Goal: Task Accomplishment & Management: Use online tool/utility

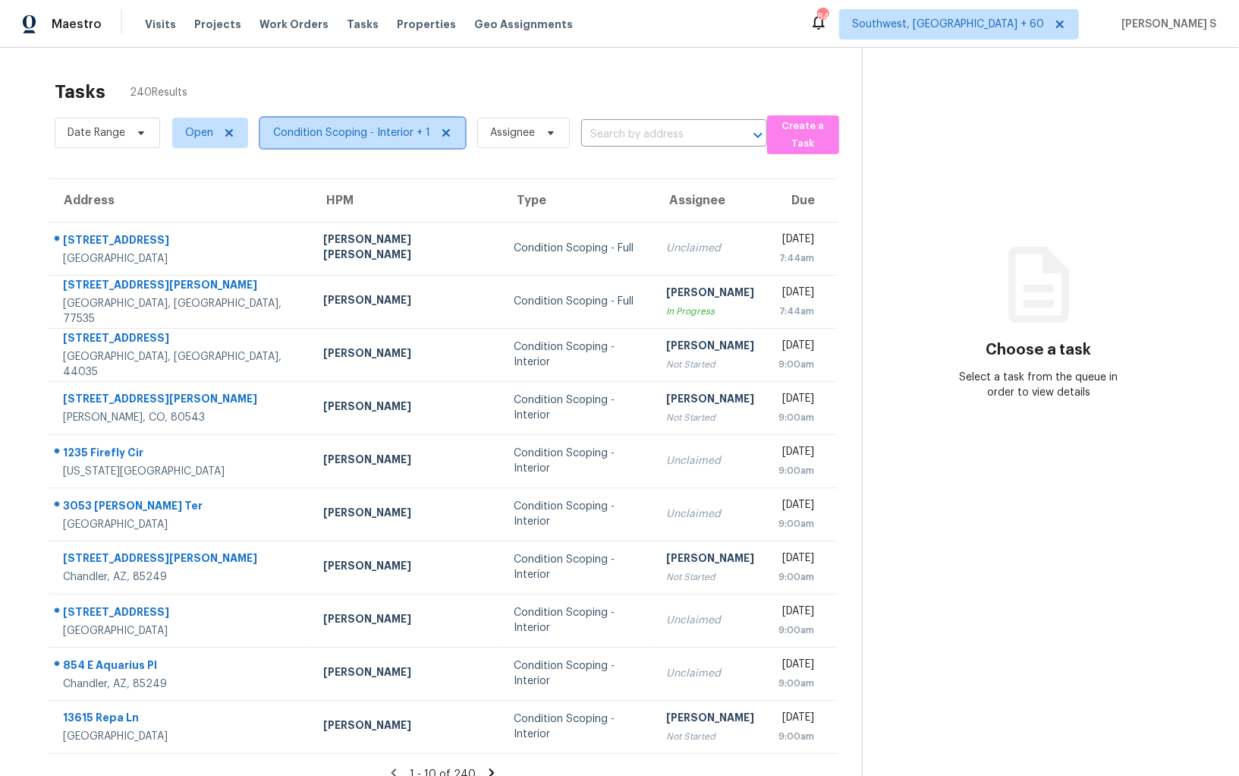
click at [365, 134] on span "Condition Scoping - Interior + 1" at bounding box center [351, 132] width 157 height 15
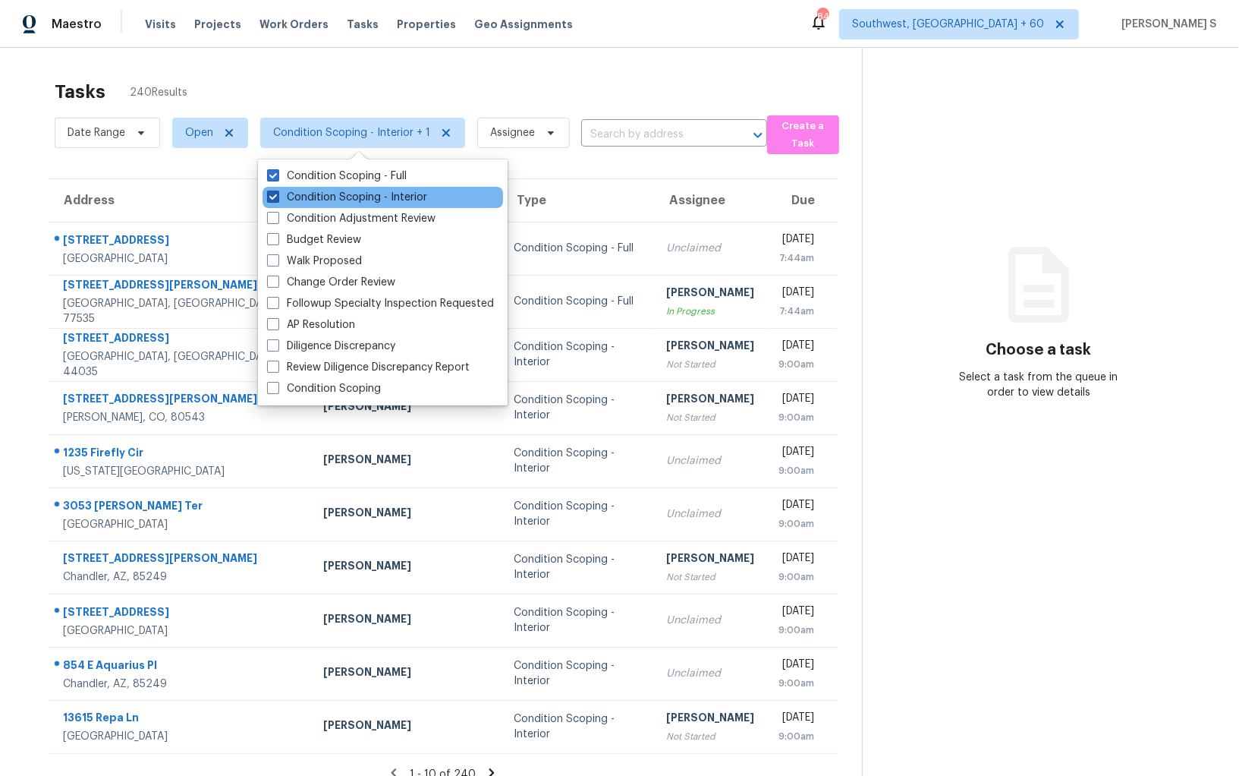
click at [377, 190] on label "Condition Scoping - Interior" at bounding box center [347, 197] width 160 height 15
click at [277, 190] on input "Condition Scoping - Interior" at bounding box center [272, 195] width 10 height 10
checkbox input "false"
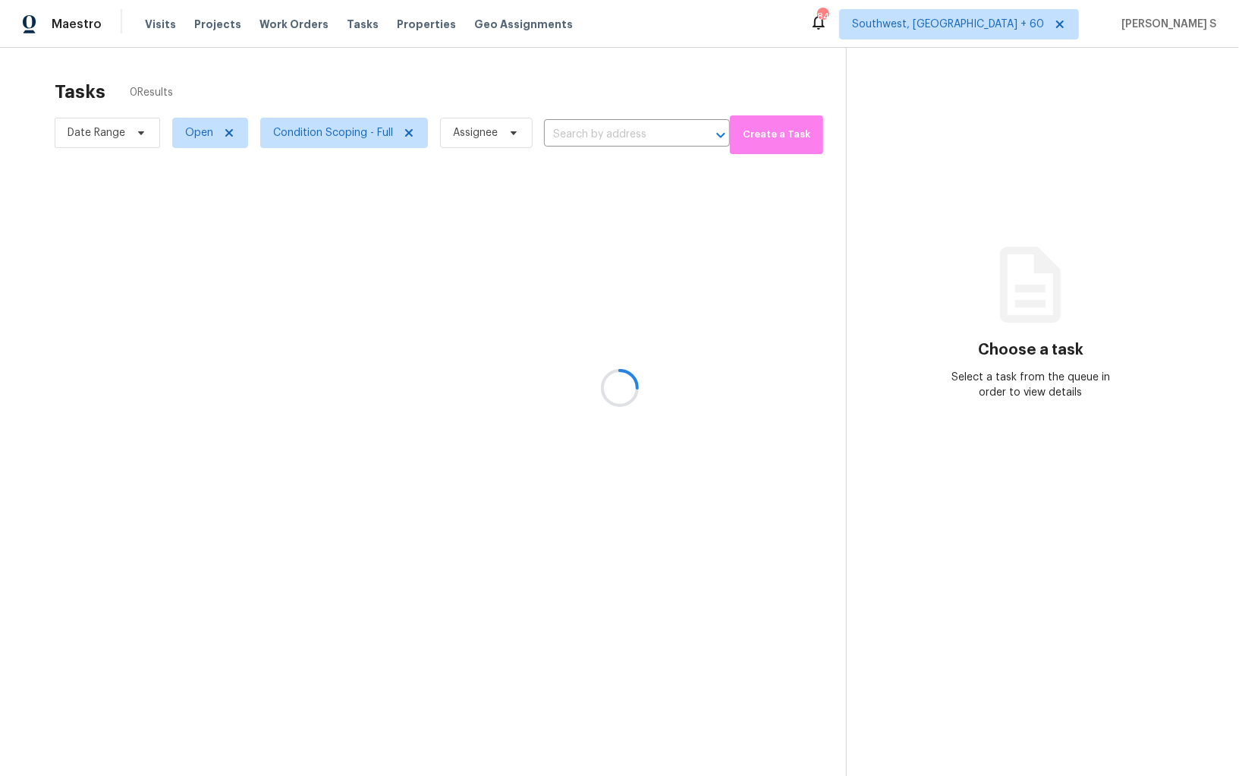
click at [855, 378] on div at bounding box center [619, 388] width 1239 height 776
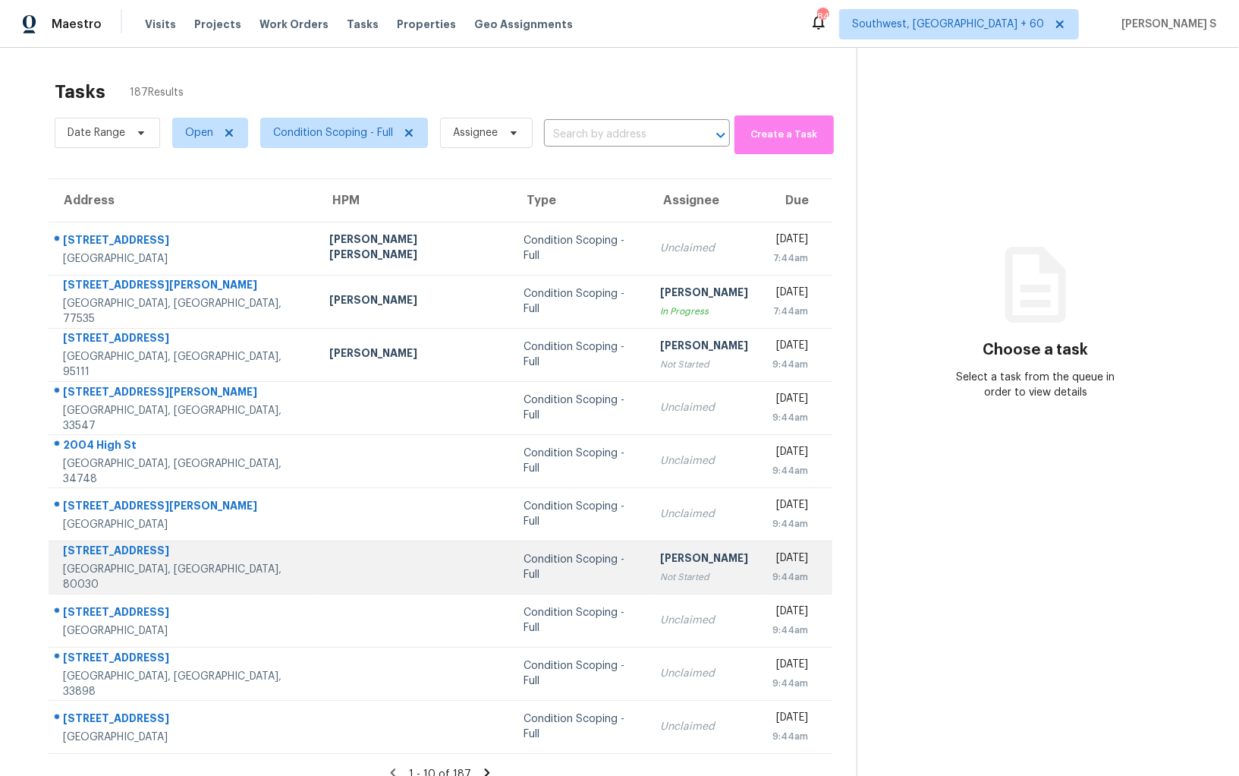
scroll to position [47, 0]
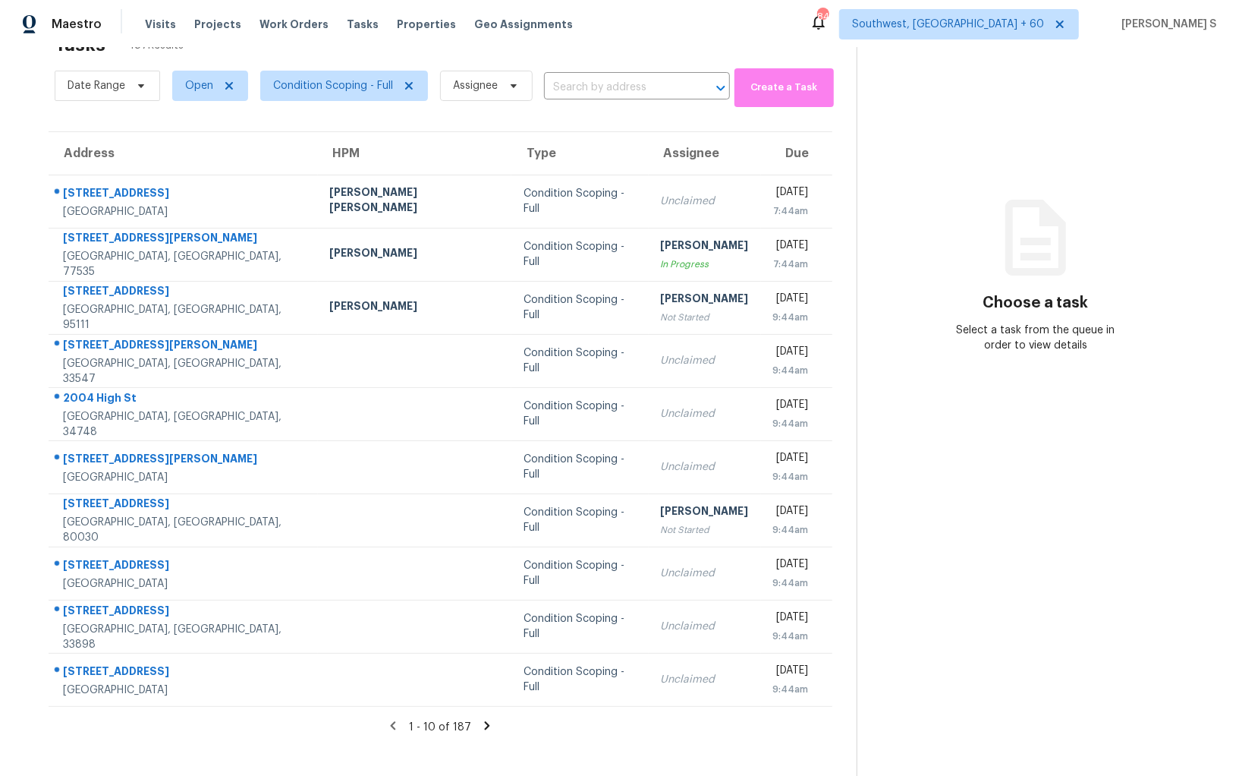
click at [485, 721] on icon at bounding box center [487, 725] width 5 height 8
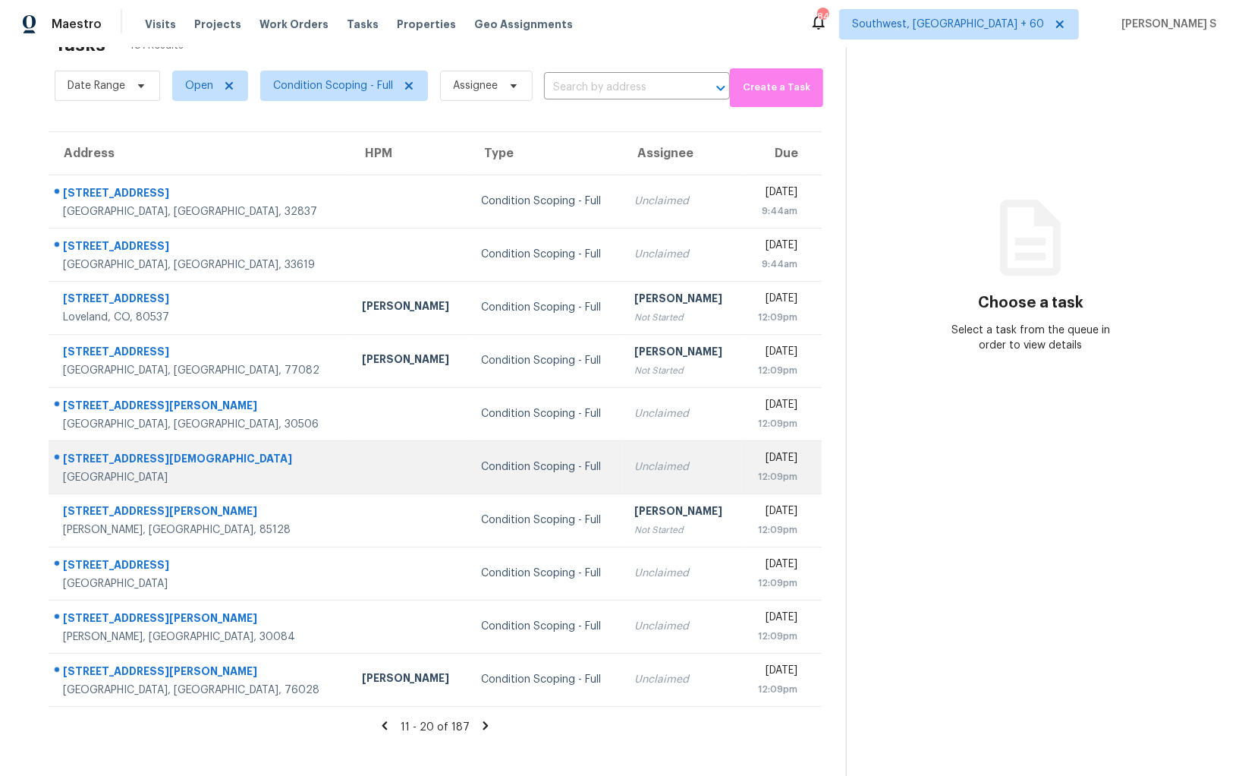
click at [552, 454] on td "Condition Scoping - Full" at bounding box center [545, 466] width 153 height 53
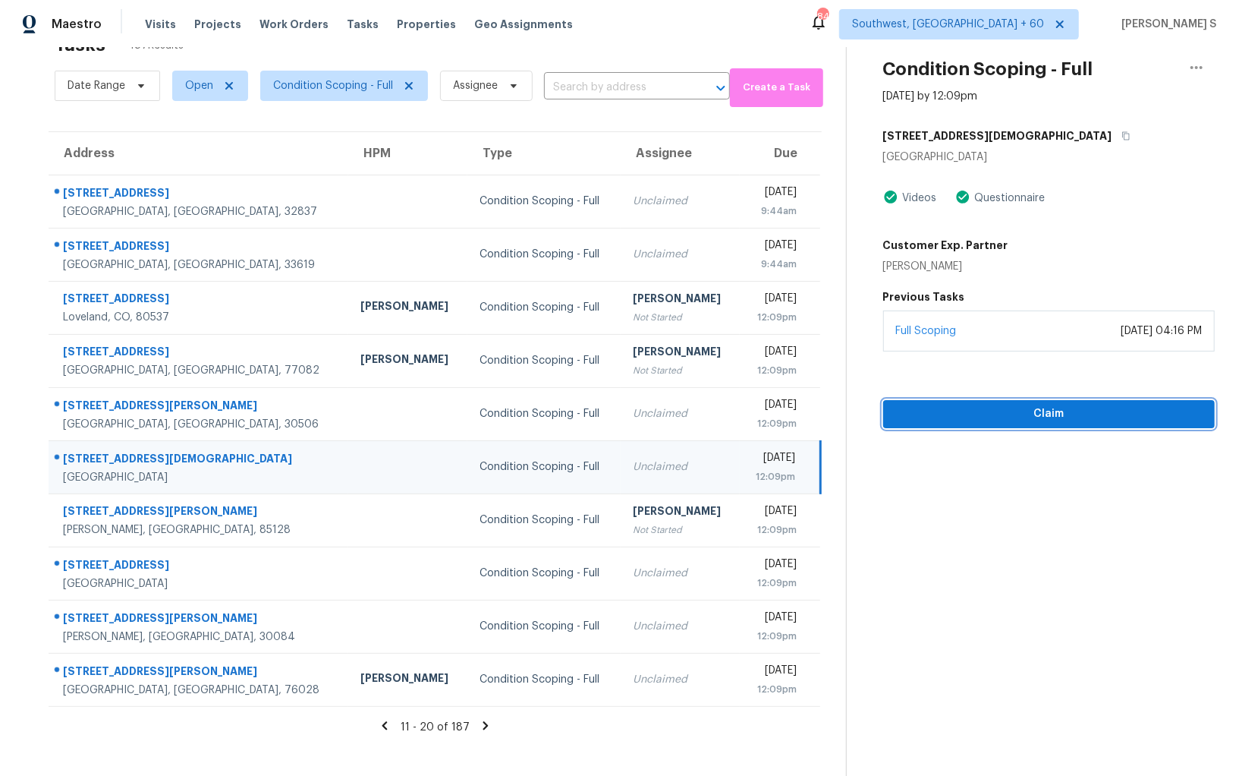
click at [1021, 405] on span "Claim" at bounding box center [1049, 414] width 307 height 19
click at [1122, 135] on icon "button" at bounding box center [1126, 136] width 8 height 8
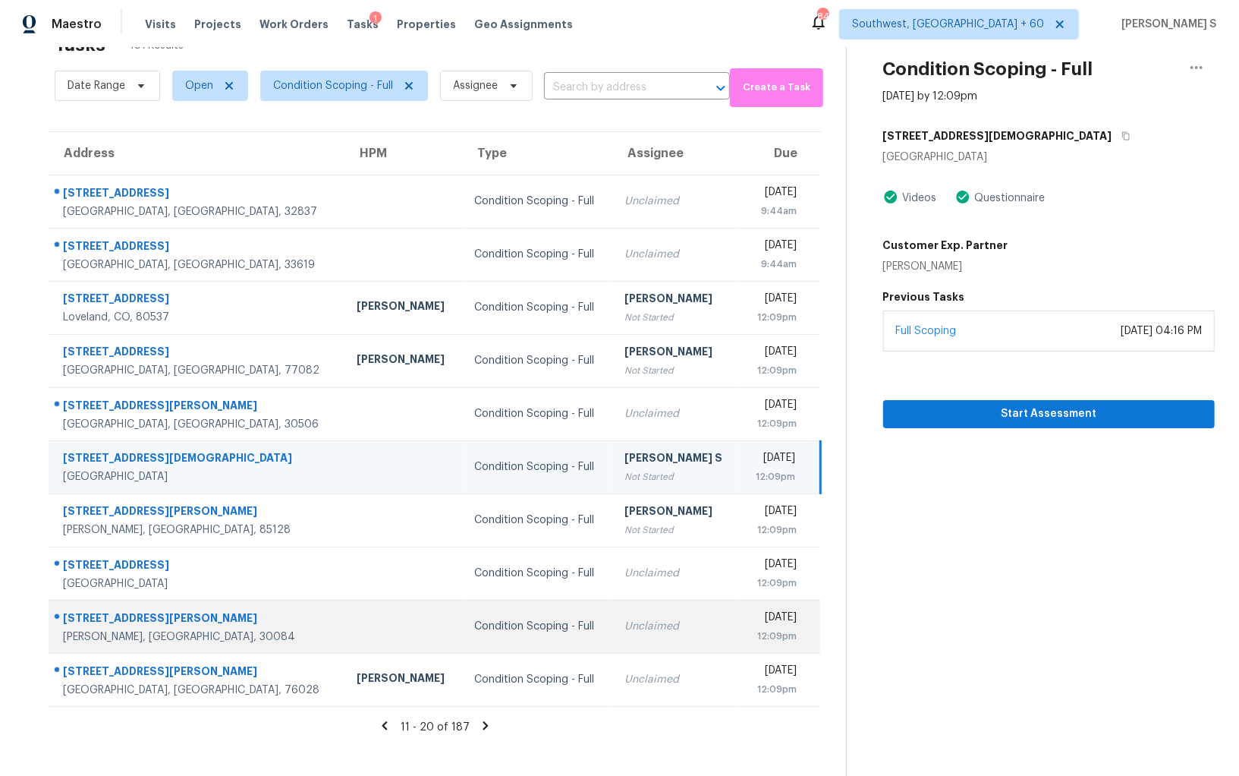
click at [625, 620] on div "Unclaimed" at bounding box center [676, 626] width 103 height 15
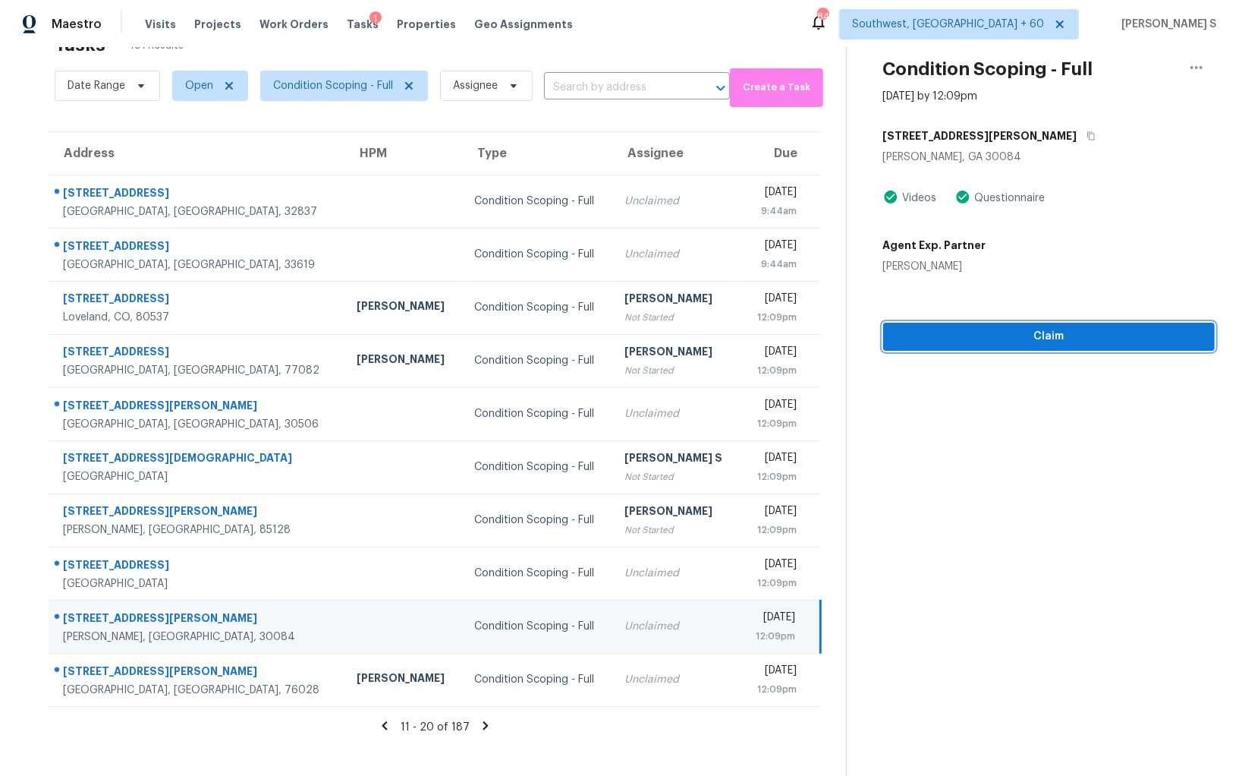
click at [948, 329] on span "Claim" at bounding box center [1049, 336] width 307 height 19
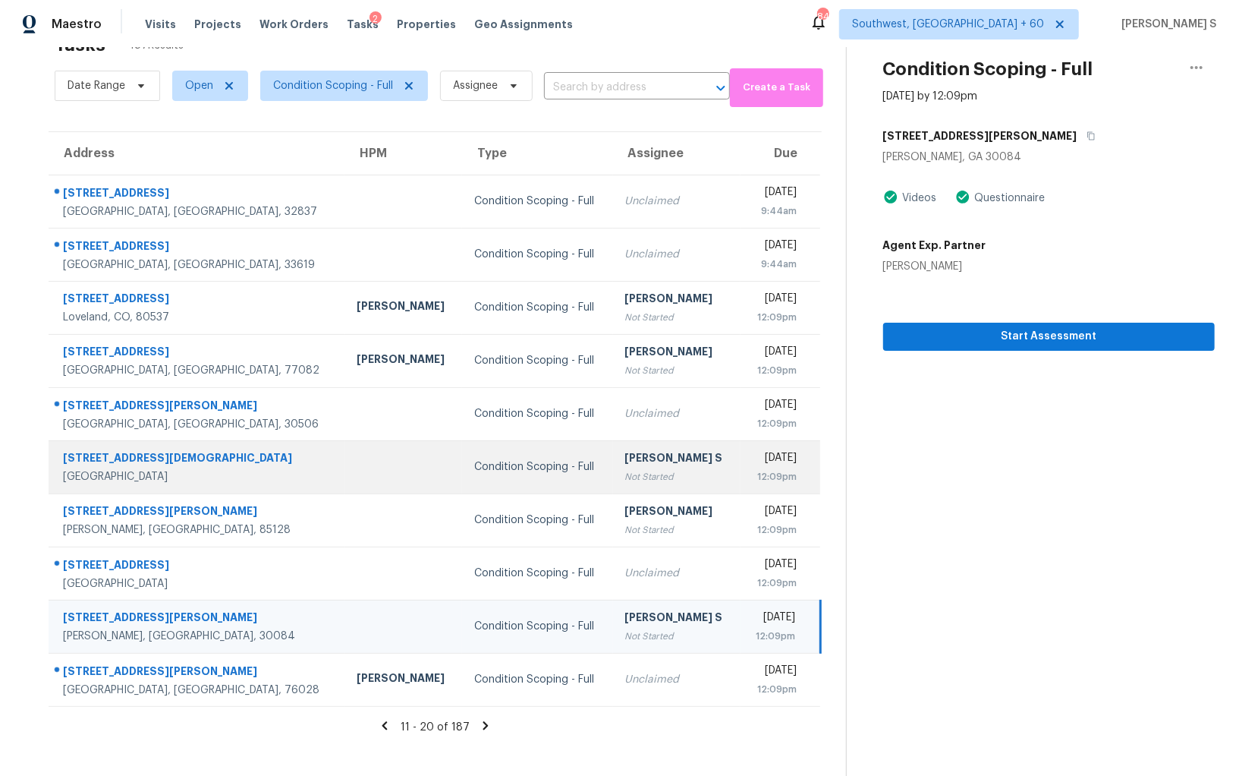
click at [670, 474] on td "Anbu Jebakumar S Not Started" at bounding box center [677, 466] width 128 height 53
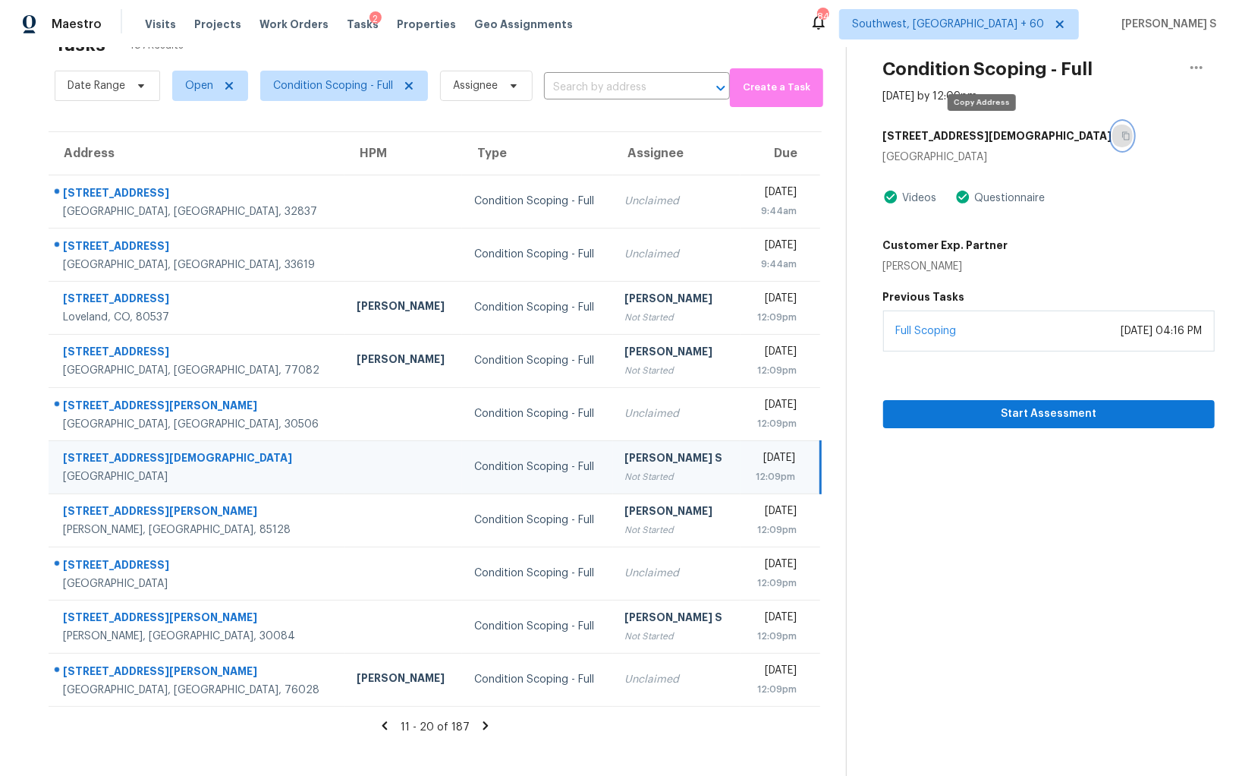
click at [1113, 135] on button "button" at bounding box center [1123, 135] width 20 height 27
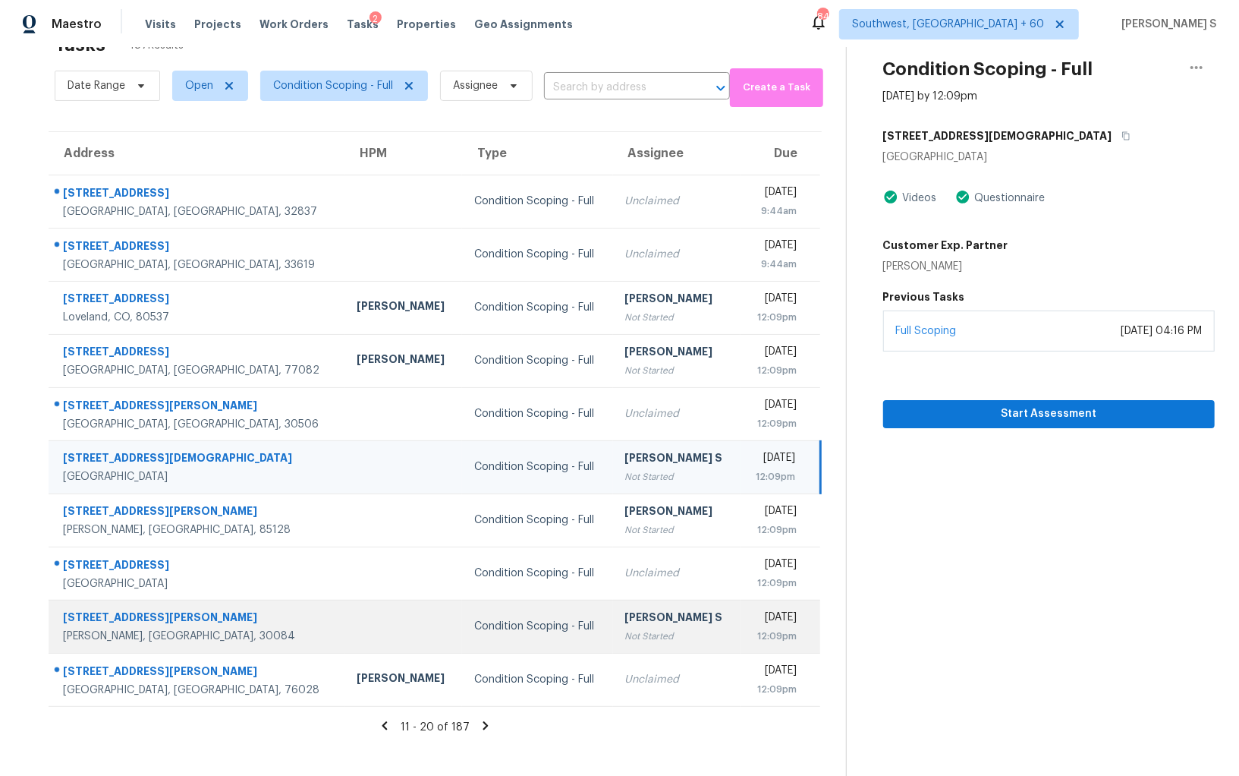
click at [613, 604] on td "Anbu Jebakumar S Not Started" at bounding box center [677, 626] width 128 height 53
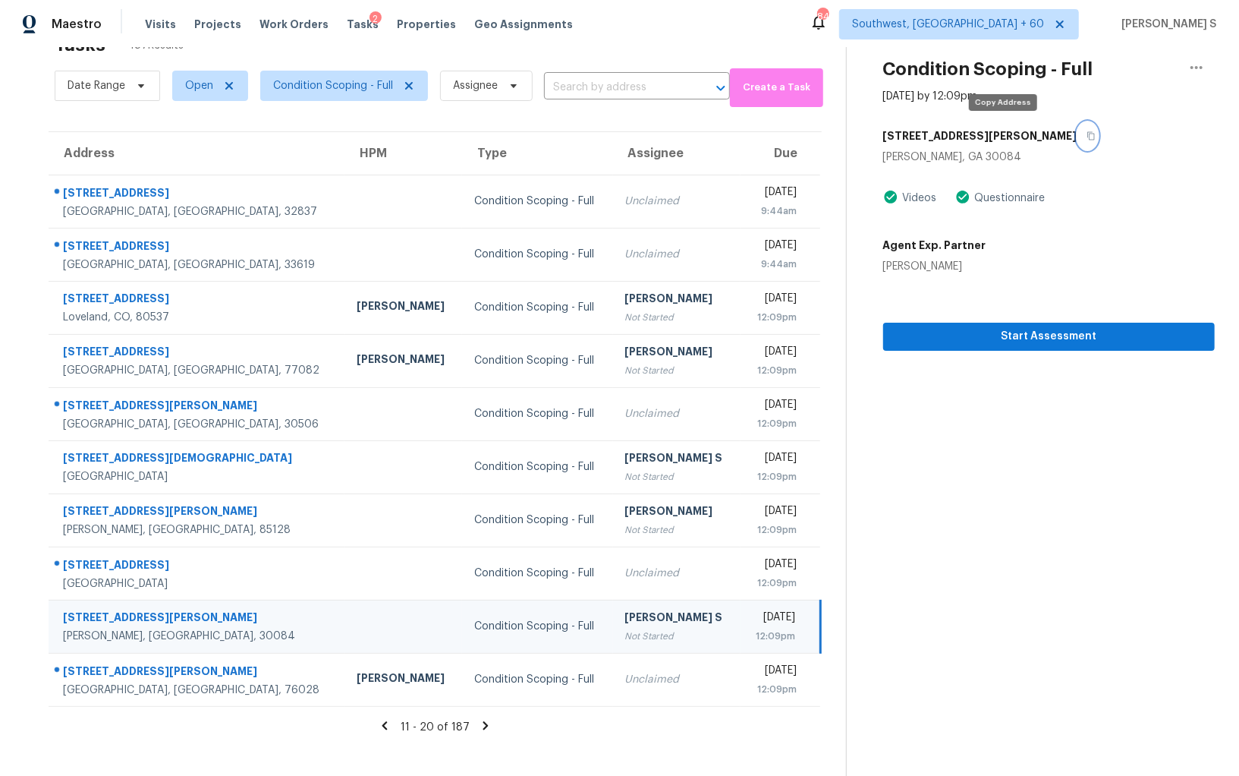
click at [1078, 128] on button "button" at bounding box center [1088, 135] width 20 height 27
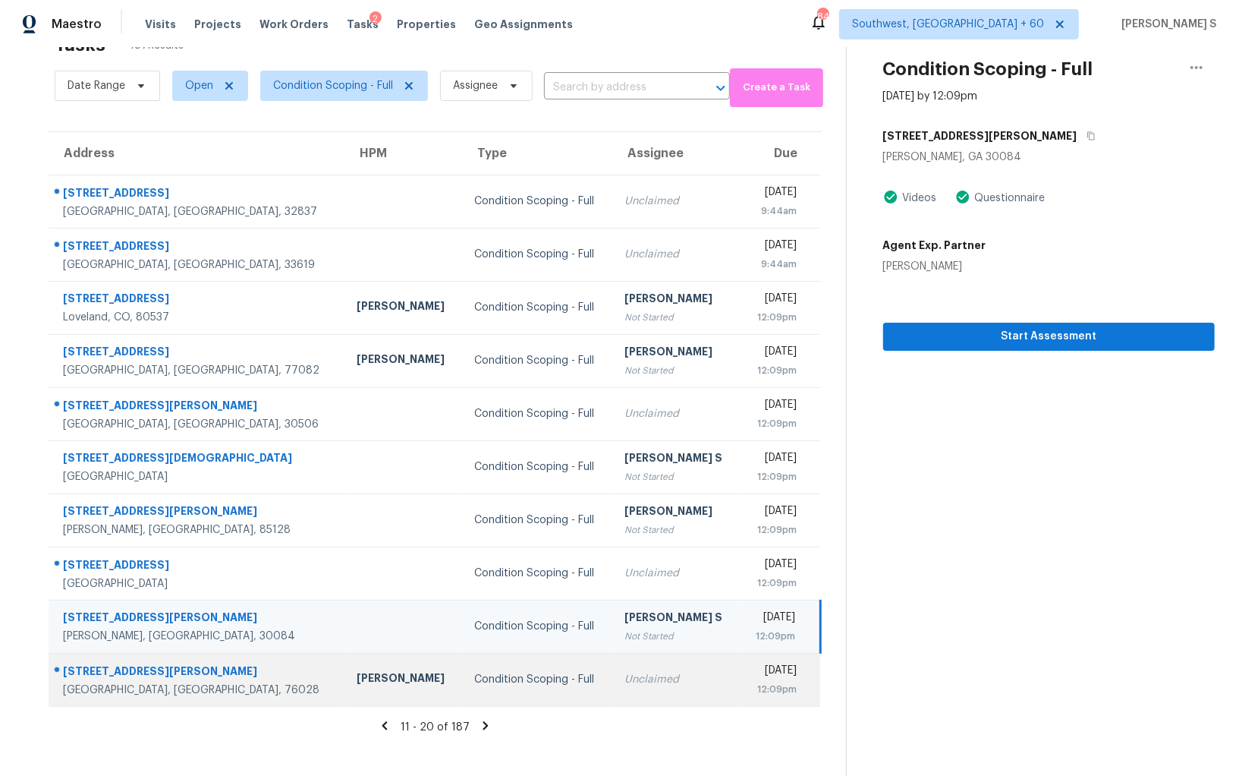
click at [625, 682] on div "Unclaimed" at bounding box center [676, 679] width 103 height 15
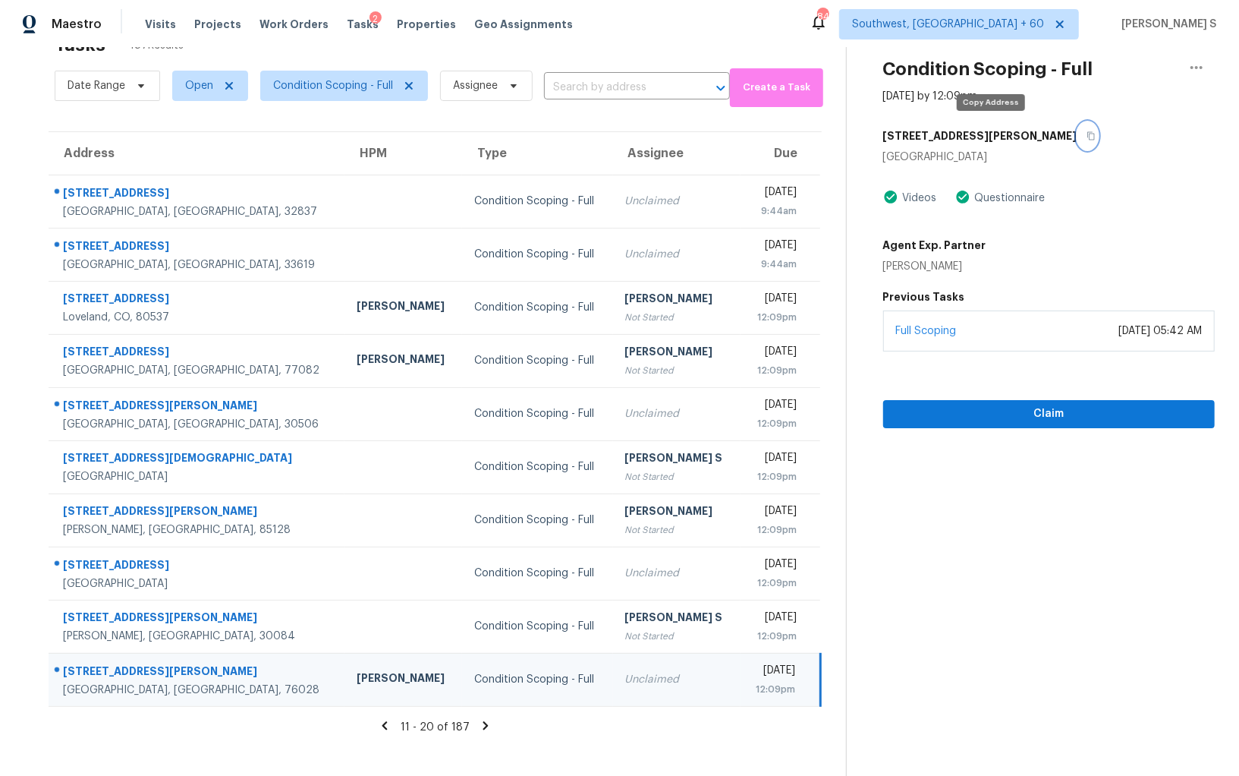
click at [1087, 131] on icon "button" at bounding box center [1091, 135] width 9 height 9
click at [923, 412] on span "Claim" at bounding box center [1049, 414] width 307 height 19
click at [482, 719] on icon at bounding box center [486, 726] width 14 height 14
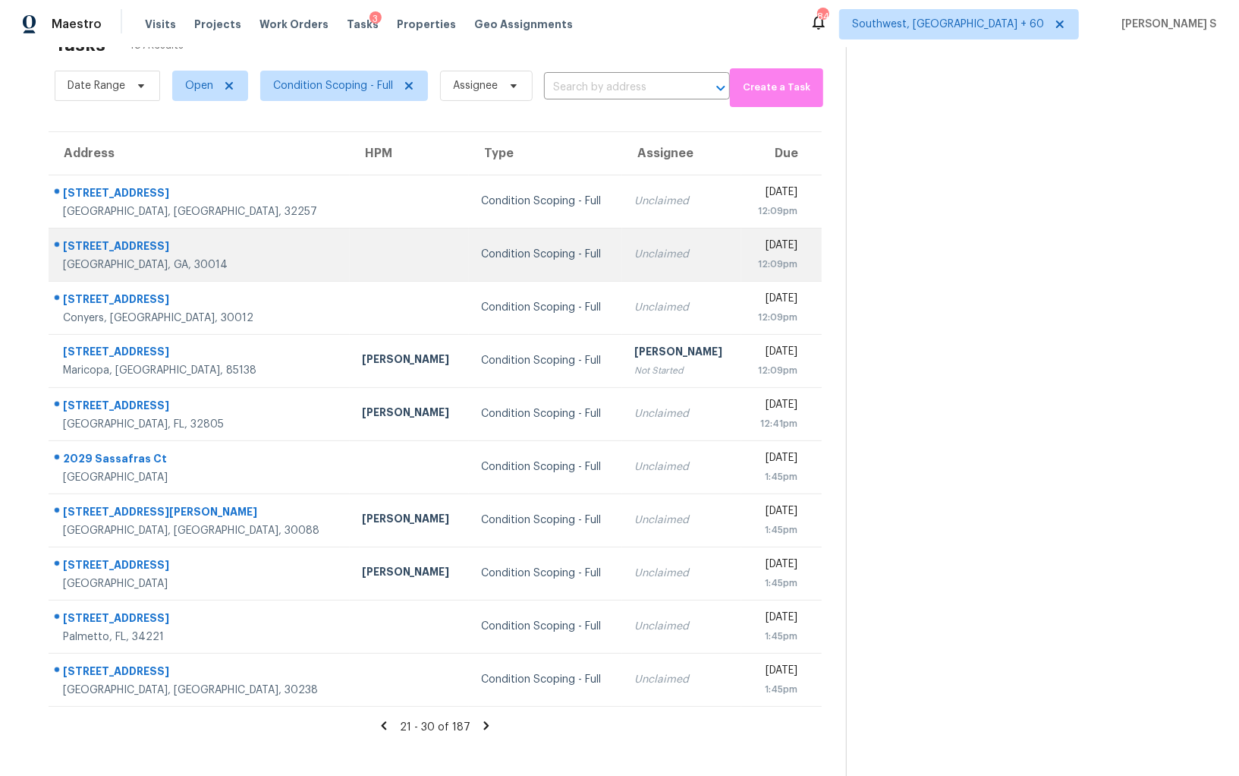
click at [533, 259] on div "Condition Scoping - Full" at bounding box center [545, 254] width 129 height 15
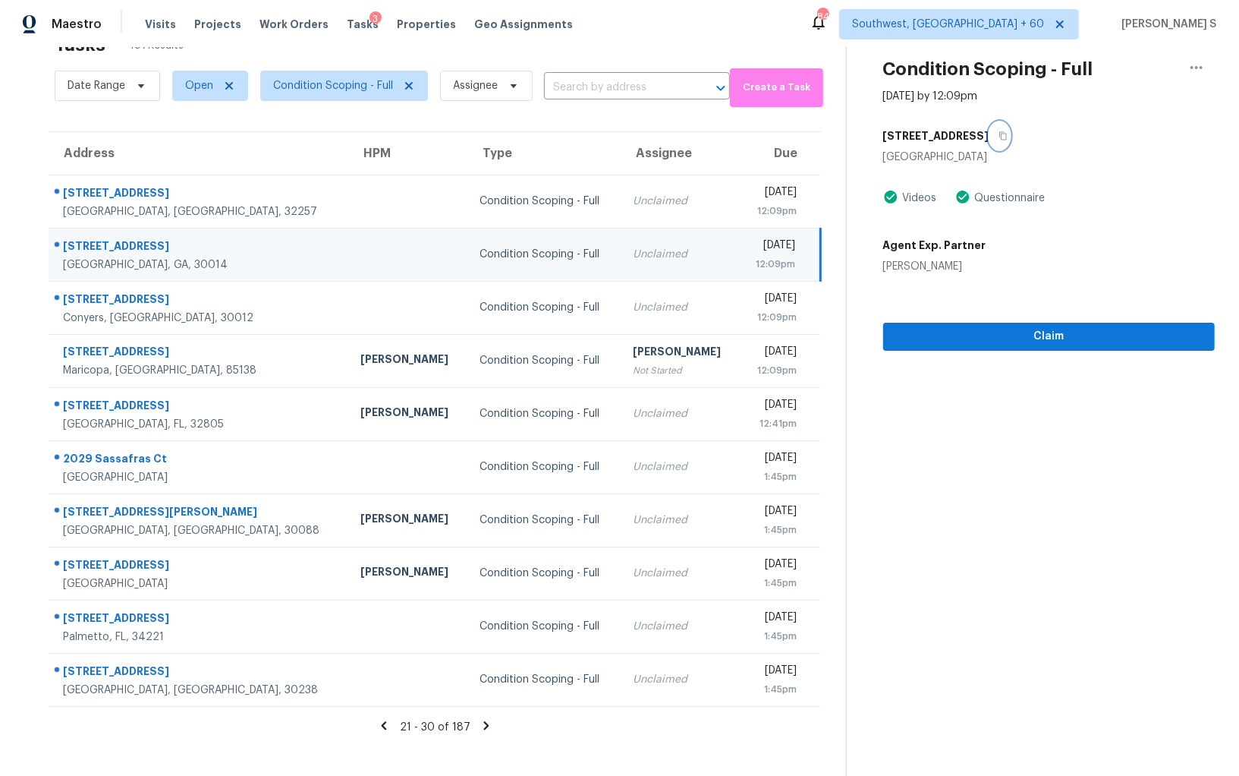
click at [990, 126] on button "button" at bounding box center [1000, 135] width 20 height 27
click at [1052, 338] on span "Claim" at bounding box center [1049, 336] width 307 height 19
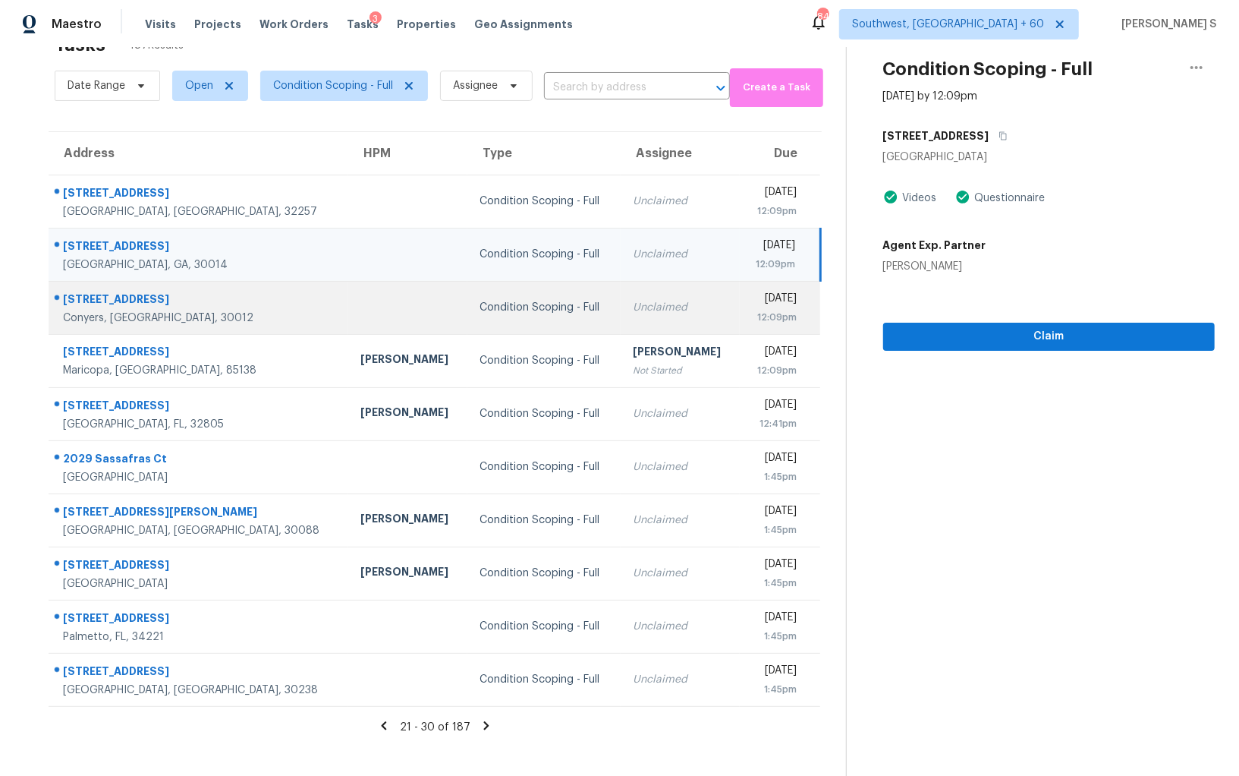
click at [752, 305] on div "Tue, Sep 2nd 2025" at bounding box center [775, 300] width 46 height 19
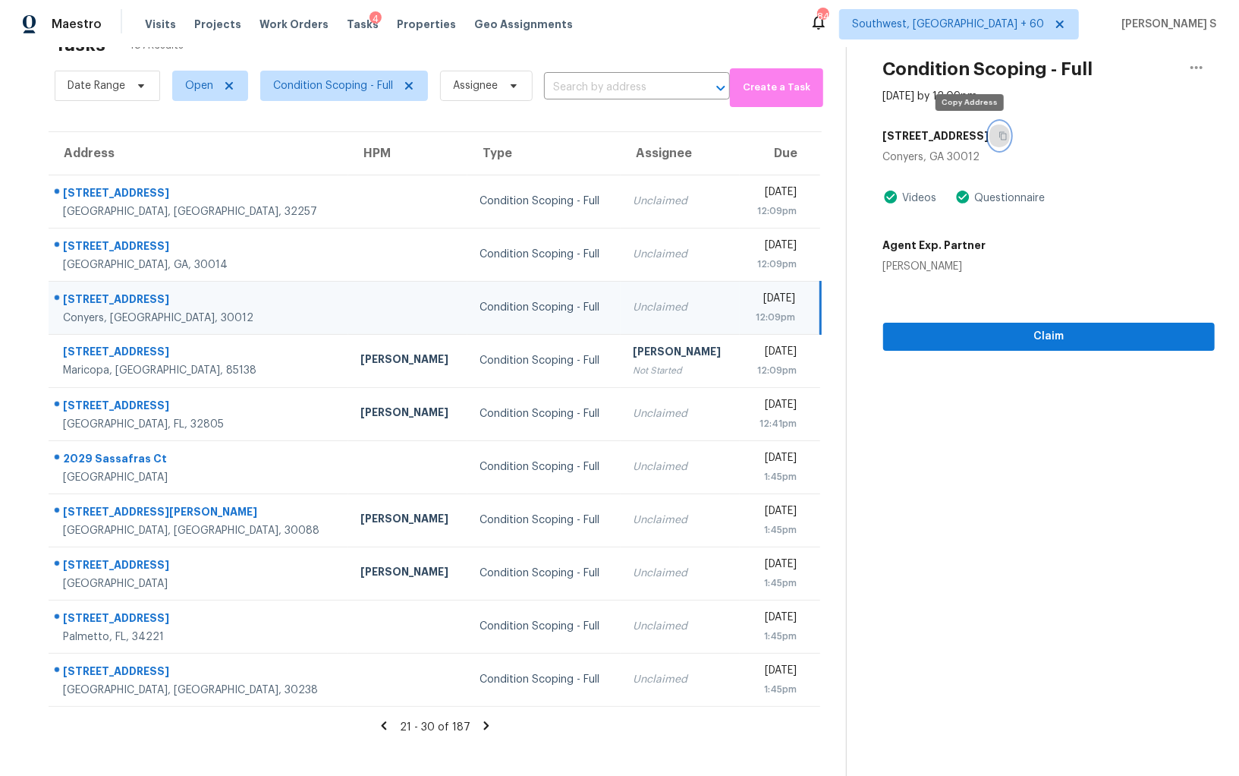
click at [999, 137] on icon "button" at bounding box center [1003, 135] width 9 height 9
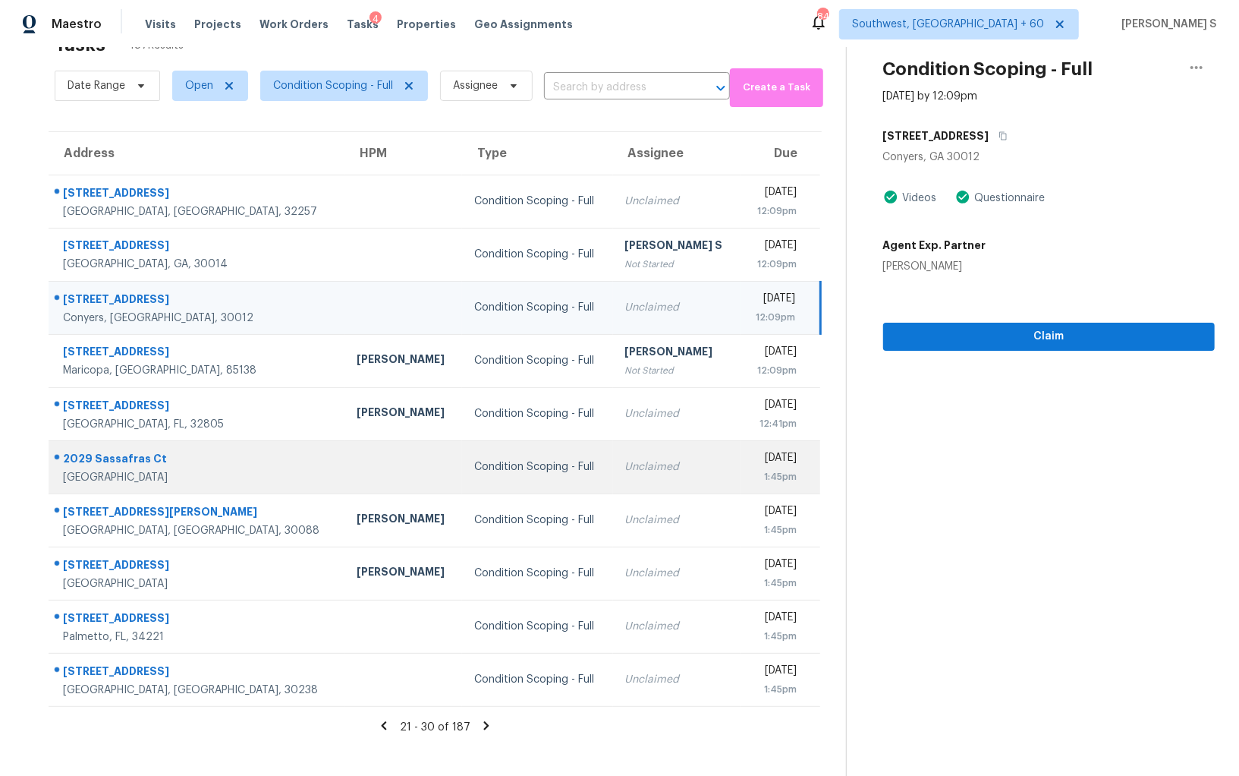
click at [493, 469] on div "Condition Scoping - Full" at bounding box center [537, 466] width 127 height 15
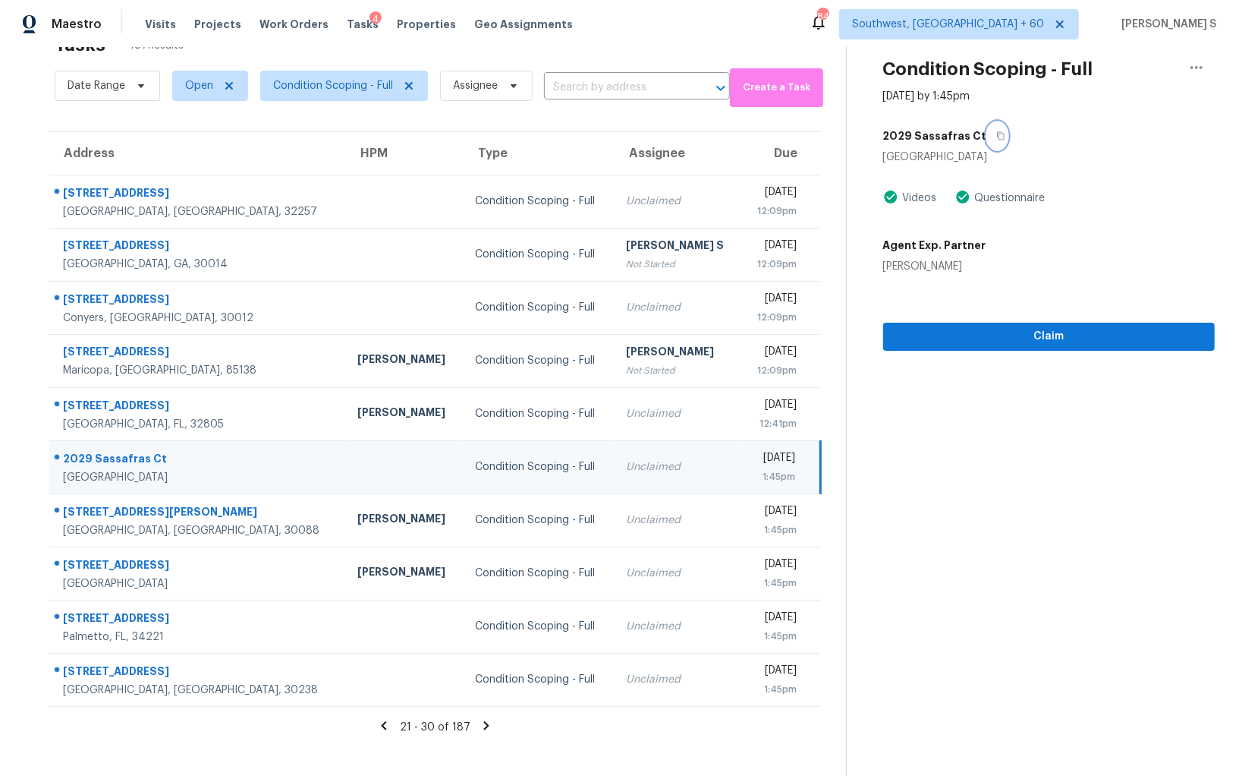
click at [987, 131] on button "button" at bounding box center [997, 135] width 20 height 27
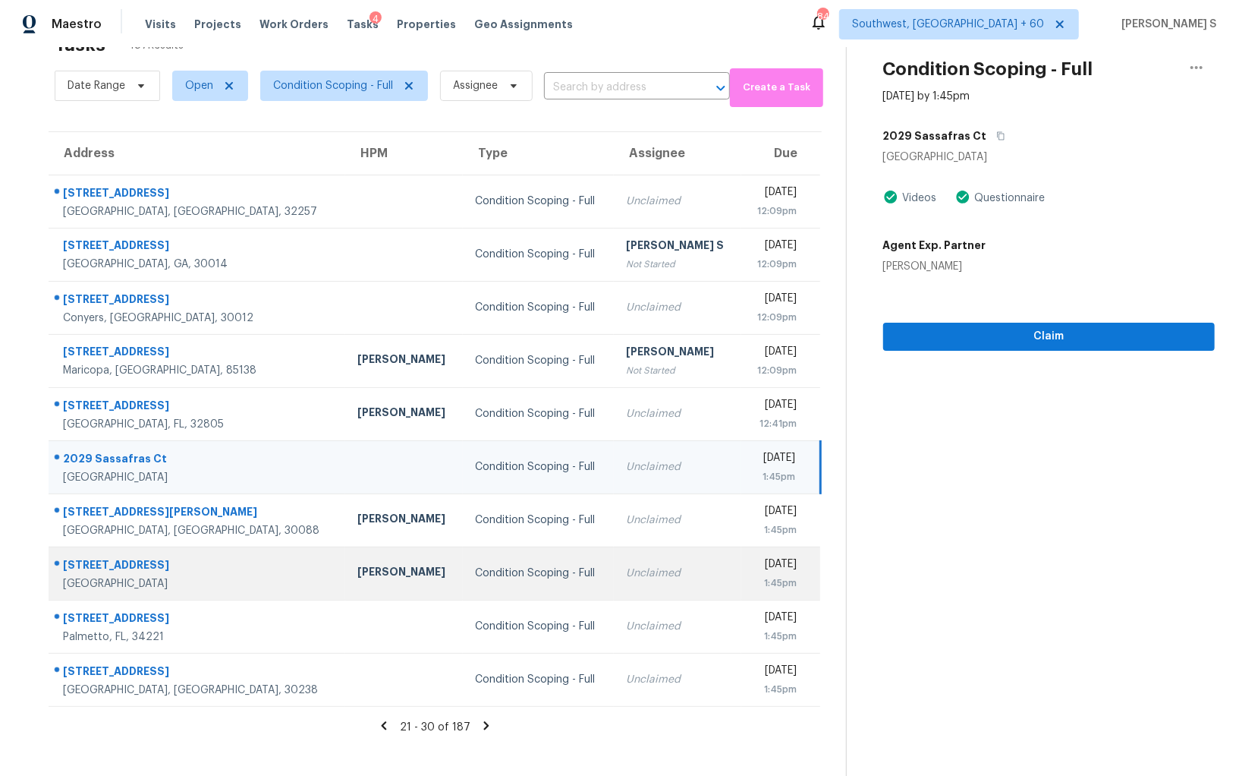
click at [614, 581] on td "Unclaimed" at bounding box center [678, 572] width 128 height 53
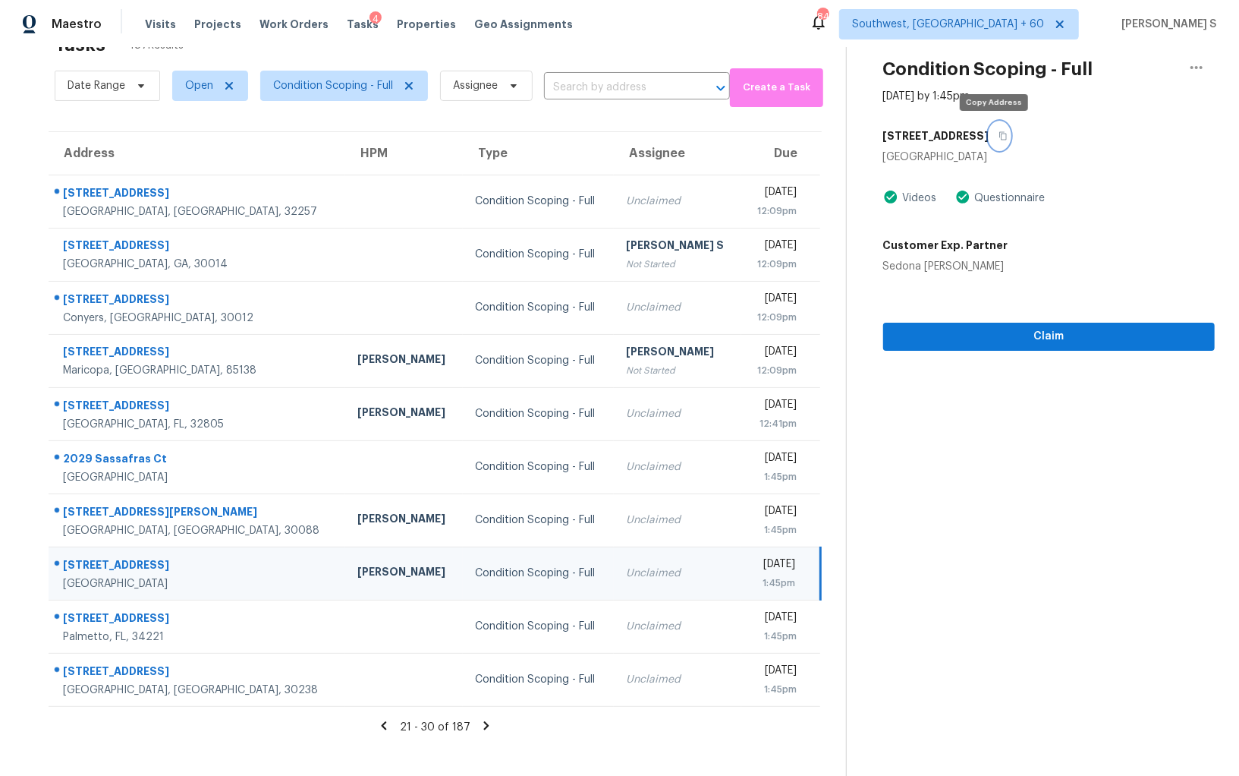
click at [999, 135] on icon "button" at bounding box center [1003, 135] width 9 height 9
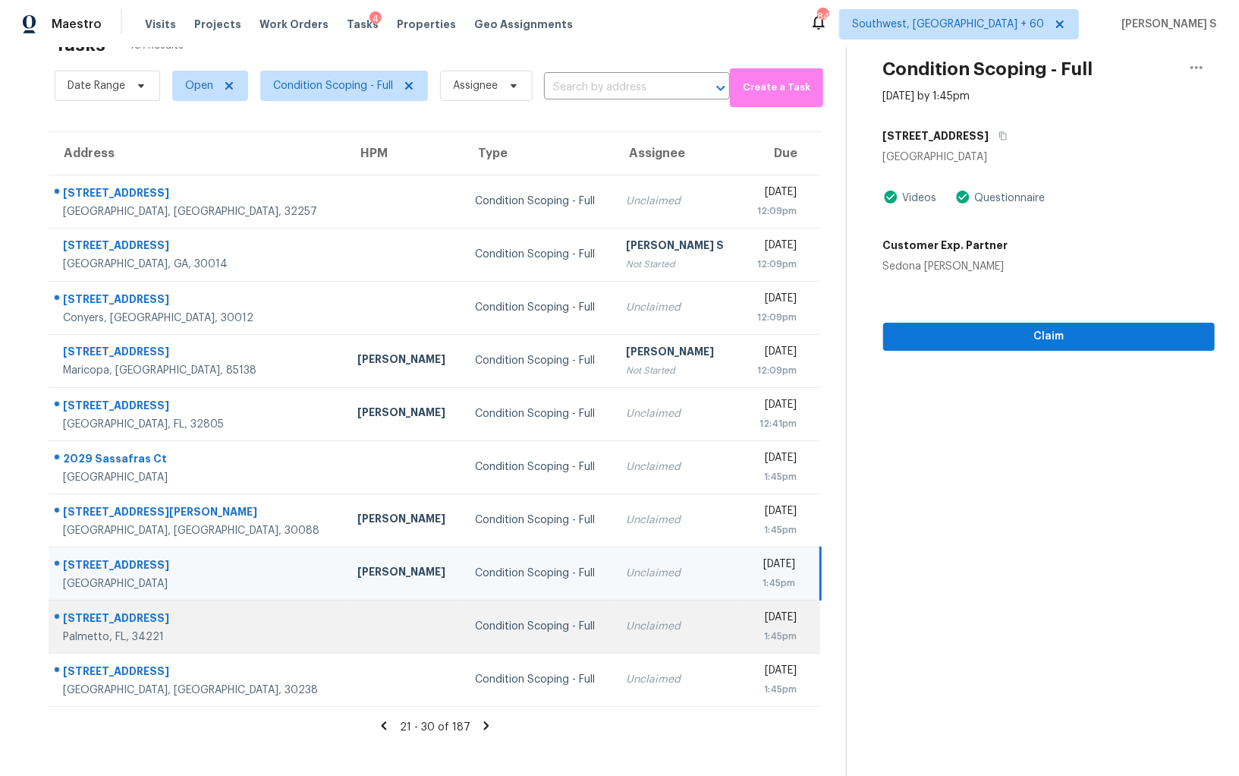
click at [626, 619] on div "Unclaimed" at bounding box center [678, 626] width 104 height 15
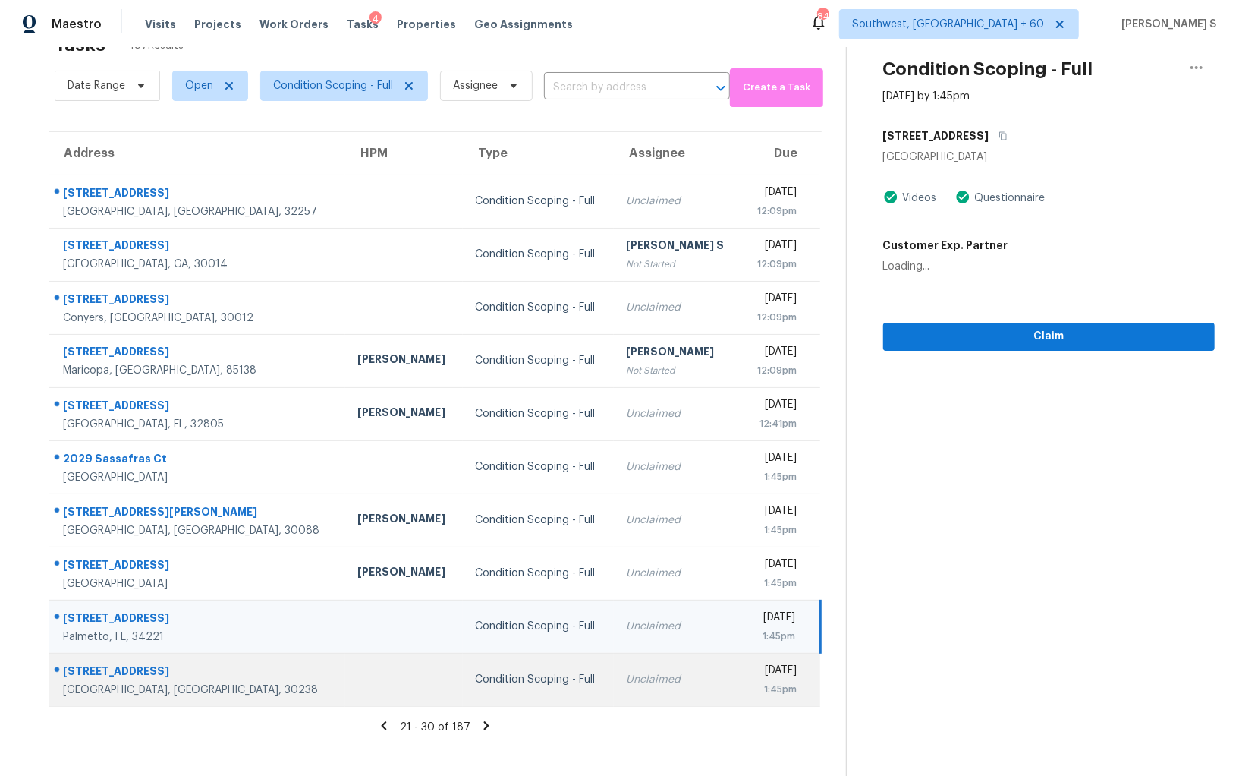
click at [657, 663] on td "Unclaimed" at bounding box center [678, 679] width 128 height 53
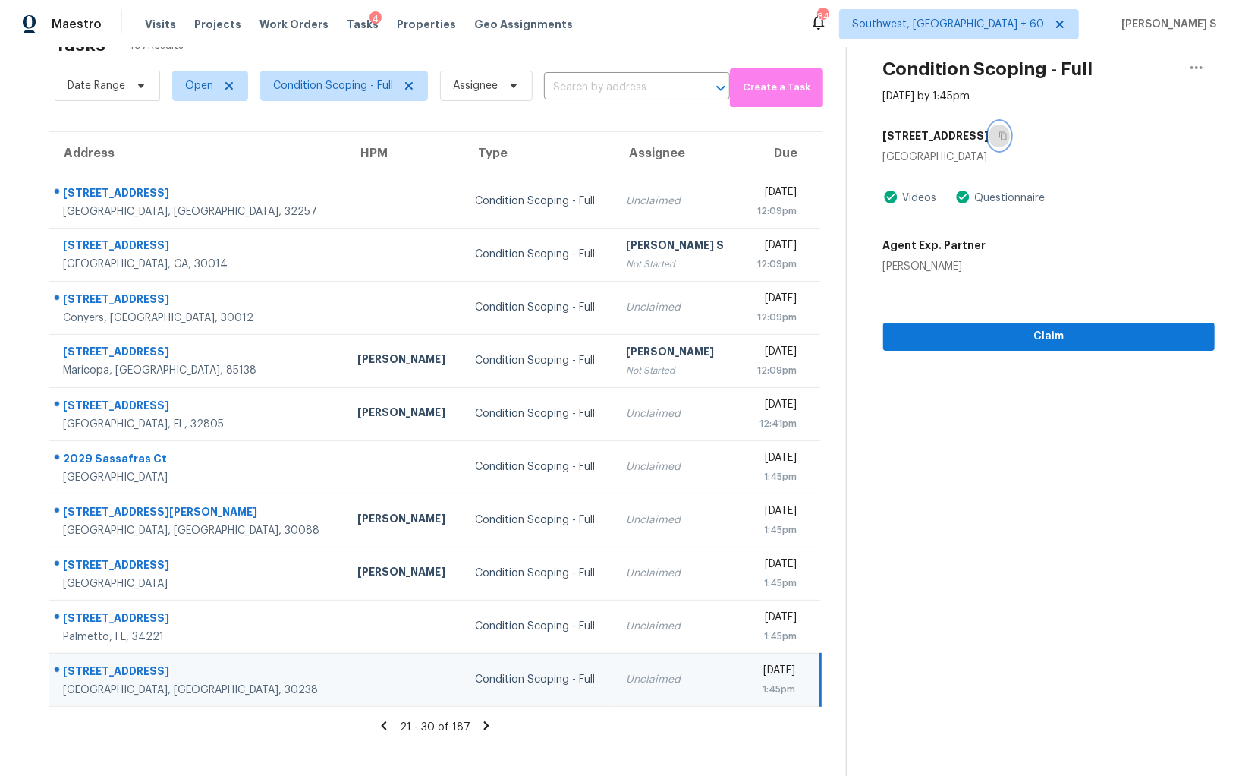
click at [1000, 133] on icon "button" at bounding box center [1004, 136] width 8 height 8
click at [483, 725] on icon at bounding box center [485, 725] width 5 height 8
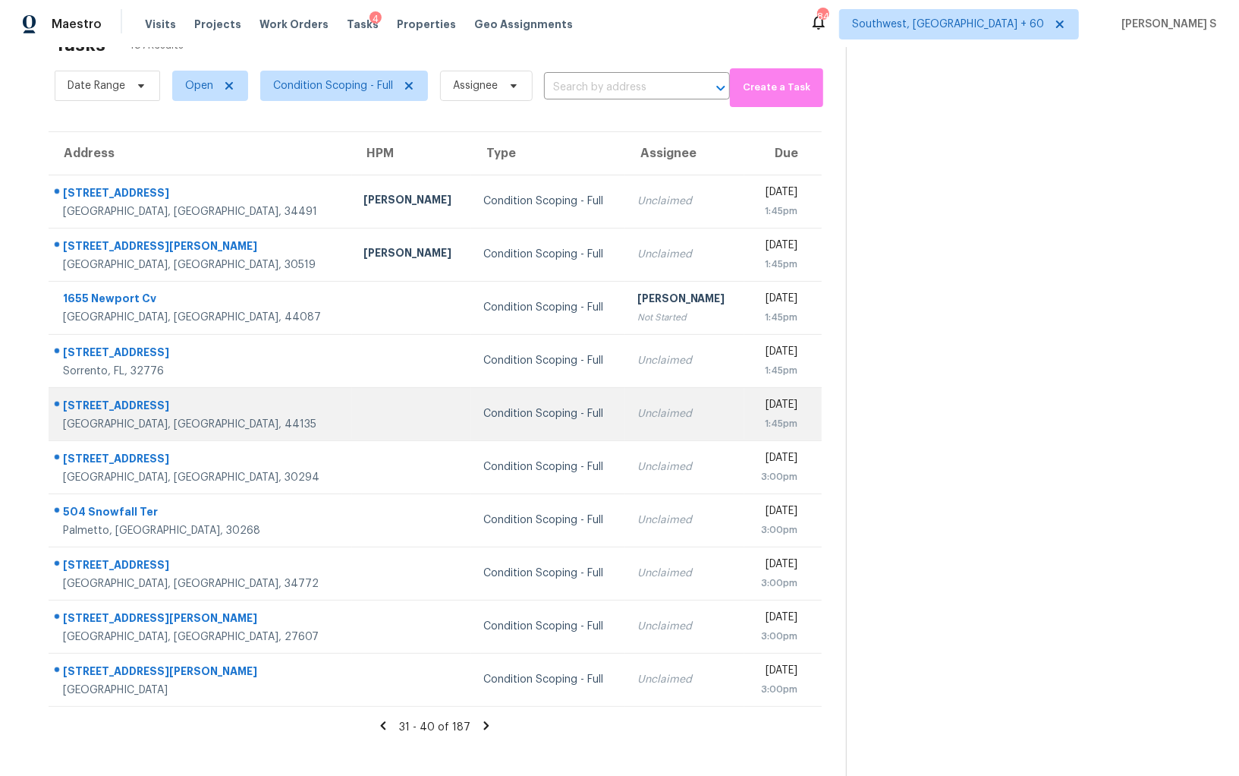
click at [489, 427] on td "Condition Scoping - Full" at bounding box center [547, 413] width 153 height 53
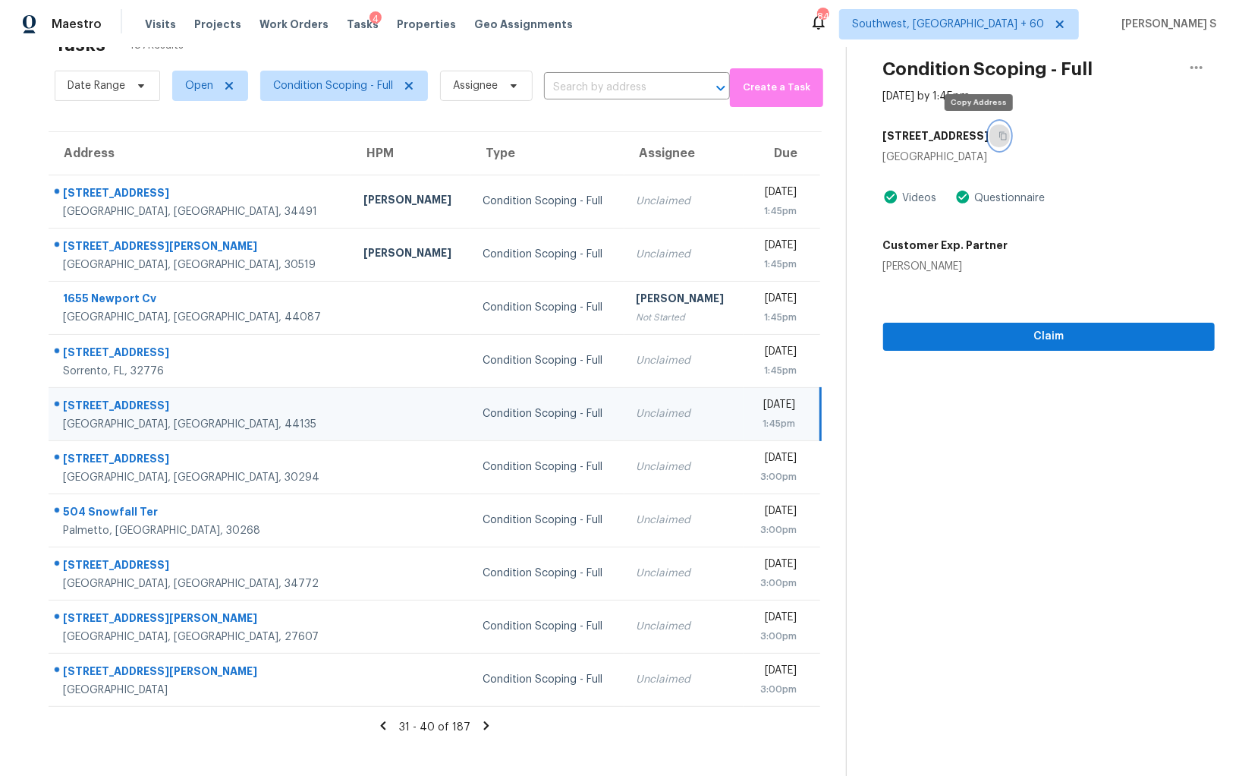
click at [1000, 132] on icon "button" at bounding box center [1004, 136] width 8 height 8
click at [1066, 329] on span "Claim" at bounding box center [1049, 336] width 307 height 19
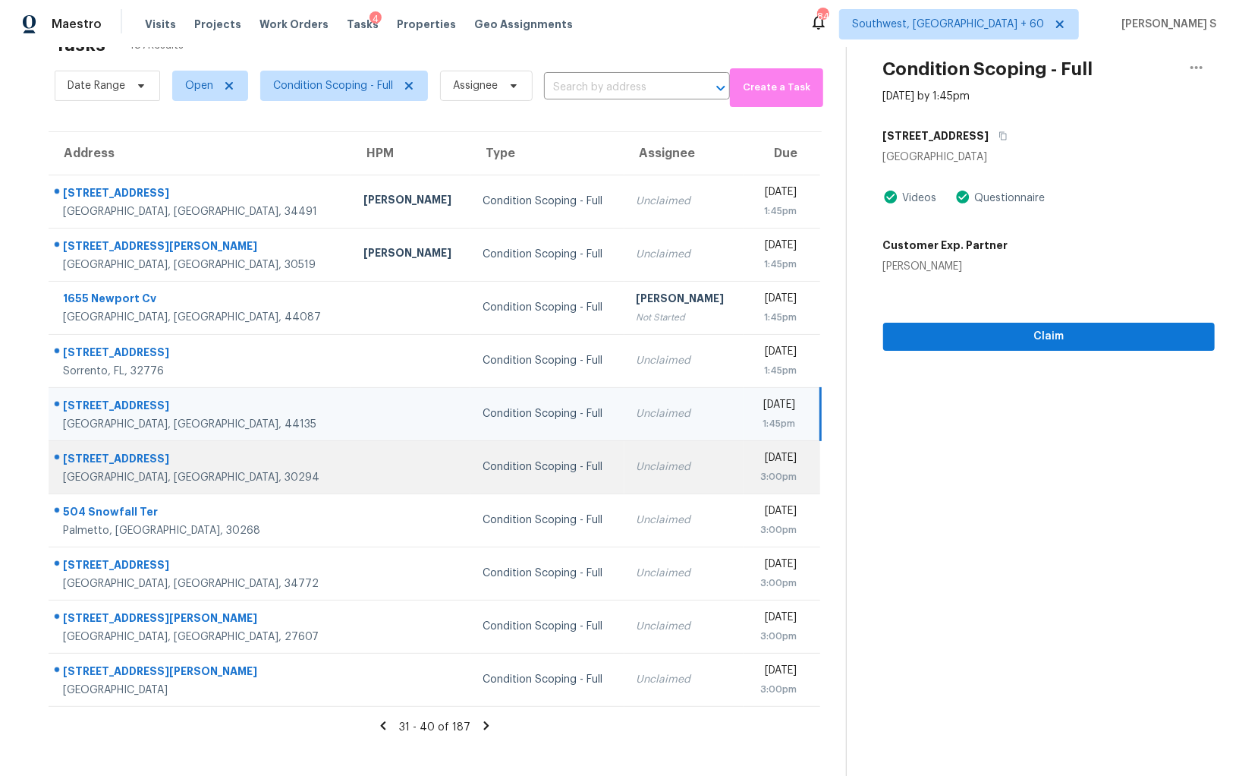
click at [503, 466] on div "Condition Scoping - Full" at bounding box center [547, 466] width 129 height 15
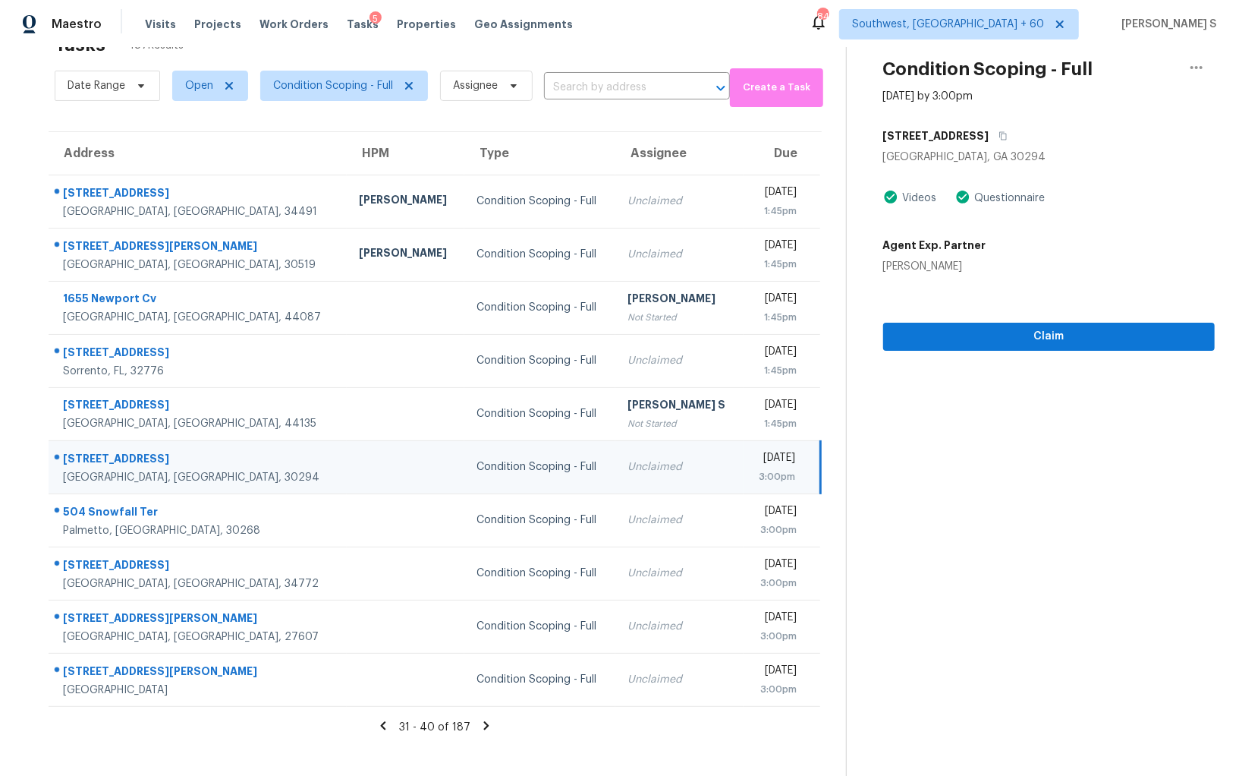
click at [979, 128] on div "2621 Manor Pl" at bounding box center [1049, 135] width 332 height 27
click at [990, 128] on button "button" at bounding box center [1000, 135] width 20 height 27
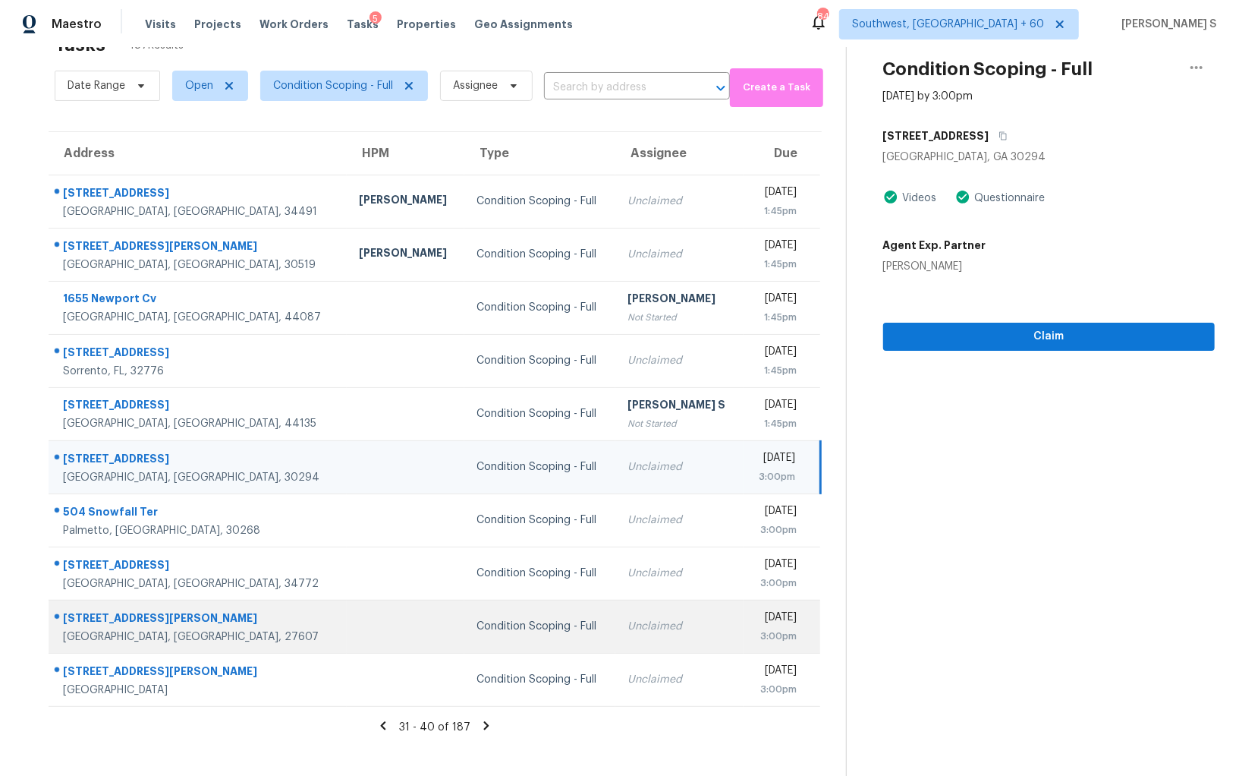
click at [347, 634] on td at bounding box center [406, 626] width 118 height 53
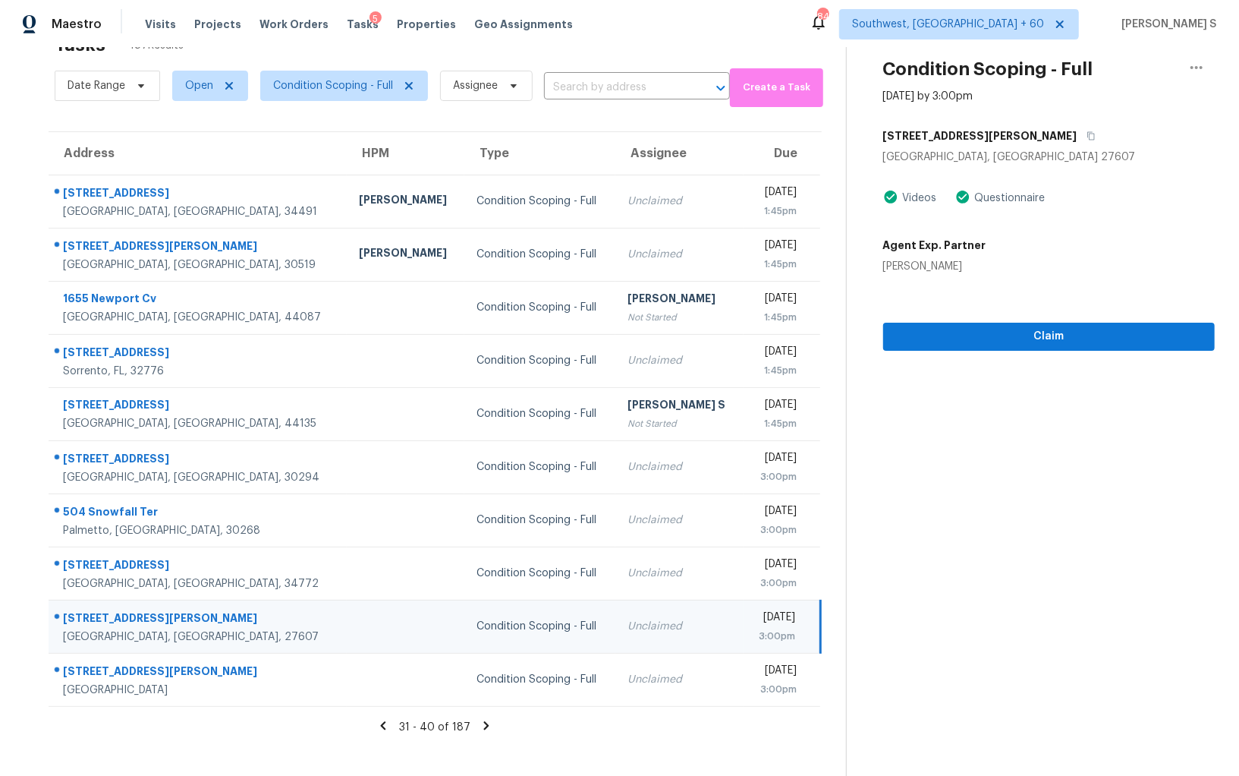
click at [994, 124] on div "3136 Merrianne Dr" at bounding box center [1049, 135] width 332 height 27
click at [1078, 140] on button "button" at bounding box center [1088, 135] width 20 height 27
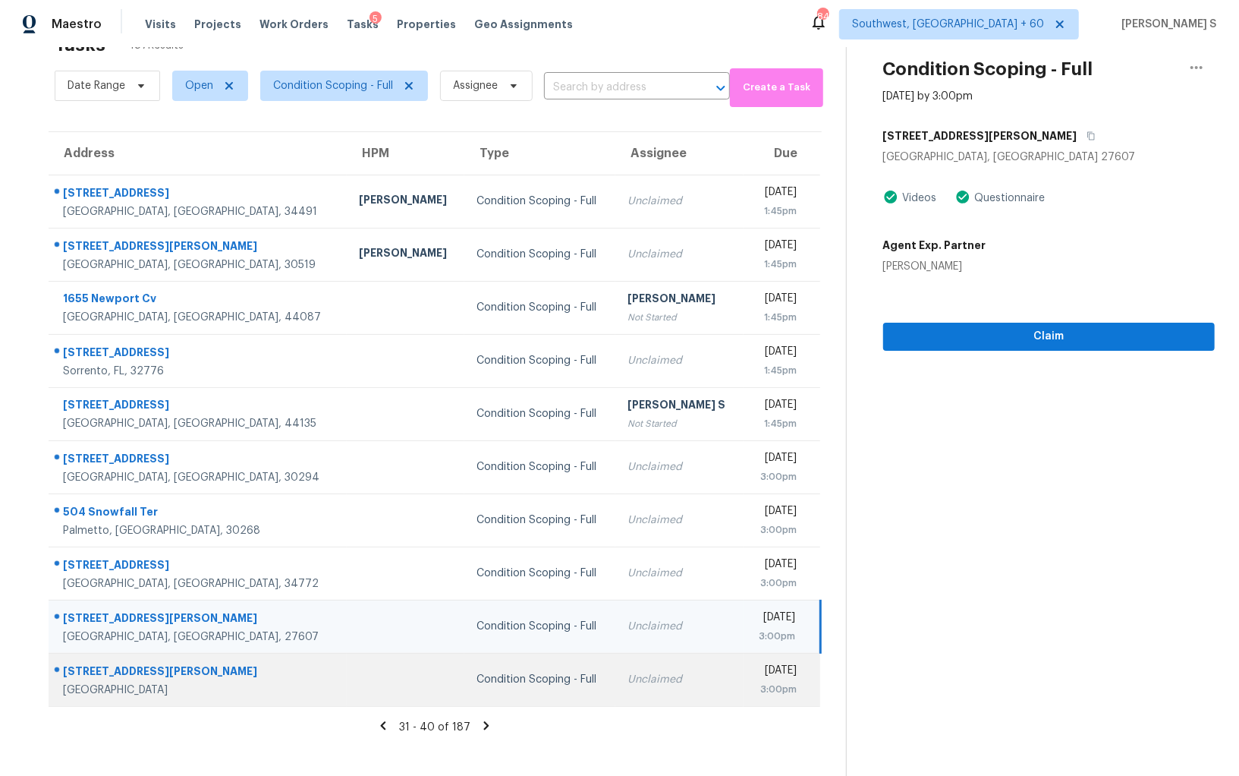
click at [483, 693] on td "Condition Scoping - Full" at bounding box center [539, 679] width 151 height 53
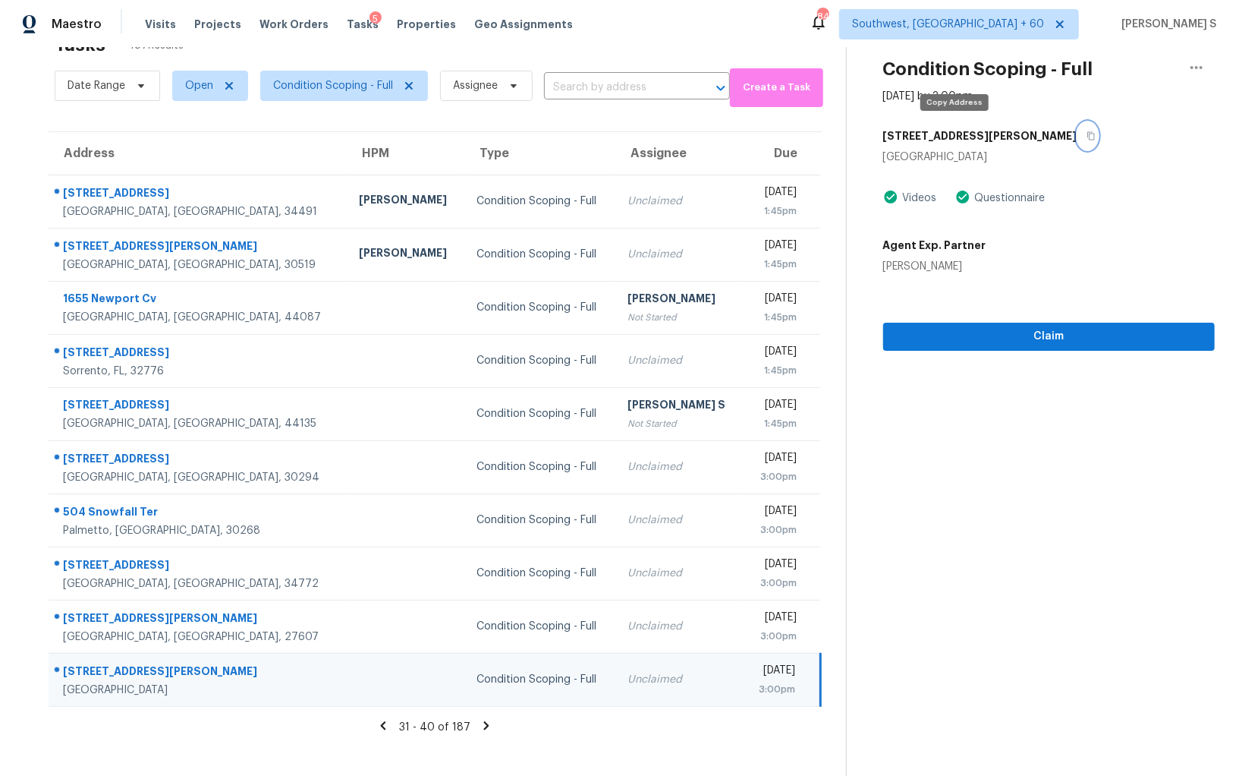
click at [1087, 134] on icon "button" at bounding box center [1091, 135] width 9 height 9
click at [1037, 332] on span "Claim" at bounding box center [1049, 336] width 307 height 19
click at [484, 721] on icon at bounding box center [486, 725] width 5 height 8
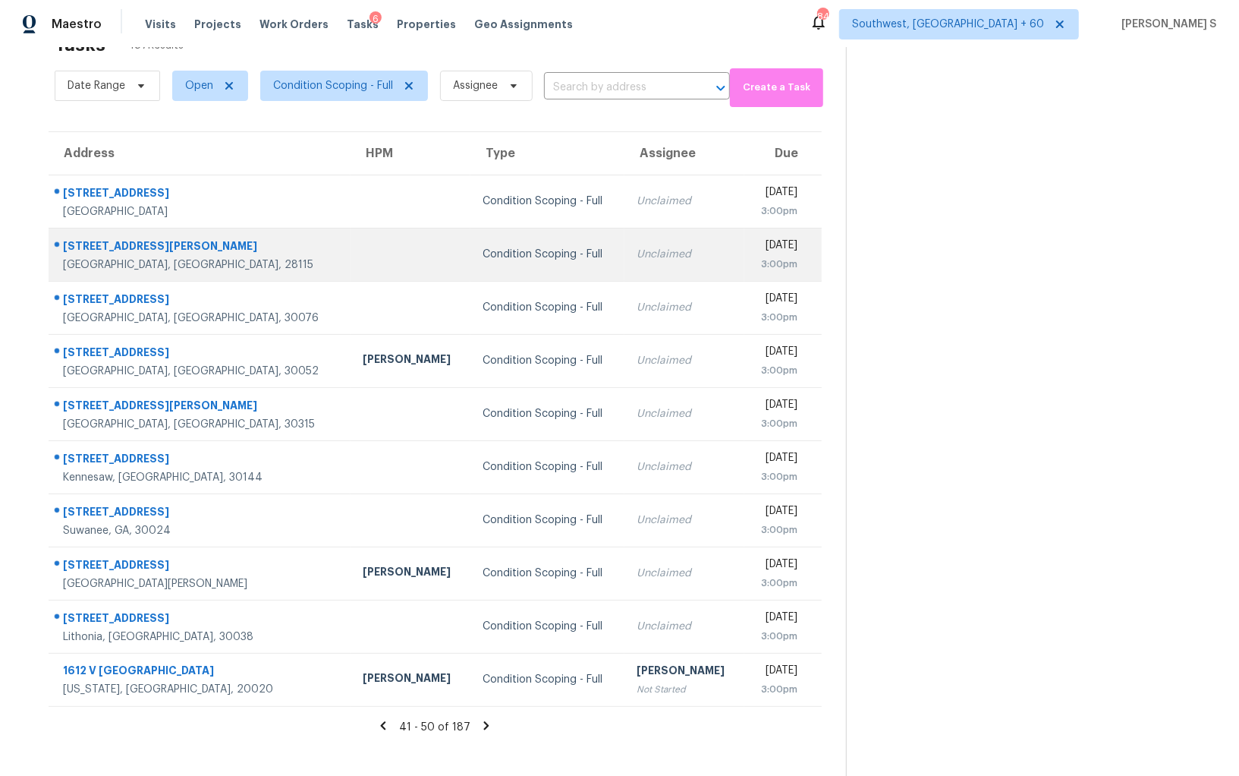
click at [625, 263] on td "Unclaimed" at bounding box center [685, 254] width 120 height 53
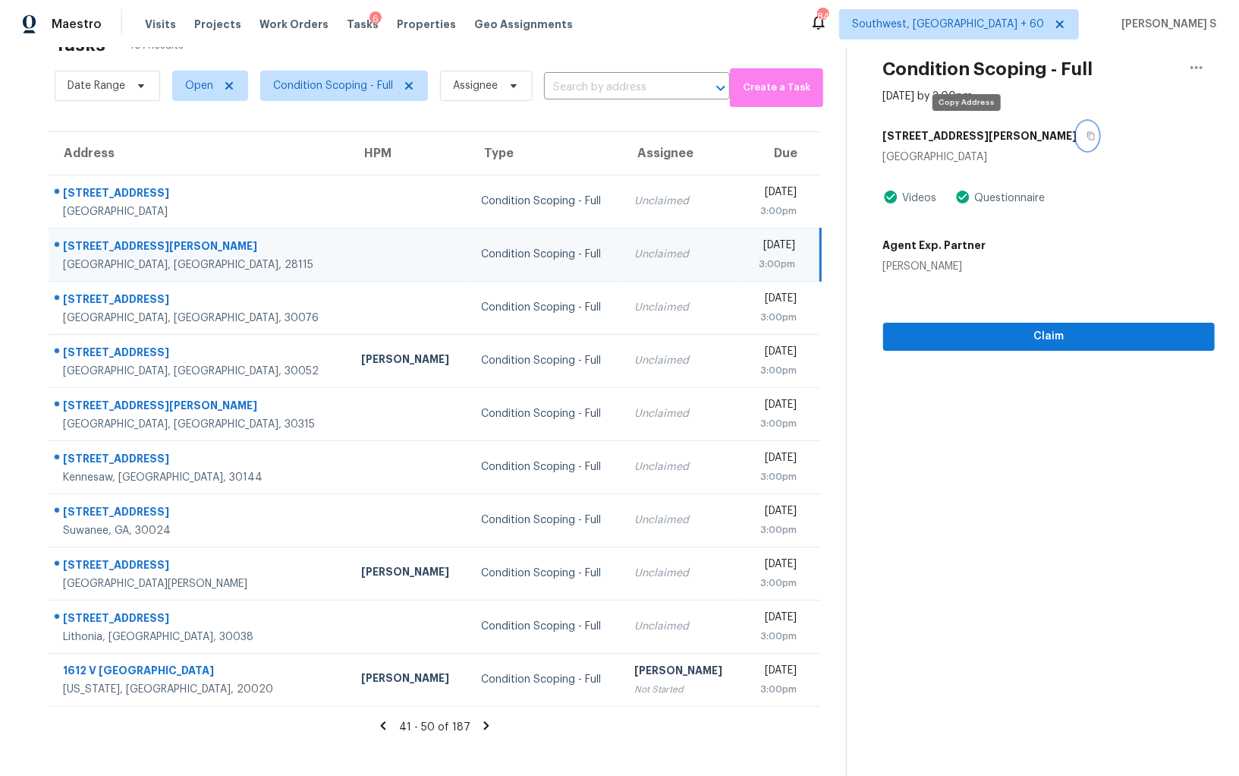
click at [1087, 131] on icon "button" at bounding box center [1091, 135] width 9 height 9
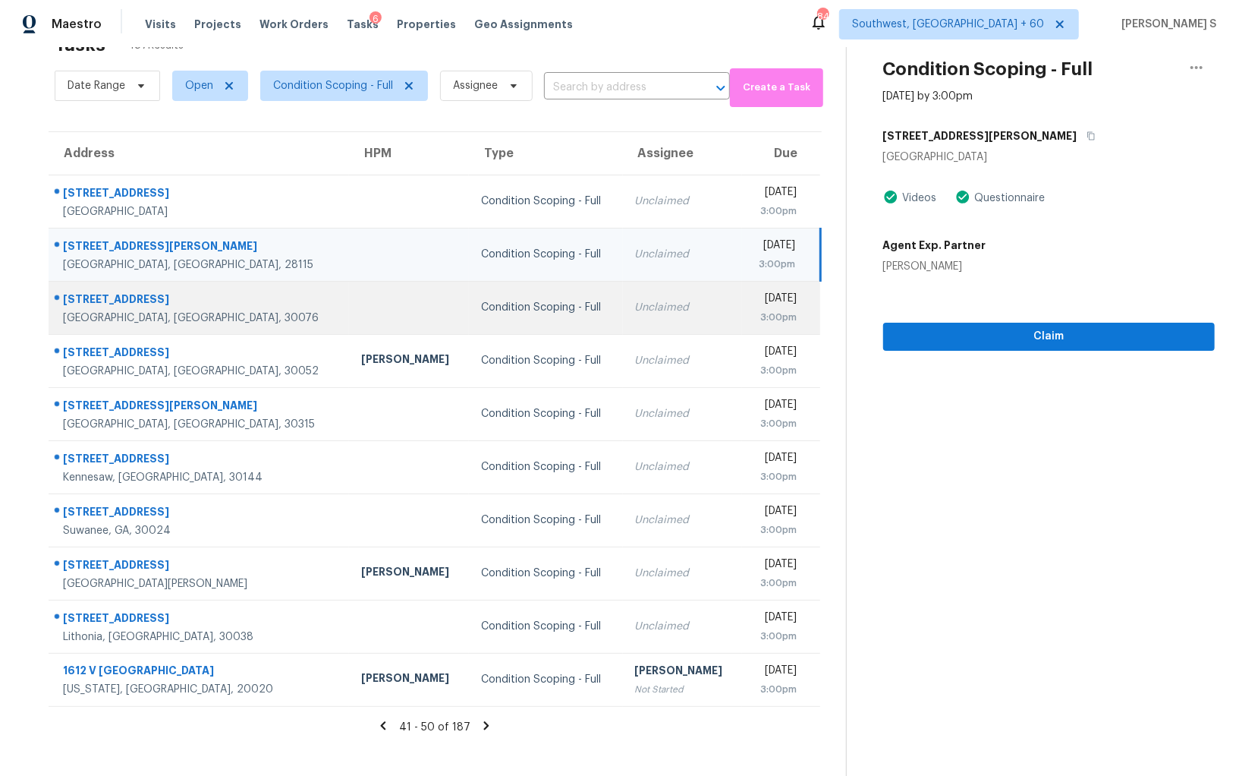
click at [485, 316] on td "Condition Scoping - Full" at bounding box center [545, 307] width 153 height 53
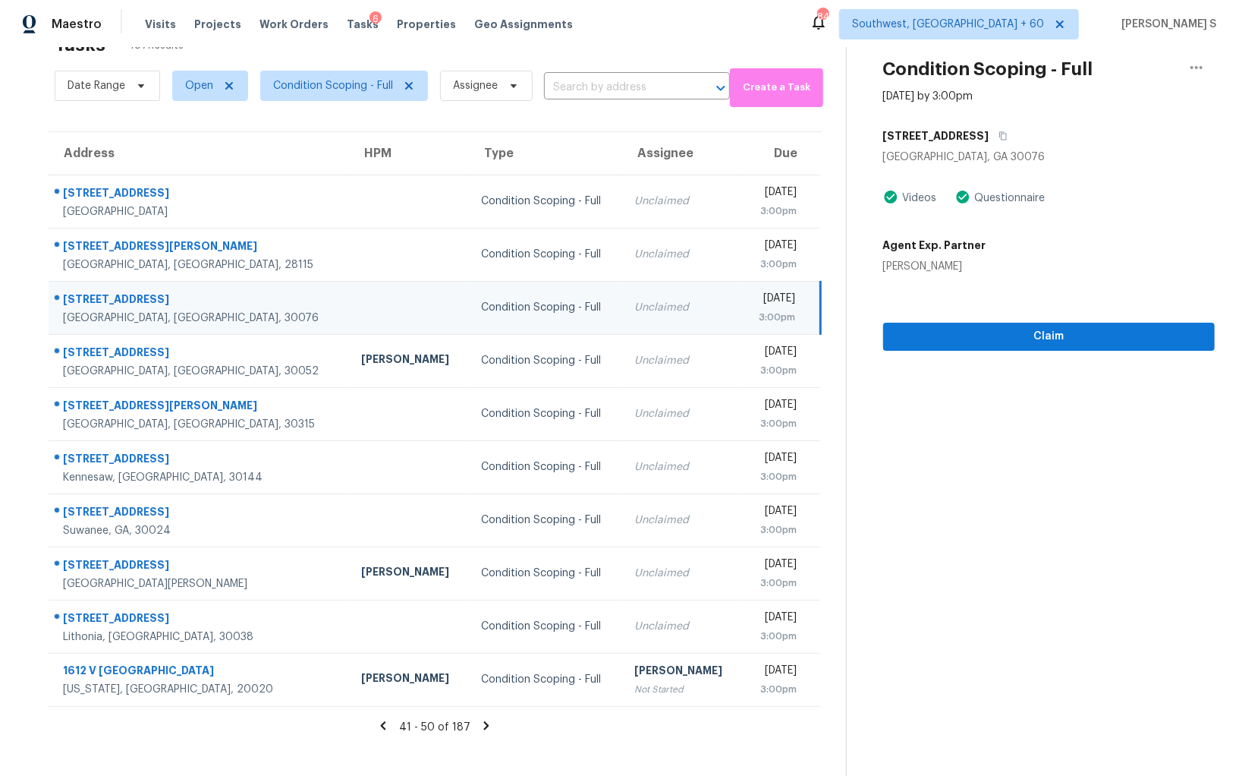
click at [984, 131] on div "9670 Hillside Dr" at bounding box center [1049, 135] width 332 height 27
click at [990, 131] on button "button" at bounding box center [1000, 135] width 20 height 27
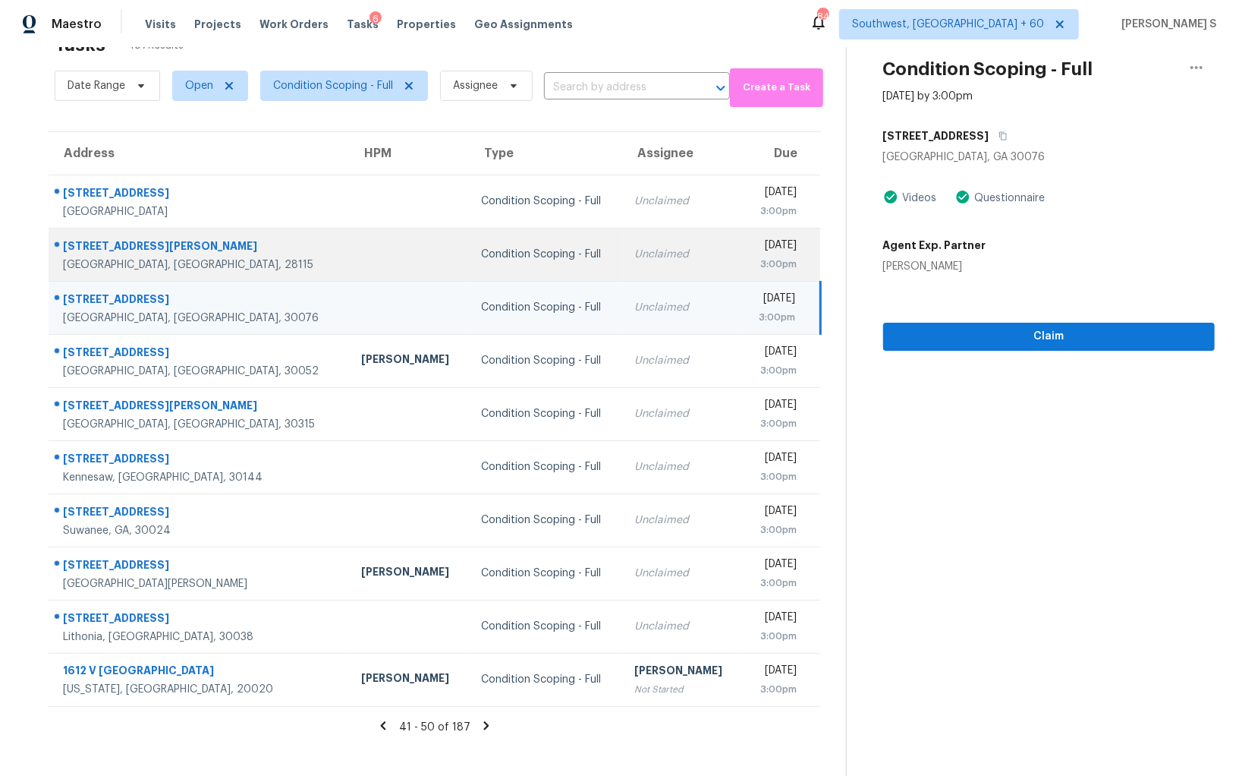
click at [754, 246] on div "Tue, Sep 2nd 2025" at bounding box center [775, 247] width 43 height 19
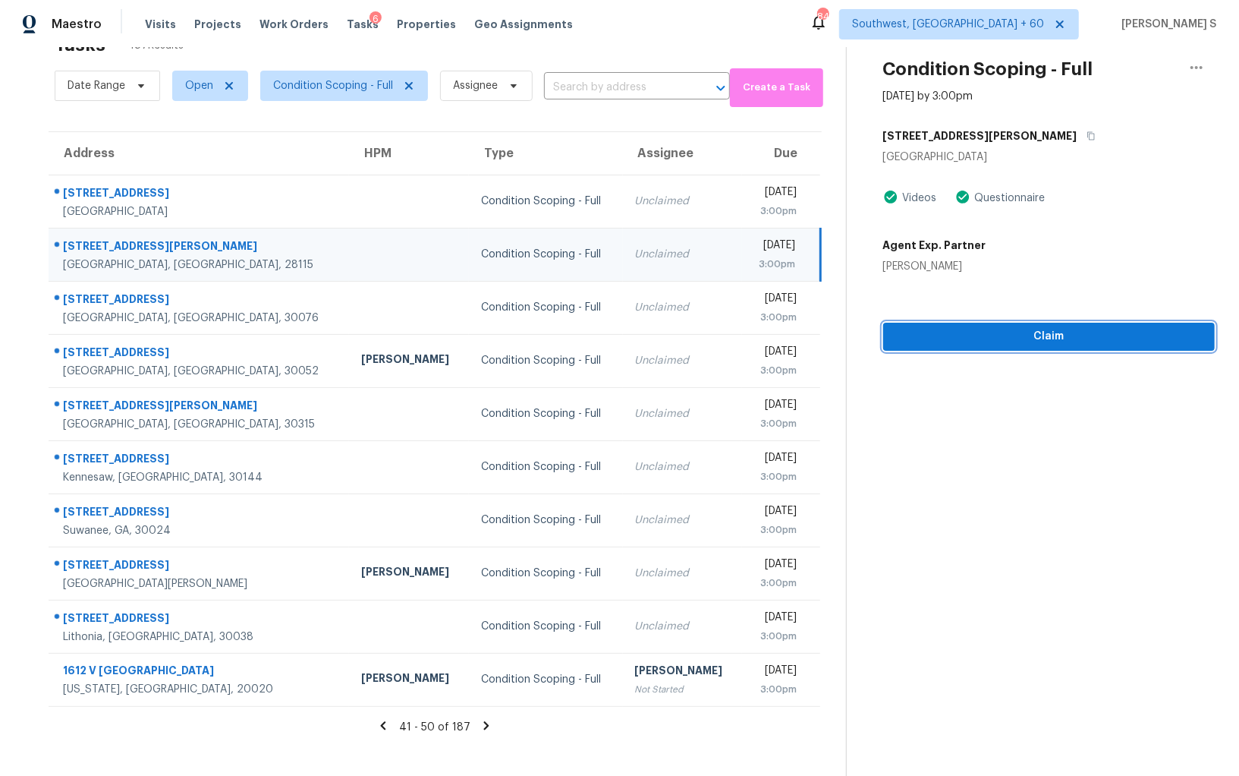
click at [1026, 336] on span "Claim" at bounding box center [1049, 336] width 307 height 19
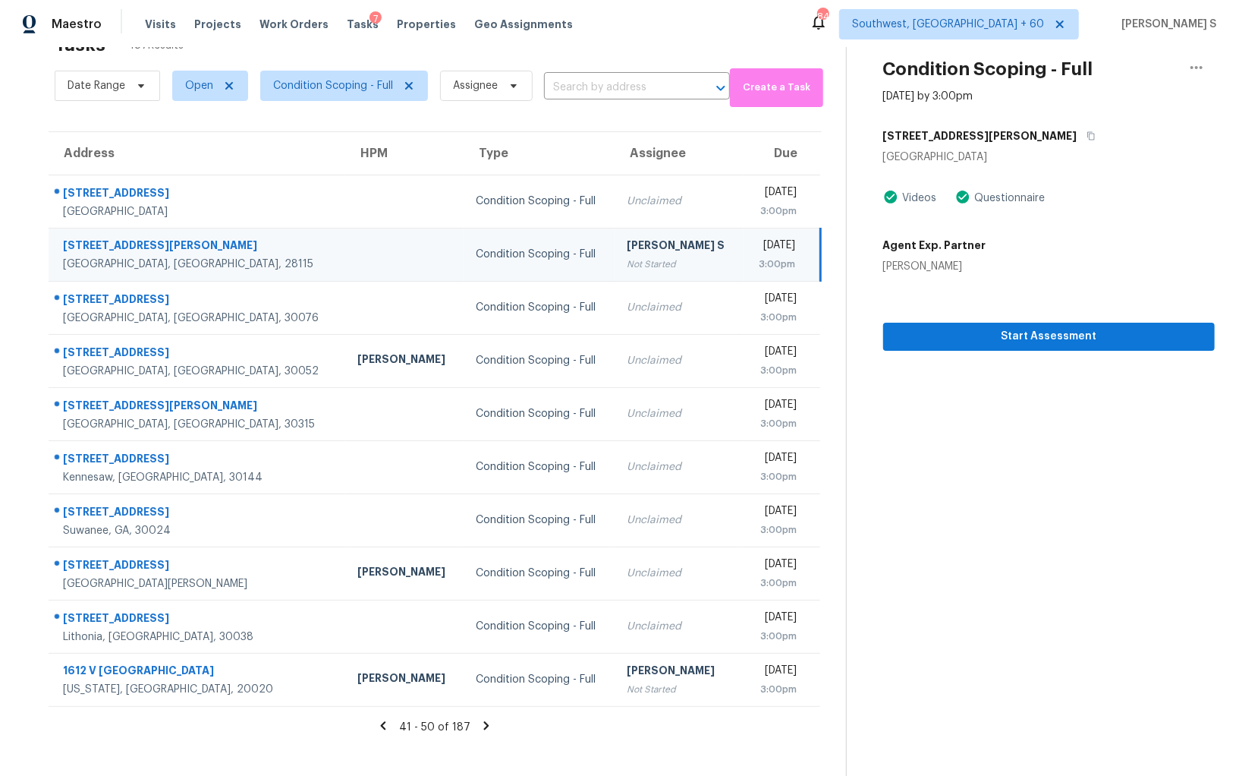
click at [782, 272] on td "Tue, Sep 2nd 2025 3:00pm" at bounding box center [782, 254] width 77 height 53
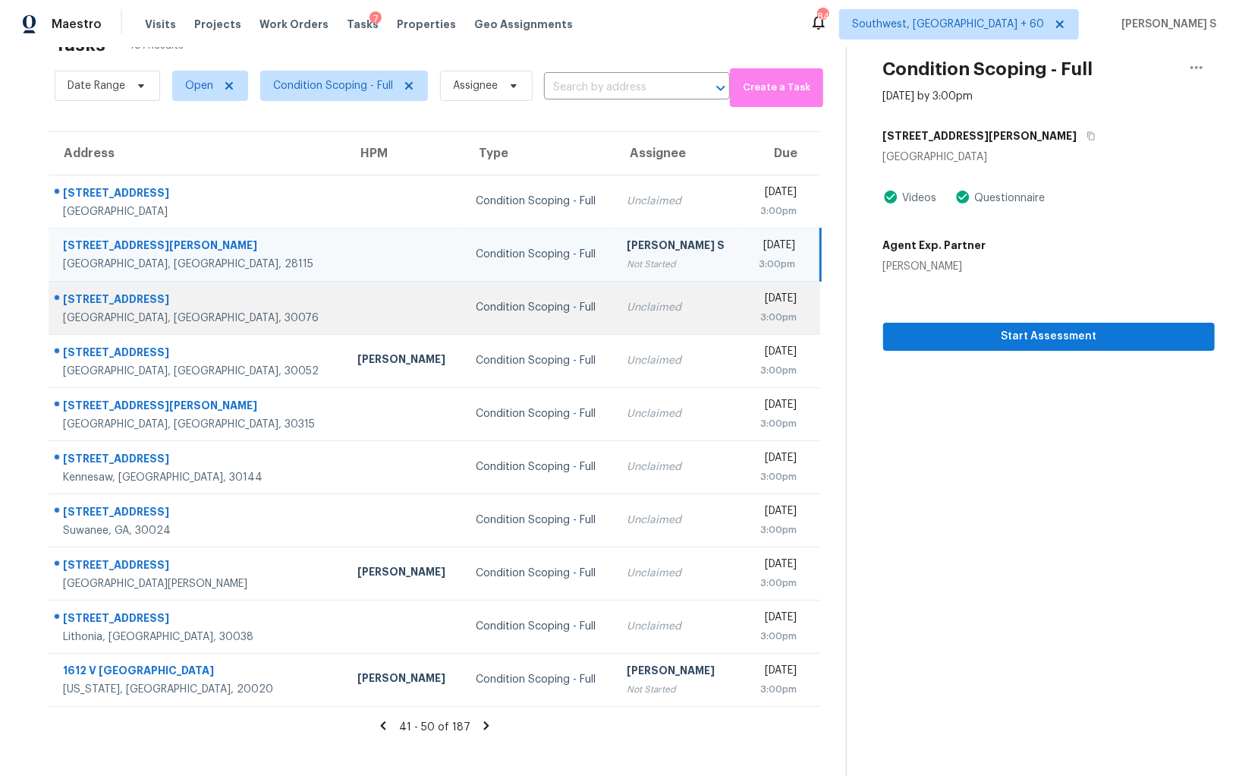
click at [784, 294] on div "Tue, Sep 2nd 2025" at bounding box center [776, 300] width 41 height 19
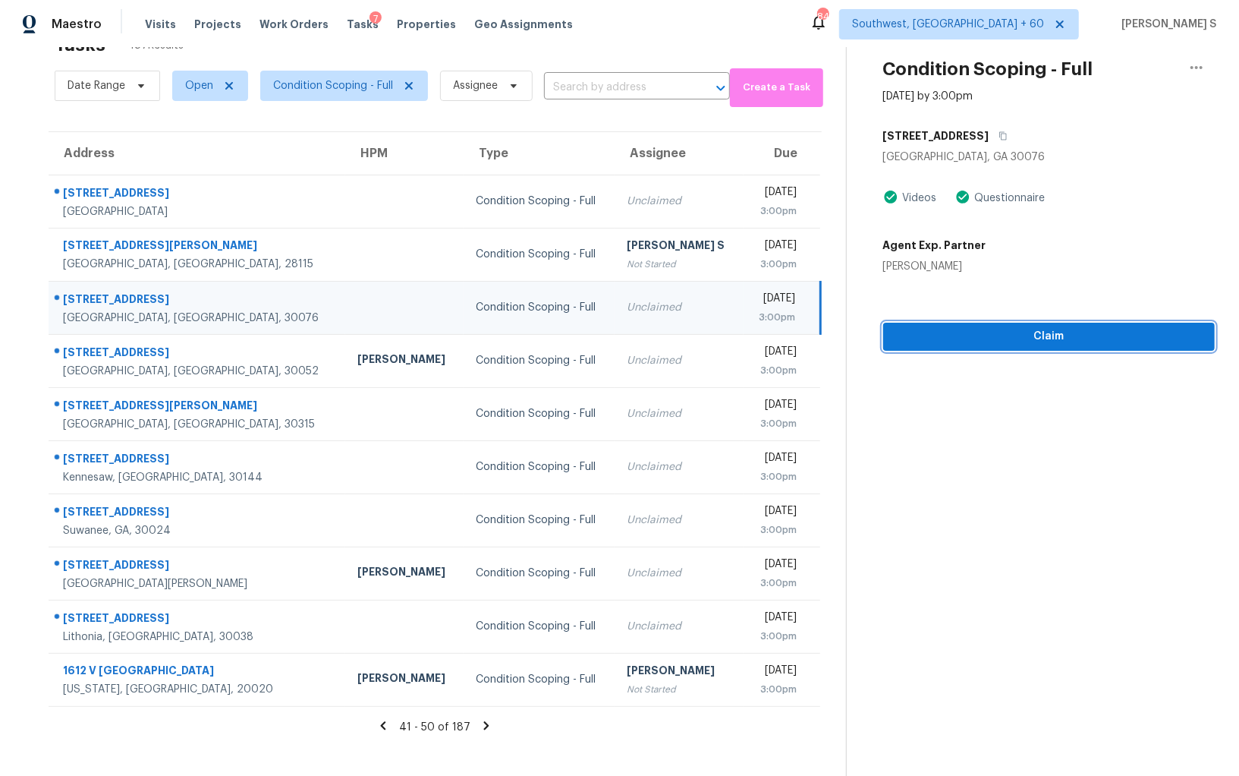
click at [971, 338] on span "Claim" at bounding box center [1049, 336] width 307 height 19
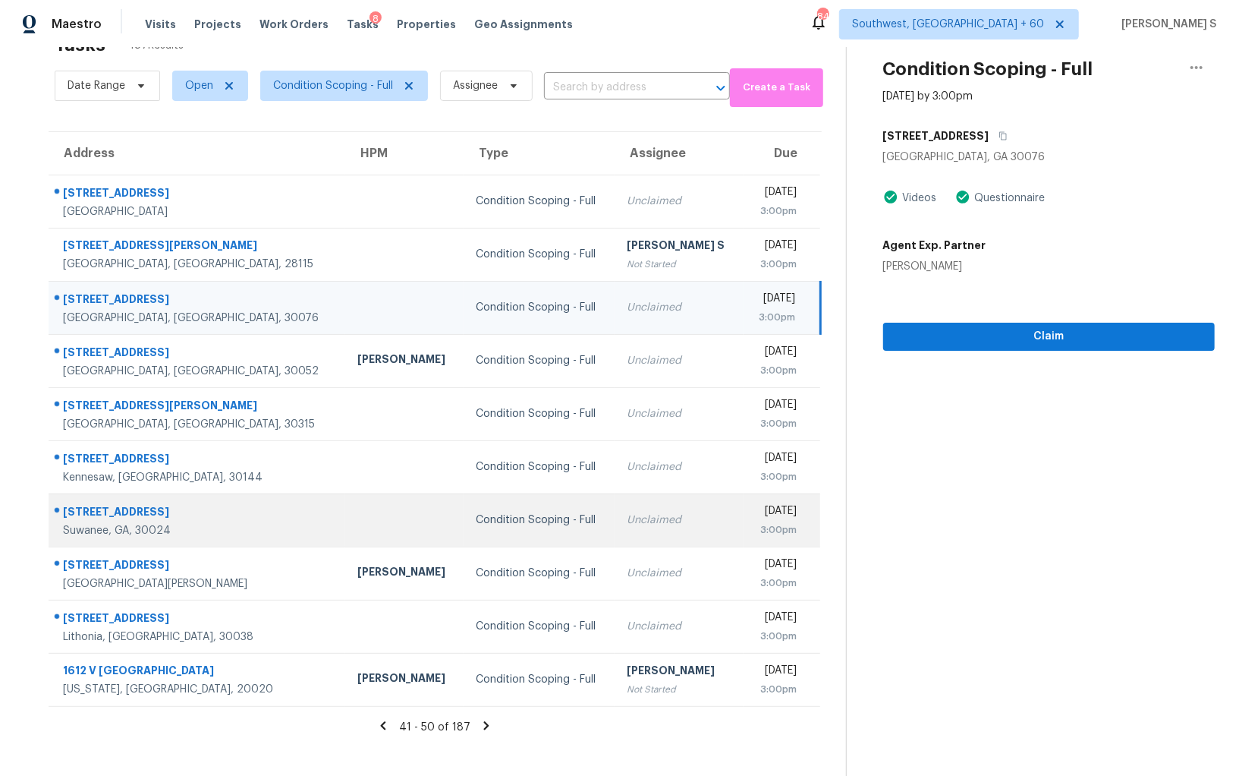
click at [615, 533] on td "Unclaimed" at bounding box center [679, 519] width 128 height 53
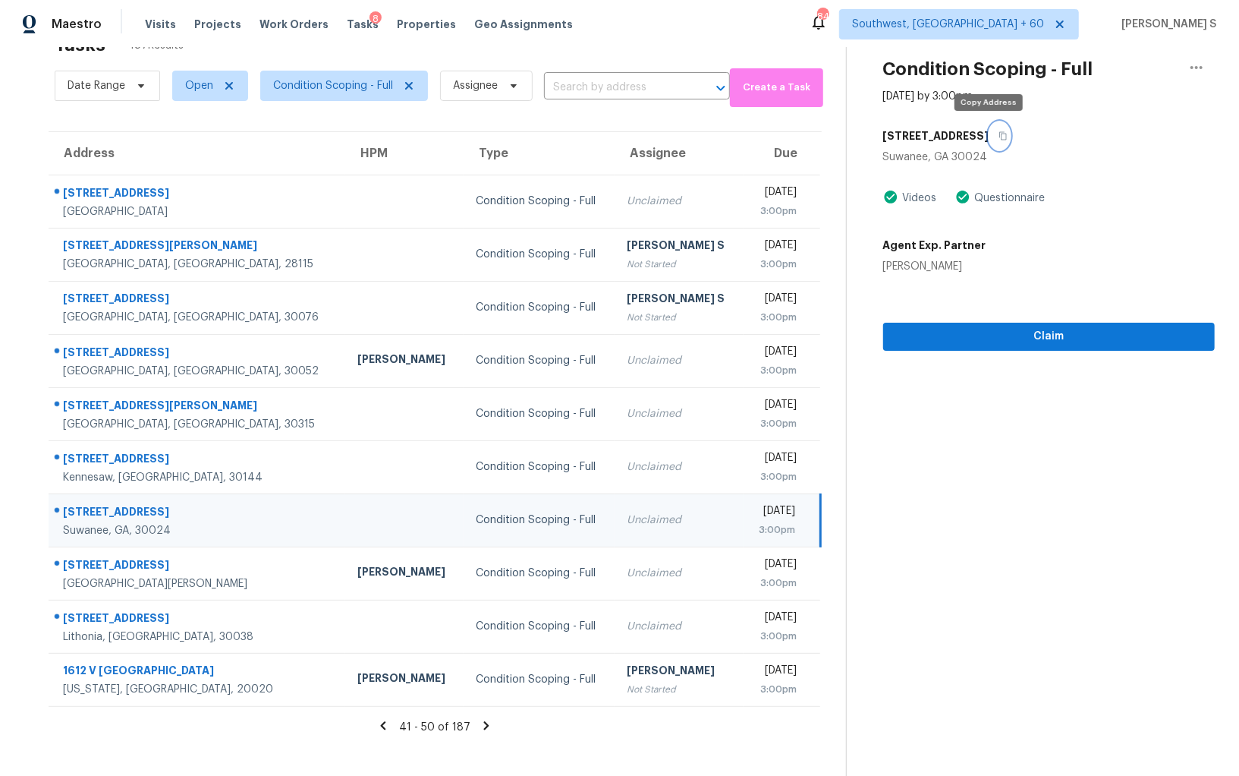
click at [990, 139] on button "button" at bounding box center [1000, 135] width 20 height 27
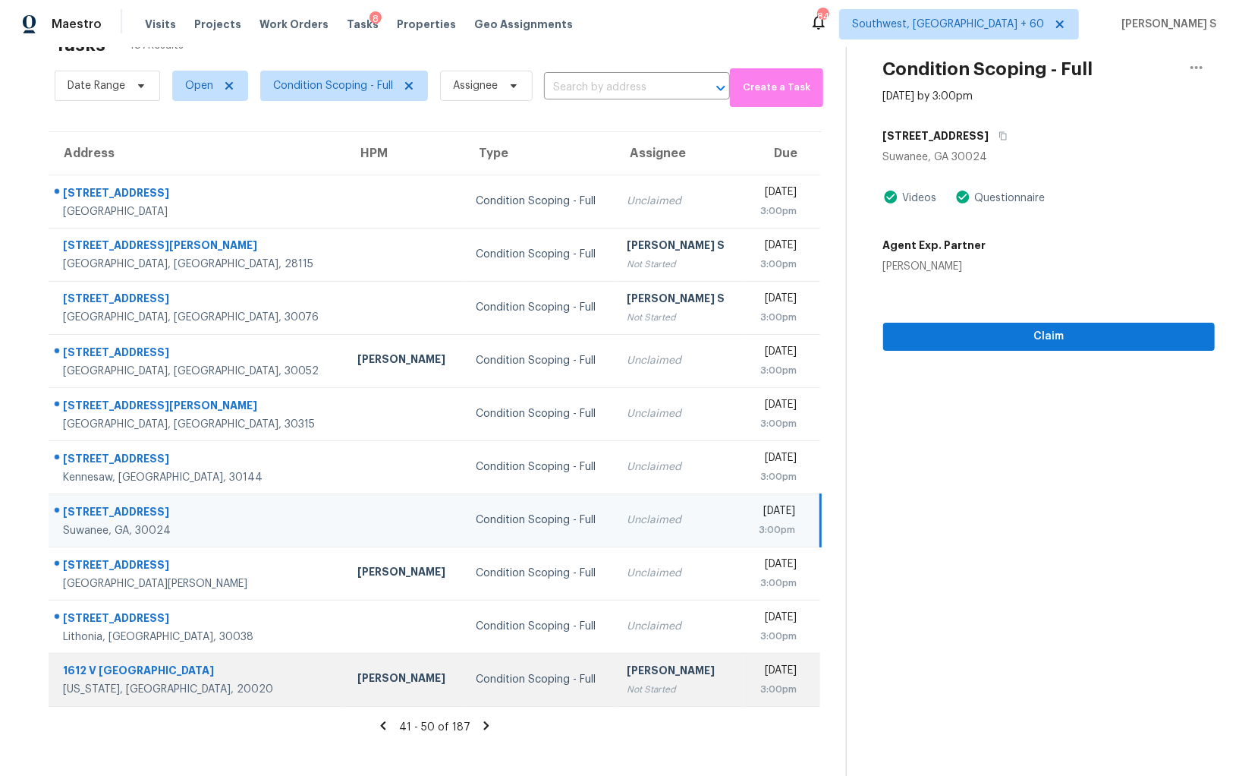
click at [357, 676] on div "Nicolas Campuzano" at bounding box center [404, 679] width 94 height 19
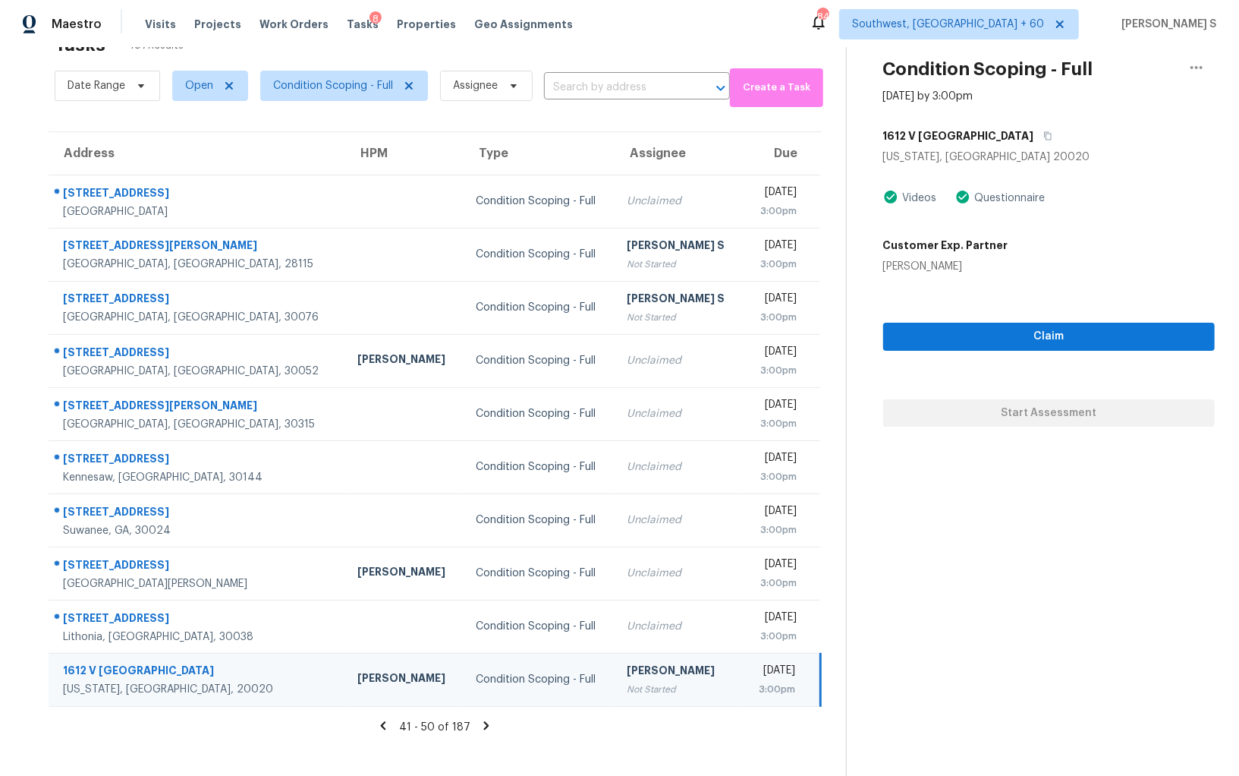
click at [484, 721] on icon at bounding box center [486, 725] width 5 height 8
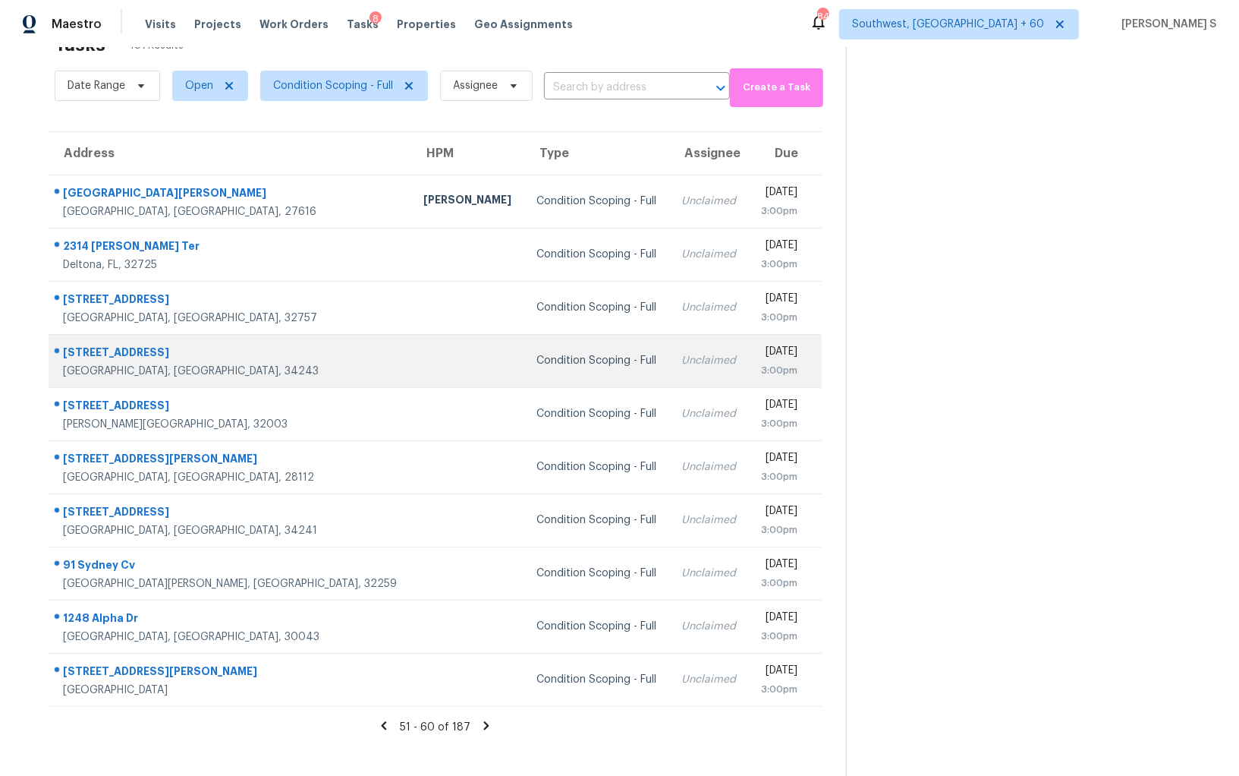
click at [548, 357] on div "Condition Scoping - Full" at bounding box center [597, 360] width 121 height 15
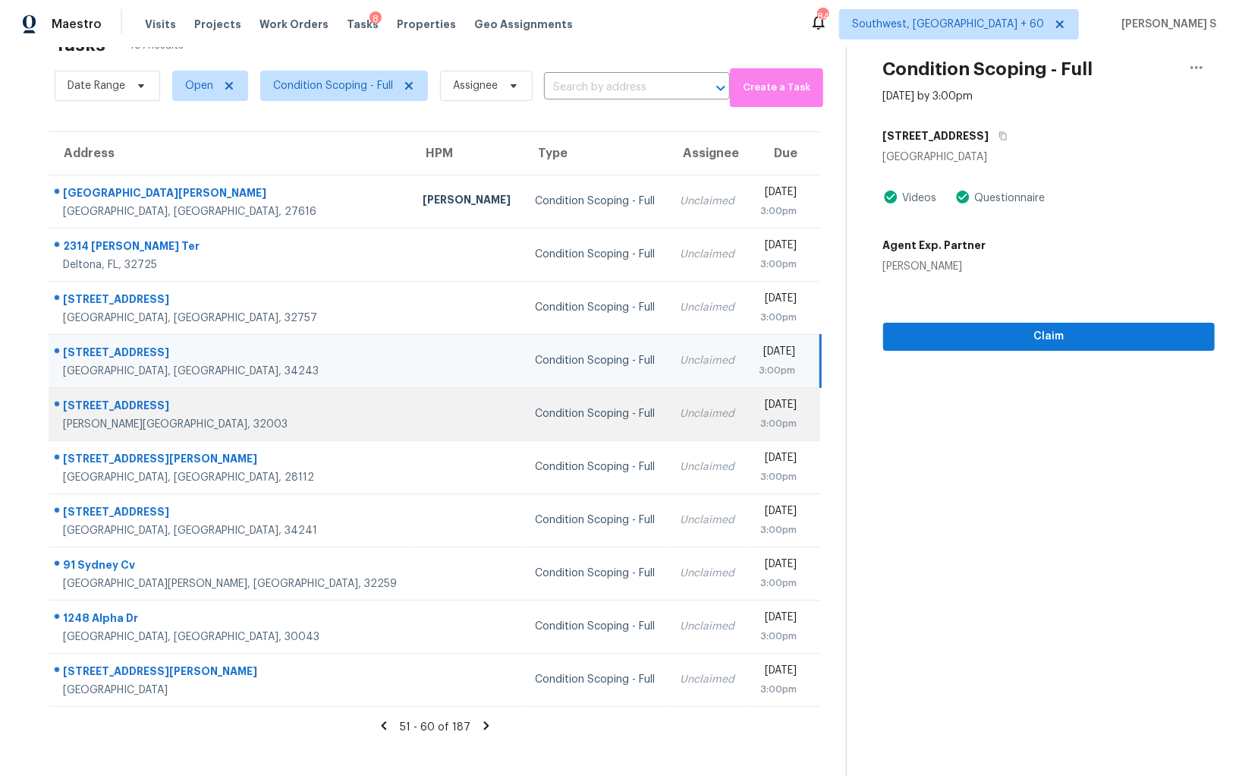
click at [523, 404] on td "Condition Scoping - Full" at bounding box center [595, 413] width 145 height 53
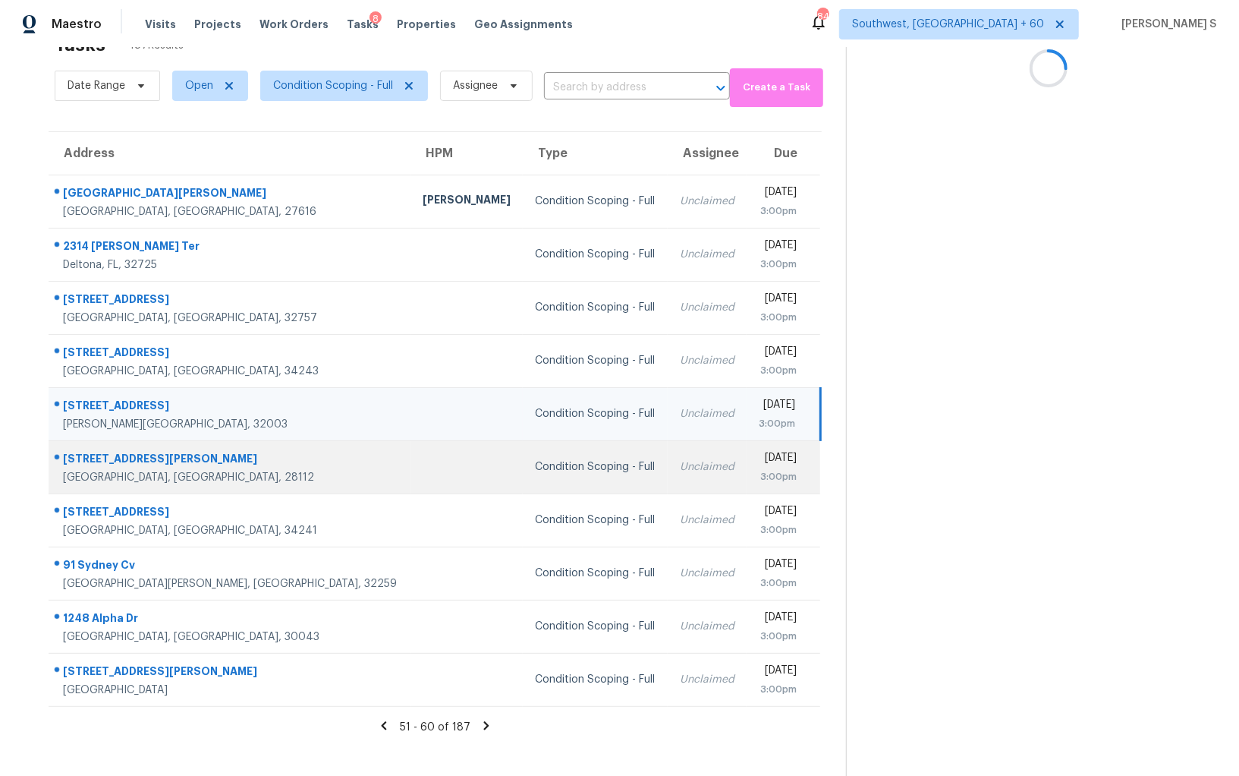
click at [535, 460] on div "Condition Scoping - Full" at bounding box center [595, 466] width 121 height 15
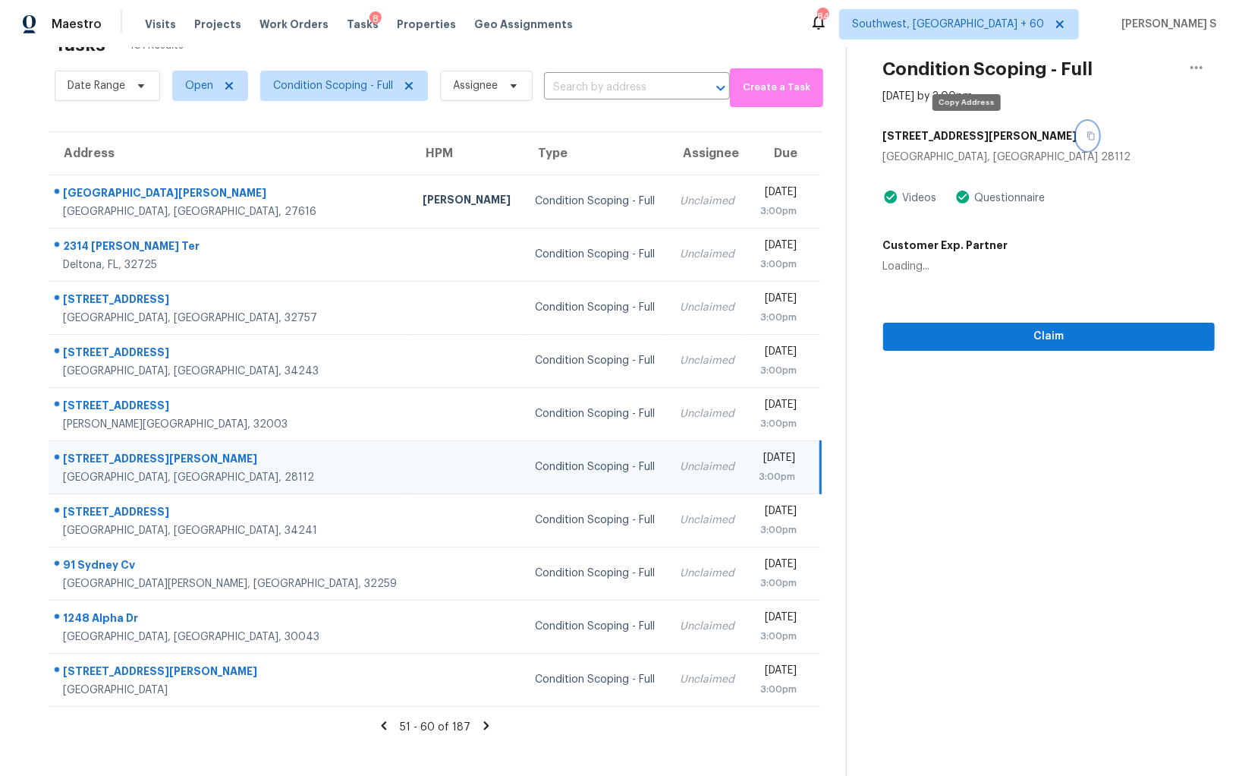
click at [1087, 137] on icon "button" at bounding box center [1091, 135] width 9 height 9
click at [993, 344] on span "Claim" at bounding box center [1049, 336] width 307 height 19
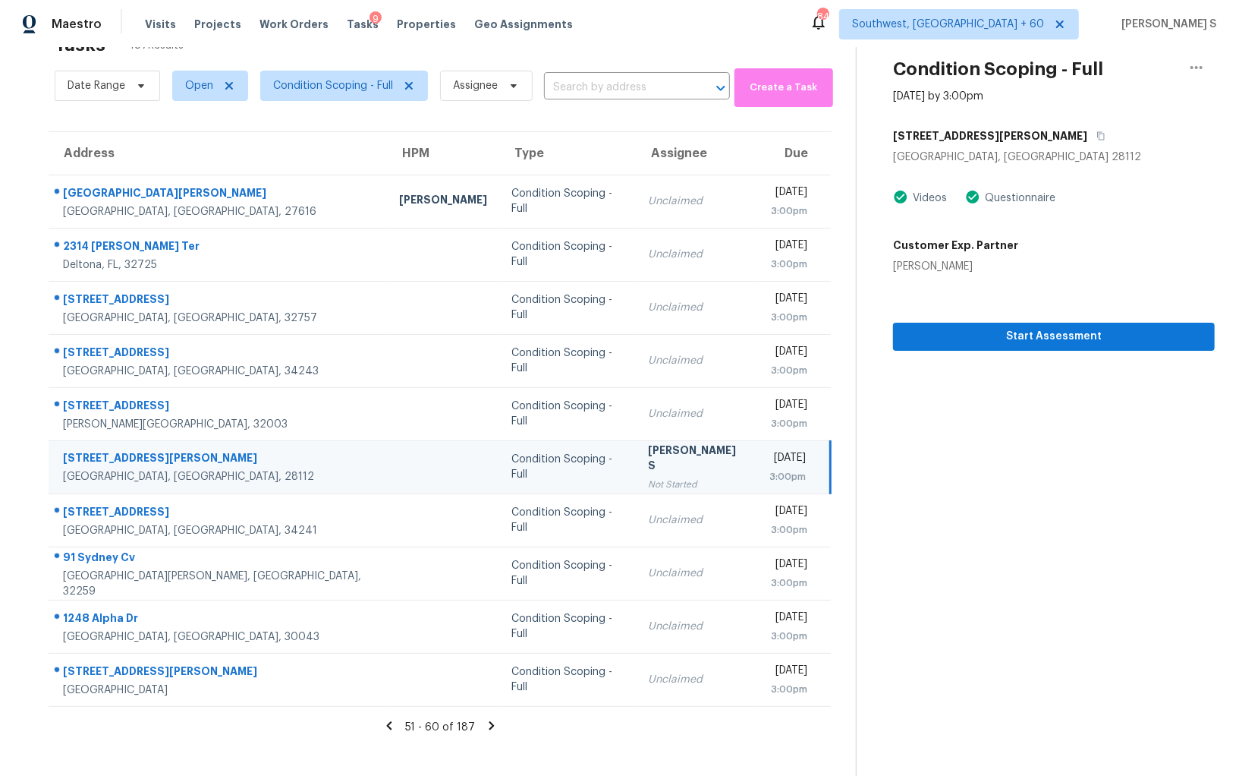
click at [485, 725] on icon at bounding box center [492, 726] width 14 height 14
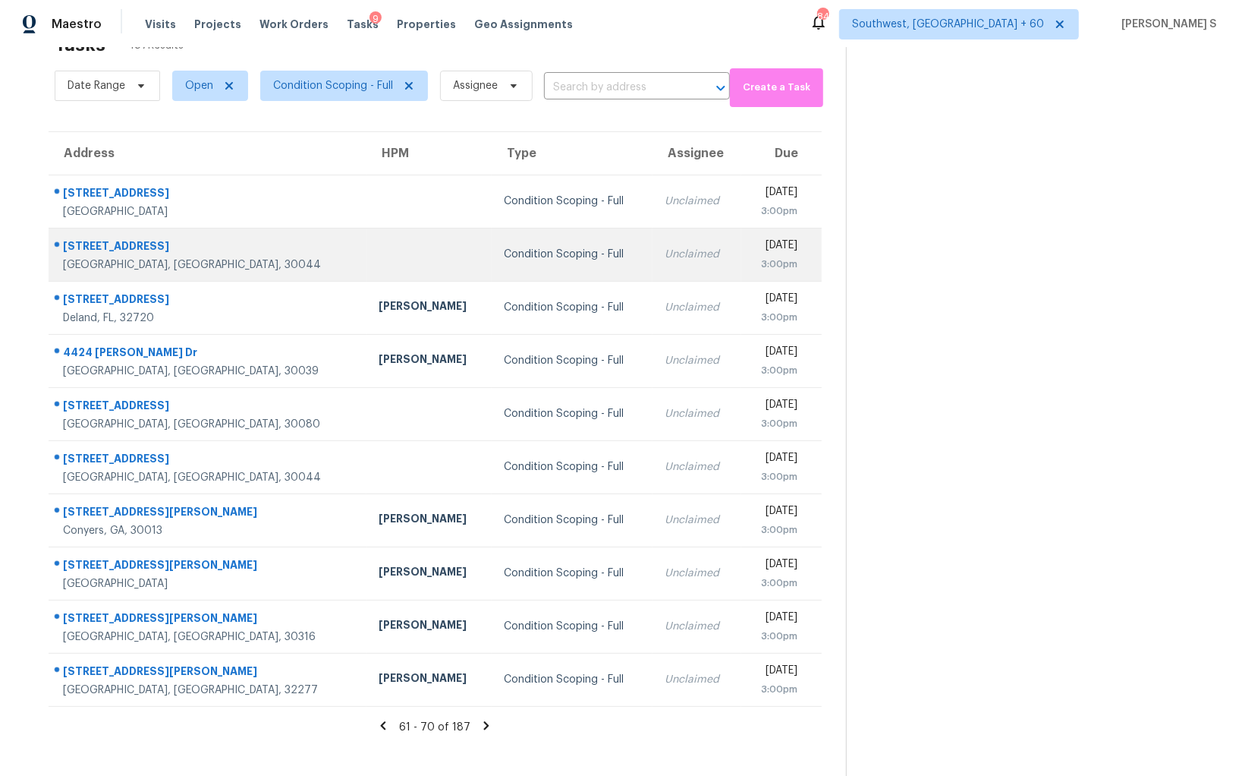
click at [665, 250] on div "Unclaimed" at bounding box center [697, 254] width 64 height 15
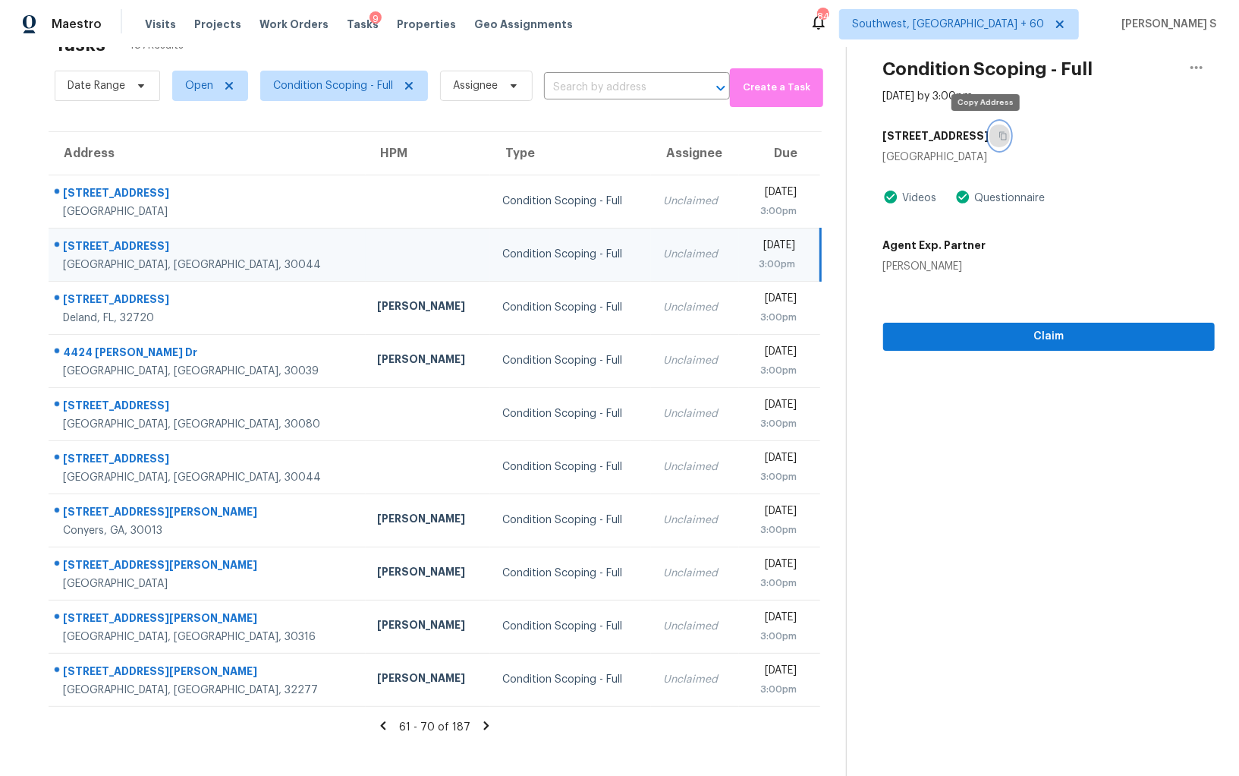
click at [1000, 135] on icon "button" at bounding box center [1004, 136] width 8 height 8
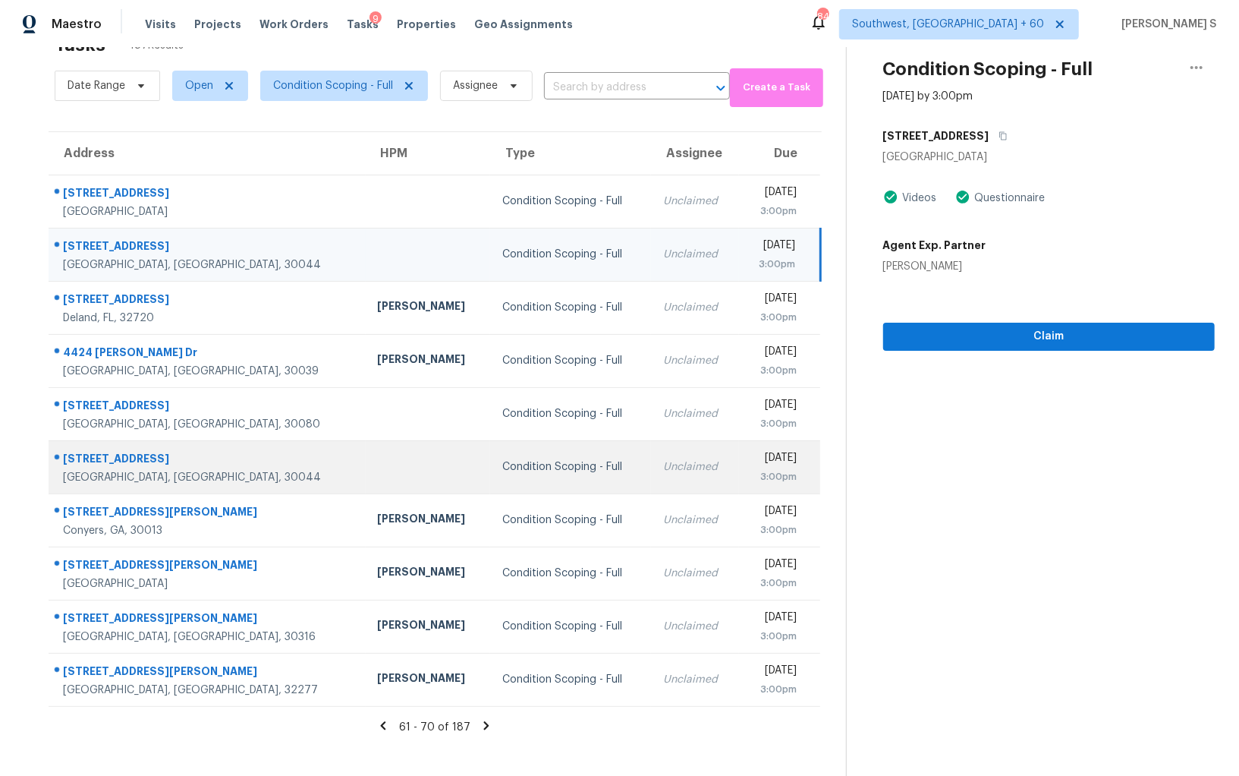
click at [501, 445] on td "Condition Scoping - Full" at bounding box center [570, 466] width 161 height 53
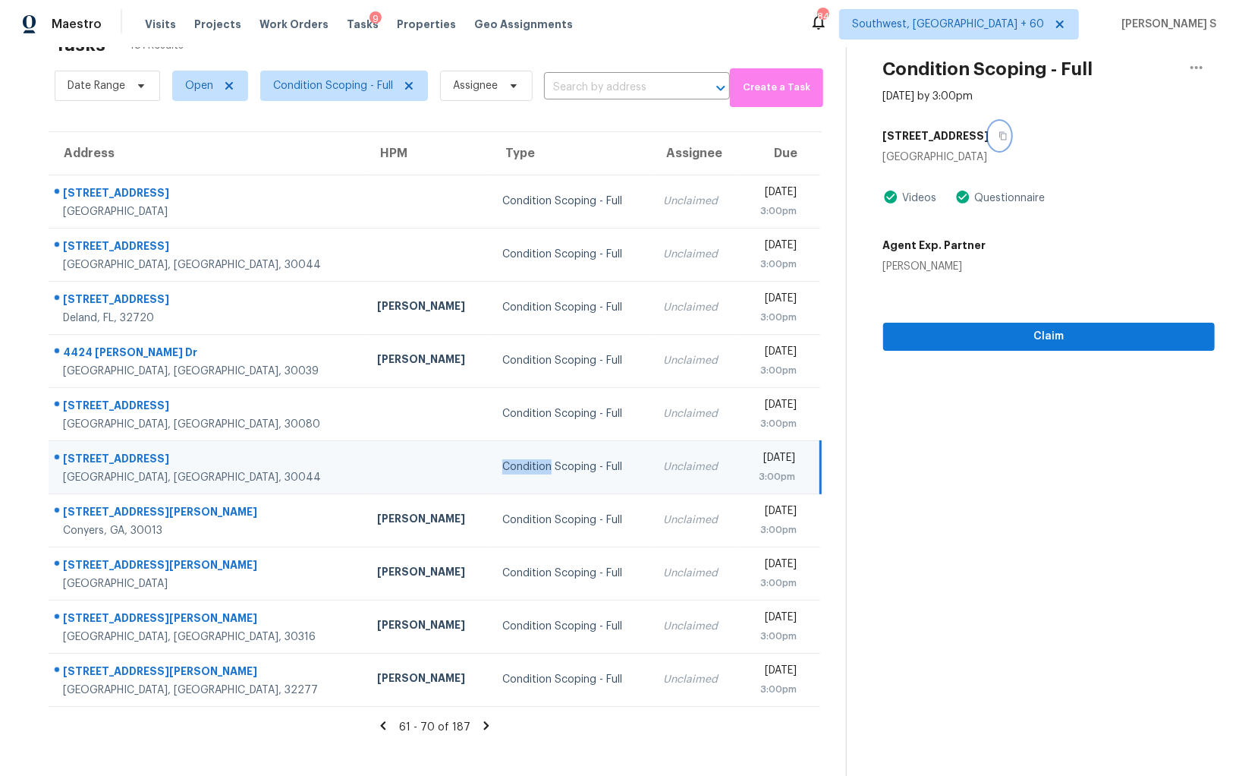
click at [990, 139] on button "button" at bounding box center [1000, 135] width 20 height 27
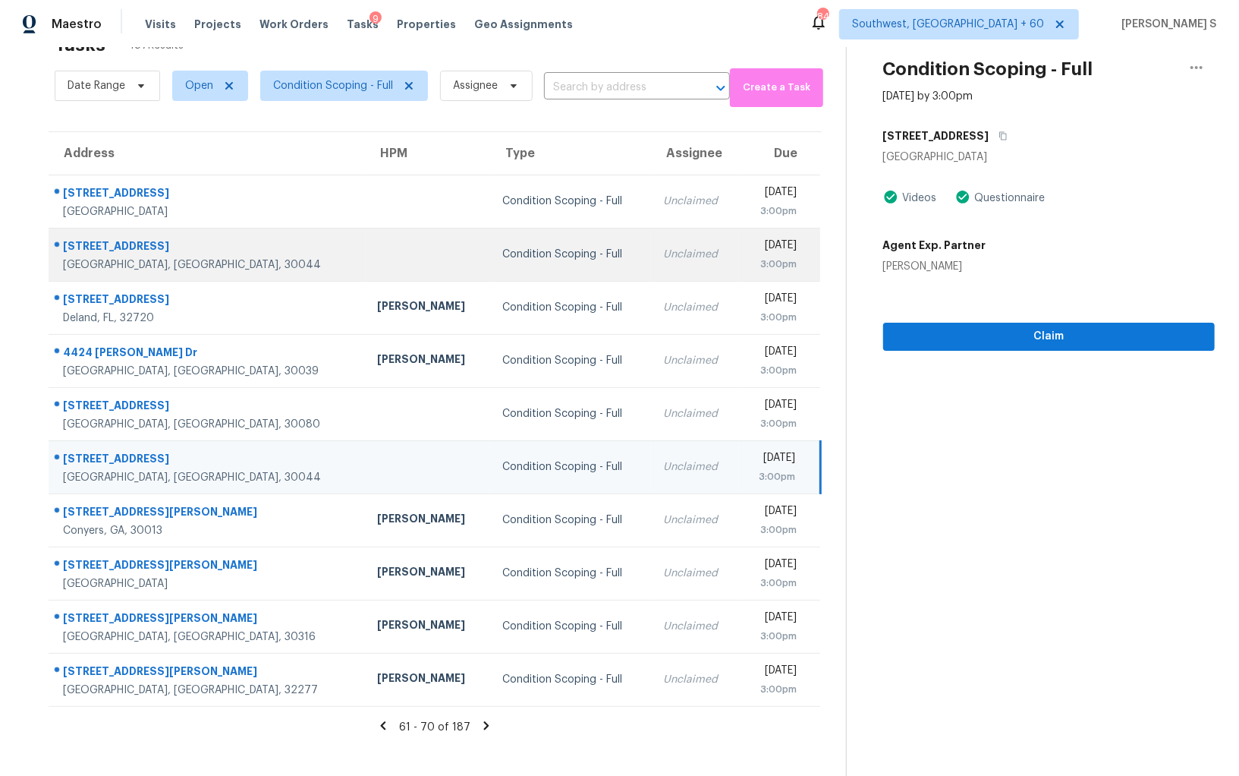
click at [663, 253] on div "Unclaimed" at bounding box center [695, 254] width 64 height 15
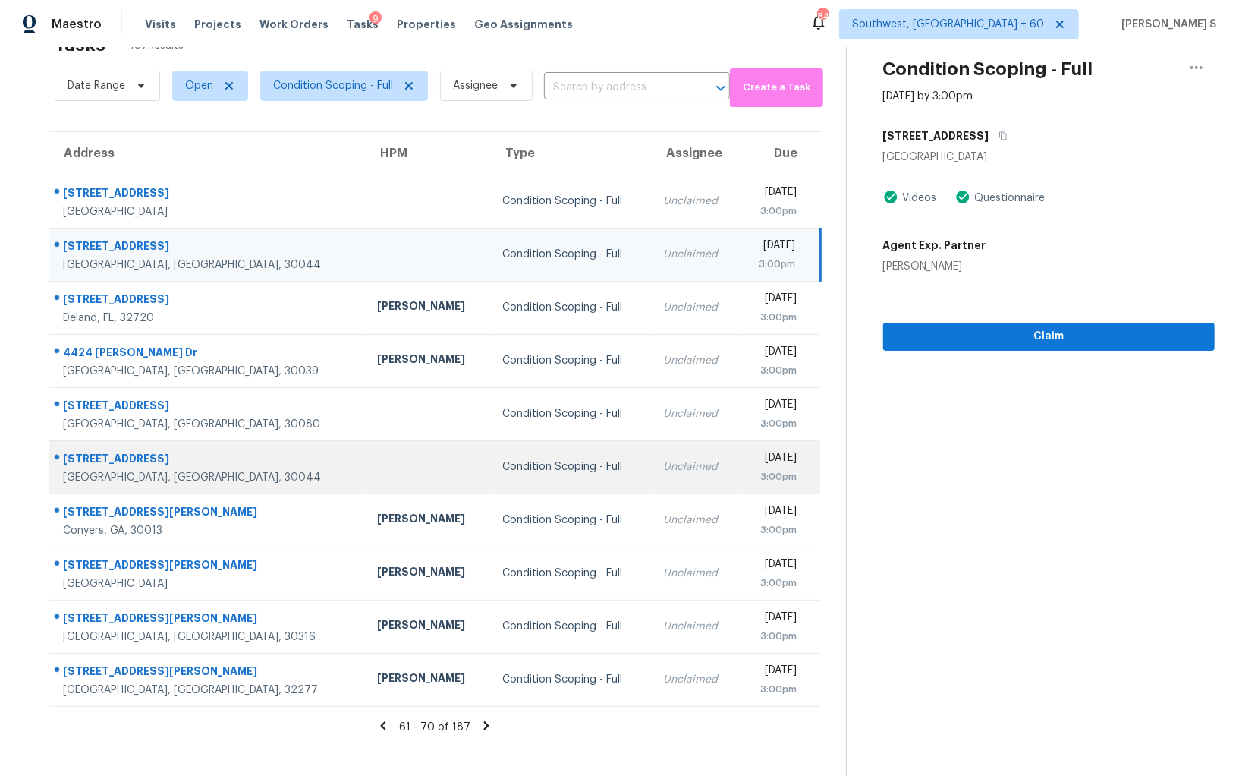
click at [561, 480] on td "Condition Scoping - Full" at bounding box center [570, 466] width 161 height 53
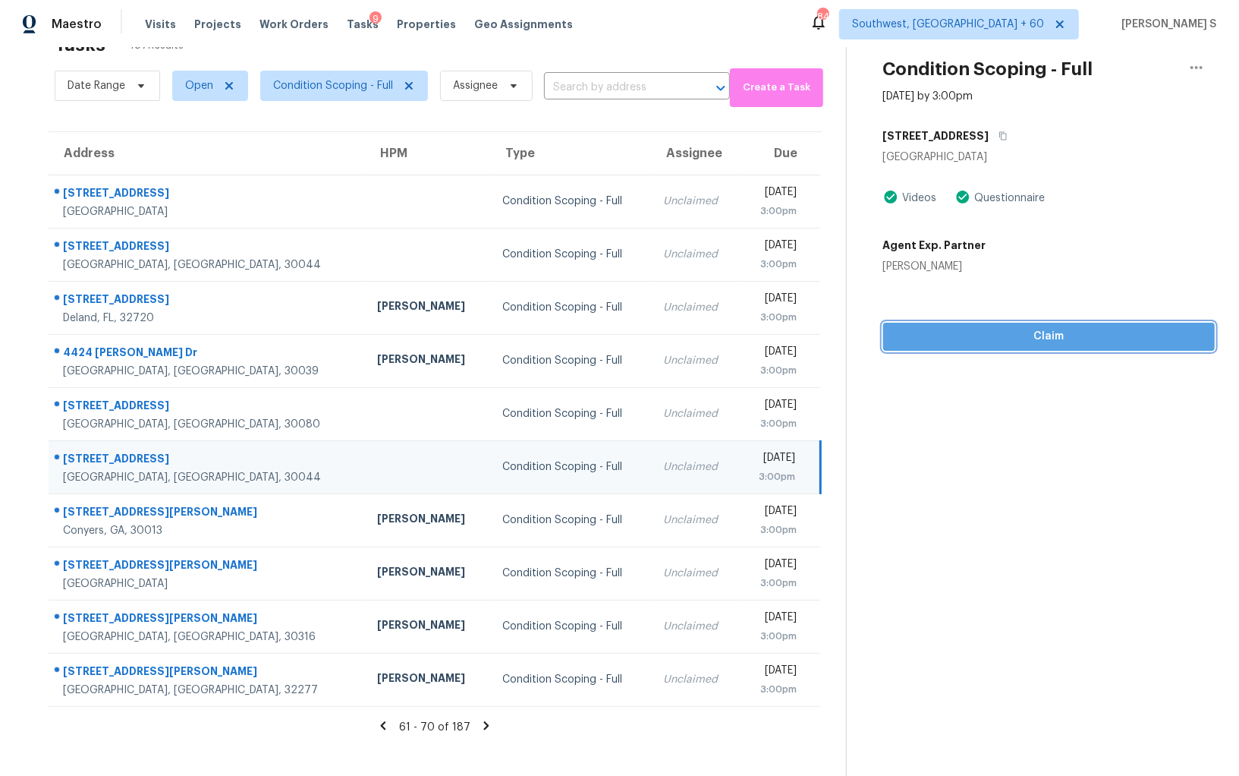
click at [957, 333] on span "Claim" at bounding box center [1049, 336] width 307 height 19
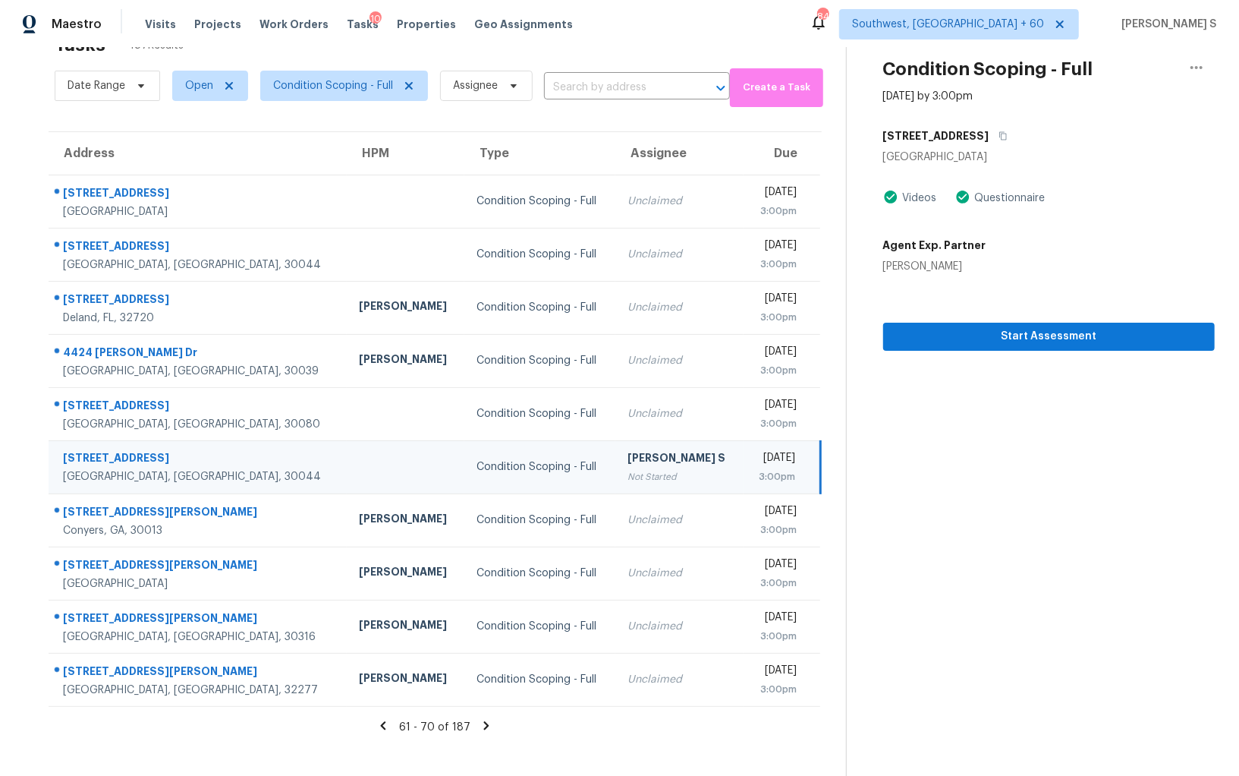
click at [484, 723] on icon at bounding box center [486, 725] width 5 height 8
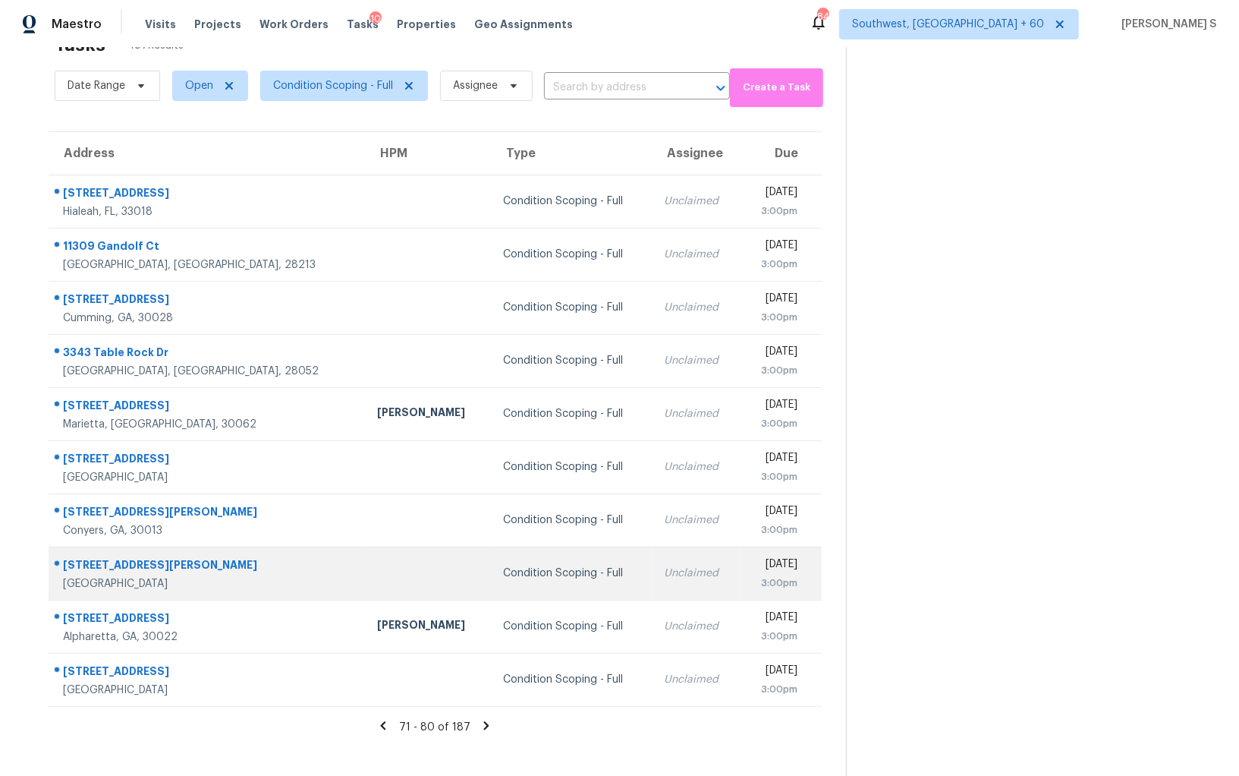
click at [653, 581] on td "Unclaimed" at bounding box center [697, 572] width 89 height 53
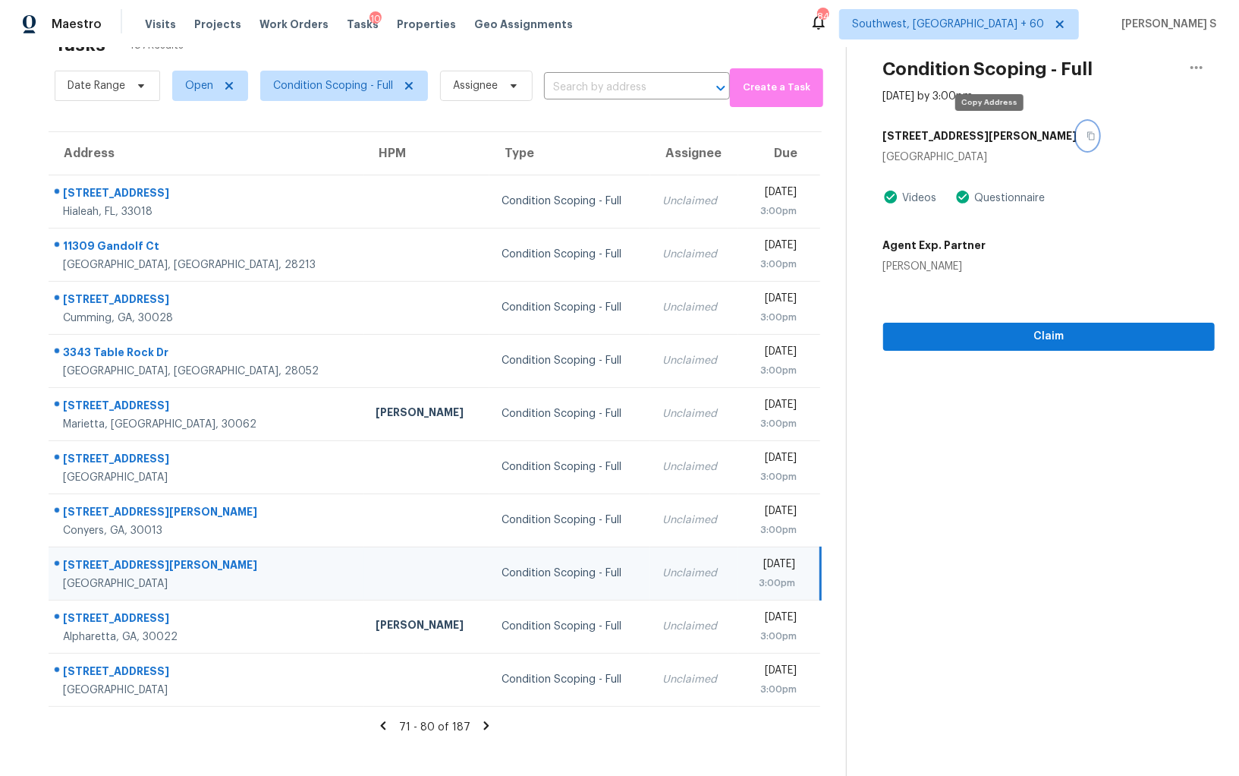
click at [1078, 135] on button "button" at bounding box center [1088, 135] width 20 height 27
click at [922, 330] on span "Claim" at bounding box center [1049, 336] width 307 height 19
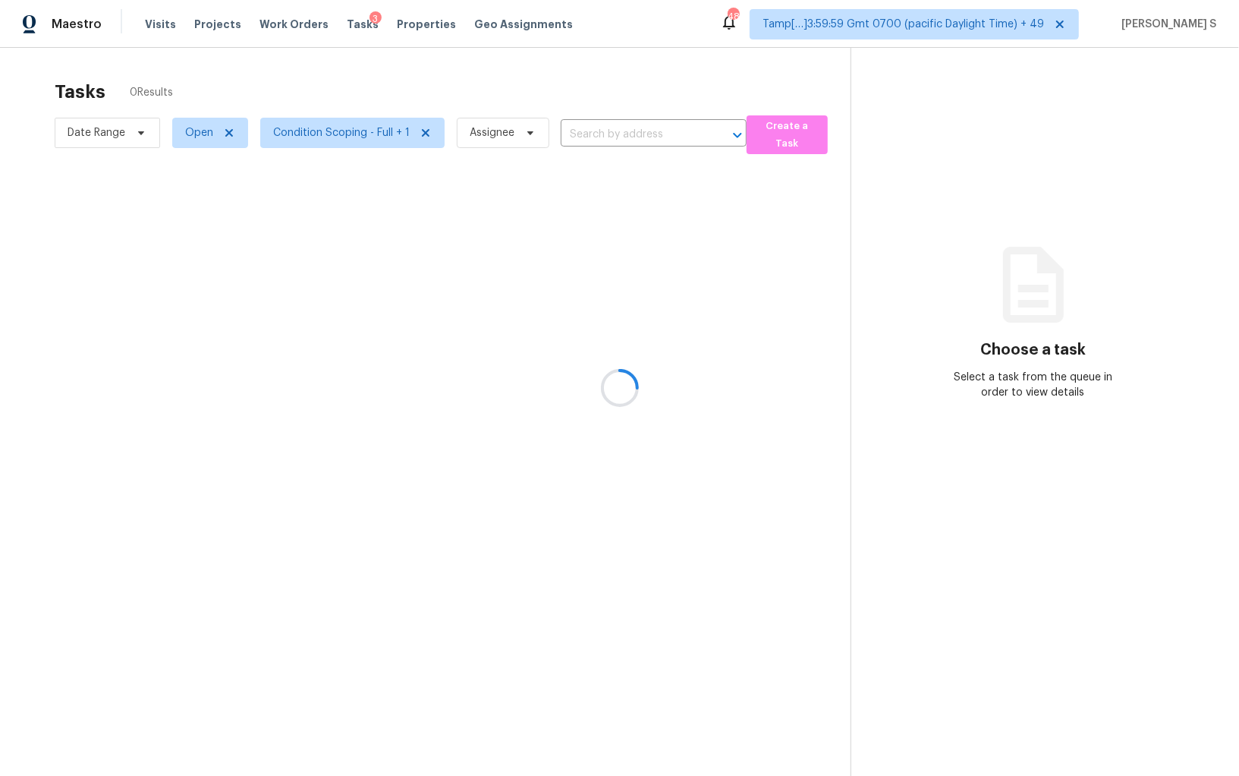
click at [310, 137] on div at bounding box center [619, 388] width 1239 height 776
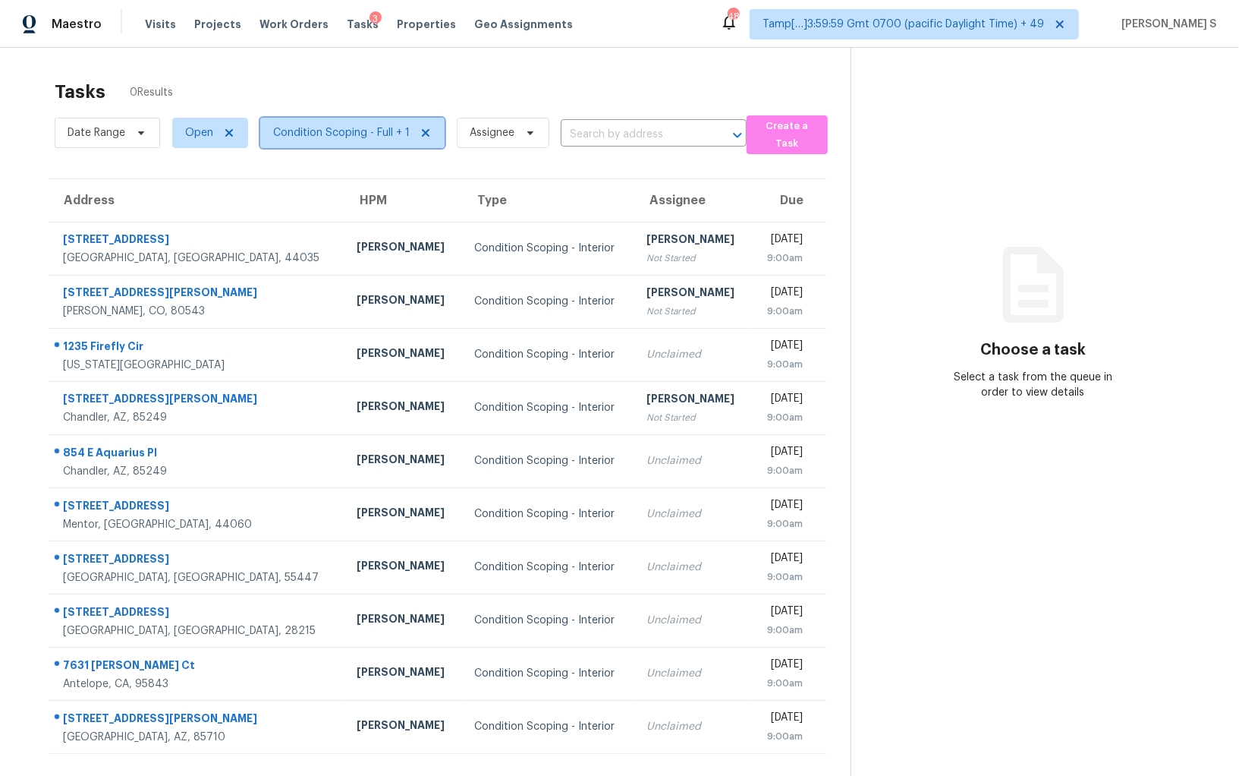
click at [310, 137] on span "Condition Scoping - Full + 1" at bounding box center [341, 132] width 137 height 15
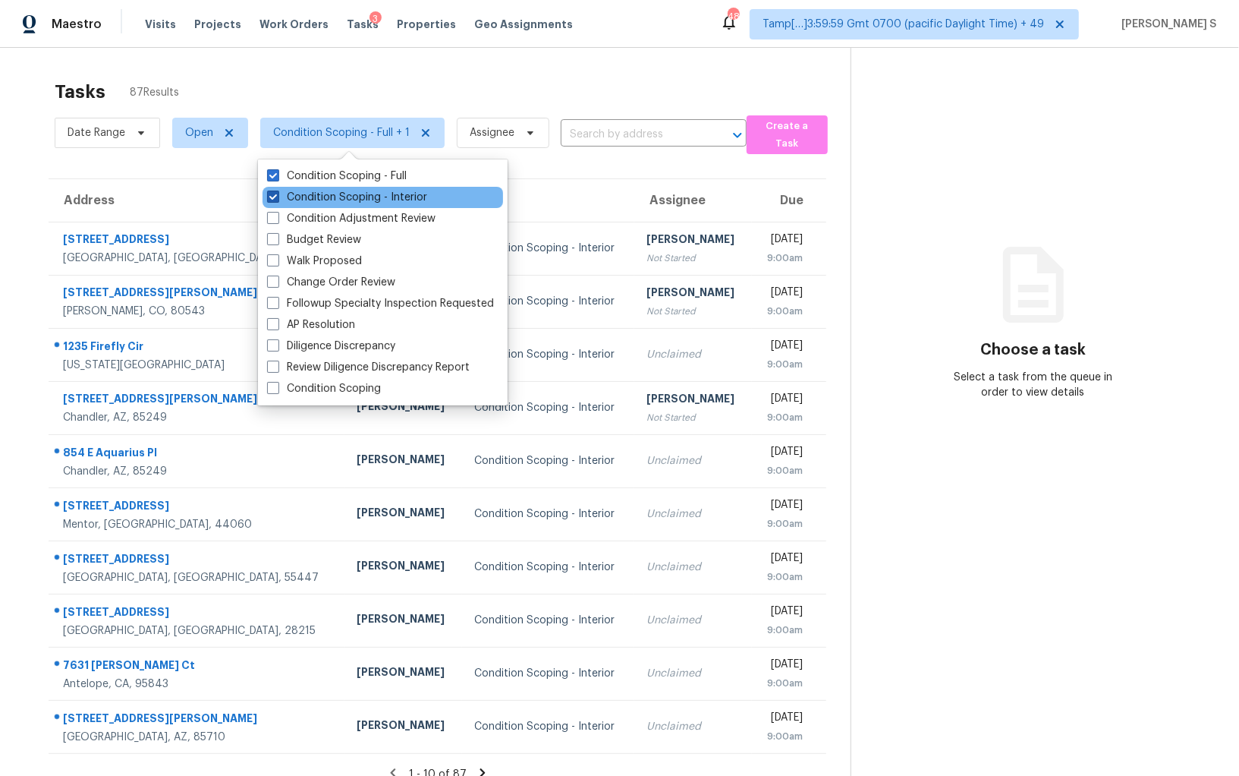
click at [345, 190] on label "Condition Scoping - Interior" at bounding box center [347, 197] width 160 height 15
click at [277, 190] on input "Condition Scoping - Interior" at bounding box center [272, 195] width 10 height 10
checkbox input "false"
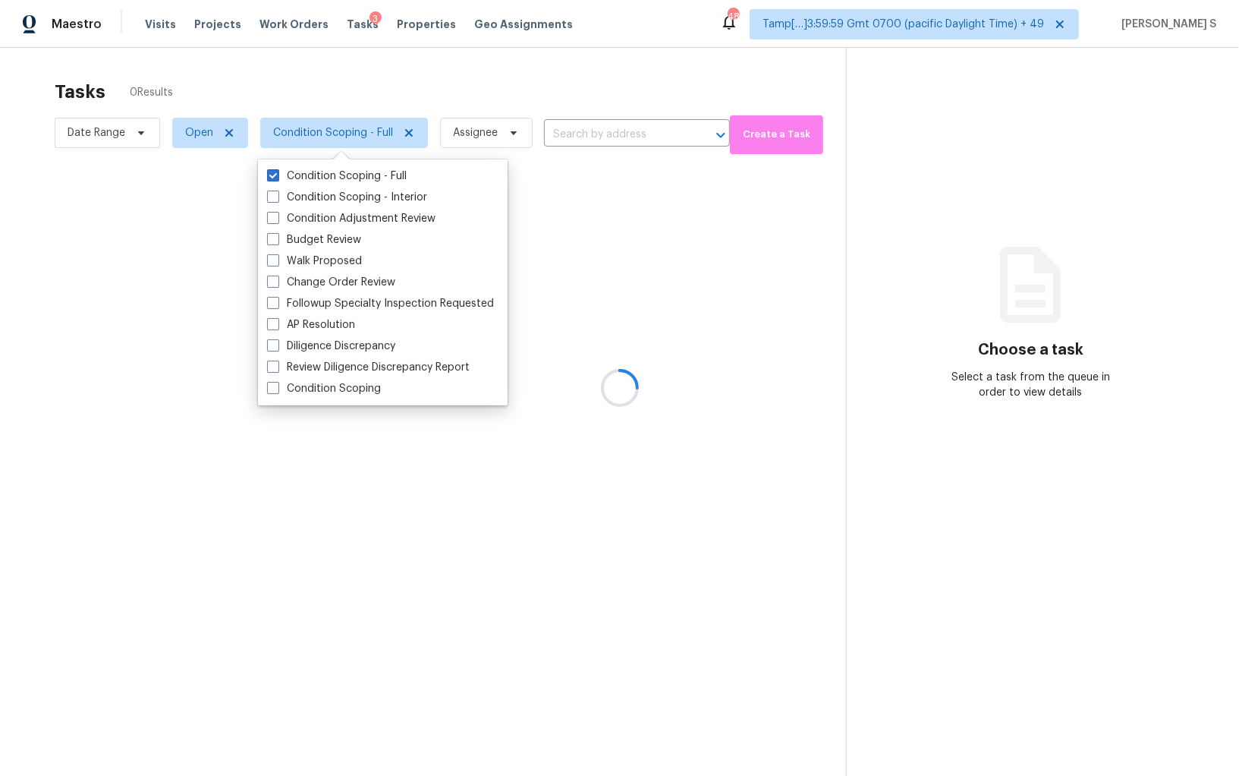
click at [702, 460] on div at bounding box center [619, 388] width 1239 height 776
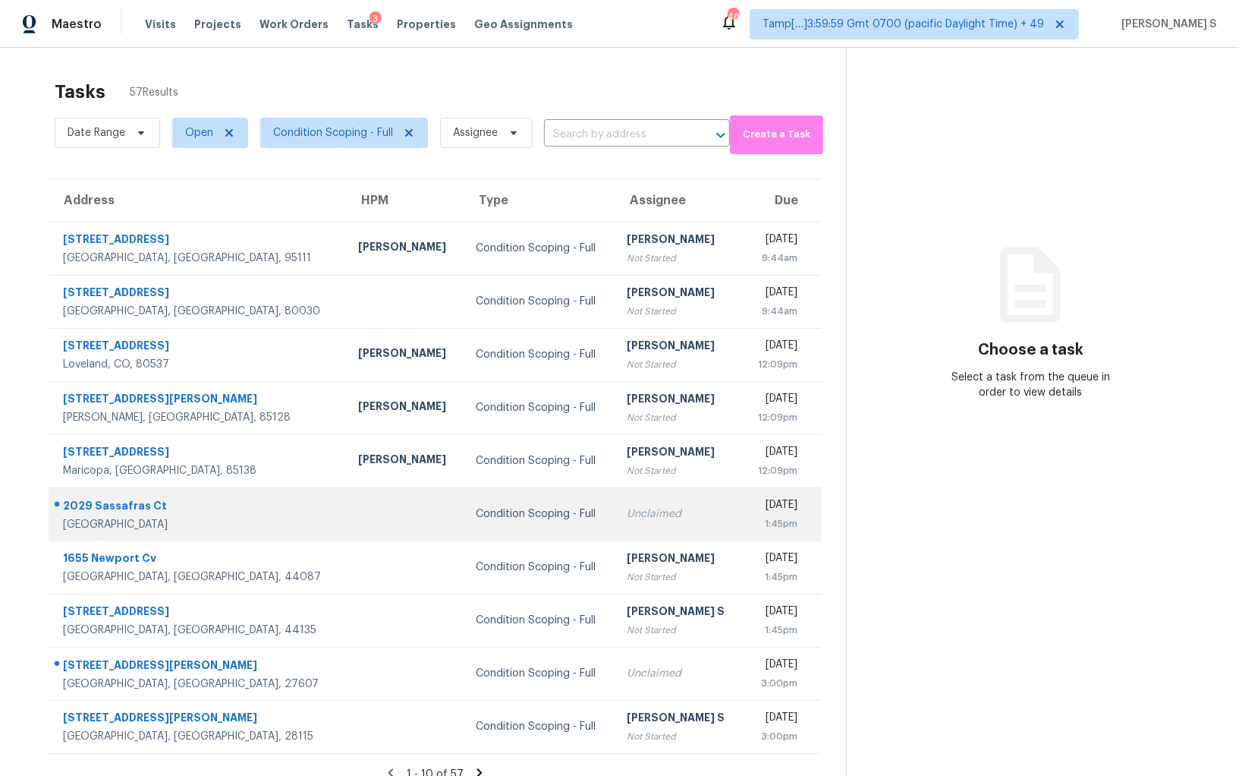
scroll to position [47, 0]
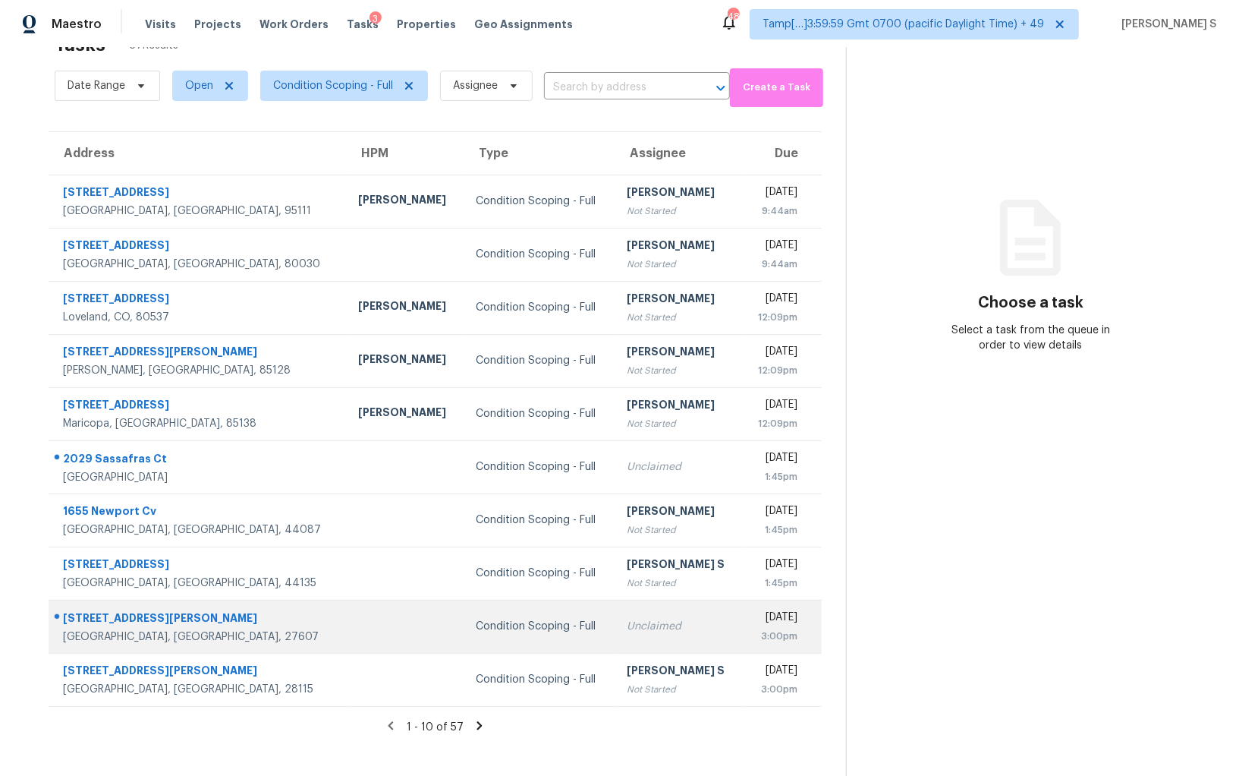
click at [627, 627] on div "Unclaimed" at bounding box center [679, 626] width 104 height 15
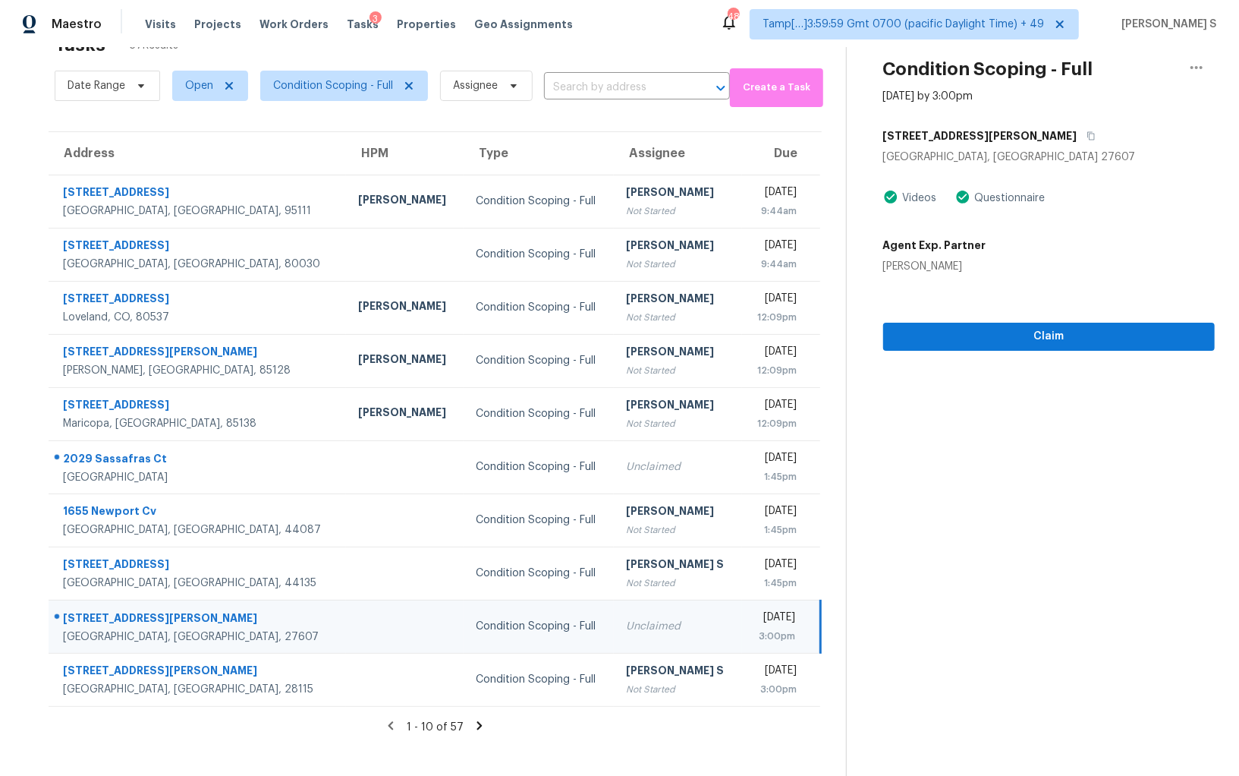
click at [473, 725] on icon at bounding box center [480, 726] width 14 height 14
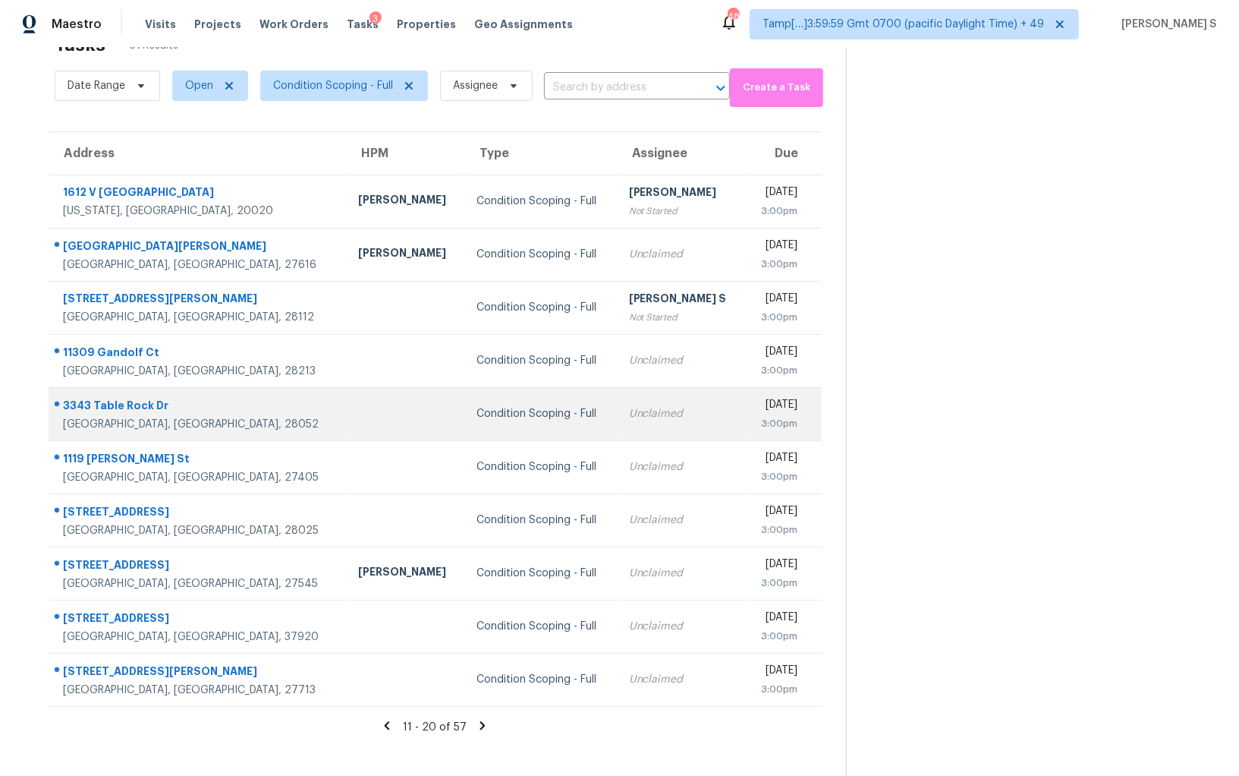
click at [506, 426] on td "Condition Scoping - Full" at bounding box center [540, 413] width 152 height 53
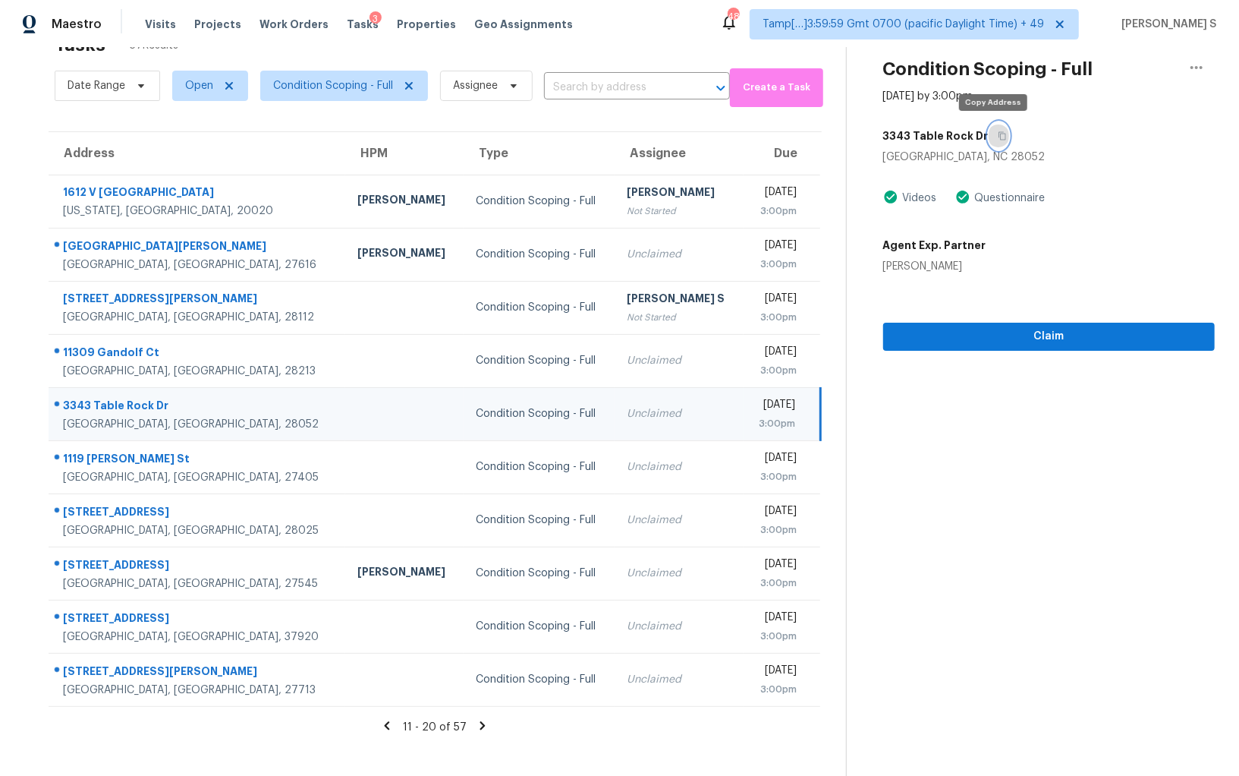
click at [990, 128] on button "button" at bounding box center [999, 135] width 20 height 27
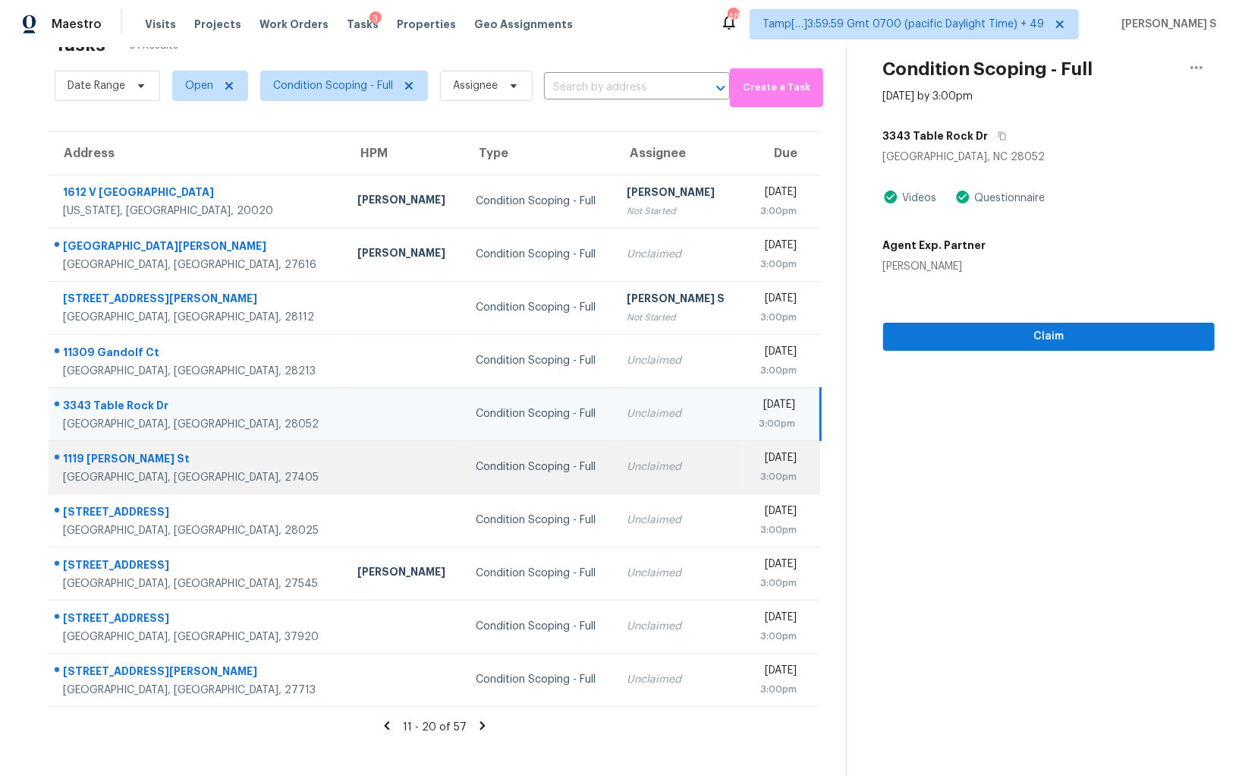
click at [663, 472] on td "Unclaimed" at bounding box center [679, 466] width 128 height 53
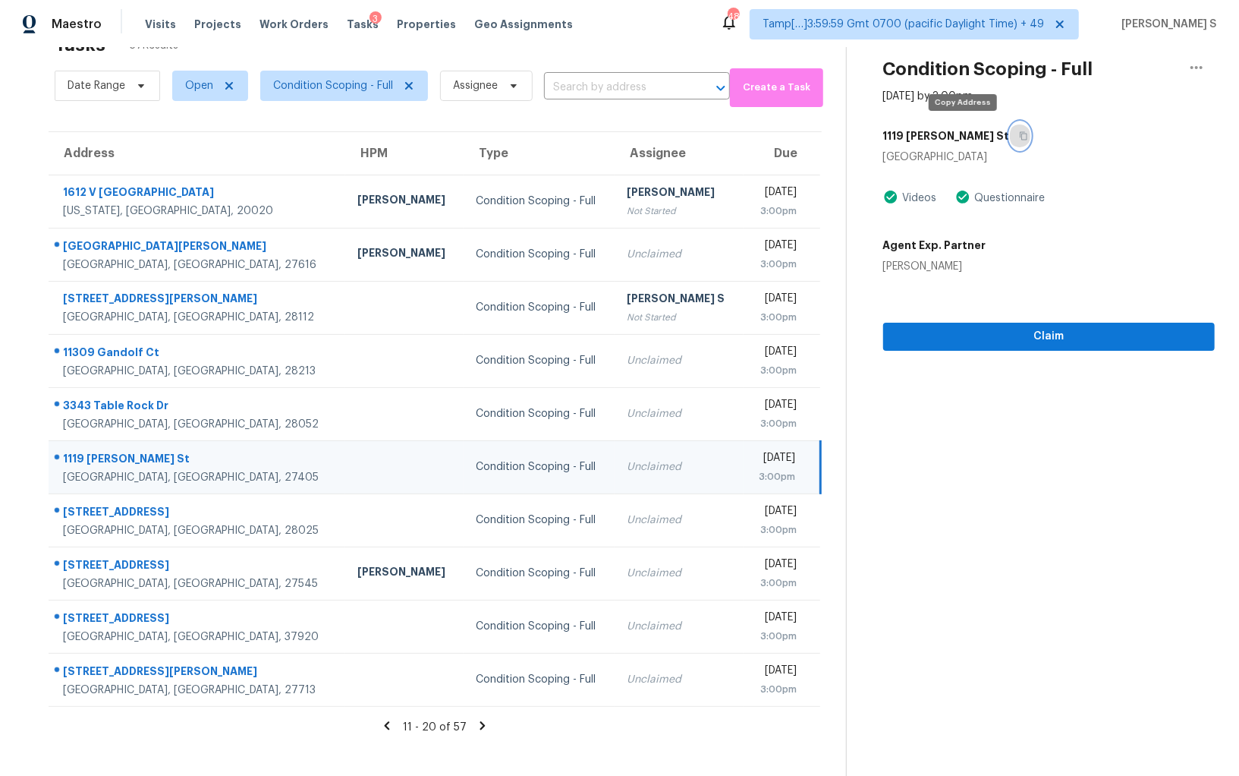
click at [1020, 135] on icon "button" at bounding box center [1024, 136] width 8 height 8
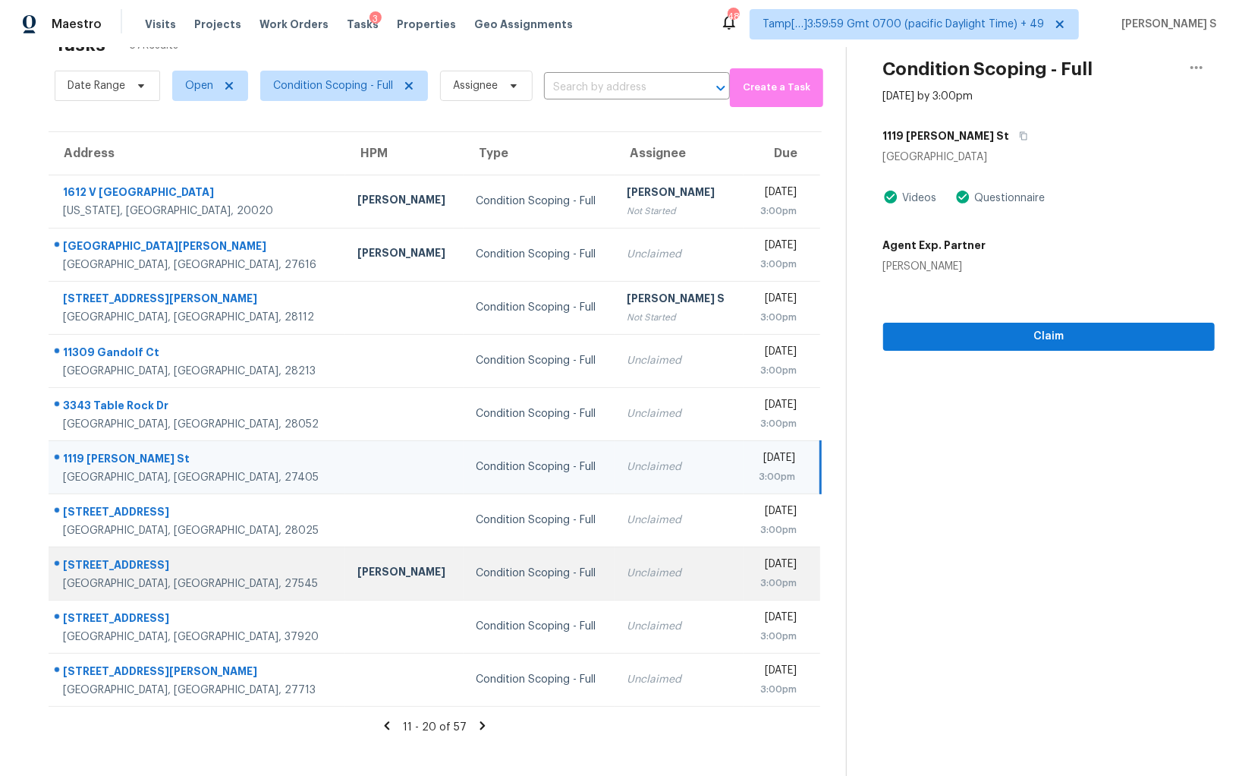
click at [615, 561] on td "Unclaimed" at bounding box center [679, 572] width 128 height 53
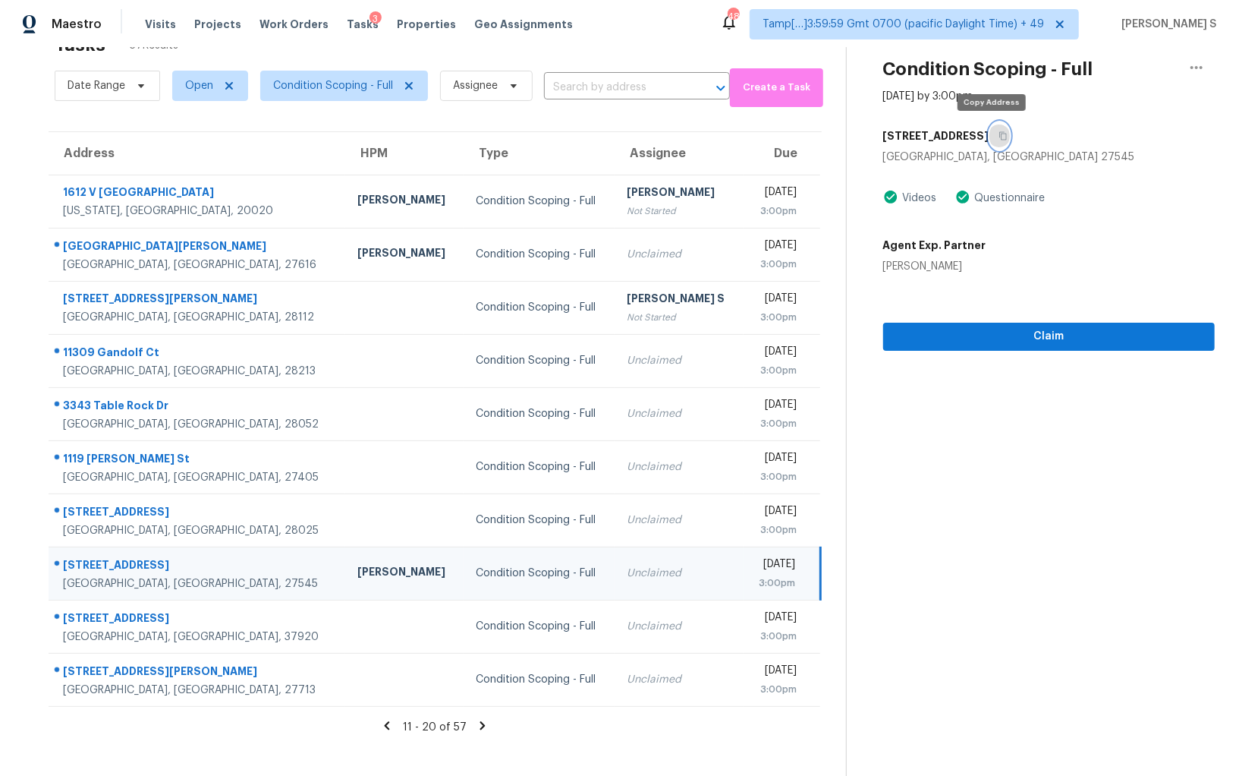
click at [996, 129] on button "button" at bounding box center [1000, 135] width 20 height 27
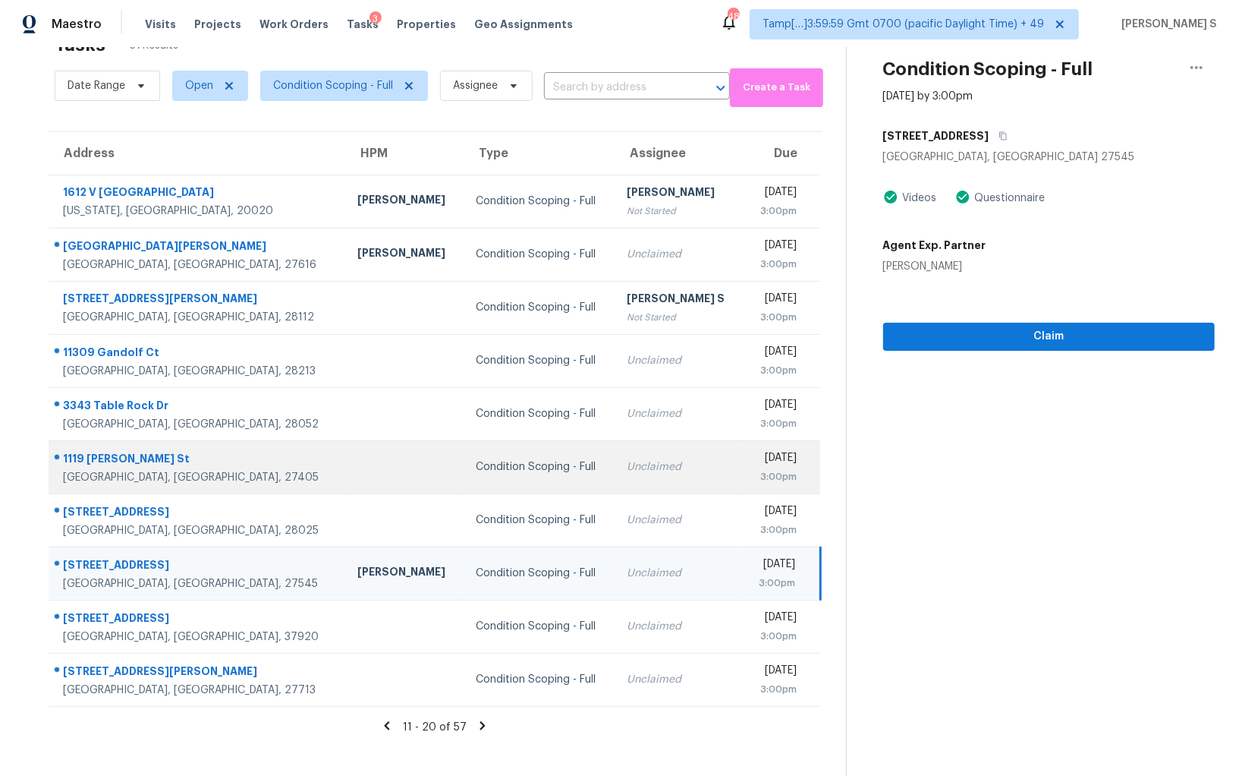
click at [512, 447] on td "Condition Scoping - Full" at bounding box center [540, 466] width 152 height 53
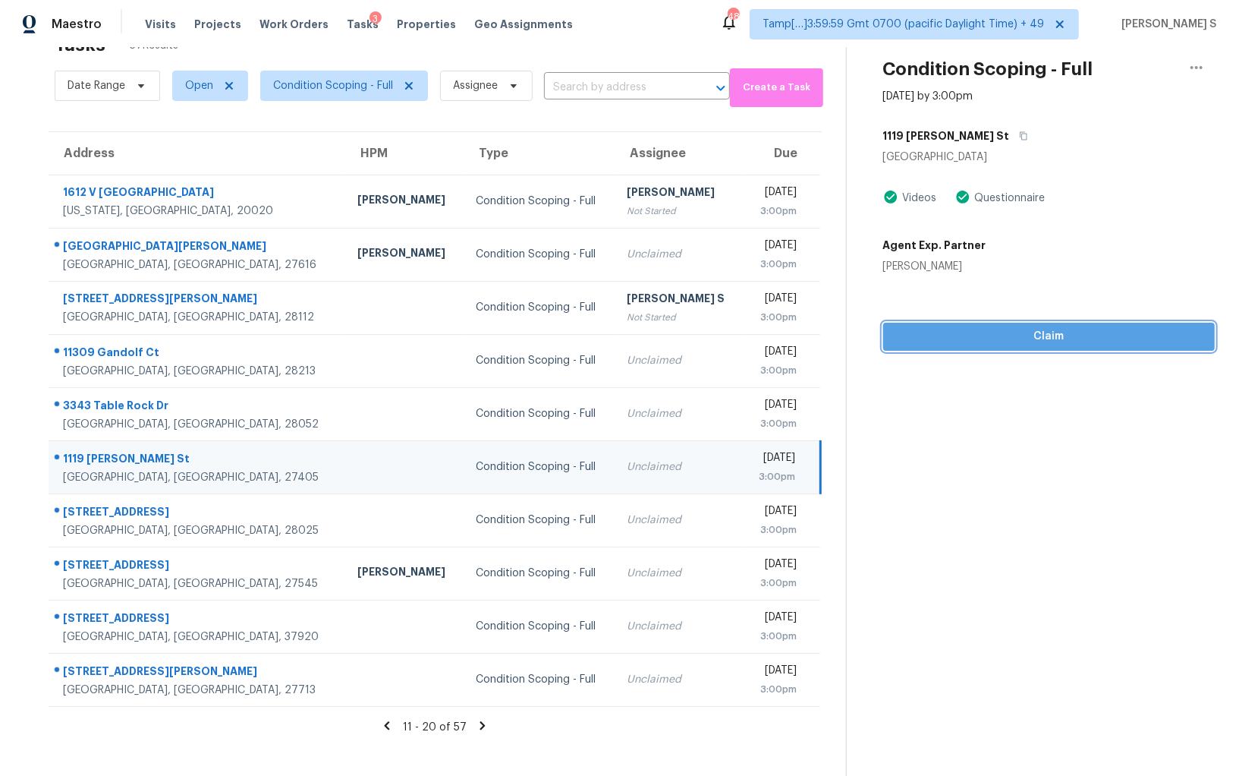
click at [1017, 333] on span "Claim" at bounding box center [1049, 336] width 307 height 19
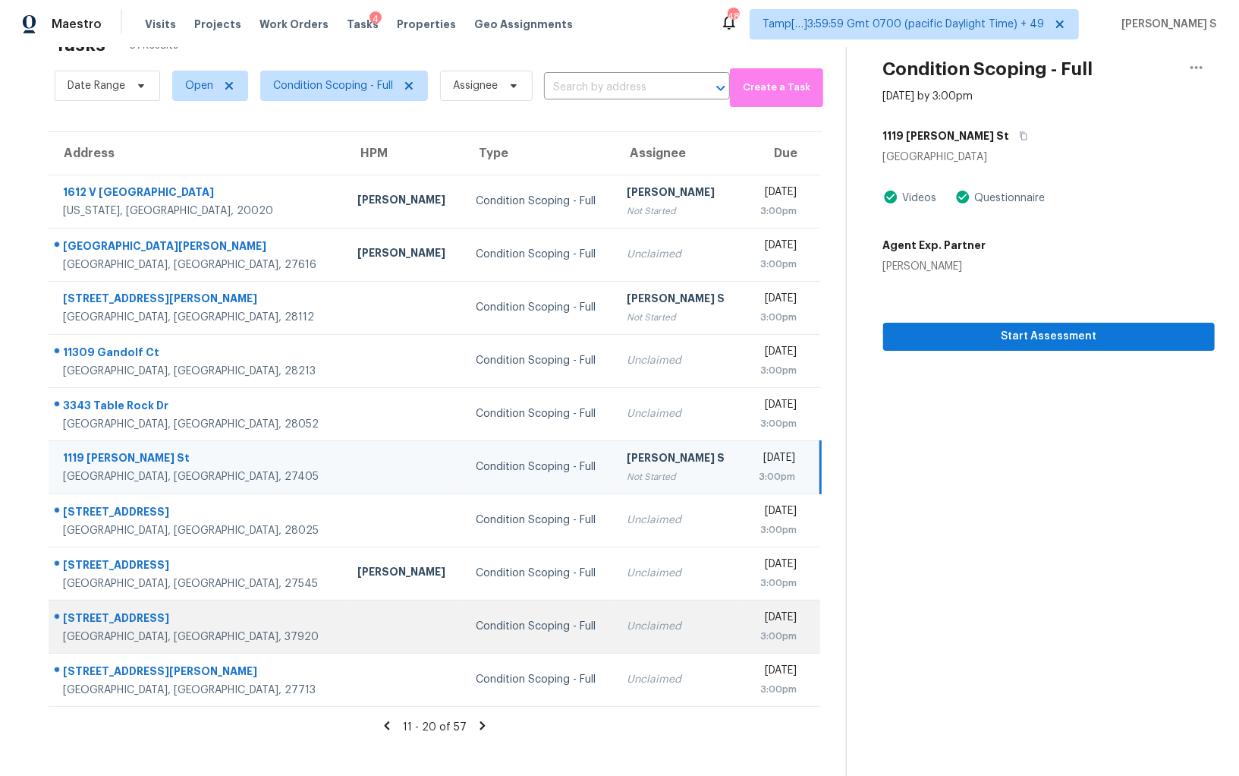
click at [615, 607] on td "Unclaimed" at bounding box center [679, 626] width 128 height 53
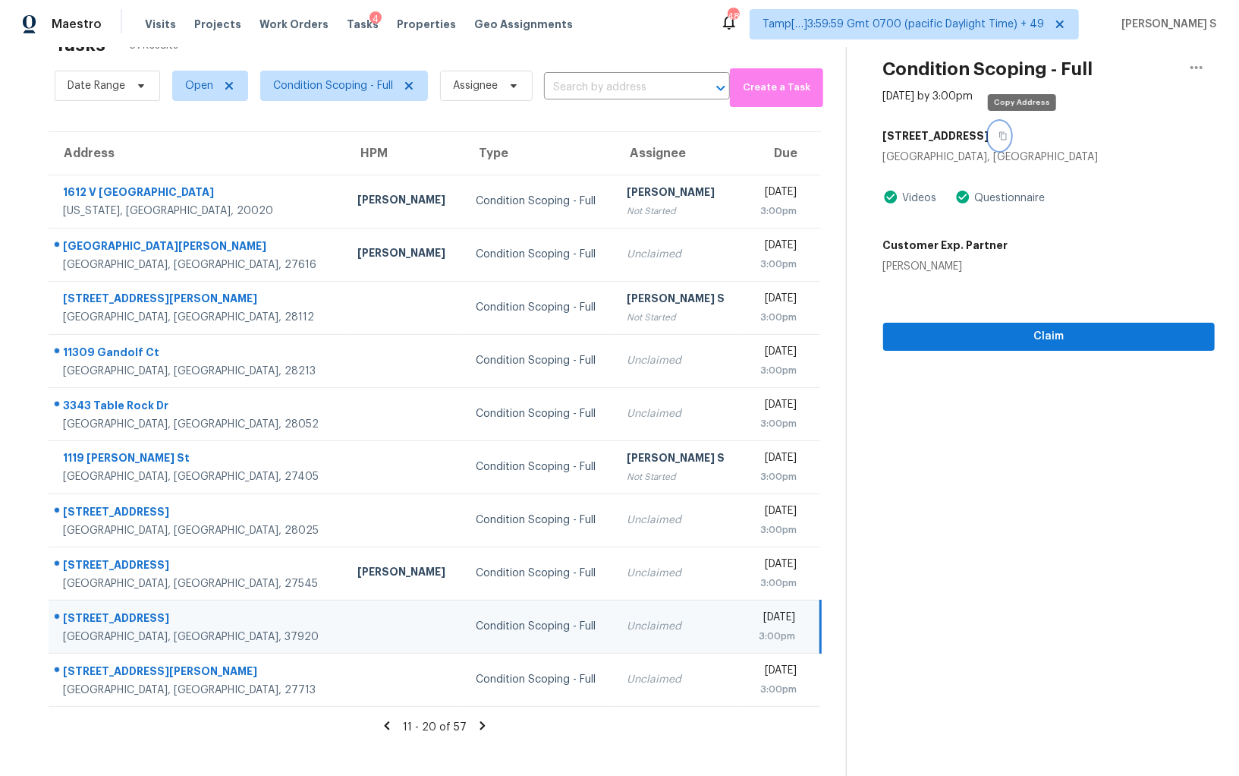
click at [1010, 133] on button "button" at bounding box center [1000, 135] width 20 height 27
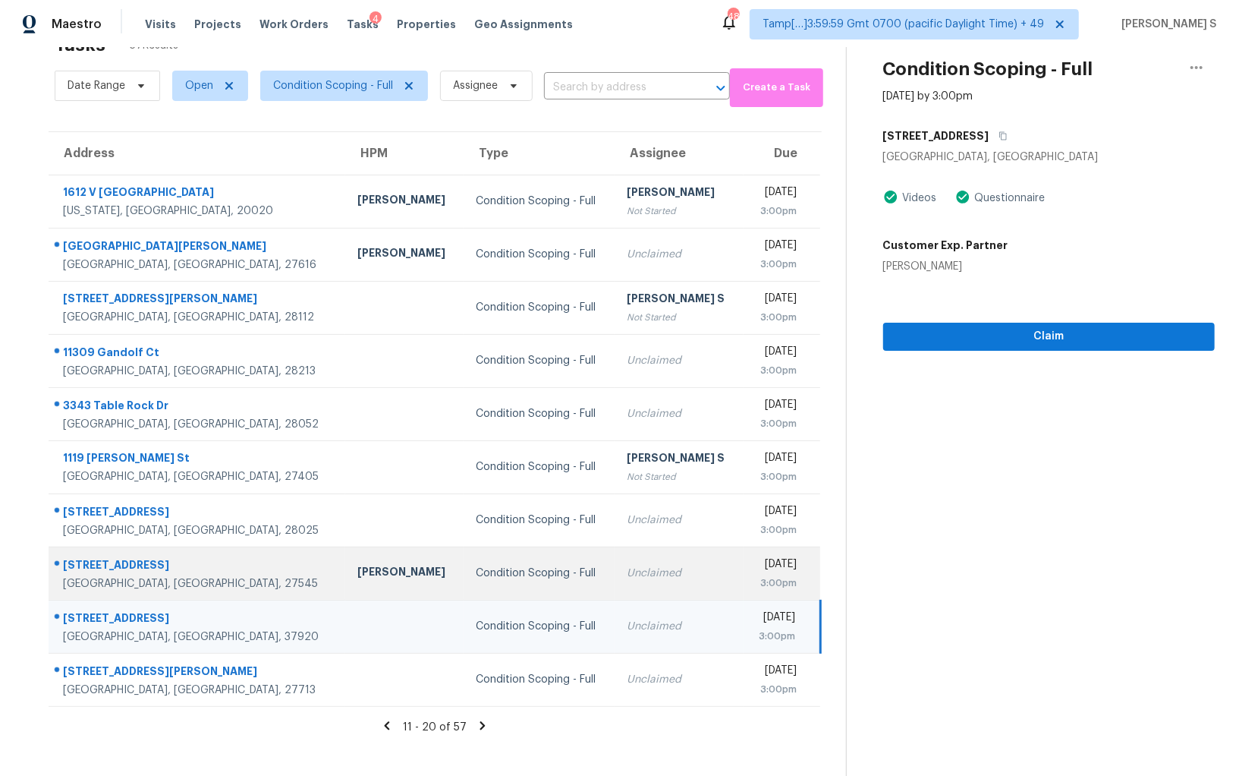
click at [368, 559] on td "Amanda Horton" at bounding box center [404, 572] width 118 height 53
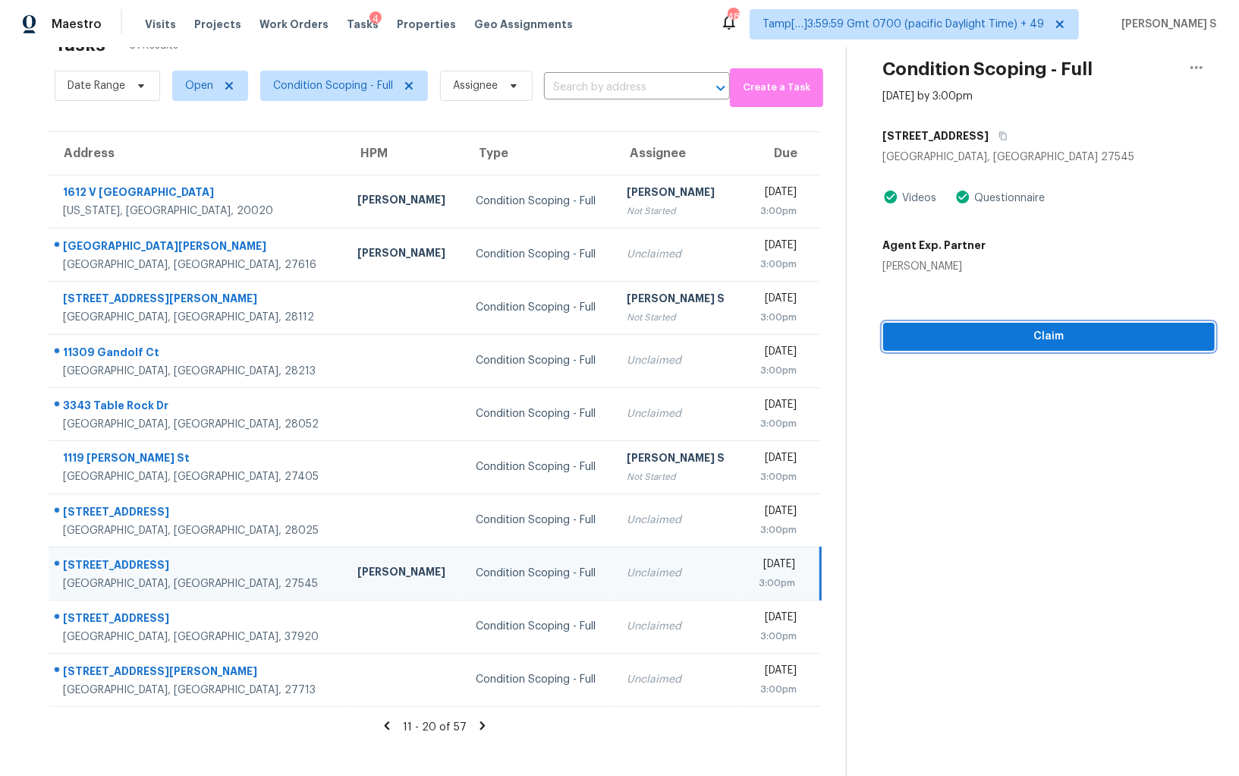
click at [1047, 332] on span "Claim" at bounding box center [1049, 336] width 307 height 19
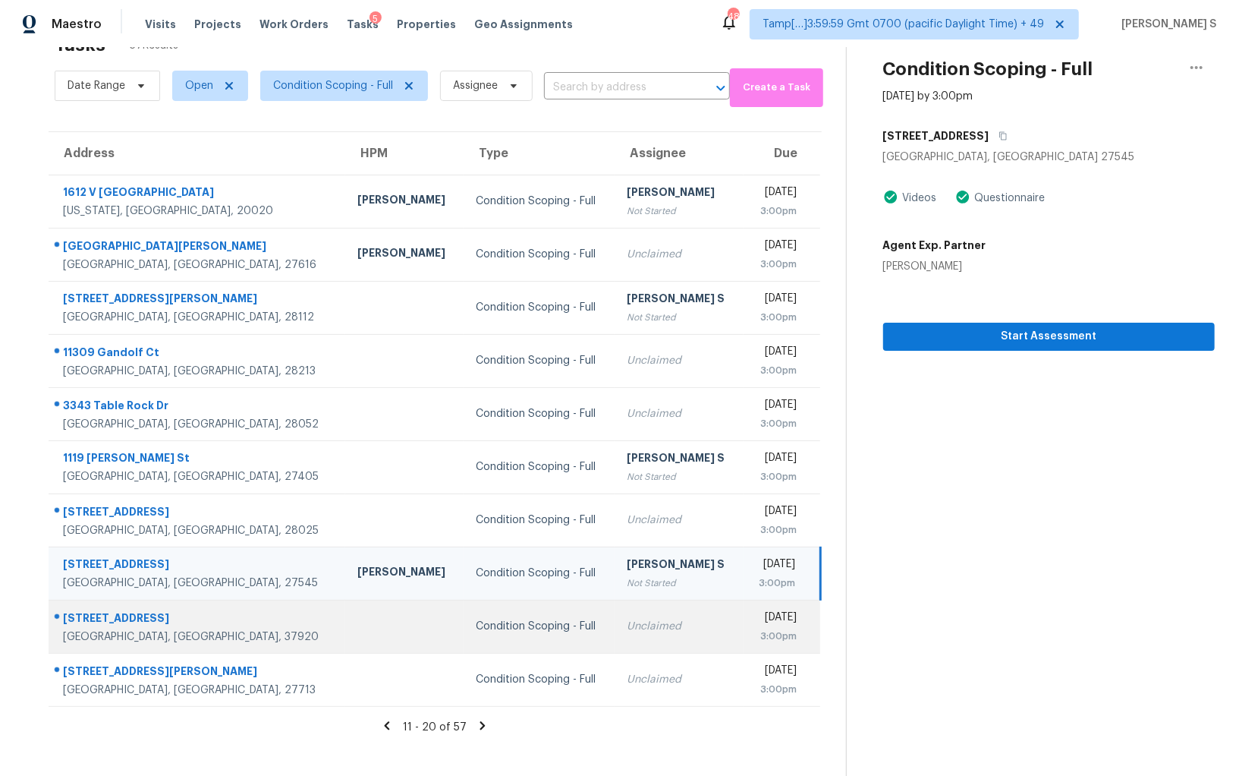
click at [666, 613] on td "Unclaimed" at bounding box center [679, 626] width 128 height 53
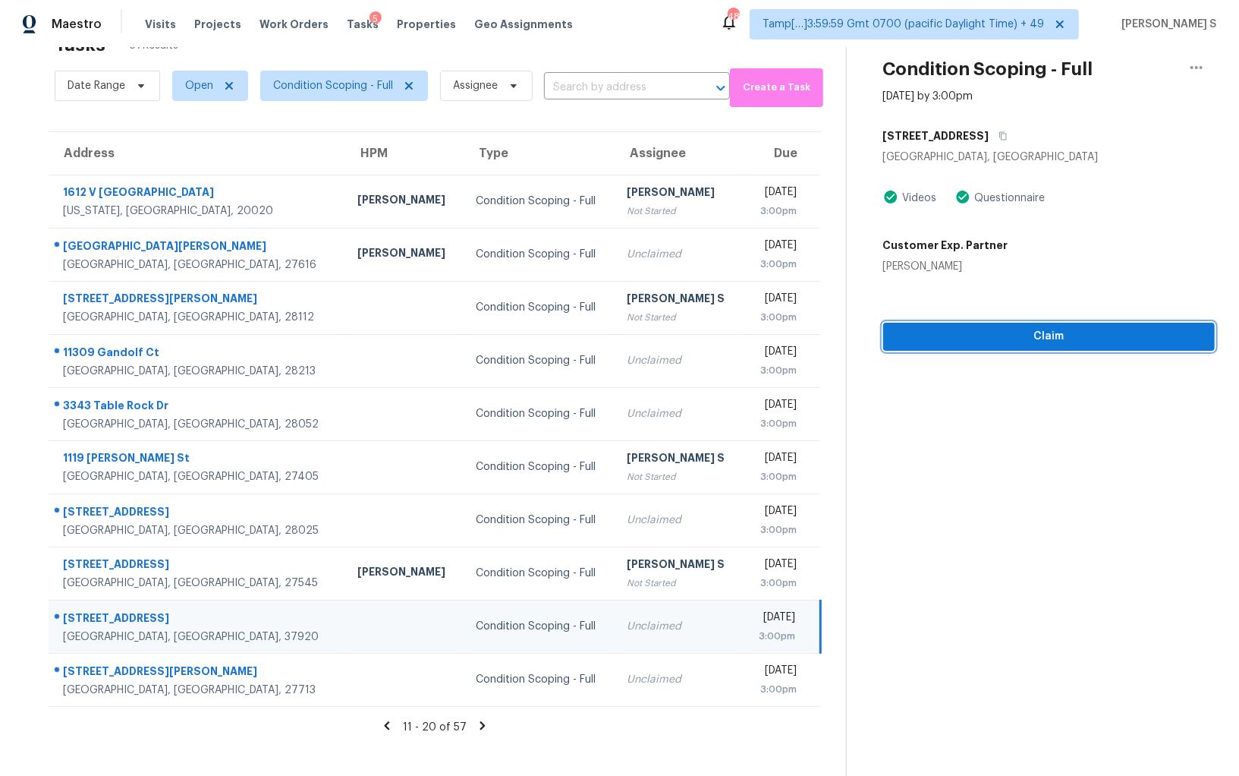
click at [943, 342] on span "Claim" at bounding box center [1049, 336] width 307 height 19
click at [480, 722] on icon at bounding box center [482, 725] width 5 height 8
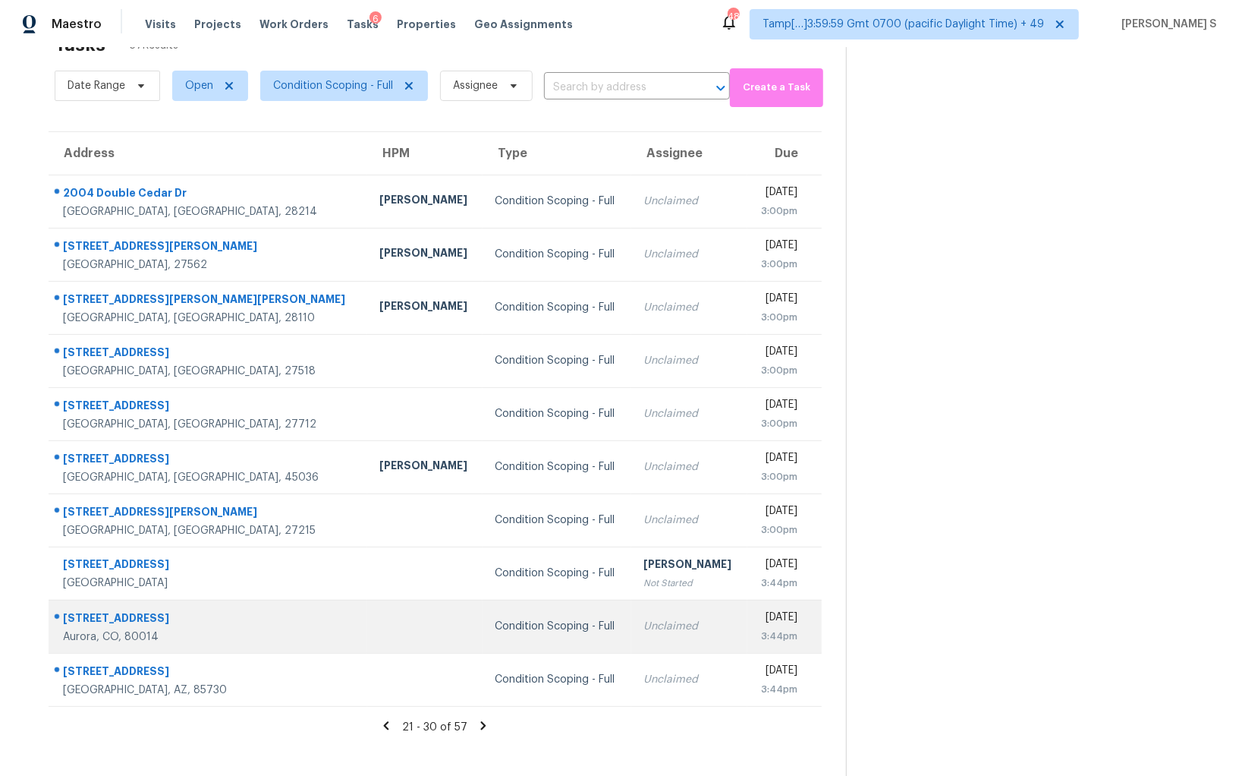
click at [515, 616] on td "Condition Scoping - Full" at bounding box center [557, 626] width 149 height 53
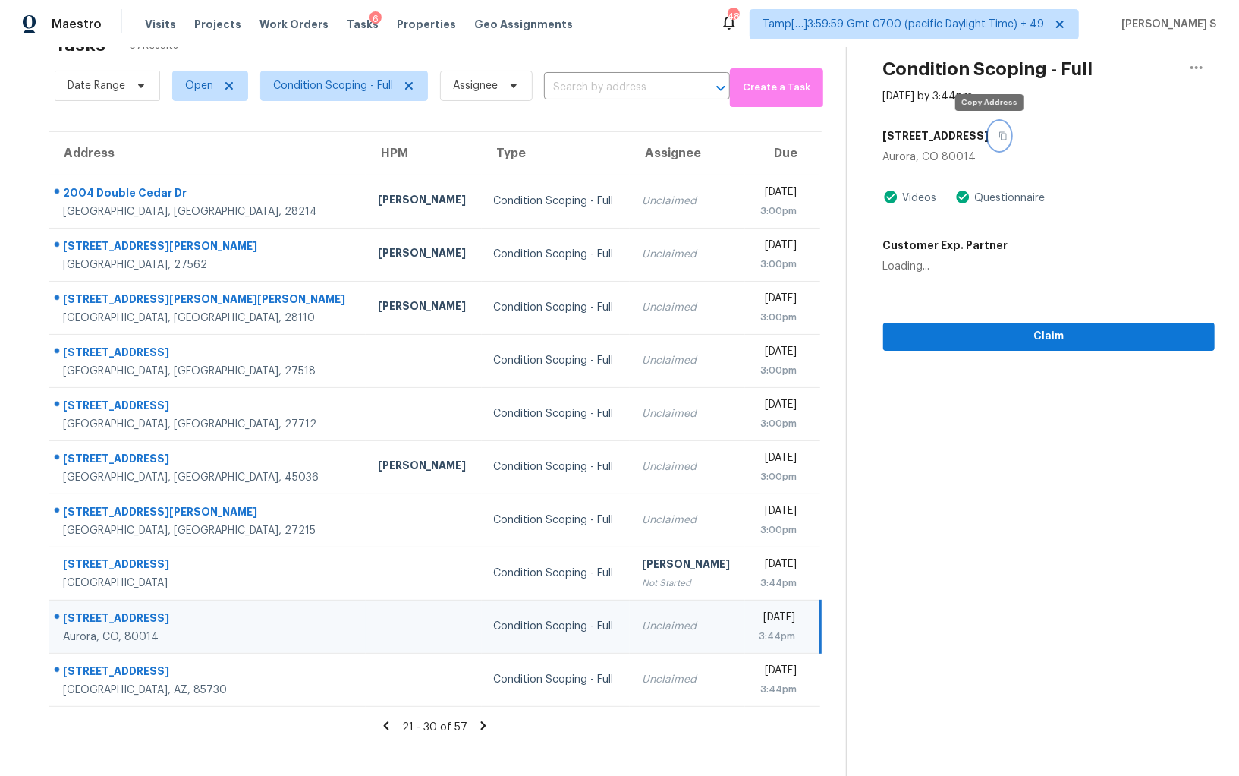
click at [990, 132] on button "button" at bounding box center [1000, 135] width 20 height 27
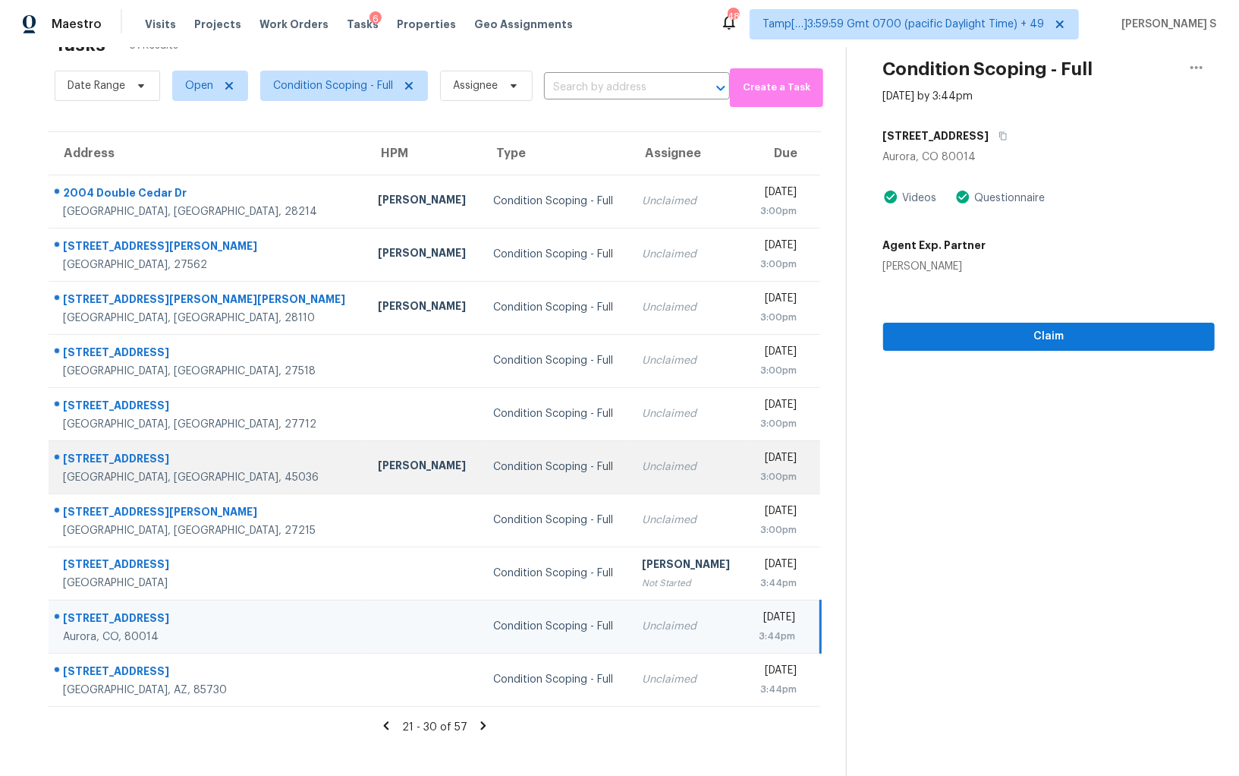
click at [662, 474] on td "Unclaimed" at bounding box center [687, 466] width 115 height 53
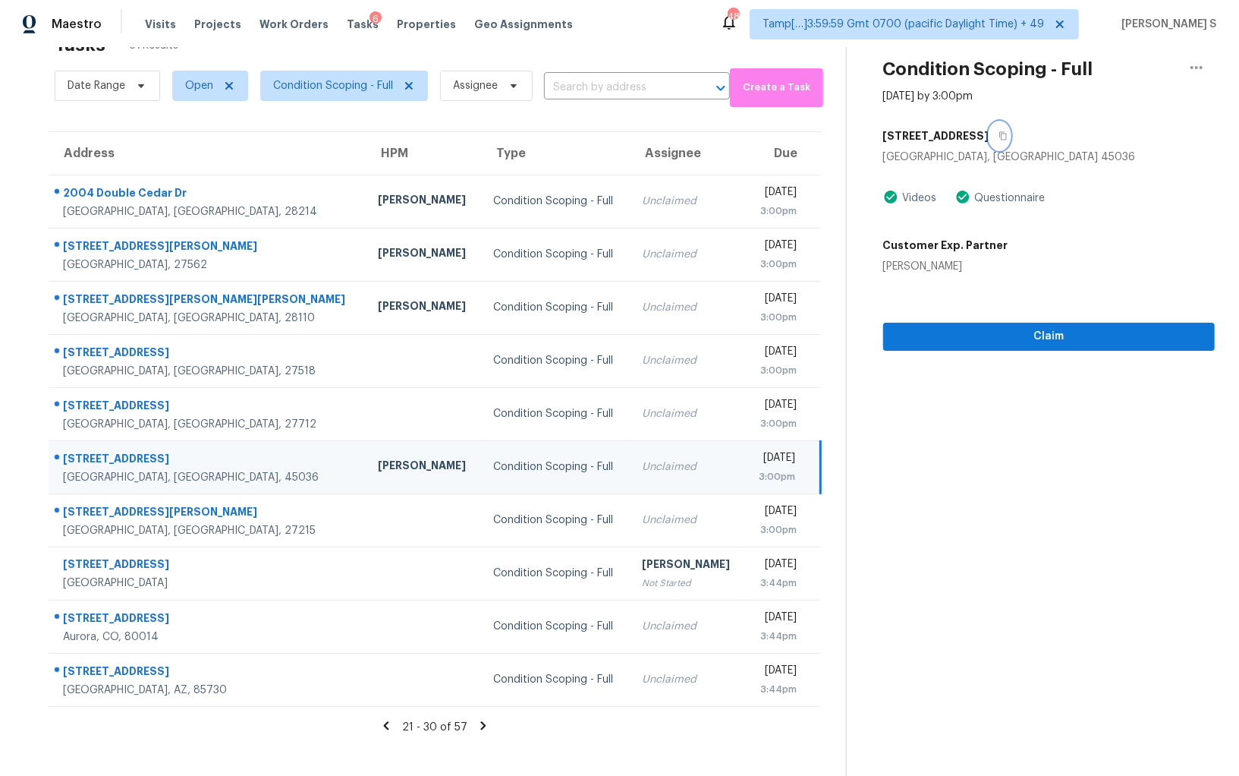
click at [1000, 136] on icon "button" at bounding box center [1004, 136] width 8 height 8
click at [553, 468] on td "Condition Scoping - Full" at bounding box center [556, 466] width 148 height 53
click at [1052, 341] on span "Claim" at bounding box center [1049, 336] width 307 height 19
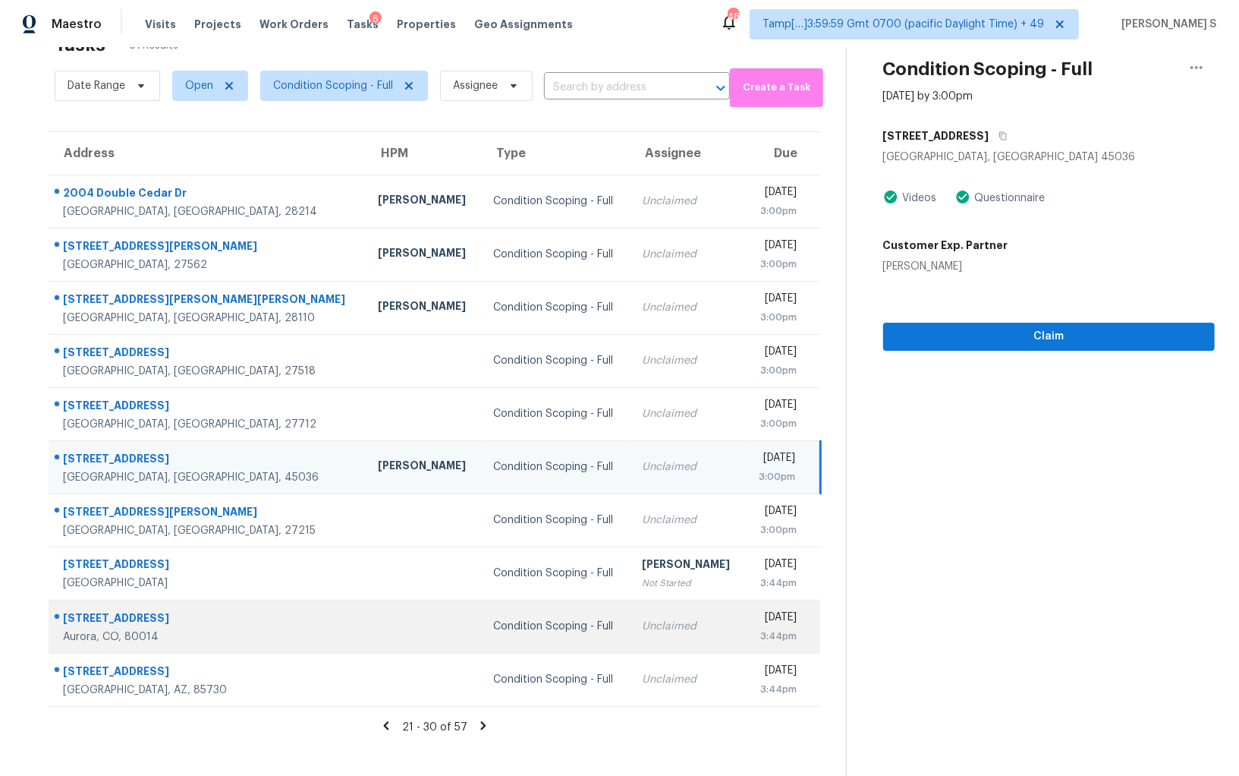
click at [650, 638] on td "Unclaimed" at bounding box center [687, 626] width 115 height 53
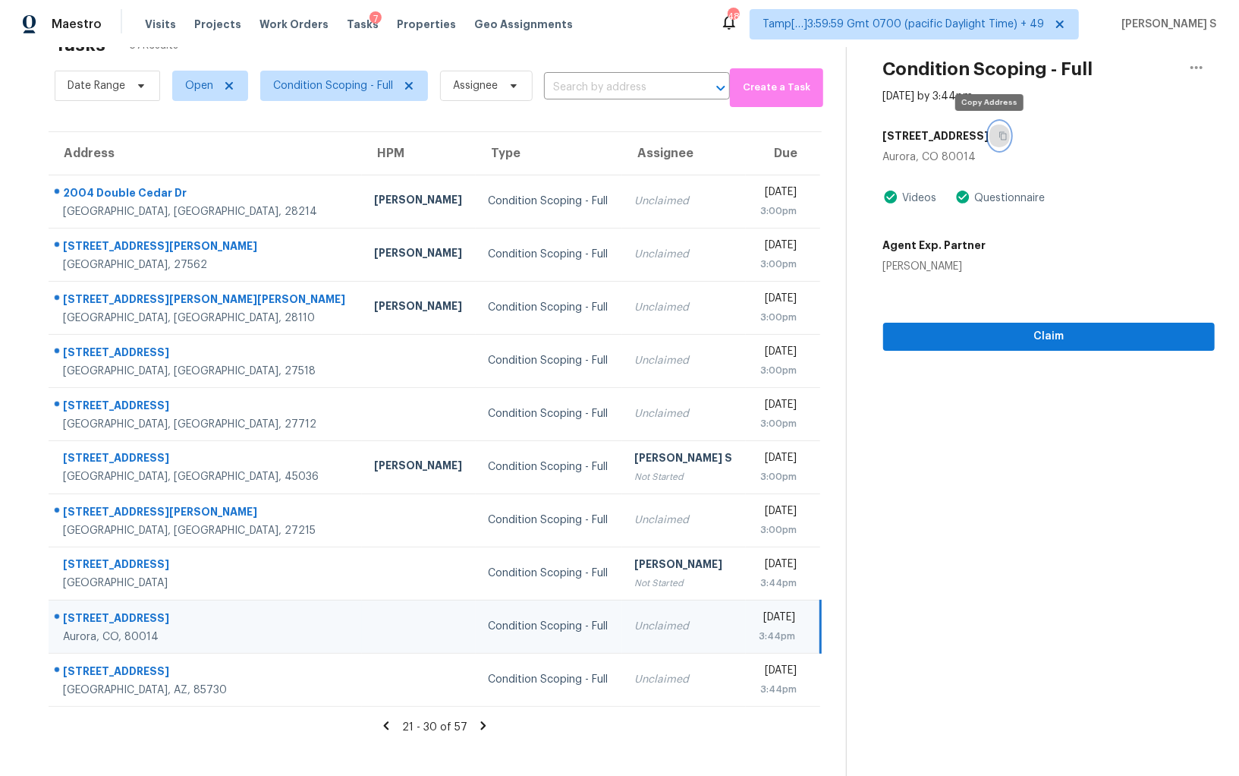
click at [999, 134] on icon "button" at bounding box center [1003, 135] width 9 height 9
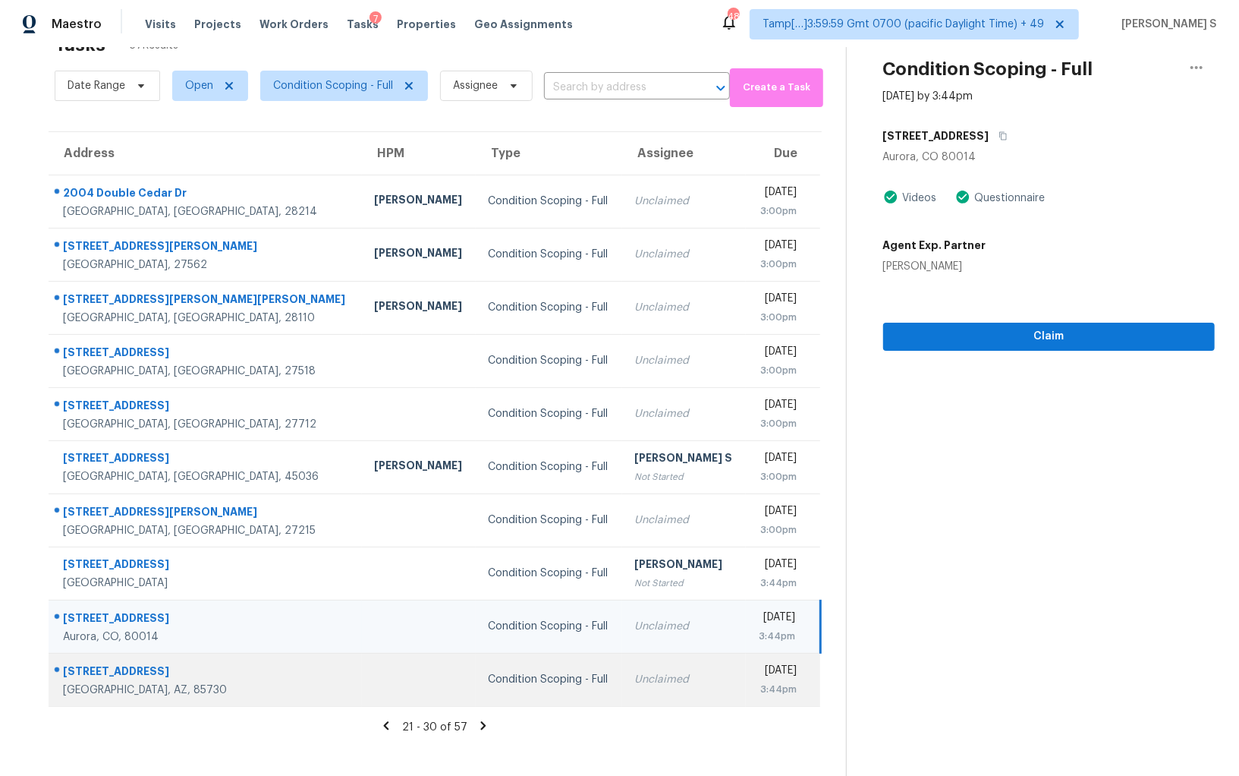
click at [622, 666] on td "Unclaimed" at bounding box center [684, 679] width 124 height 53
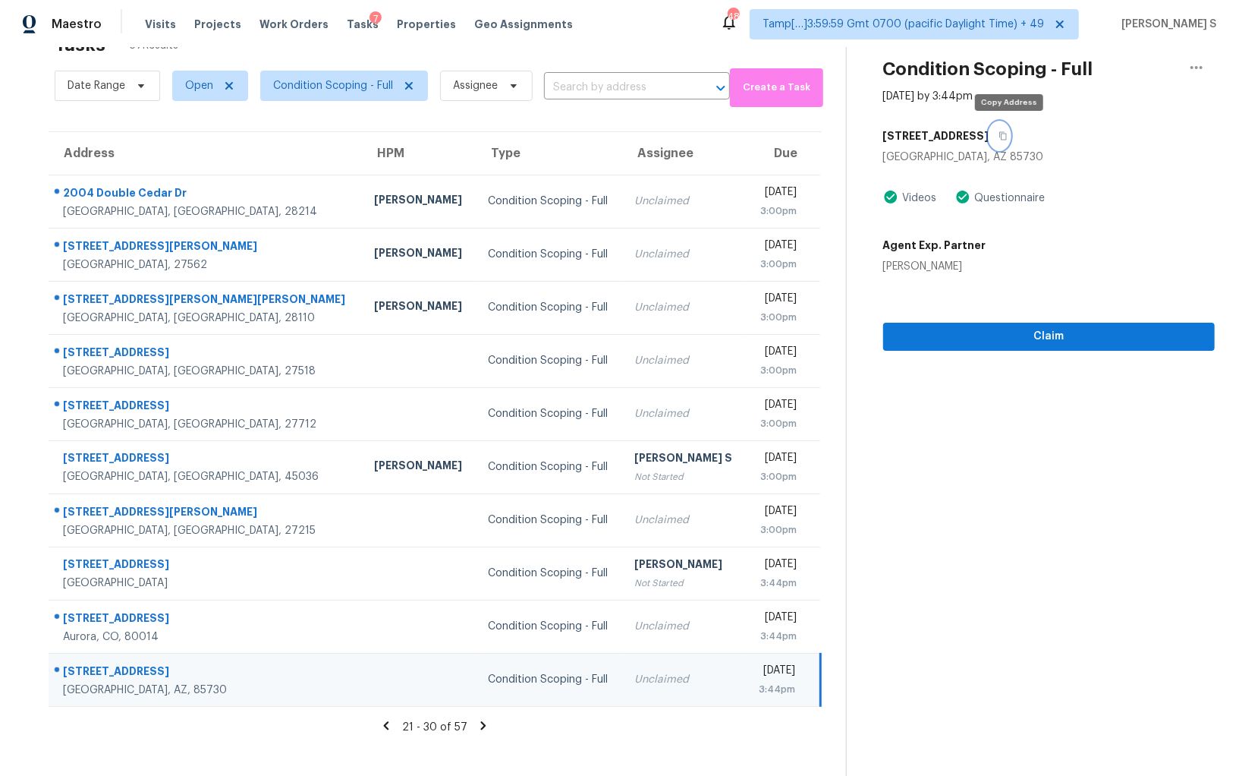
click at [1007, 133] on icon "button" at bounding box center [1004, 136] width 8 height 8
click at [477, 723] on icon at bounding box center [484, 726] width 14 height 14
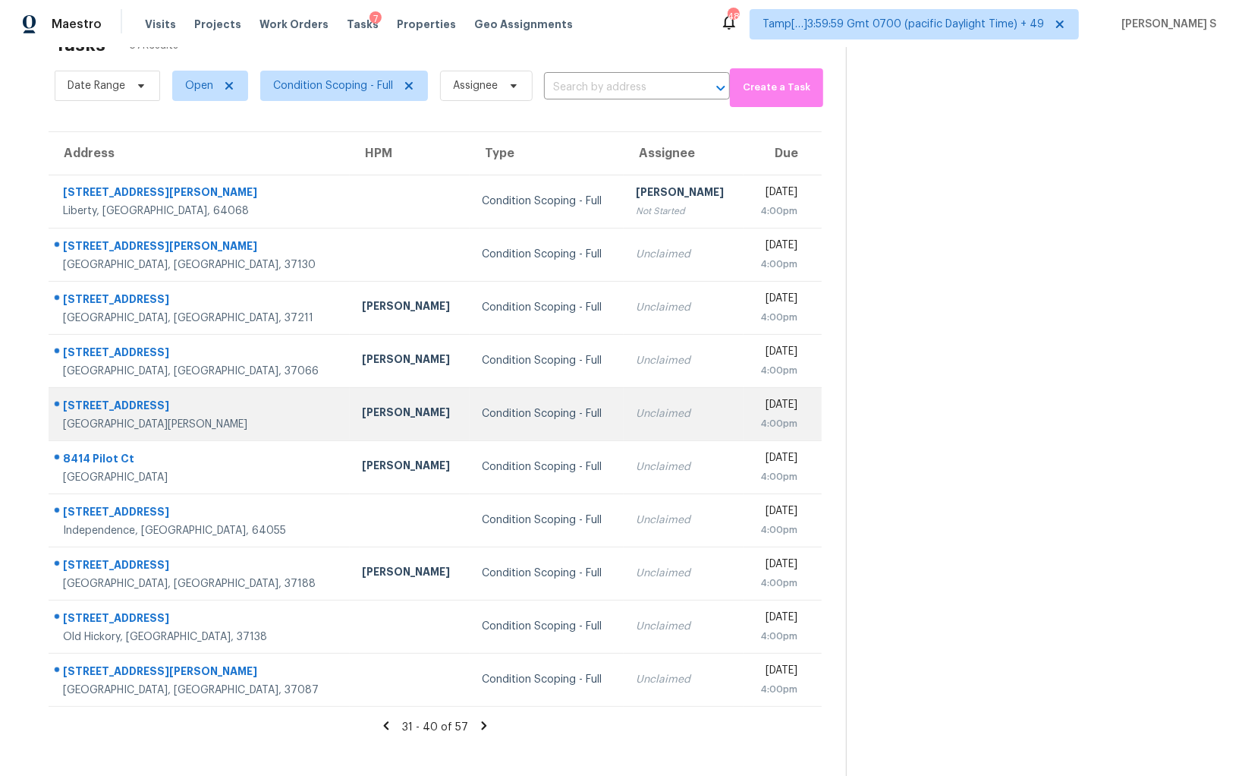
click at [624, 428] on td "Unclaimed" at bounding box center [684, 413] width 120 height 53
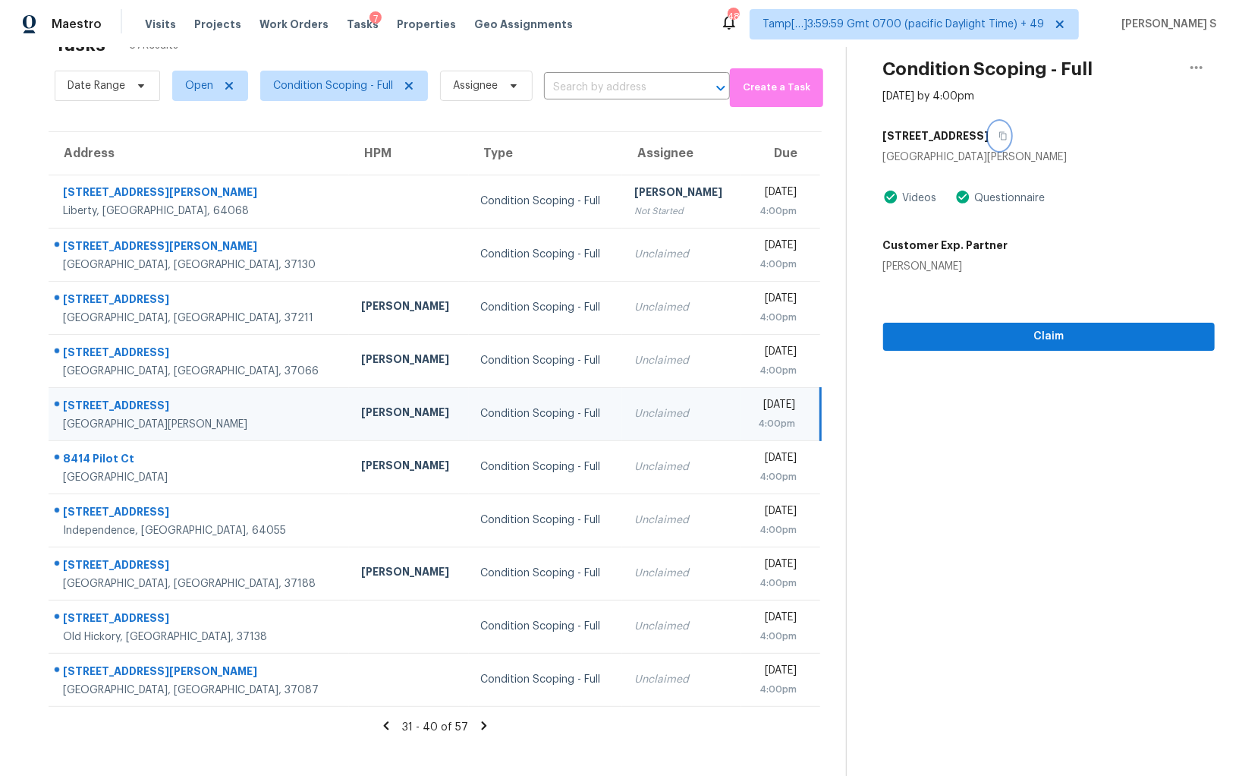
click at [1006, 138] on icon "button" at bounding box center [1004, 136] width 8 height 8
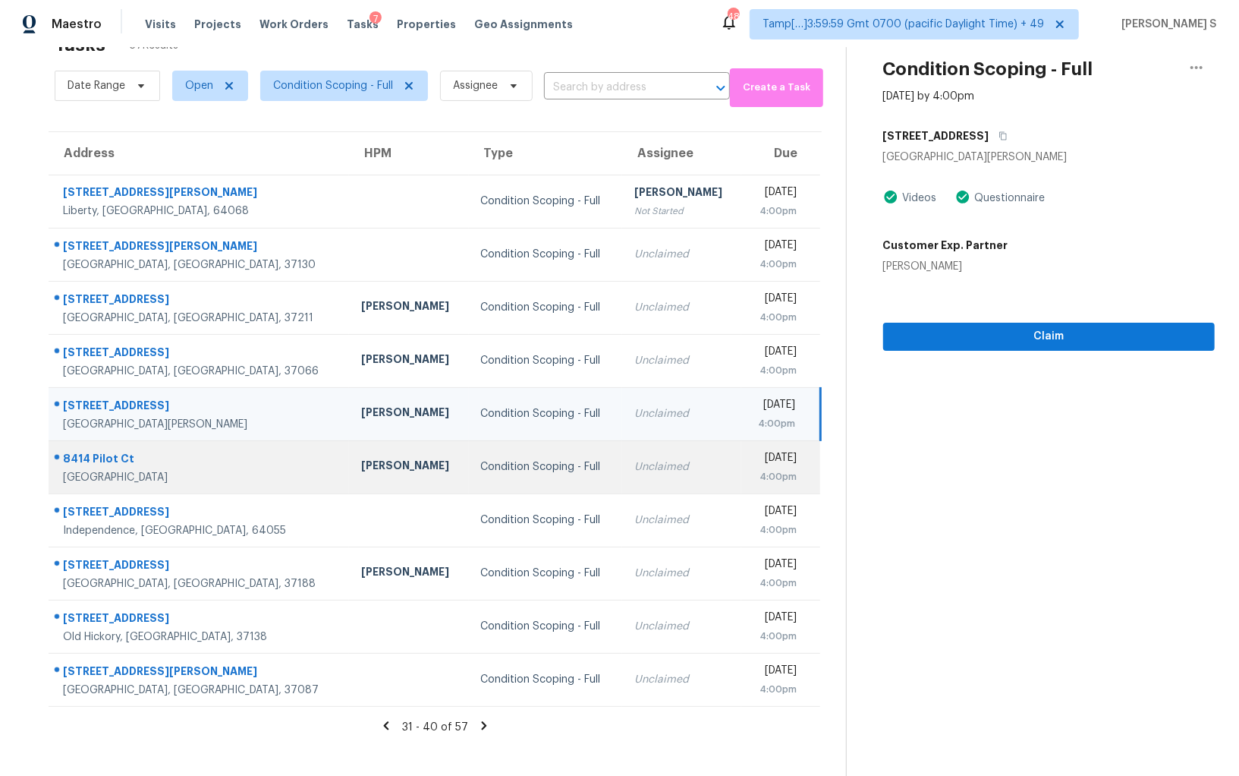
click at [537, 447] on td "Condition Scoping - Full" at bounding box center [545, 466] width 153 height 53
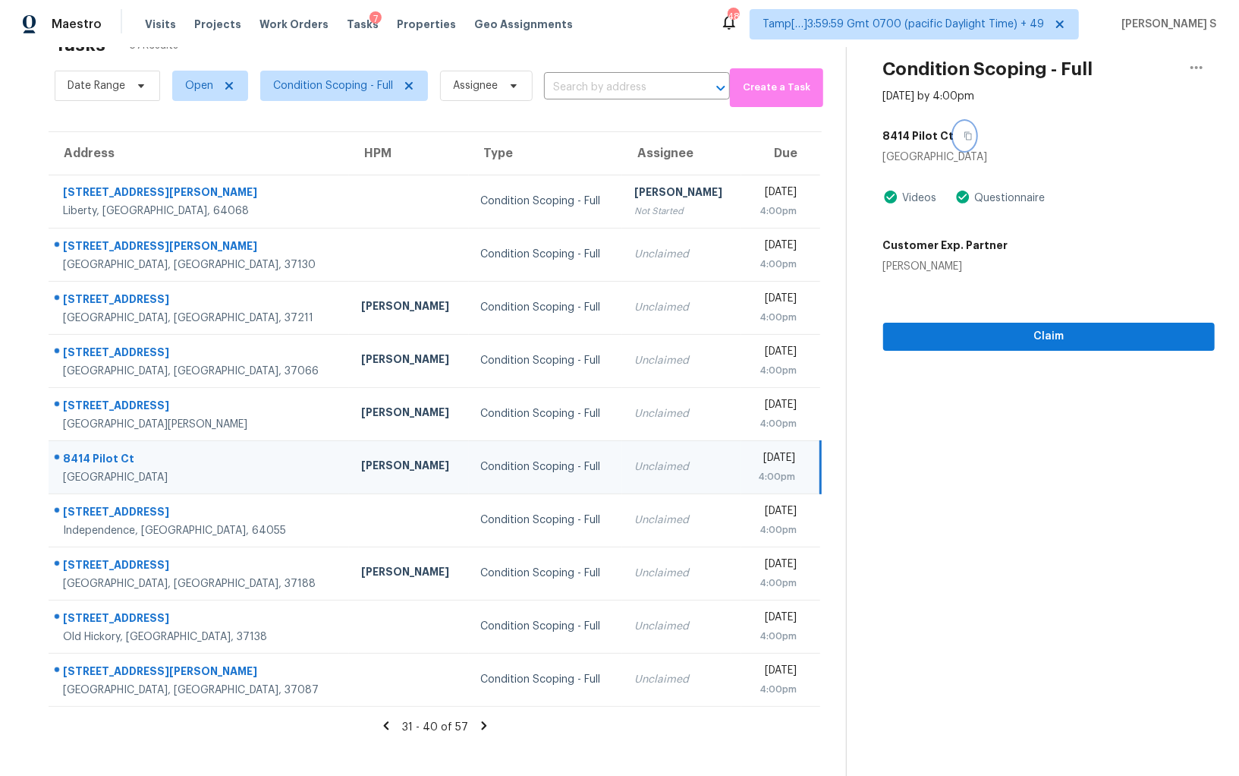
click at [964, 131] on icon "button" at bounding box center [968, 135] width 9 height 9
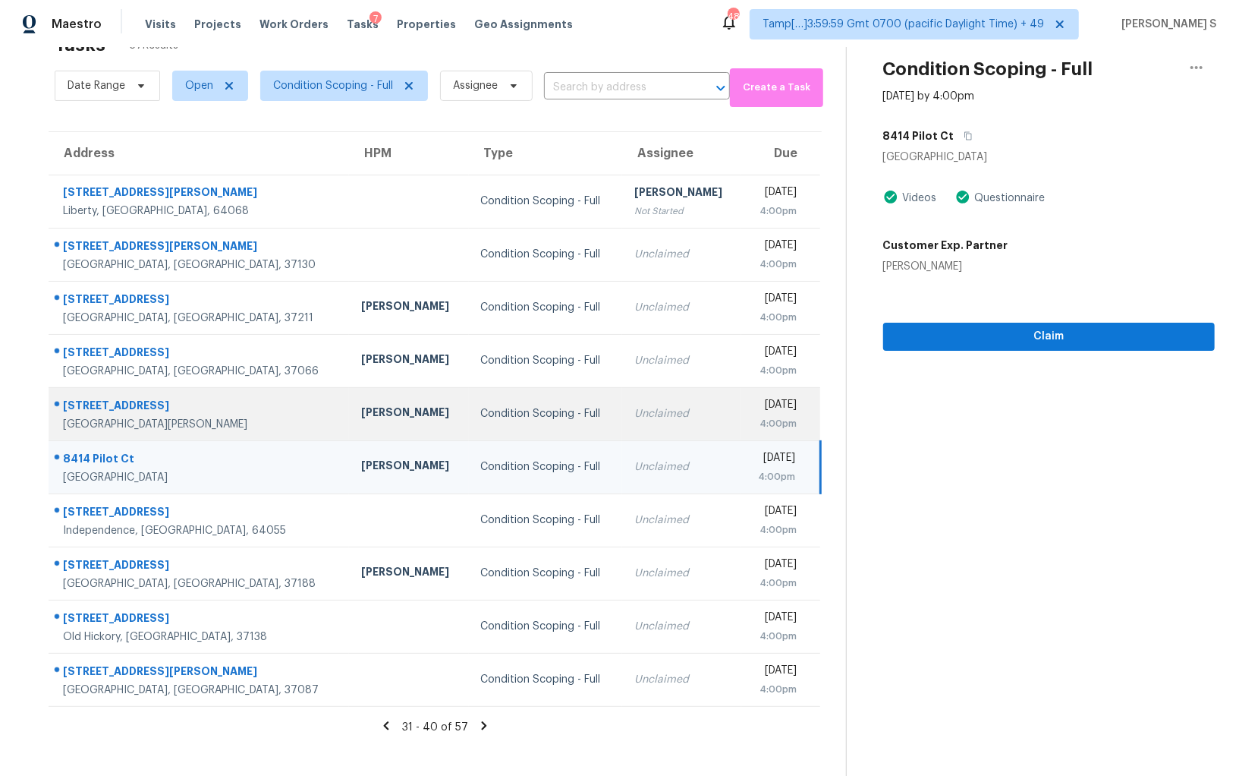
click at [481, 414] on div "Condition Scoping - Full" at bounding box center [545, 413] width 129 height 15
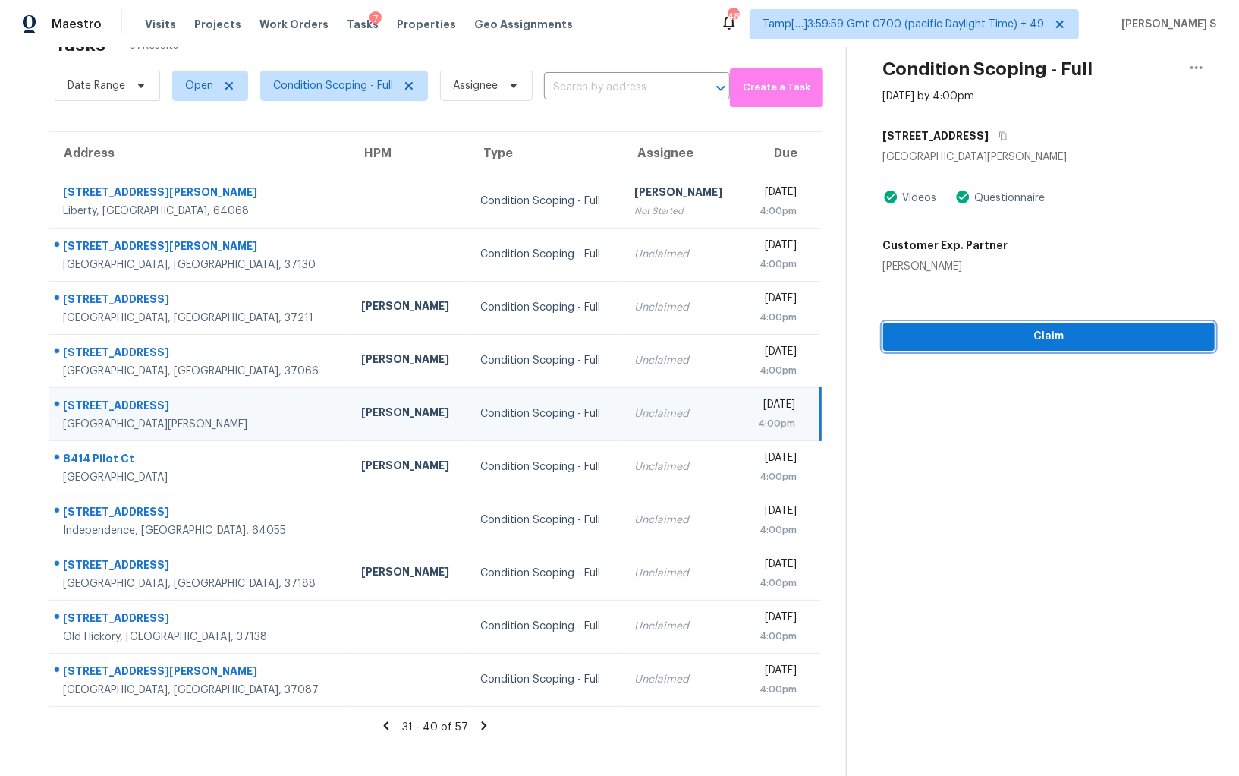
click at [917, 340] on span "Claim" at bounding box center [1049, 336] width 307 height 19
click at [477, 723] on icon at bounding box center [484, 726] width 14 height 14
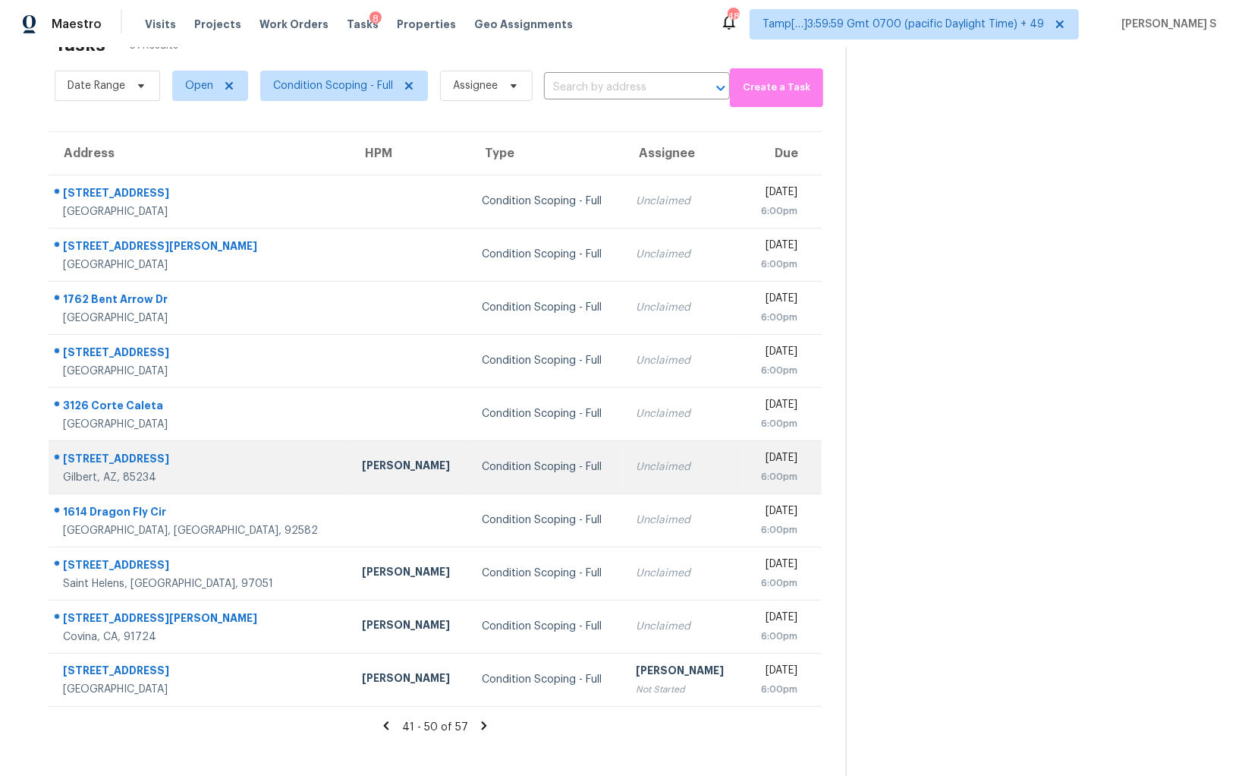
click at [625, 449] on td "Unclaimed" at bounding box center [685, 466] width 120 height 53
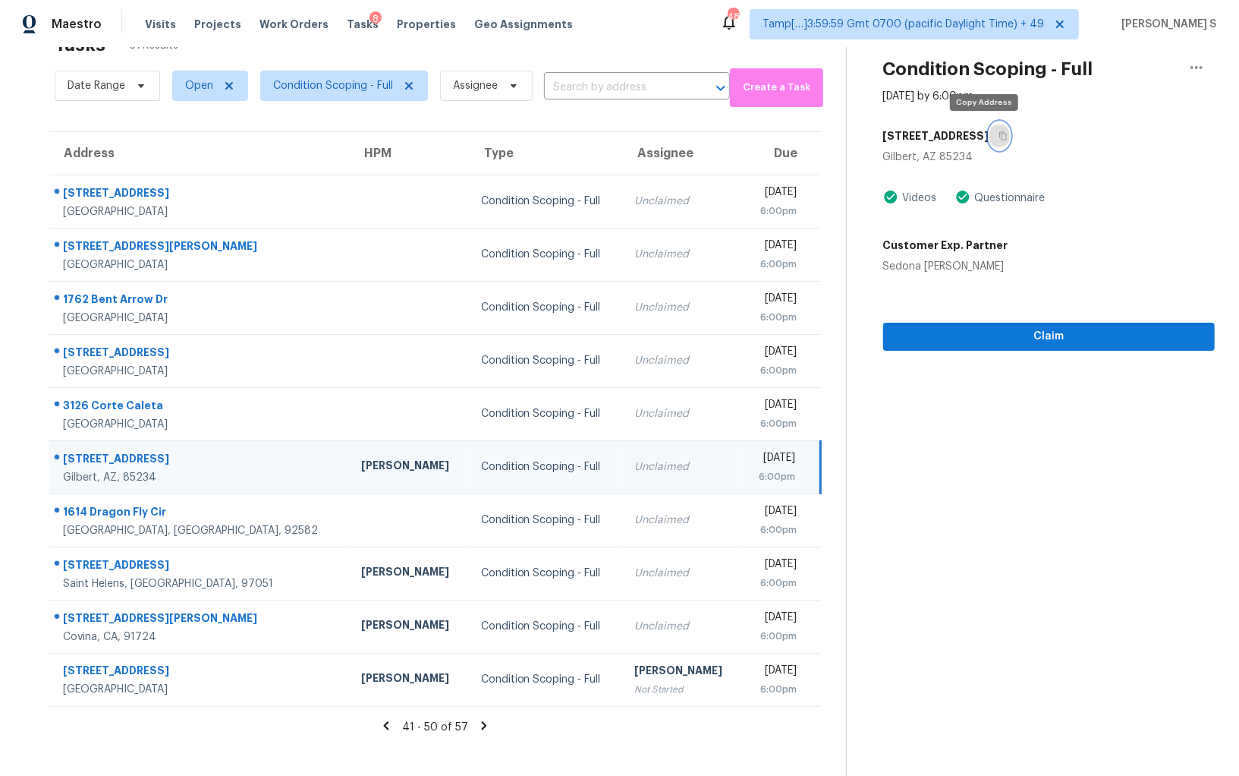
click at [999, 134] on icon "button" at bounding box center [1003, 135] width 9 height 9
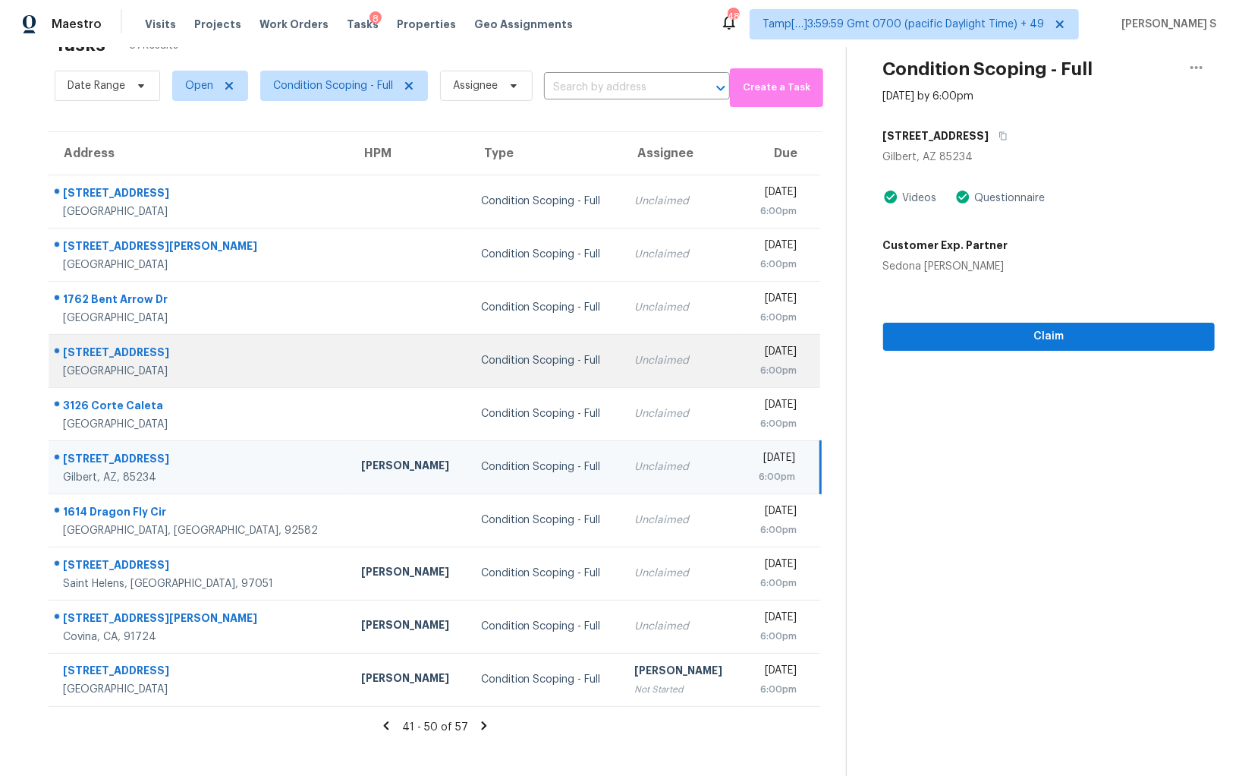
click at [539, 346] on td "Condition Scoping - Full" at bounding box center [546, 360] width 154 height 53
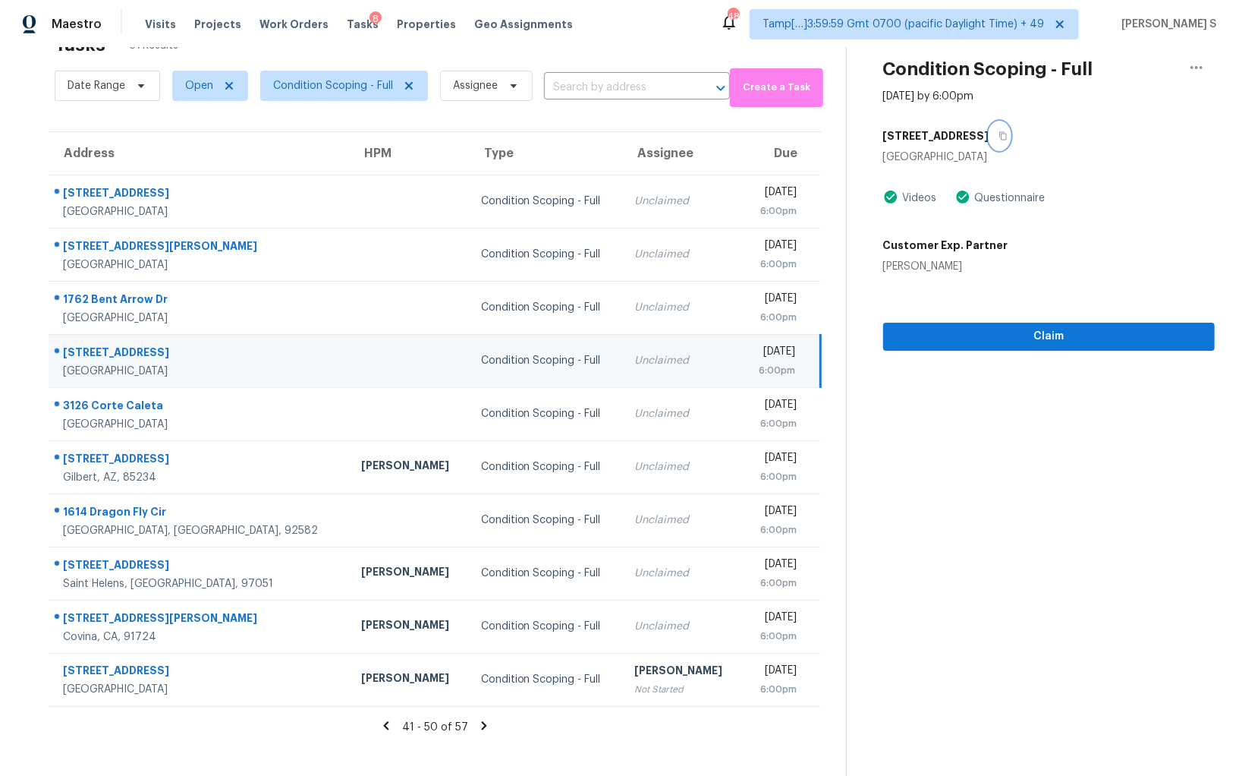
click at [1003, 131] on icon "button" at bounding box center [1003, 135] width 9 height 9
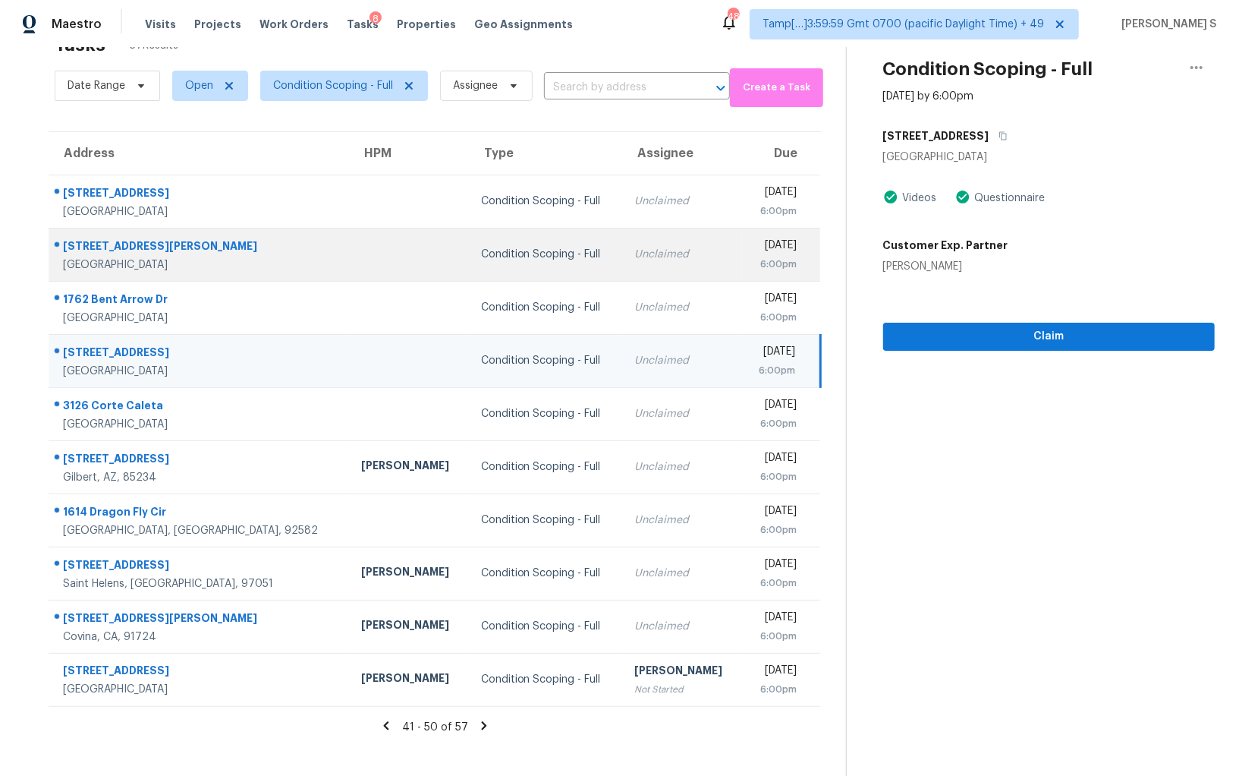
click at [527, 250] on div "Condition Scoping - Full" at bounding box center [546, 254] width 130 height 15
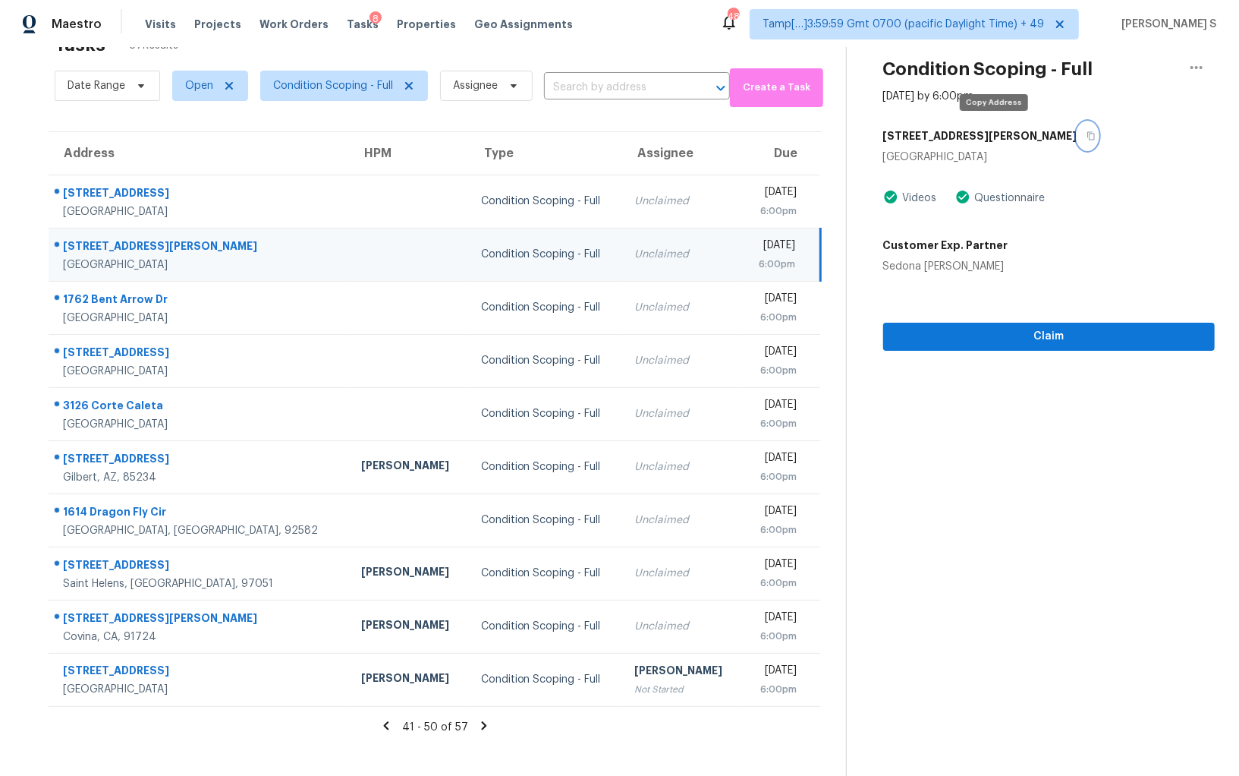
click at [1088, 132] on icon "button" at bounding box center [1092, 136] width 8 height 8
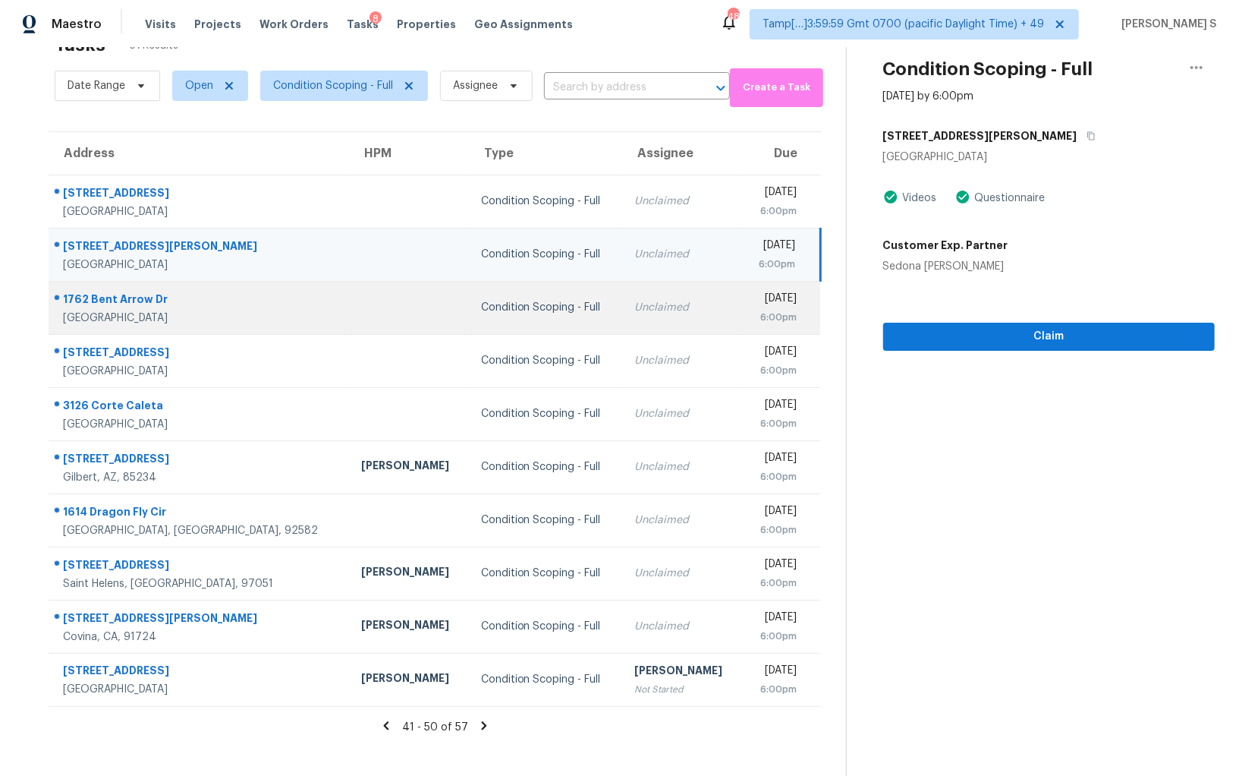
click at [513, 326] on td "Condition Scoping - Full" at bounding box center [546, 307] width 154 height 53
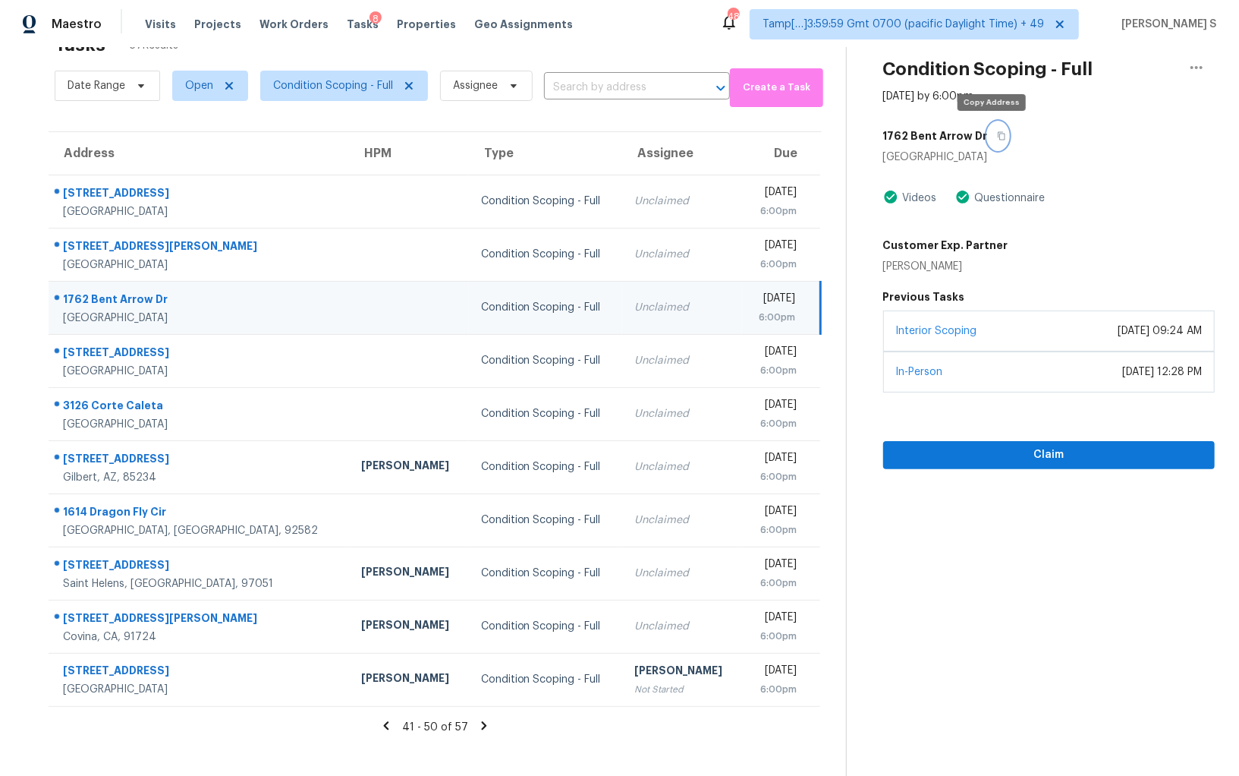
click at [997, 134] on icon "button" at bounding box center [1001, 135] width 9 height 9
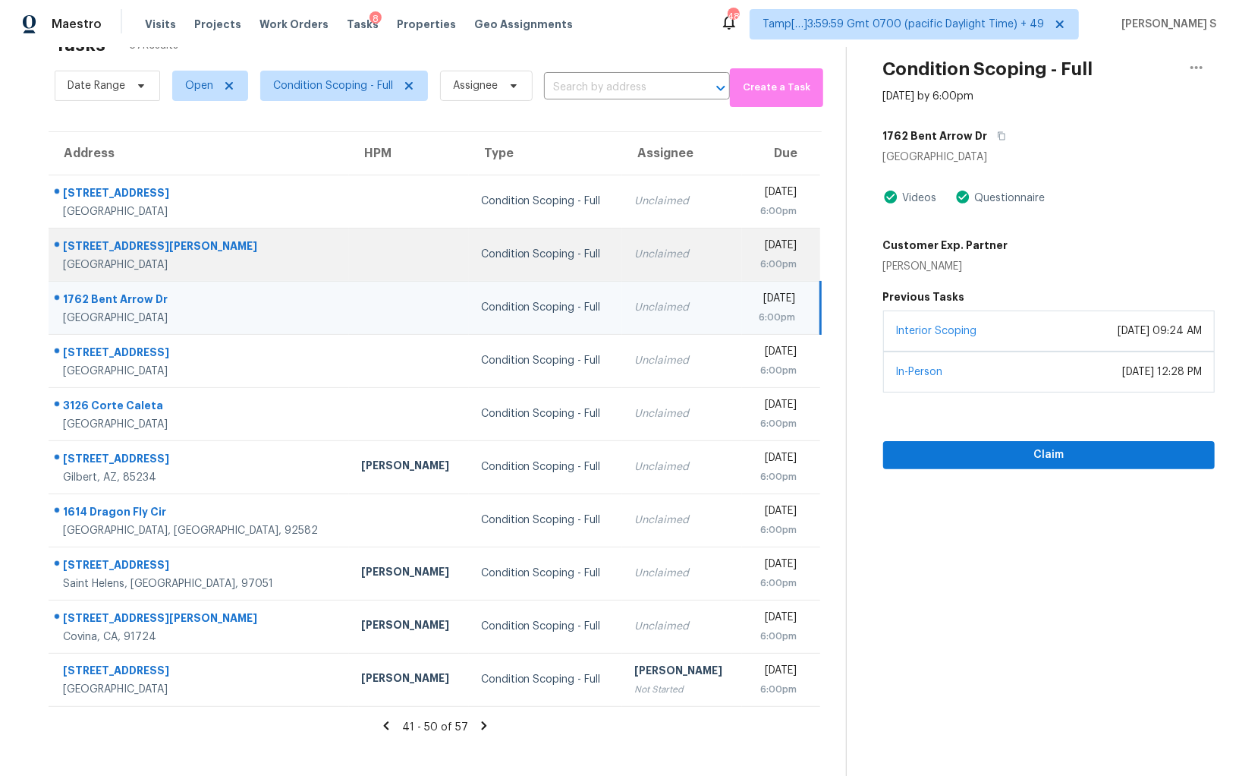
click at [622, 243] on td "Unclaimed" at bounding box center [682, 254] width 120 height 53
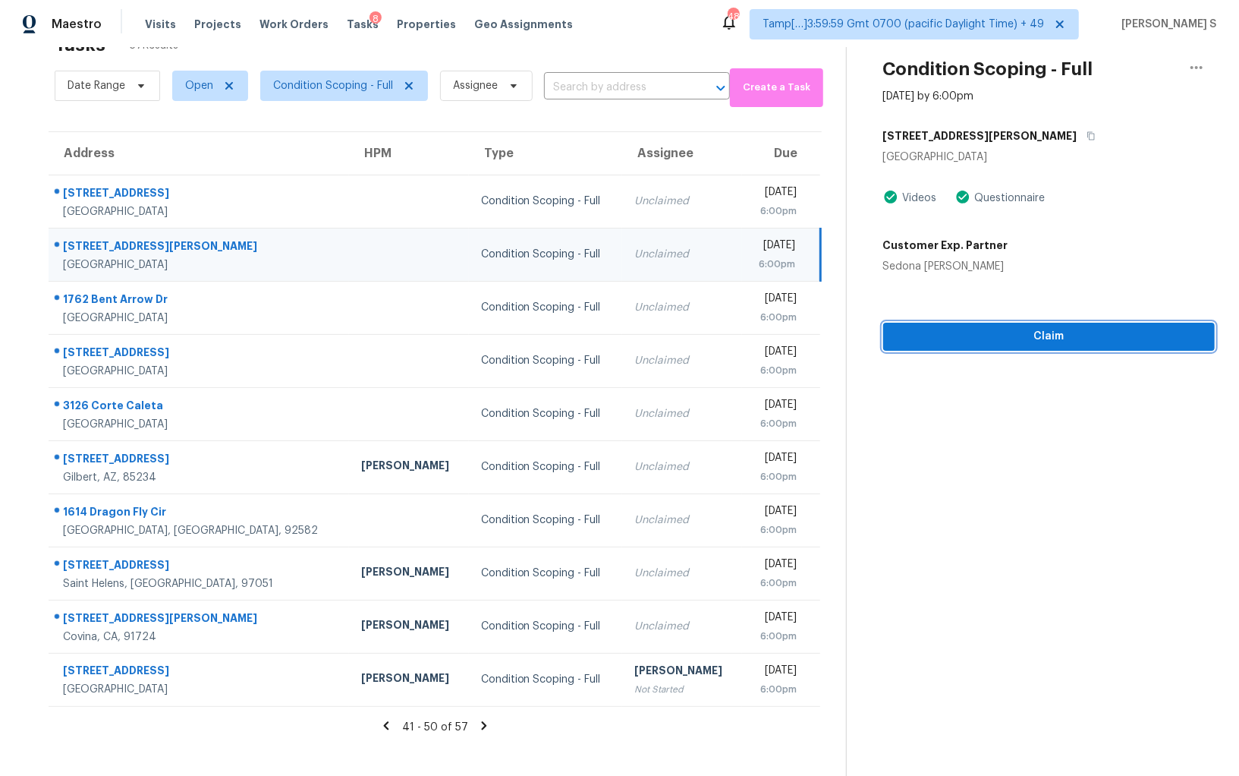
click at [1003, 327] on span "Claim" at bounding box center [1049, 336] width 307 height 19
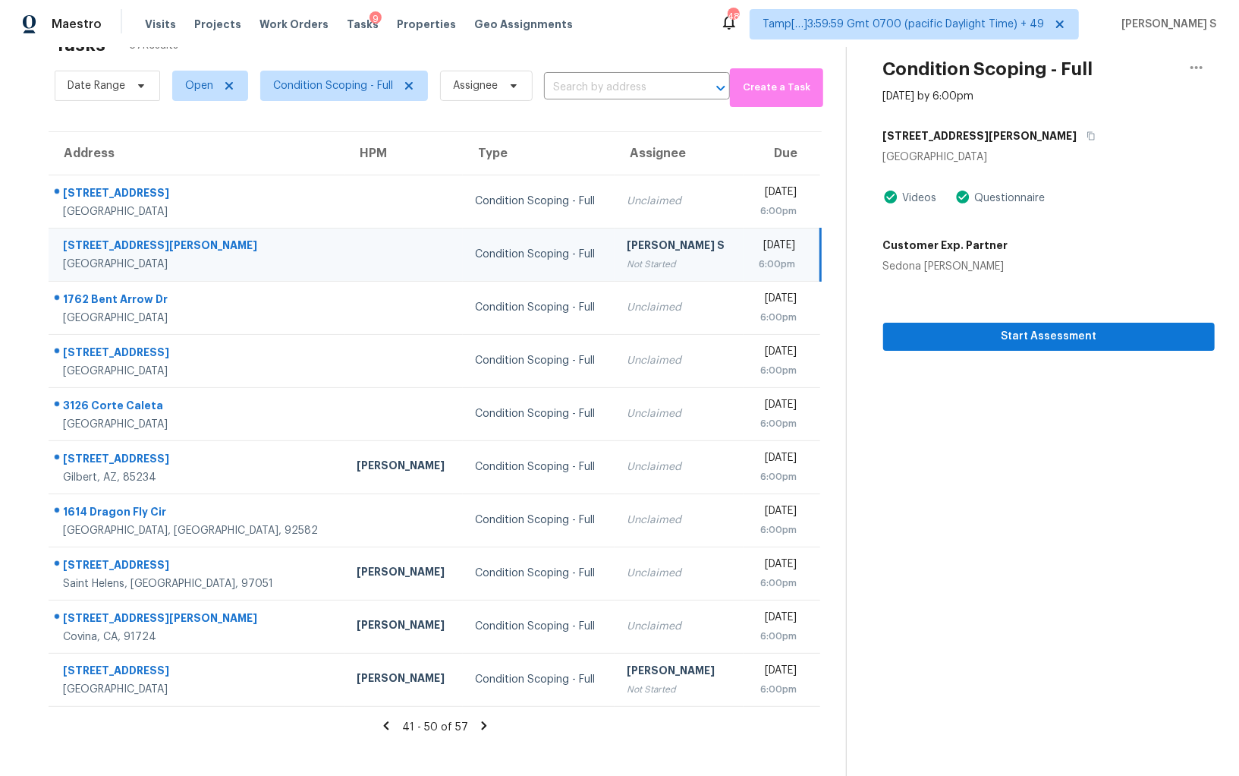
click at [481, 721] on icon at bounding box center [483, 725] width 5 height 8
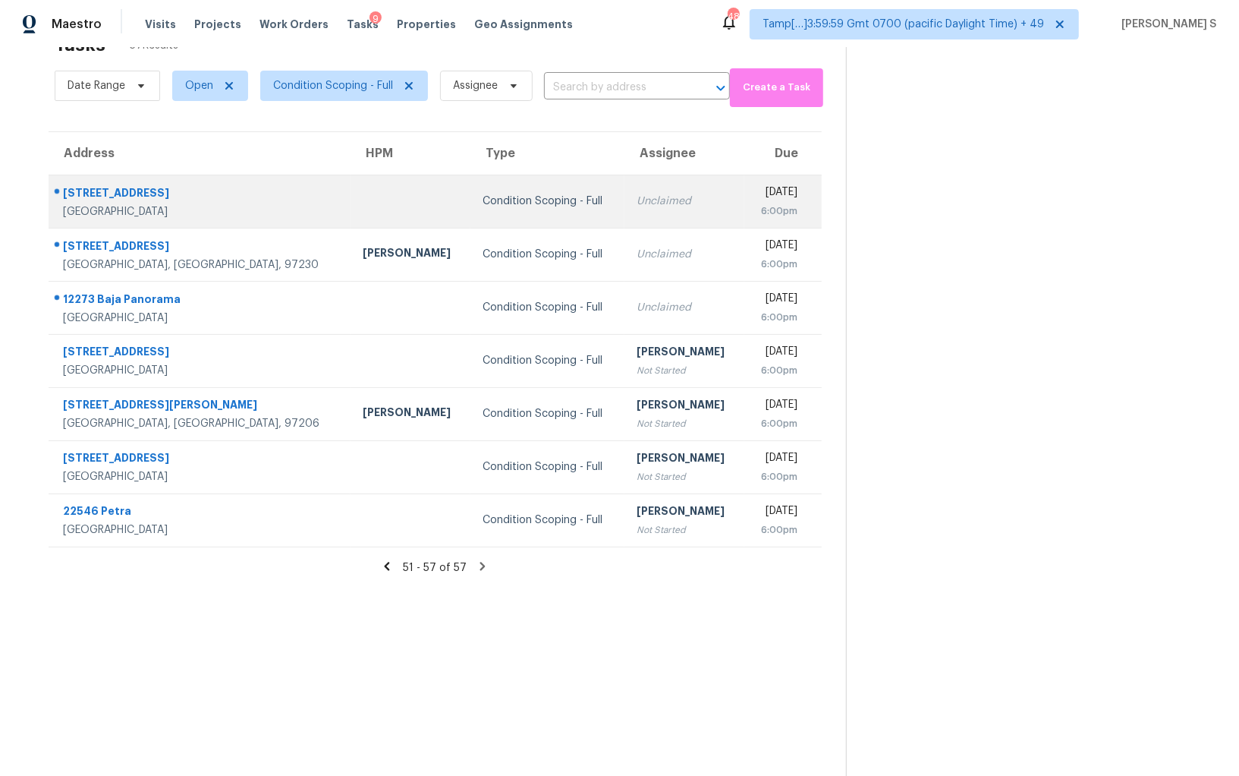
click at [529, 202] on div "Condition Scoping - Full" at bounding box center [548, 201] width 130 height 15
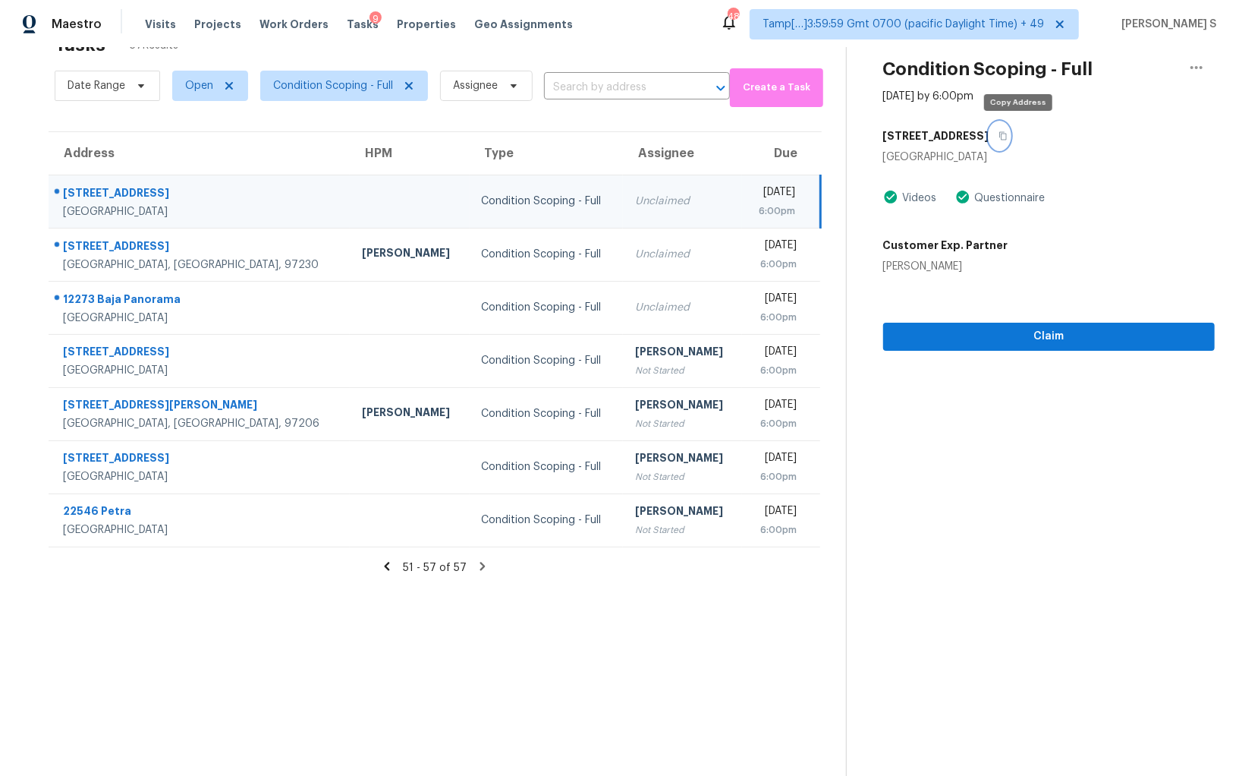
click at [1010, 124] on button "button" at bounding box center [1000, 135] width 20 height 27
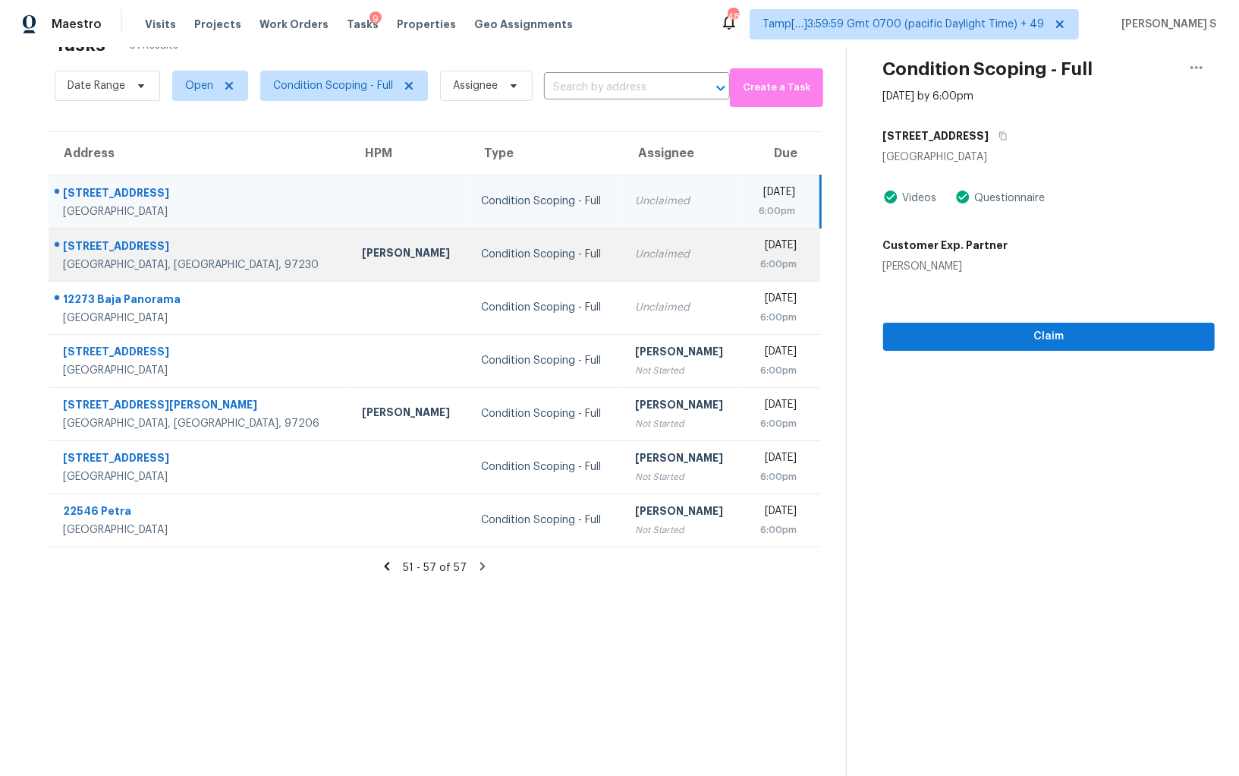
click at [482, 254] on div "Condition Scoping - Full" at bounding box center [546, 254] width 129 height 15
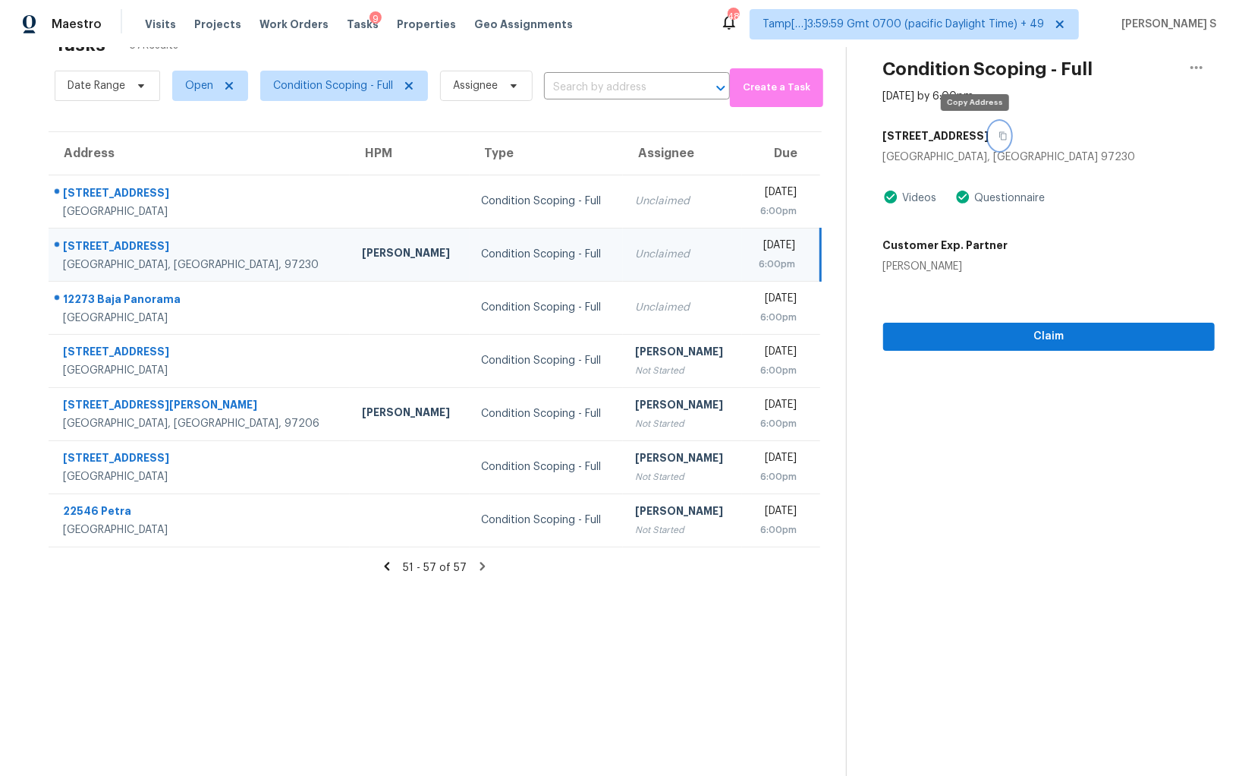
click at [990, 128] on button "button" at bounding box center [1000, 135] width 20 height 27
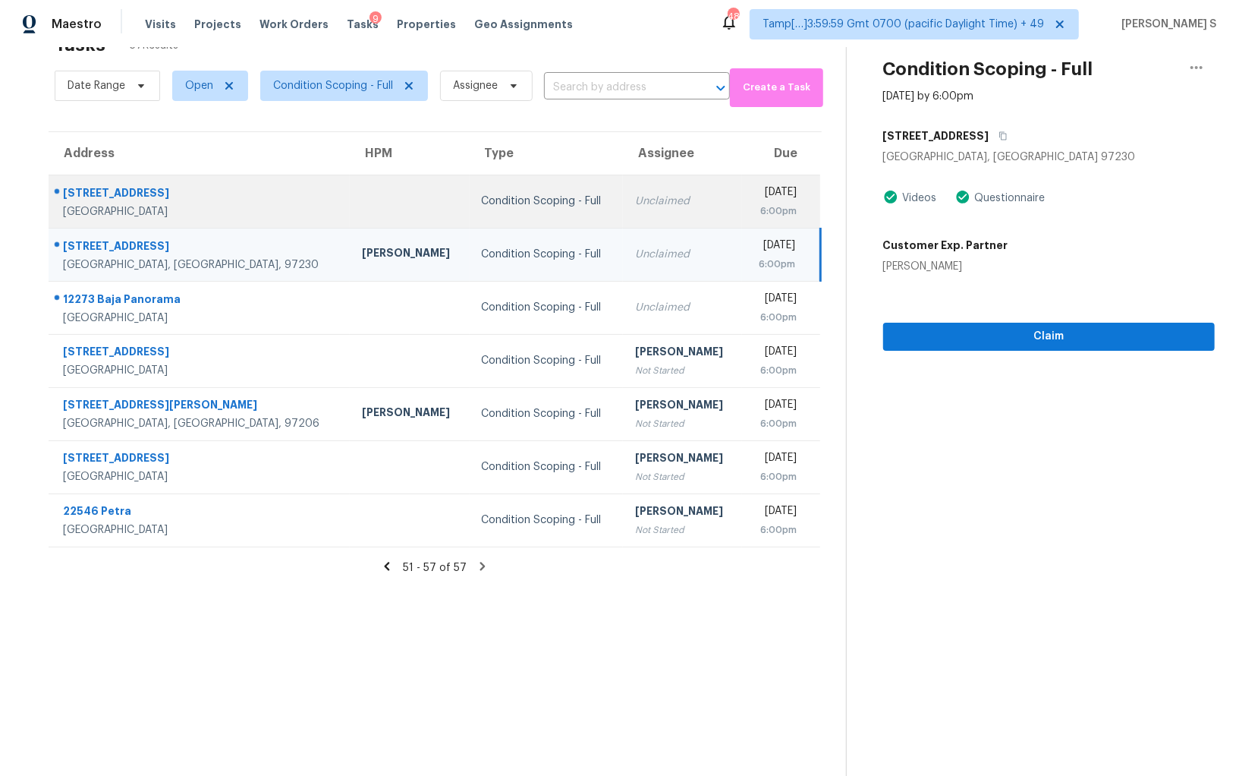
click at [754, 190] on div "Tue, Sep 2nd 2025" at bounding box center [775, 193] width 43 height 19
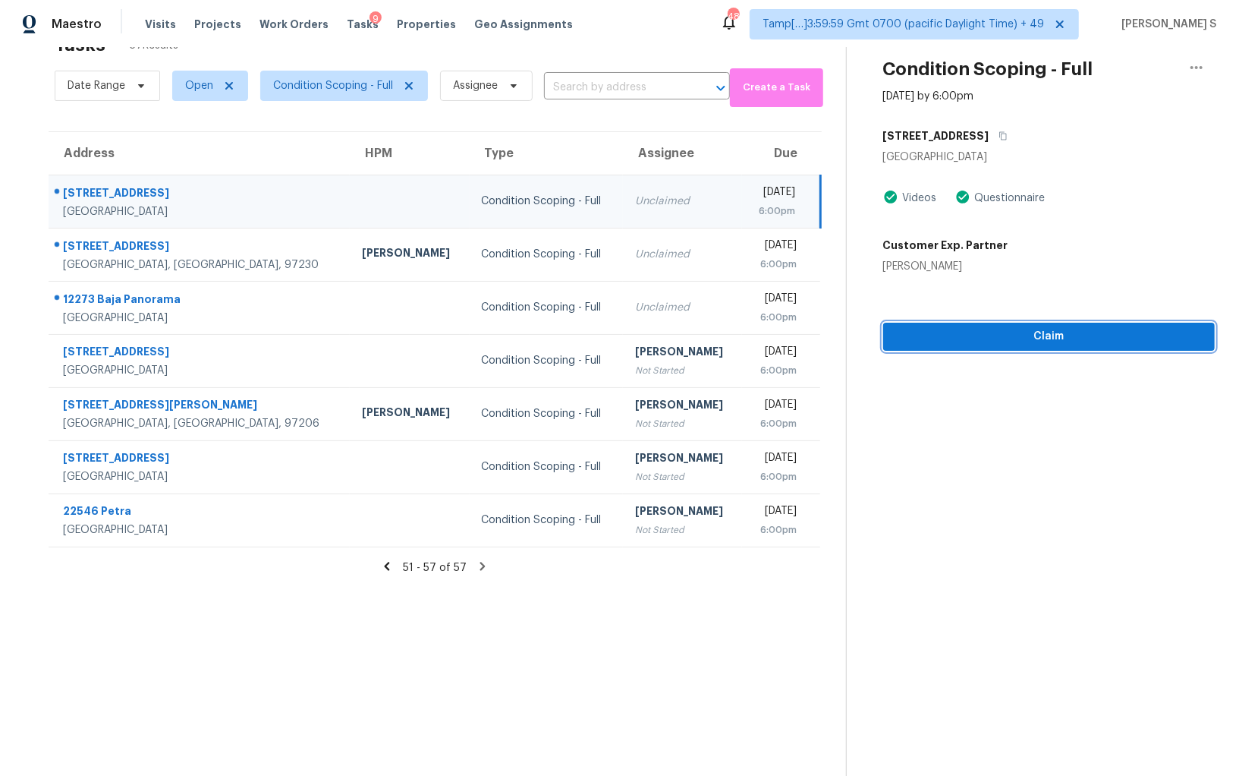
click at [1012, 337] on span "Claim" at bounding box center [1049, 336] width 307 height 19
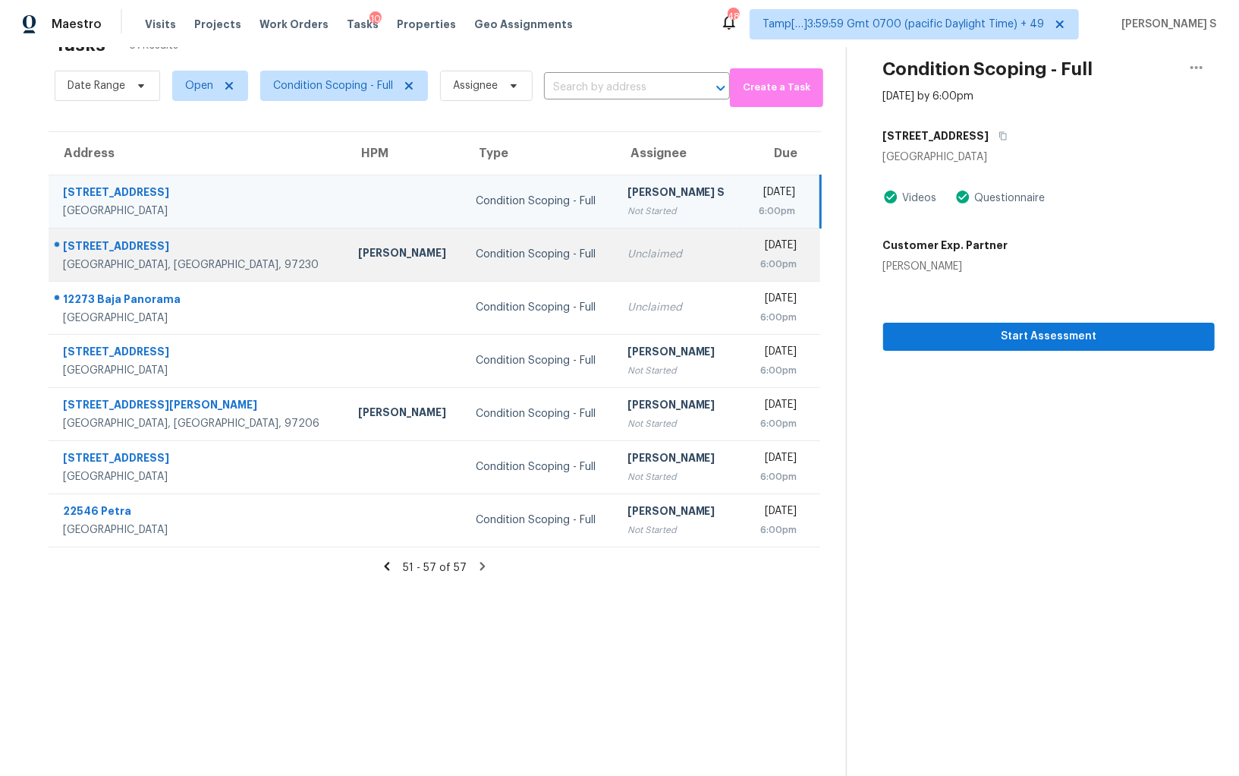
click at [628, 257] on div "Unclaimed" at bounding box center [680, 254] width 104 height 15
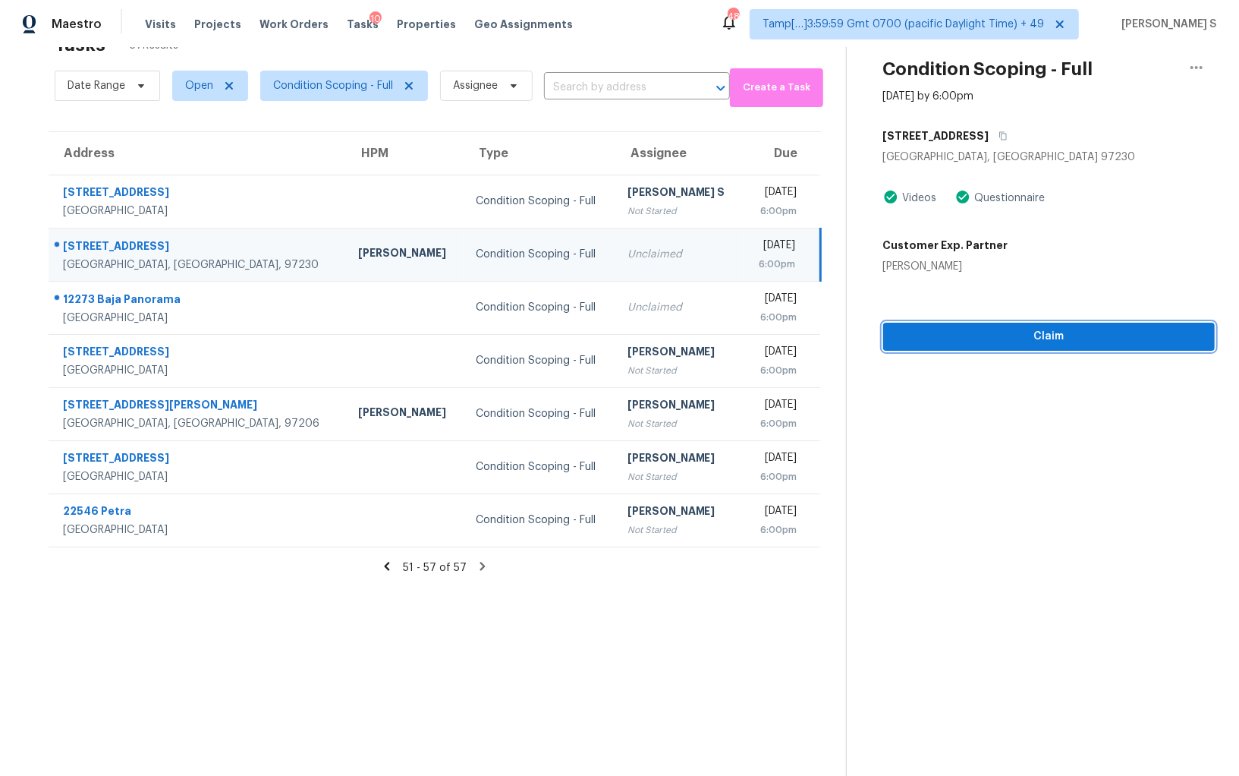
click at [1006, 327] on span "Claim" at bounding box center [1049, 336] width 307 height 19
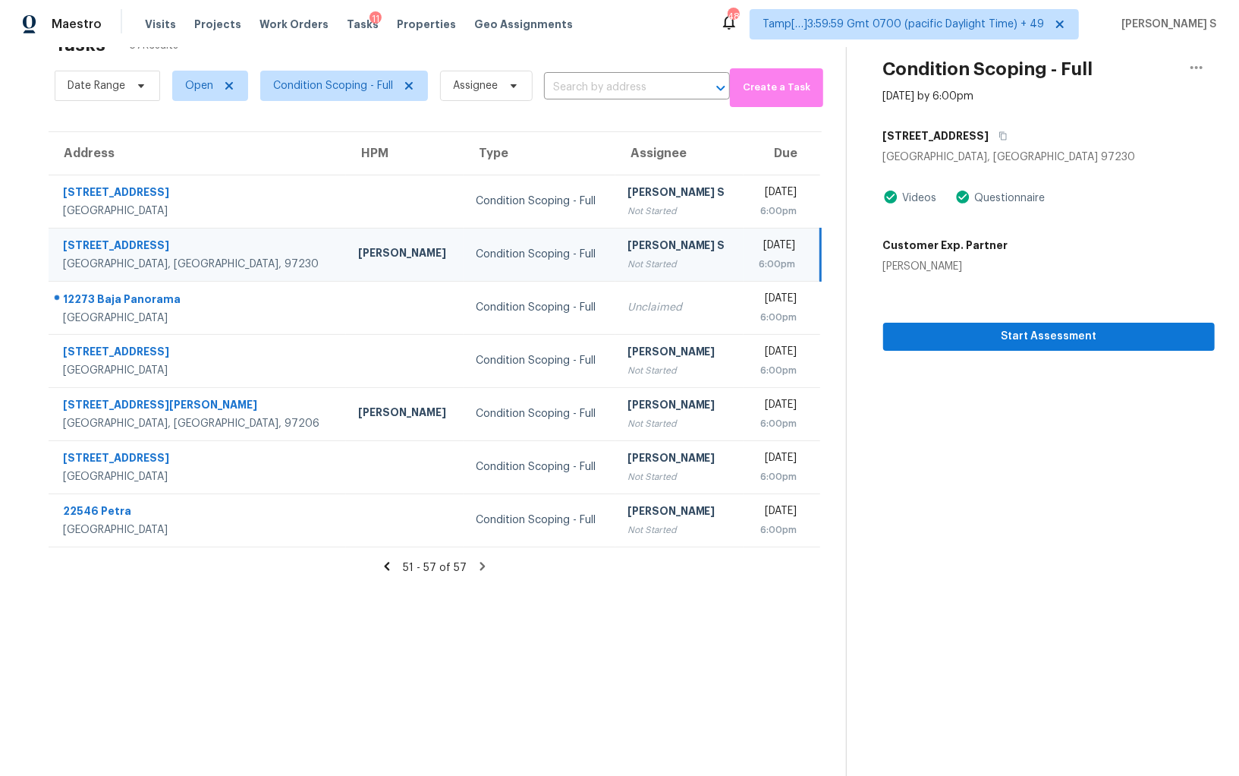
scroll to position [0, 0]
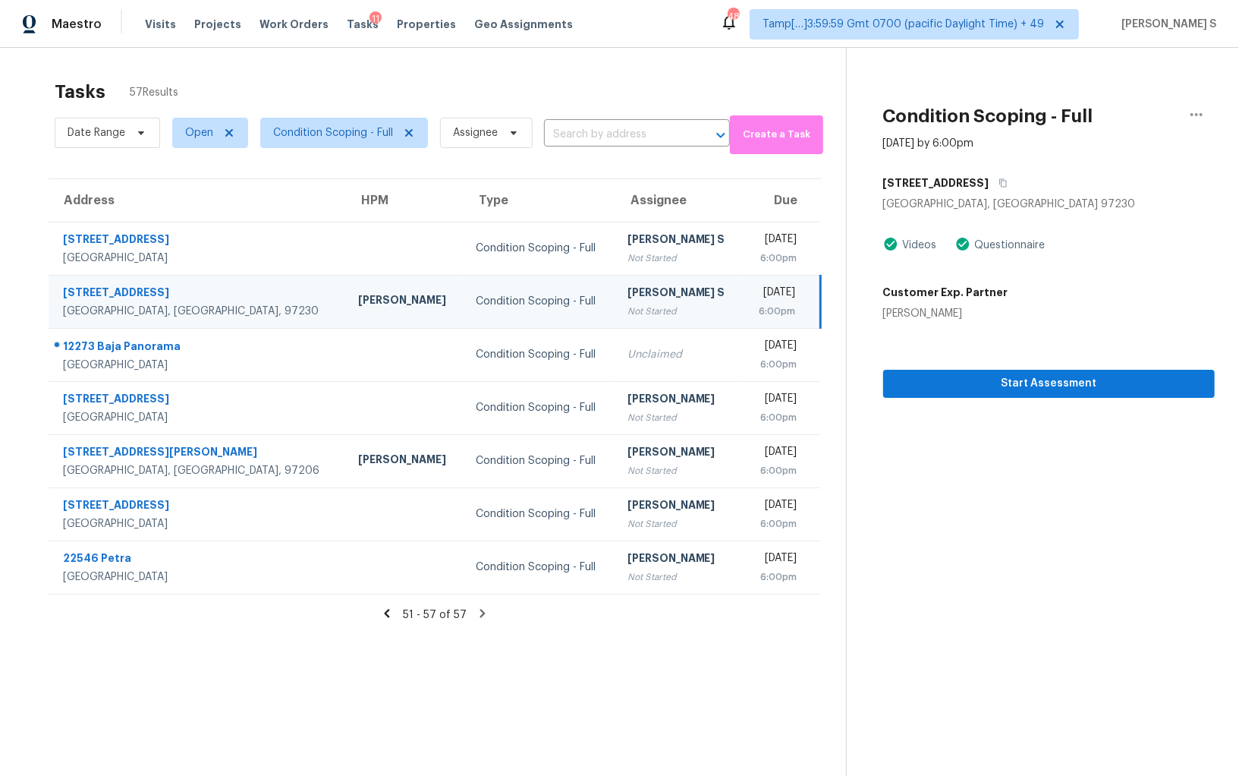
click at [271, 56] on div "Tasks 57 Results Date Range Open Condition Scoping - Full Assignee ​ Create a T…" at bounding box center [619, 436] width 1239 height 776
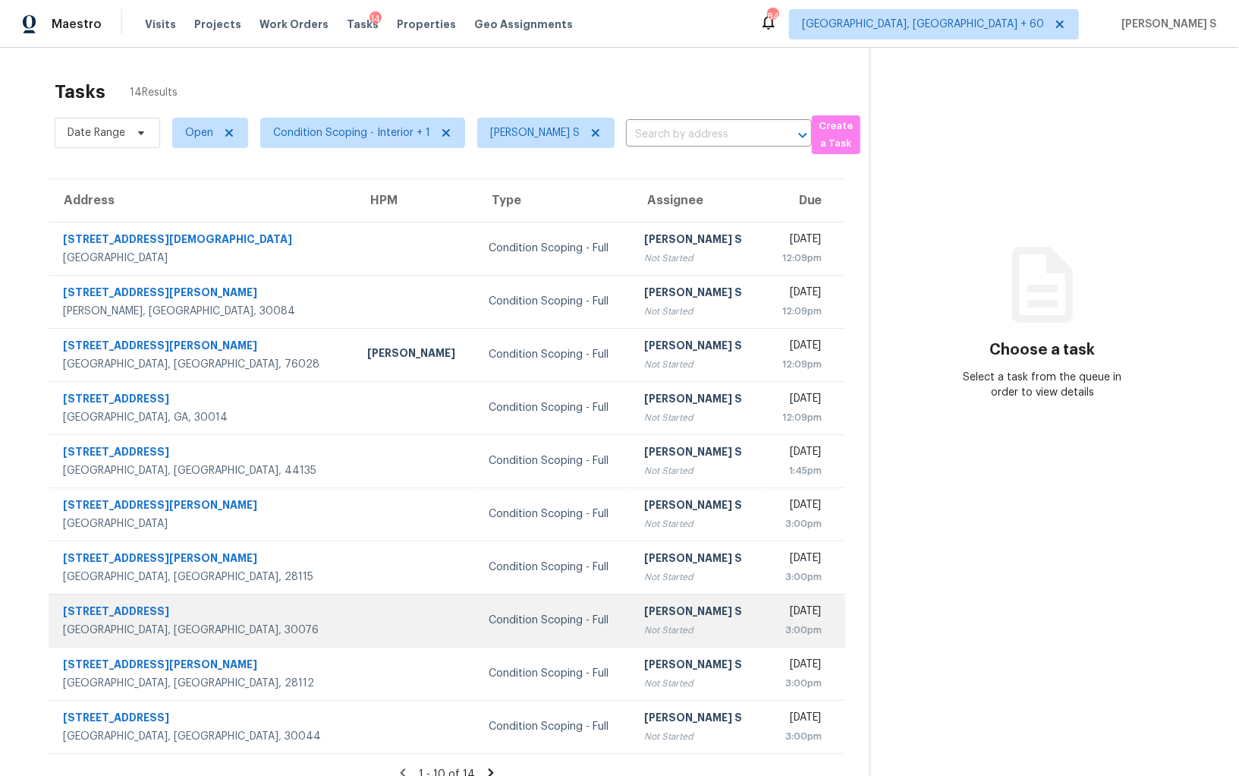
scroll to position [47, 0]
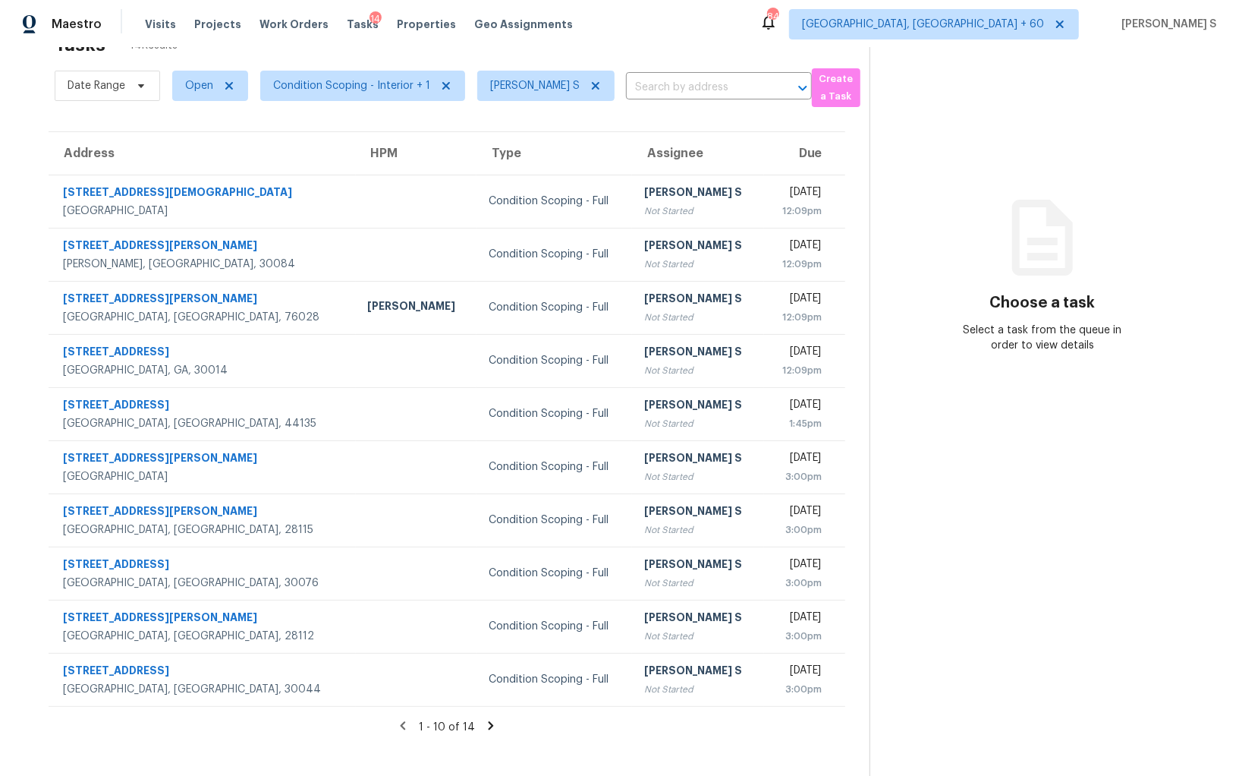
click at [490, 722] on icon at bounding box center [490, 725] width 5 height 8
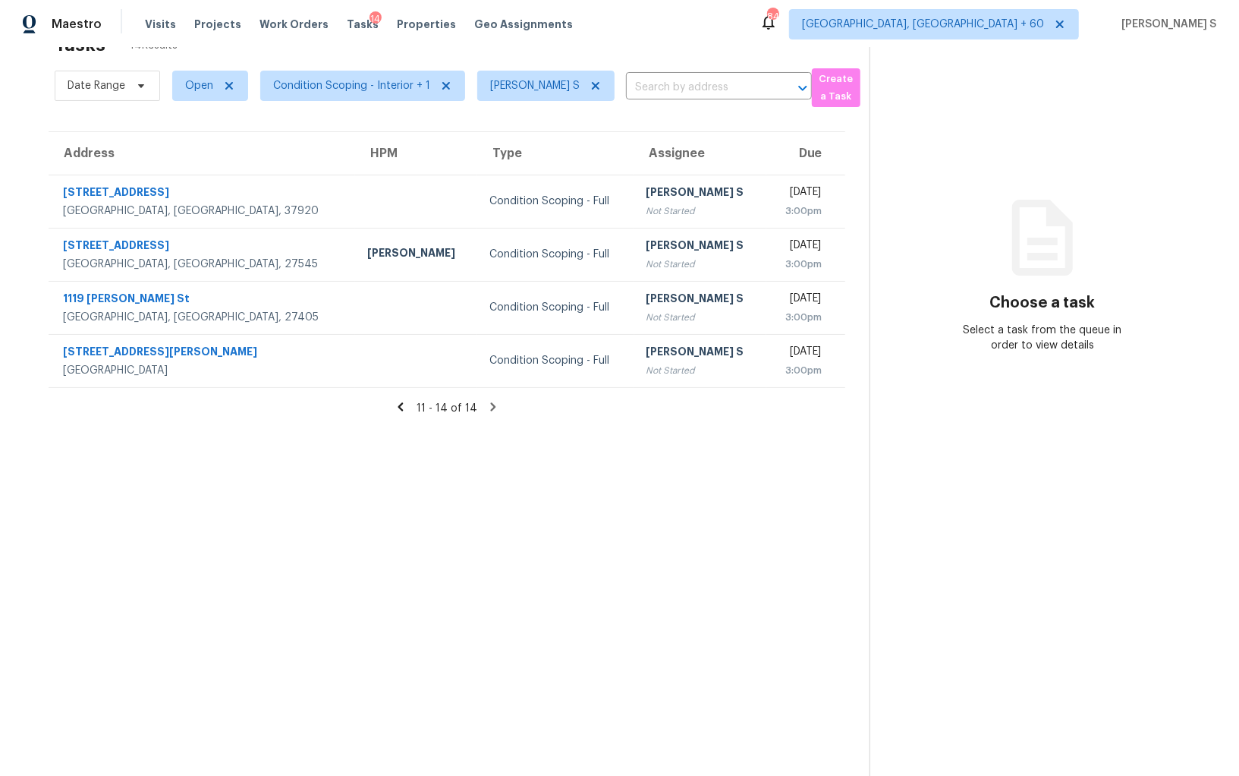
scroll to position [0, 0]
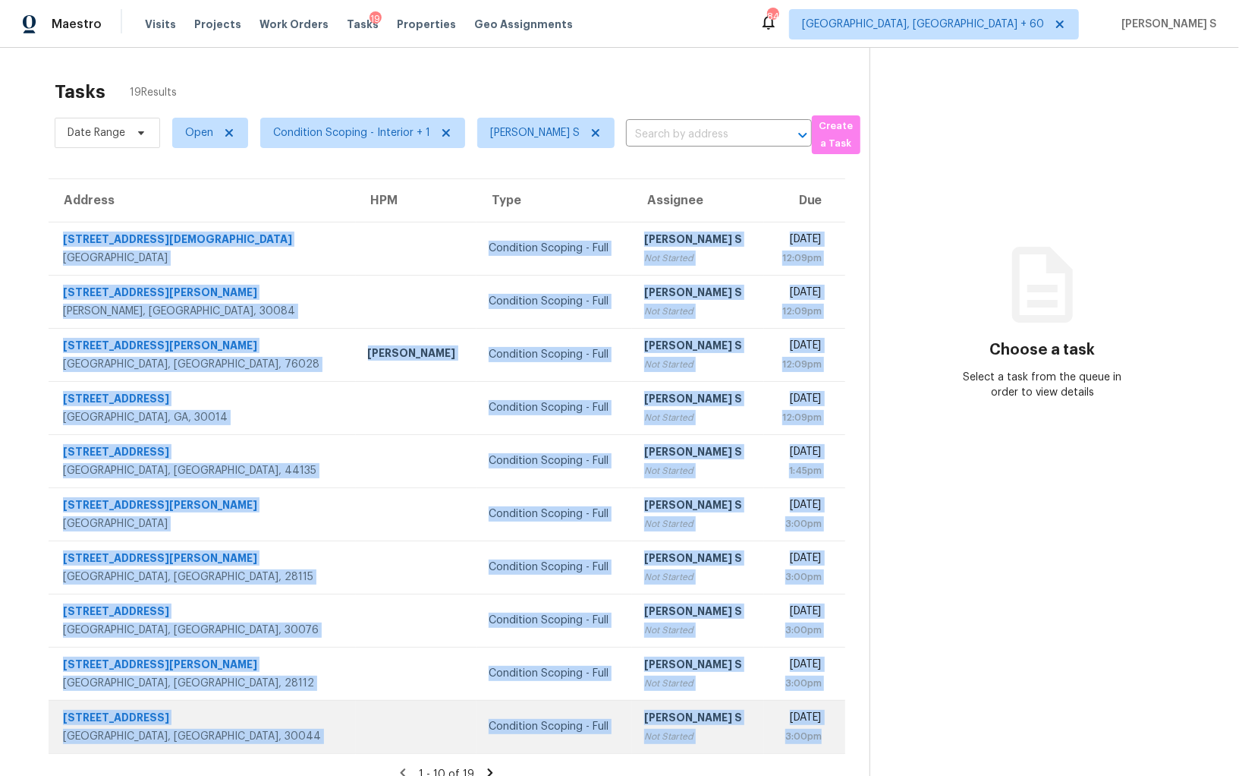
drag, startPoint x: 60, startPoint y: 235, endPoint x: 836, endPoint y: 748, distance: 930.6
click at [836, 748] on tbody "[STREET_ADDRESS] Condition Scoping - Full Anbu Jebakumar S Not Started [DATE] 1…" at bounding box center [447, 487] width 797 height 531
copy tbody "[STREET_ADDRESS] Condition Scoping - Full Anbu Jebakumar S Not Started [DATE] 1…"
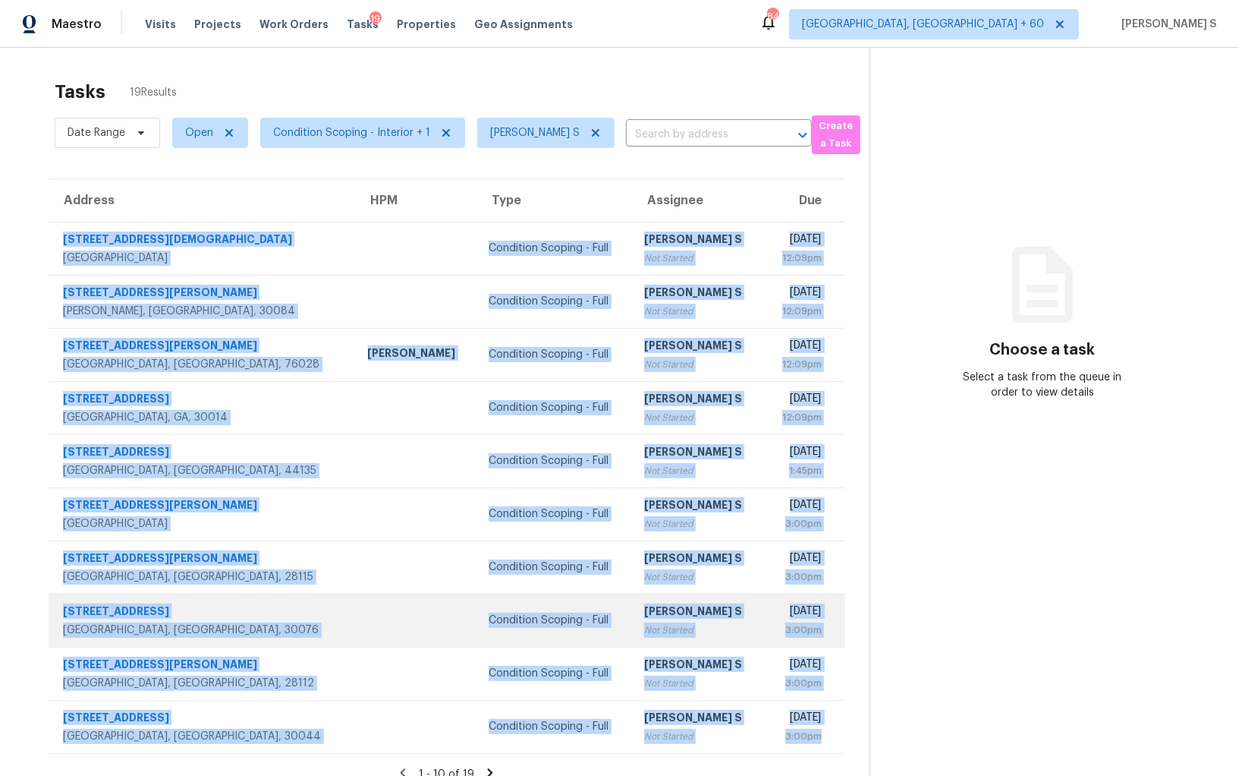
scroll to position [47, 0]
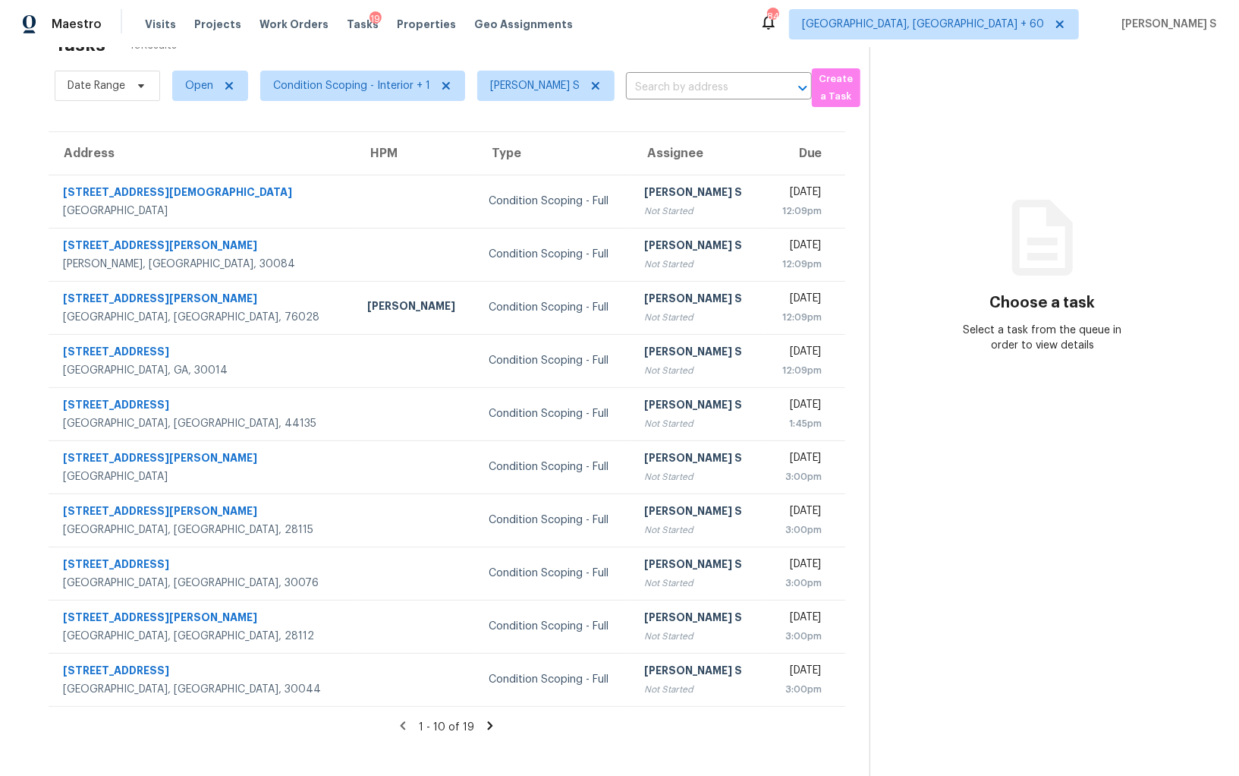
click at [488, 723] on icon at bounding box center [490, 725] width 5 height 8
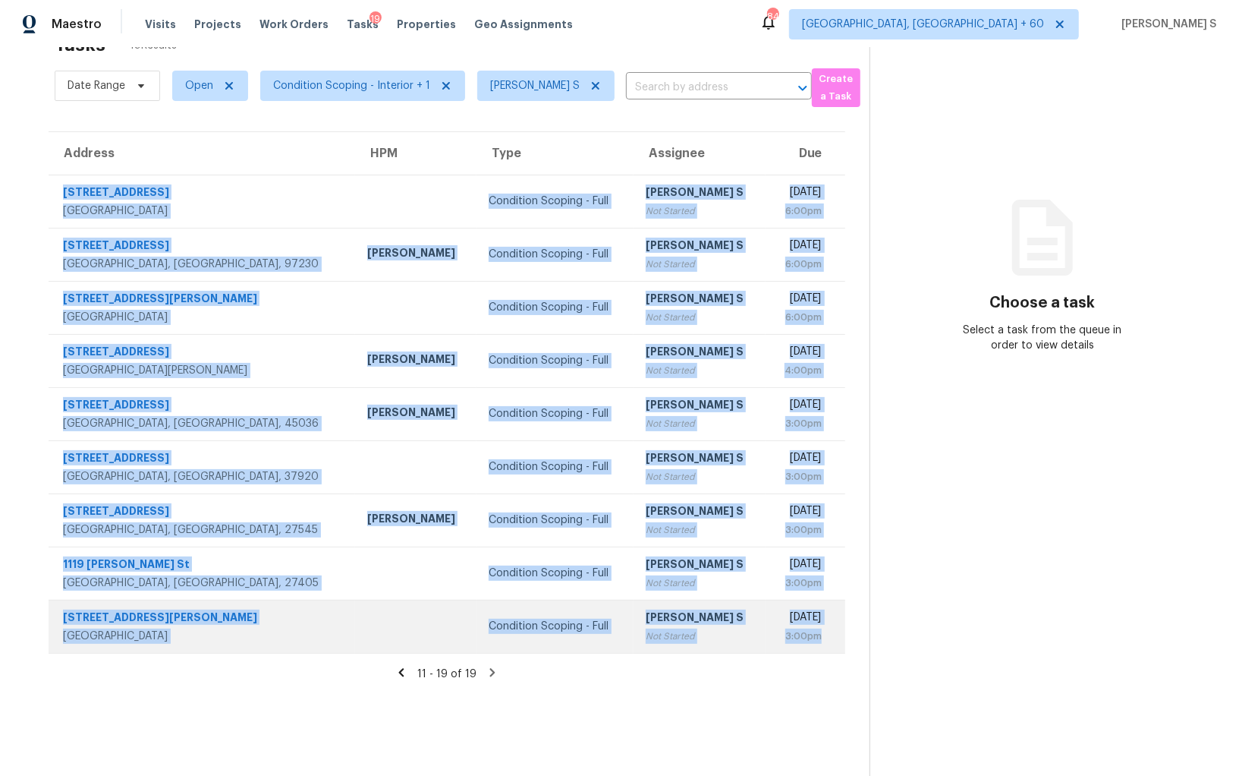
drag, startPoint x: 63, startPoint y: 188, endPoint x: 826, endPoint y: 638, distance: 885.9
click at [826, 638] on tbody "4113 Compass Rose Way Las Vegas, NV, 89108 Condition Scoping - Full Anbu Jebaku…" at bounding box center [447, 414] width 797 height 478
copy tbody "4113 Compass Rose Way Las Vegas, NV, 89108 Condition Scoping - Full Anbu Jebaku…"
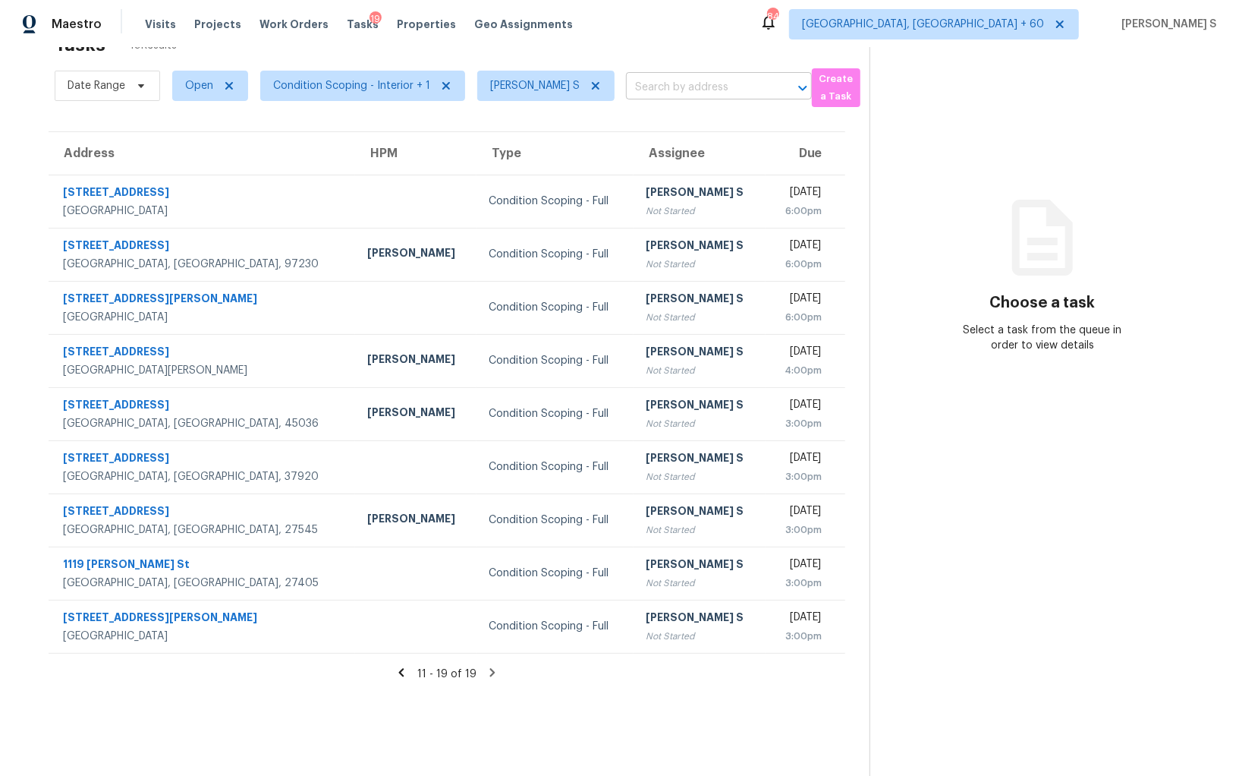
click at [657, 82] on input "text" at bounding box center [697, 88] width 143 height 24
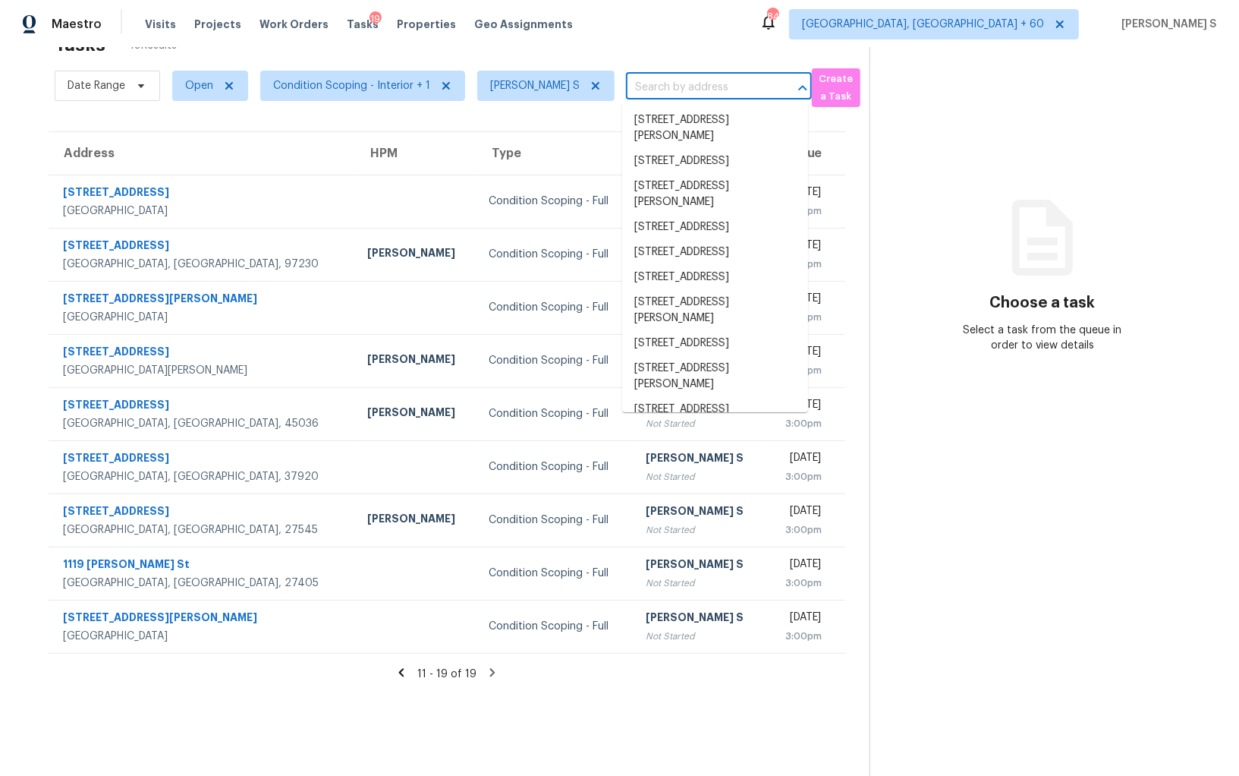
paste input "10426 Manor Crk, San Antonio, TX, 78245"
type input "10426 Manor Crk, San Antonio, TX, 78245"
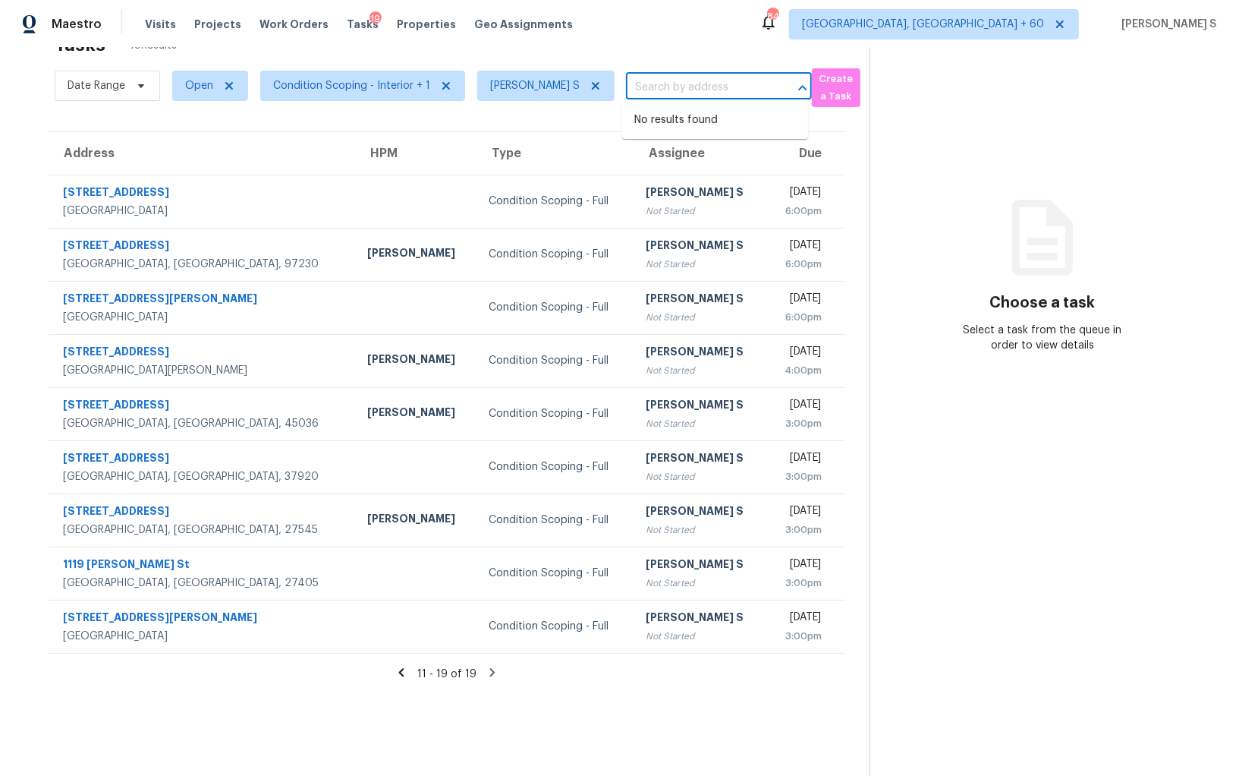
scroll to position [0, 0]
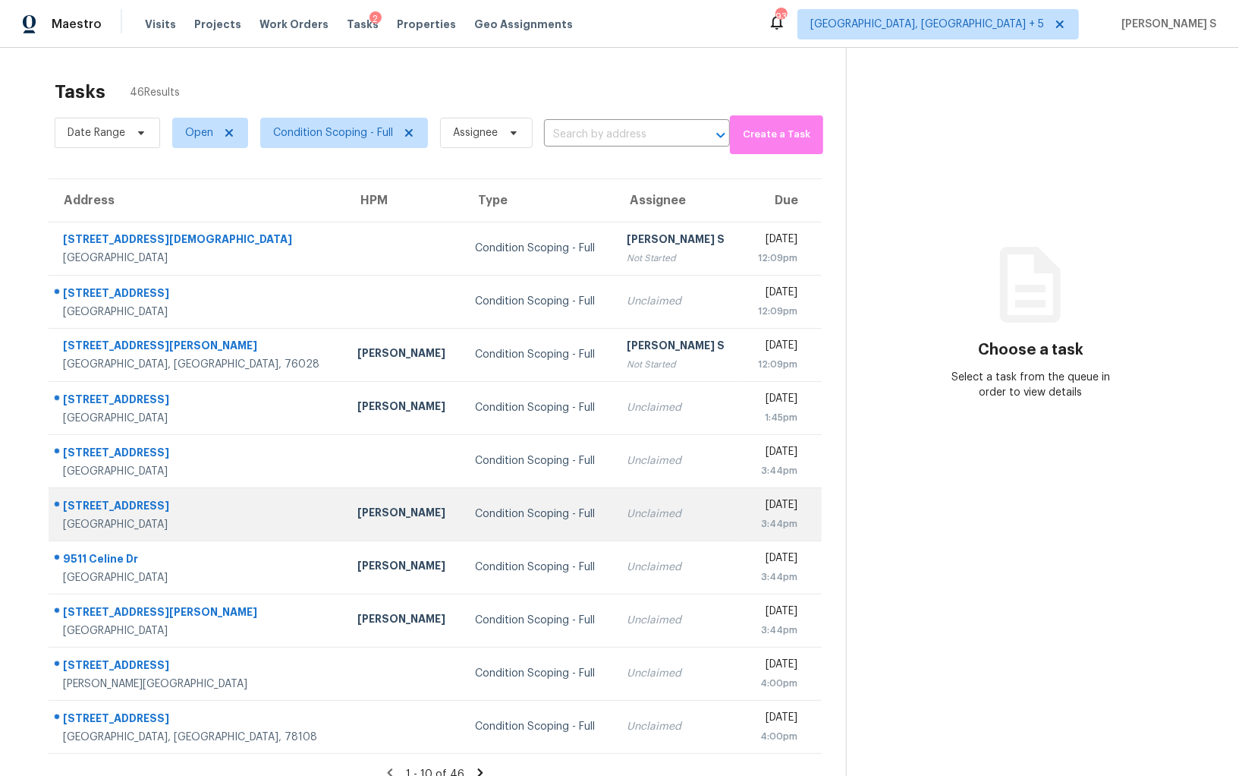
click at [627, 517] on div "Unclaimed" at bounding box center [679, 513] width 104 height 15
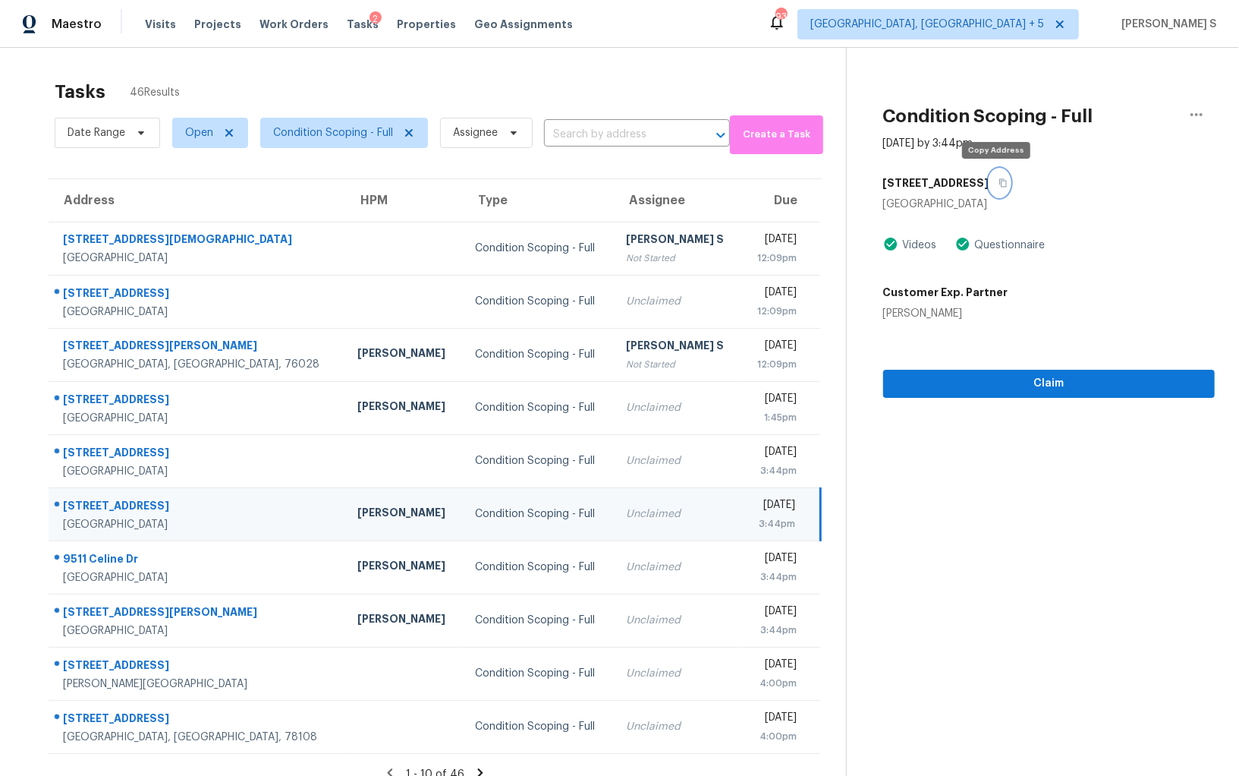
click at [990, 191] on button "button" at bounding box center [1000, 182] width 20 height 27
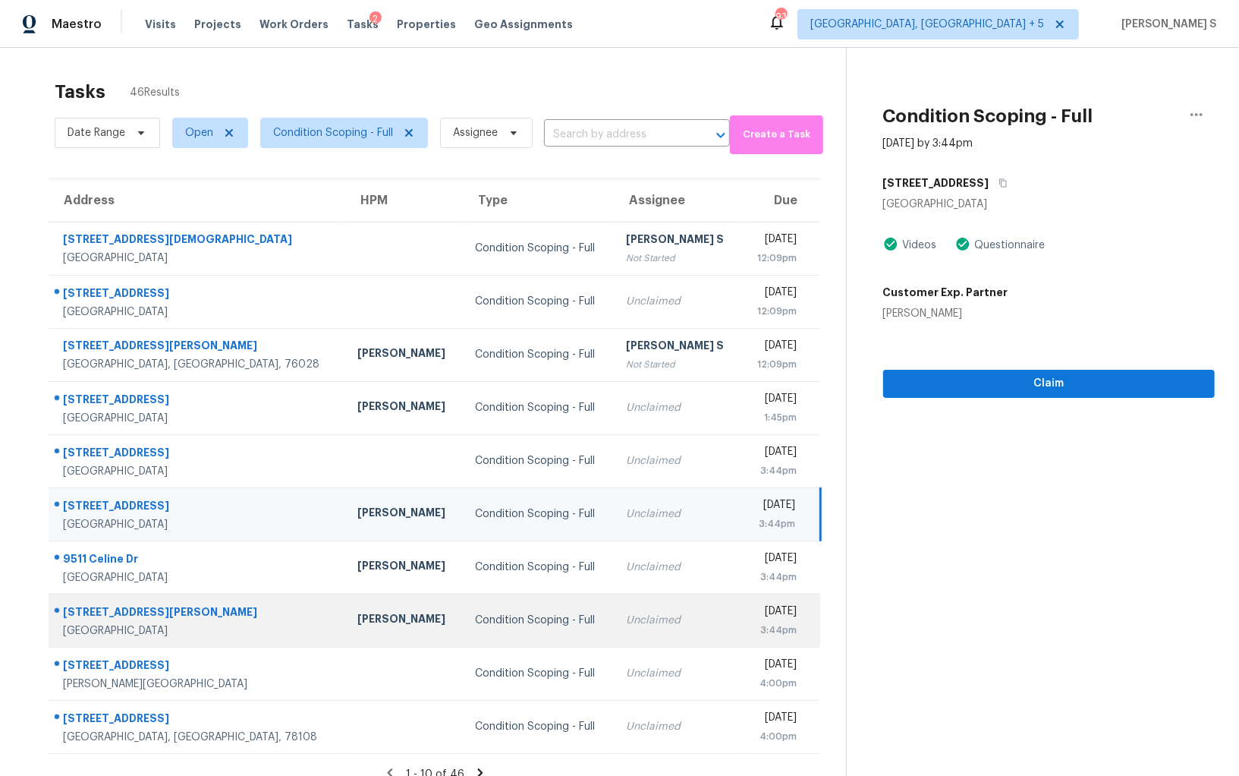
click at [475, 616] on div "Condition Scoping - Full" at bounding box center [538, 619] width 127 height 15
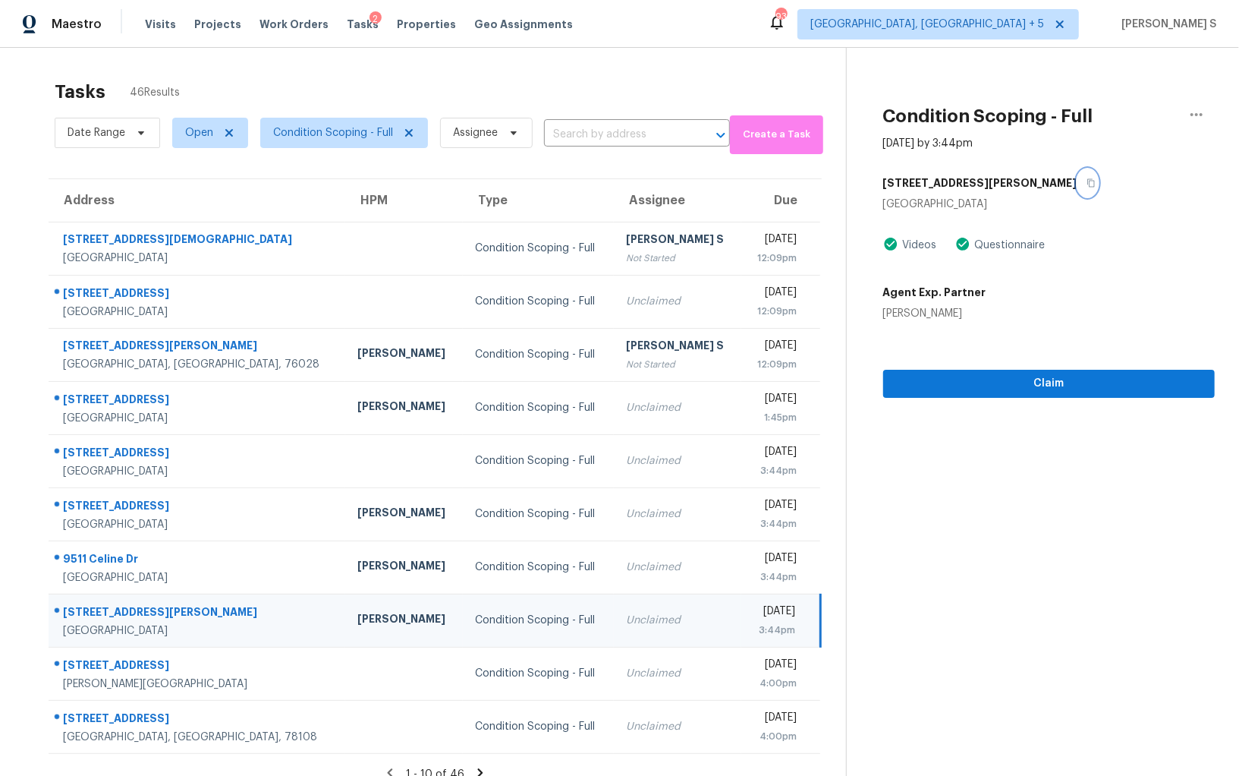
click at [1087, 182] on icon "button" at bounding box center [1091, 182] width 9 height 9
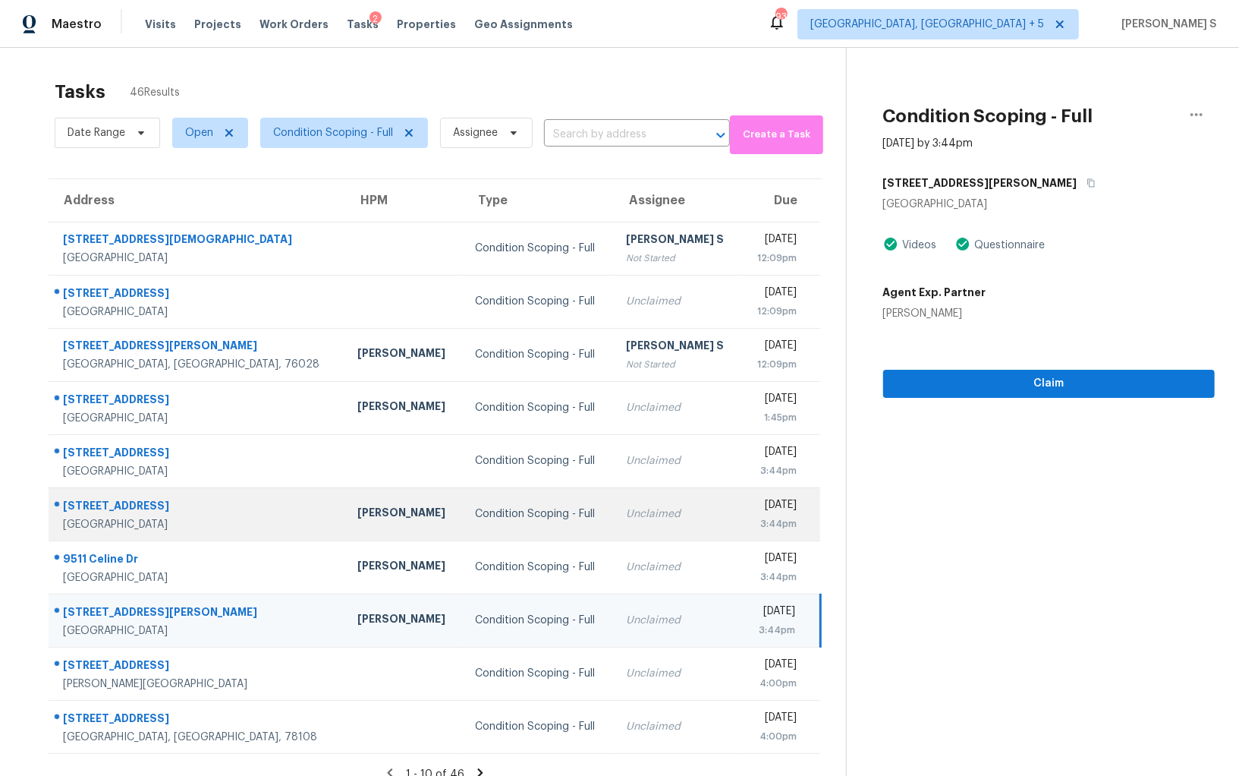
click at [626, 509] on div "Unclaimed" at bounding box center [678, 513] width 104 height 15
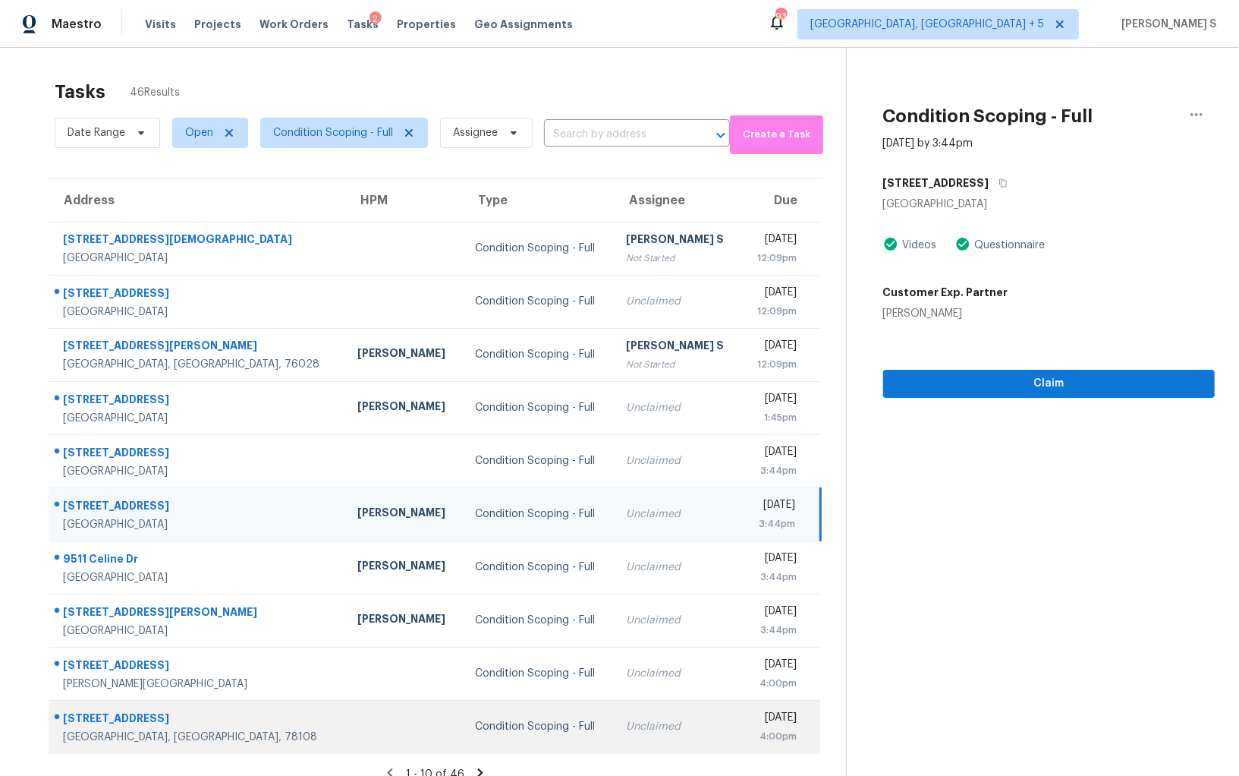
click at [512, 740] on td "Condition Scoping - Full" at bounding box center [538, 726] width 151 height 53
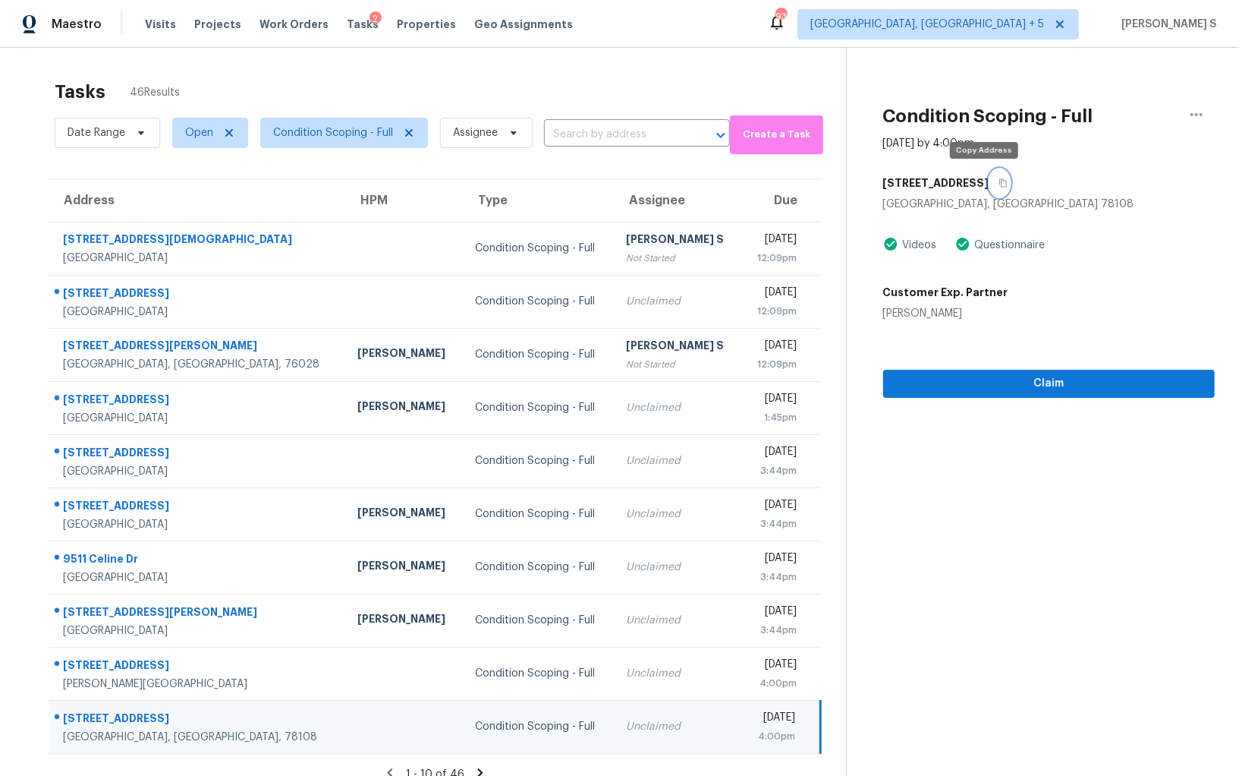
click at [990, 184] on button "button" at bounding box center [1000, 182] width 20 height 27
click at [931, 392] on button "Claim" at bounding box center [1049, 384] width 332 height 28
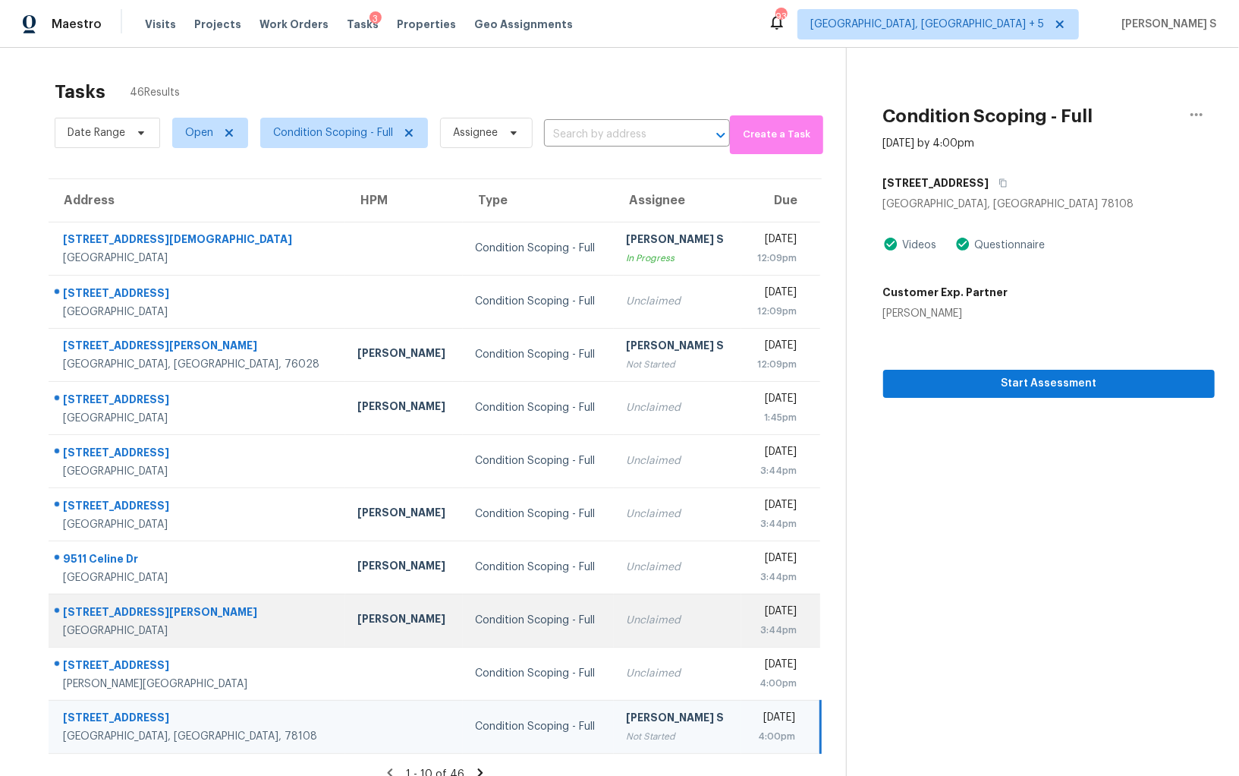
scroll to position [47, 0]
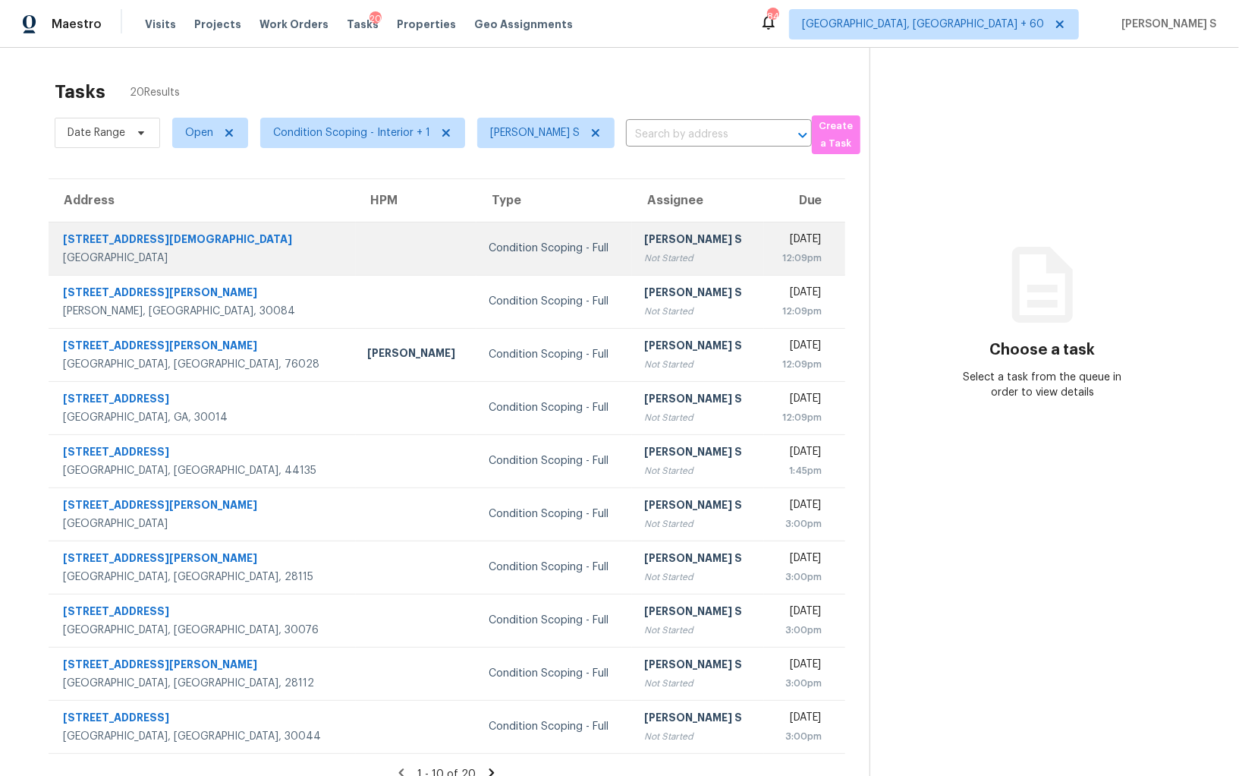
click at [644, 237] on div "[PERSON_NAME] S" at bounding box center [698, 240] width 108 height 19
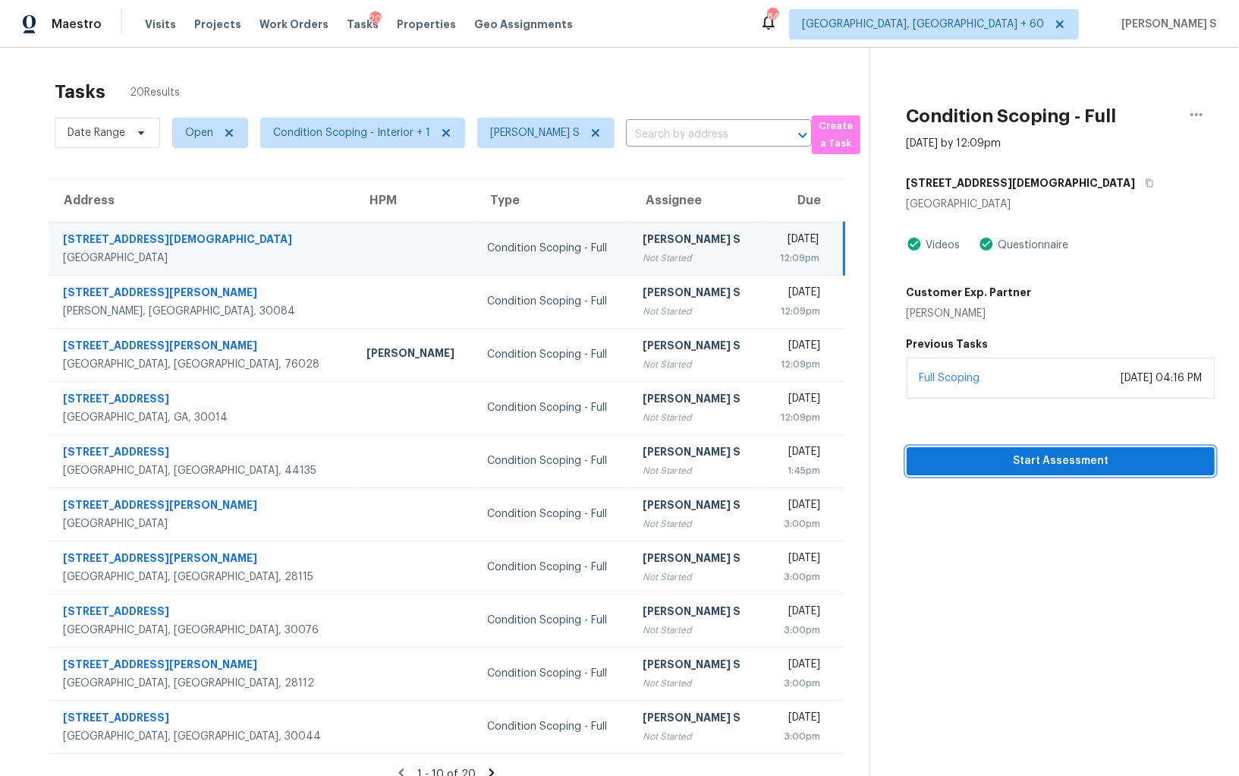
click at [1067, 464] on span "Start Assessment" at bounding box center [1061, 461] width 284 height 19
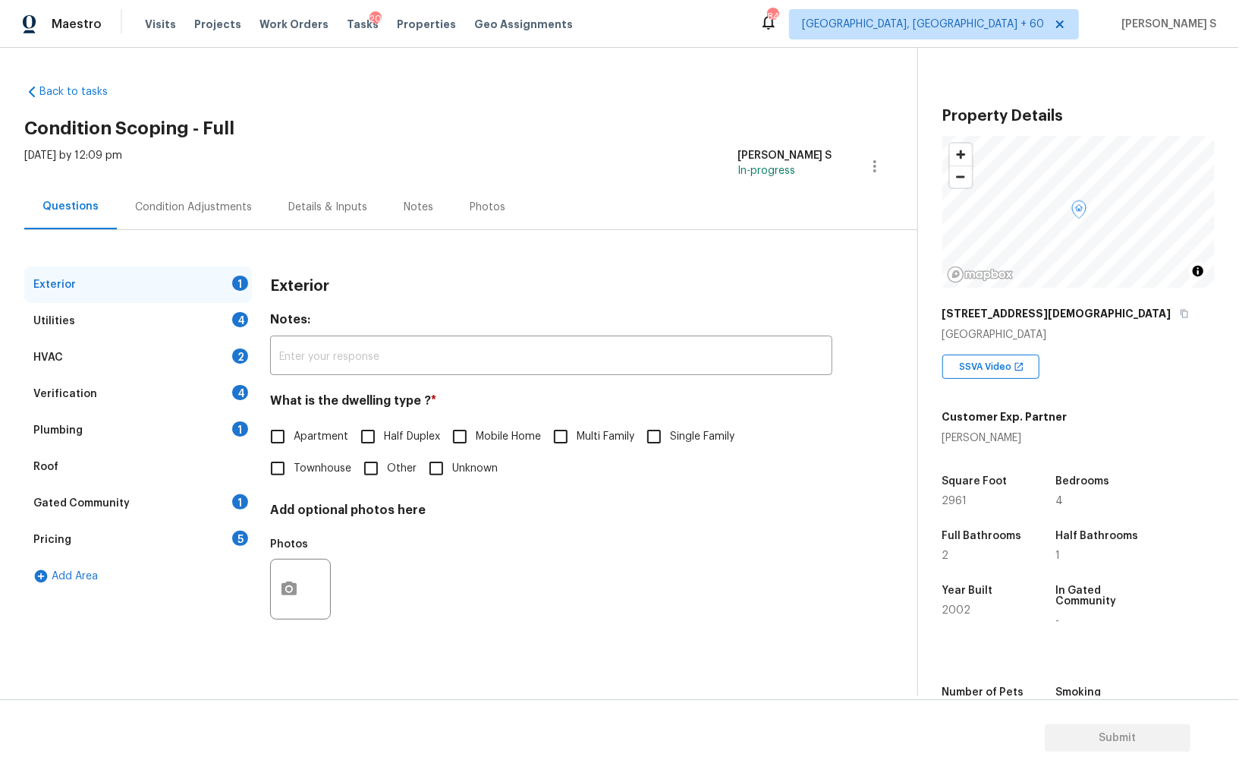
click at [672, 642] on div "Exterior Notes: ​ What is the dwelling type ? * Apartment Half Duplex Mobile Ho…" at bounding box center [551, 456] width 562 height 380
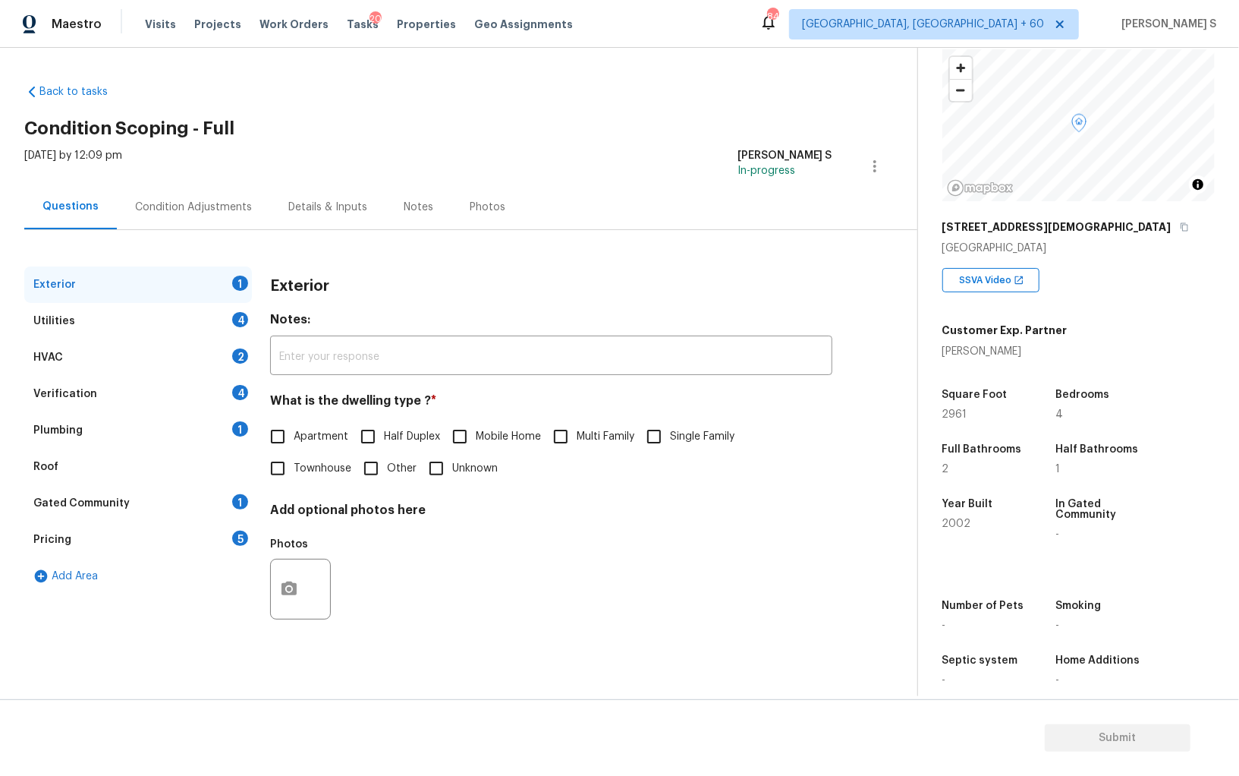
scroll to position [102, 0]
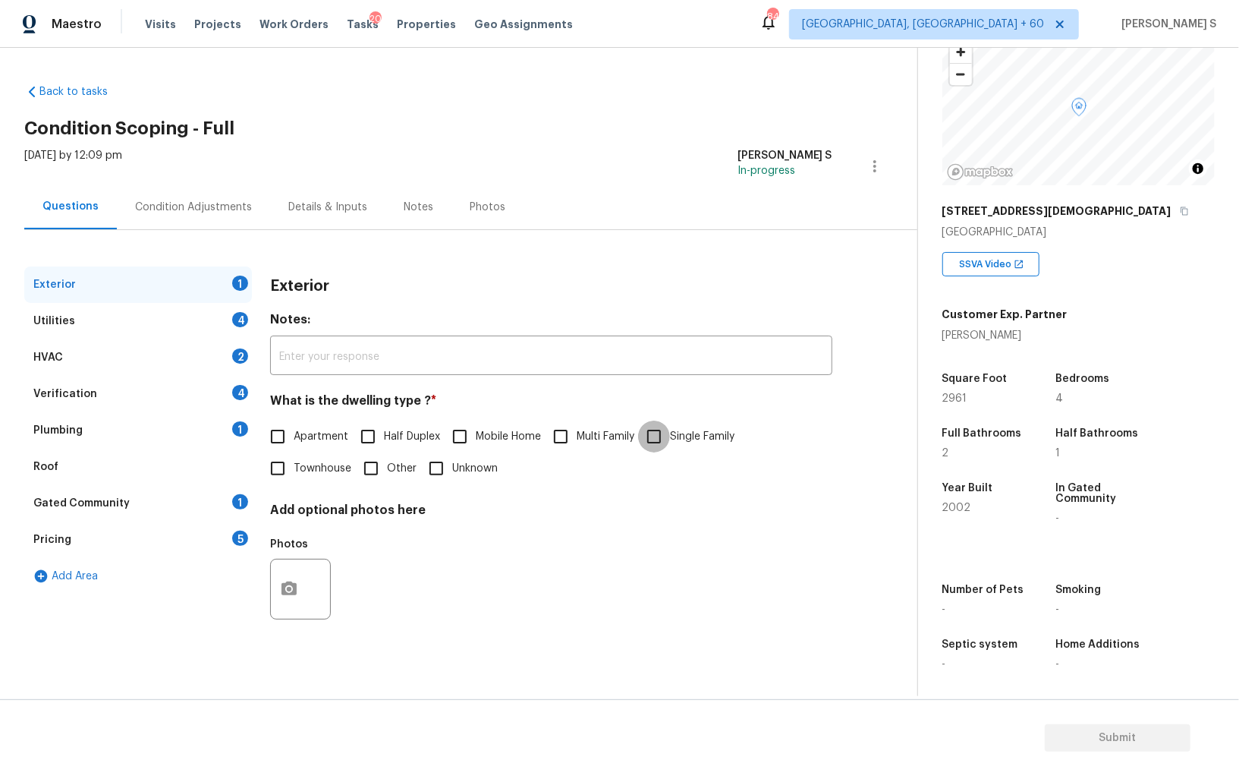
click at [669, 441] on input "Single Family" at bounding box center [654, 436] width 32 height 32
checkbox input "true"
click at [229, 313] on div "Utilities 4" at bounding box center [138, 321] width 228 height 36
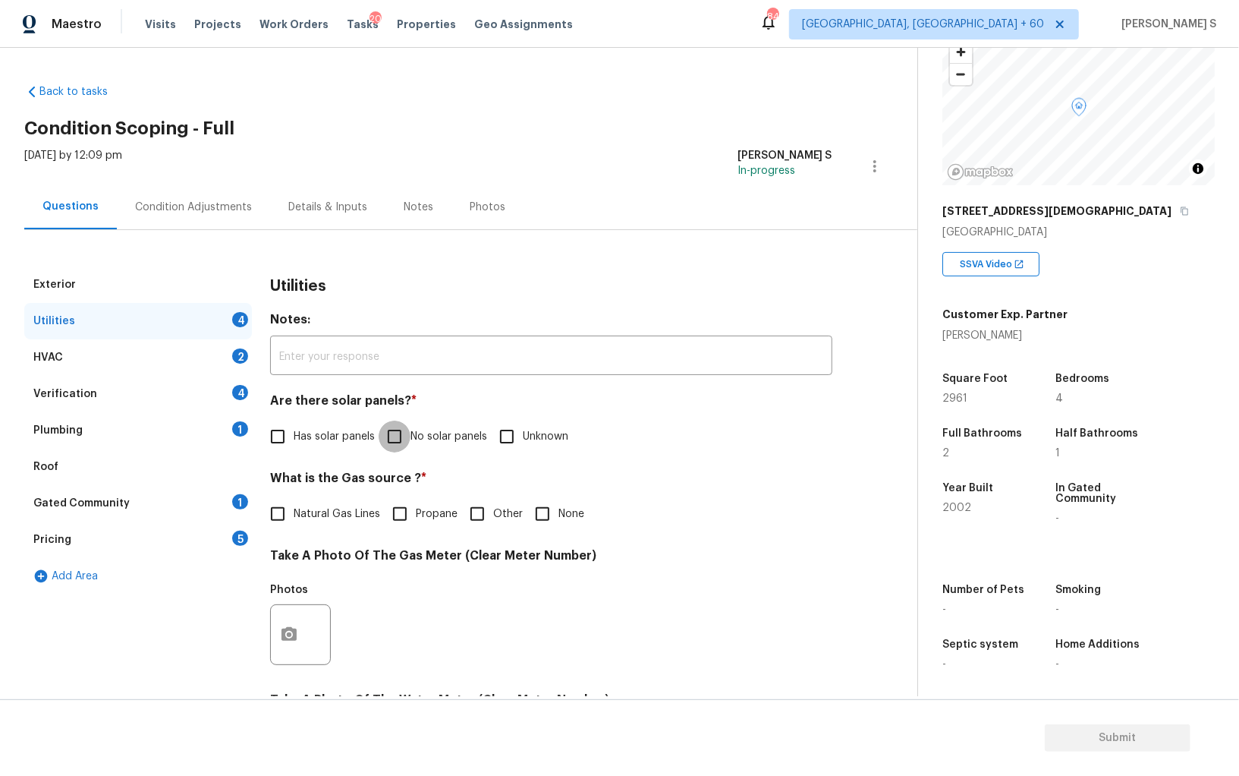
click at [382, 440] on input "No solar panels" at bounding box center [395, 436] width 32 height 32
checkbox input "true"
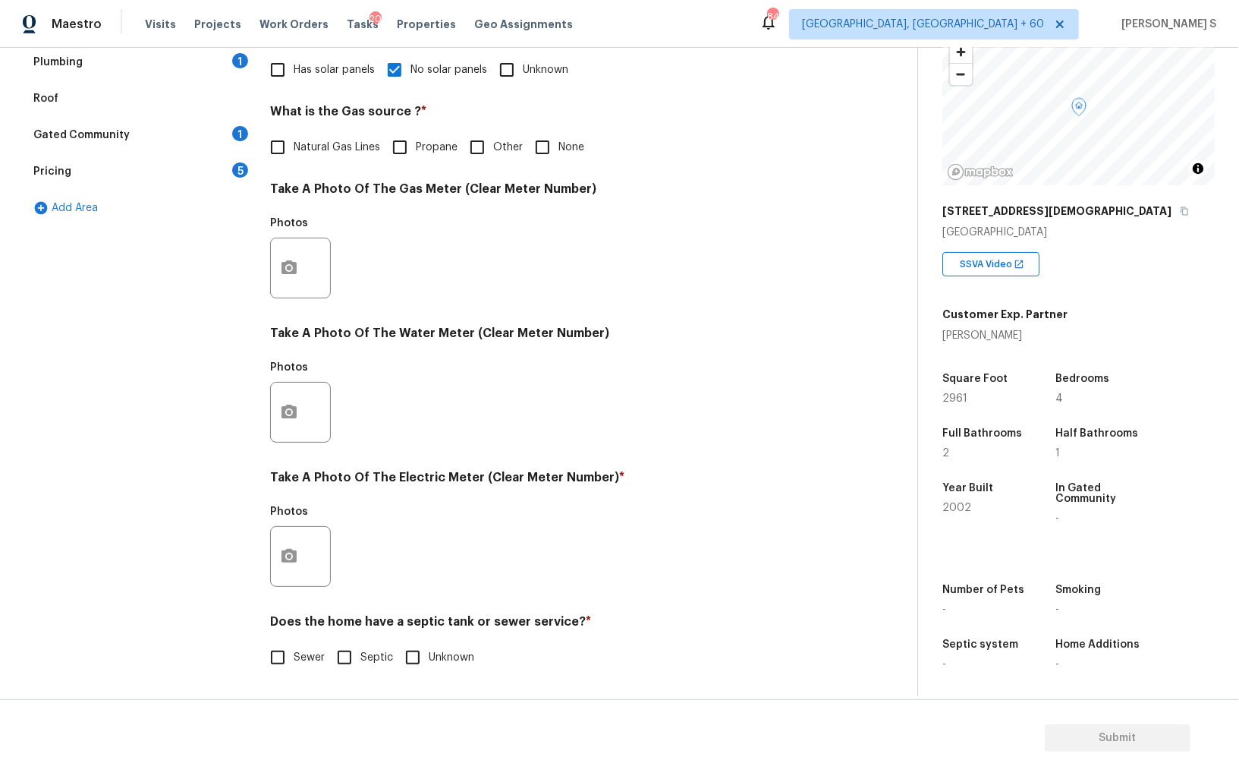
scroll to position [367, 0]
click at [275, 640] on div "Does the home have a septic tank or sewer service? * Sewer Septic Unknown" at bounding box center [551, 645] width 562 height 59
click at [275, 647] on input "Sewer" at bounding box center [278, 657] width 32 height 32
checkbox input "true"
click at [296, 555] on icon "button" at bounding box center [289, 556] width 15 height 14
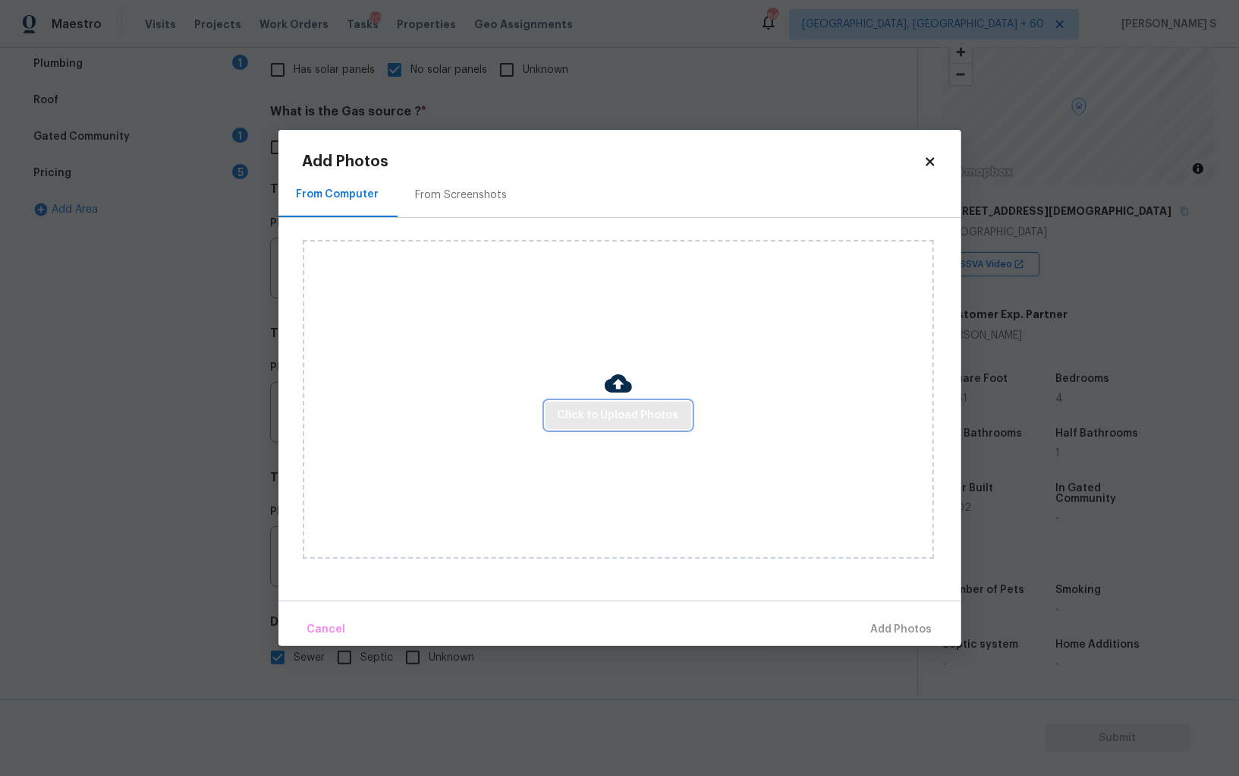
click at [599, 411] on span "Click to Upload Photos" at bounding box center [618, 415] width 121 height 19
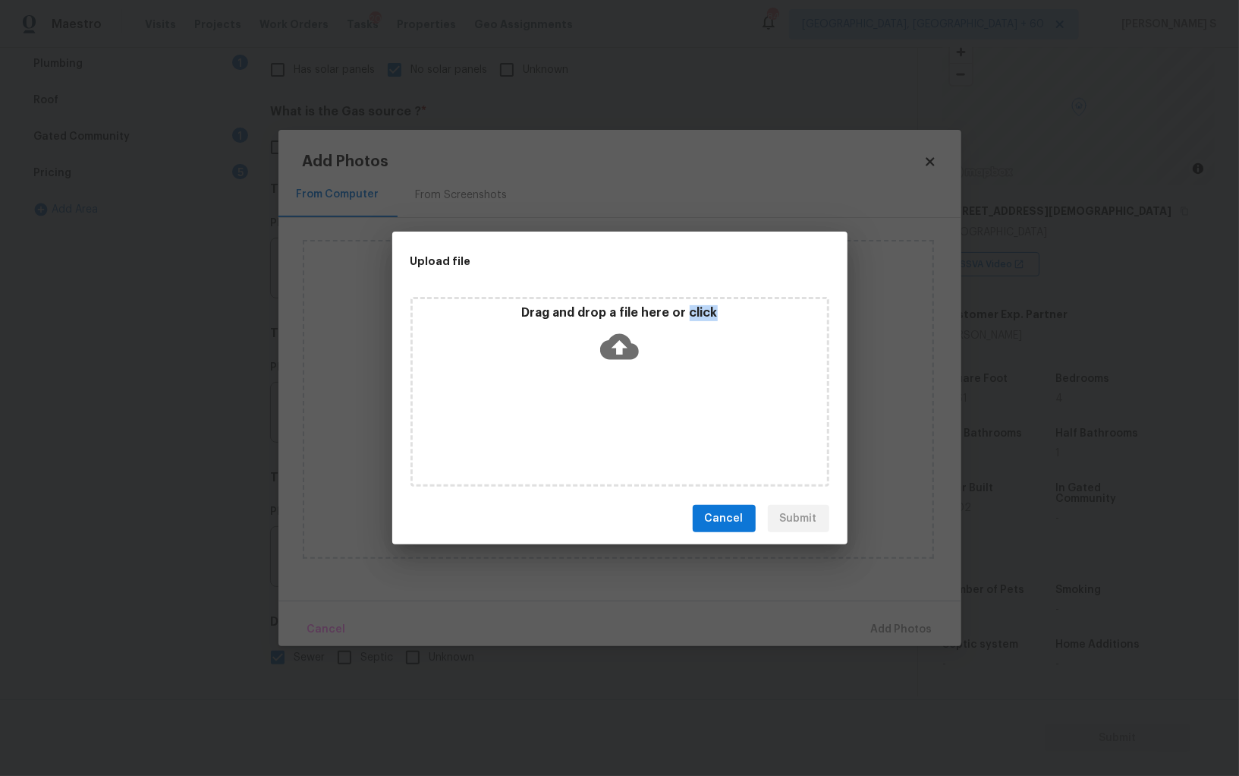
click at [599, 411] on div "Drag and drop a file here or click" at bounding box center [620, 392] width 419 height 190
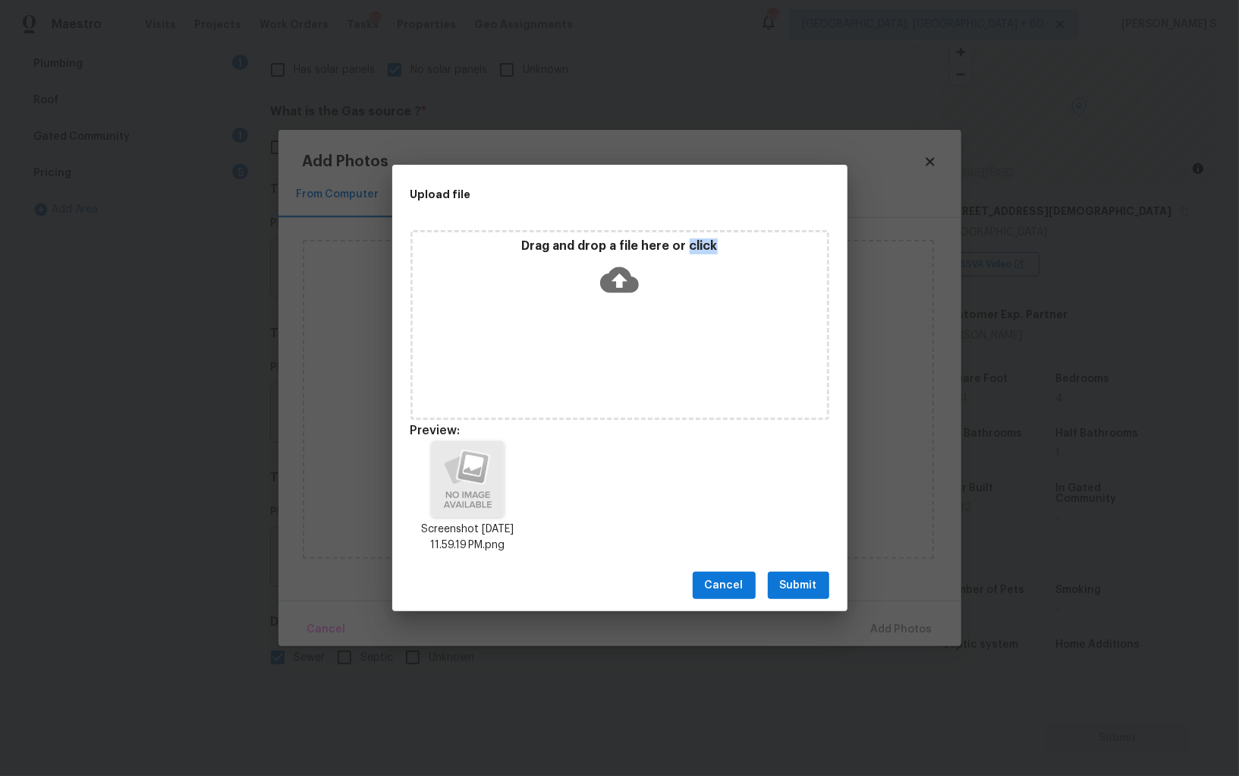
click at [792, 597] on button "Submit" at bounding box center [798, 585] width 61 height 28
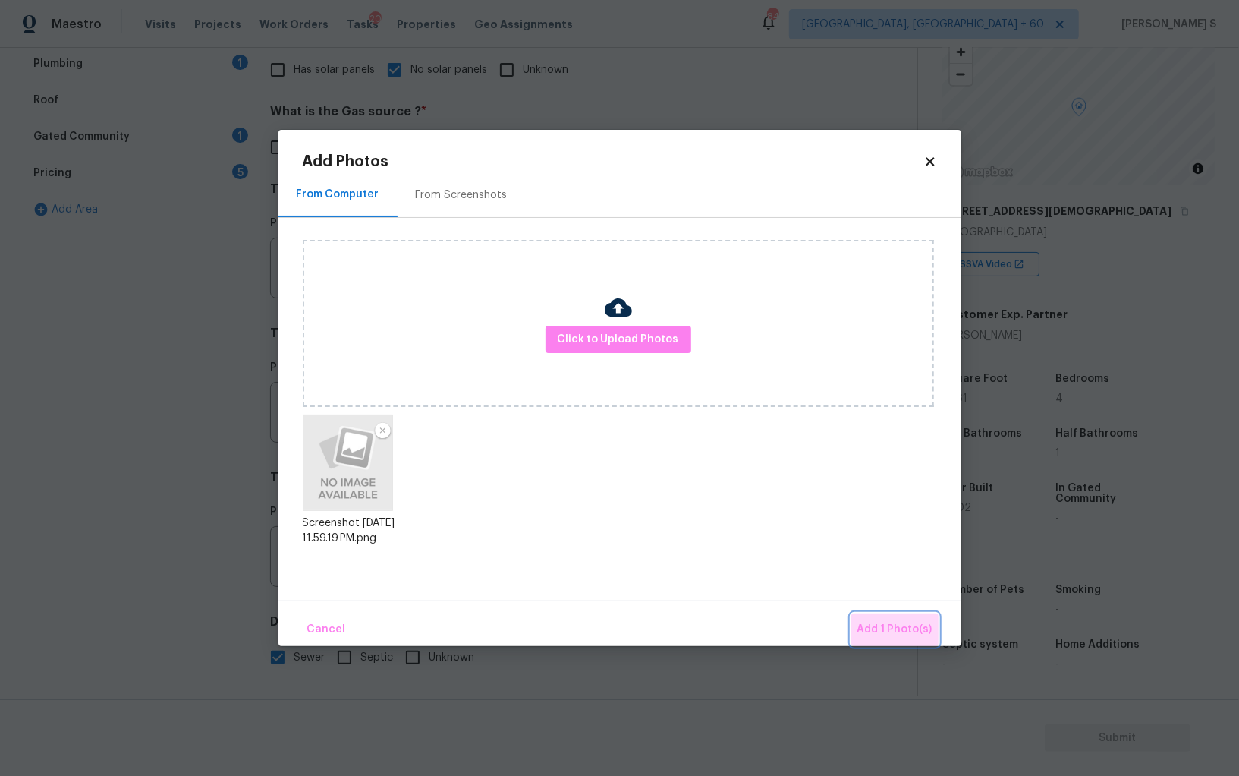
click at [910, 631] on span "Add 1 Photo(s)" at bounding box center [895, 629] width 75 height 19
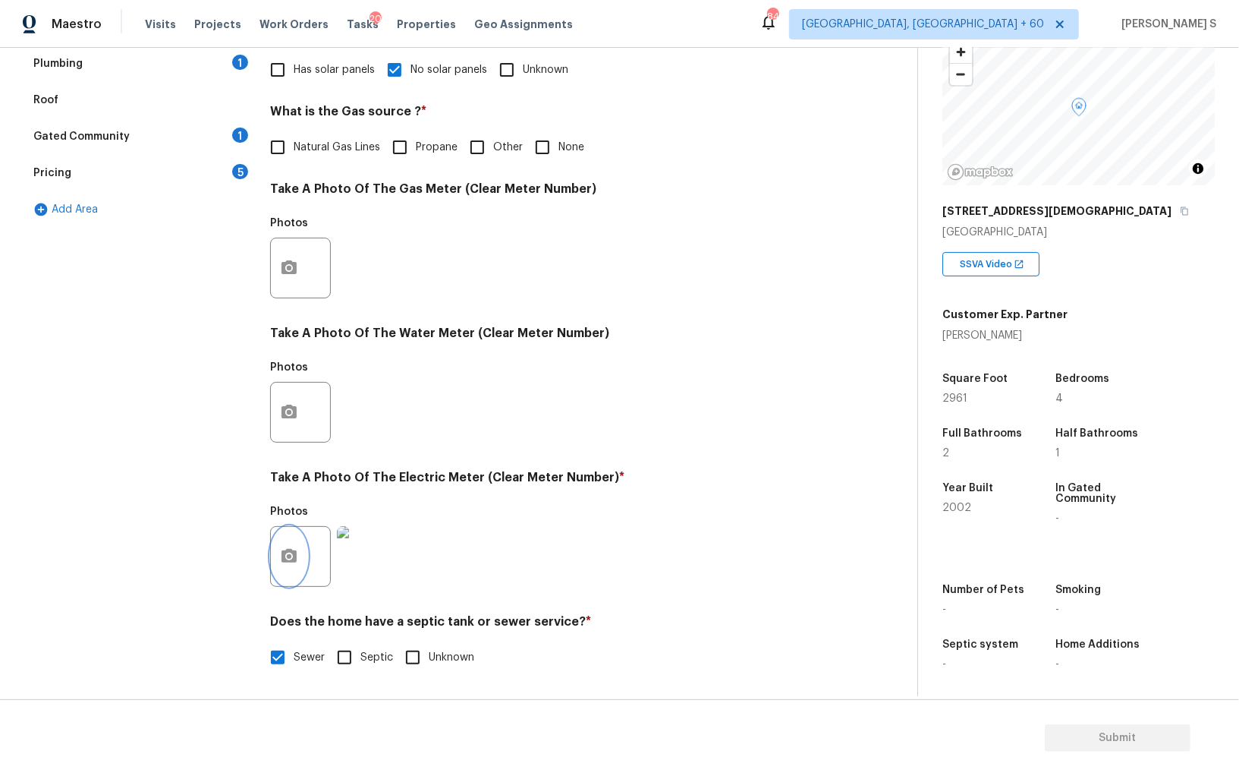
scroll to position [0, 0]
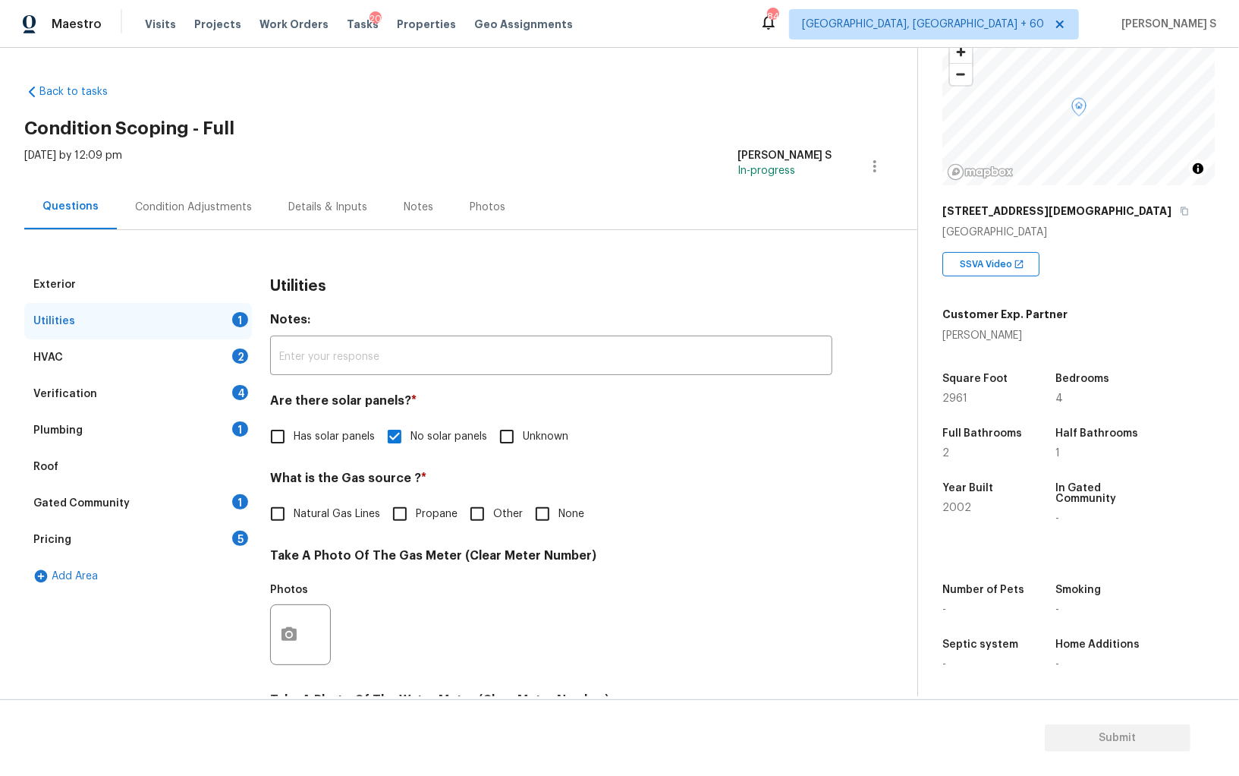
click at [241, 391] on div "4" at bounding box center [240, 392] width 16 height 15
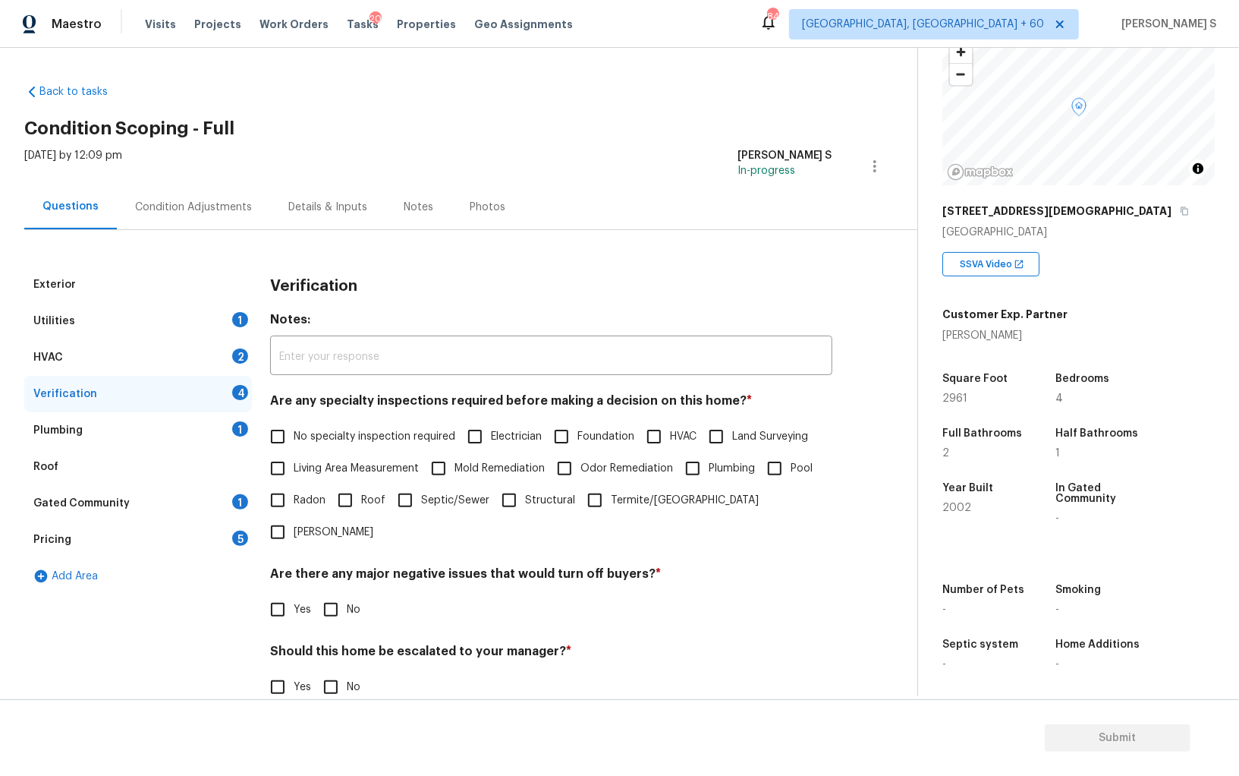
click at [273, 436] on input "No specialty inspection required" at bounding box center [278, 436] width 32 height 32
checkbox input "true"
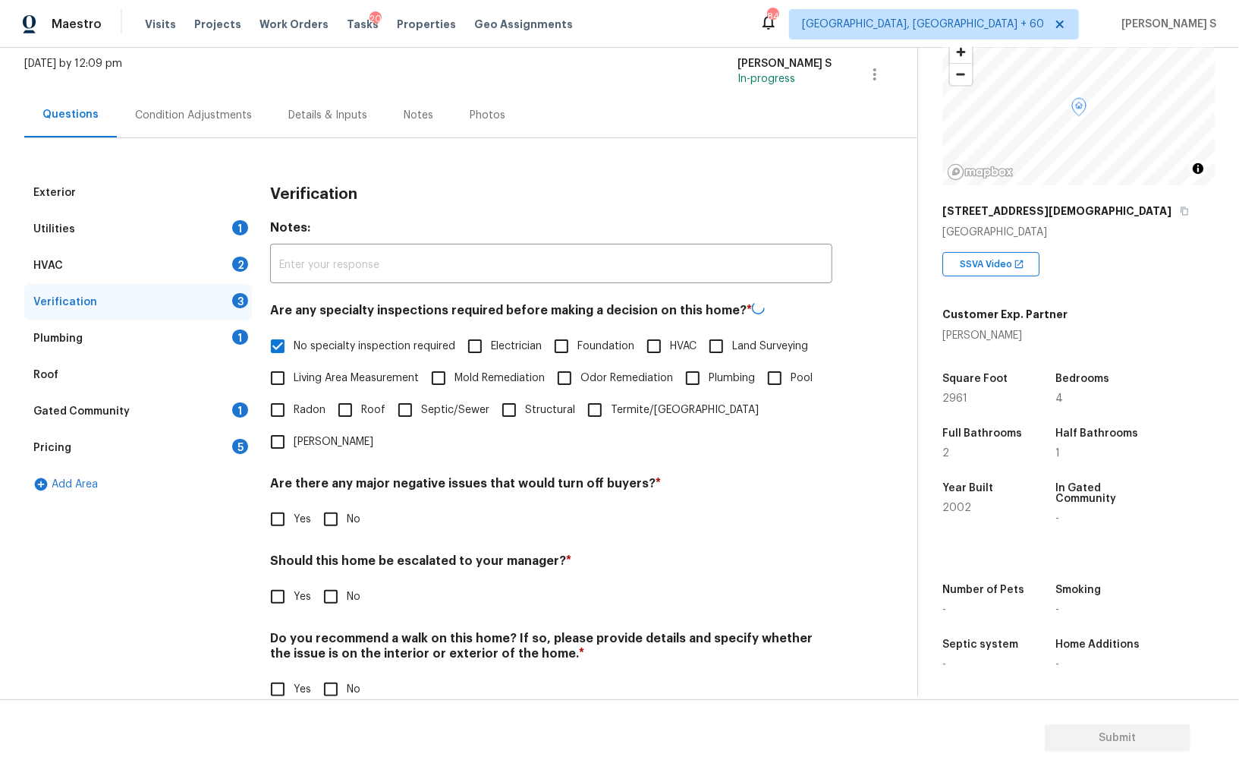
click at [315, 503] on input "No" at bounding box center [331, 519] width 32 height 32
click at [329, 503] on input "No" at bounding box center [331, 519] width 32 height 32
checkbox input "true"
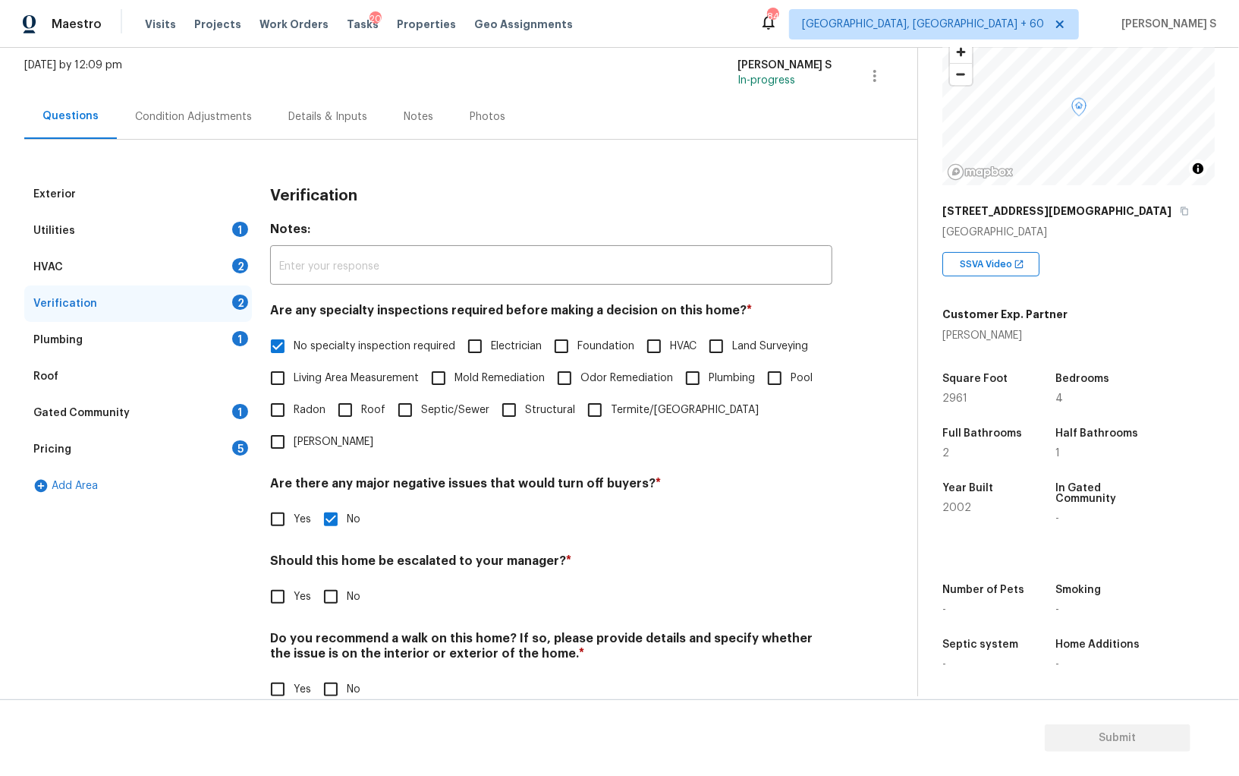
click at [332, 673] on input "No" at bounding box center [331, 689] width 32 height 32
checkbox input "true"
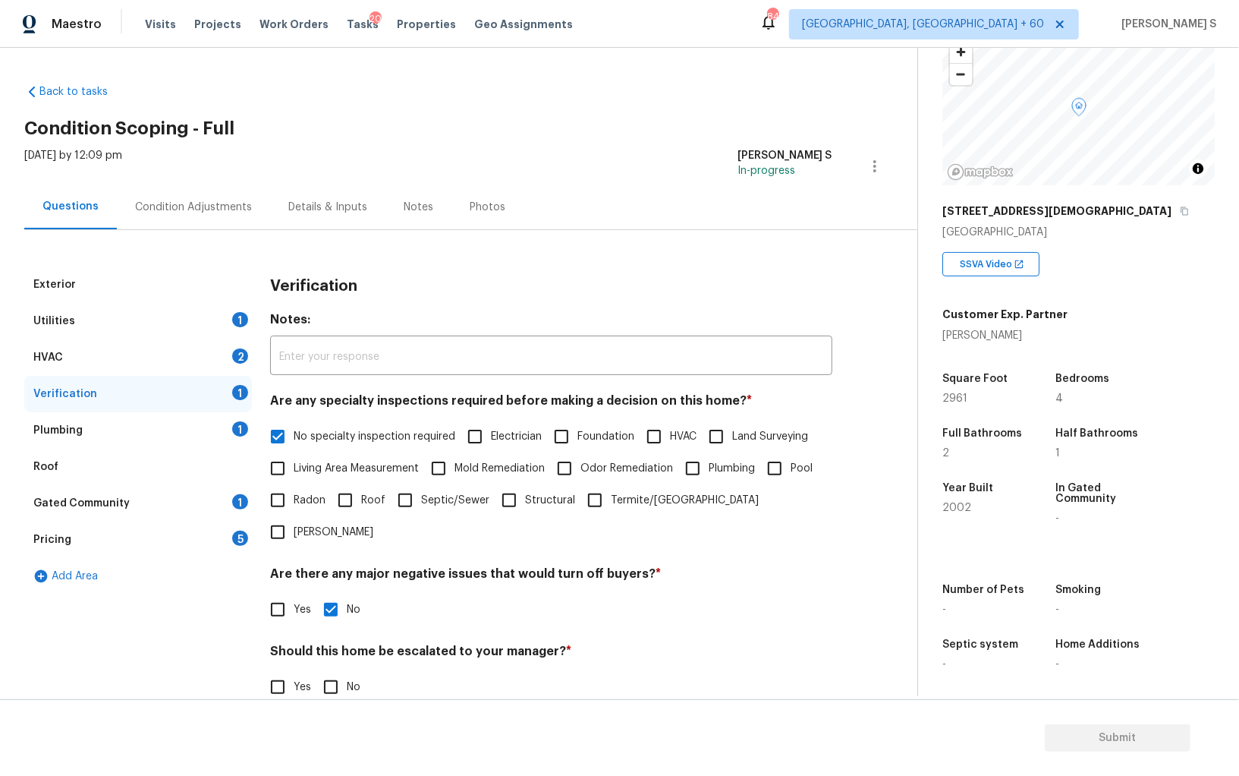
click at [226, 426] on div "Plumbing 1" at bounding box center [138, 430] width 228 height 36
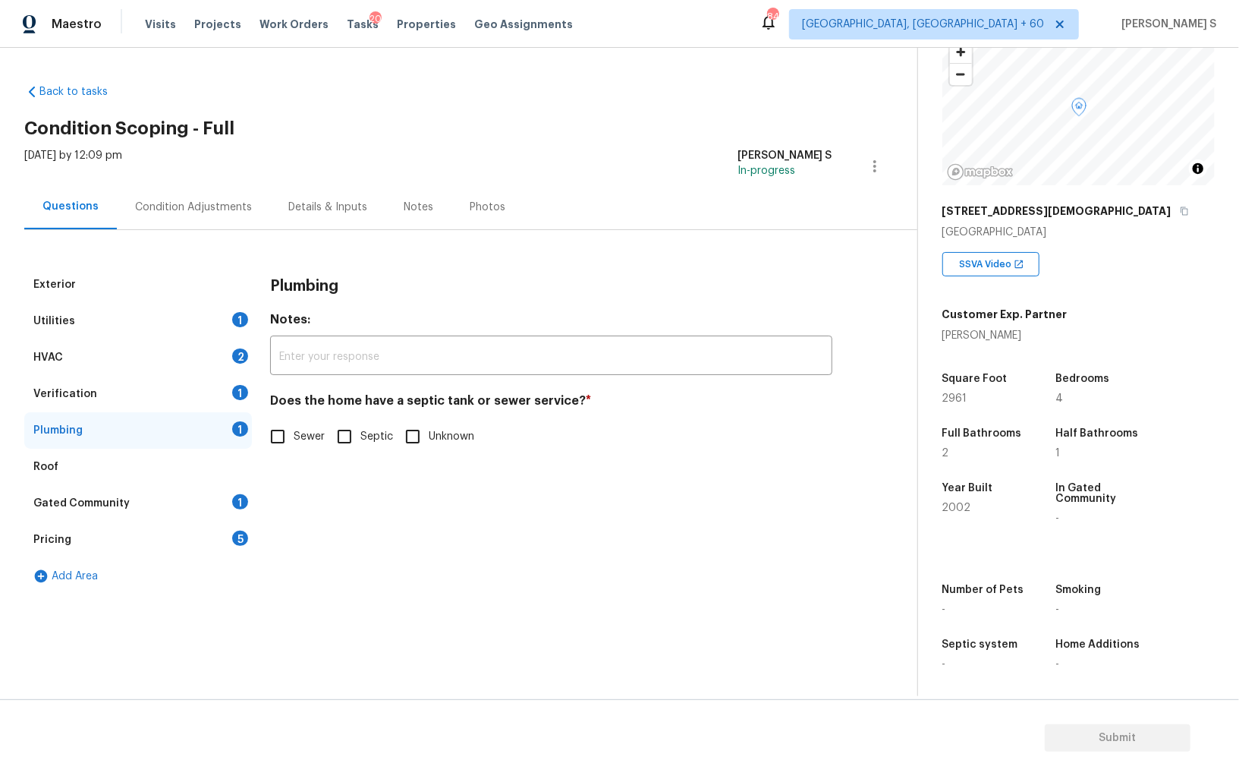
click at [296, 433] on span "Sewer" at bounding box center [309, 437] width 31 height 16
click at [294, 433] on input "Sewer" at bounding box center [278, 436] width 32 height 32
checkbox input "true"
click at [239, 508] on div "1" at bounding box center [240, 501] width 16 height 15
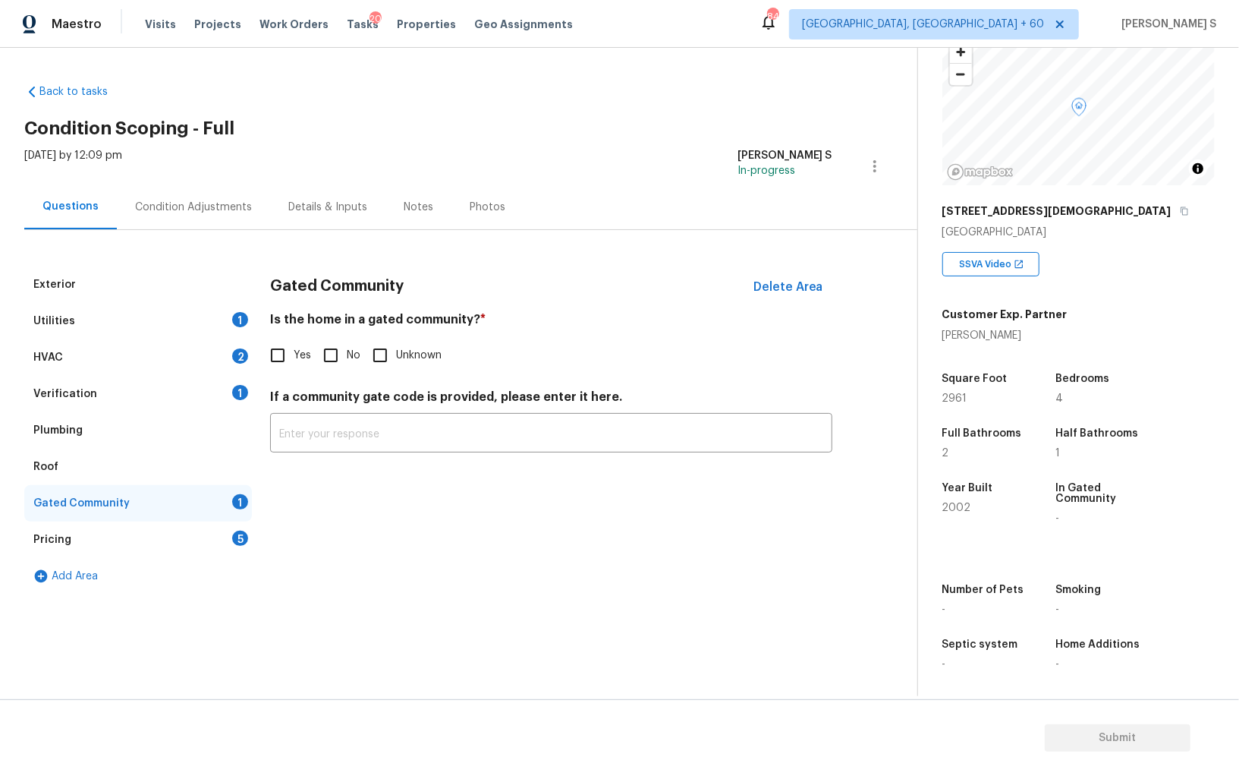
click at [335, 360] on input "No" at bounding box center [331, 355] width 32 height 32
checkbox input "true"
click at [224, 359] on div "HVAC 2" at bounding box center [138, 357] width 228 height 36
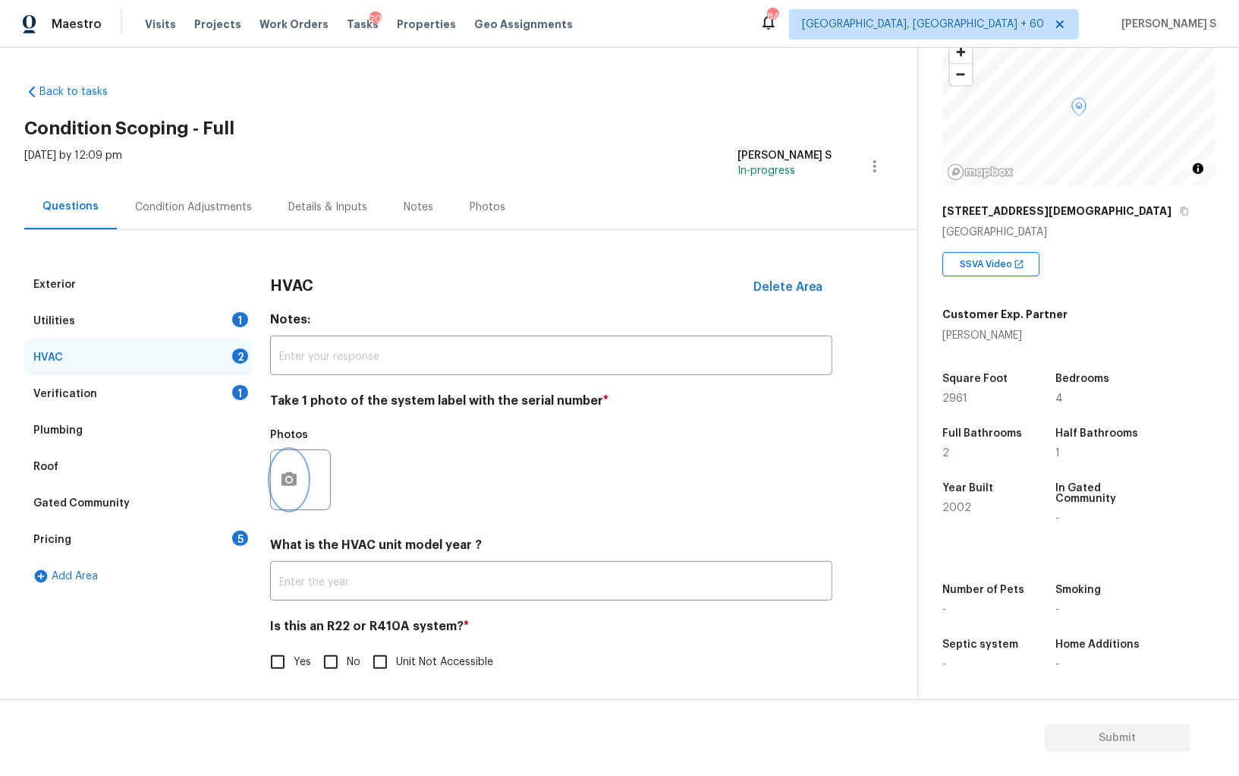
click at [279, 474] on button "button" at bounding box center [289, 479] width 36 height 59
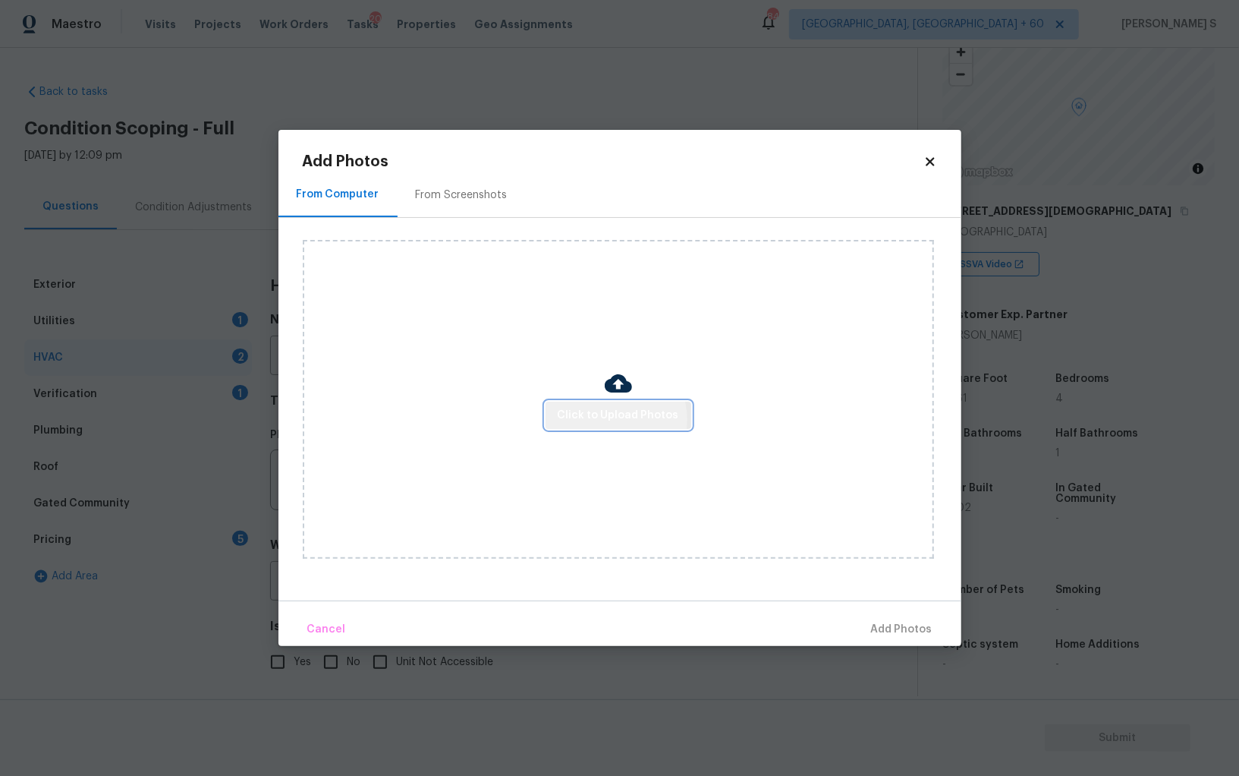
click at [618, 420] on span "Click to Upload Photos" at bounding box center [618, 415] width 121 height 19
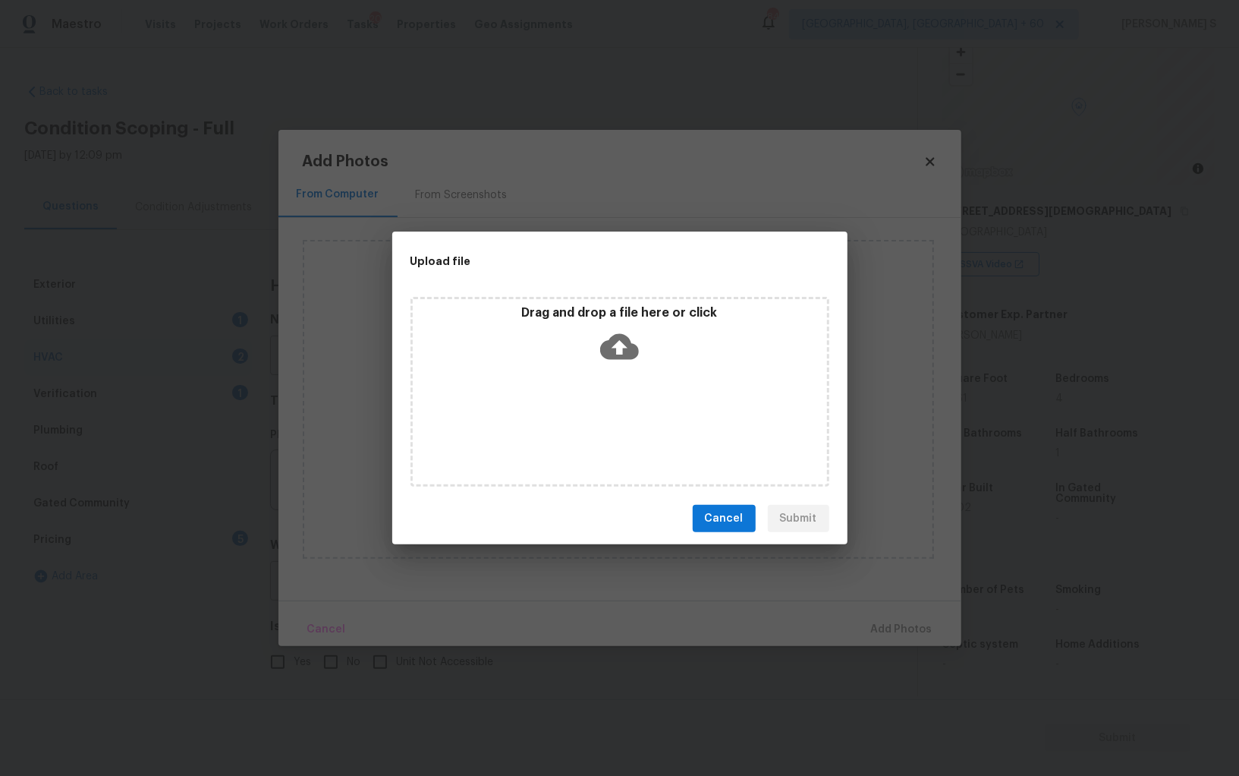
click at [618, 420] on div "Drag and drop a file here or click" at bounding box center [620, 392] width 419 height 190
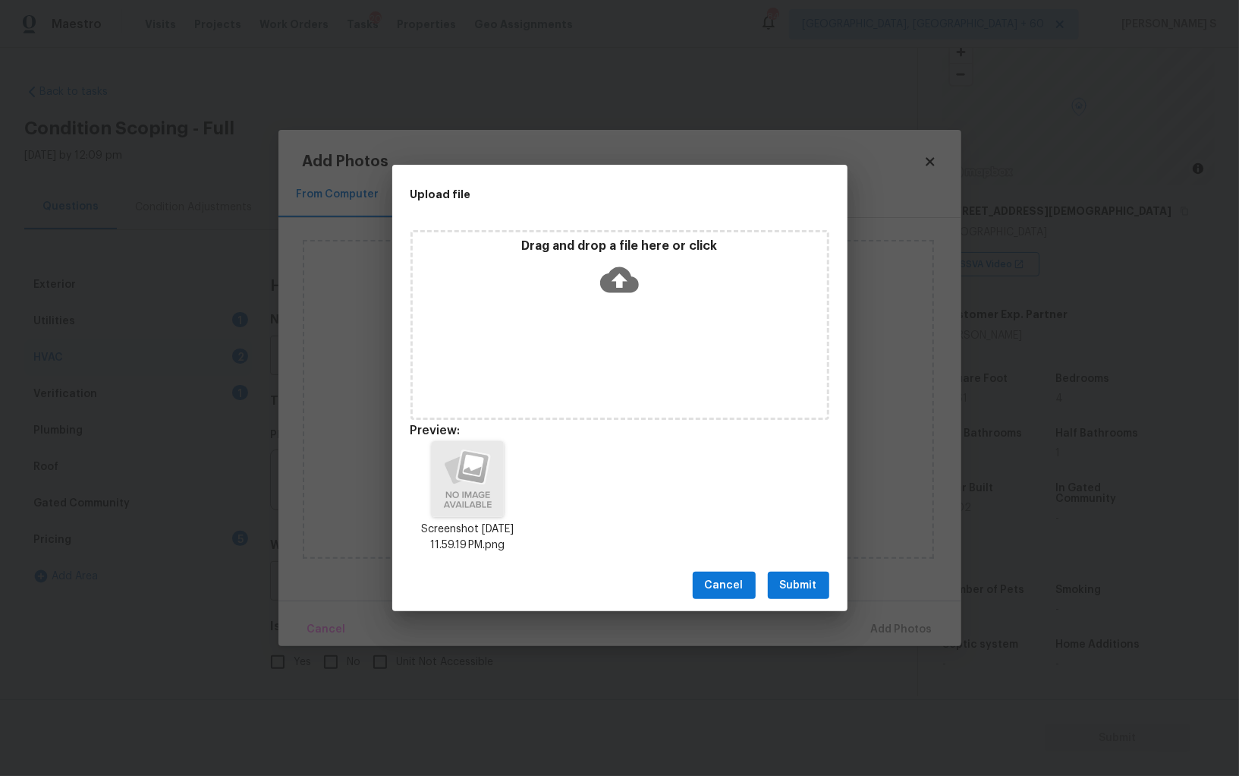
click at [816, 592] on span "Submit" at bounding box center [798, 585] width 37 height 19
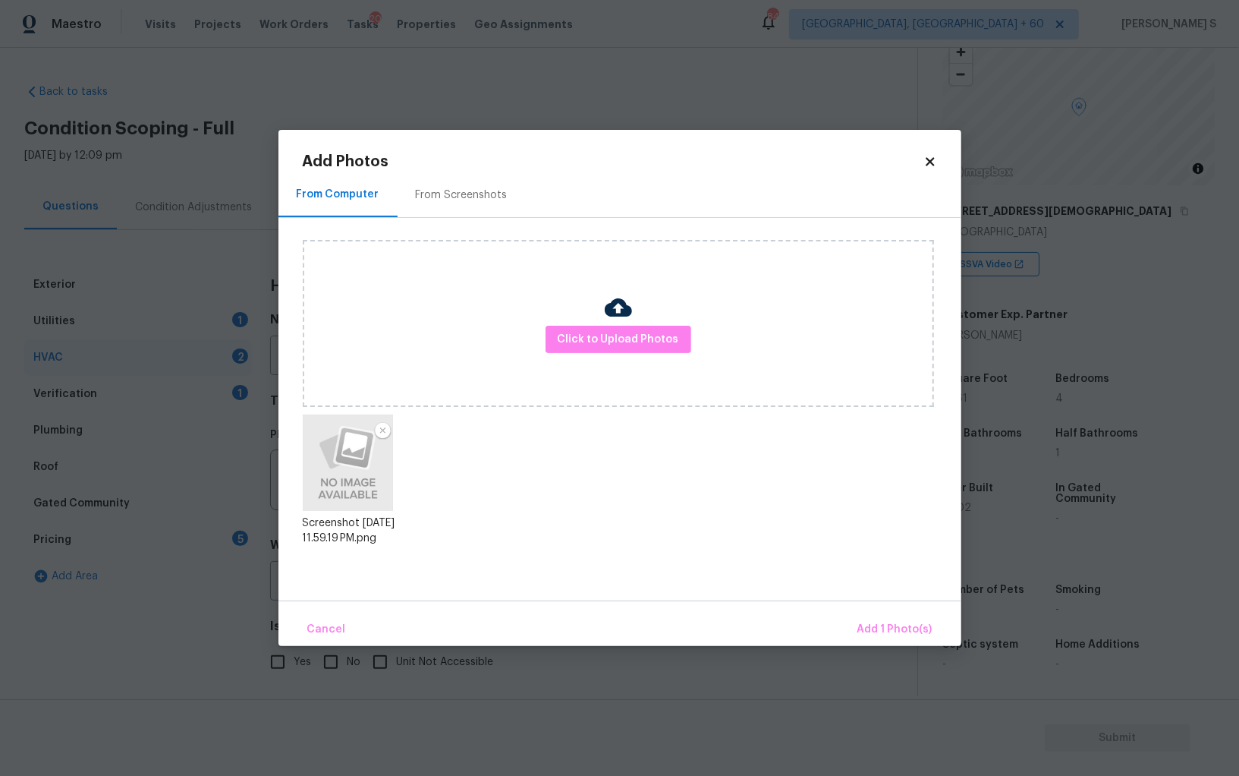
click at [886, 612] on div "Cancel Add 1 Photo(s)" at bounding box center [620, 623] width 683 height 46
click at [886, 623] on span "Add 1 Photo(s)" at bounding box center [895, 629] width 75 height 19
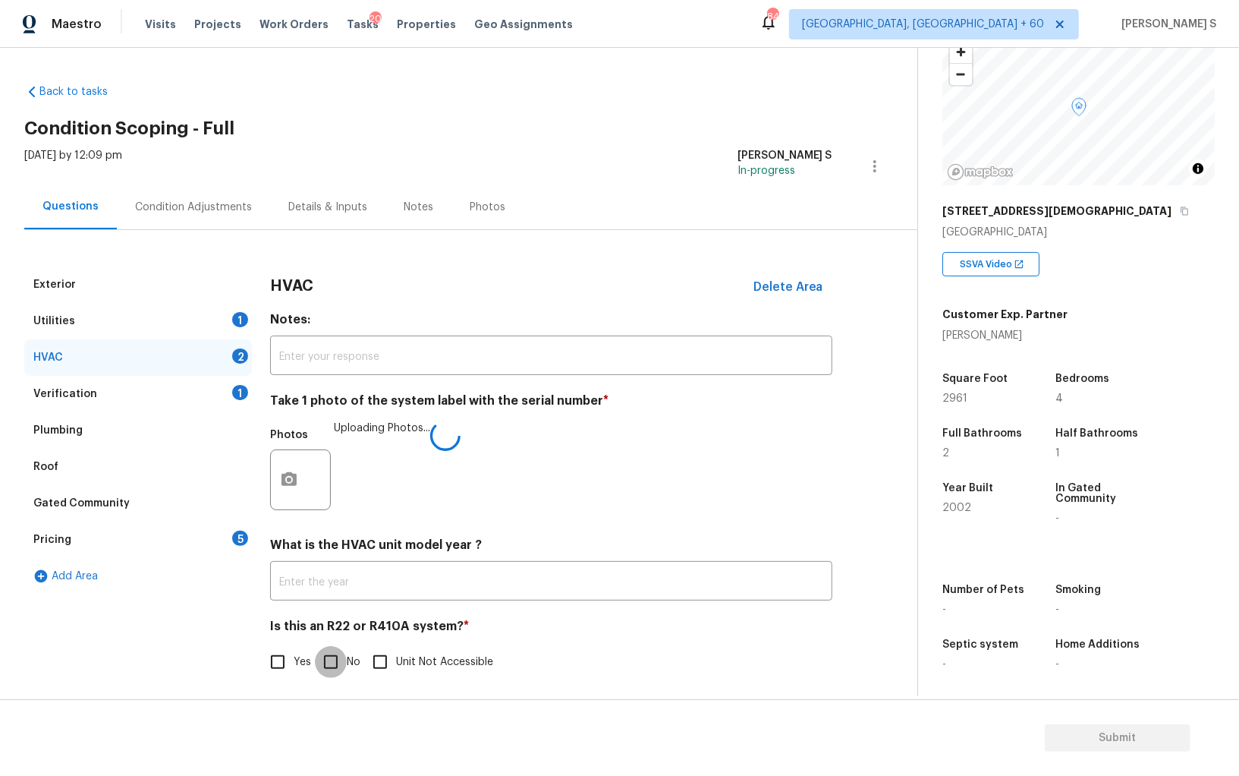
click at [326, 660] on input "No" at bounding box center [331, 662] width 32 height 32
checkbox input "true"
click at [229, 193] on div "Condition Adjustments" at bounding box center [193, 206] width 153 height 45
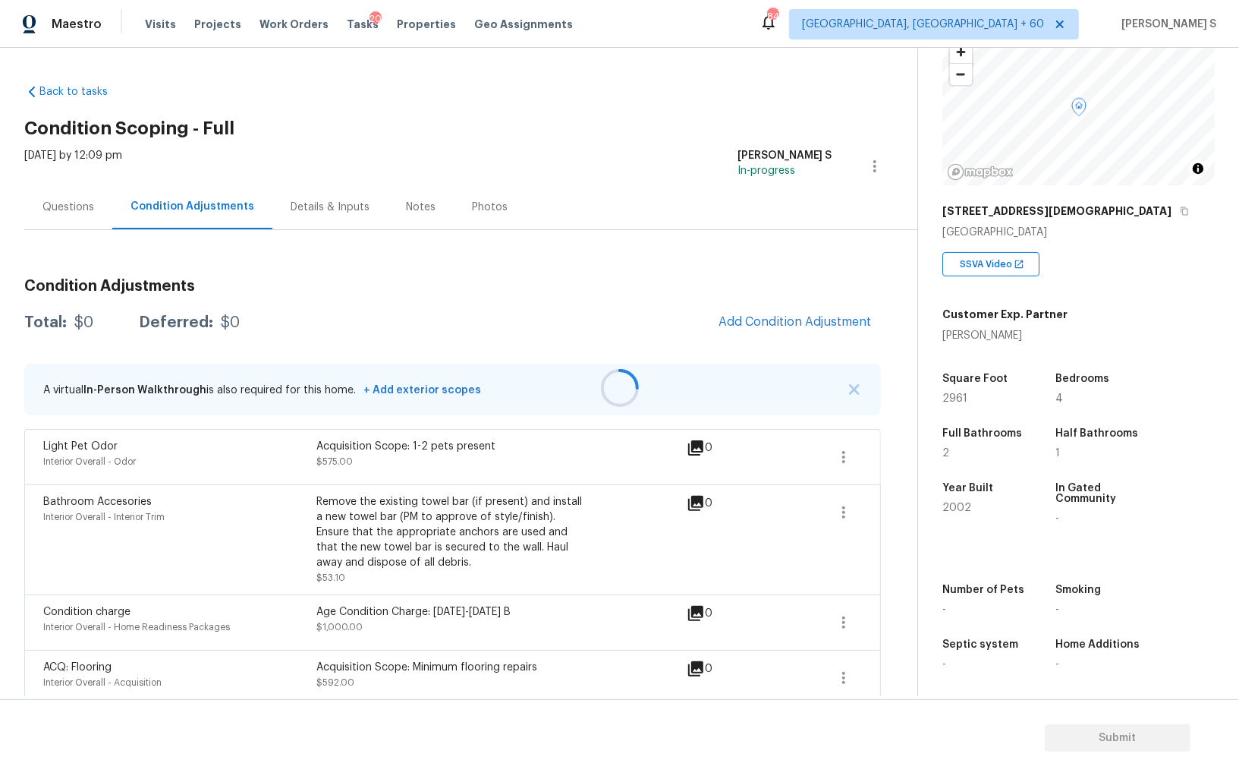
drag, startPoint x: 757, startPoint y: 307, endPoint x: 766, endPoint y: 307, distance: 9.1
click at [757, 307] on div at bounding box center [619, 388] width 1239 height 776
click at [793, 318] on div at bounding box center [619, 388] width 1239 height 776
click at [782, 319] on div at bounding box center [619, 388] width 1239 height 776
click at [745, 320] on div at bounding box center [619, 388] width 1239 height 776
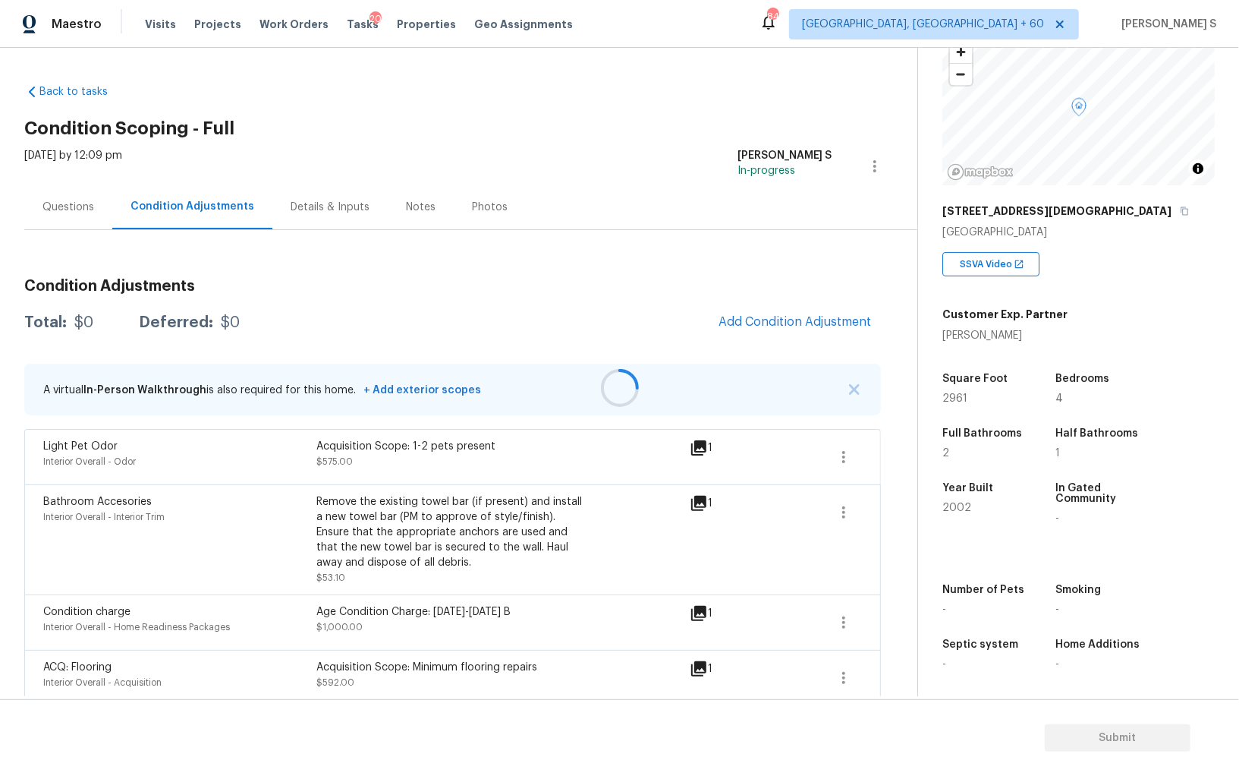
click at [748, 326] on div at bounding box center [619, 388] width 1239 height 776
click at [832, 317] on span "Add Condition Adjustment" at bounding box center [795, 322] width 153 height 14
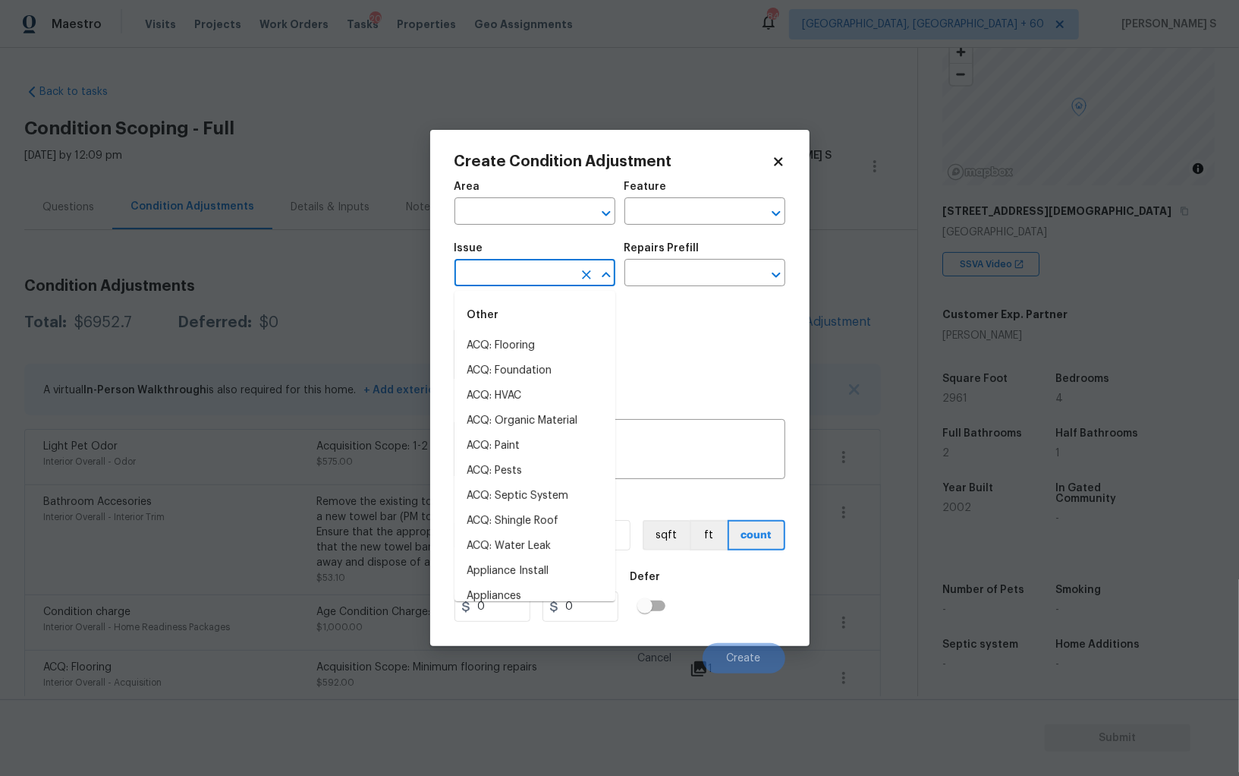
click at [554, 272] on input "text" at bounding box center [514, 275] width 118 height 24
type input "pr"
type input "e"
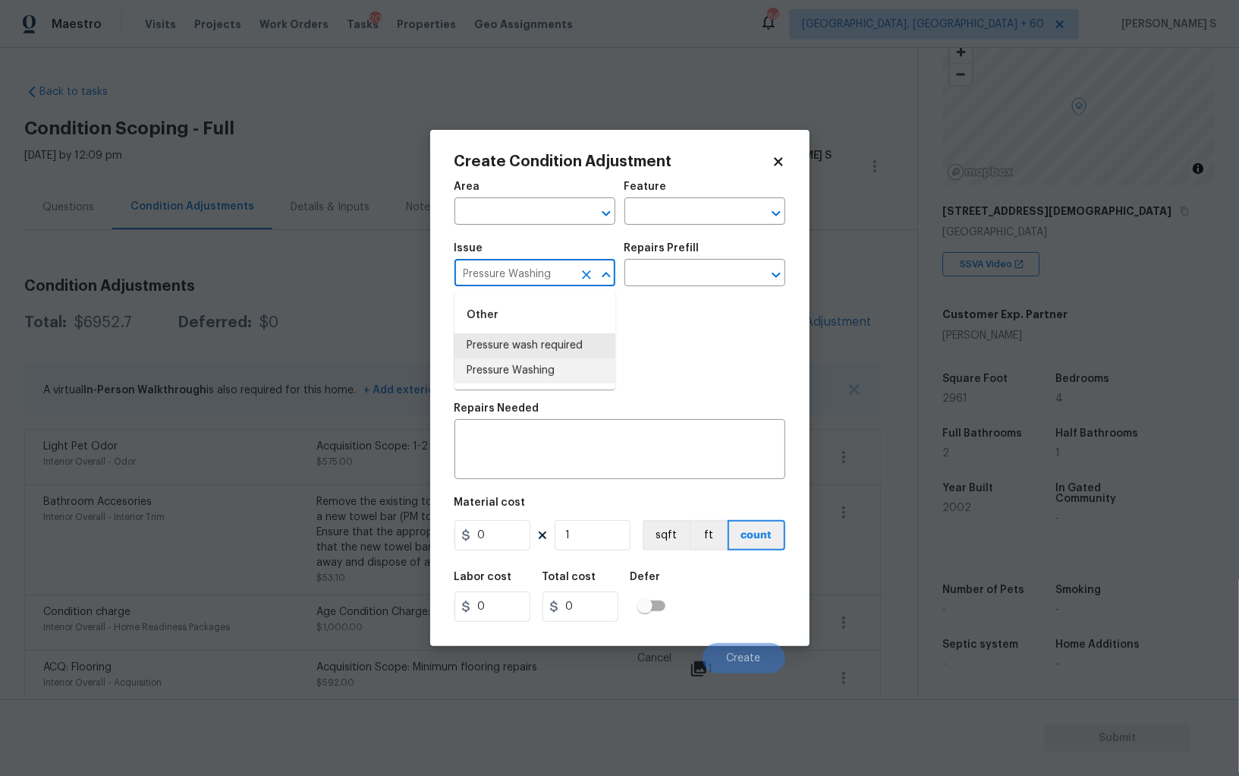
type input "Pressure Washing"
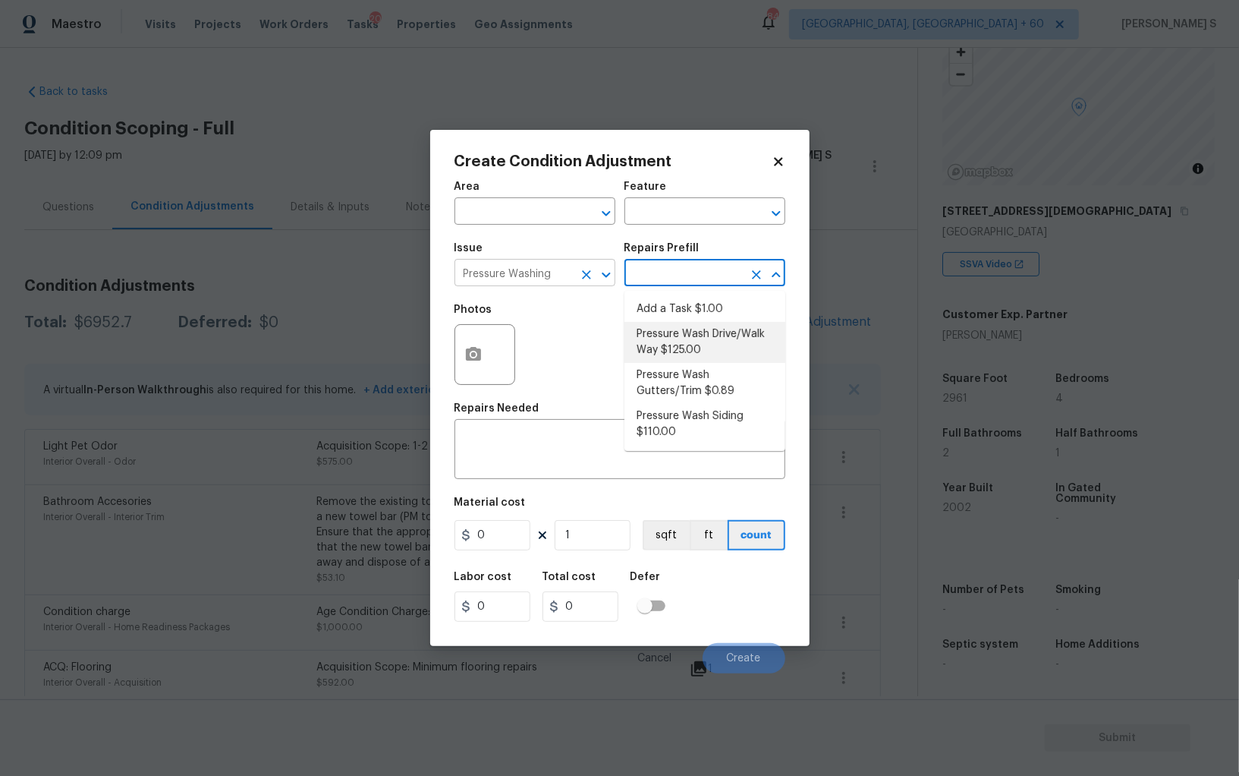
type input "Siding"
type textarea "Pressure wash the driveways/walkways as directed by the PM. Ensure that all deb…"
type input "125"
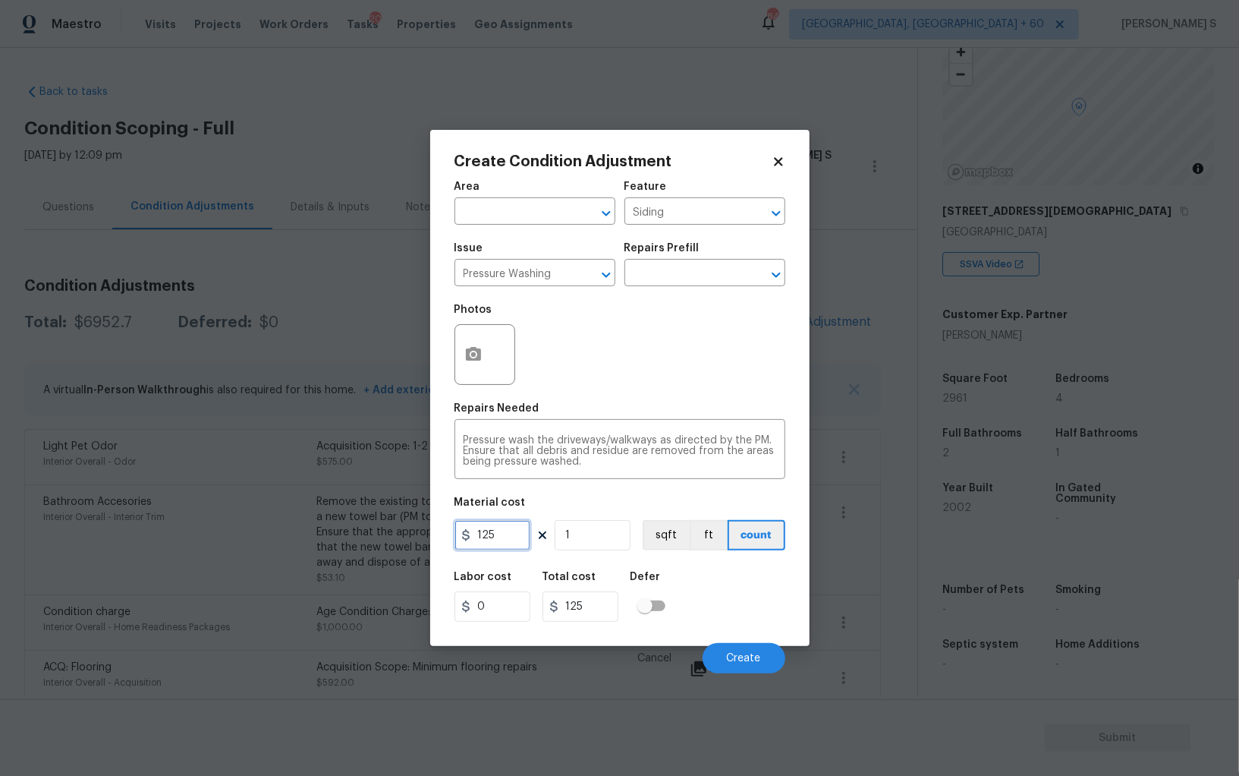
click at [499, 534] on input "125" at bounding box center [493, 535] width 76 height 30
type input "200"
click at [725, 654] on button "Create" at bounding box center [744, 658] width 83 height 30
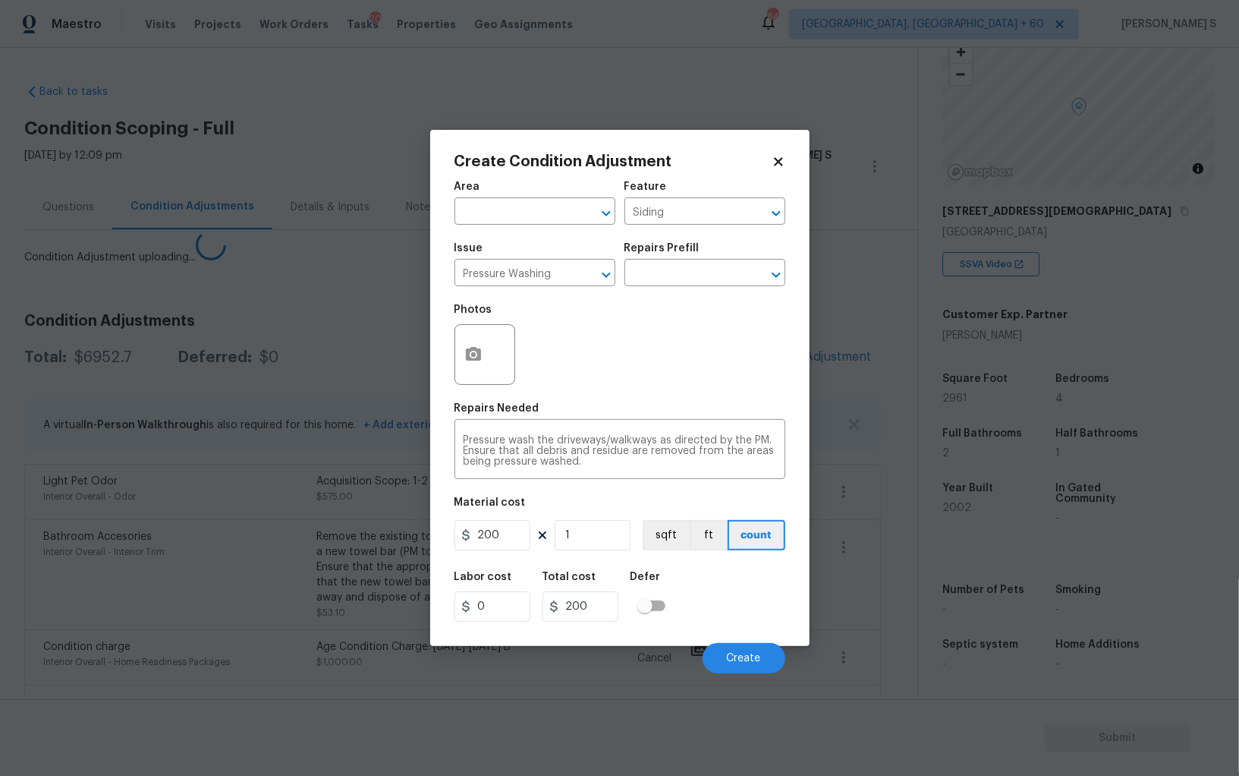
click at [222, 512] on body "Maestro Visits Projects Work Orders Tasks 20 Properties Geo Assignments 845 Alb…" at bounding box center [619, 388] width 1239 height 776
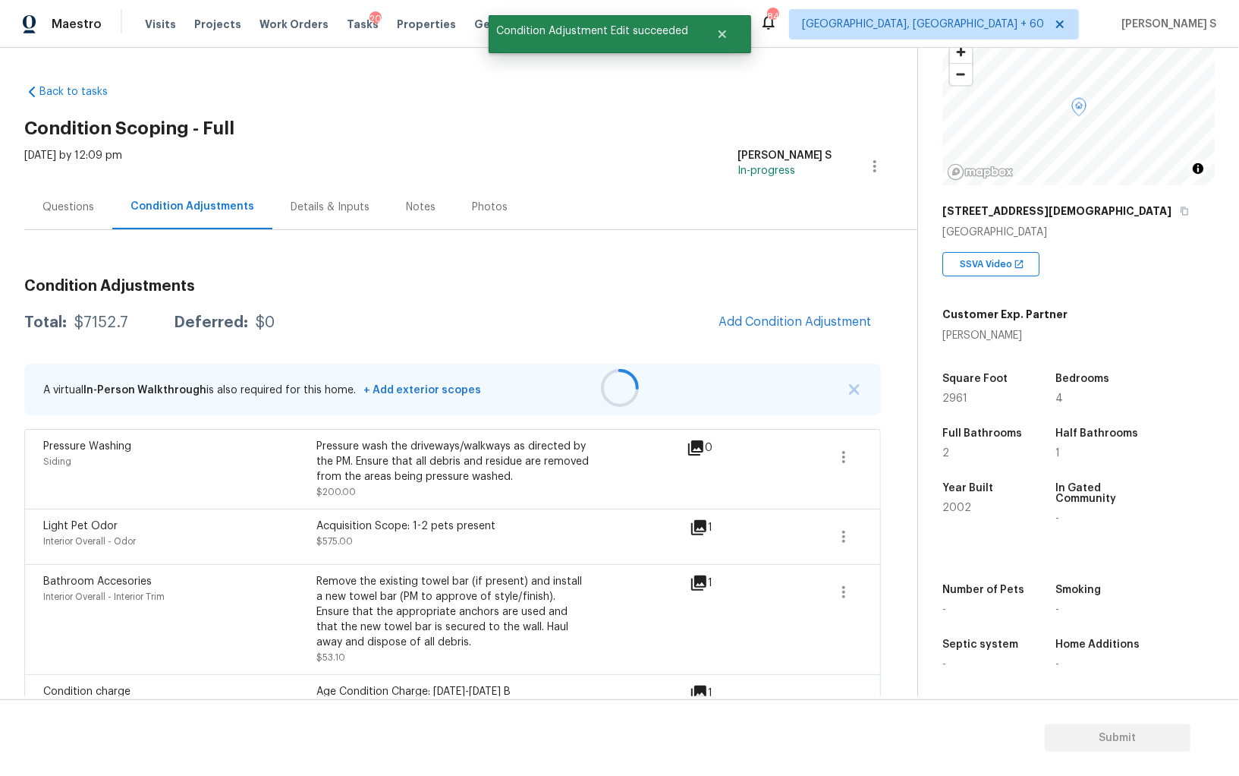
click at [786, 312] on div at bounding box center [619, 388] width 1239 height 776
click at [810, 320] on span "Add Condition Adjustment" at bounding box center [795, 322] width 153 height 14
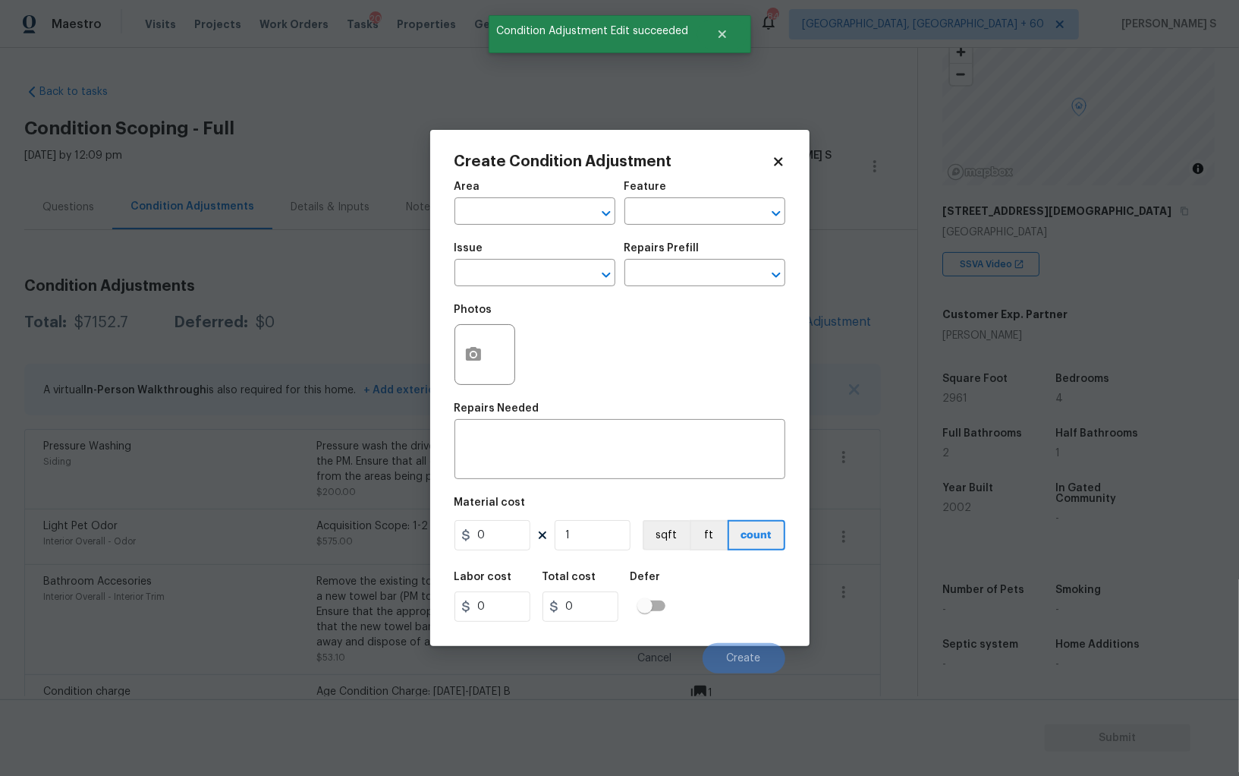
click at [481, 385] on div at bounding box center [485, 354] width 61 height 61
click at [480, 363] on icon "button" at bounding box center [473, 354] width 18 height 18
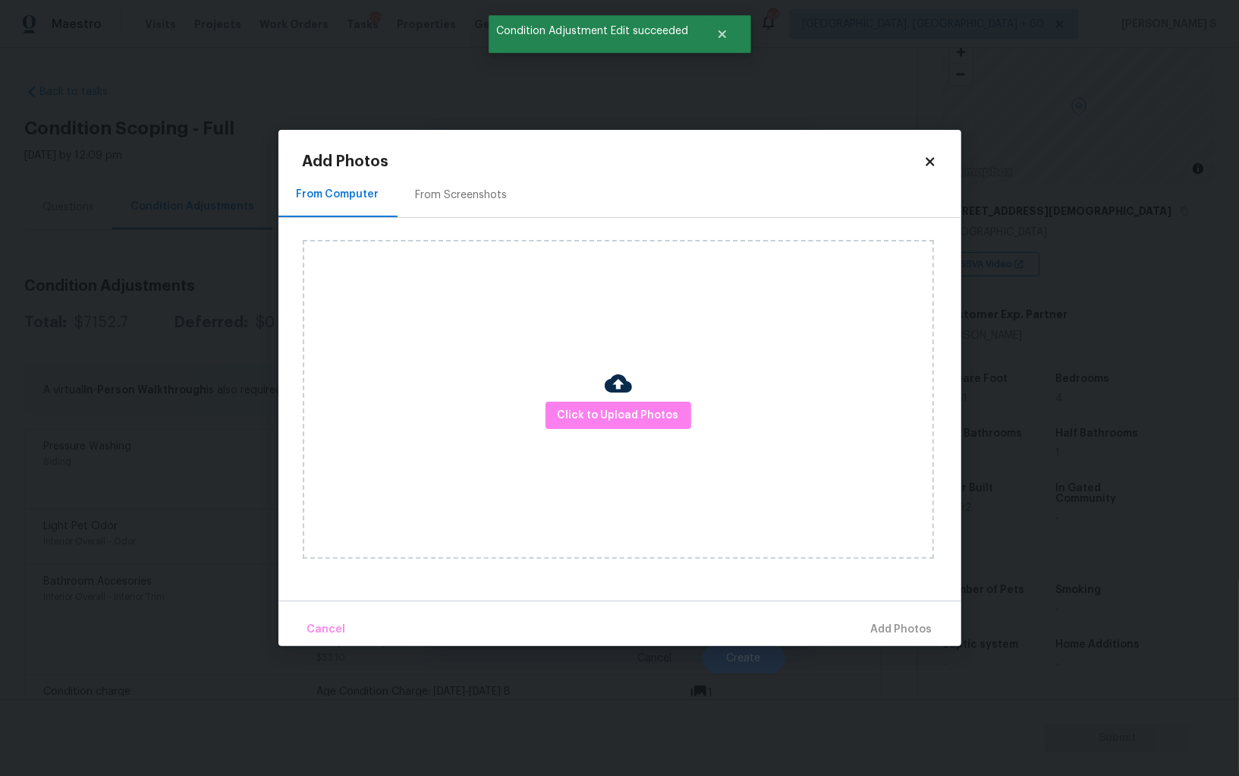
click at [471, 200] on div "From Screenshots" at bounding box center [462, 194] width 92 height 15
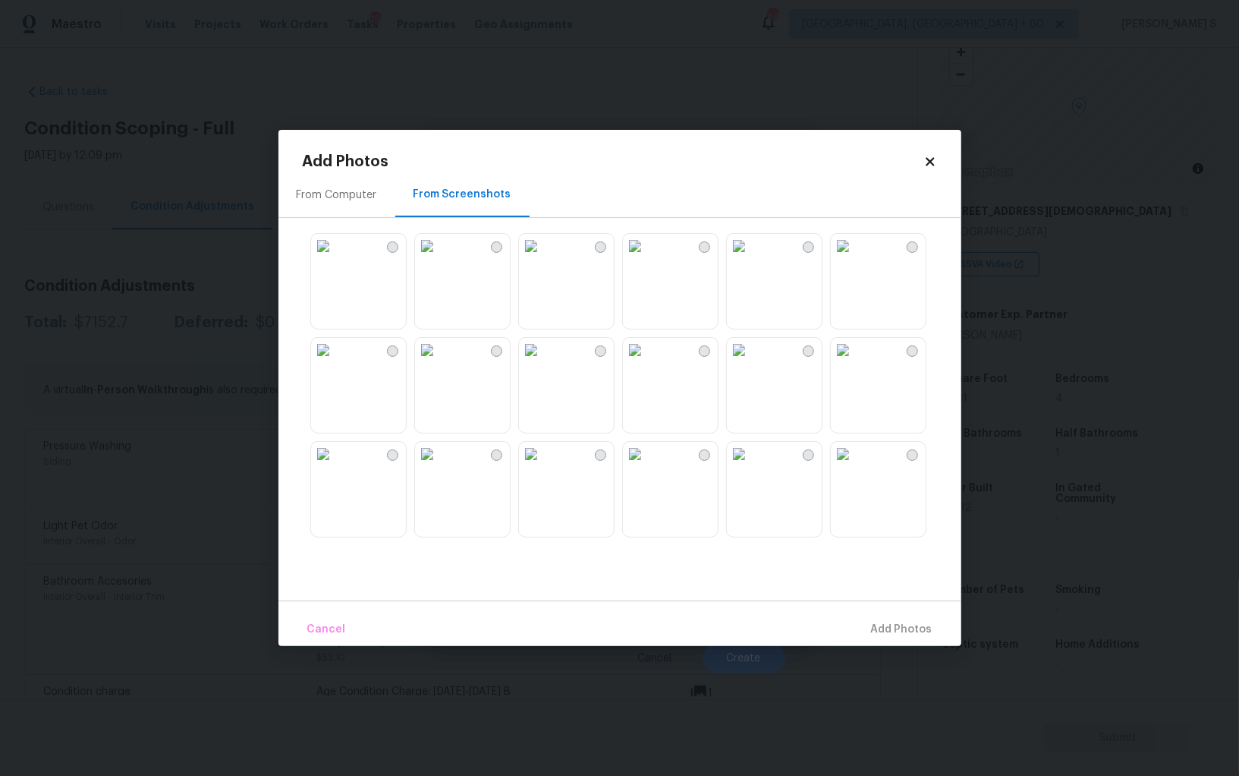
click at [647, 258] on img at bounding box center [635, 246] width 24 height 24
click at [655, 335] on div at bounding box center [632, 384] width 659 height 319
click at [647, 258] on img at bounding box center [635, 246] width 24 height 24
drag, startPoint x: 675, startPoint y: 384, endPoint x: 690, endPoint y: 384, distance: 14.4
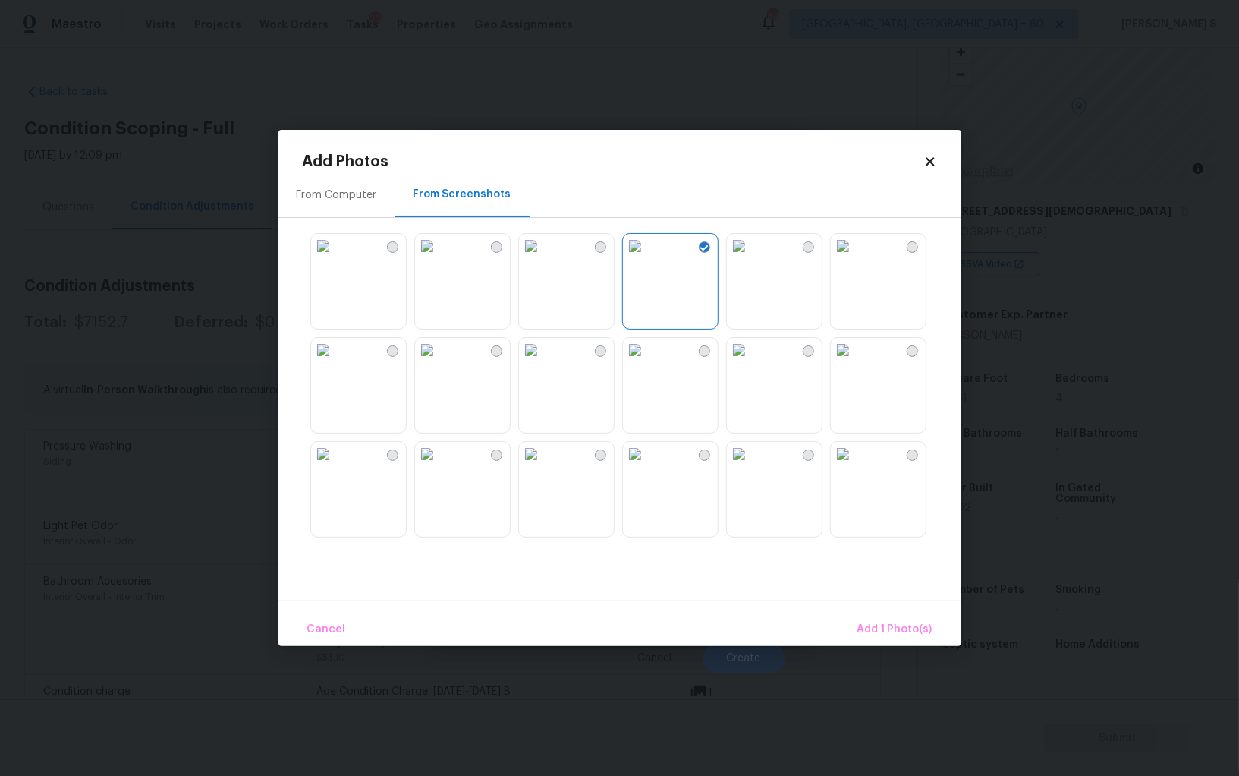
click at [647, 362] on img at bounding box center [635, 350] width 24 height 24
click at [751, 466] on img at bounding box center [739, 454] width 24 height 24
click at [855, 466] on img at bounding box center [843, 454] width 24 height 24
click at [439, 362] on img at bounding box center [427, 350] width 24 height 24
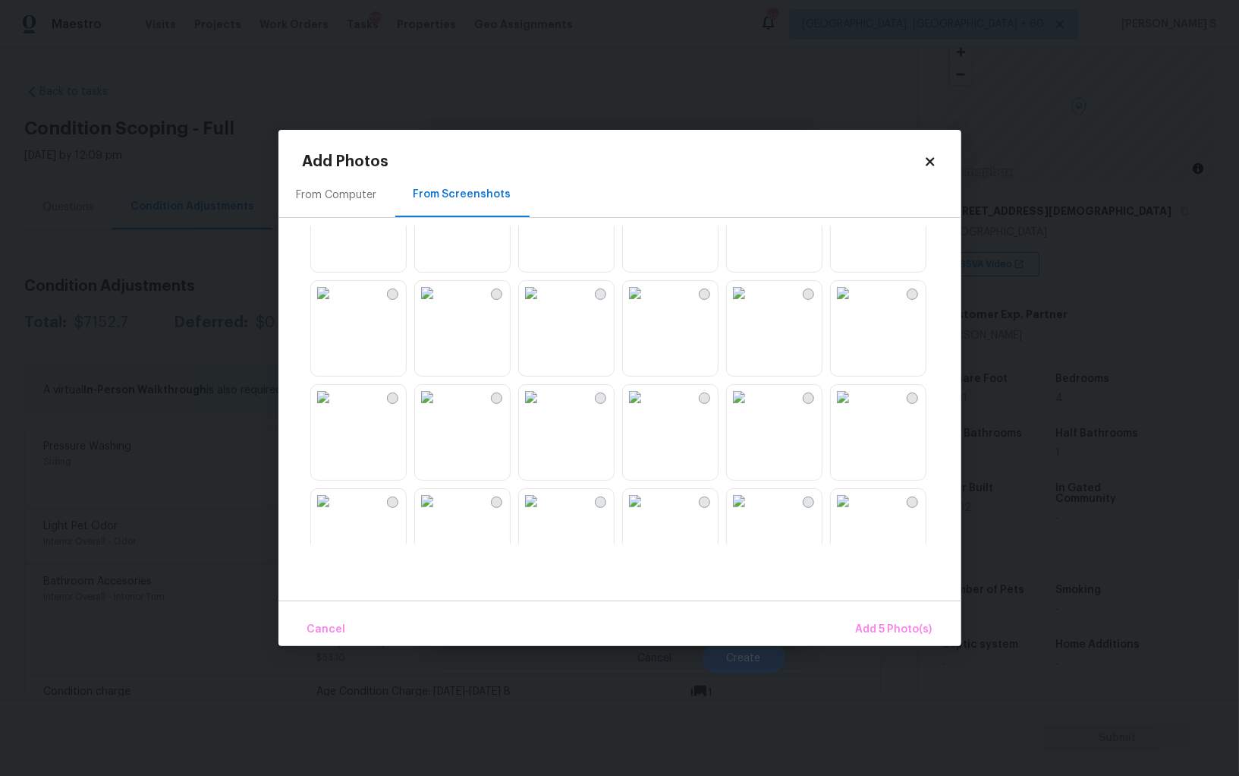
scroll to position [449, 0]
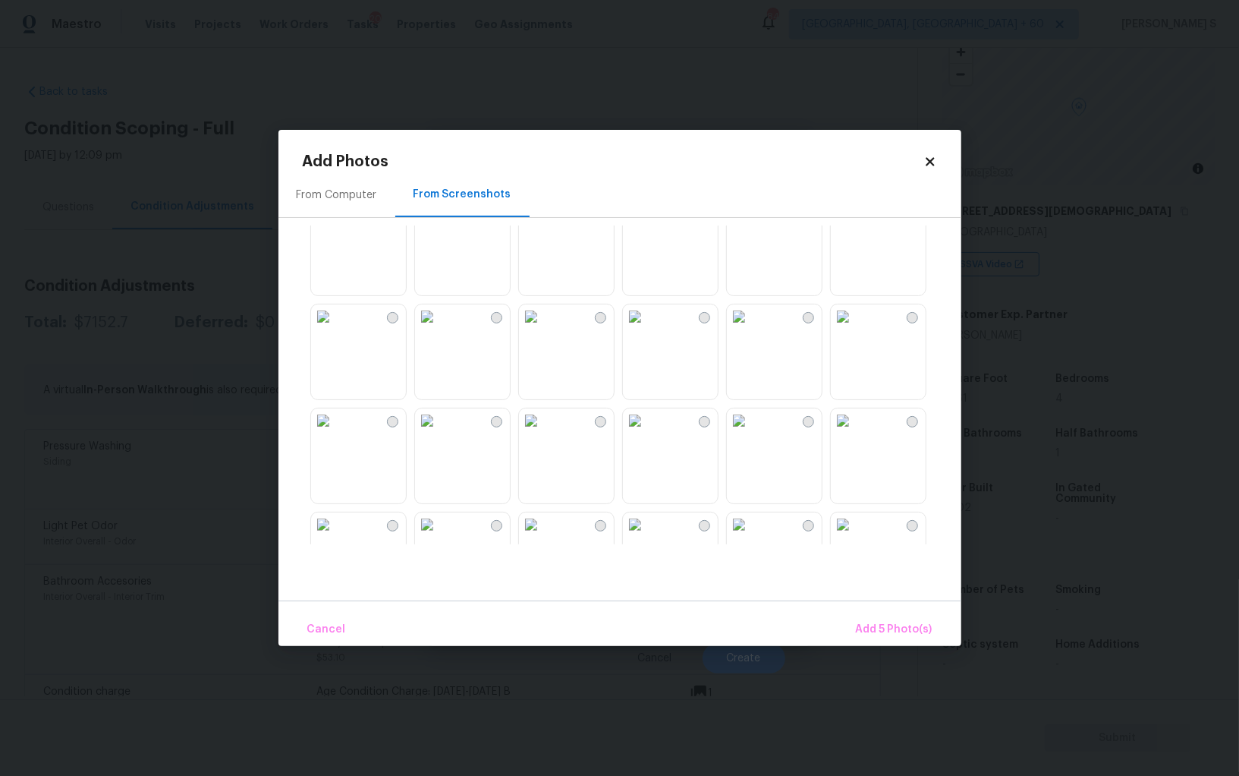
click at [852, 260] on div at bounding box center [878, 248] width 96 height 96
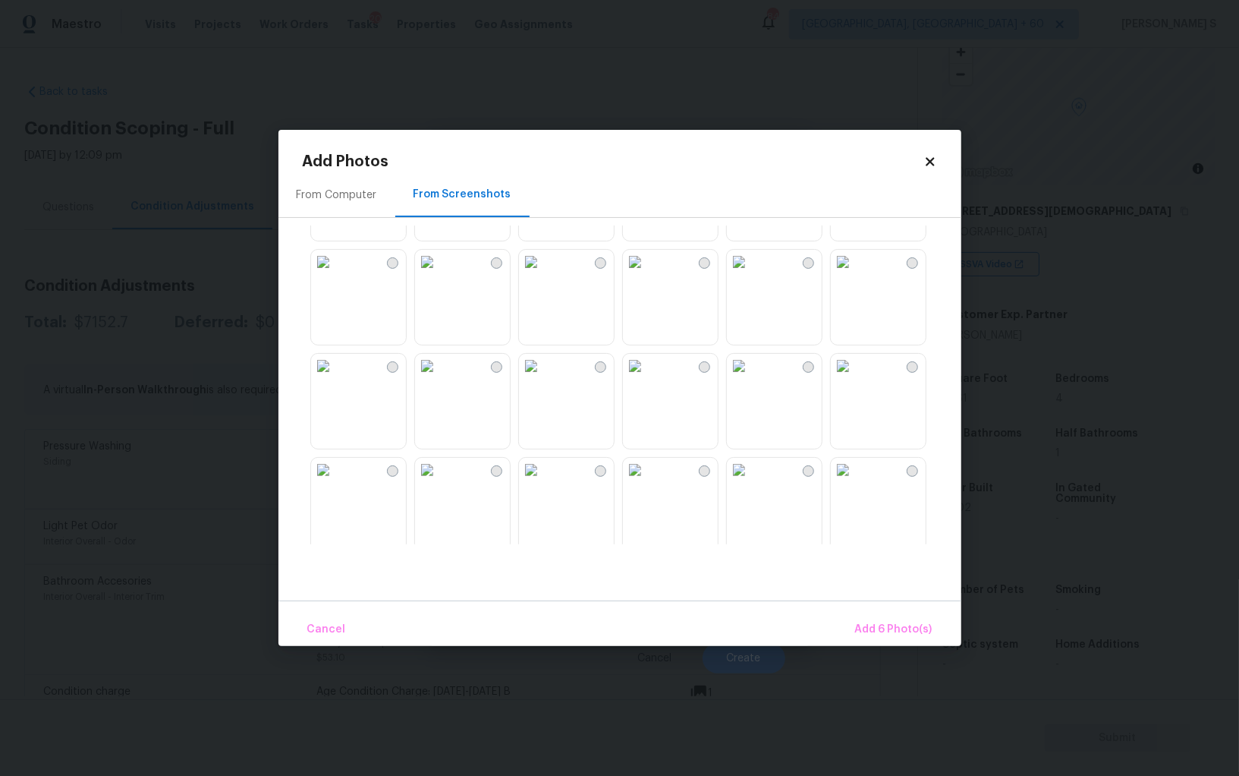
scroll to position [1449, 0]
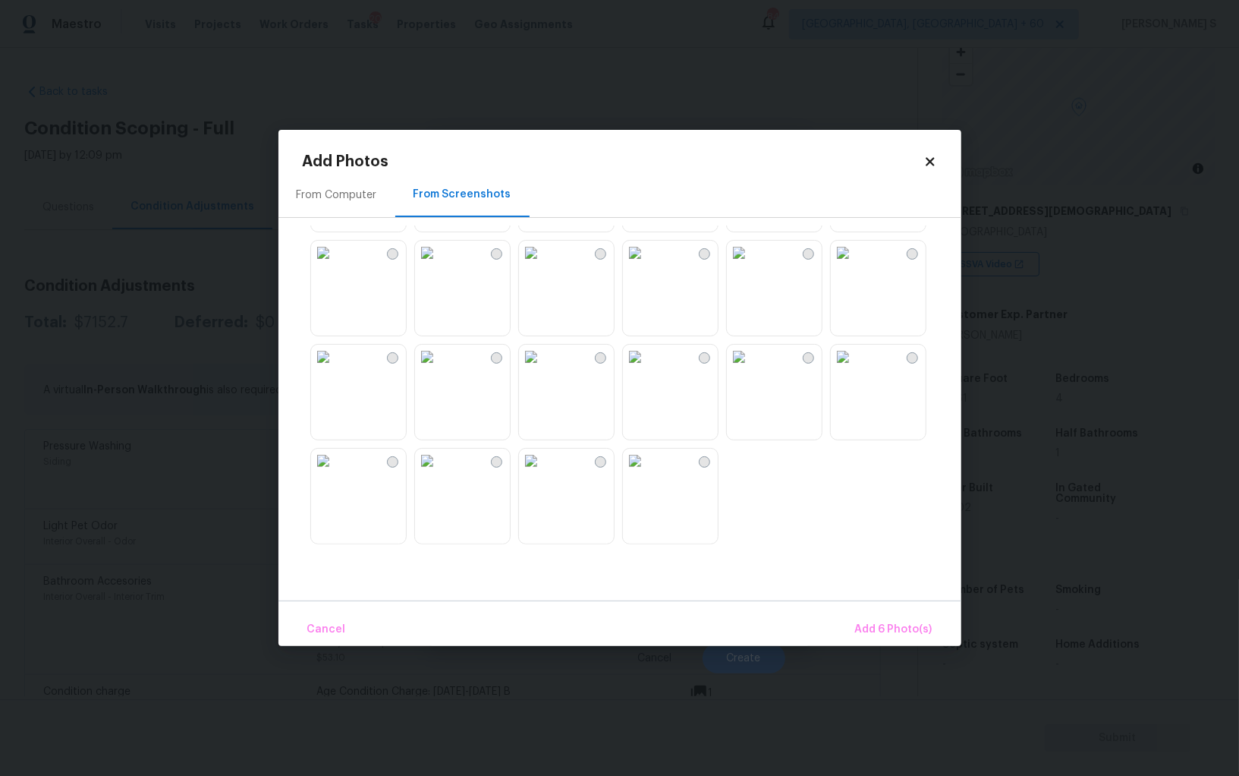
click at [439, 473] on img at bounding box center [427, 461] width 24 height 24
click at [893, 624] on span "Add 7 Photo(s)" at bounding box center [893, 629] width 77 height 19
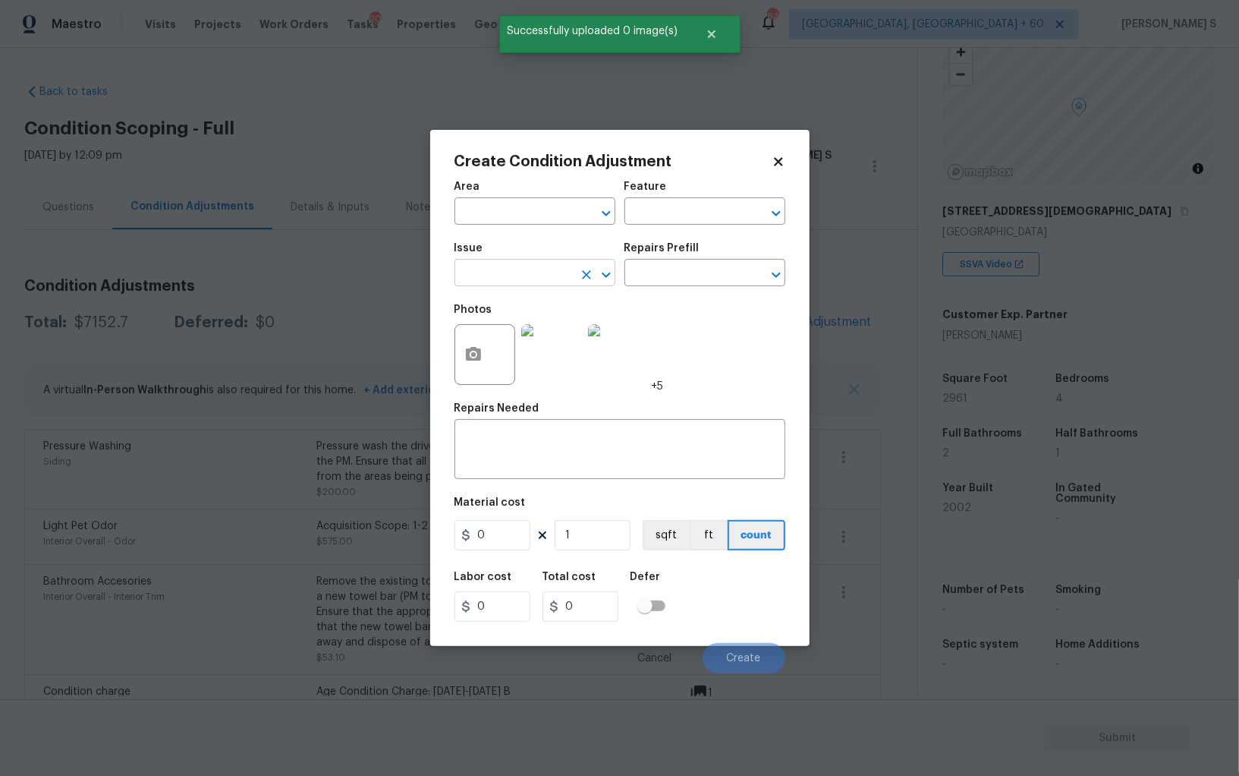
click at [527, 267] on input "text" at bounding box center [514, 275] width 118 height 24
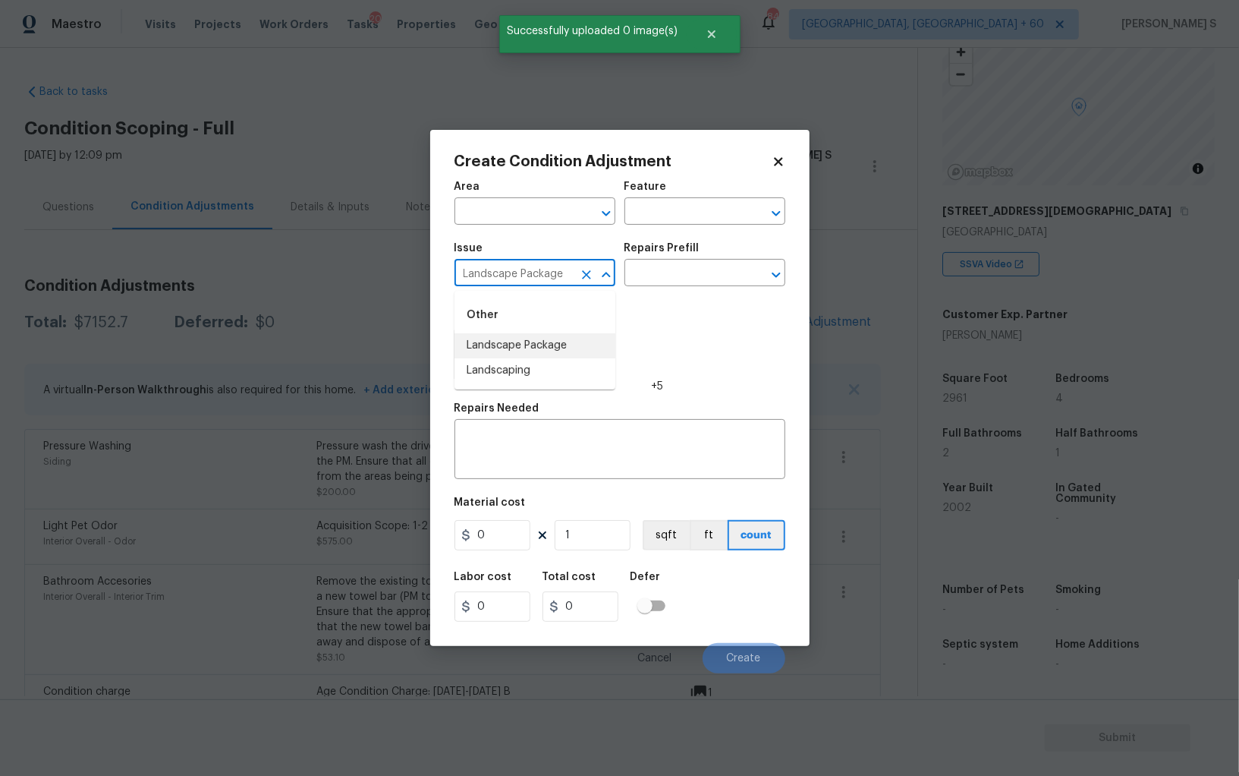
type input "Landscape Package"
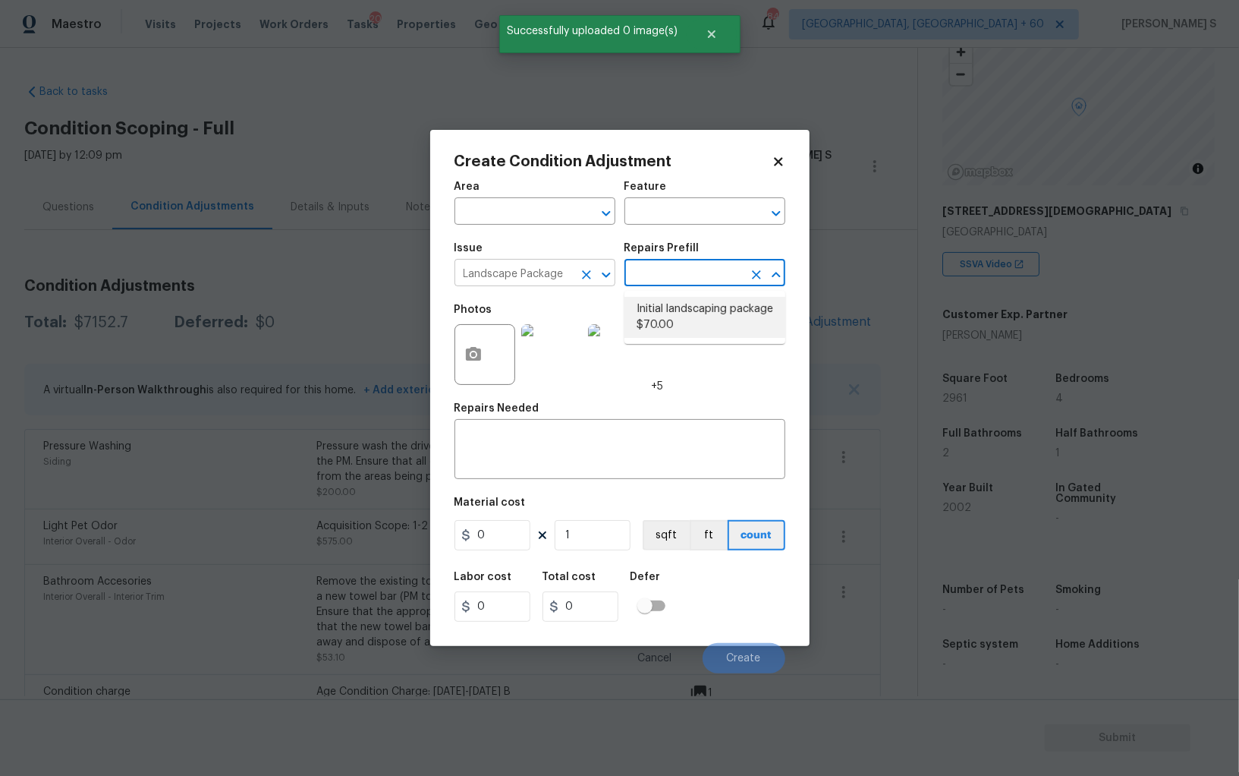
type input "Home Readiness Packages"
type textarea "Mowing of grass up to 6" in height. Mow, edge along driveways & sidewalks, trim…"
type input "70"
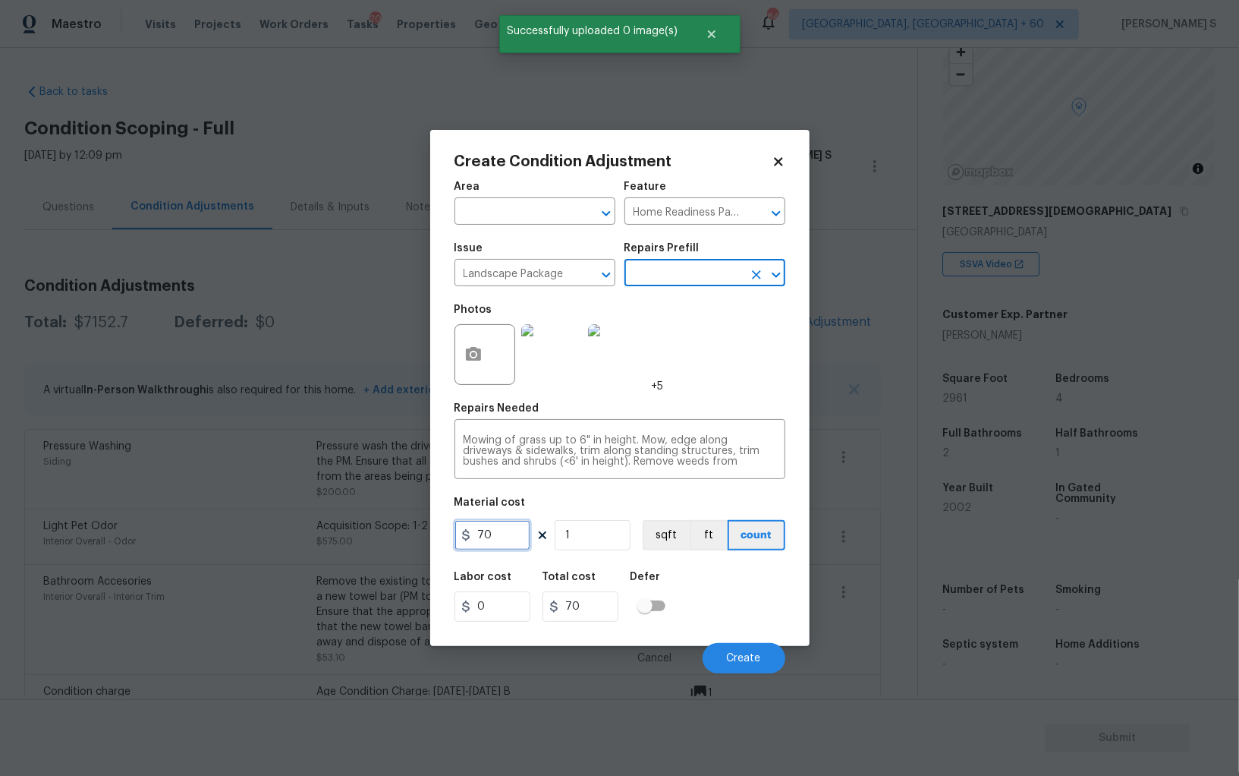
click at [502, 537] on input "70" at bounding box center [493, 535] width 76 height 30
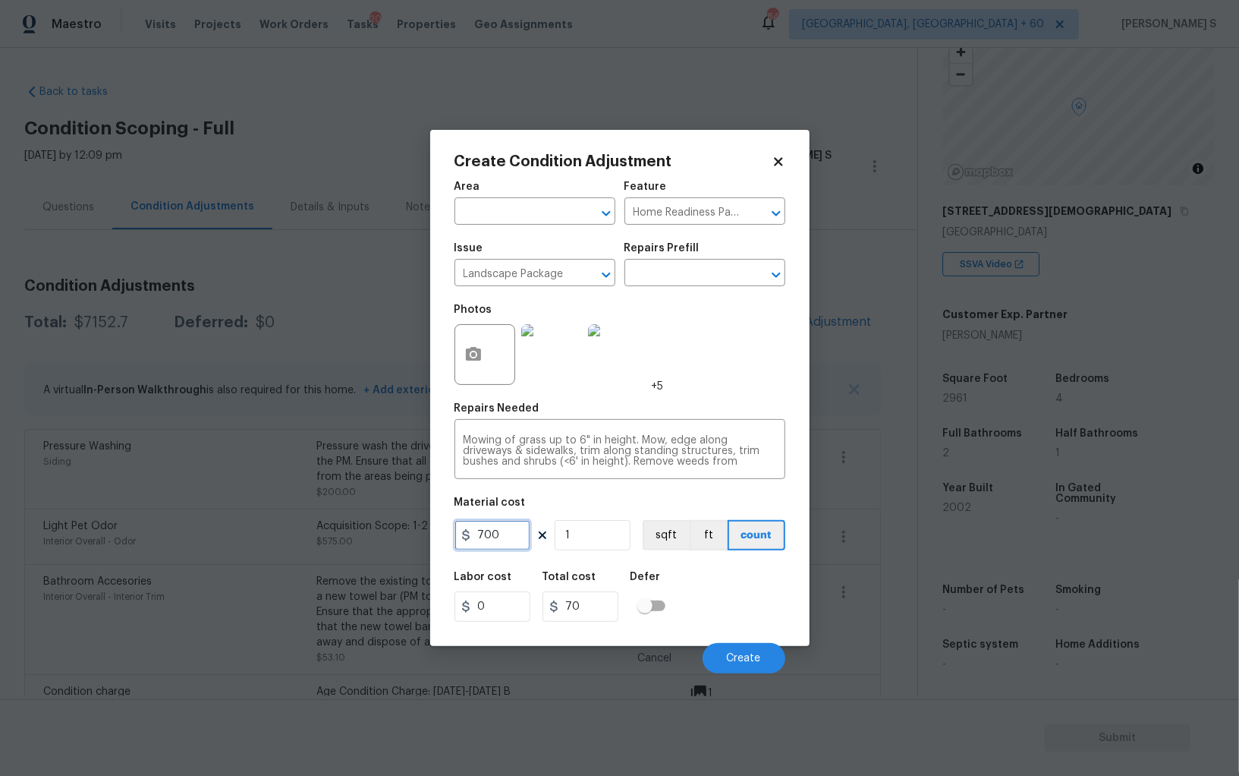
type input "700"
click at [736, 590] on div "Labor cost 0 Total cost 700 Defer" at bounding box center [620, 596] width 331 height 68
click at [761, 649] on button "Create" at bounding box center [744, 658] width 83 height 30
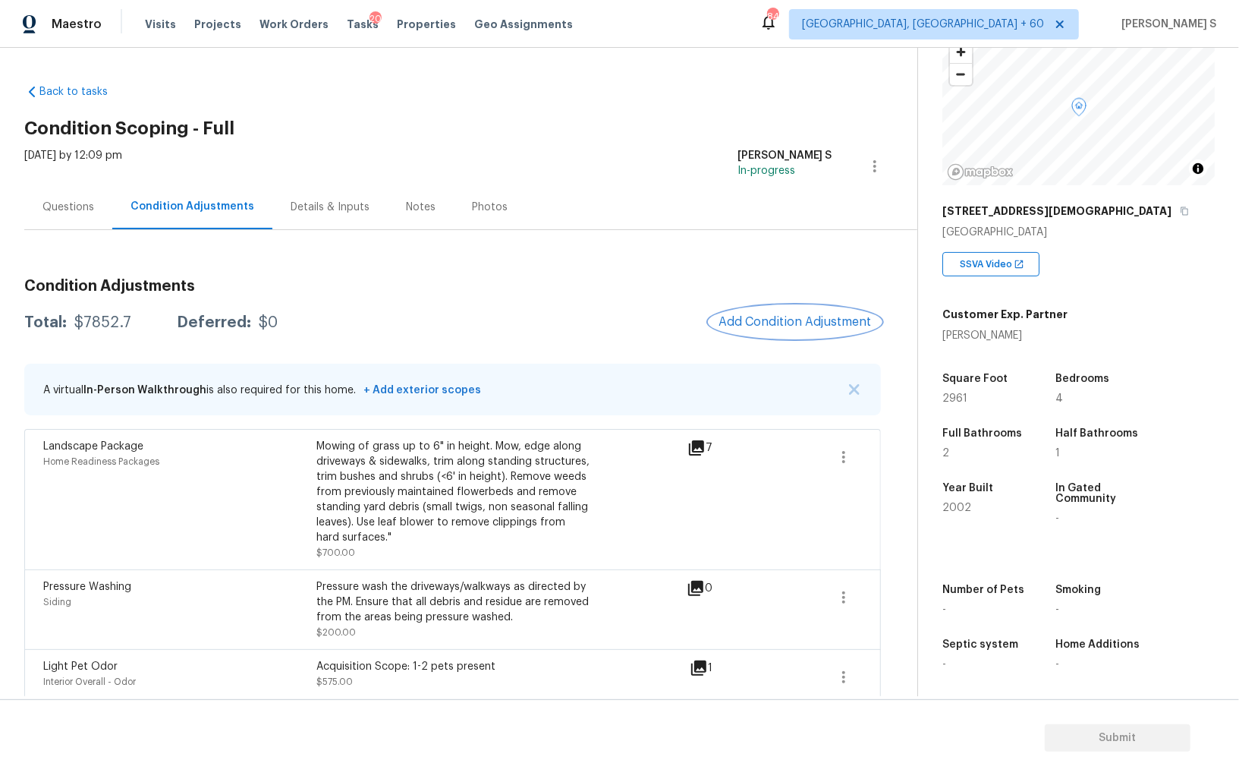
click at [754, 323] on span "Add Condition Adjustment" at bounding box center [795, 322] width 153 height 14
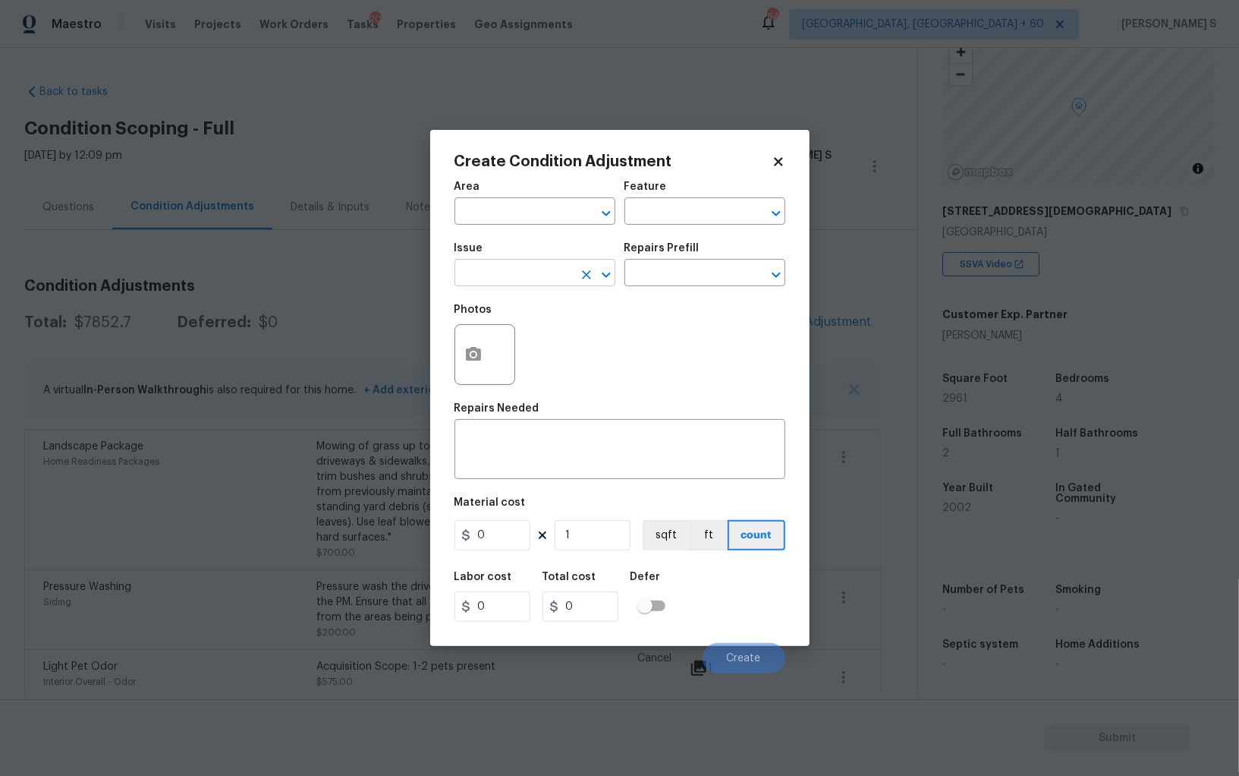
click at [514, 272] on input "text" at bounding box center [514, 275] width 118 height 24
type input "ACQ: Shingle Roof"
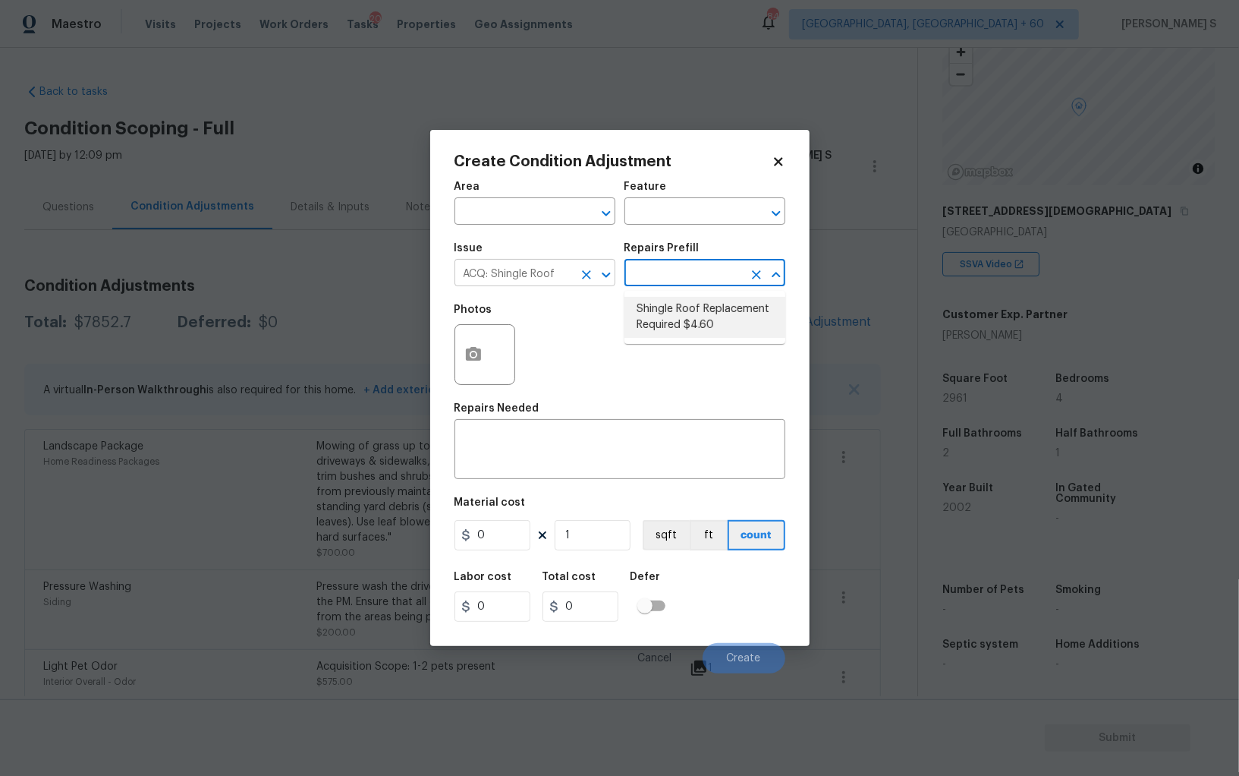
type input "Acquisition"
type textarea "Acquisition Scope: Shingle Roof Replacement Required."
type input "4.6"
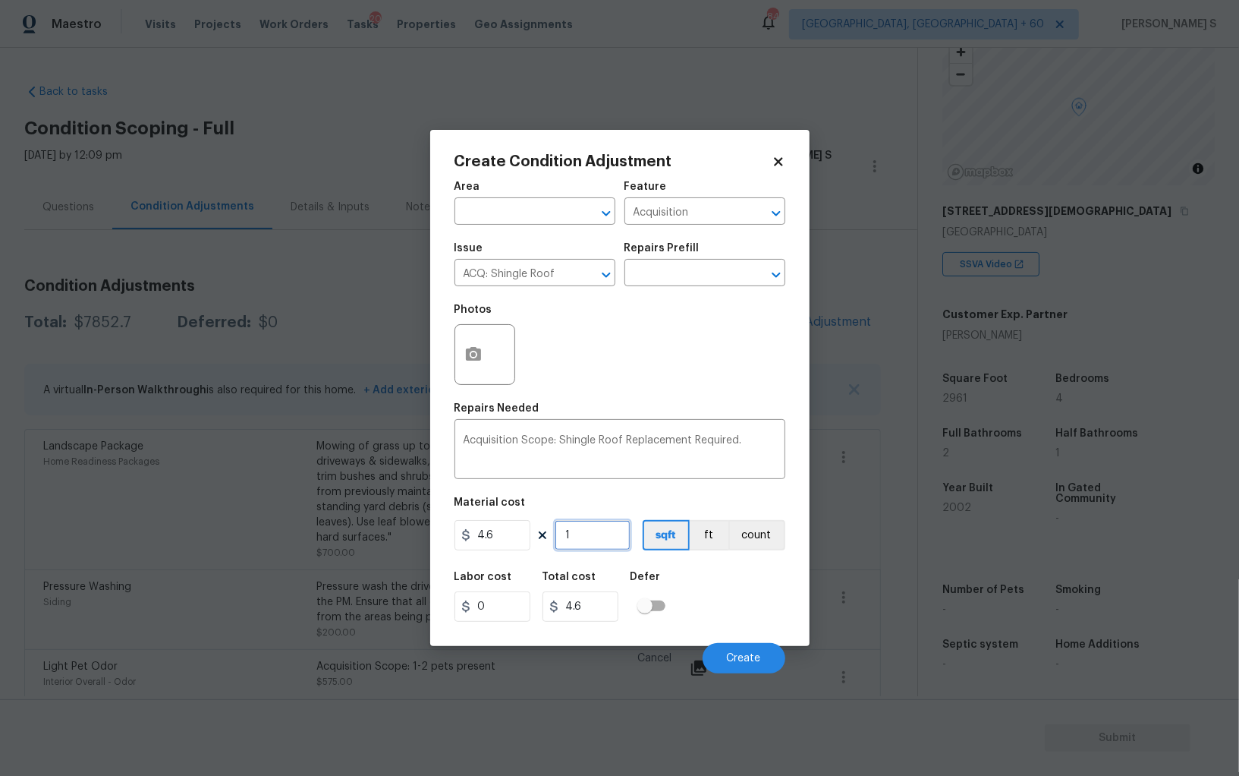
click at [619, 539] on input "1" at bounding box center [593, 535] width 76 height 30
type input "2"
type input "9.2"
type input "29"
type input "133.4"
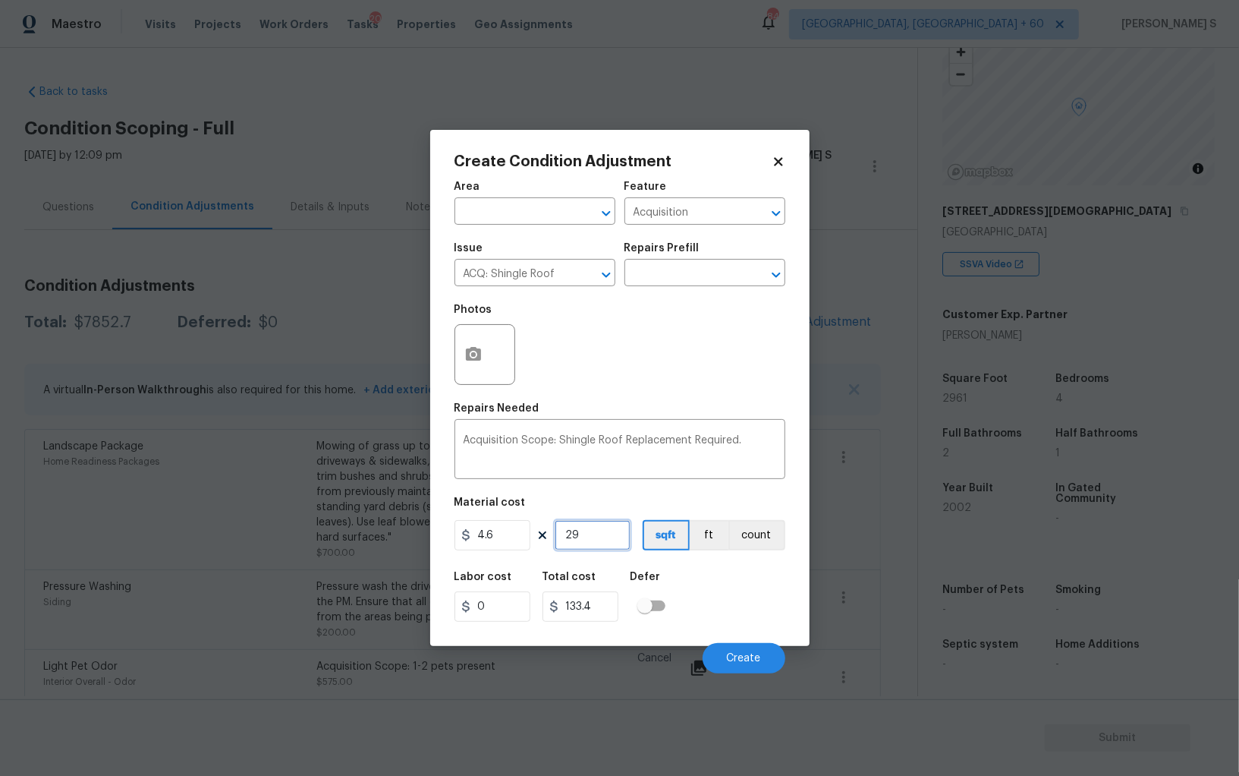
type input "296"
type input "1361.6"
type input "2961"
type input "13620.6"
type input "2961"
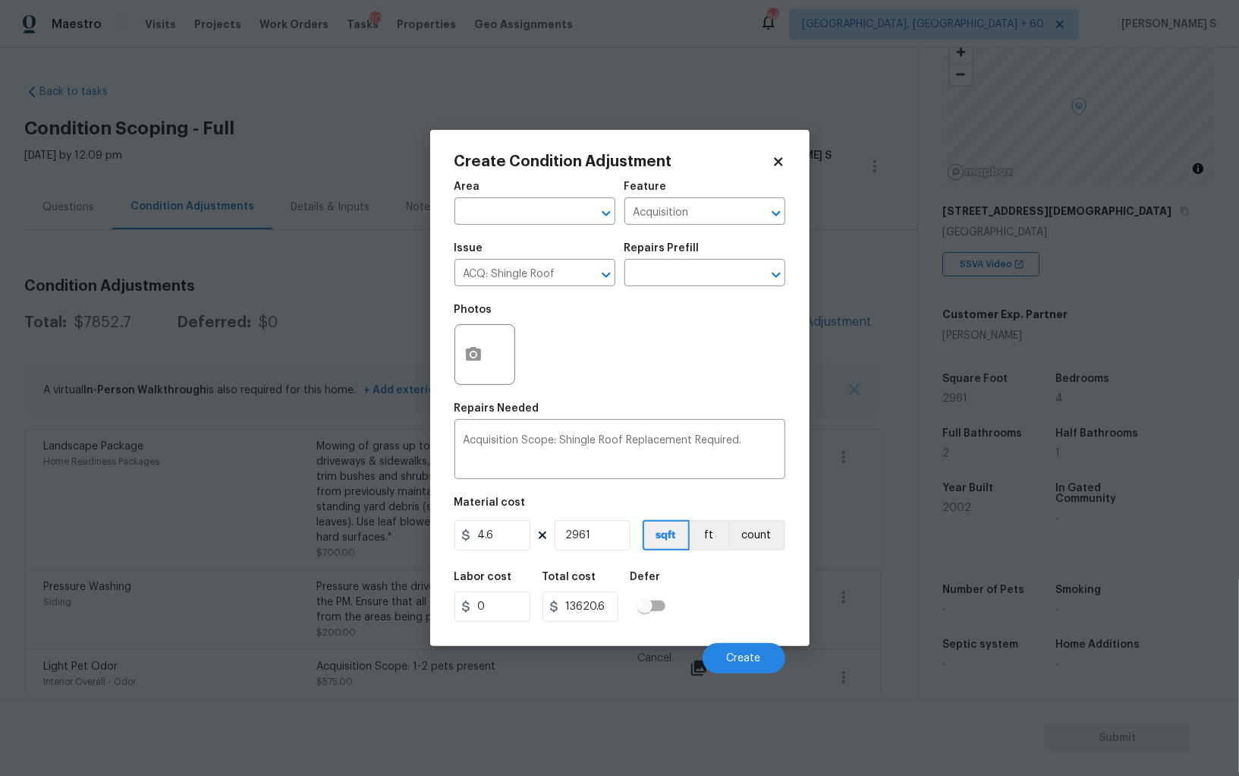
click at [744, 600] on div "Labor cost 0 Total cost 13620.6 Defer" at bounding box center [620, 596] width 331 height 68
click at [737, 656] on span "Create" at bounding box center [744, 658] width 34 height 11
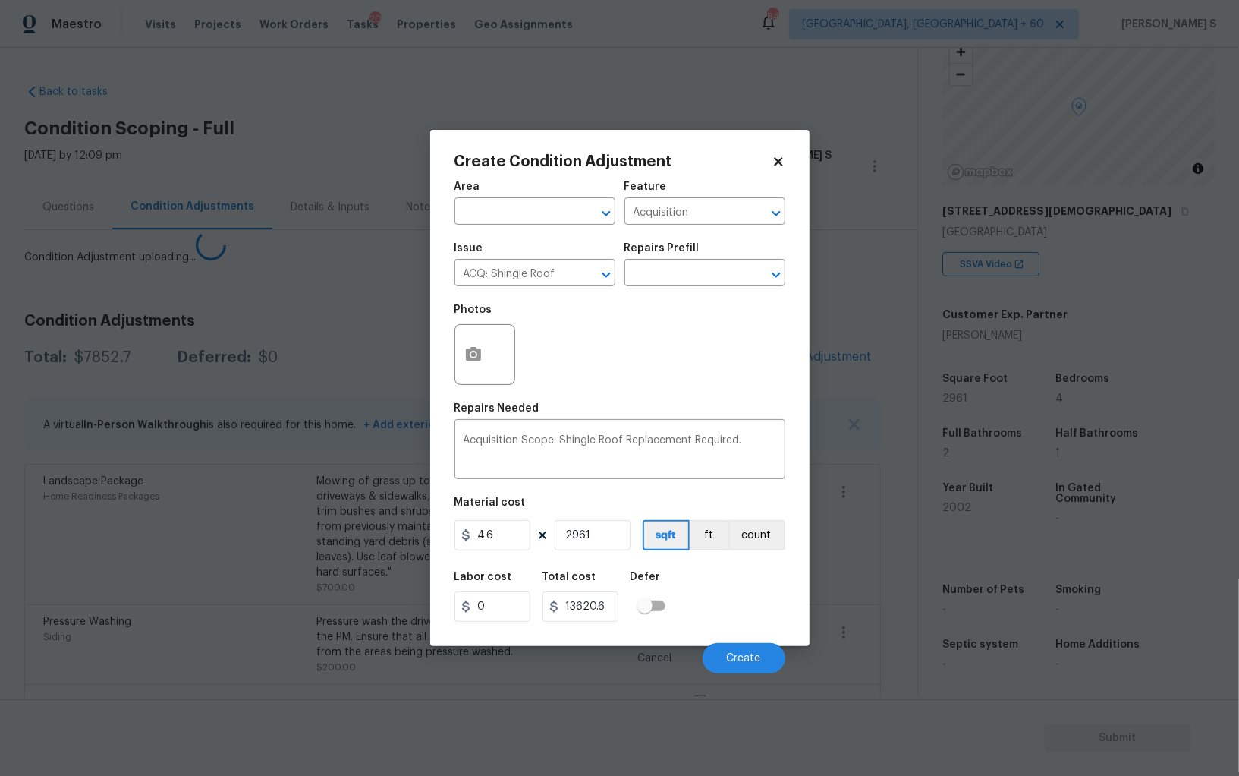
click at [69, 558] on body "Maestro Visits Projects Work Orders Tasks 20 Properties Geo Assignments 844 Alb…" at bounding box center [619, 388] width 1239 height 776
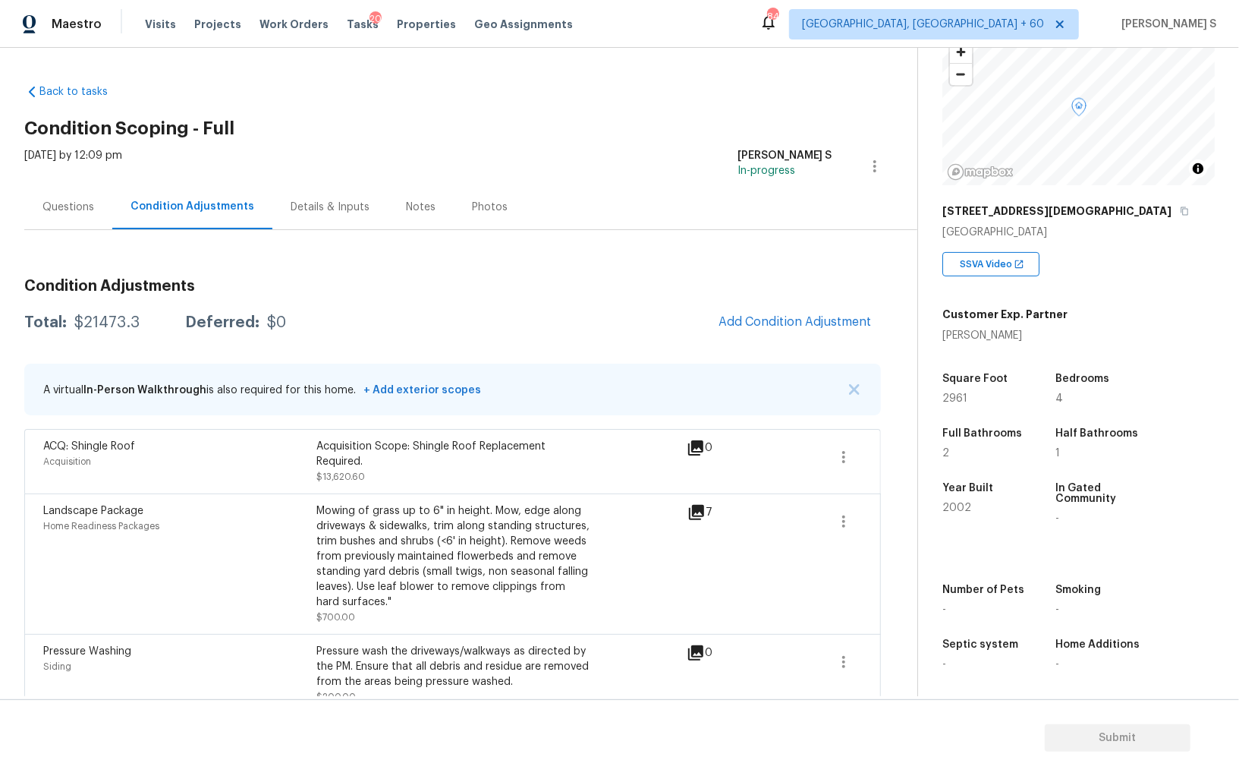
click at [58, 216] on div "Questions" at bounding box center [68, 206] width 88 height 45
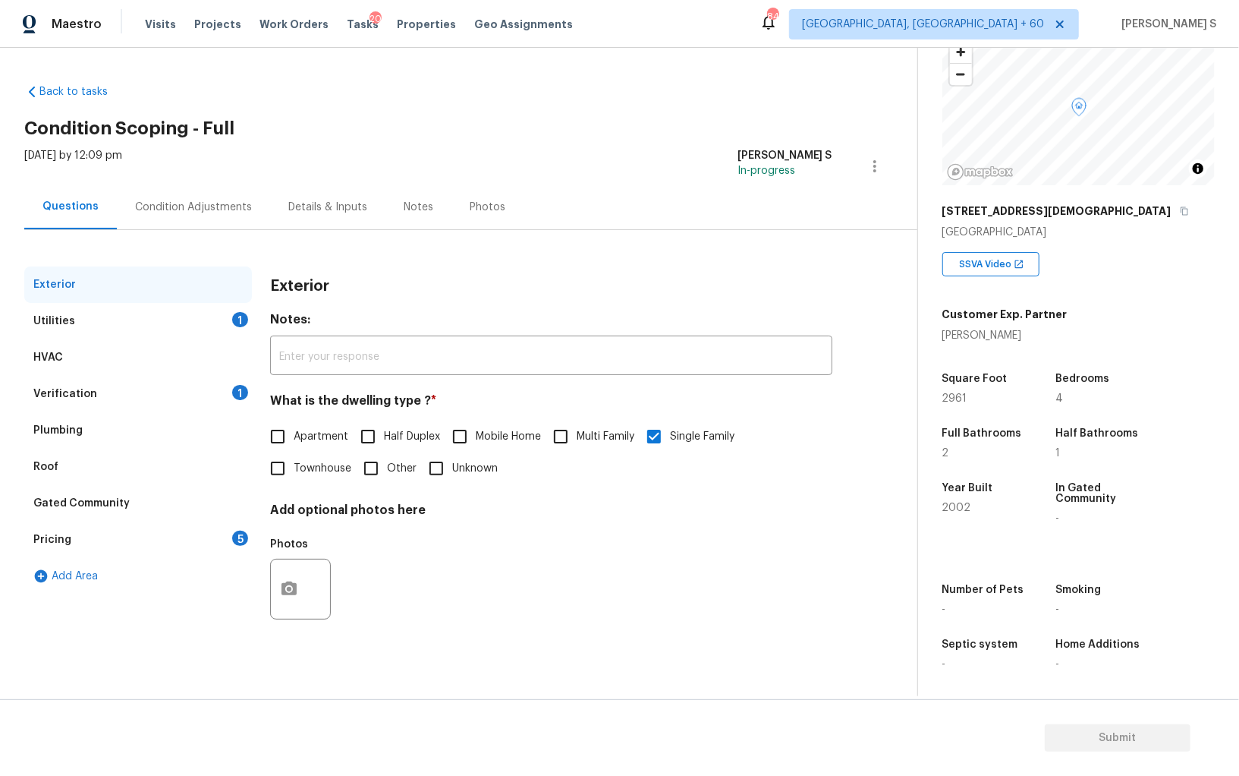
click at [58, 216] on div "Questions" at bounding box center [70, 206] width 93 height 45
click at [80, 549] on div "Pricing 5" at bounding box center [138, 539] width 228 height 36
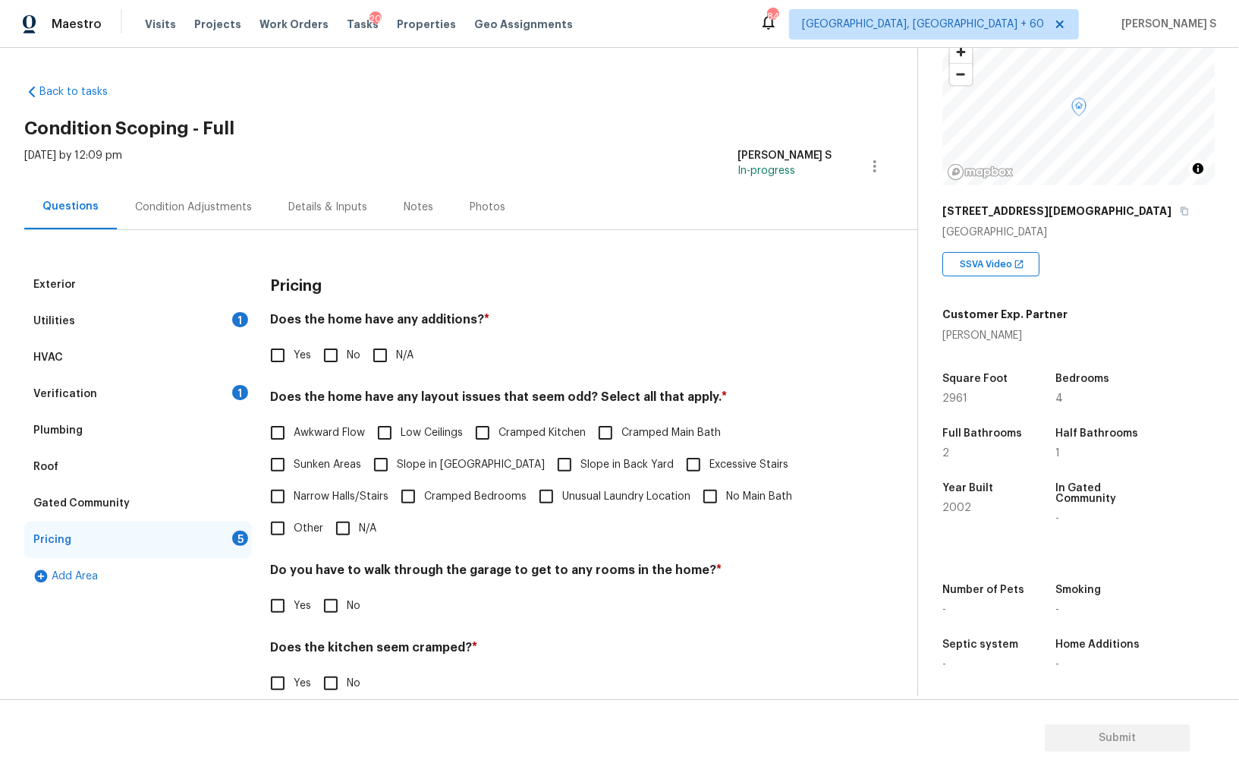
scroll to position [102, 0]
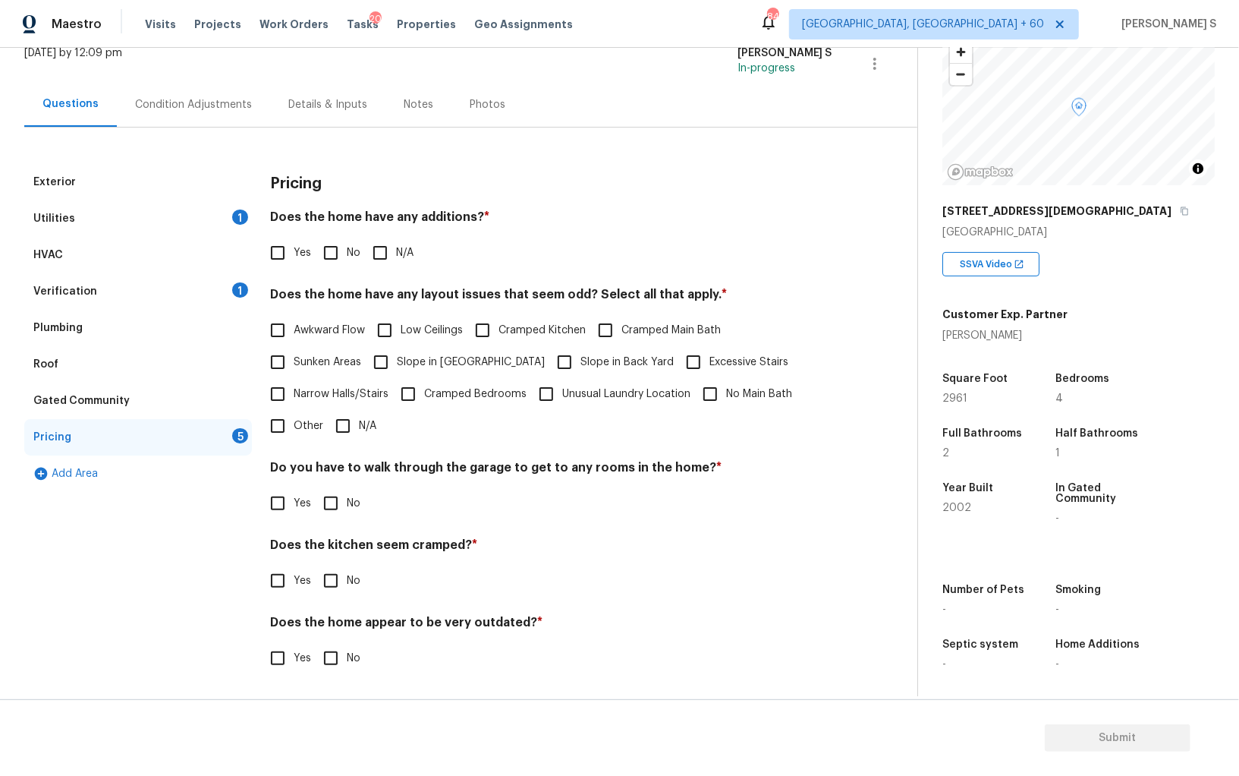
click at [423, 357] on span "Slope in [GEOGRAPHIC_DATA]" at bounding box center [471, 362] width 148 height 16
click at [397, 357] on input "Slope in [GEOGRAPHIC_DATA]" at bounding box center [381, 362] width 32 height 32
checkbox input "true"
click at [350, 248] on span "No" at bounding box center [354, 253] width 14 height 16
click at [347, 248] on input "No" at bounding box center [331, 253] width 32 height 32
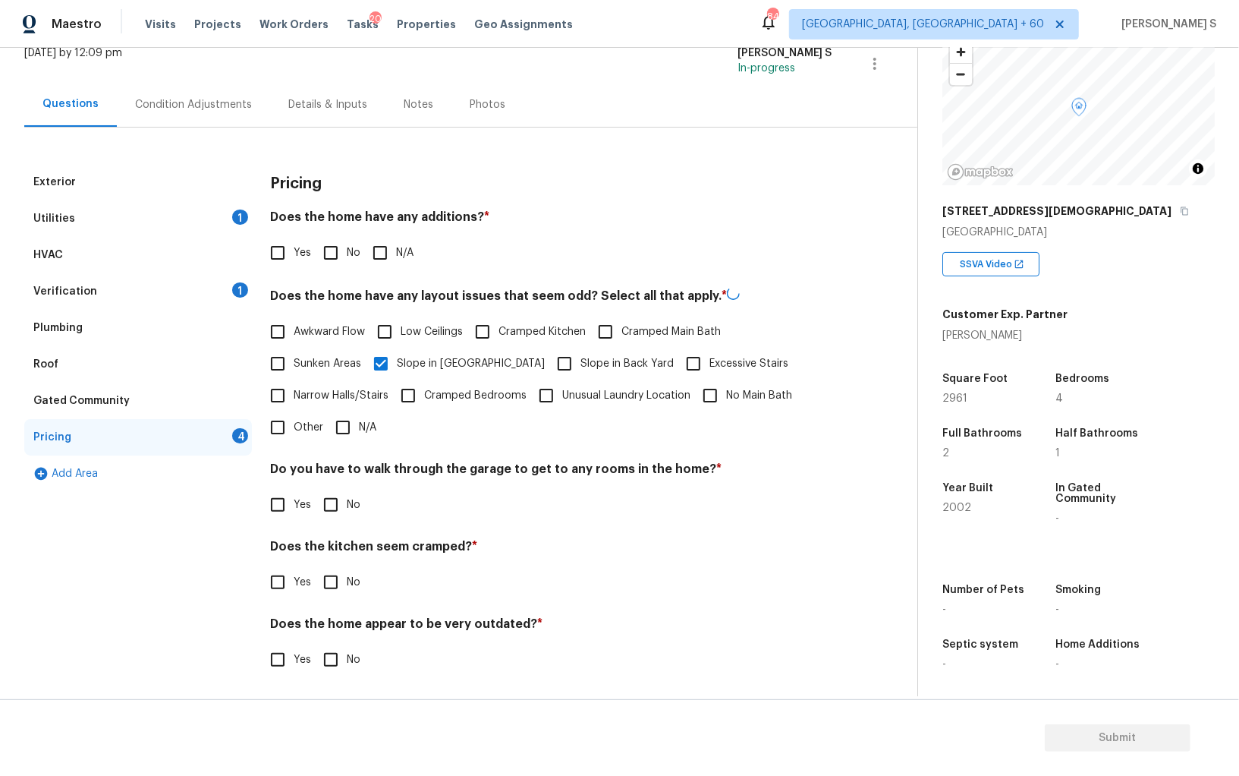
checkbox input "true"
click at [330, 496] on input "No" at bounding box center [331, 503] width 32 height 32
checkbox input "true"
click at [338, 584] on input "No" at bounding box center [331, 582] width 32 height 32
checkbox input "true"
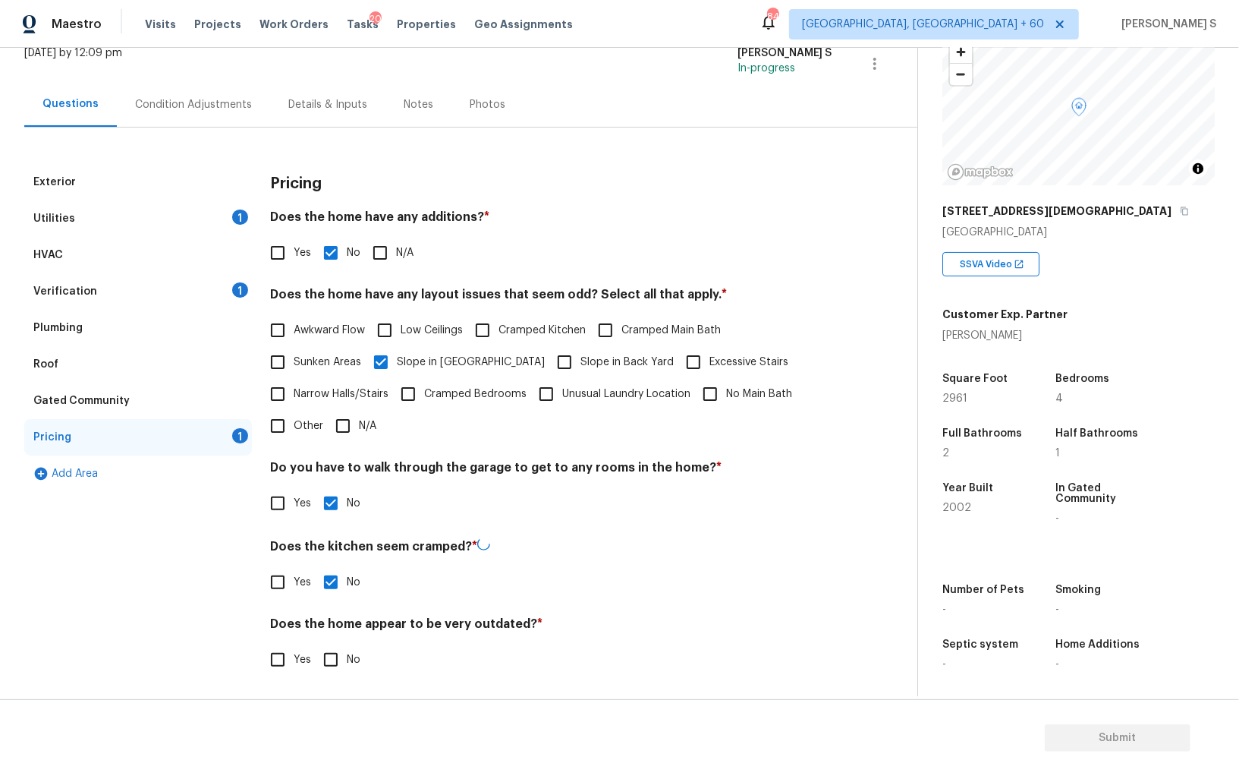
click at [333, 661] on input "No" at bounding box center [331, 660] width 32 height 32
checkbox input "true"
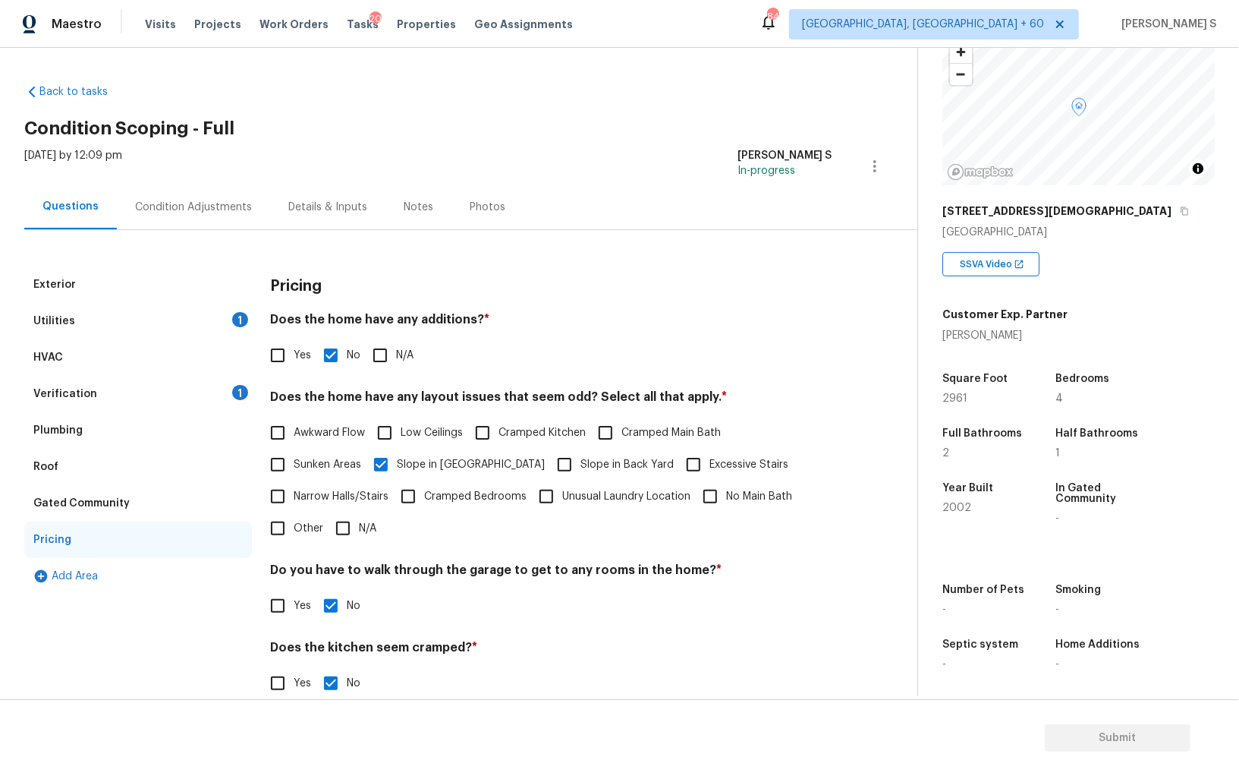
click at [176, 217] on div "Condition Adjustments" at bounding box center [193, 206] width 153 height 45
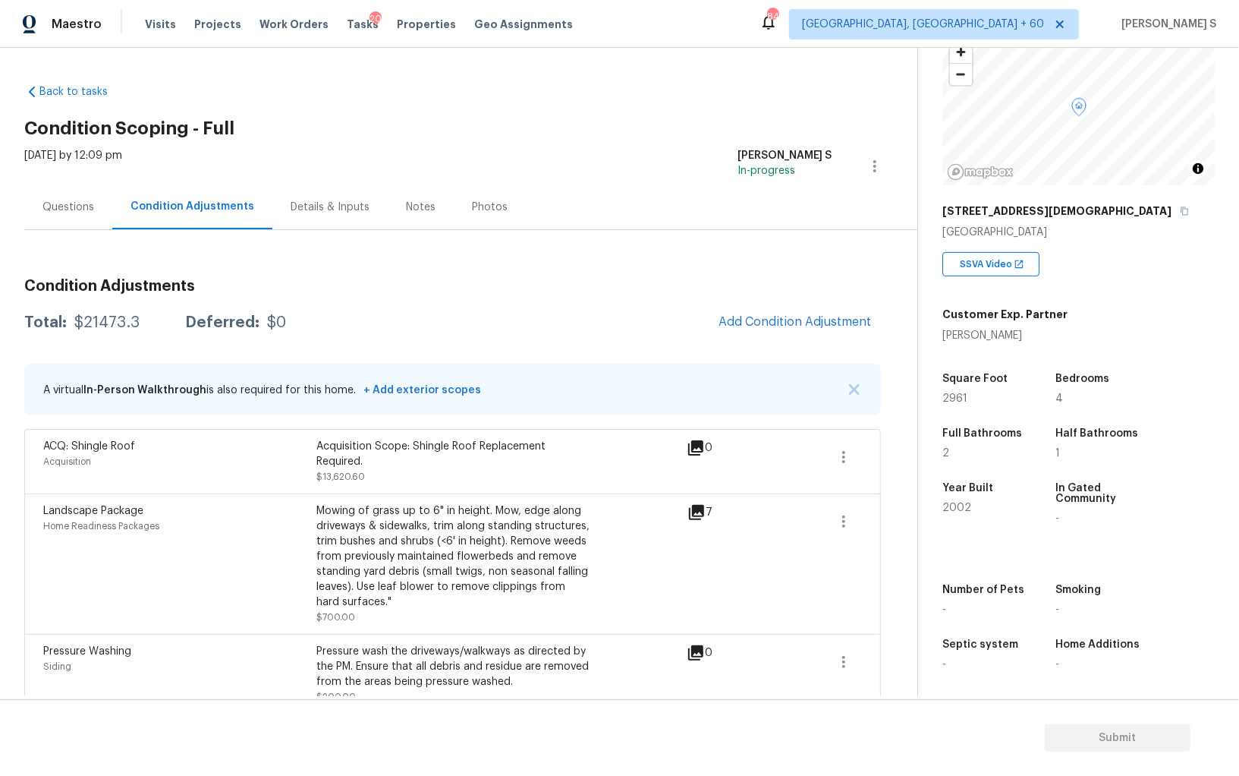
click at [786, 313] on button "Add Condition Adjustment" at bounding box center [796, 322] width 172 height 32
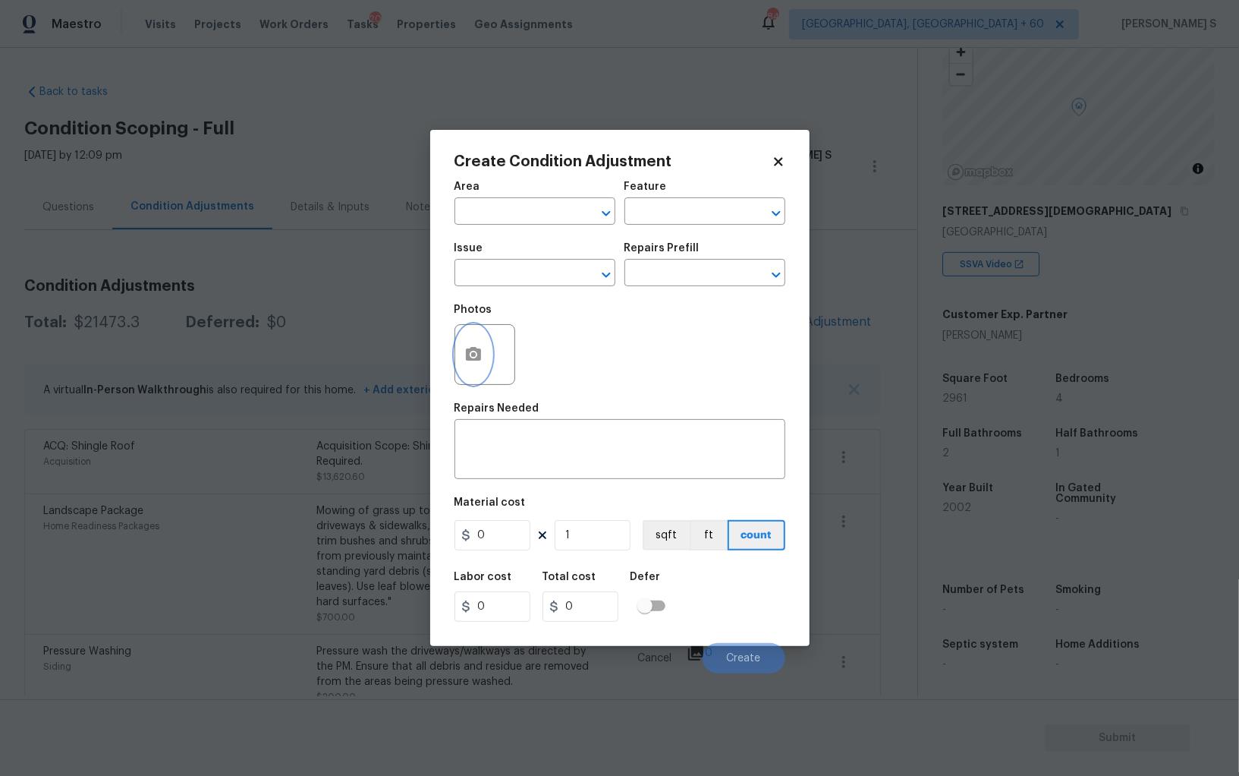
click at [481, 351] on icon "button" at bounding box center [473, 354] width 18 height 18
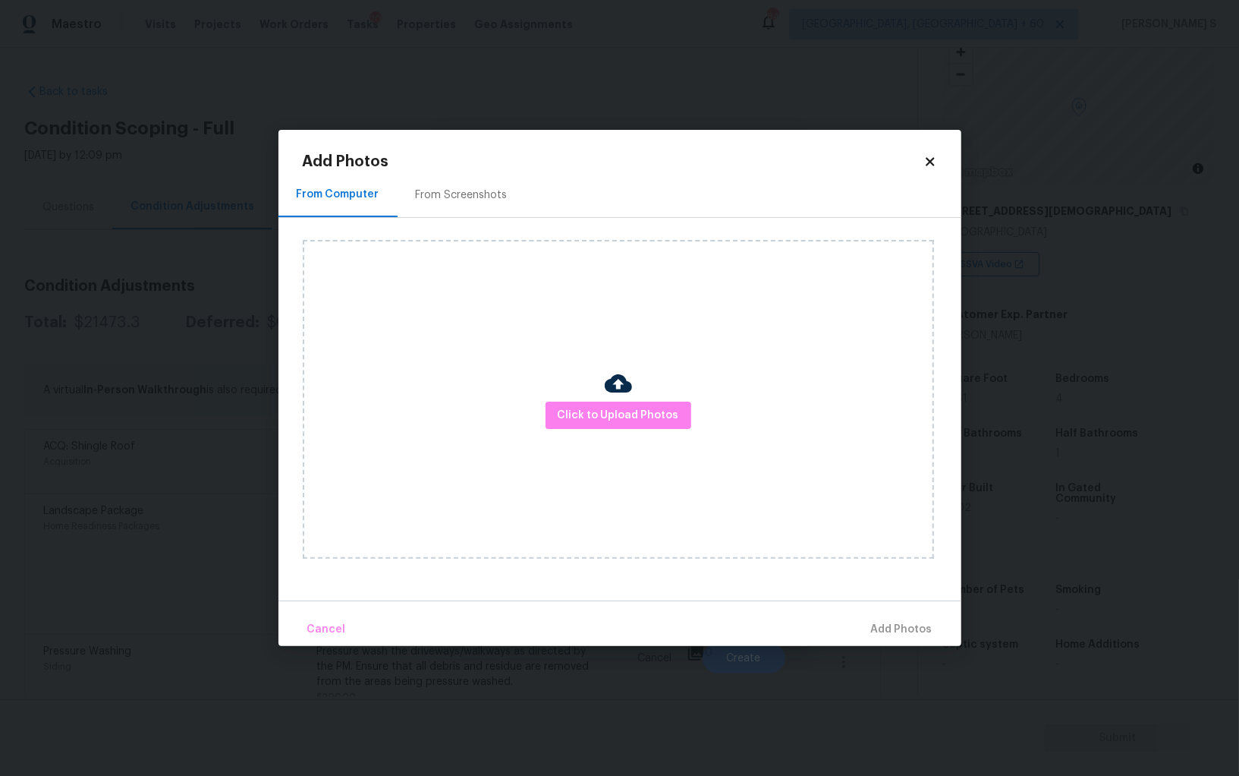
click at [456, 197] on div "From Screenshots" at bounding box center [462, 194] width 92 height 15
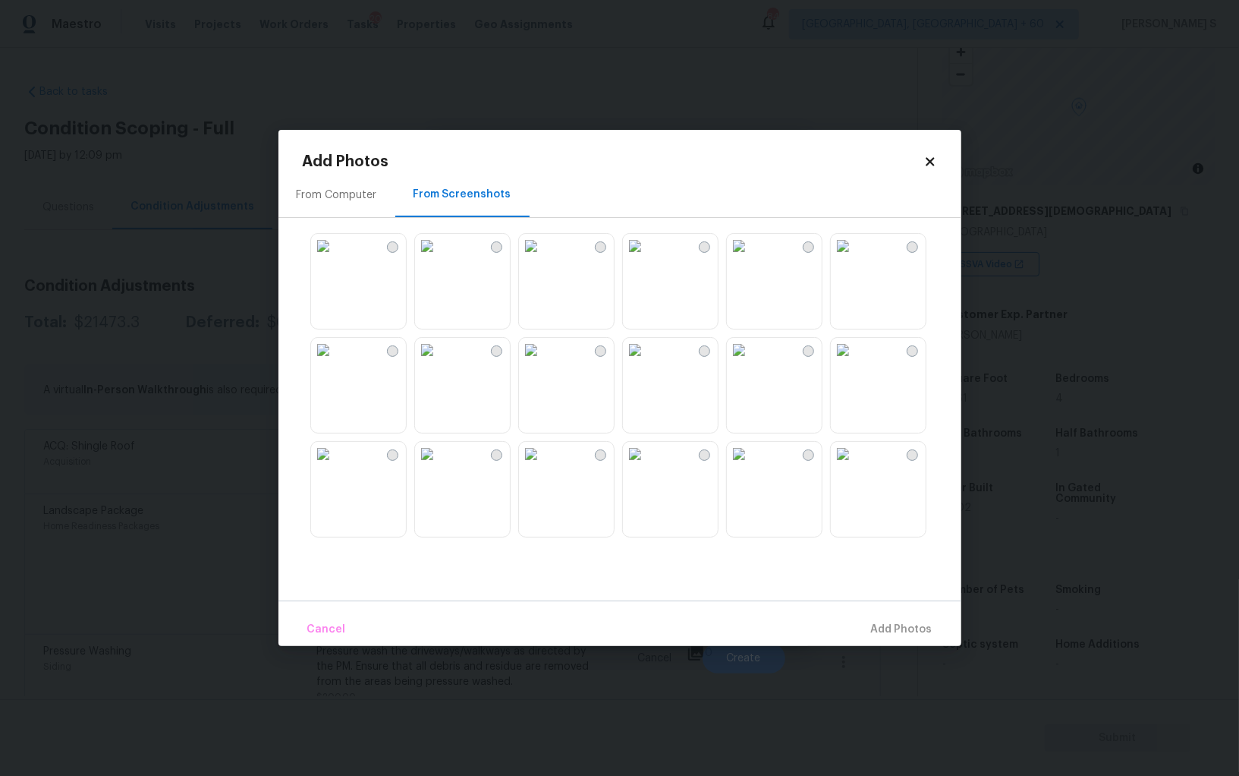
click at [647, 258] on img at bounding box center [635, 246] width 24 height 24
click at [439, 356] on img at bounding box center [427, 350] width 24 height 24
click at [886, 623] on span "Add 2 Photo(s)" at bounding box center [893, 629] width 77 height 19
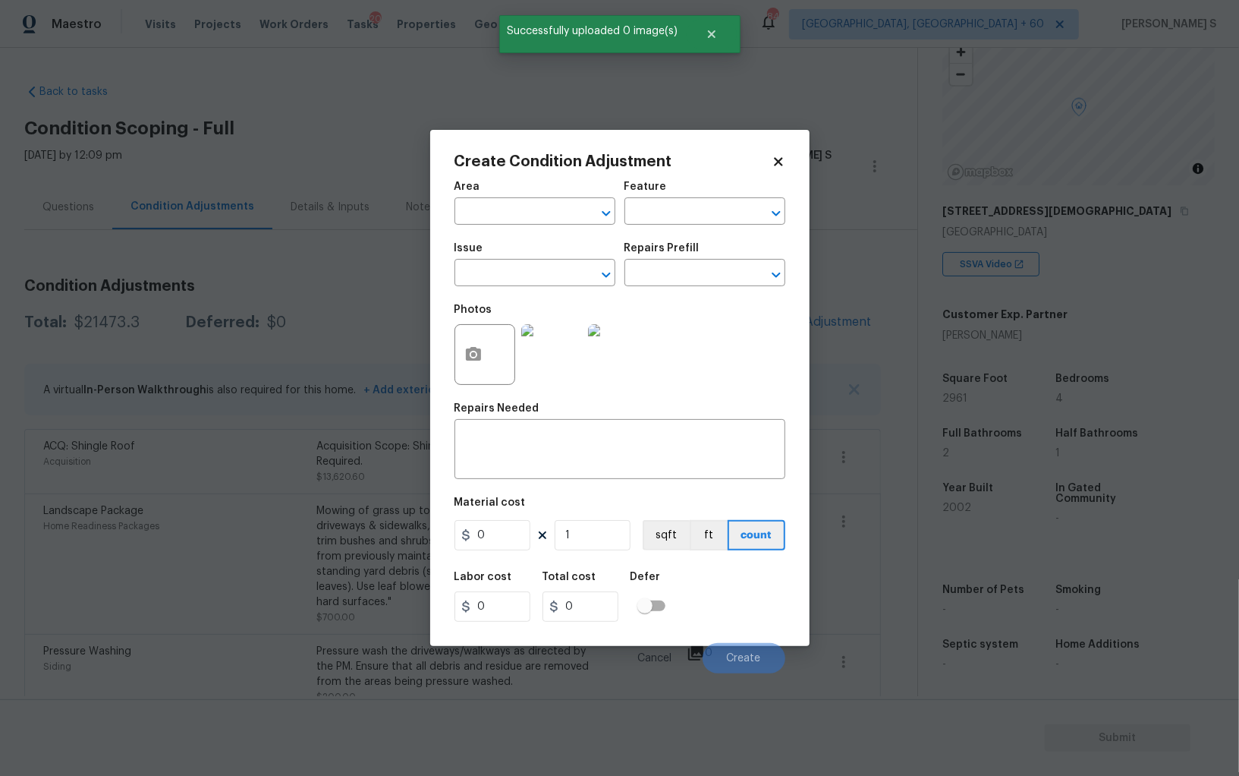
click at [528, 291] on span "Issue ​" at bounding box center [535, 264] width 161 height 61
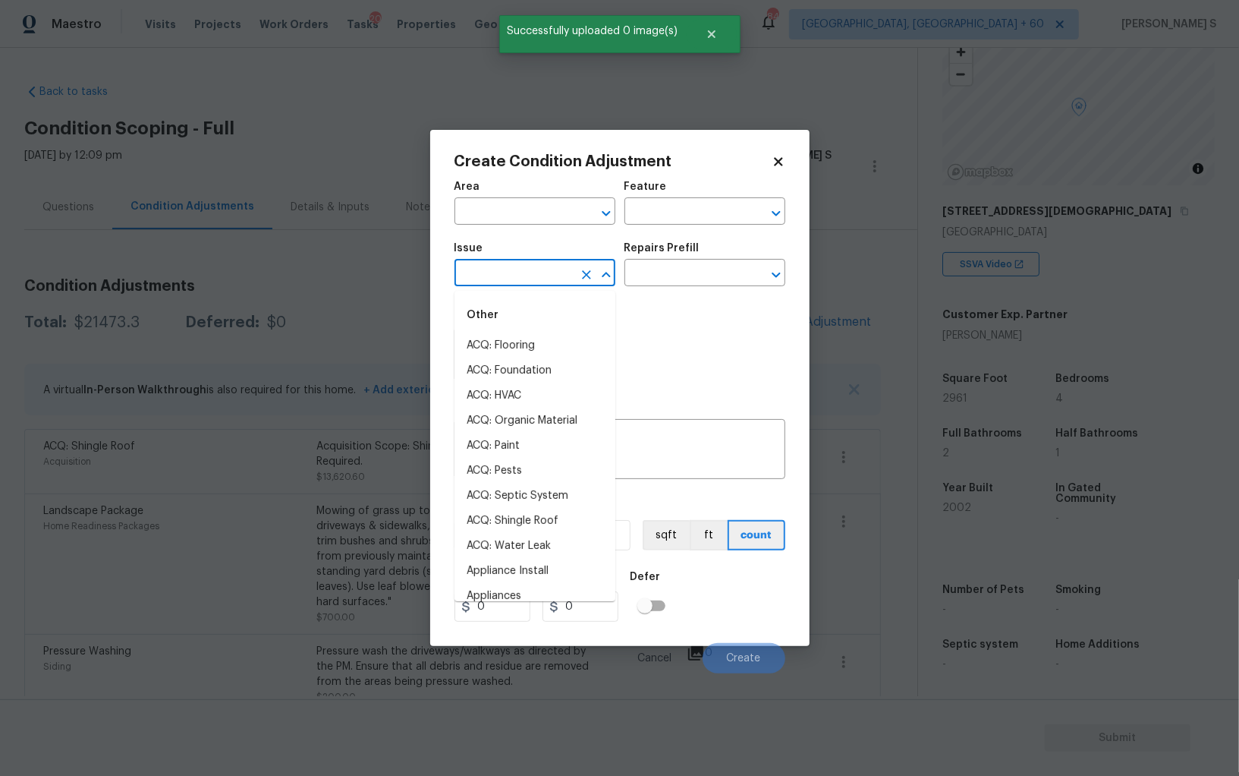
click at [527, 279] on input "text" at bounding box center [514, 275] width 118 height 24
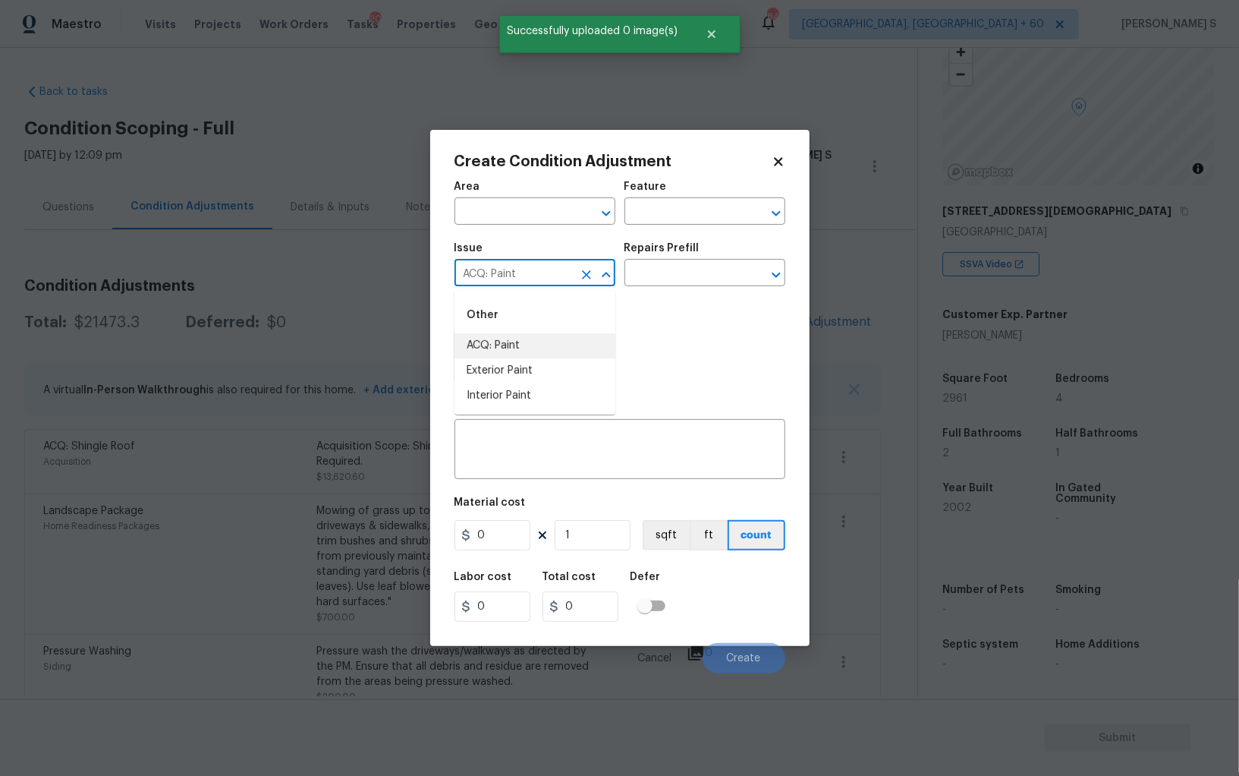
type input "ACQ: Paint"
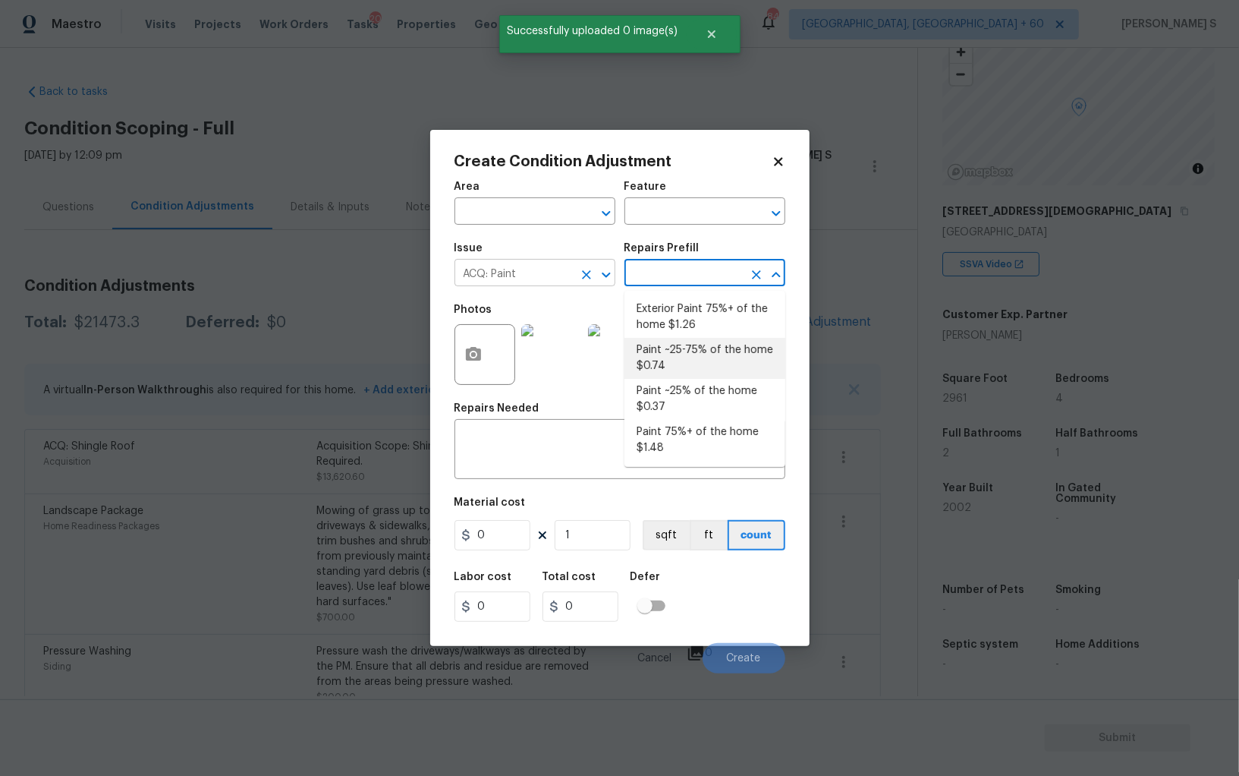
type input "Acquisition"
type textarea "Acquisition Scope: 75%+ of the home will likely require interior paint"
type input "1.48"
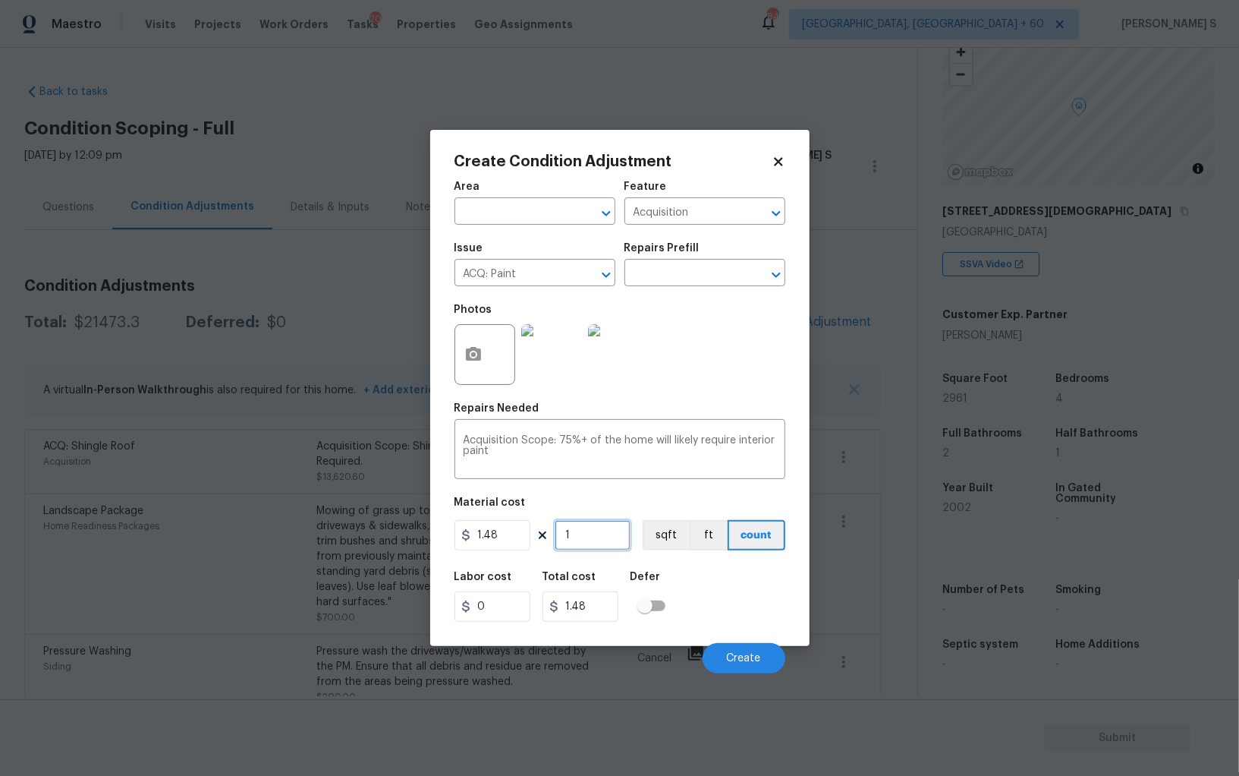
click at [599, 535] on input "1" at bounding box center [593, 535] width 76 height 30
type input "2"
type input "2.96"
type input "29"
type input "42.92"
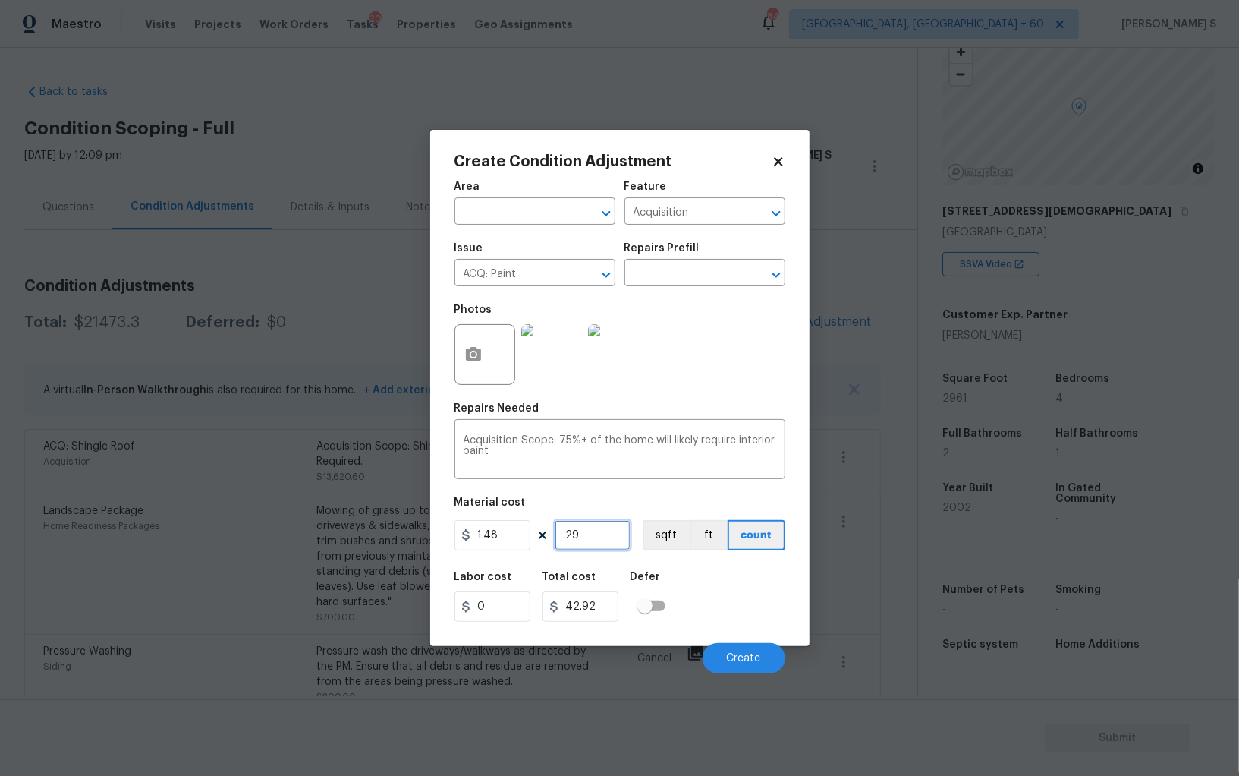
type input "296"
type input "438.08"
type input "2961"
type input "4382.28"
type input "2961"
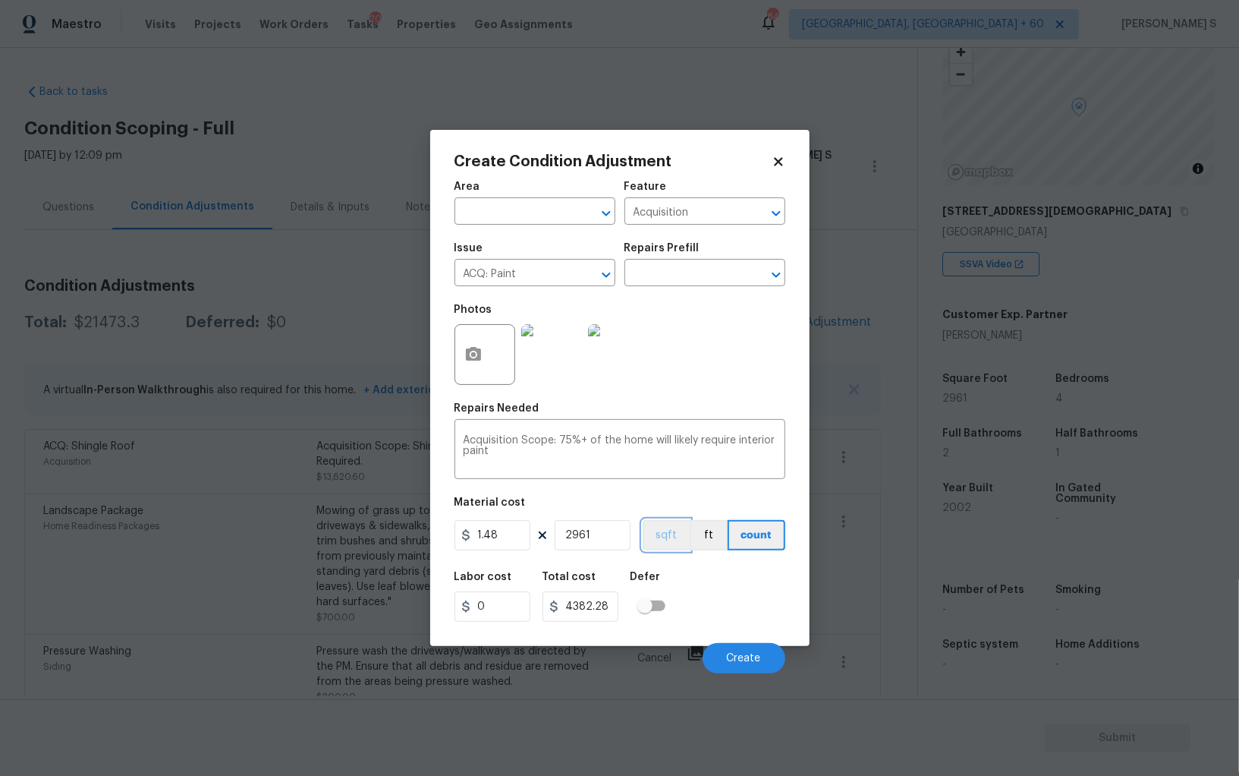
click at [653, 538] on button "sqft" at bounding box center [666, 535] width 47 height 30
click at [687, 588] on div "Labor cost 0 Total cost 4382.28 Defer" at bounding box center [620, 596] width 331 height 68
click at [735, 669] on button "Create" at bounding box center [744, 658] width 83 height 30
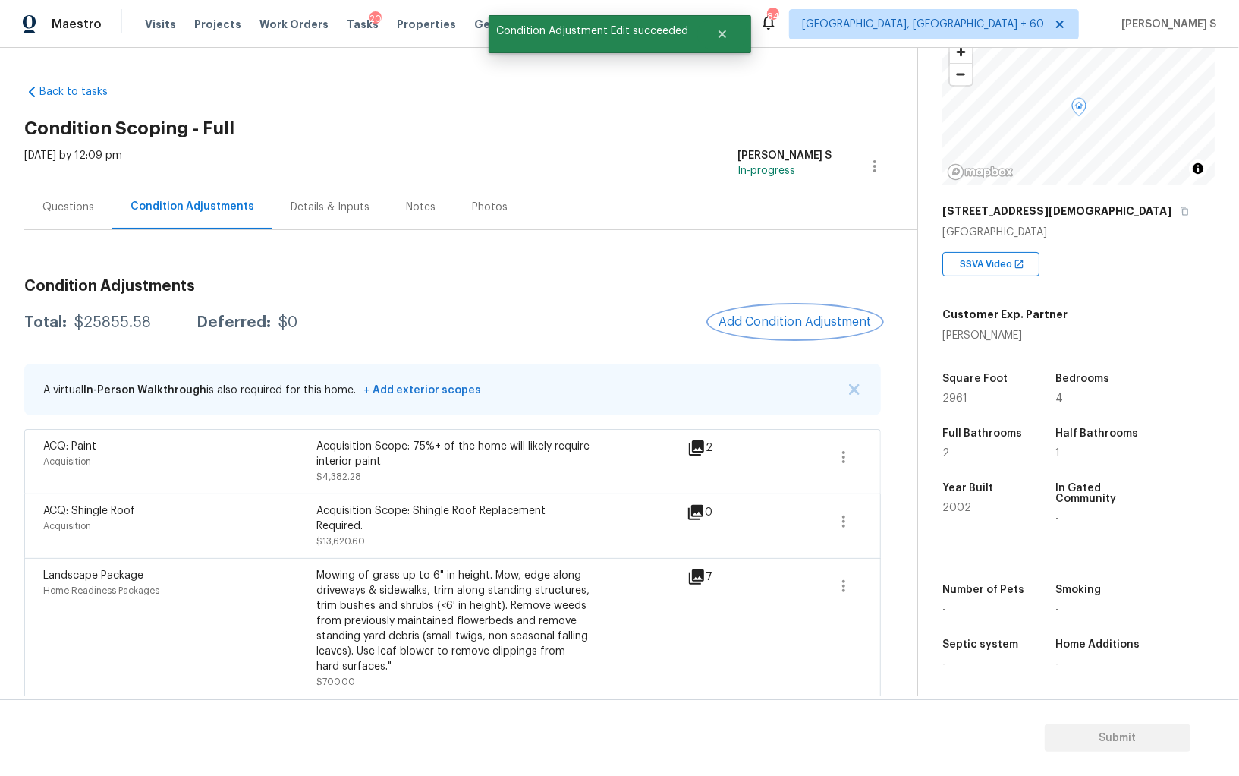
click at [800, 329] on button "Add Condition Adjustment" at bounding box center [796, 322] width 172 height 32
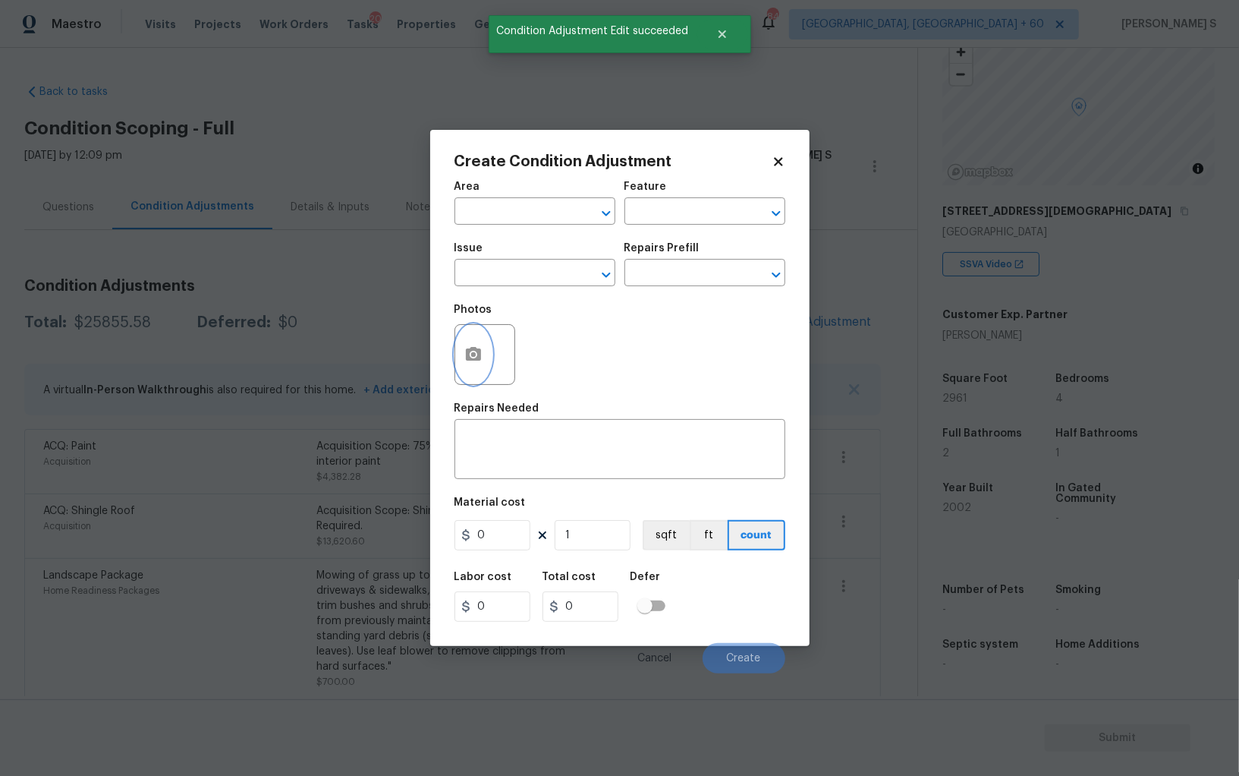
click at [471, 348] on icon "button" at bounding box center [473, 354] width 18 height 18
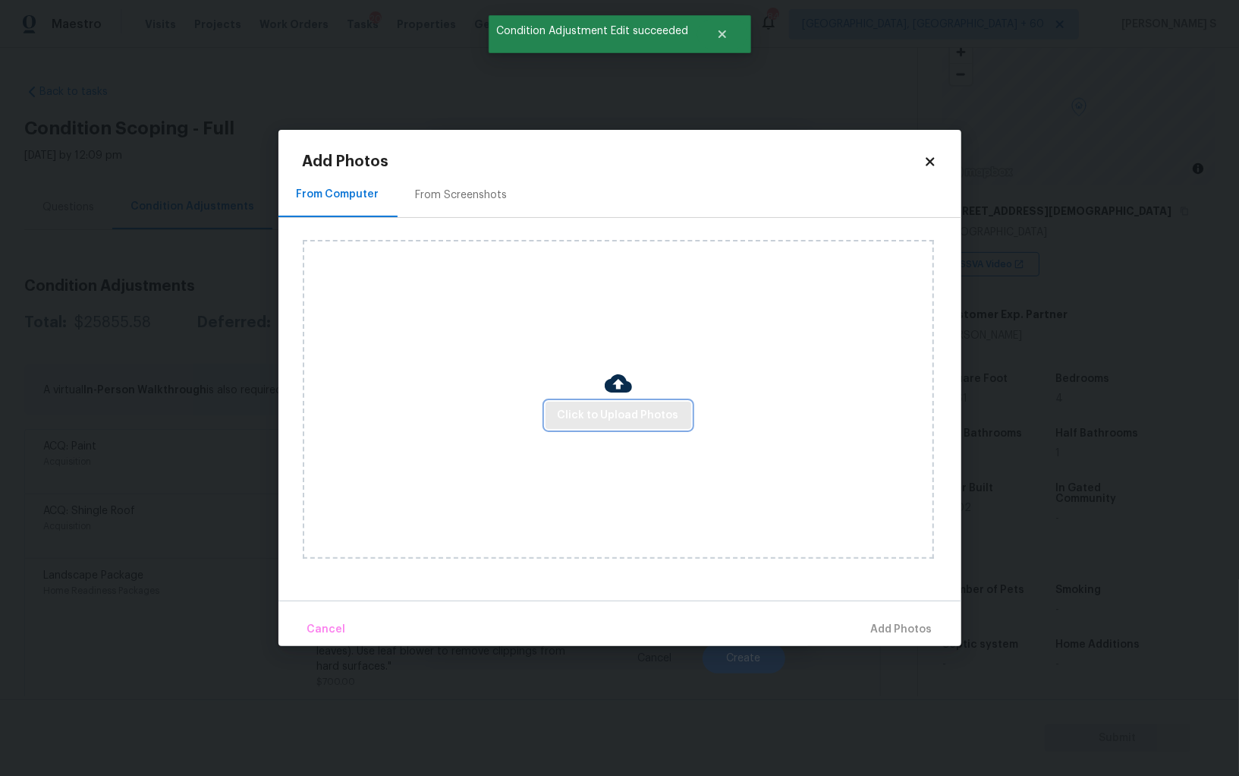
click at [570, 414] on span "Click to Upload Photos" at bounding box center [618, 415] width 121 height 19
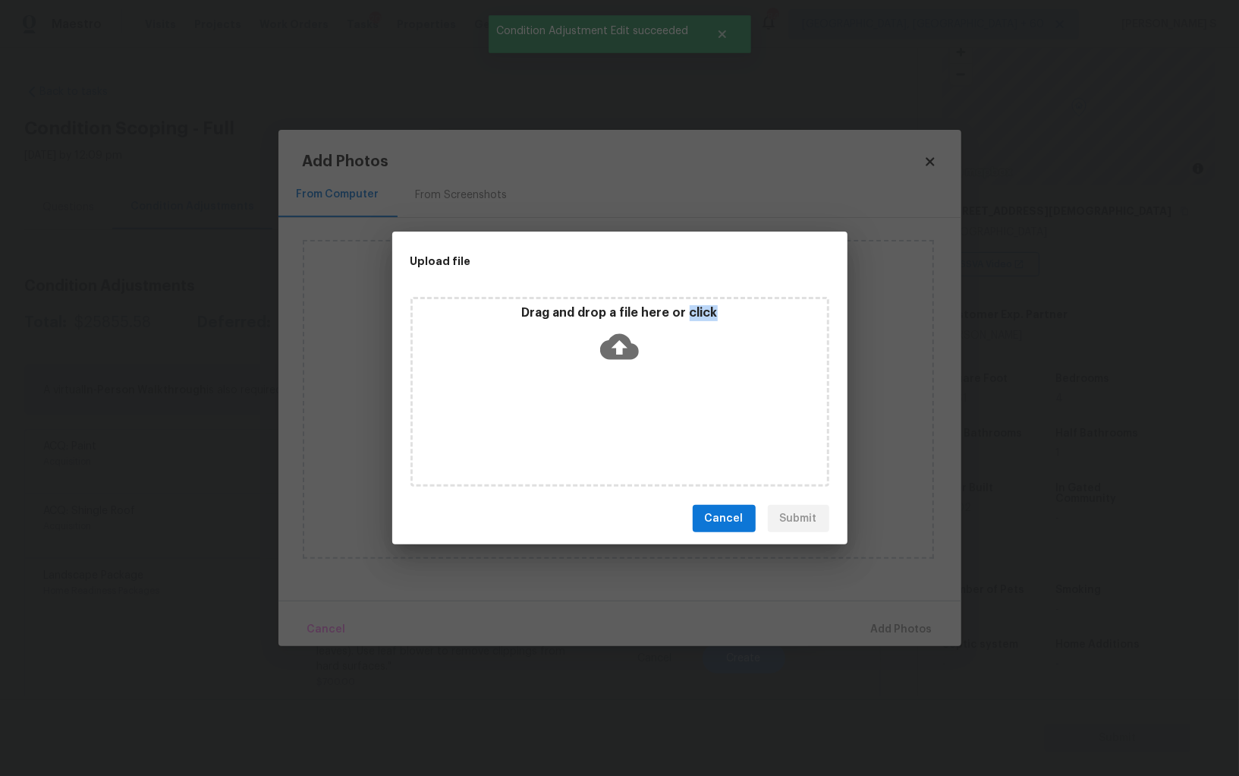
click at [570, 414] on div "Drag and drop a file here or click" at bounding box center [620, 392] width 419 height 190
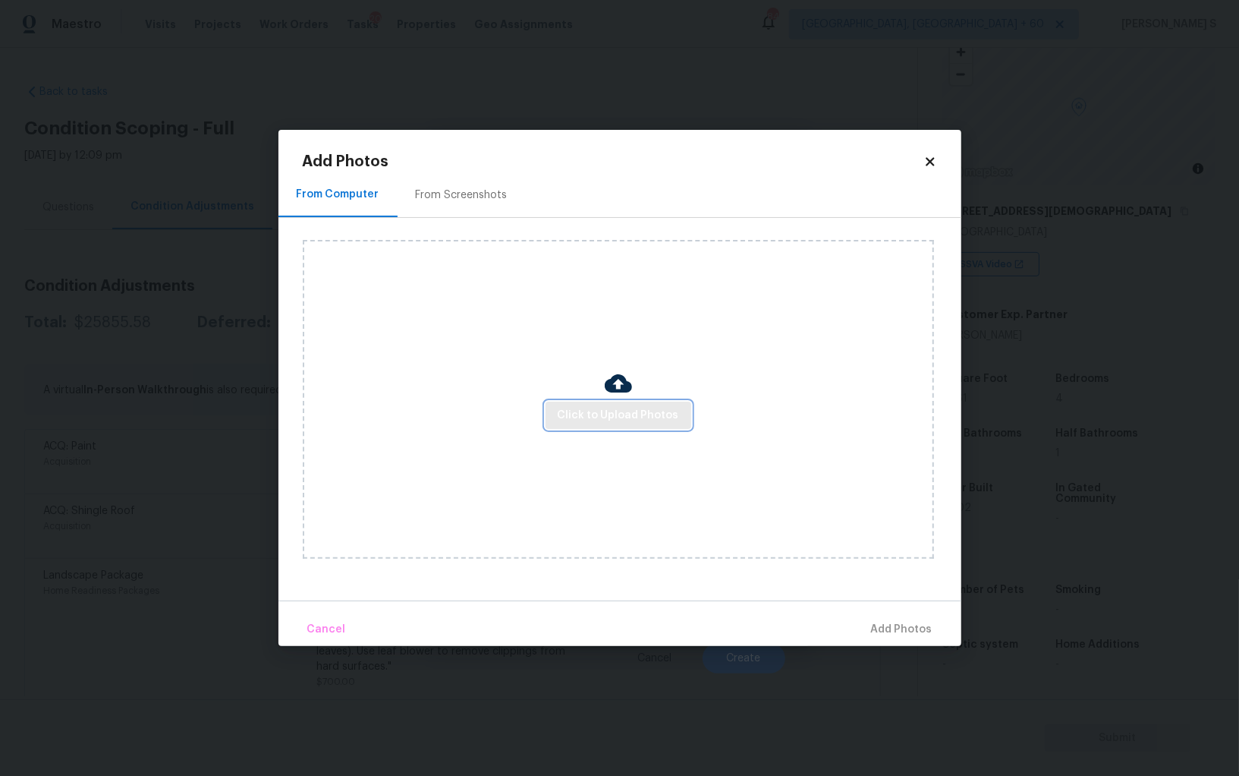
click at [650, 419] on span "Click to Upload Photos" at bounding box center [618, 415] width 121 height 19
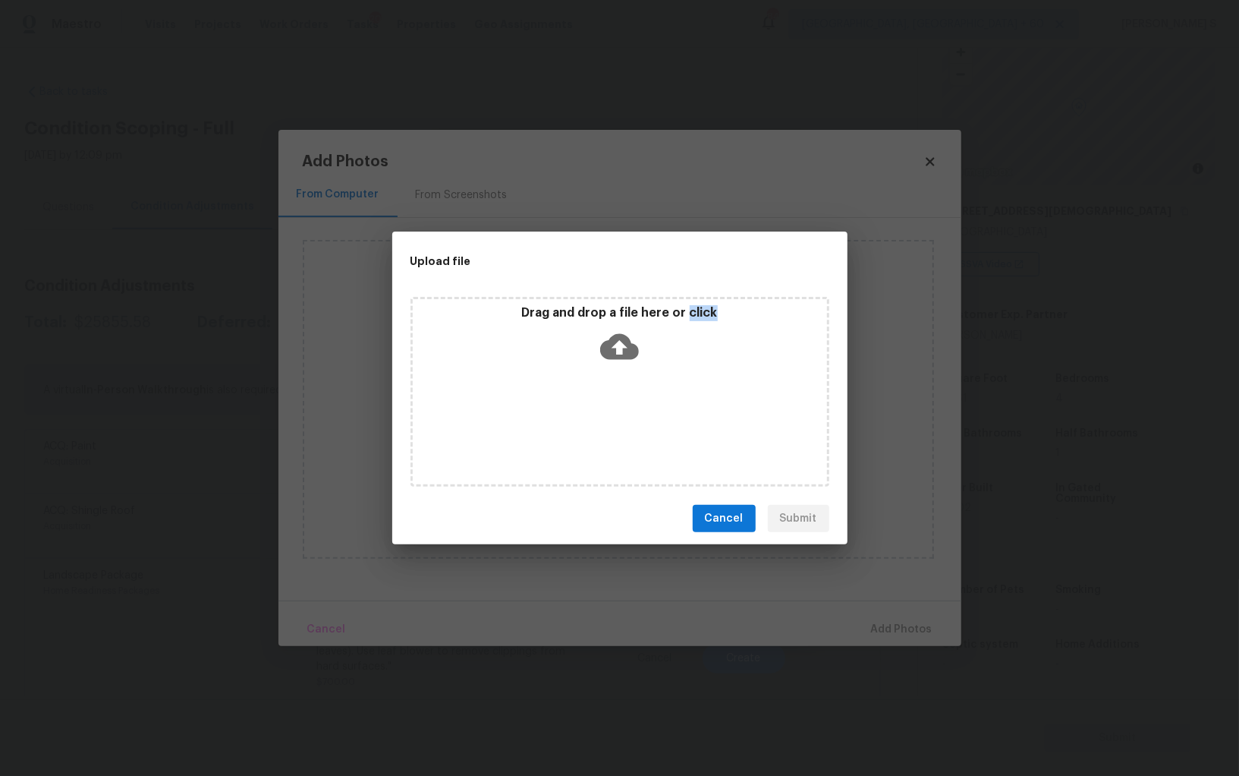
click at [650, 419] on div "Drag and drop a file here or click" at bounding box center [620, 392] width 419 height 190
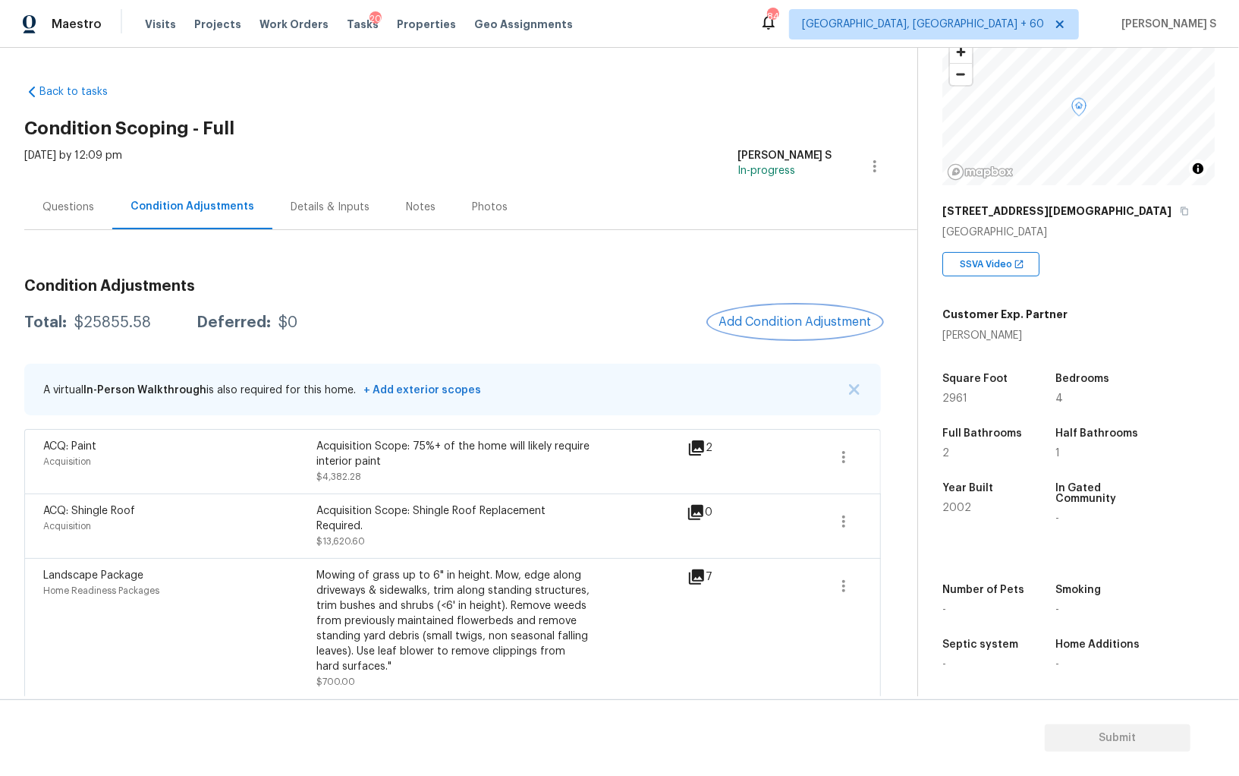
click at [779, 315] on span "Add Condition Adjustment" at bounding box center [795, 322] width 153 height 14
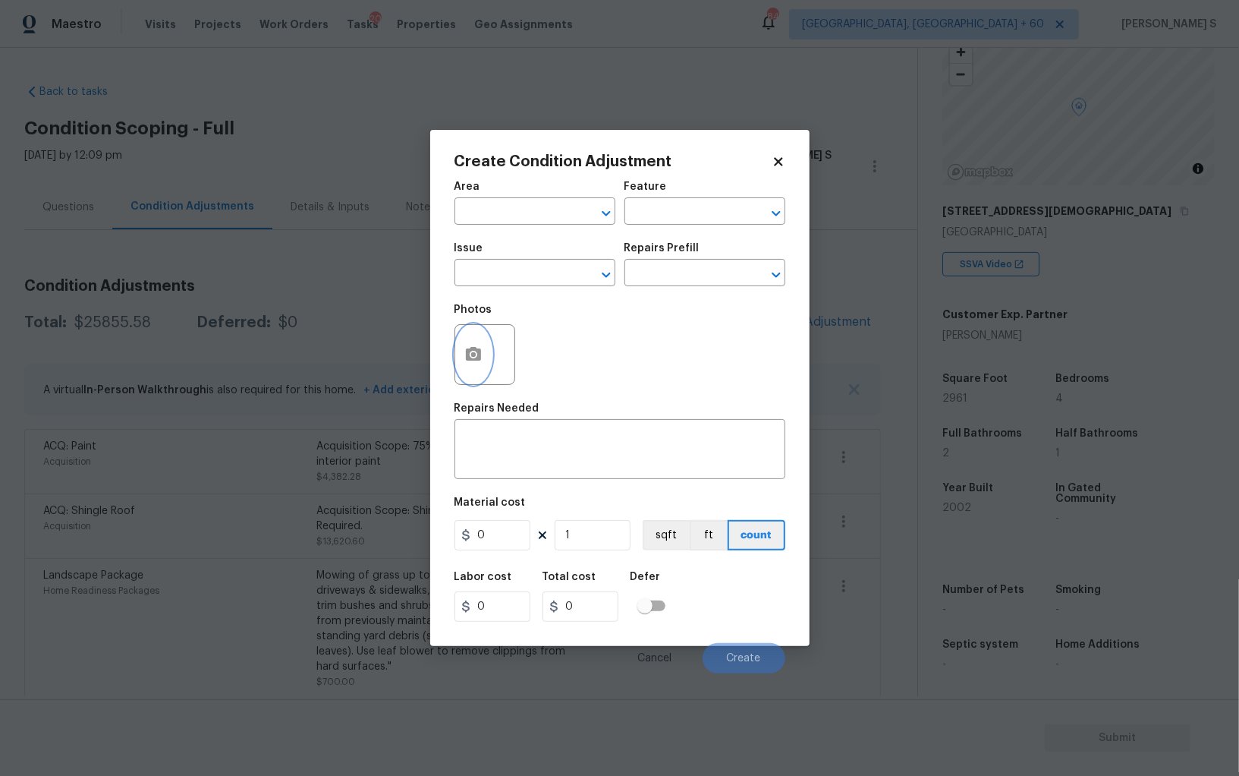
click at [469, 360] on icon "button" at bounding box center [473, 354] width 15 height 14
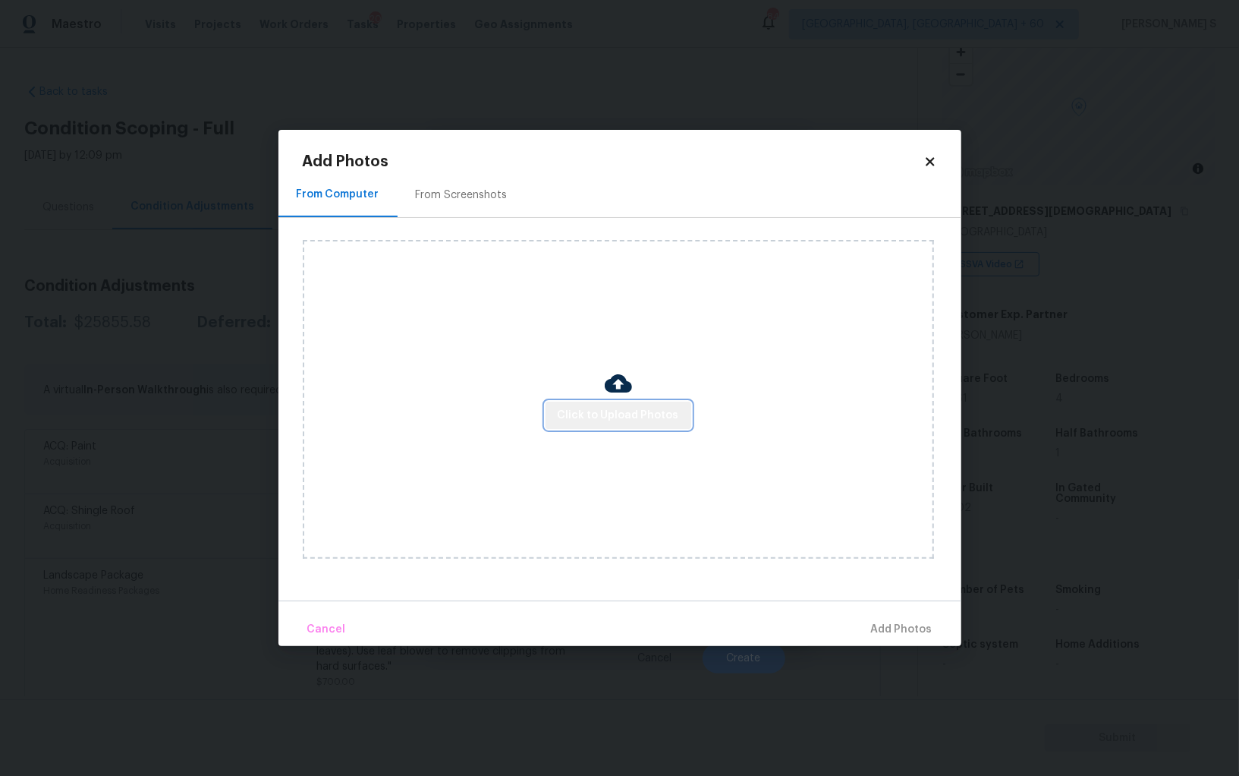
click at [675, 406] on span "Click to Upload Photos" at bounding box center [618, 415] width 121 height 19
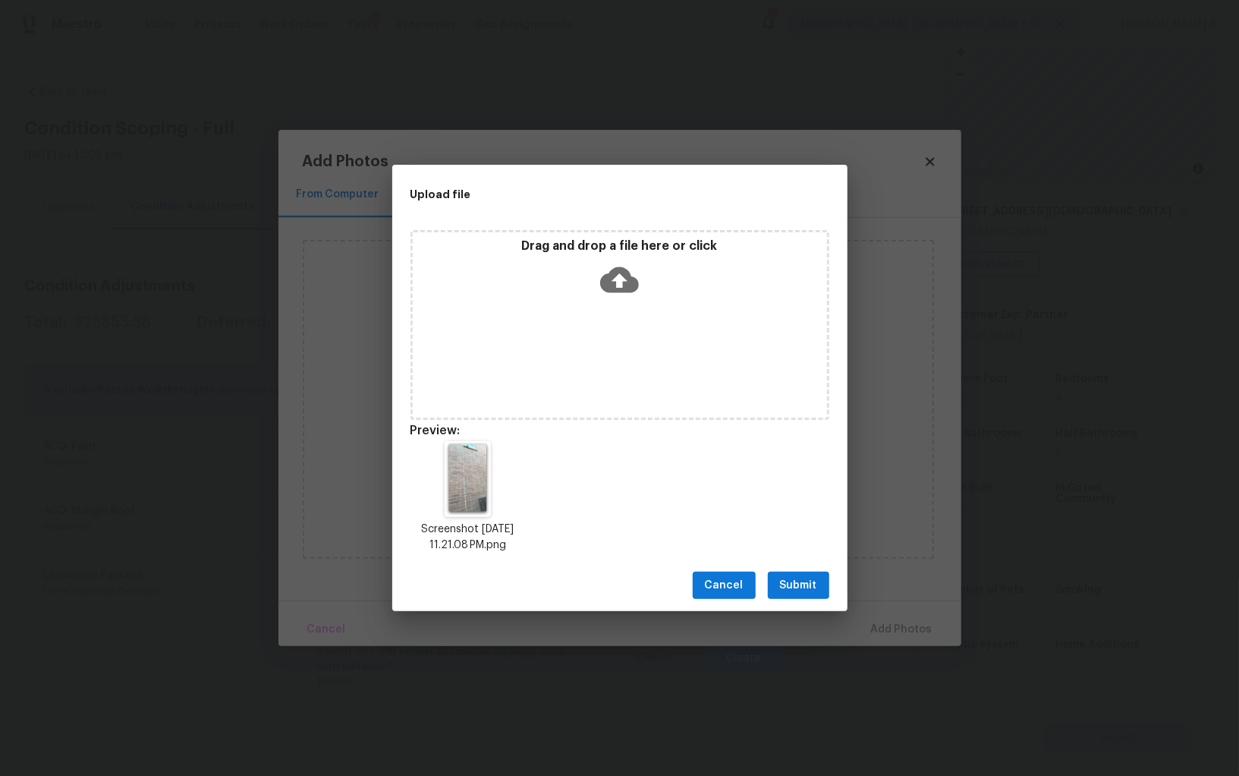
click at [802, 583] on span "Submit" at bounding box center [798, 585] width 37 height 19
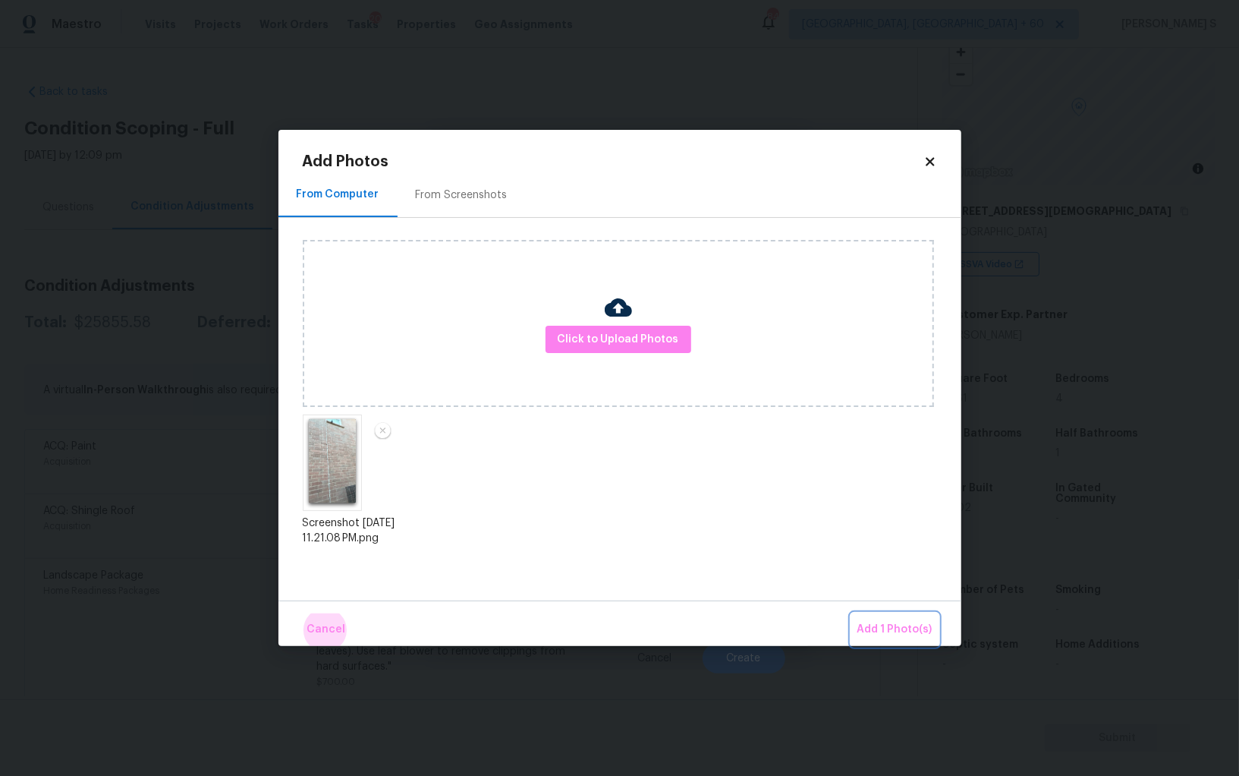
click at [852, 613] on button "Add 1 Photo(s)" at bounding box center [895, 629] width 87 height 33
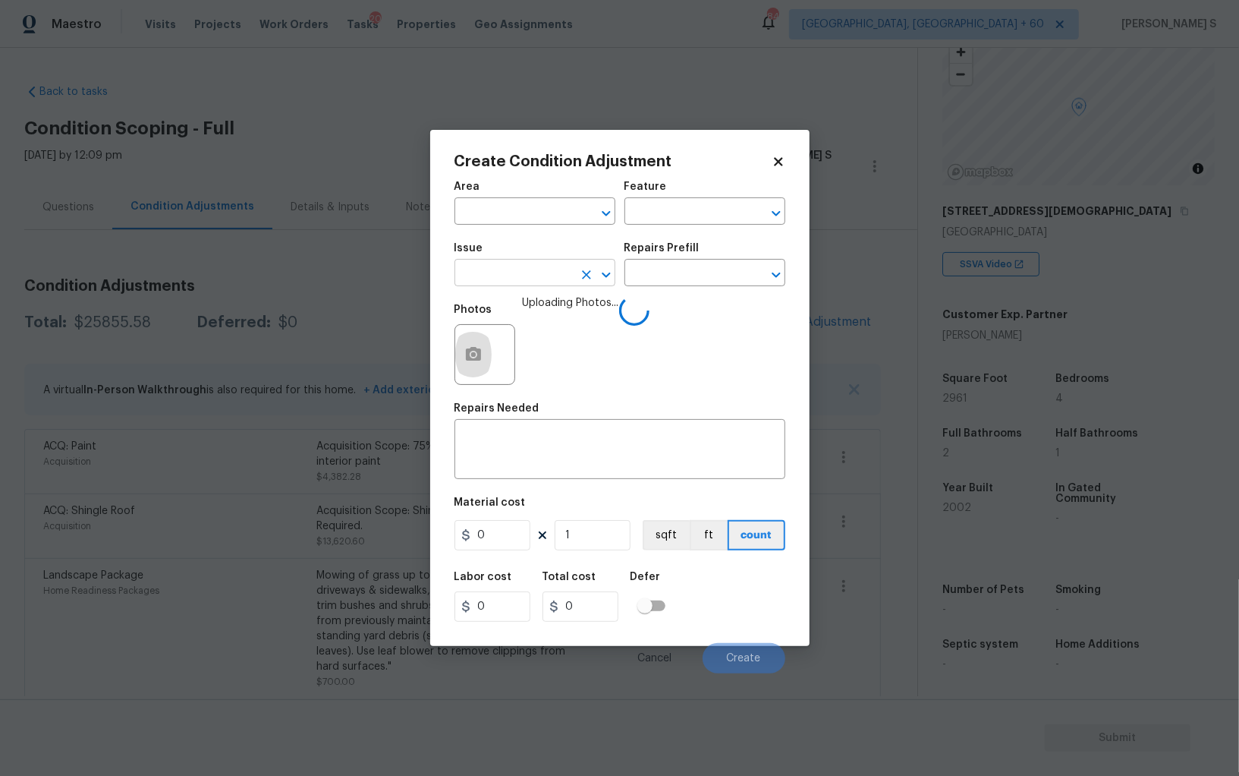
click at [524, 286] on input "text" at bounding box center [514, 275] width 118 height 24
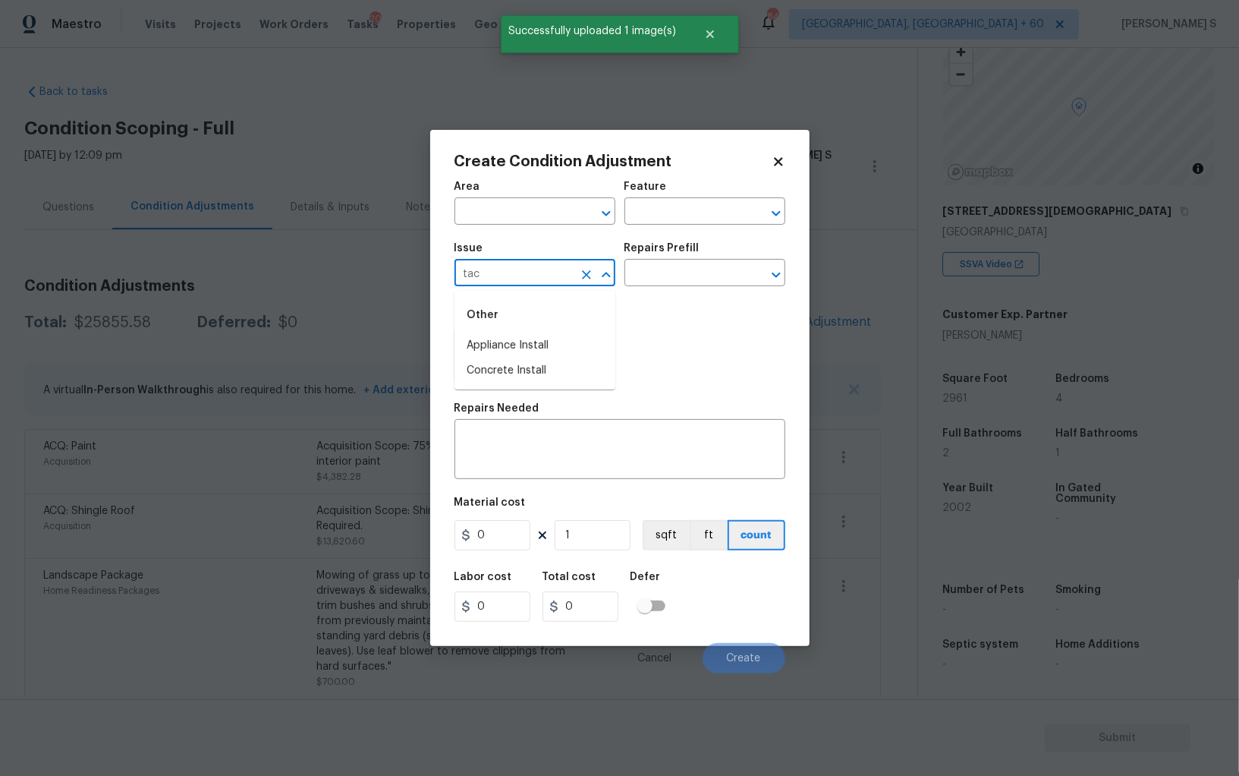
type input "taca"
type input "ACQ: Foundation"
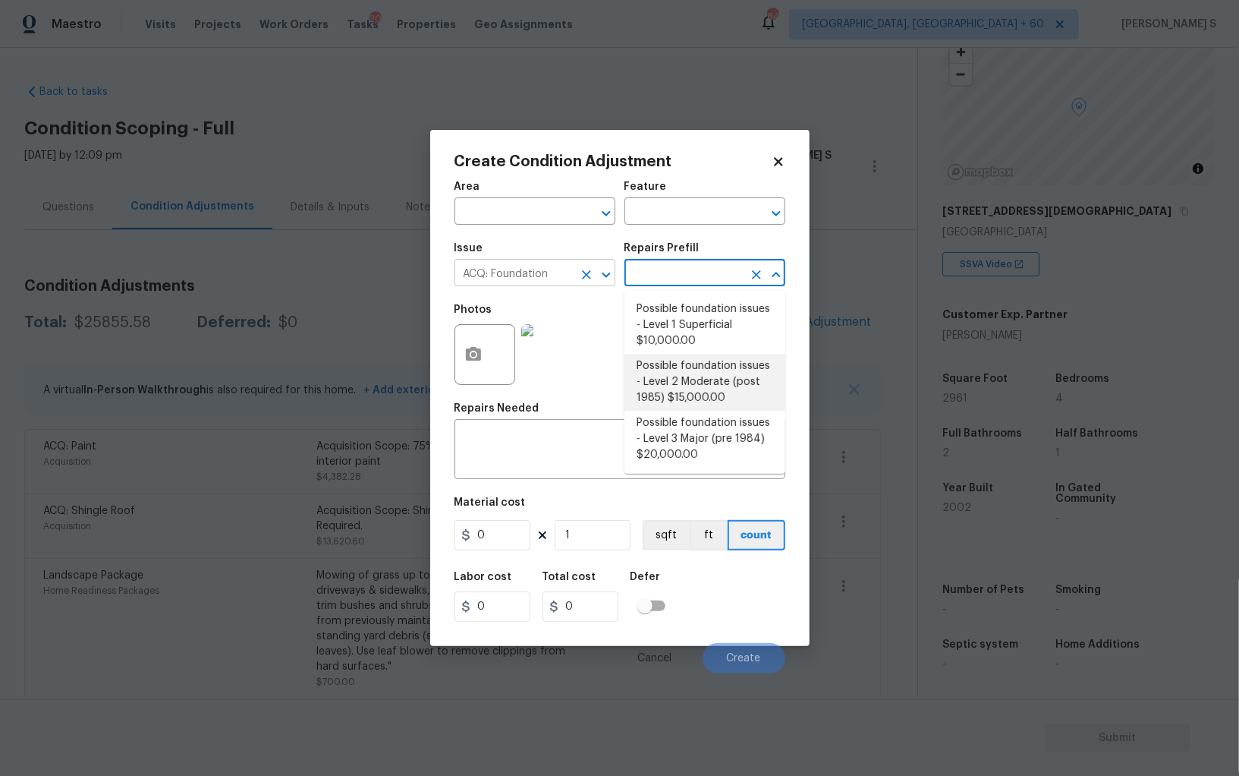
type input "Acquisition"
type textarea "Possible foundation issues - Level 2 Moderate: Disclaimer: This is NOT a techni…"
type input "15000"
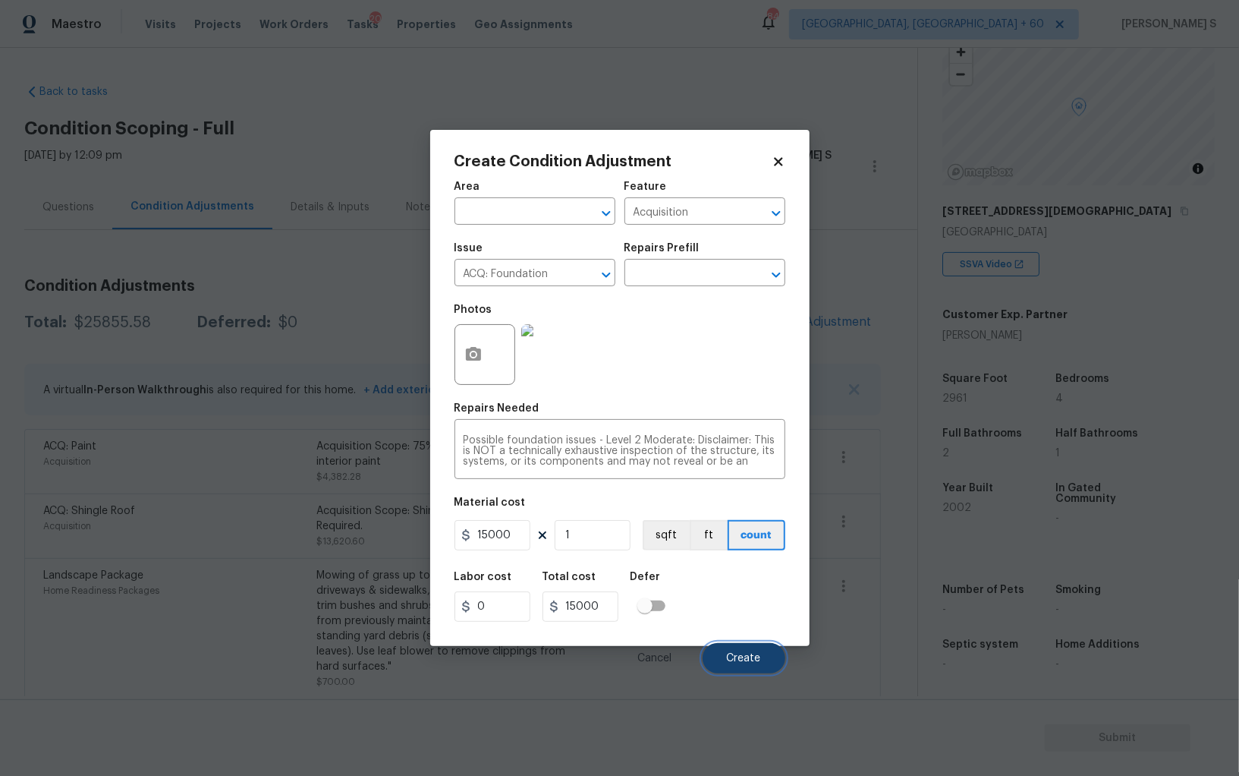
click at [729, 664] on span "Create" at bounding box center [744, 658] width 34 height 11
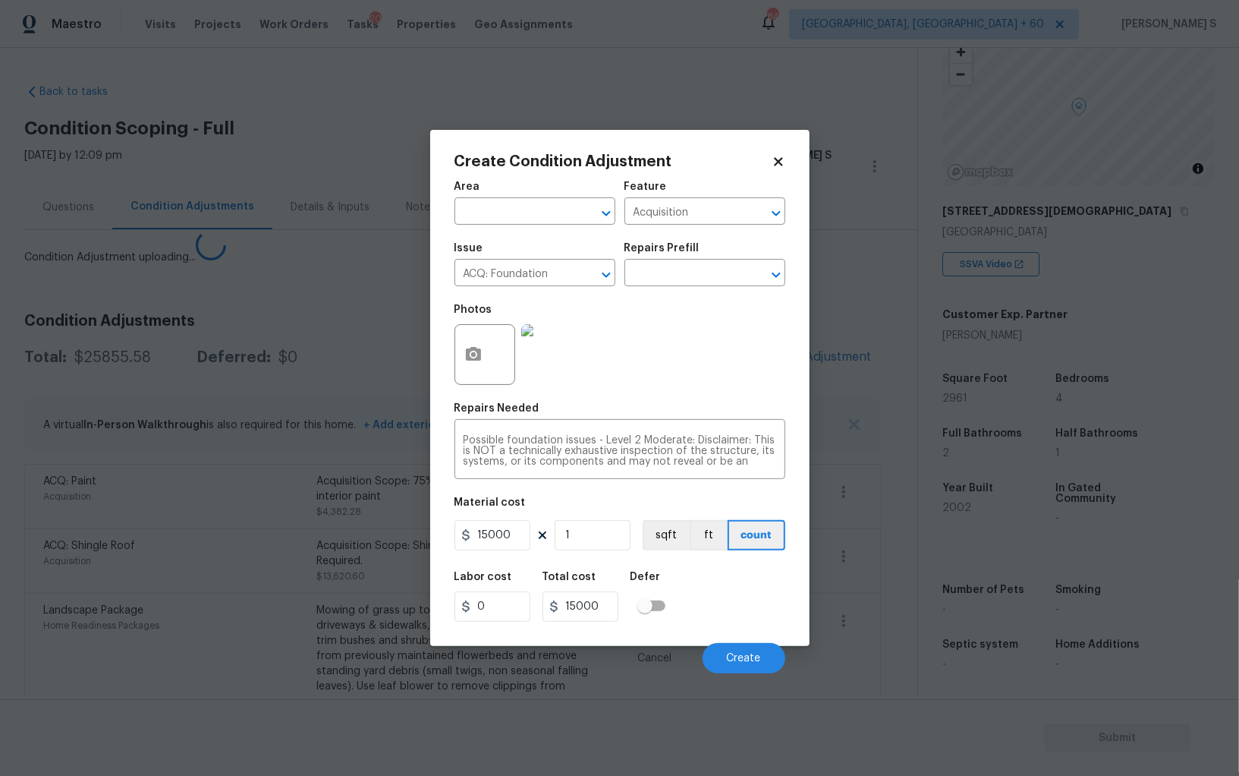
click at [243, 568] on body "Maestro Visits Projects Work Orders Tasks 20 Properties Geo Assignments 844 Alb…" at bounding box center [619, 388] width 1239 height 776
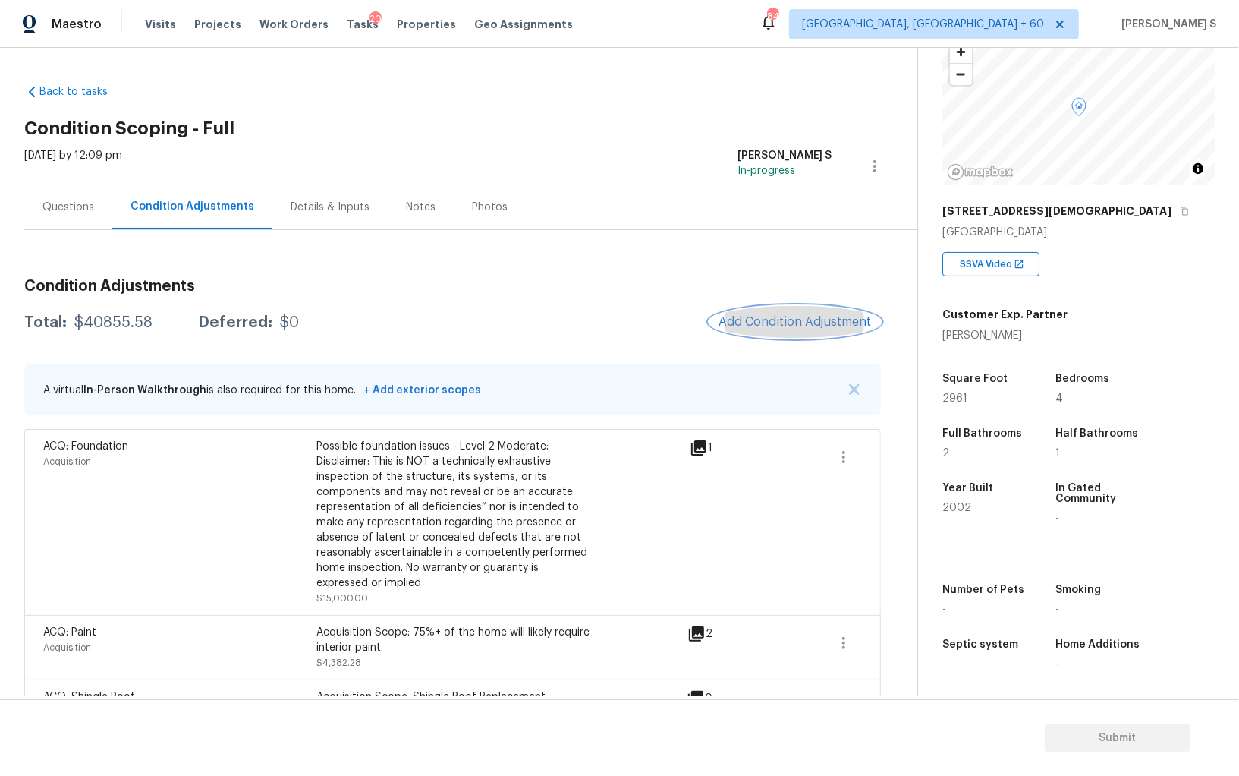
click at [790, 329] on button "Add Condition Adjustment" at bounding box center [796, 322] width 172 height 32
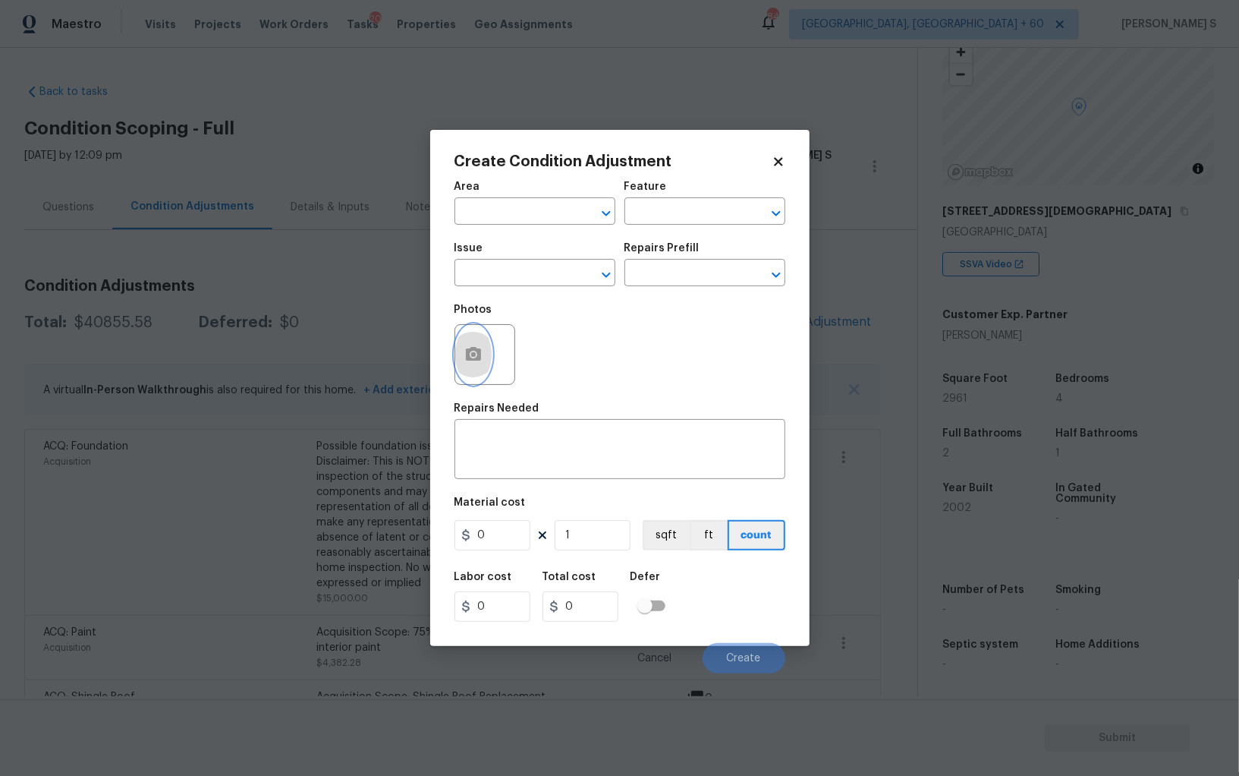
click at [476, 360] on icon "button" at bounding box center [473, 354] width 15 height 14
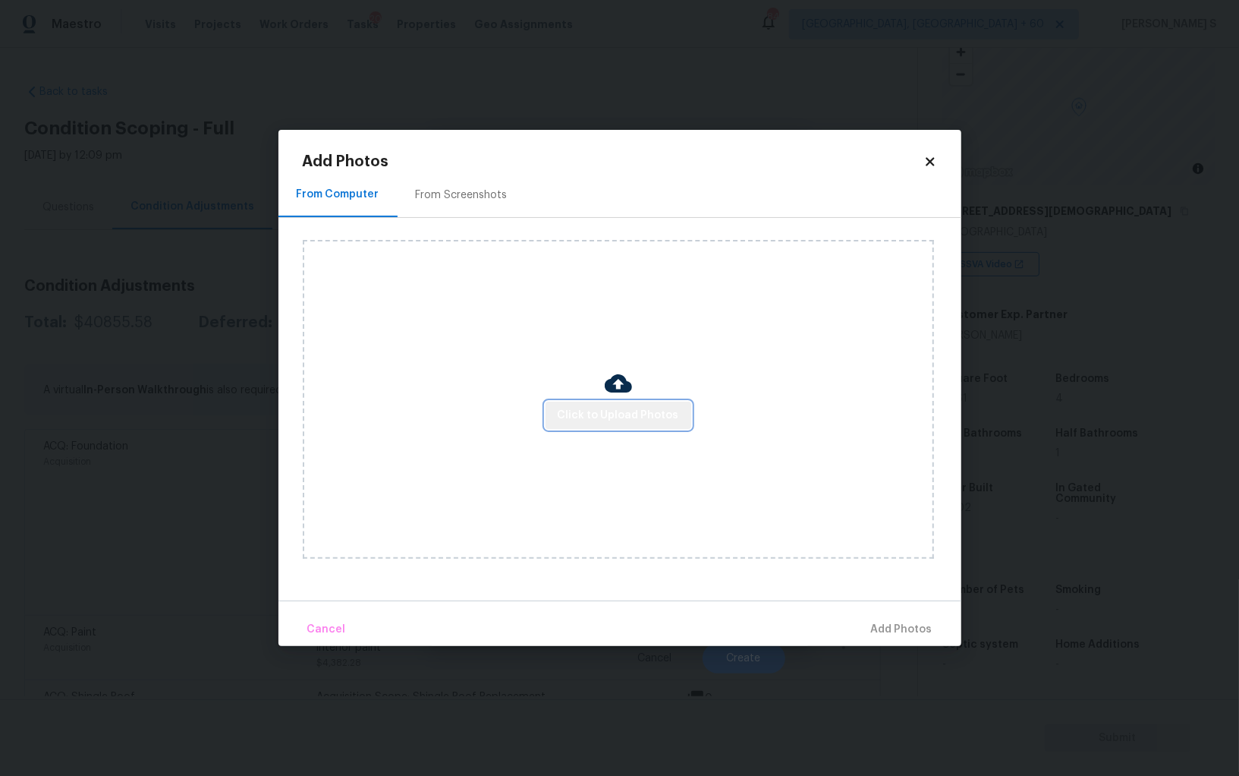
click at [641, 406] on span "Click to Upload Photos" at bounding box center [618, 415] width 121 height 19
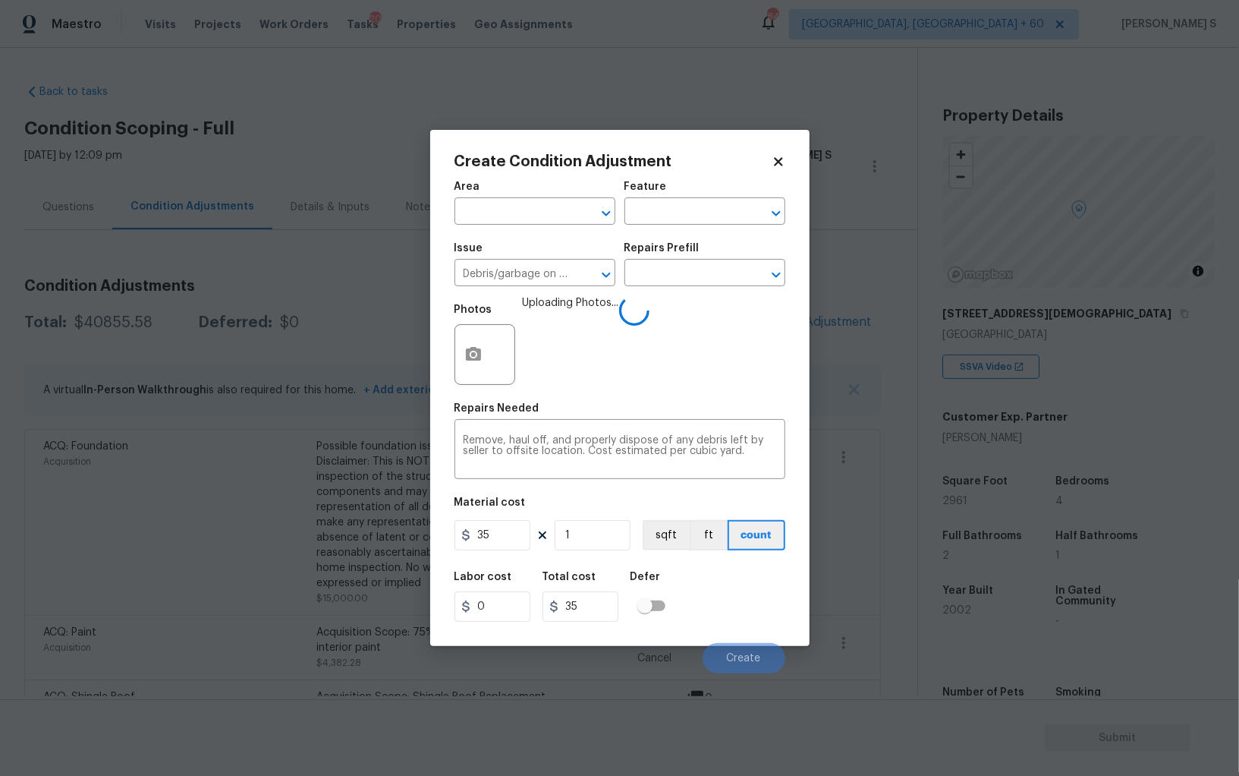
click at [515, 546] on input "35" at bounding box center [493, 535] width 76 height 30
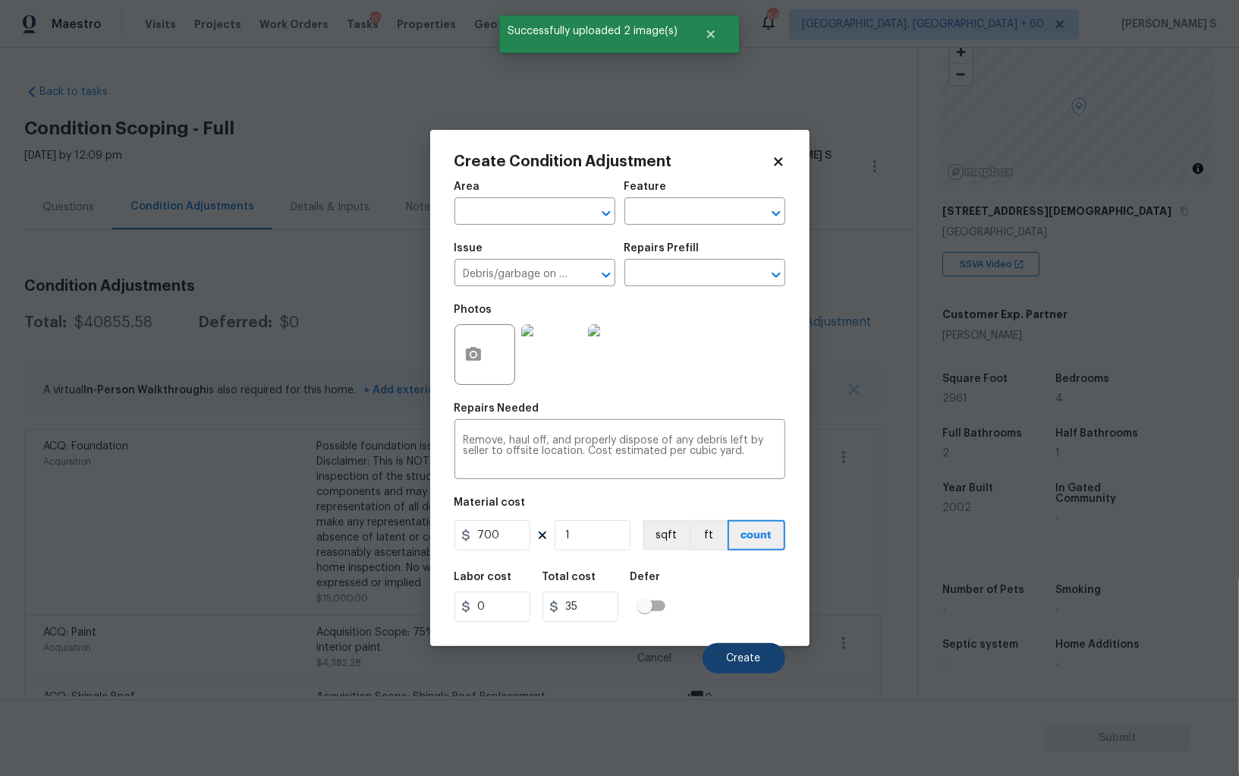
type input "700"
click at [764, 659] on button "Create" at bounding box center [744, 658] width 83 height 30
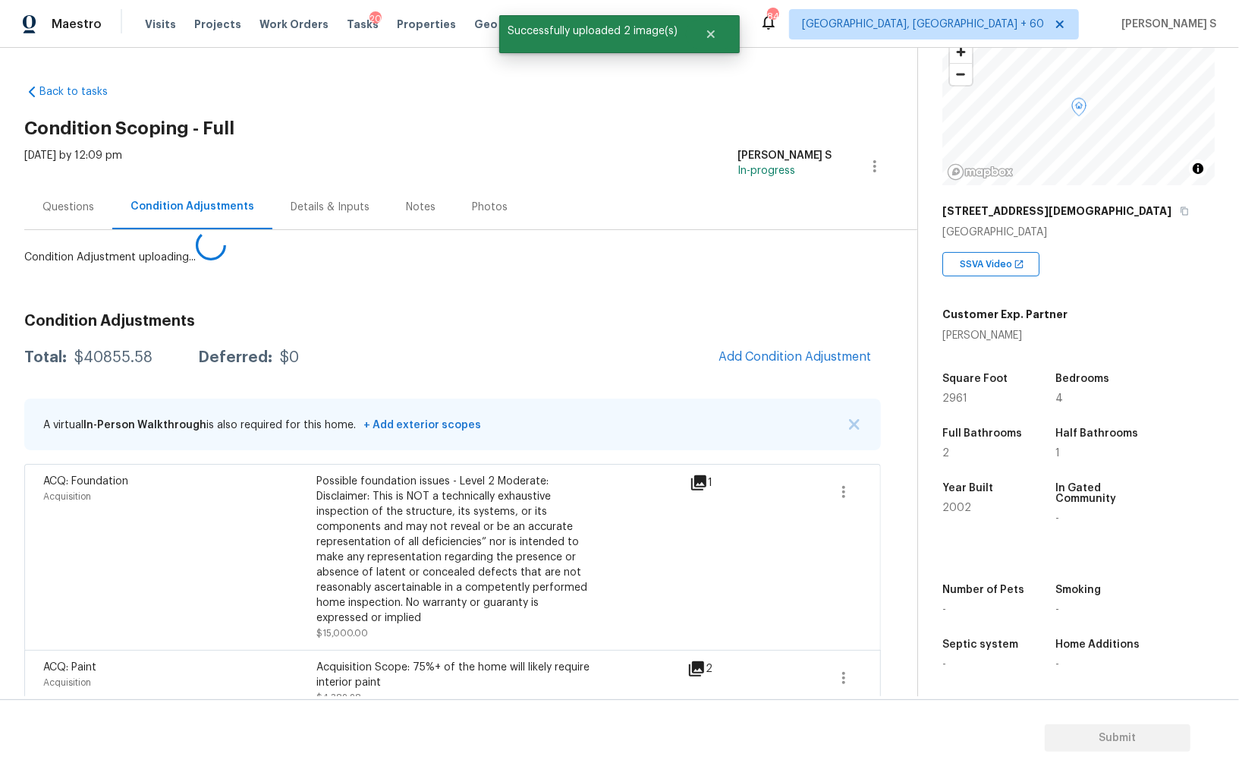
click at [275, 558] on body "Maestro Visits Projects Work Orders Tasks 20 Properties Geo Assignments 844 [GE…" at bounding box center [619, 388] width 1239 height 776
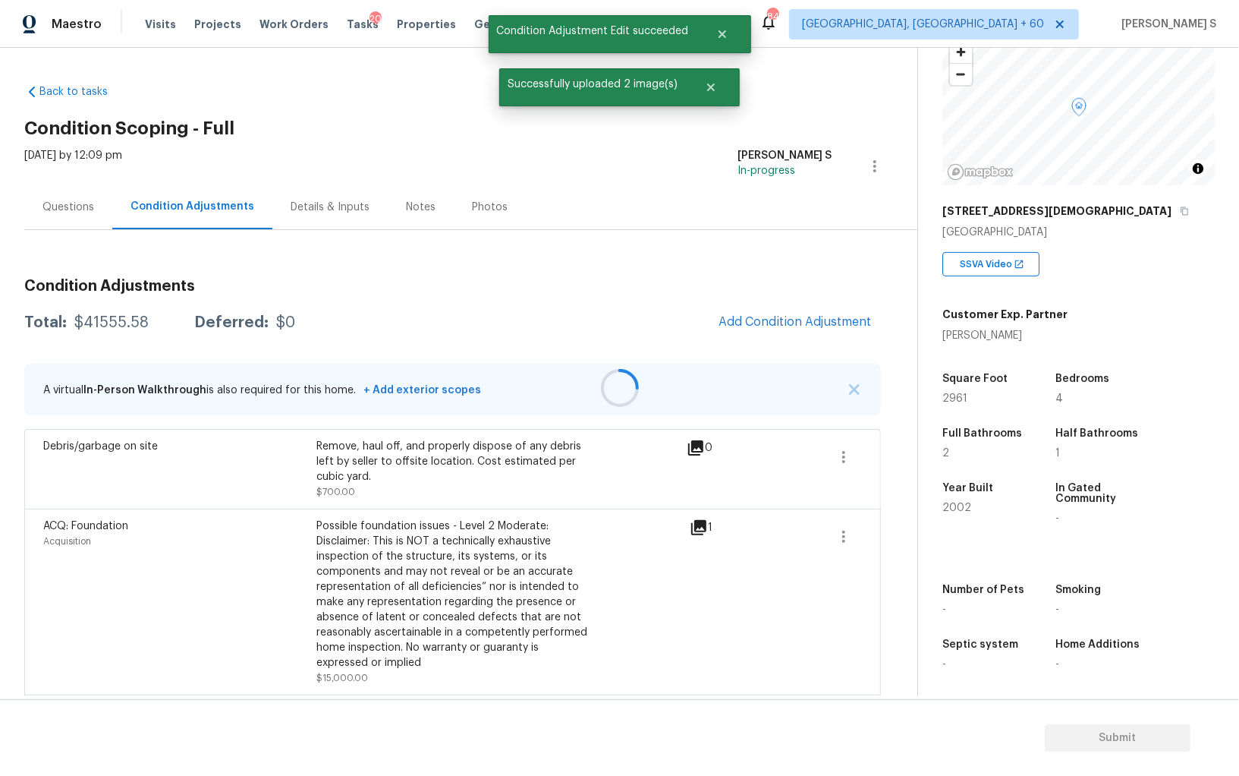
click at [764, 334] on div at bounding box center [619, 388] width 1239 height 776
click at [785, 323] on div at bounding box center [619, 388] width 1239 height 776
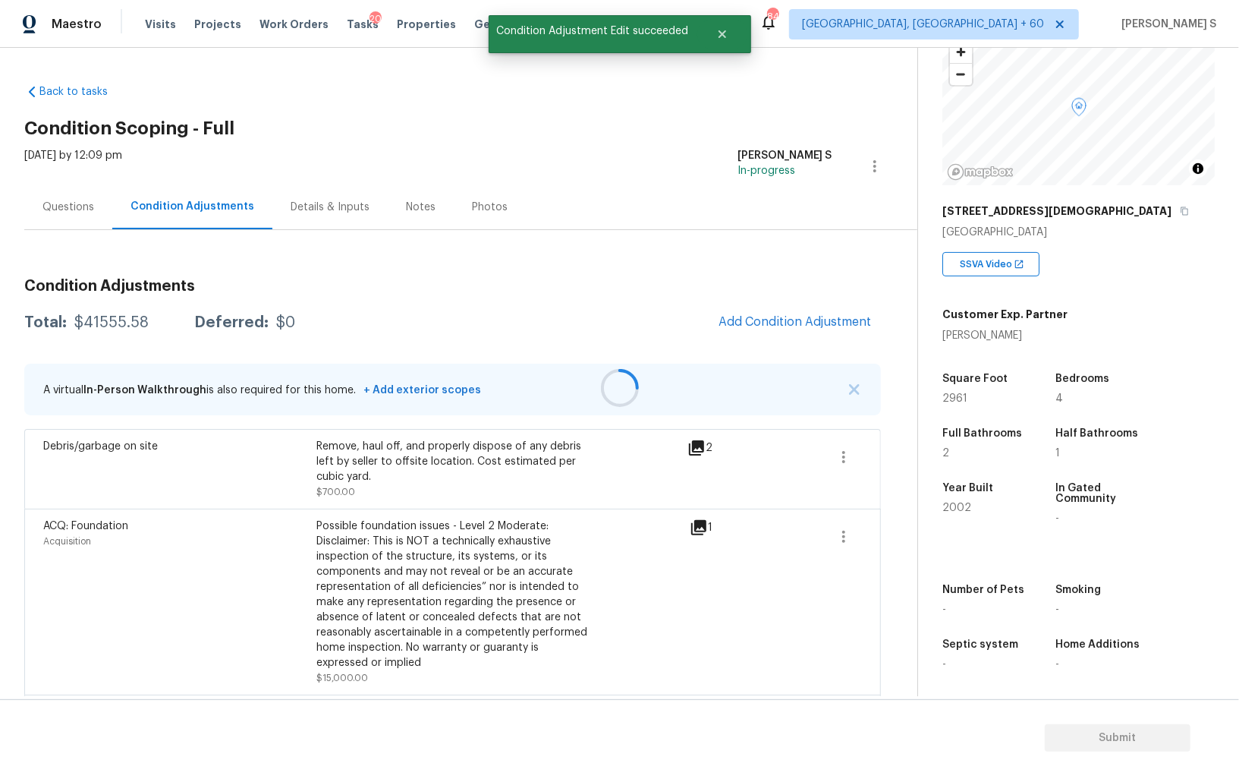
click at [740, 329] on div at bounding box center [619, 388] width 1239 height 776
click at [737, 323] on span "Add Condition Adjustment" at bounding box center [795, 322] width 153 height 14
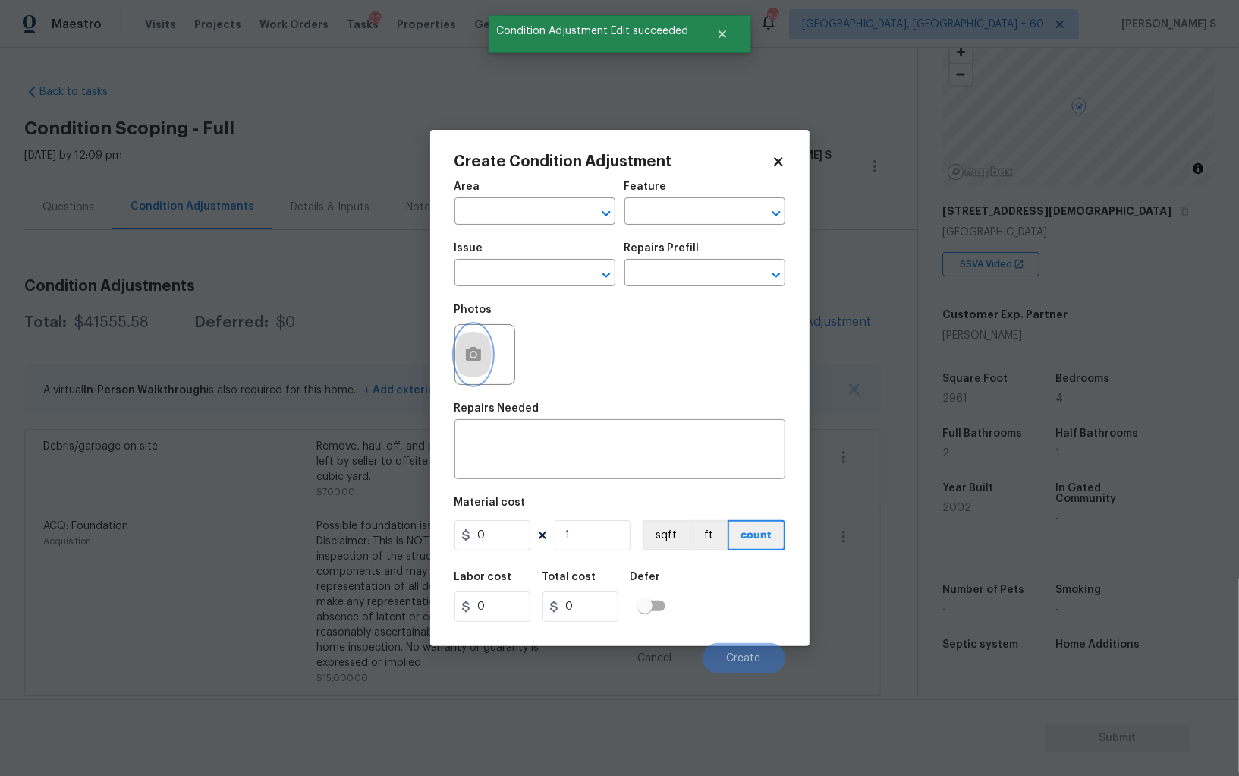
click at [474, 345] on button "button" at bounding box center [473, 354] width 36 height 59
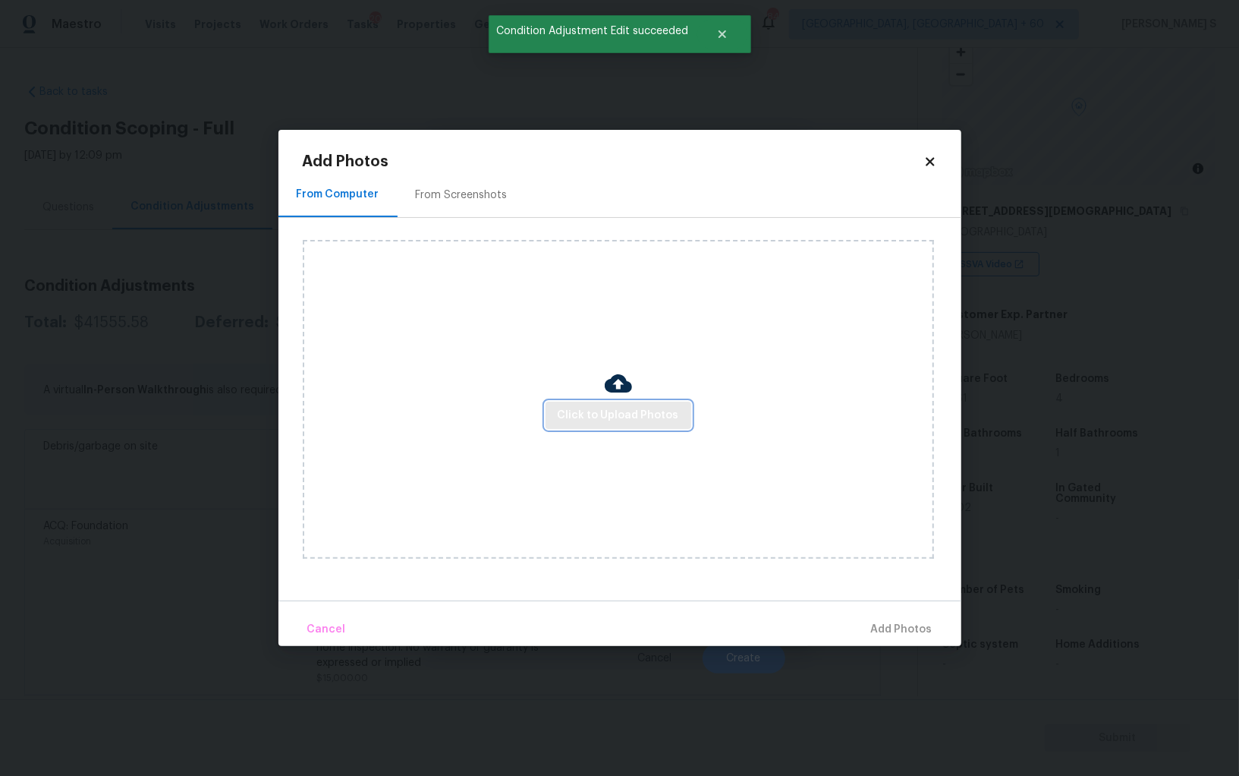
click at [595, 419] on span "Click to Upload Photos" at bounding box center [618, 415] width 121 height 19
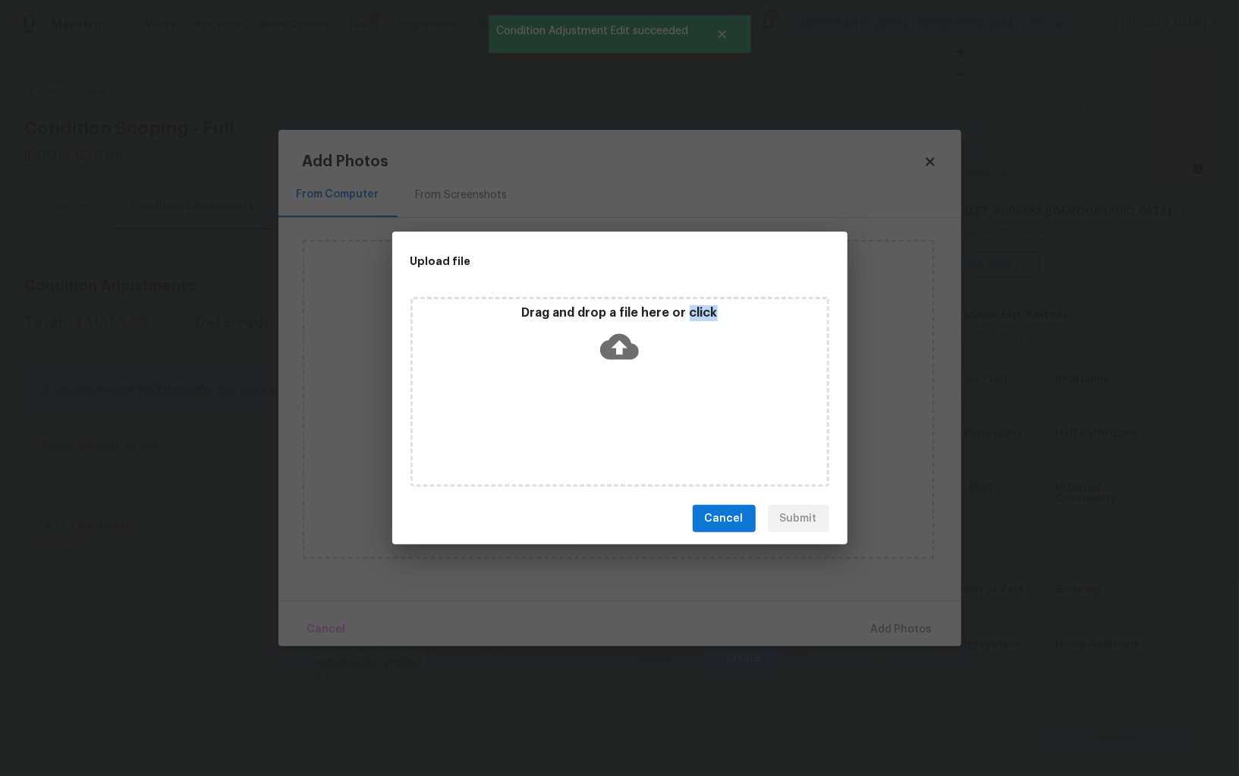
click at [595, 419] on div "Drag and drop a file here or click" at bounding box center [620, 392] width 419 height 190
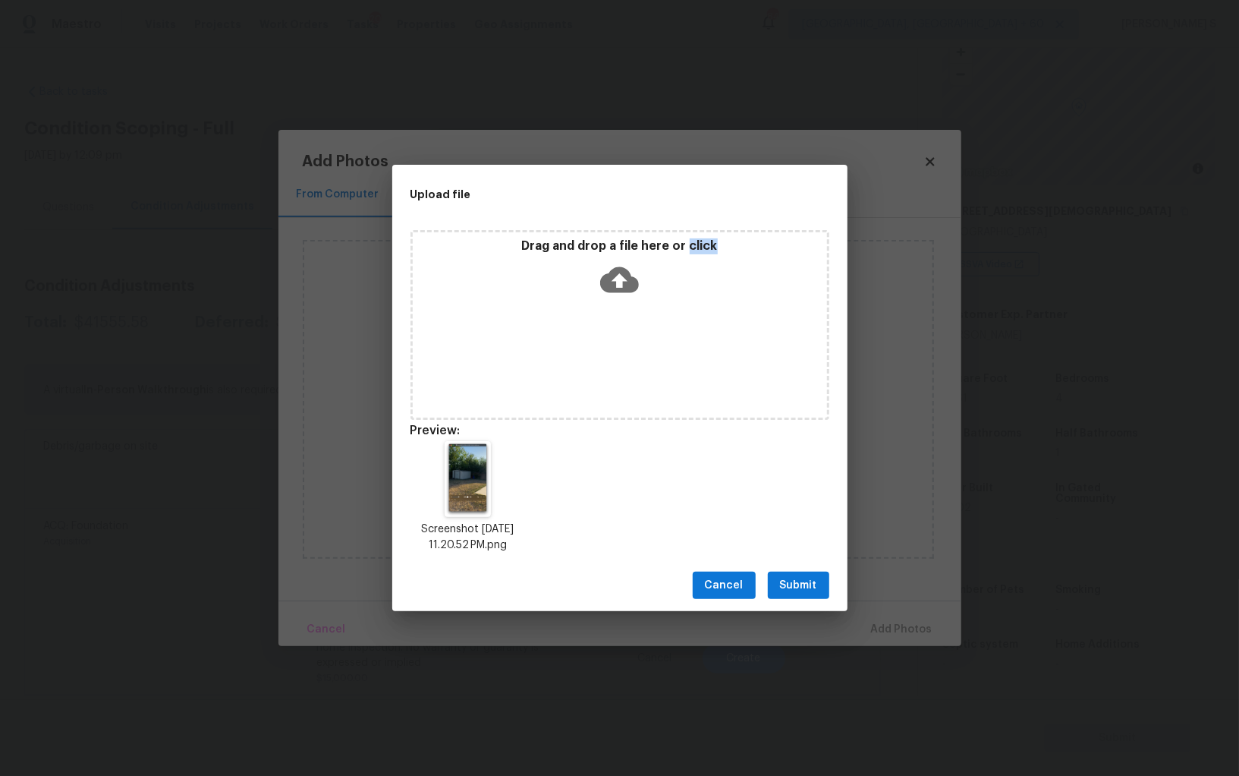
click at [811, 585] on span "Submit" at bounding box center [798, 585] width 37 height 19
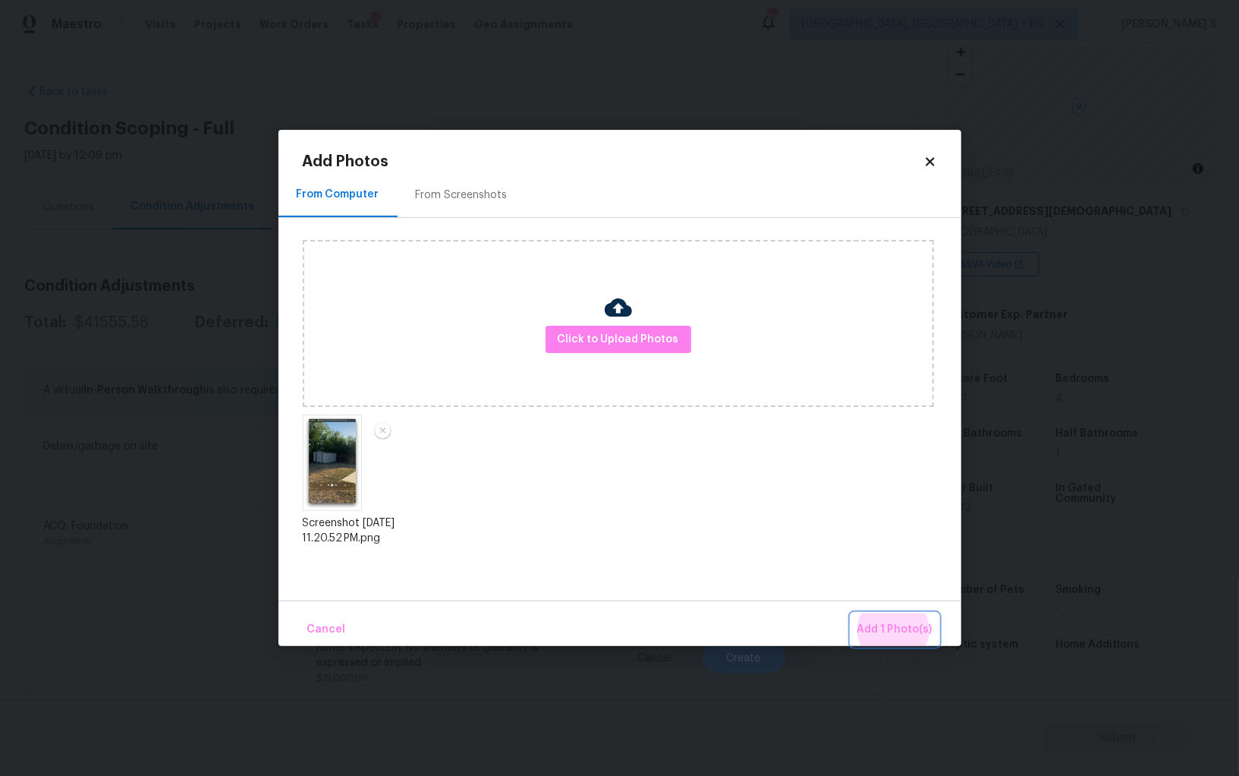
click at [852, 613] on button "Add 1 Photo(s)" at bounding box center [895, 629] width 87 height 33
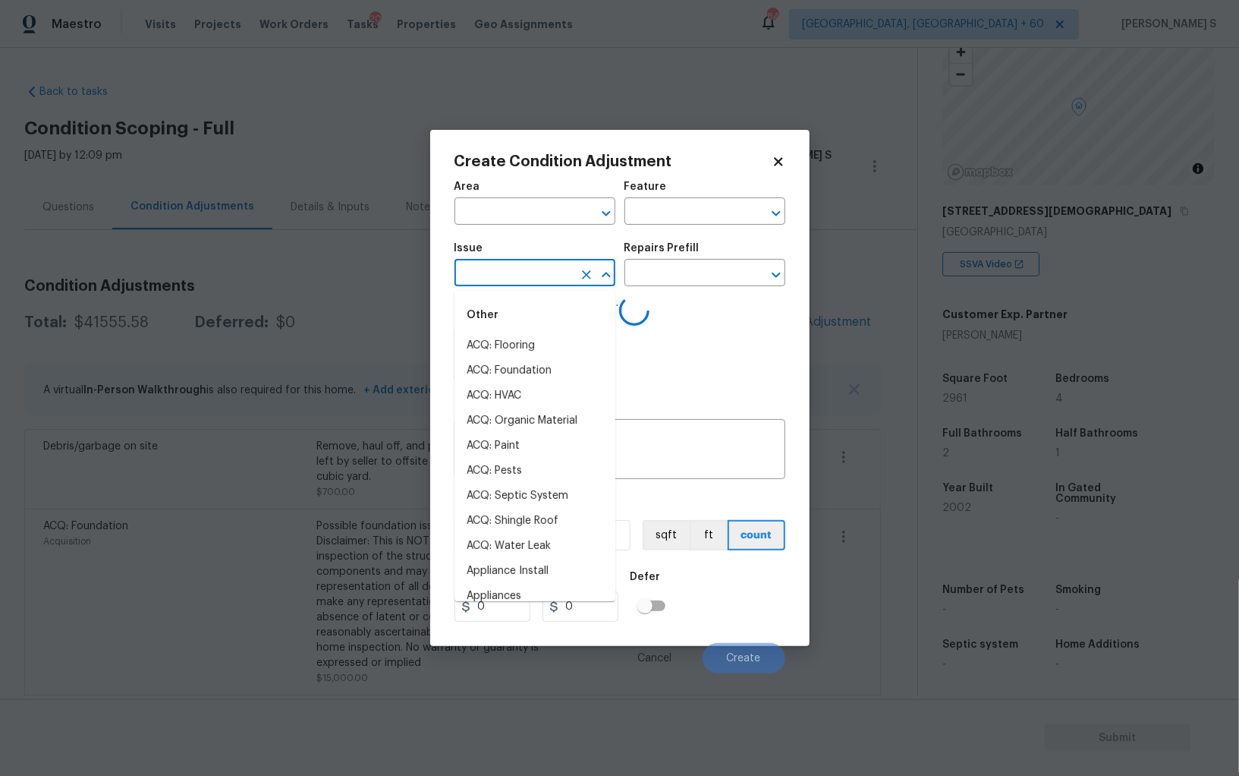
click at [532, 267] on input "text" at bounding box center [514, 275] width 118 height 24
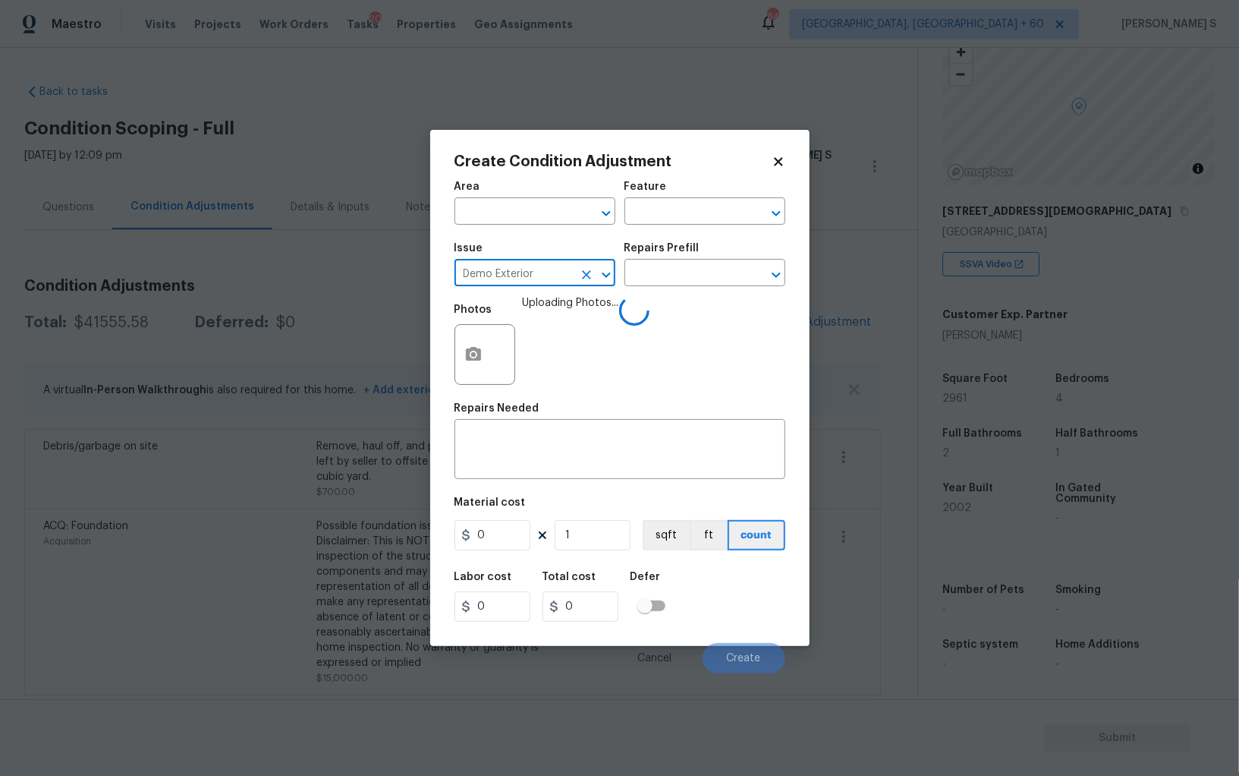
type input "Demo Exterior"
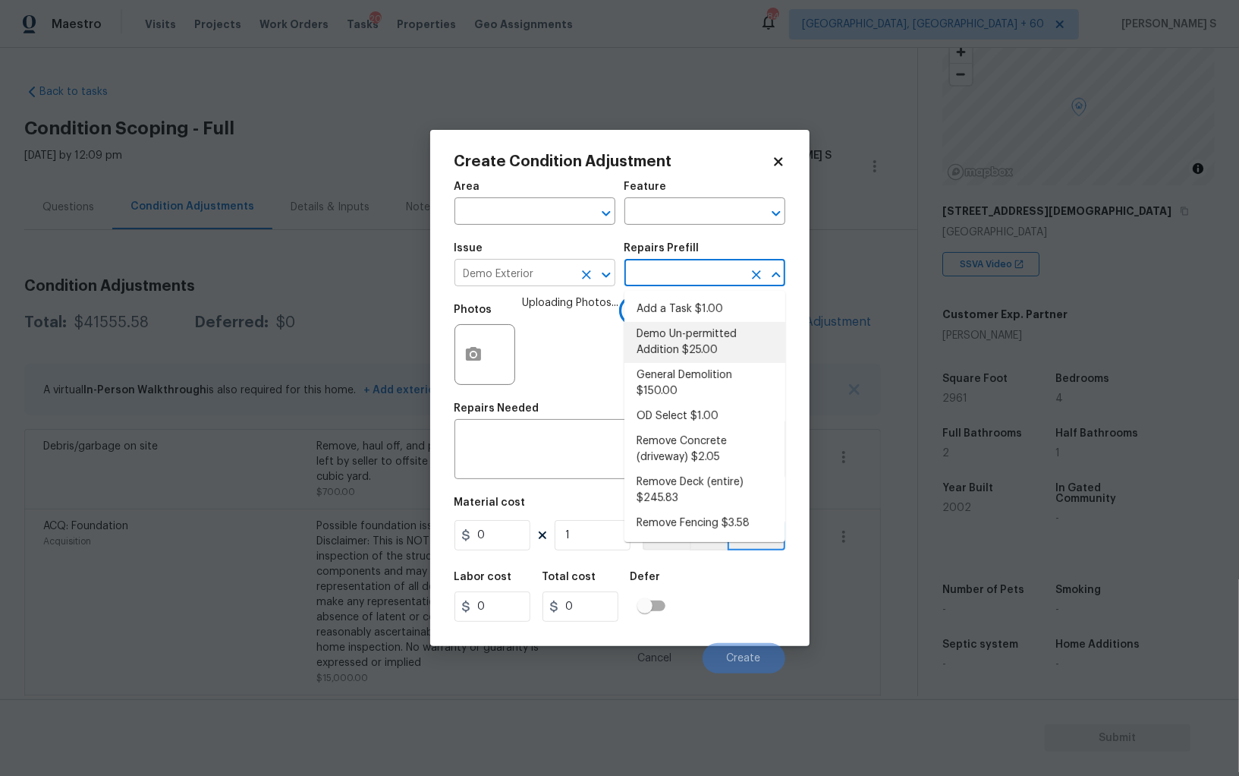
type input "Demolition"
type textarea "Decks, sheds, above ground pools,"
type input "150"
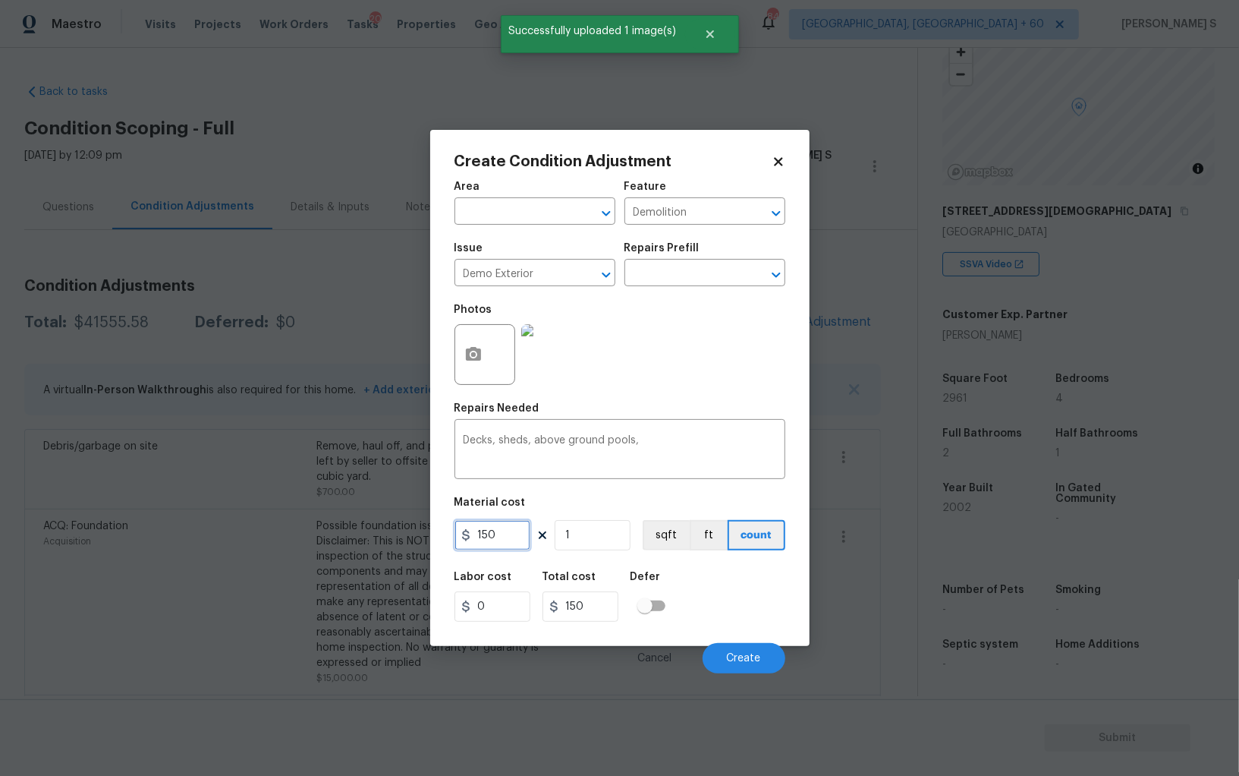
click at [516, 530] on input "150" at bounding box center [493, 535] width 76 height 30
type input "500"
click at [739, 651] on button "Create" at bounding box center [744, 658] width 83 height 30
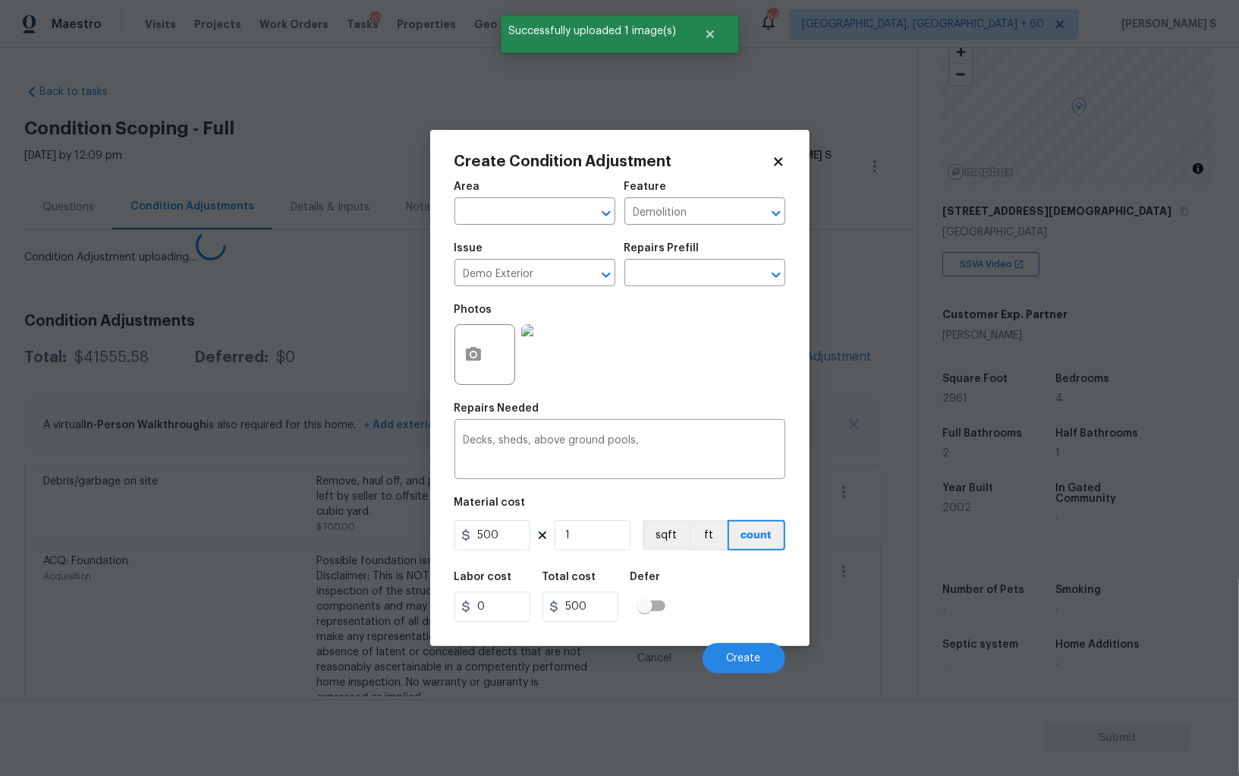
click at [285, 584] on body "Maestro Visits Projects Work Orders Tasks 20 Properties Geo Assignments 844 [GE…" at bounding box center [619, 388] width 1239 height 776
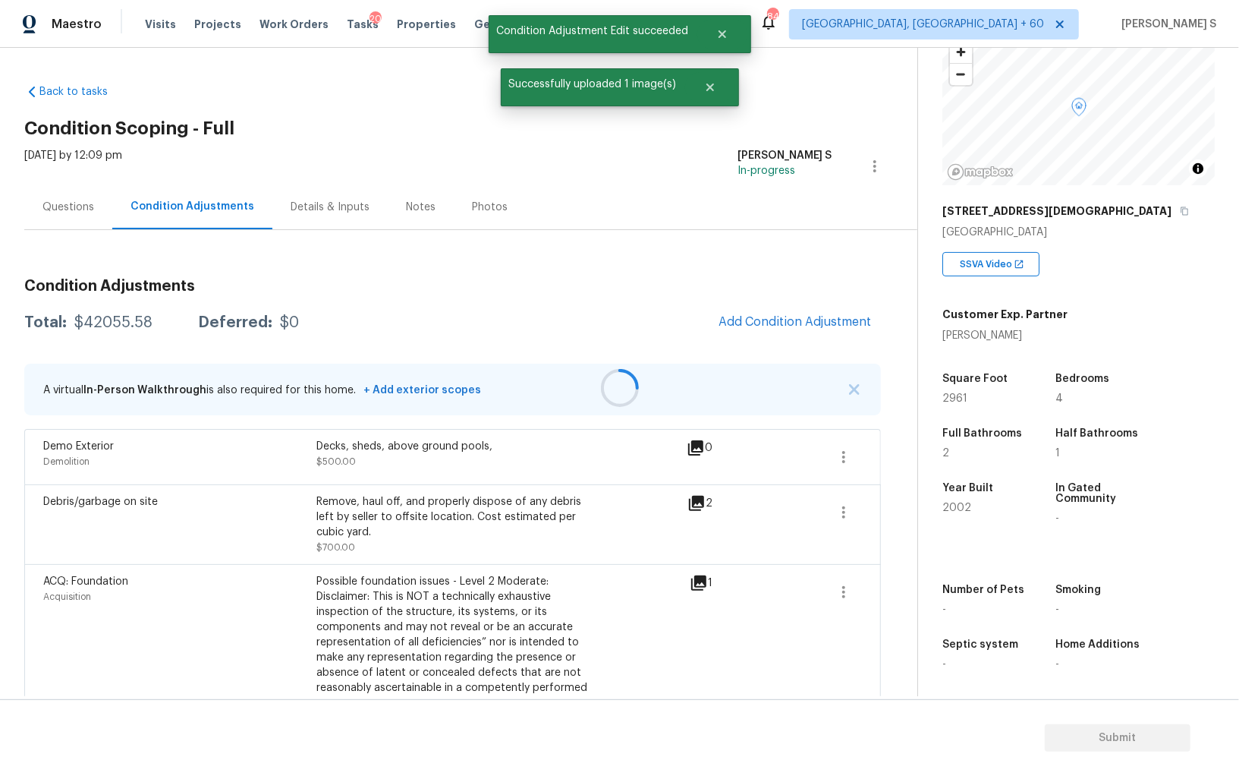
click at [795, 340] on div at bounding box center [619, 388] width 1239 height 776
click at [806, 323] on div at bounding box center [619, 388] width 1239 height 776
click at [832, 318] on div at bounding box center [619, 388] width 1239 height 776
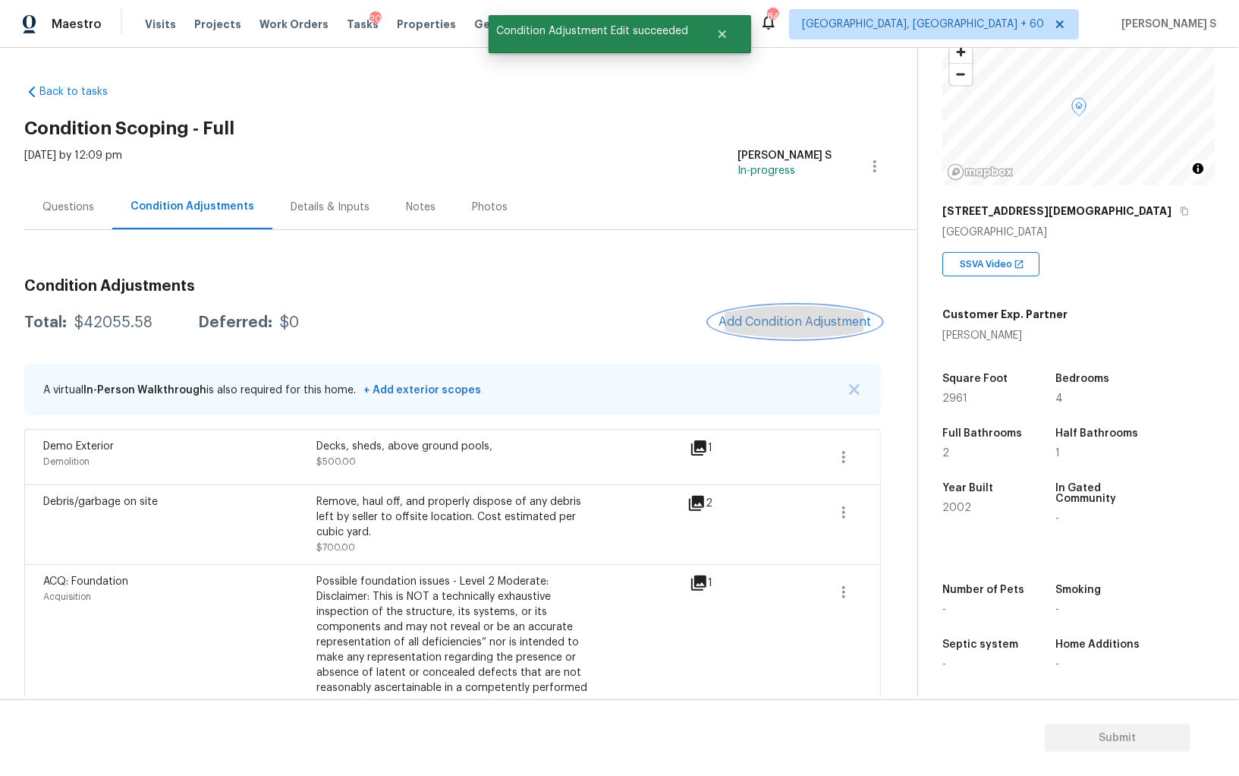
click at [779, 310] on button "Add Condition Adjustment" at bounding box center [796, 322] width 172 height 32
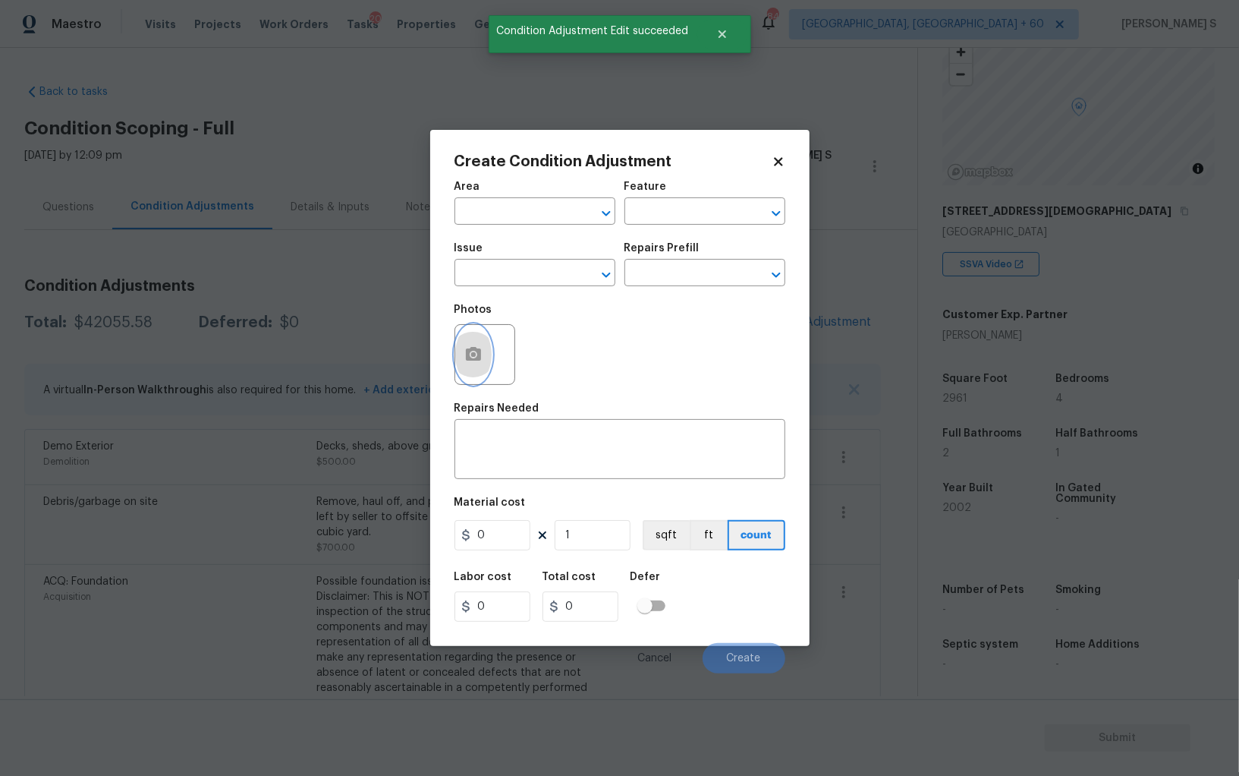
click at [467, 364] on icon "button" at bounding box center [473, 354] width 18 height 18
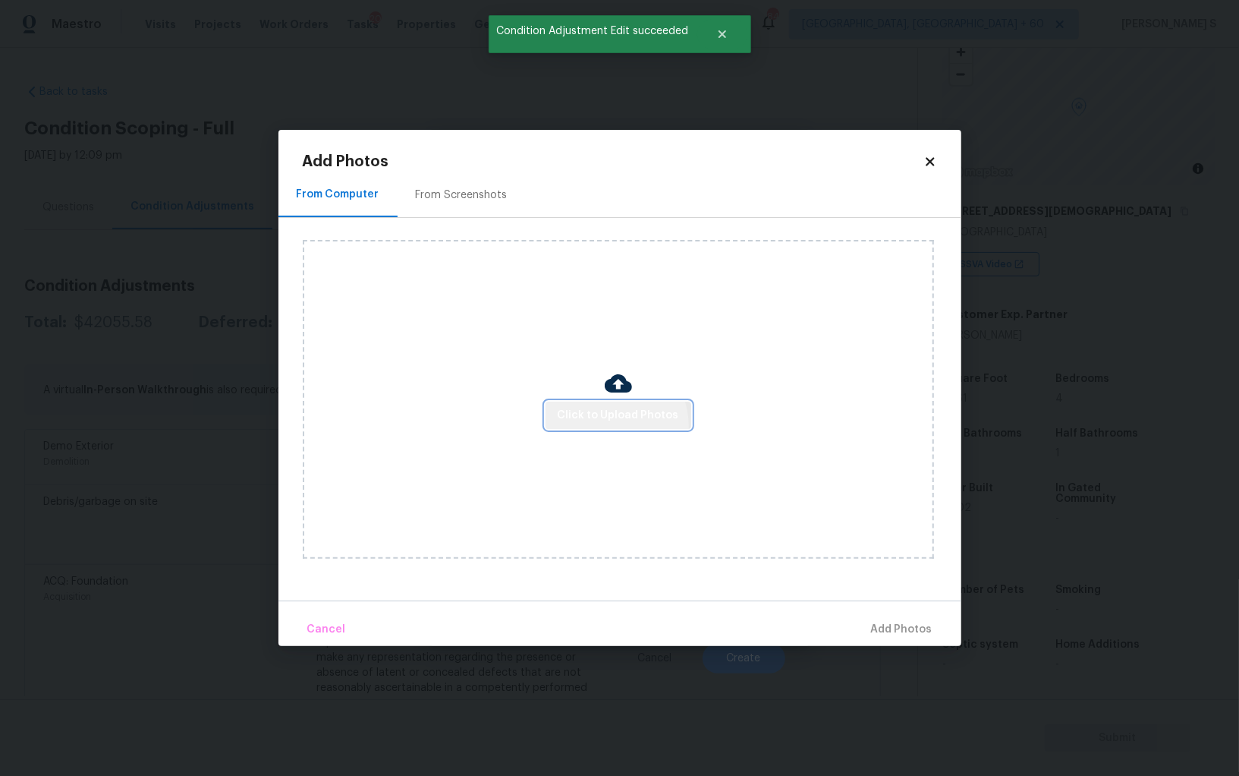
click at [612, 426] on button "Click to Upload Photos" at bounding box center [619, 415] width 146 height 28
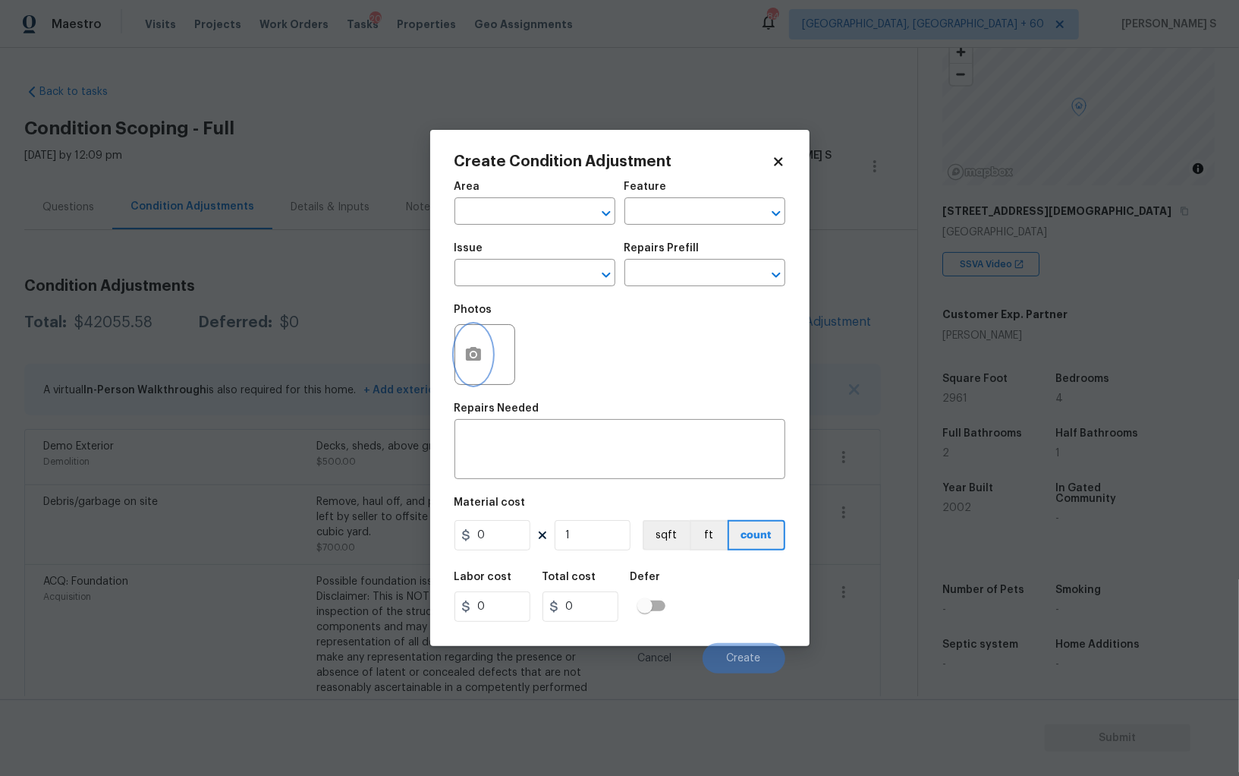
click at [477, 360] on icon "button" at bounding box center [473, 354] width 15 height 14
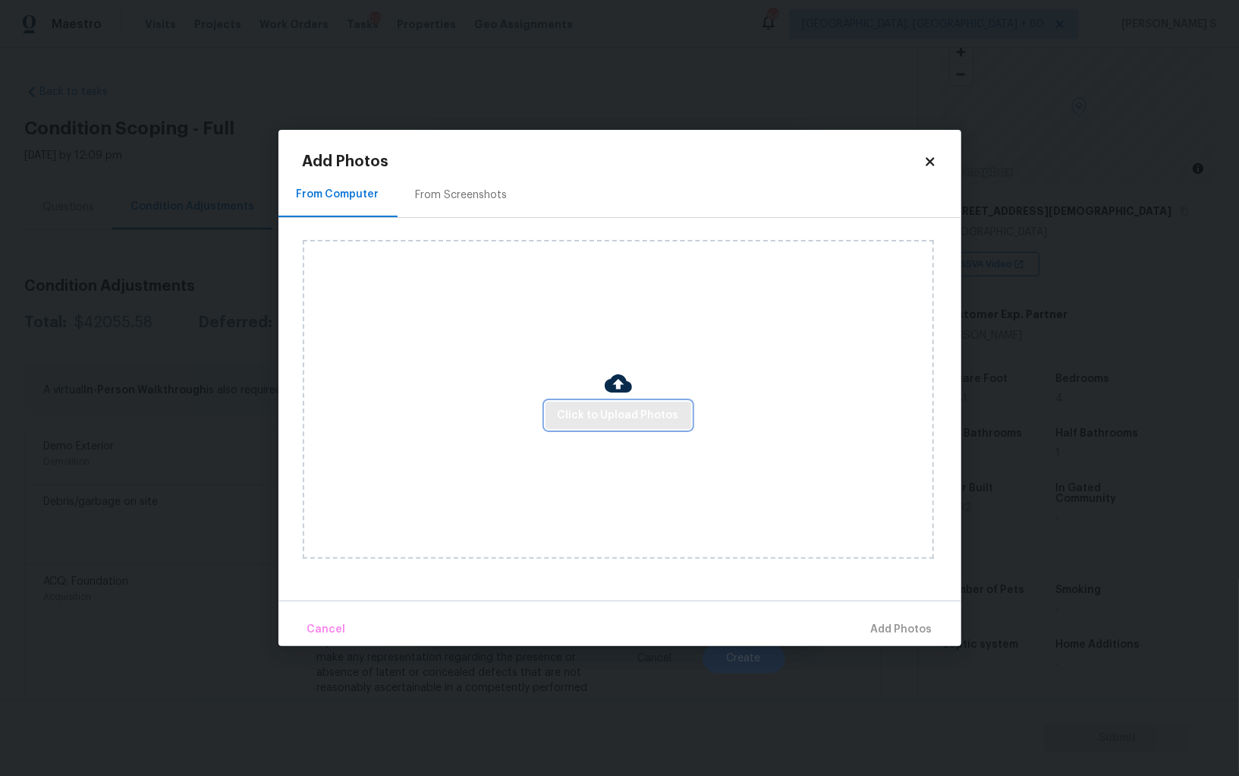
click at [649, 408] on span "Click to Upload Photos" at bounding box center [618, 415] width 121 height 19
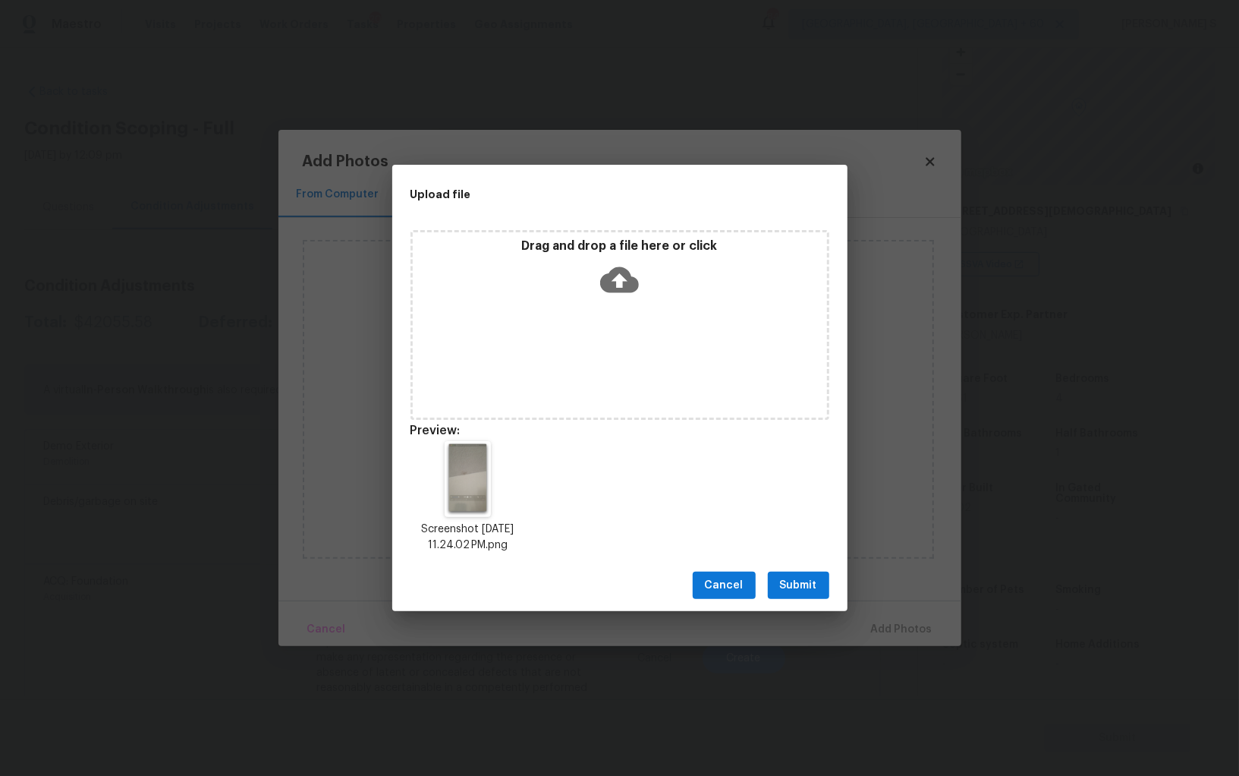
click at [812, 583] on span "Submit" at bounding box center [798, 585] width 37 height 19
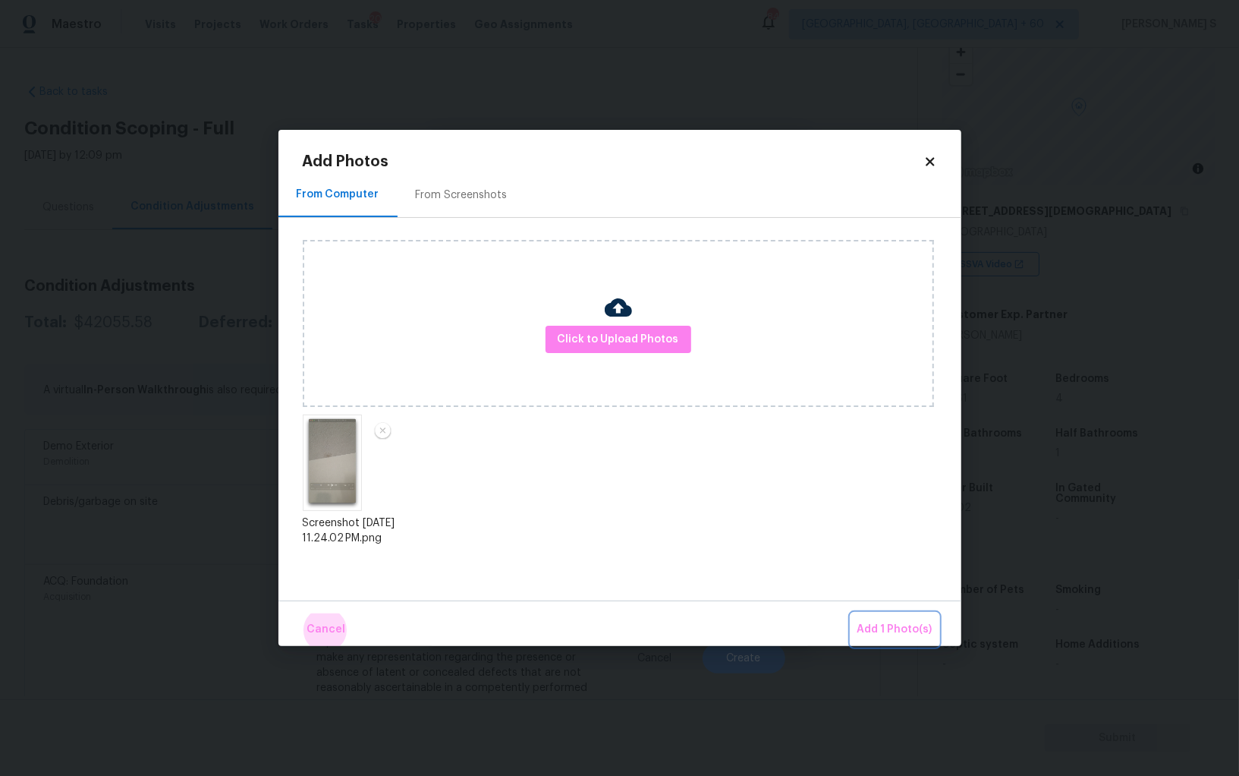
click at [852, 613] on button "Add 1 Photo(s)" at bounding box center [895, 629] width 87 height 33
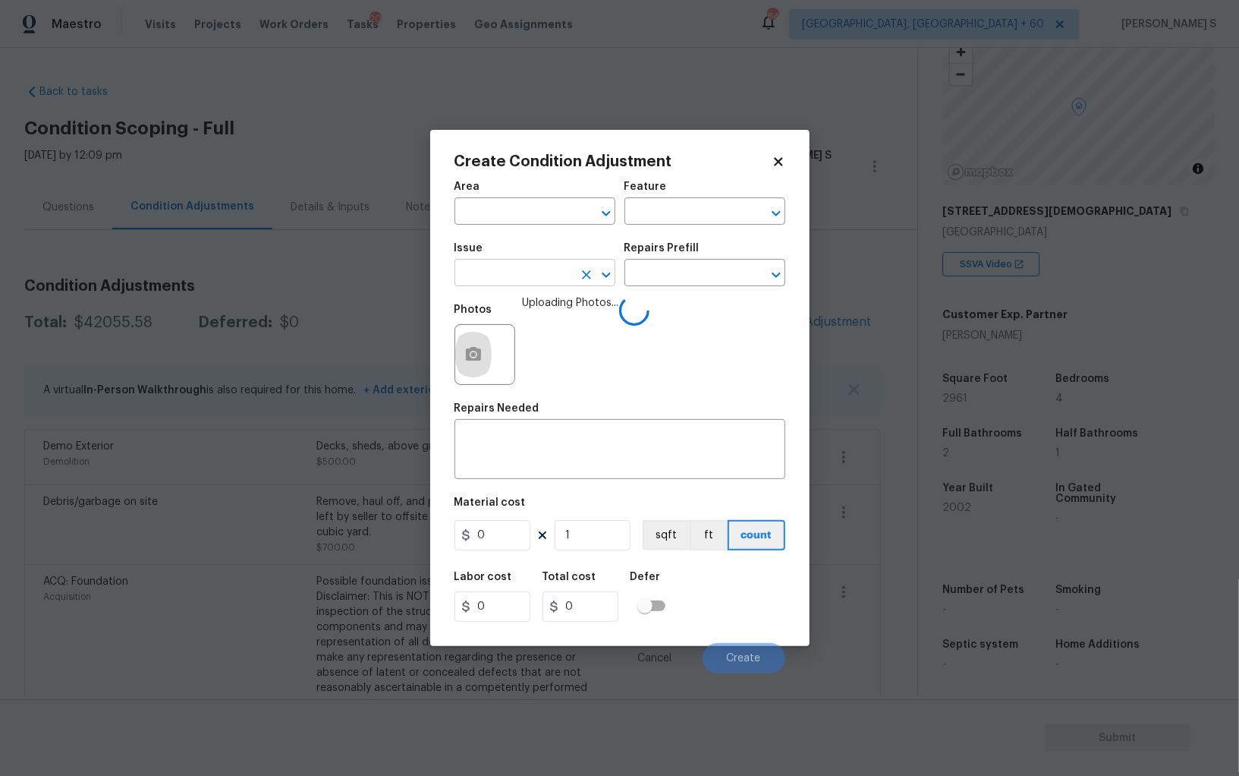
click at [550, 279] on input "text" at bounding box center [514, 275] width 118 height 24
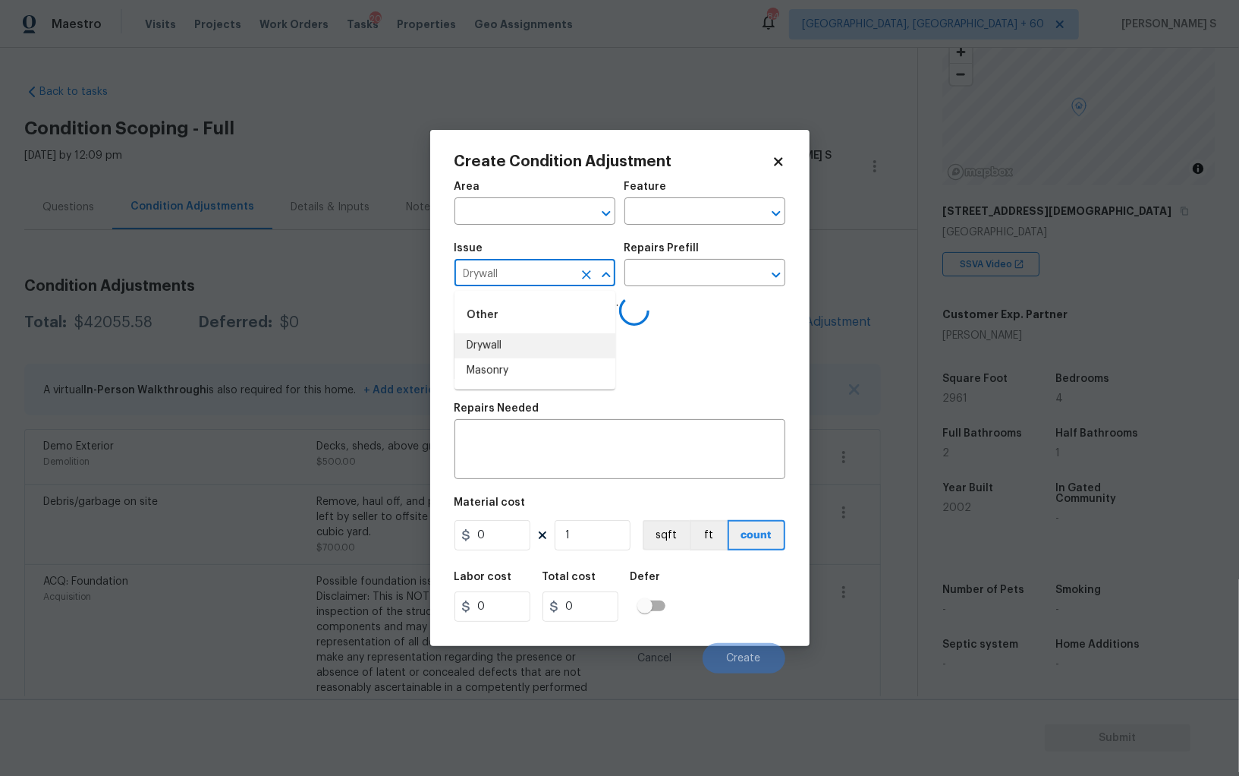
type input "Drywall"
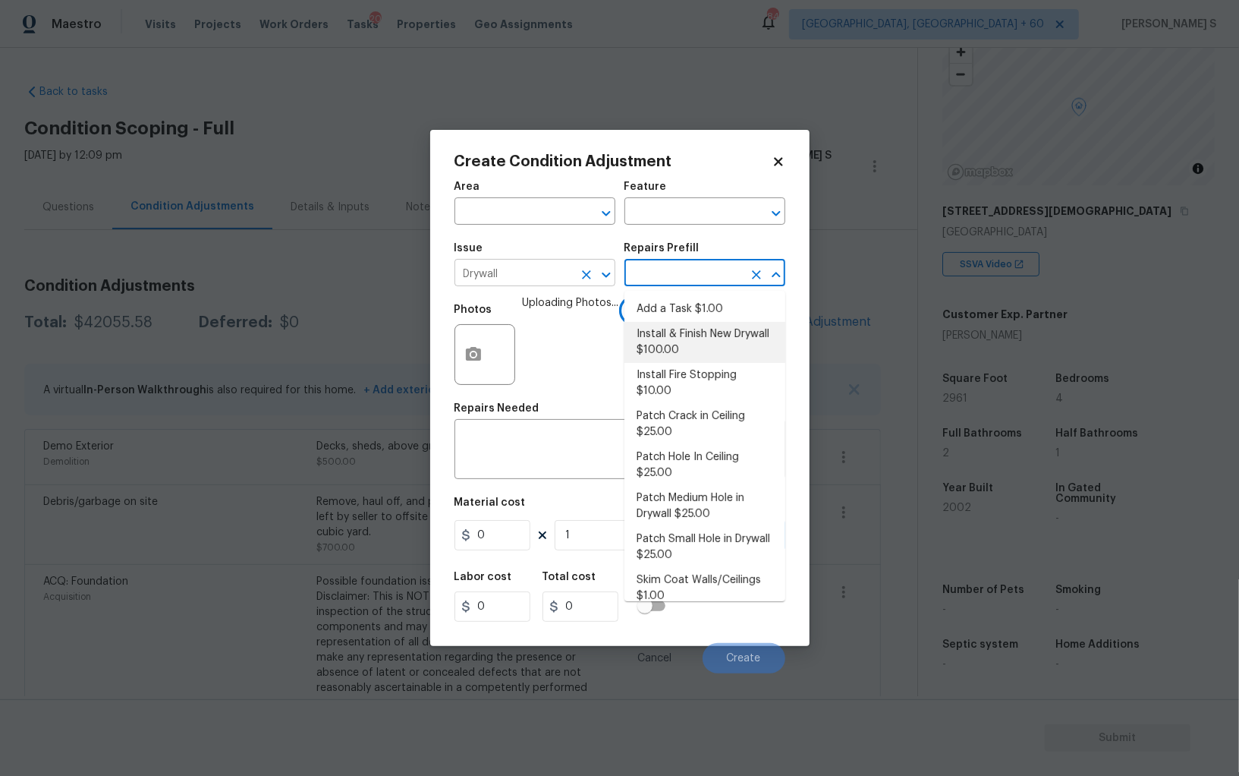
type input "Walls and Ceiling"
type textarea "Remove the existing damaged drywall and replace with new. Ensure that the new d…"
type input "100"
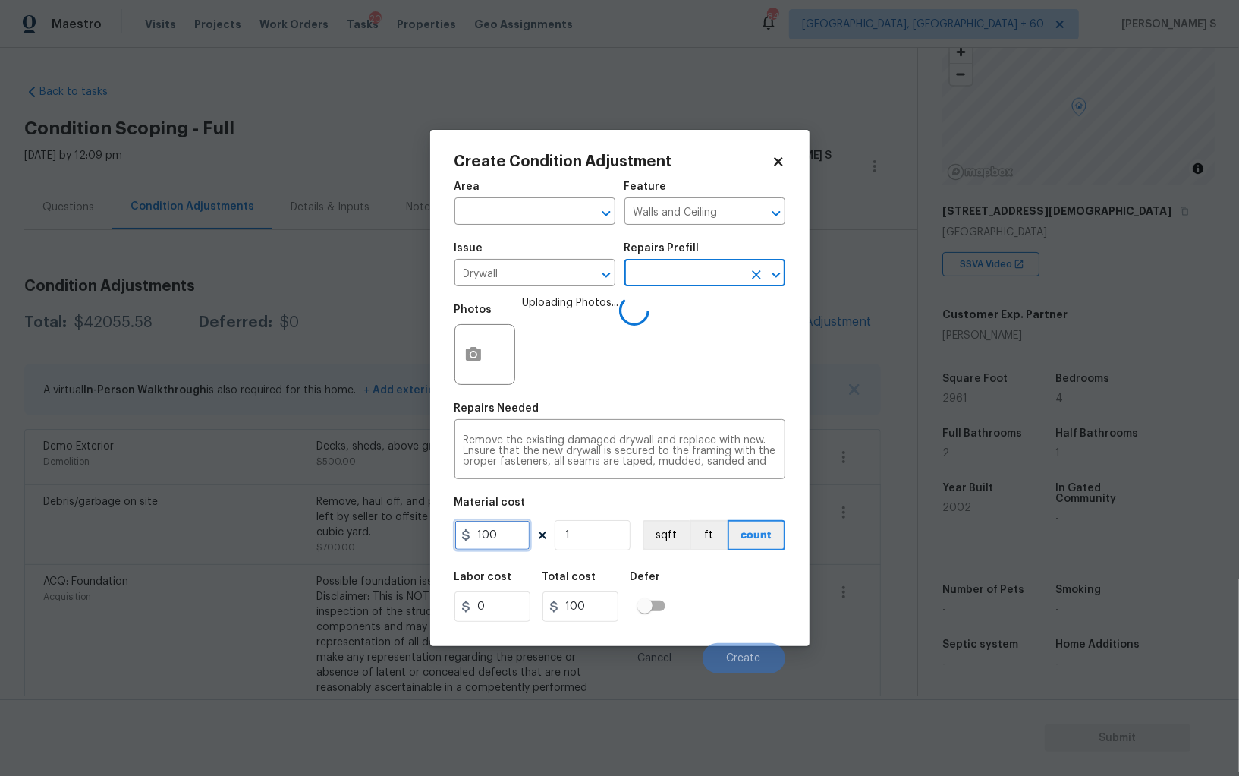
click at [504, 545] on input "100" at bounding box center [493, 535] width 76 height 30
type input "50"
click at [717, 621] on div "Labor cost 0 Total cost 50 Defer" at bounding box center [620, 596] width 331 height 68
click at [732, 598] on div "Labor cost 0 Total cost 50 Defer" at bounding box center [620, 596] width 331 height 68
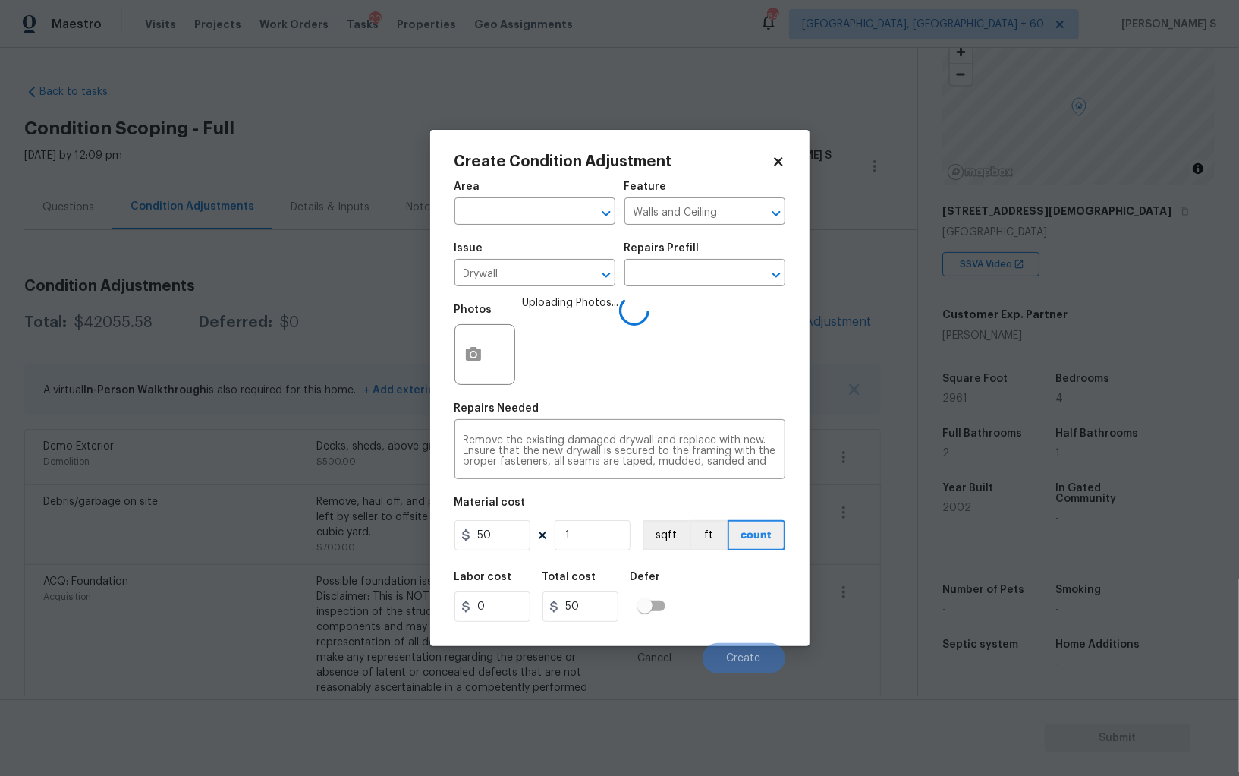
click at [726, 622] on div "Labor cost 0 Total cost 50 Defer" at bounding box center [620, 596] width 331 height 68
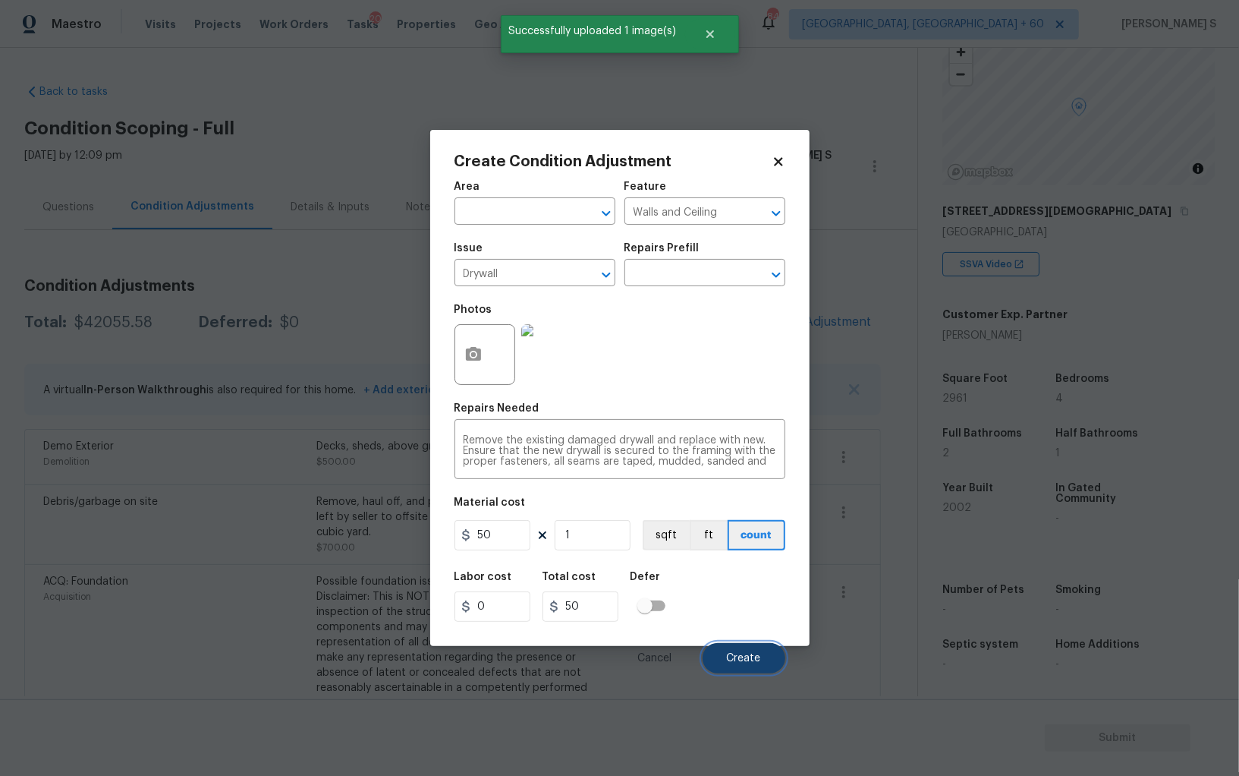
click at [735, 651] on button "Create" at bounding box center [744, 658] width 83 height 30
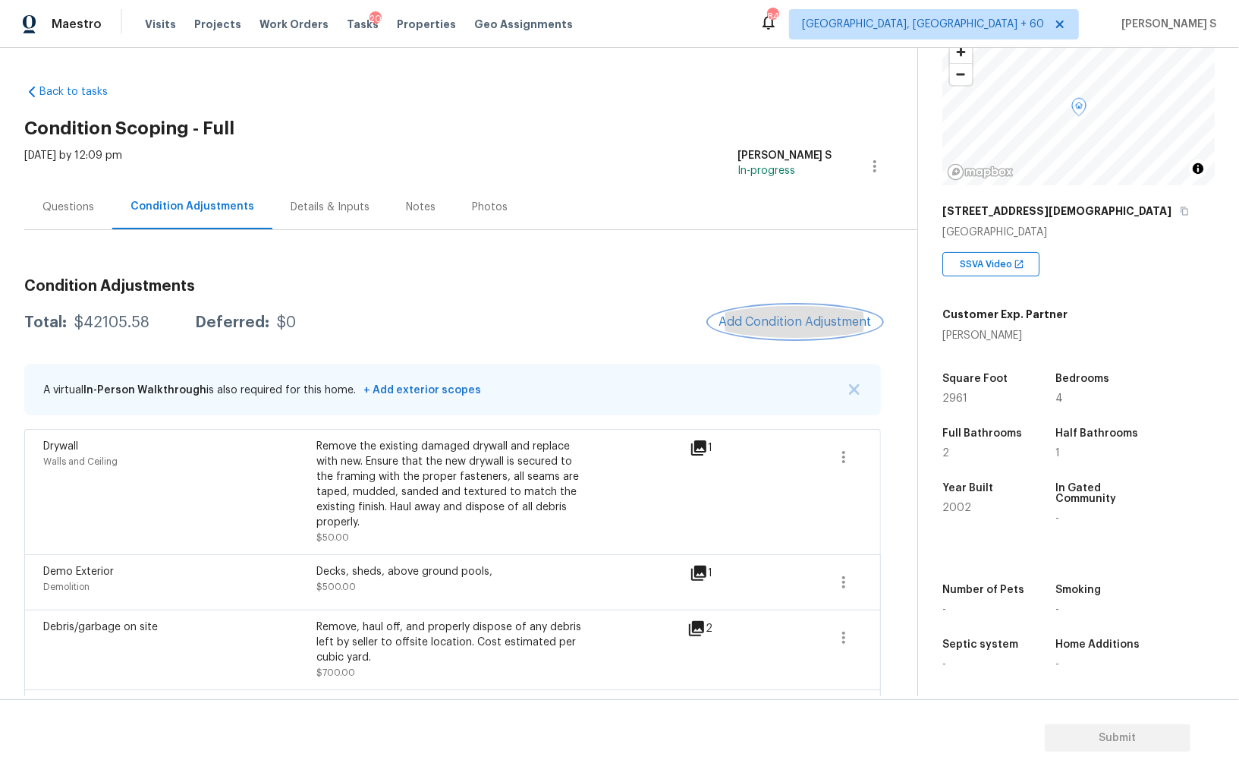
click at [771, 313] on button "Add Condition Adjustment" at bounding box center [796, 322] width 172 height 32
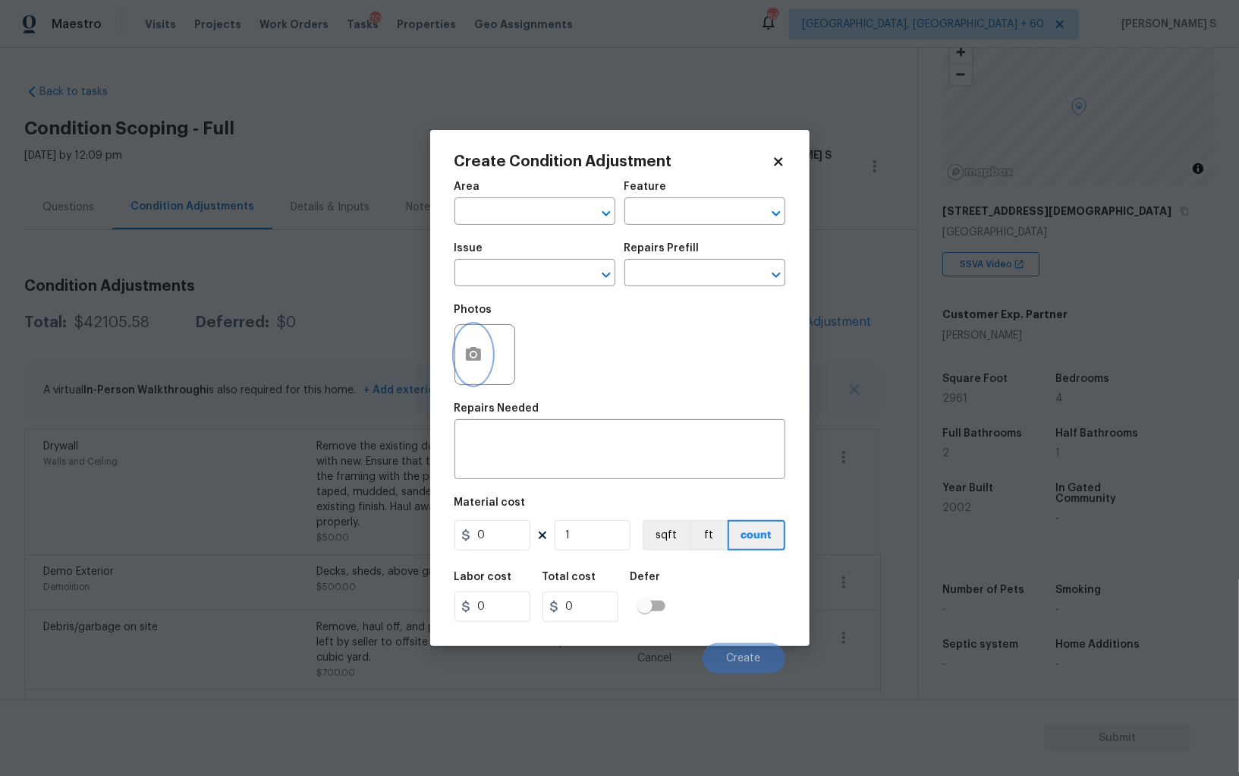
click at [474, 363] on icon "button" at bounding box center [473, 354] width 18 height 18
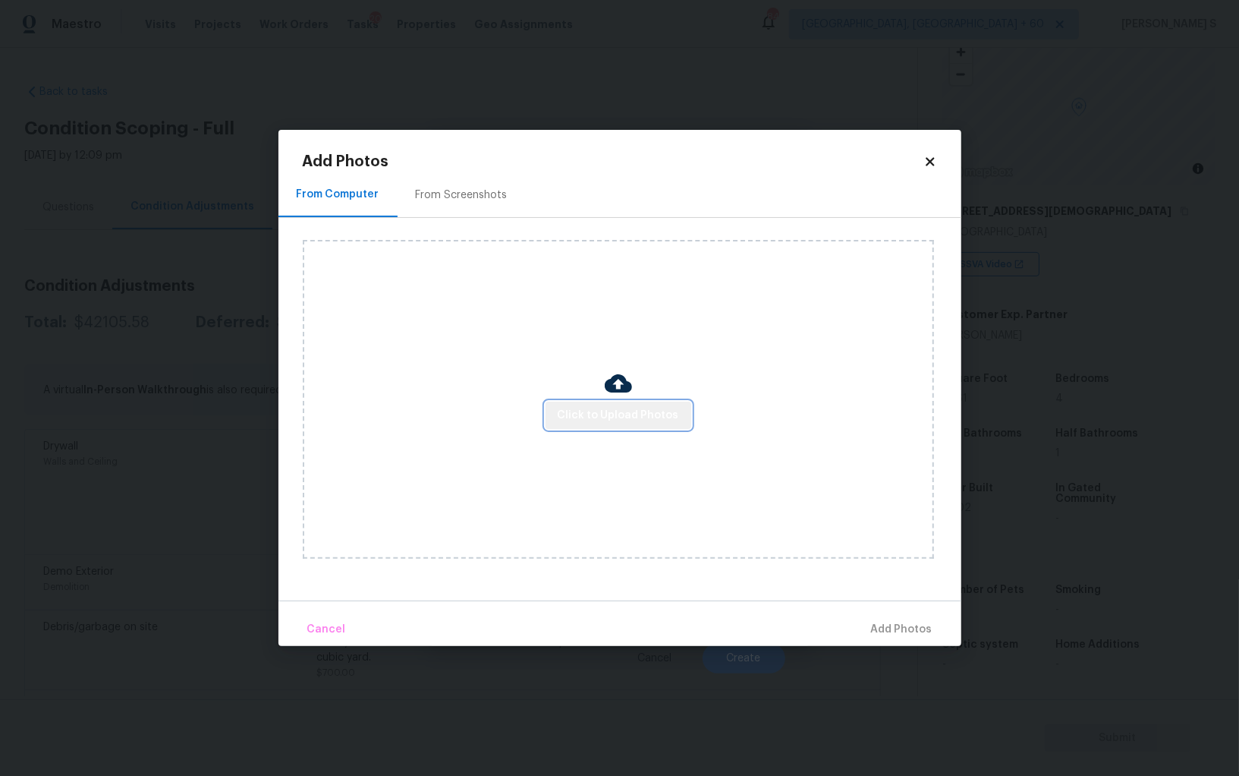
click at [647, 418] on span "Click to Upload Photos" at bounding box center [618, 415] width 121 height 19
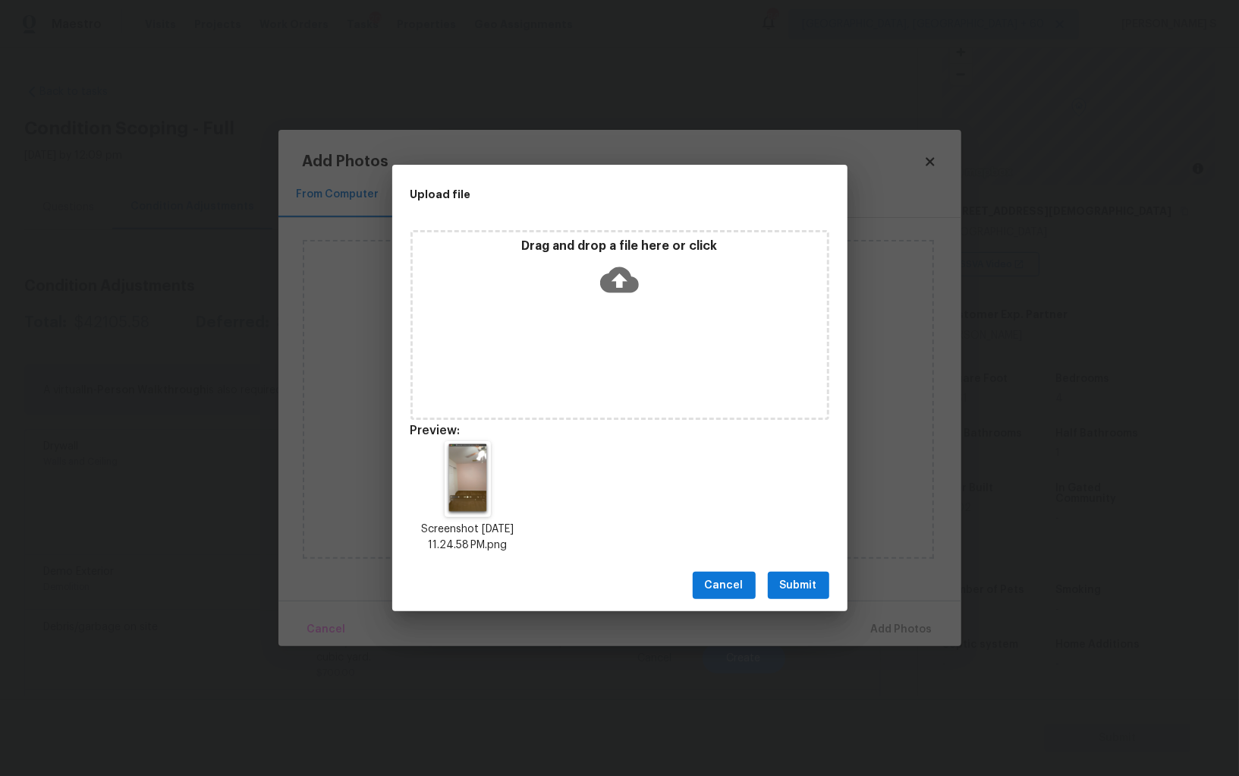
click at [790, 572] on button "Submit" at bounding box center [798, 585] width 61 height 28
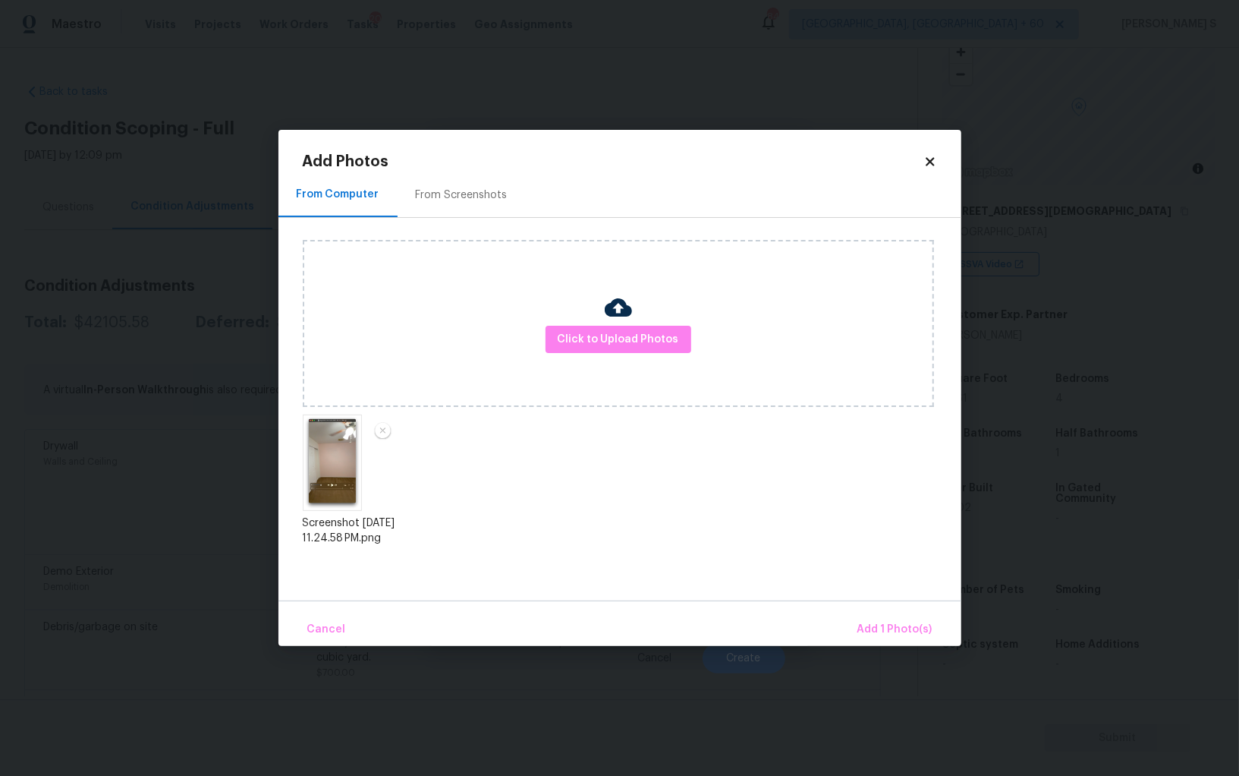
click at [790, 572] on div "Click to Upload Photos Screenshot 2025-08-31 at 11.24.58 PM.png" at bounding box center [632, 399] width 659 height 363
click at [301, 613] on button "Cancel" at bounding box center [326, 629] width 51 height 33
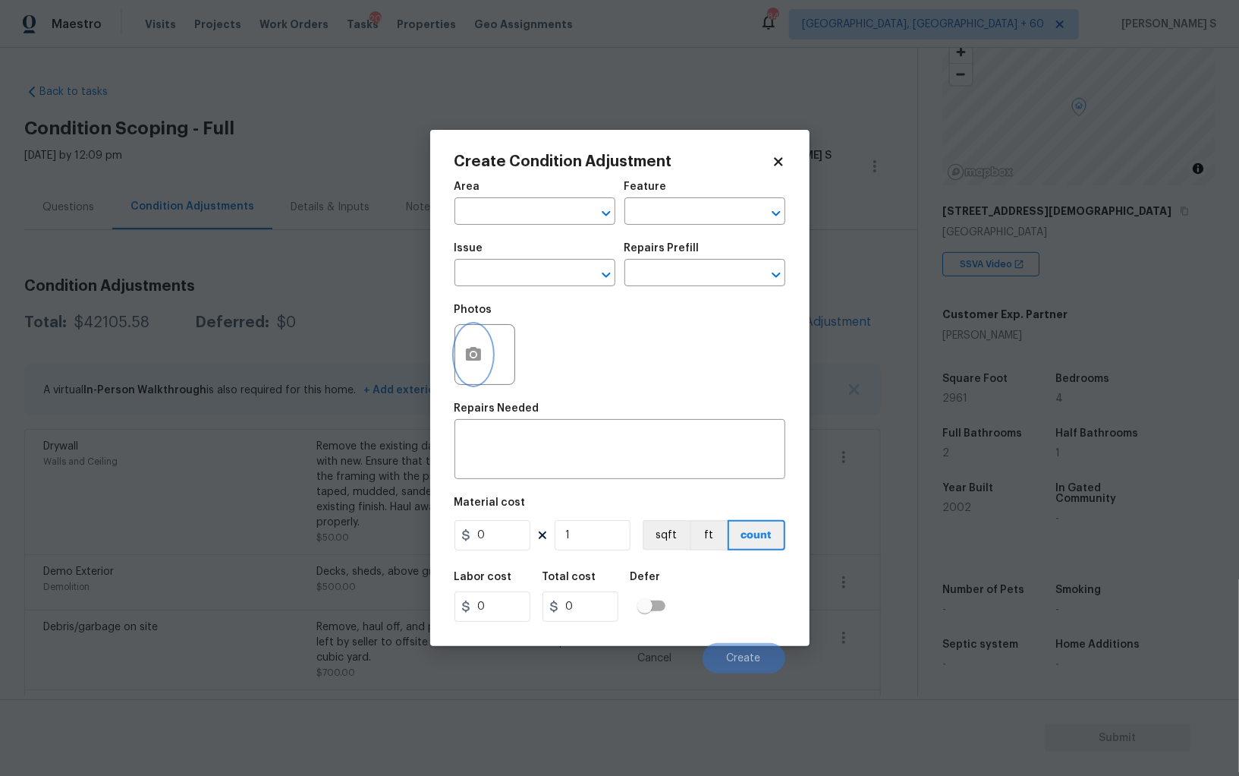
click at [469, 354] on icon "button" at bounding box center [473, 354] width 15 height 14
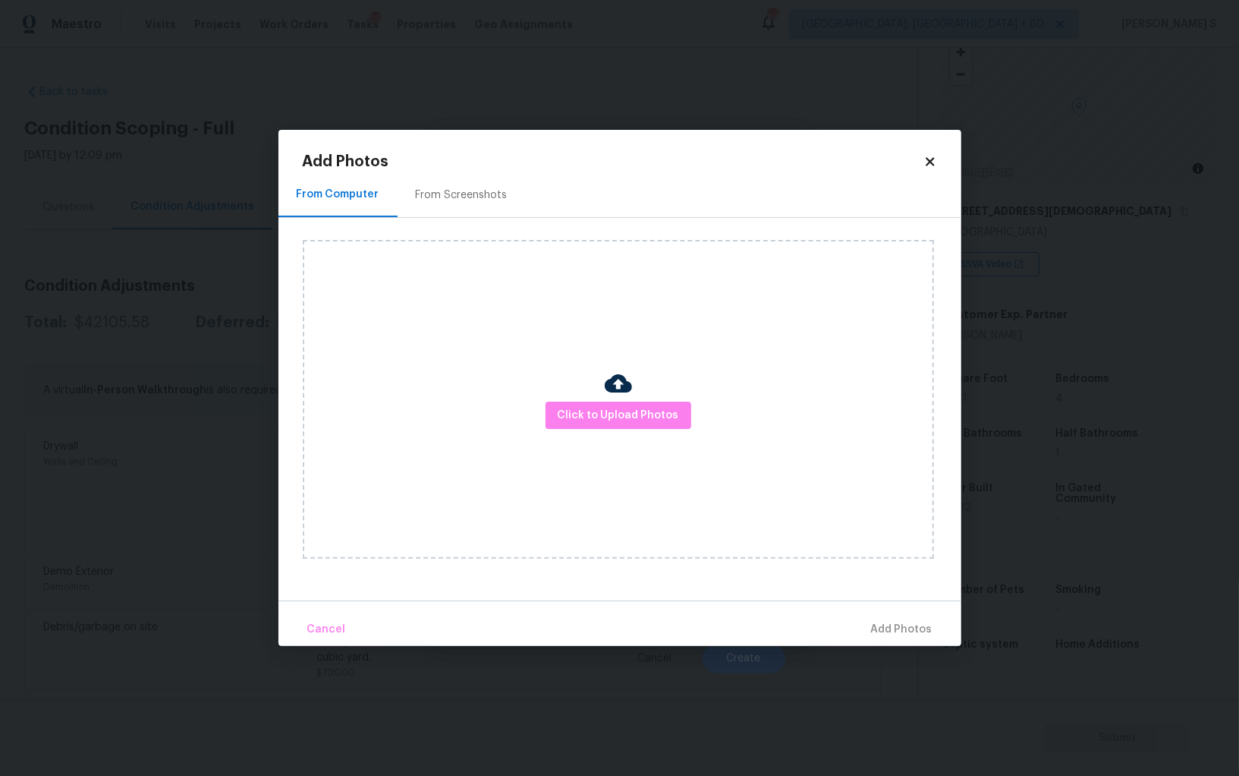
click at [606, 432] on div "Click to Upload Photos" at bounding box center [618, 399] width 631 height 319
click at [606, 428] on button "Click to Upload Photos" at bounding box center [619, 415] width 146 height 28
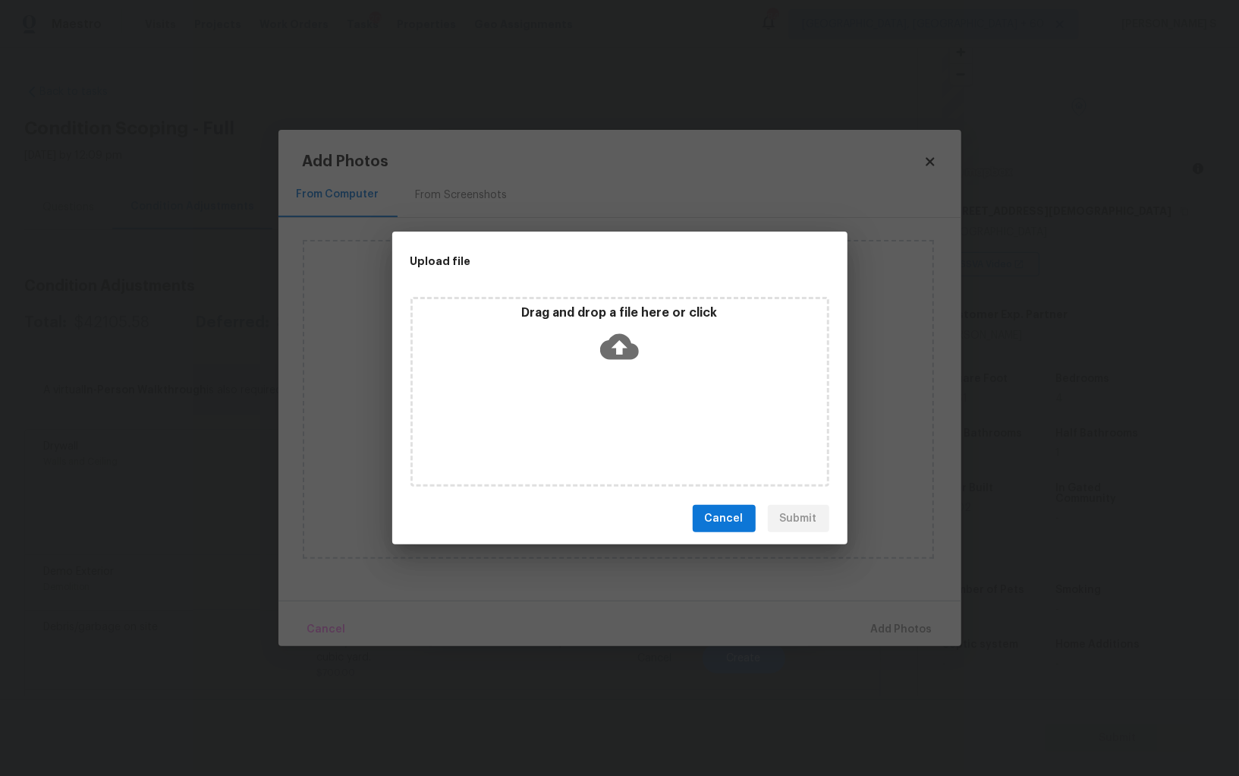
click at [606, 428] on div "Drag and drop a file here or click" at bounding box center [620, 392] width 419 height 190
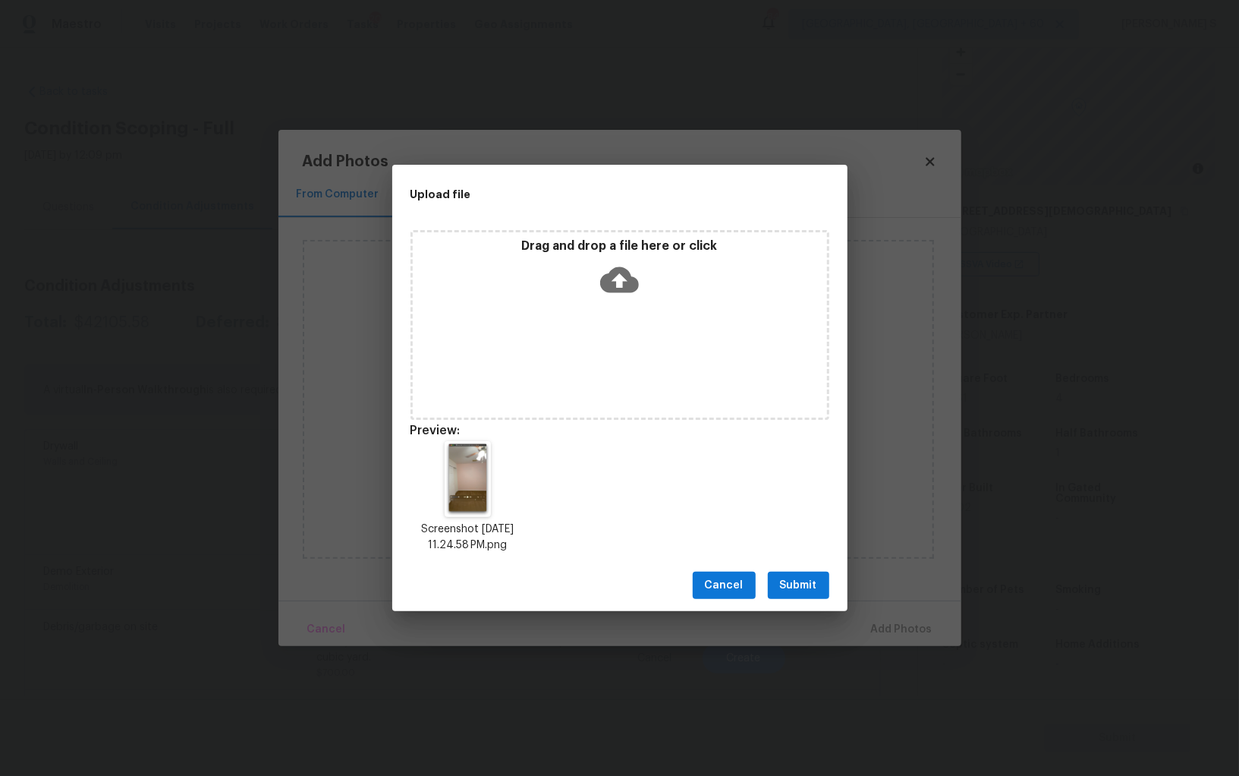
click at [795, 587] on span "Submit" at bounding box center [798, 585] width 37 height 19
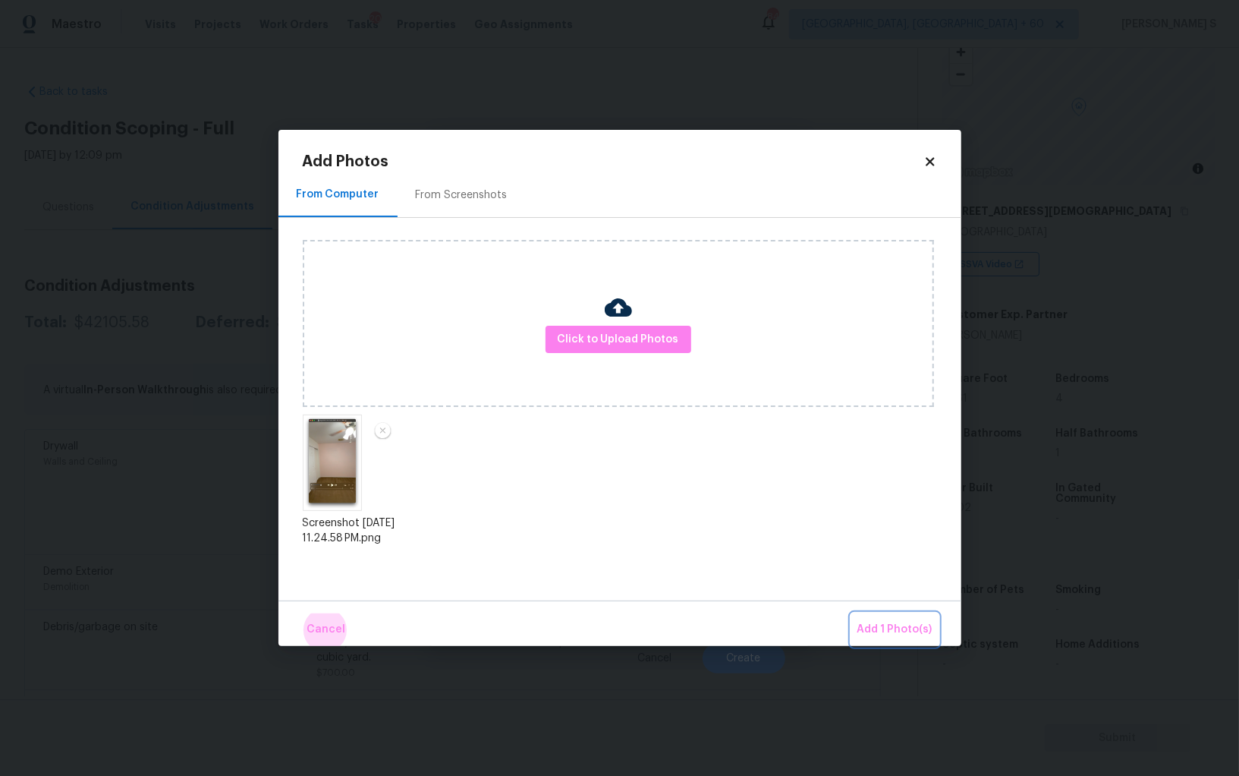
click at [852, 613] on button "Add 1 Photo(s)" at bounding box center [895, 629] width 87 height 33
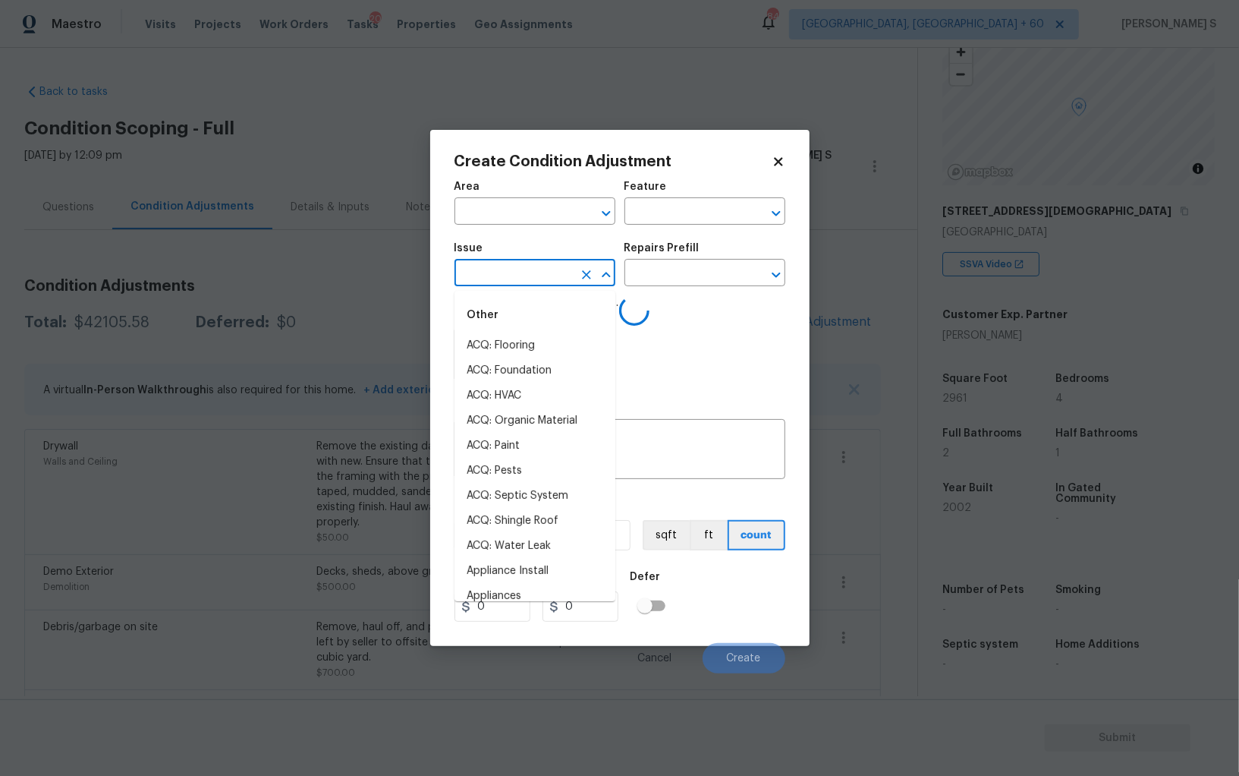
click at [546, 277] on input "text" at bounding box center [514, 275] width 118 height 24
type input "pai"
type input "n"
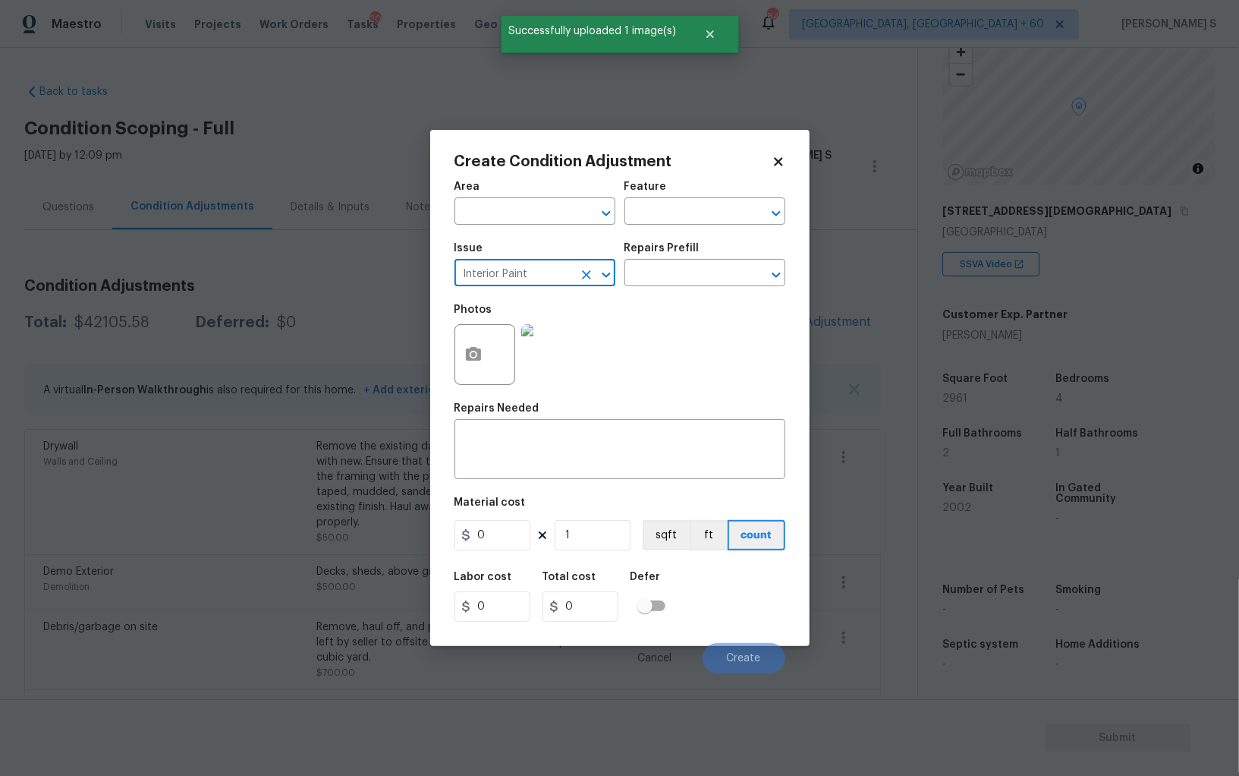
type input "Interior Paint"
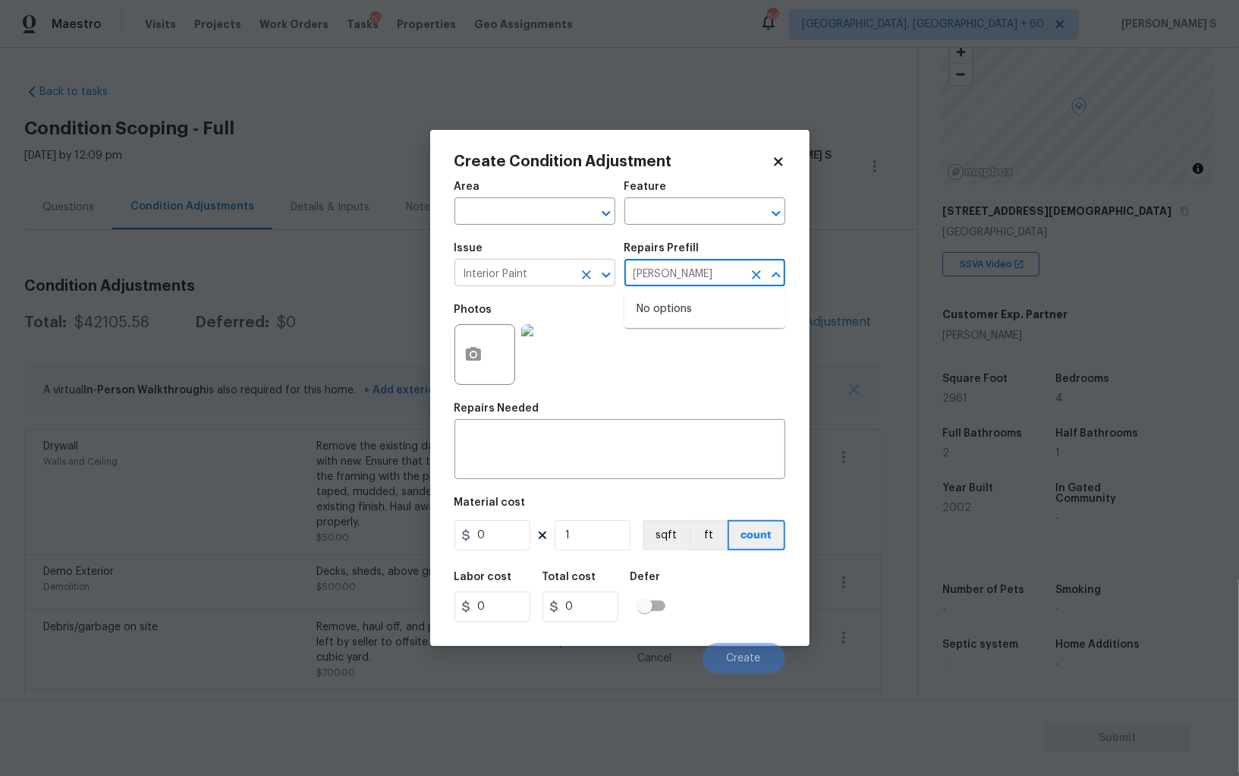
type input "rimer"
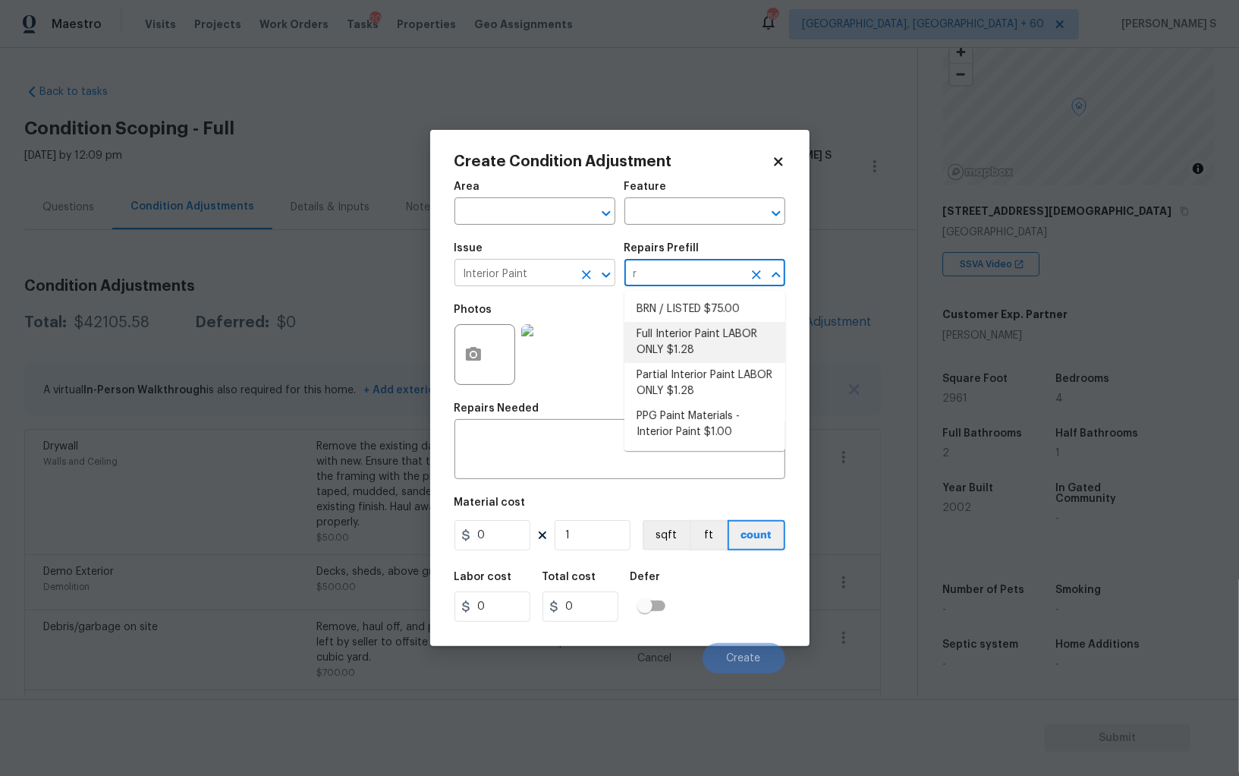
type input "r"
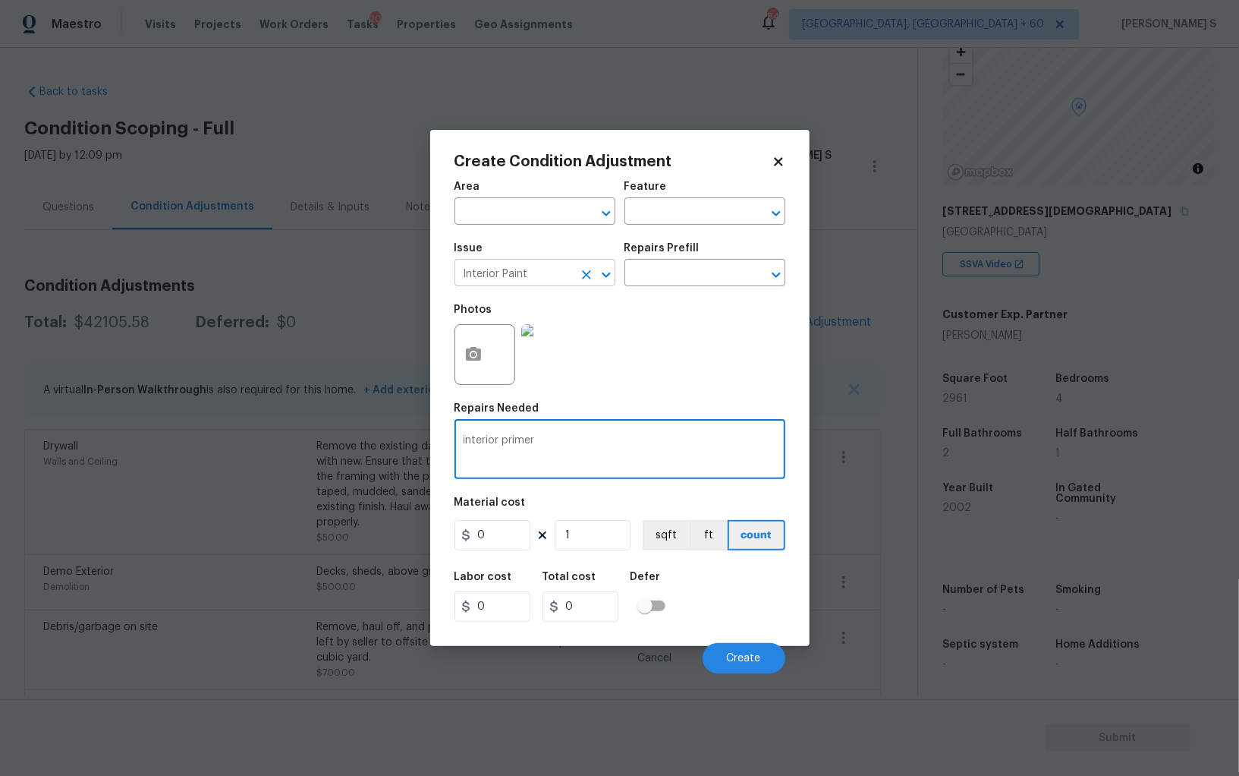
type textarea "interior primer"
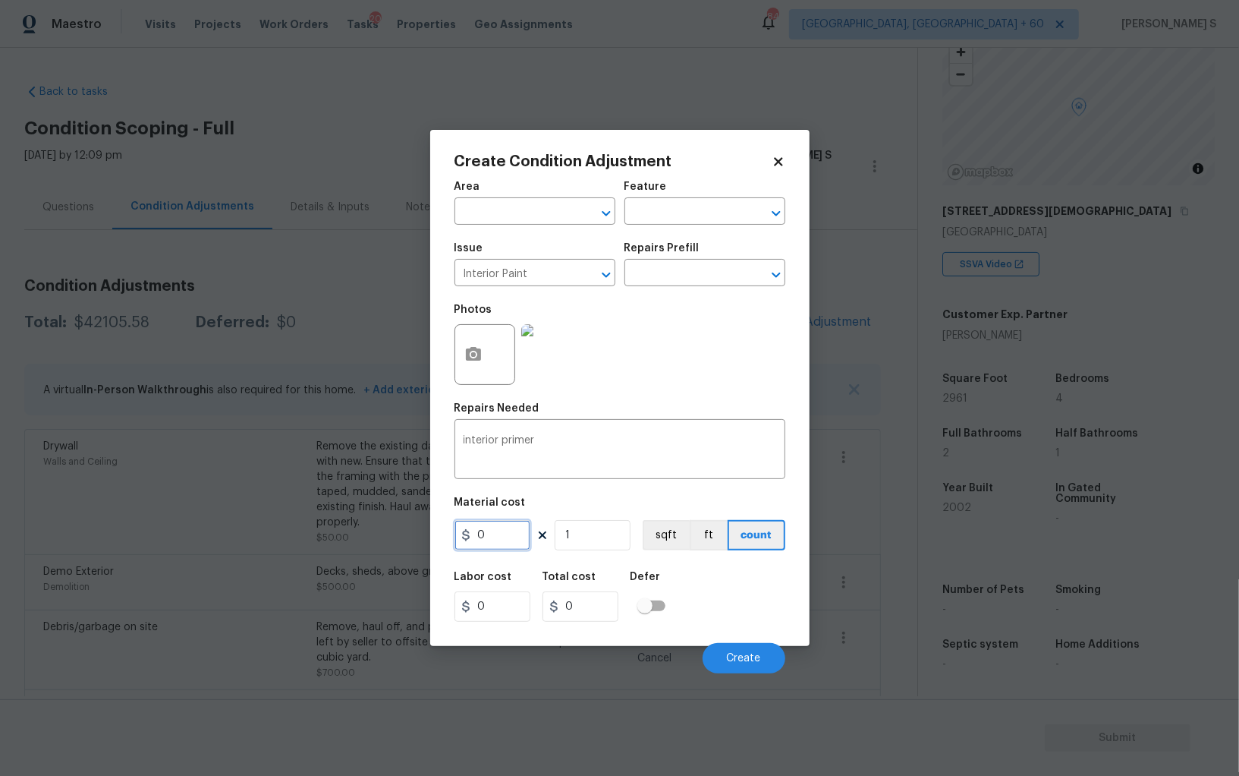
click at [501, 542] on input "0" at bounding box center [493, 535] width 76 height 30
type input "0.5"
type input "2"
type input "1"
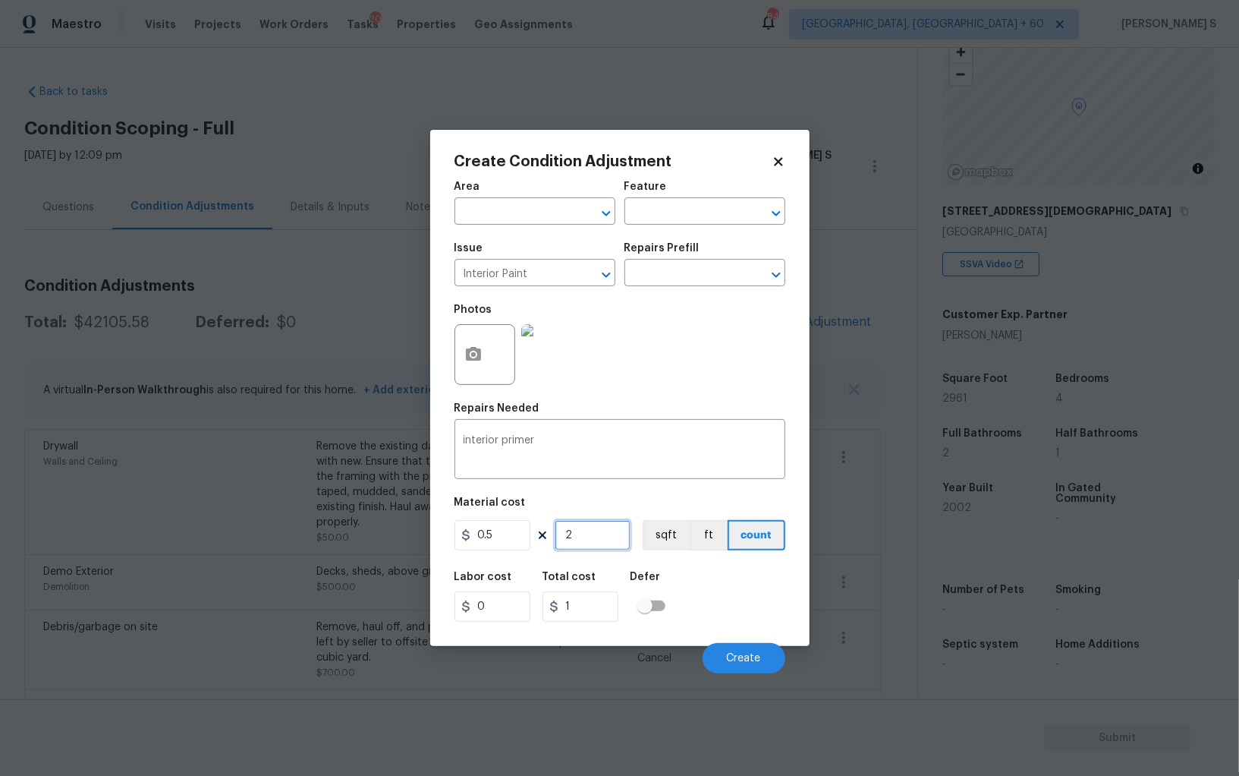
type input "20"
type input "10"
type input "200"
type input "100"
type input "200"
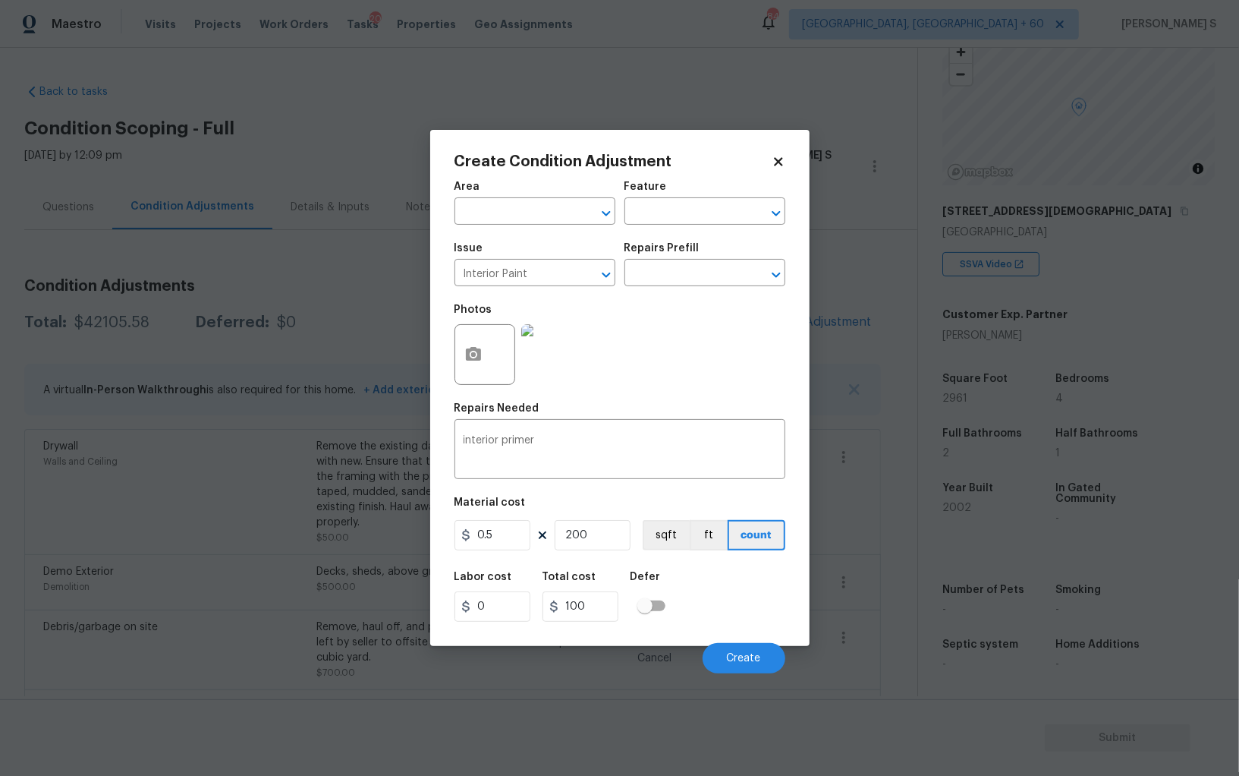
click at [738, 642] on div "Cancel Create" at bounding box center [620, 652] width 331 height 43
click at [738, 655] on span "Create" at bounding box center [744, 658] width 34 height 11
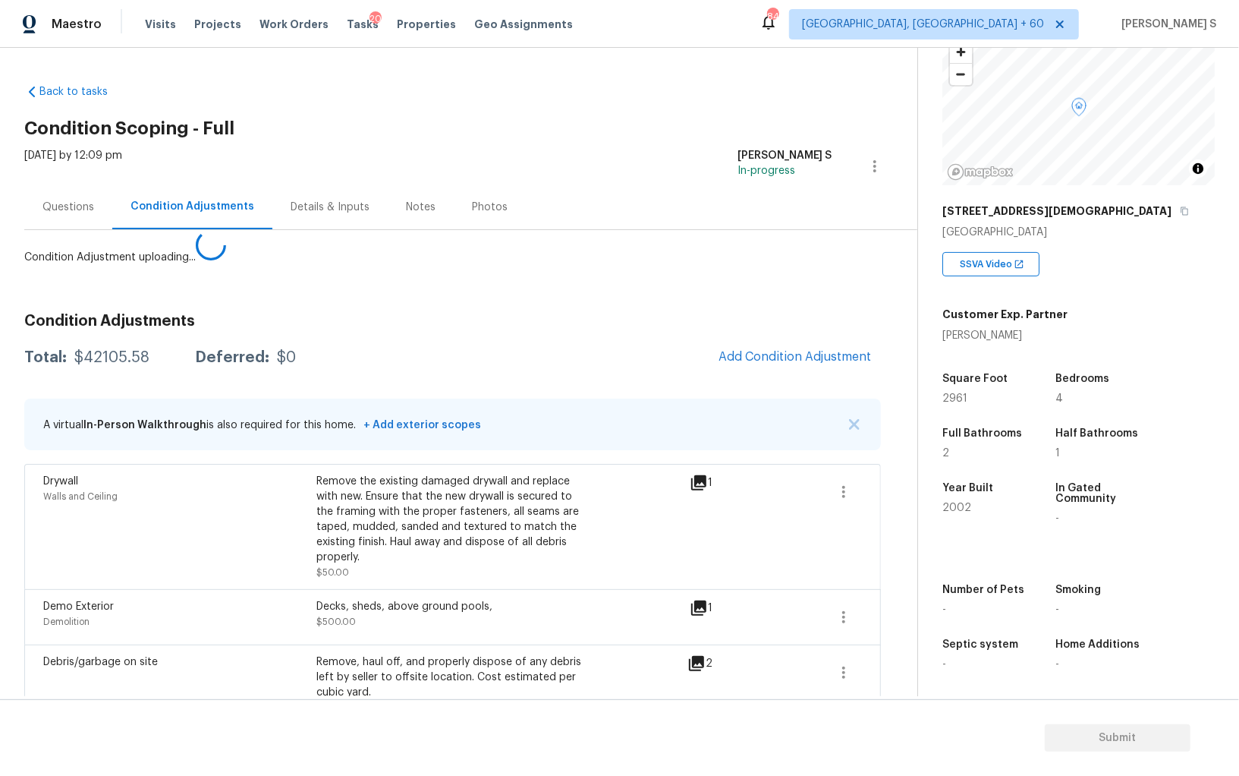
click at [198, 561] on body "Maestro Visits Projects Work Orders Tasks 20 Properties Geo Assignments 844 Alb…" at bounding box center [619, 388] width 1239 height 776
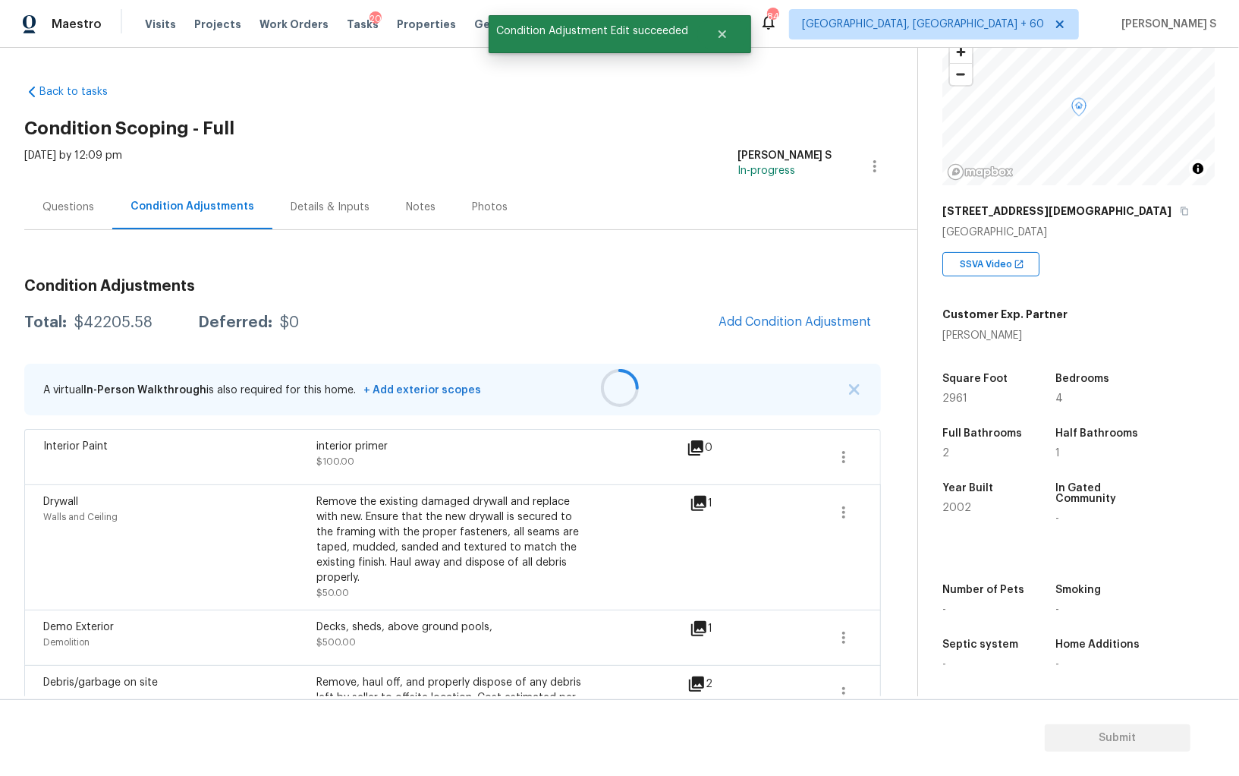
click at [769, 313] on div at bounding box center [619, 388] width 1239 height 776
click at [768, 314] on div at bounding box center [619, 388] width 1239 height 776
click at [782, 315] on span "Add Condition Adjustment" at bounding box center [795, 322] width 153 height 14
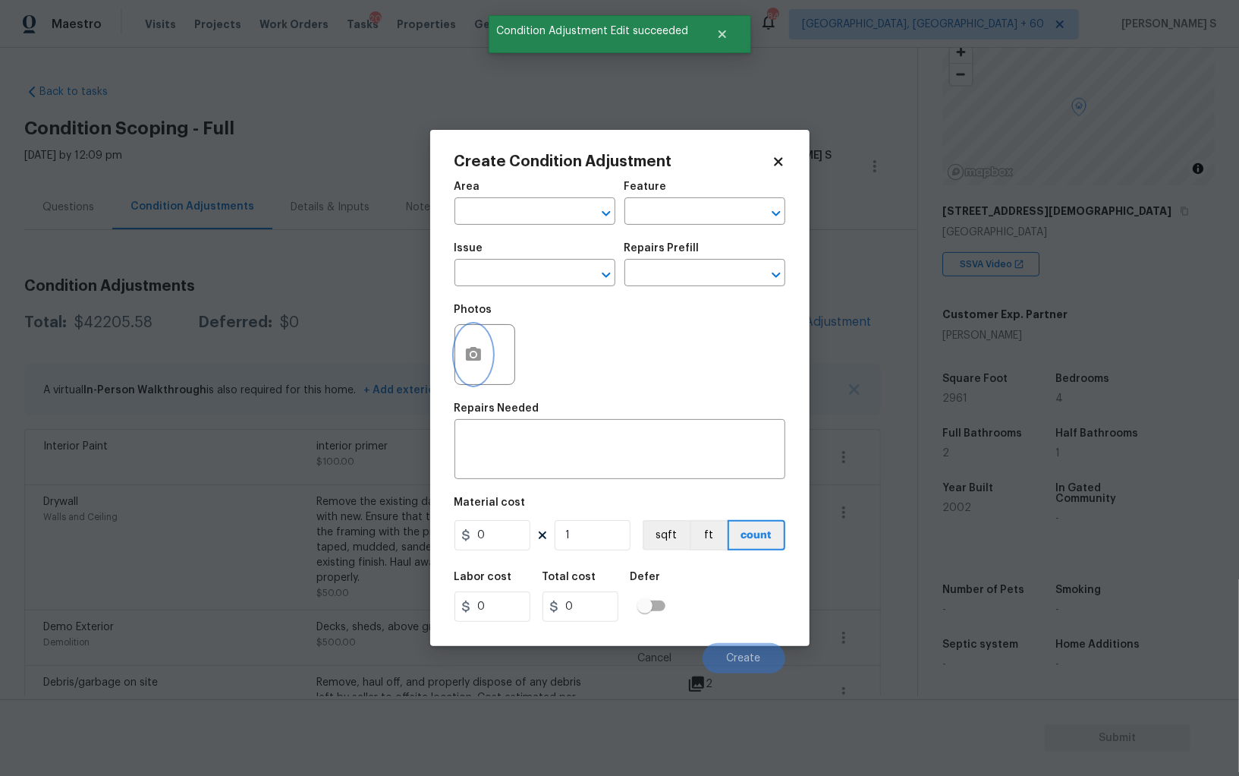
click at [456, 357] on button "button" at bounding box center [473, 354] width 36 height 59
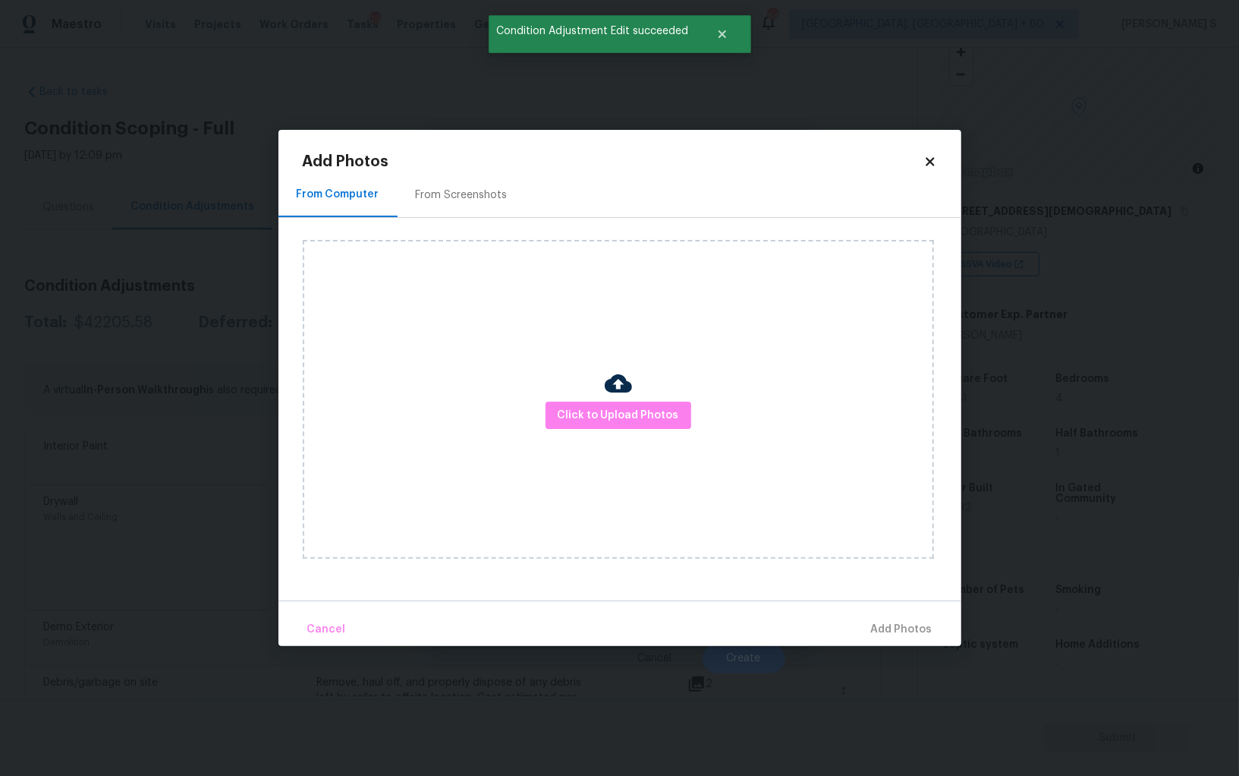
click at [467, 357] on div "Click to Upload Photos" at bounding box center [618, 399] width 631 height 319
click at [624, 415] on span "Click to Upload Photos" at bounding box center [618, 415] width 121 height 19
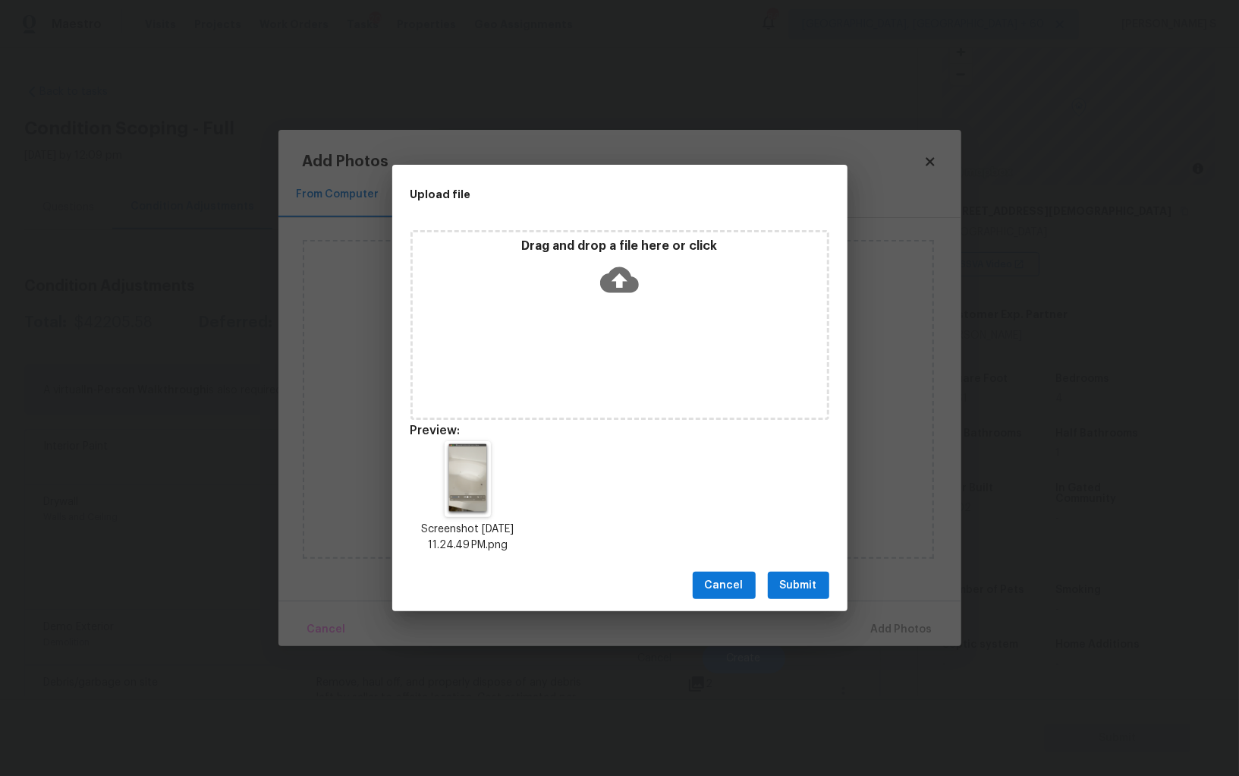
click at [818, 592] on button "Submit" at bounding box center [798, 585] width 61 height 28
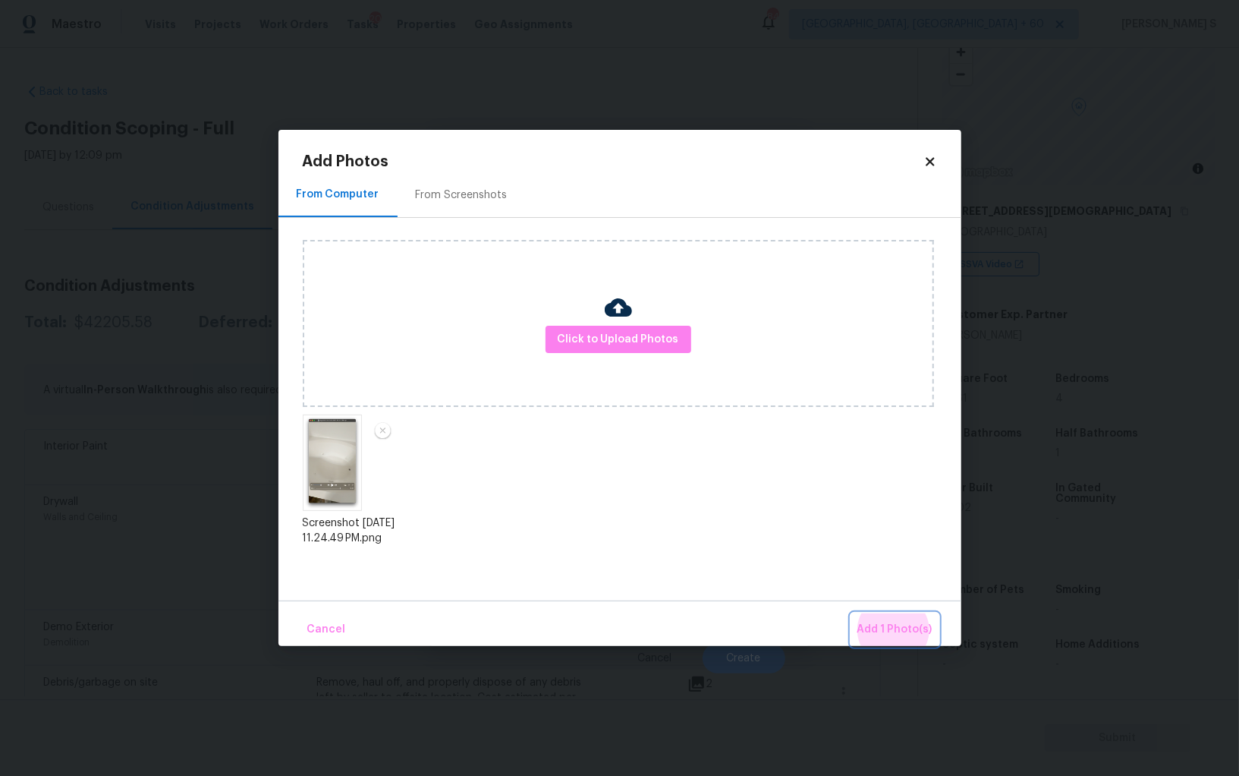
click at [852, 613] on button "Add 1 Photo(s)" at bounding box center [895, 629] width 87 height 33
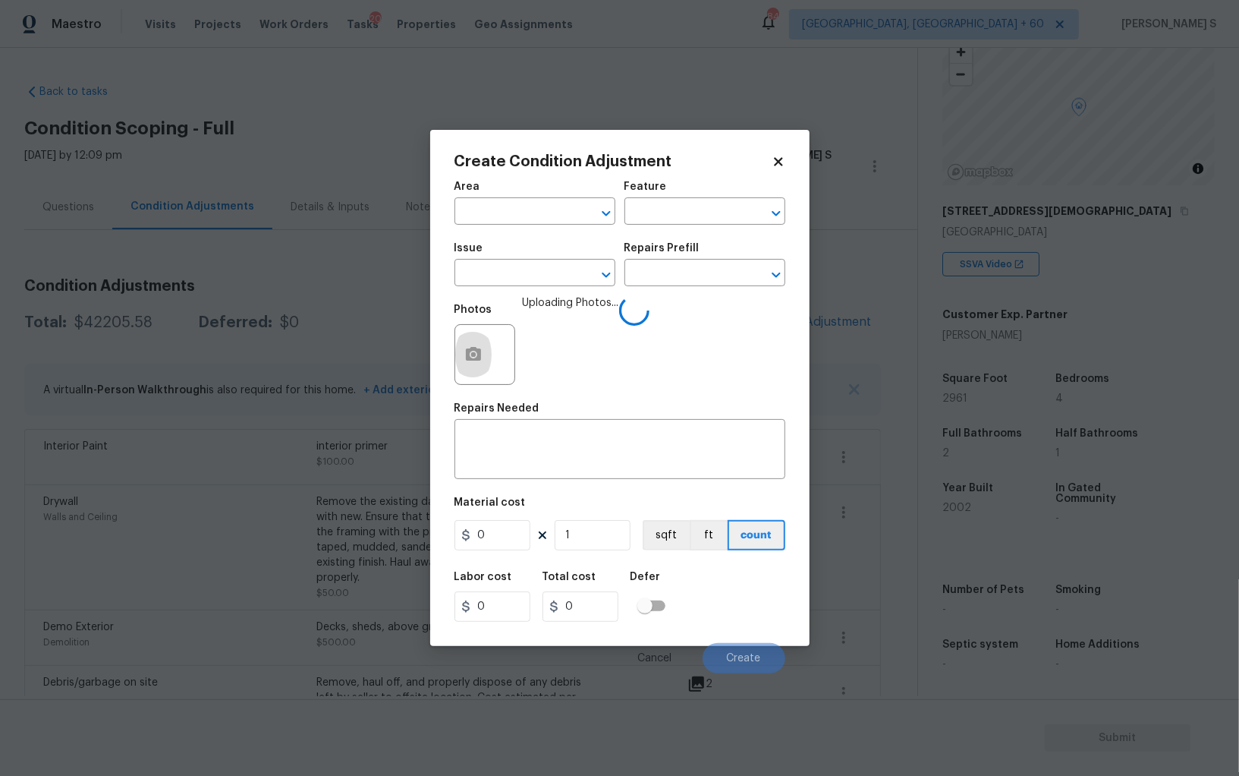
click at [532, 253] on div "Issue" at bounding box center [535, 253] width 161 height 20
click at [532, 274] on input "text" at bounding box center [514, 275] width 118 height 24
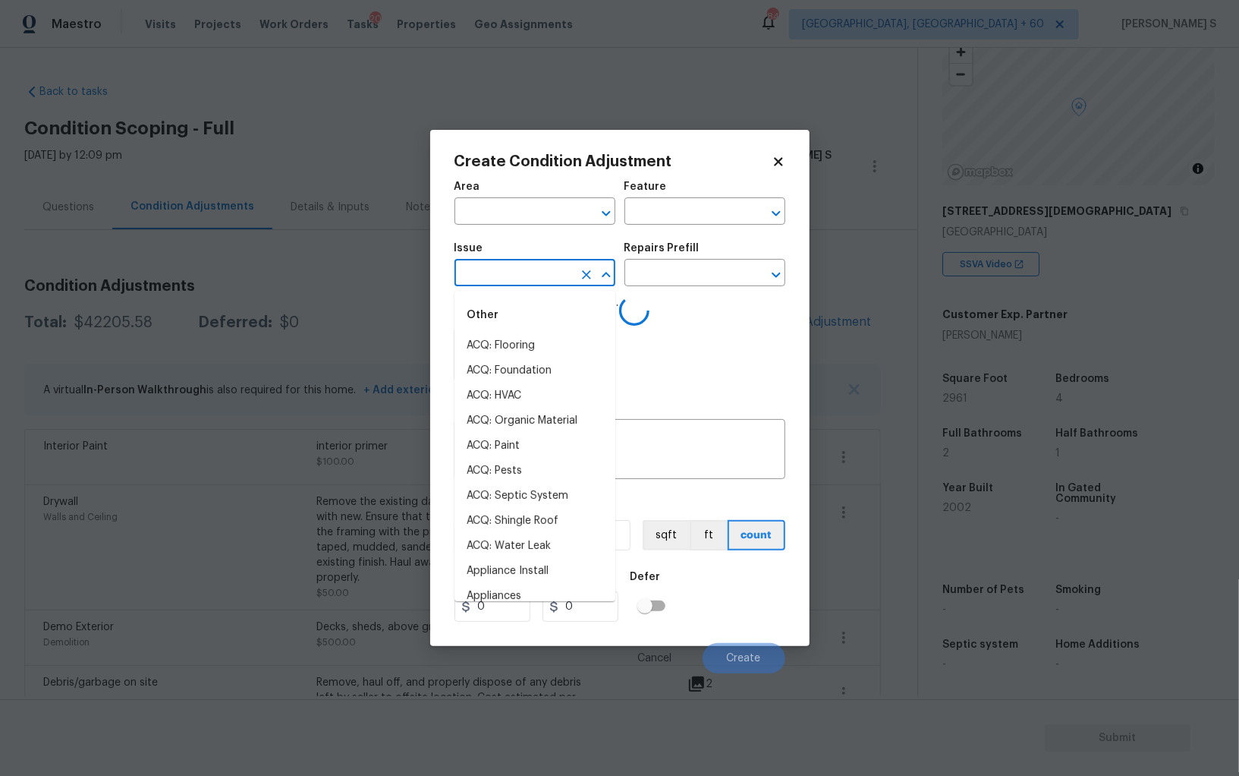
type input "g"
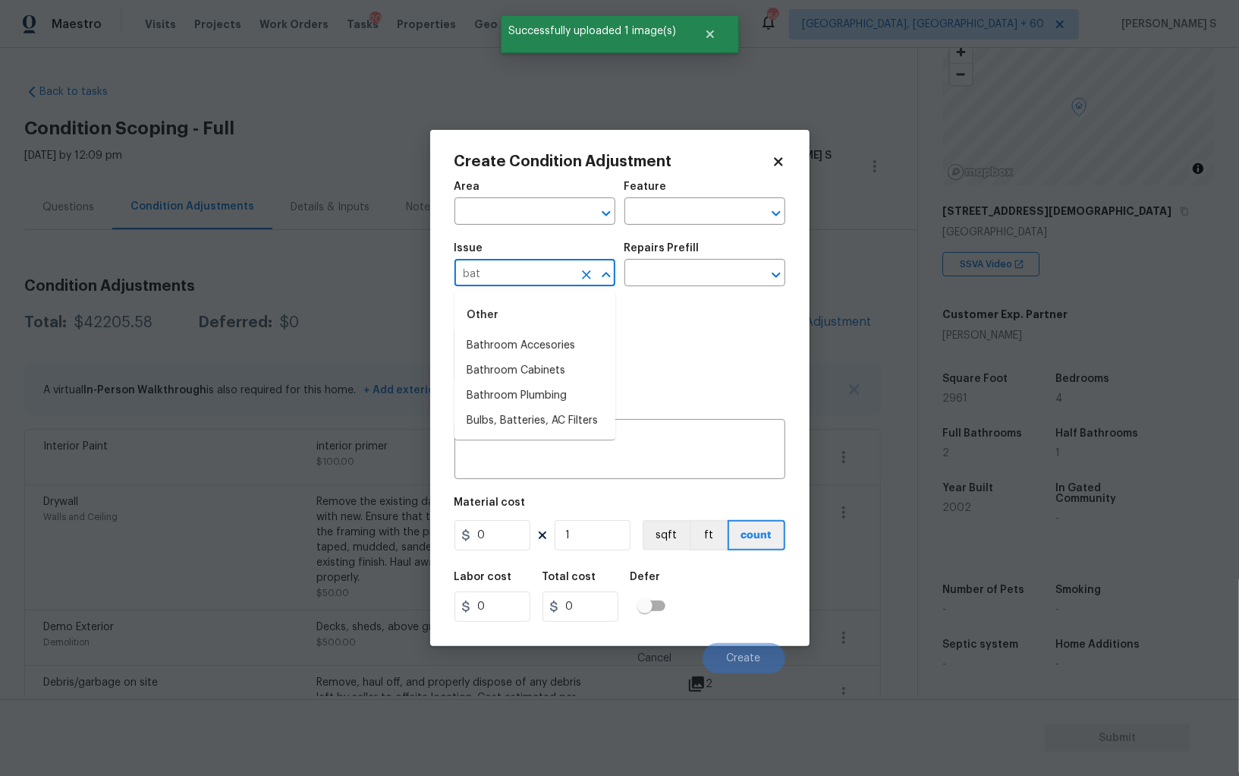
type input "bath"
type input "Bathroom Plumbing"
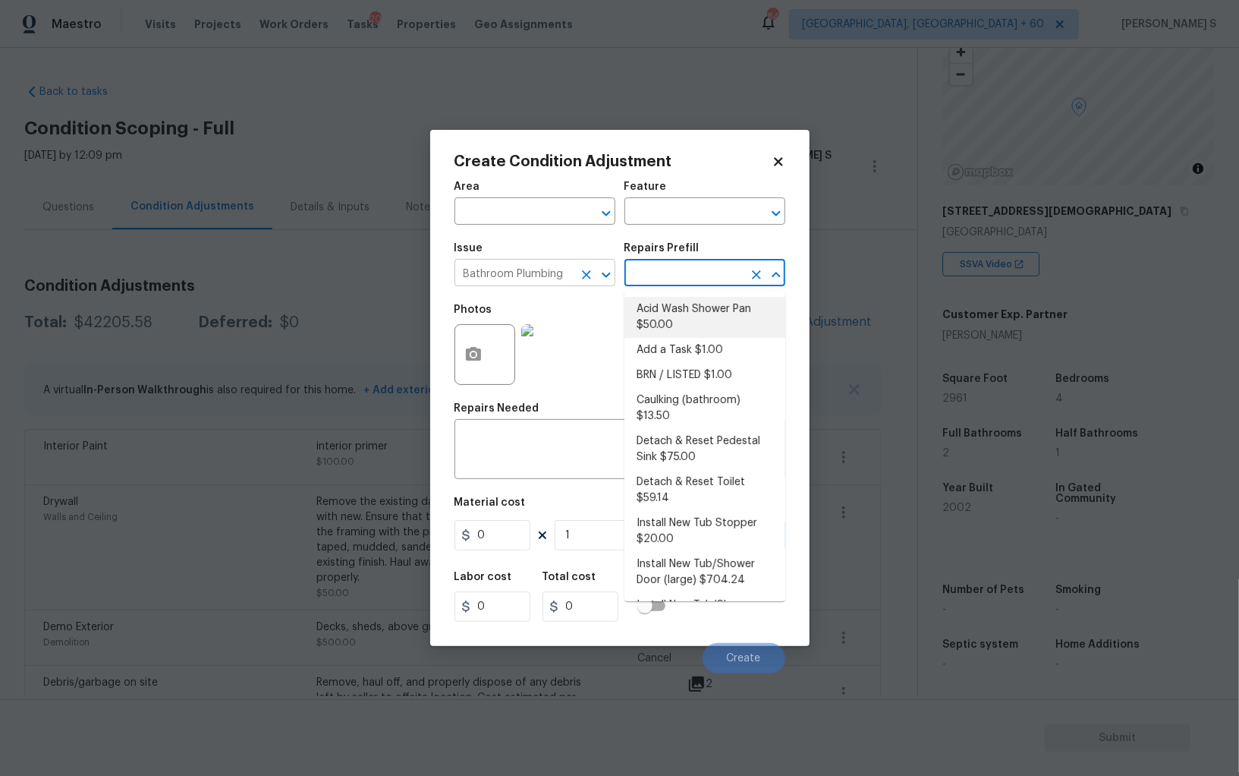
type input "Plumbing"
type textarea "Prep and acid wash/deep clean the shower pan."
type input "50"
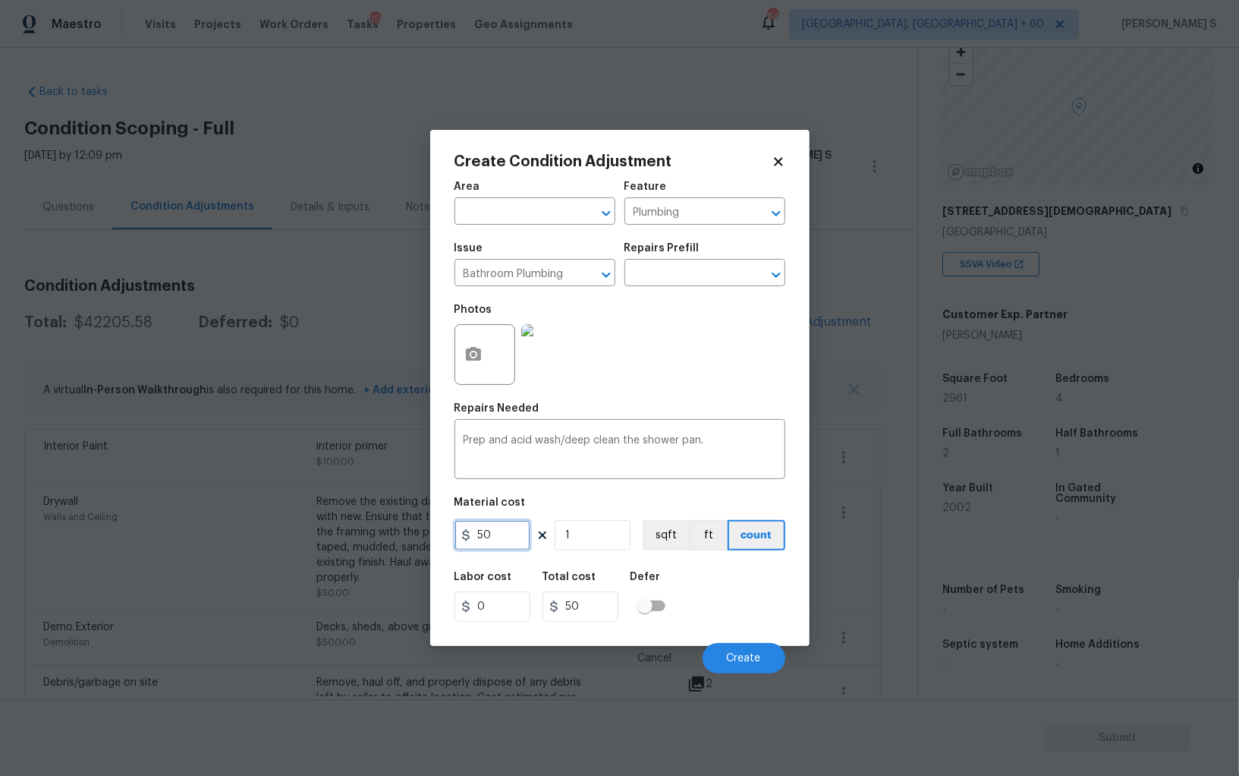
click at [505, 536] on input "50" at bounding box center [493, 535] width 76 height 30
type input "100"
click at [724, 656] on button "Create" at bounding box center [744, 658] width 83 height 30
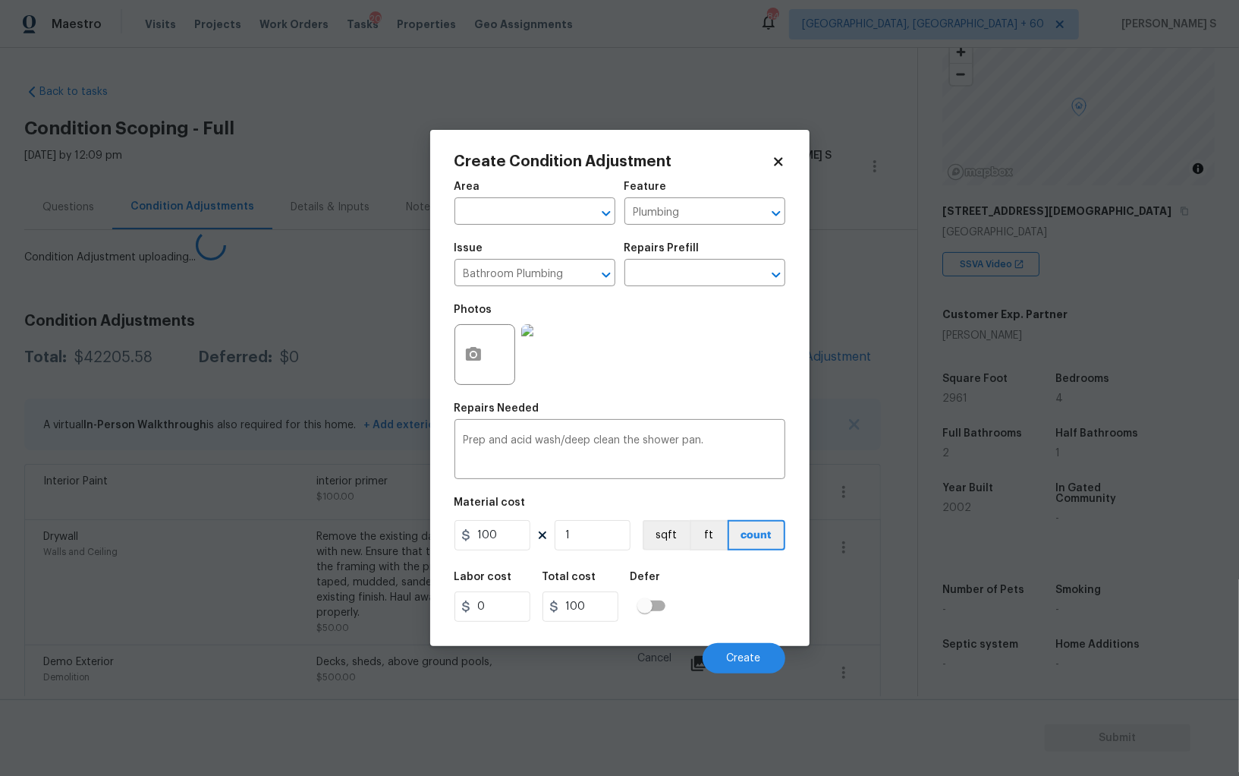
click at [43, 571] on body "Maestro Visits Projects Work Orders Tasks 20 Properties Geo Assignments 844 Alb…" at bounding box center [619, 388] width 1239 height 776
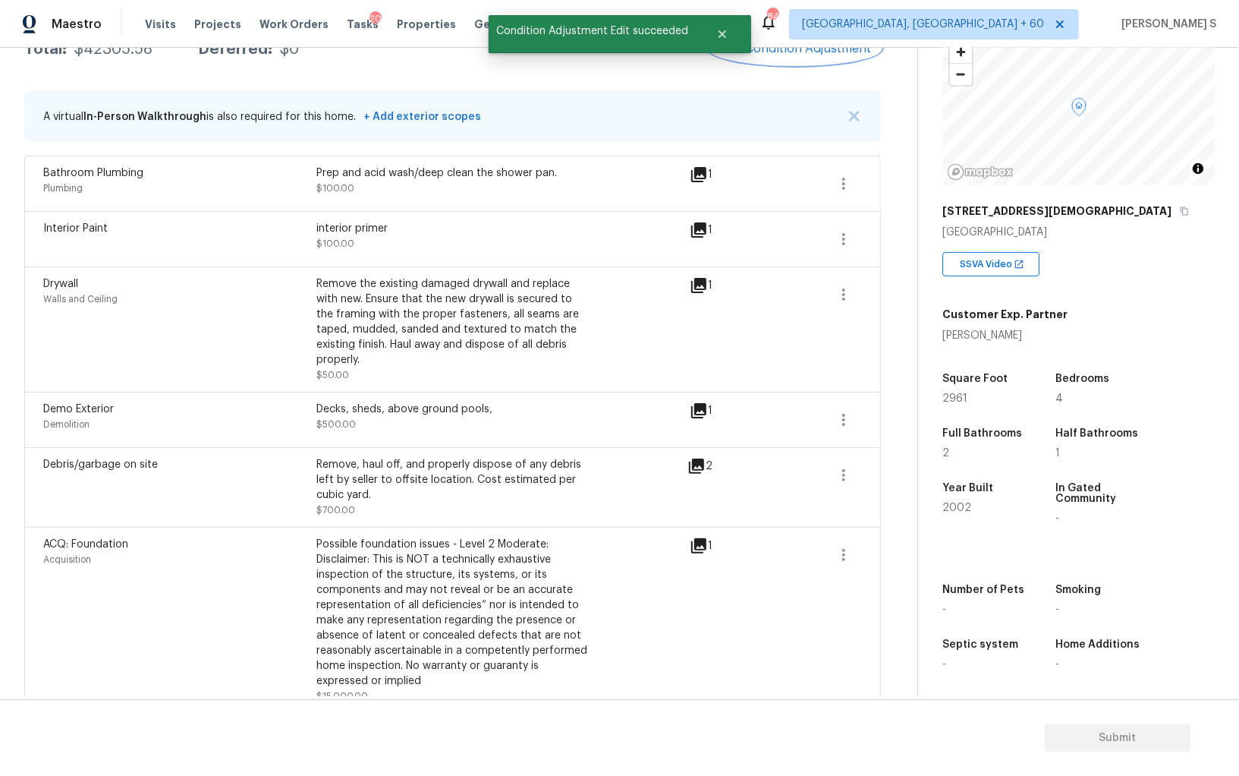
scroll to position [0, 0]
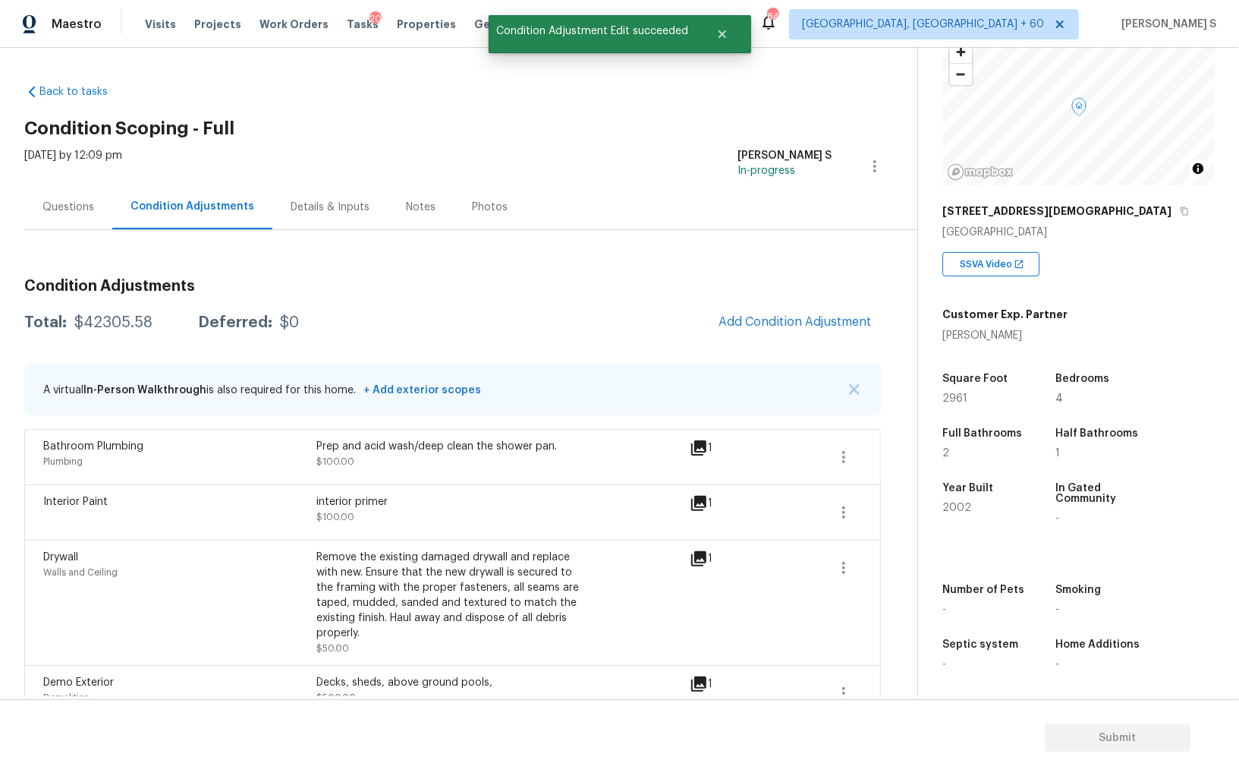
click at [742, 337] on span "Add Condition Adjustment" at bounding box center [796, 322] width 172 height 33
click at [767, 332] on button "Add Condition Adjustment" at bounding box center [796, 322] width 172 height 32
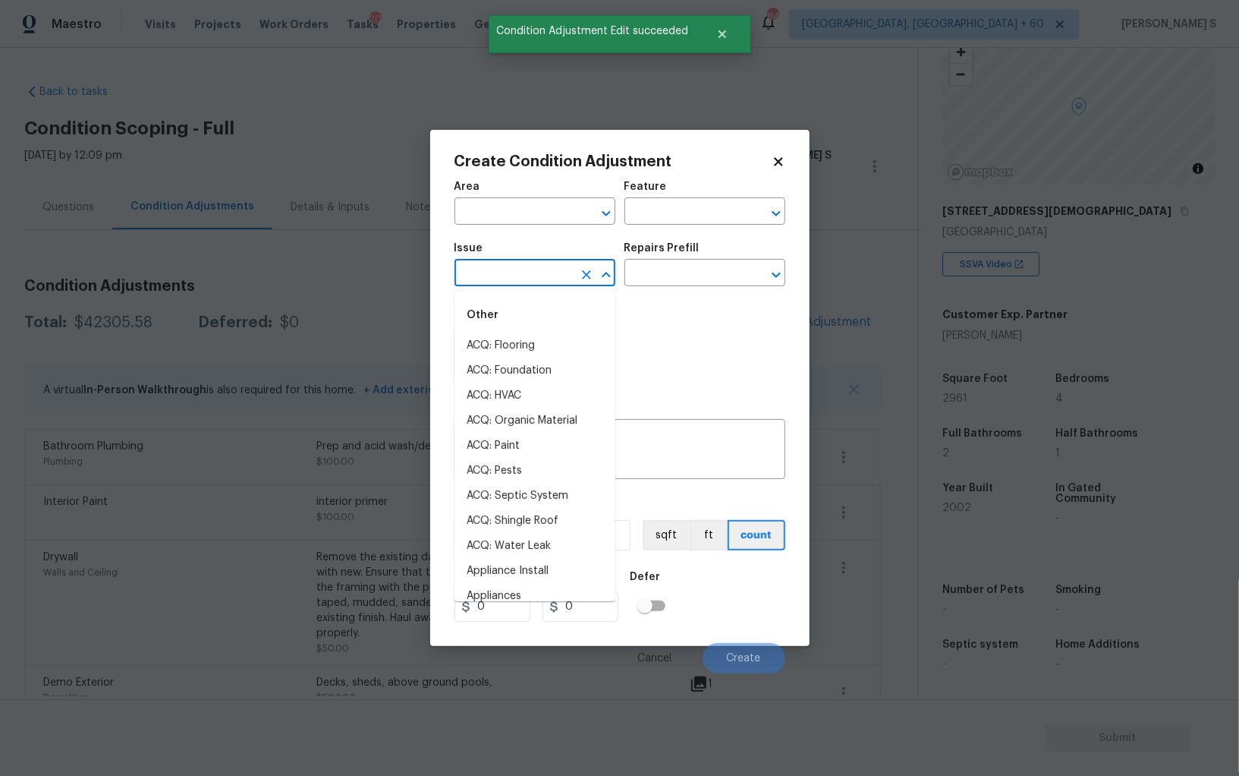
click at [558, 272] on input "text" at bounding box center [514, 275] width 118 height 24
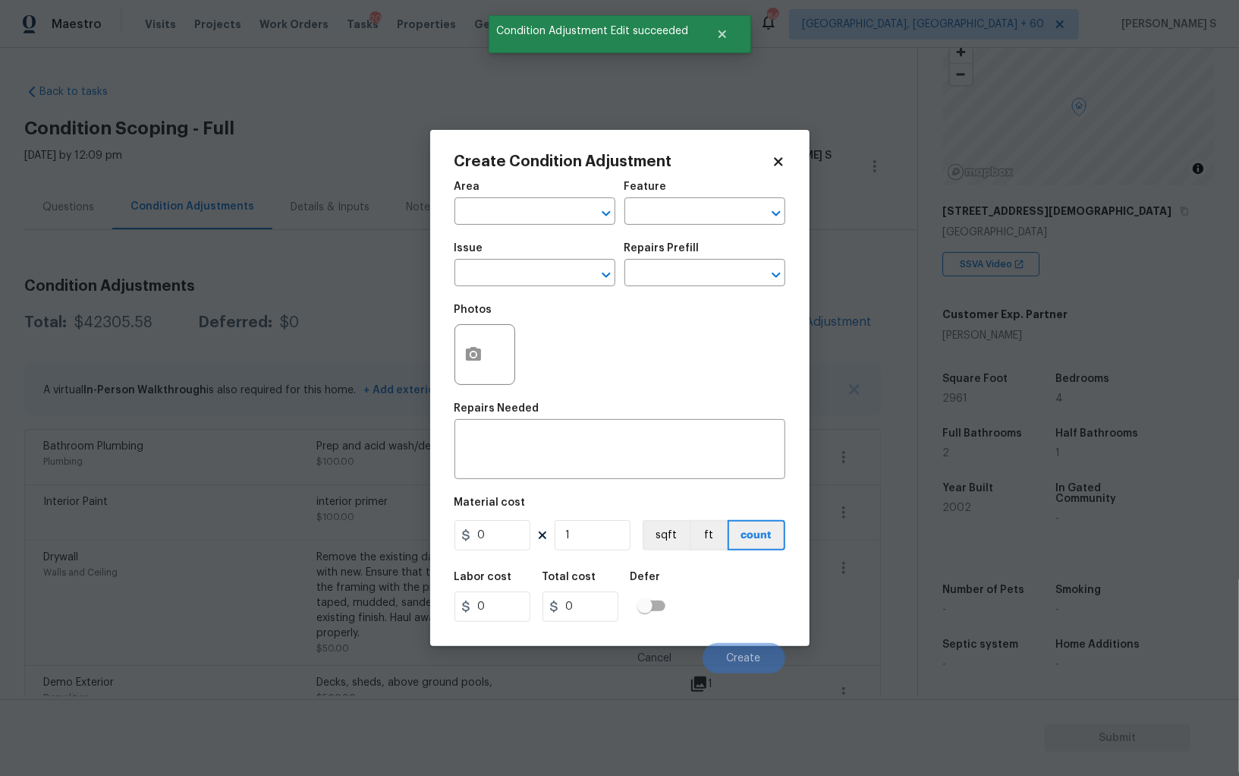
click at [678, 360] on div "Photos" at bounding box center [620, 344] width 331 height 99
click at [455, 354] on div at bounding box center [485, 354] width 61 height 61
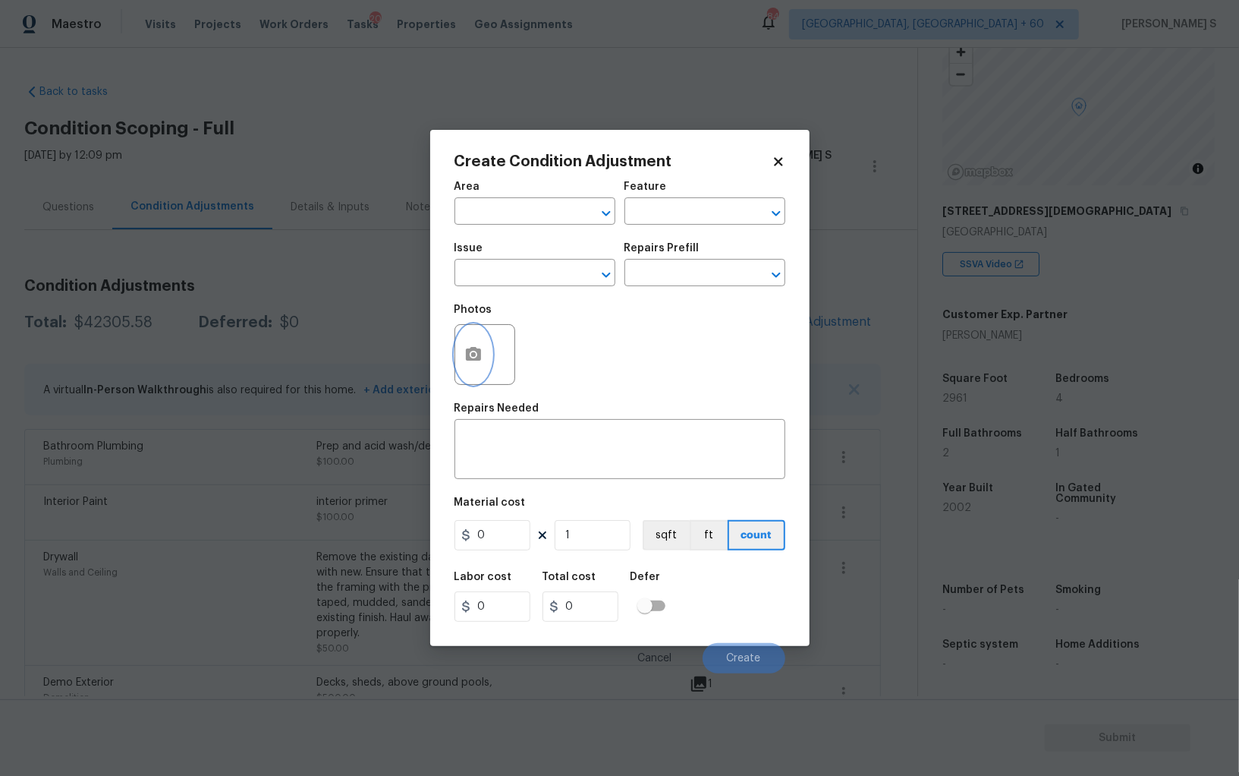
click at [484, 367] on button "button" at bounding box center [473, 354] width 36 height 59
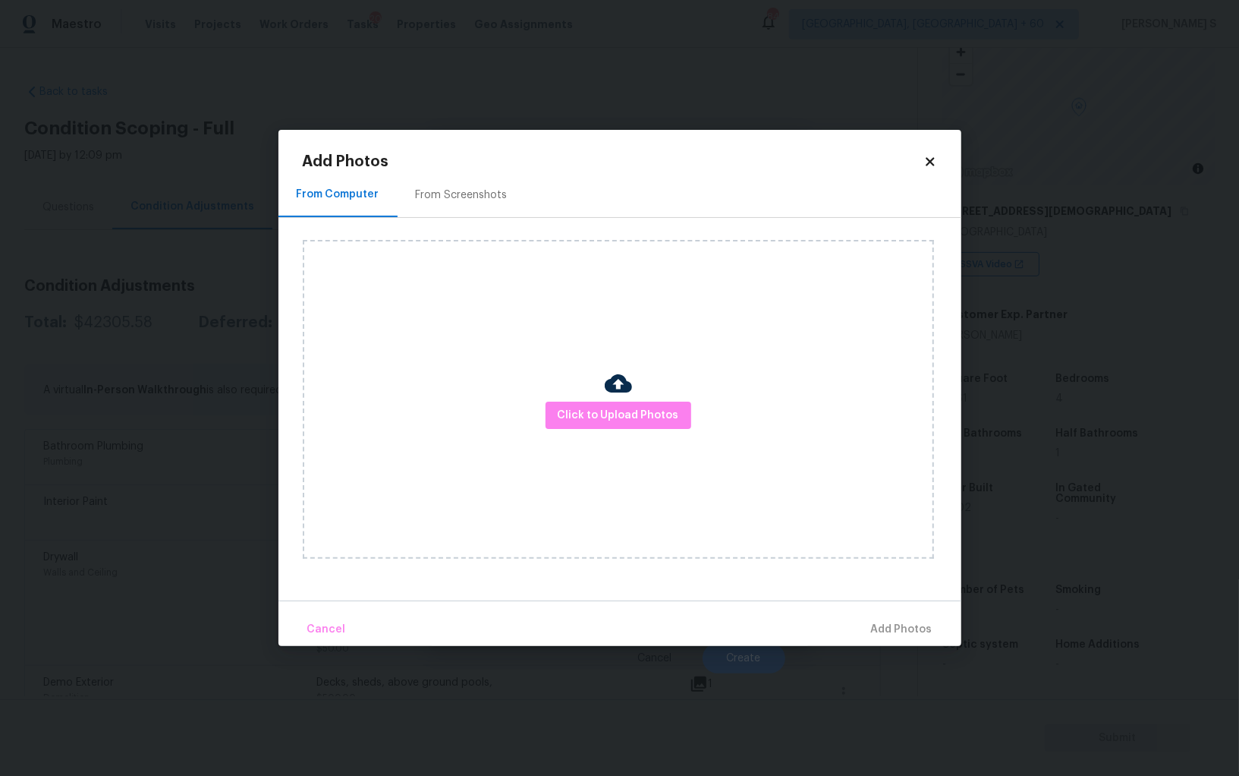
click at [473, 198] on div "From Screenshots" at bounding box center [462, 194] width 92 height 15
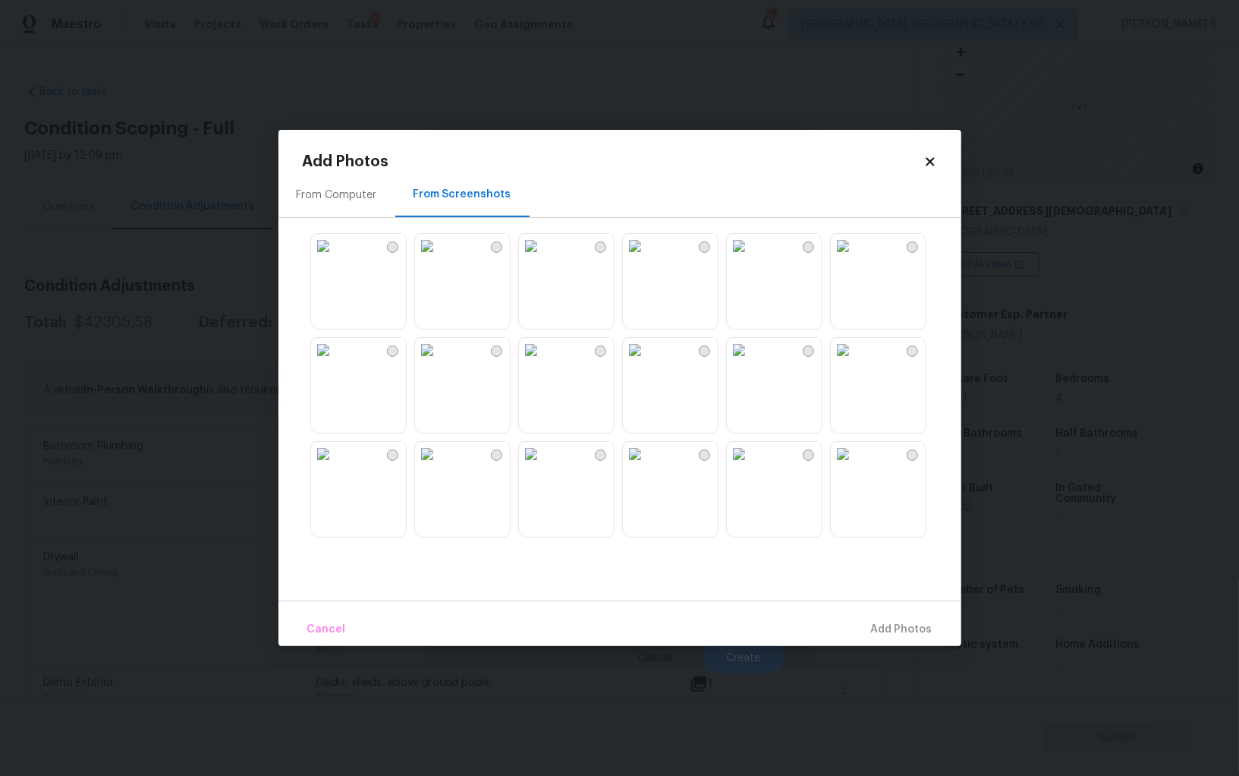
click at [751, 258] on img at bounding box center [739, 246] width 24 height 24
click at [845, 258] on img at bounding box center [843, 246] width 24 height 24
click at [647, 466] on img at bounding box center [635, 454] width 24 height 24
click at [543, 466] on img at bounding box center [531, 454] width 24 height 24
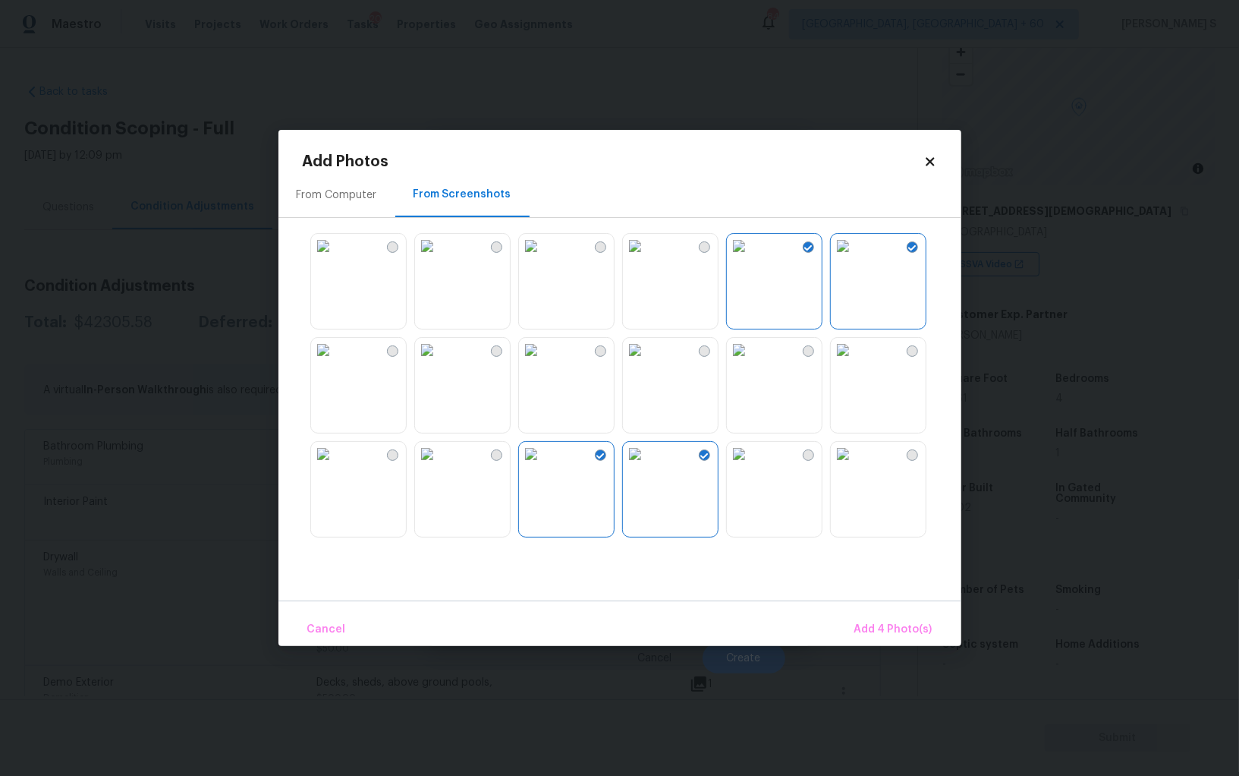
click at [439, 466] on img at bounding box center [427, 454] width 24 height 24
click at [335, 466] on img at bounding box center [323, 454] width 24 height 24
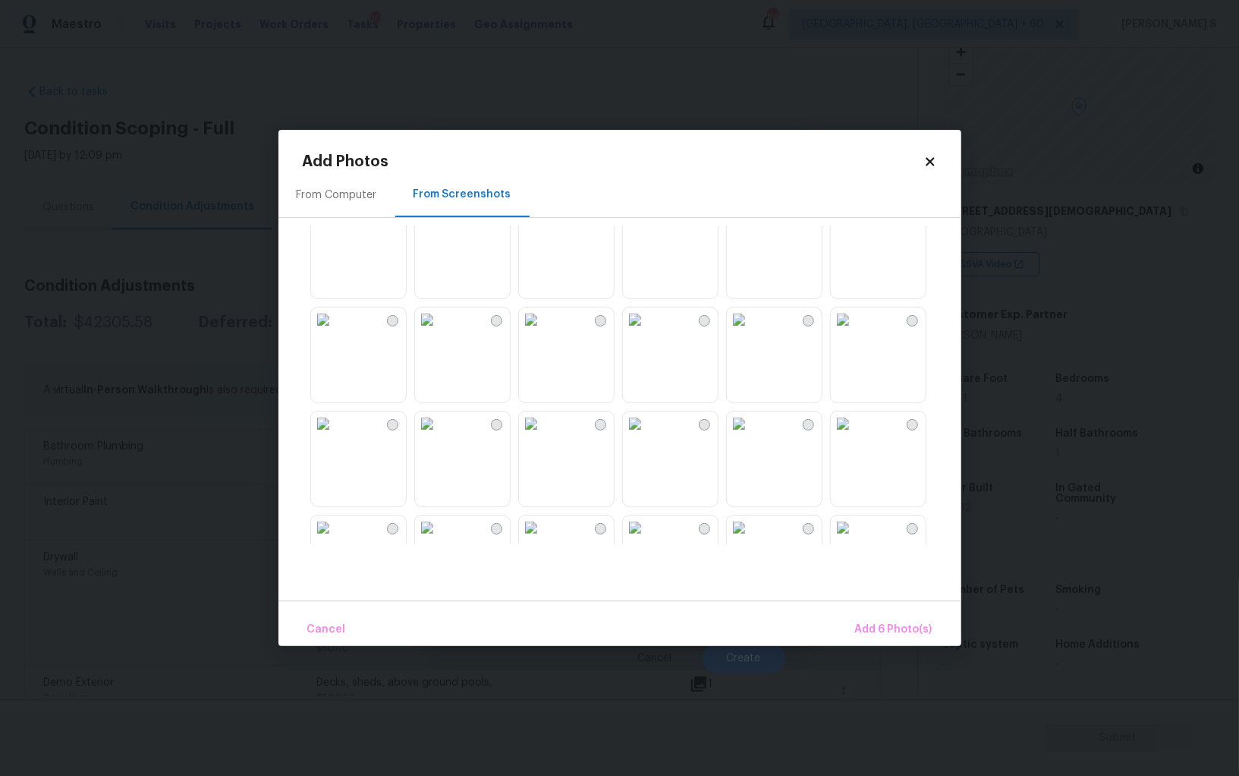
click at [639, 332] on img at bounding box center [635, 319] width 24 height 24
click at [639, 436] on img at bounding box center [635, 423] width 24 height 24
click at [543, 436] on img at bounding box center [531, 423] width 24 height 24
click at [439, 436] on img at bounding box center [427, 423] width 24 height 24
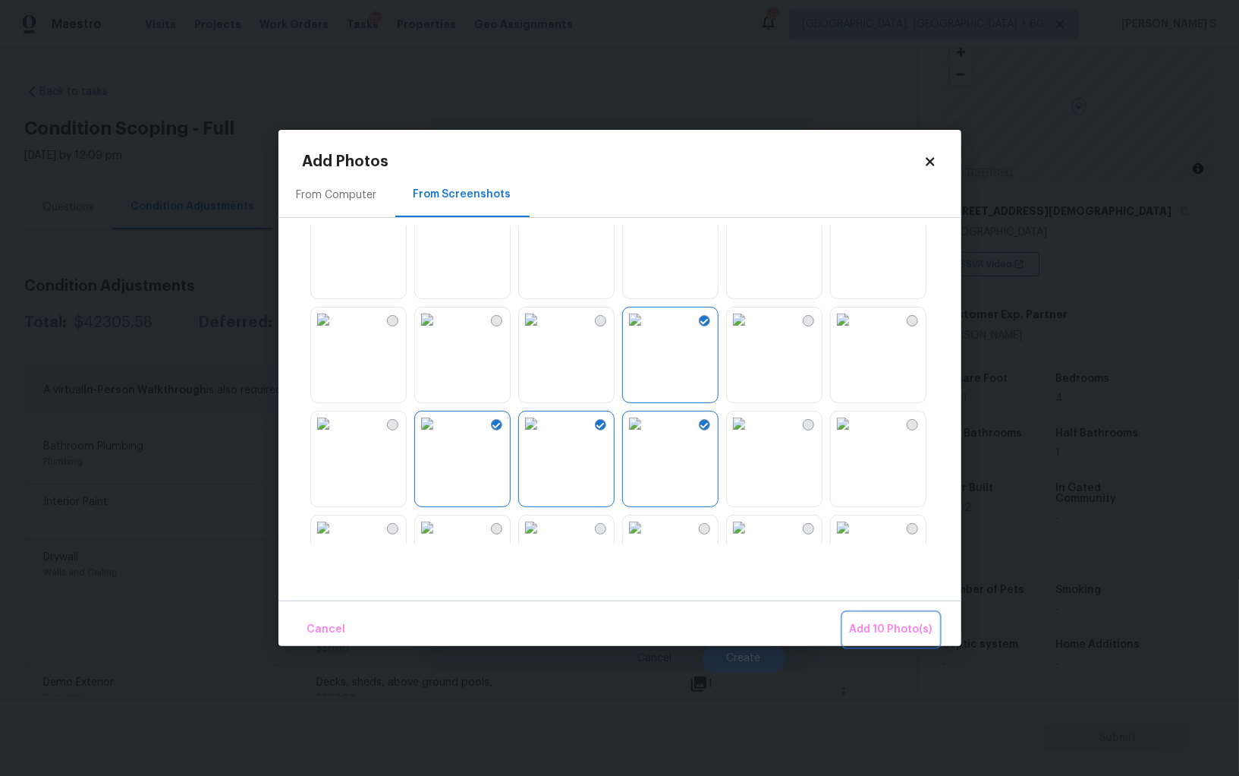
click at [888, 619] on button "Add 10 Photo(s)" at bounding box center [891, 629] width 95 height 33
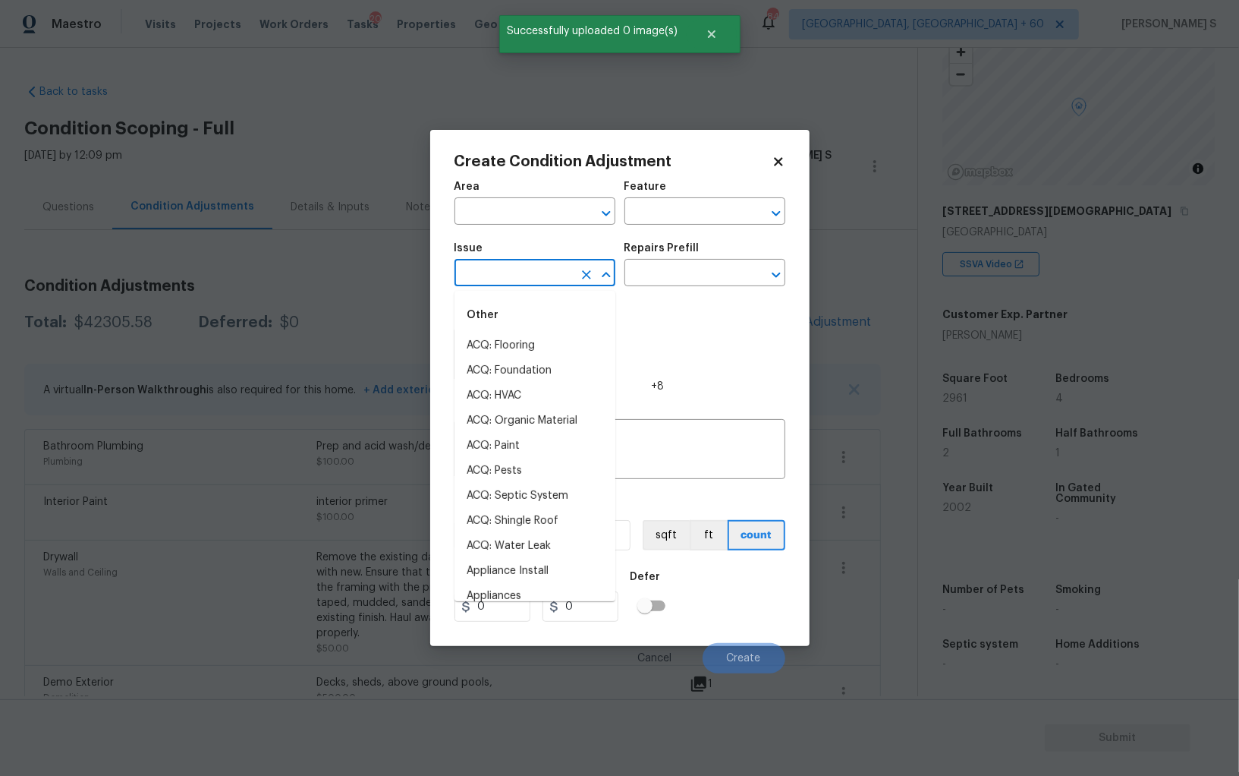
click at [486, 280] on input "text" at bounding box center [514, 275] width 118 height 24
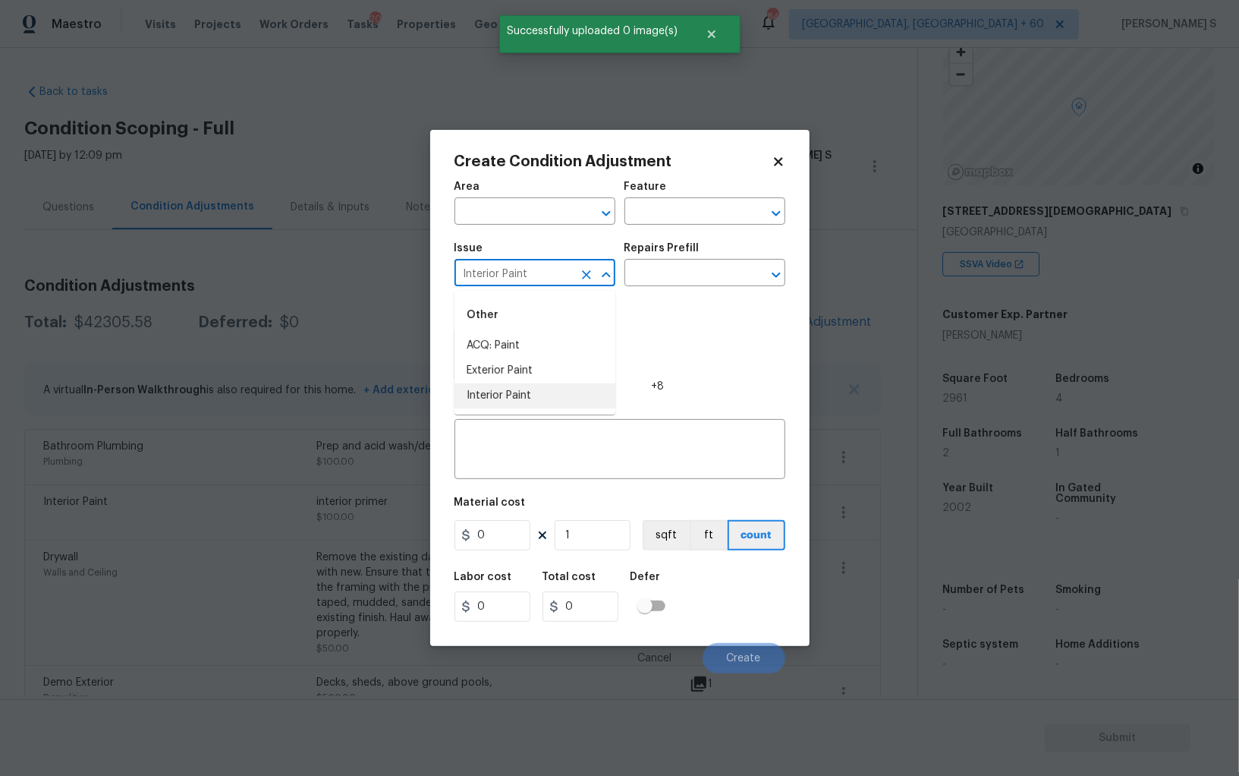
type input "Interior Paint"
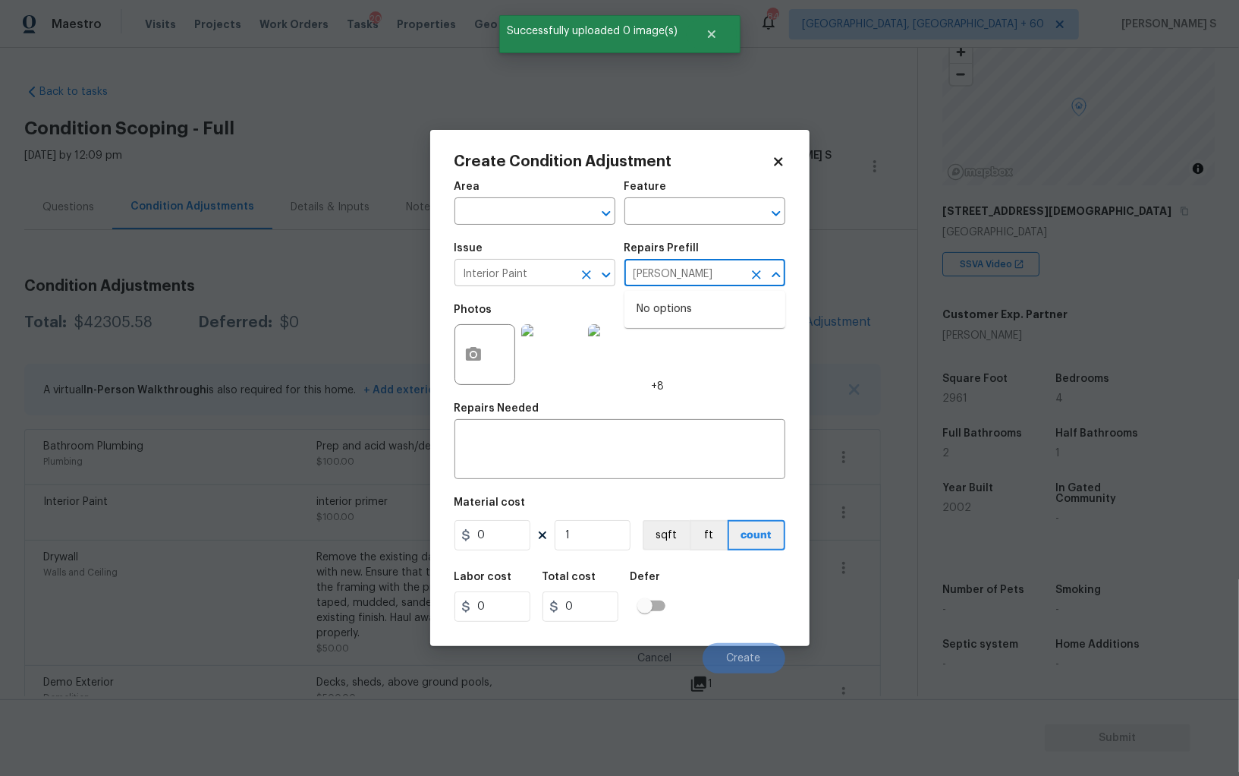
type input "rimer"
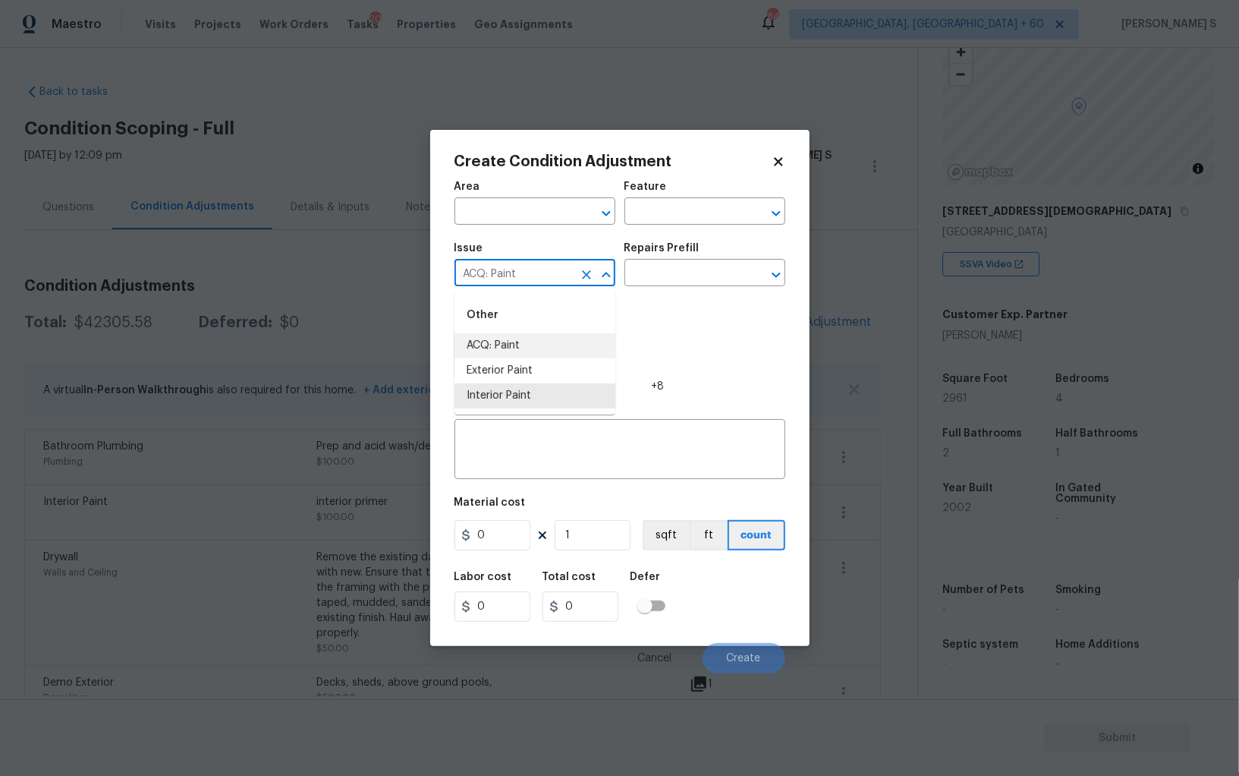
type input "ACQ: Paint"
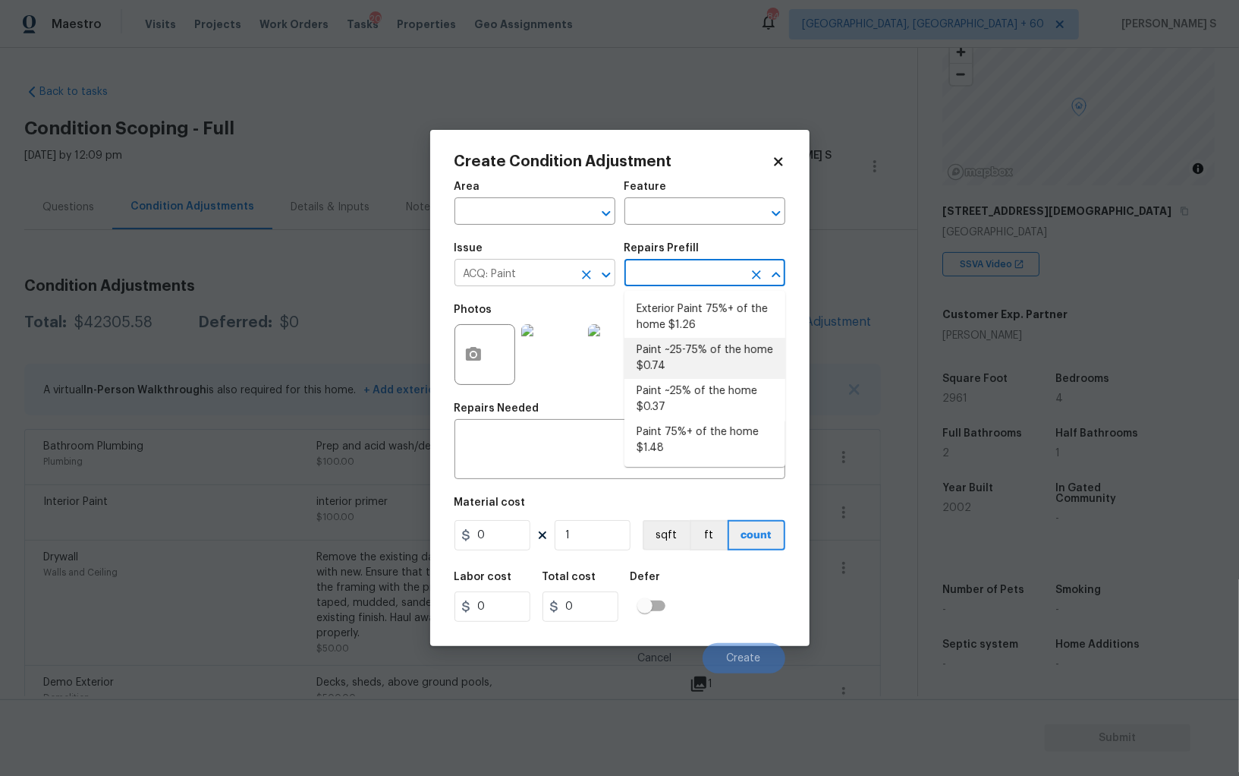
type input "Acquisition"
type textarea "Acquisition Scope: ~25 - 75% of the home needs interior paint"
type input "0.74"
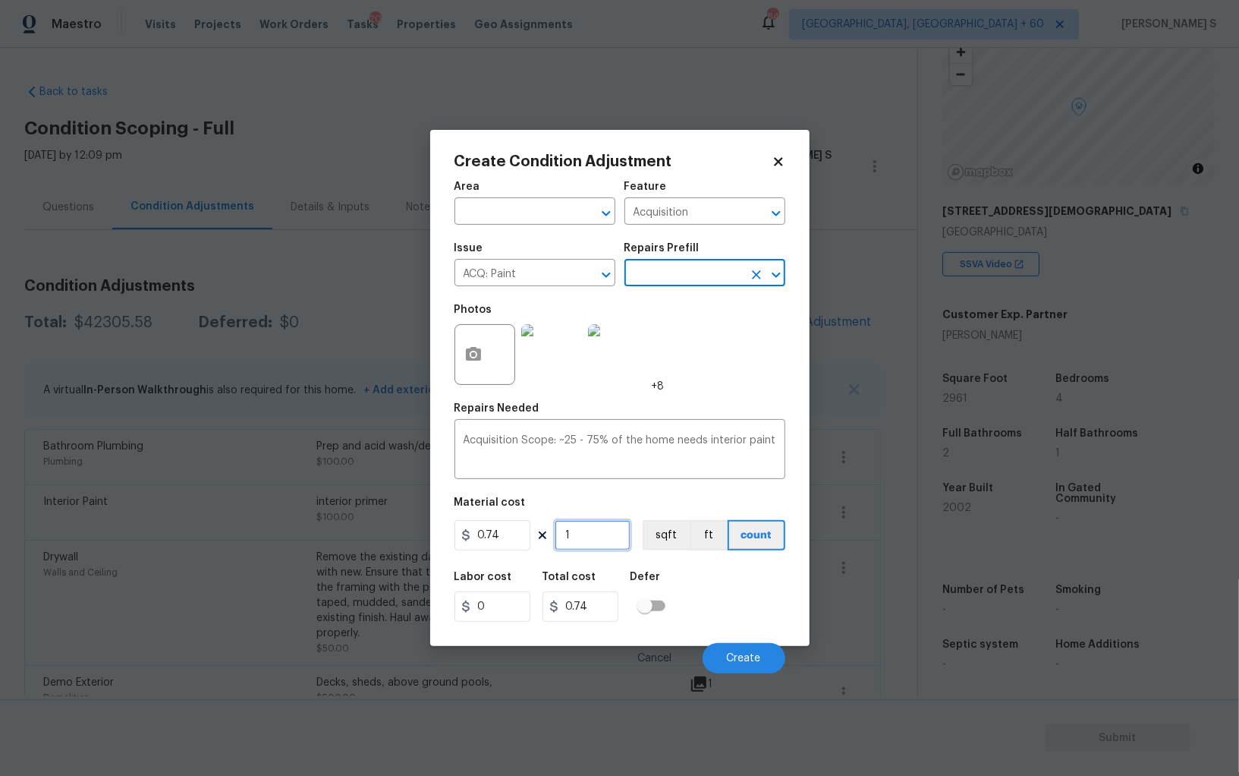
click at [600, 533] on input "1" at bounding box center [593, 535] width 76 height 30
type input "2"
type input "1.48"
type input "29"
type input "21.46"
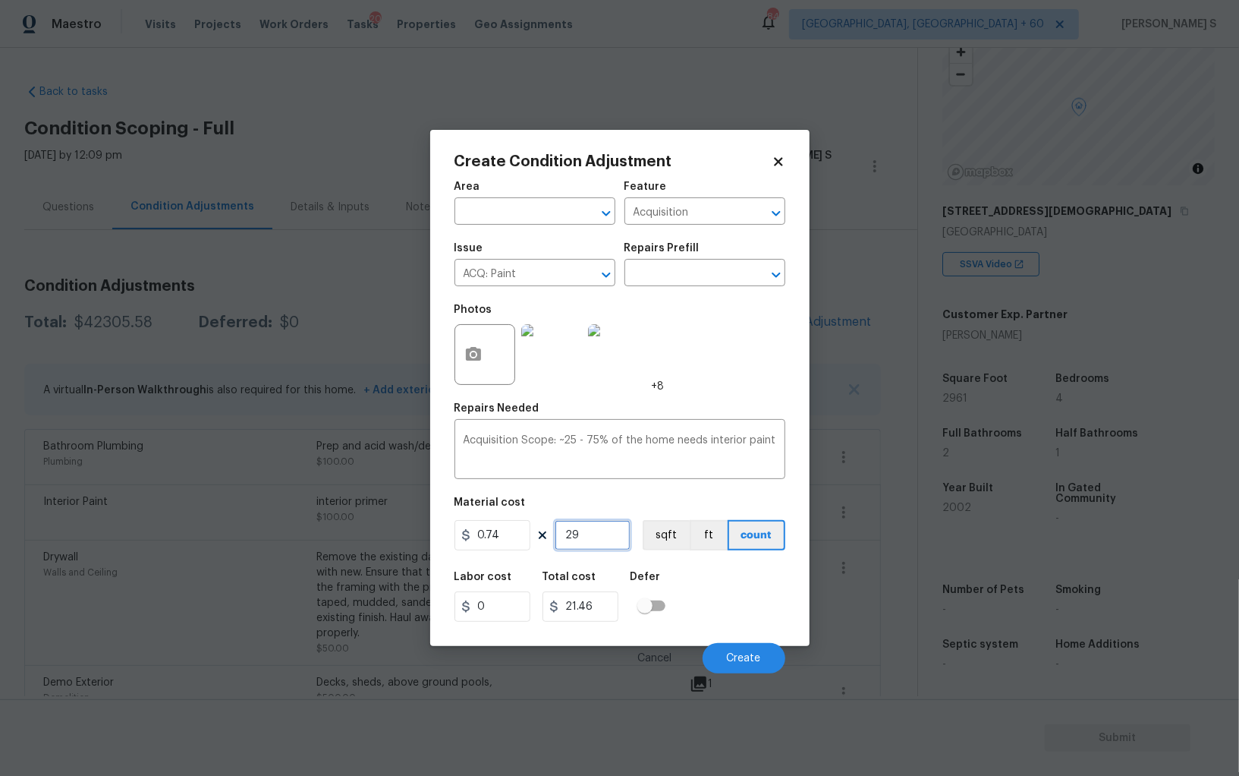
type input "296"
type input "219.04"
type input "2961"
type input "2191.14"
type input "2961"
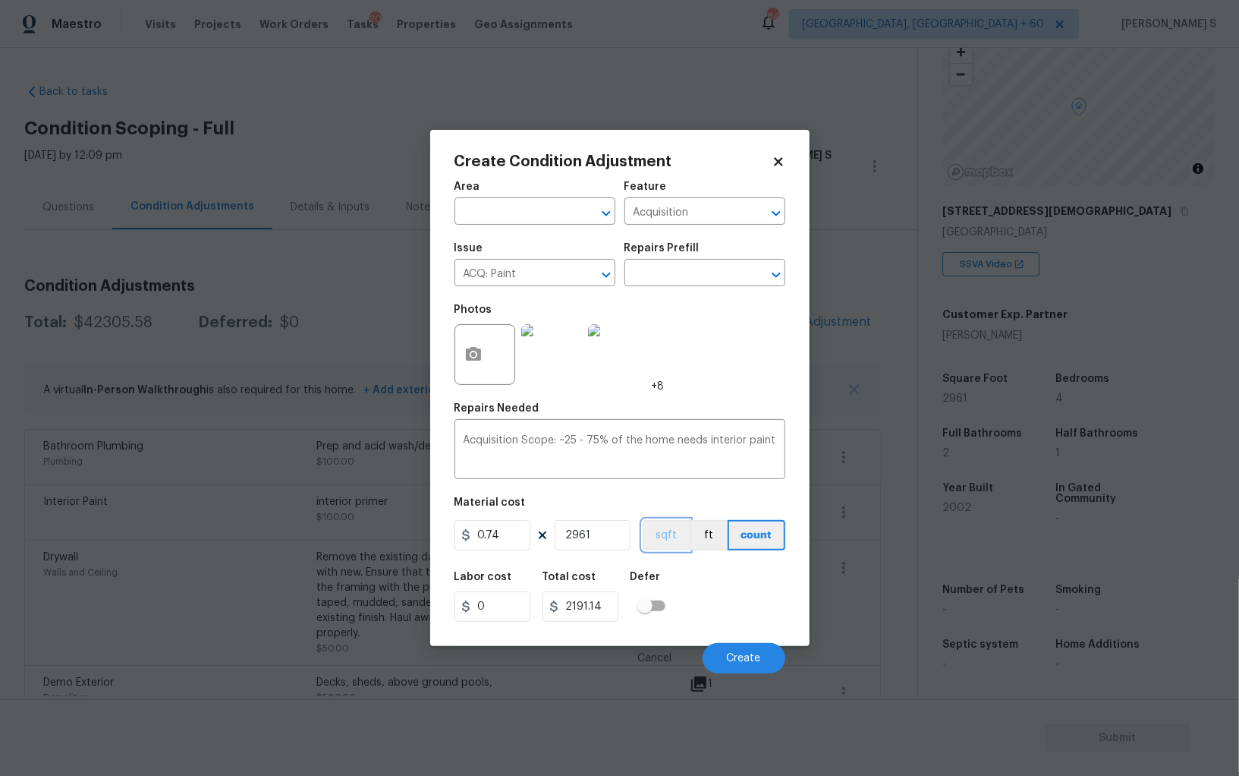
click at [661, 540] on button "sqft" at bounding box center [666, 535] width 47 height 30
click at [698, 602] on div "Labor cost 0 Total cost 2191.14 Defer" at bounding box center [620, 596] width 331 height 68
click at [739, 656] on span "Create" at bounding box center [744, 658] width 34 height 11
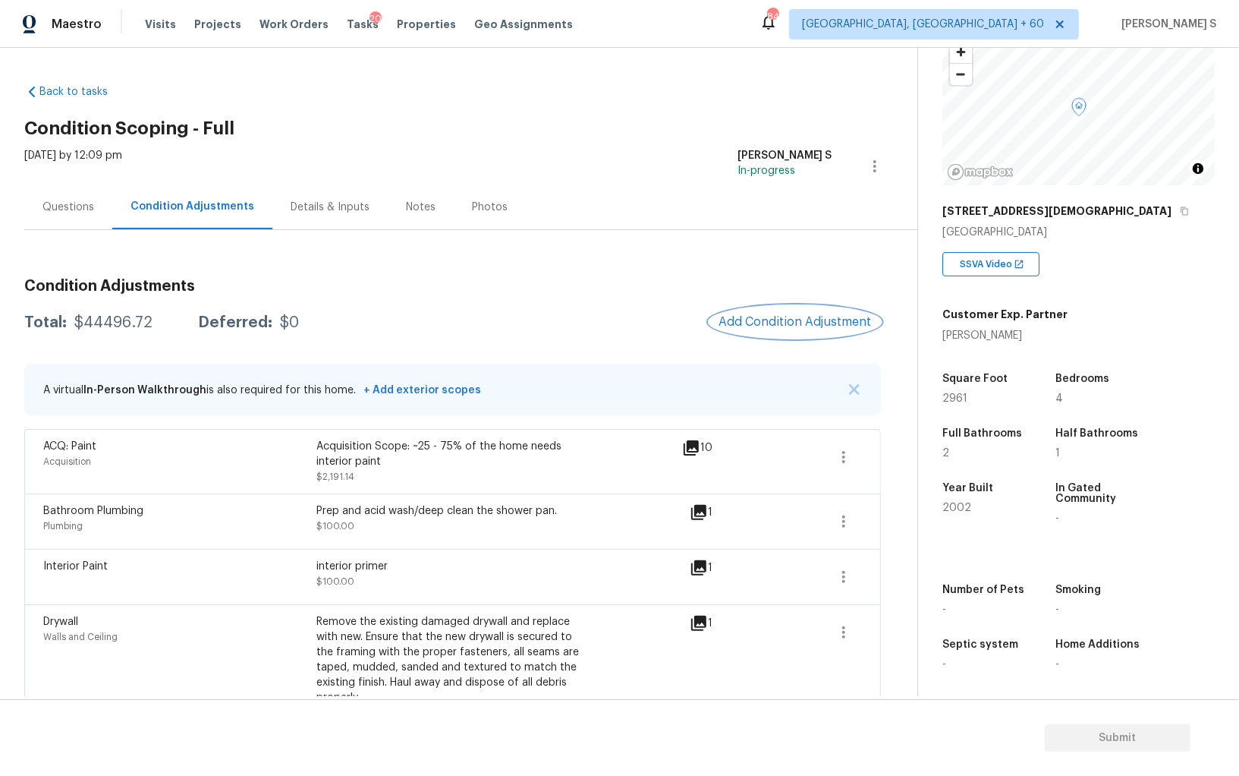
click at [782, 310] on button "Add Condition Adjustment" at bounding box center [796, 322] width 172 height 32
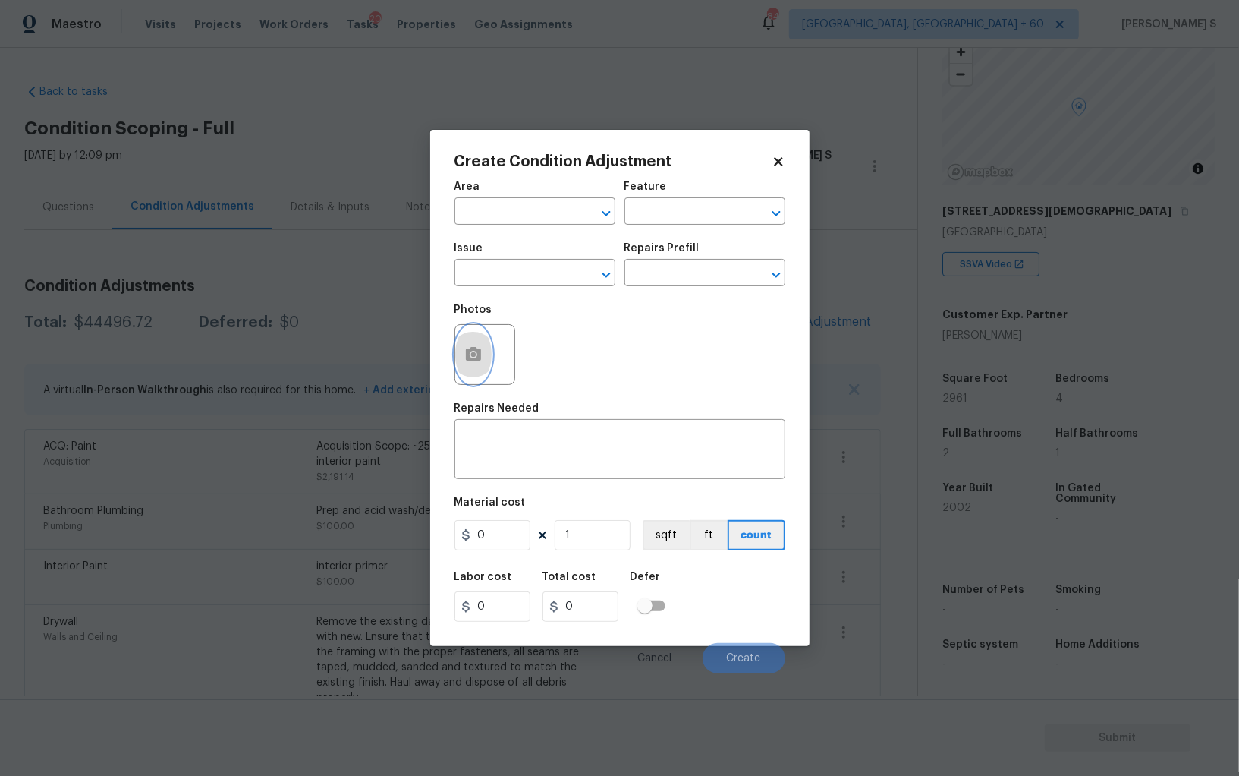
click at [472, 340] on button "button" at bounding box center [473, 354] width 36 height 59
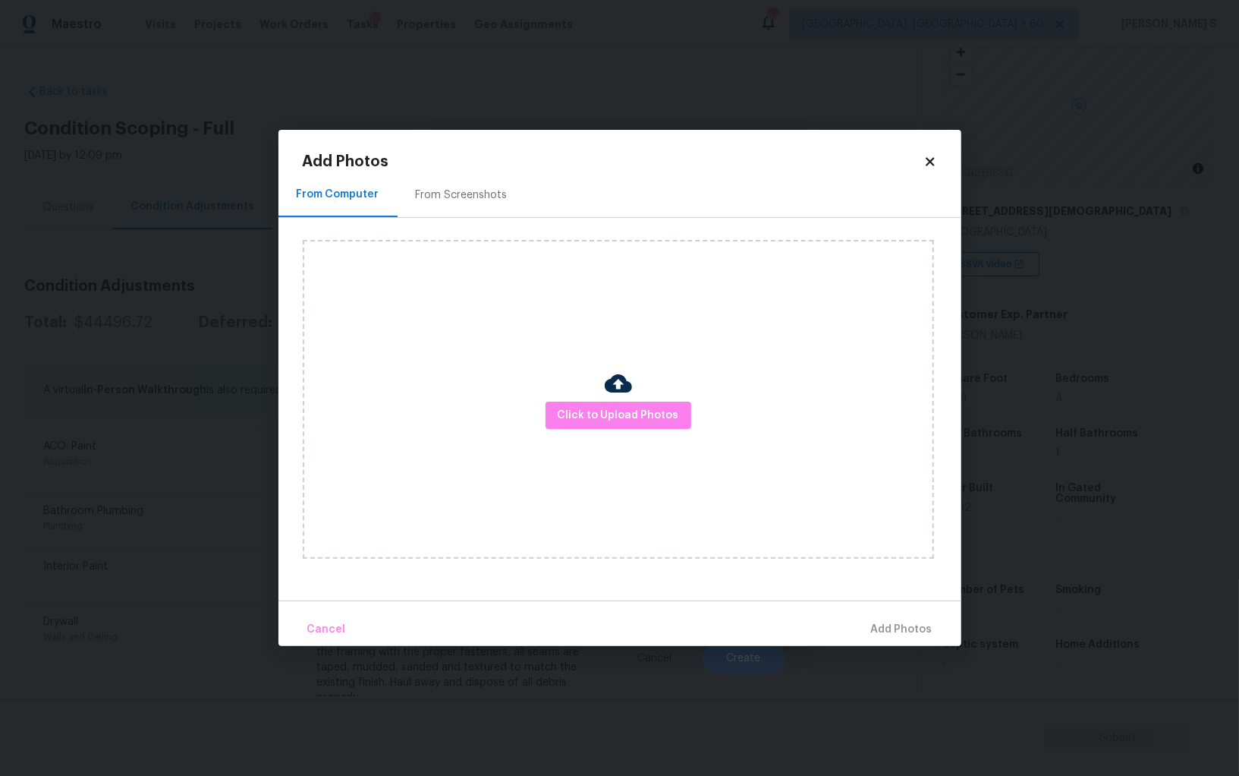
click at [488, 193] on div "From Screenshots" at bounding box center [462, 194] width 92 height 15
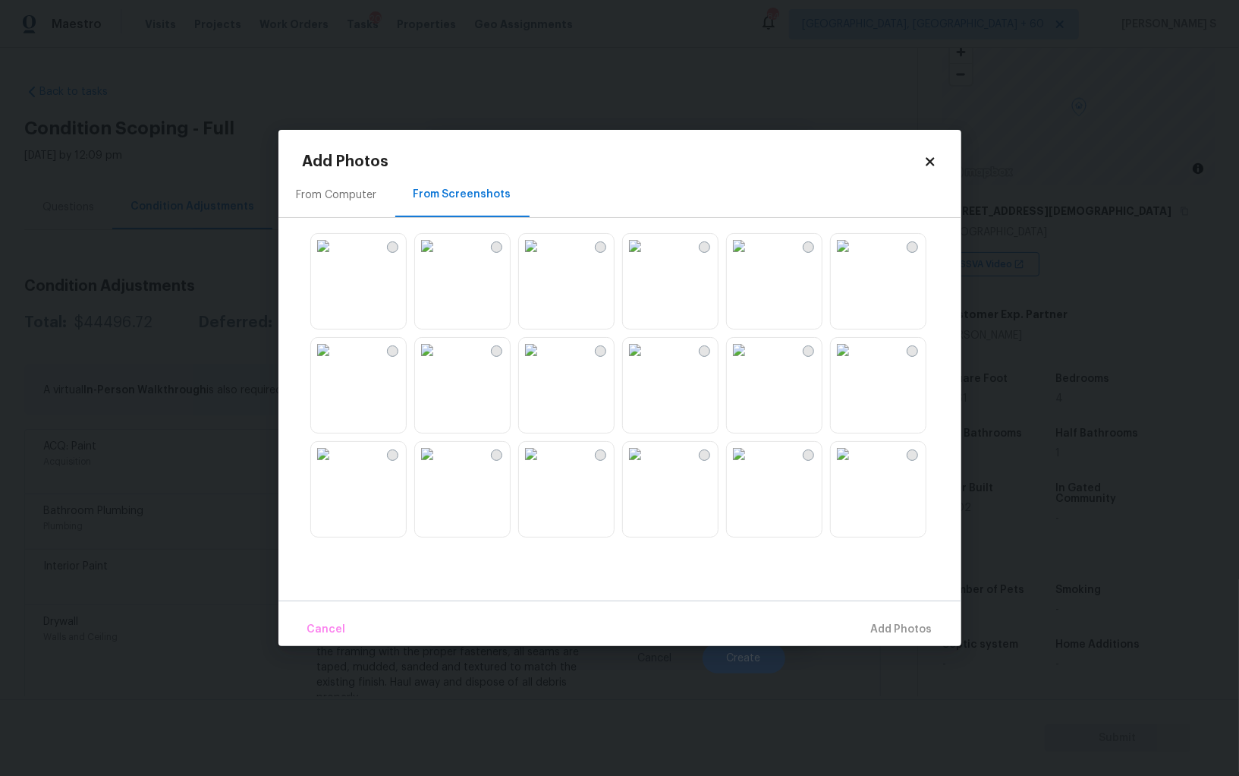
click at [751, 258] on img at bounding box center [739, 246] width 24 height 24
click at [647, 466] on img at bounding box center [635, 454] width 24 height 24
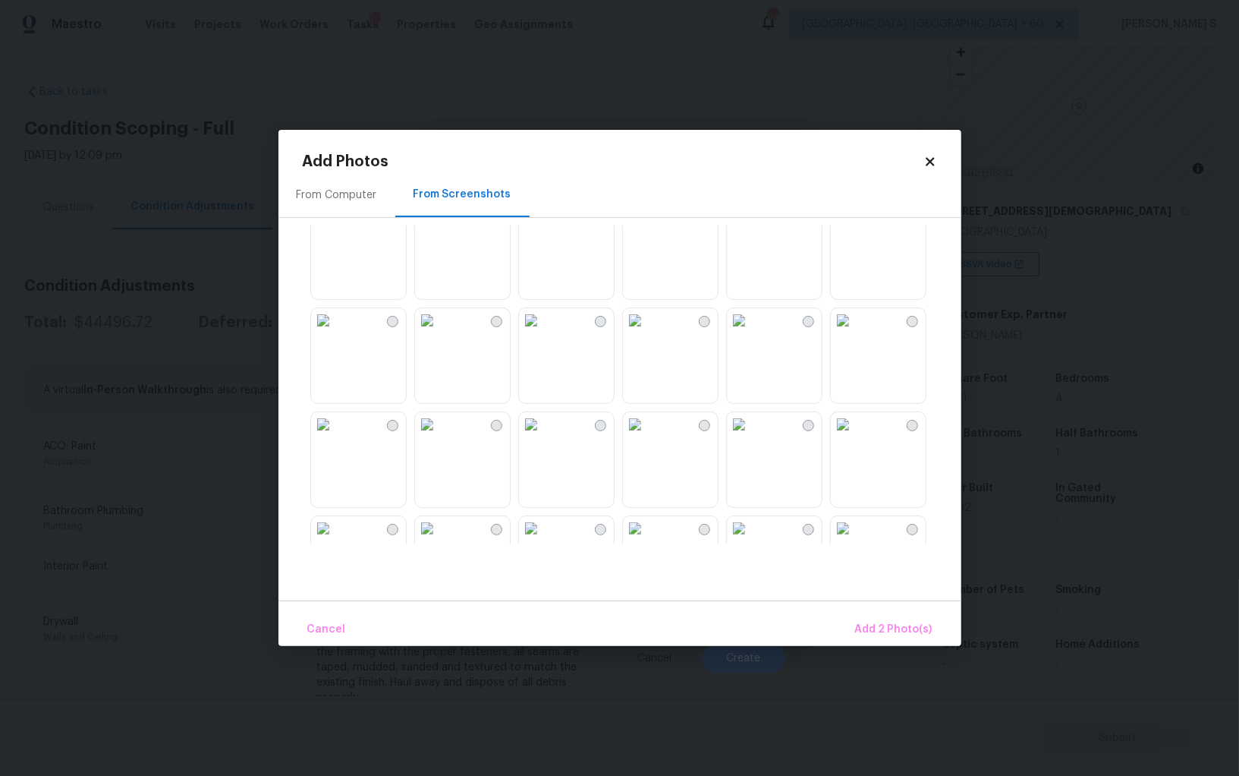
scroll to position [582, 0]
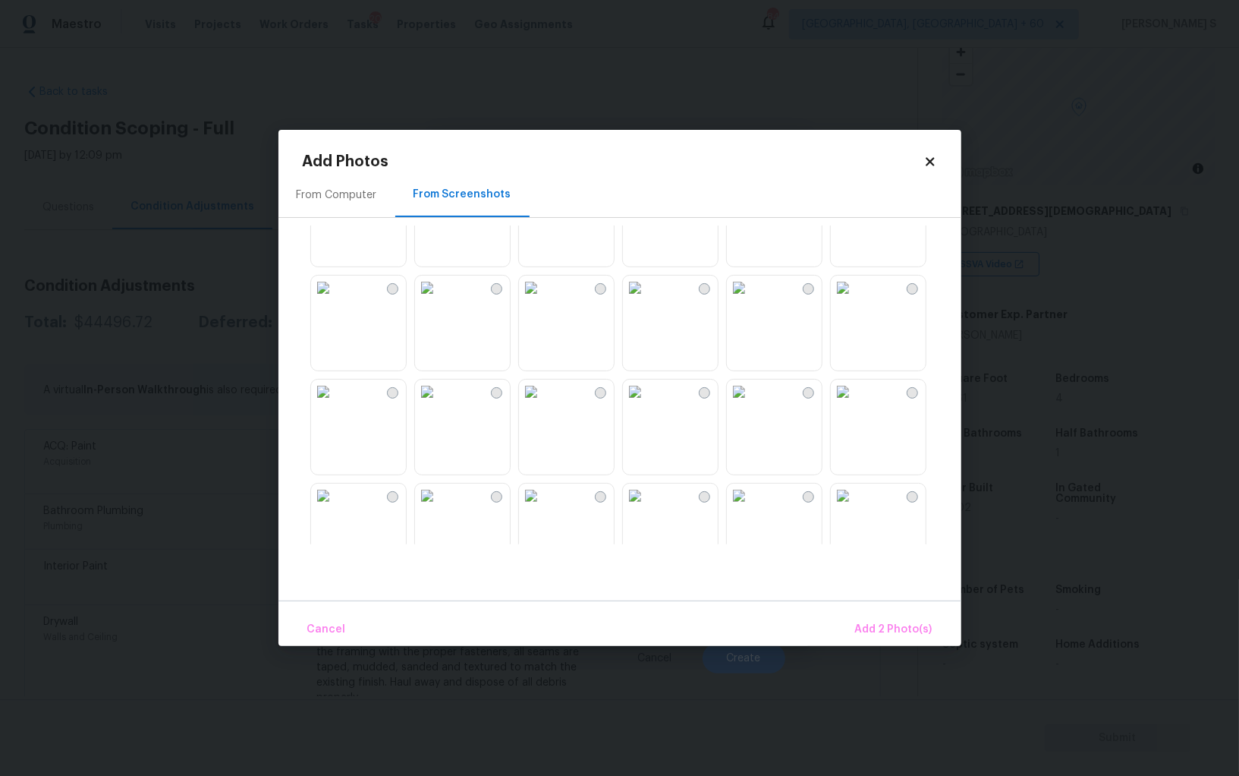
click at [751, 300] on img at bounding box center [739, 287] width 24 height 24
click at [628, 300] on img at bounding box center [635, 287] width 24 height 24
click at [536, 300] on img at bounding box center [531, 287] width 24 height 24
click at [855, 300] on img at bounding box center [843, 287] width 24 height 24
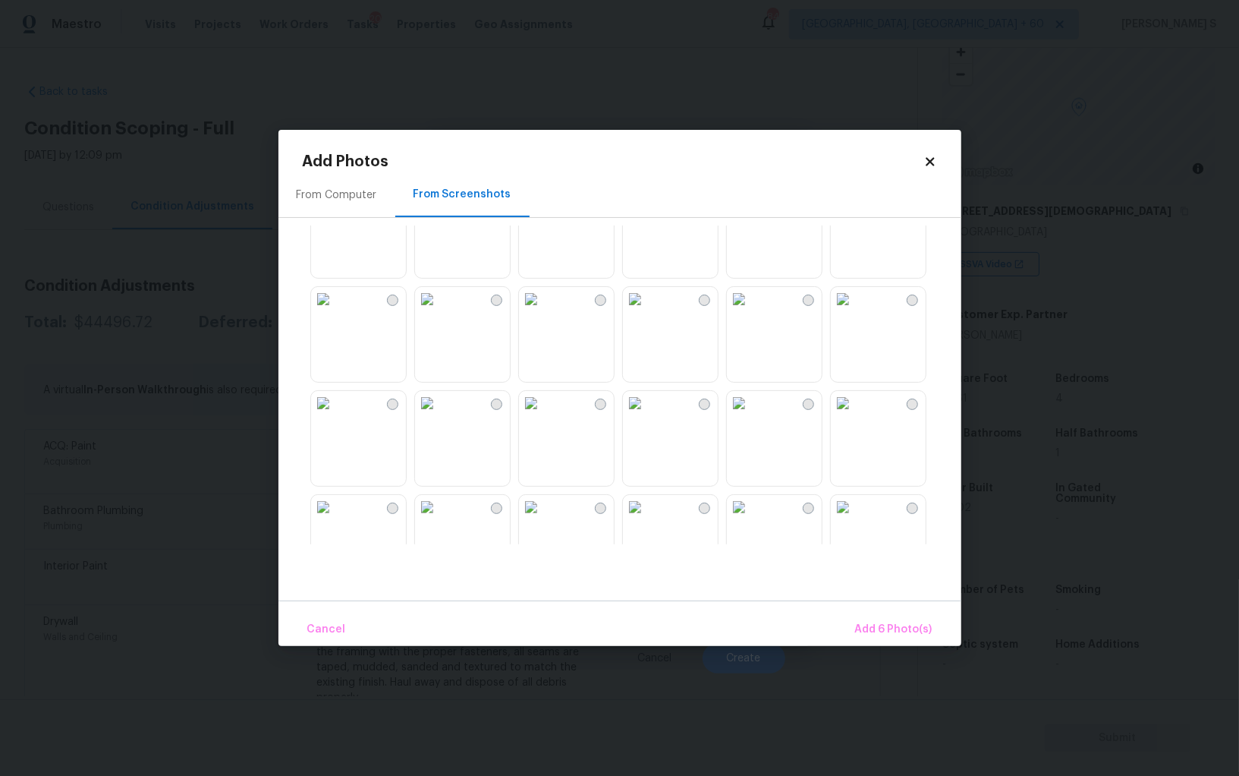
scroll to position [923, 0]
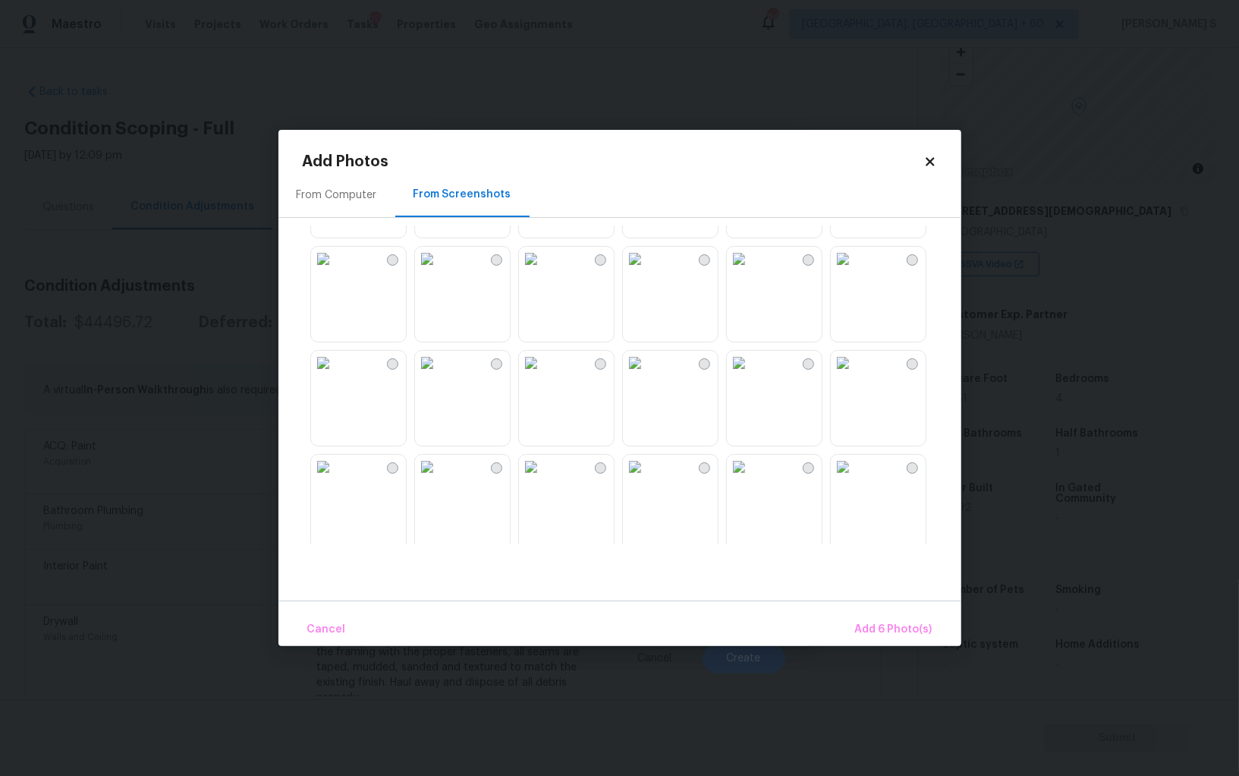
click at [543, 271] on img at bounding box center [531, 259] width 24 height 24
click at [439, 271] on img at bounding box center [427, 259] width 24 height 24
click at [896, 633] on span "Add 8 Photo(s)" at bounding box center [893, 629] width 77 height 19
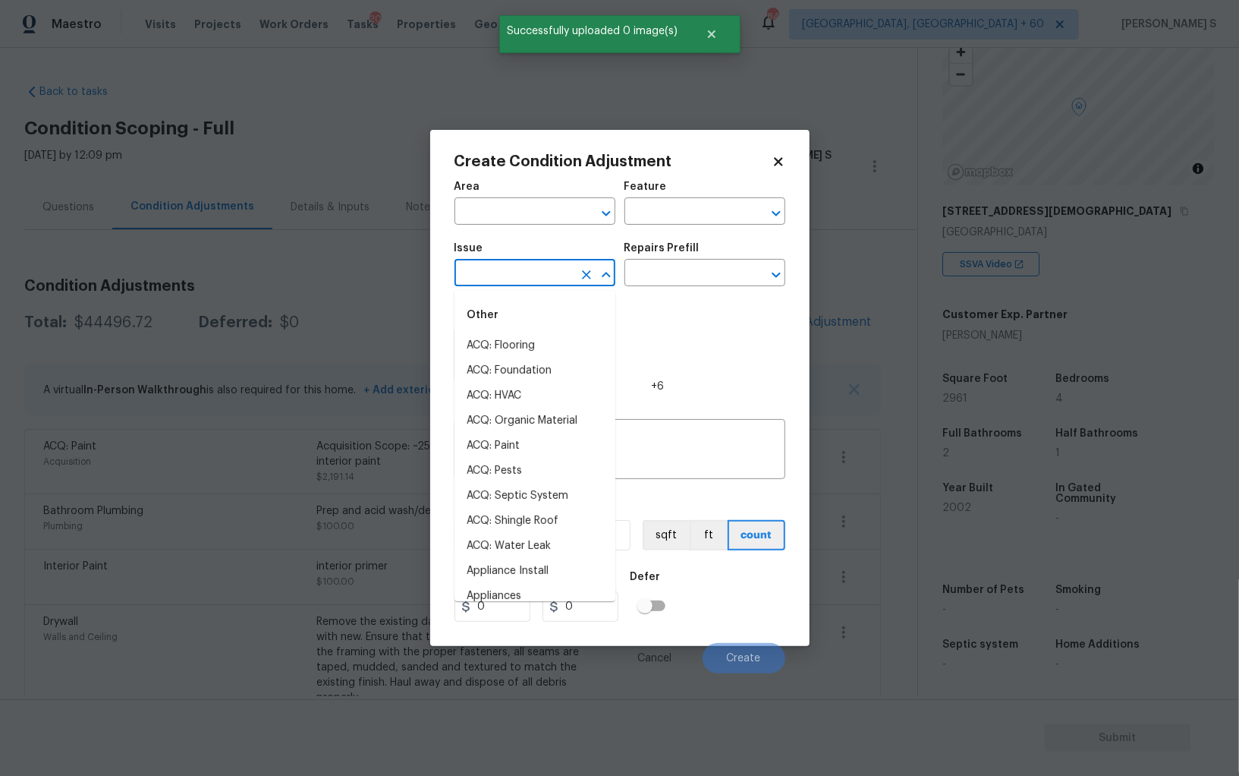
click at [502, 279] on input "text" at bounding box center [514, 275] width 118 height 24
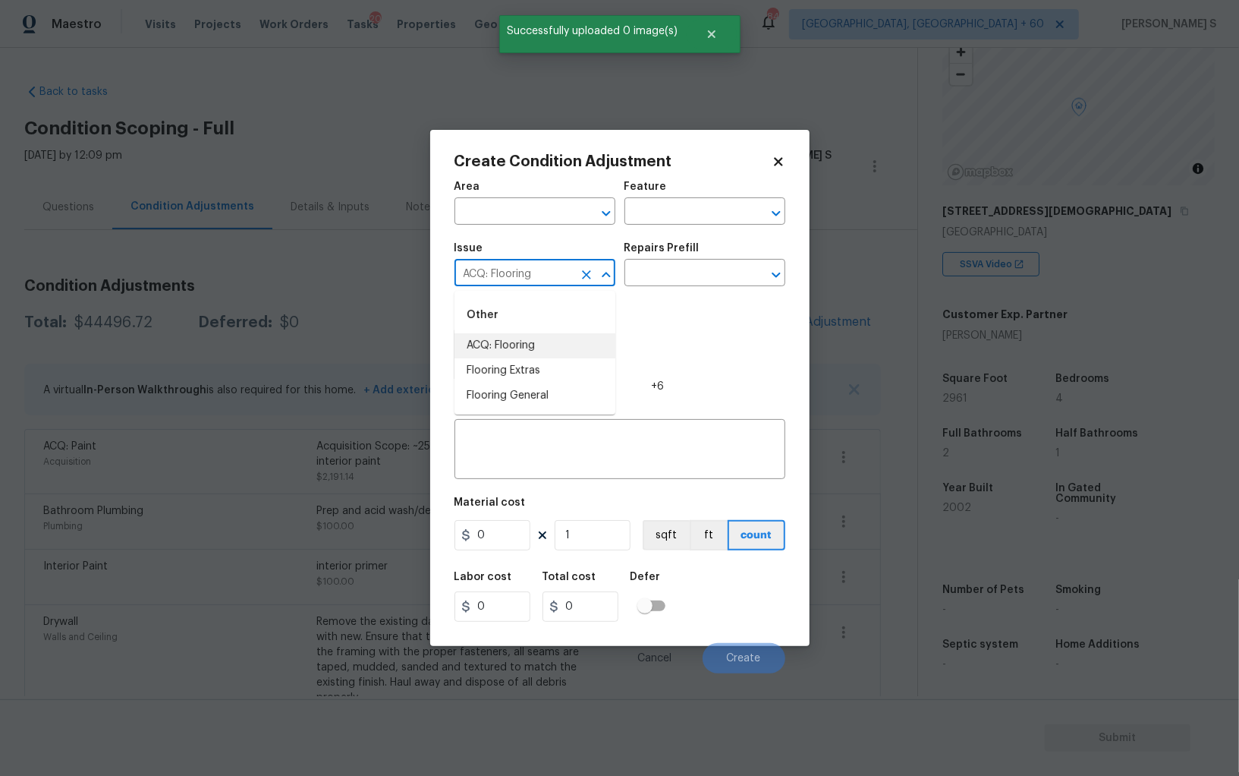
type input "ACQ: Flooring"
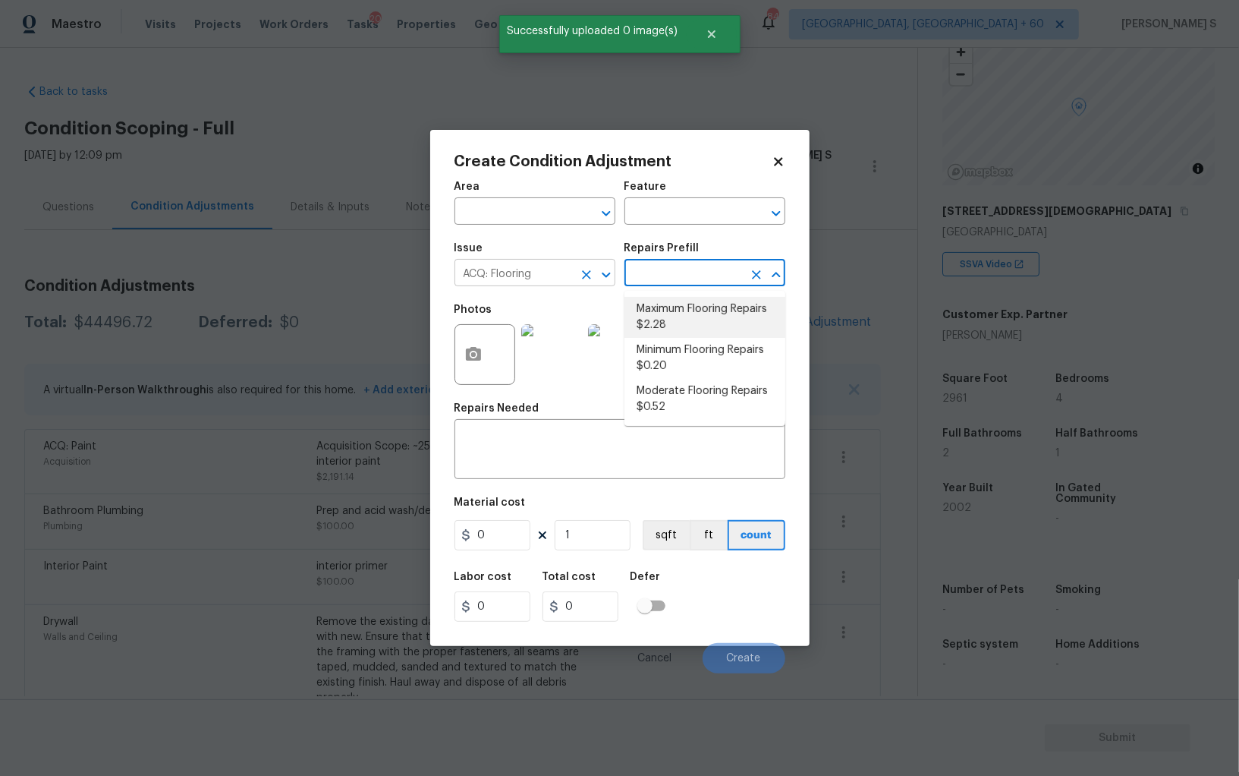
type input "Acquisition"
type textarea "Acquisition Scope: Maximum flooring repairs"
type input "2.28"
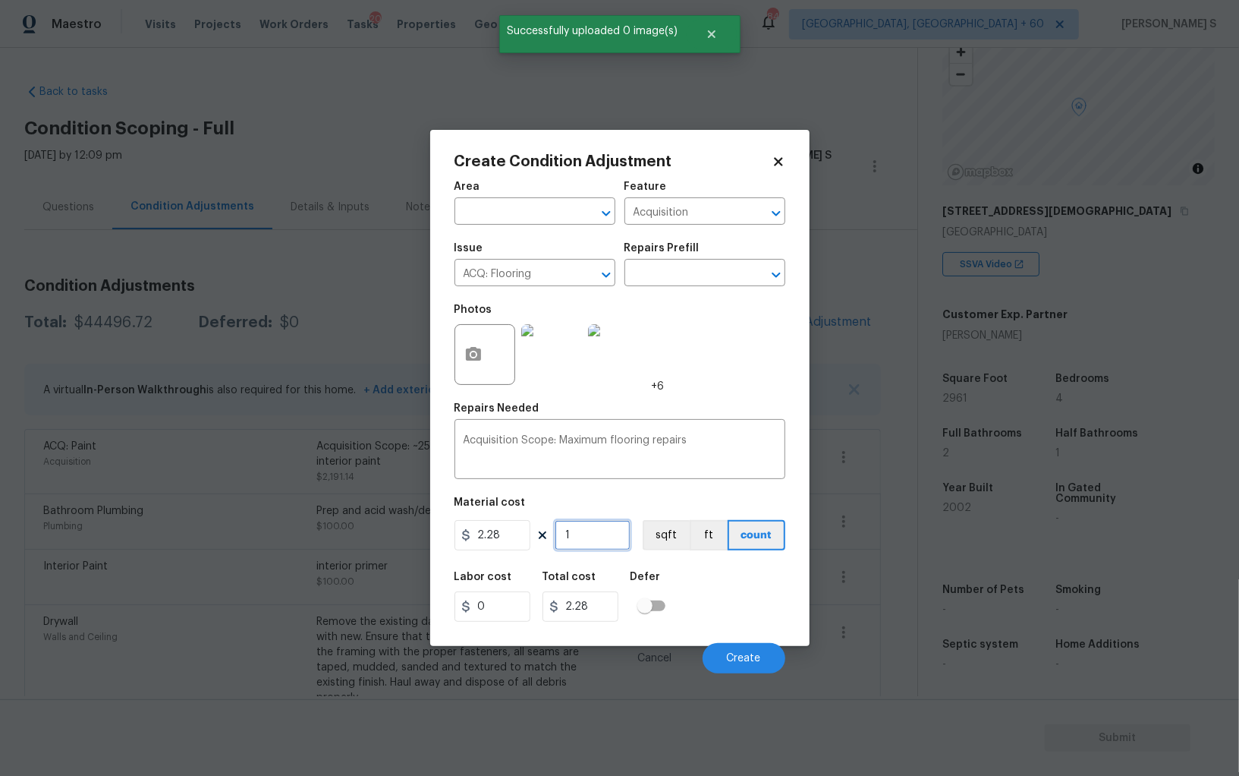
click at [591, 533] on input "1" at bounding box center [593, 535] width 76 height 30
paste input "296"
type input "2961"
type input "6751.08"
type input "2961"
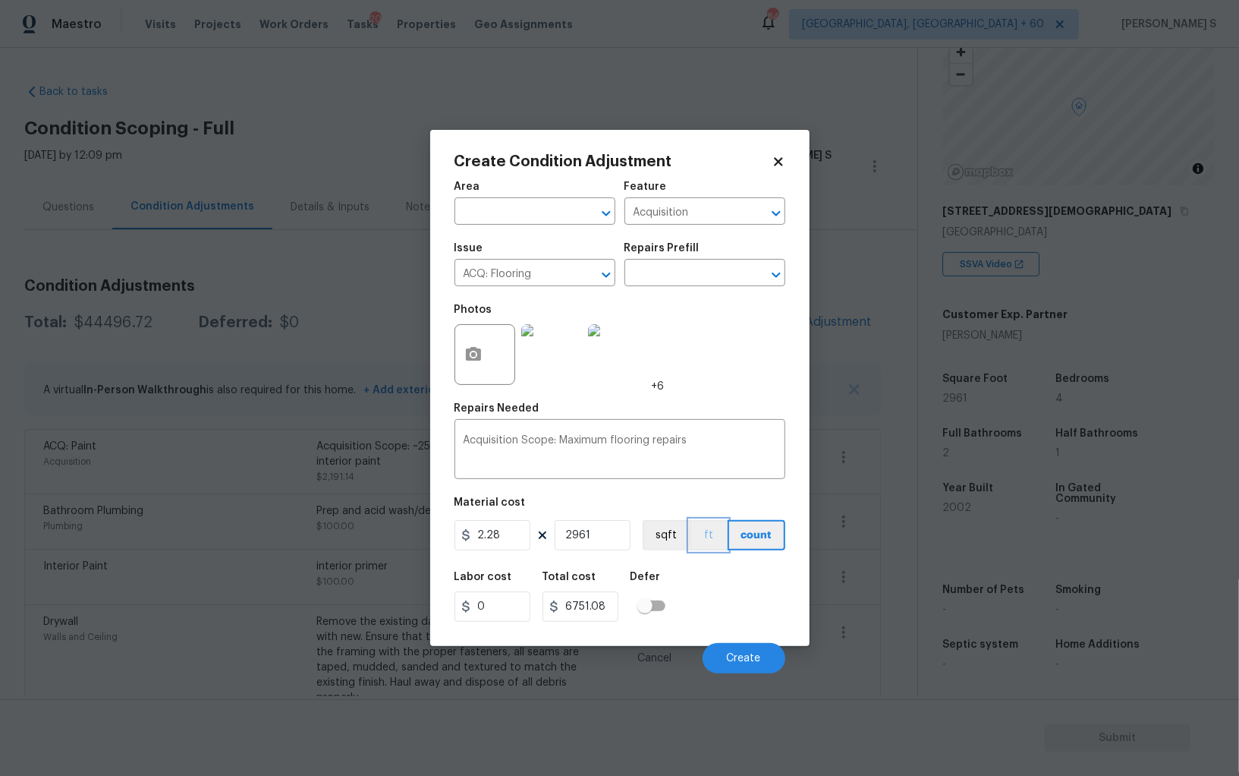
click at [690, 539] on button "ft" at bounding box center [709, 535] width 38 height 30
click at [695, 610] on div "Labor cost 0 Total cost 6751.08 Defer" at bounding box center [620, 596] width 331 height 68
click at [666, 547] on button "sqft" at bounding box center [666, 535] width 47 height 30
click at [701, 590] on div "Labor cost 0 Total cost 6751.08 Defer" at bounding box center [620, 596] width 331 height 68
click at [727, 654] on span "Create" at bounding box center [744, 658] width 34 height 11
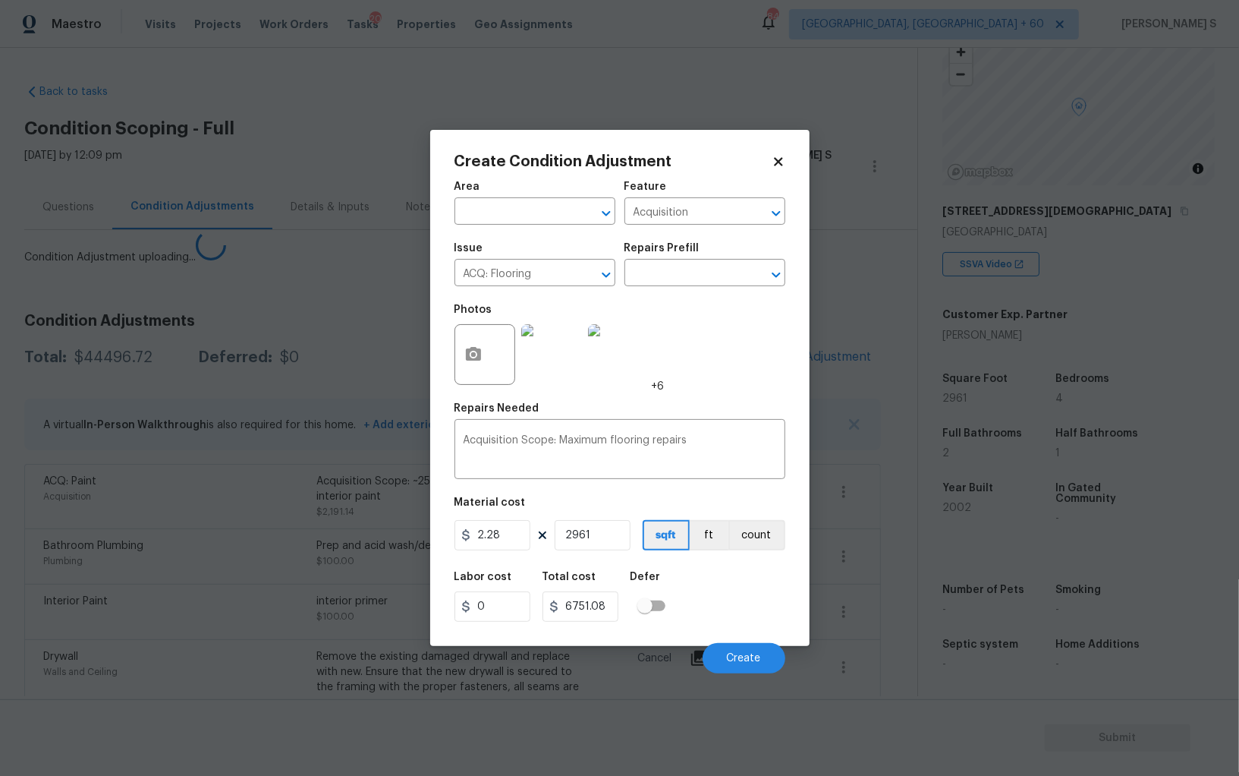
click at [206, 590] on body "Maestro Visits Projects Work Orders Tasks 20 Properties Geo Assignments 844 Alb…" at bounding box center [619, 388] width 1239 height 776
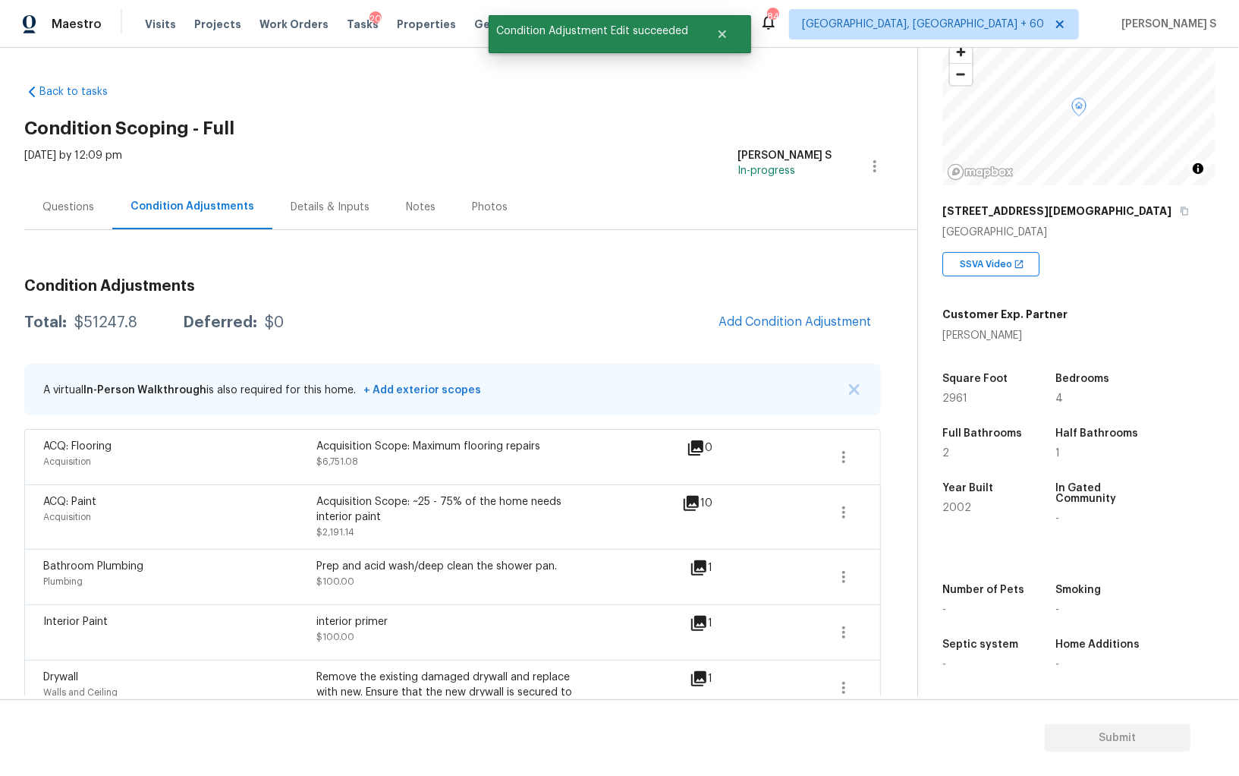
click at [83, 329] on div "$51247.8" at bounding box center [105, 322] width 63 height 15
copy div "51247.8"
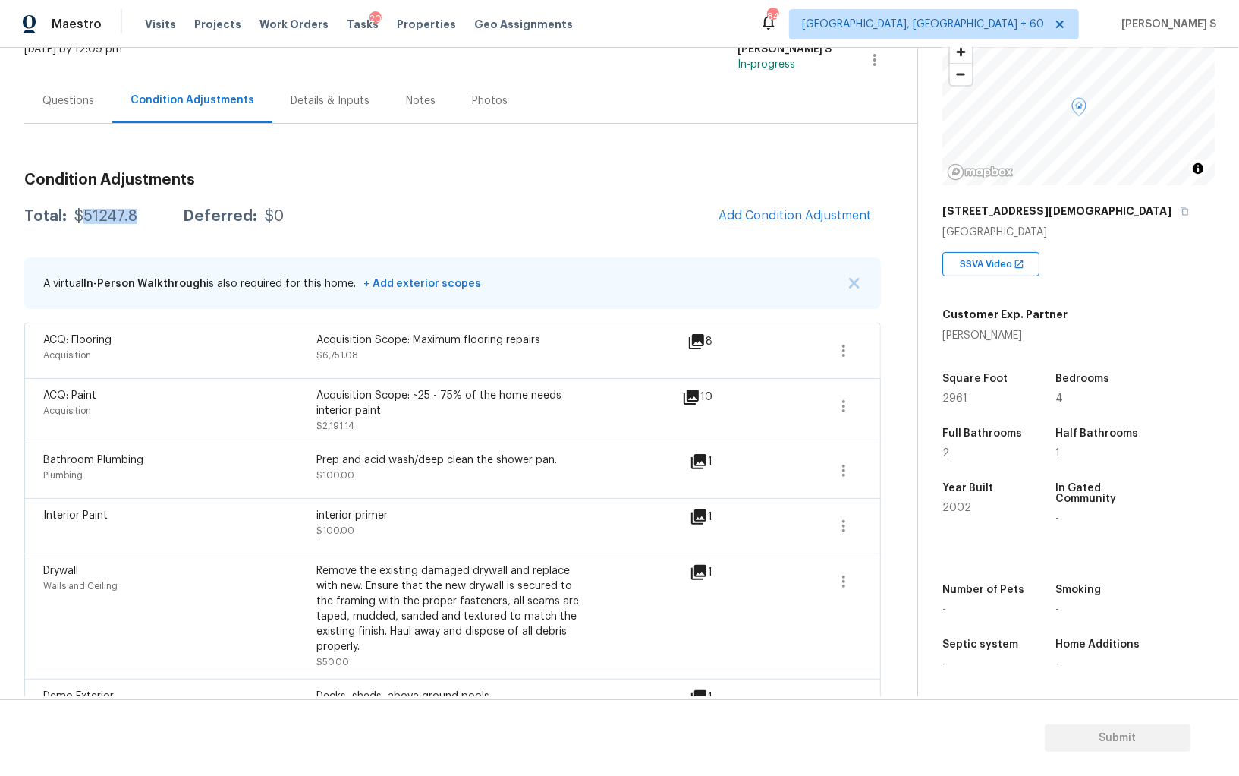
scroll to position [0, 0]
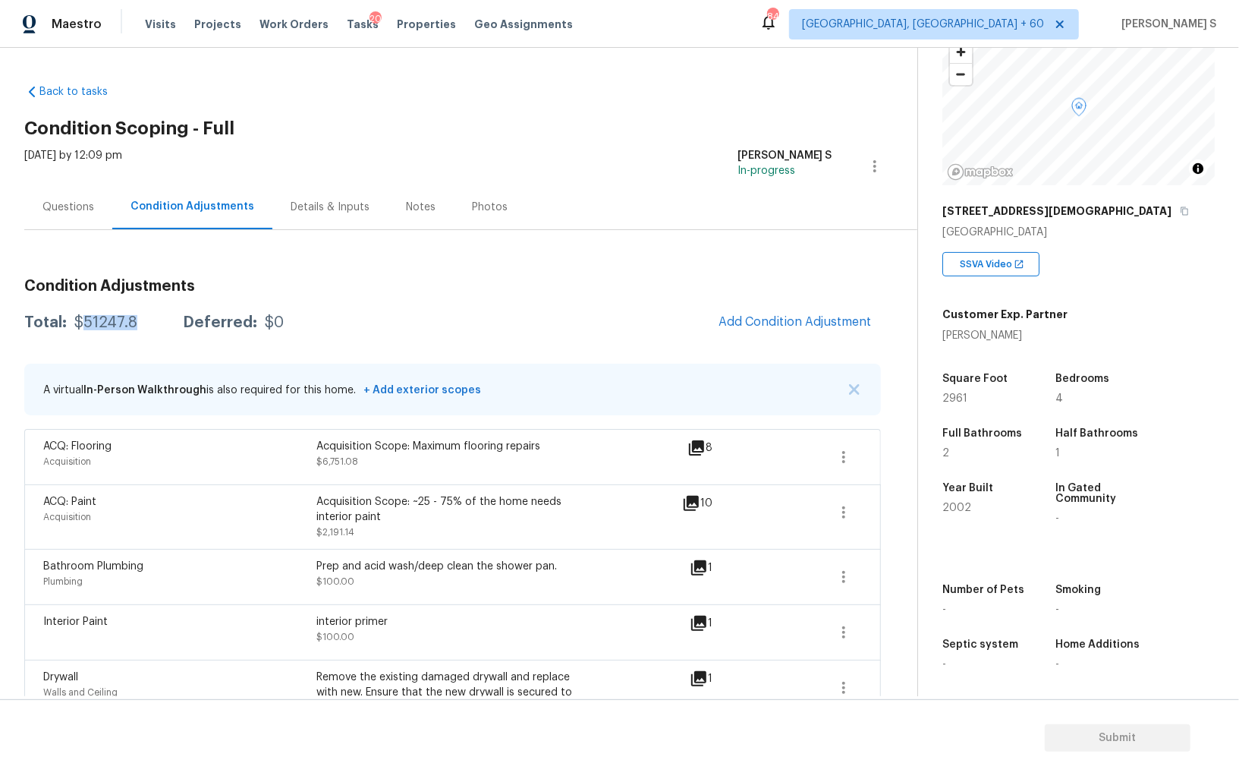
click at [115, 318] on div "$51247.8" at bounding box center [105, 322] width 63 height 15
click at [61, 211] on div "Questions" at bounding box center [69, 207] width 52 height 15
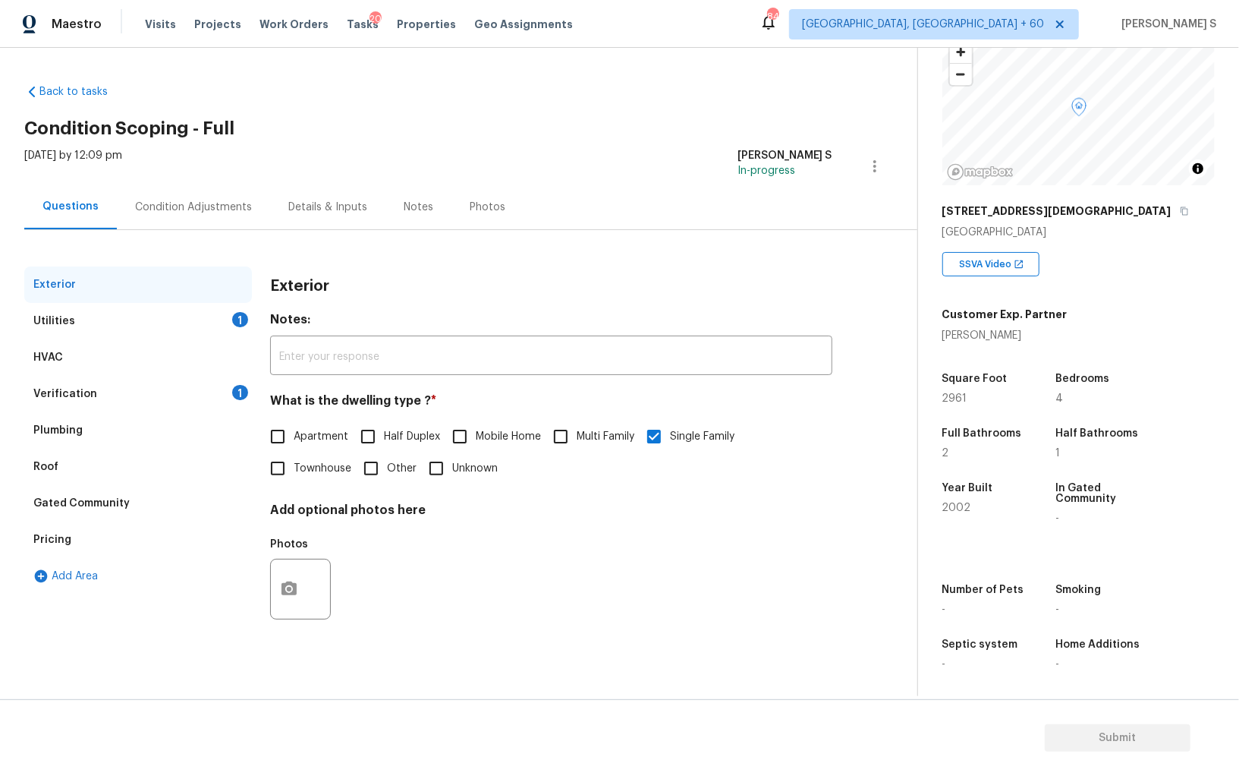
click at [198, 386] on div "Verification 1" at bounding box center [138, 394] width 228 height 36
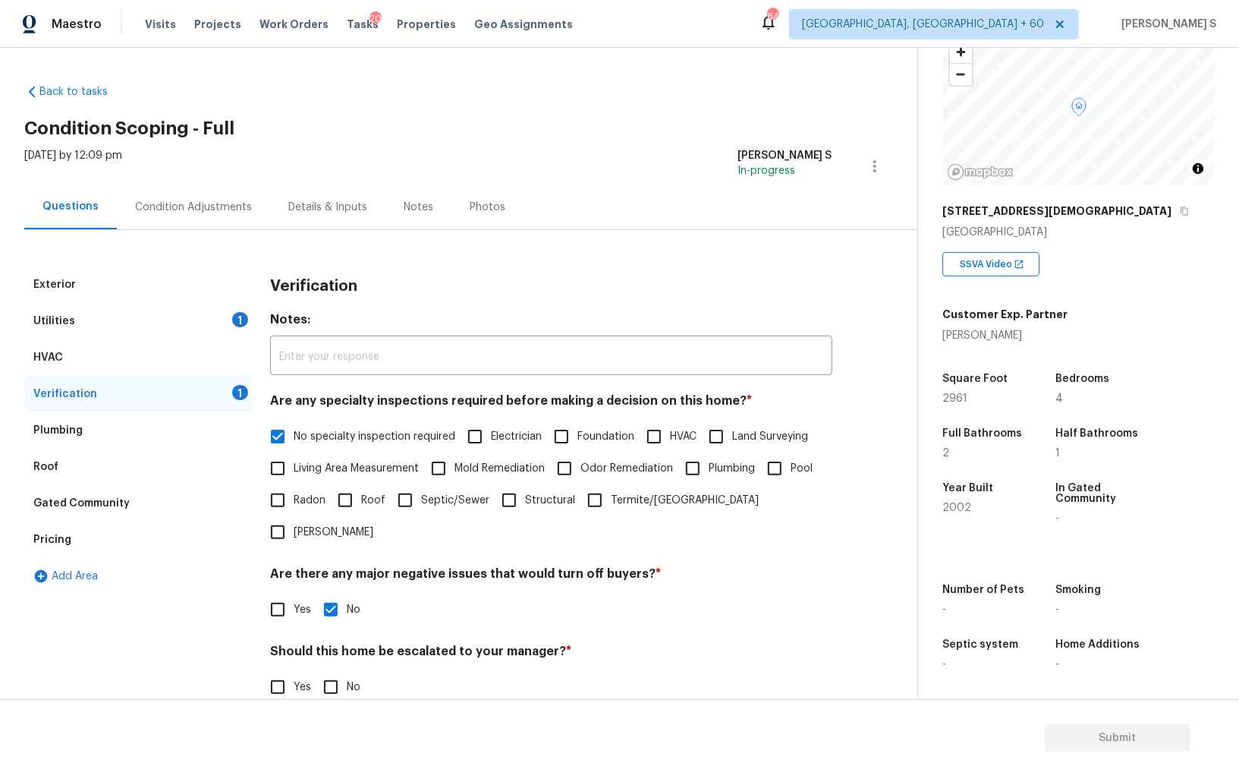
scroll to position [90, 0]
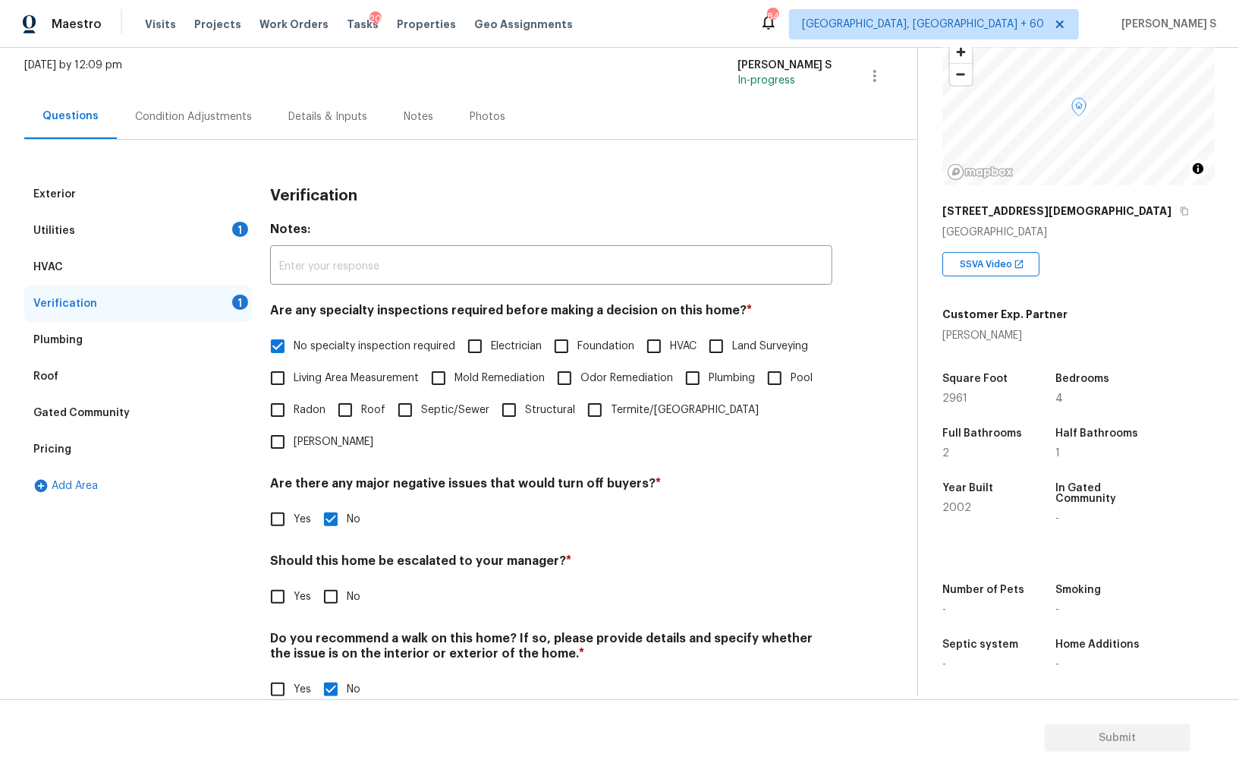
click at [327, 553] on div "Should this home be escalated to your manager? * Yes No" at bounding box center [551, 582] width 562 height 59
click at [329, 581] on input "No" at bounding box center [331, 597] width 32 height 32
checkbox input "true"
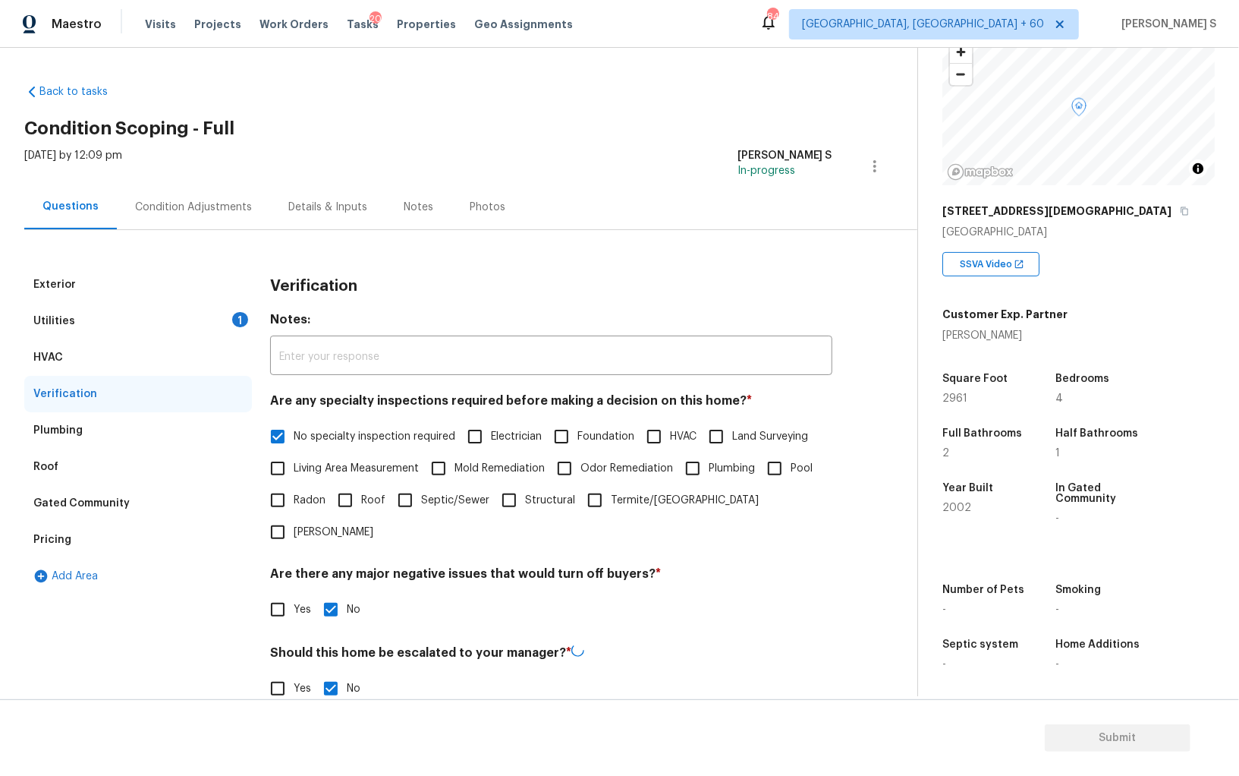
click at [222, 325] on div "Utilities 1" at bounding box center [138, 321] width 228 height 36
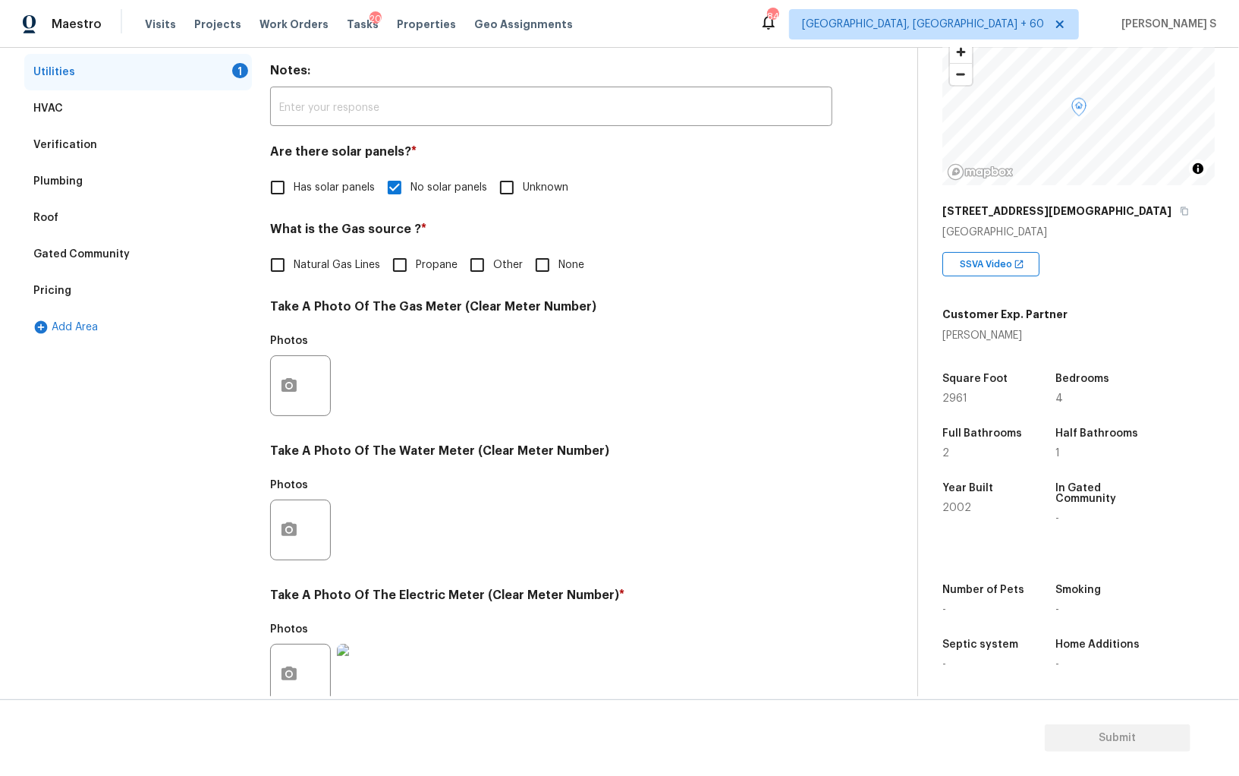
scroll to position [367, 0]
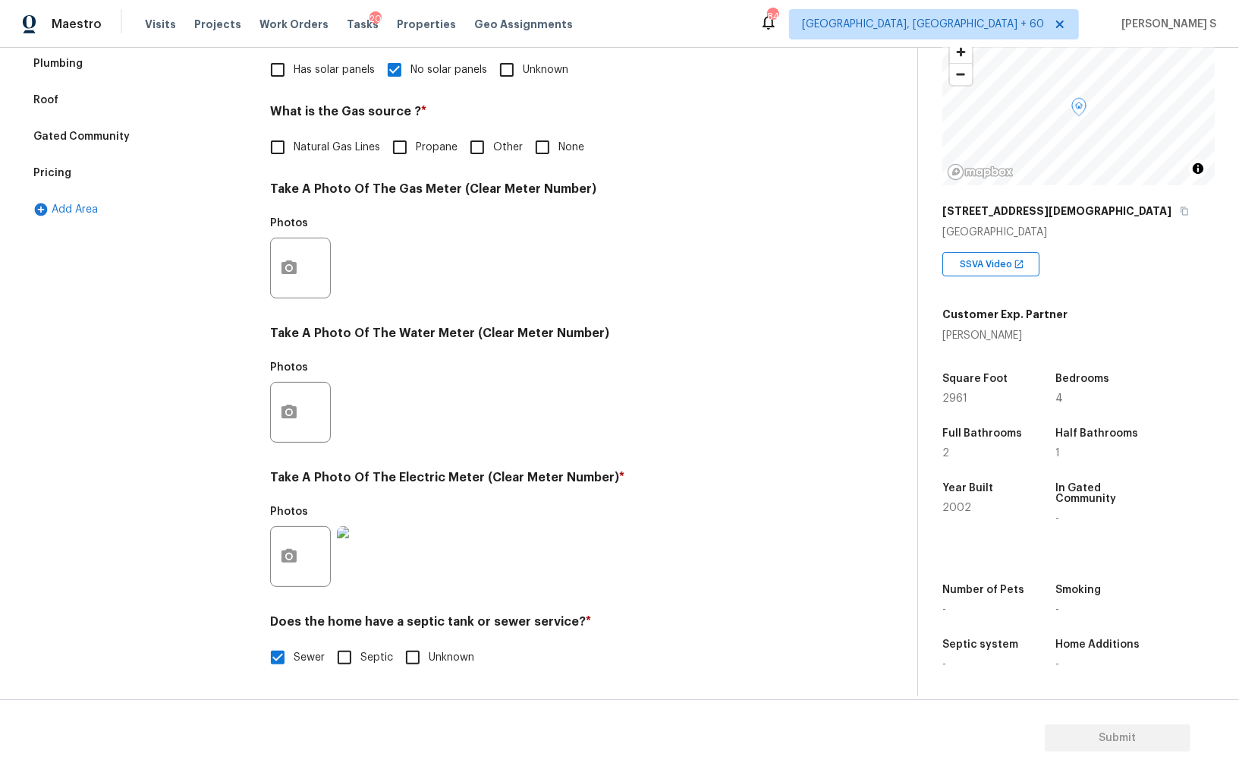
click at [539, 150] on input "None" at bounding box center [543, 147] width 32 height 32
checkbox input "true"
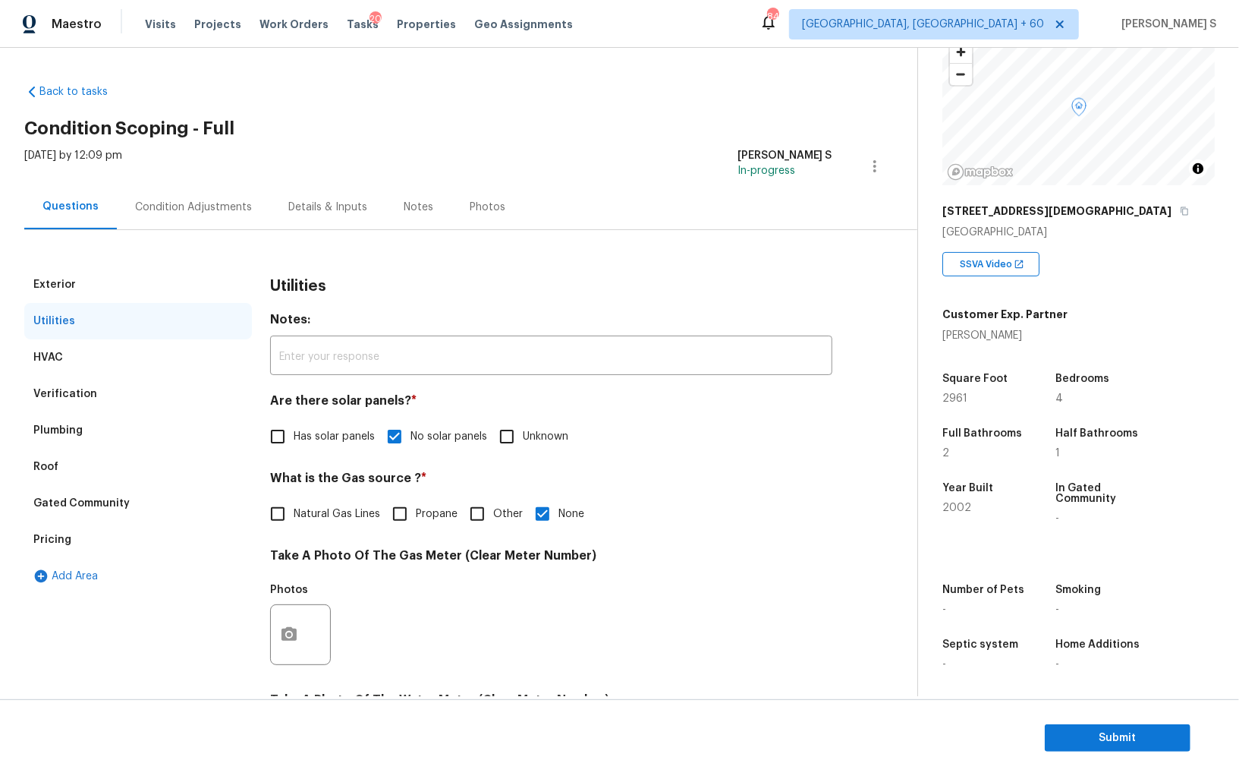
click at [213, 208] on div "Condition Adjustments" at bounding box center [193, 207] width 117 height 15
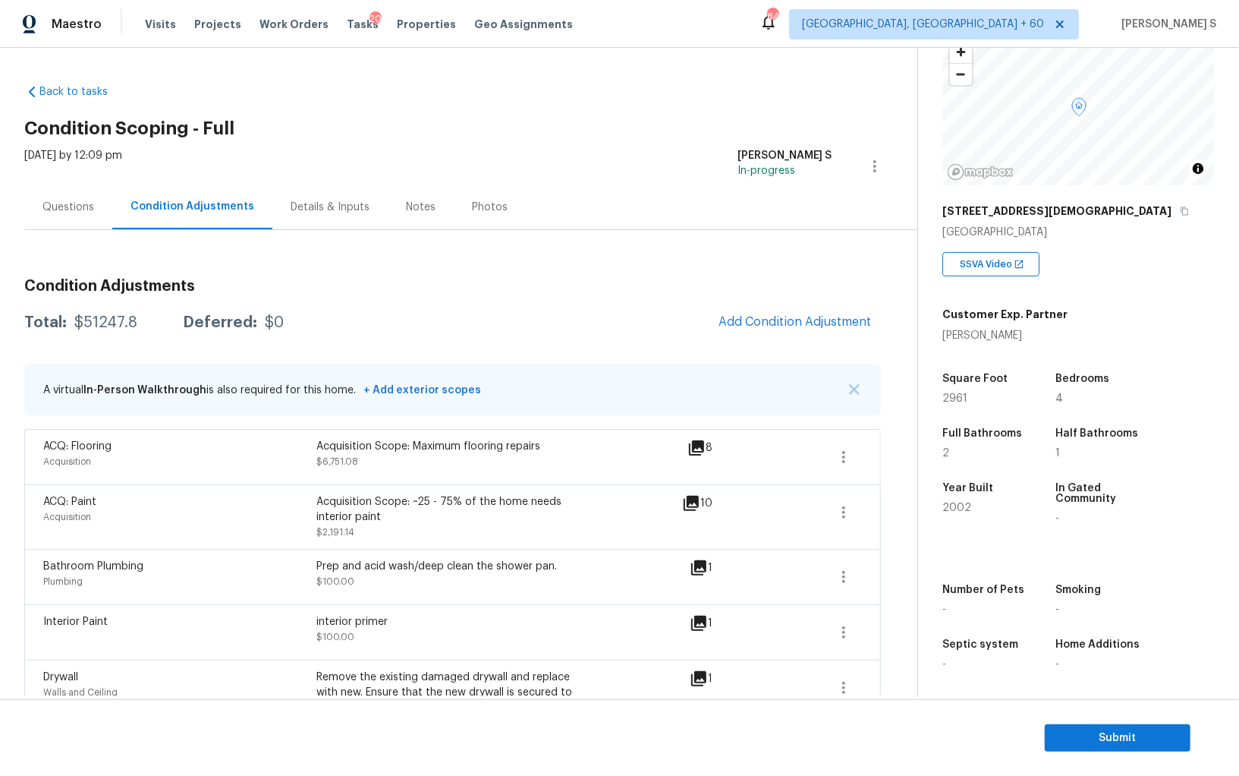
click at [88, 211] on div "Questions" at bounding box center [69, 207] width 52 height 15
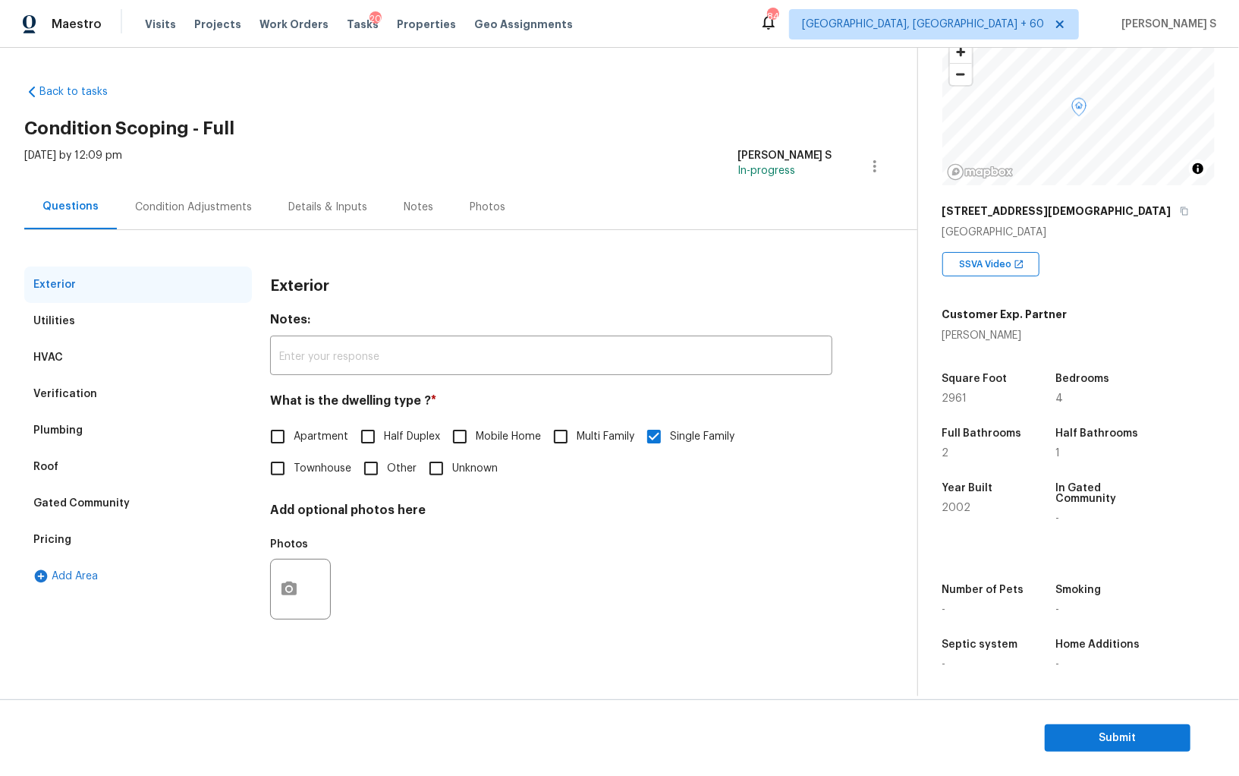
click at [97, 388] on div "Verification" at bounding box center [138, 394] width 228 height 36
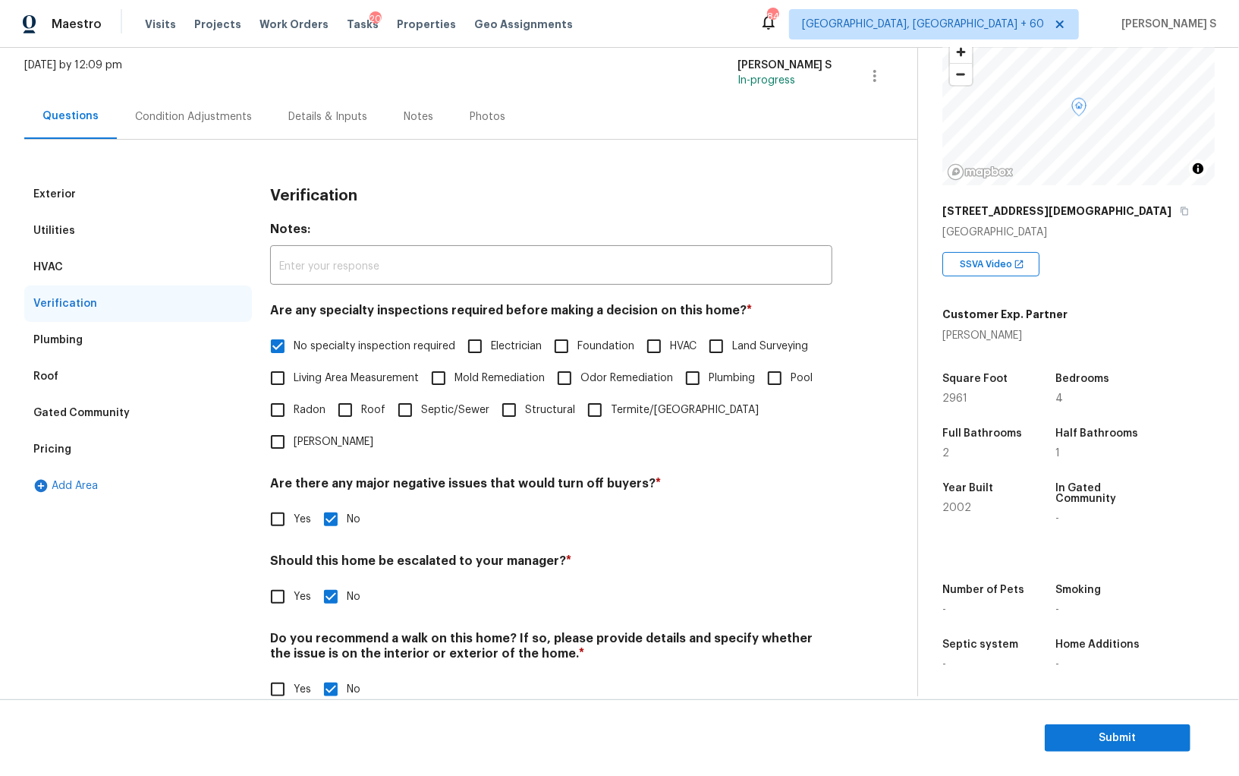
click at [67, 439] on div "Pricing" at bounding box center [138, 449] width 228 height 36
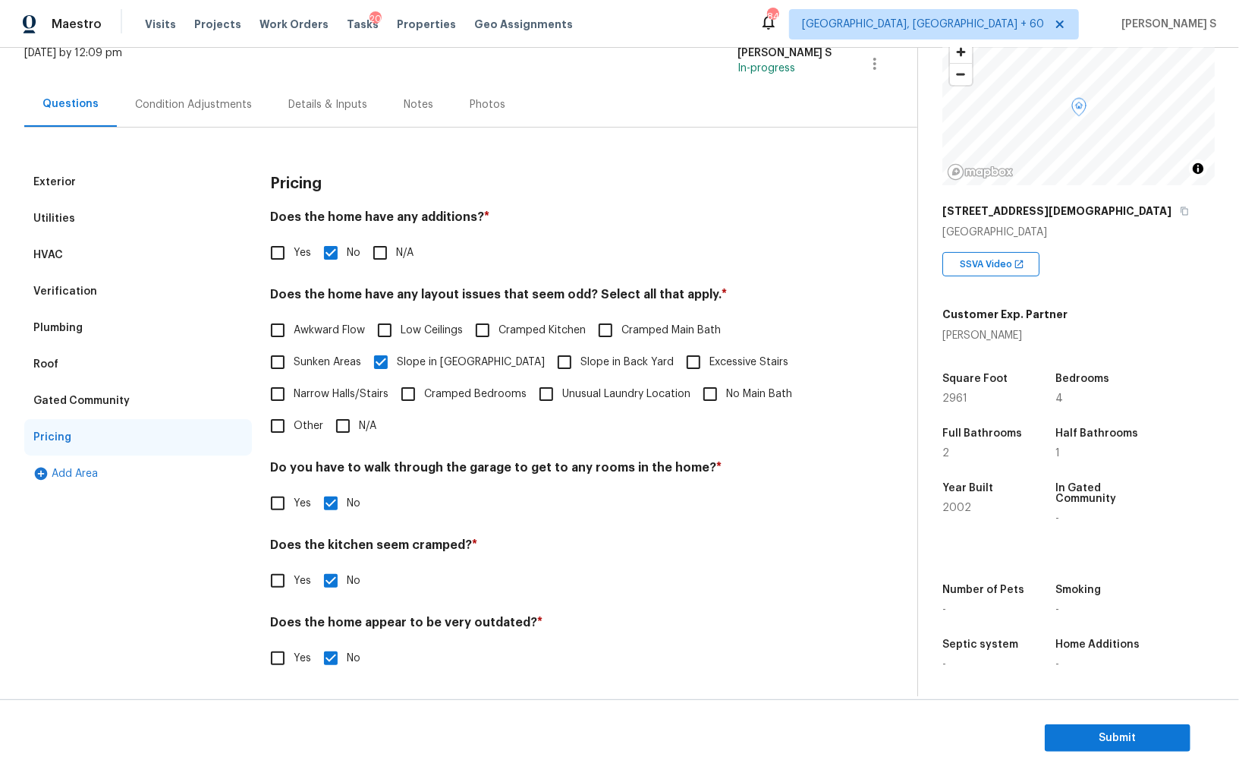
click at [97, 284] on div "Verification" at bounding box center [138, 291] width 228 height 36
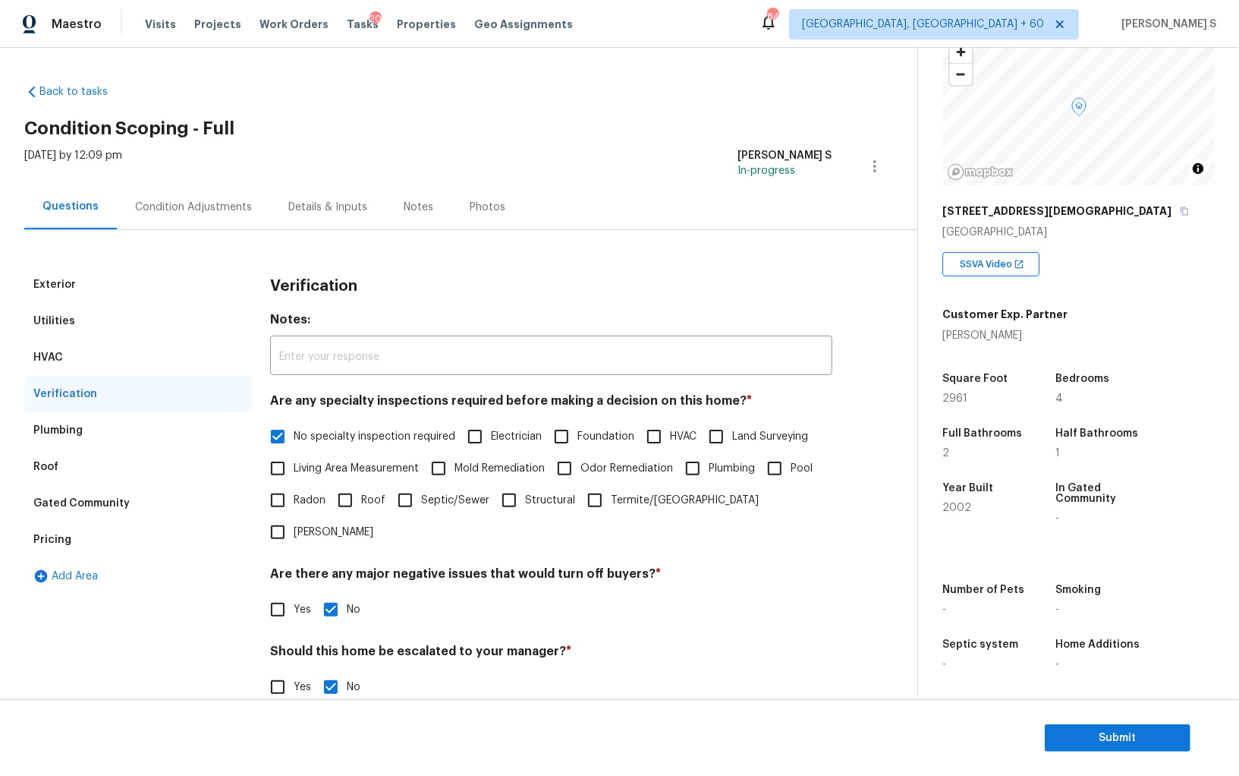
click at [166, 206] on div "Condition Adjustments" at bounding box center [193, 207] width 117 height 15
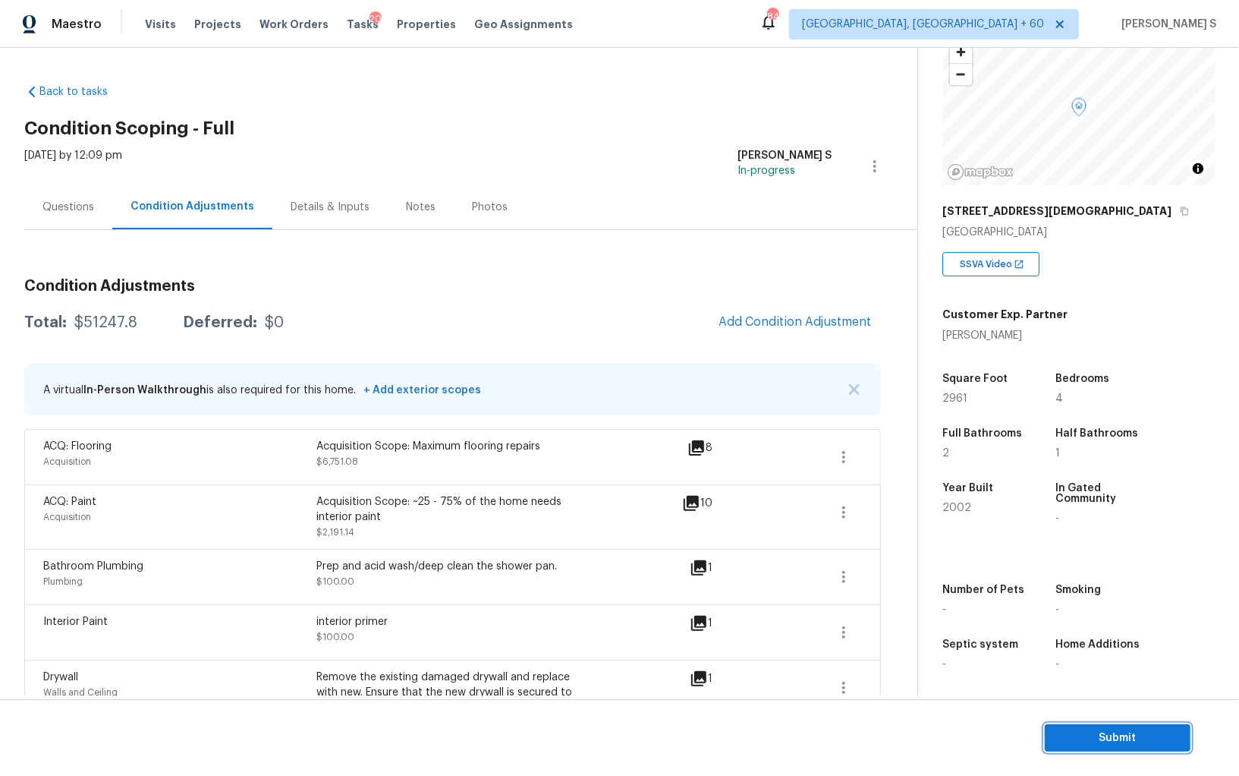
click at [1069, 743] on span "Submit" at bounding box center [1117, 738] width 121 height 19
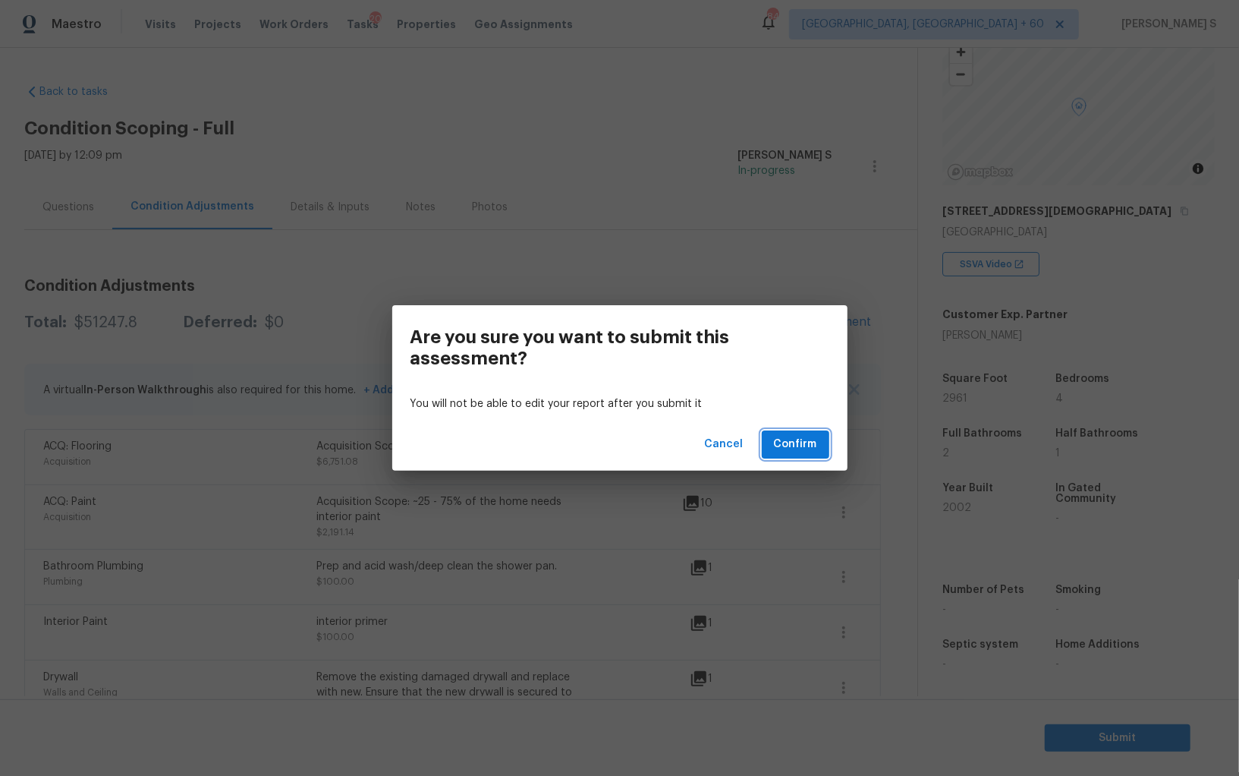
click at [814, 441] on span "Confirm" at bounding box center [795, 444] width 43 height 19
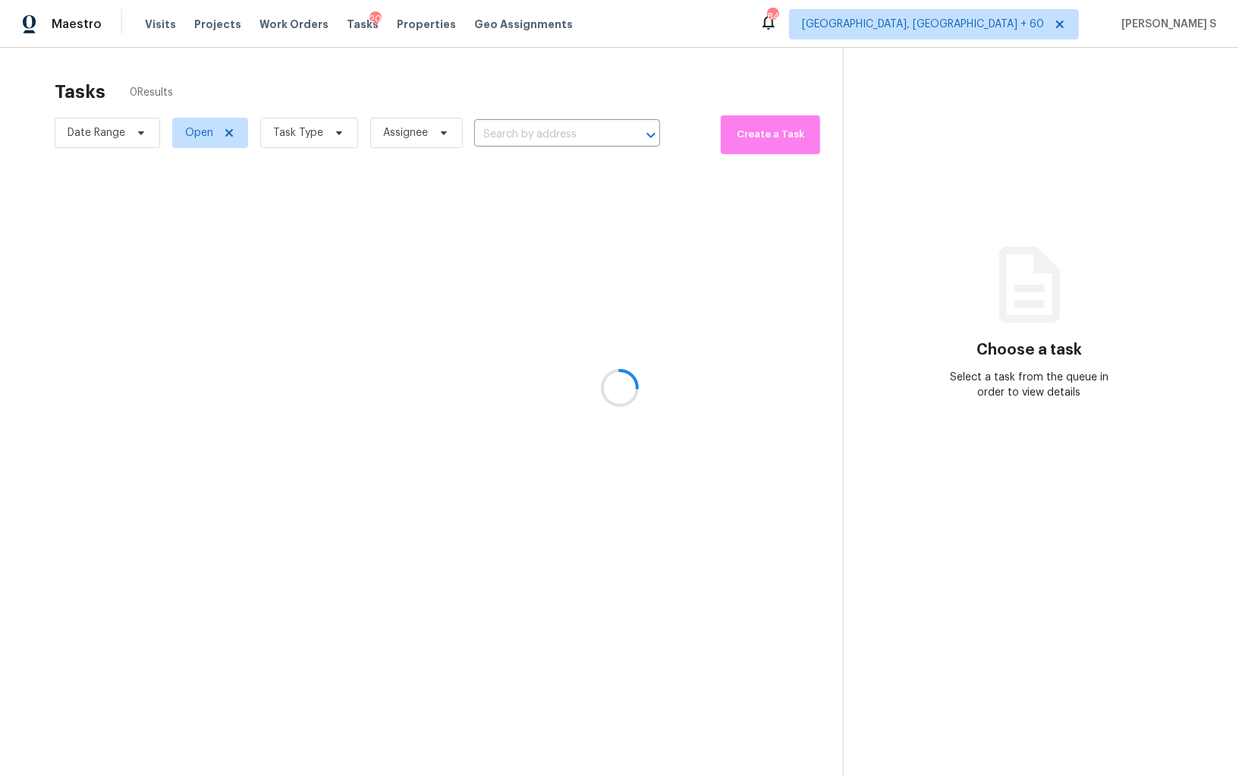
click at [1177, 83] on div at bounding box center [619, 388] width 1239 height 776
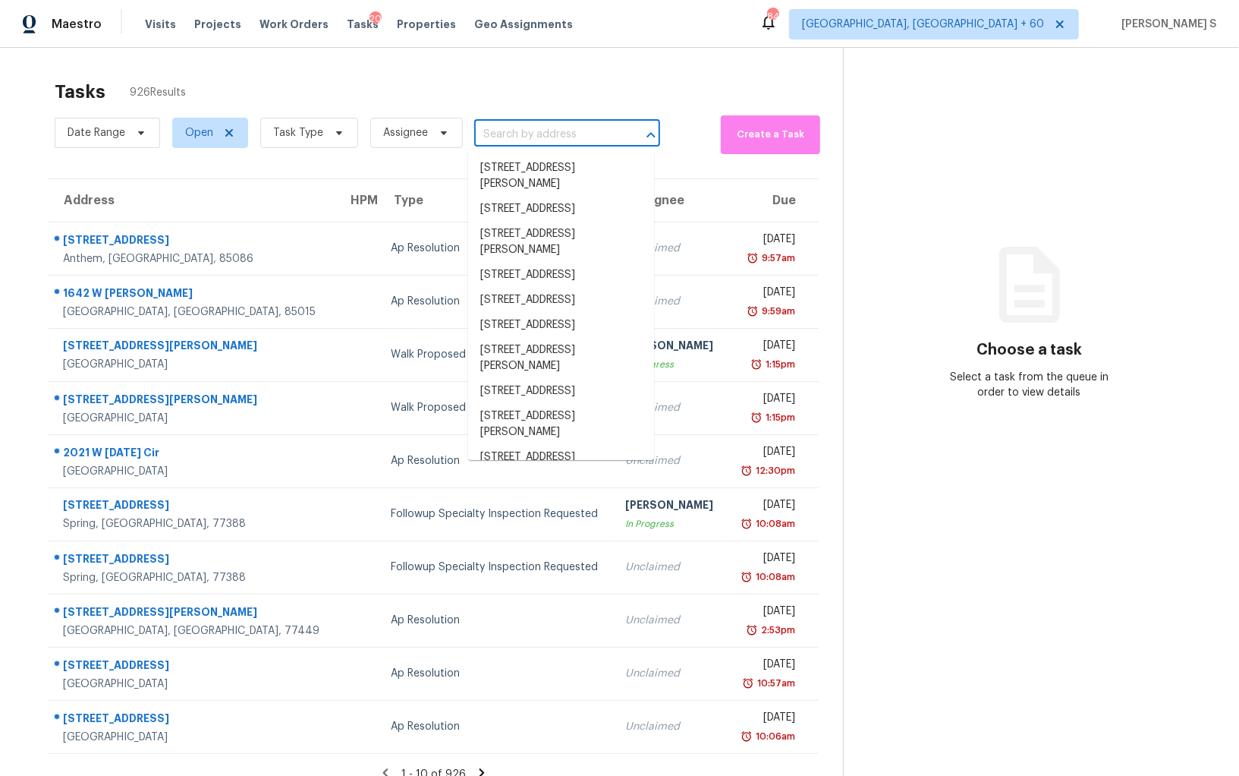
click at [528, 131] on input "text" at bounding box center [545, 135] width 143 height 24
paste input "2161 Carson Valley Dr, Tucker, GA, 30084"
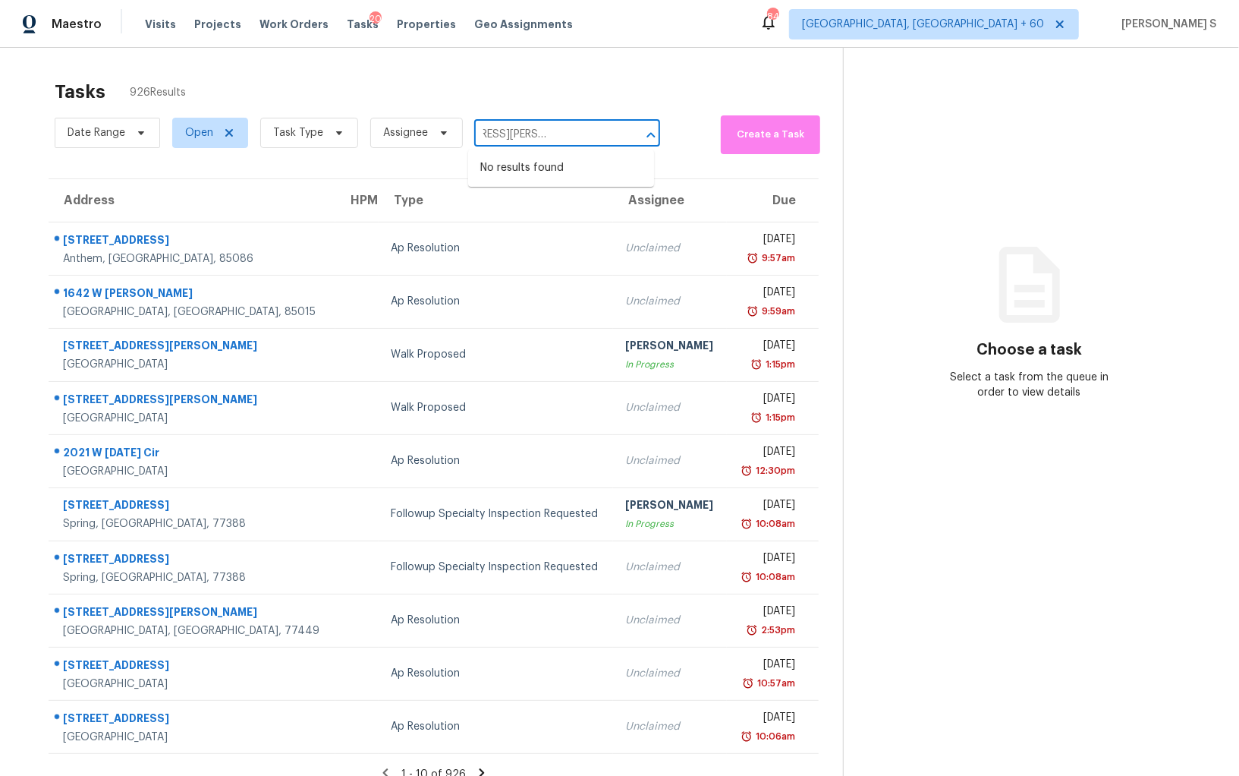
type input "2161 Carson Valley Dr, Tucker, GA, 30084"
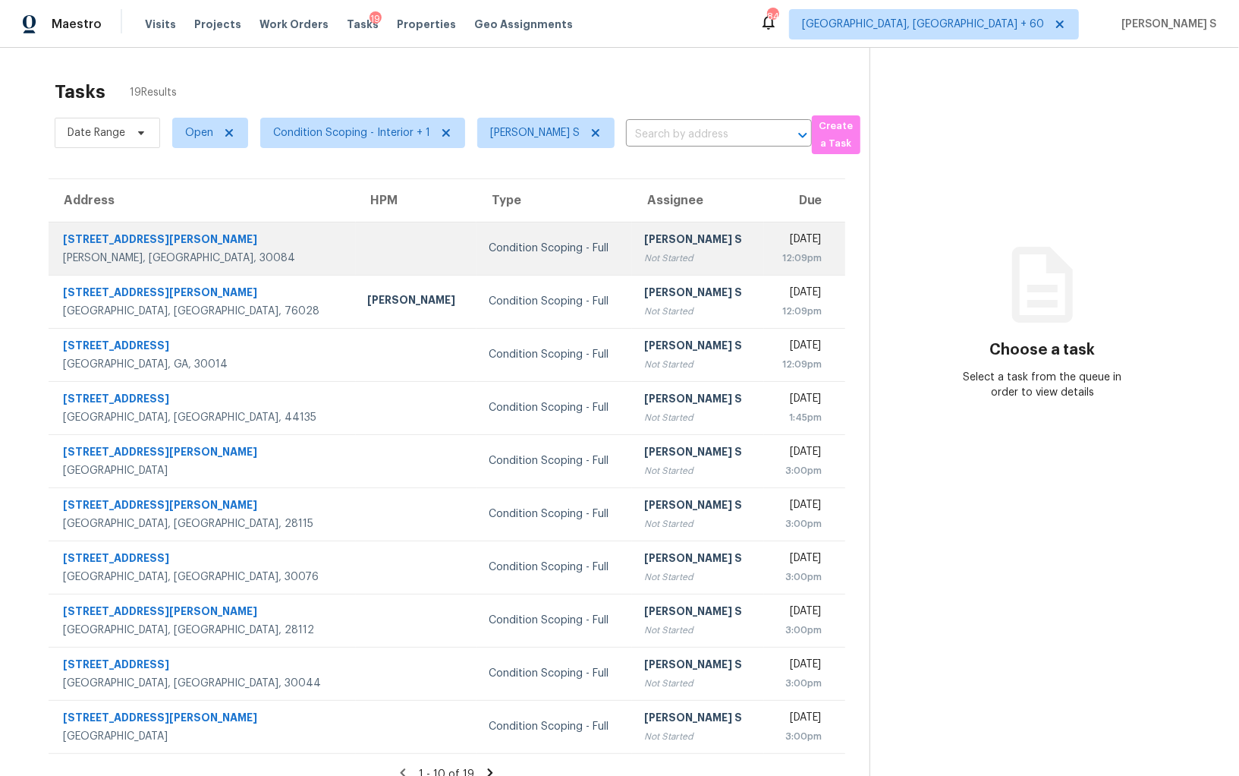
click at [776, 250] on div "12:09pm" at bounding box center [799, 257] width 46 height 15
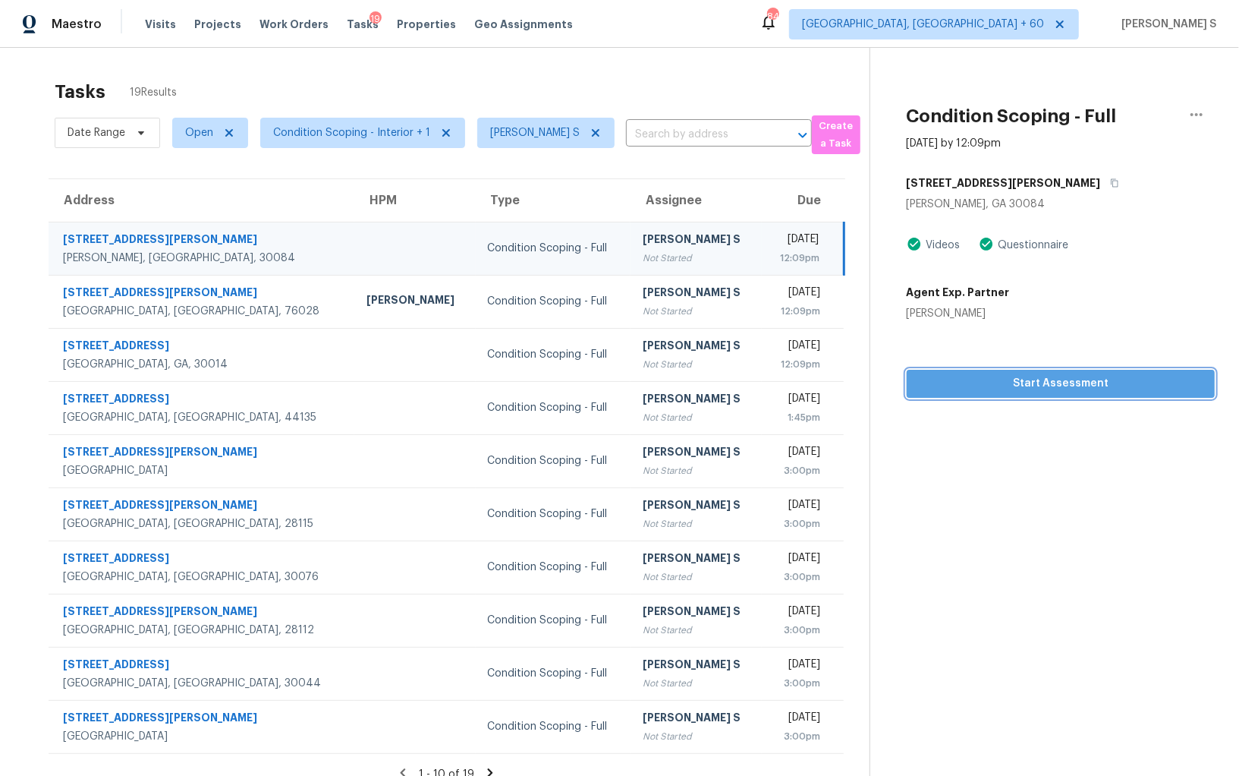
click at [1031, 384] on span "Start Assessment" at bounding box center [1061, 383] width 284 height 19
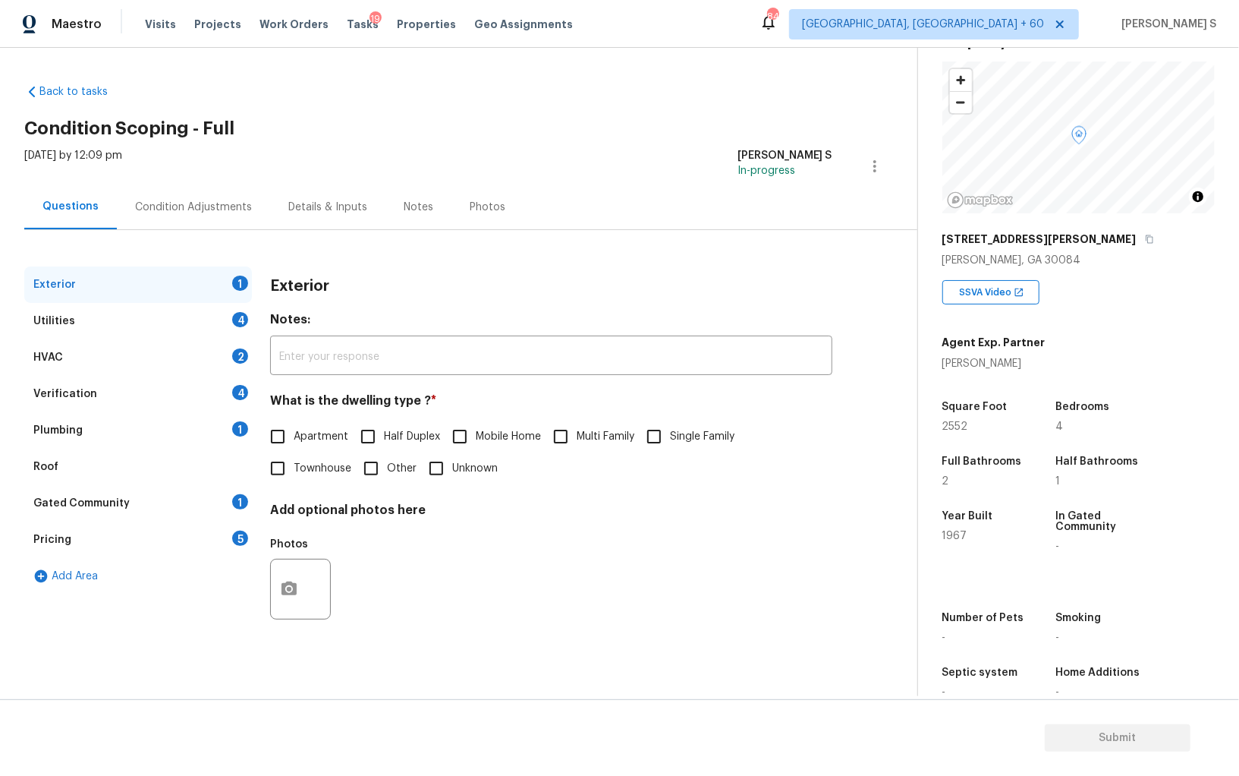
scroll to position [102, 0]
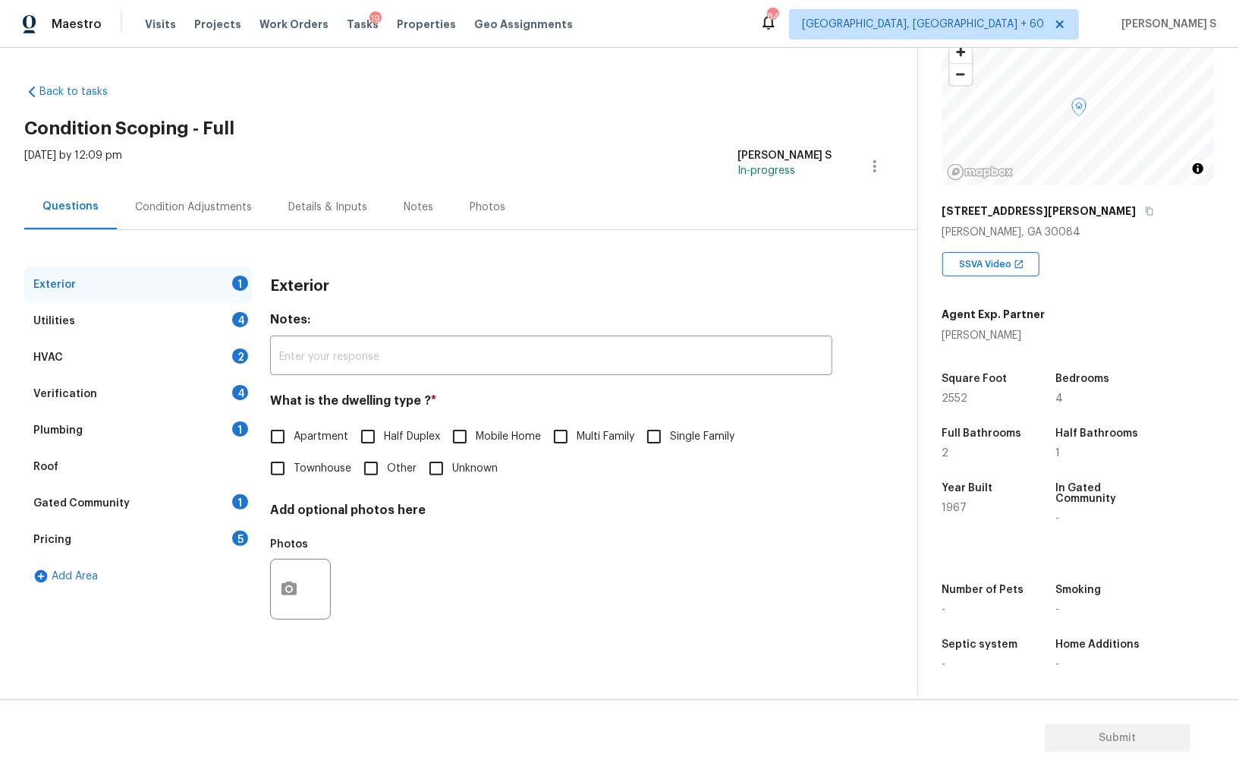
click at [682, 442] on span "Single Family" at bounding box center [702, 437] width 65 height 16
click at [670, 442] on input "Single Family" at bounding box center [654, 436] width 32 height 32
checkbox input "true"
click at [239, 318] on div "4" at bounding box center [240, 319] width 16 height 15
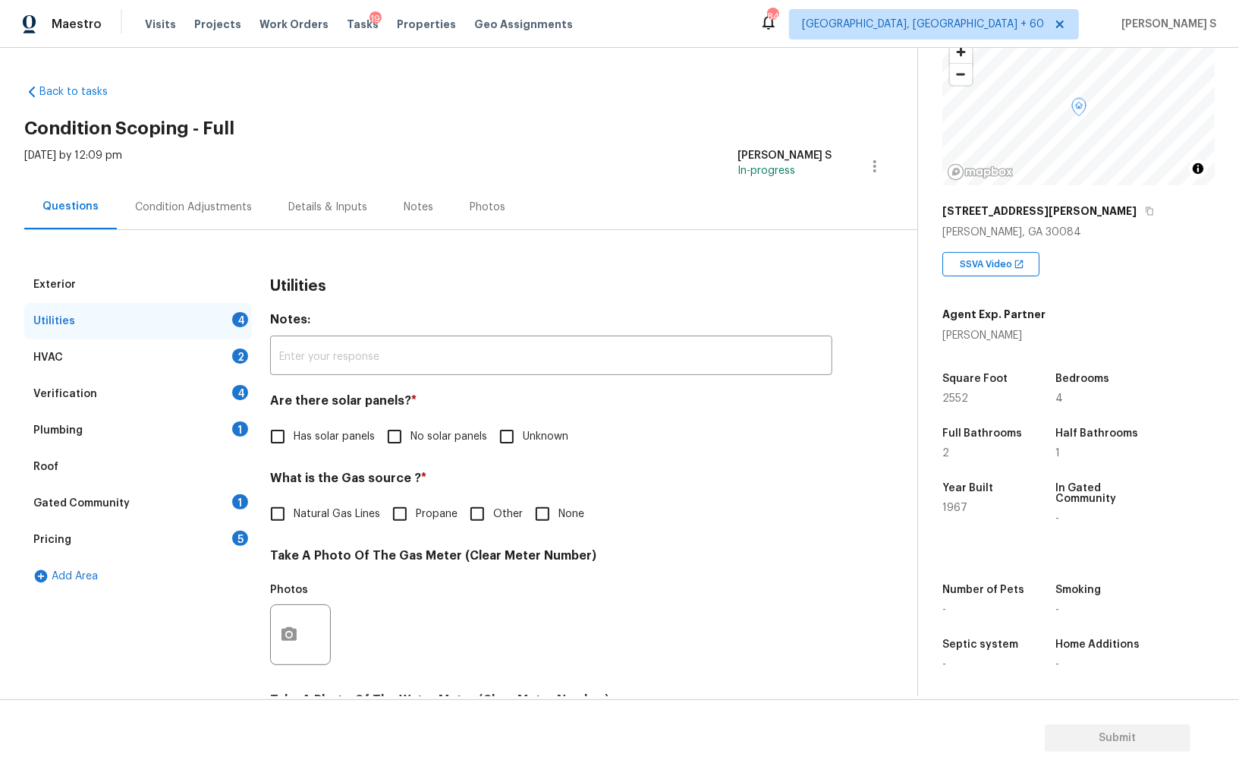
click at [381, 440] on input "No solar panels" at bounding box center [395, 436] width 32 height 32
checkbox input "true"
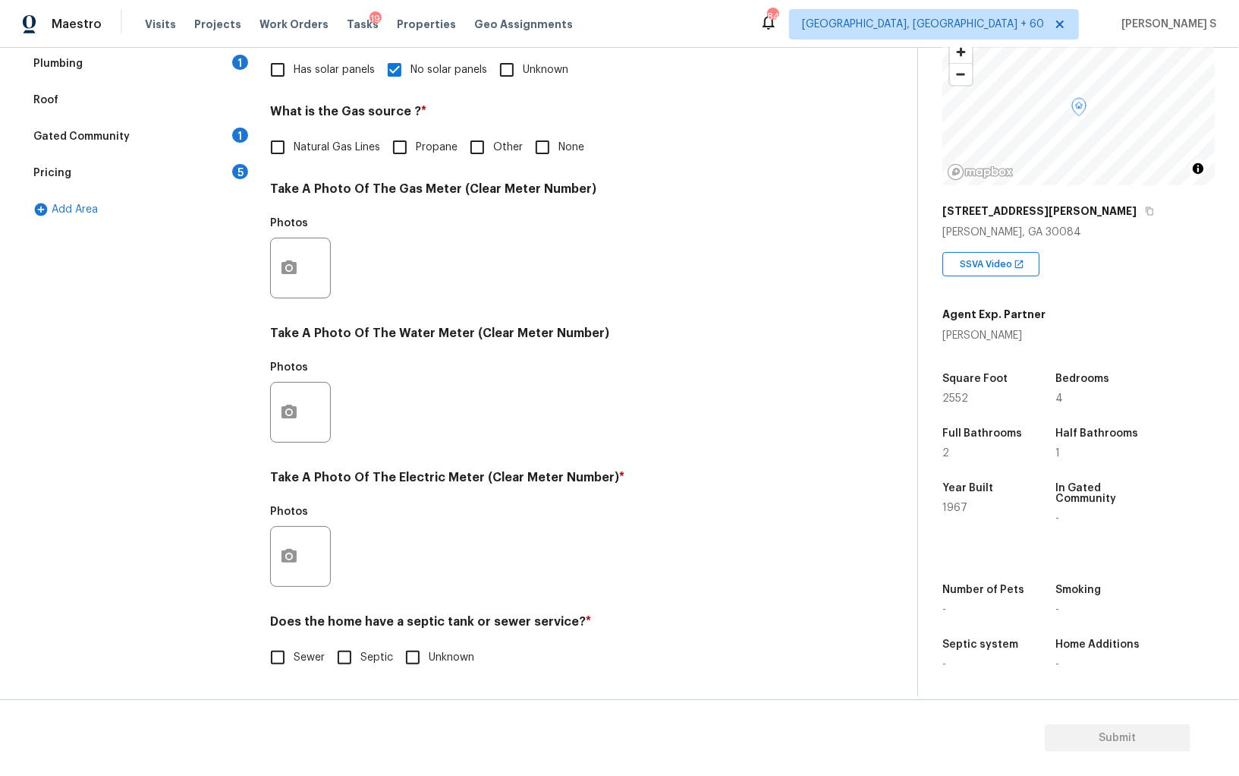
click at [293, 648] on input "Sewer" at bounding box center [278, 657] width 32 height 32
checkbox input "true"
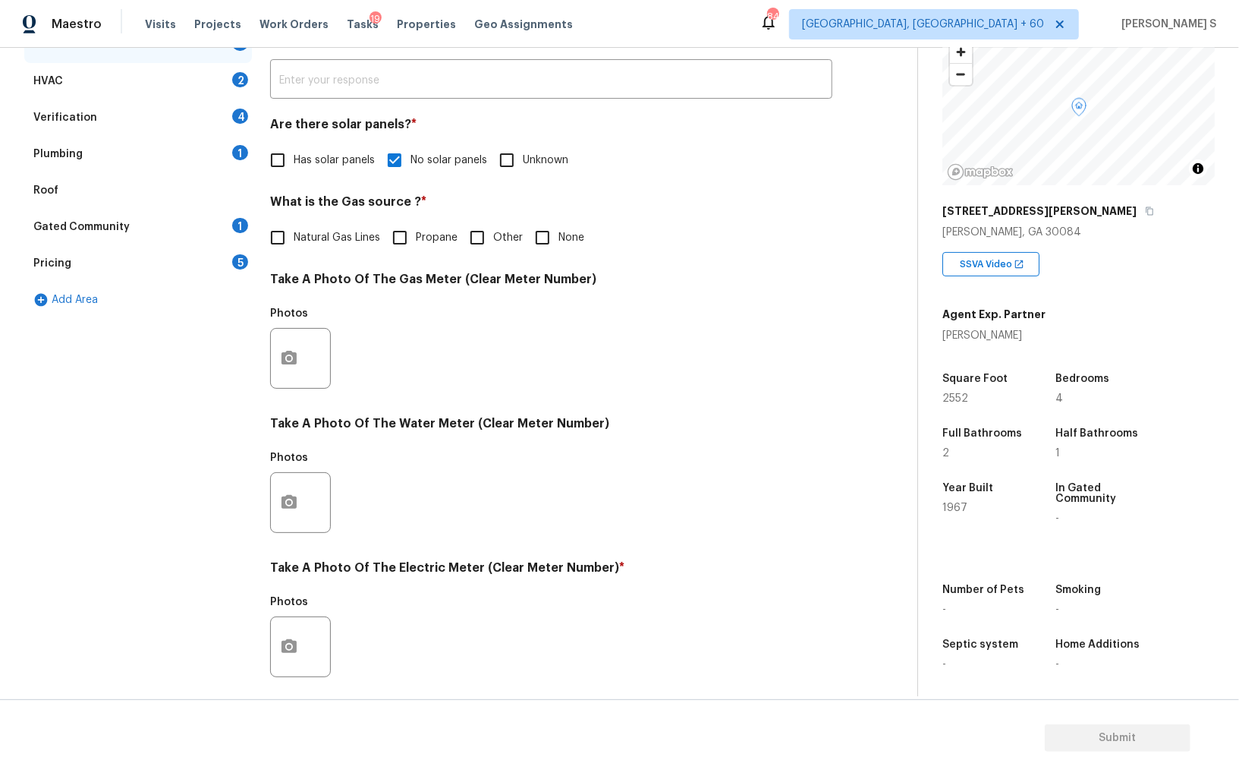
scroll to position [232, 0]
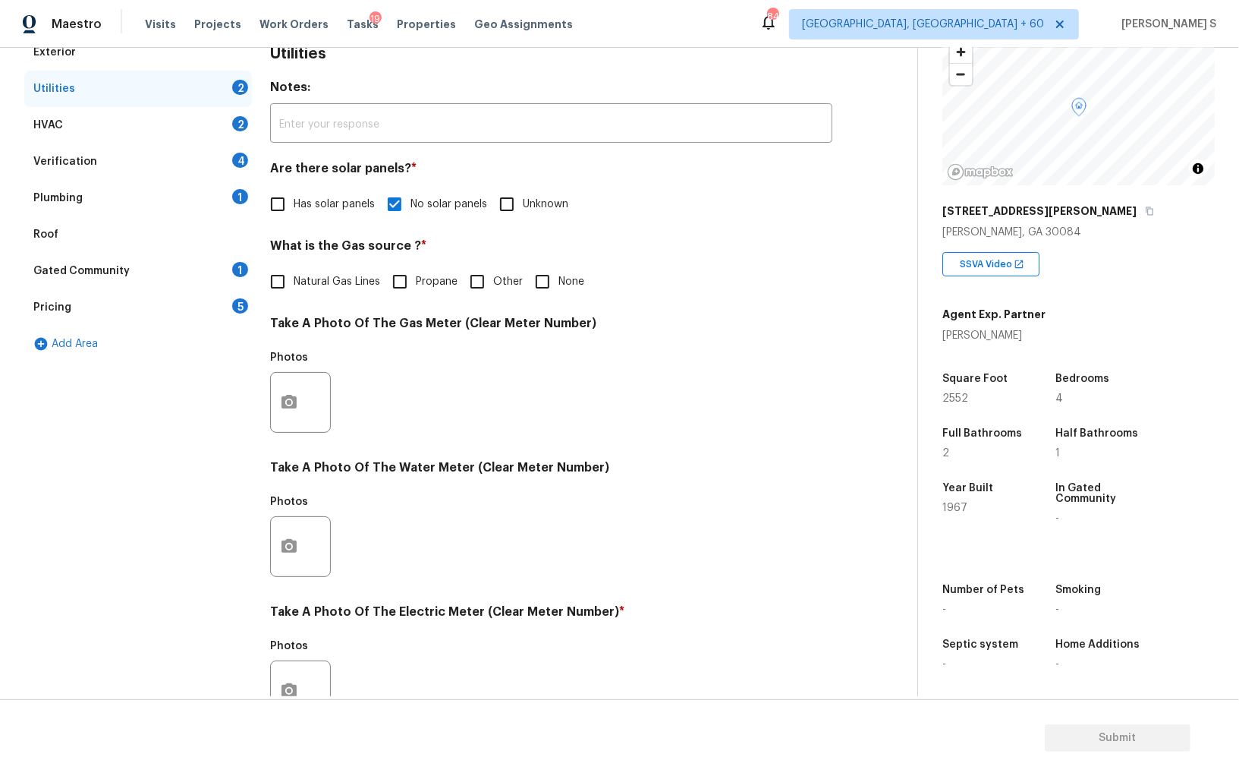
click at [298, 705] on section "Submit" at bounding box center [619, 737] width 1239 height 77
click at [288, 683] on icon "button" at bounding box center [289, 690] width 15 height 14
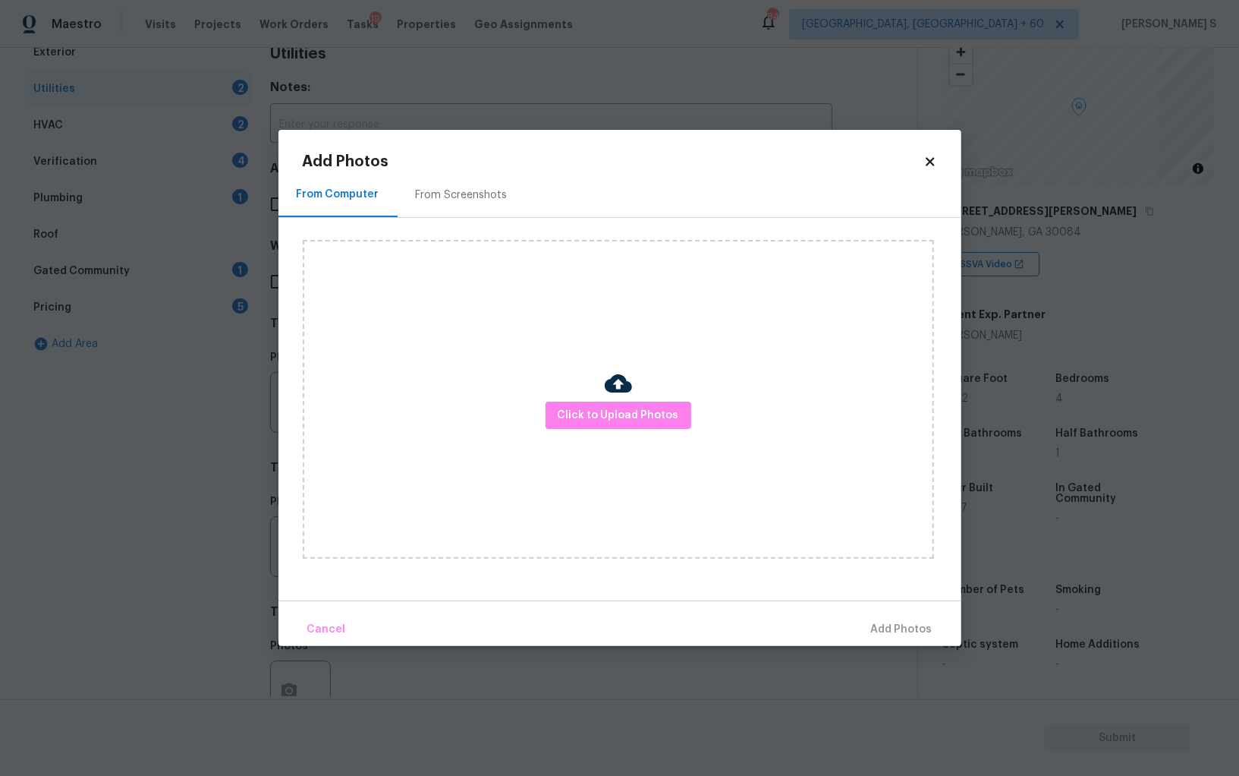
click at [581, 396] on div "Click to Upload Photos" at bounding box center [618, 399] width 631 height 319
click at [581, 405] on button "Click to Upload Photos" at bounding box center [619, 415] width 146 height 28
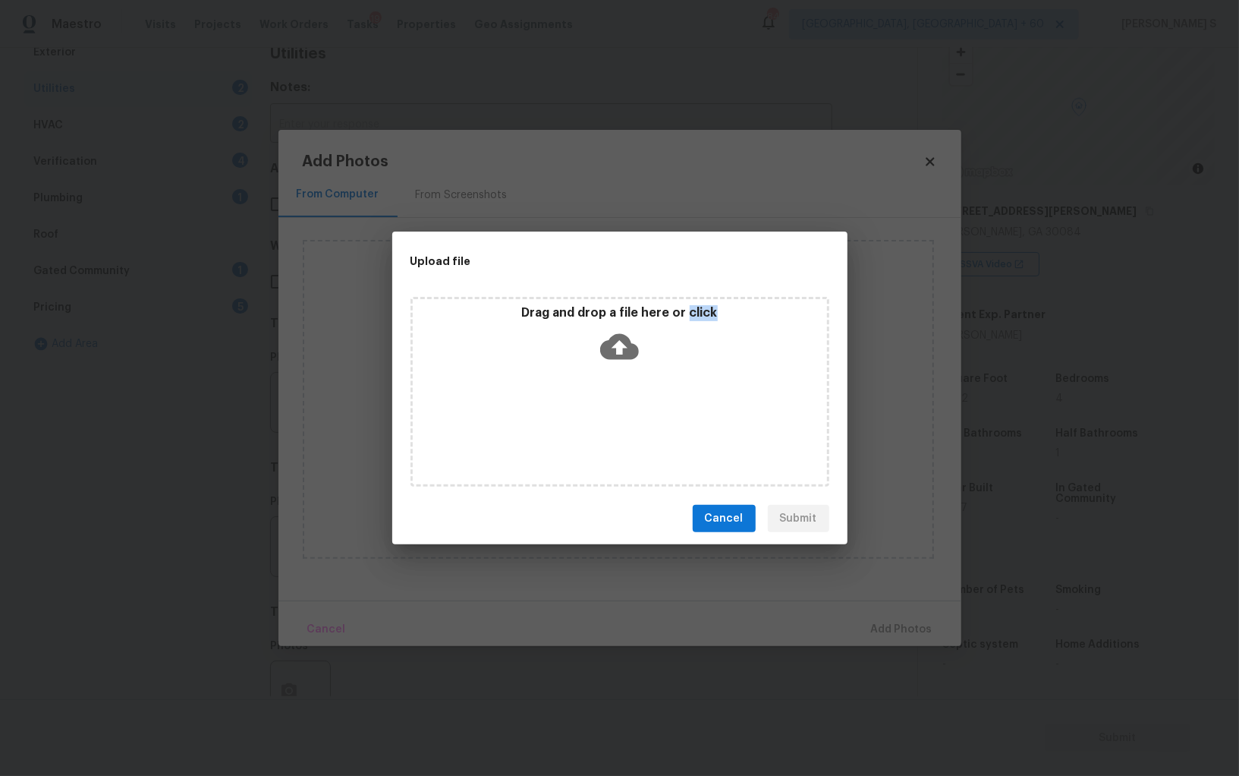
click at [581, 405] on div "Drag and drop a file here or click" at bounding box center [620, 392] width 419 height 190
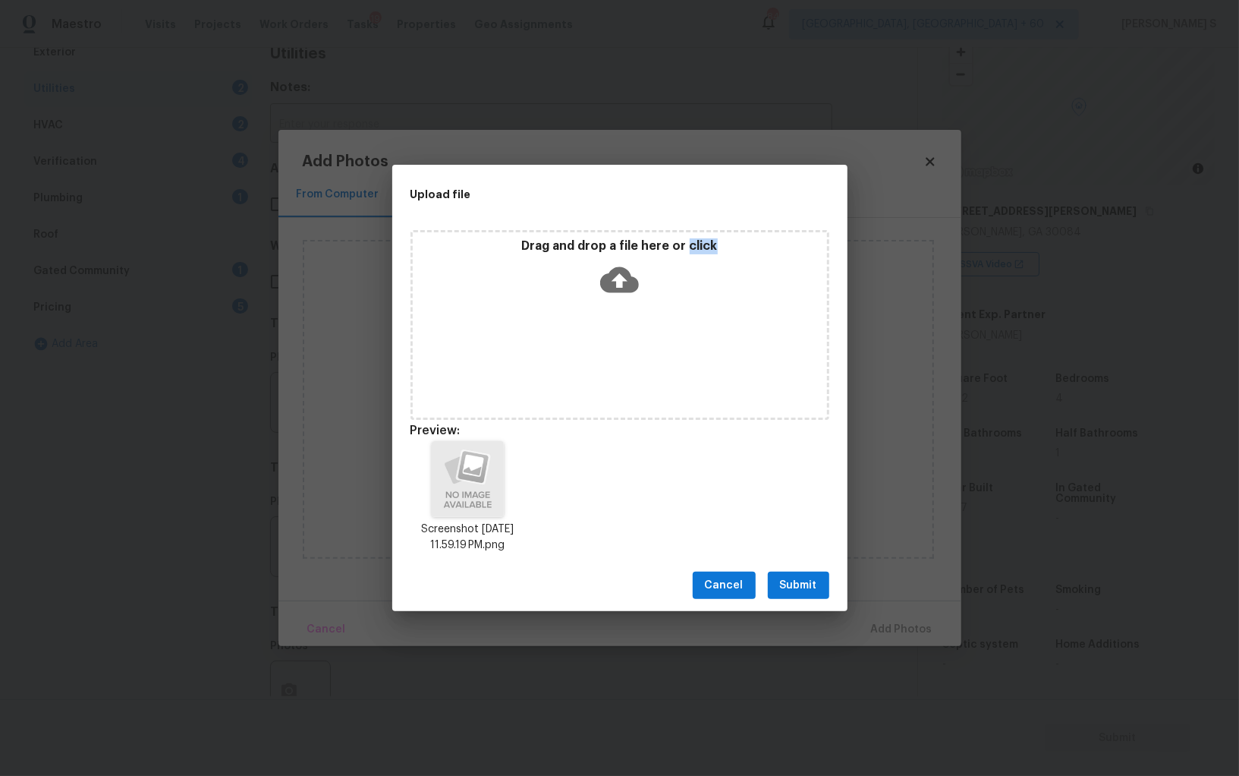
click at [805, 584] on span "Submit" at bounding box center [798, 585] width 37 height 19
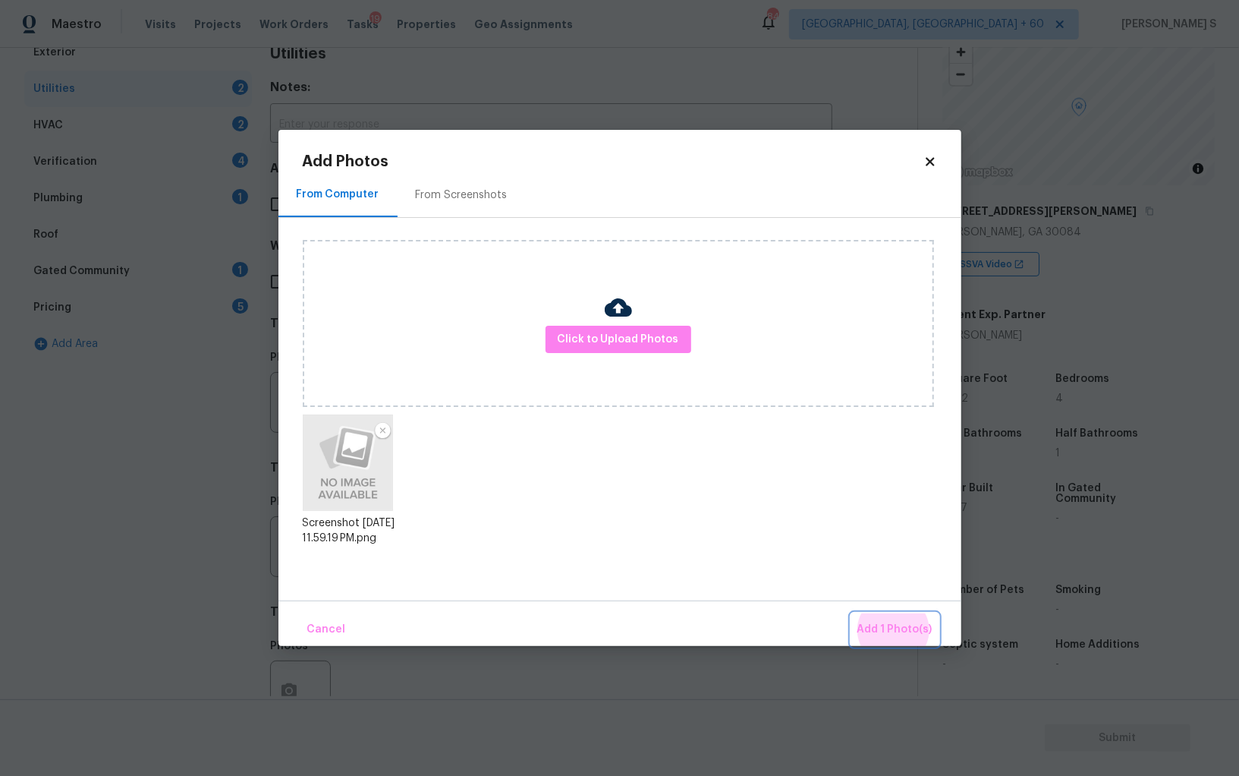
click at [852, 613] on button "Add 1 Photo(s)" at bounding box center [895, 629] width 87 height 33
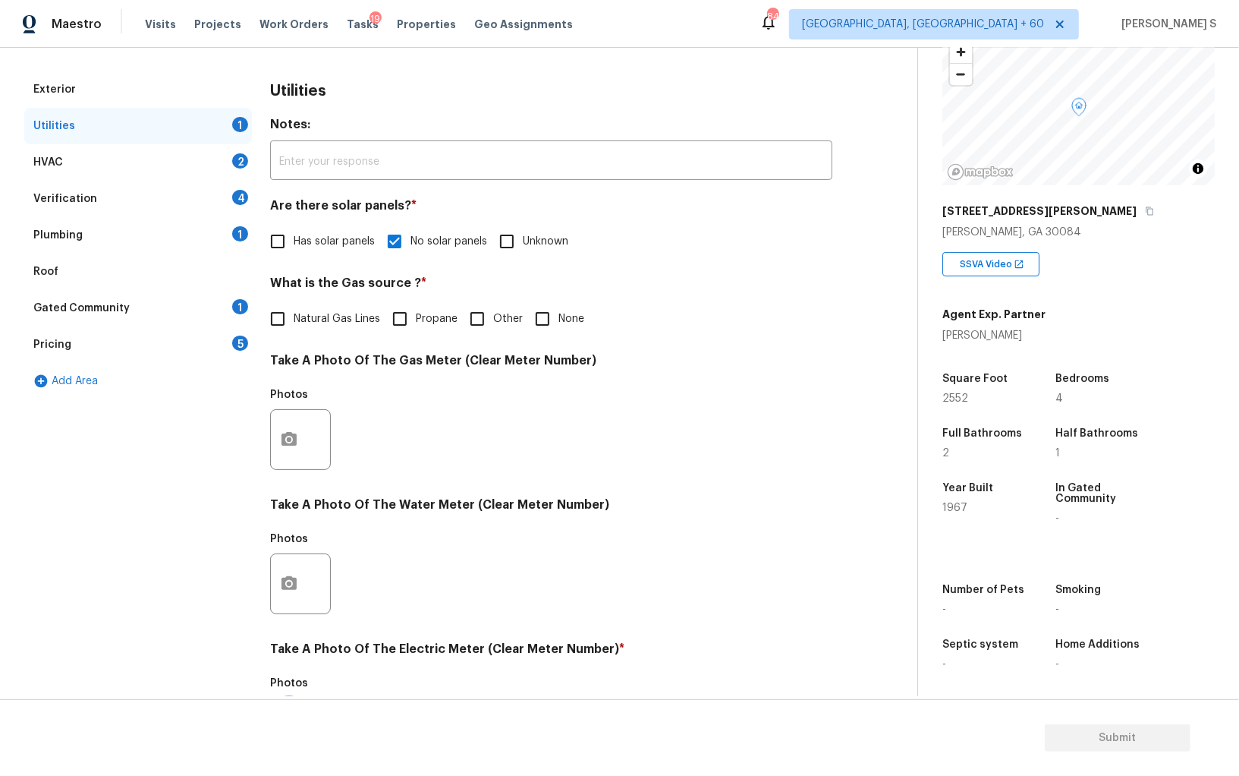
scroll to position [94, 0]
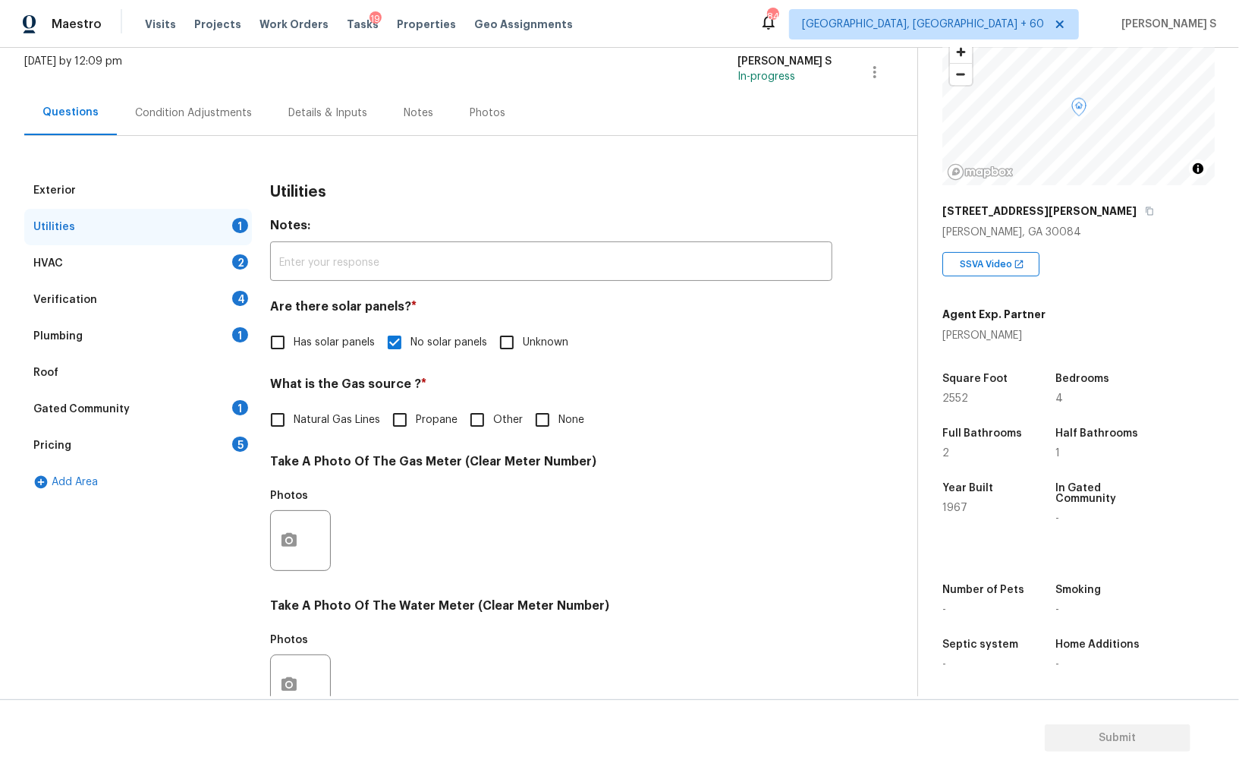
click at [237, 335] on div "1" at bounding box center [240, 334] width 16 height 15
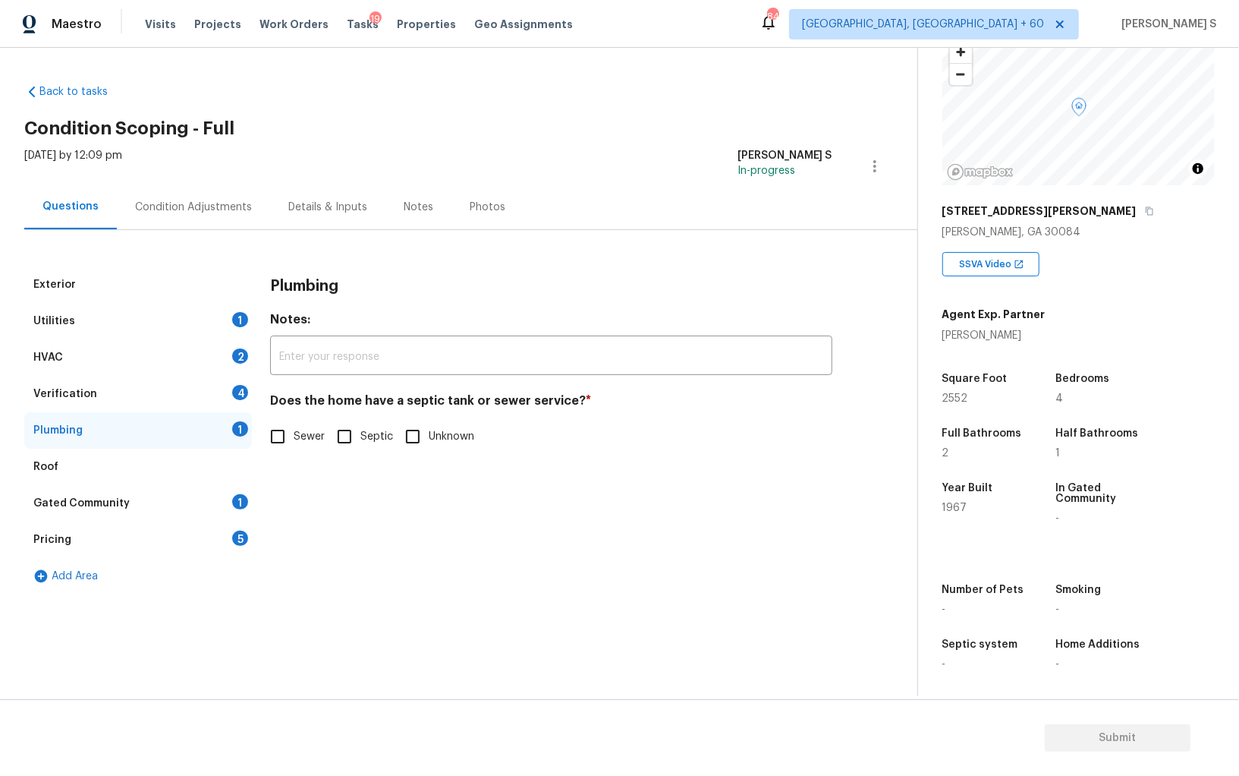
click at [283, 428] on input "Sewer" at bounding box center [278, 436] width 32 height 32
checkbox input "true"
click at [231, 503] on div "Gated Community 1" at bounding box center [138, 503] width 228 height 36
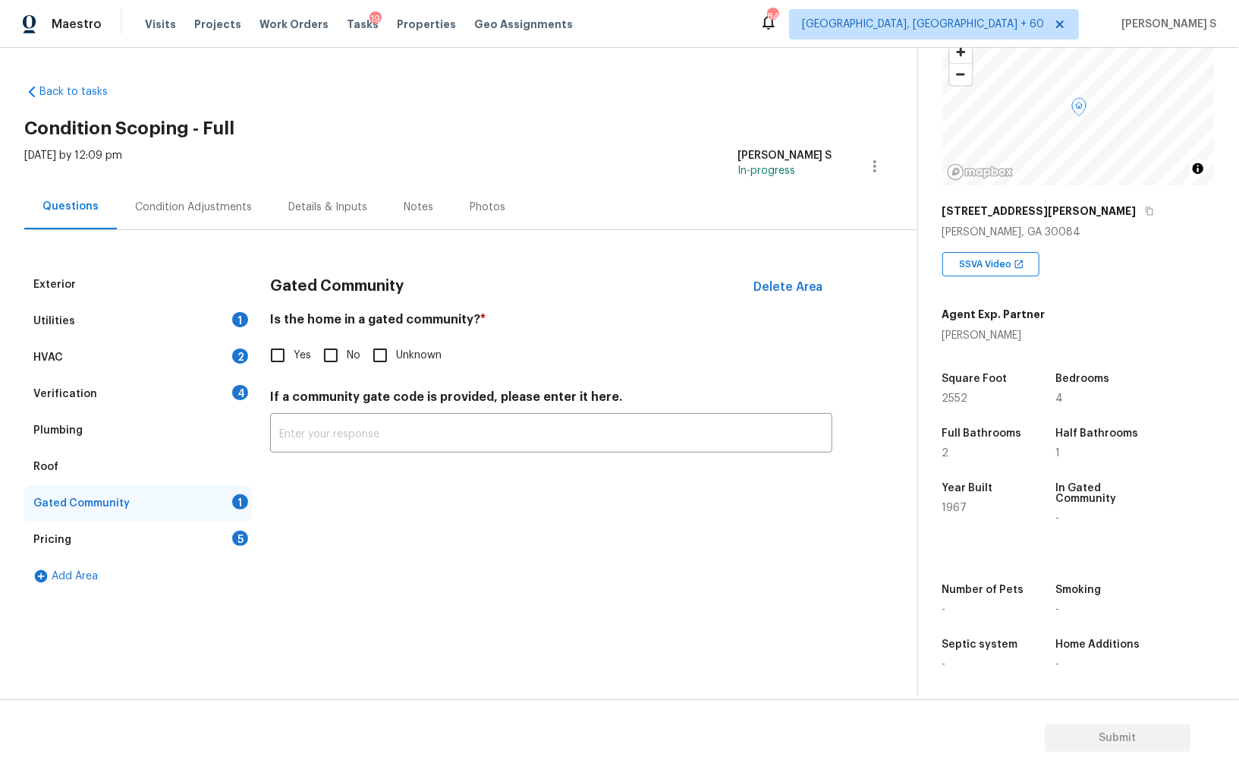
click at [335, 362] on input "No" at bounding box center [331, 355] width 32 height 32
checkbox input "true"
click at [258, 386] on div "Exterior Utilities 1 HVAC 2 Verification 4 Plumbing Roof Gated Community Pricin…" at bounding box center [452, 430] width 857 height 328
click at [243, 389] on div "4" at bounding box center [240, 392] width 16 height 15
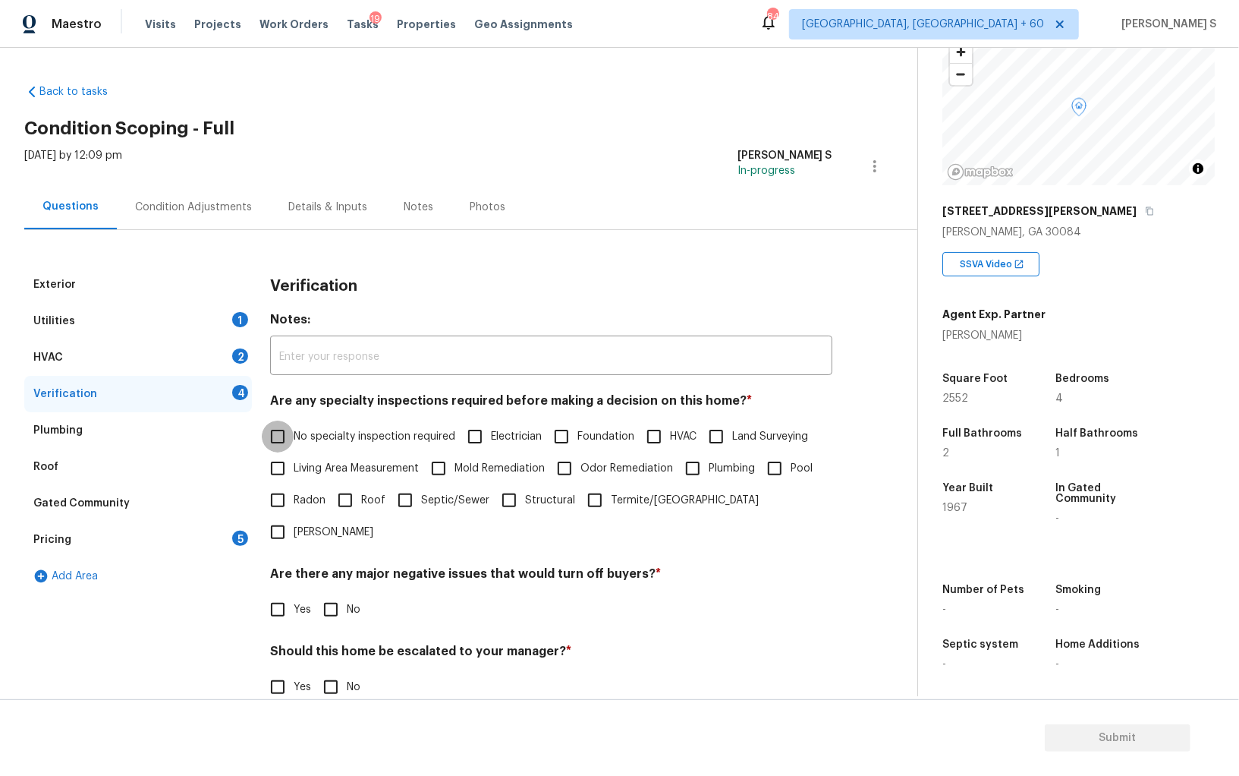
click at [282, 427] on input "No specialty inspection required" at bounding box center [278, 436] width 32 height 32
checkbox input "true"
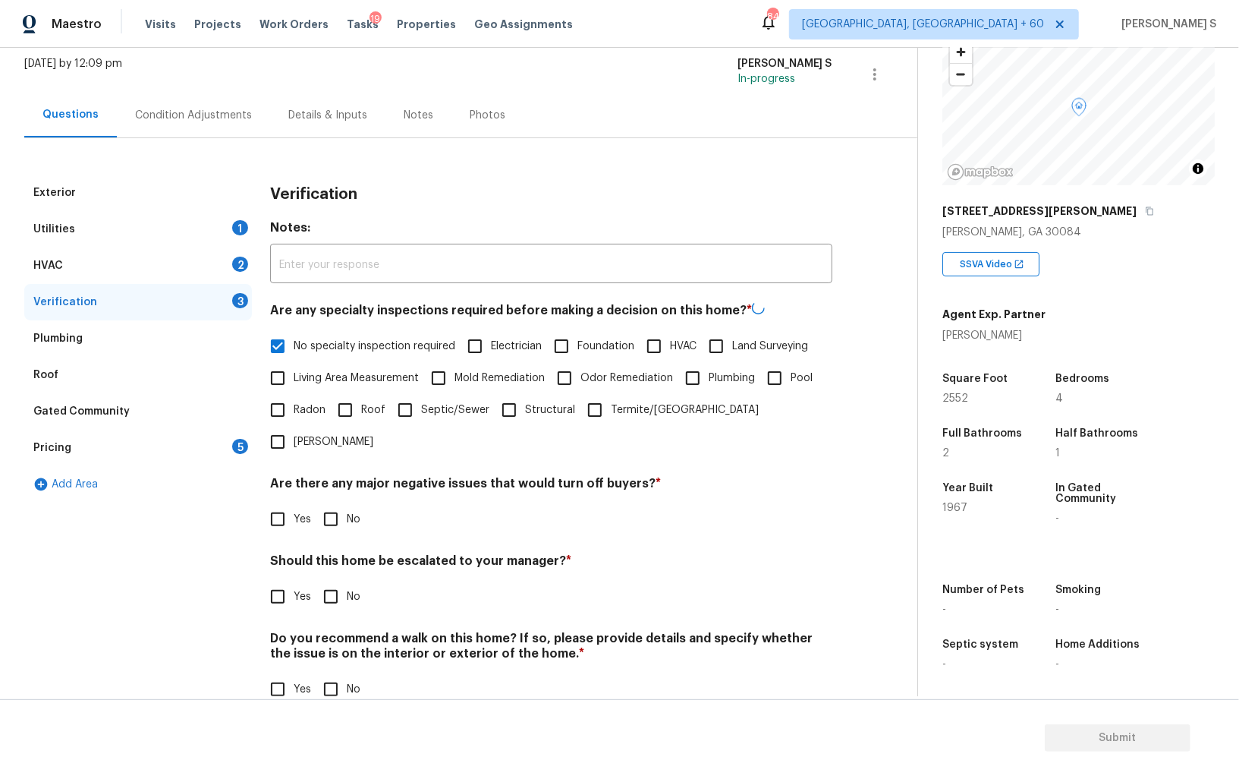
scroll to position [90, 0]
click at [336, 503] on input "No" at bounding box center [331, 519] width 32 height 32
checkbox input "true"
click at [332, 675] on input "No" at bounding box center [331, 691] width 32 height 32
checkbox input "true"
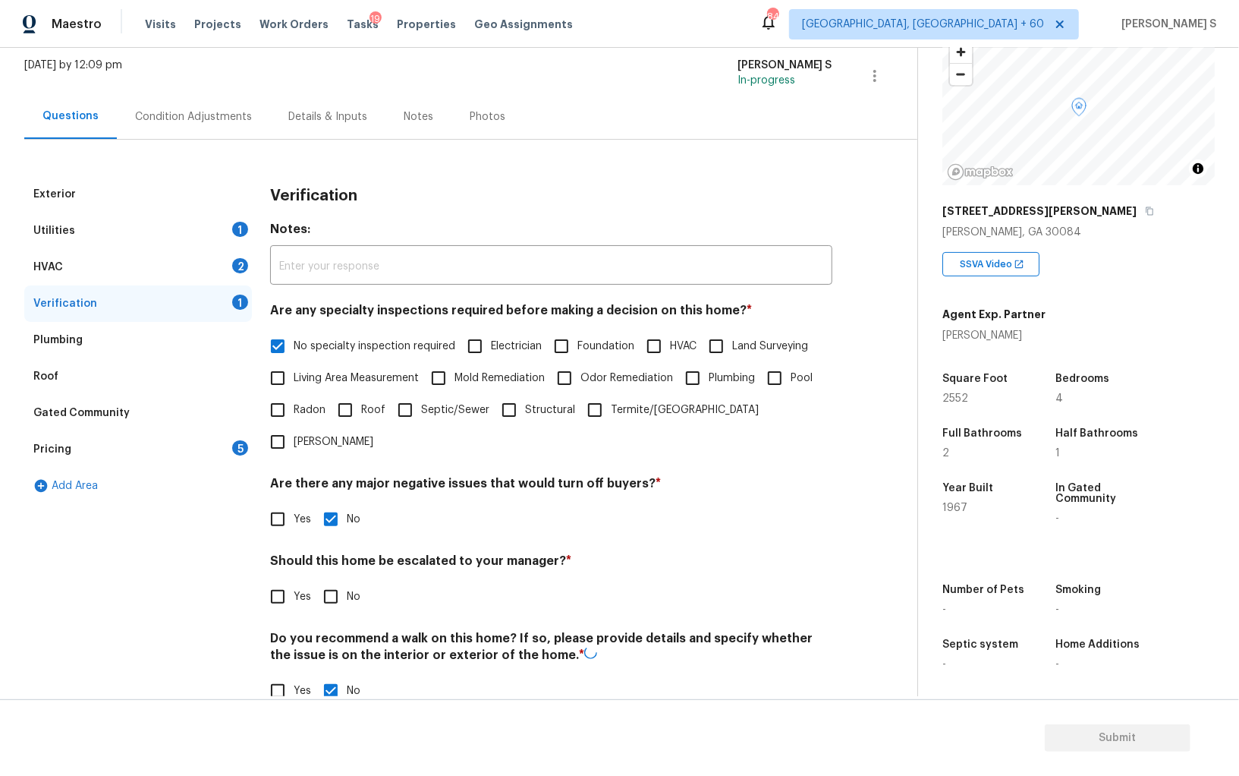
scroll to position [0, 0]
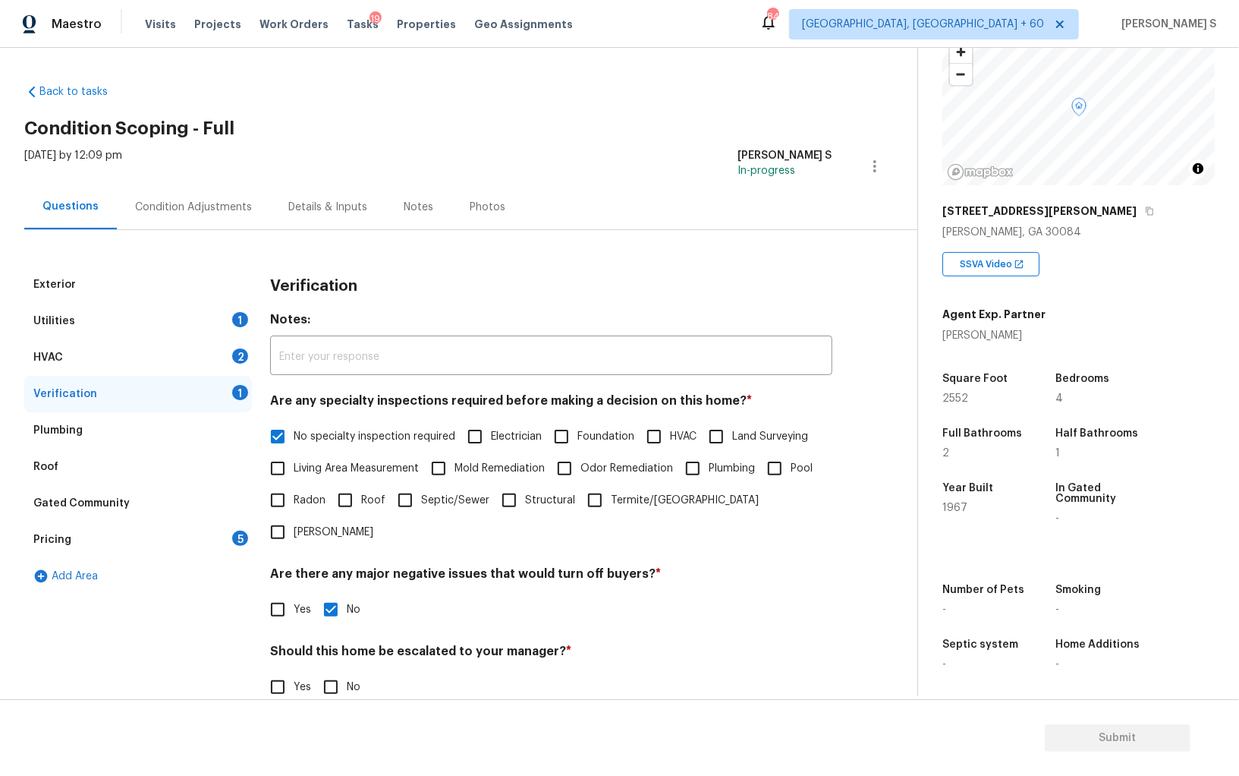
click at [231, 352] on div "HVAC 2" at bounding box center [138, 357] width 228 height 36
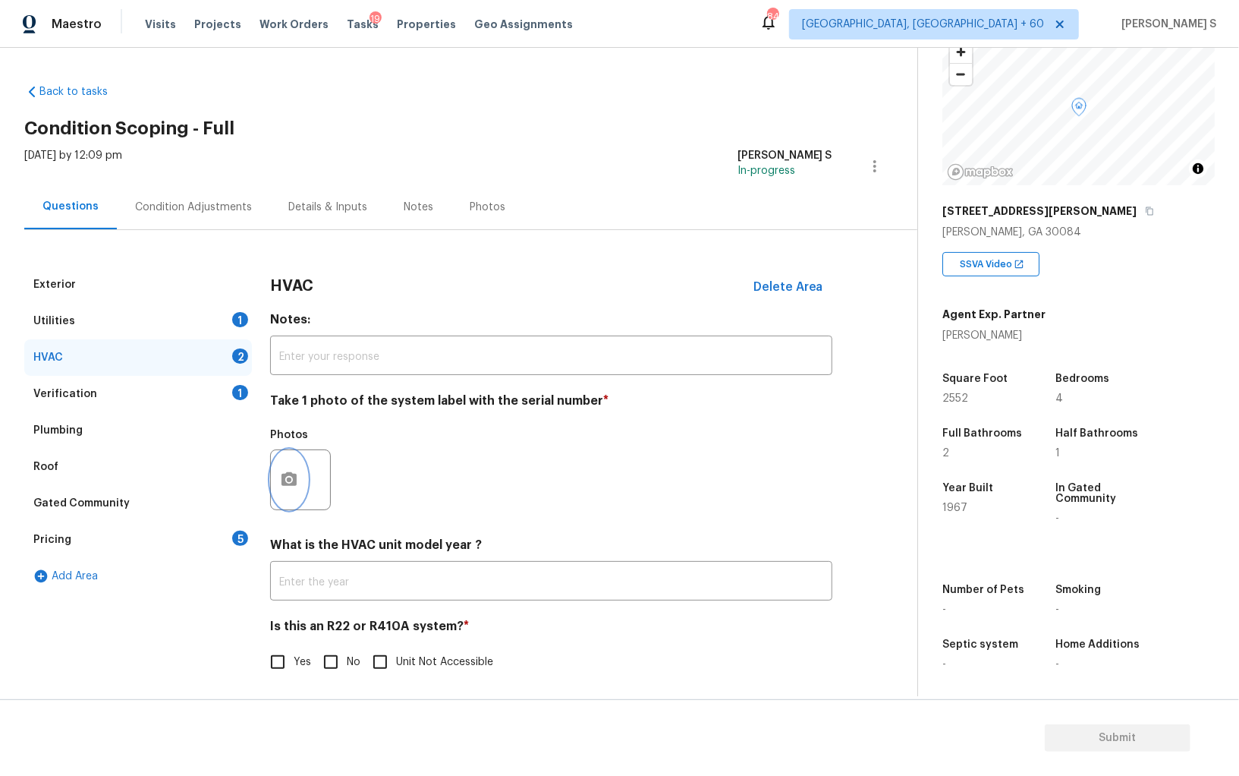
click at [273, 464] on button "button" at bounding box center [289, 479] width 36 height 59
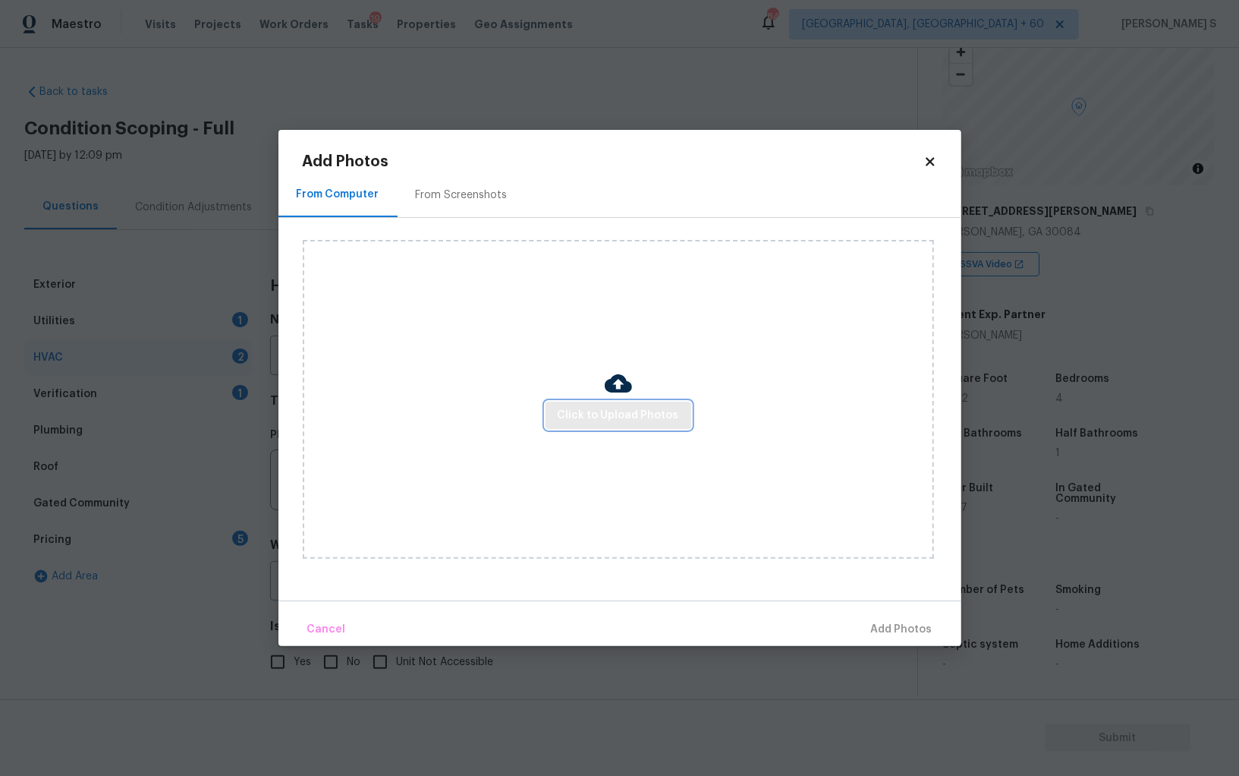
click at [602, 406] on span "Click to Upload Photos" at bounding box center [618, 415] width 121 height 19
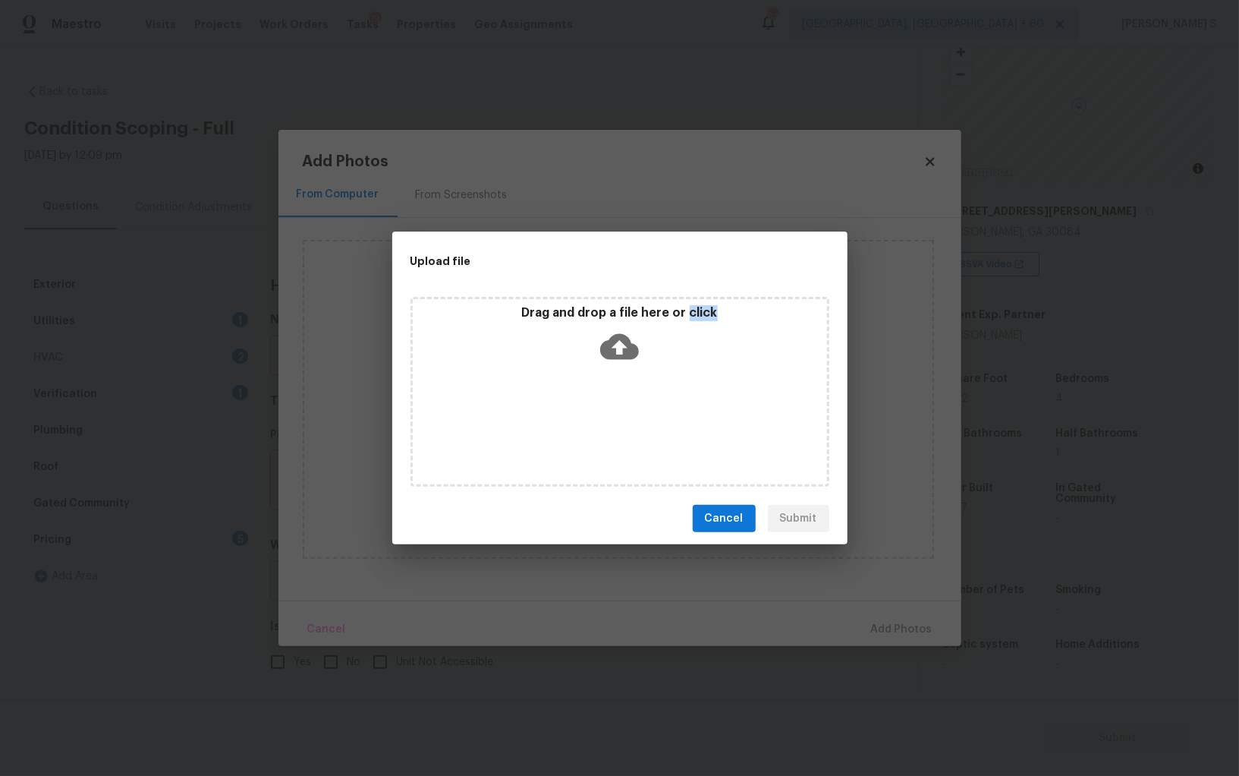
click at [602, 405] on div "Drag and drop a file here or click" at bounding box center [620, 392] width 419 height 190
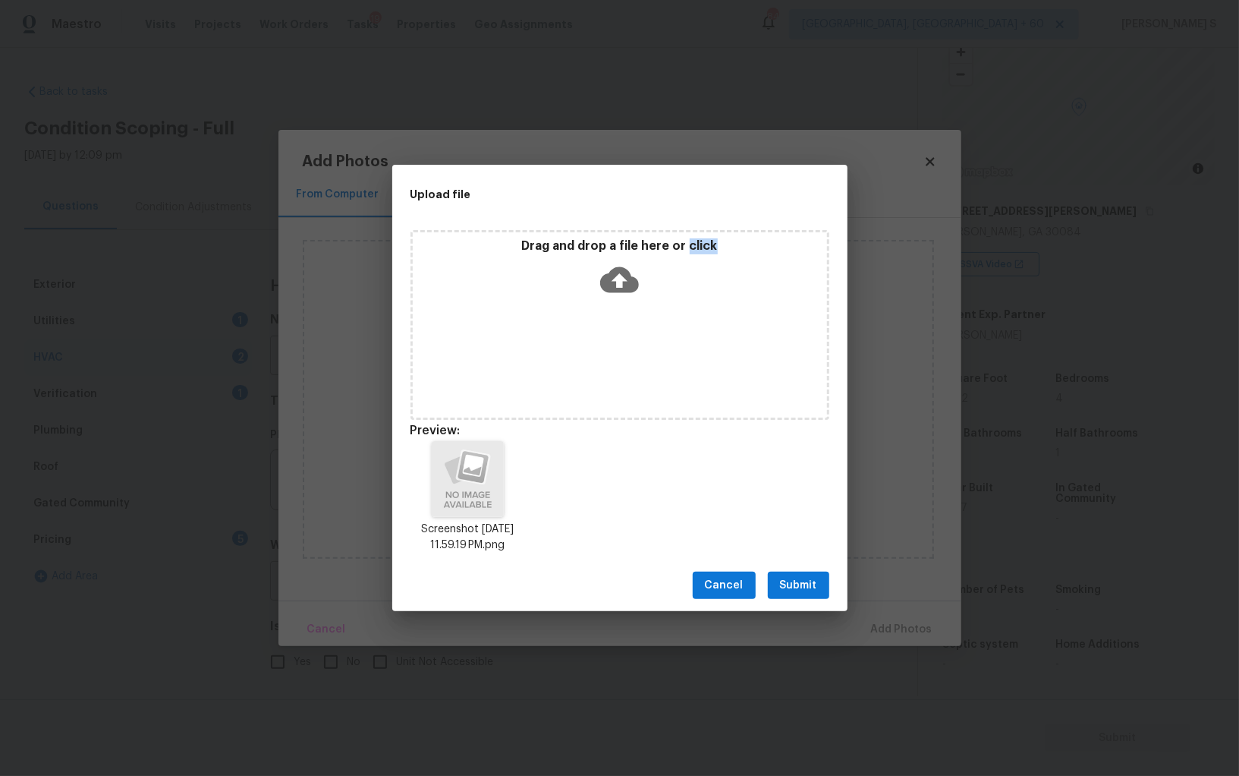
click at [816, 582] on span "Submit" at bounding box center [798, 585] width 37 height 19
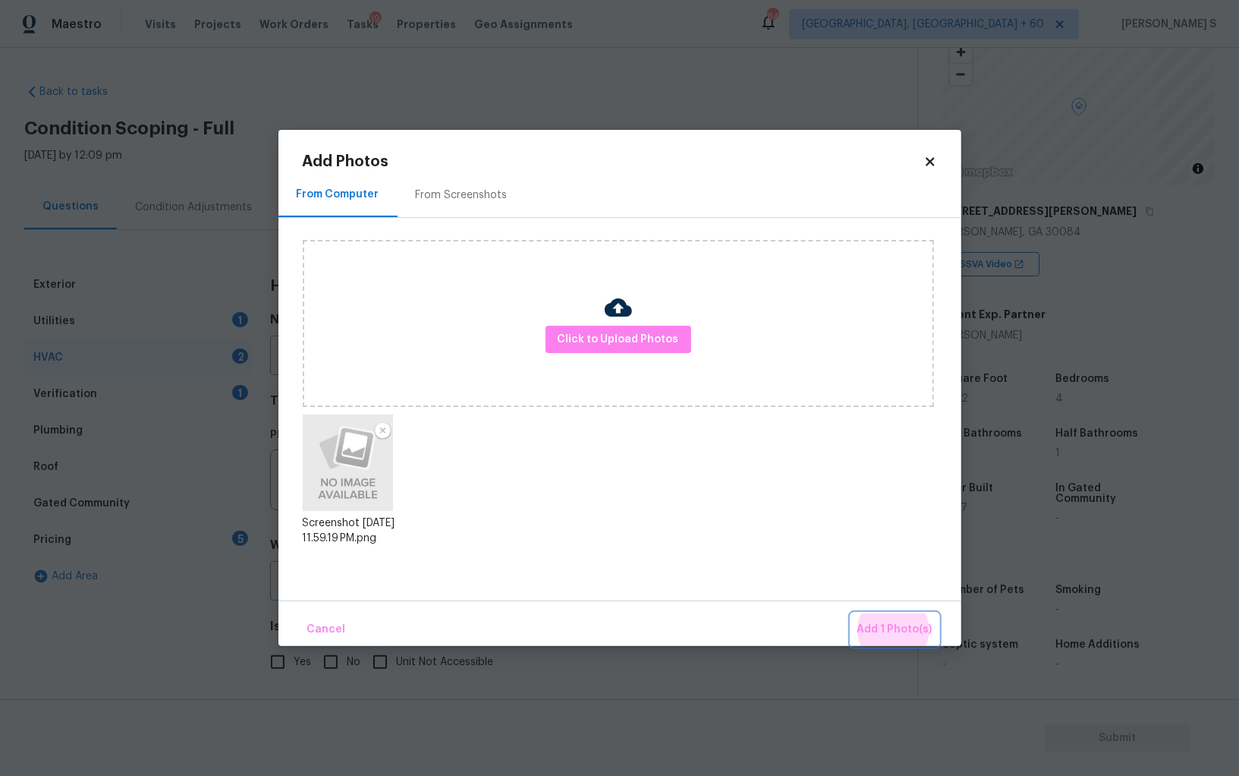
click at [852, 613] on button "Add 1 Photo(s)" at bounding box center [895, 629] width 87 height 33
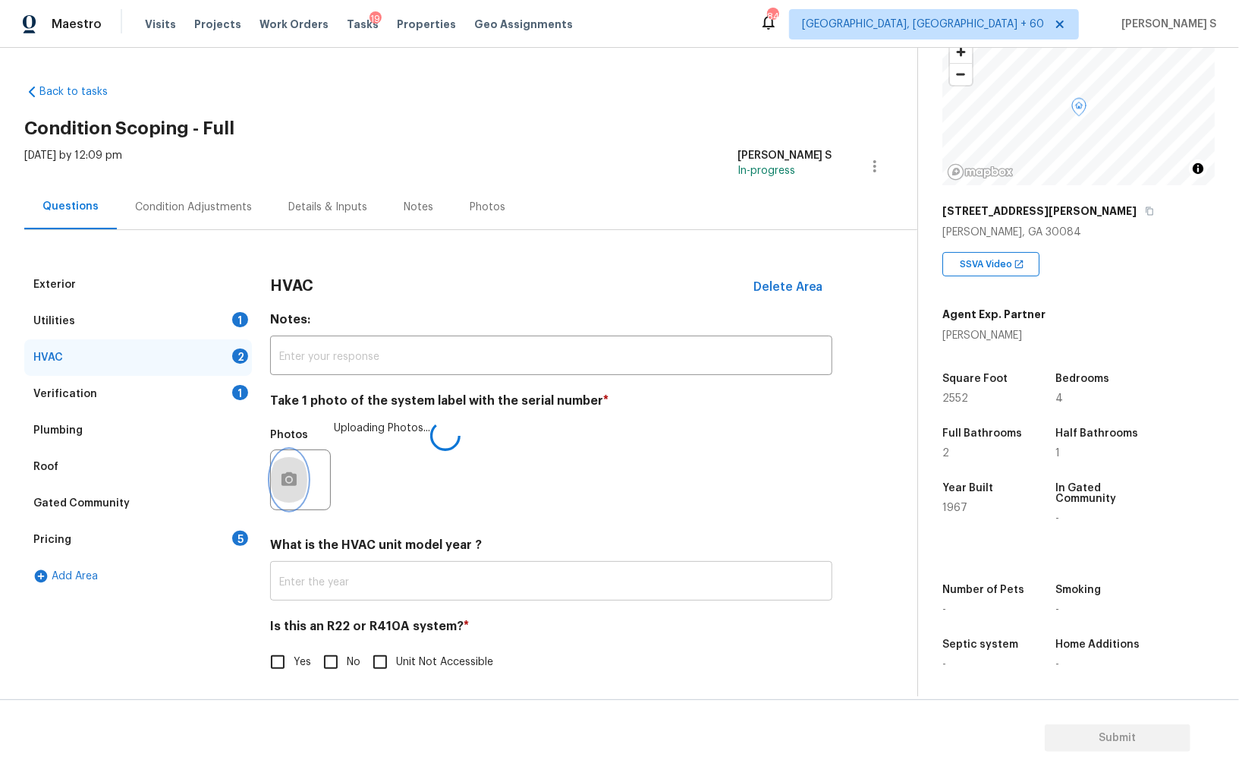
scroll to position [5, 0]
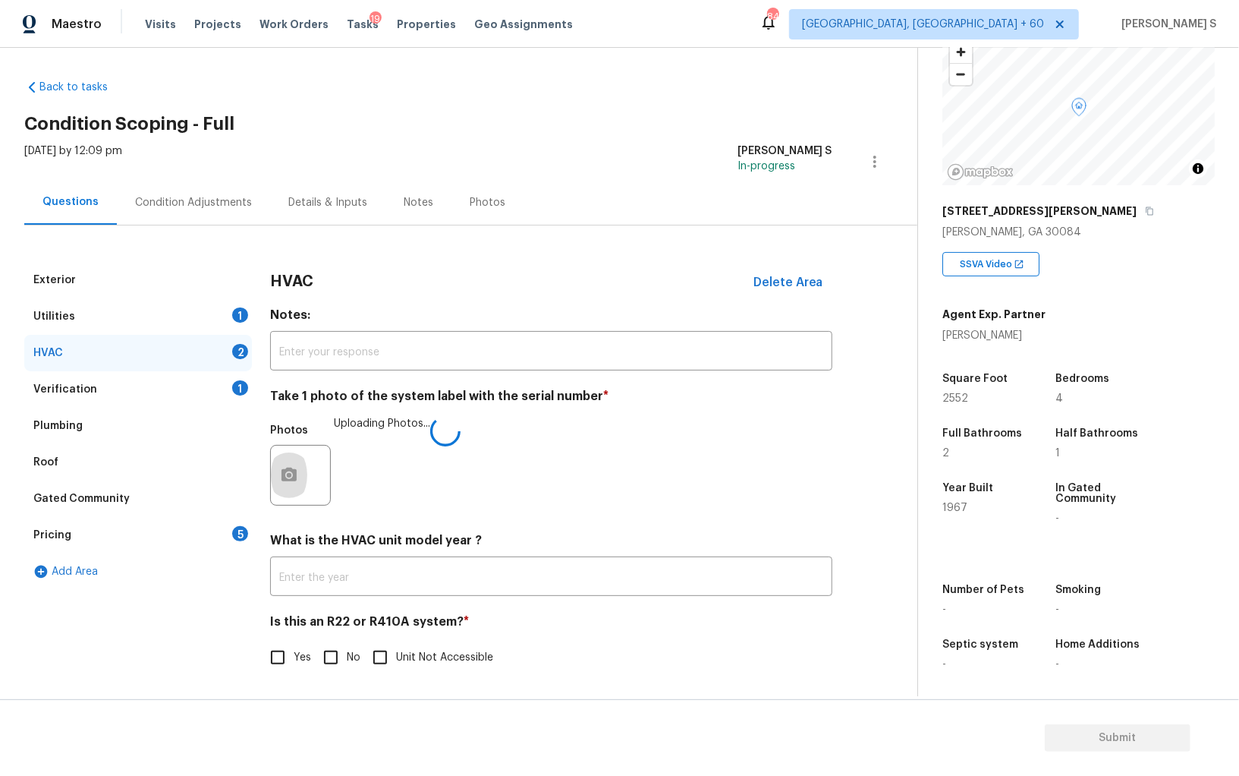
click at [334, 660] on input "No" at bounding box center [331, 657] width 32 height 32
checkbox input "true"
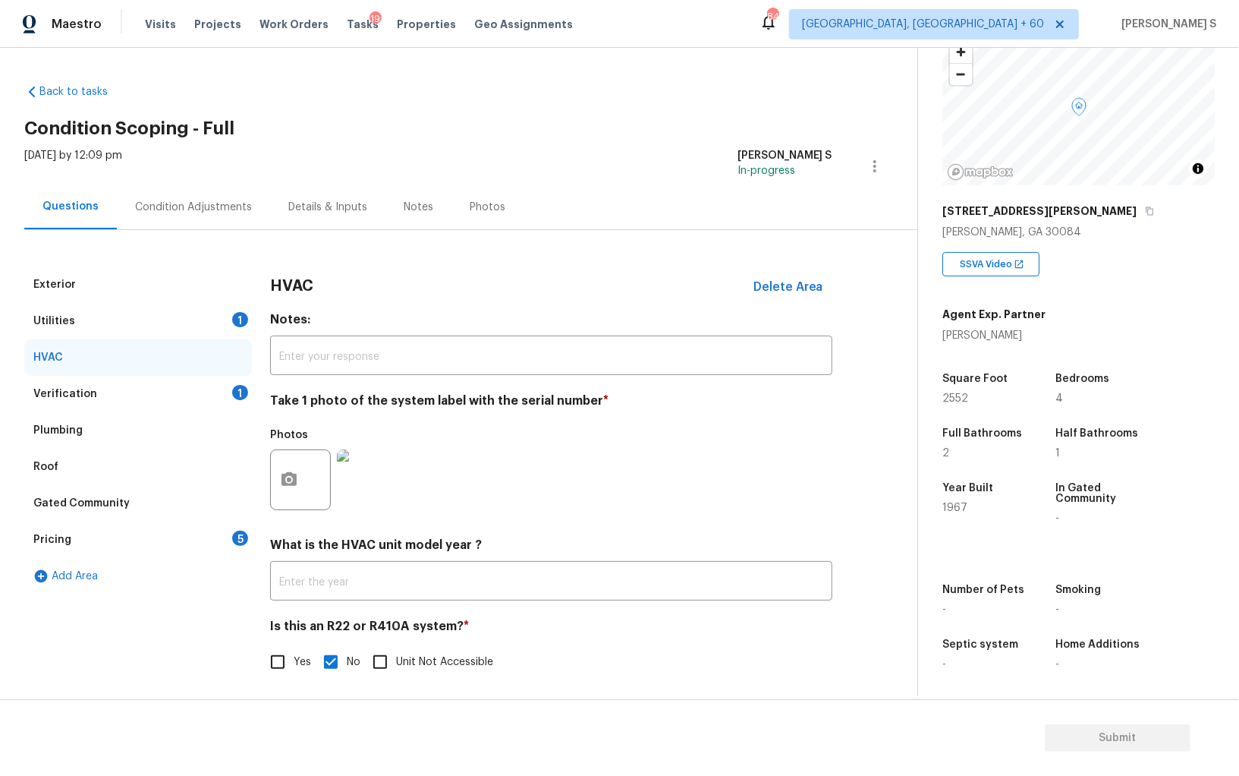
click at [76, 279] on div "Exterior" at bounding box center [138, 284] width 228 height 36
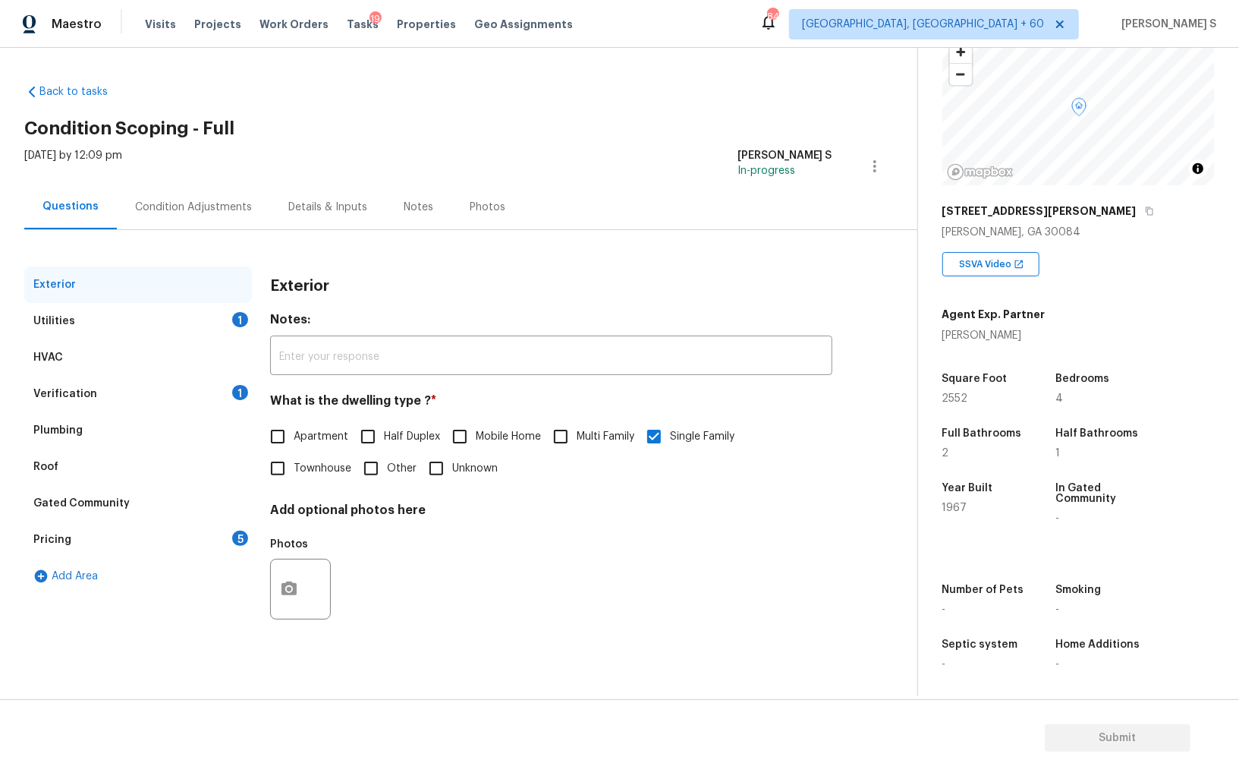
click at [233, 547] on div "Pricing 5" at bounding box center [138, 539] width 228 height 36
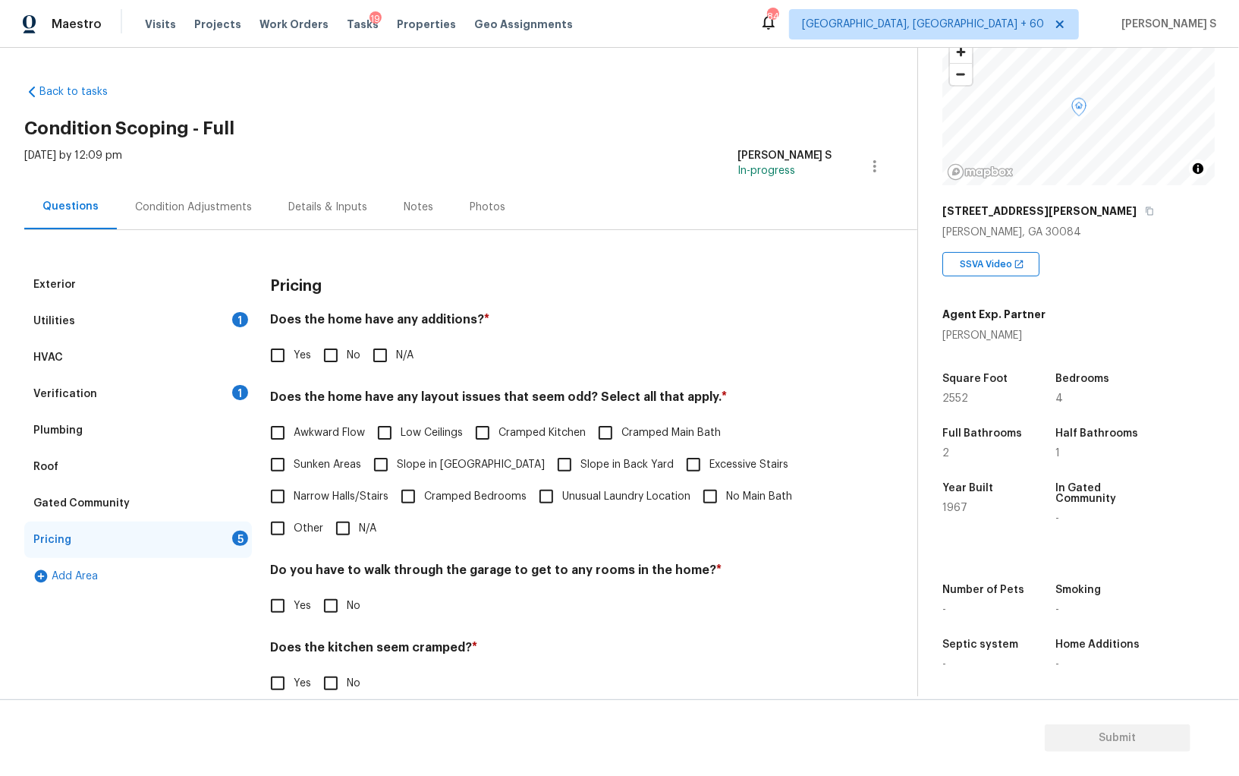
click at [335, 345] on input "No" at bounding box center [331, 355] width 32 height 32
checkbox input "true"
click at [334, 590] on div "Do you have to walk through the garage to get to any rooms in the home? * Yes No" at bounding box center [551, 593] width 562 height 59
click at [335, 614] on input "No" at bounding box center [331, 606] width 32 height 32
checkbox input "true"
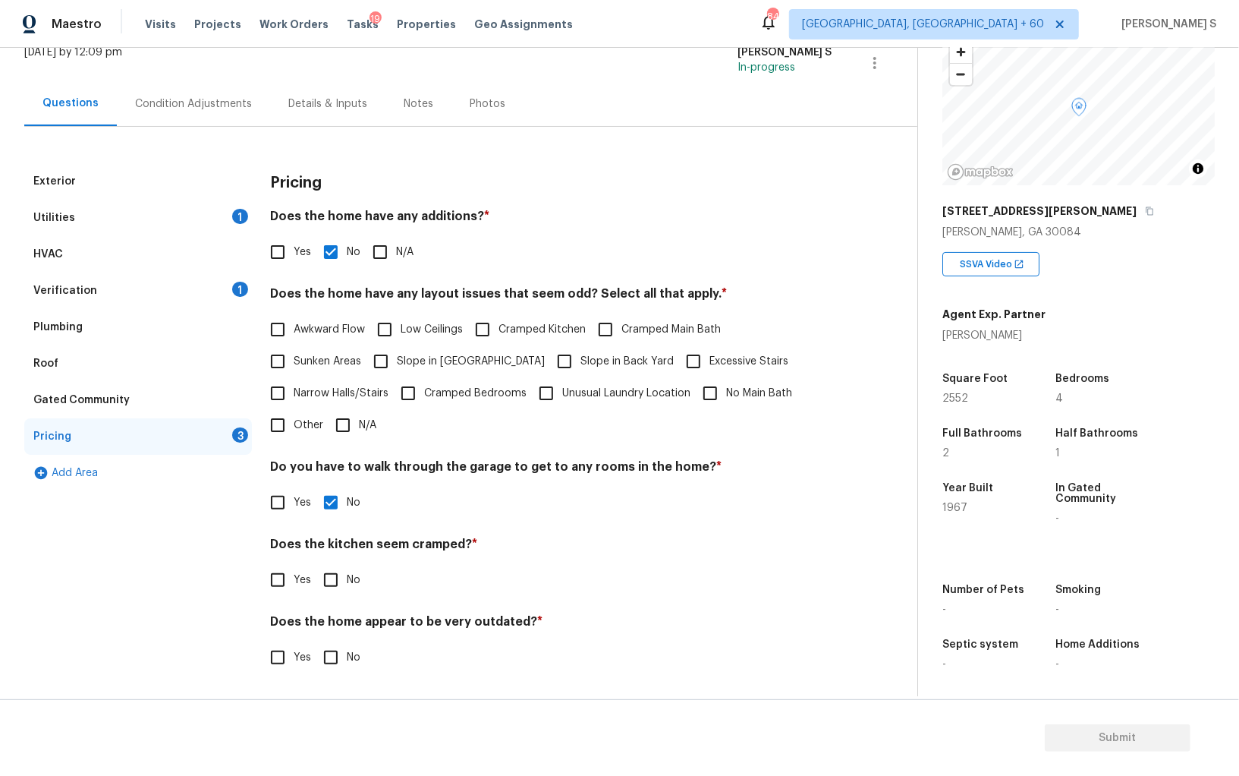
scroll to position [102, 0]
click at [330, 579] on input "No" at bounding box center [331, 581] width 32 height 32
checkbox input "true"
click at [315, 644] on input "No" at bounding box center [331, 660] width 32 height 32
checkbox input "true"
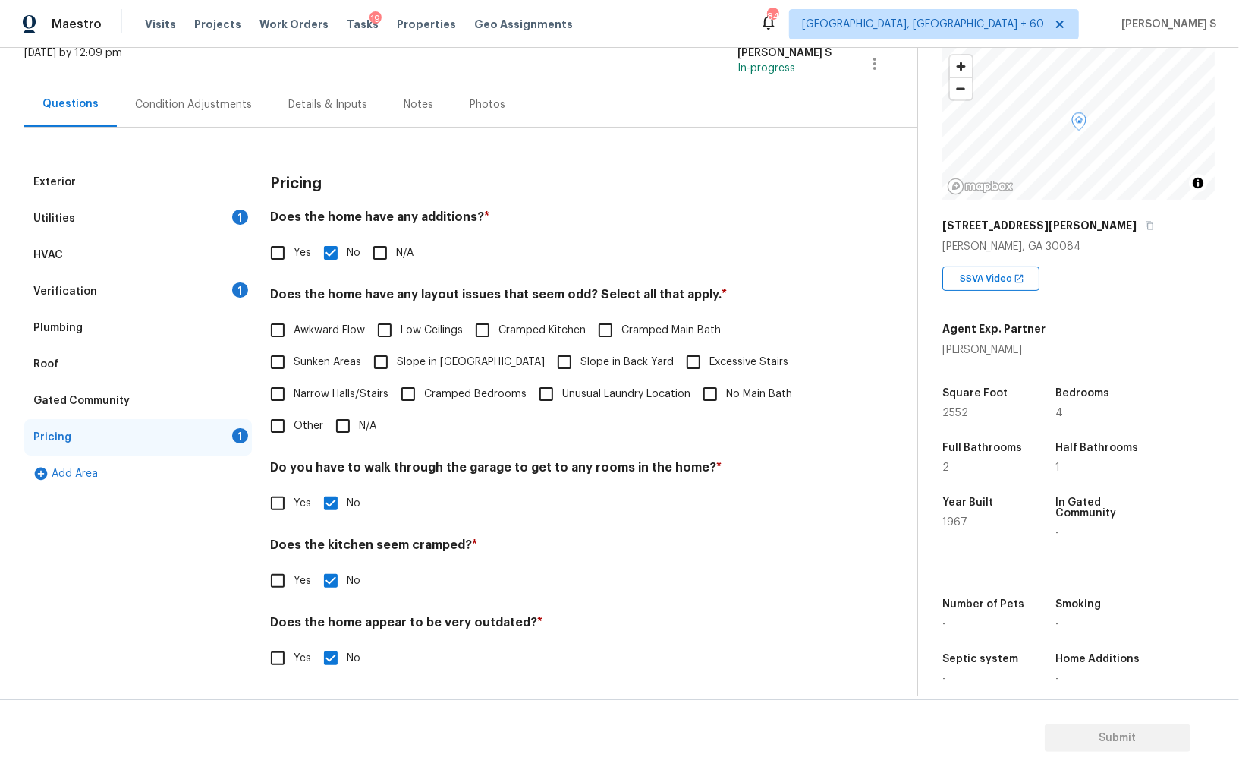
scroll to position [0, 0]
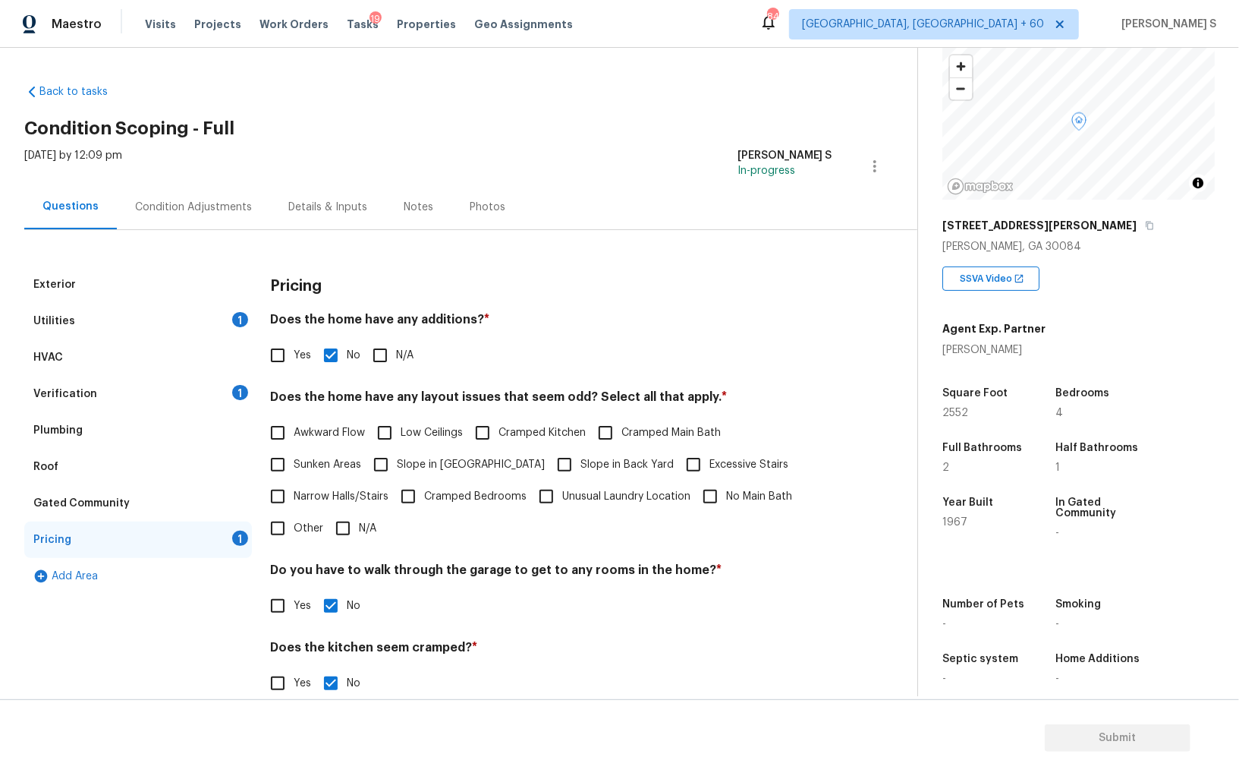
click at [222, 210] on div "Condition Adjustments" at bounding box center [193, 207] width 117 height 15
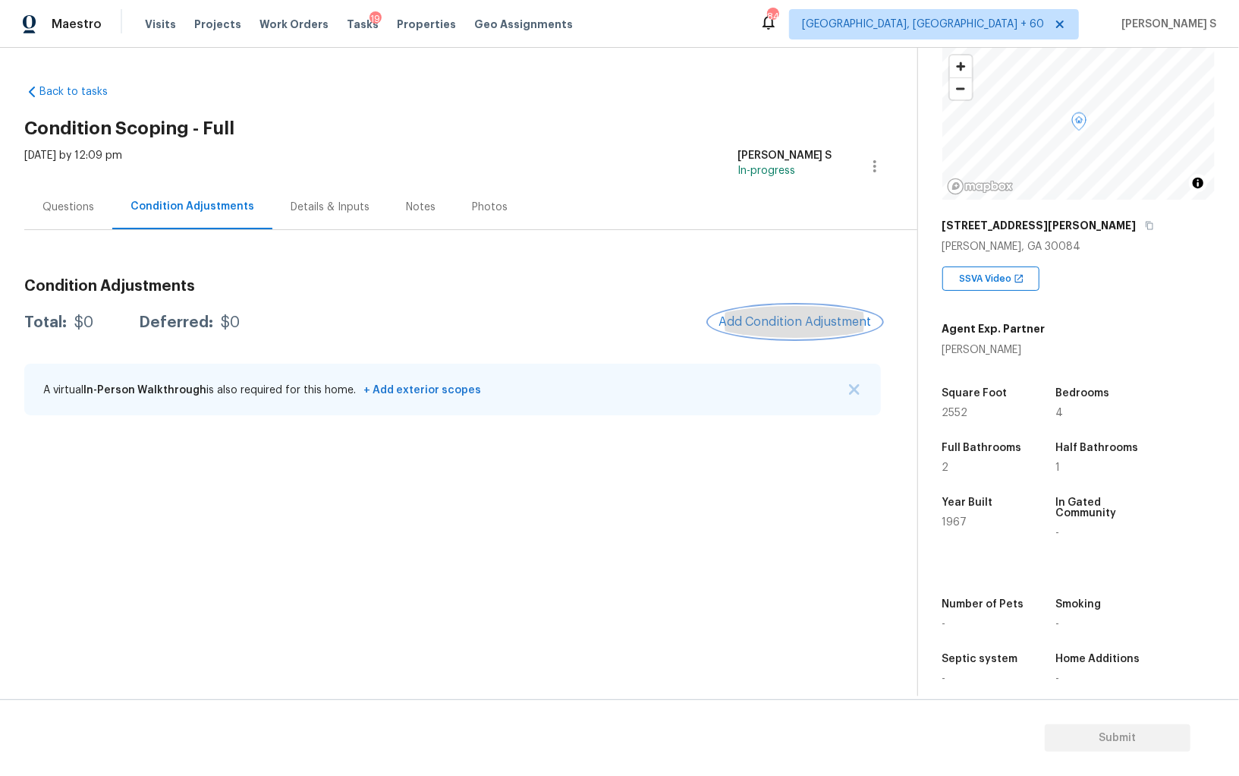
click at [770, 316] on span "Add Condition Adjustment" at bounding box center [795, 322] width 153 height 14
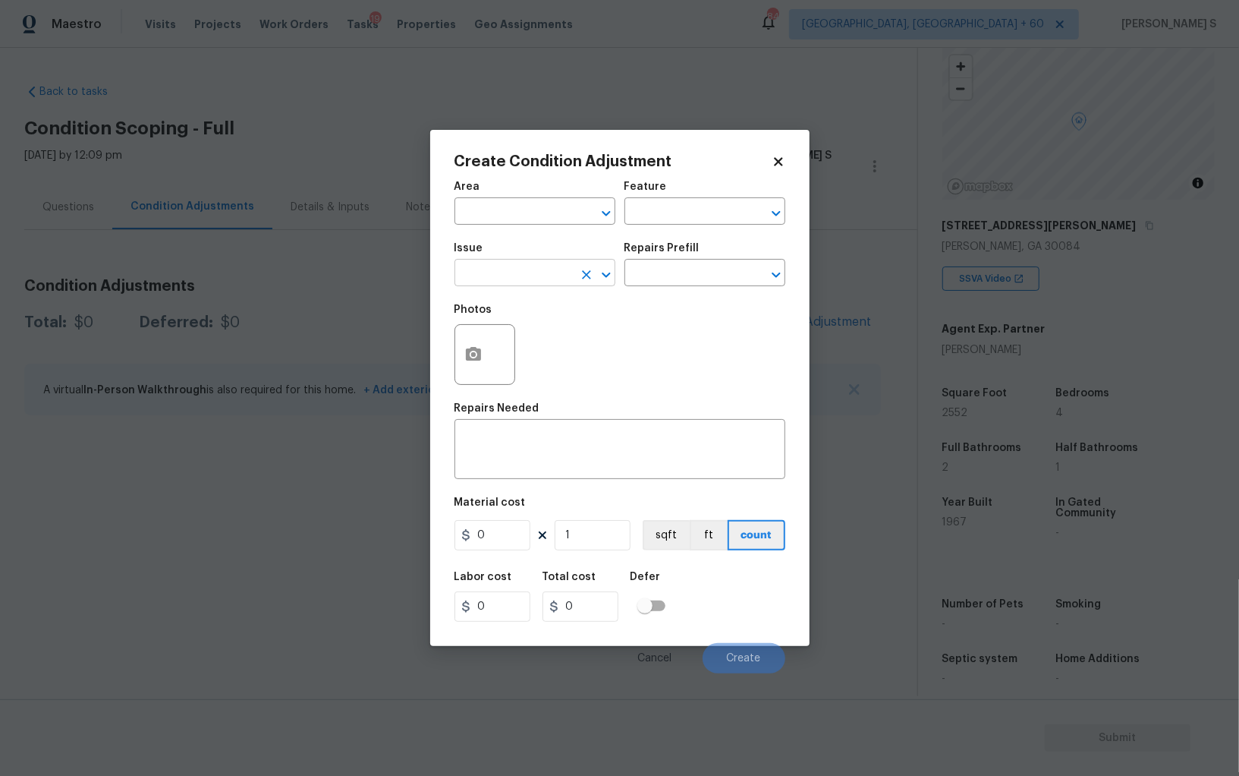
click at [550, 269] on input "text" at bounding box center [514, 275] width 118 height 24
type input "Pressure Washing"
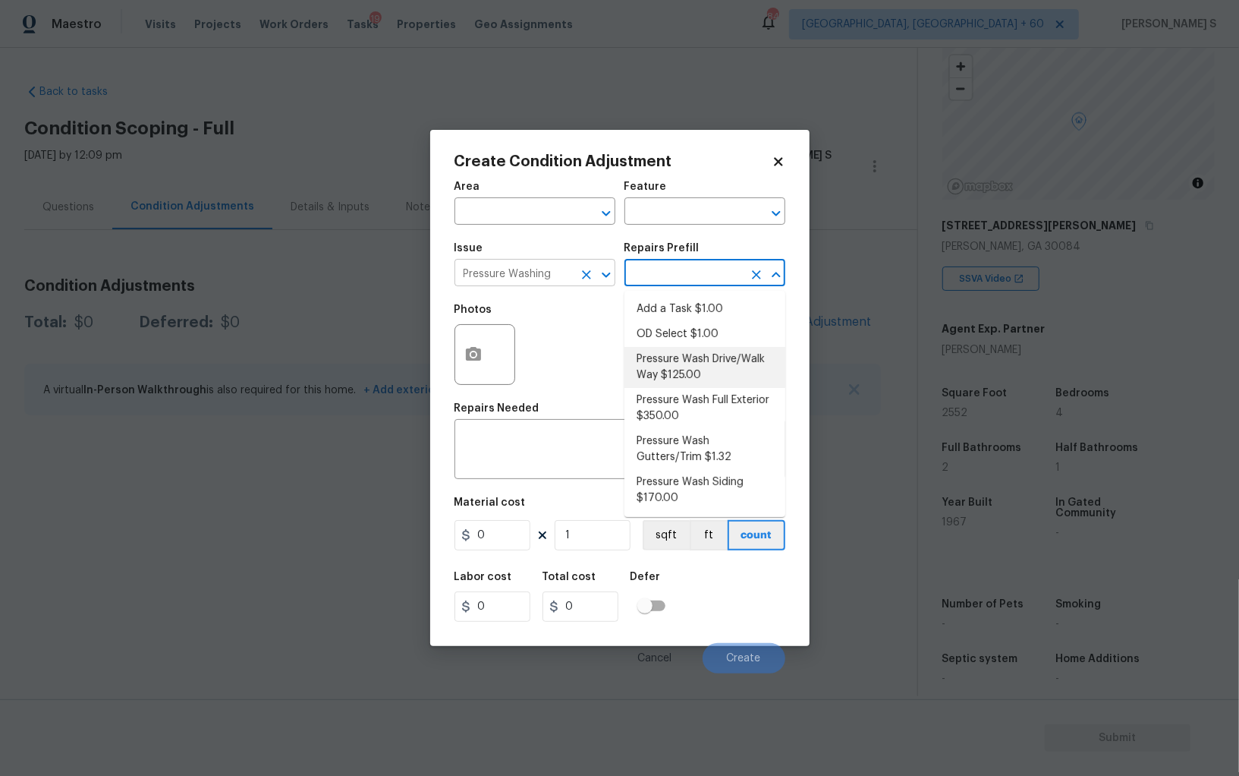
type input "Siding"
type textarea "Pressure wash the driveways/walkways as directed by the PM. Ensure that all deb…"
type input "125"
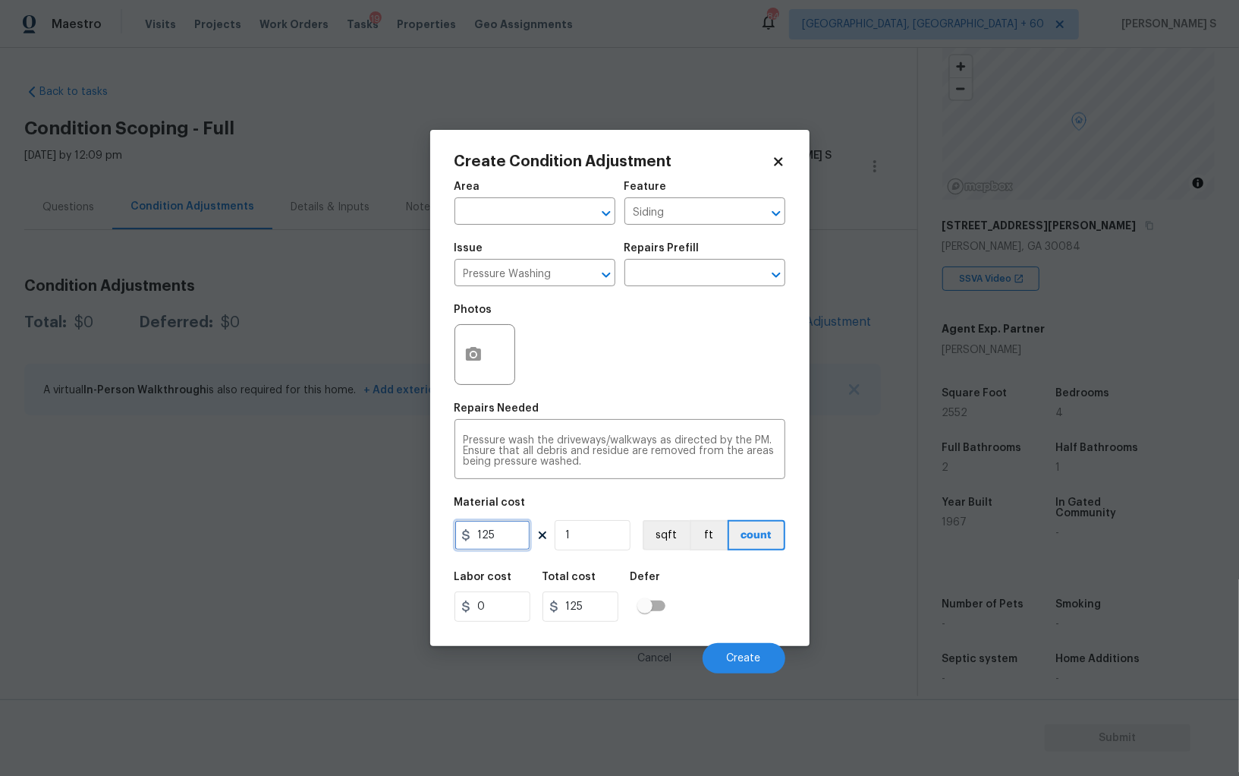
click at [508, 537] on input "125" at bounding box center [493, 535] width 76 height 30
type input "200"
click at [727, 656] on button "Create" at bounding box center [744, 658] width 83 height 30
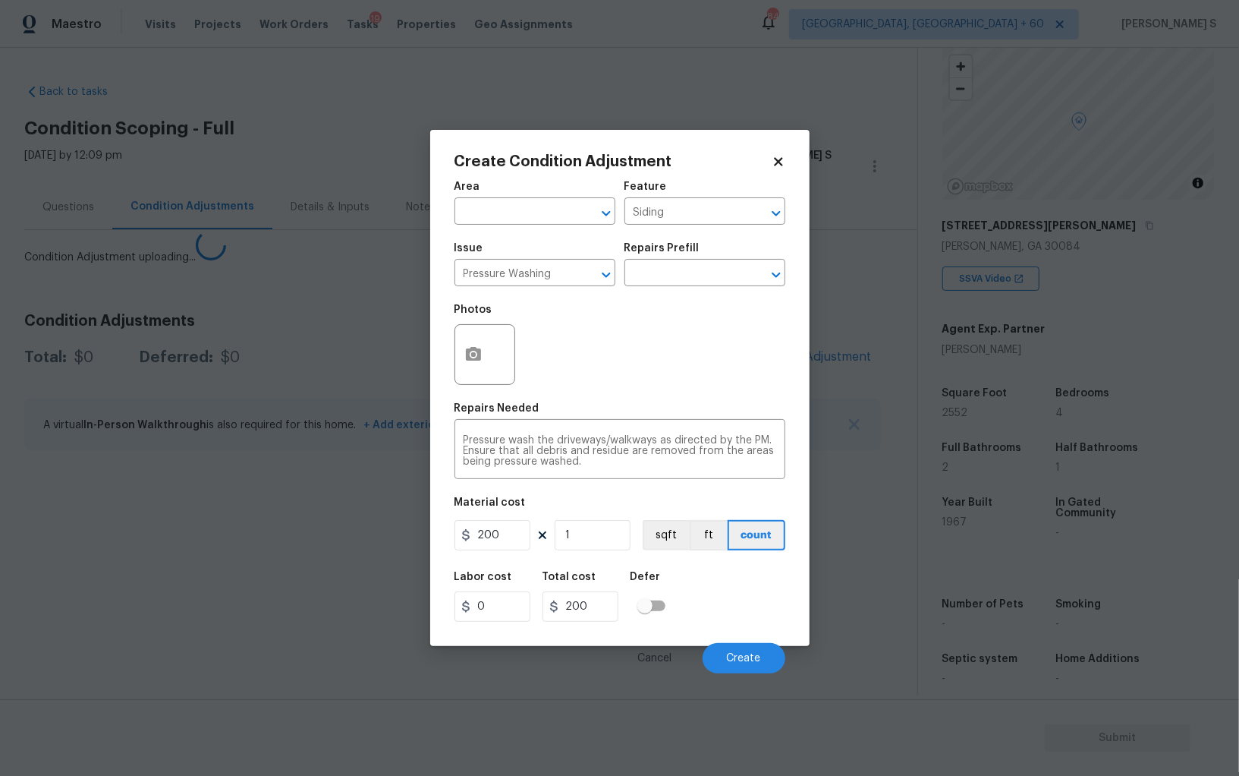
click at [240, 537] on body "Maestro Visits Projects Work Orders Tasks 19 Properties Geo Assignments 844 Alb…" at bounding box center [619, 388] width 1239 height 776
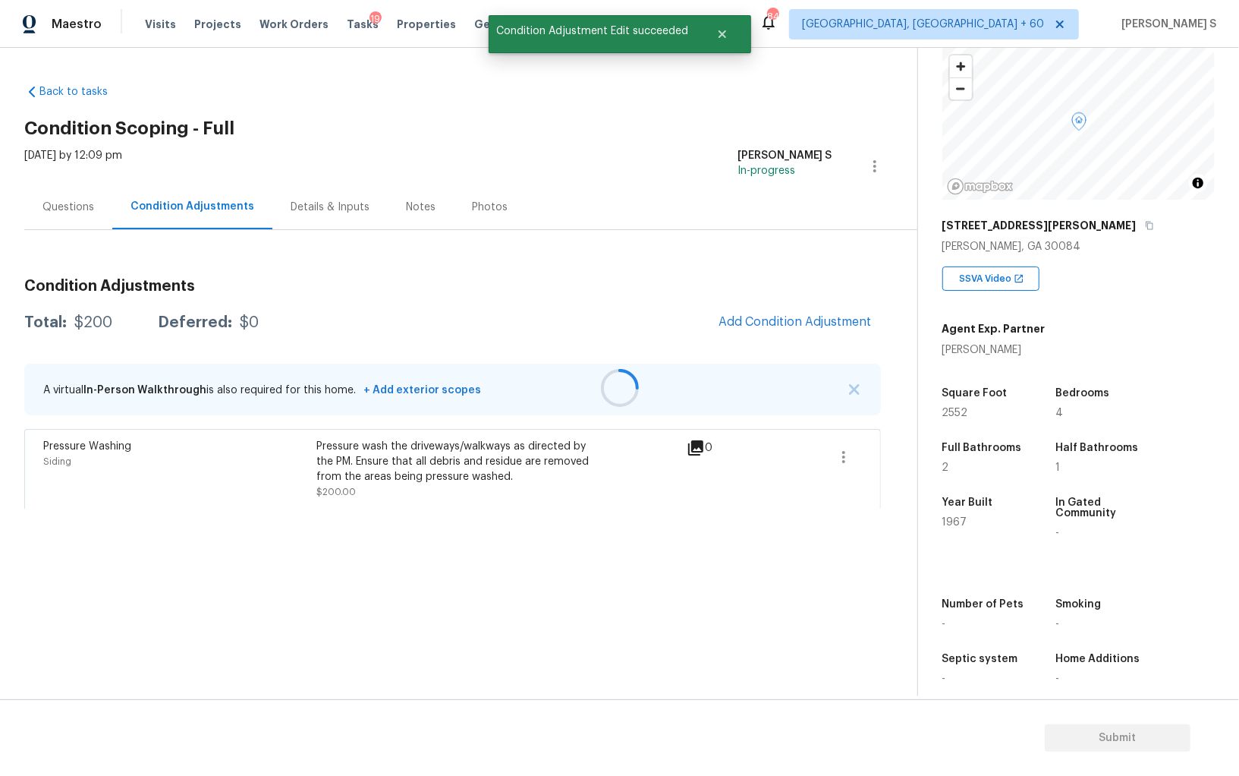
click at [800, 329] on div at bounding box center [619, 388] width 1239 height 776
click at [820, 325] on div at bounding box center [619, 388] width 1239 height 776
click at [813, 323] on span "Add Condition Adjustment" at bounding box center [795, 322] width 153 height 14
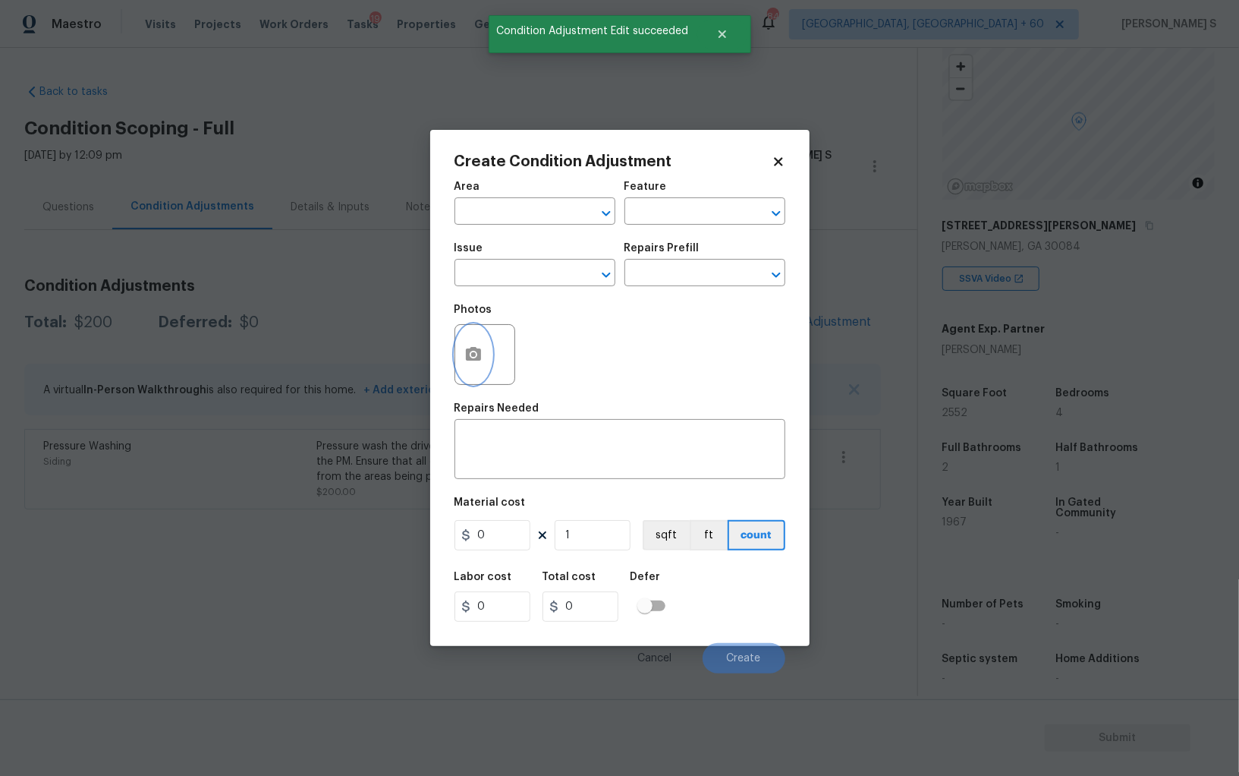
click at [477, 360] on icon "button" at bounding box center [473, 354] width 15 height 14
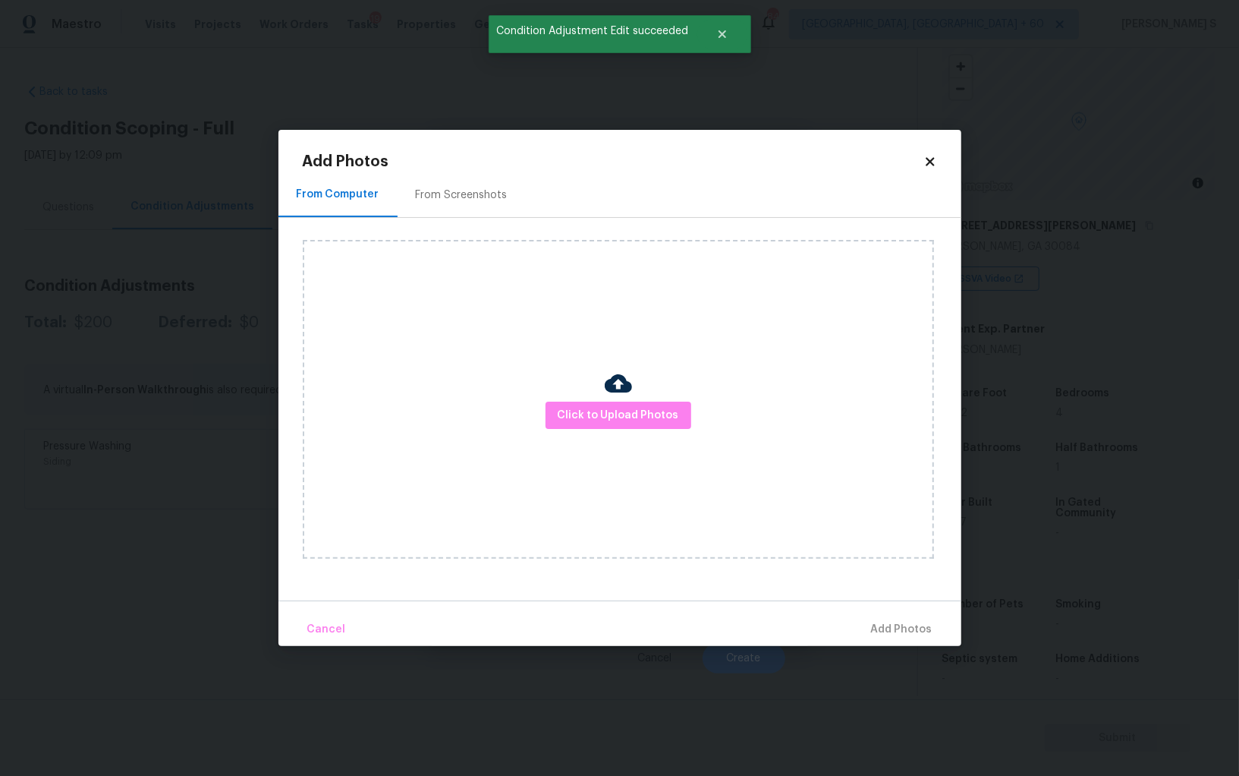
click at [480, 201] on div "From Screenshots" at bounding box center [462, 194] width 92 height 15
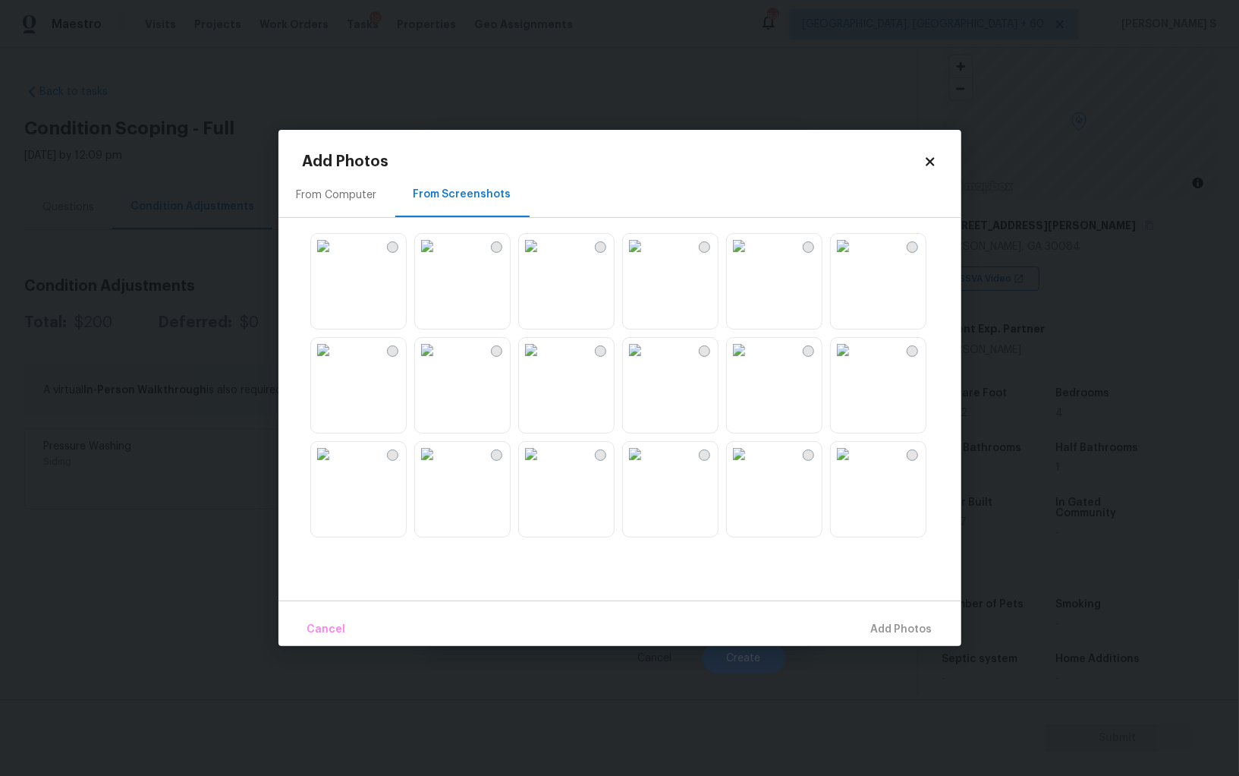
click at [855, 258] on img at bounding box center [843, 246] width 24 height 24
click at [543, 362] on img at bounding box center [531, 350] width 24 height 24
click at [543, 466] on img at bounding box center [531, 454] width 24 height 24
click at [335, 449] on img at bounding box center [323, 454] width 24 height 24
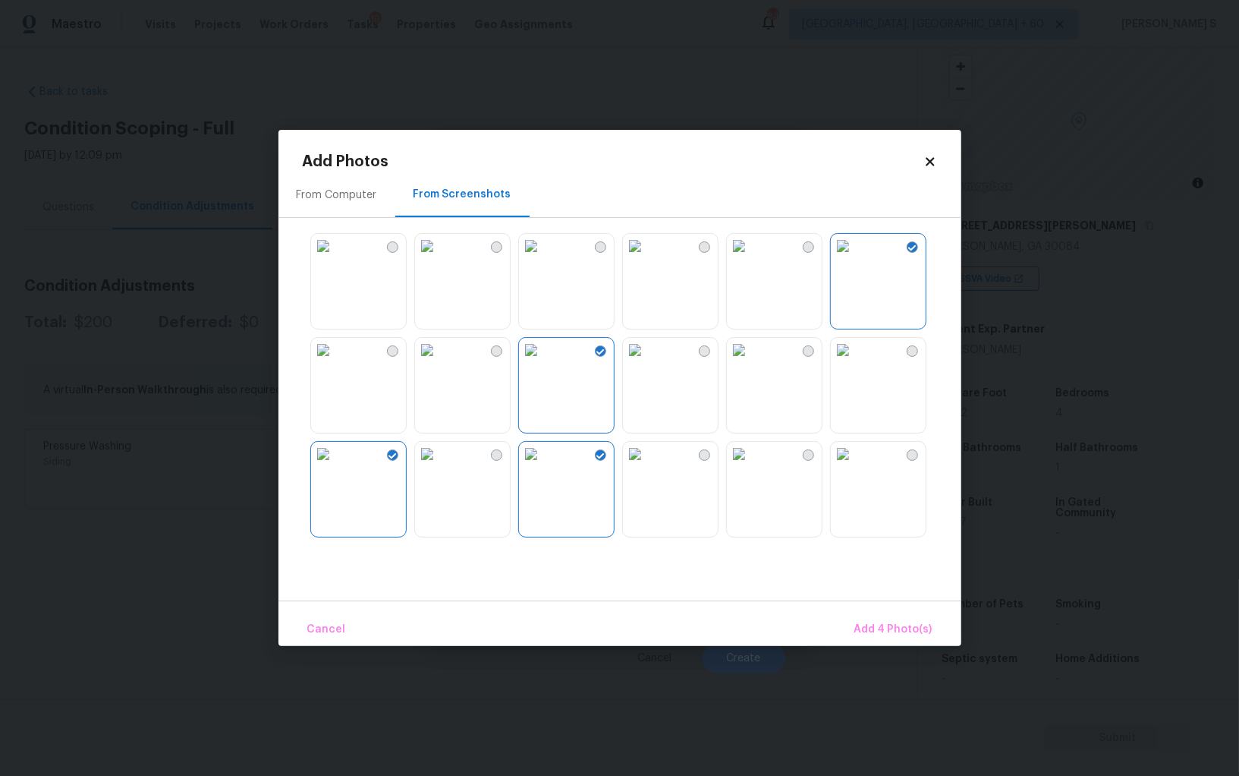
click at [335, 362] on img at bounding box center [323, 350] width 24 height 24
click at [930, 626] on span "Add 5 Photo(s)" at bounding box center [894, 629] width 77 height 19
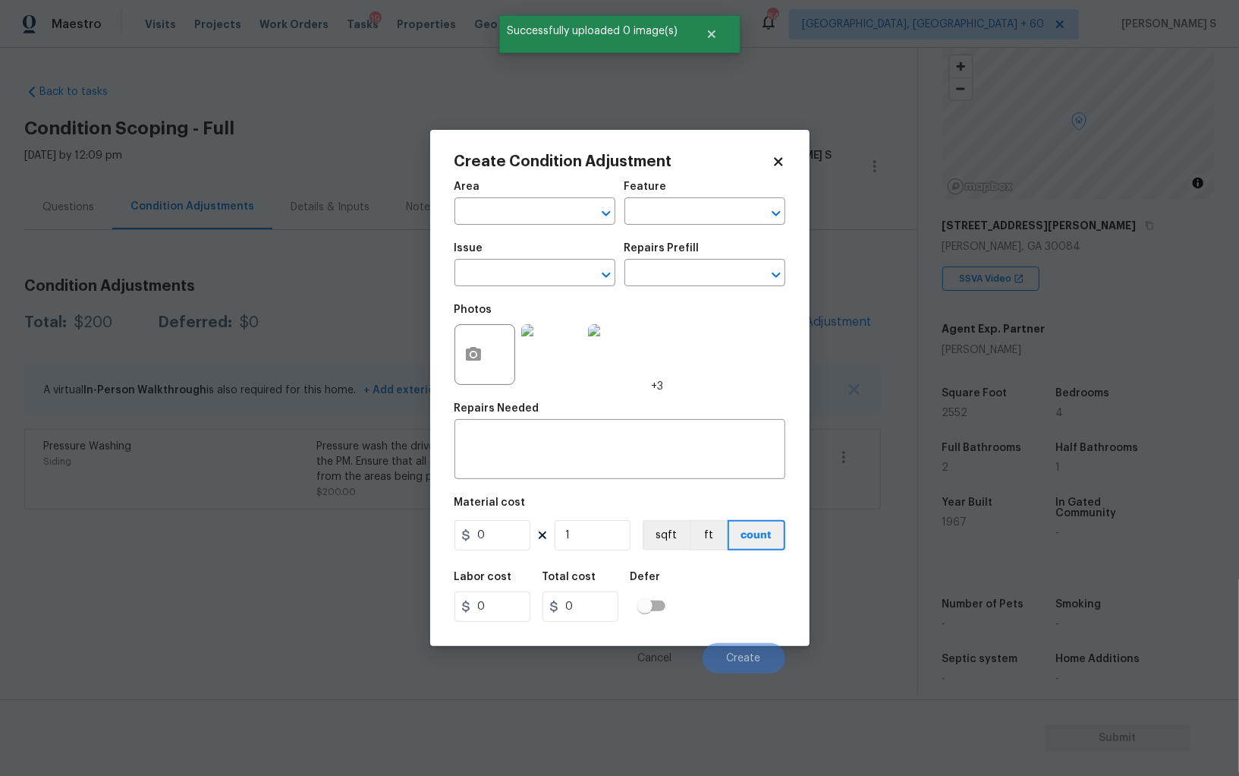
click at [548, 288] on span "Issue ​" at bounding box center [535, 264] width 161 height 61
click at [543, 260] on div "Issue" at bounding box center [535, 253] width 161 height 20
click at [531, 286] on input "text" at bounding box center [514, 275] width 118 height 24
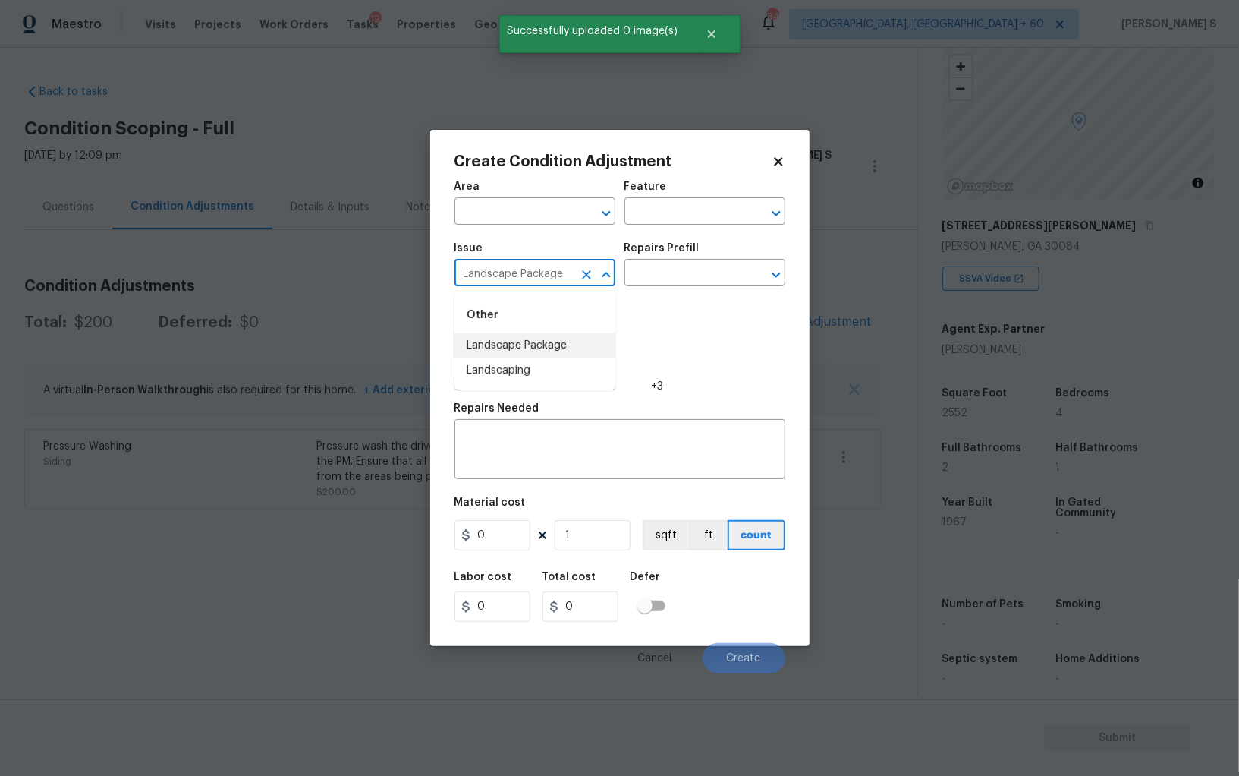
type input "Landscape Package"
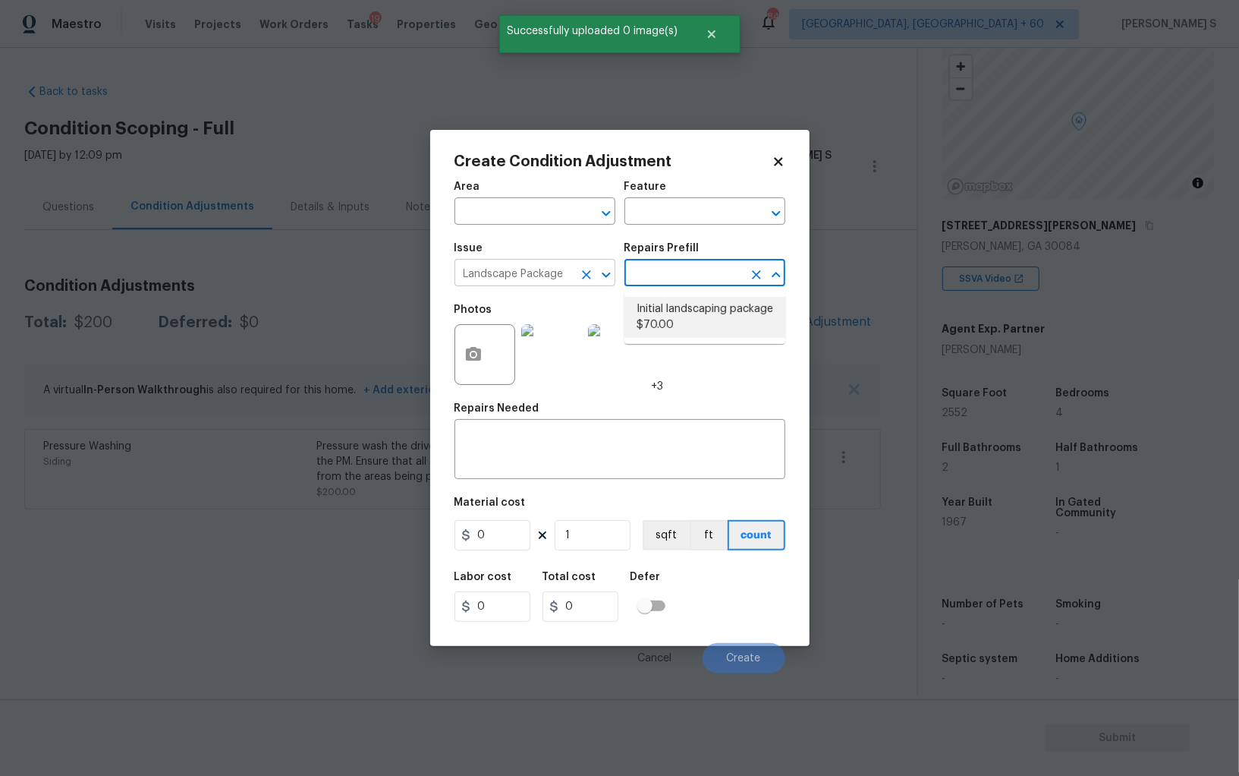
type input "Home Readiness Packages"
type textarea "Mowing of grass up to 6" in height. Mow, edge along driveways & sidewalks, trim…"
type input "70"
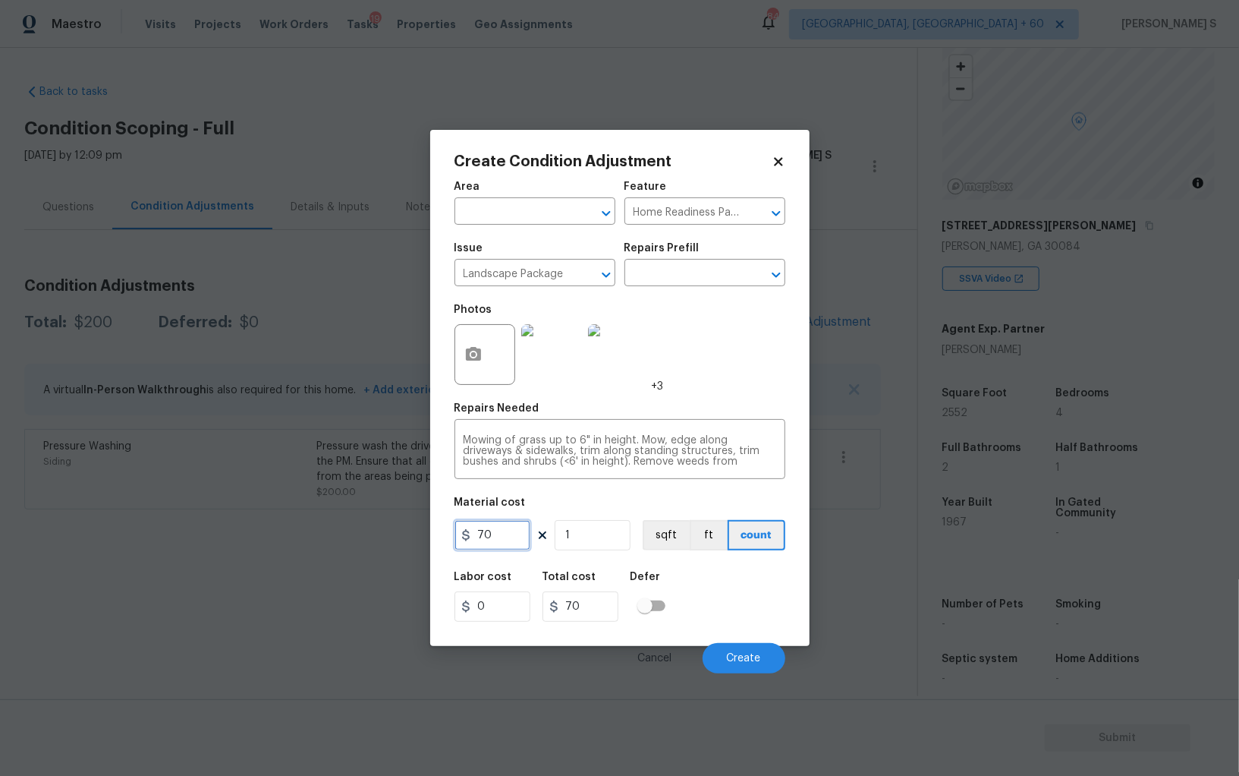
click at [505, 545] on input "70" at bounding box center [493, 535] width 76 height 30
click at [501, 542] on input "70" at bounding box center [493, 535] width 76 height 30
type input "300"
click at [754, 650] on button "Create" at bounding box center [744, 658] width 83 height 30
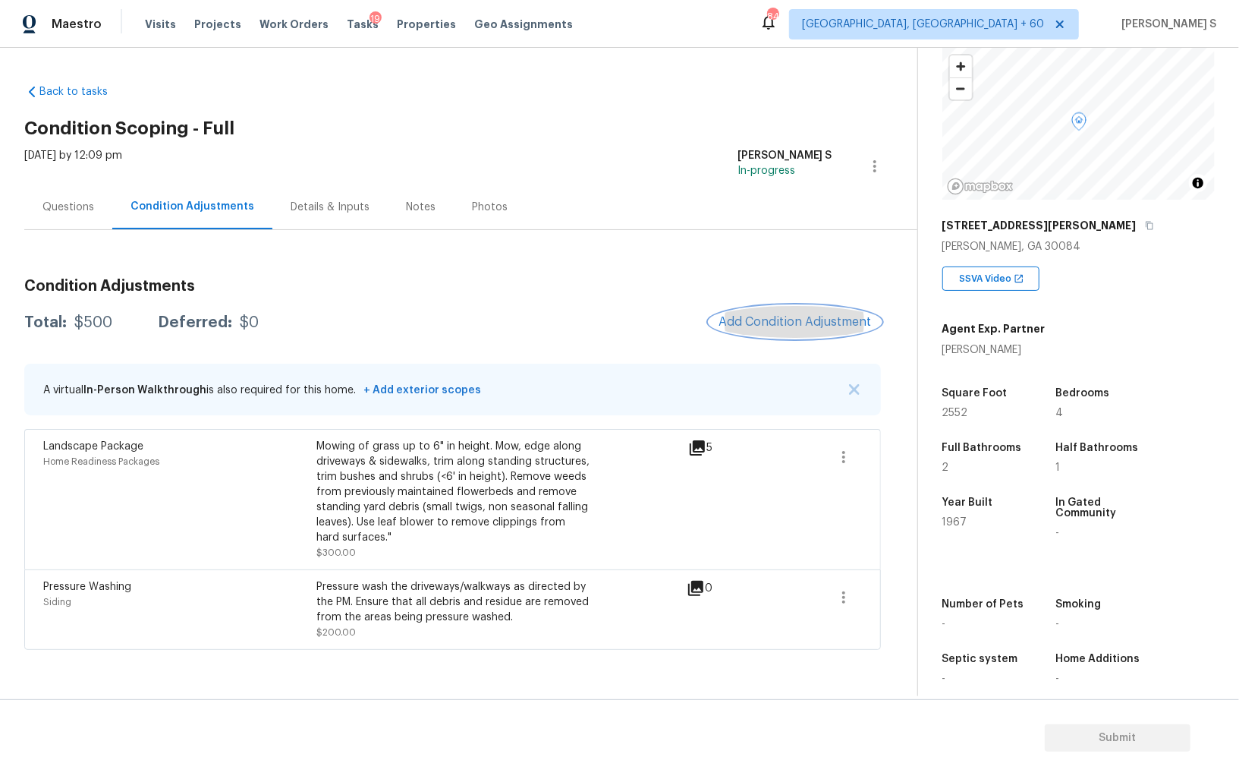
click at [737, 321] on span "Add Condition Adjustment" at bounding box center [795, 322] width 153 height 14
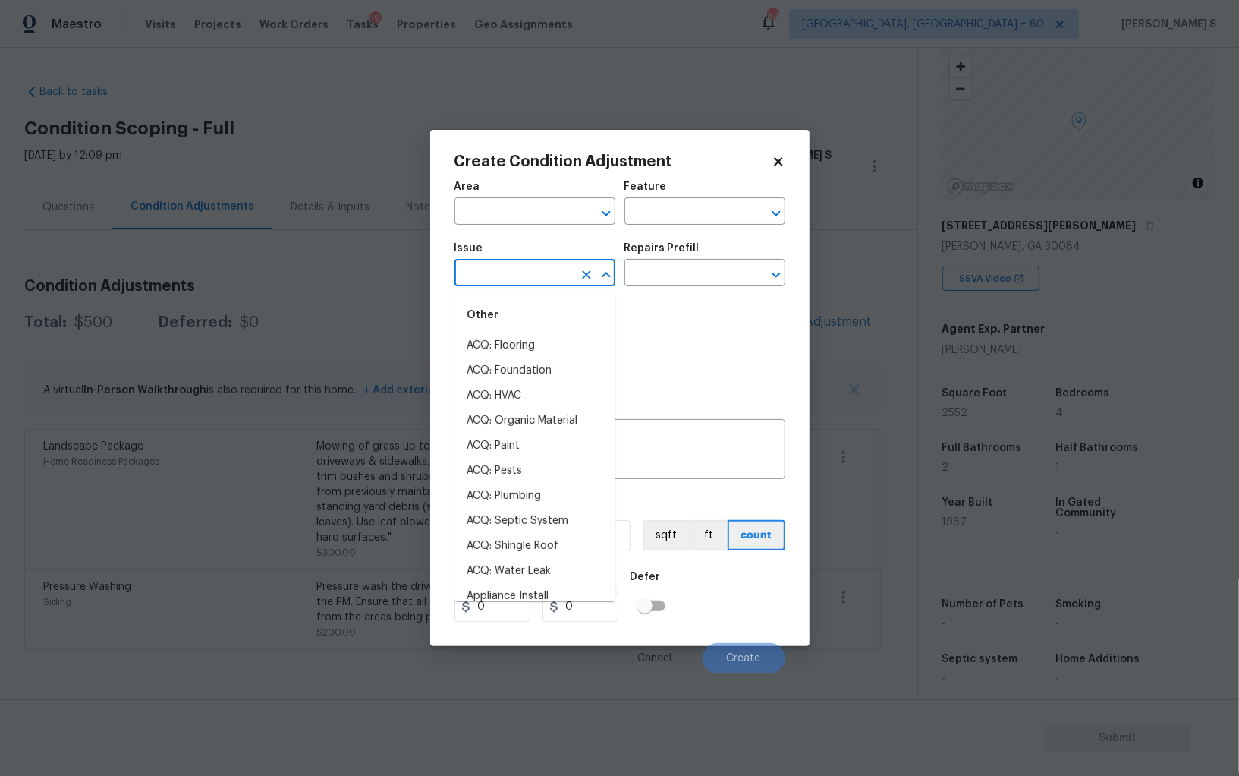
click at [470, 272] on input "text" at bounding box center [514, 275] width 118 height 24
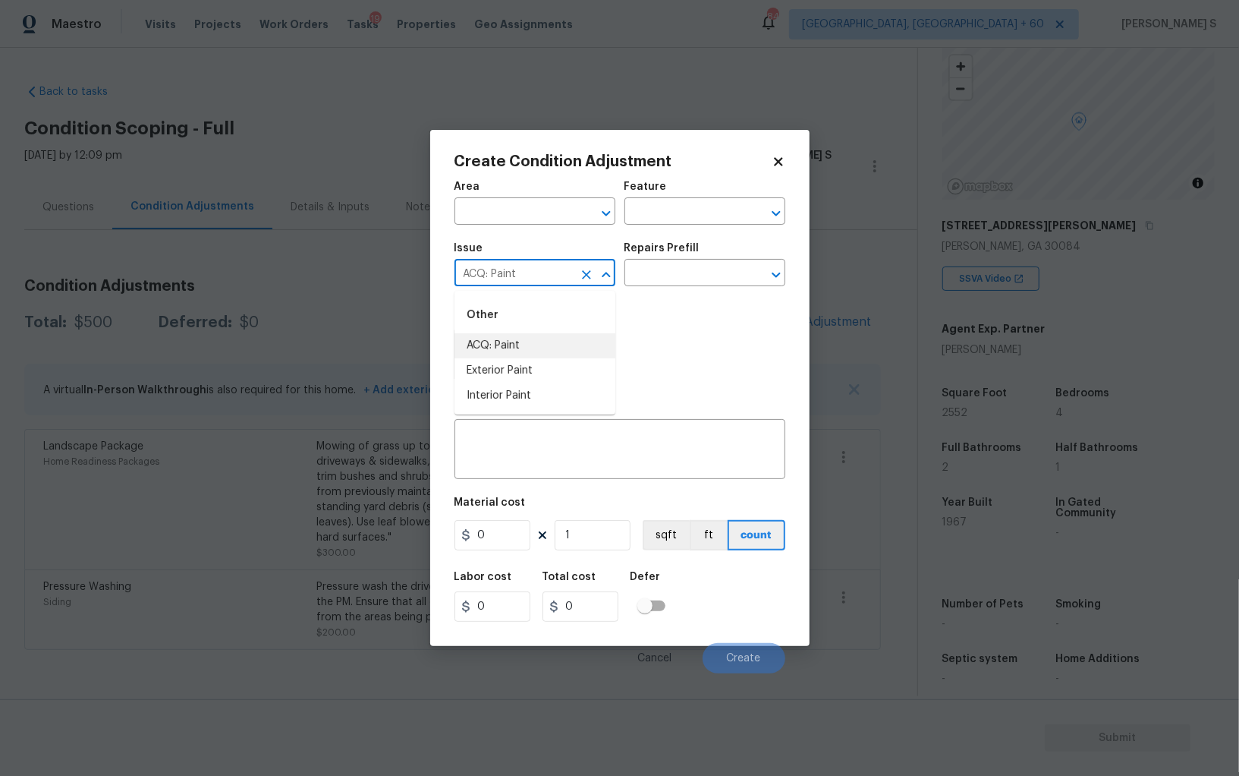
type input "ACQ: Paint"
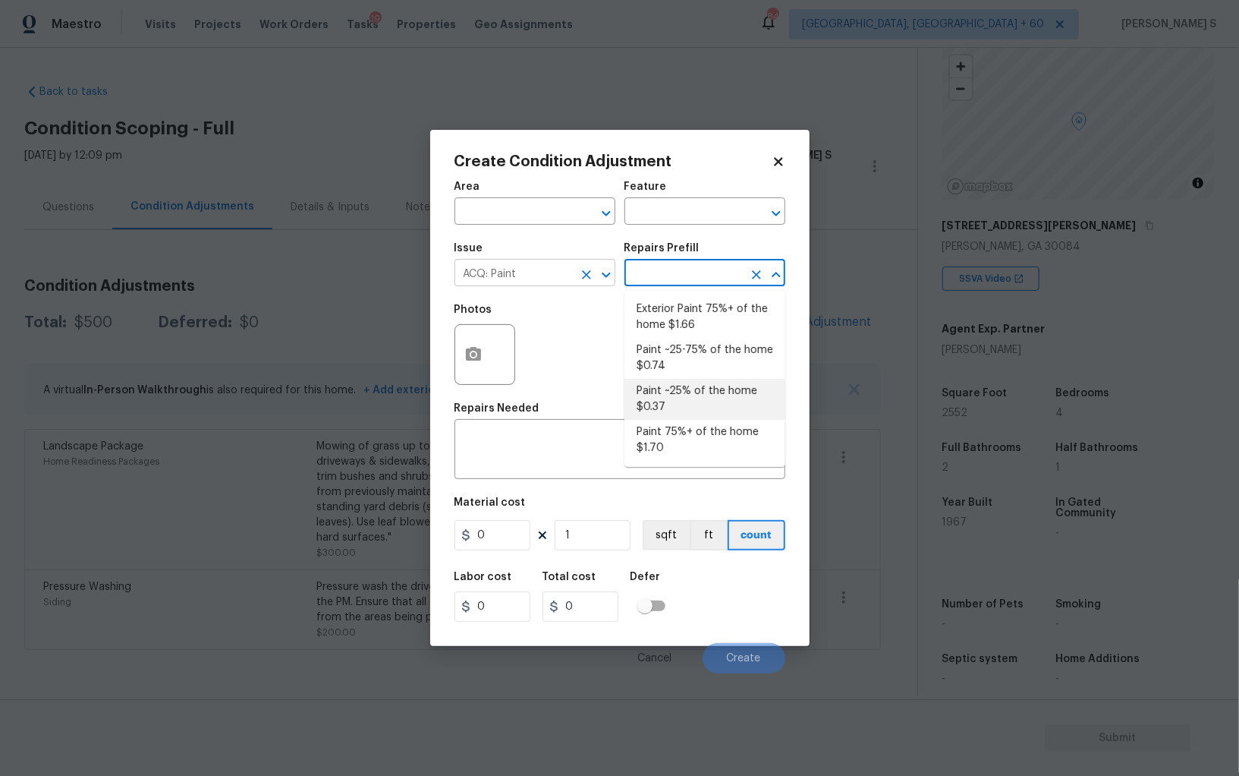
type input "Acquisition"
type textarea "Acquisition Scope: ~25% of the home needs interior paint"
type input "0.37"
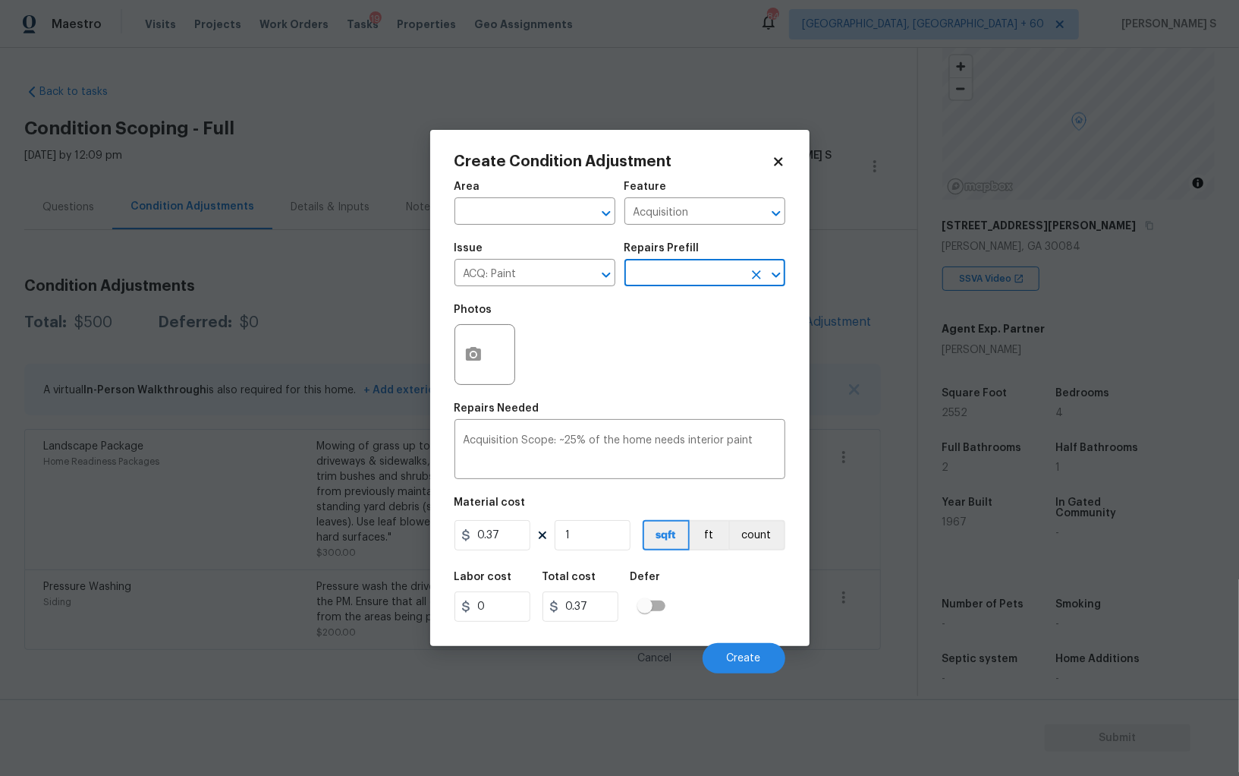
click at [593, 518] on figure "Material cost 0.37 1 sqft ft count" at bounding box center [620, 525] width 331 height 56
click at [593, 540] on input "1" at bounding box center [593, 535] width 76 height 30
type input "2"
type input "0.74"
type input "25"
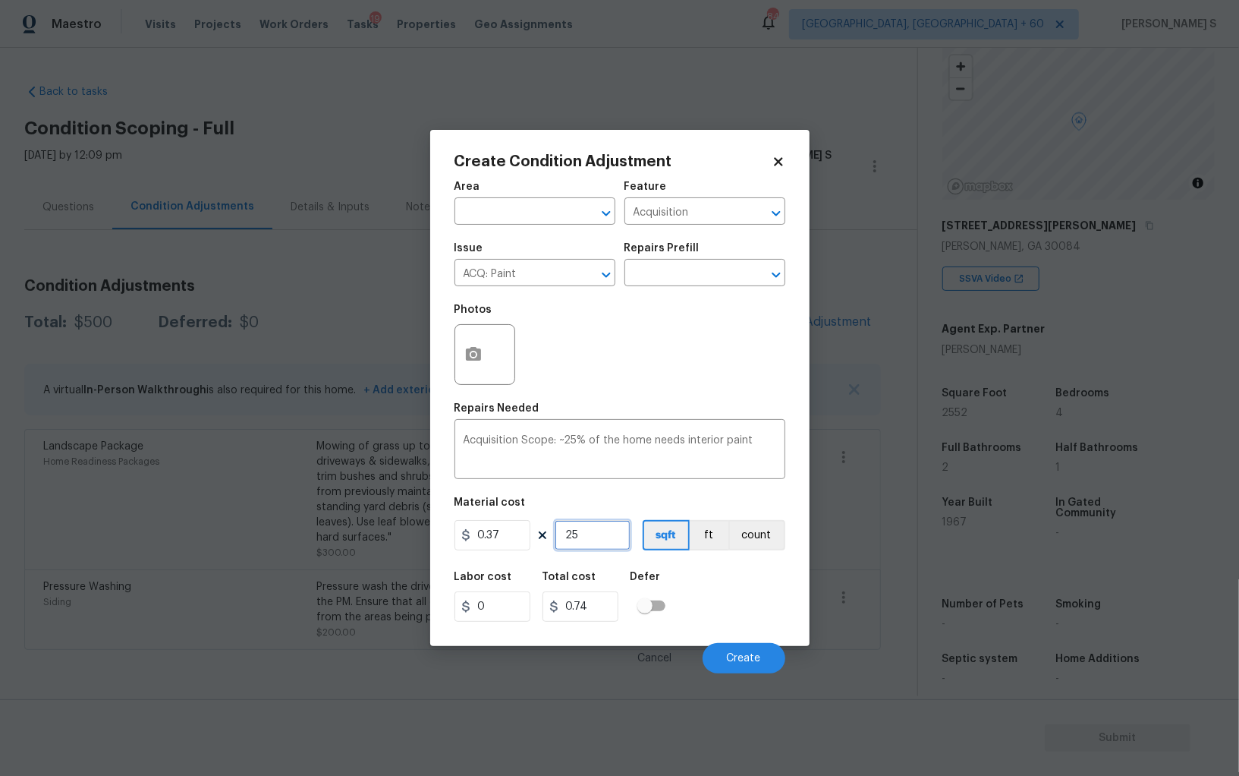
type input "9.25"
type input "255"
type input "94.35"
type input "2552"
type input "944.24"
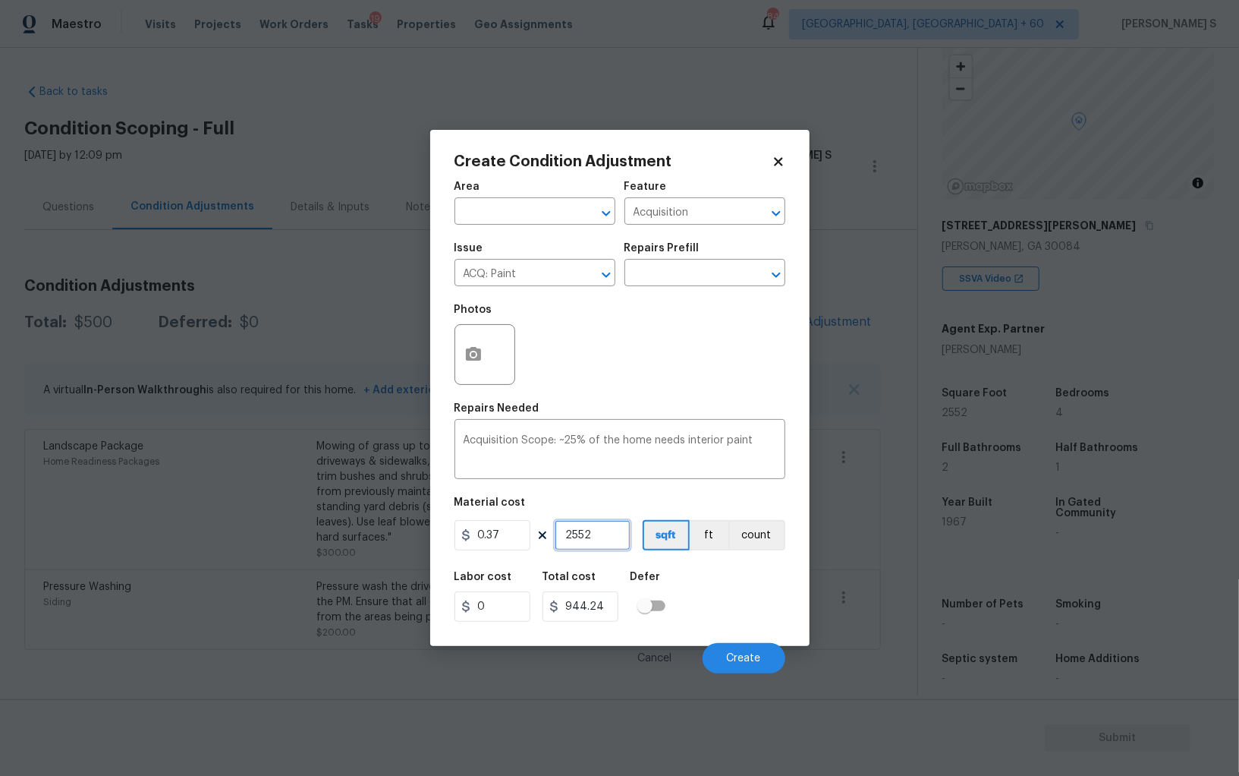
type input "2552"
click at [769, 625] on div "Labor cost 0 Total cost 944.24 Defer" at bounding box center [620, 596] width 331 height 68
click at [757, 661] on span "Create" at bounding box center [744, 658] width 34 height 11
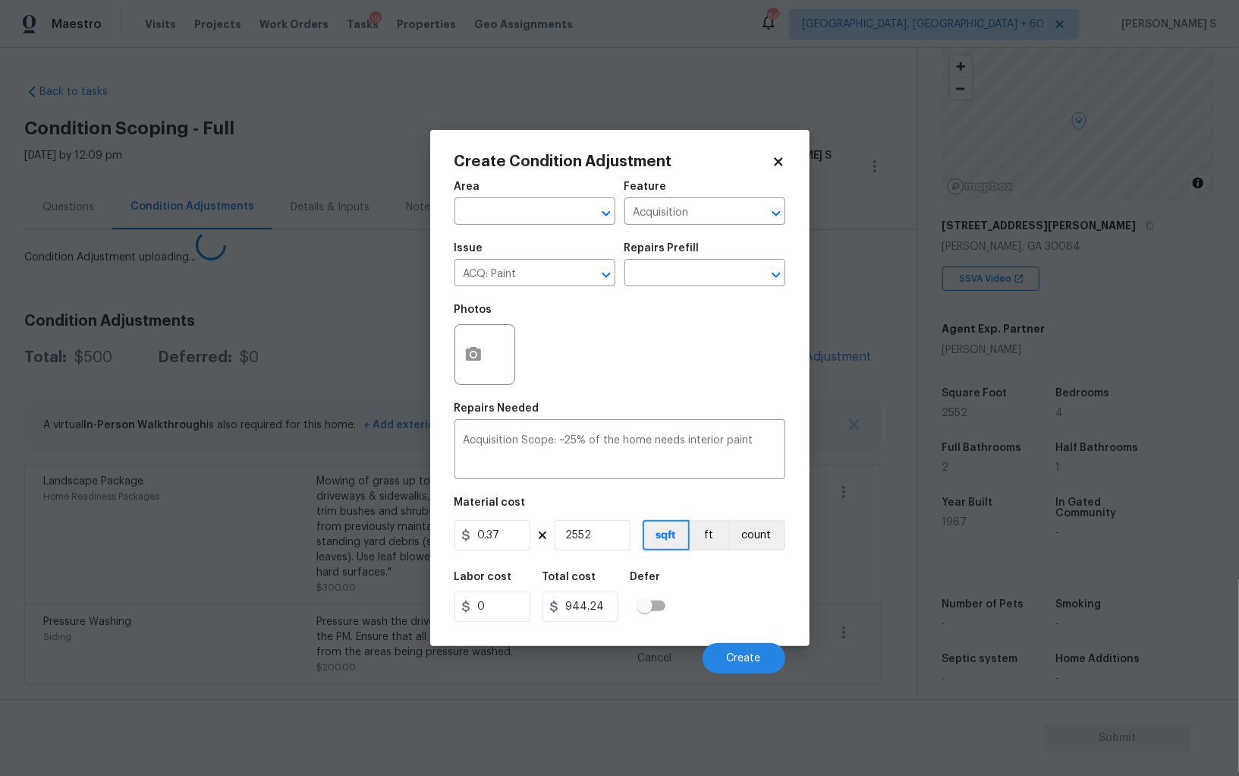
click at [194, 578] on body "Maestro Visits Projects Work Orders Tasks 19 Properties Geo Assignments 844 Alb…" at bounding box center [619, 388] width 1239 height 776
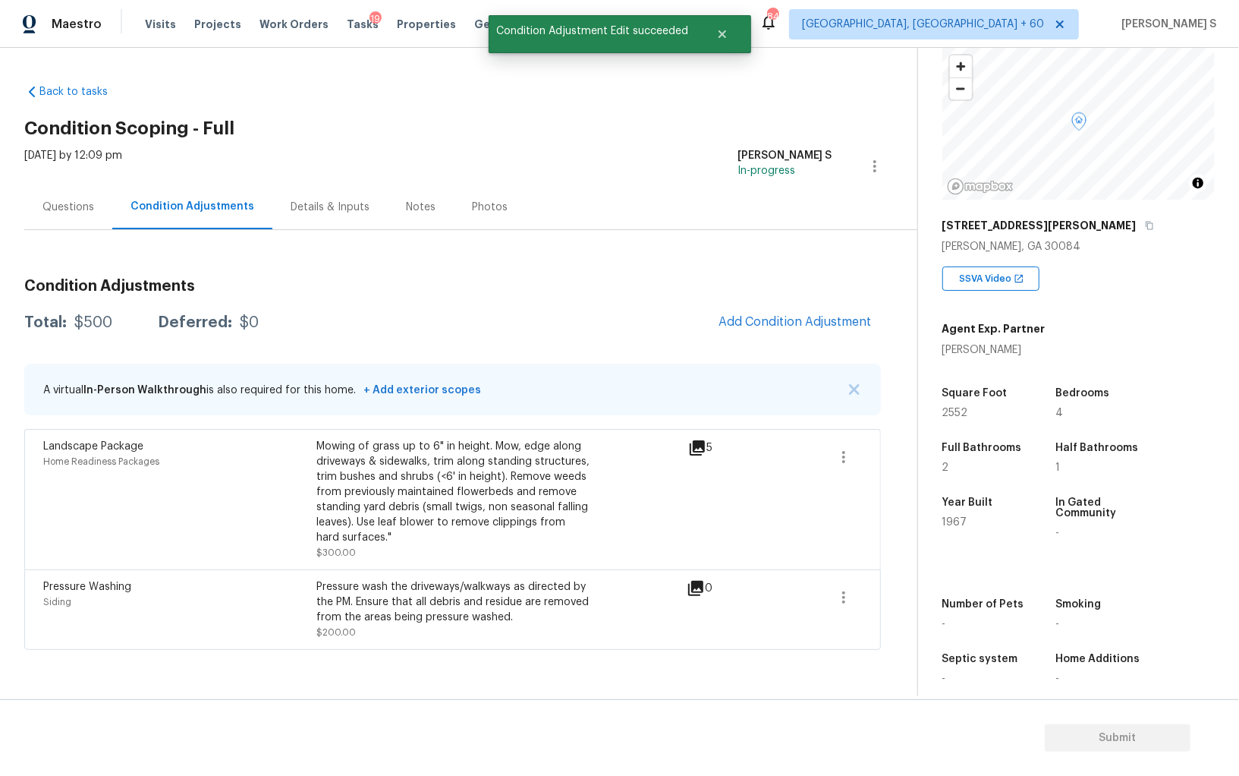
click at [767, 351] on div "Condition Adjustments Total: $500 Deferred: $0 Add Condition Adjustment A virtu…" at bounding box center [452, 457] width 857 height 383
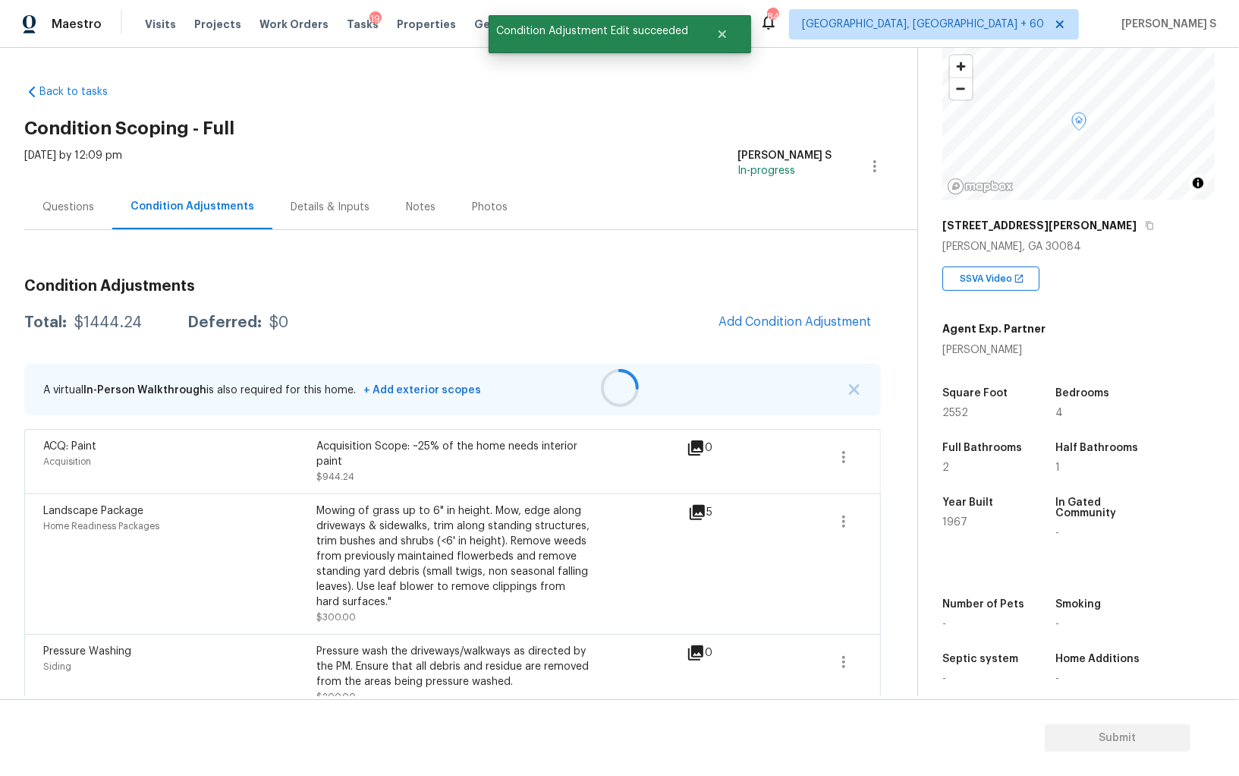
click at [792, 334] on div at bounding box center [619, 388] width 1239 height 776
click at [791, 322] on div at bounding box center [619, 388] width 1239 height 776
click at [791, 324] on span "Add Condition Adjustment" at bounding box center [795, 322] width 153 height 14
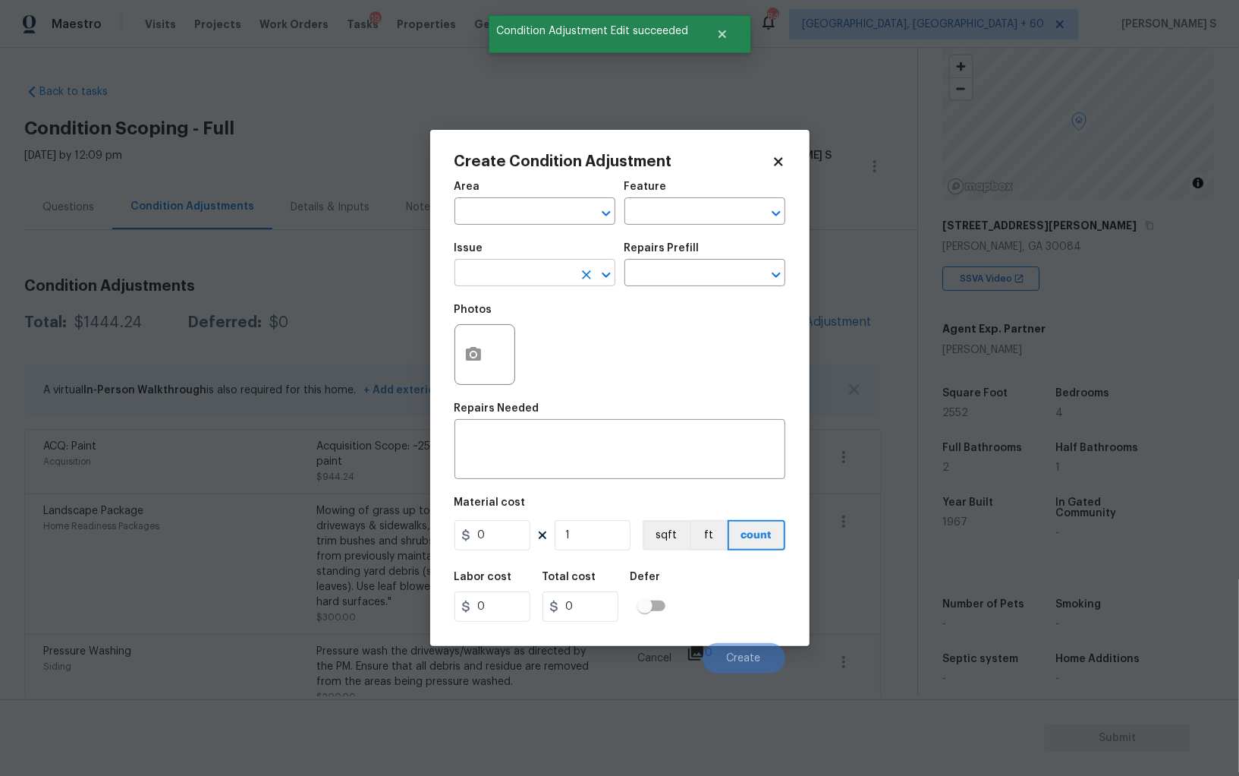
click at [498, 268] on input "text" at bounding box center [514, 275] width 118 height 24
type input "ACQ: Flooring"
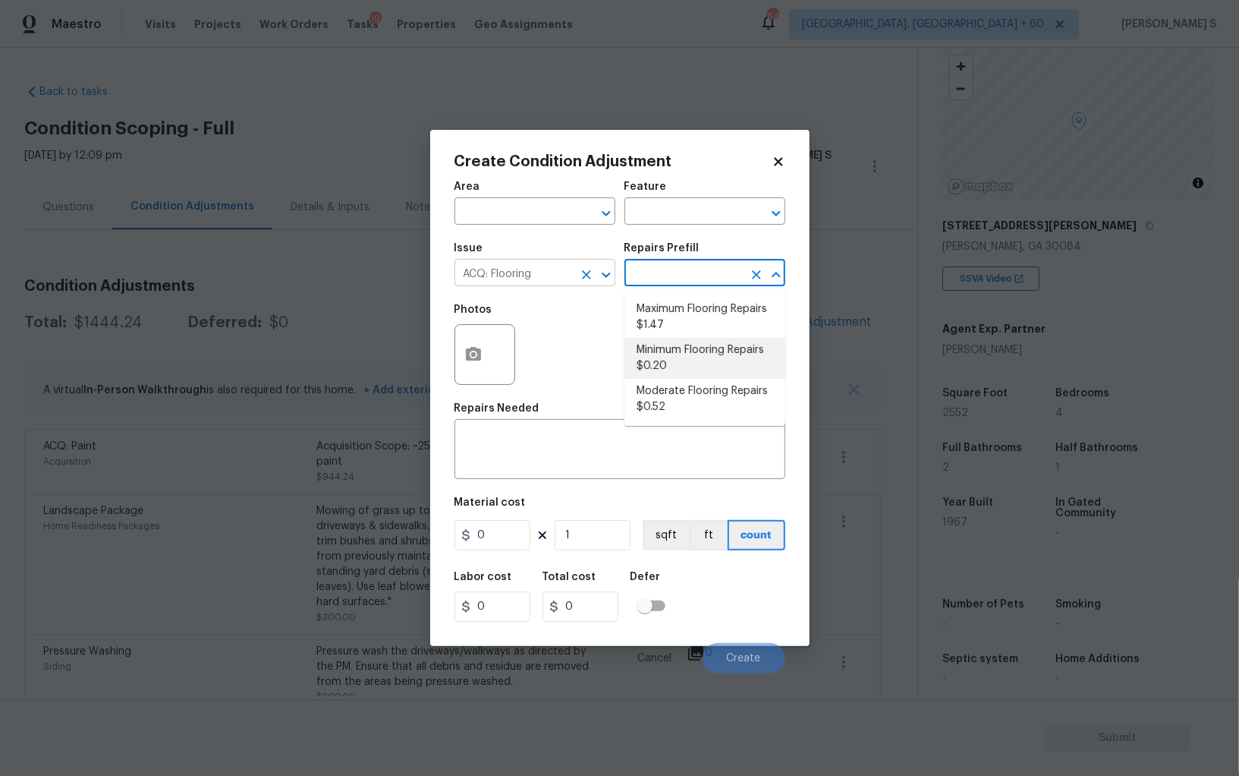
type input "Acquisition"
type textarea "Acquisition Scope: Minimum flooring repairs"
type input "0.2"
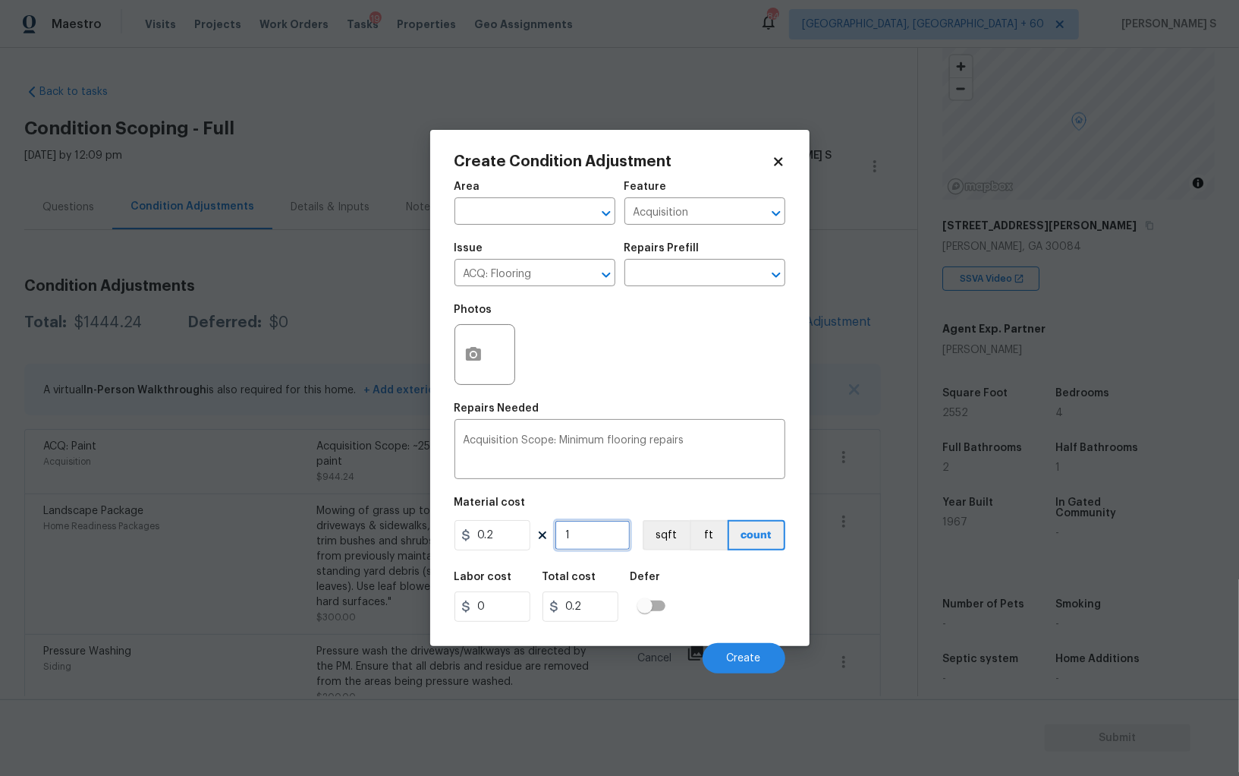
click at [612, 539] on input "1" at bounding box center [593, 535] width 76 height 30
paste input "2552"
type input "2552"
type input "510.4"
type input "2552"
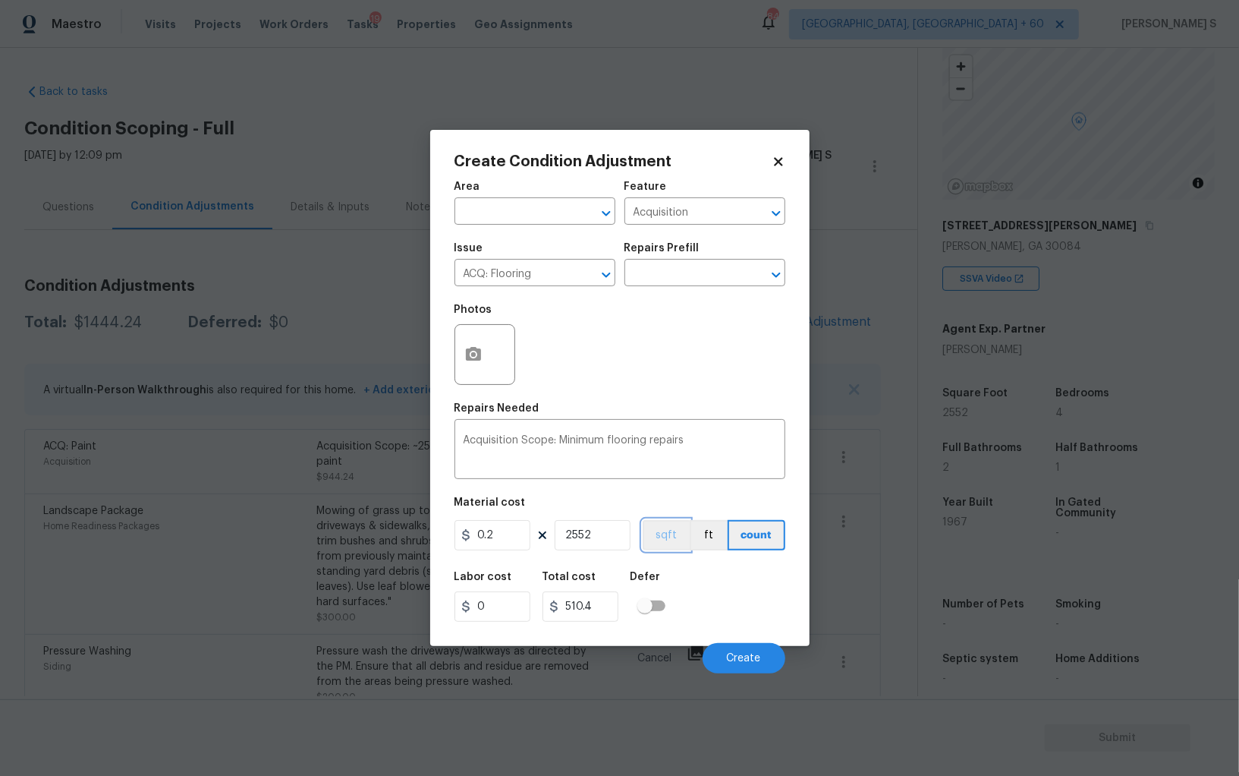
click at [681, 540] on button "sqft" at bounding box center [666, 535] width 47 height 30
click at [697, 584] on div "Labor cost 0 Total cost 510.4 Defer" at bounding box center [620, 596] width 331 height 68
click at [770, 662] on button "Create" at bounding box center [744, 658] width 83 height 30
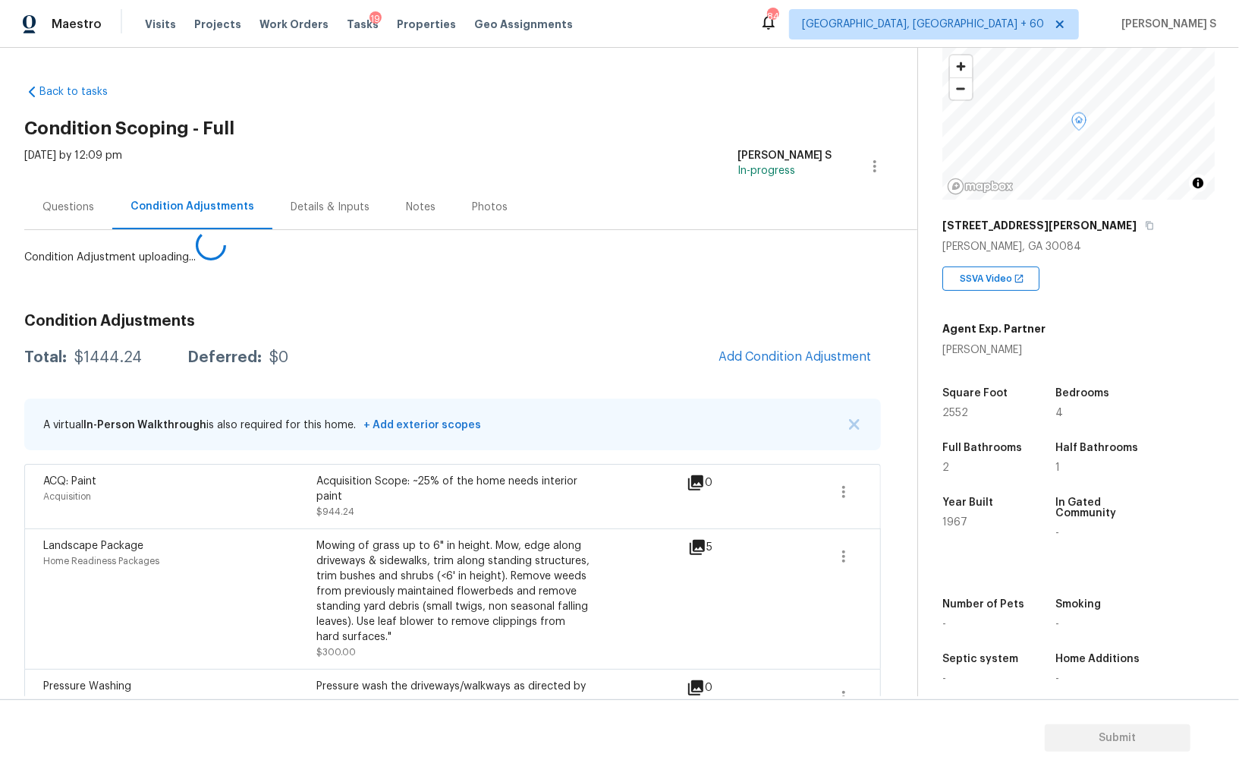
click at [128, 639] on body "Maestro Visits Projects Work Orders Tasks 19 Properties Geo Assignments 844 Alb…" at bounding box center [619, 388] width 1239 height 776
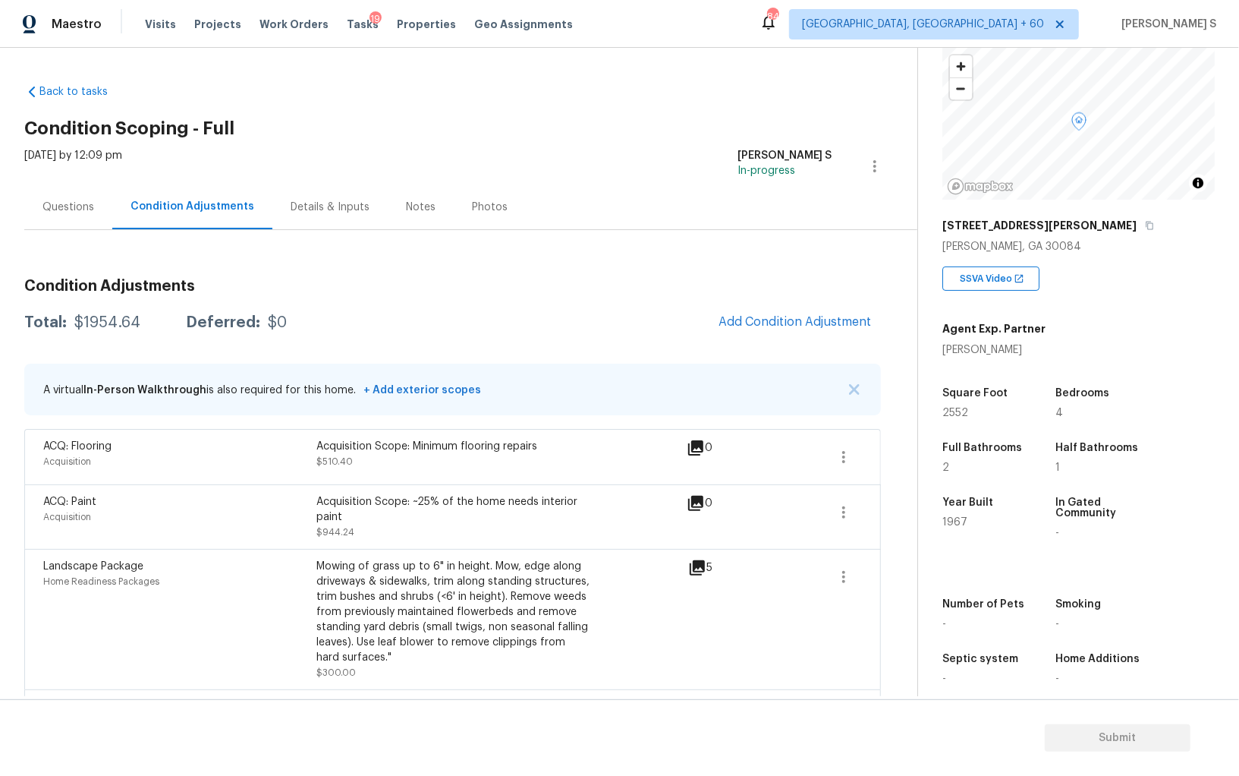
click at [74, 194] on div "Questions" at bounding box center [68, 206] width 88 height 45
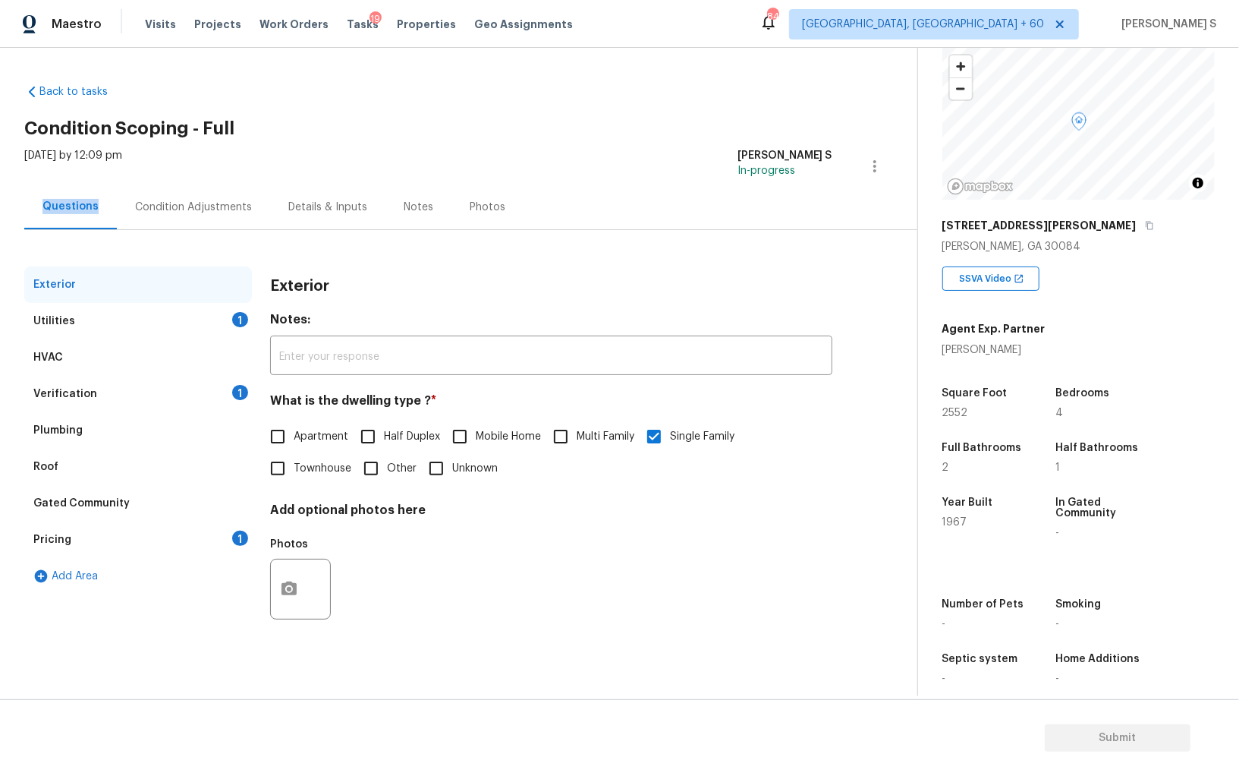
click at [74, 194] on div "Questions" at bounding box center [70, 206] width 93 height 45
click at [36, 537] on div "Pricing" at bounding box center [52, 539] width 38 height 15
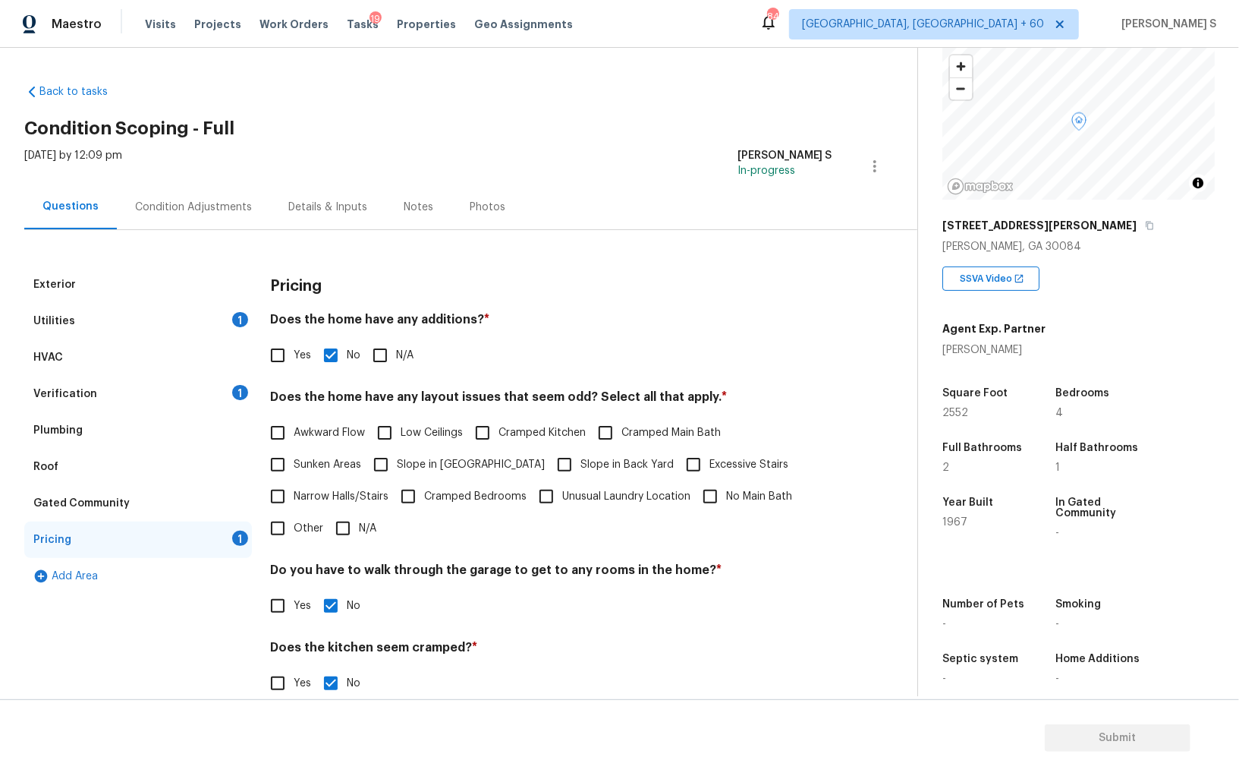
click at [388, 470] on input "Slope in Front Yard" at bounding box center [381, 465] width 32 height 32
checkbox input "true"
click at [66, 396] on div "Verification" at bounding box center [65, 393] width 64 height 15
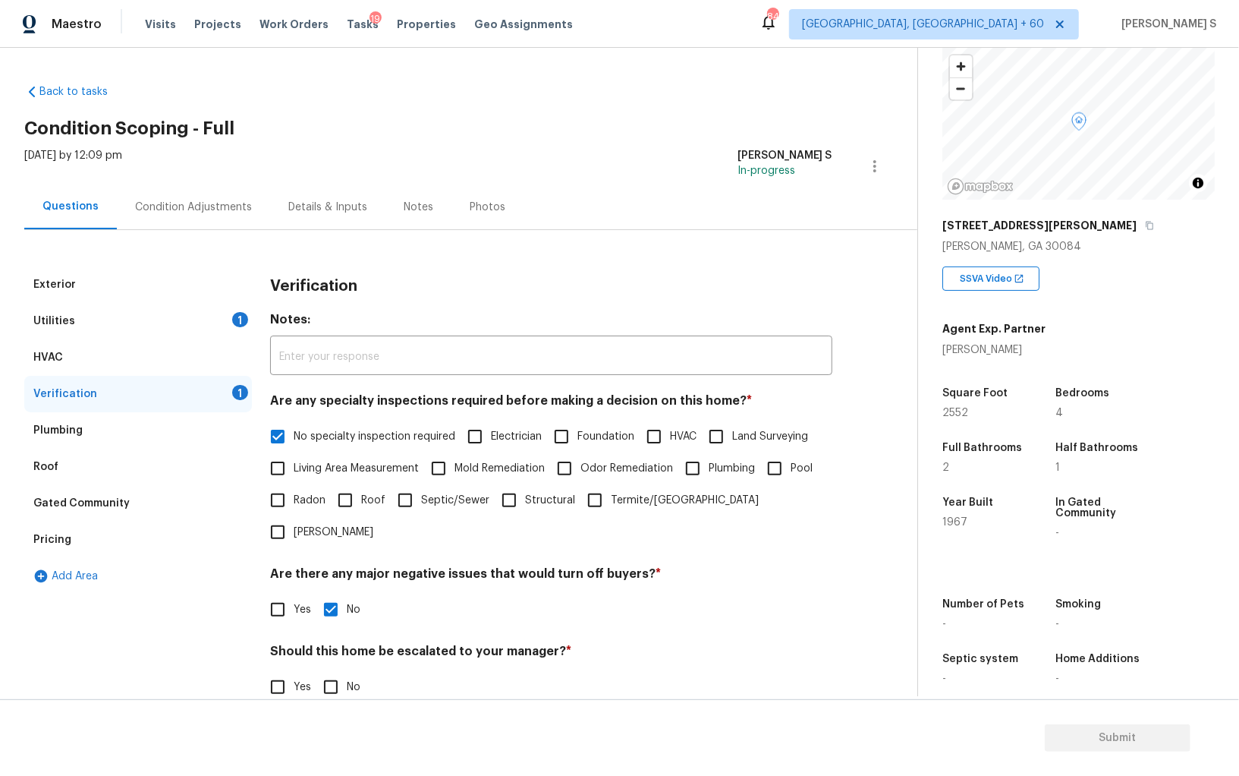
scroll to position [90, 0]
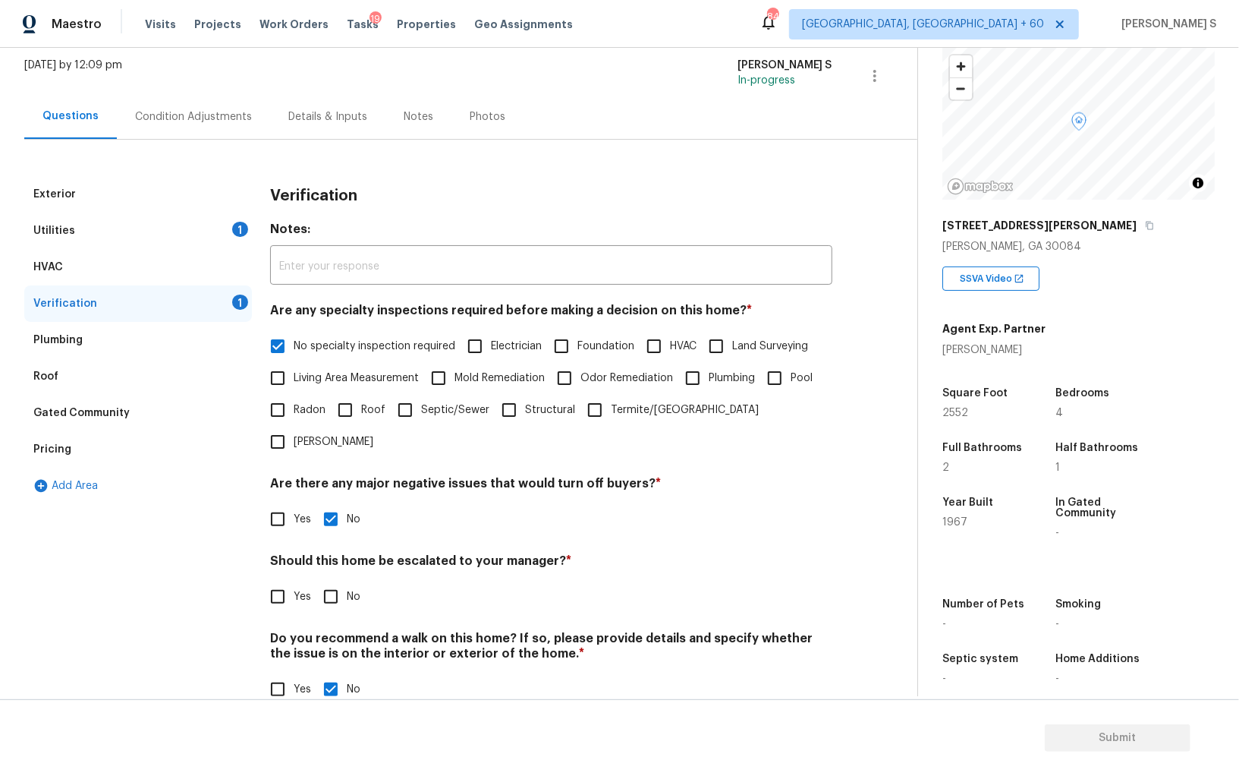
click at [280, 581] on input "Yes" at bounding box center [278, 597] width 32 height 32
checkbox input "true"
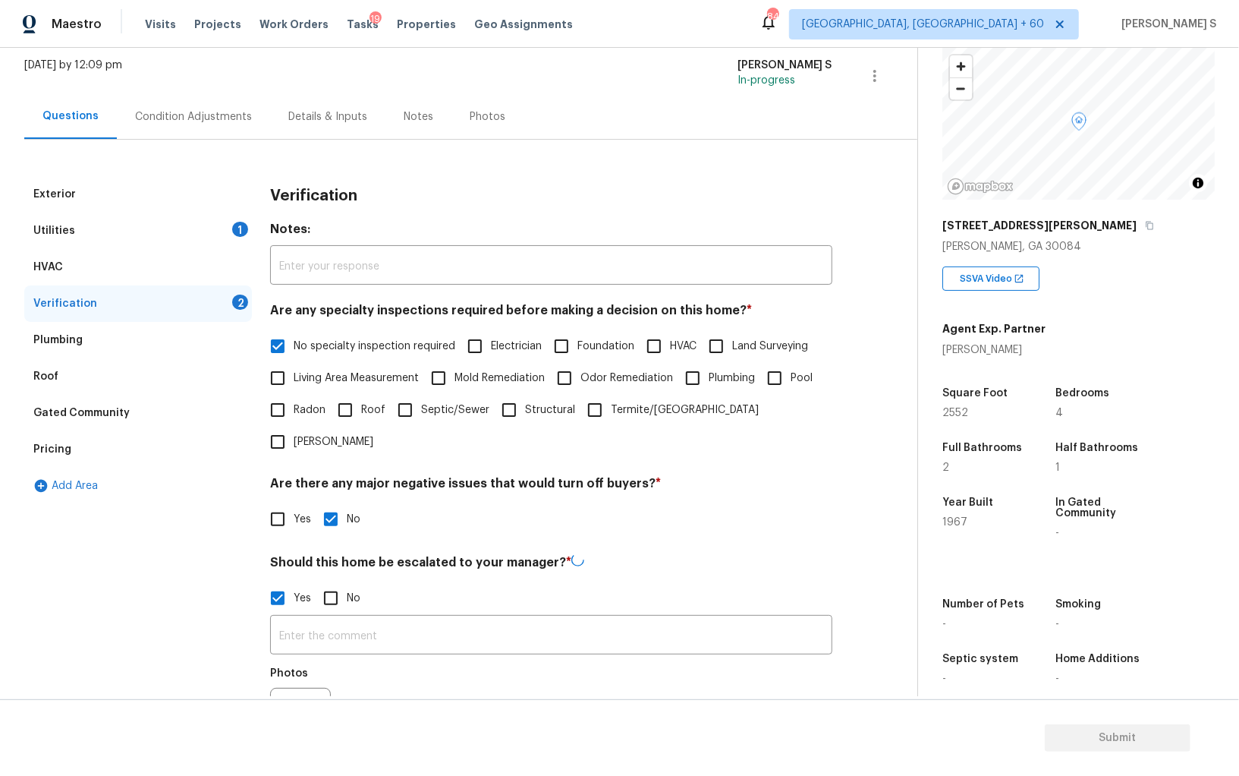
click at [280, 688] on div at bounding box center [300, 718] width 61 height 61
click at [288, 707] on icon "button" at bounding box center [289, 716] width 18 height 18
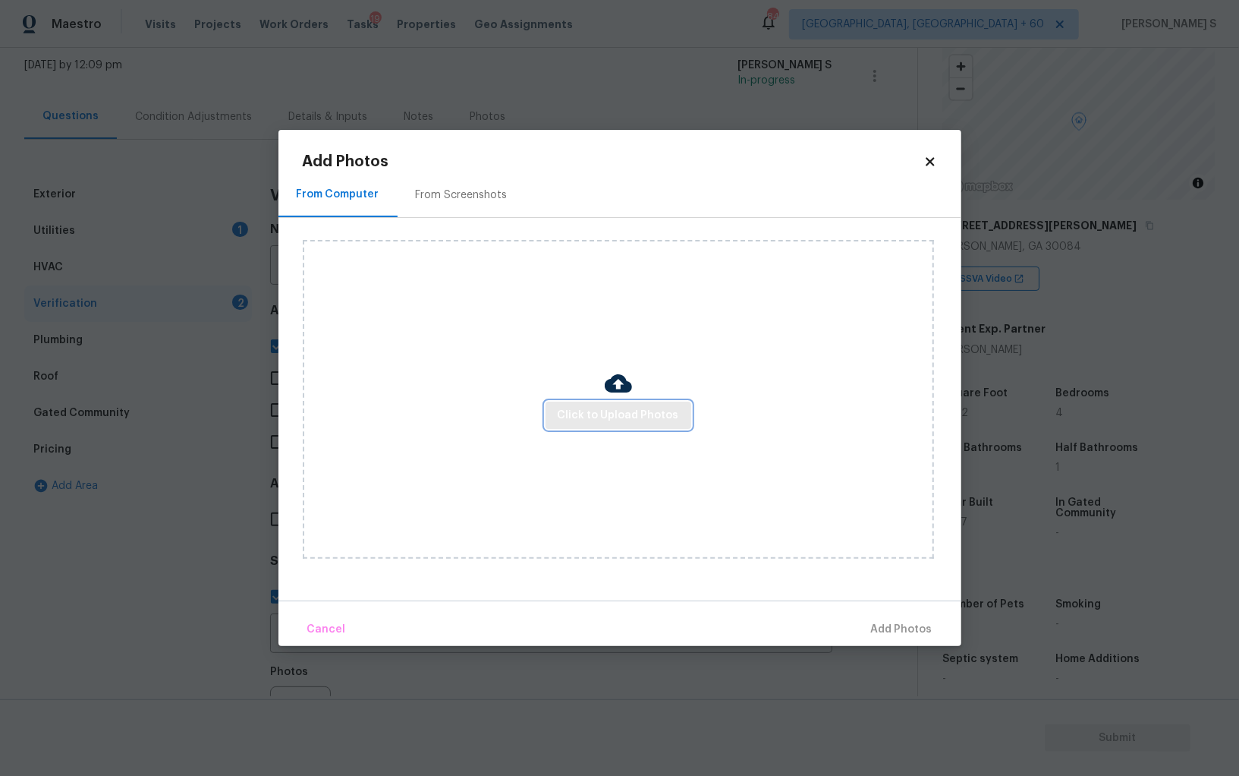
click at [612, 411] on span "Click to Upload Photos" at bounding box center [618, 415] width 121 height 19
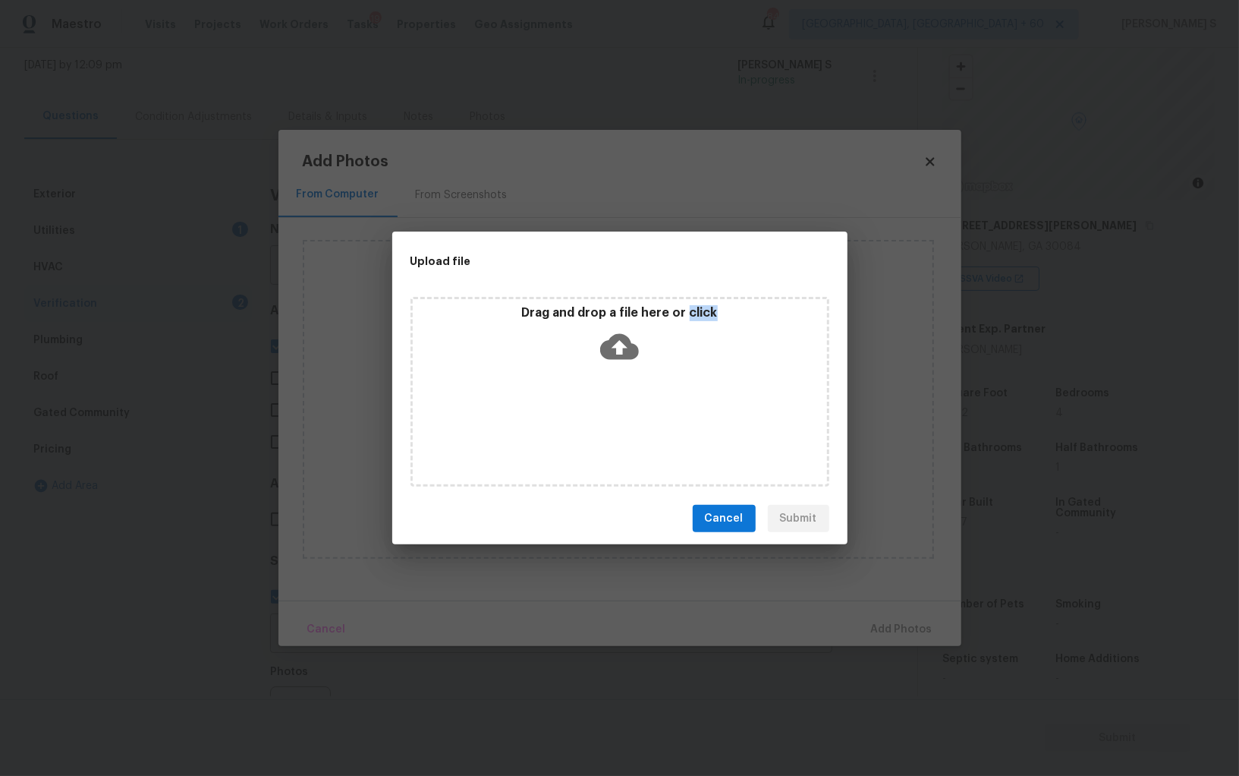
click at [612, 411] on div "Drag and drop a file here or click" at bounding box center [620, 392] width 419 height 190
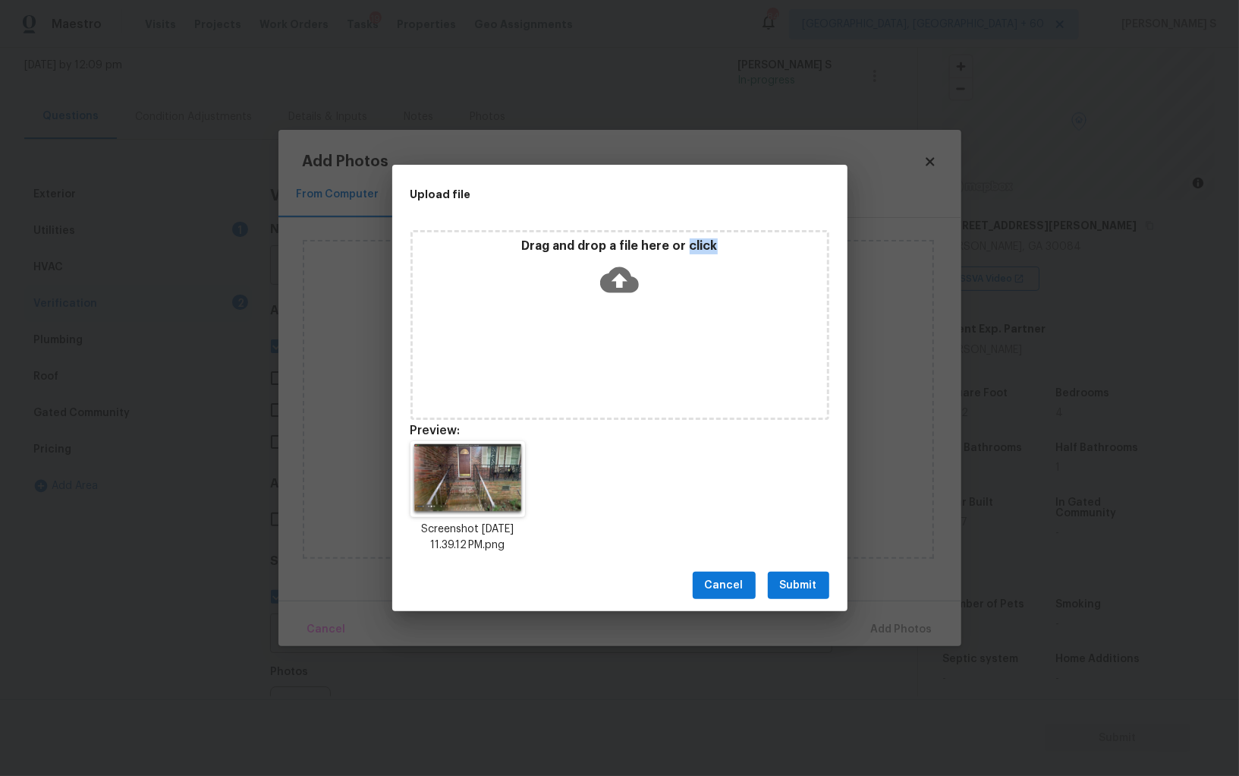
click at [811, 580] on span "Submit" at bounding box center [798, 585] width 37 height 19
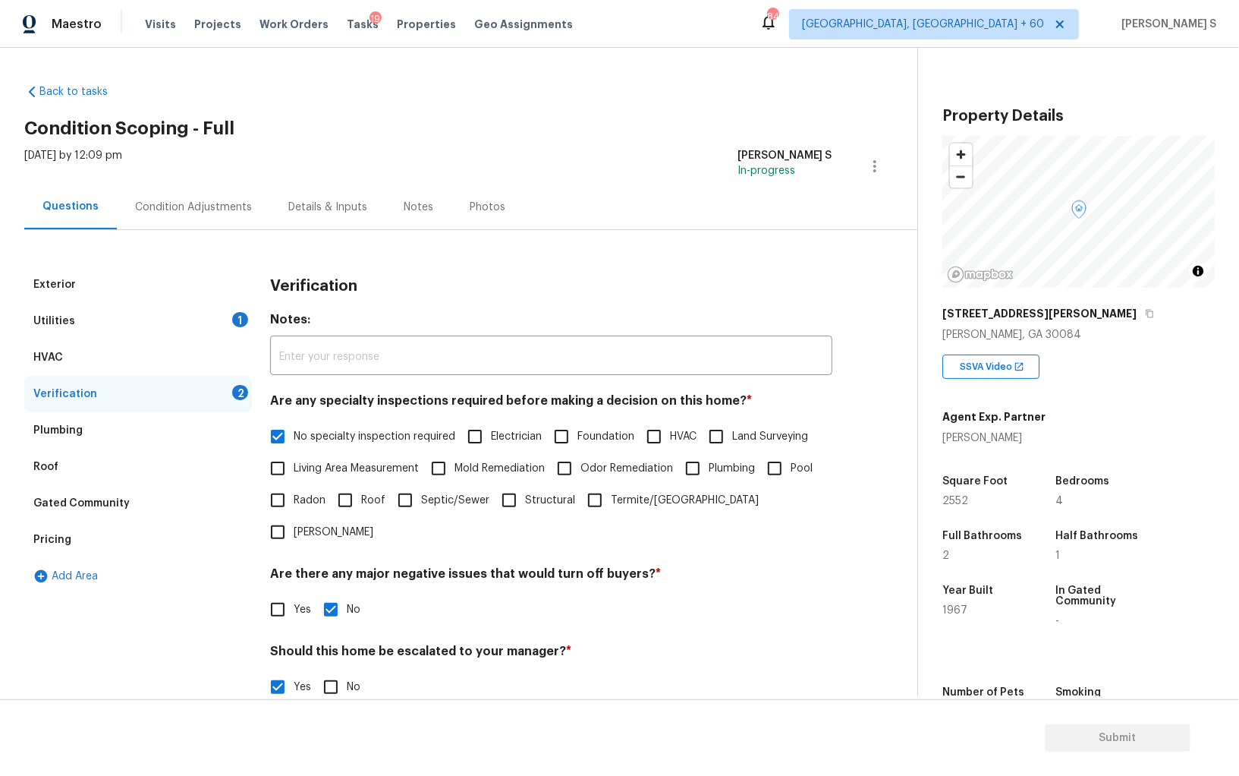
scroll to position [88, 0]
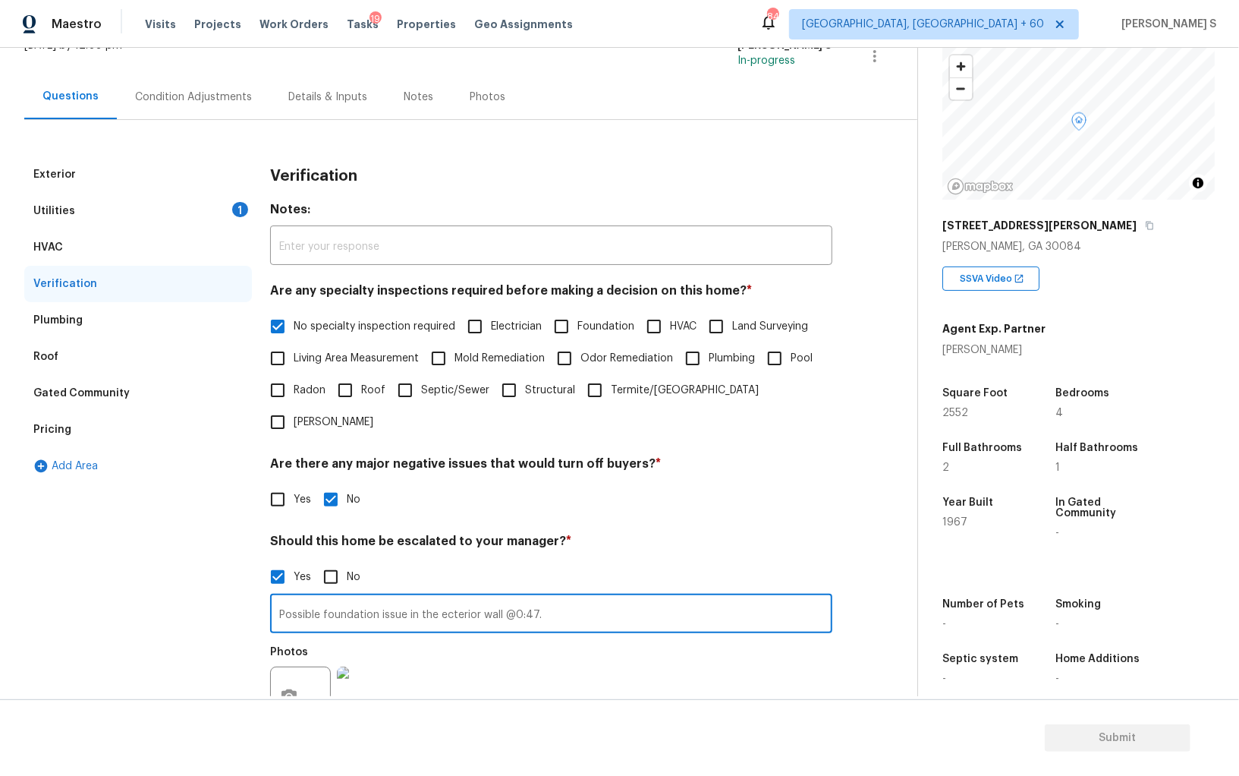
type input "Possible foundation issue in the ecterior wall @0:47."
click at [644, 652] on div "Photos" at bounding box center [551, 687] width 562 height 99
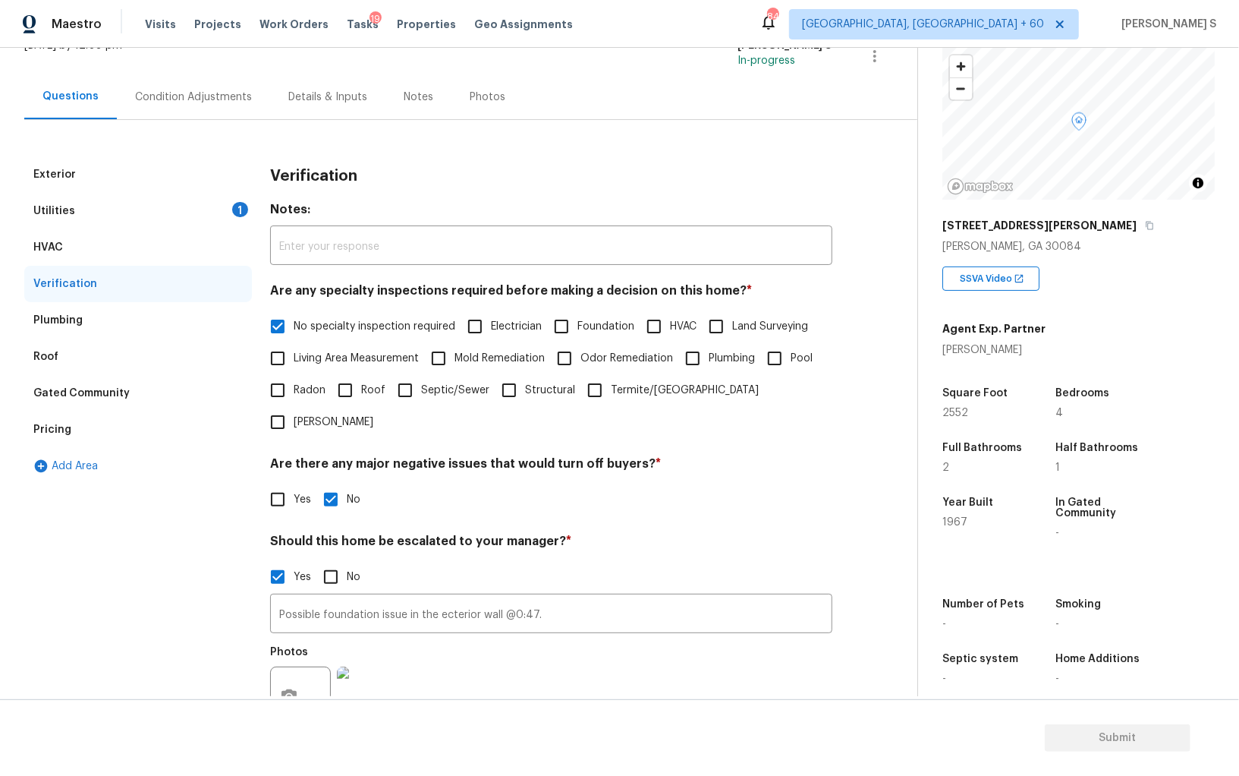
scroll to position [0, 0]
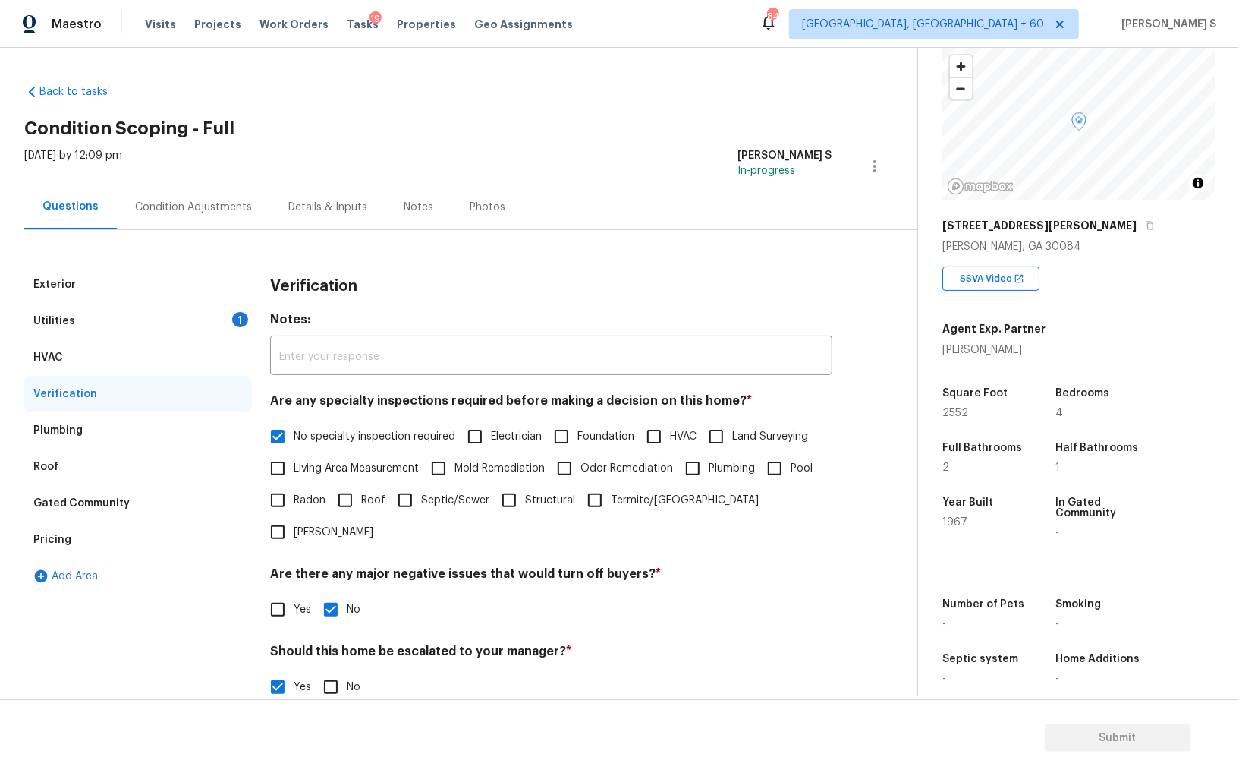
click at [223, 215] on div "Condition Adjustments" at bounding box center [193, 206] width 153 height 45
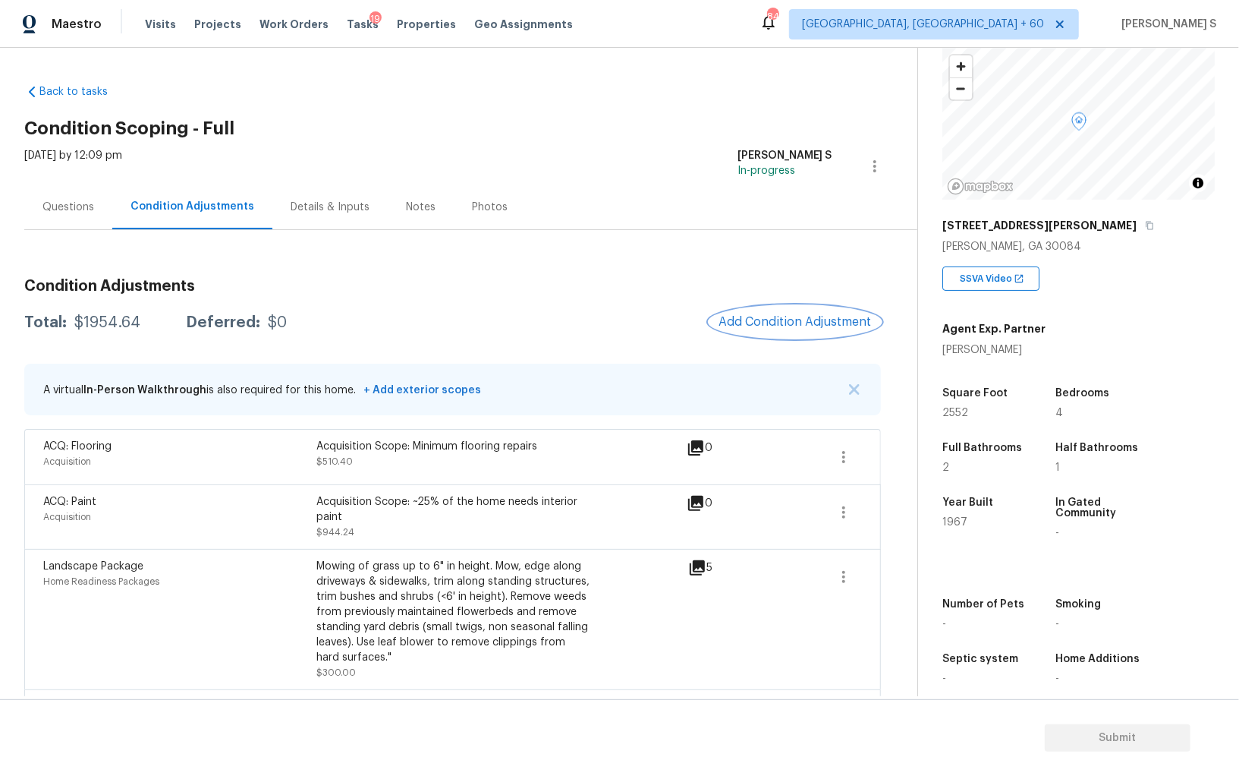
click at [772, 306] on button "Add Condition Adjustment" at bounding box center [796, 322] width 172 height 32
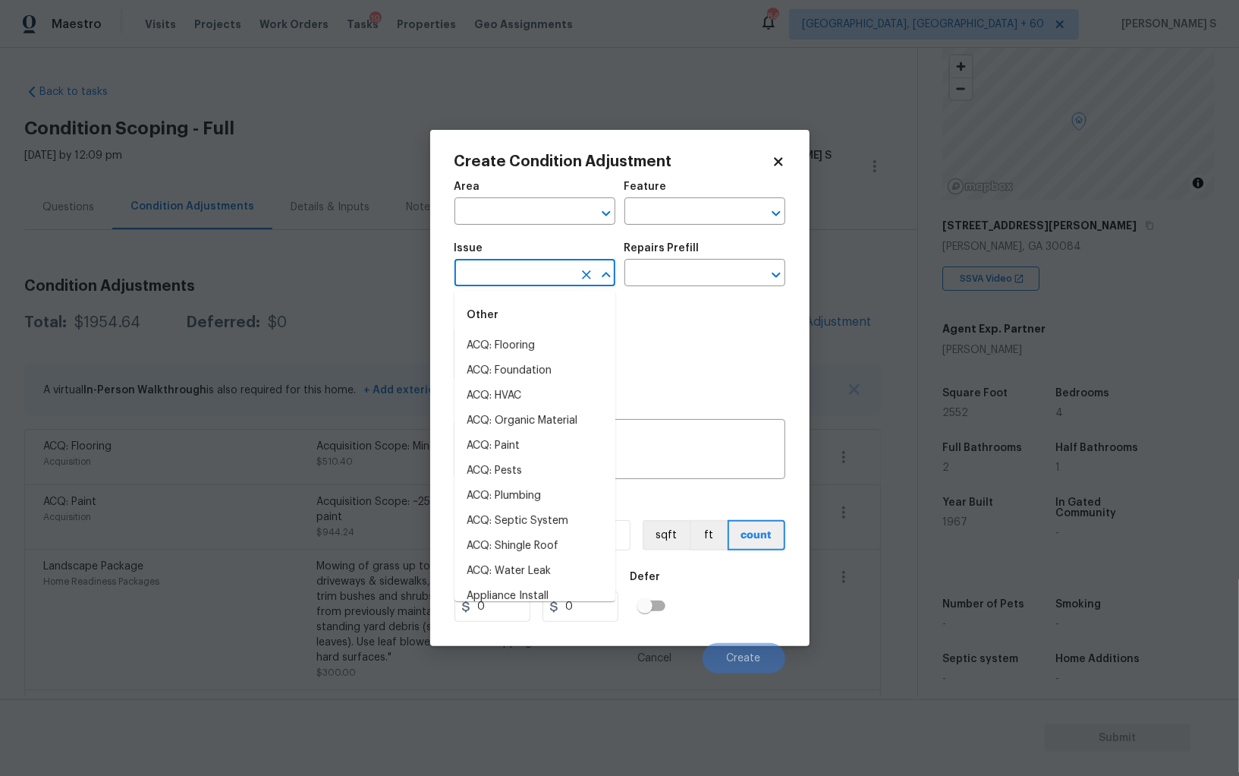
click at [555, 273] on input "text" at bounding box center [514, 275] width 118 height 24
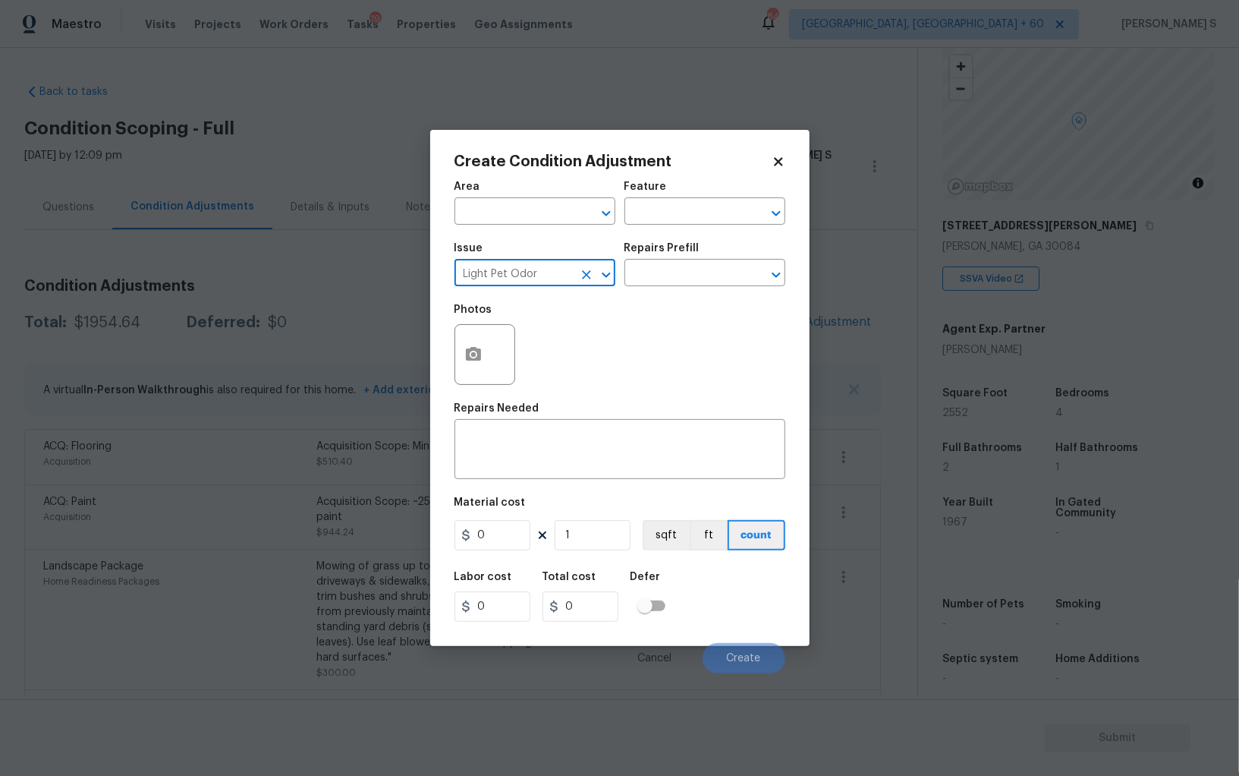
type input "Light Pet Odor"
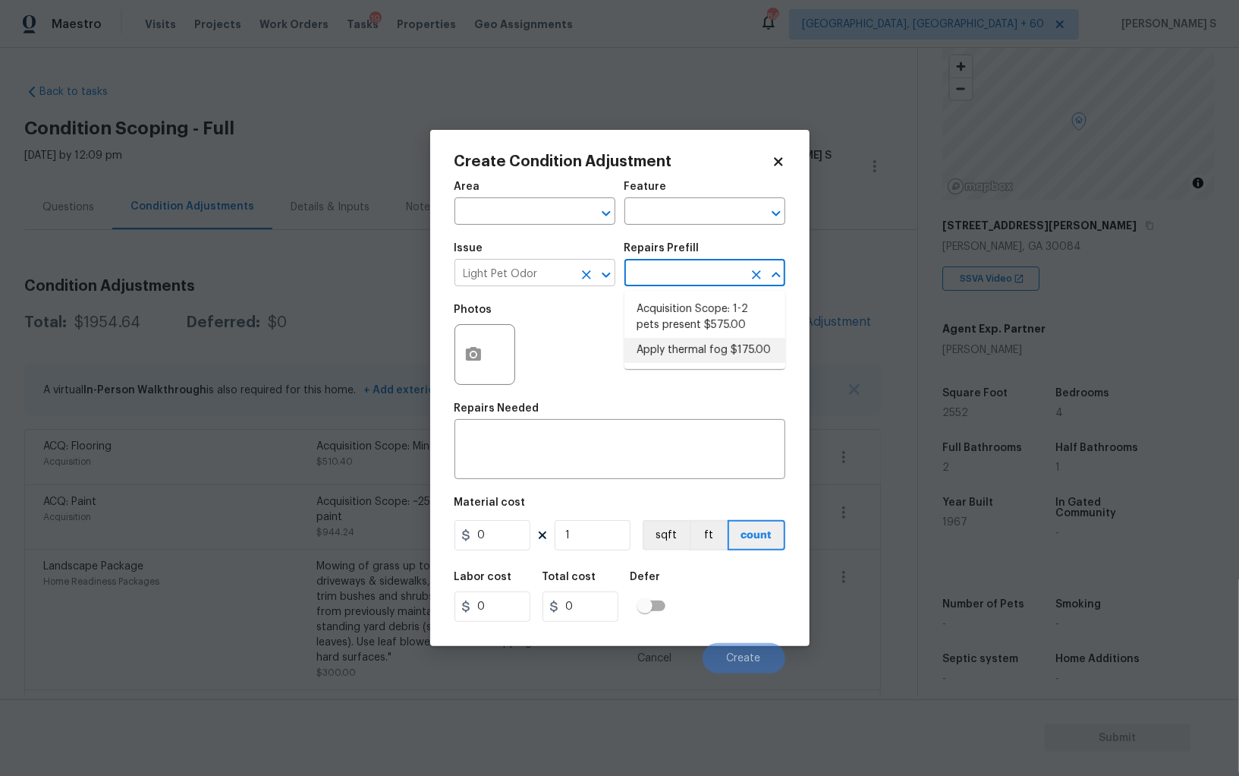
type textarea "OD Odor Protocol: Thermal fog home due to pet or smoke odor"
type input "175"
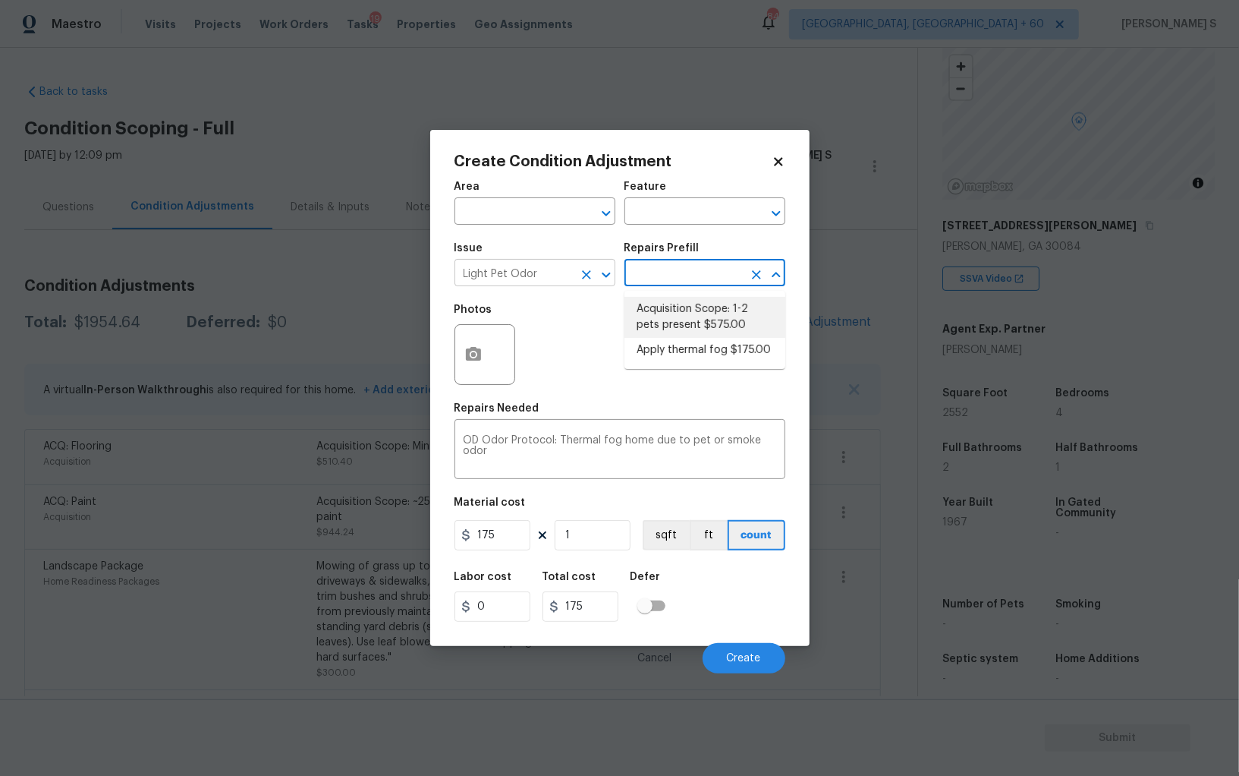
type textarea "Acquisition Scope: 1-2 pets present"
type input "575"
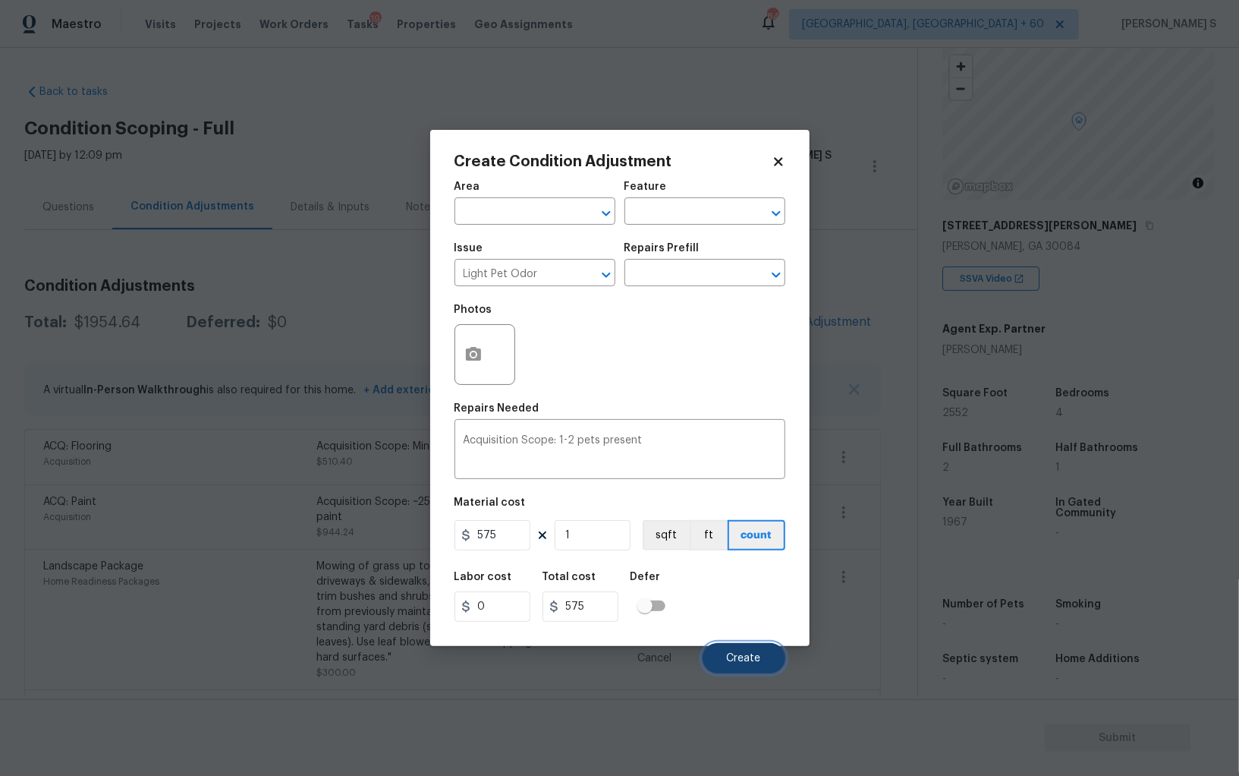
click at [738, 649] on button "Create" at bounding box center [744, 658] width 83 height 30
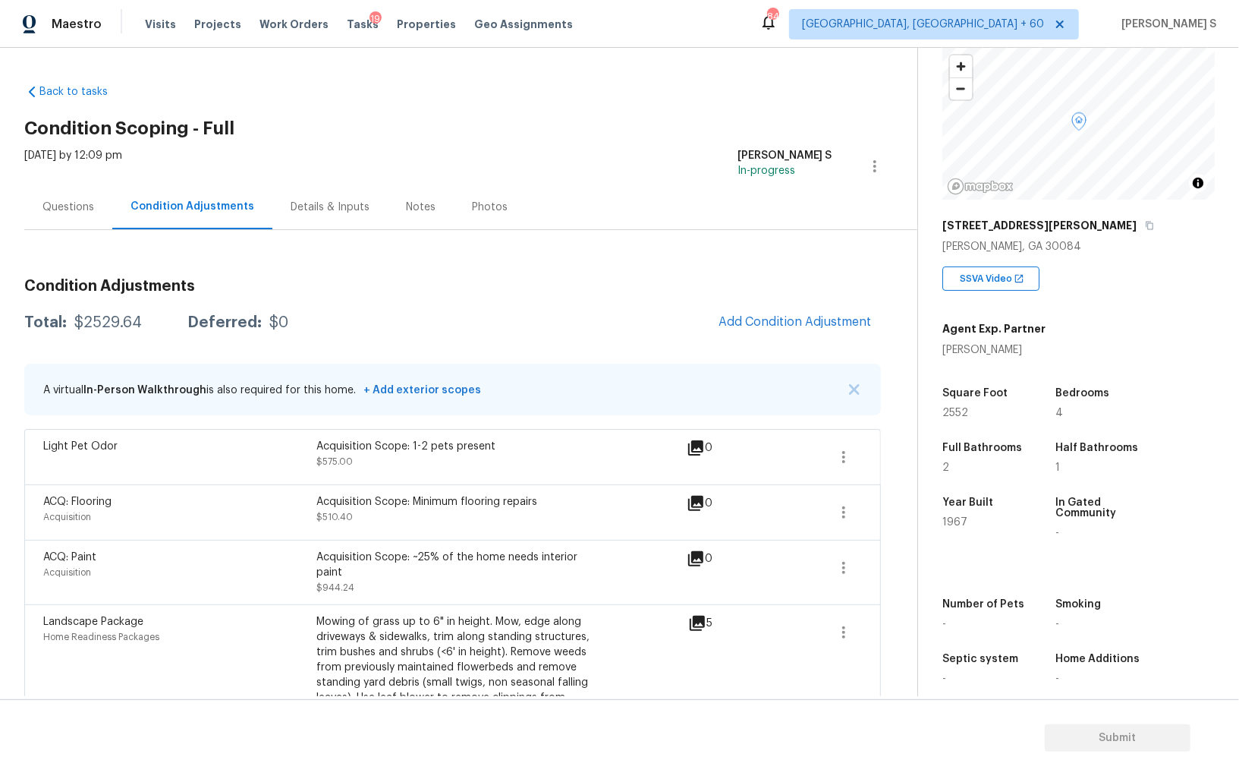
click at [58, 206] on div "Questions" at bounding box center [69, 207] width 52 height 15
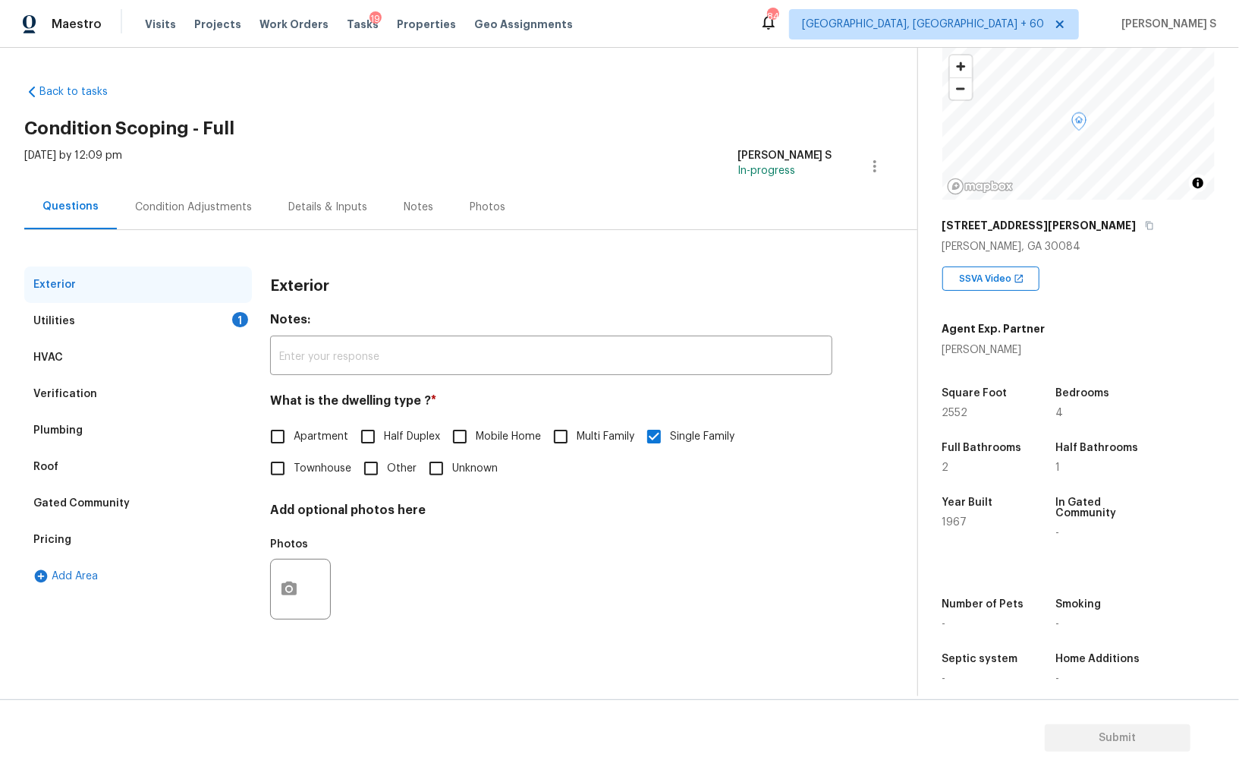
click at [71, 549] on div "Pricing" at bounding box center [138, 539] width 228 height 36
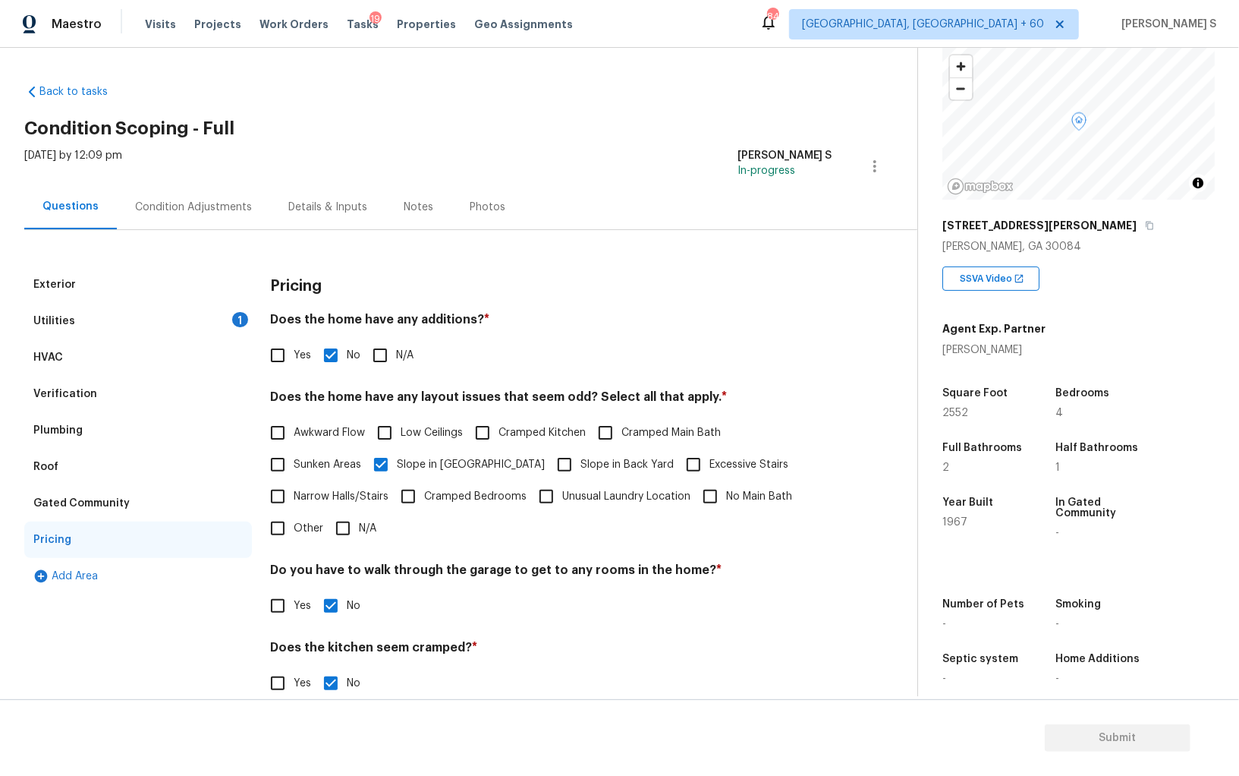
click at [285, 351] on input "Yes" at bounding box center [278, 355] width 32 height 32
checkbox input "true"
checkbox input "false"
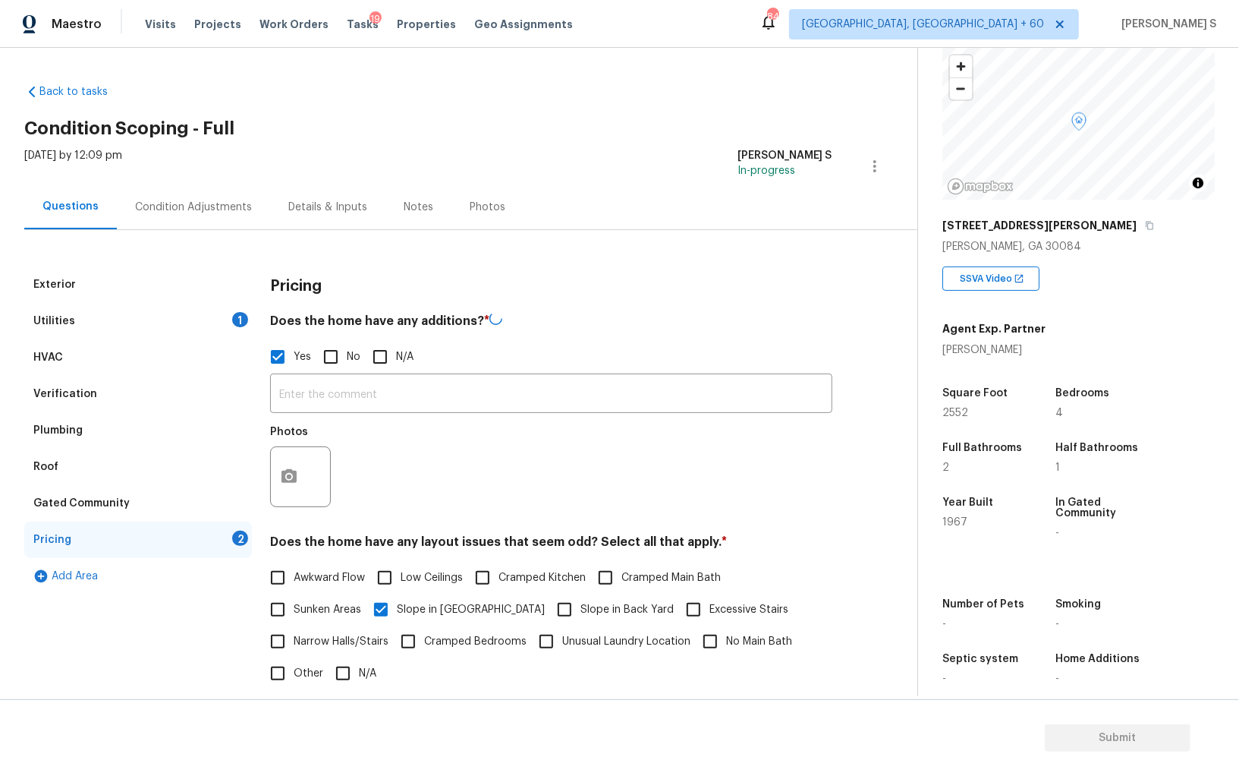
click at [283, 440] on div "Photos" at bounding box center [302, 437] width 64 height 20
click at [283, 458] on button "button" at bounding box center [289, 474] width 36 height 59
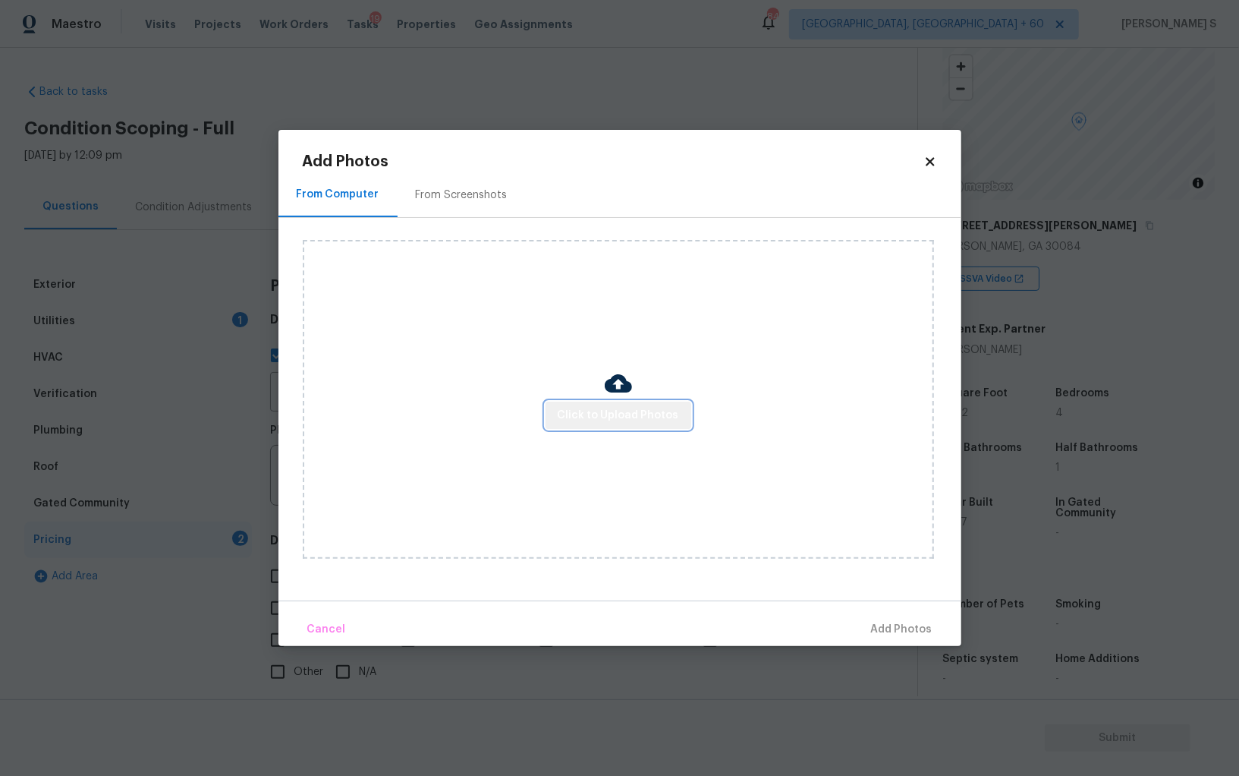
click at [660, 402] on button "Click to Upload Photos" at bounding box center [619, 415] width 146 height 28
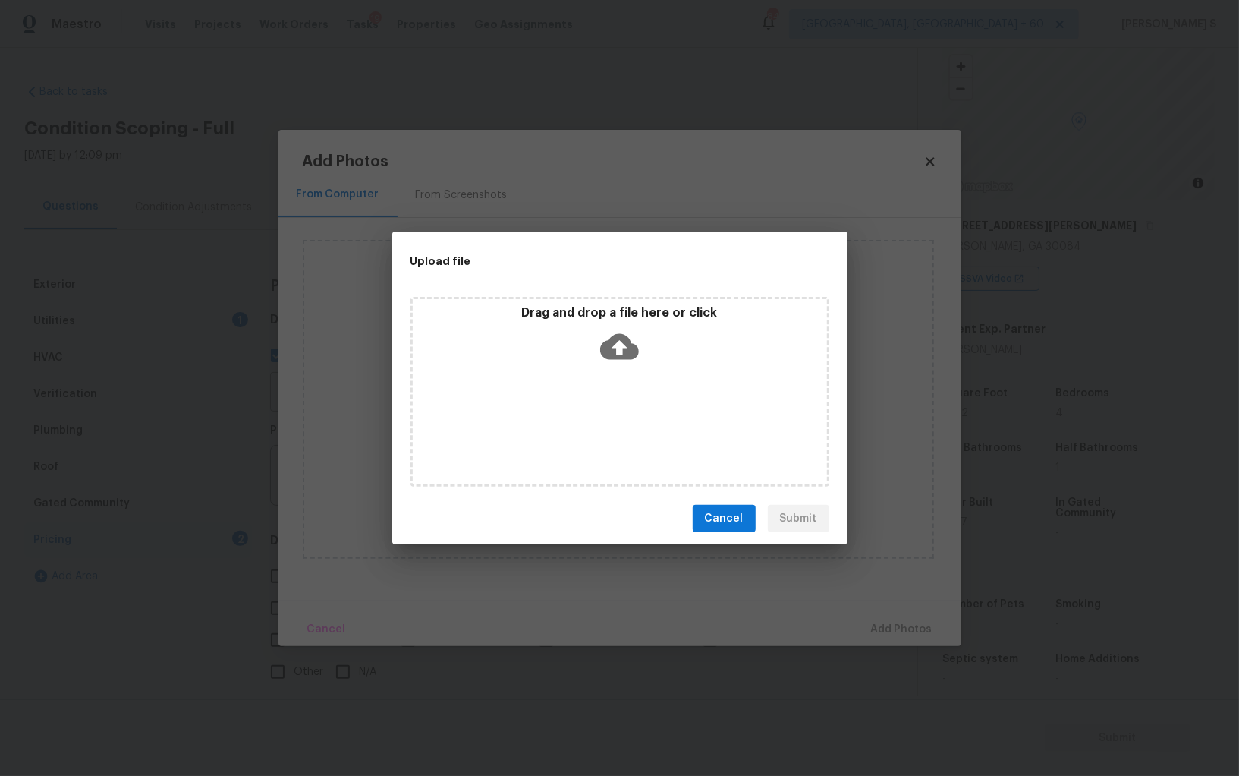
click at [612, 431] on div "Drag and drop a file here or click" at bounding box center [620, 392] width 419 height 190
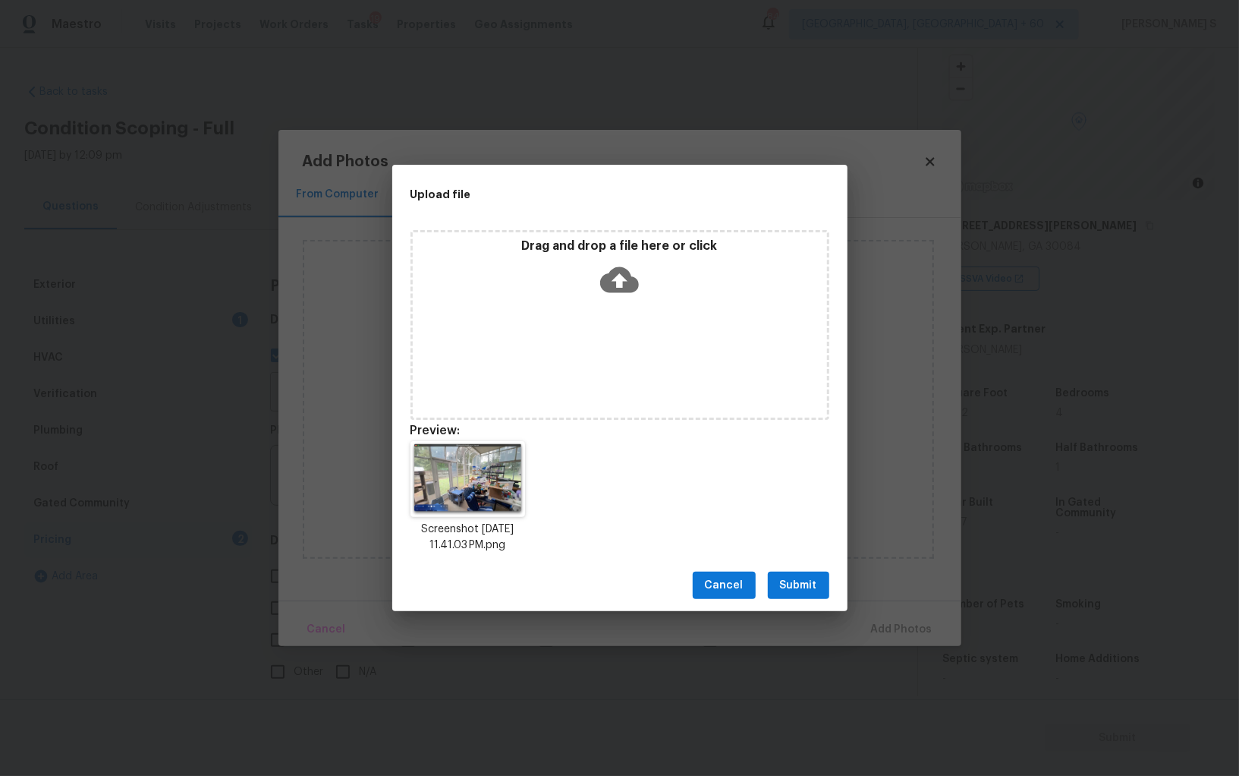
click at [800, 581] on span "Submit" at bounding box center [798, 585] width 37 height 19
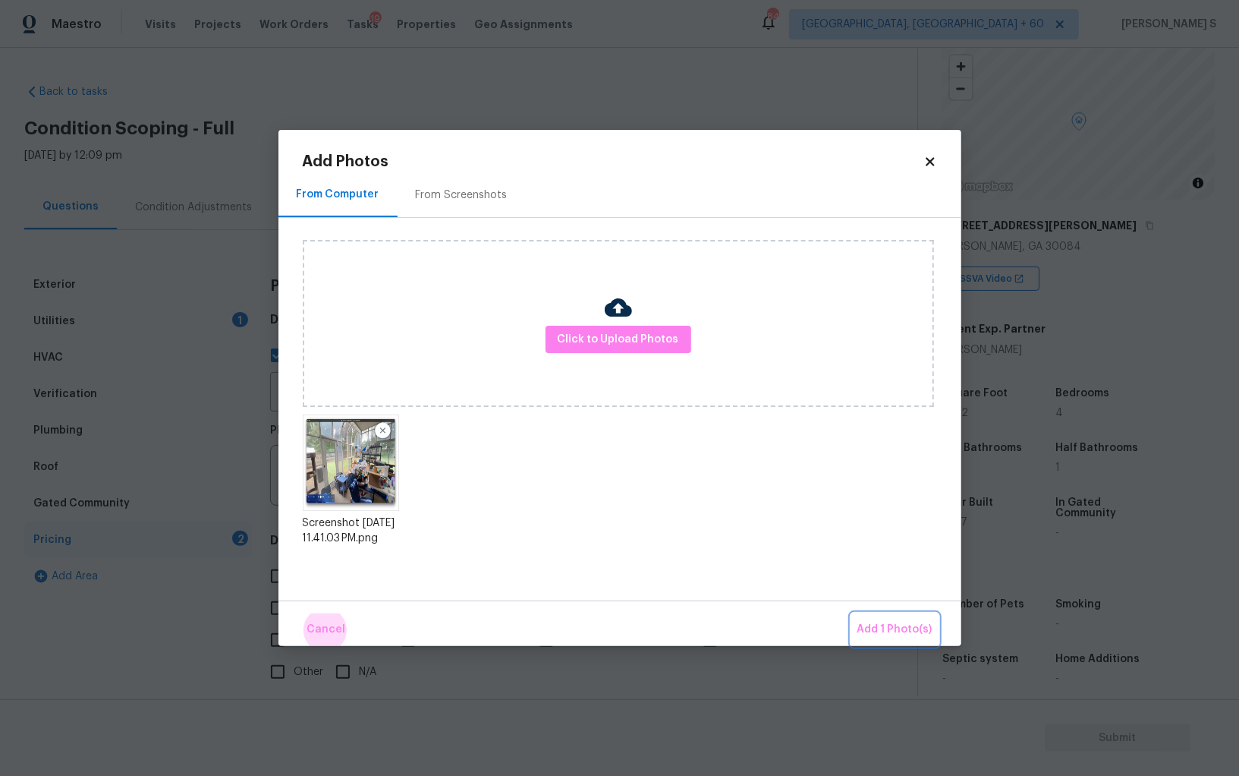
click at [852, 613] on button "Add 1 Photo(s)" at bounding box center [895, 629] width 87 height 33
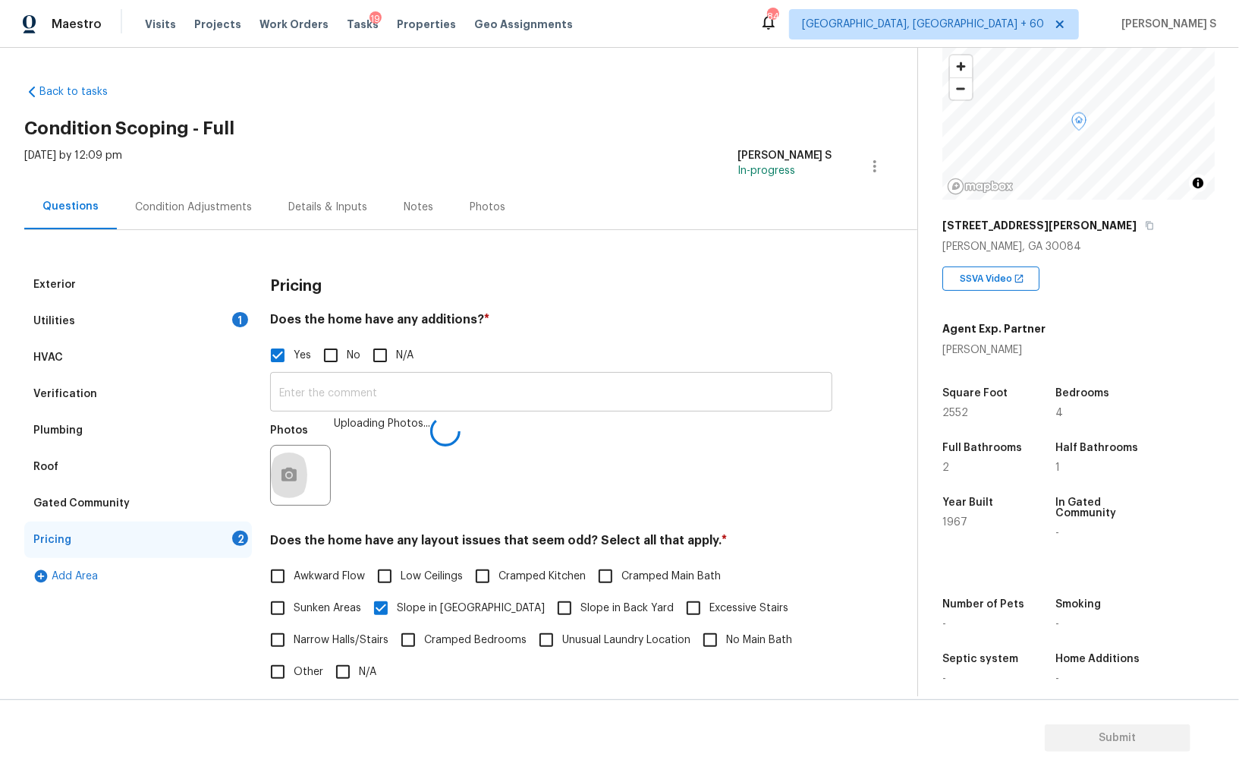
click at [577, 394] on input "text" at bounding box center [551, 394] width 562 height 36
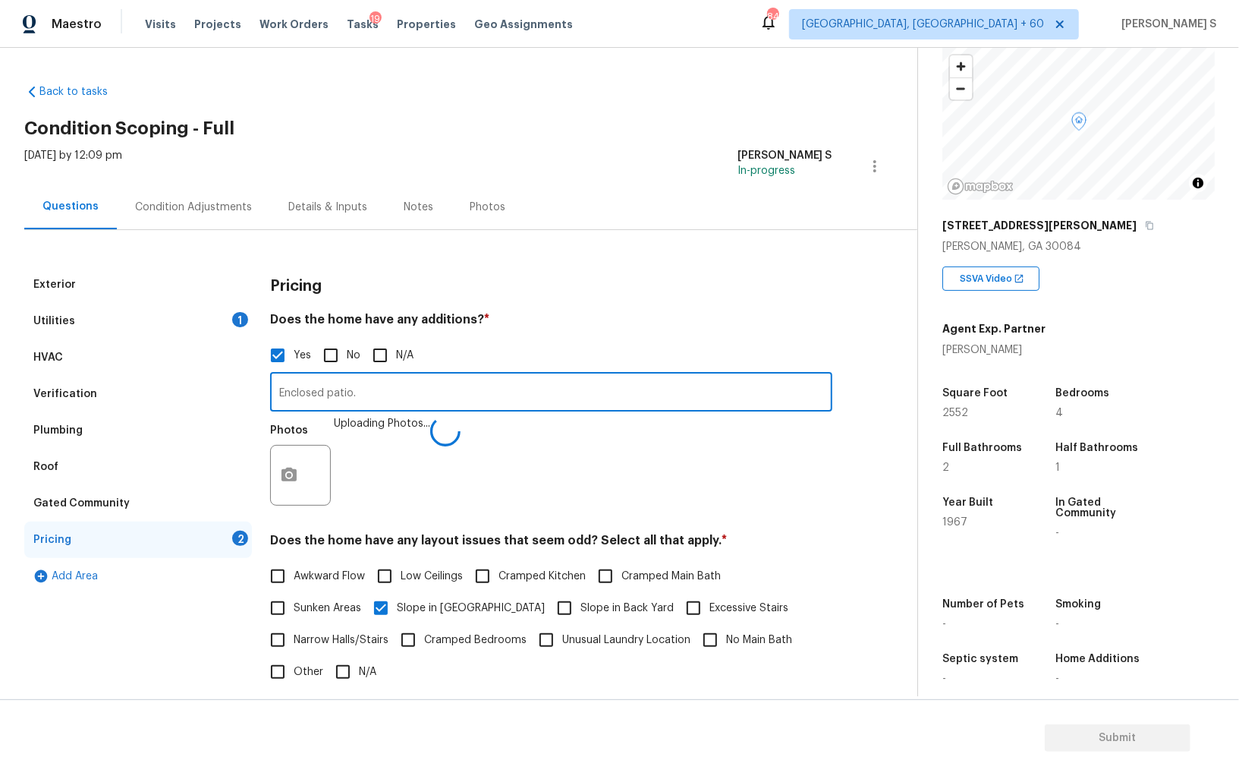
type input "Enclosed patio."
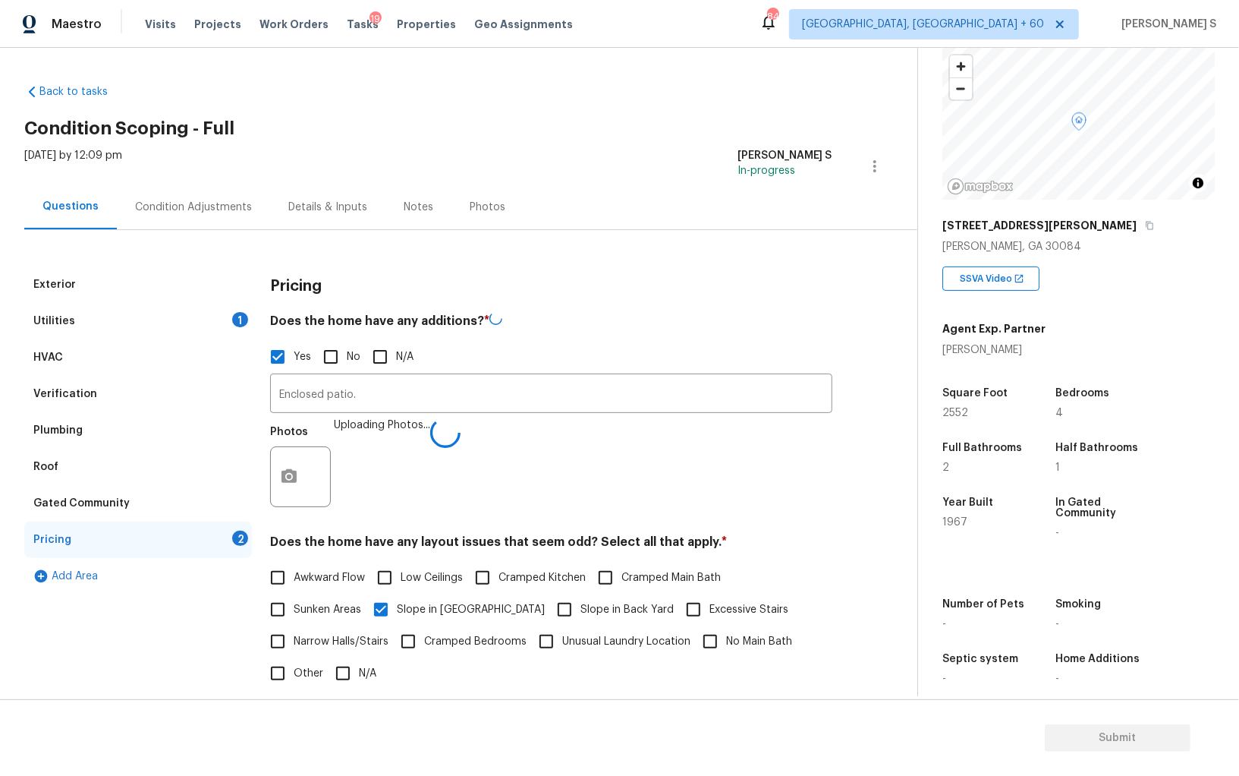
click at [569, 458] on div "Photos Uploading Photos..." at bounding box center [551, 466] width 562 height 99
type input "Enclosed patio."
click at [214, 225] on div "Condition Adjustments" at bounding box center [193, 206] width 153 height 45
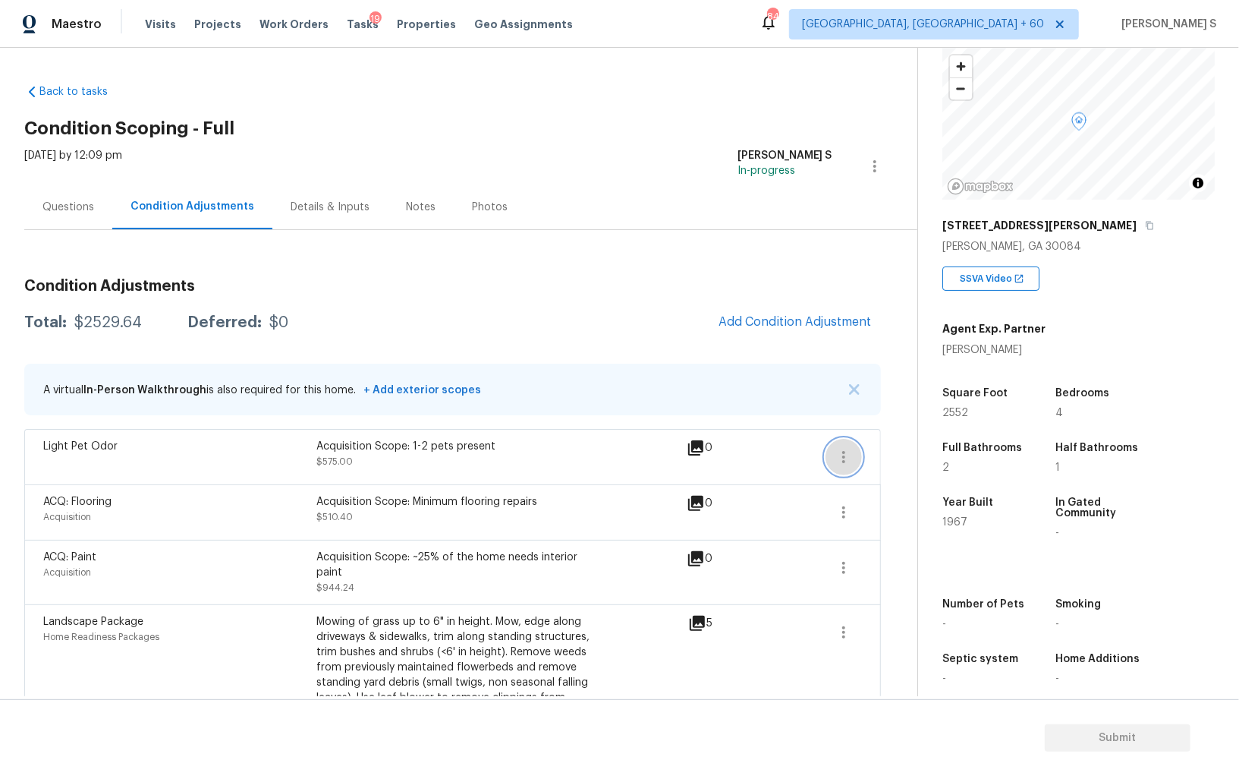
click at [854, 455] on button "button" at bounding box center [844, 457] width 36 height 36
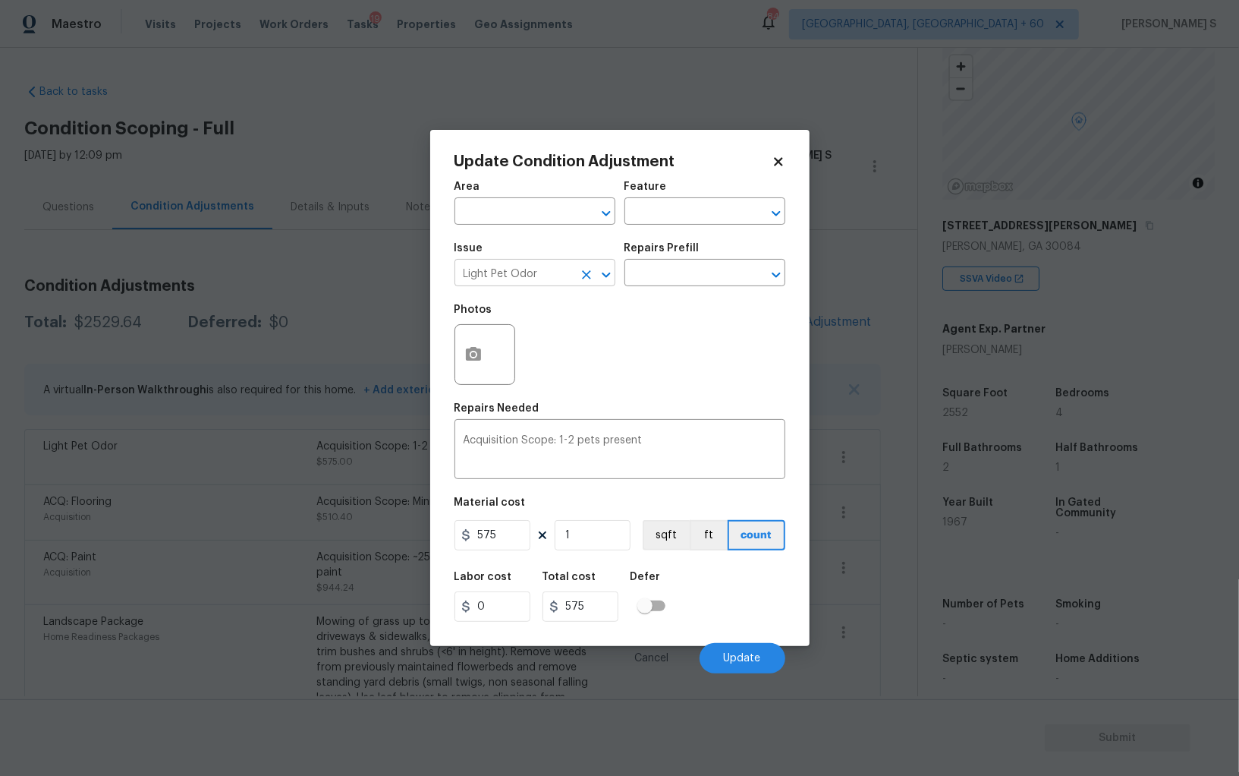
click at [558, 267] on input "Light Pet Odor" at bounding box center [514, 275] width 118 height 24
type input "Pet Odor"
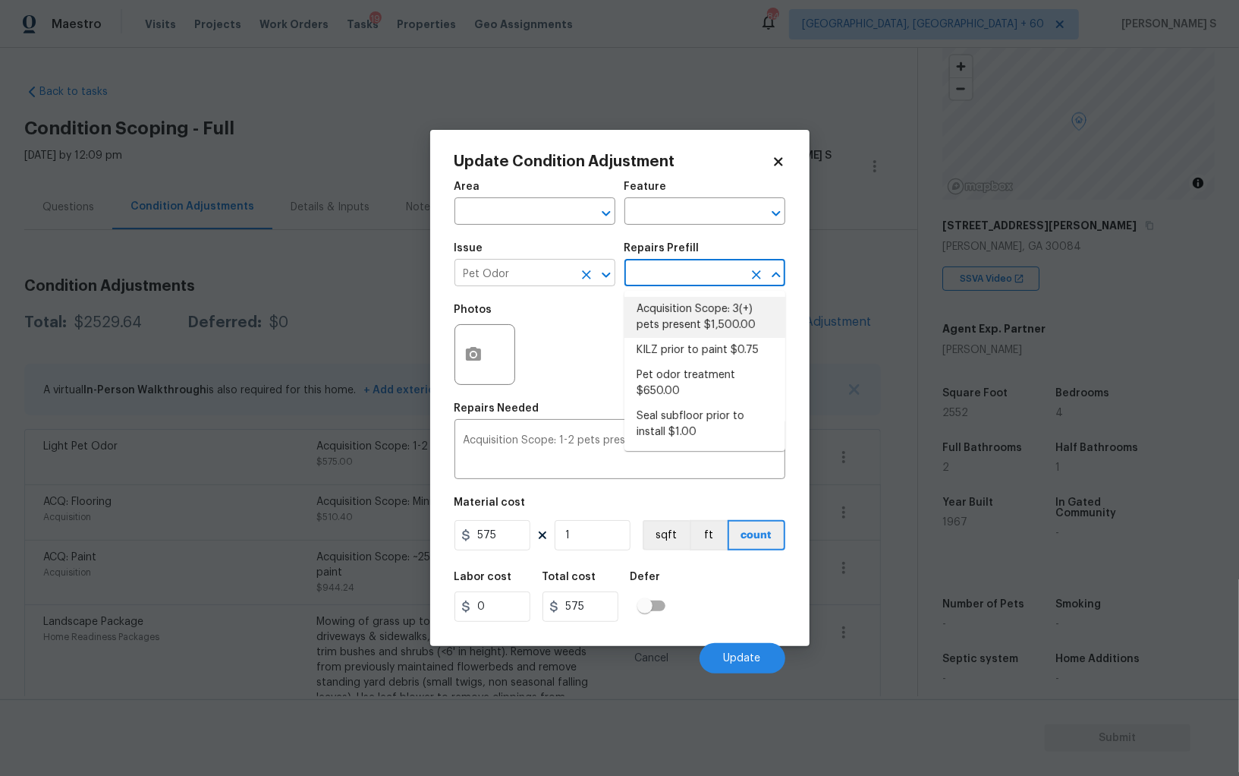
type textarea "Acquisition Scope: 3(+) pets present"
type input "1500"
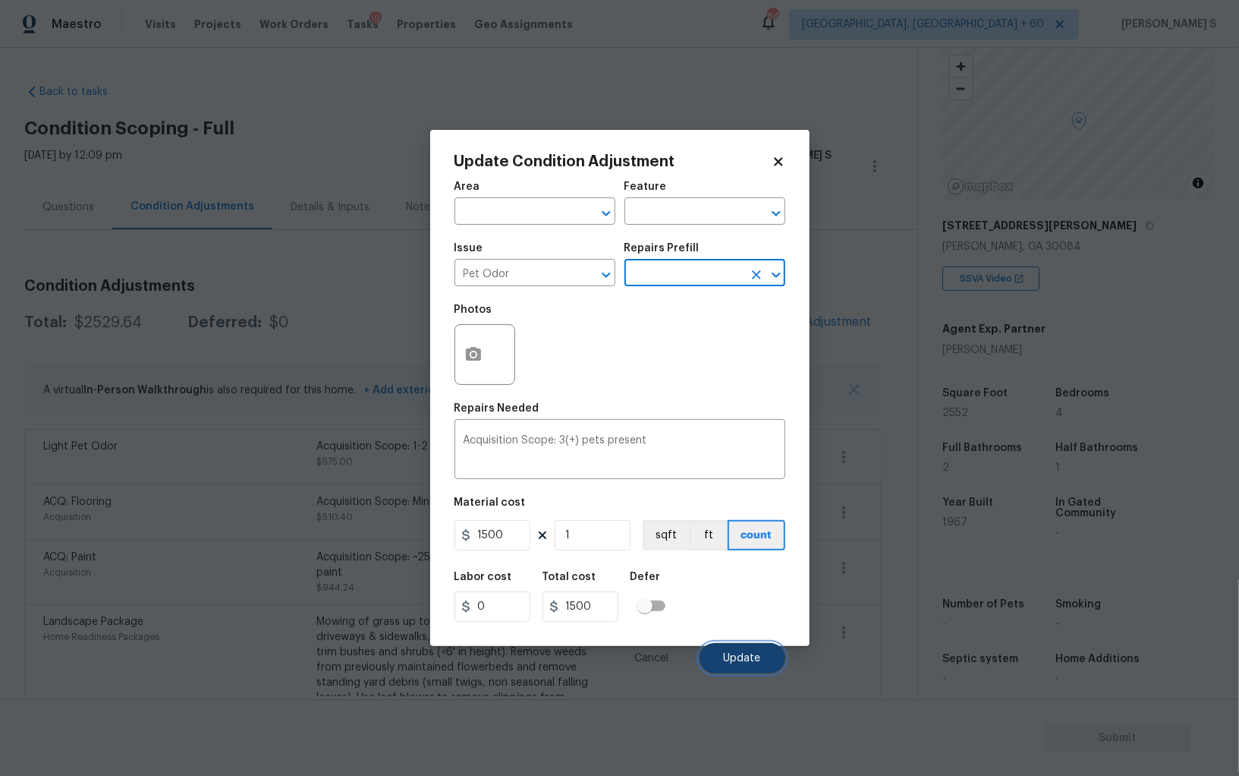
click at [737, 667] on button "Update" at bounding box center [743, 658] width 86 height 30
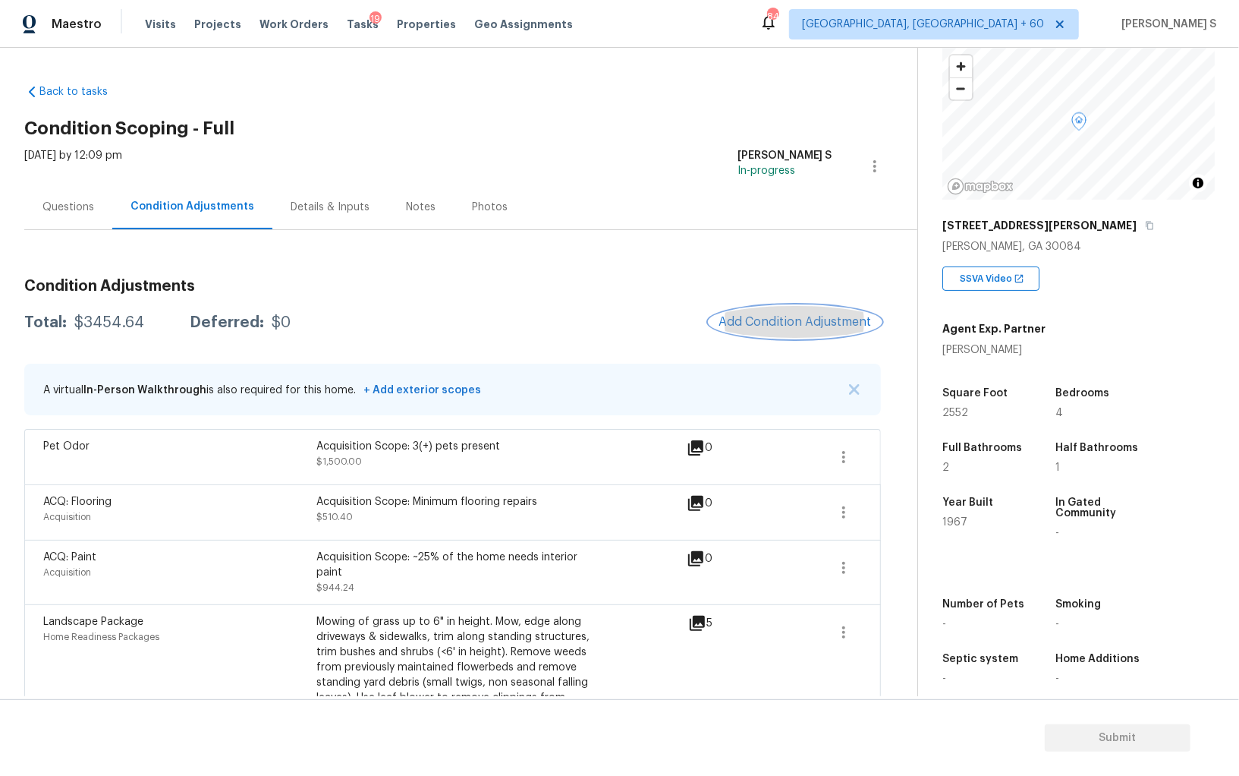
click at [773, 320] on span "Add Condition Adjustment" at bounding box center [795, 322] width 153 height 14
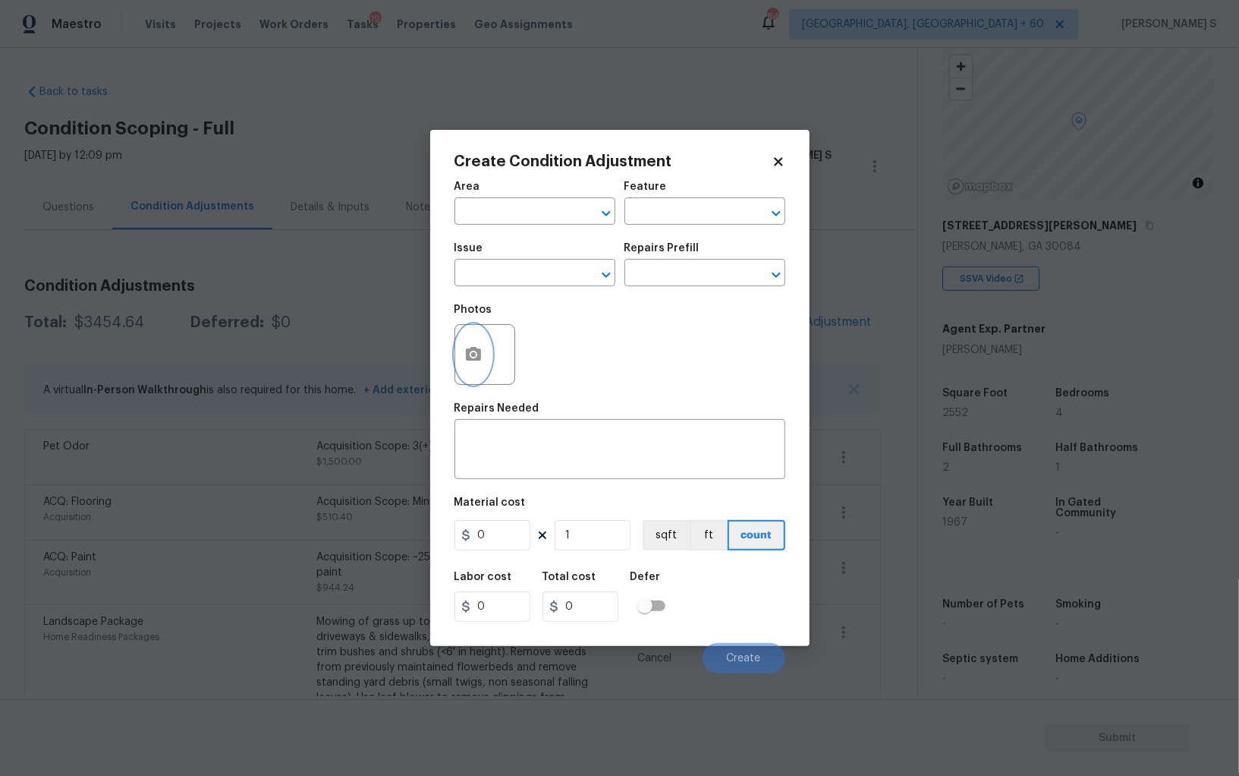
click at [480, 358] on icon "button" at bounding box center [473, 354] width 15 height 14
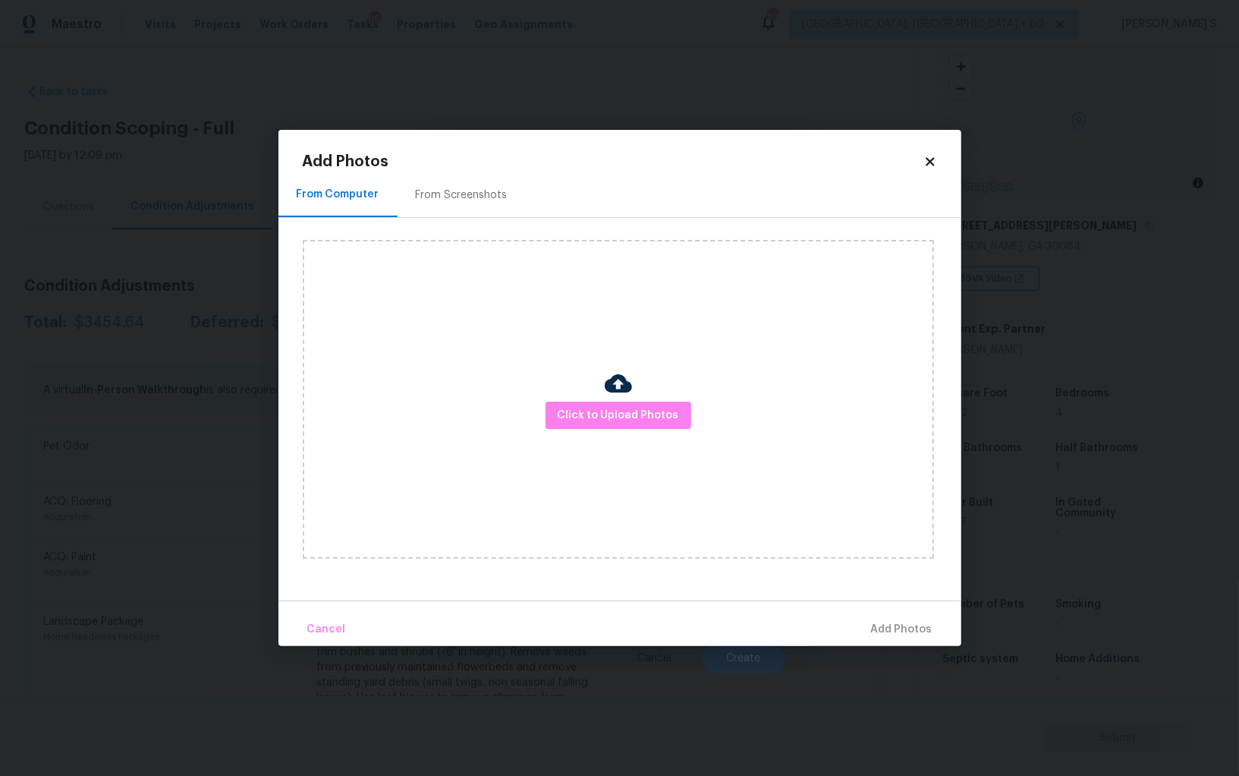
click at [577, 429] on div "Click to Upload Photos" at bounding box center [618, 399] width 631 height 319
click at [663, 416] on span "Click to Upload Photos" at bounding box center [618, 415] width 121 height 19
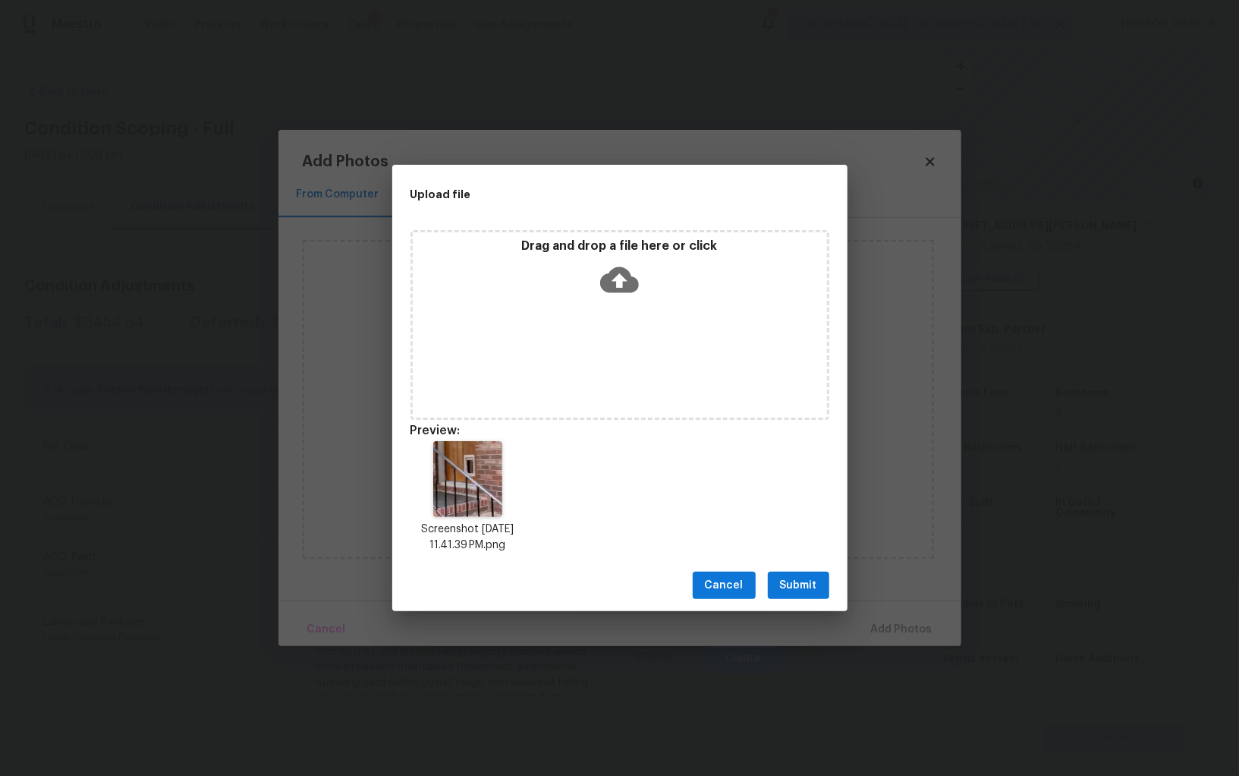
click at [791, 575] on button "Submit" at bounding box center [798, 585] width 61 height 28
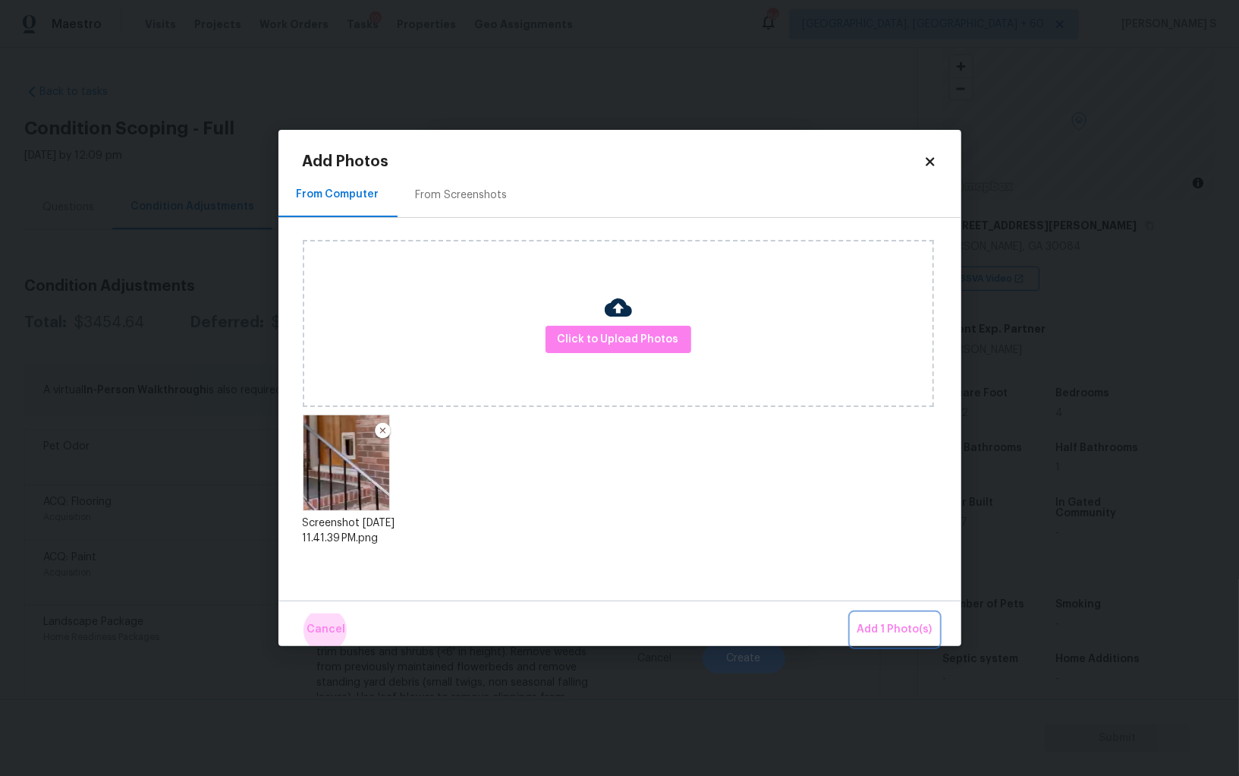
click at [852, 613] on button "Add 1 Photo(s)" at bounding box center [895, 629] width 87 height 33
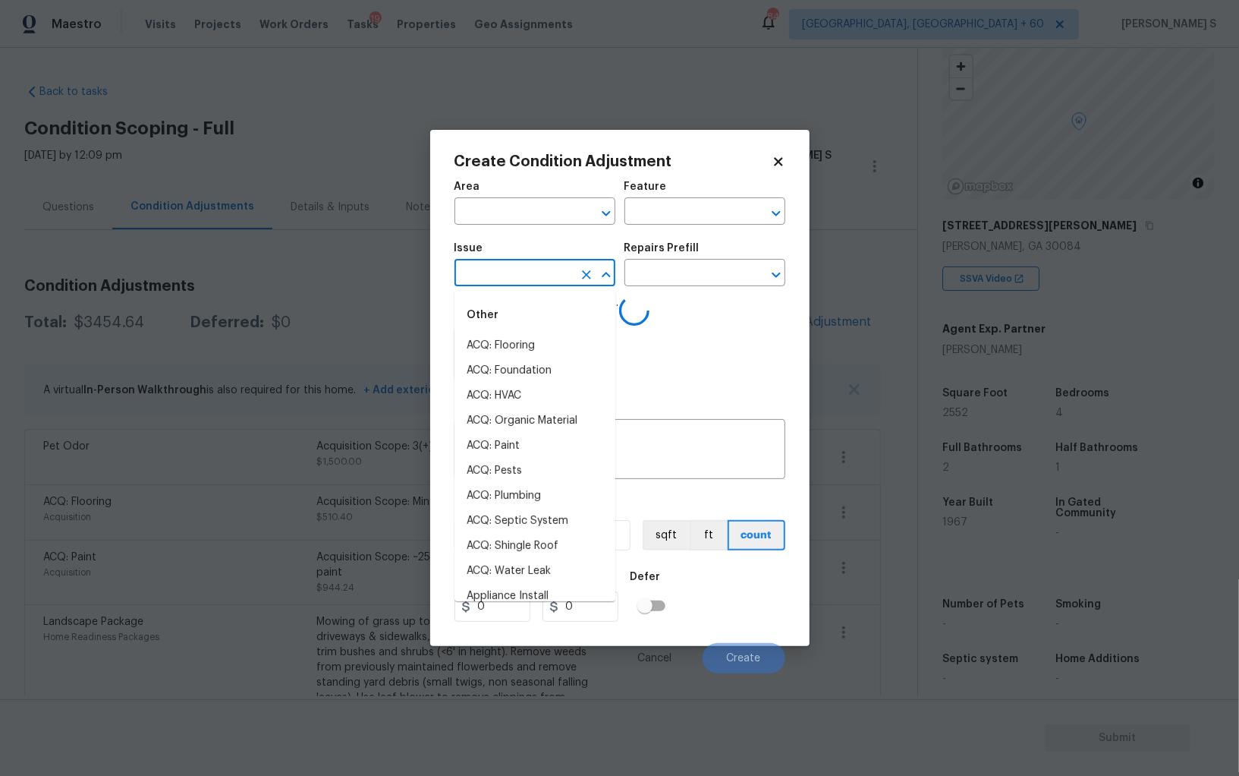
click at [525, 278] on input "text" at bounding box center [514, 275] width 118 height 24
type input "inter"
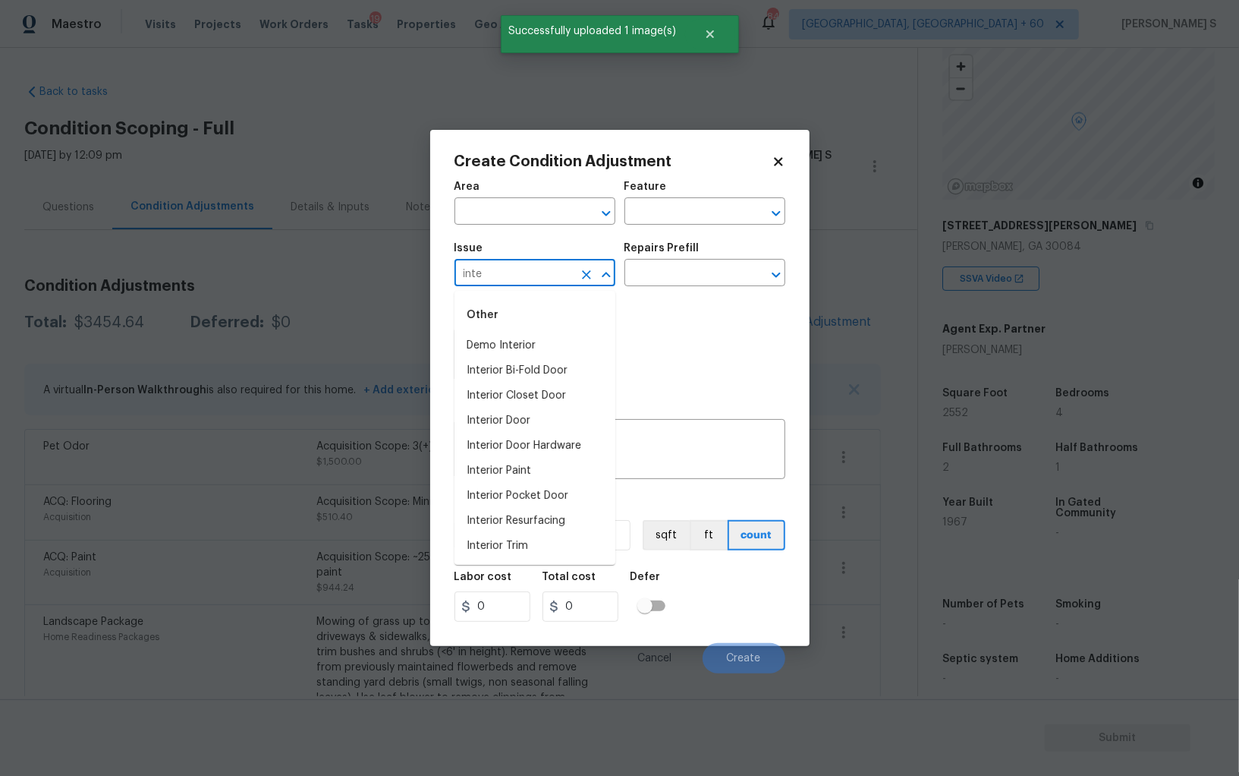
type input "inter"
type input "Interior Door"
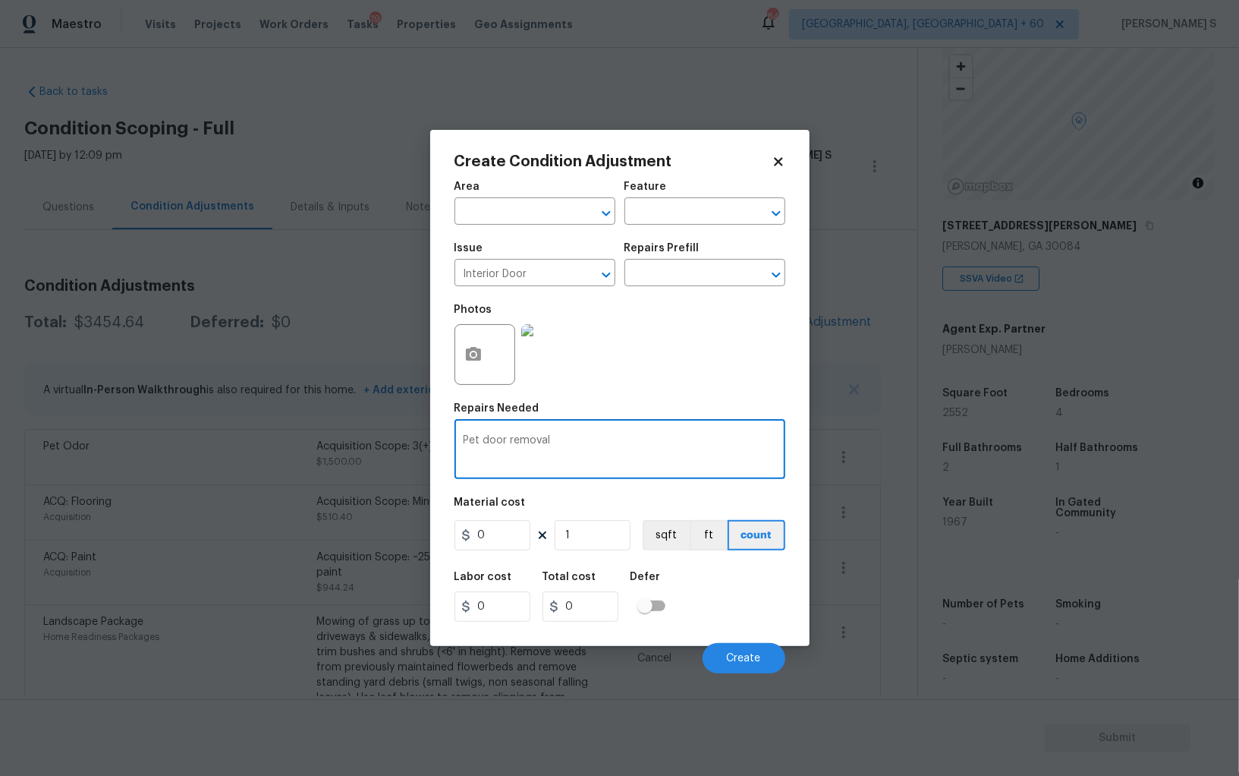
type textarea "Pet door removal"
click at [501, 549] on input "0" at bounding box center [493, 535] width 76 height 30
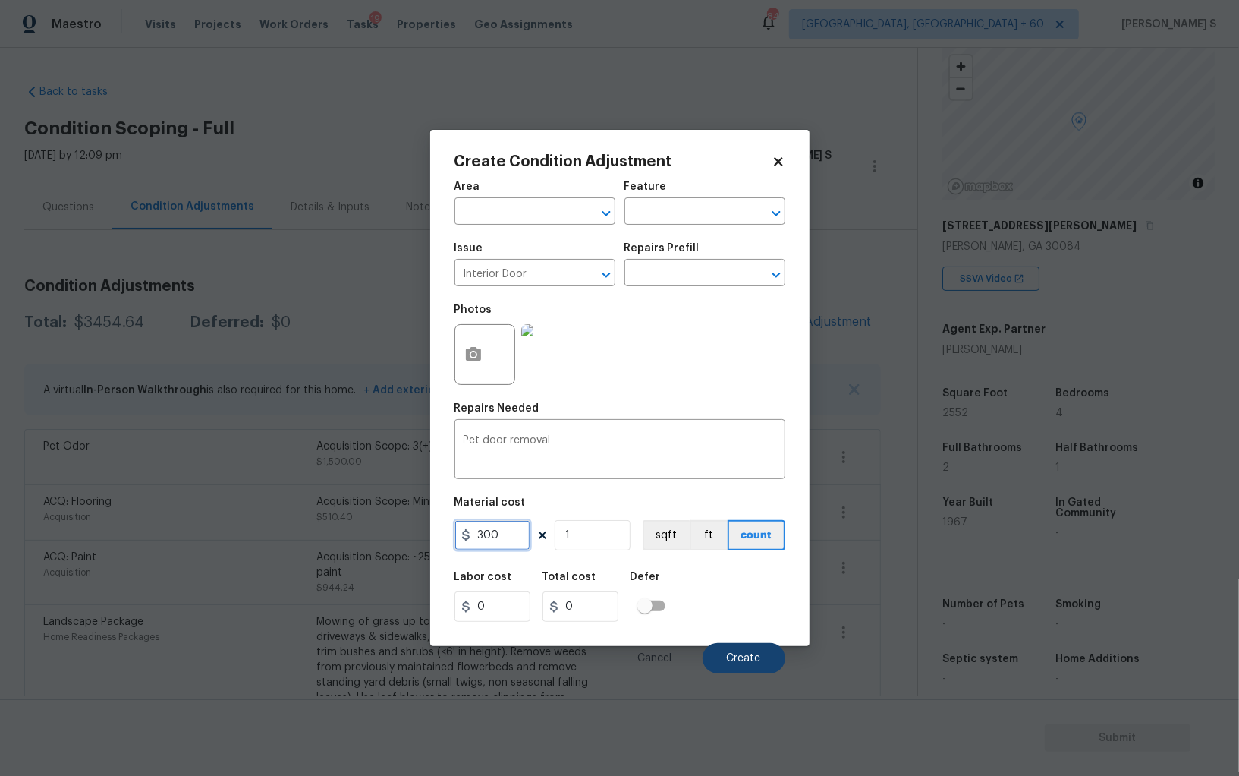
type input "300"
click at [746, 660] on span "Create" at bounding box center [744, 658] width 34 height 11
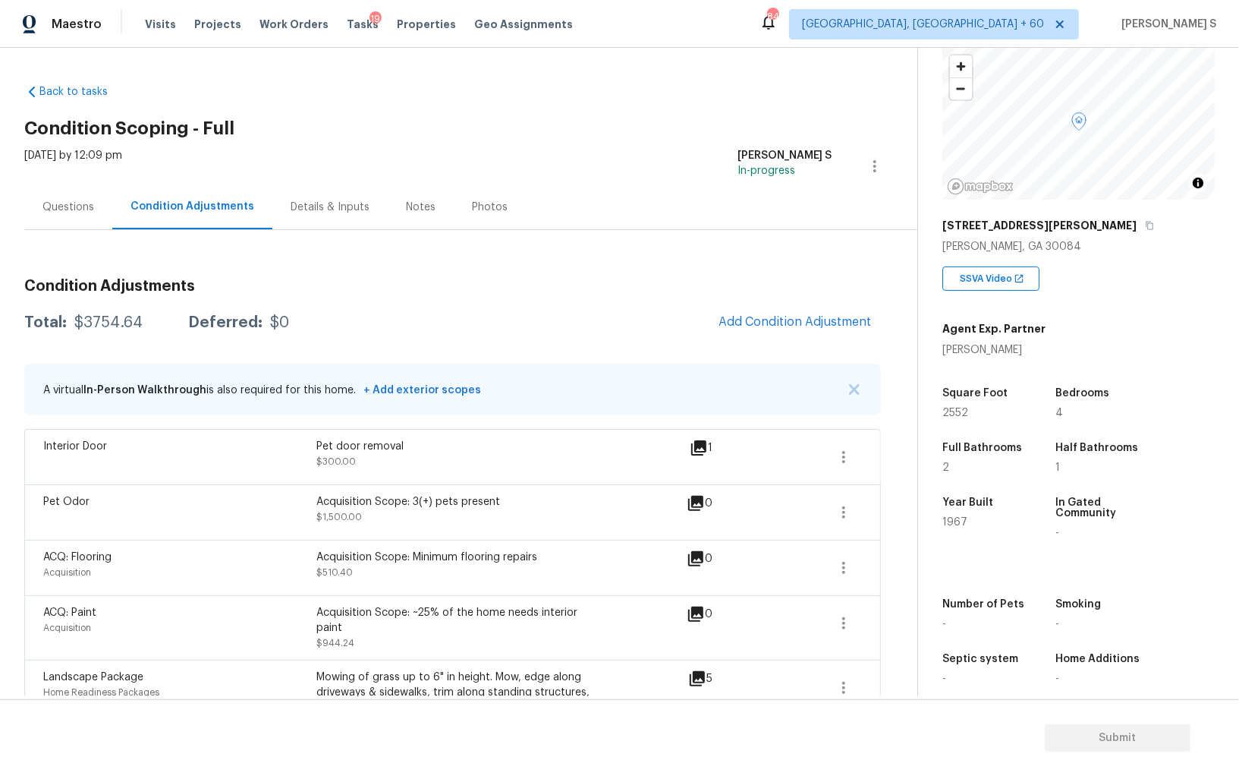
click at [74, 206] on div "Questions" at bounding box center [69, 207] width 52 height 15
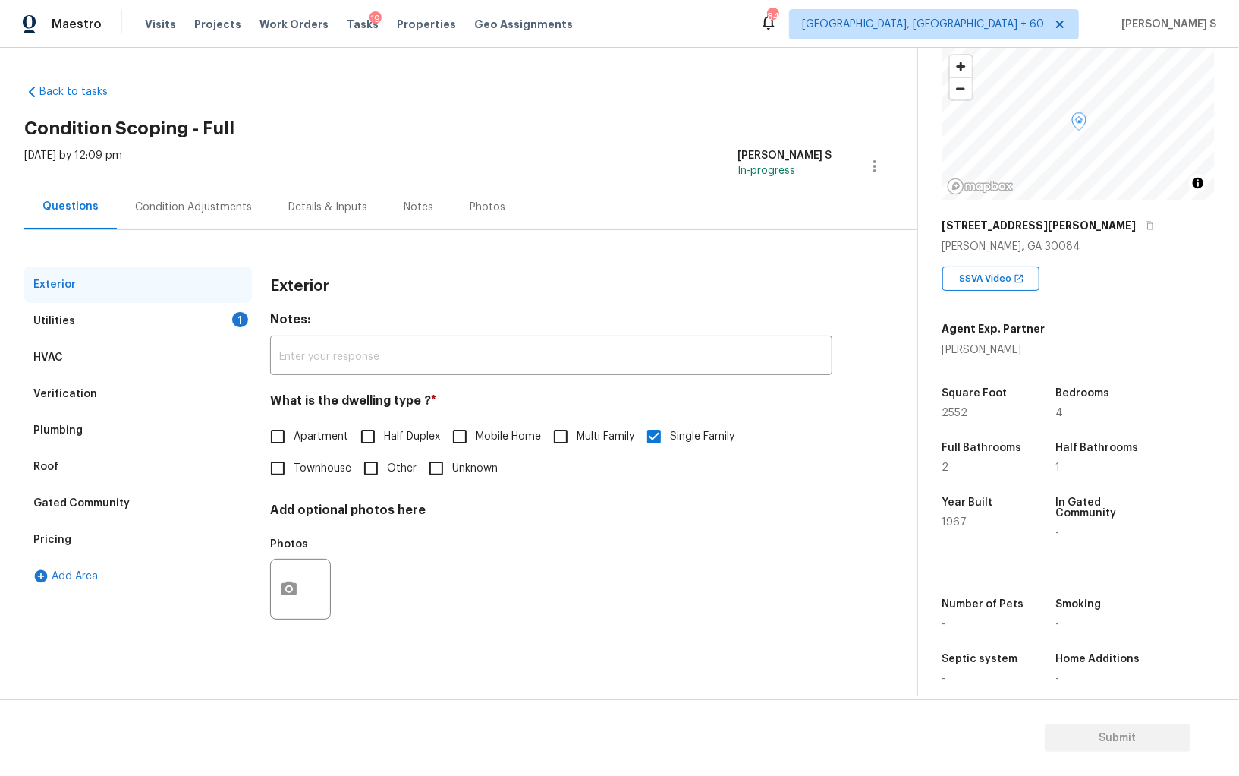
click at [56, 388] on div "Verification" at bounding box center [65, 393] width 64 height 15
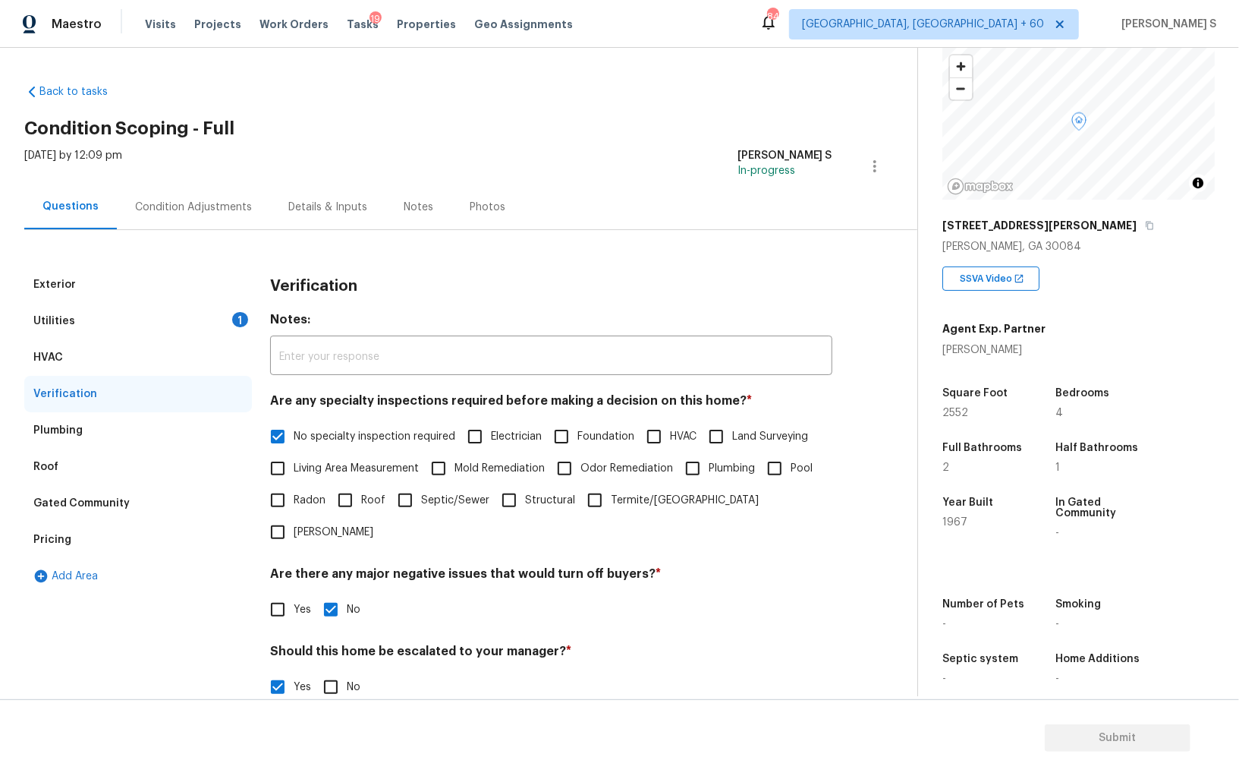
scroll to position [235, 0]
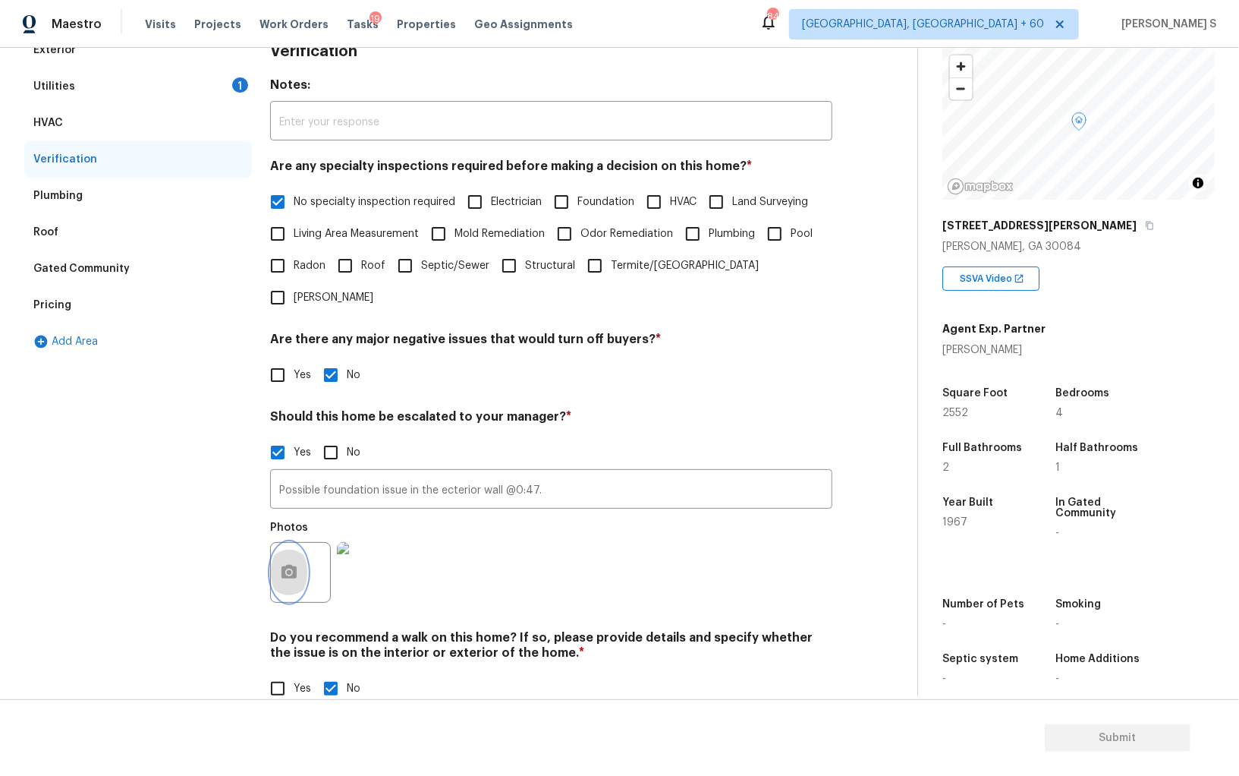
click at [287, 563] on icon "button" at bounding box center [289, 572] width 18 height 18
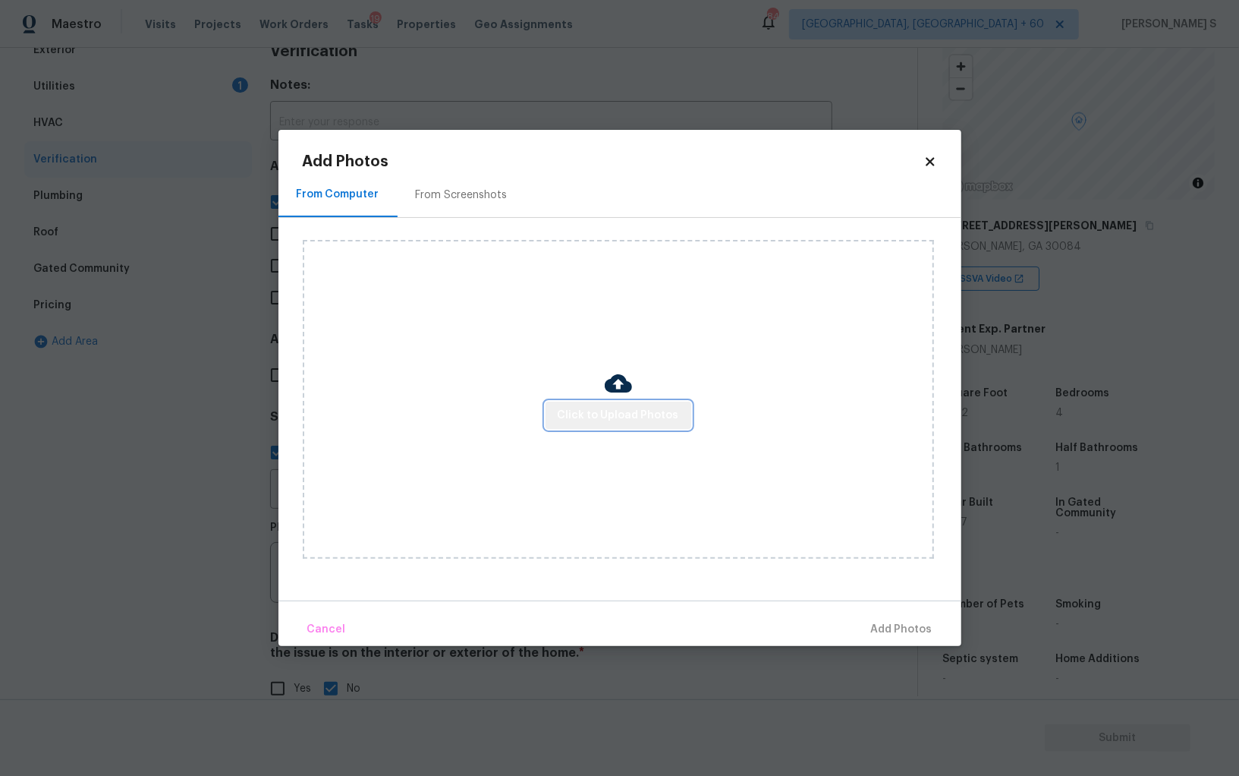
click at [660, 421] on span "Click to Upload Photos" at bounding box center [618, 415] width 121 height 19
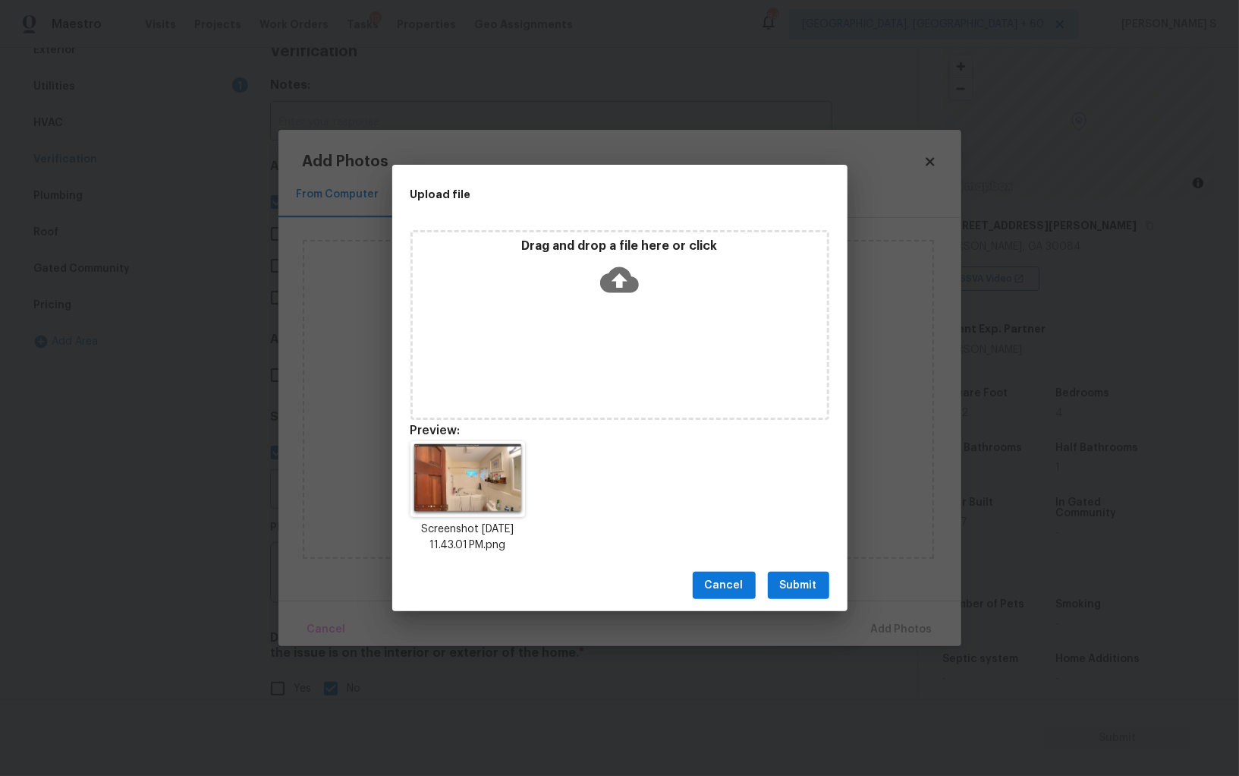
click at [793, 575] on button "Submit" at bounding box center [798, 585] width 61 height 28
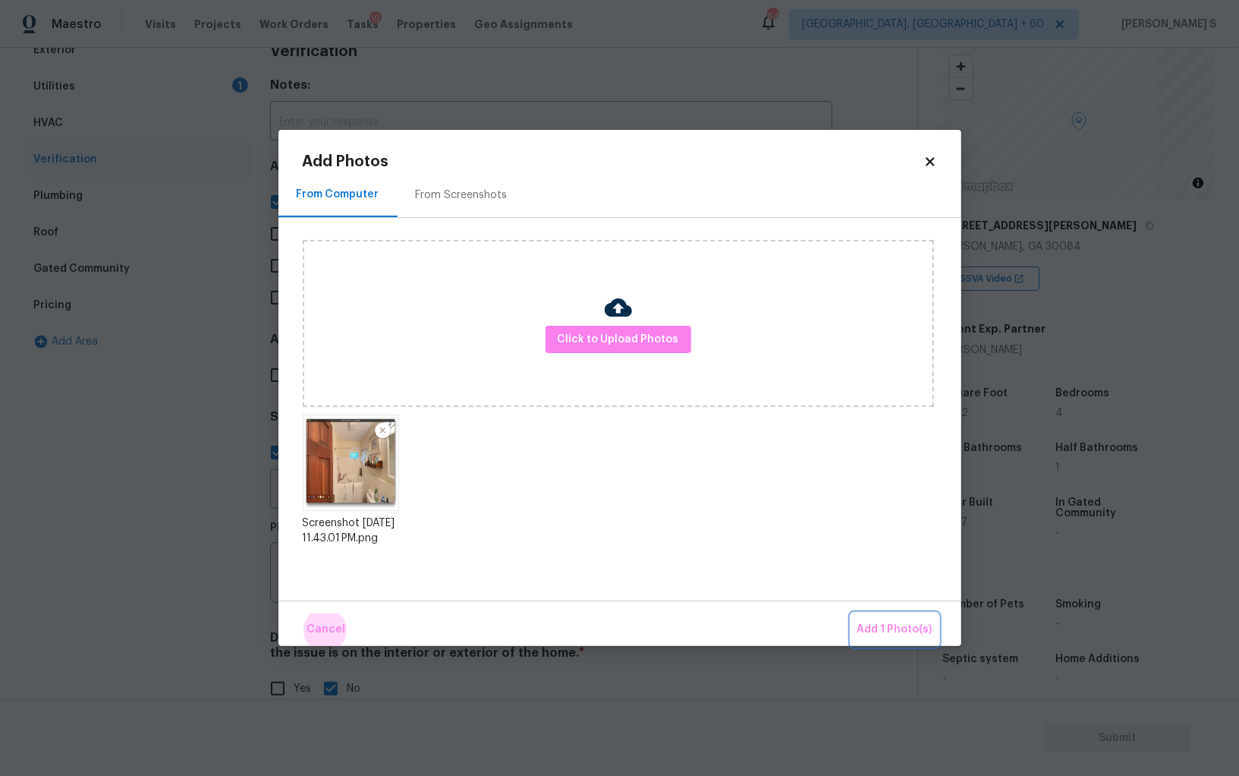
click at [852, 613] on button "Add 1 Photo(s)" at bounding box center [895, 629] width 87 height 33
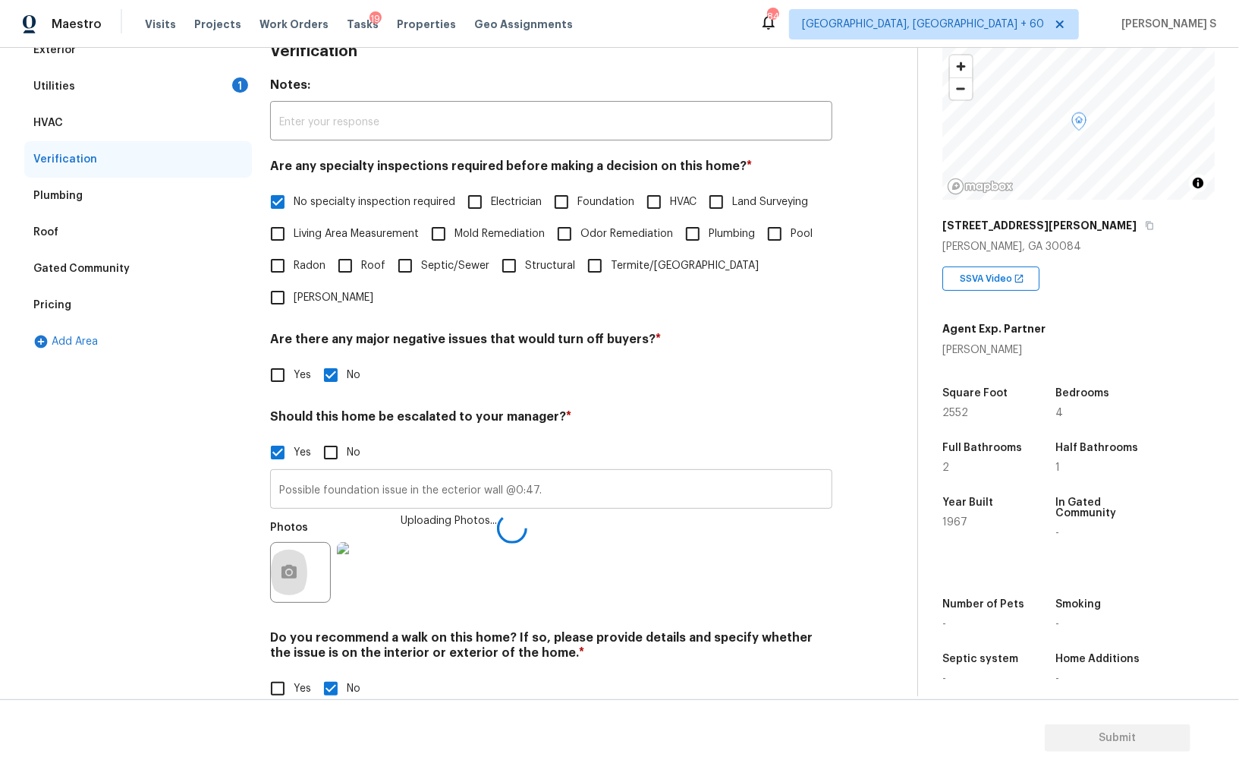
click at [729, 473] on input "Possible foundation issue in the ecterior wall @0:47." at bounding box center [551, 491] width 562 height 36
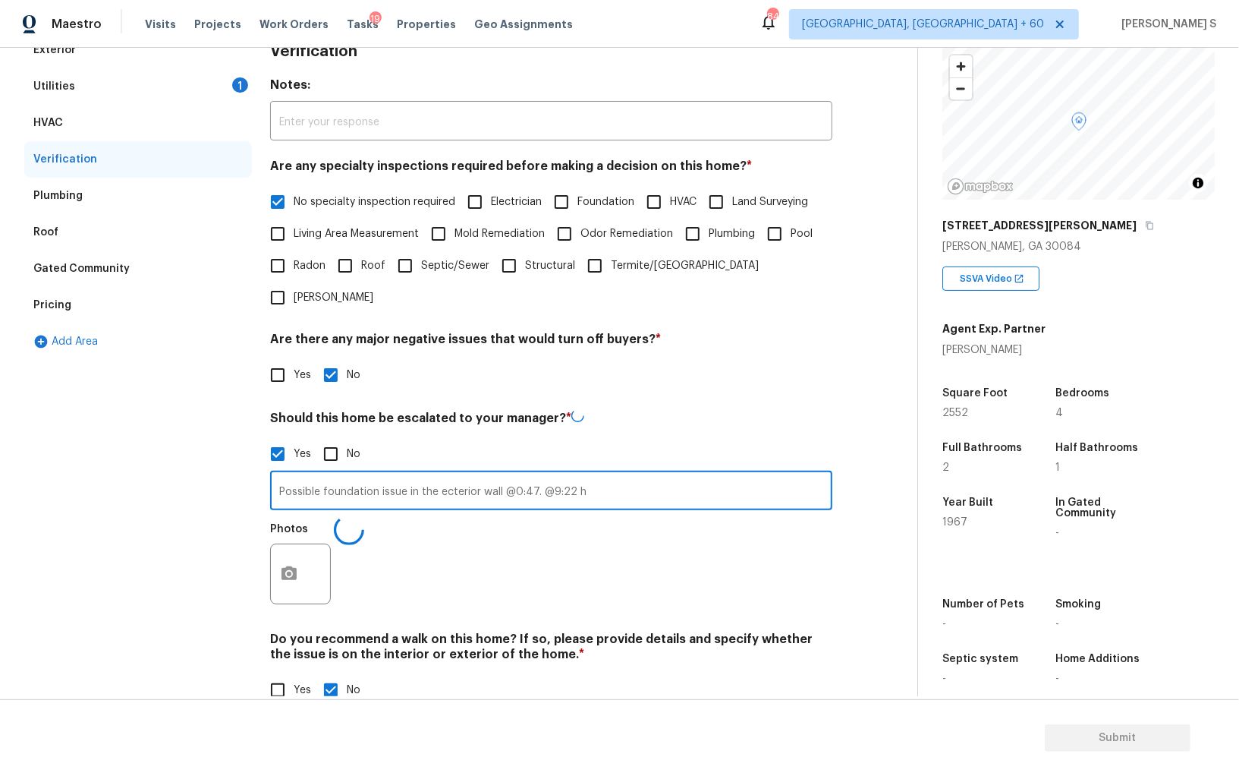
type input "Possible foundation issue in the ecterior wall @0:47. @9:22 ha"
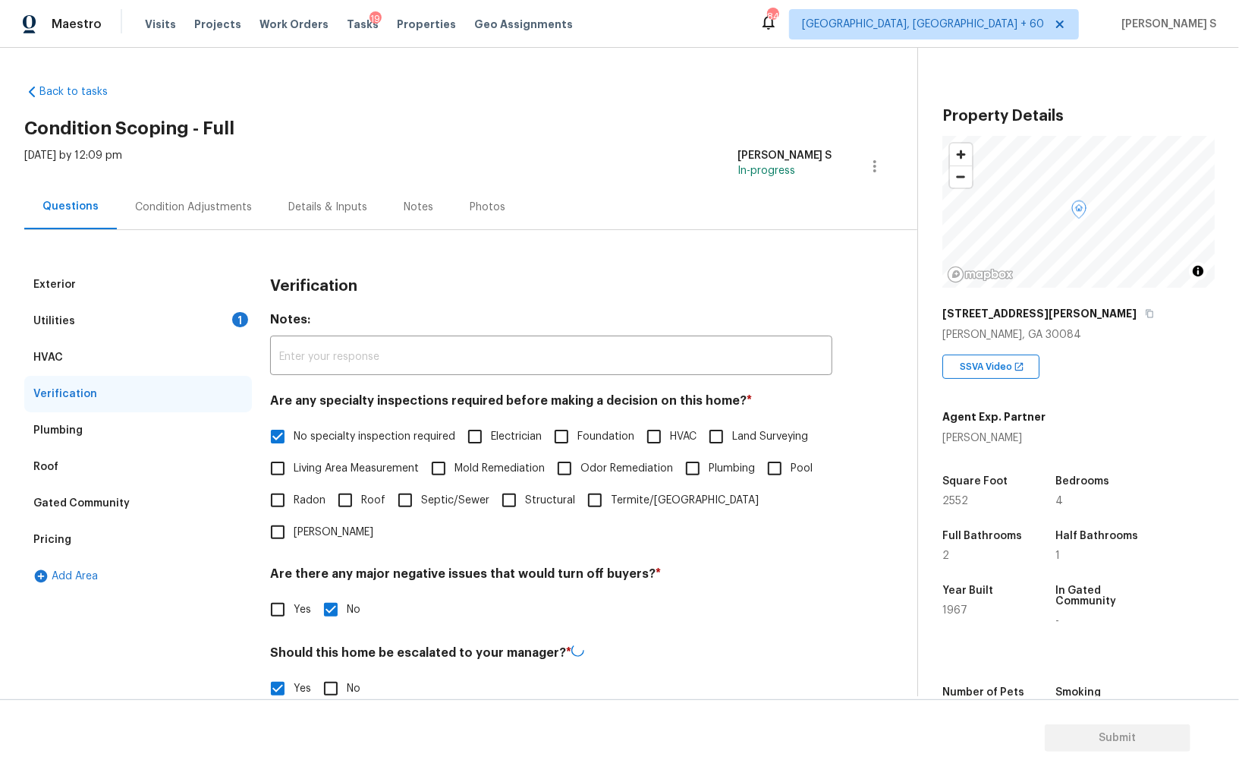
scroll to position [88, 0]
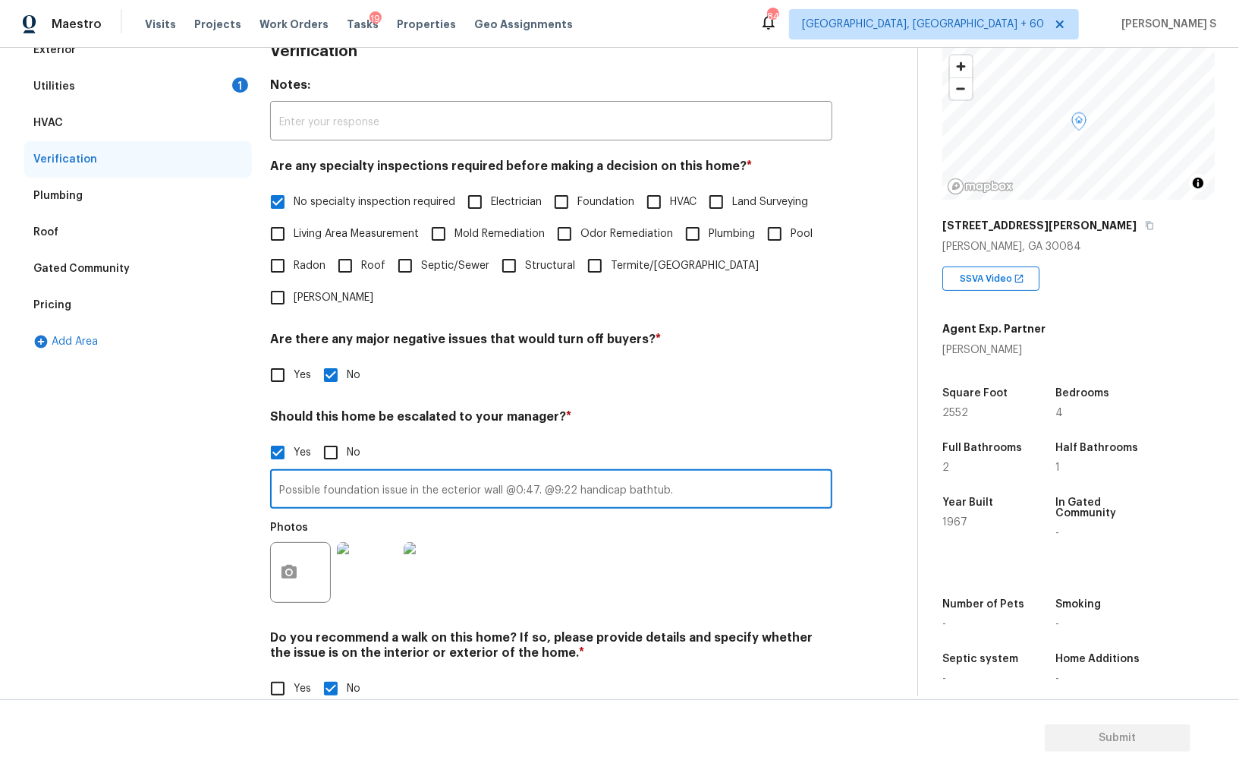
type input "Possible foundation issue in the ecterior wall @0:47. @9:22 handicap bathtub."
click at [719, 573] on div "Photos" at bounding box center [551, 562] width 562 height 99
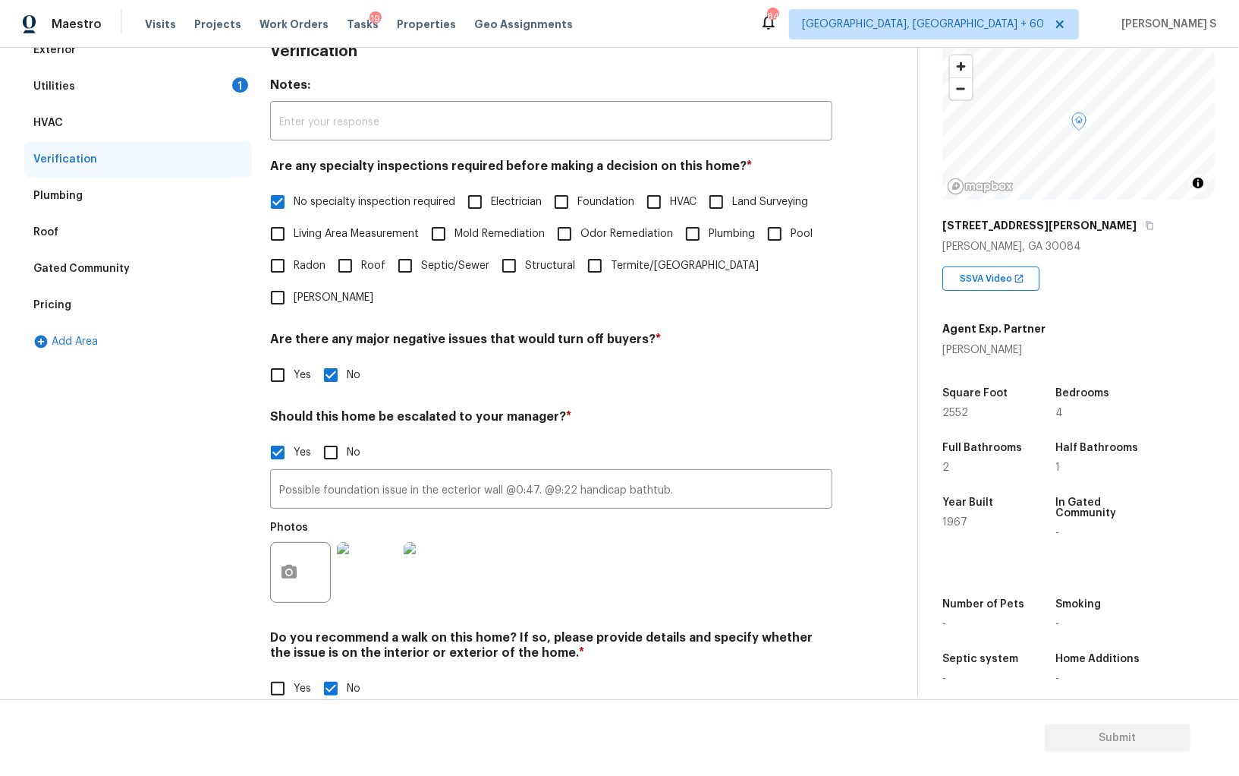
scroll to position [0, 0]
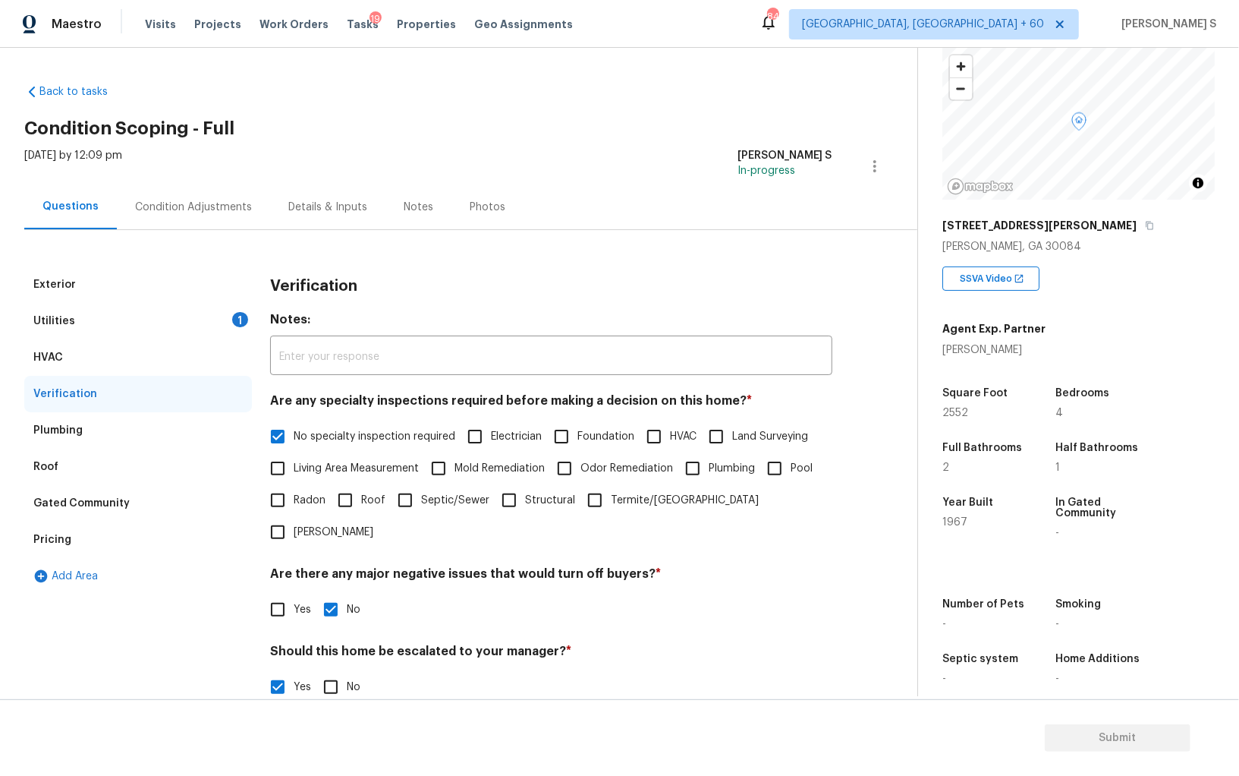
click at [220, 326] on div "Utilities 1" at bounding box center [138, 321] width 228 height 36
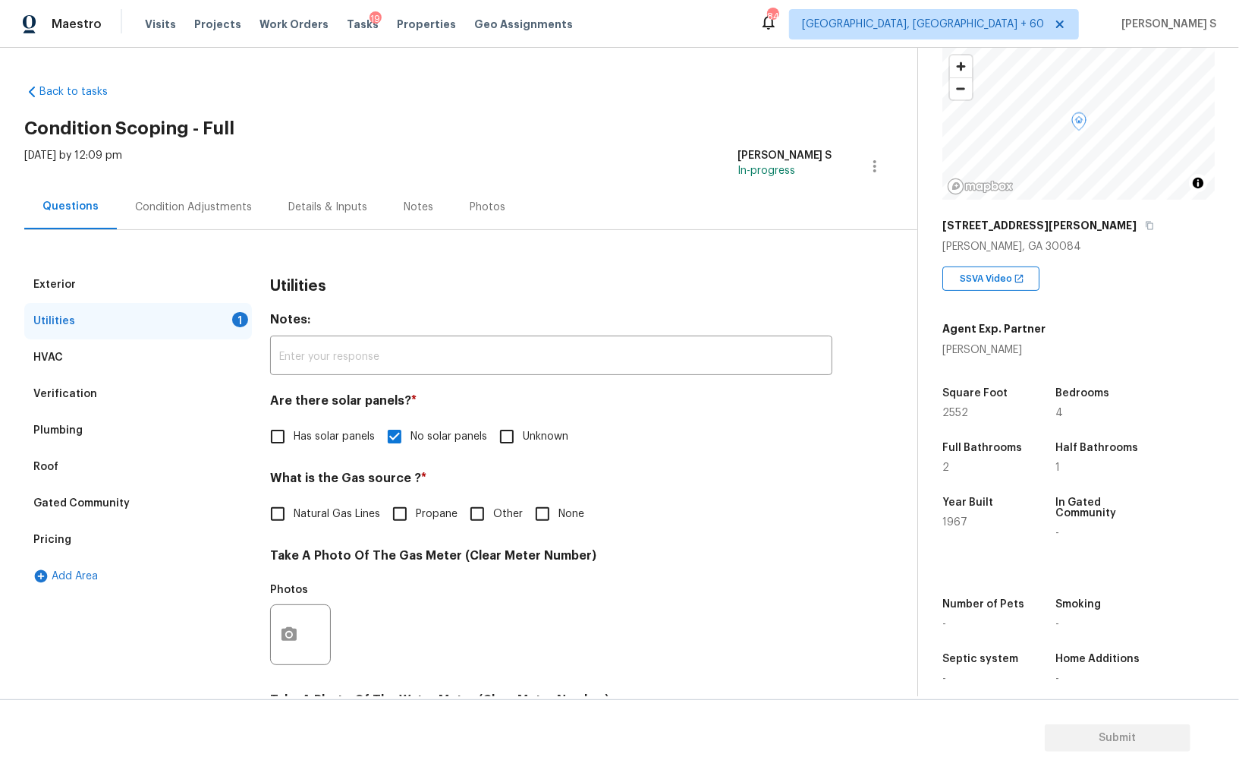
scroll to position [367, 0]
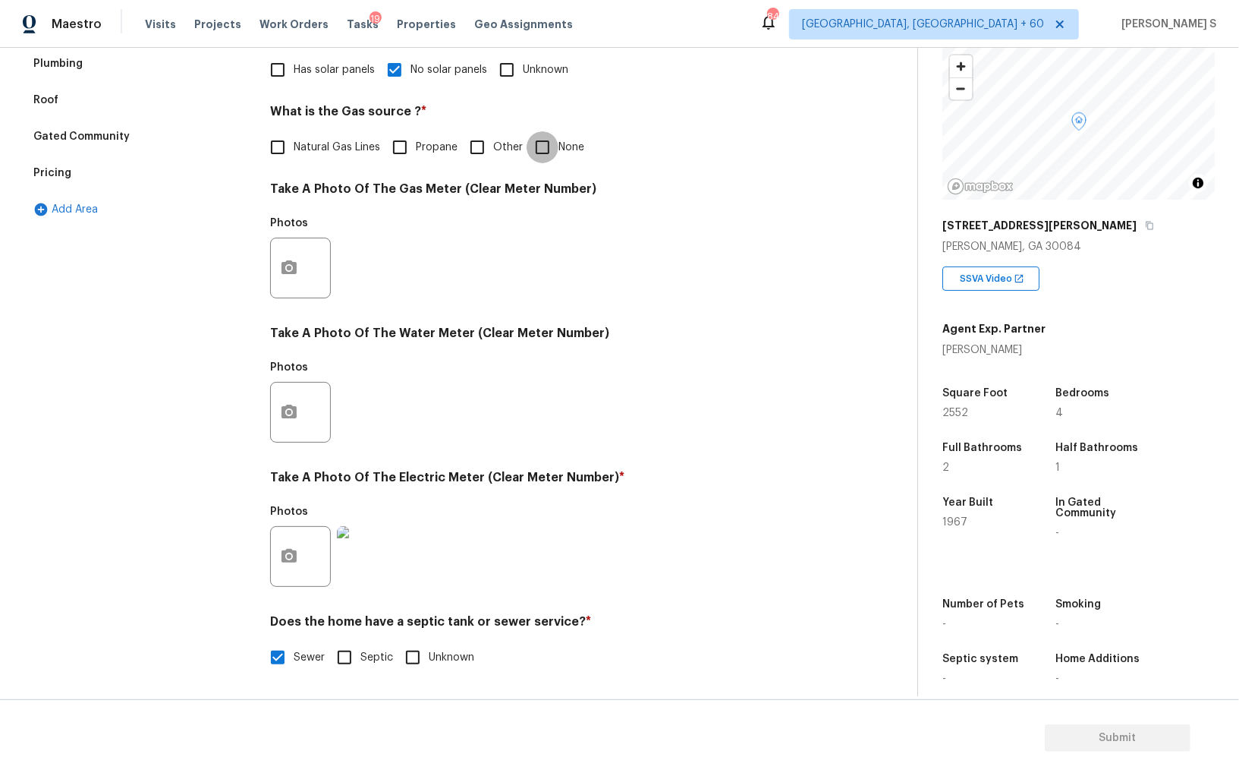
click at [532, 146] on input "None" at bounding box center [543, 147] width 32 height 32
checkbox input "true"
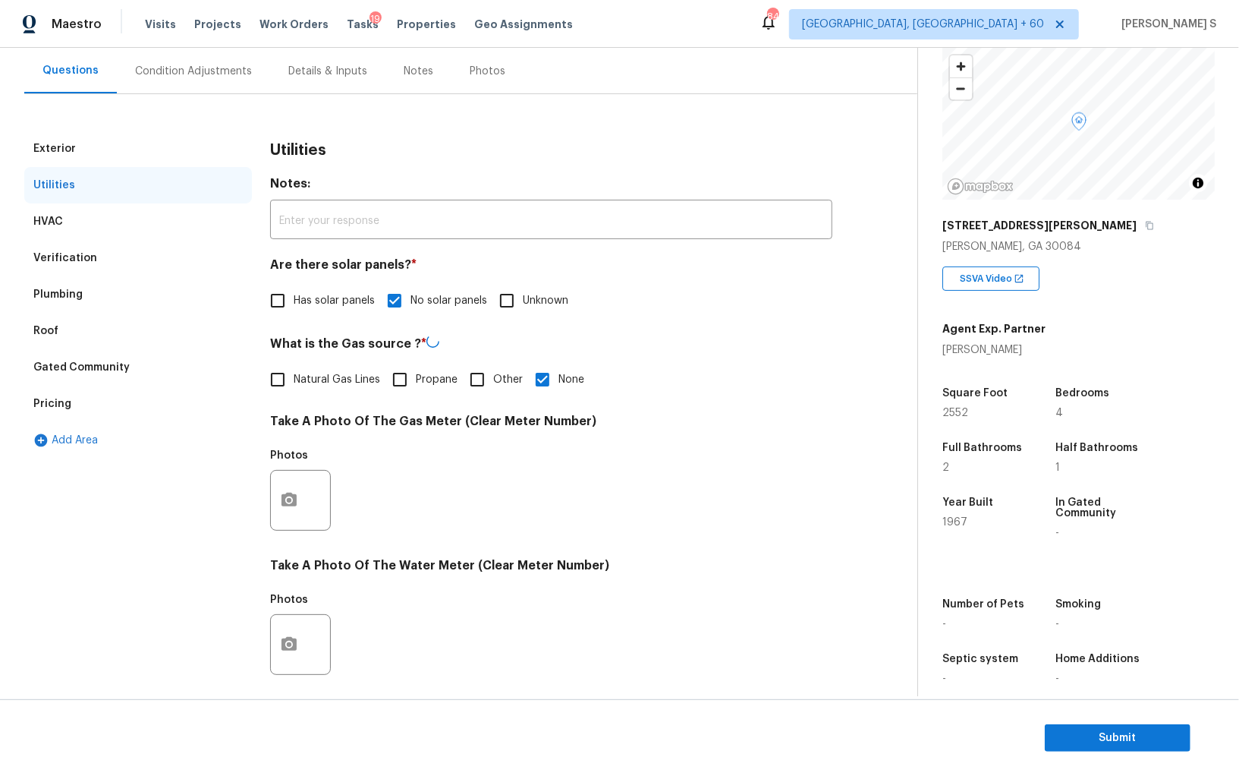
scroll to position [0, 0]
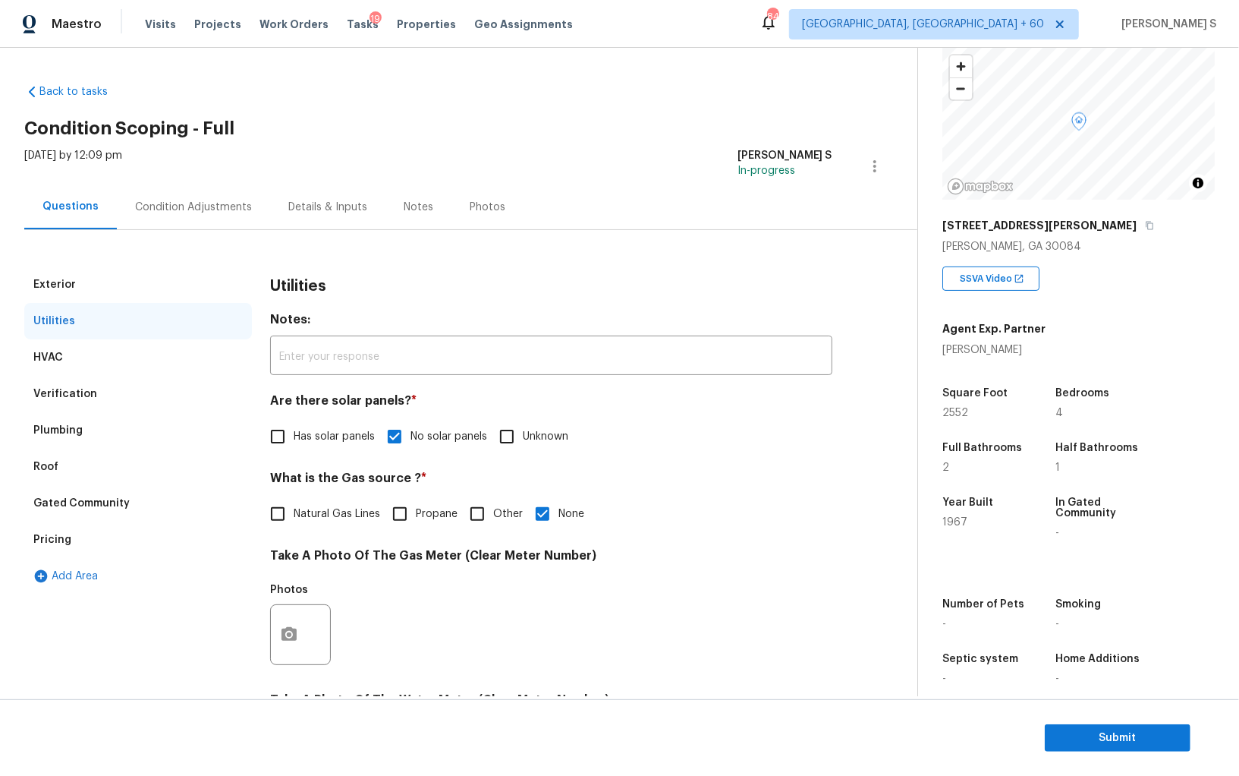
click at [215, 220] on div "Condition Adjustments" at bounding box center [193, 206] width 153 height 45
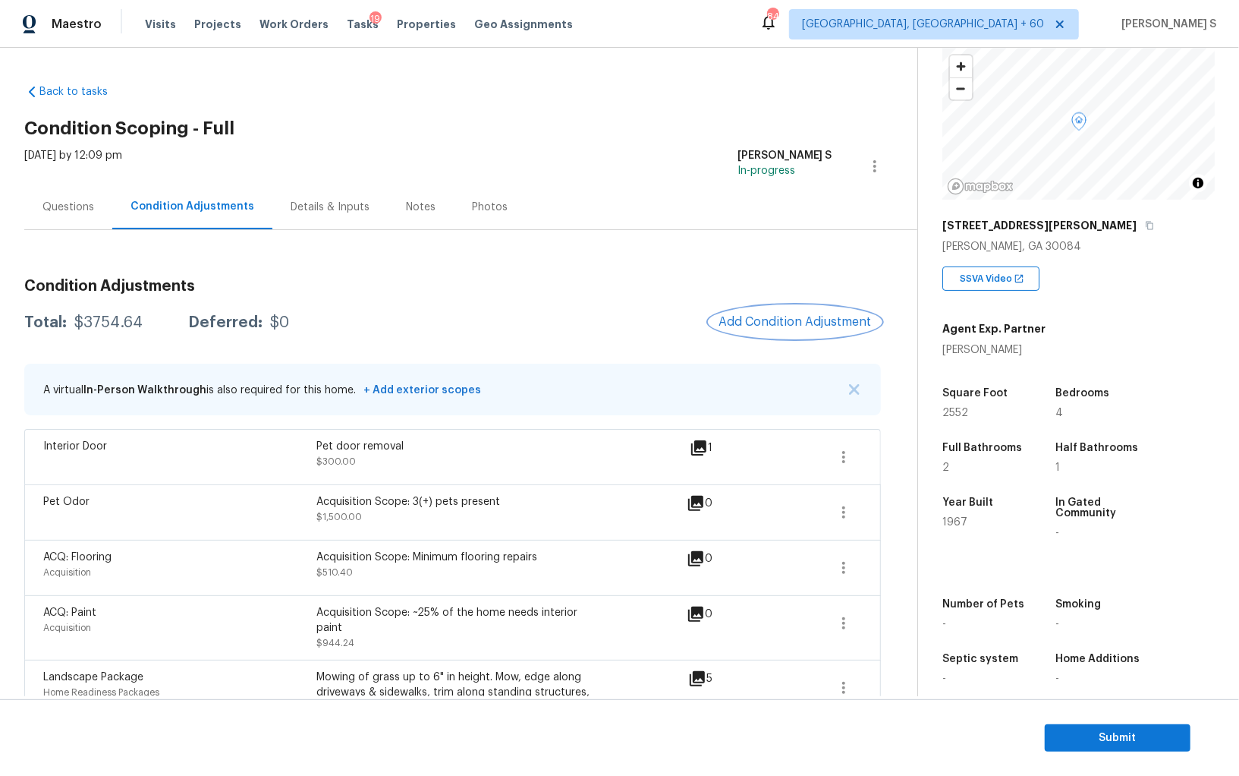
click at [823, 332] on button "Add Condition Adjustment" at bounding box center [796, 322] width 172 height 32
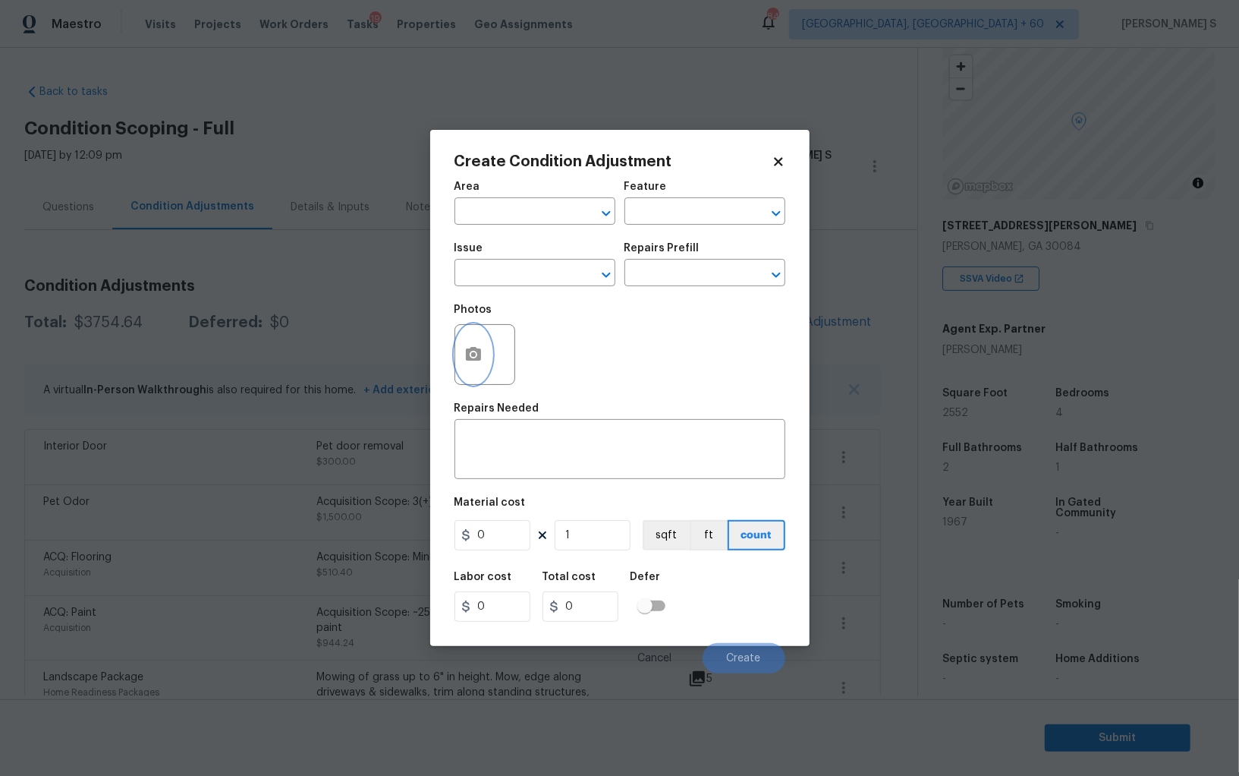
click at [472, 355] on circle "button" at bounding box center [473, 354] width 5 height 5
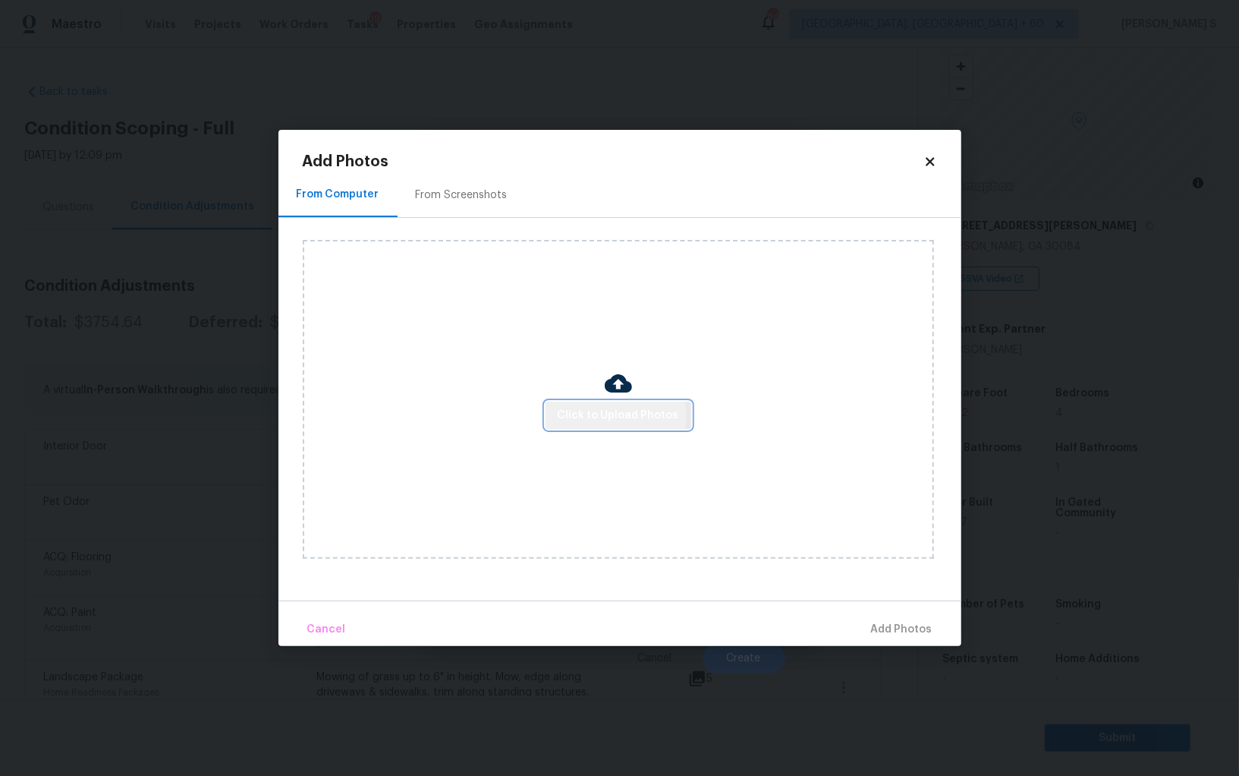
click at [612, 417] on span "Click to Upload Photos" at bounding box center [618, 415] width 121 height 19
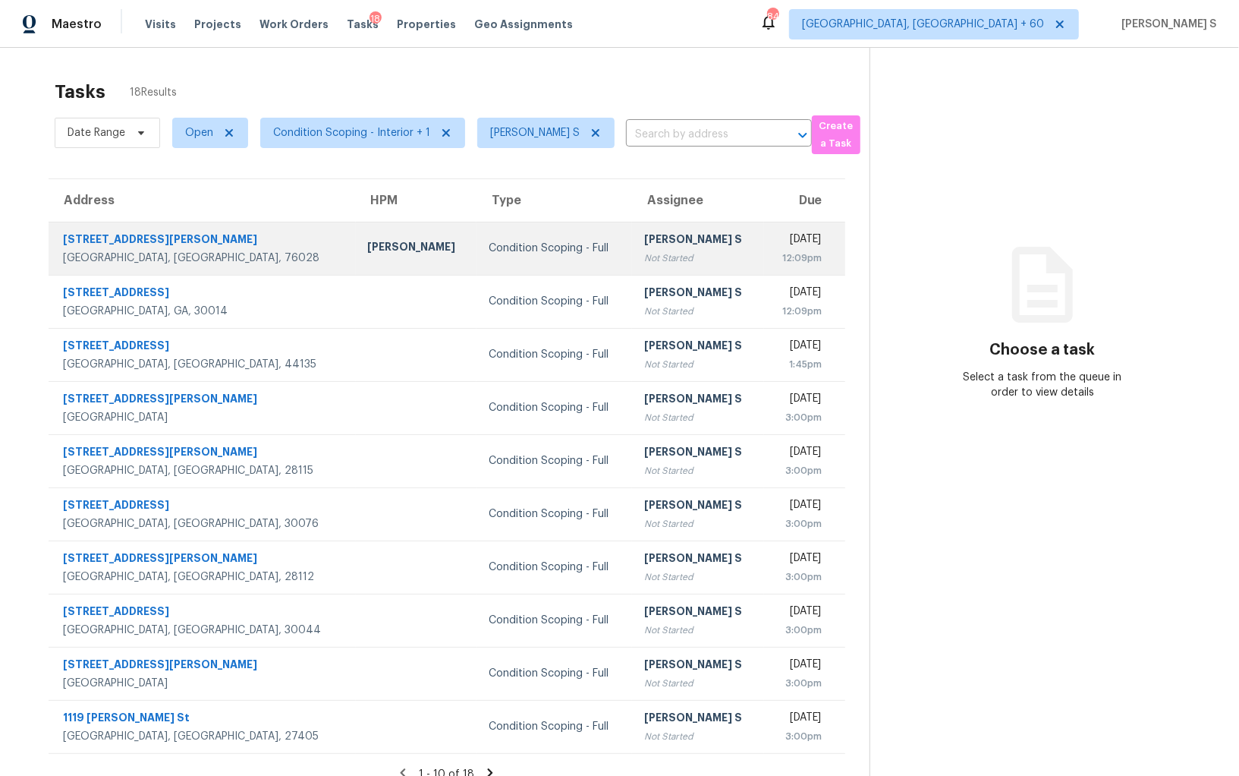
click at [647, 260] on div "Not Started" at bounding box center [698, 257] width 108 height 15
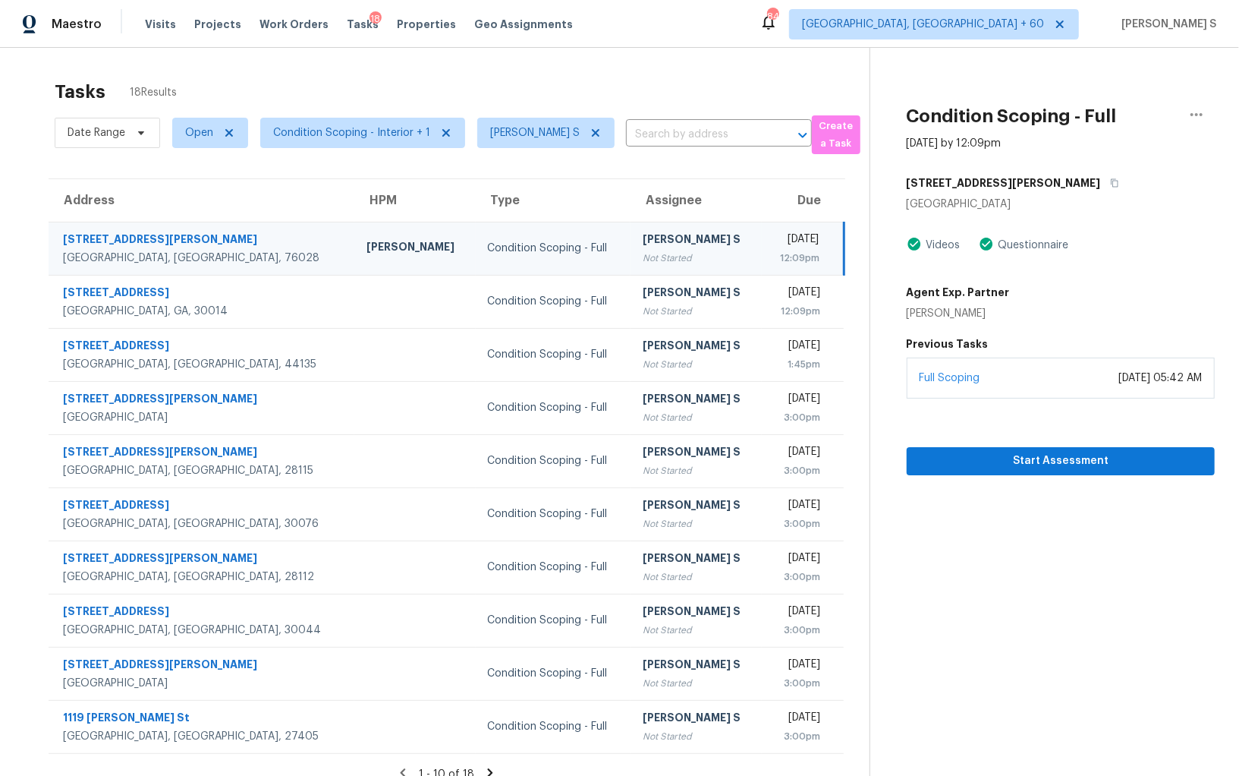
click at [1058, 380] on div "Full Scoping [DATE] 05:42 AM" at bounding box center [1061, 377] width 308 height 41
click at [1060, 448] on button "Start Assessment" at bounding box center [1061, 461] width 308 height 28
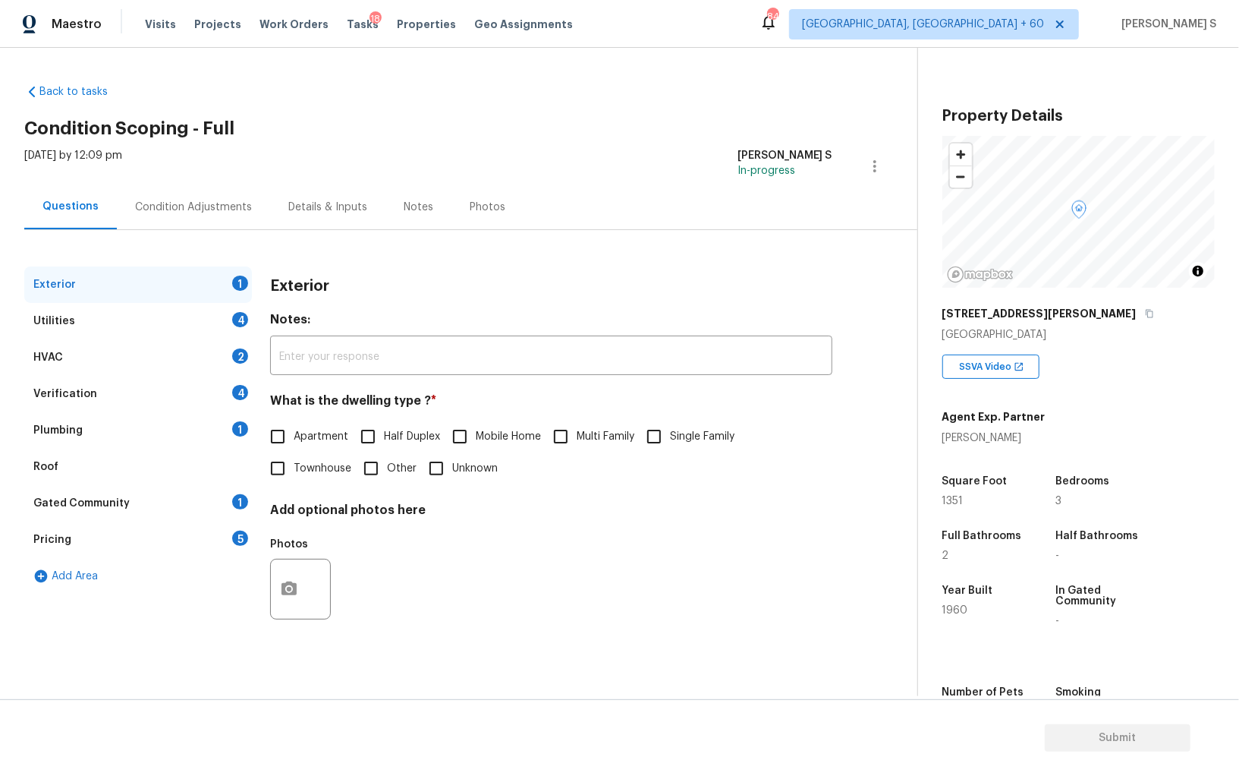
click at [498, 58] on div "Back to tasks Condition Scoping - Full [DATE] by 12:09 pm Anbu Jebakumar S In-p…" at bounding box center [619, 372] width 1239 height 648
click at [653, 434] on input "Single Family" at bounding box center [654, 436] width 32 height 32
checkbox input "true"
click at [244, 392] on div "4" at bounding box center [240, 392] width 16 height 15
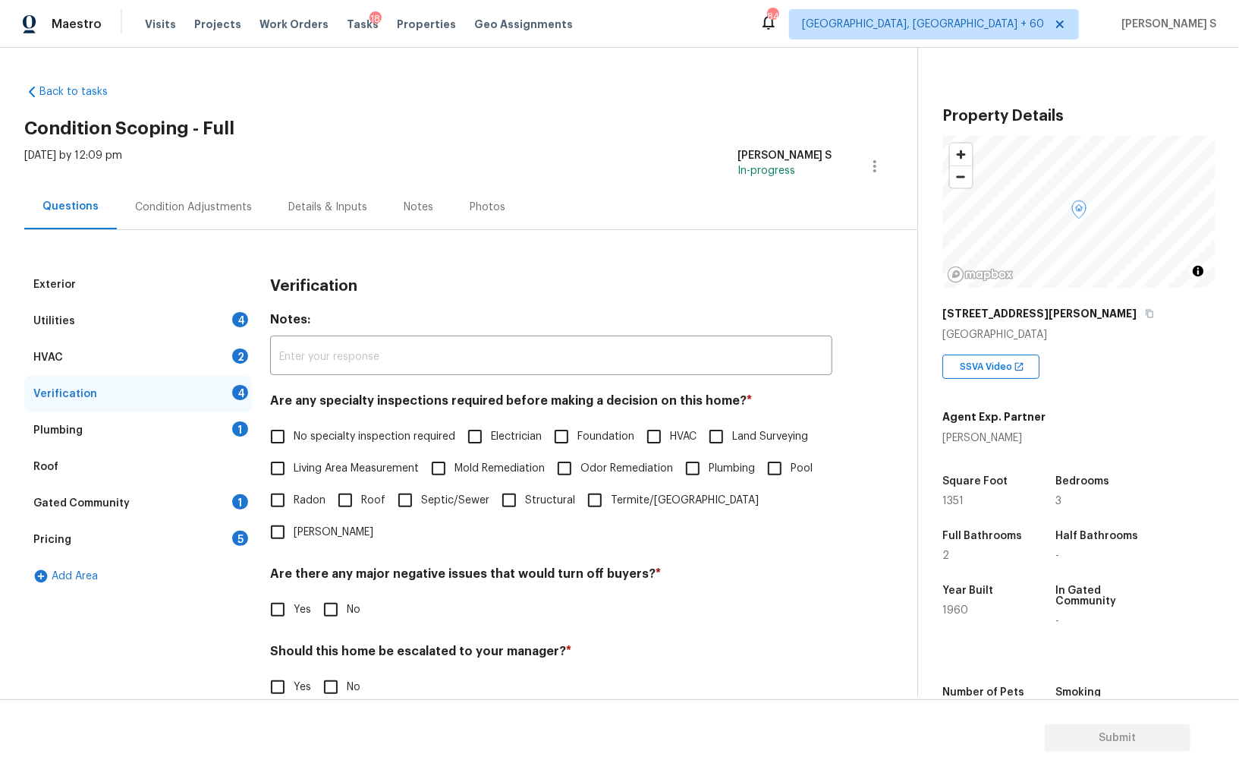
click at [287, 420] on input "No specialty inspection required" at bounding box center [278, 436] width 32 height 32
checkbox input "true"
click at [323, 597] on div "Verification Notes: ​ Are any specialty inspections required before making a de…" at bounding box center [551, 540] width 562 height 549
click at [326, 593] on input "No" at bounding box center [331, 609] width 32 height 32
checkbox input "true"
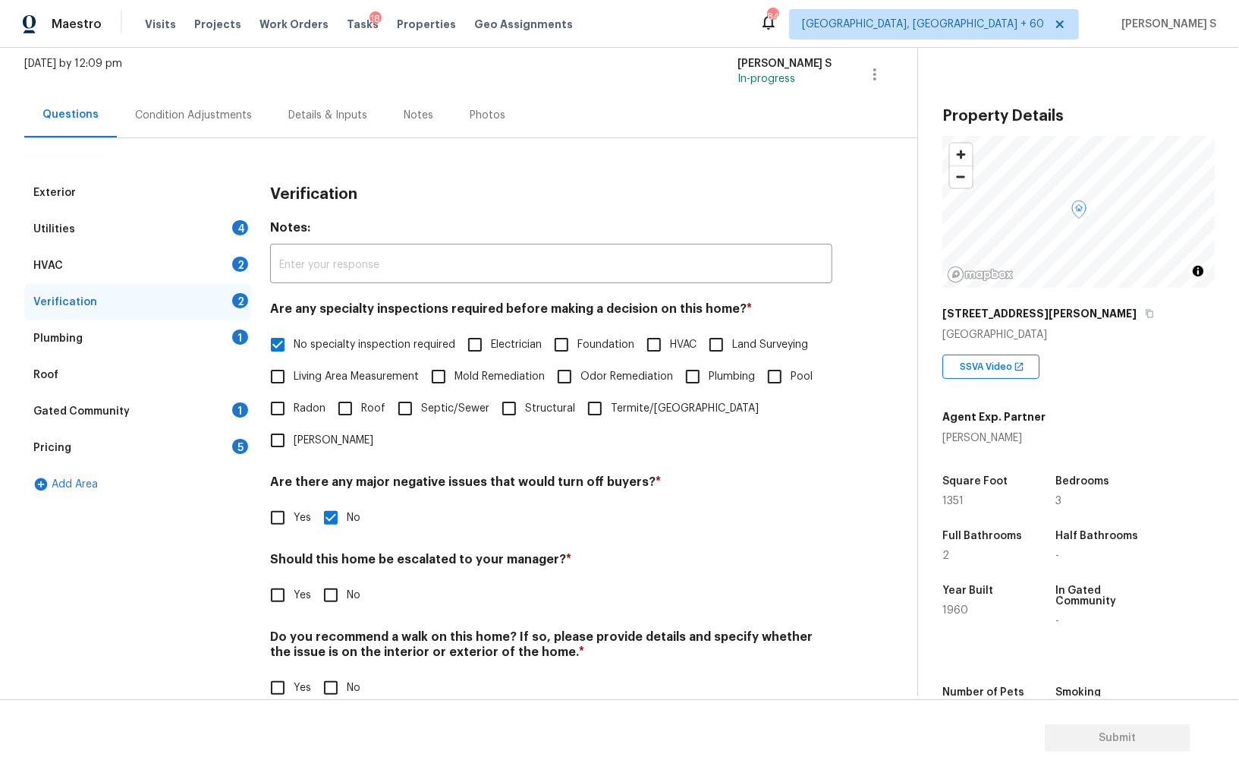
scroll to position [90, 0]
click at [338, 639] on div "Do you recommend a walk on this home? If so, please provide details and specify…" at bounding box center [551, 668] width 562 height 74
click at [338, 673] on input "No" at bounding box center [331, 689] width 32 height 32
checkbox input "true"
click at [223, 339] on div "Plumbing 1" at bounding box center [138, 340] width 228 height 36
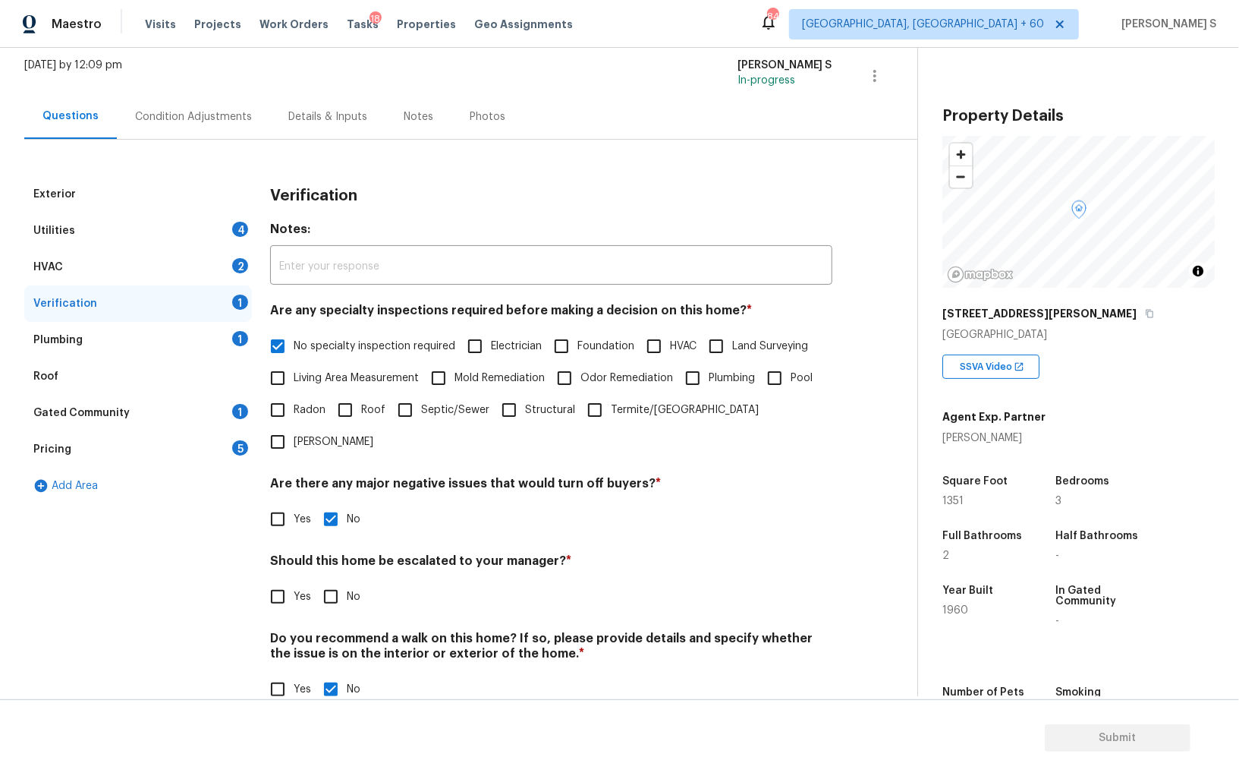
scroll to position [0, 0]
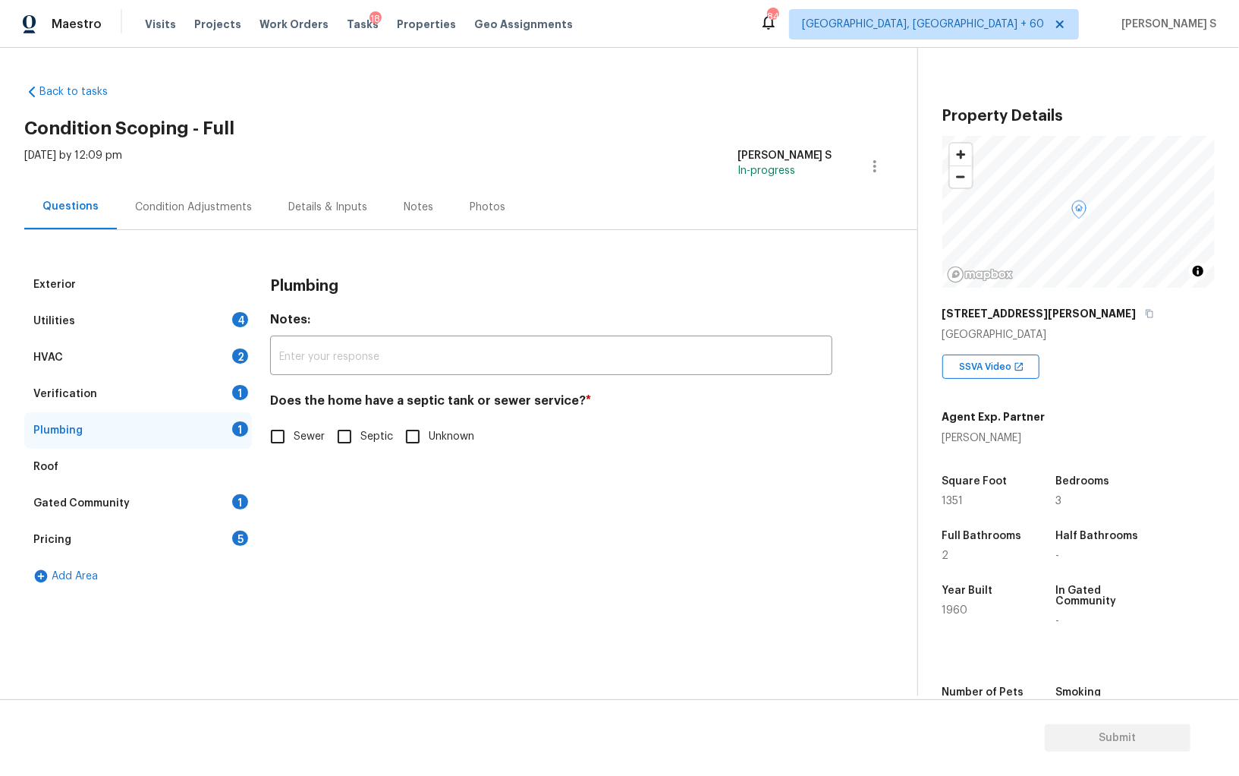
click at [280, 435] on input "Sewer" at bounding box center [278, 436] width 32 height 32
checkbox input "true"
click at [234, 503] on div "1" at bounding box center [240, 501] width 16 height 15
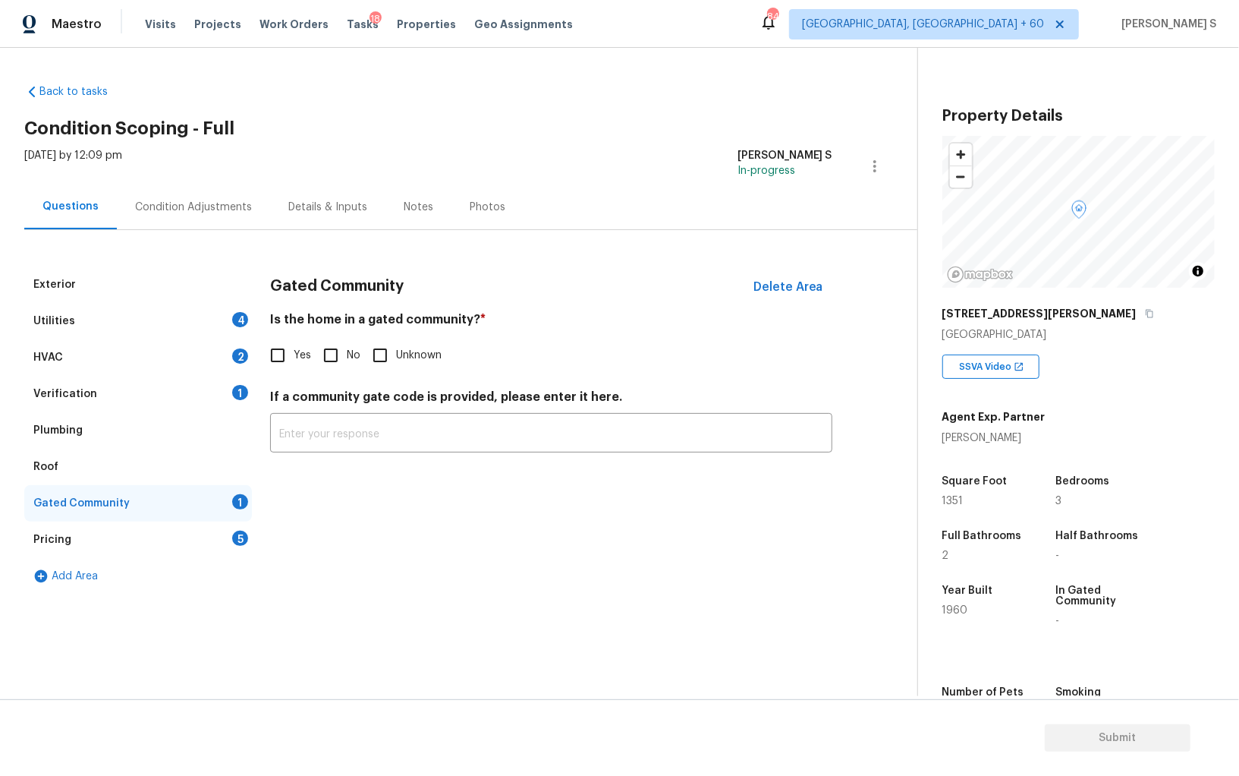
click at [332, 363] on input "No" at bounding box center [331, 355] width 32 height 32
checkbox input "true"
click at [222, 545] on div "Pricing 5" at bounding box center [138, 539] width 228 height 36
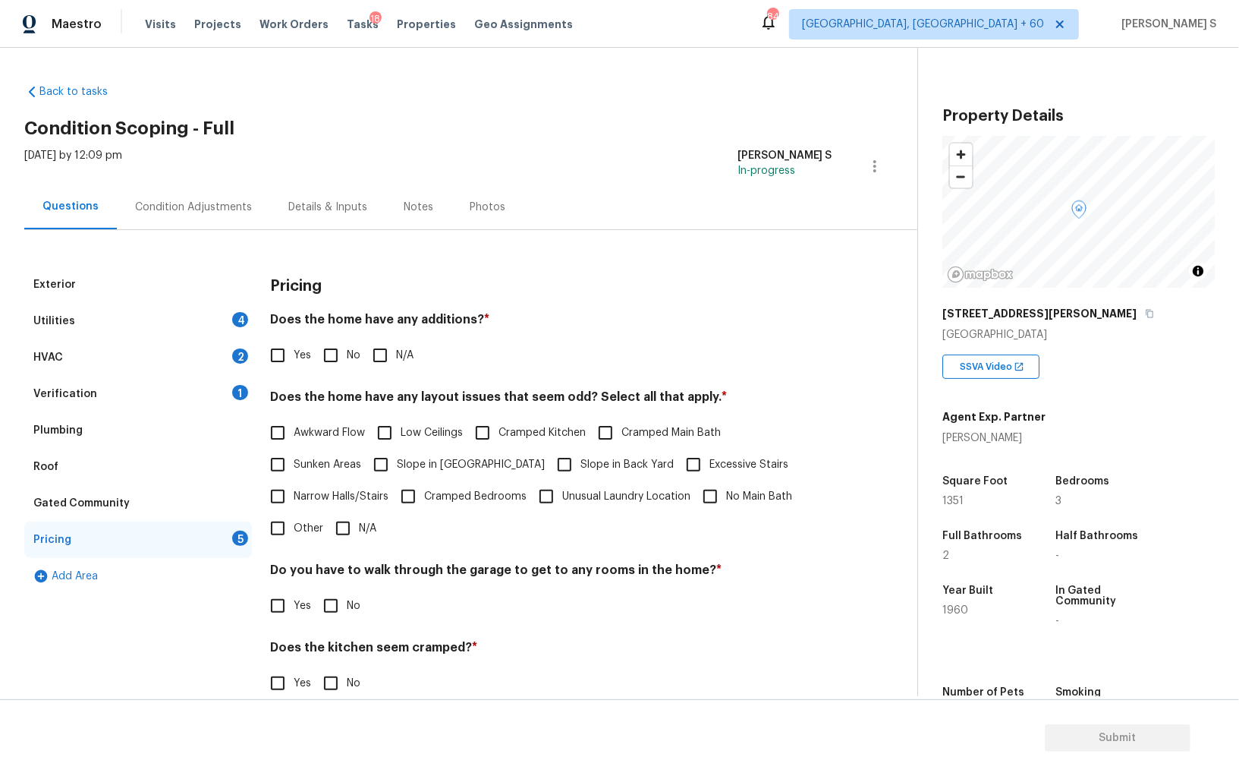
click at [324, 349] on input "No" at bounding box center [331, 355] width 32 height 32
checkbox input "true"
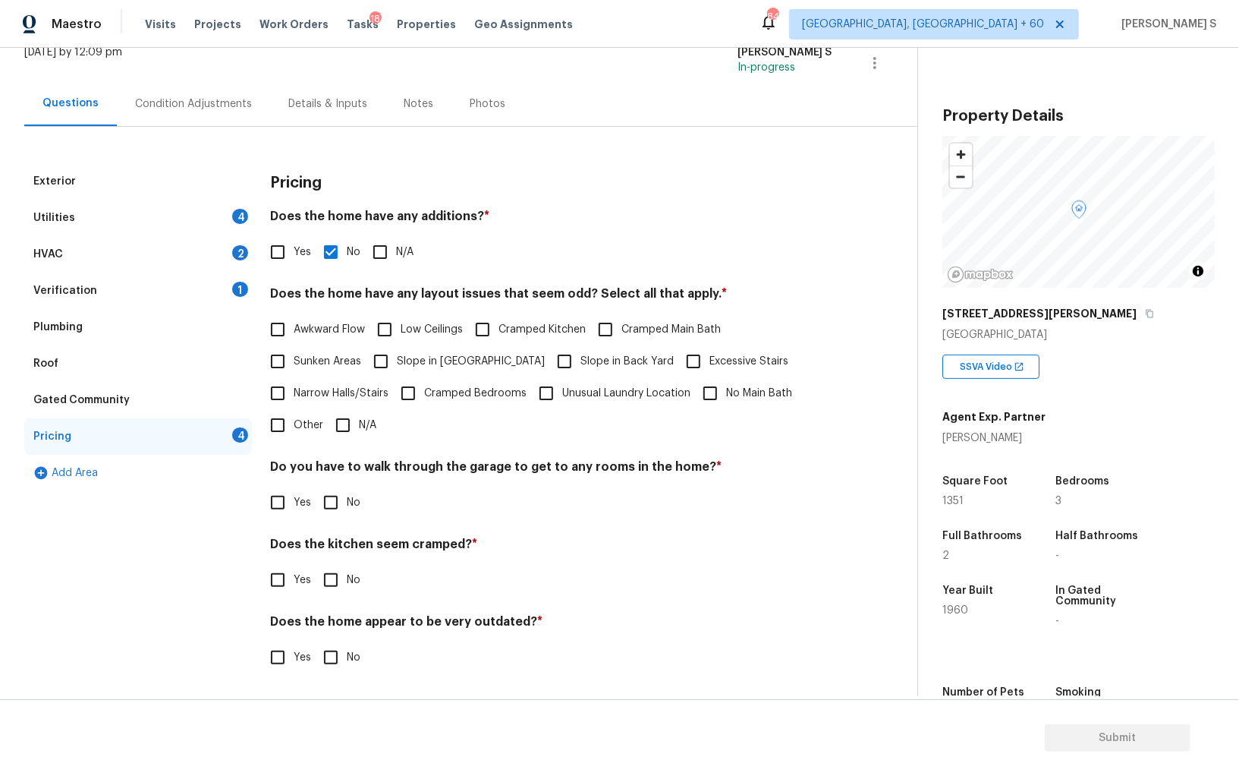
scroll to position [102, 0]
click at [327, 487] on input "No" at bounding box center [331, 503] width 32 height 32
checkbox input "true"
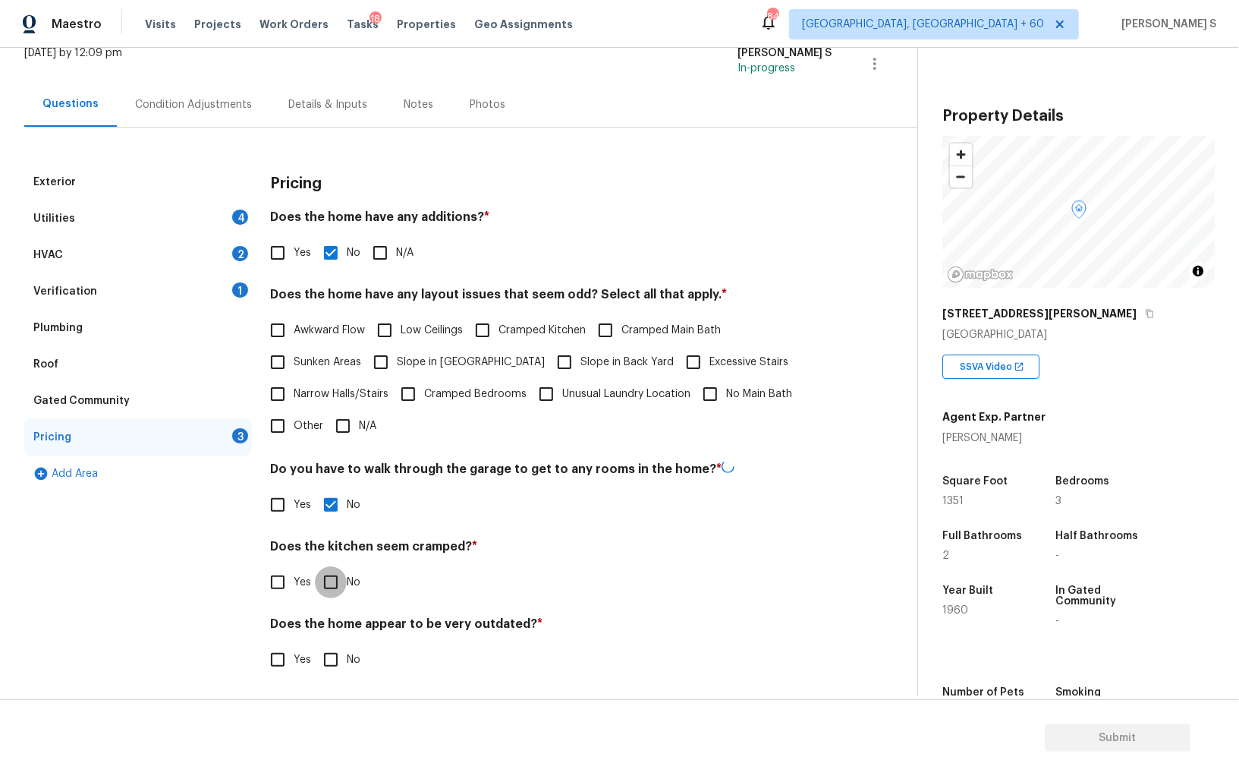
click at [315, 566] on input "No" at bounding box center [331, 582] width 32 height 32
checkbox input "true"
click at [315, 644] on input "No" at bounding box center [331, 660] width 32 height 32
checkbox input "true"
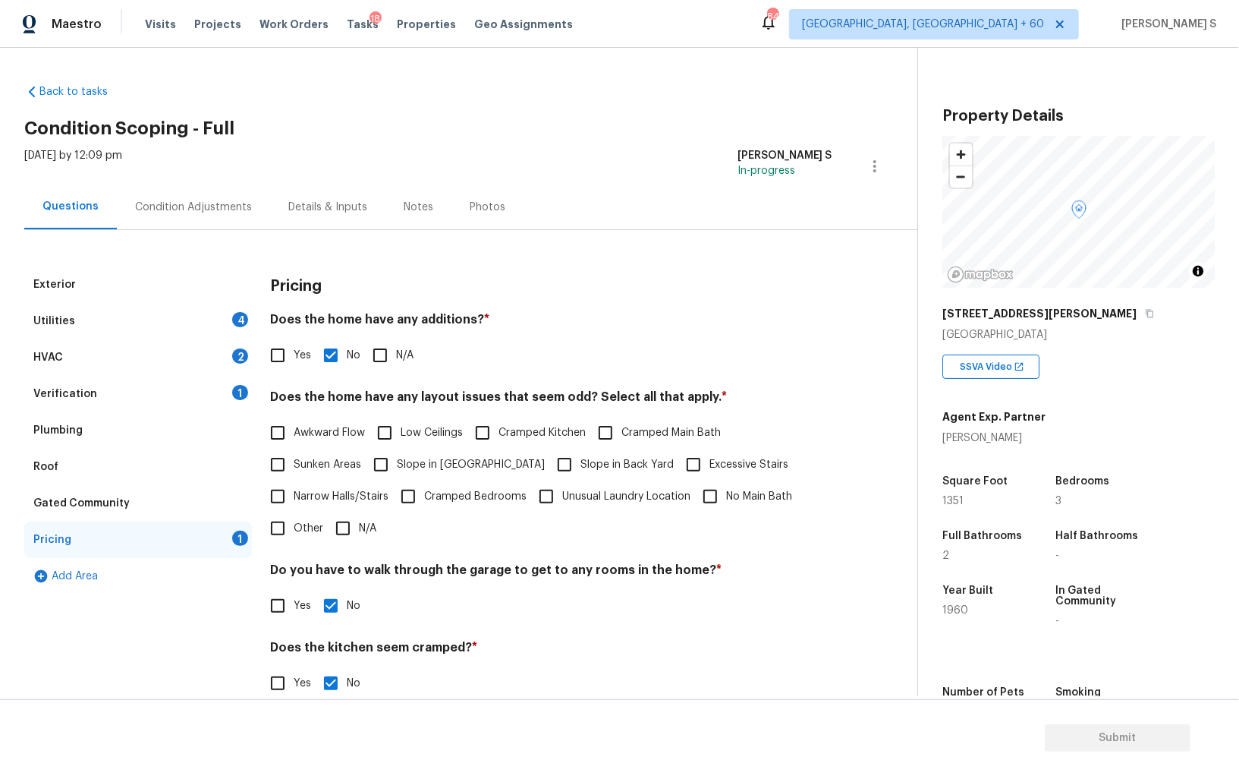
click at [231, 326] on div "Utilities 4" at bounding box center [138, 321] width 228 height 36
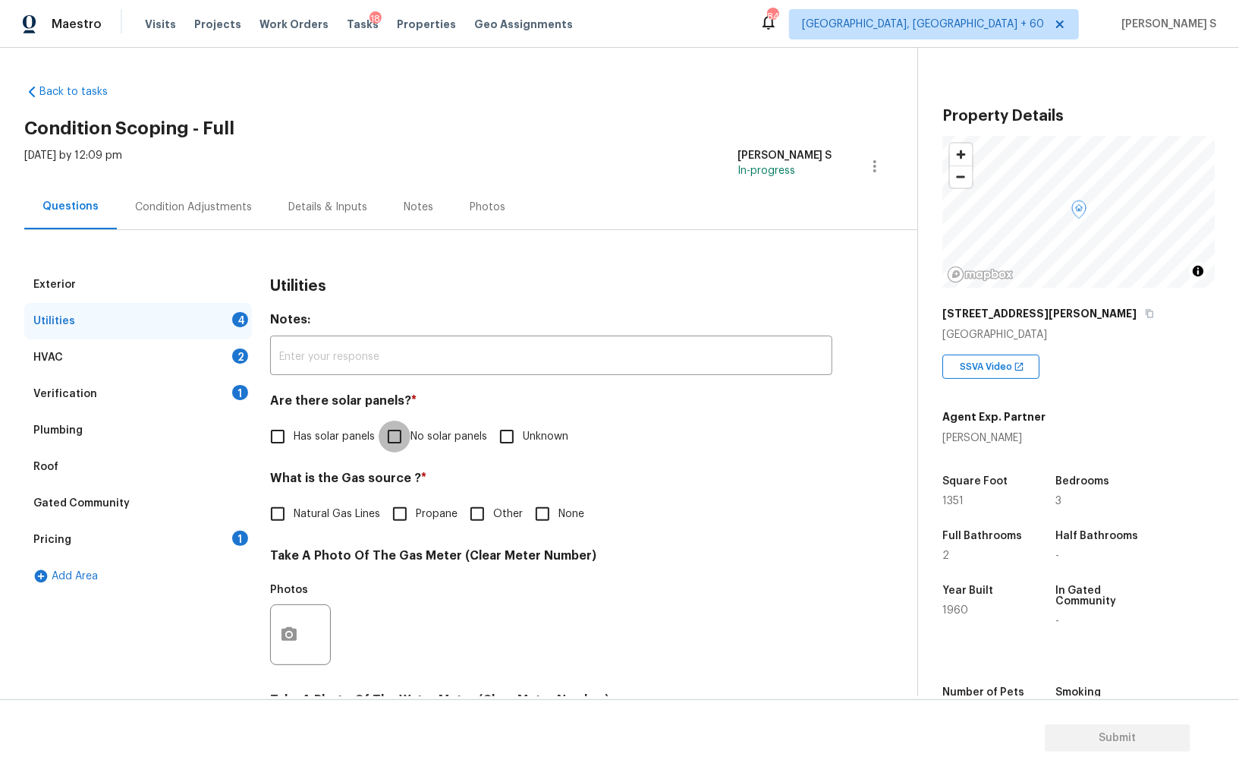
click at [395, 424] on input "No solar panels" at bounding box center [395, 436] width 32 height 32
checkbox input "true"
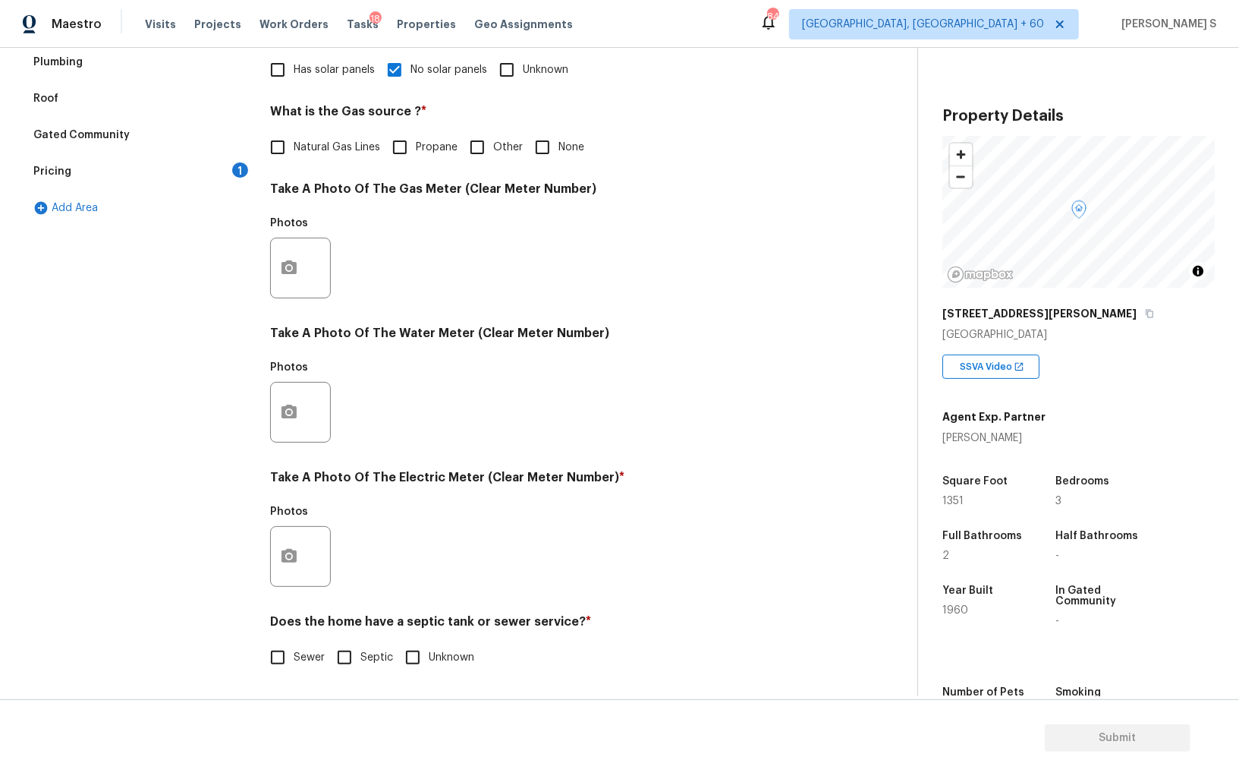
click at [288, 662] on input "Sewer" at bounding box center [278, 657] width 32 height 32
checkbox input "true"
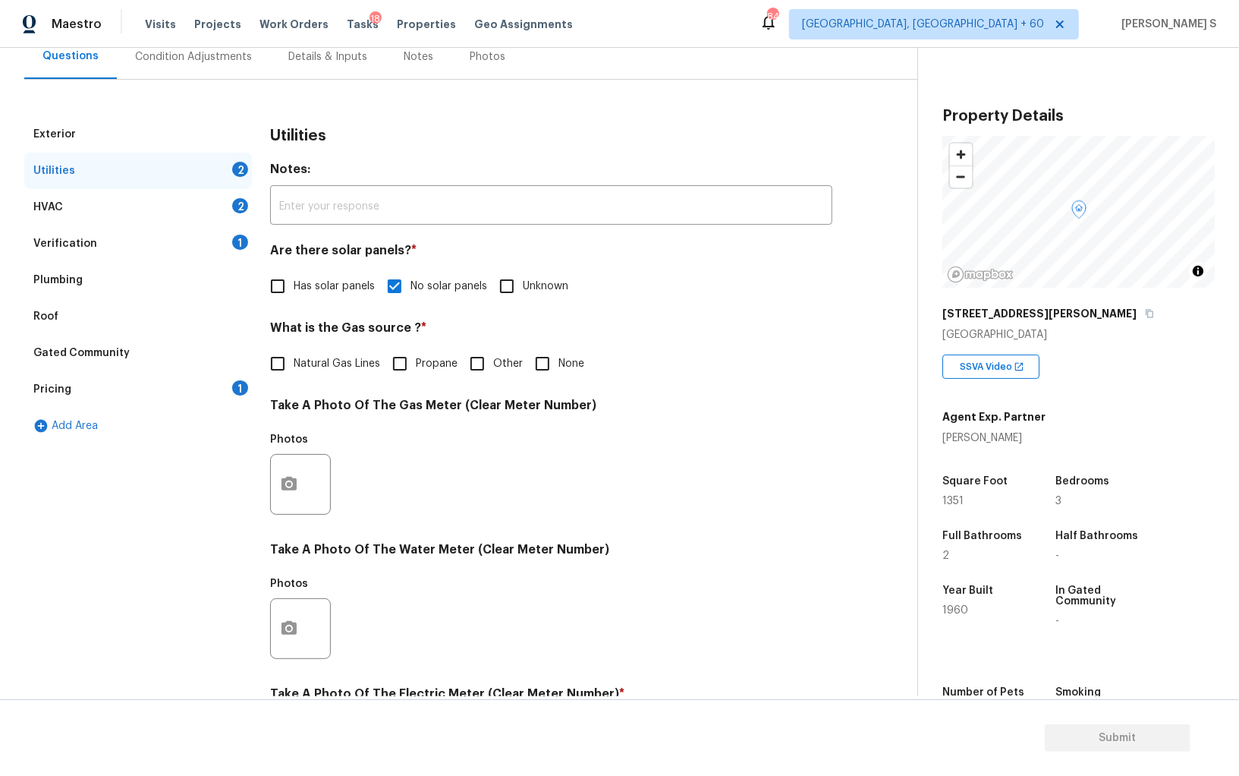
scroll to position [0, 0]
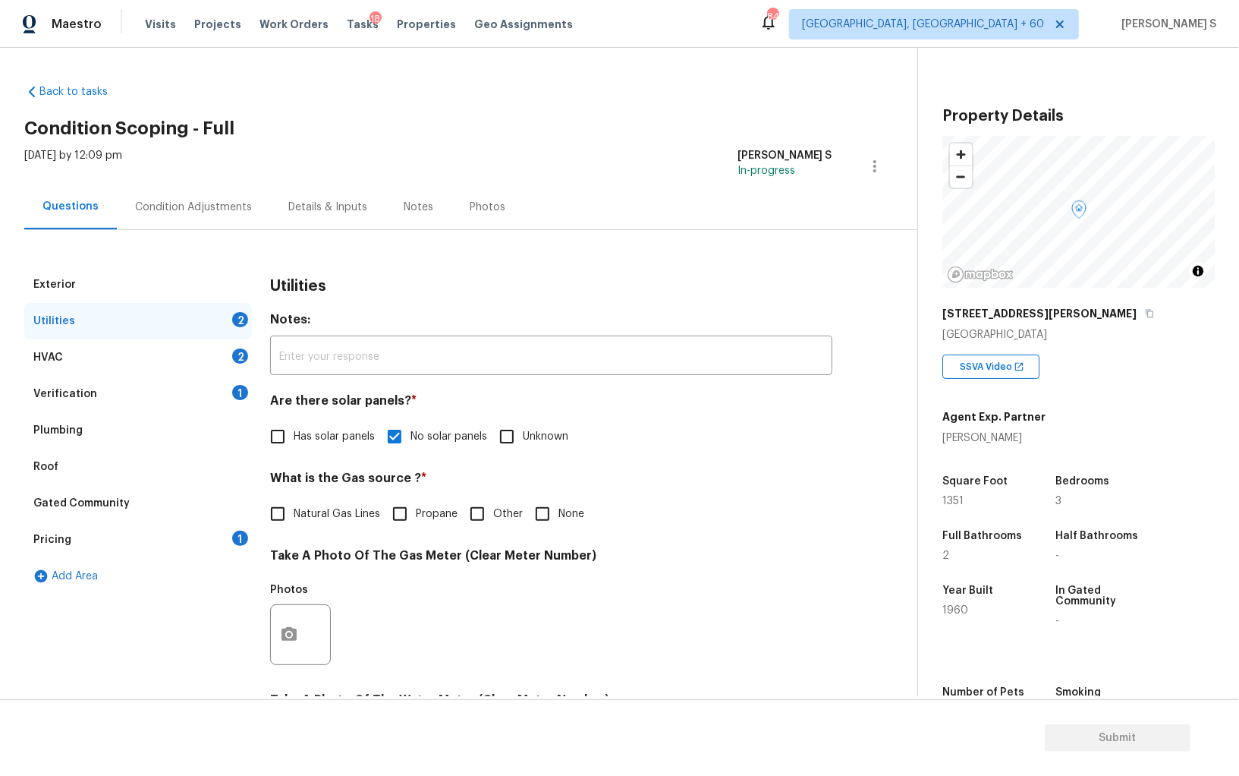
click at [237, 386] on div "1" at bounding box center [240, 392] width 16 height 15
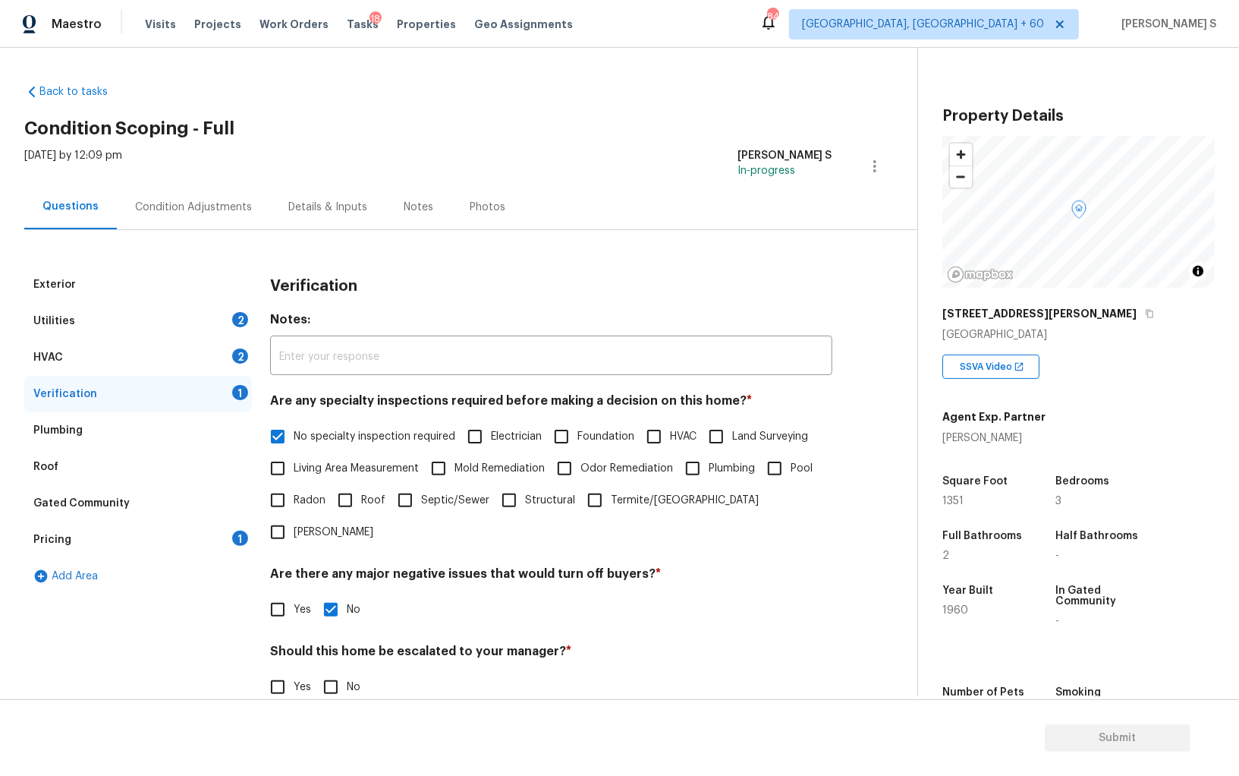
click at [244, 544] on div "Pricing 1" at bounding box center [138, 539] width 228 height 36
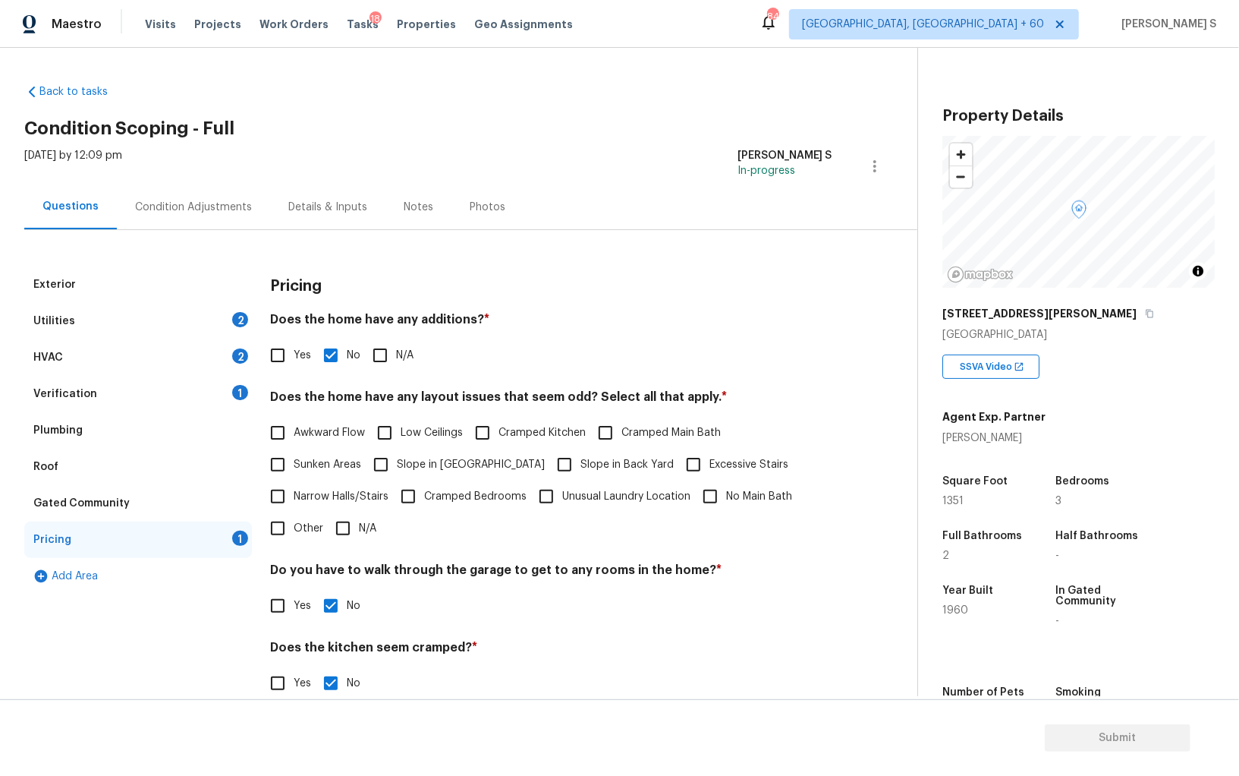
click at [207, 357] on div "HVAC 2" at bounding box center [138, 357] width 228 height 36
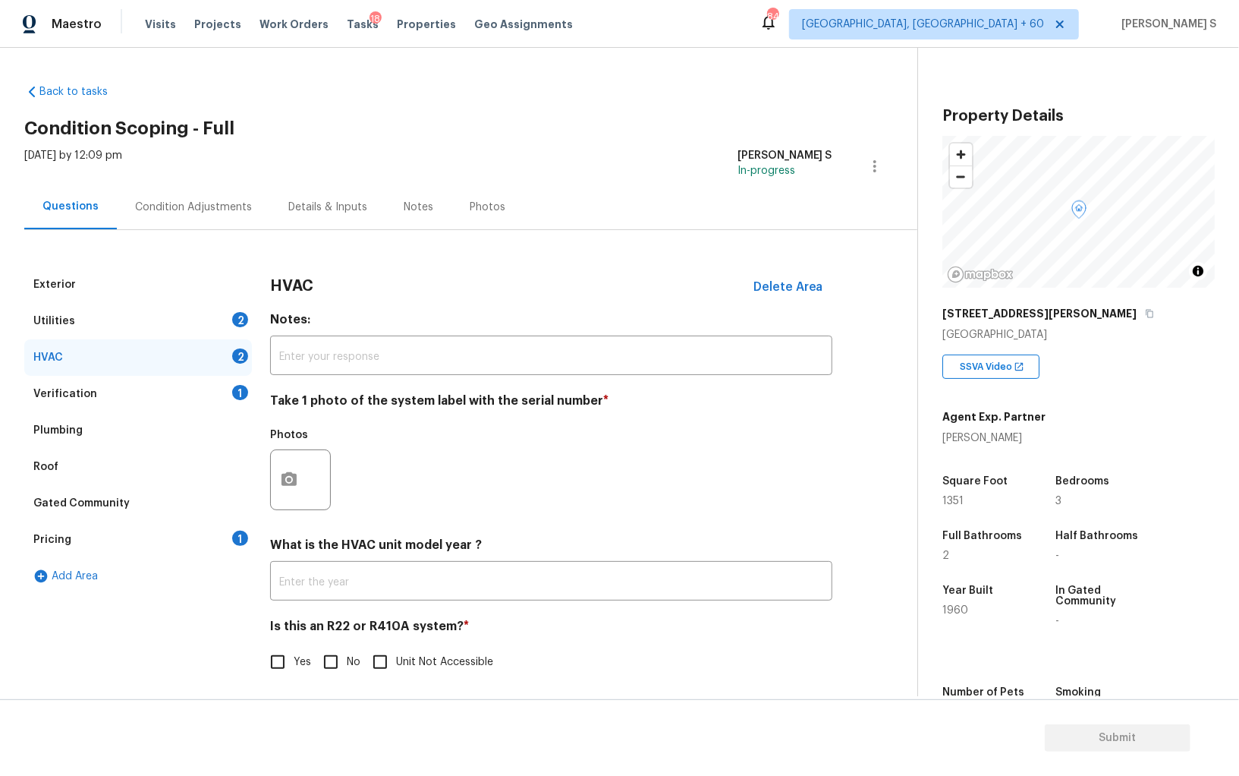
scroll to position [5, 0]
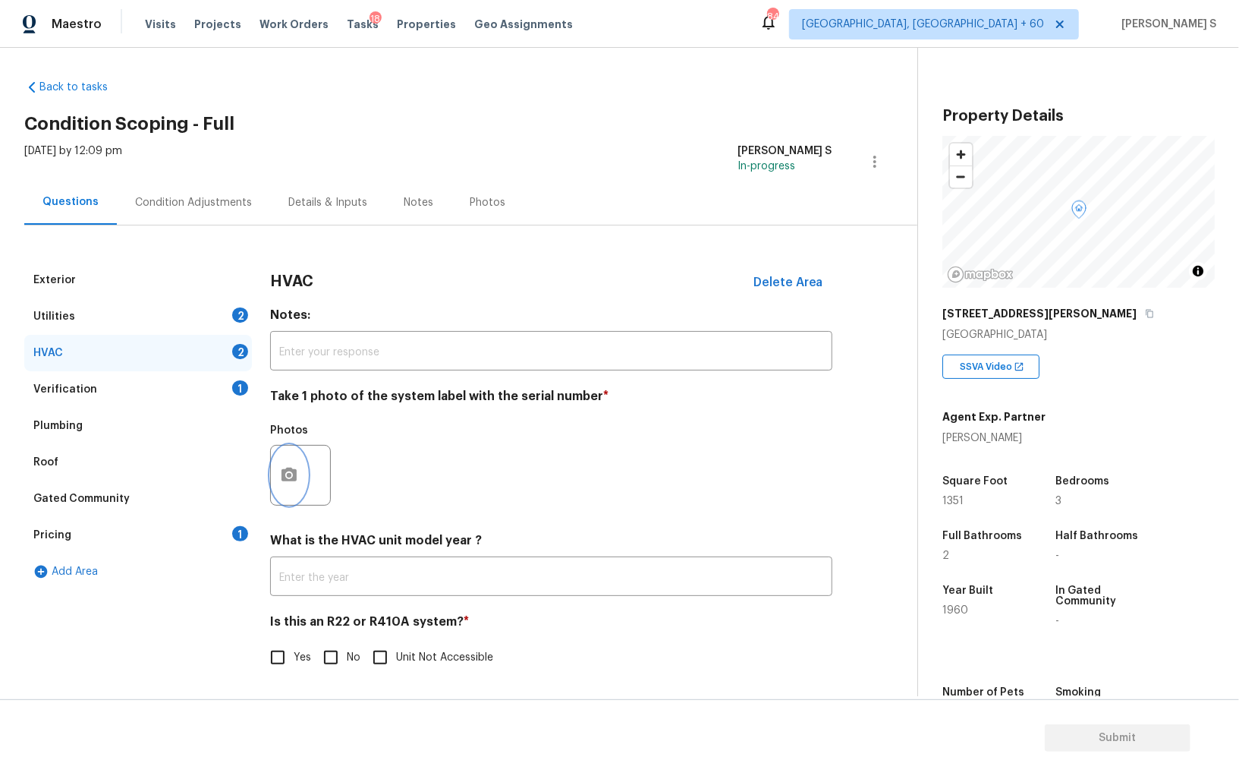
click at [301, 480] on button "button" at bounding box center [289, 474] width 36 height 59
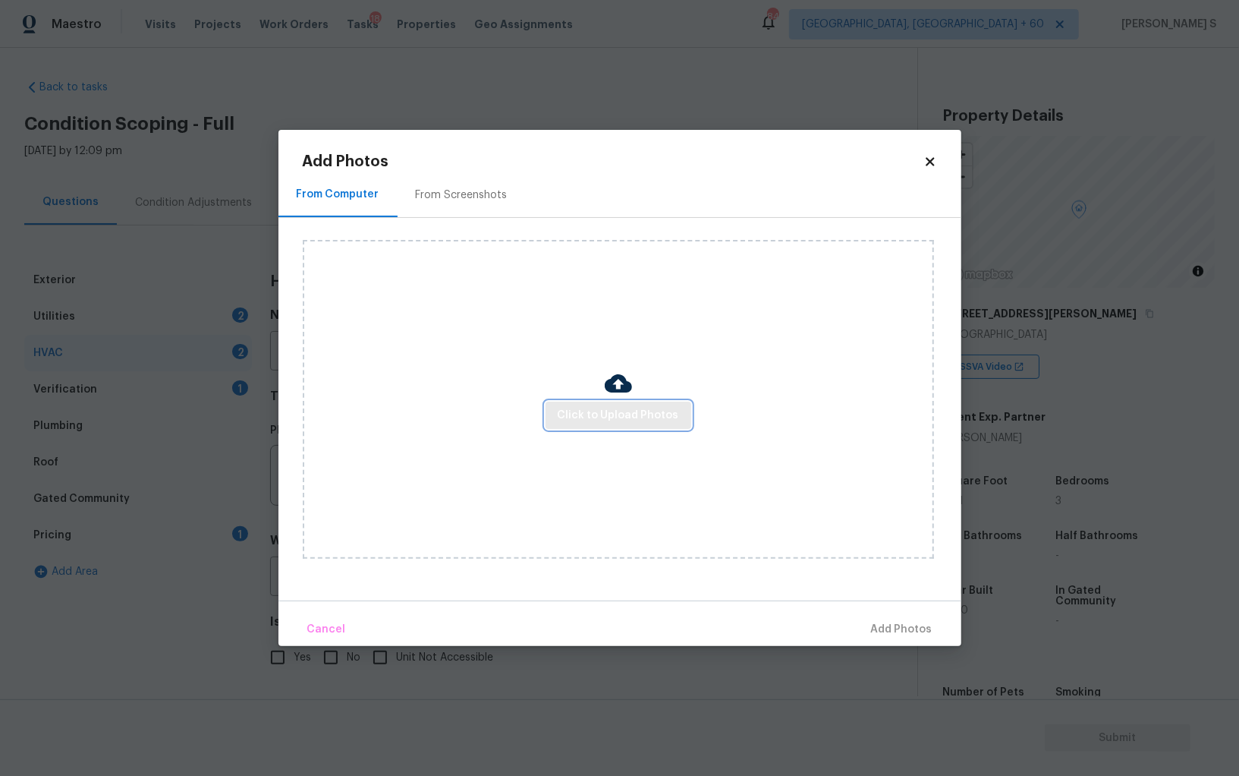
click at [575, 406] on span "Click to Upload Photos" at bounding box center [618, 415] width 121 height 19
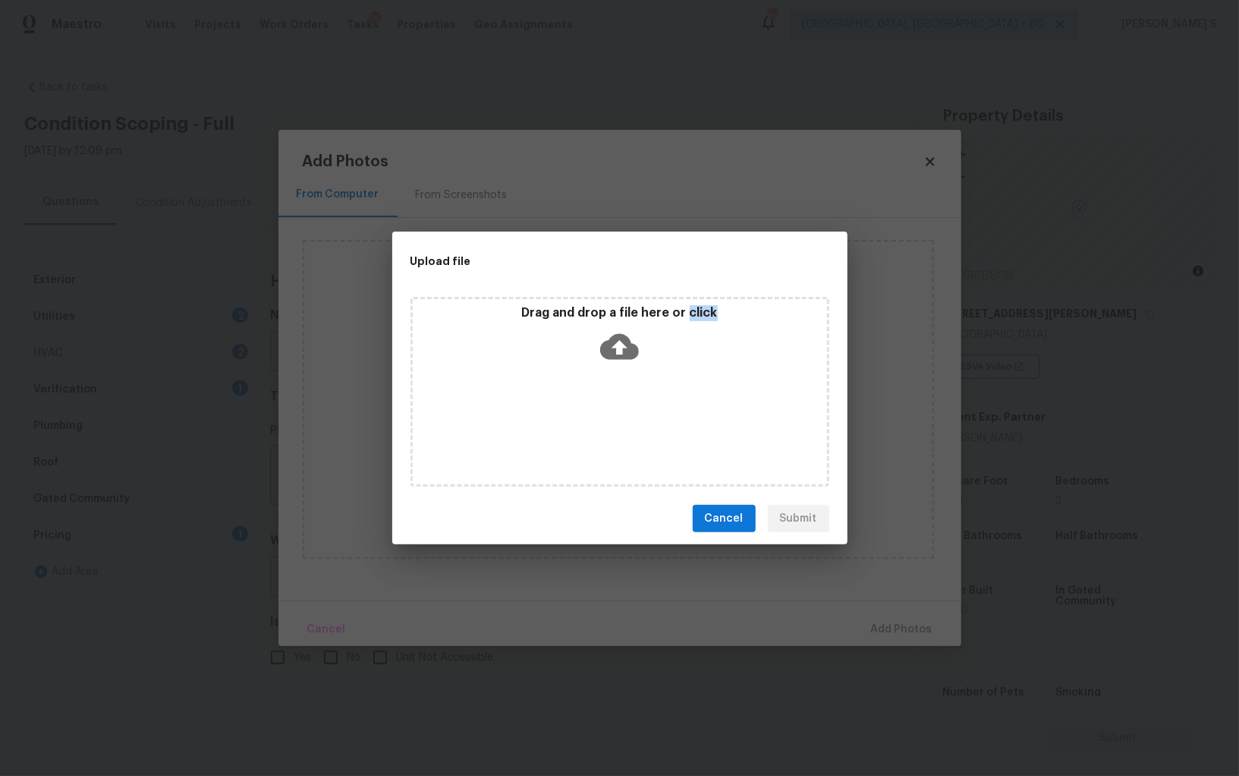
click at [575, 405] on div "Drag and drop a file here or click" at bounding box center [620, 392] width 419 height 190
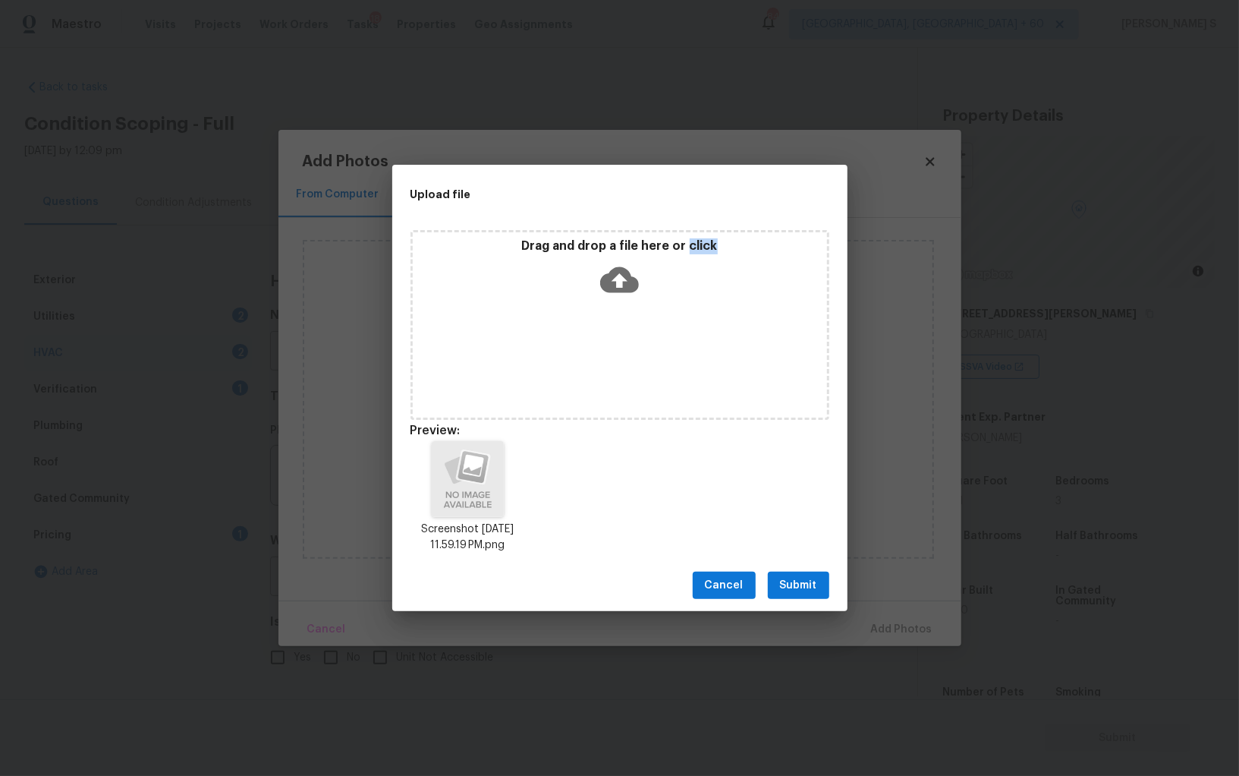
click at [794, 598] on button "Submit" at bounding box center [798, 585] width 61 height 28
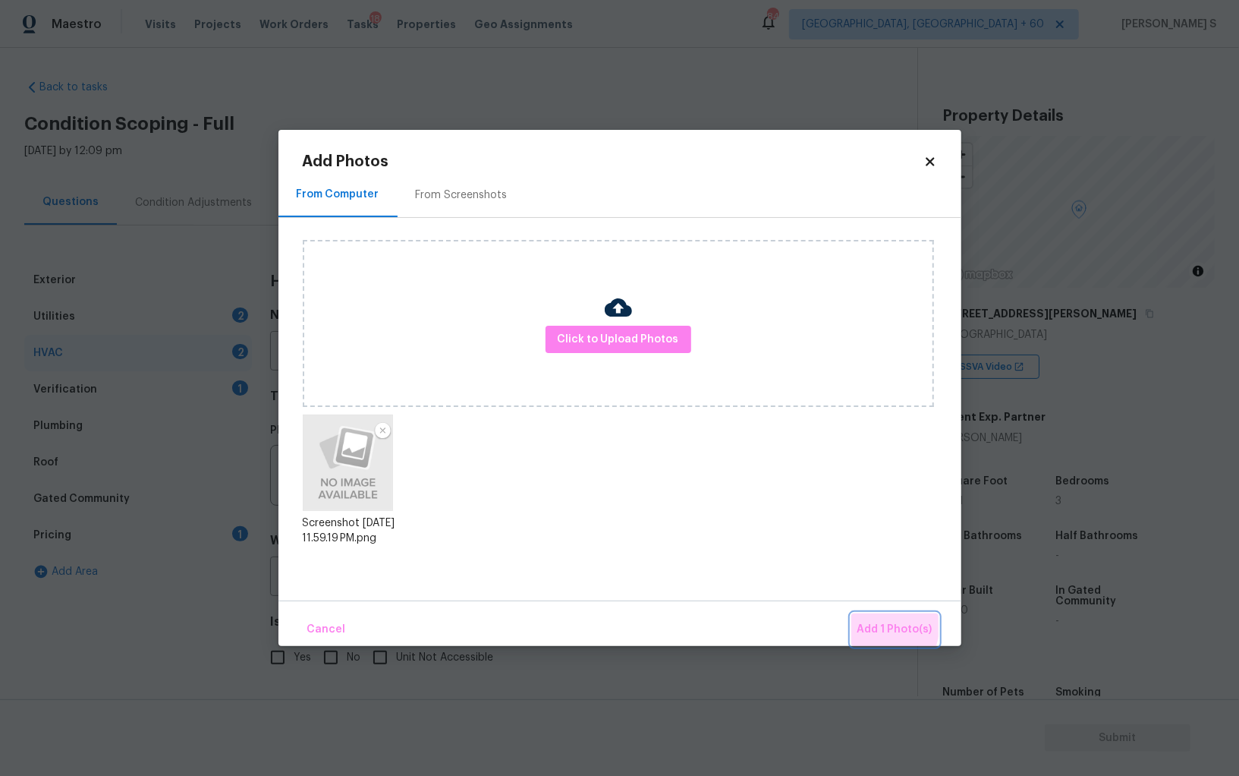
click at [861, 622] on span "Add 1 Photo(s)" at bounding box center [895, 629] width 75 height 19
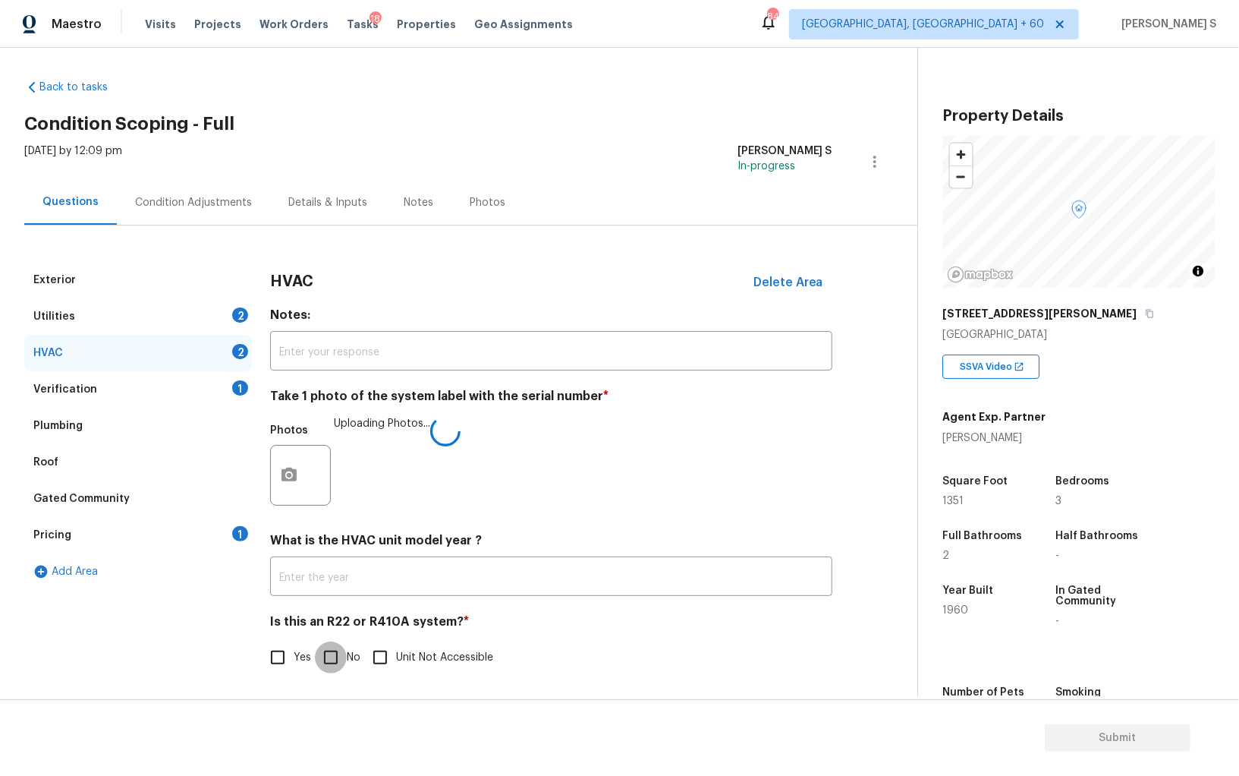
click at [334, 660] on input "No" at bounding box center [331, 657] width 32 height 32
checkbox input "true"
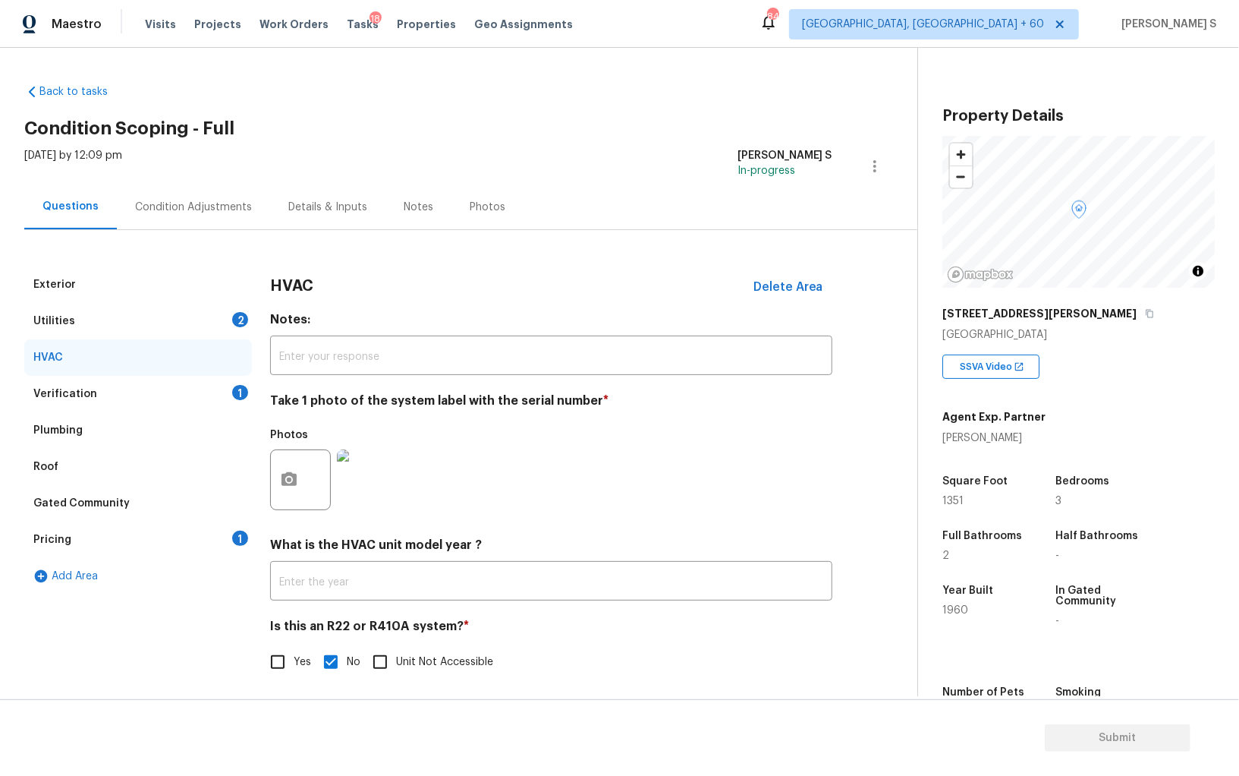
click at [225, 315] on div "Utilities 2" at bounding box center [138, 321] width 228 height 36
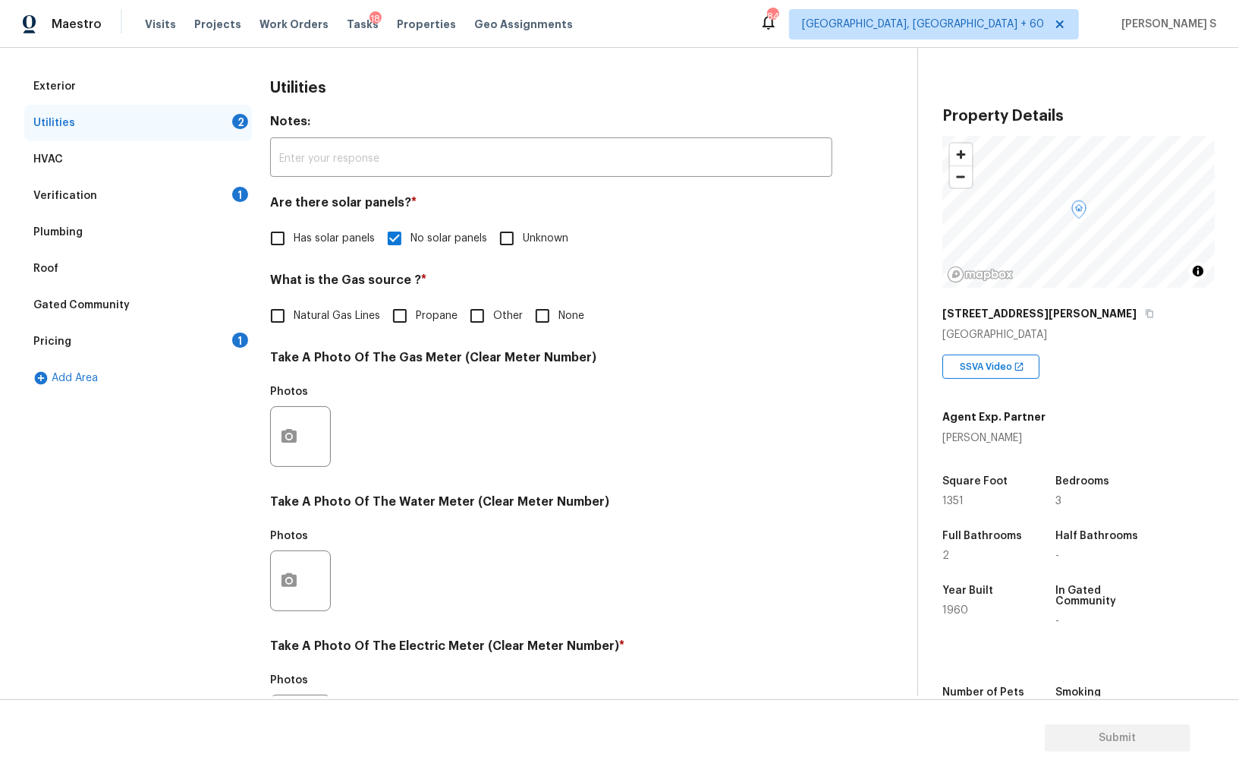
scroll to position [367, 0]
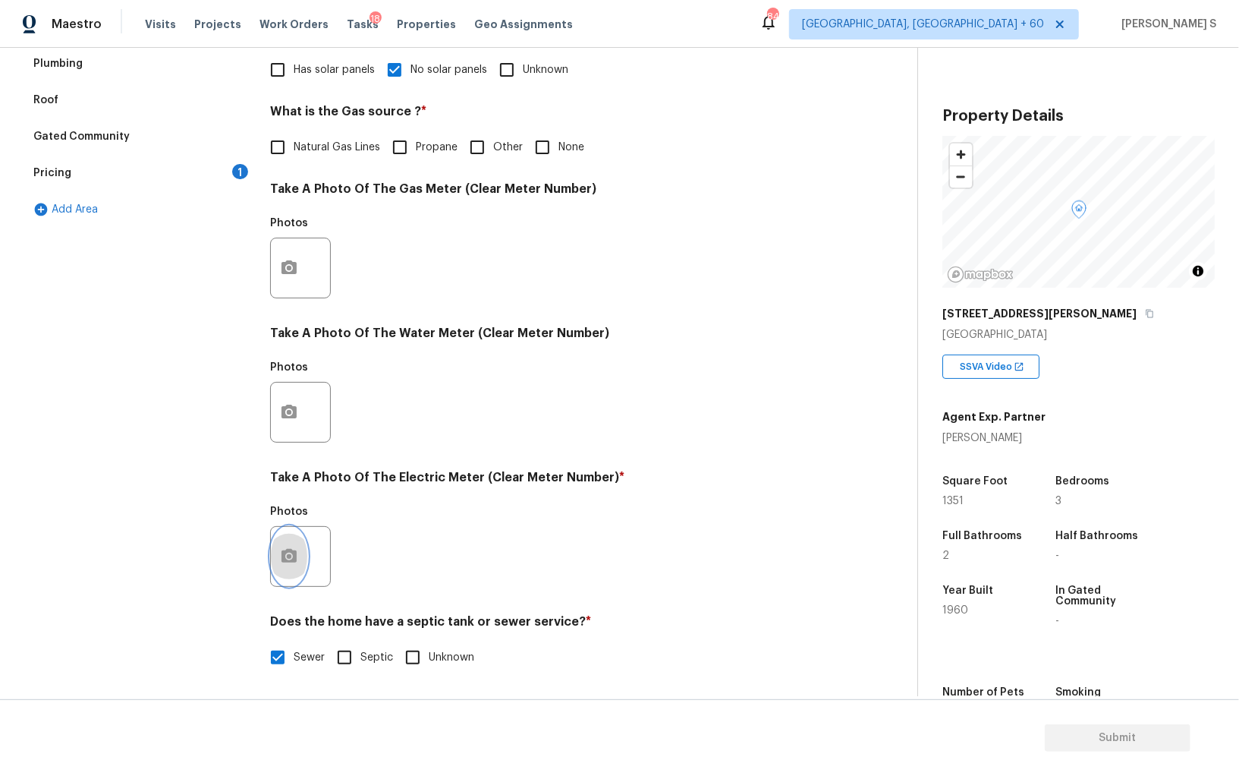
click at [285, 547] on icon "button" at bounding box center [289, 556] width 18 height 18
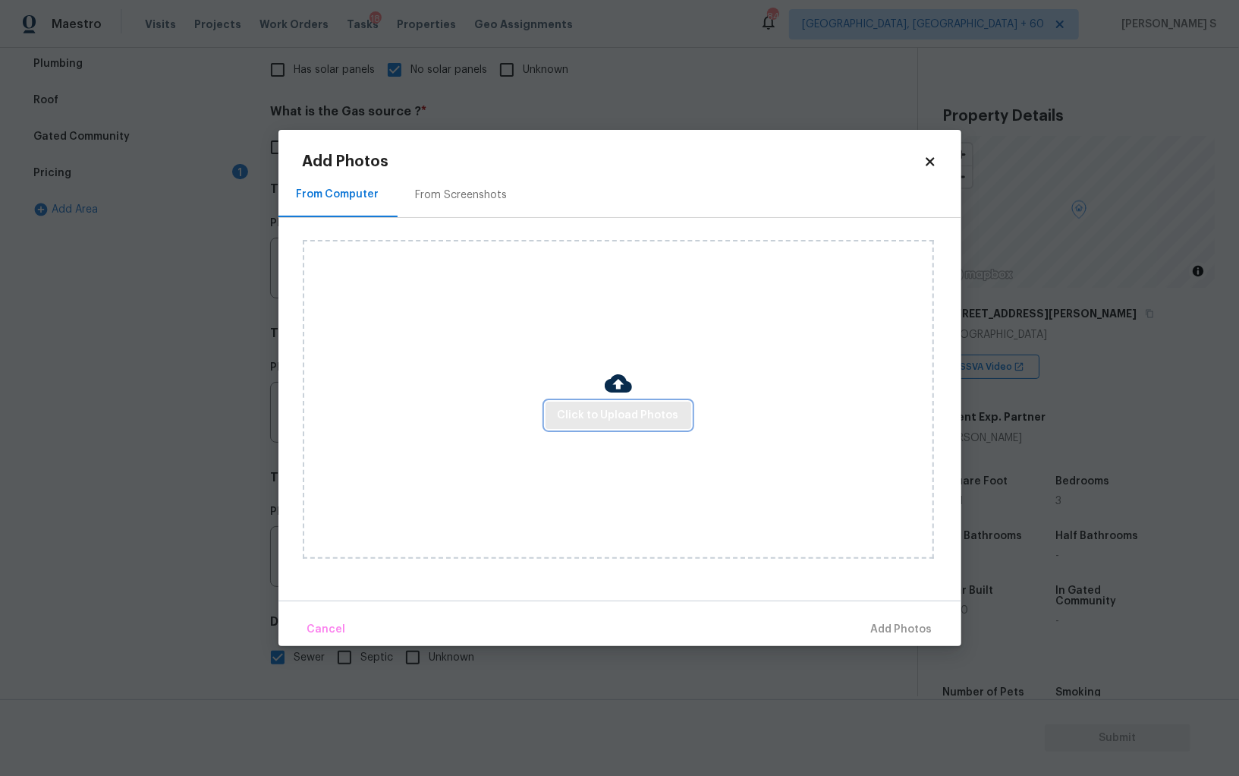
click at [608, 416] on span "Click to Upload Photos" at bounding box center [618, 415] width 121 height 19
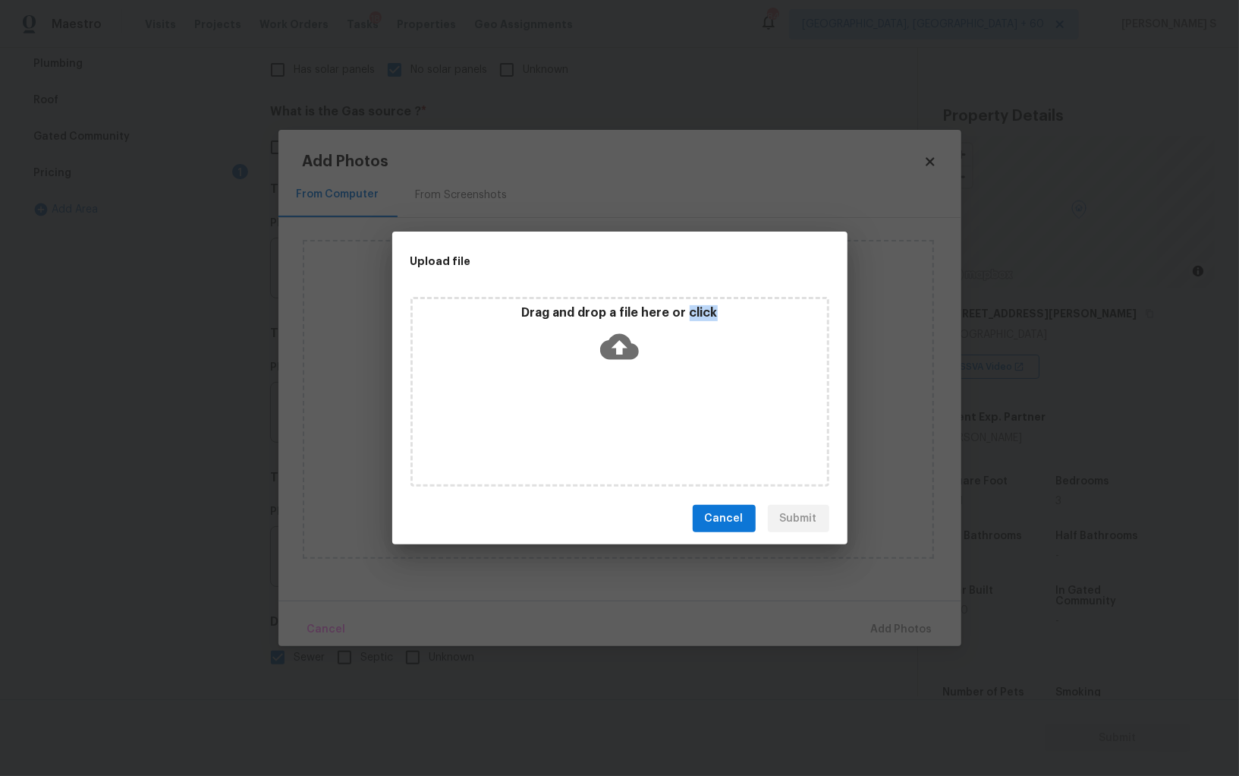
click at [608, 416] on div "Drag and drop a file here or click" at bounding box center [620, 392] width 419 height 190
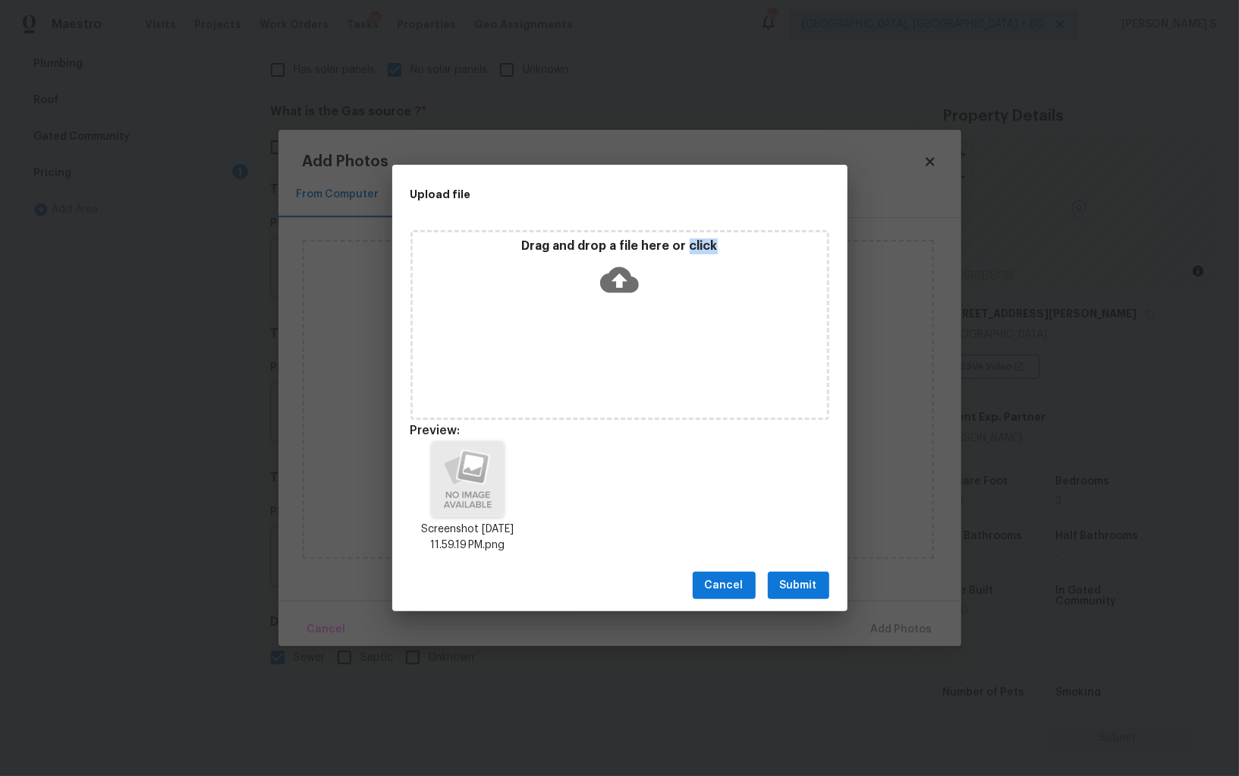
click at [798, 588] on span "Submit" at bounding box center [798, 585] width 37 height 19
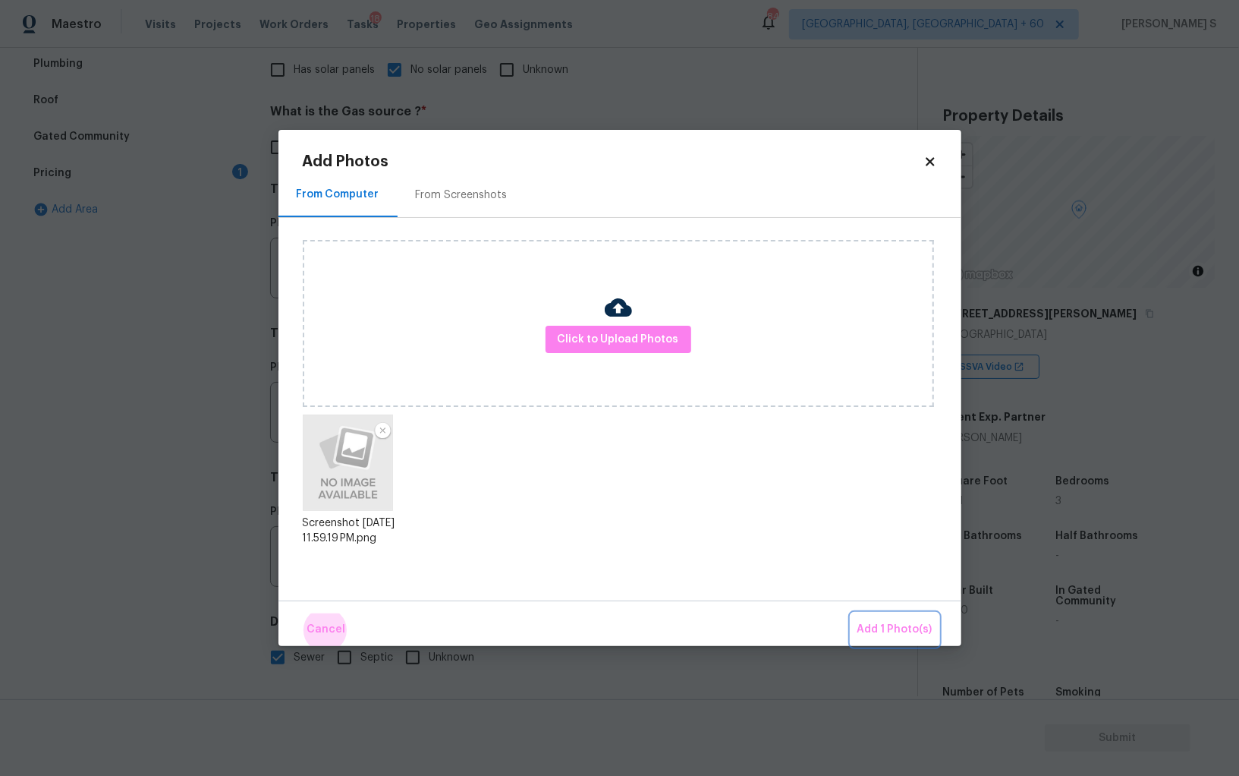
click at [852, 613] on button "Add 1 Photo(s)" at bounding box center [895, 629] width 87 height 33
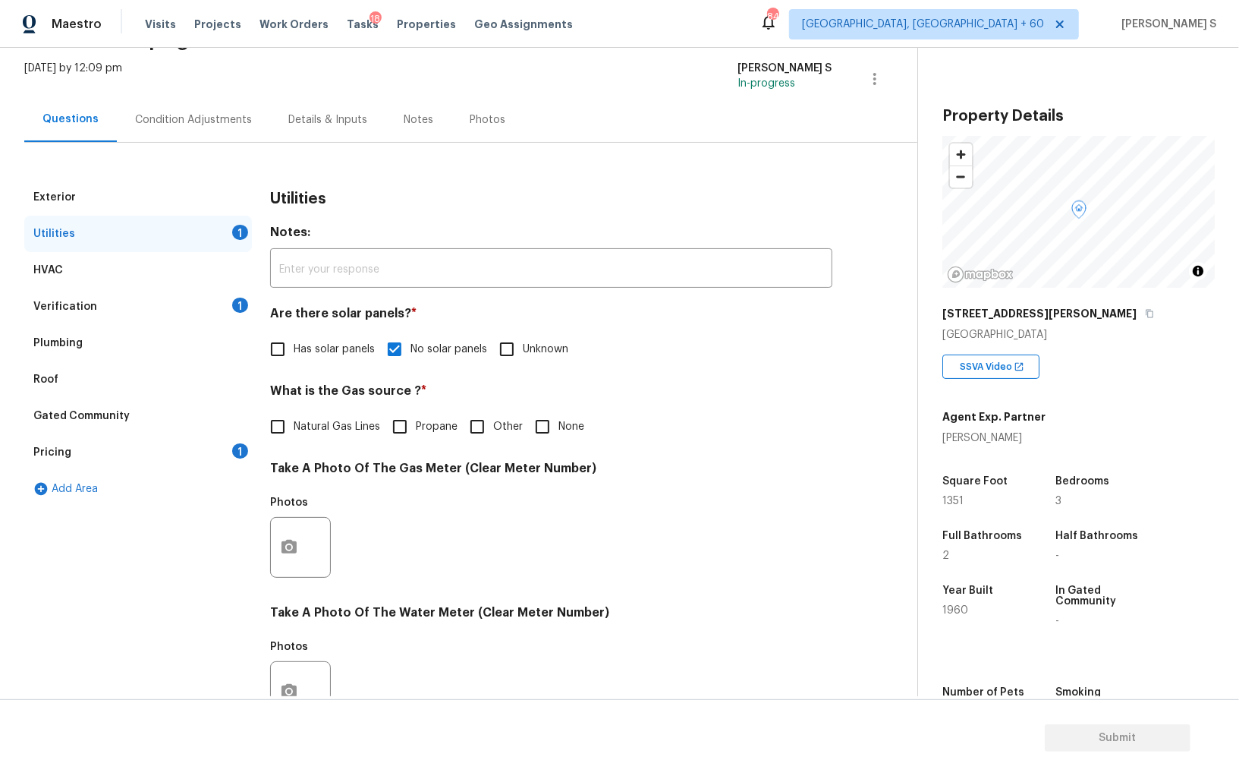
scroll to position [0, 0]
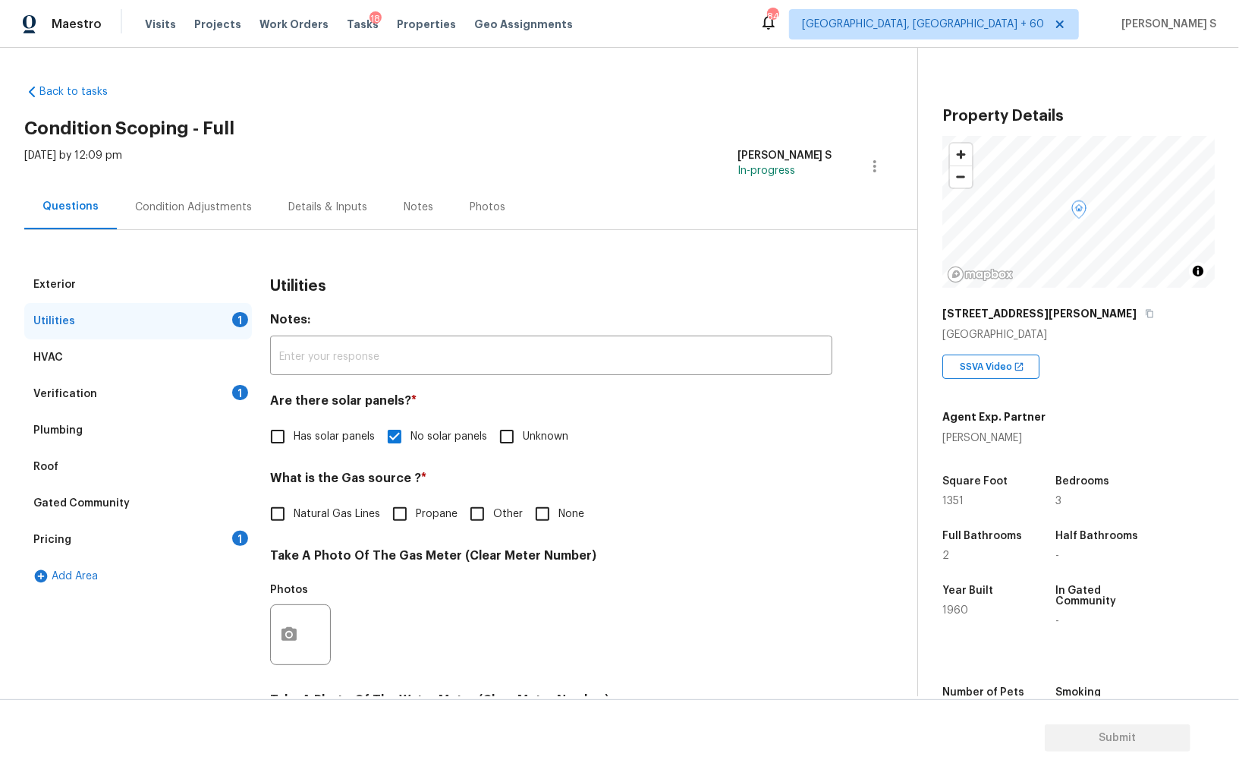
click at [202, 204] on div "Condition Adjustments" at bounding box center [193, 207] width 117 height 15
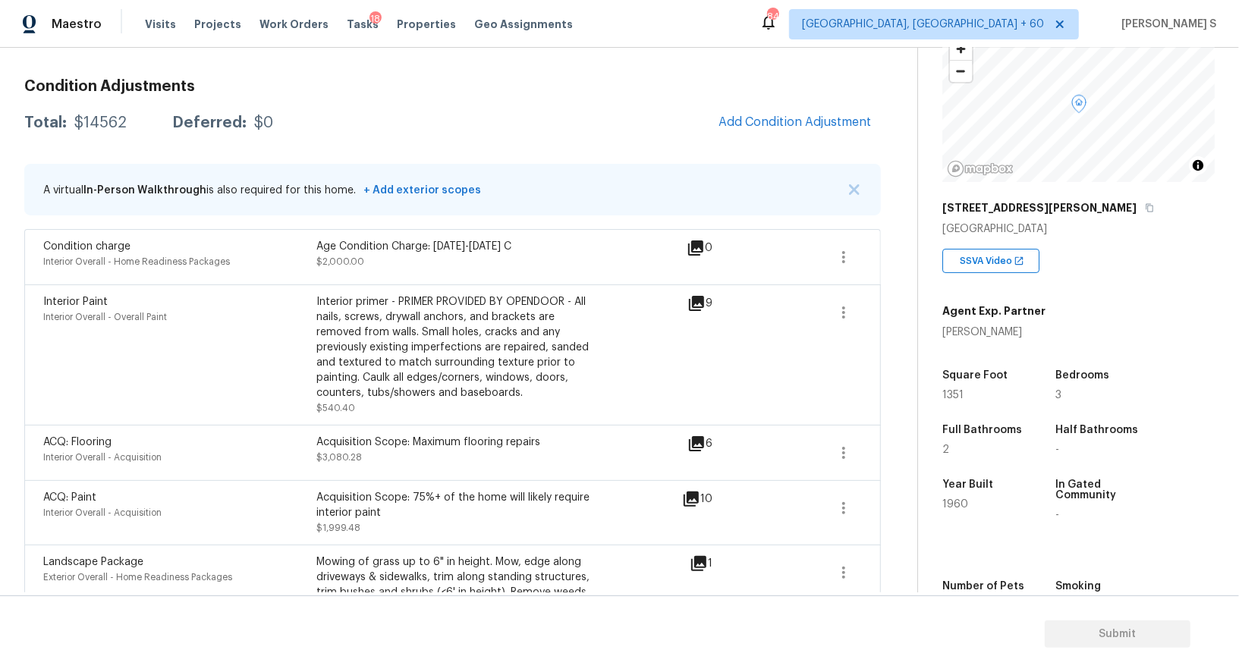
scroll to position [323, 0]
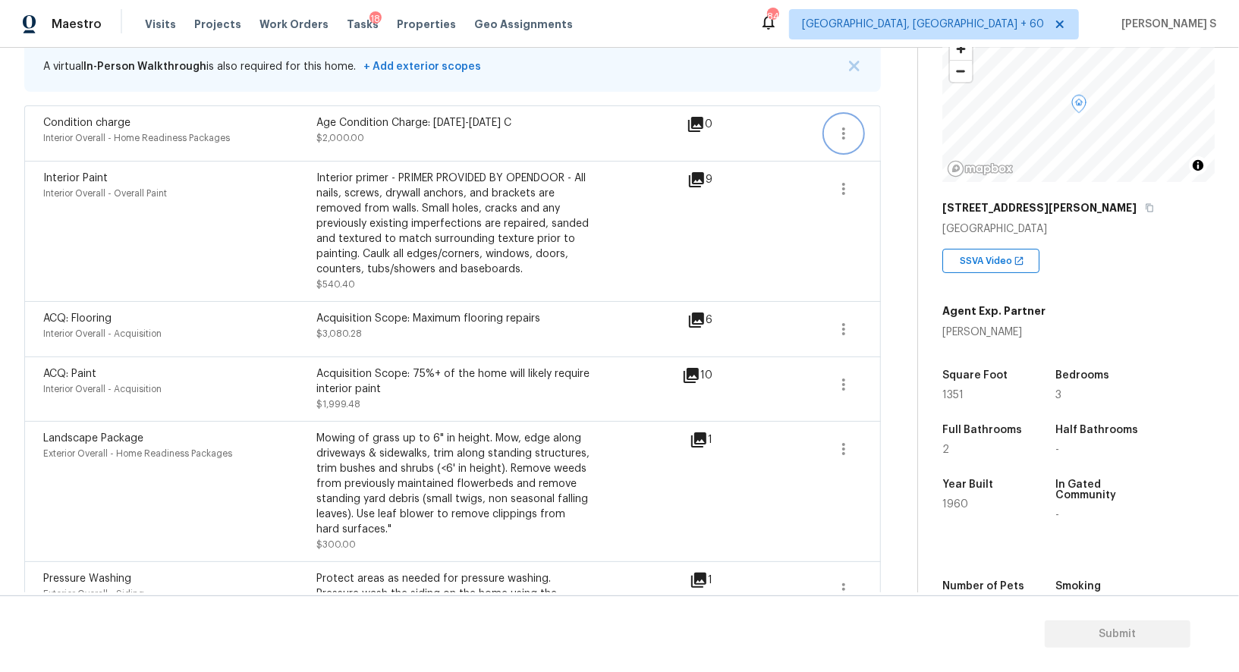
click at [839, 124] on icon "button" at bounding box center [844, 133] width 18 height 18
click at [907, 128] on div "Edit" at bounding box center [930, 128] width 118 height 15
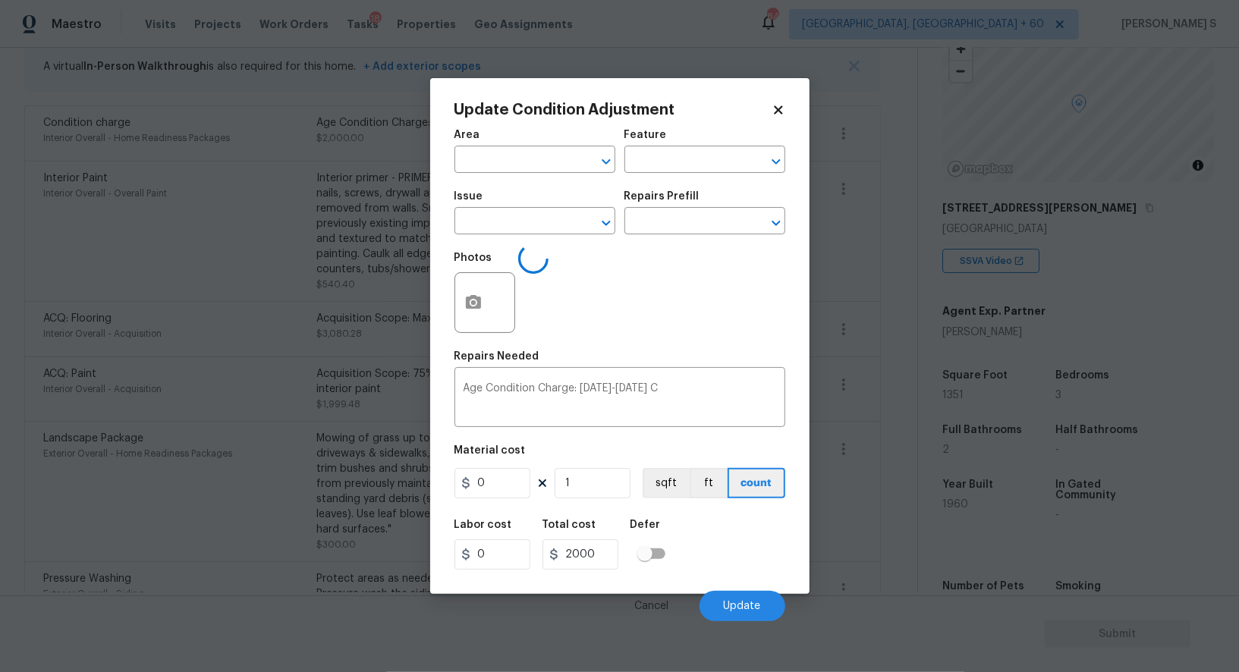
type input "Interior Overall"
type input "Home Readiness Packages"
type input "Condition charge"
click at [505, 472] on input "2000" at bounding box center [493, 483] width 76 height 30
type input "0"
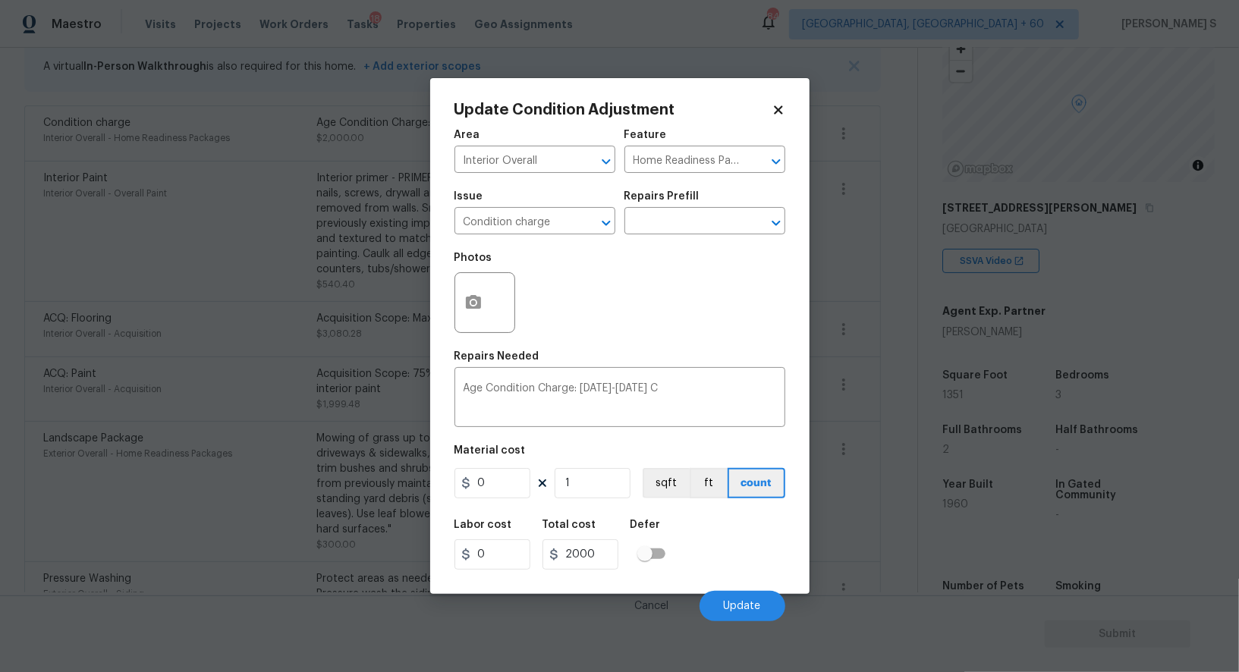
type input "0"
click at [731, 539] on div "Labor cost 0 Total cost 0 Defer" at bounding box center [620, 545] width 331 height 68
click at [754, 603] on span "Update" at bounding box center [742, 606] width 37 height 11
click at [148, 373] on body "Maestro Visits Projects Work Orders Tasks 18 Properties Geo Assignments 844 Alb…" at bounding box center [619, 336] width 1239 height 672
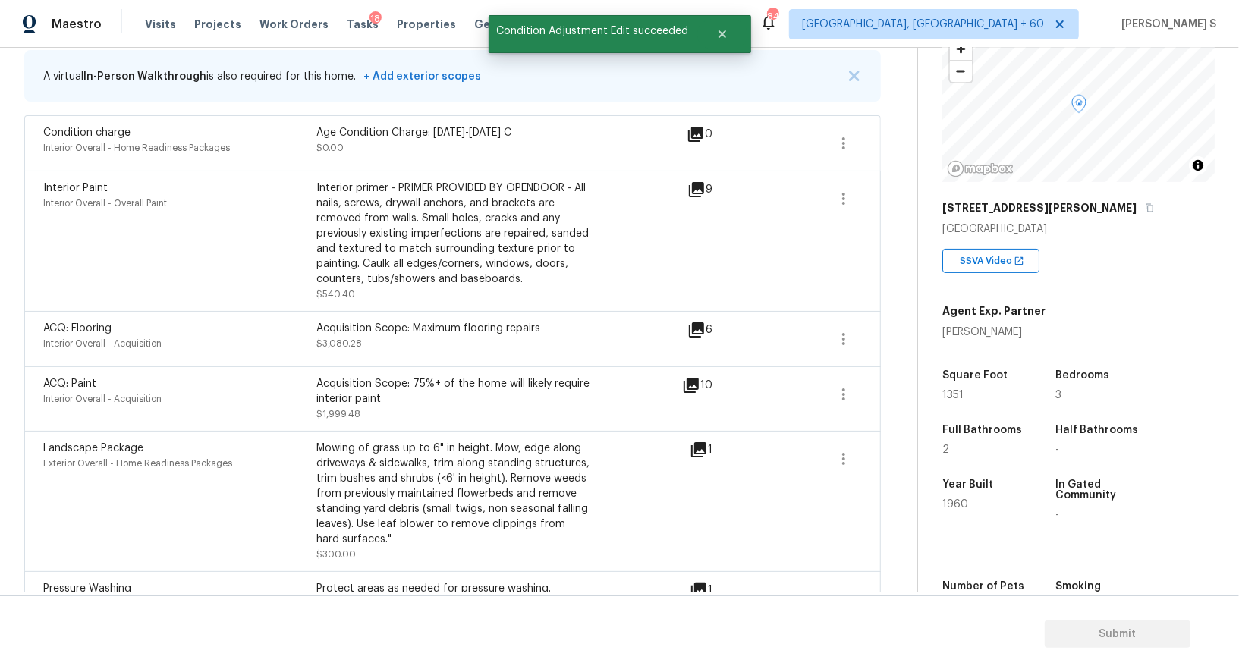
scroll to position [146, 0]
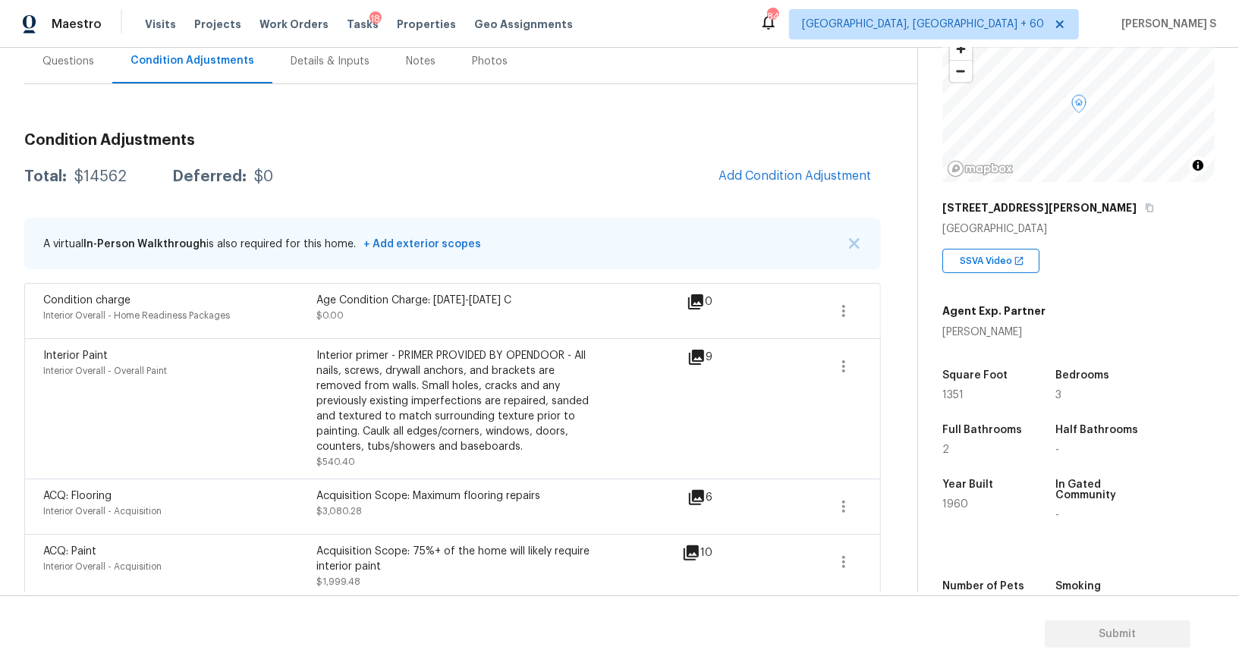
click at [81, 59] on div "Questions" at bounding box center [69, 61] width 52 height 15
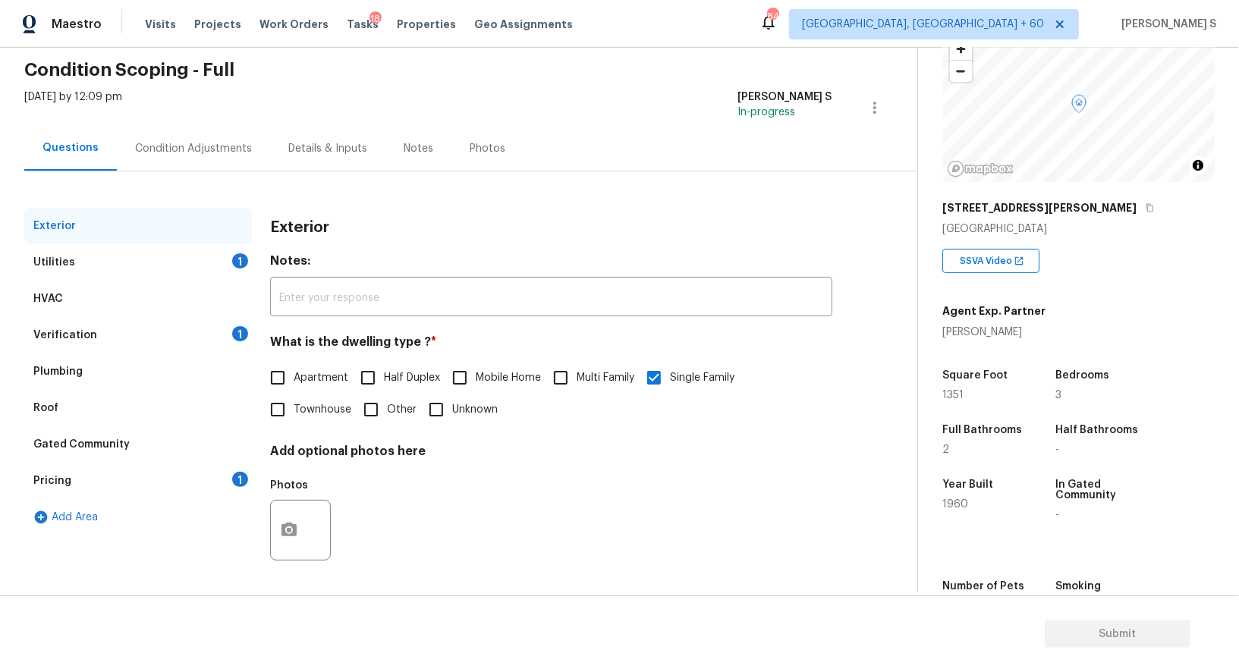
click at [117, 263] on div "Utilities 1" at bounding box center [138, 262] width 228 height 36
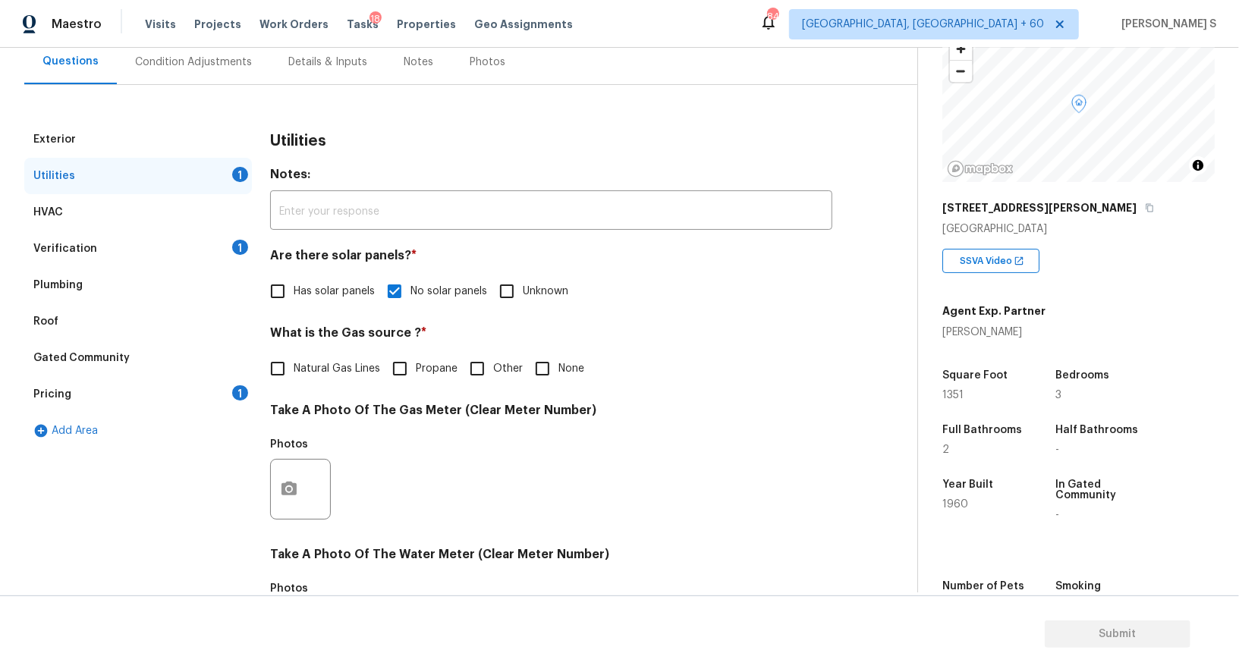
click at [276, 367] on input "Natural Gas Lines" at bounding box center [278, 369] width 32 height 32
checkbox input "true"
click at [244, 250] on div "1" at bounding box center [240, 247] width 16 height 15
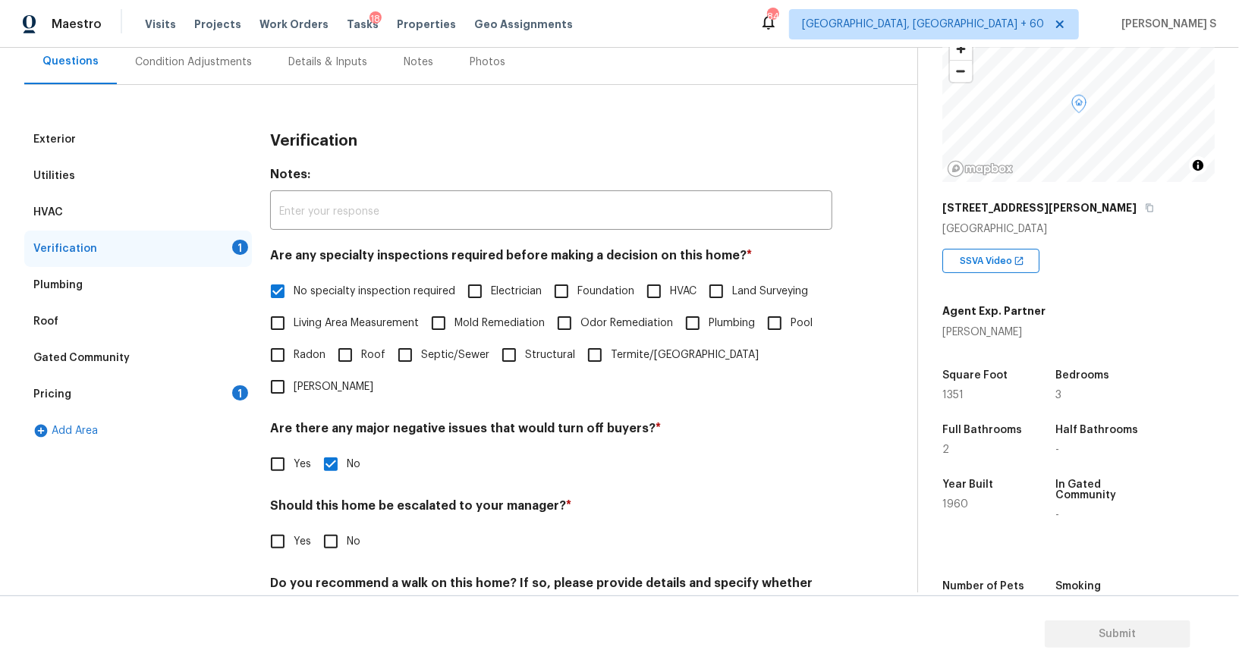
scroll to position [194, 0]
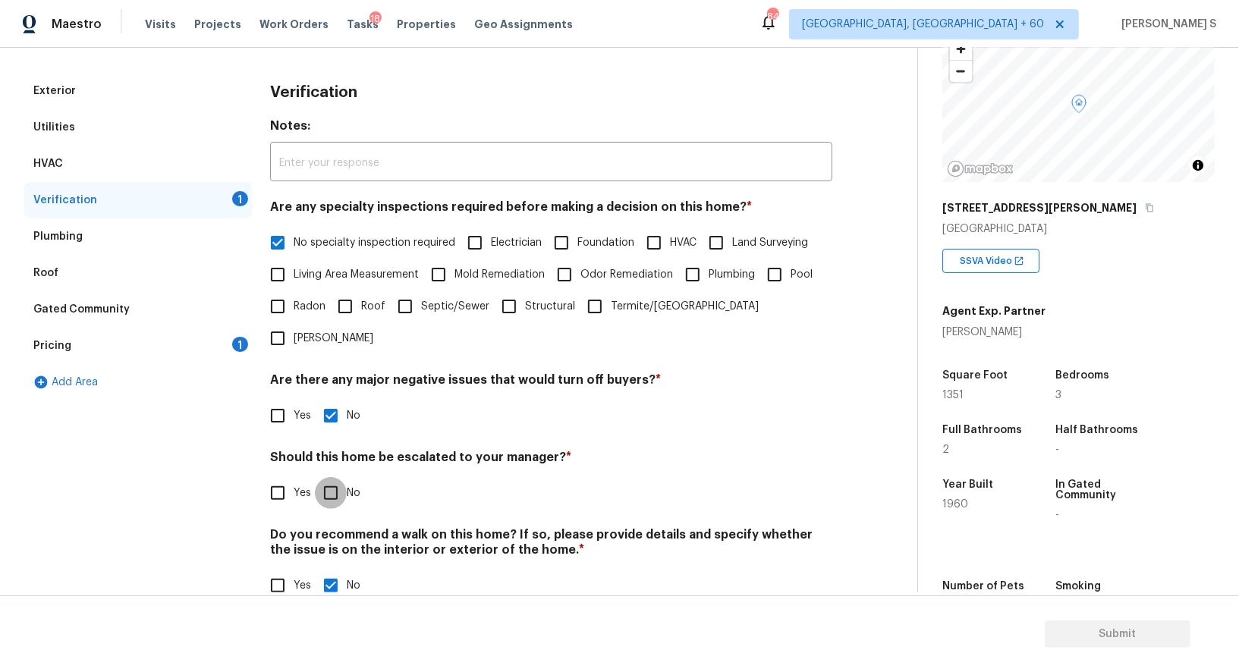
click at [334, 477] on input "No" at bounding box center [331, 493] width 32 height 32
checkbox input "true"
click at [234, 342] on div "1" at bounding box center [240, 344] width 16 height 15
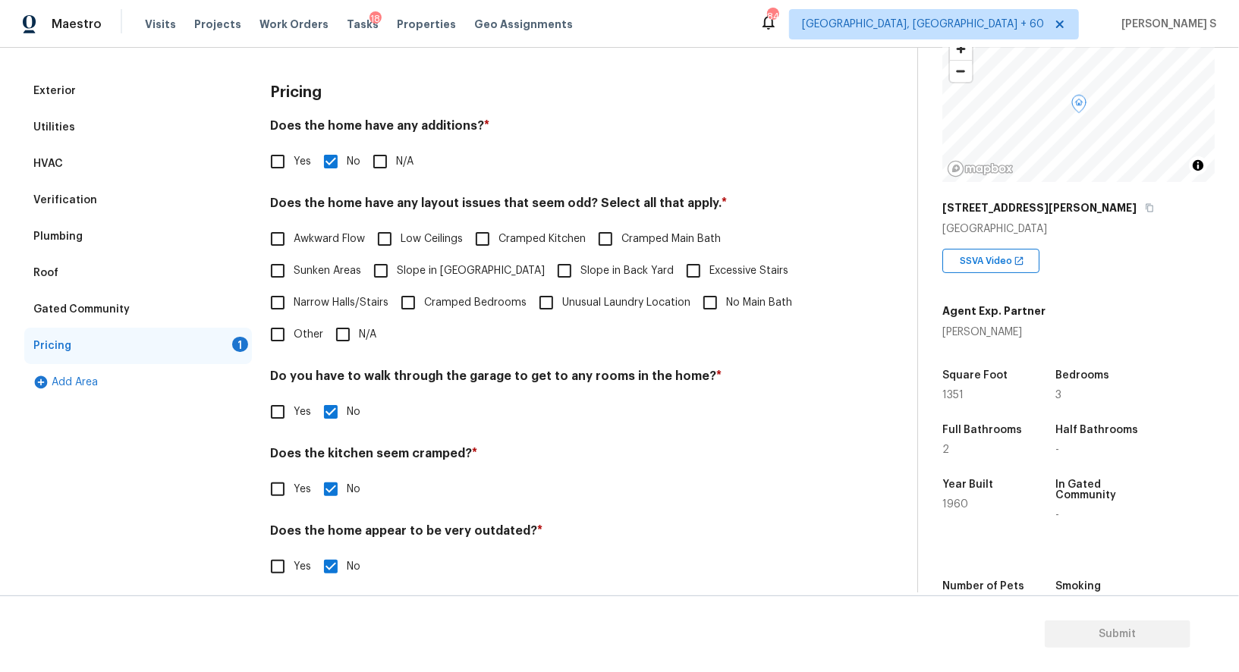
scroll to position [205, 0]
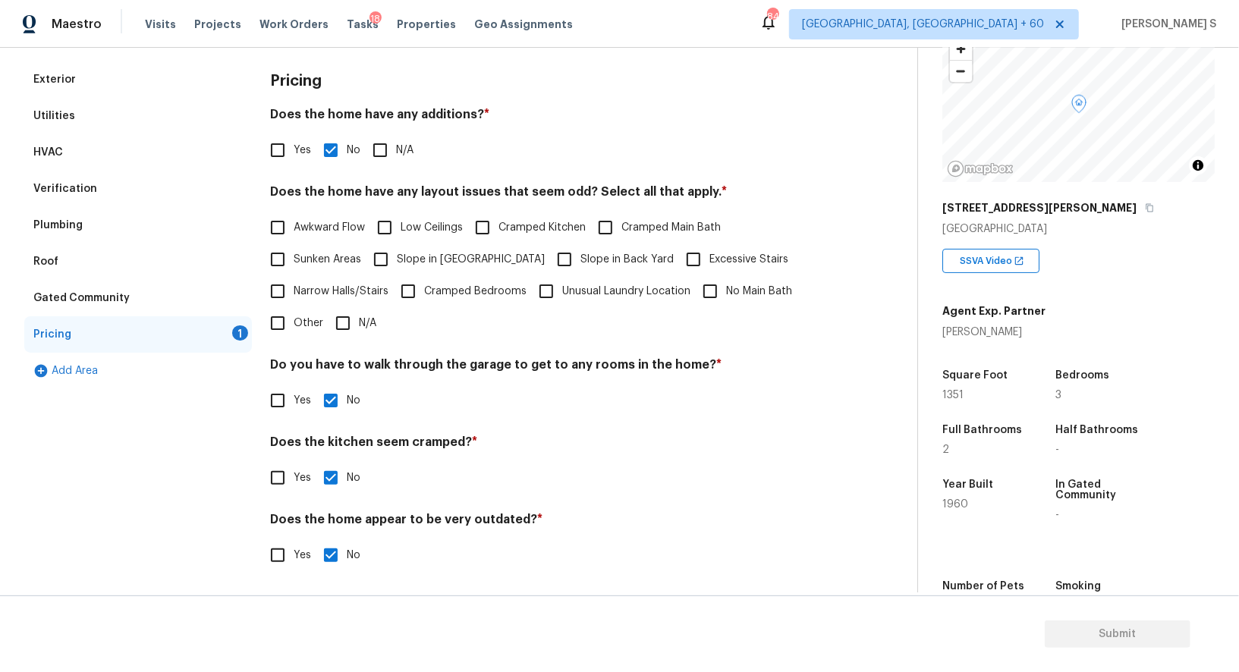
click at [392, 263] on input "Slope in [GEOGRAPHIC_DATA]" at bounding box center [381, 260] width 32 height 32
checkbox input "true"
click at [581, 256] on span "Slope in Back Yard" at bounding box center [627, 261] width 93 height 16
click at [549, 256] on input "Slope in Back Yard" at bounding box center [565, 261] width 32 height 32
checkbox input "true"
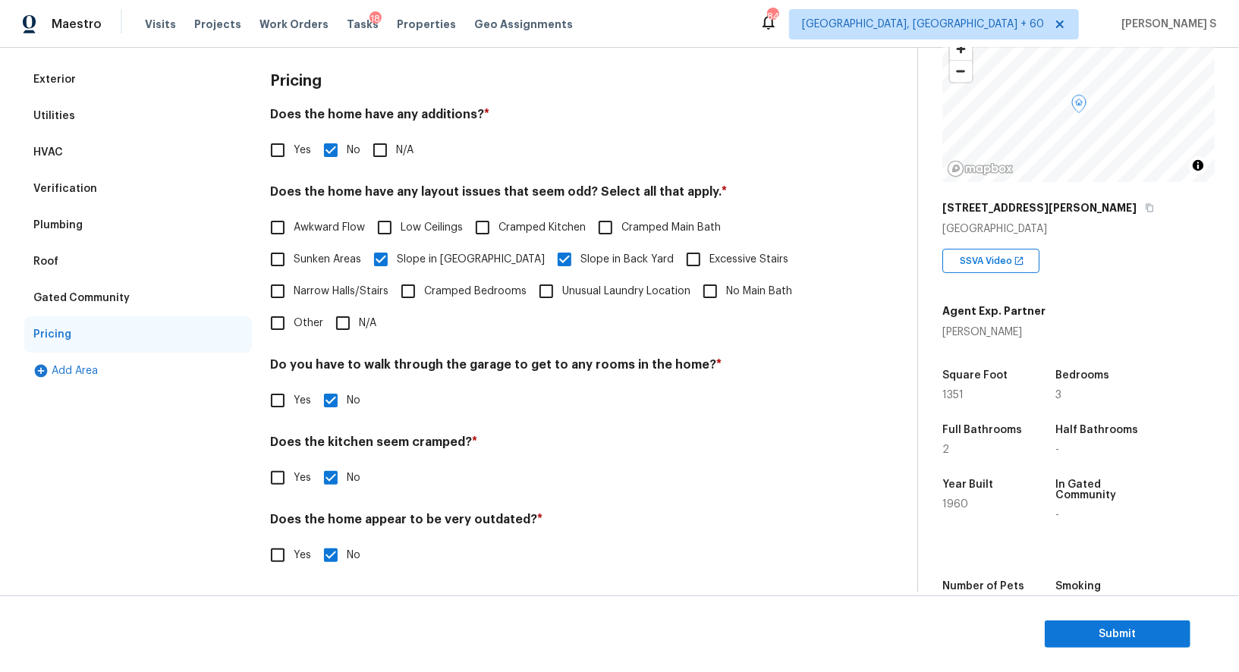
scroll to position [0, 0]
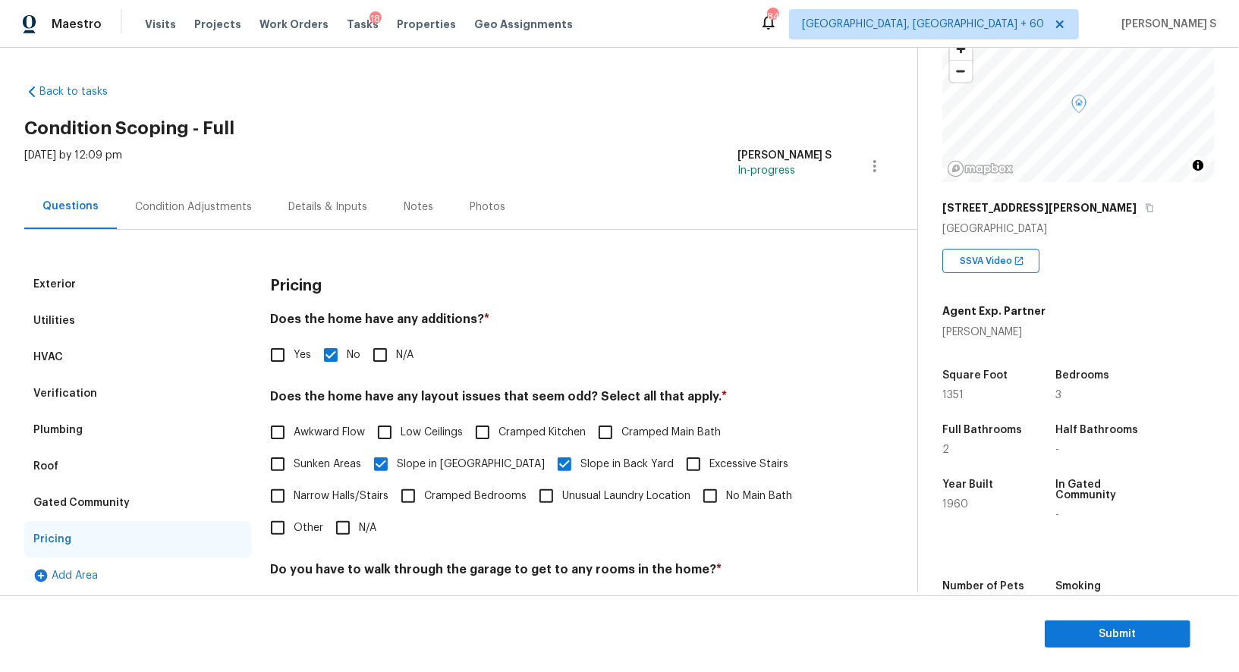
click at [165, 207] on div "Condition Adjustments" at bounding box center [193, 207] width 117 height 15
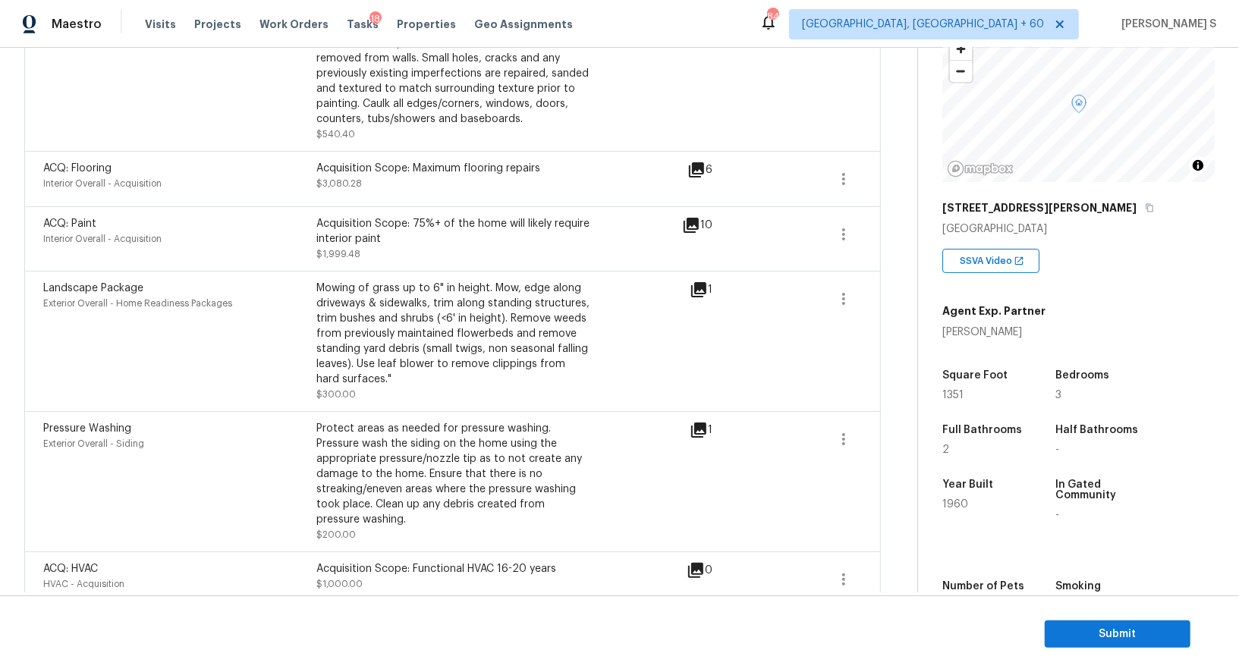
scroll to position [694, 0]
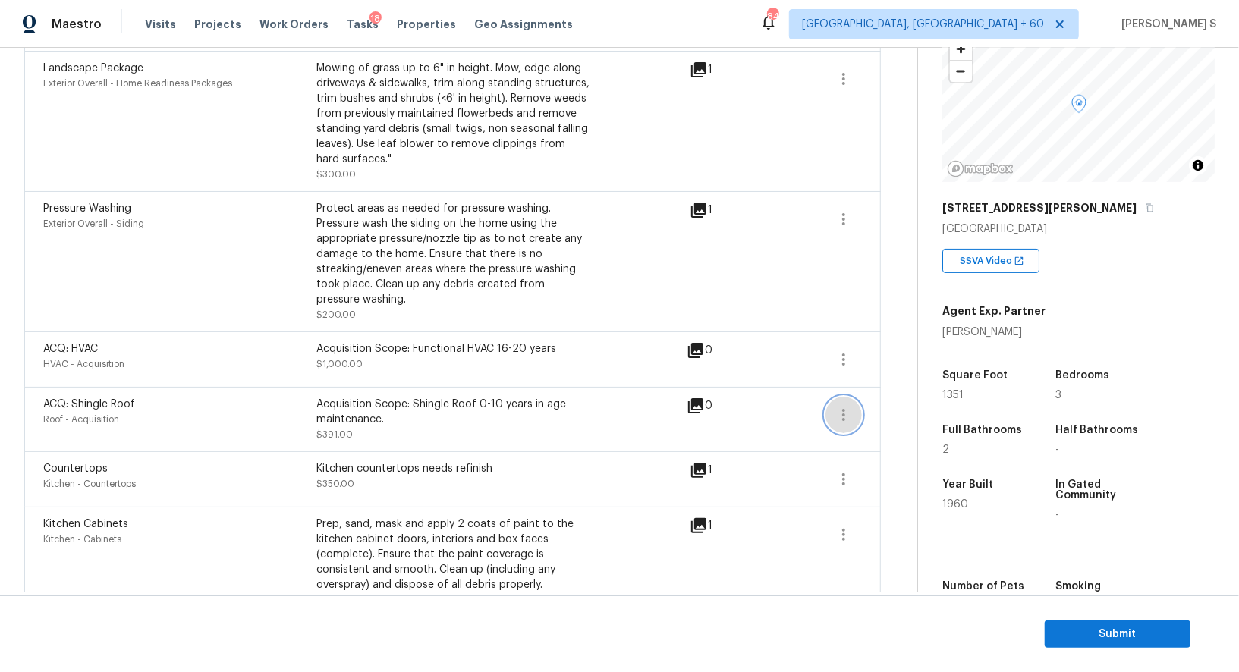
click at [855, 416] on button "button" at bounding box center [844, 415] width 36 height 36
click at [896, 416] on div "Edit" at bounding box center [930, 410] width 118 height 15
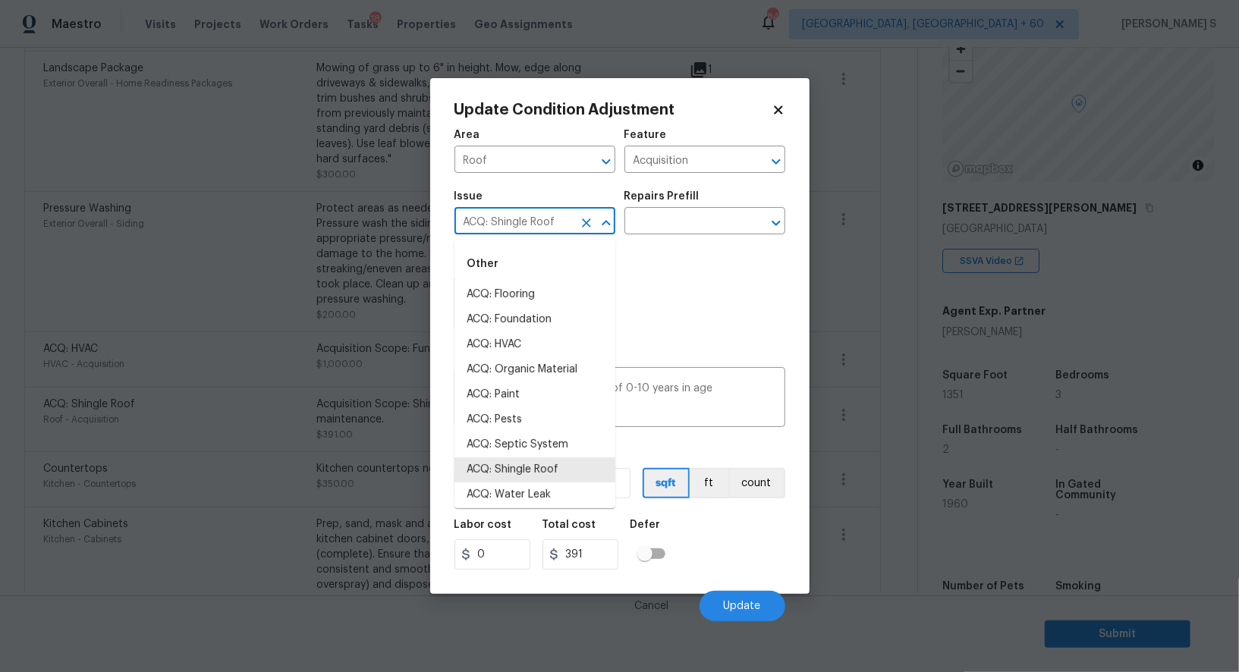
click at [521, 229] on input "ACQ: Shingle Roof" at bounding box center [514, 223] width 118 height 24
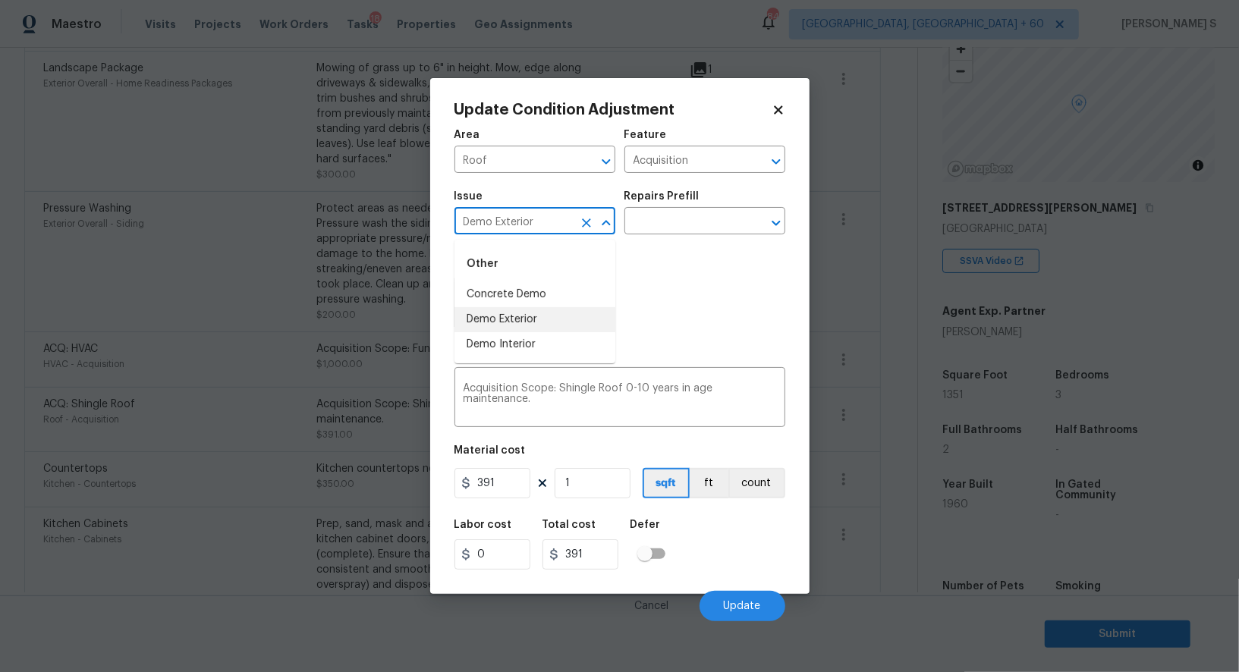
type input "Demo Exterior"
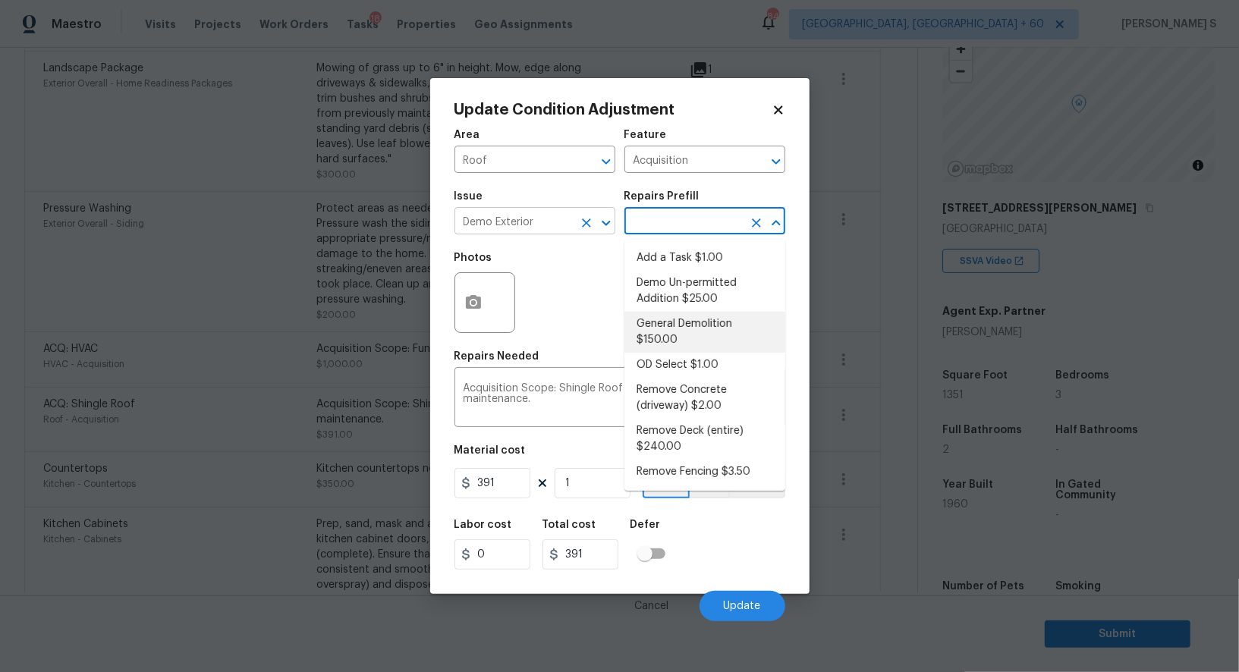
type input "Demolition"
type textarea "Decks, sheds, above ground pools,"
type input "150"
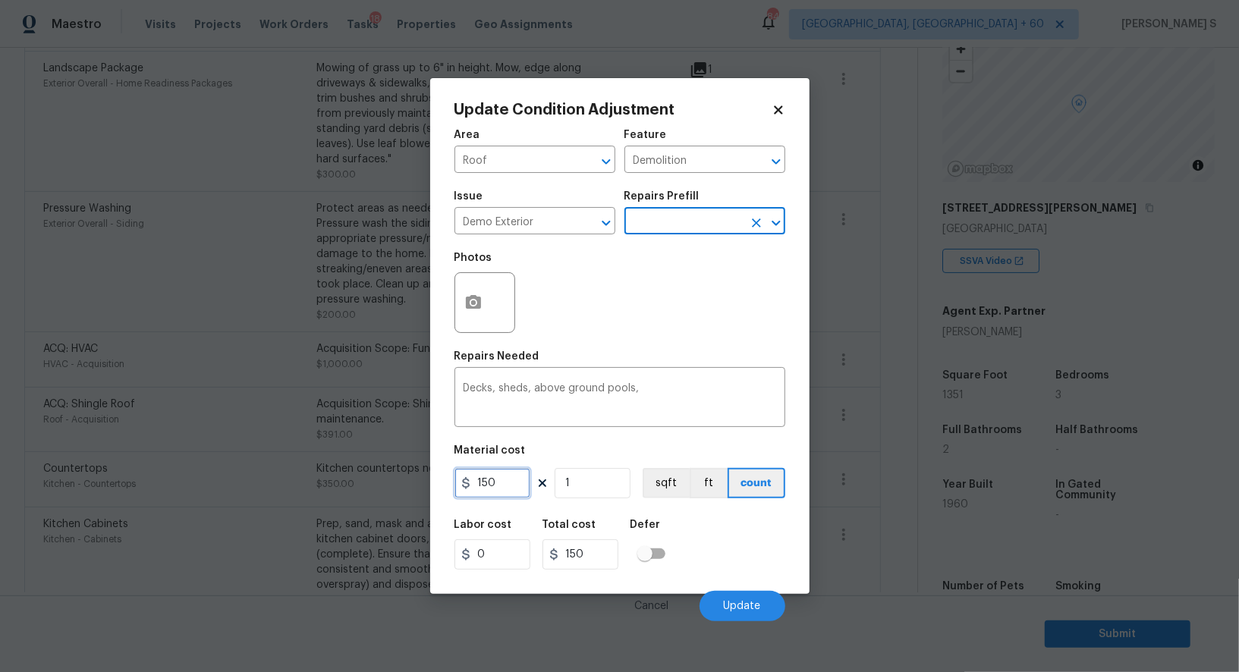
click at [483, 480] on input "150" at bounding box center [493, 483] width 76 height 30
type input "1000"
click at [472, 272] on div "Photos" at bounding box center [487, 263] width 64 height 20
click at [478, 291] on button "button" at bounding box center [473, 302] width 36 height 59
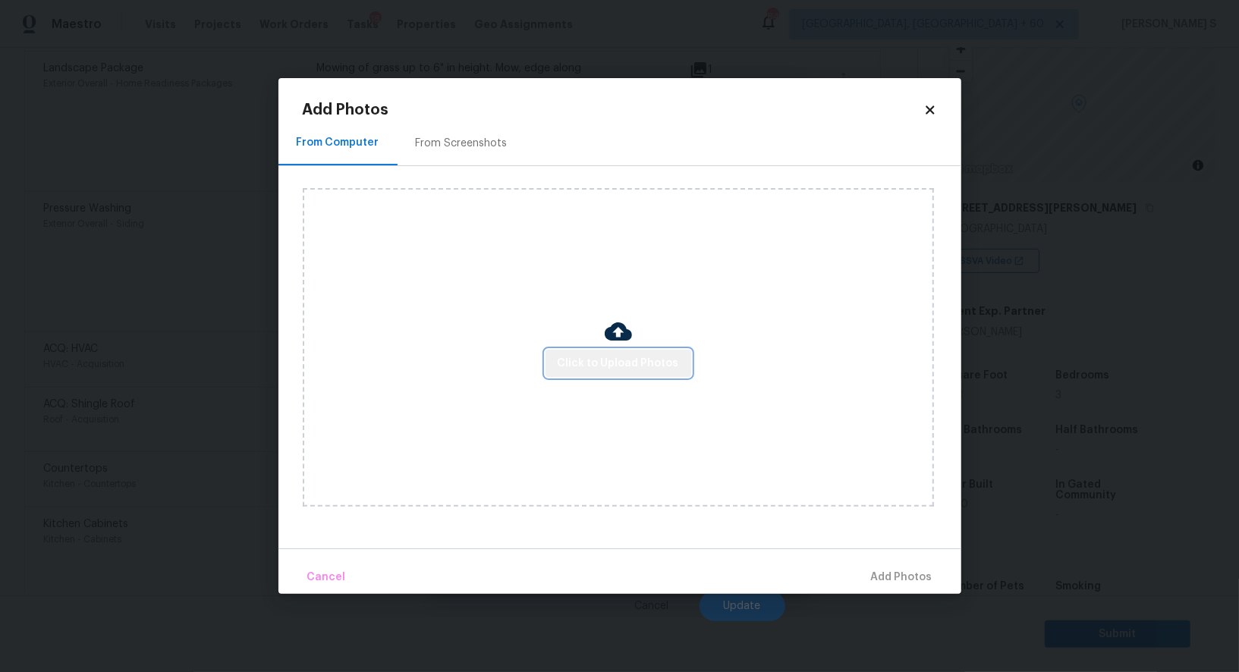
click at [651, 360] on span "Click to Upload Photos" at bounding box center [618, 363] width 121 height 19
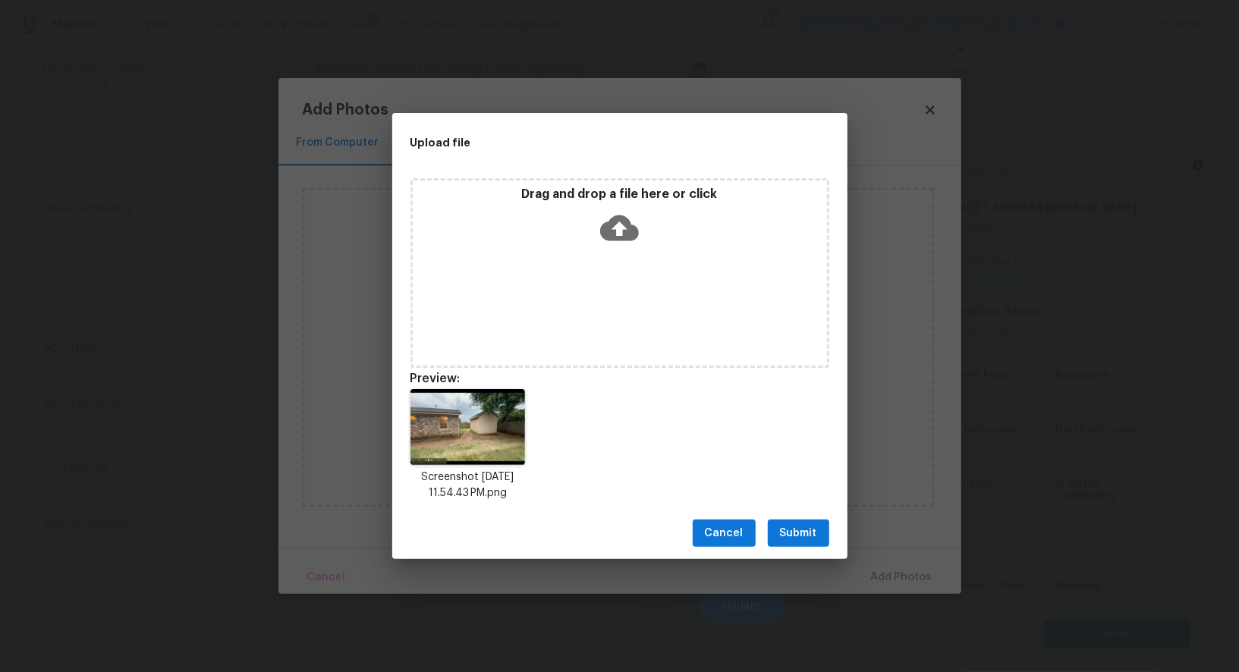
click at [804, 528] on span "Submit" at bounding box center [798, 533] width 37 height 19
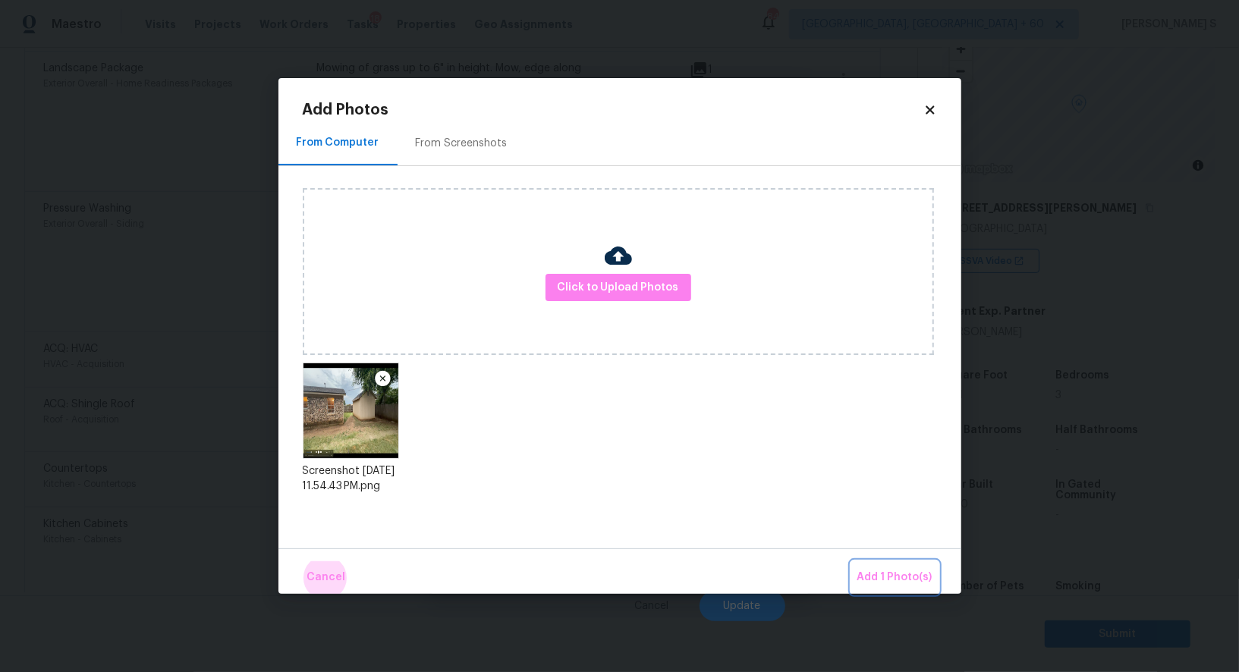
click at [852, 562] on button "Add 1 Photo(s)" at bounding box center [895, 578] width 87 height 33
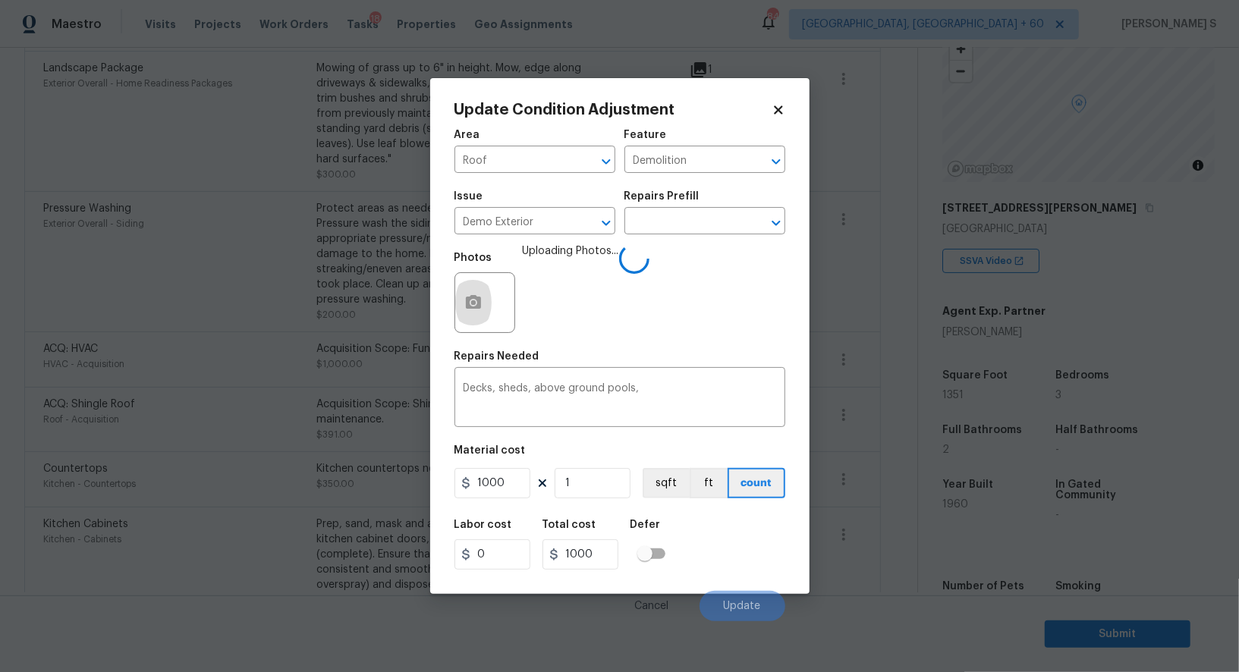
click at [764, 556] on div "Labor cost 0 Total cost 1000 Defer" at bounding box center [620, 545] width 331 height 68
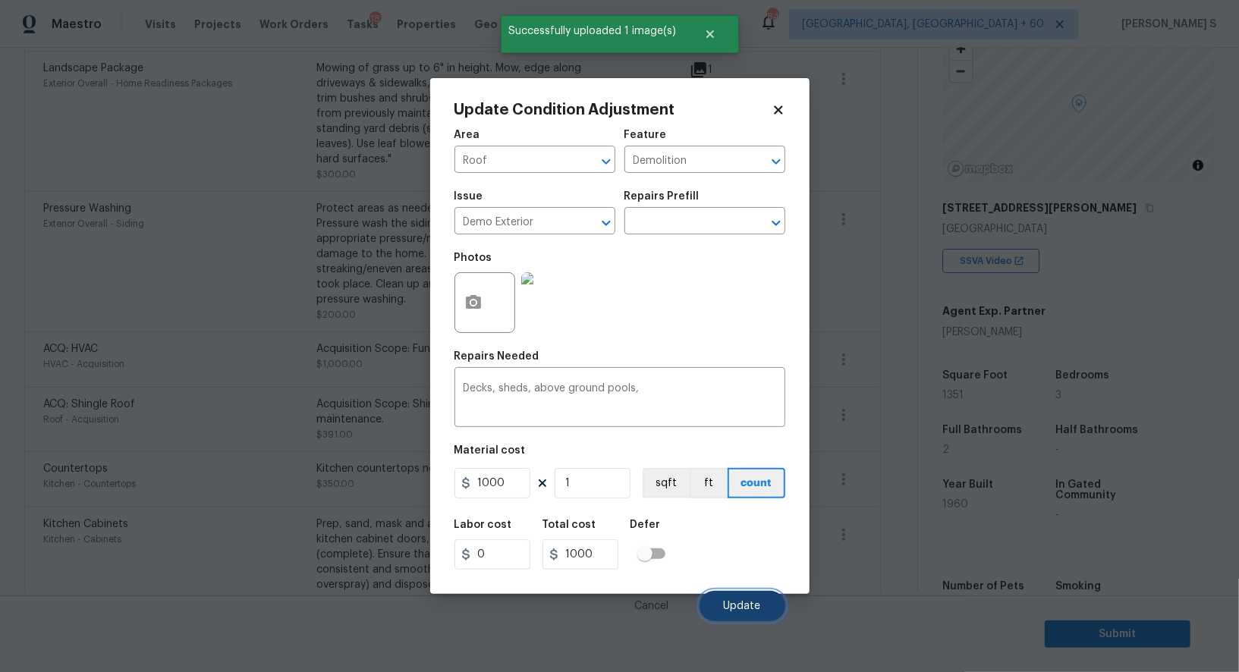
click at [770, 620] on button "Update" at bounding box center [743, 606] width 86 height 30
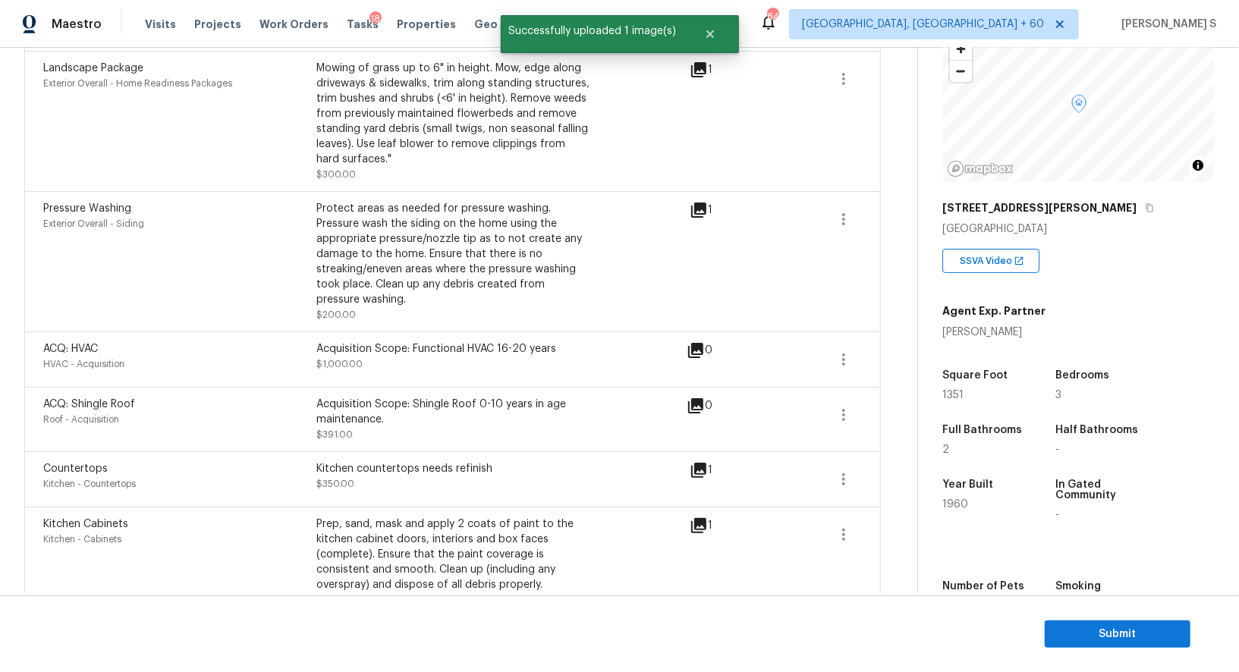
click at [220, 568] on body "Maestro Visits Projects Work Orders Tasks 18 Properties Geo Assignments 844 Alb…" at bounding box center [619, 336] width 1239 height 672
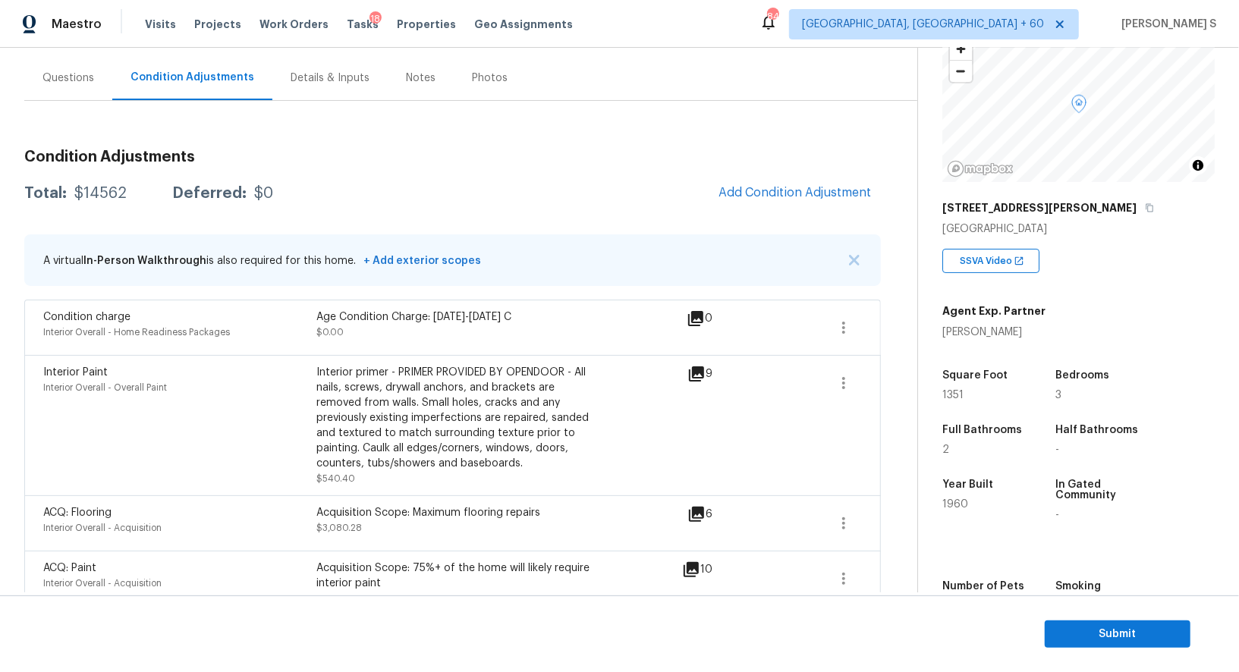
scroll to position [0, 0]
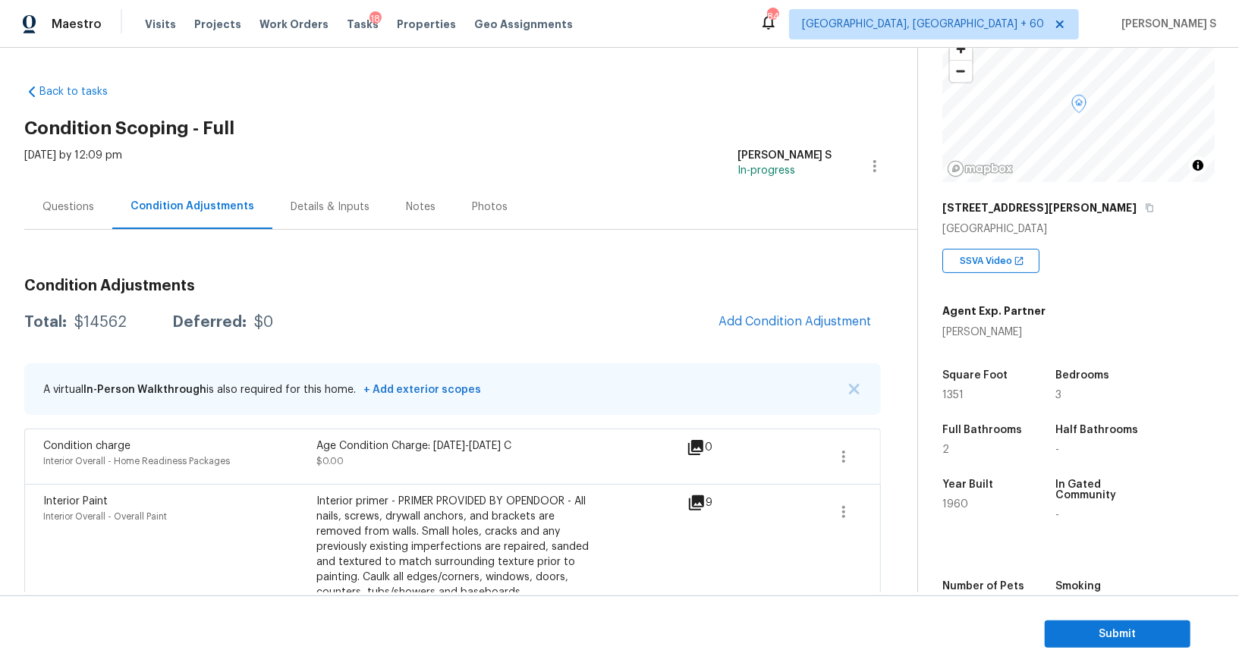
click at [695, 315] on div "Total: $14562 Deferred: $0 Add Condition Adjustment" at bounding box center [452, 322] width 857 height 33
click at [756, 312] on button "Add Condition Adjustment" at bounding box center [796, 322] width 172 height 32
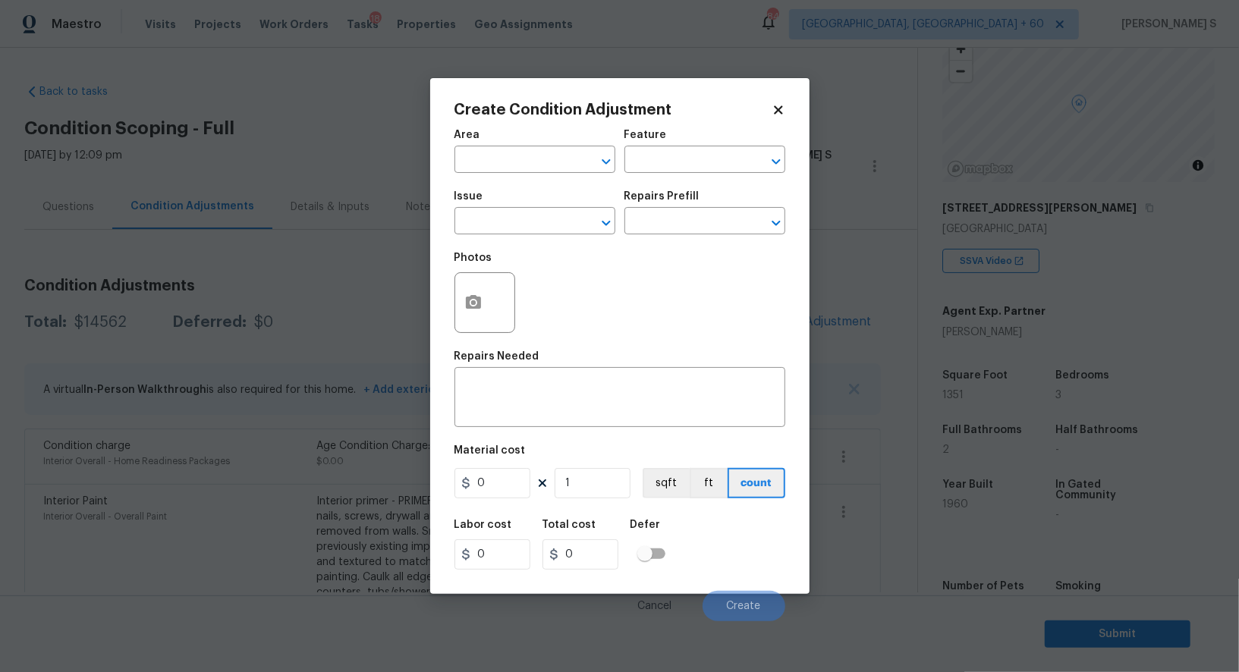
click at [505, 308] on div at bounding box center [485, 302] width 61 height 61
click at [496, 308] on div at bounding box center [485, 302] width 61 height 61
click at [455, 310] on button "button" at bounding box center [473, 302] width 36 height 59
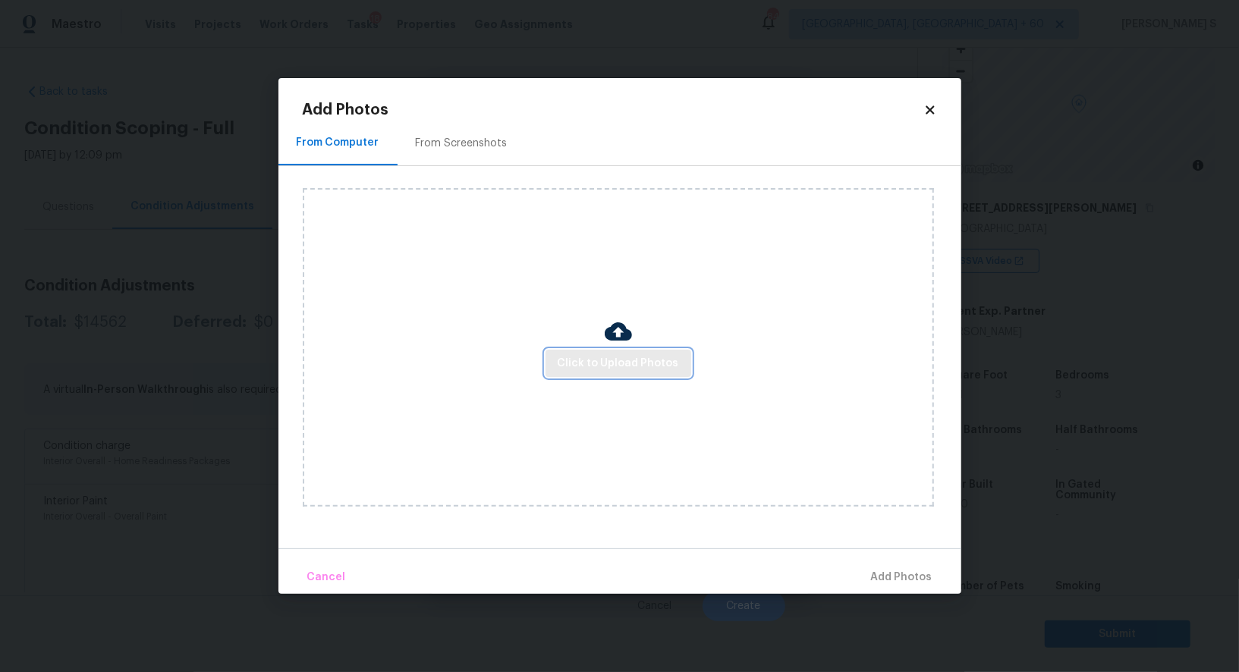
click at [581, 365] on span "Click to Upload Photos" at bounding box center [618, 363] width 121 height 19
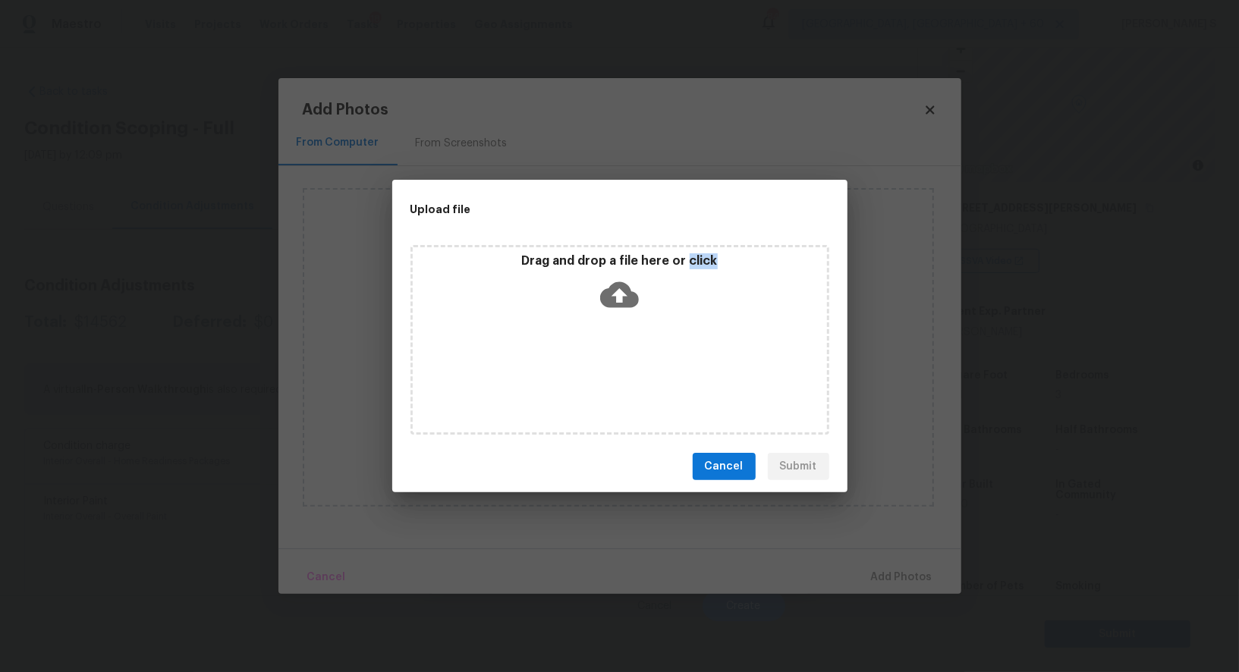
click at [581, 365] on div "Drag and drop a file here or click" at bounding box center [620, 340] width 419 height 190
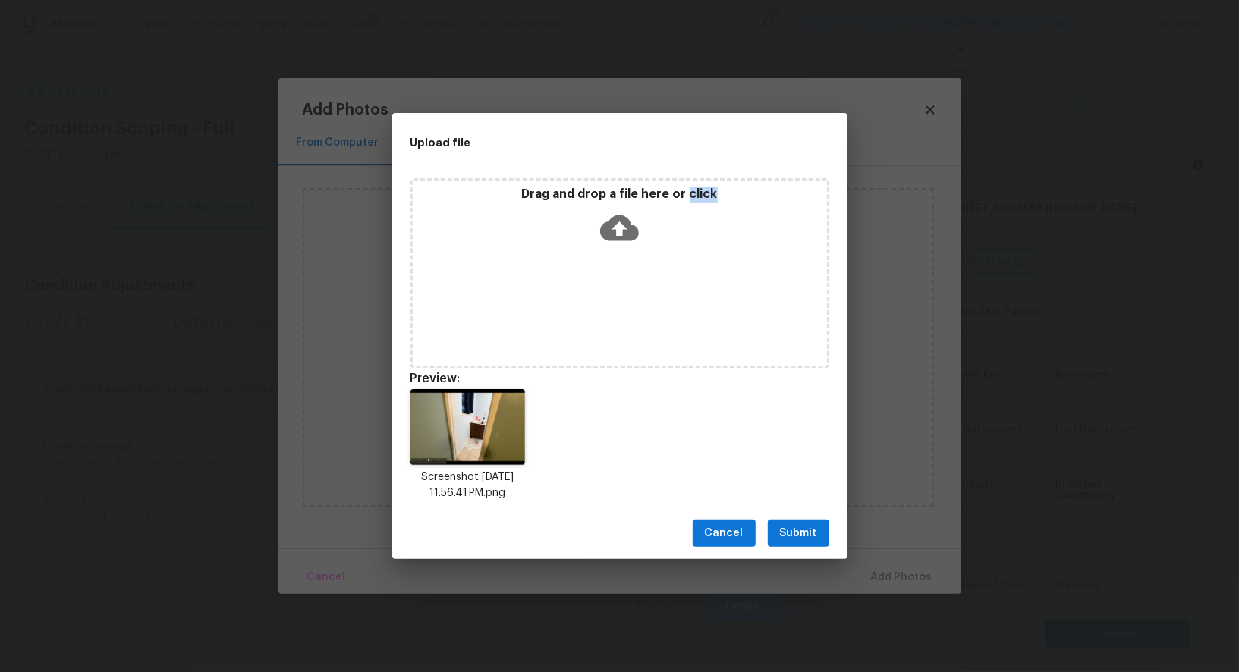
click at [816, 540] on span "Submit" at bounding box center [798, 533] width 37 height 19
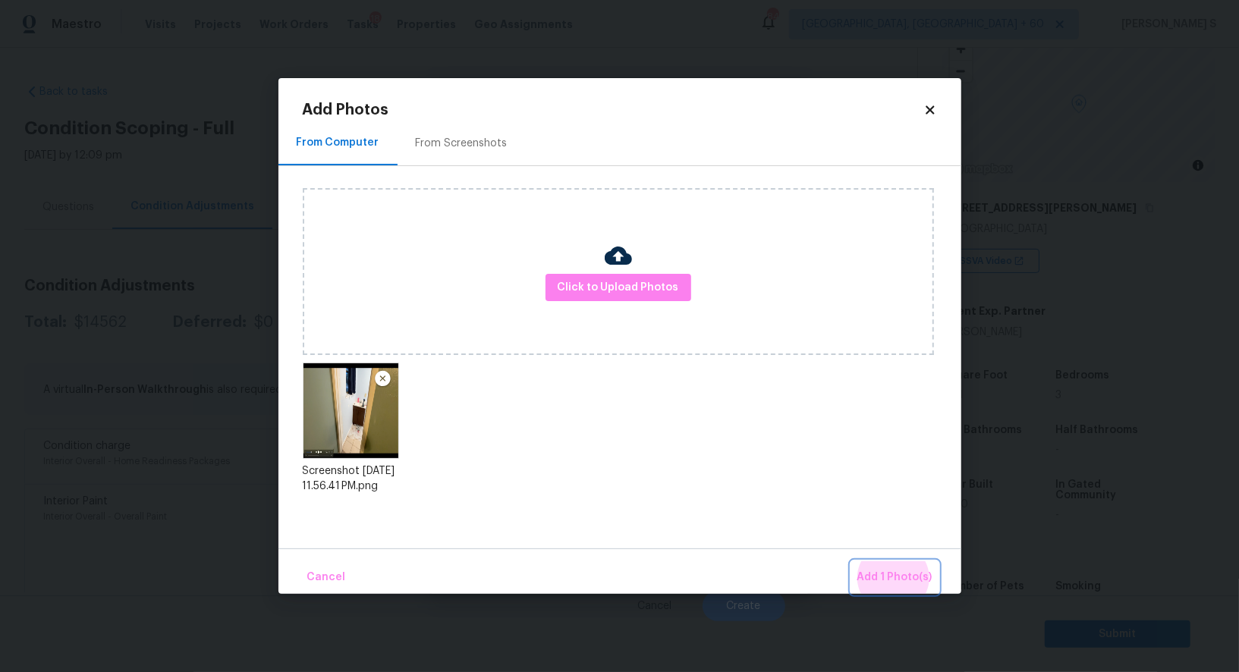
click at [852, 562] on button "Add 1 Photo(s)" at bounding box center [895, 578] width 87 height 33
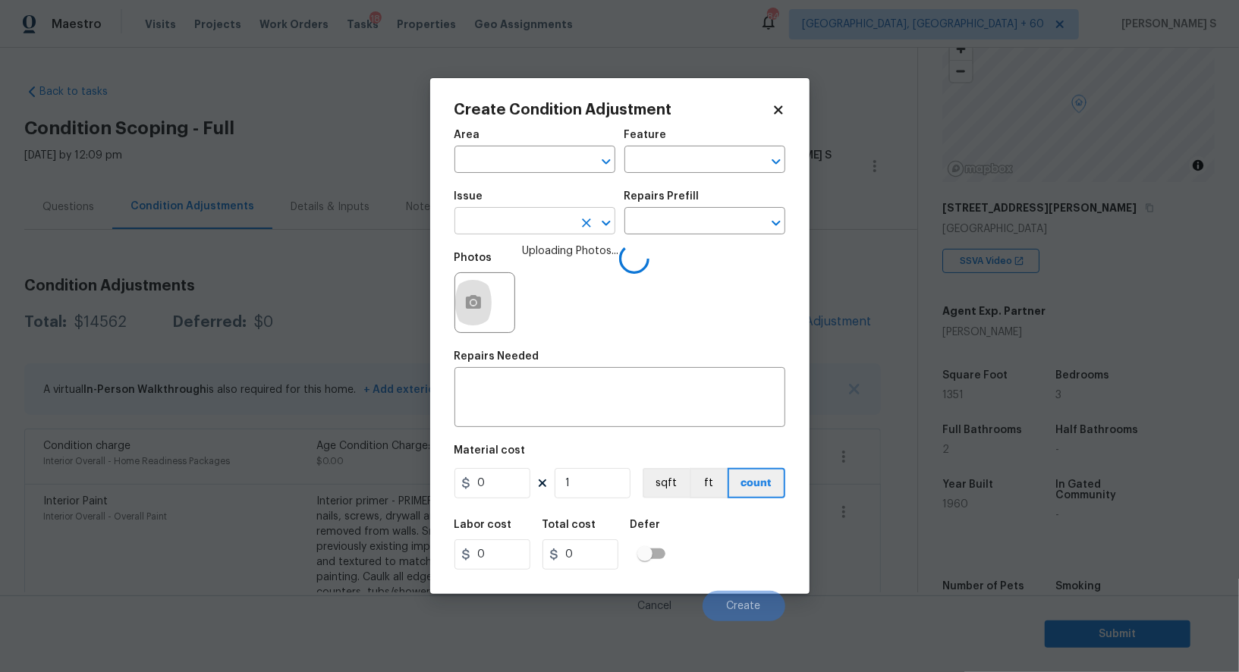
click at [533, 231] on input "text" at bounding box center [514, 223] width 118 height 24
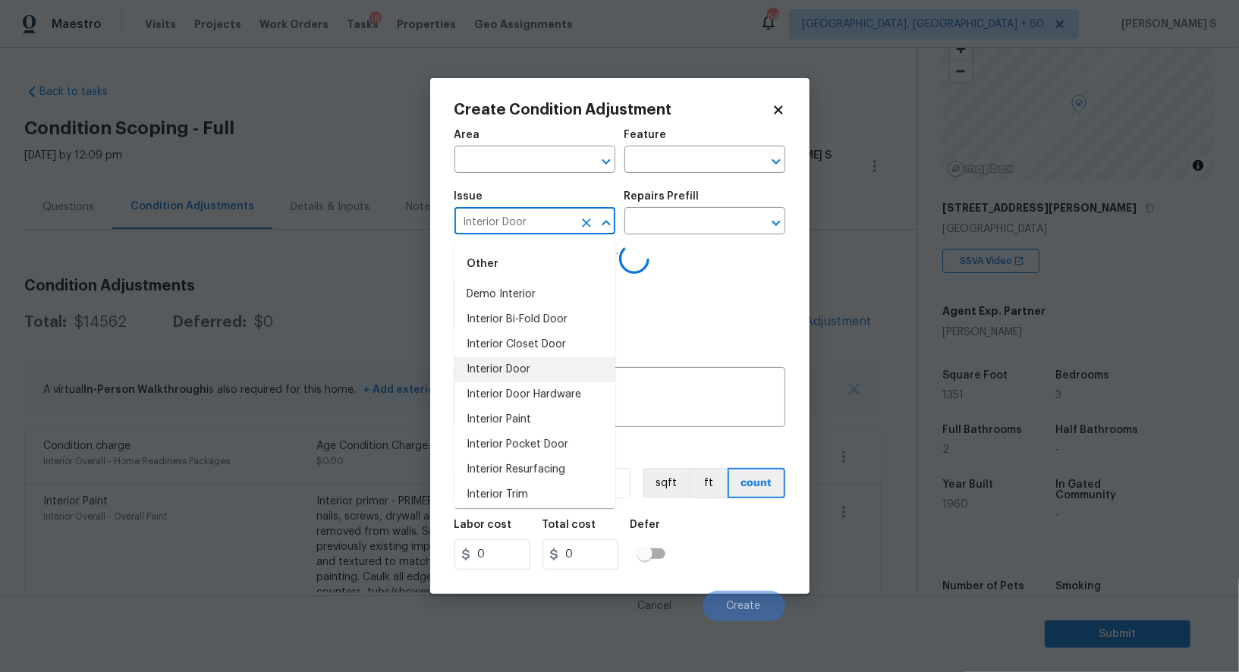
type input "Interior Door"
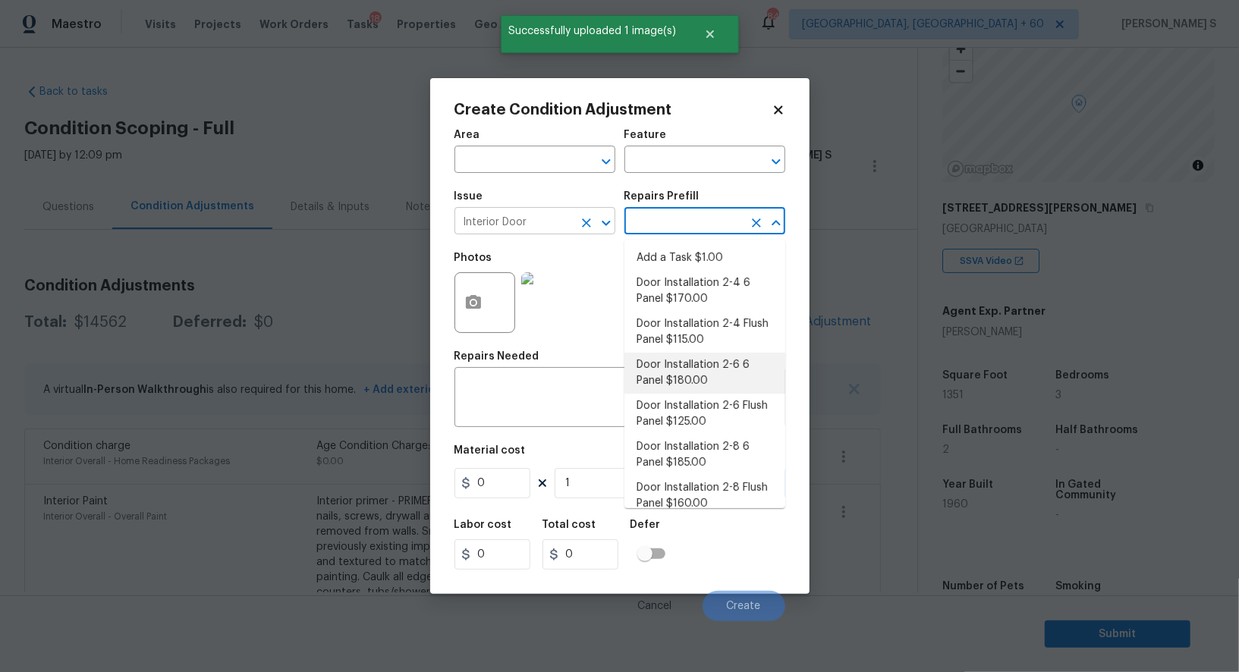
type input "Interior Door"
type textarea "Remove the existing door (if present). Install a new pre-hung 2-6 6 panel inter…"
type input "180"
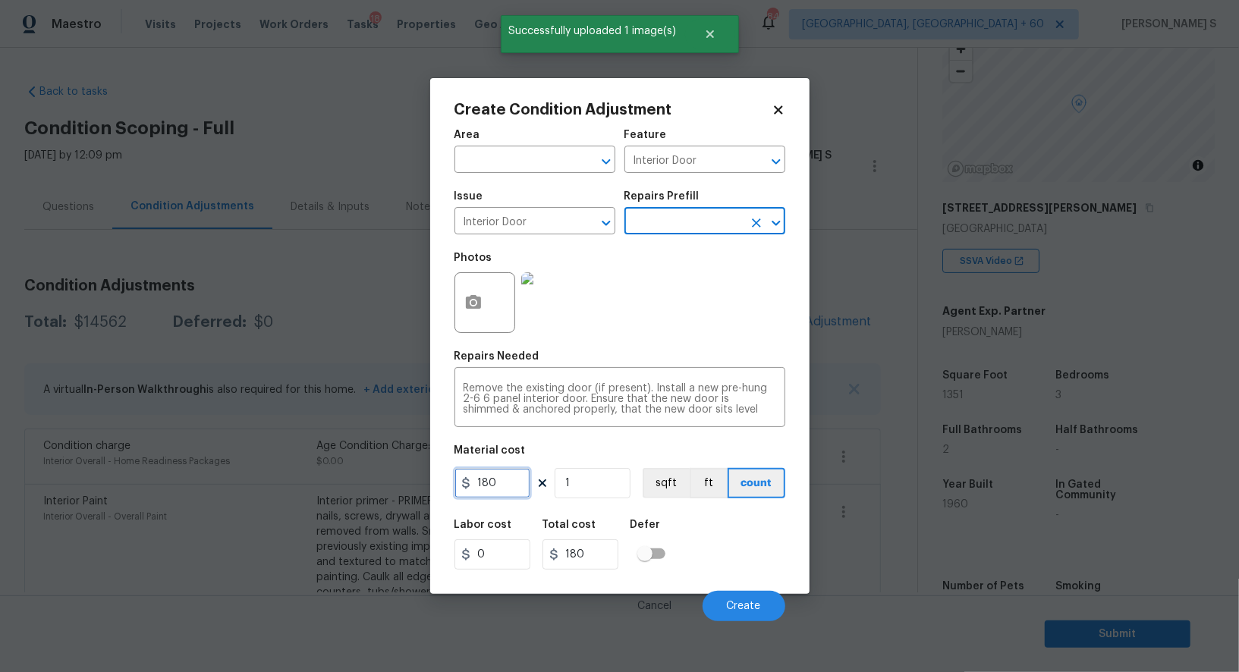
click at [525, 489] on input "180" at bounding box center [493, 483] width 76 height 30
type input "200"
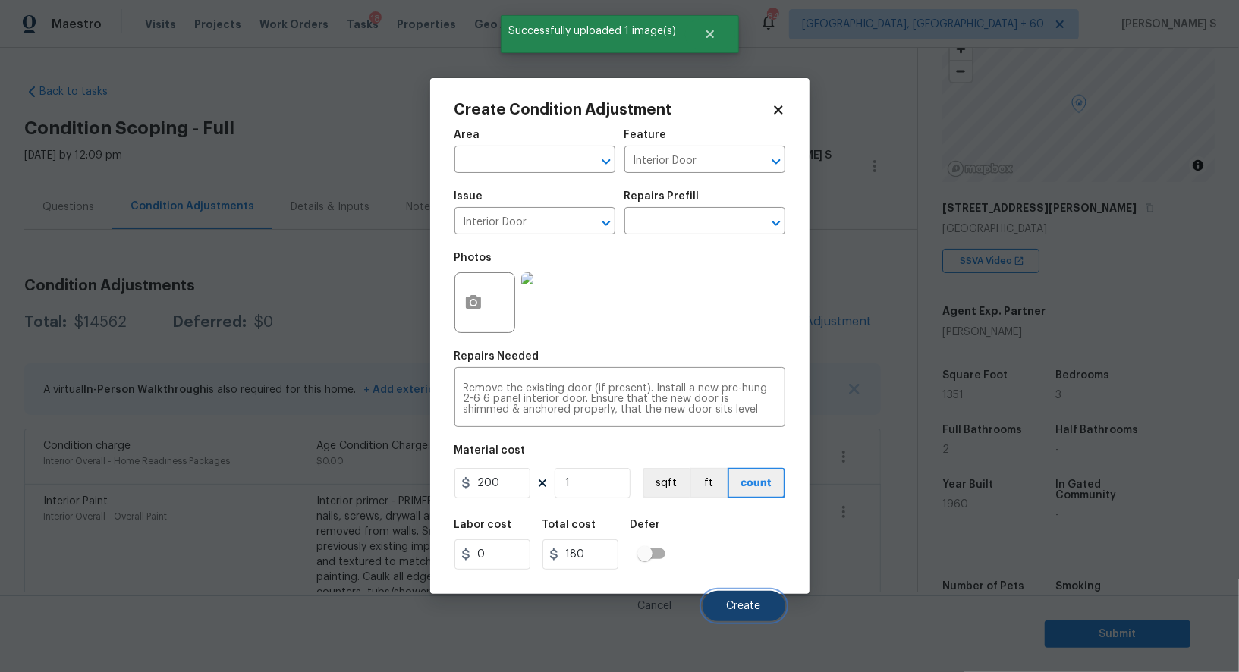
type input "200"
click at [767, 606] on button "Create" at bounding box center [744, 606] width 83 height 30
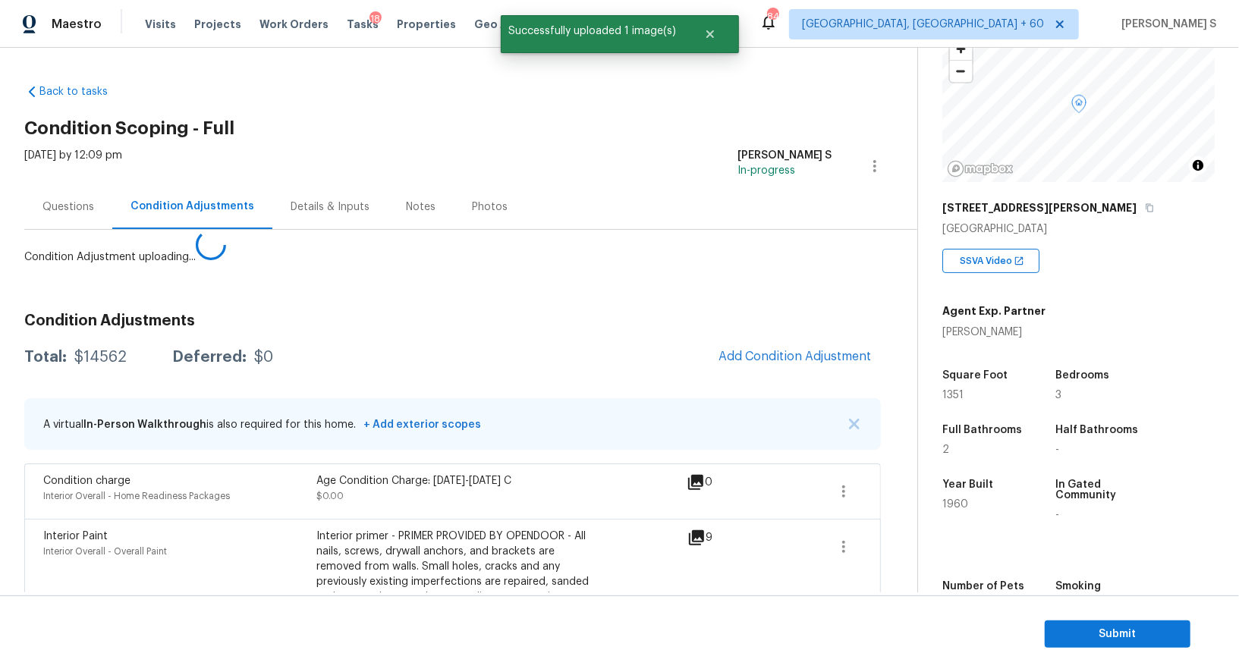
click at [168, 471] on body "Maestro Visits Projects Work Orders Tasks 18 Properties Geo Assignments 844 Alb…" at bounding box center [619, 336] width 1239 height 672
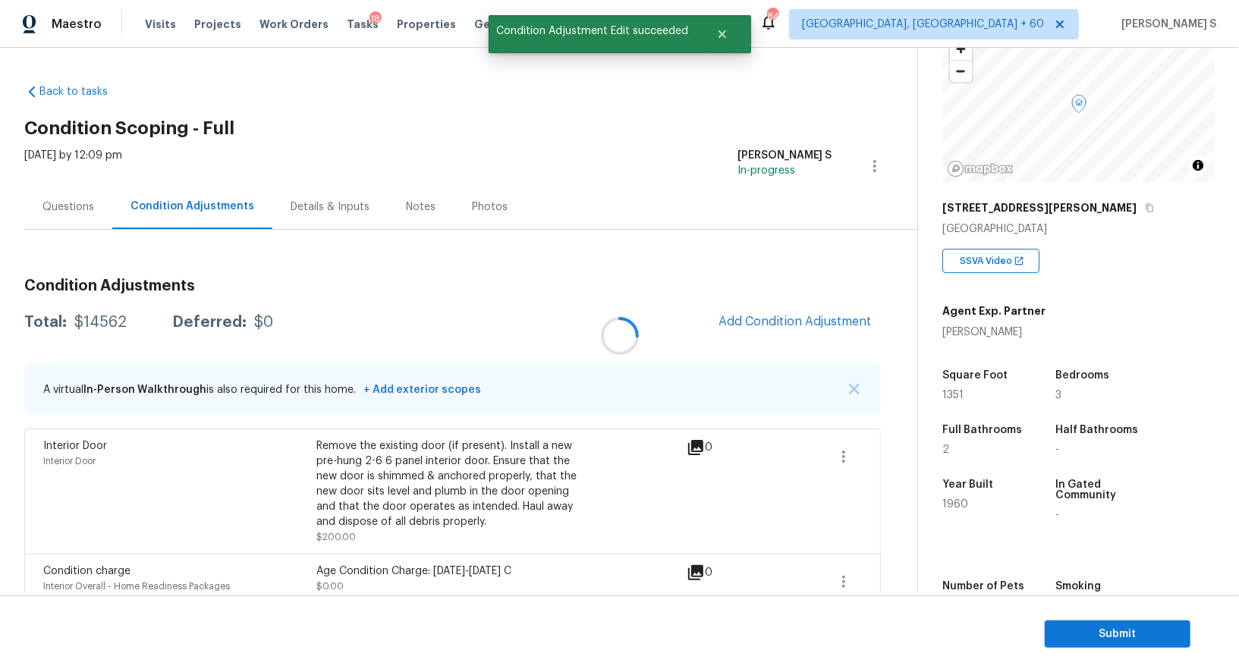
click at [791, 328] on div at bounding box center [619, 336] width 1239 height 672
click at [783, 330] on div at bounding box center [619, 336] width 1239 height 672
click at [804, 335] on button "Add Condition Adjustment" at bounding box center [796, 322] width 172 height 32
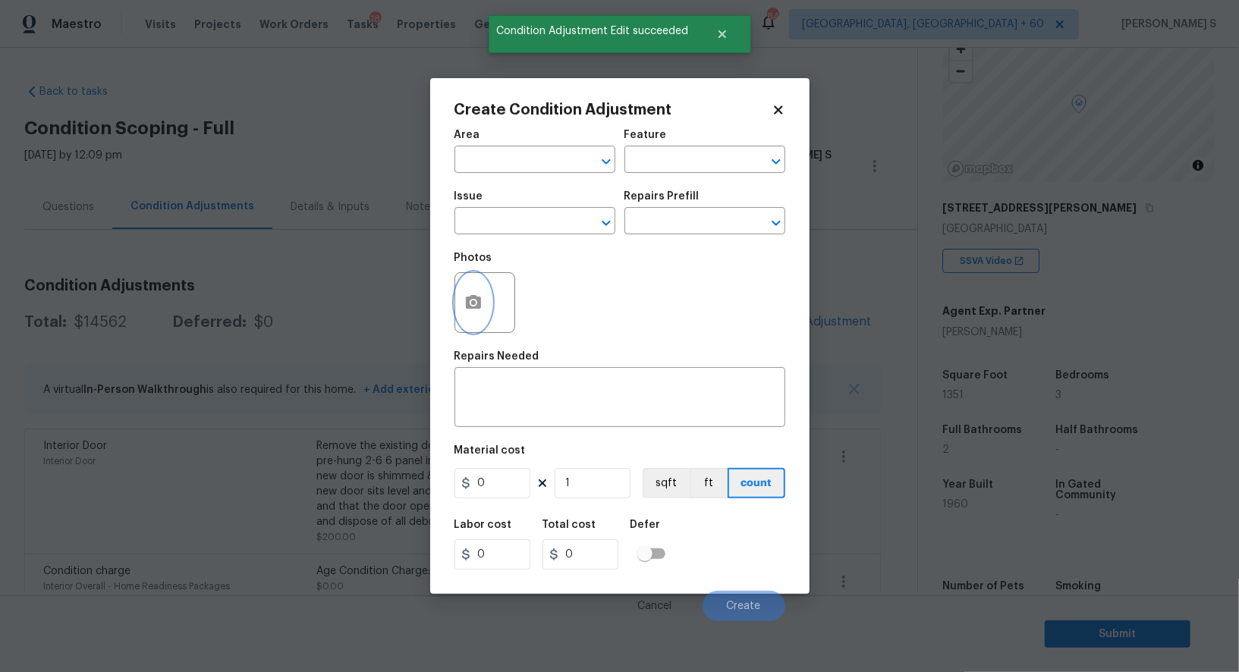
click at [475, 307] on icon "button" at bounding box center [473, 302] width 15 height 14
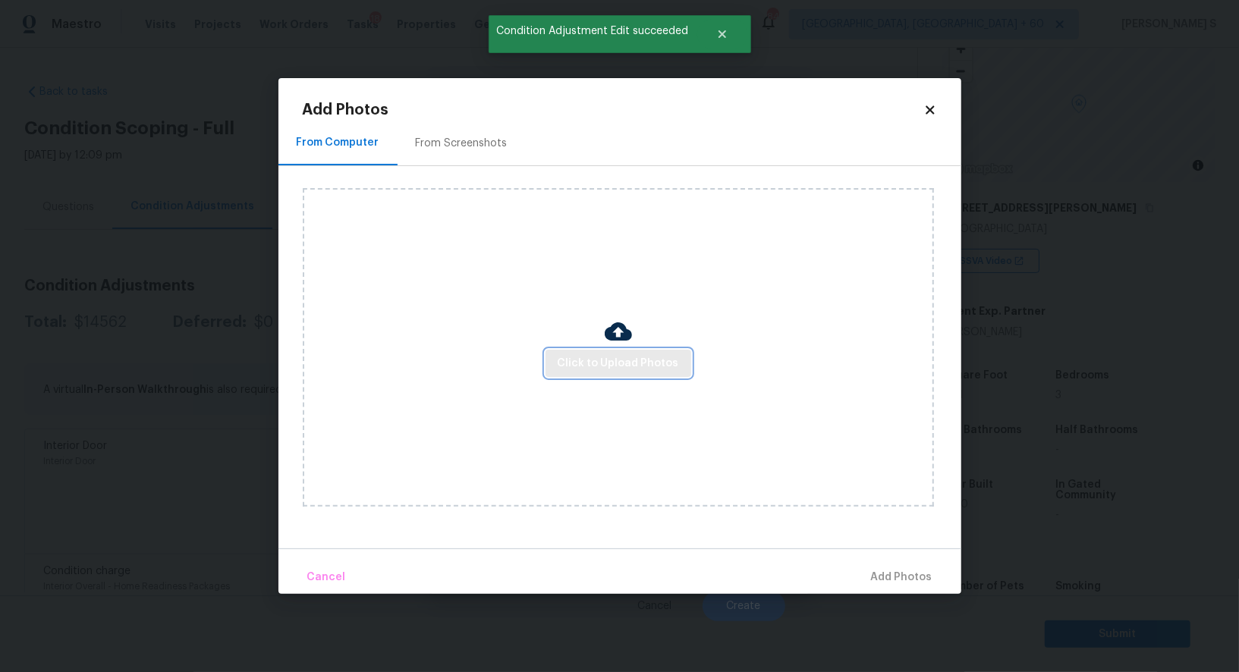
click at [590, 374] on button "Click to Upload Photos" at bounding box center [619, 364] width 146 height 28
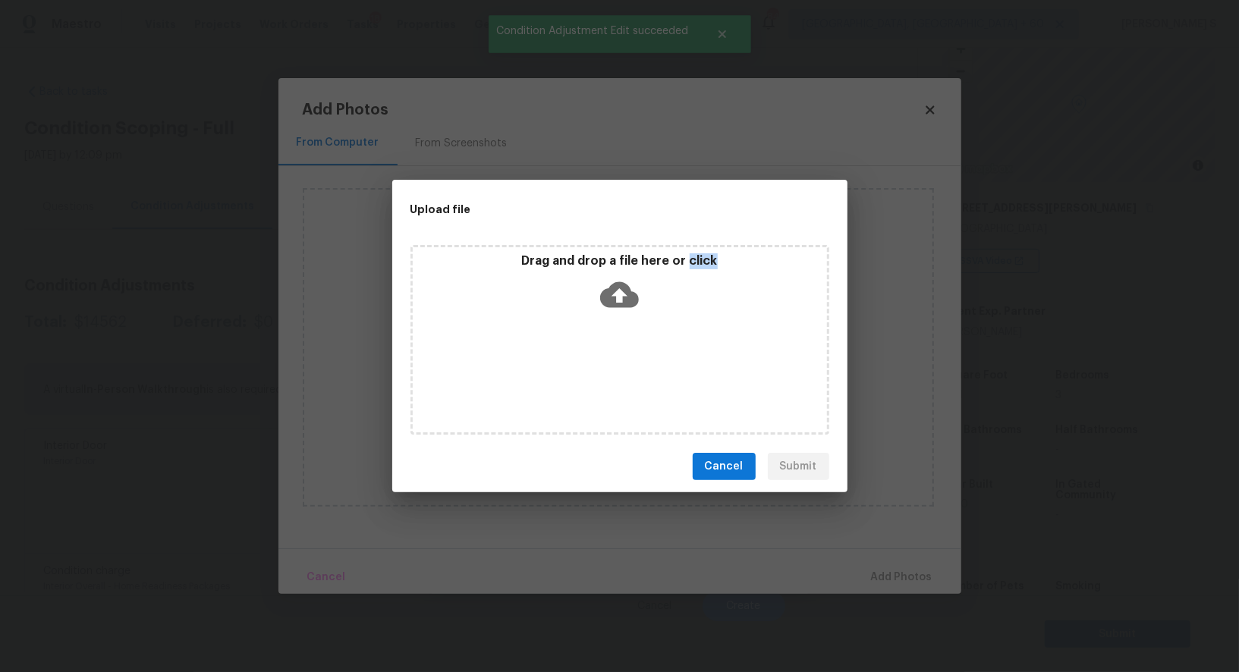
click at [590, 374] on div "Drag and drop a file here or click" at bounding box center [620, 340] width 419 height 190
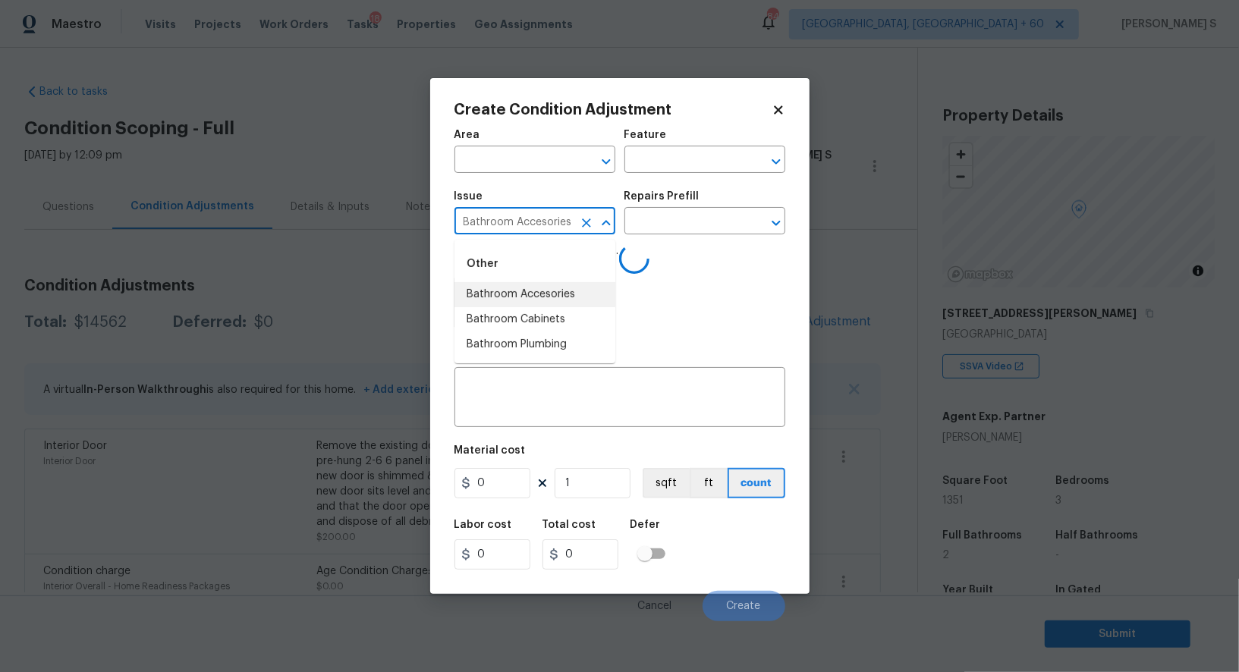
type input "Bathroom Accesories"
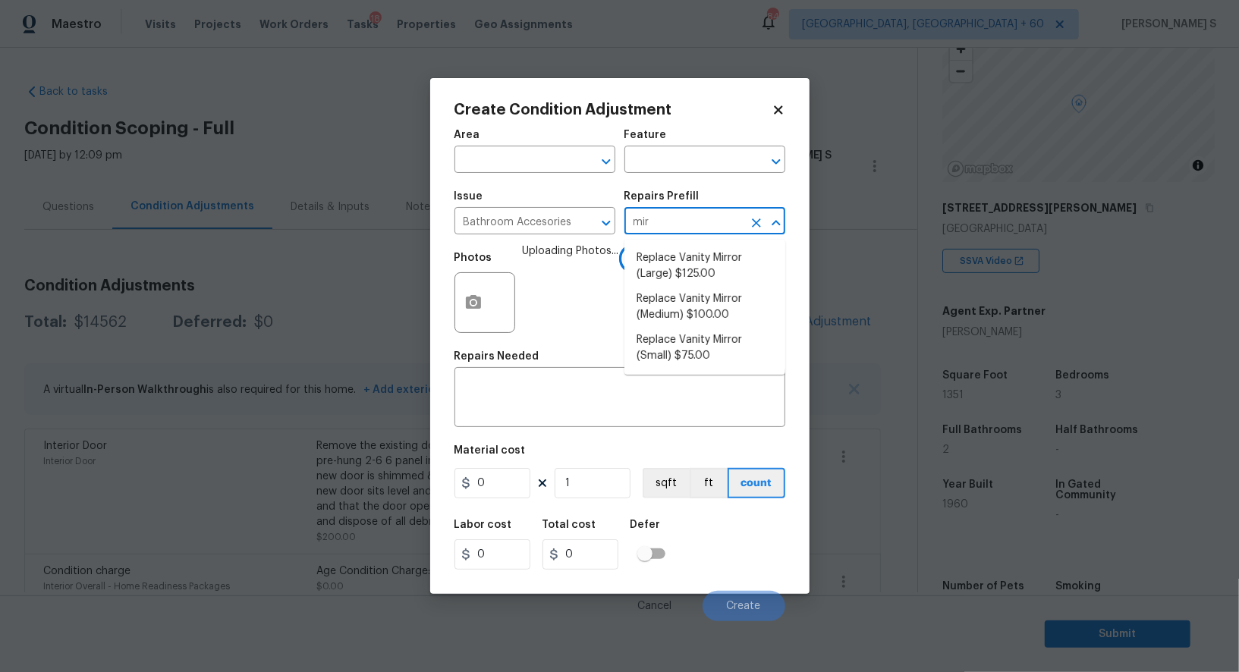
type input "mirr"
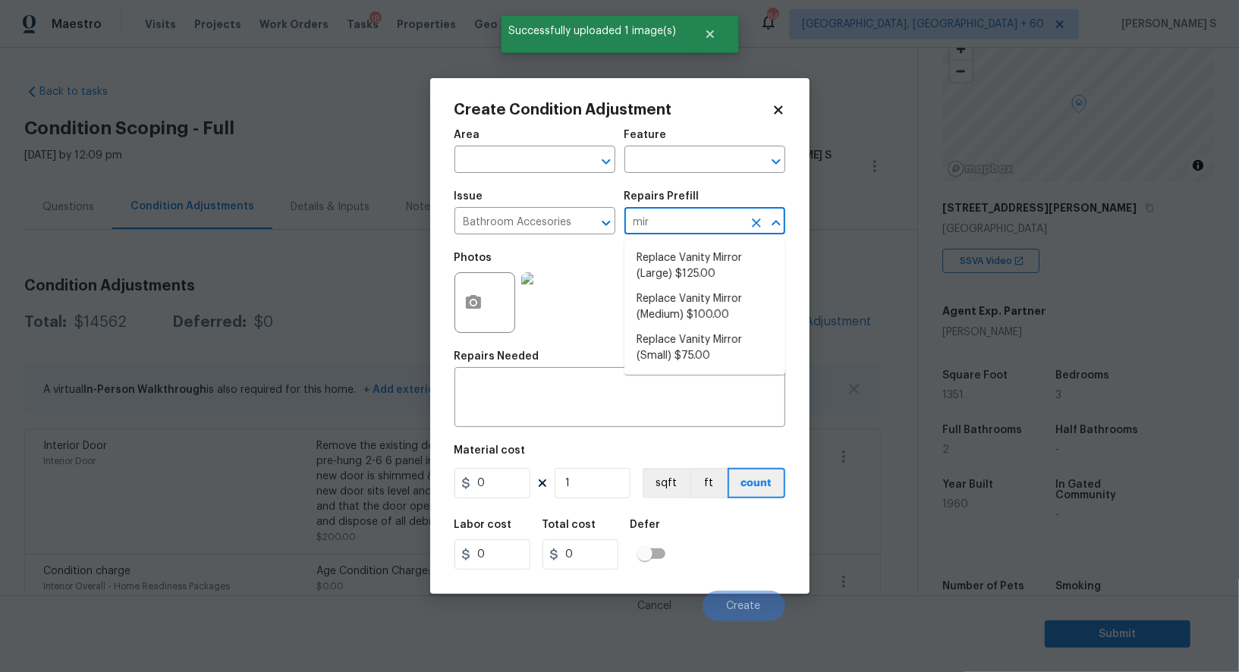
type input "mirr"
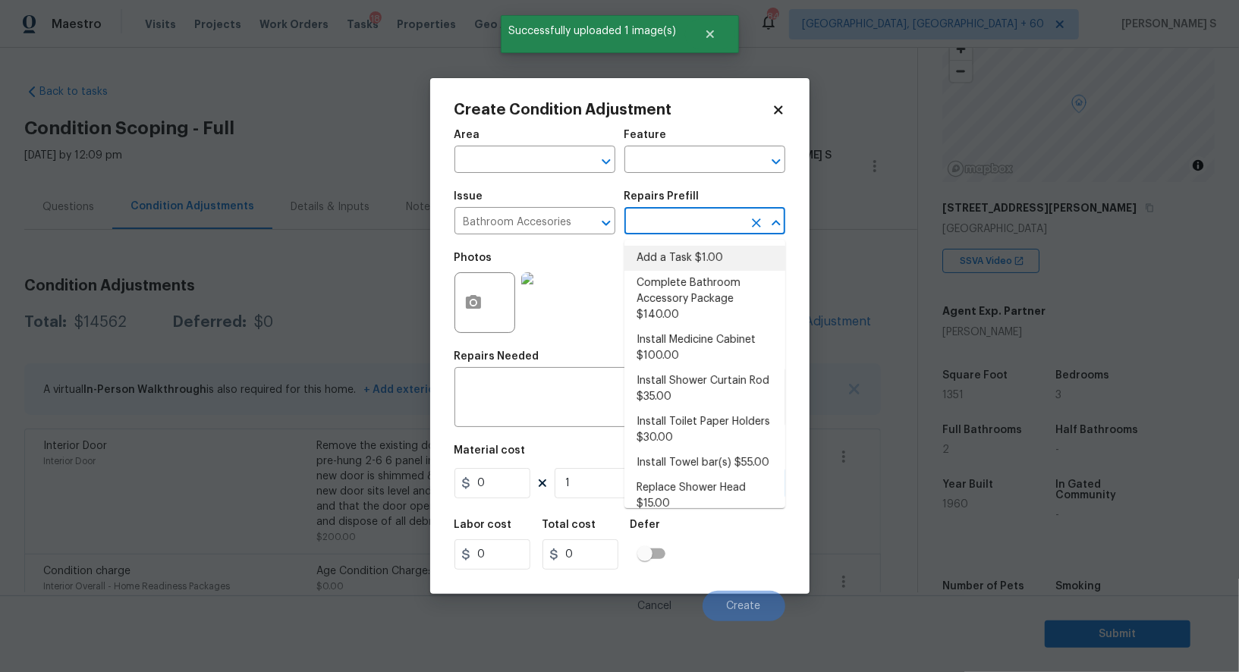
type input "Interior Trim"
type input "1"
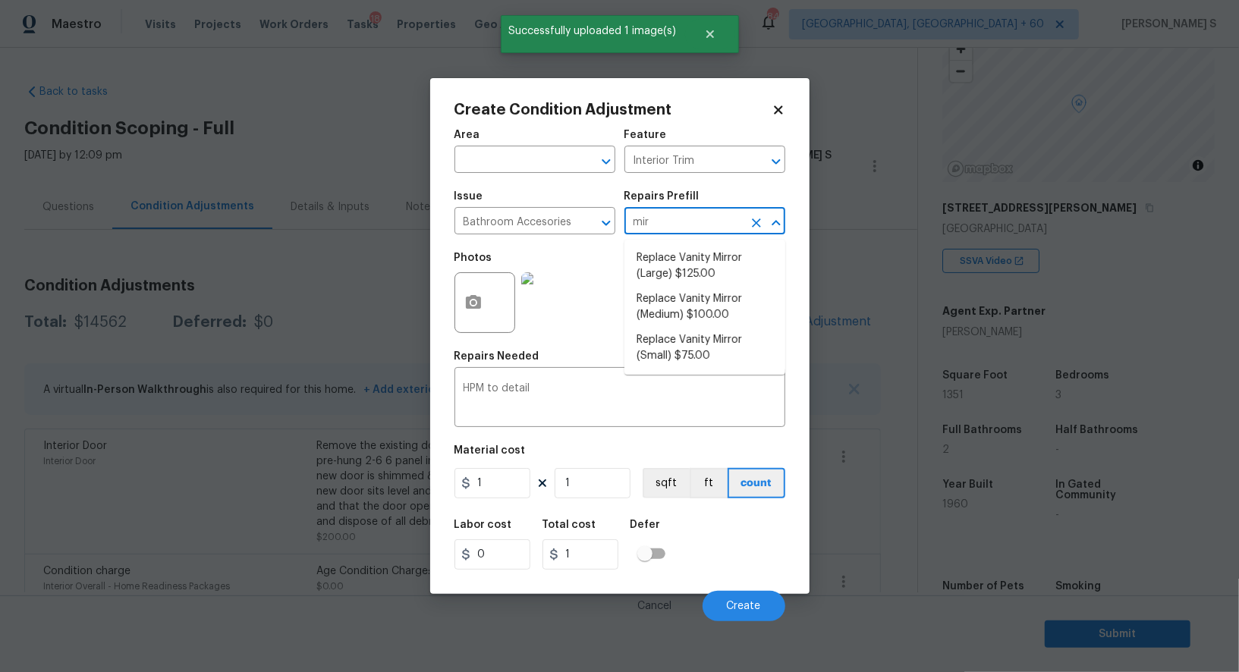
type input "mirr"
type input "100"
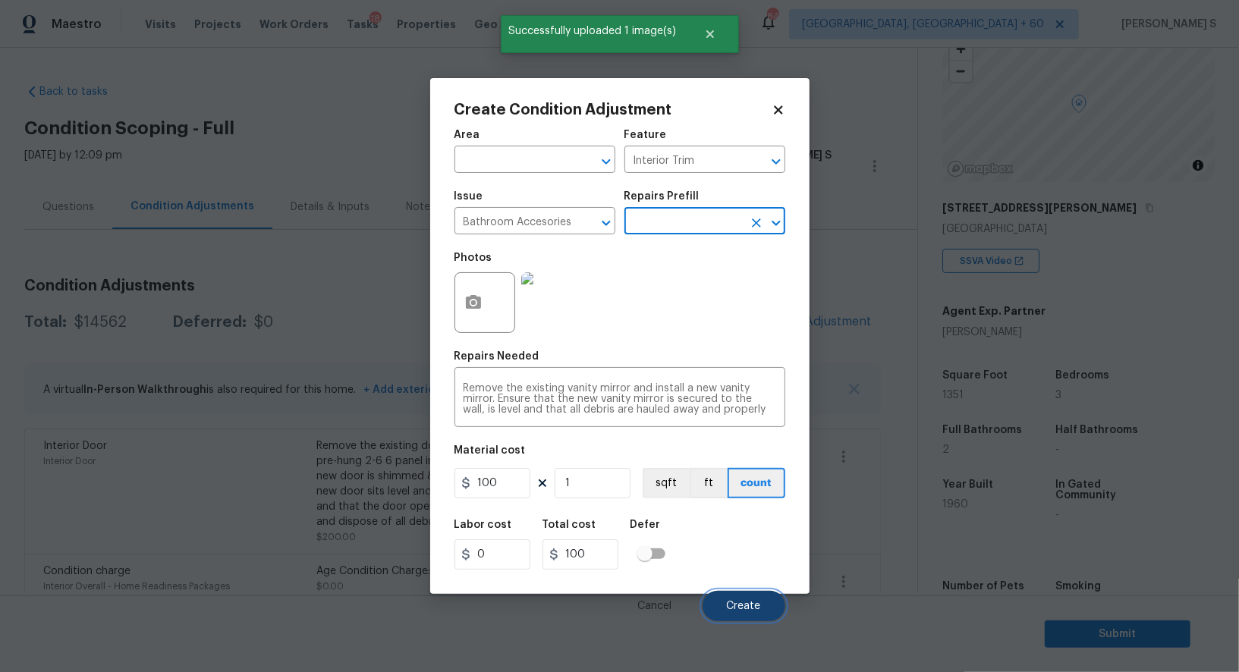
click at [731, 607] on span "Create" at bounding box center [744, 606] width 34 height 11
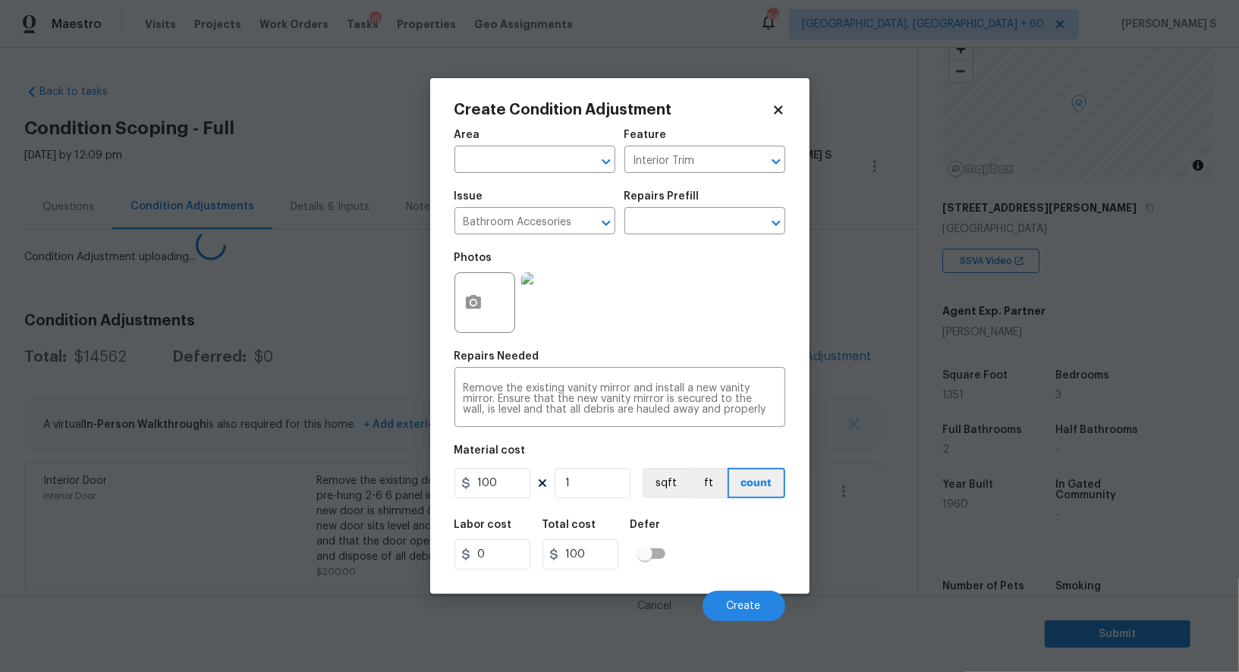
click at [284, 527] on body "Maestro Visits Projects Work Orders Tasks 18 Properties Geo Assignments 844 Alb…" at bounding box center [619, 336] width 1239 height 672
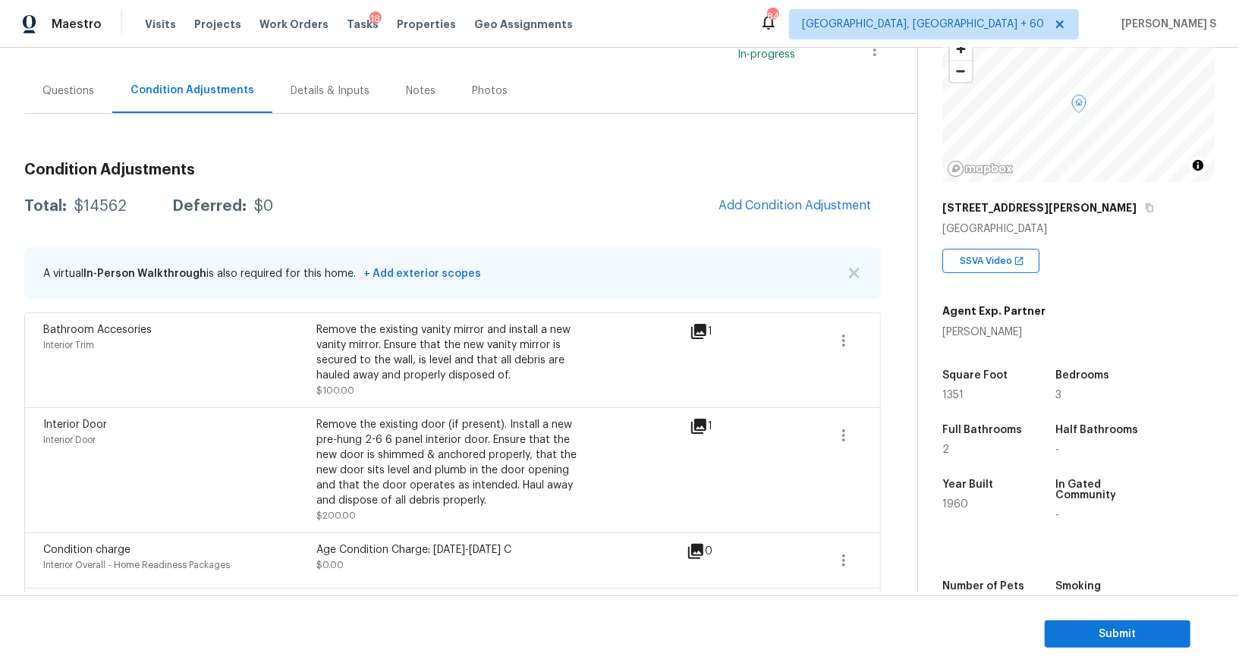
scroll to position [1217, 0]
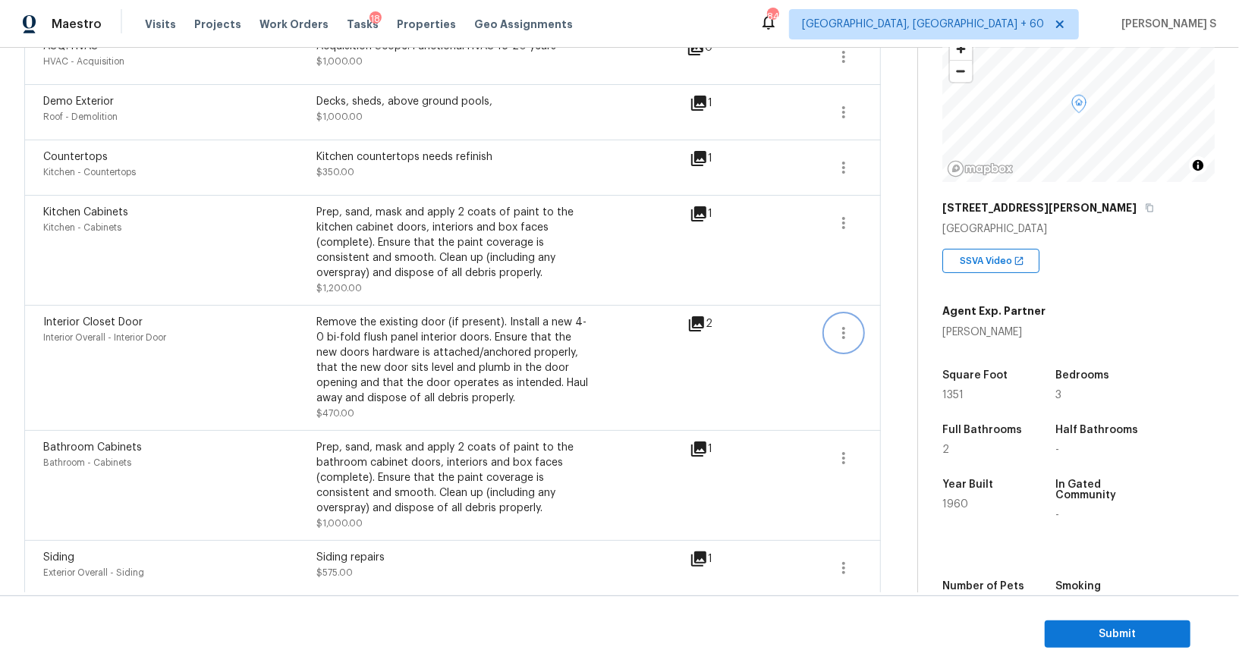
click at [853, 329] on icon "button" at bounding box center [844, 333] width 18 height 18
click at [882, 329] on div "Edit" at bounding box center [930, 327] width 118 height 15
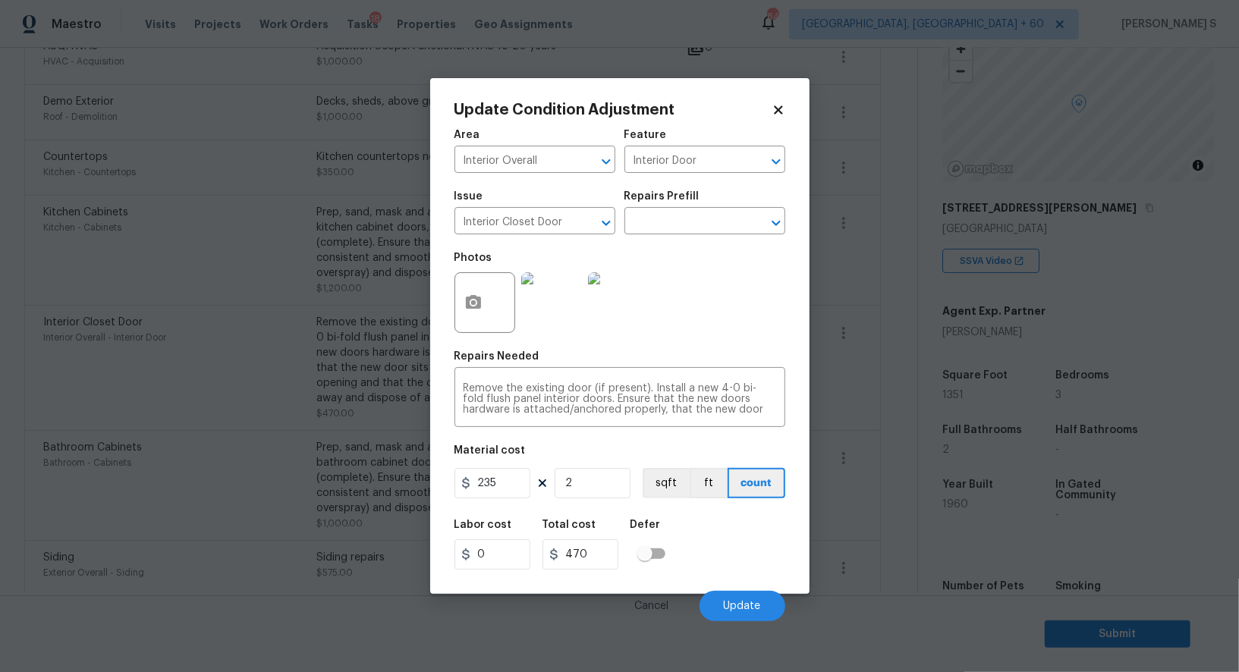
click at [379, 399] on body "Maestro Visits Projects Work Orders Tasks 18 Properties Geo Assignments 844 Alb…" at bounding box center [619, 336] width 1239 height 672
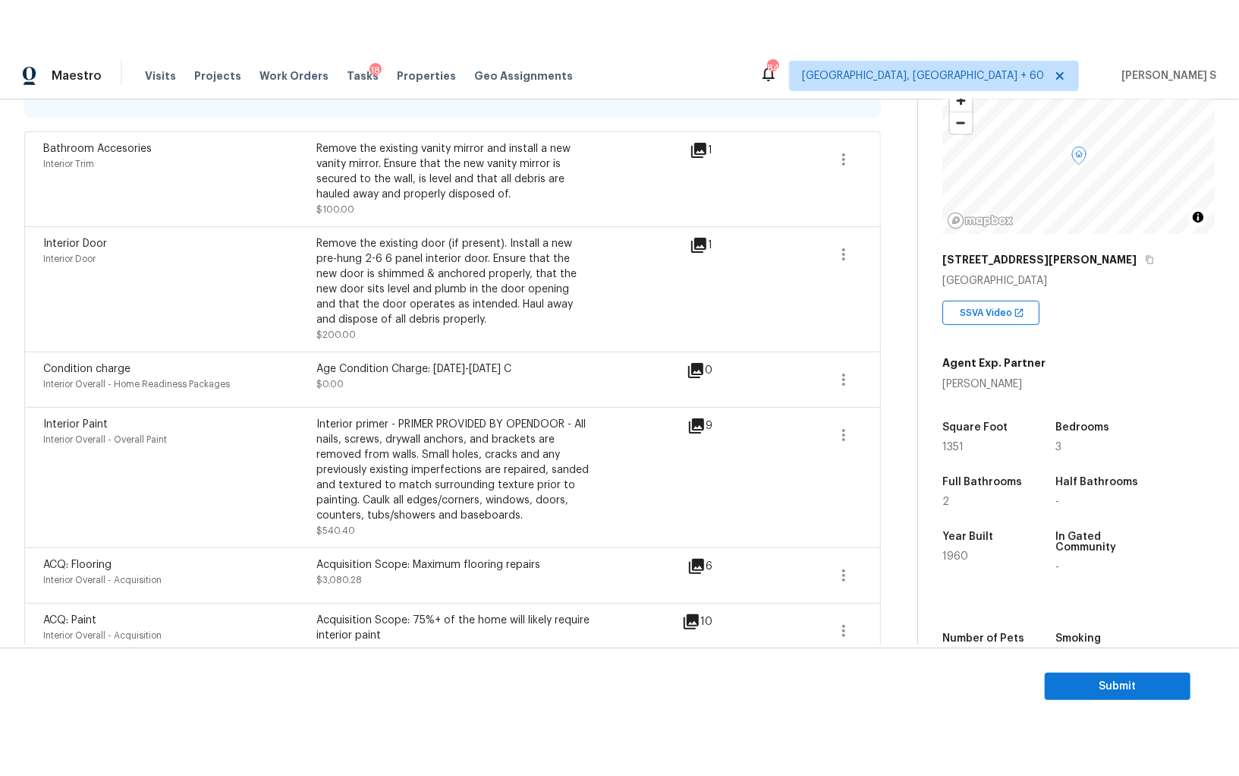
scroll to position [0, 0]
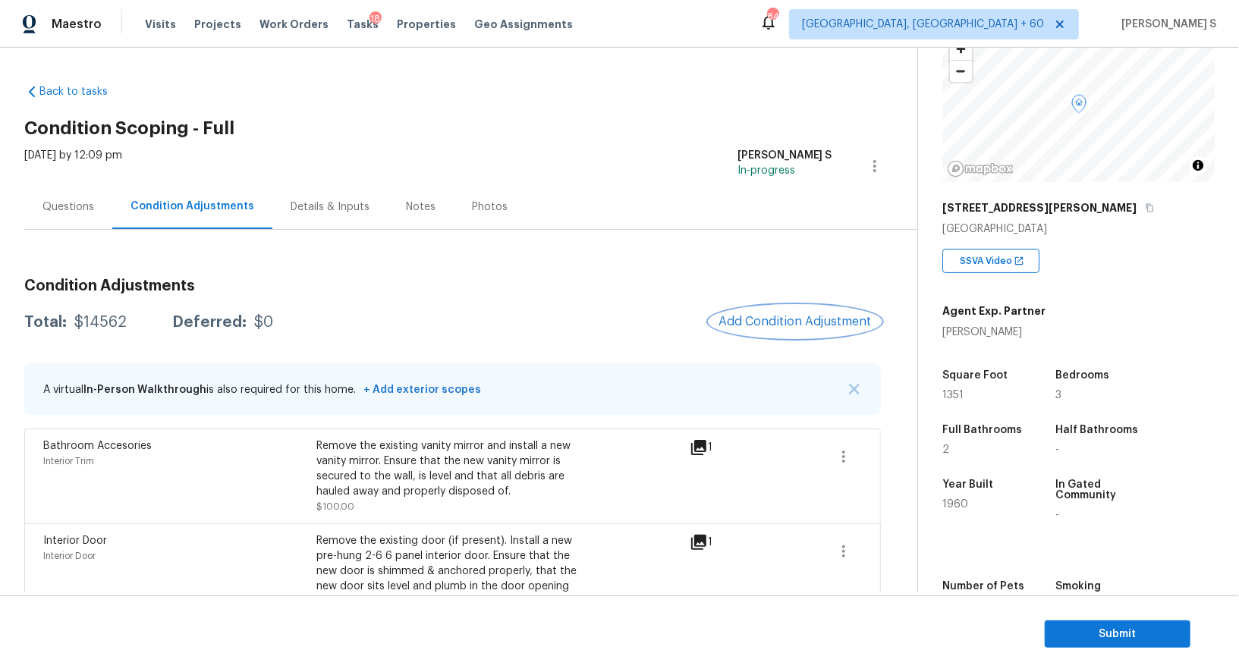
click at [786, 317] on span "Add Condition Adjustment" at bounding box center [795, 322] width 153 height 14
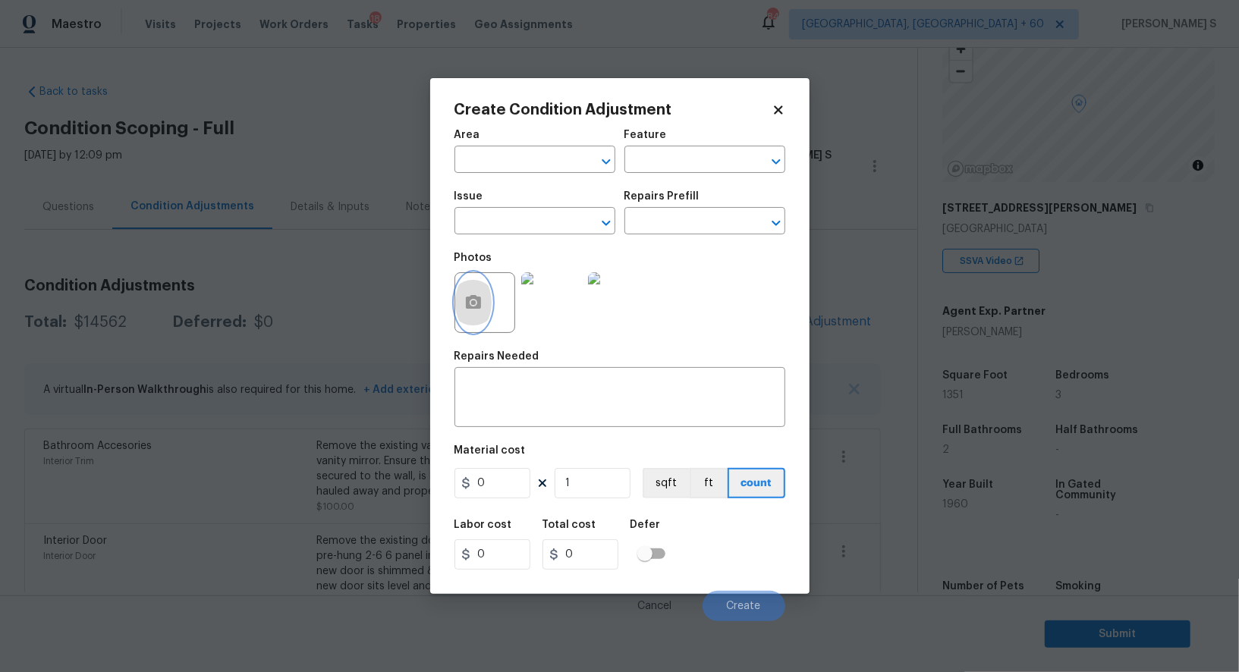
click at [463, 302] on button "button" at bounding box center [473, 302] width 36 height 59
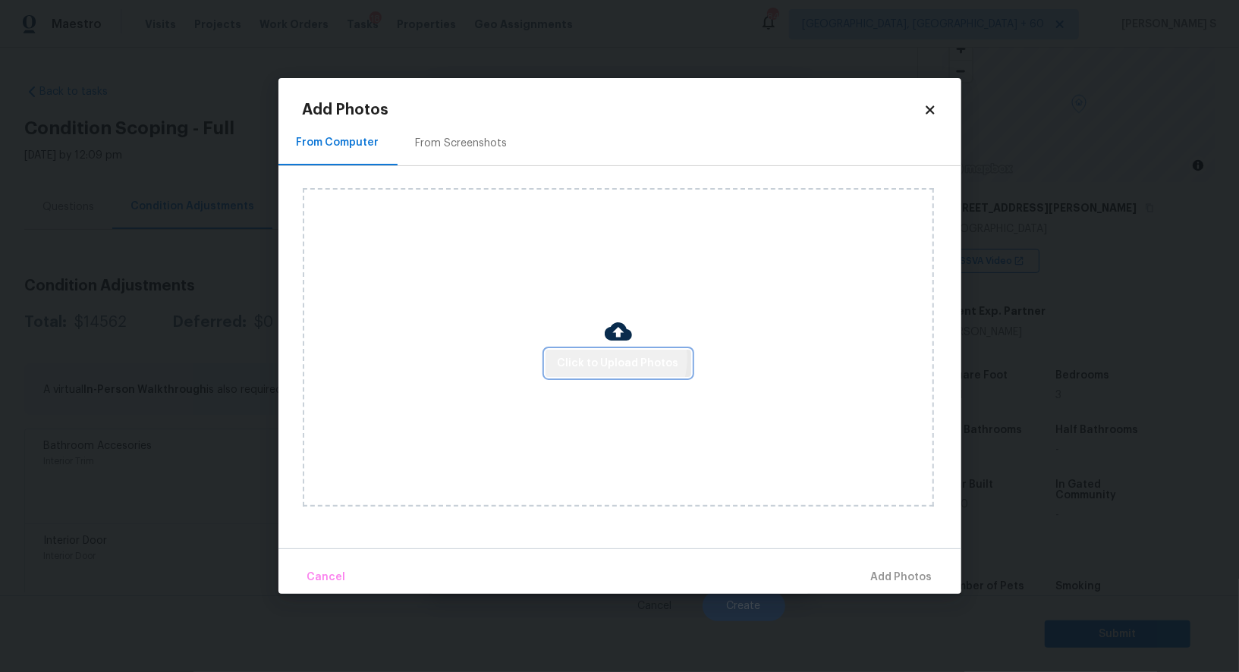
click at [611, 359] on span "Click to Upload Photos" at bounding box center [618, 363] width 121 height 19
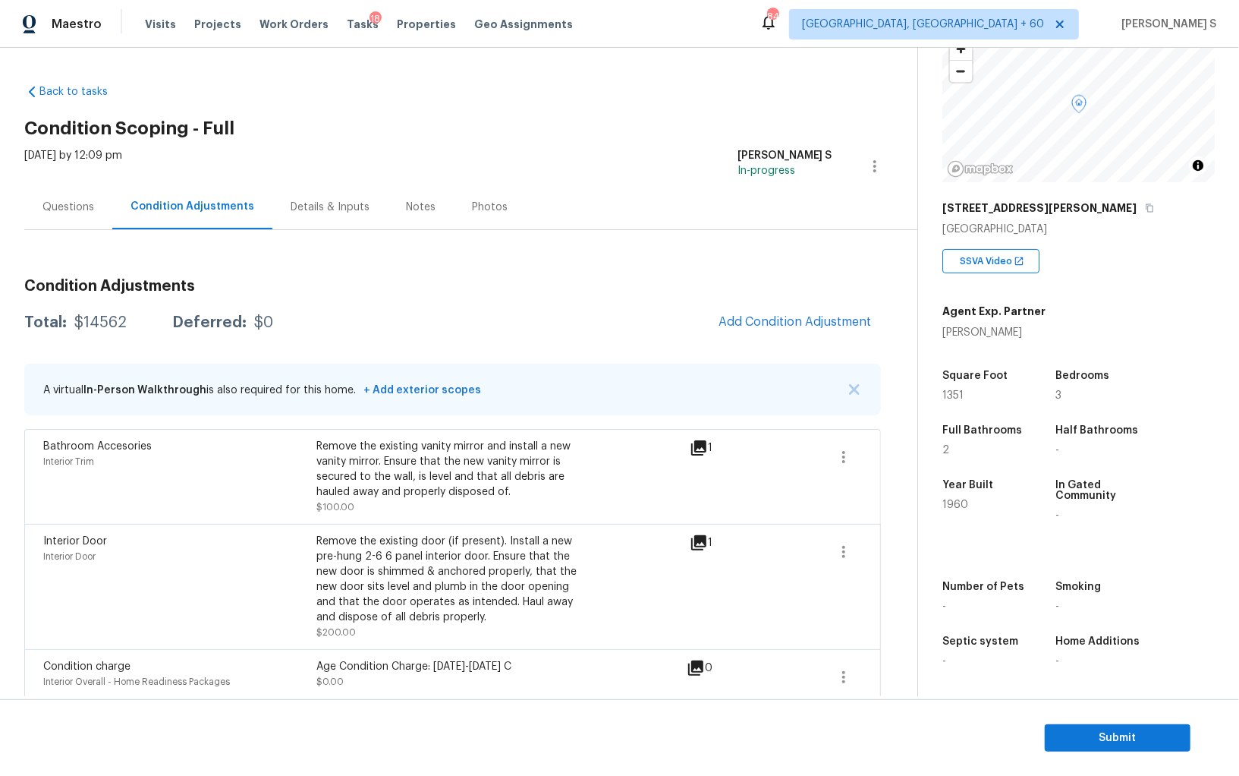
click at [332, 411] on div "A virtual In-Person Walkthrough is also required for this home. + Add exterior …" at bounding box center [452, 390] width 857 height 52
click at [92, 326] on div "$14562" at bounding box center [100, 322] width 52 height 15
copy div "14562"
click at [85, 200] on div "Questions" at bounding box center [69, 207] width 52 height 15
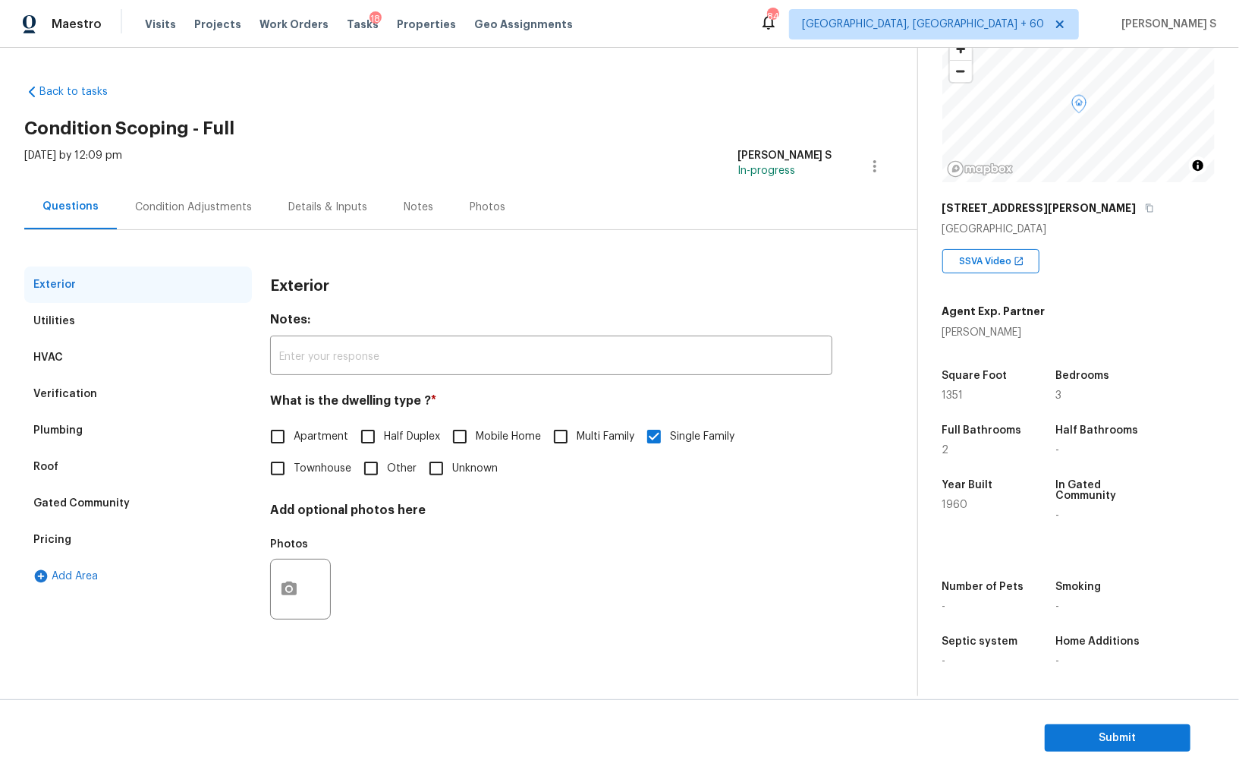
click at [90, 389] on div "Verification" at bounding box center [65, 393] width 64 height 15
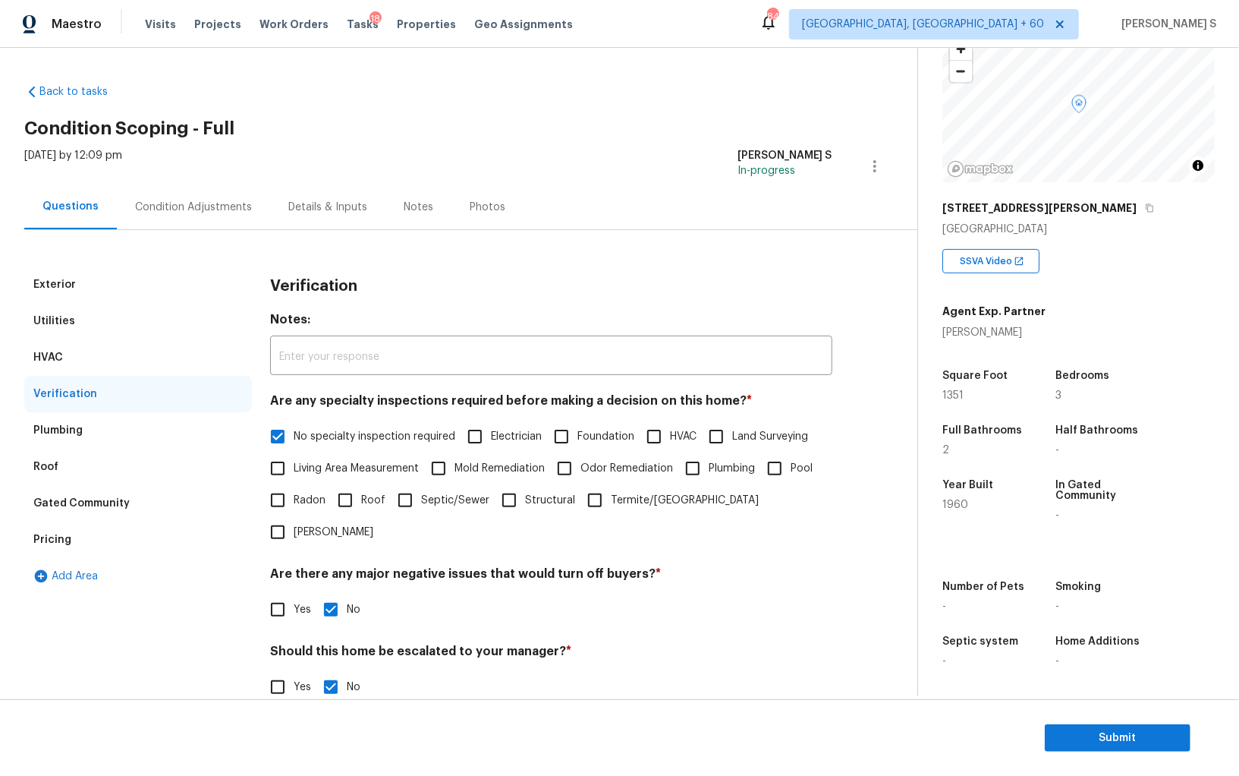
scroll to position [90, 0]
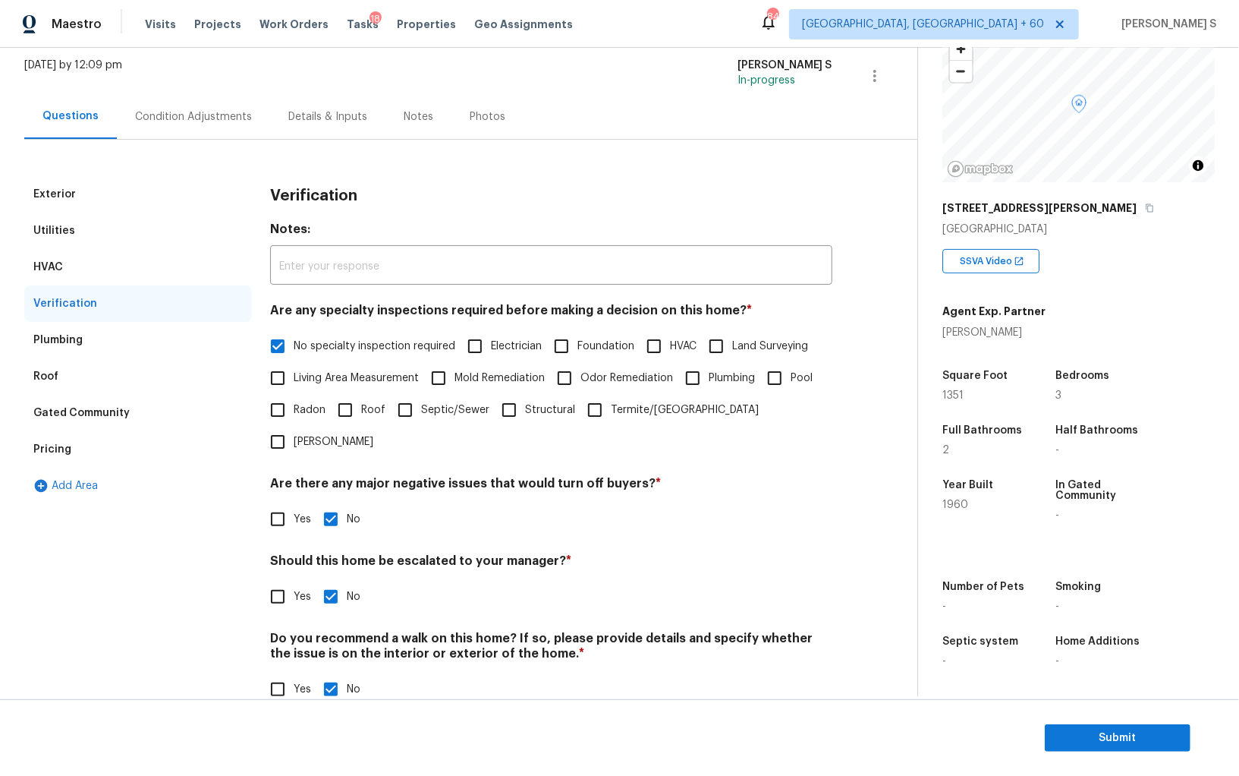
click at [90, 451] on div "Pricing" at bounding box center [138, 449] width 228 height 36
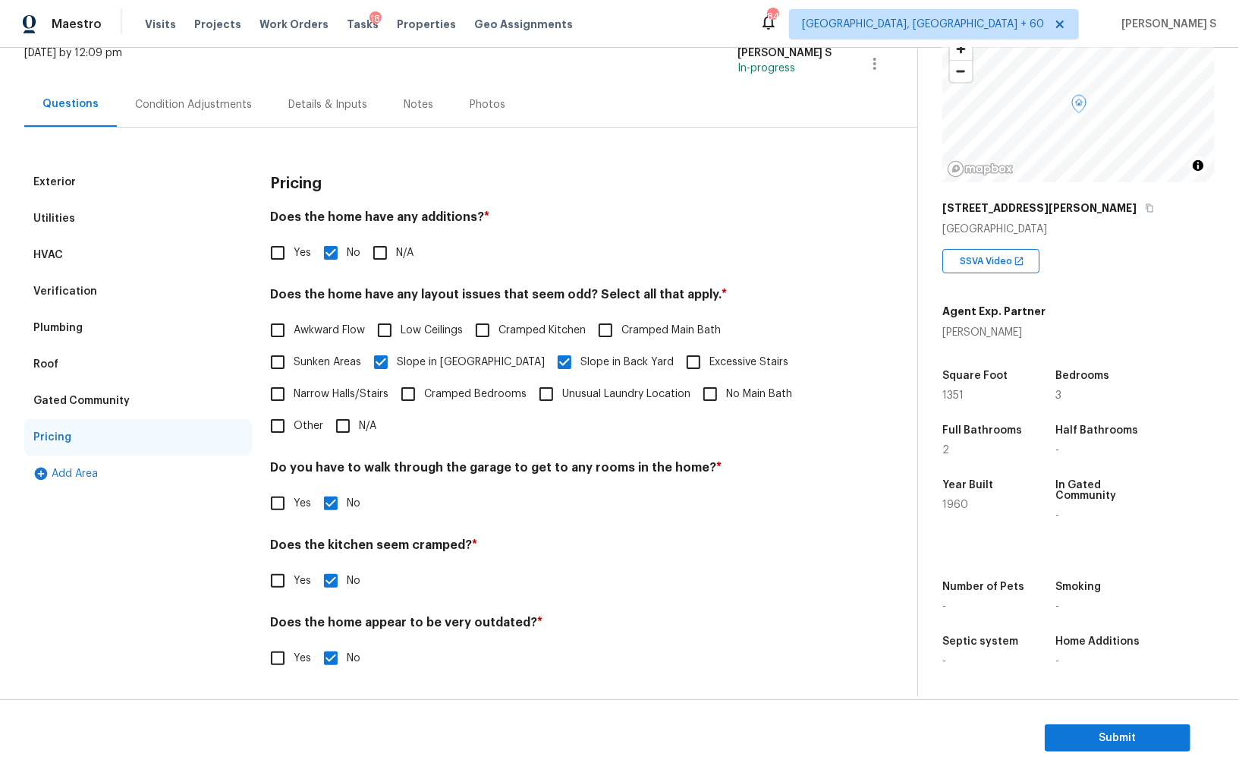
scroll to position [0, 0]
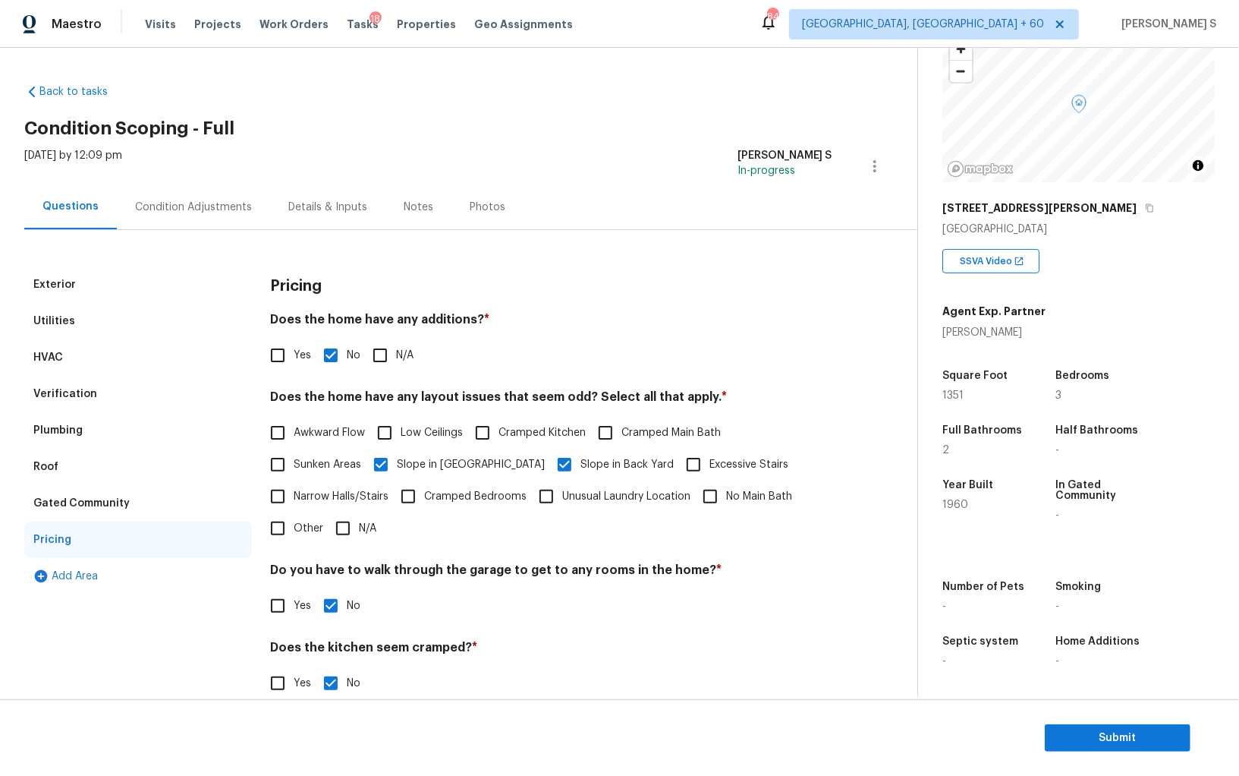
click at [93, 398] on div "Verification" at bounding box center [138, 394] width 228 height 36
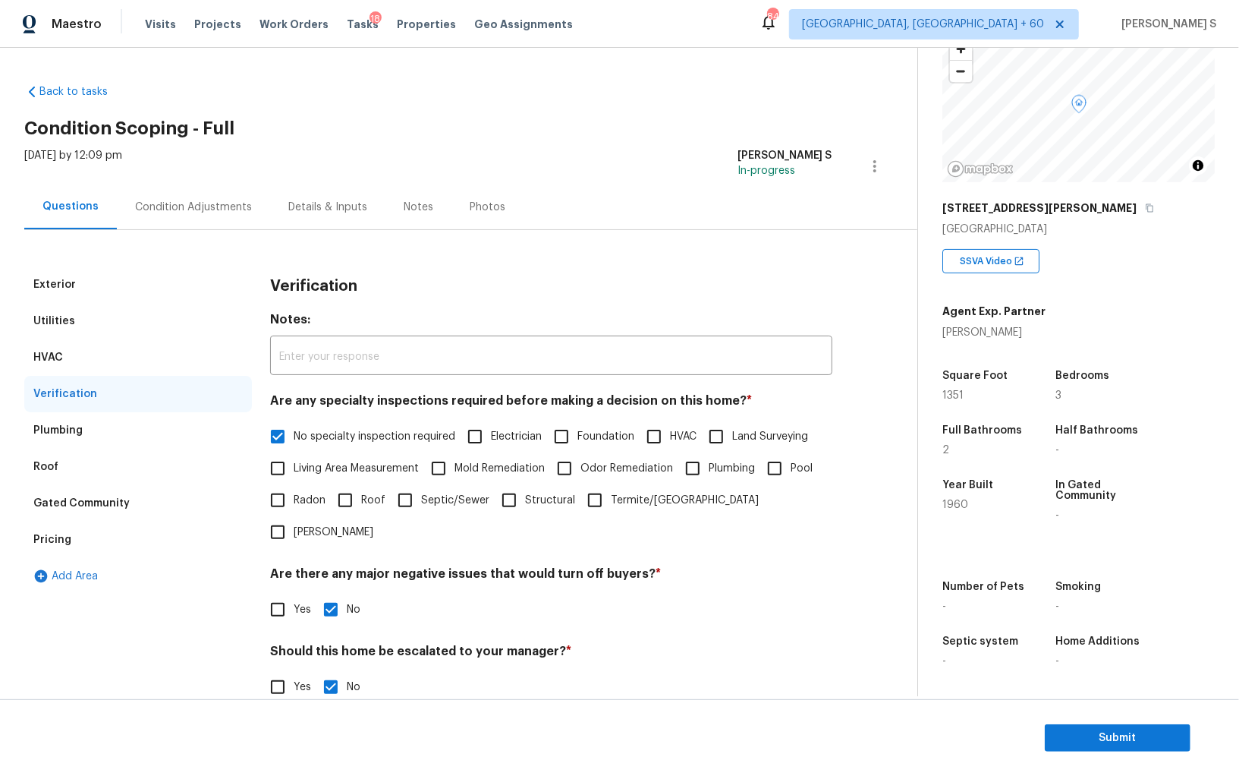
click at [83, 527] on div "Pricing" at bounding box center [138, 539] width 228 height 36
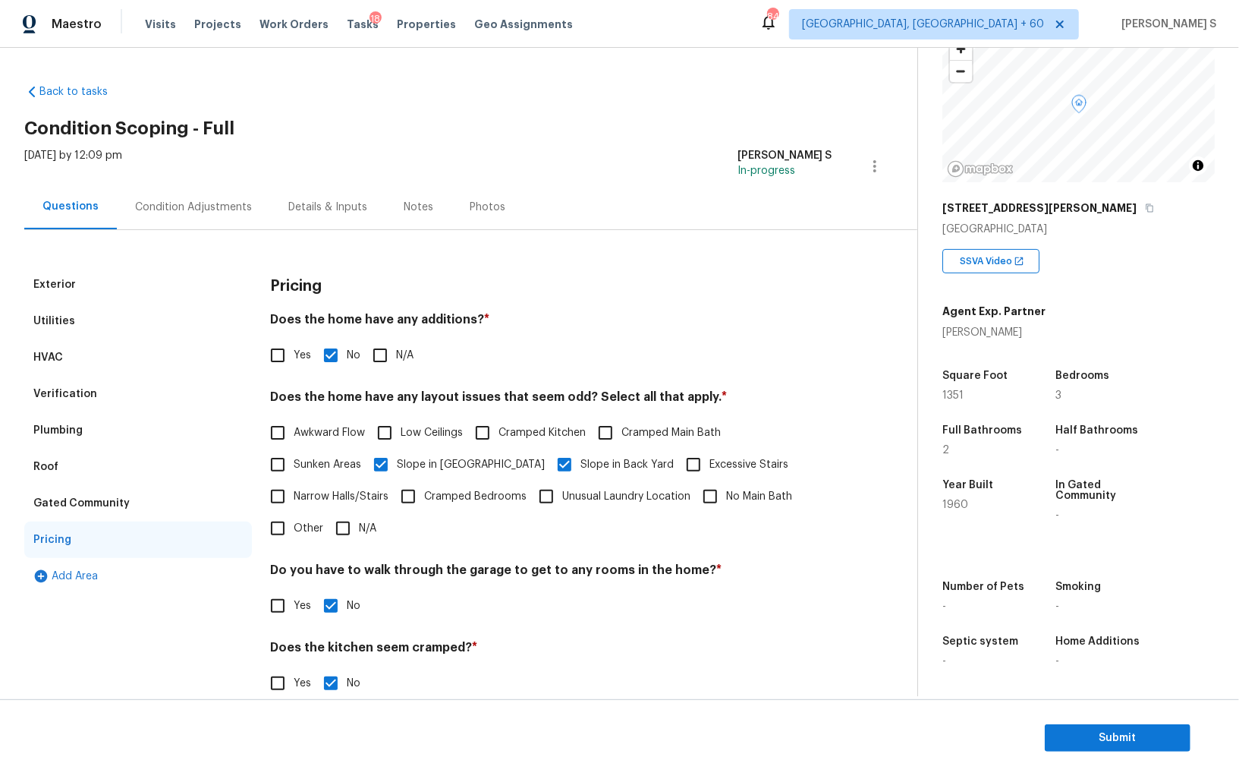
click at [108, 380] on div "Verification" at bounding box center [138, 394] width 228 height 36
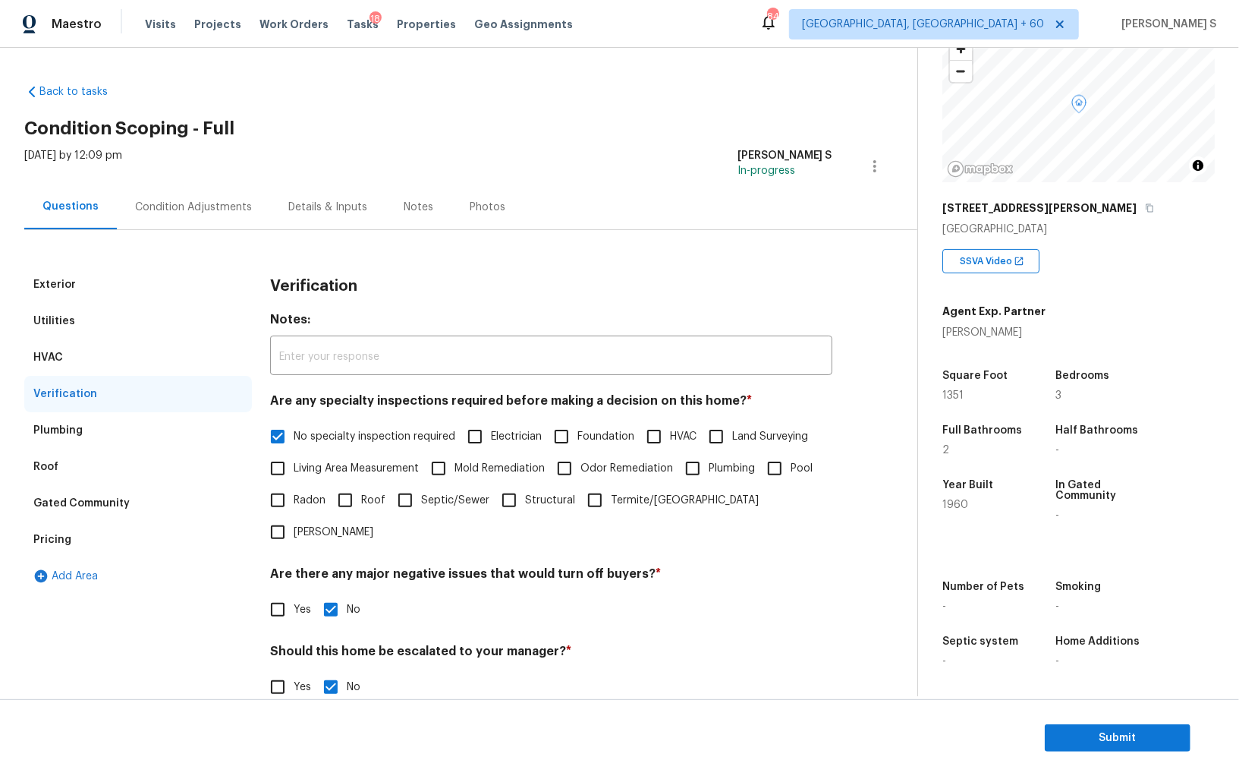
click at [191, 190] on div "Condition Adjustments" at bounding box center [193, 206] width 153 height 45
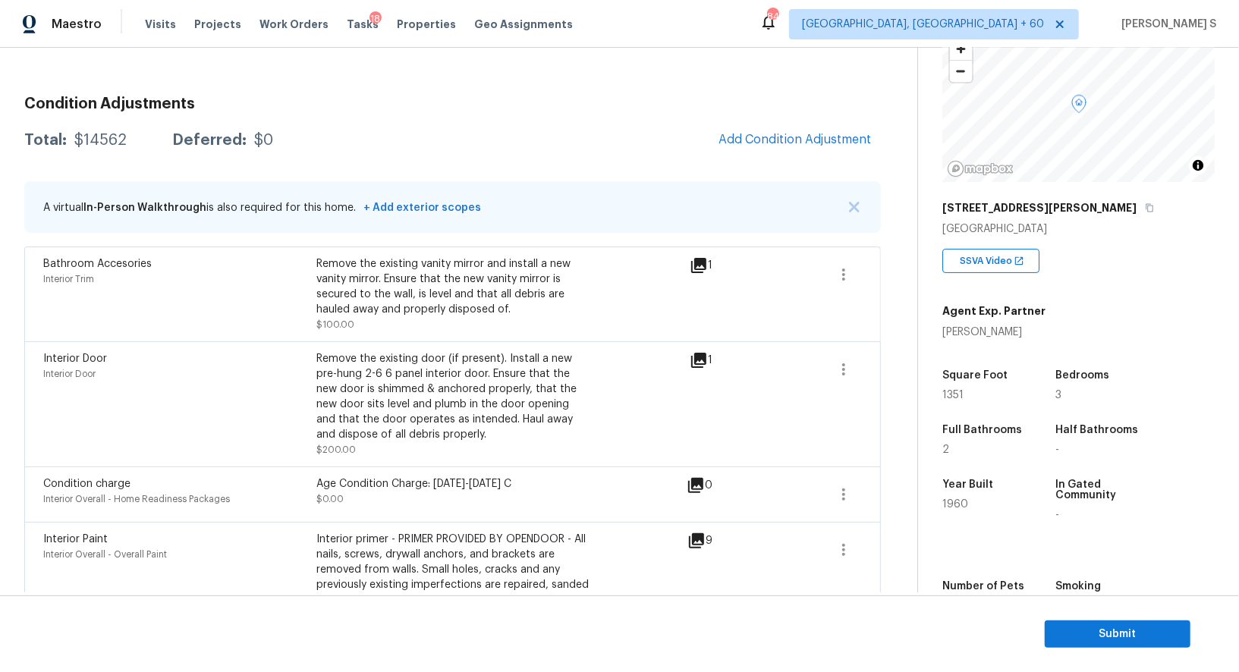
scroll to position [146, 0]
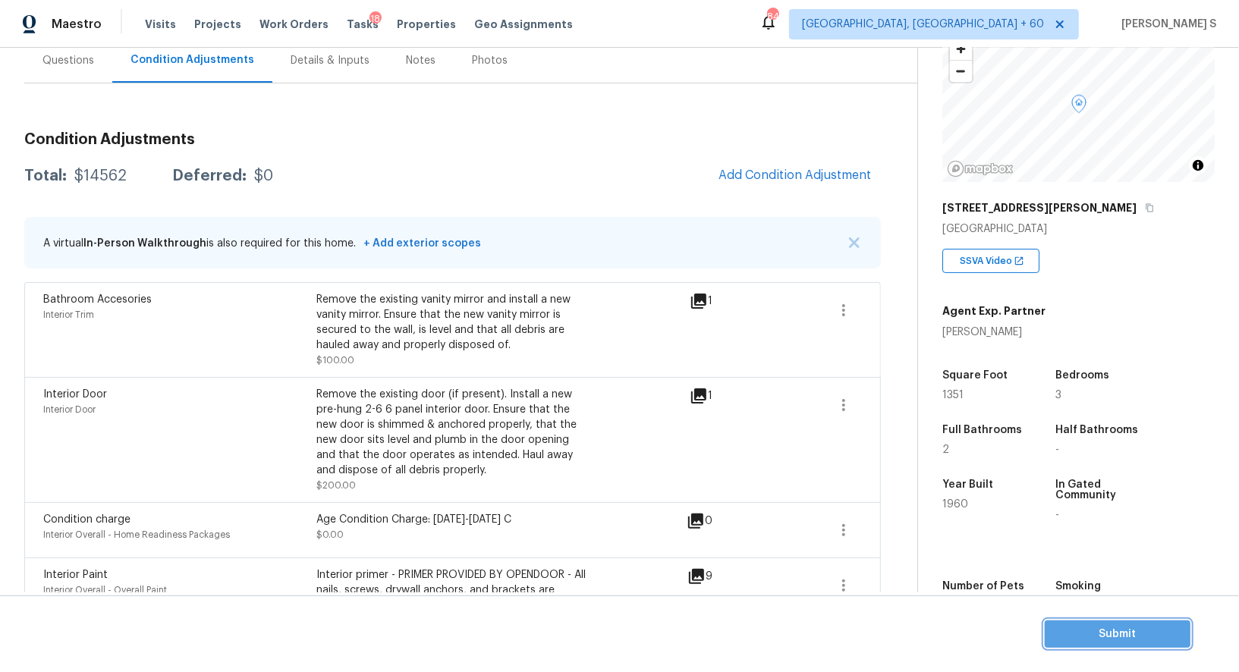
click at [1141, 638] on span "Submit" at bounding box center [1117, 634] width 121 height 19
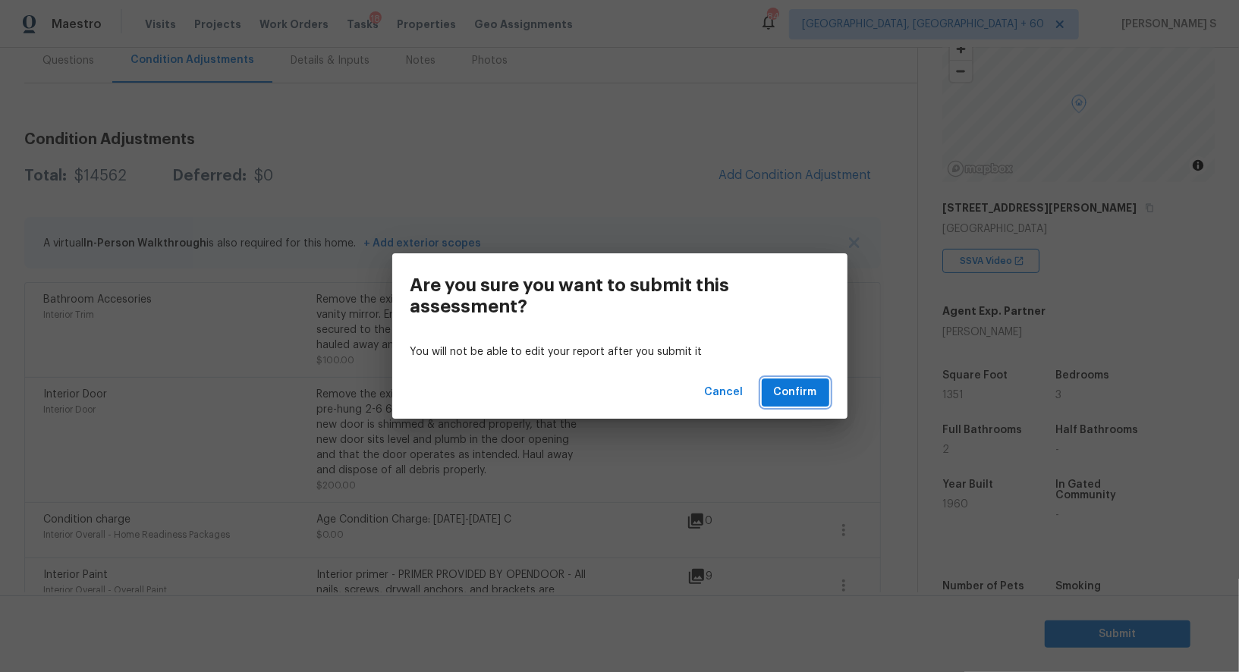
click at [798, 389] on span "Confirm" at bounding box center [795, 392] width 43 height 19
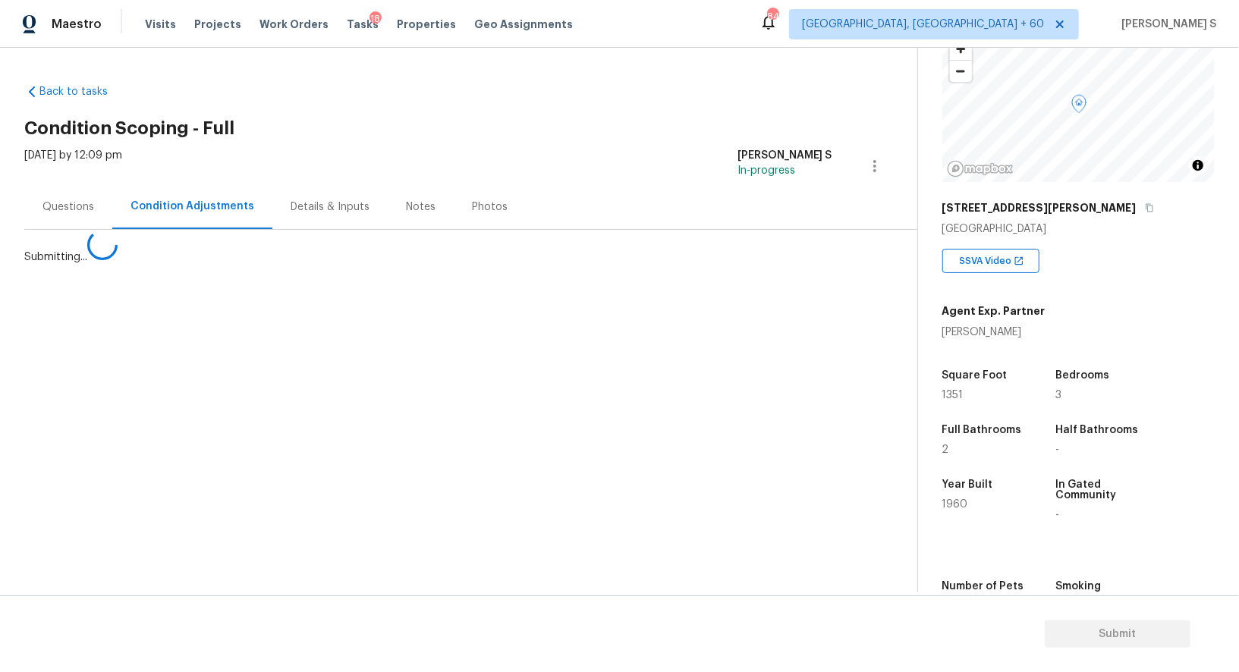
scroll to position [0, 0]
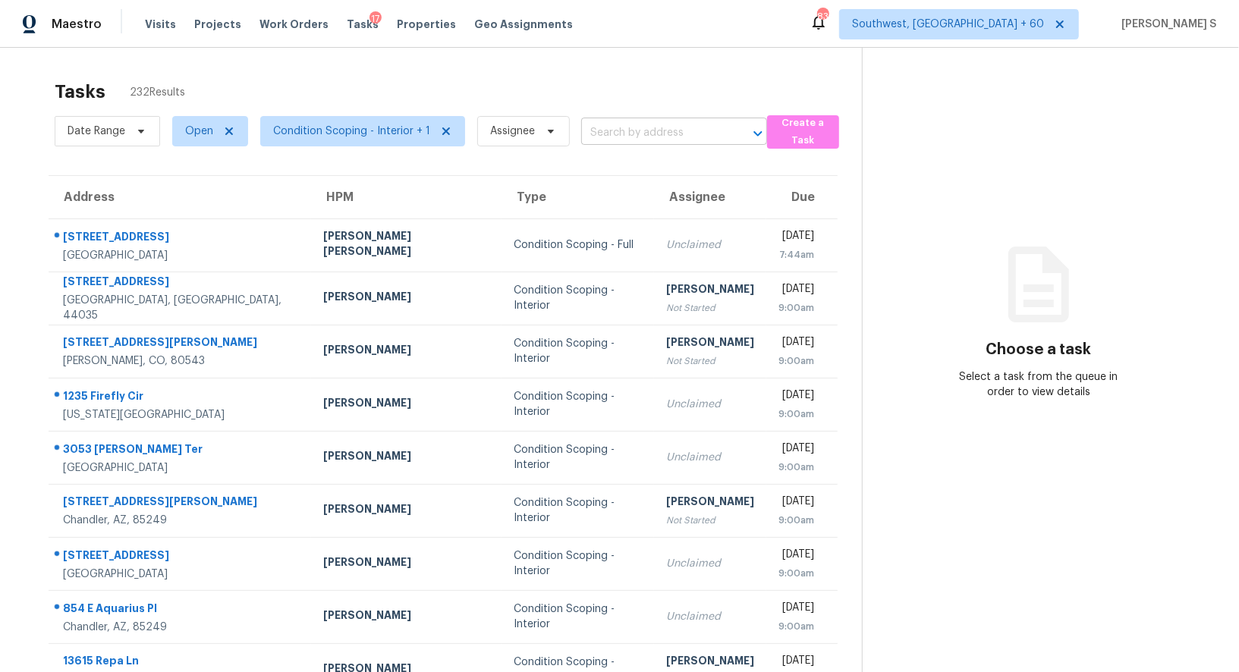
click at [639, 130] on input "text" at bounding box center [652, 133] width 143 height 24
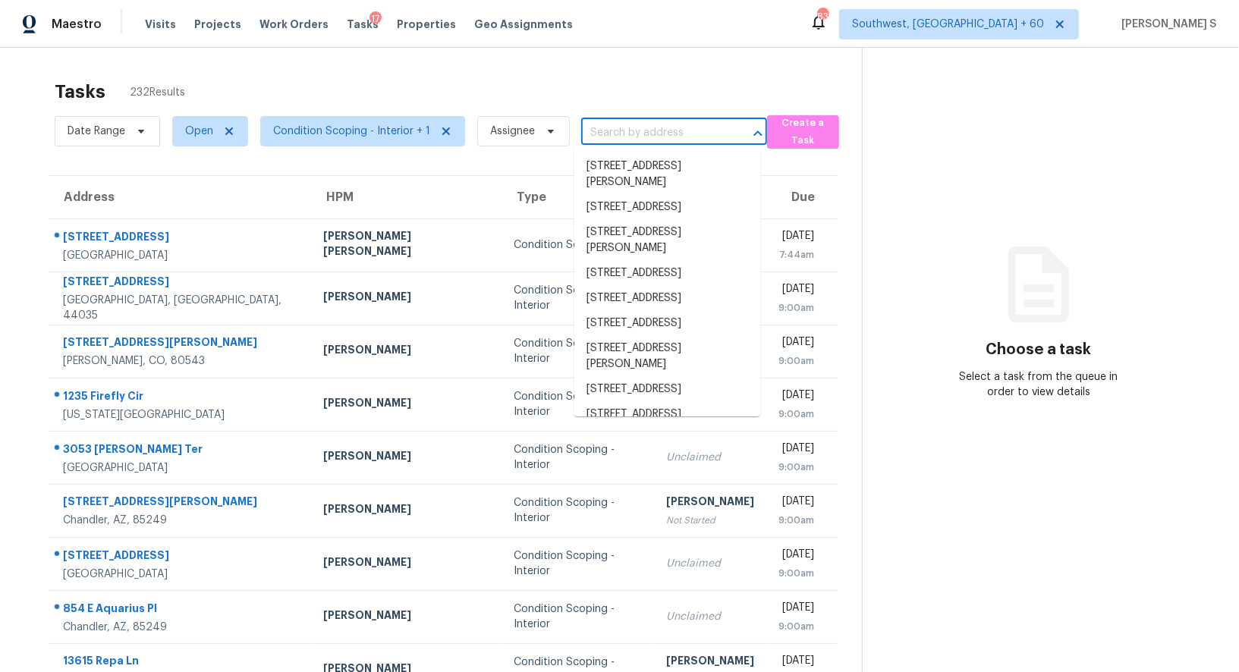
paste input "[STREET_ADDRESS]"
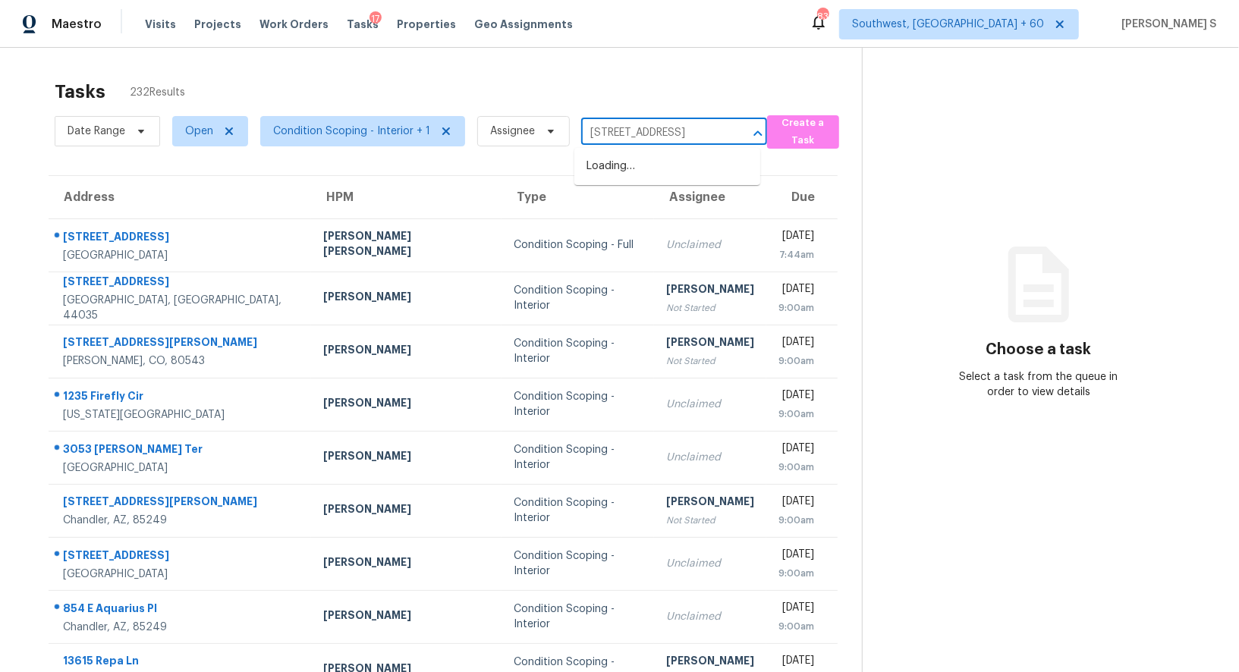
scroll to position [0, 54]
click at [599, 131] on input "[STREET_ADDRESS]" at bounding box center [652, 133] width 143 height 24
type input "80 Taunton R"
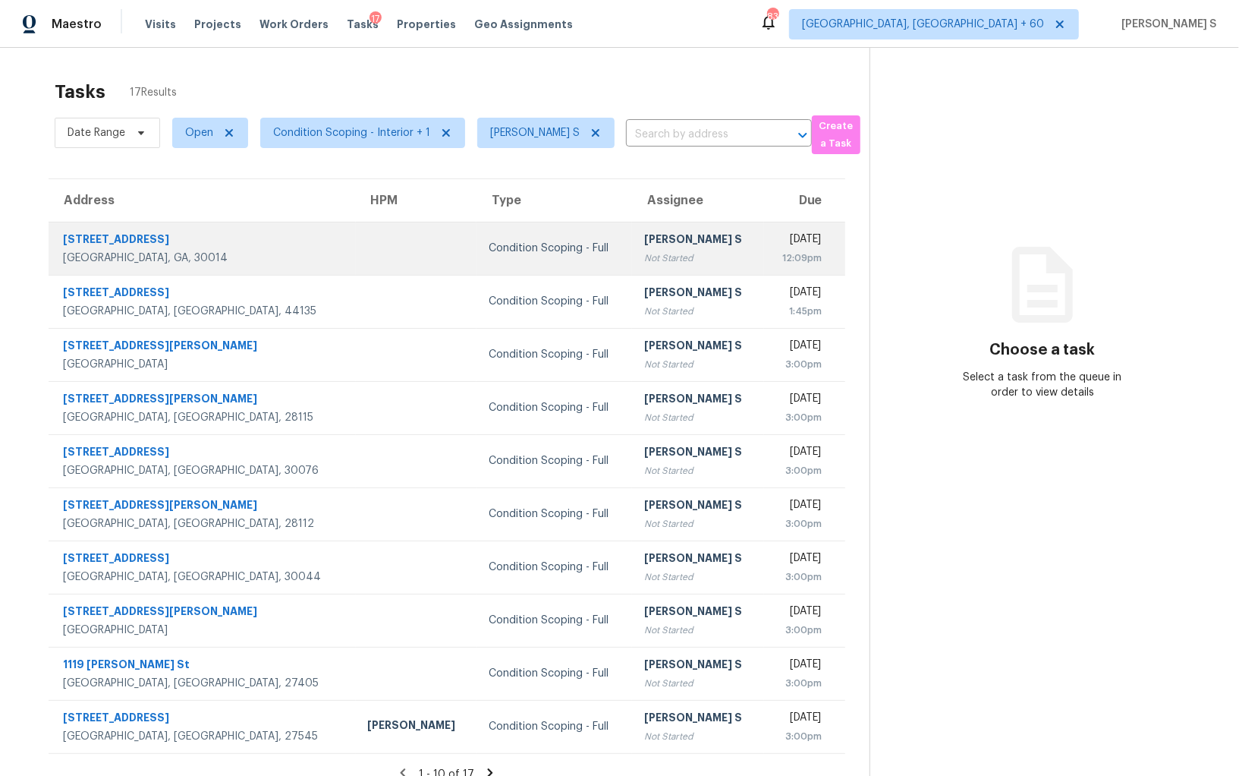
click at [644, 244] on div "[PERSON_NAME] S" at bounding box center [698, 240] width 108 height 19
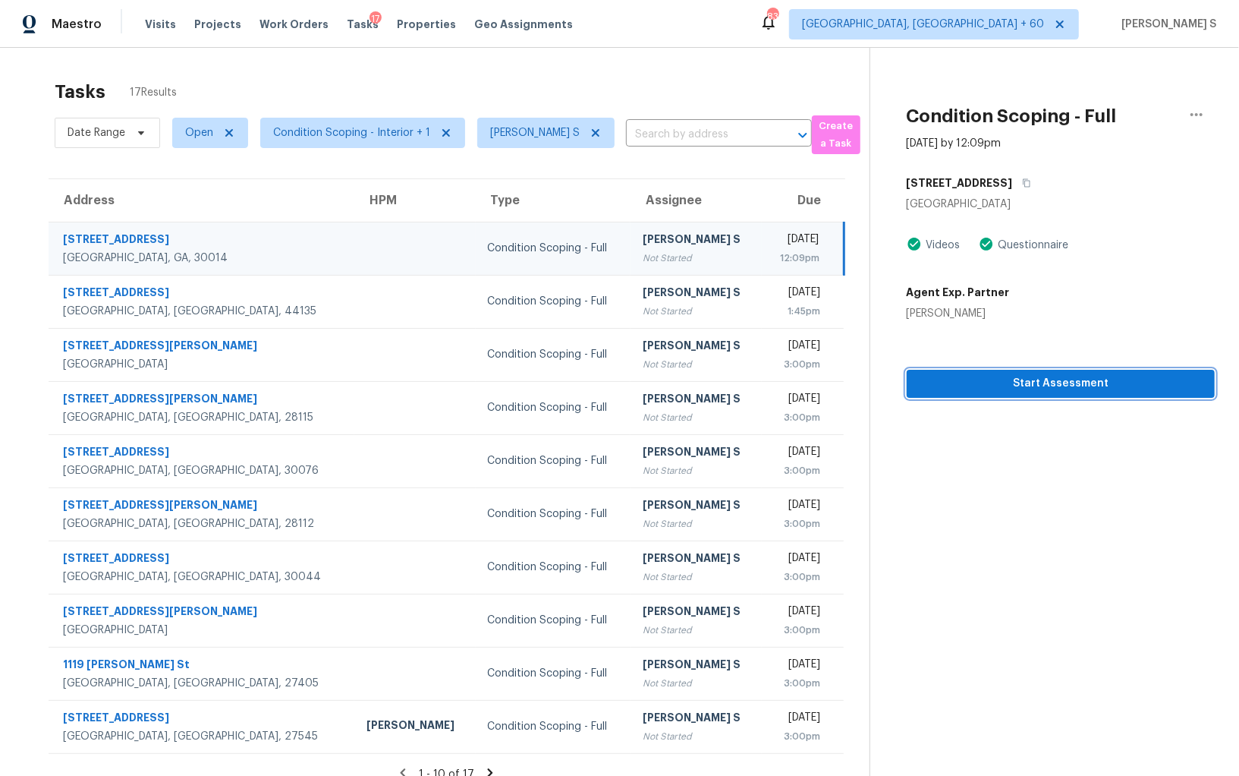
click at [1008, 383] on span "Start Assessment" at bounding box center [1061, 383] width 284 height 19
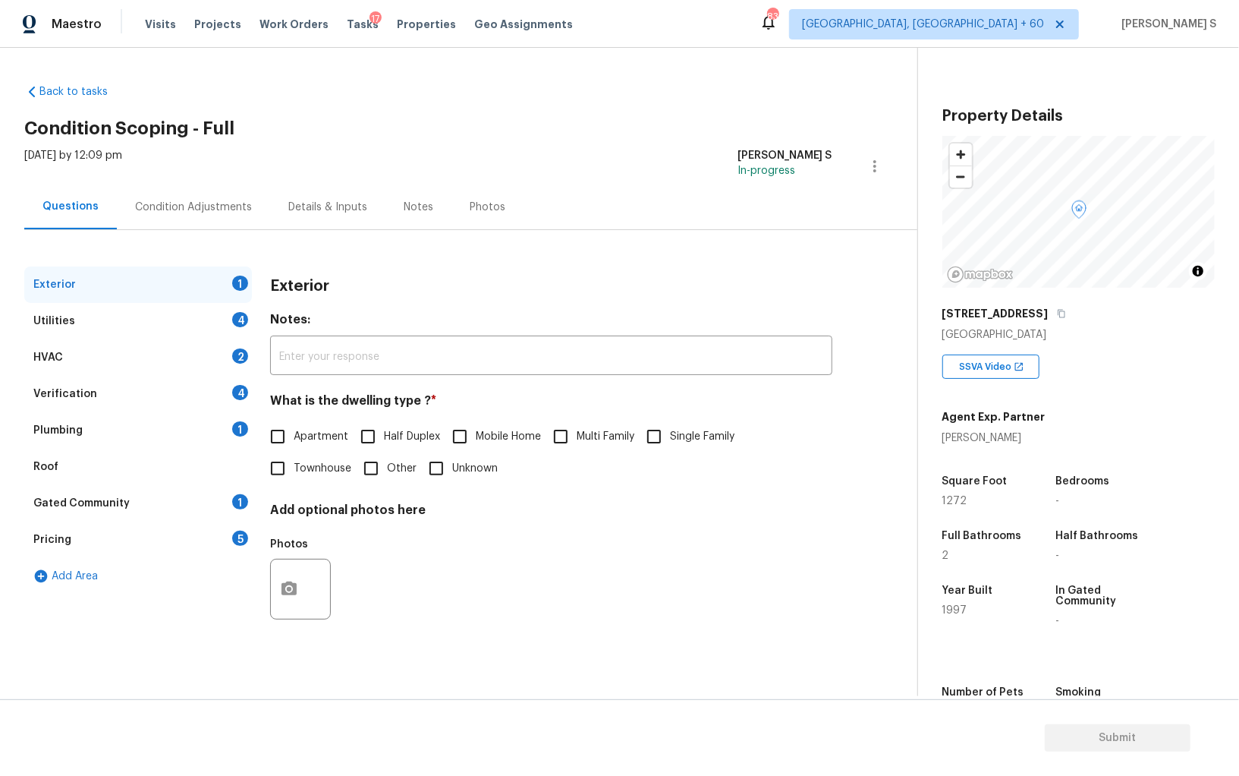
scroll to position [105, 0]
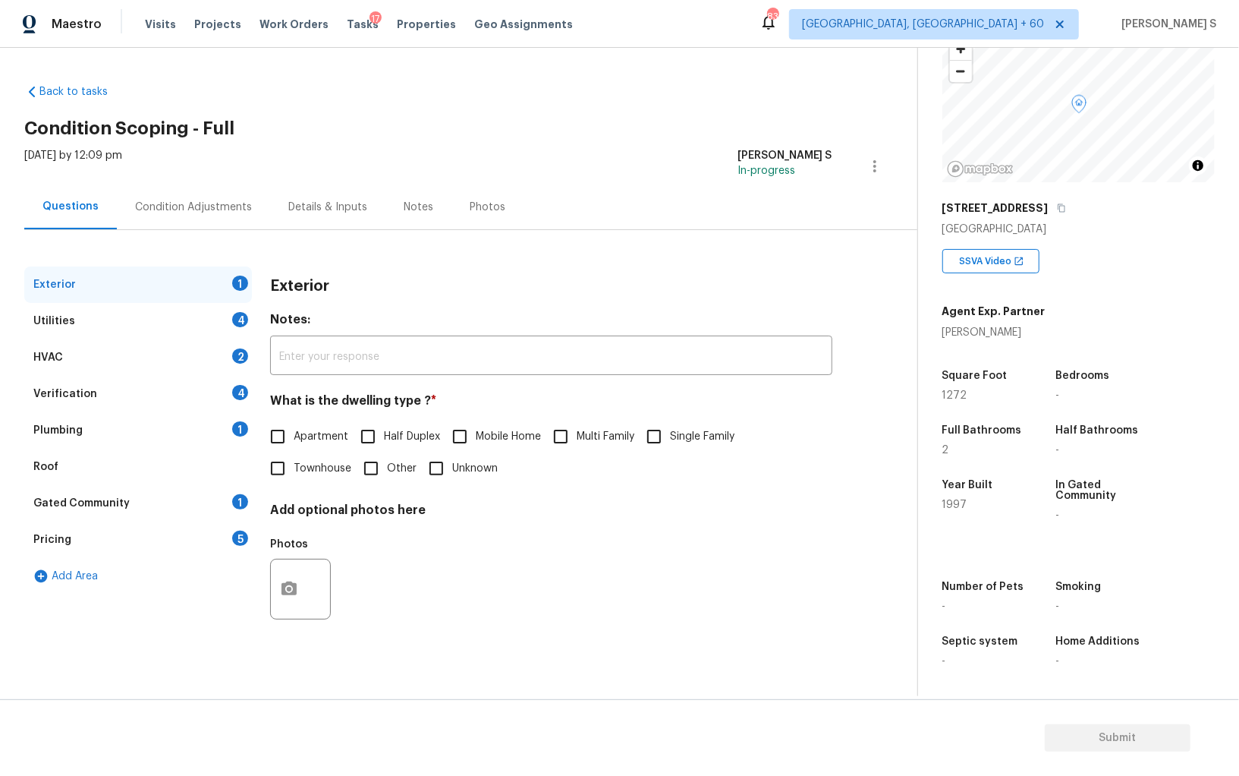
click at [650, 420] on input "Single Family" at bounding box center [654, 436] width 32 height 32
checkbox input "true"
click at [235, 318] on div "4" at bounding box center [240, 319] width 16 height 15
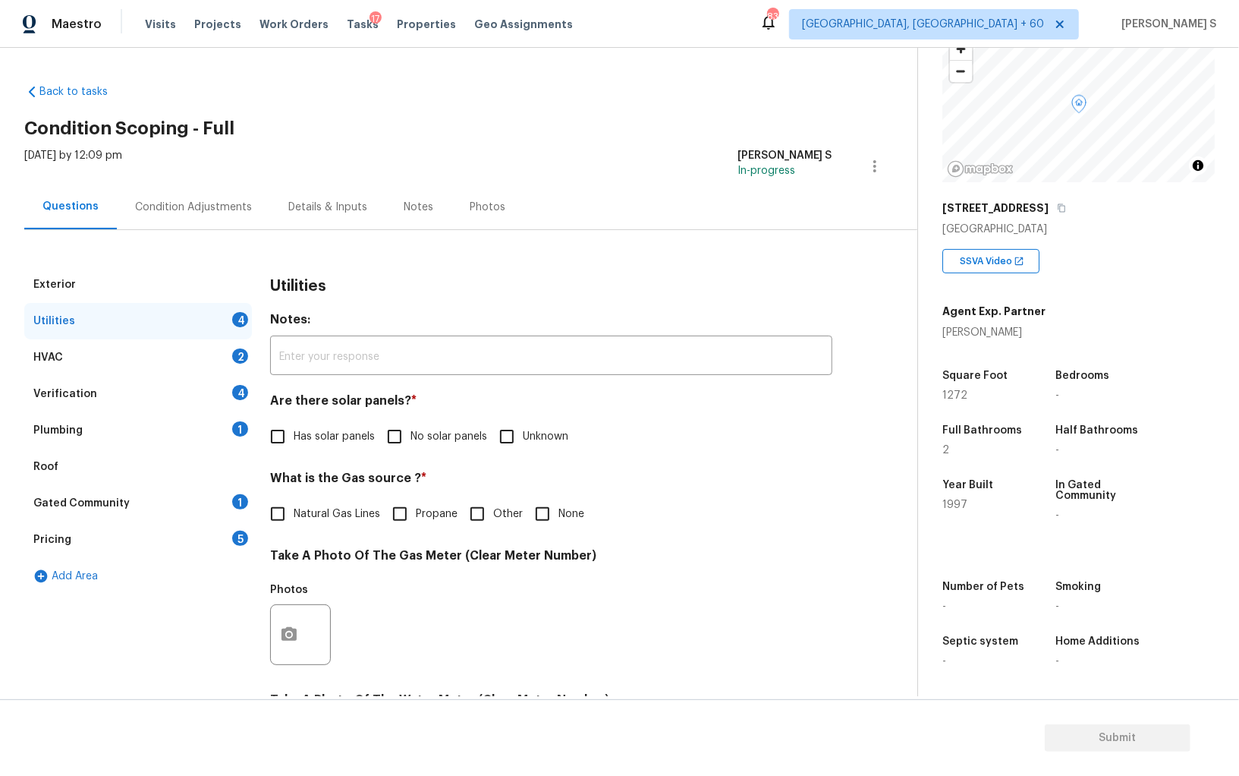
click at [395, 435] on input "No solar panels" at bounding box center [395, 436] width 32 height 32
checkbox input "true"
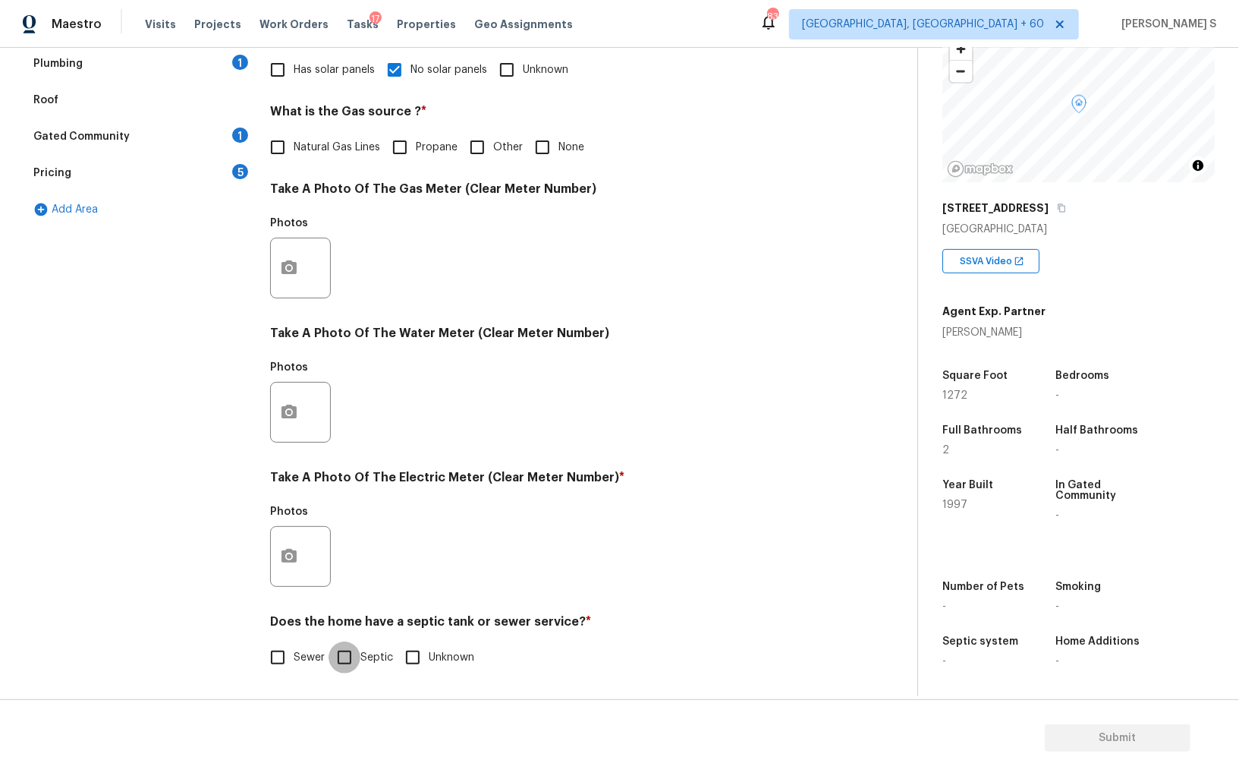
click at [350, 659] on input "Septic" at bounding box center [345, 657] width 32 height 32
checkbox input "true"
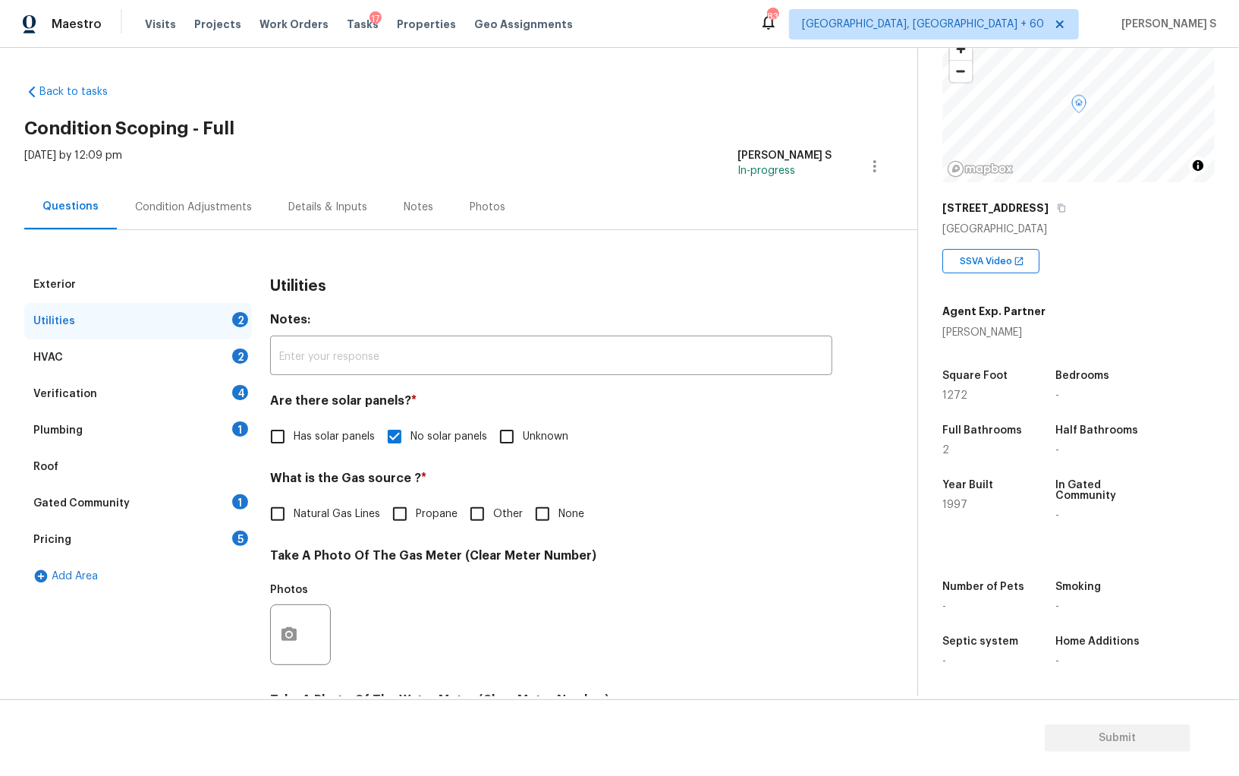
drag, startPoint x: 237, startPoint y: 426, endPoint x: 308, endPoint y: 471, distance: 84.6
click at [237, 425] on div "1" at bounding box center [240, 428] width 16 height 15
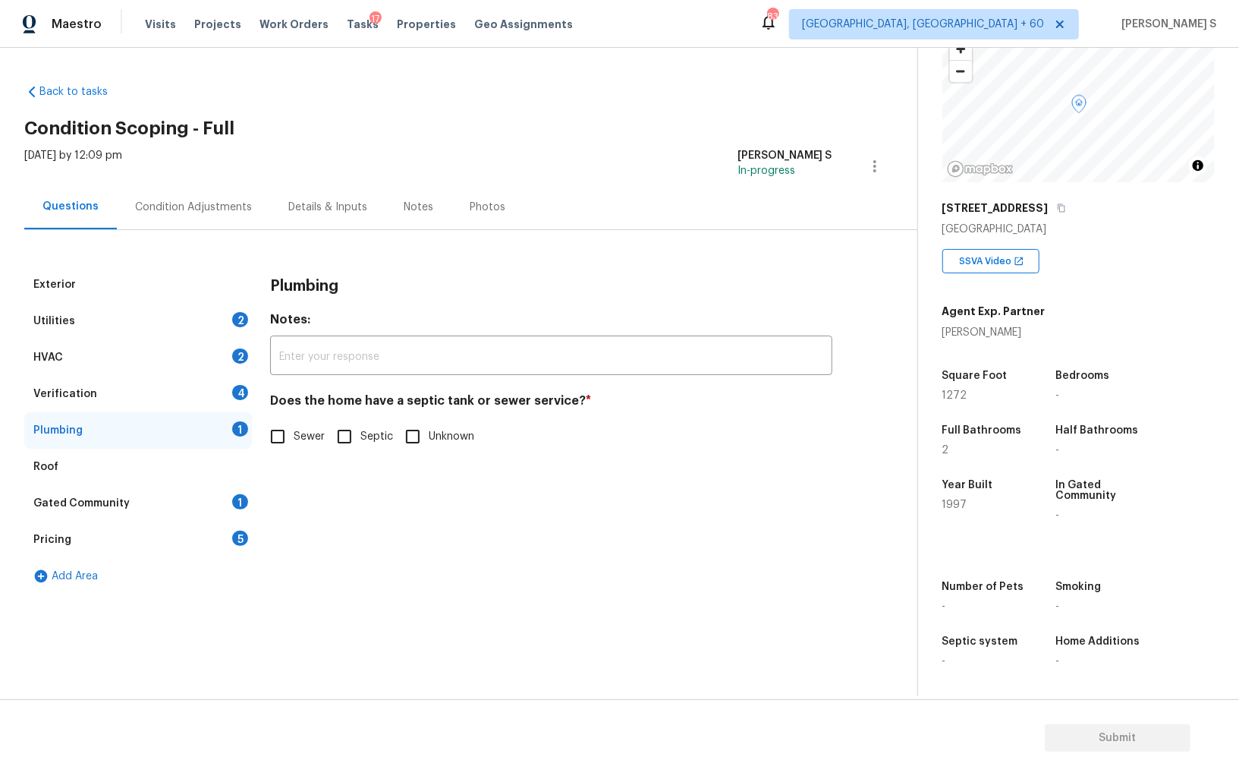
click at [345, 446] on input "Septic" at bounding box center [345, 436] width 32 height 32
checkbox input "true"
click at [238, 495] on div "1" at bounding box center [240, 501] width 16 height 15
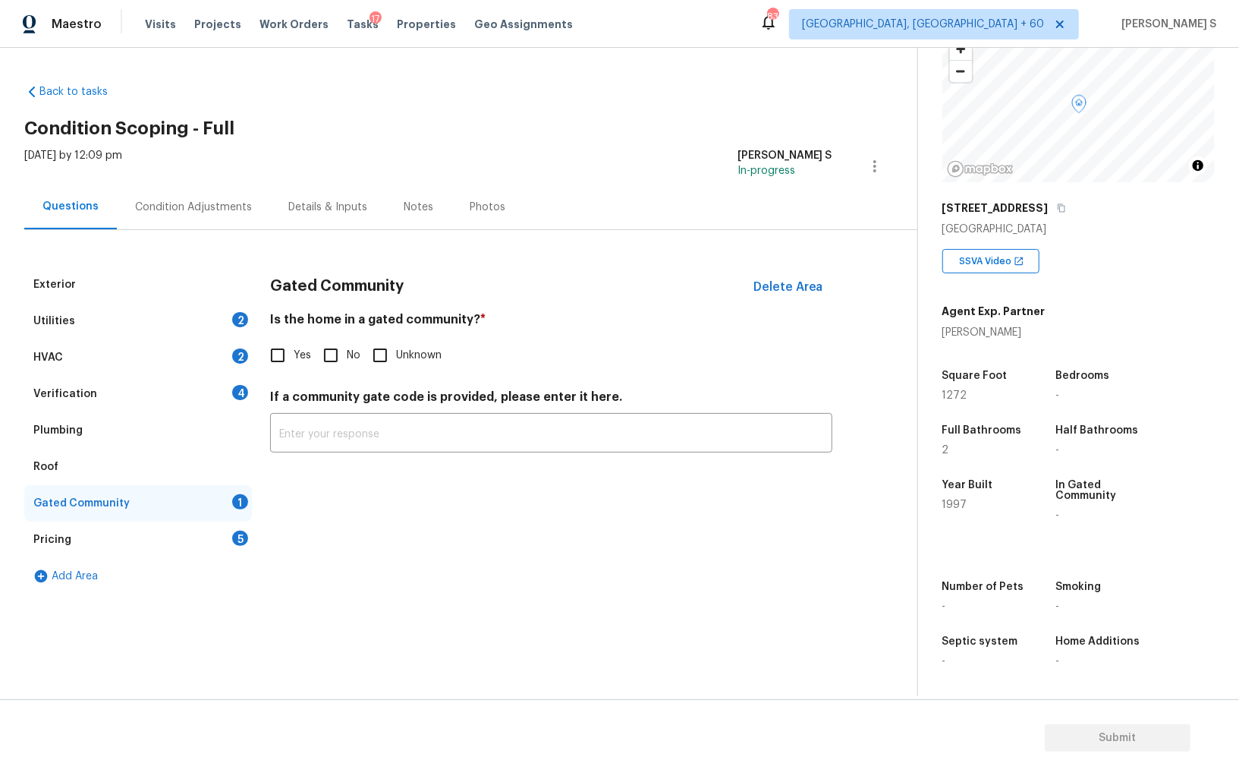
click at [334, 361] on input "No" at bounding box center [331, 355] width 32 height 32
checkbox input "true"
click at [243, 534] on div "5" at bounding box center [240, 538] width 16 height 15
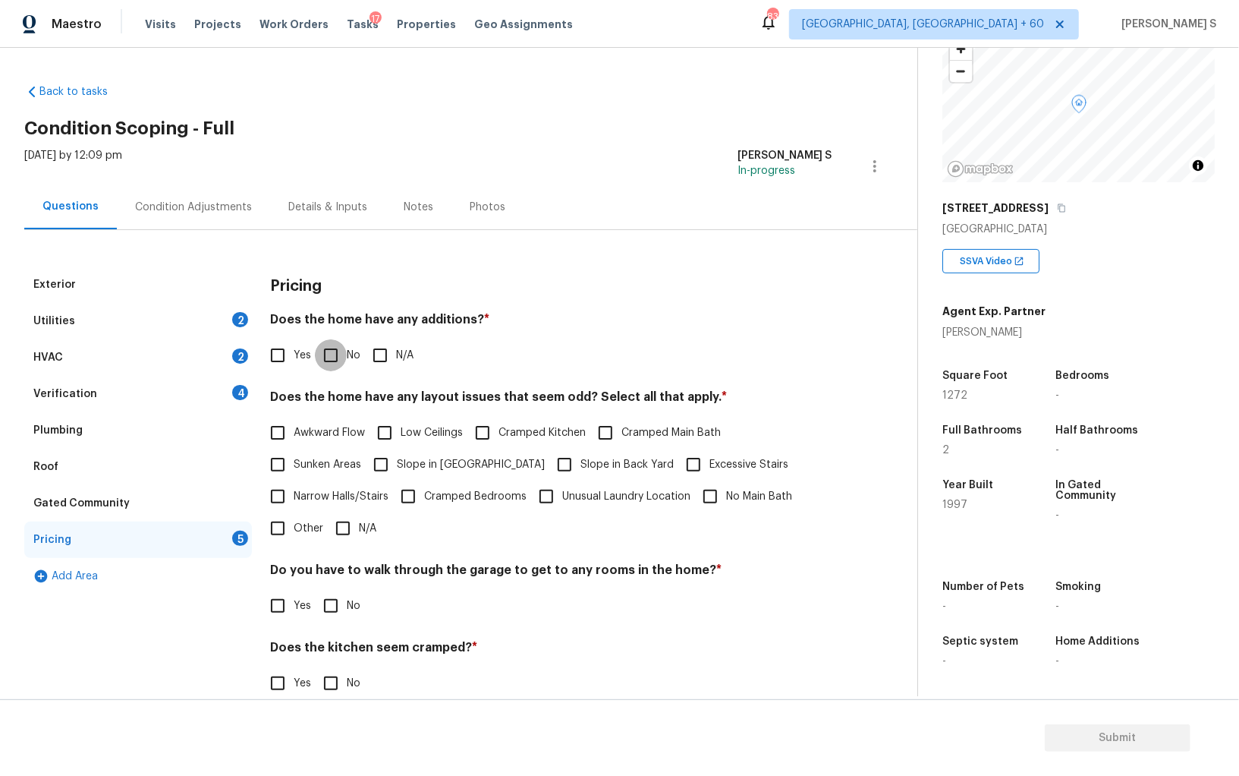
click at [330, 345] on input "No" at bounding box center [331, 355] width 32 height 32
checkbox input "true"
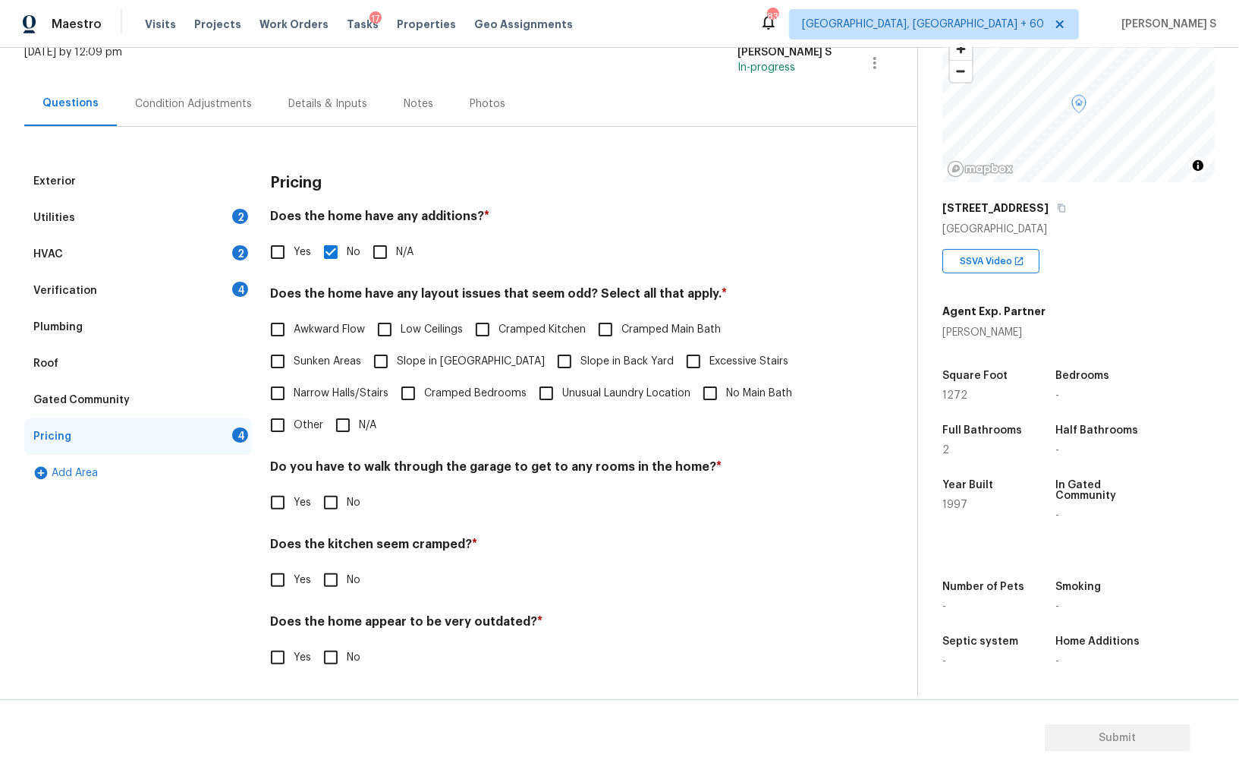
scroll to position [102, 0]
click at [337, 496] on input "No" at bounding box center [331, 503] width 32 height 32
checkbox input "true"
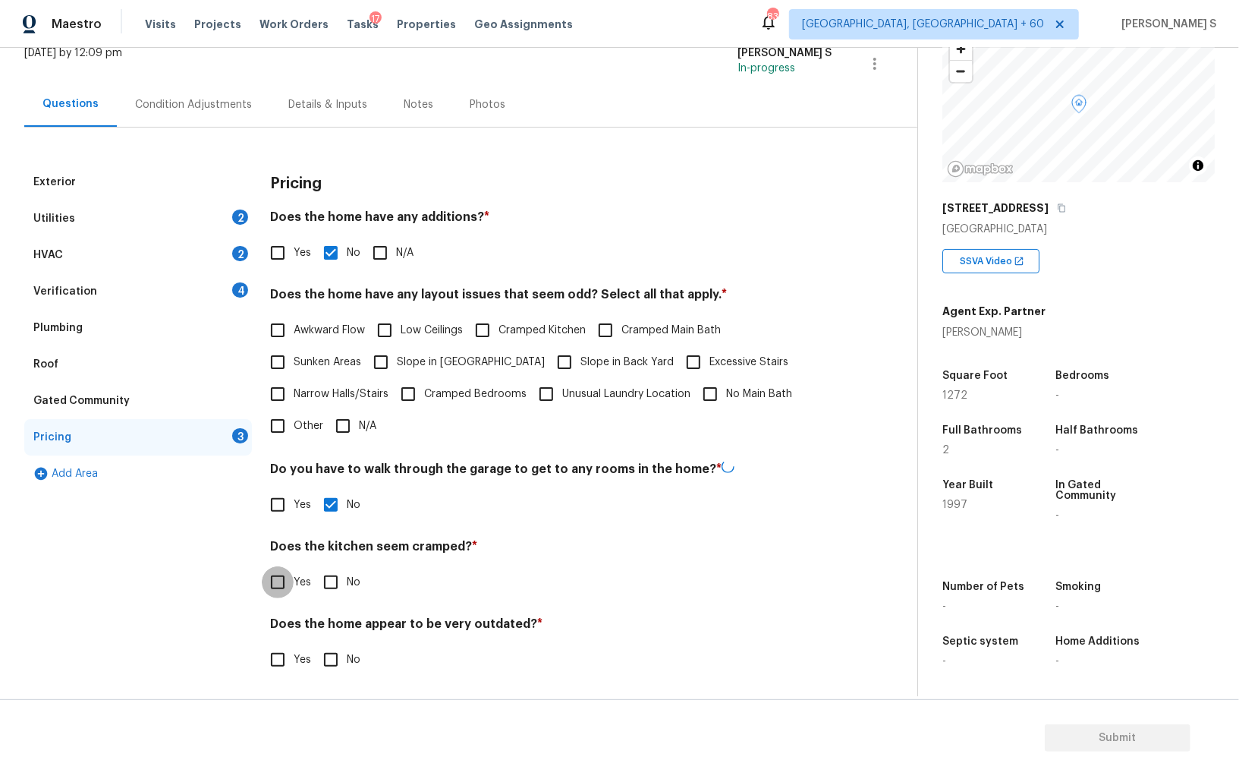
click at [315, 566] on input "No" at bounding box center [331, 582] width 32 height 32
checkbox input "true"
click at [315, 644] on input "No" at bounding box center [331, 660] width 32 height 32
checkbox input "true"
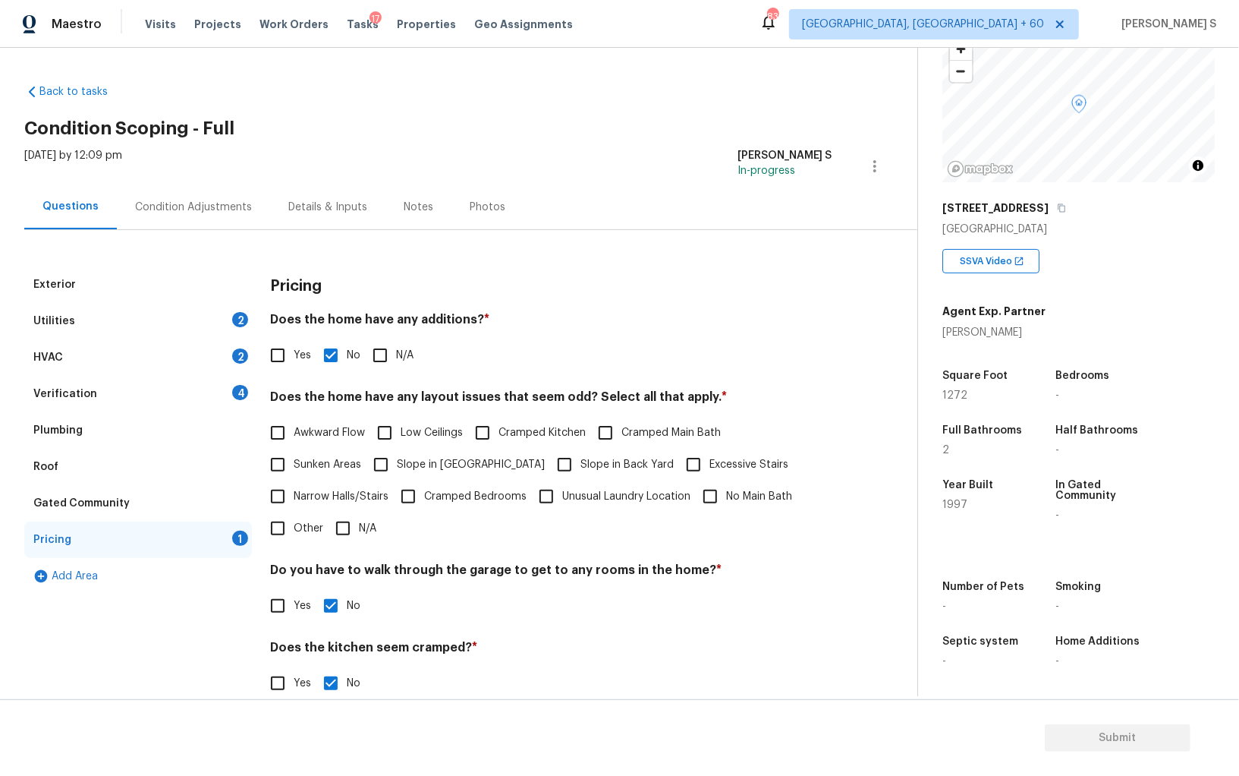
click at [231, 386] on div "Verification 4" at bounding box center [138, 394] width 228 height 36
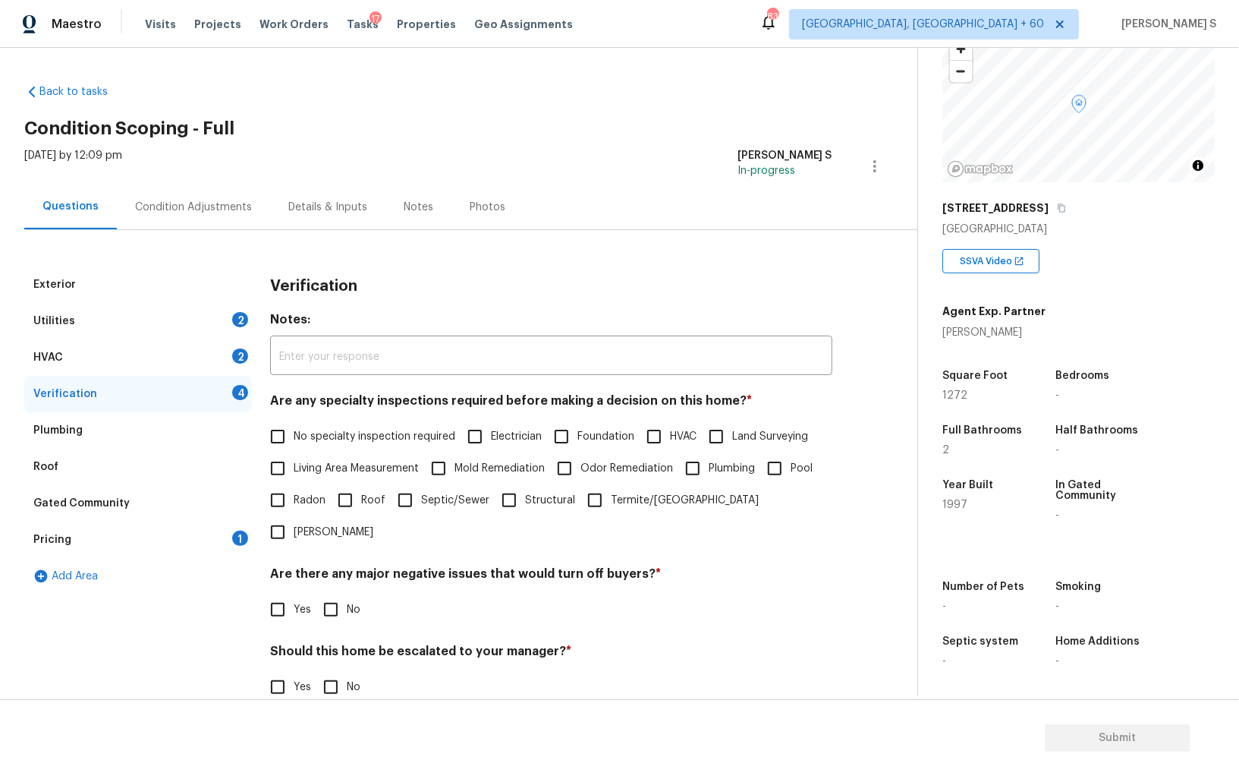
click at [269, 450] on input "No specialty inspection required" at bounding box center [278, 436] width 32 height 32
checkbox input "true"
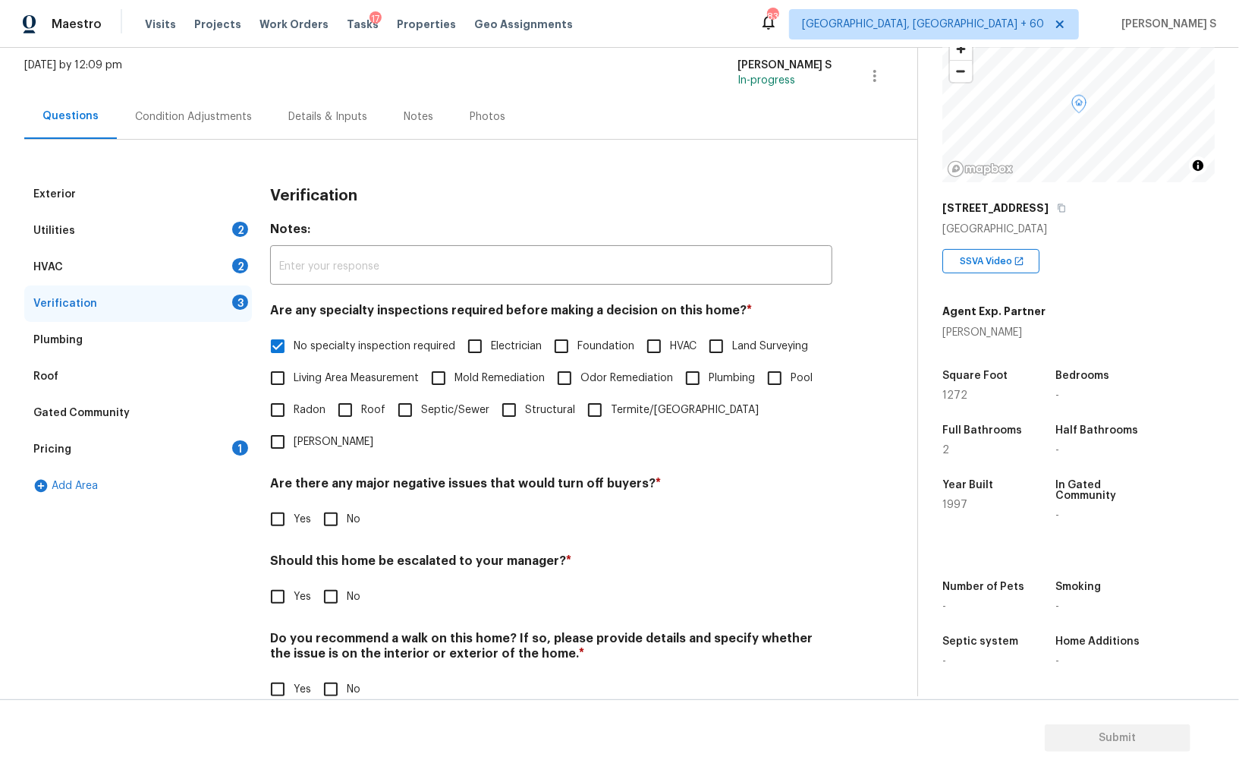
click at [326, 503] on input "No" at bounding box center [331, 519] width 32 height 32
checkbox input "true"
click at [322, 672] on input "No" at bounding box center [331, 689] width 32 height 32
checkbox input "true"
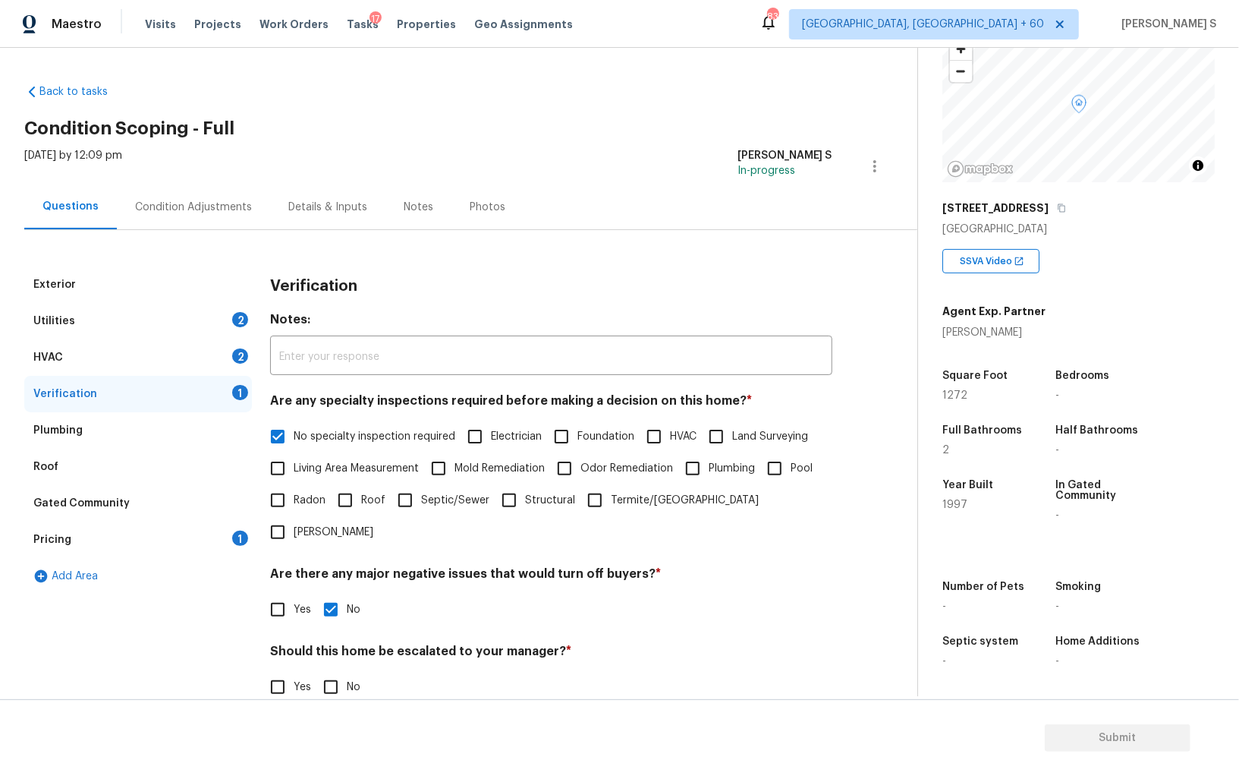
click at [244, 359] on div "2" at bounding box center [240, 355] width 16 height 15
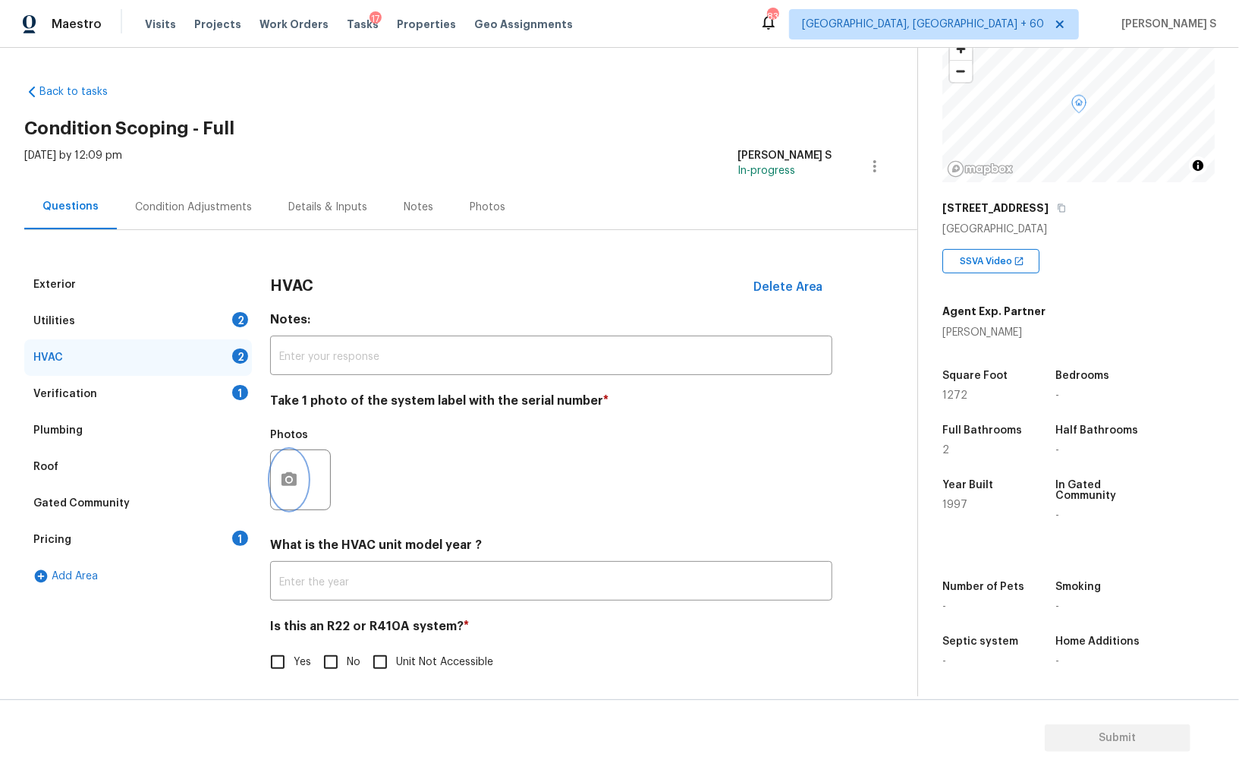
click at [290, 461] on button "button" at bounding box center [289, 479] width 36 height 59
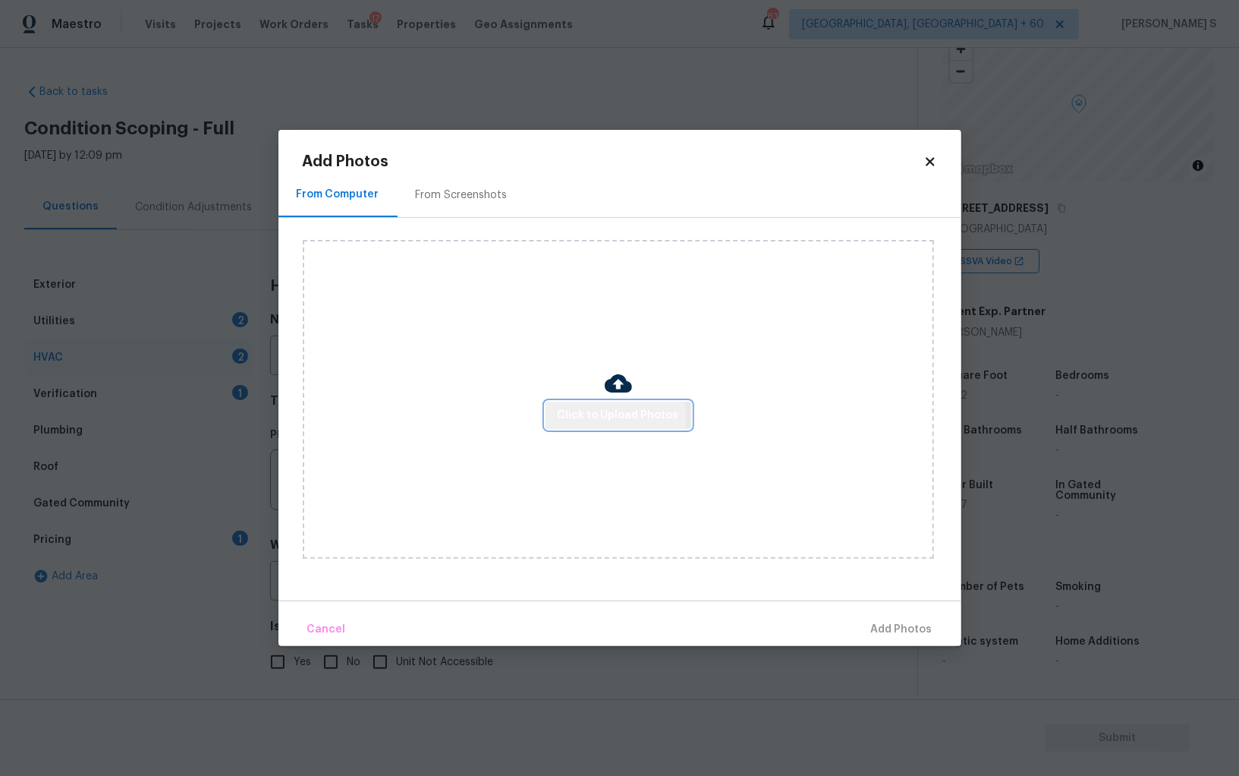
click at [597, 417] on span "Click to Upload Photos" at bounding box center [618, 415] width 121 height 19
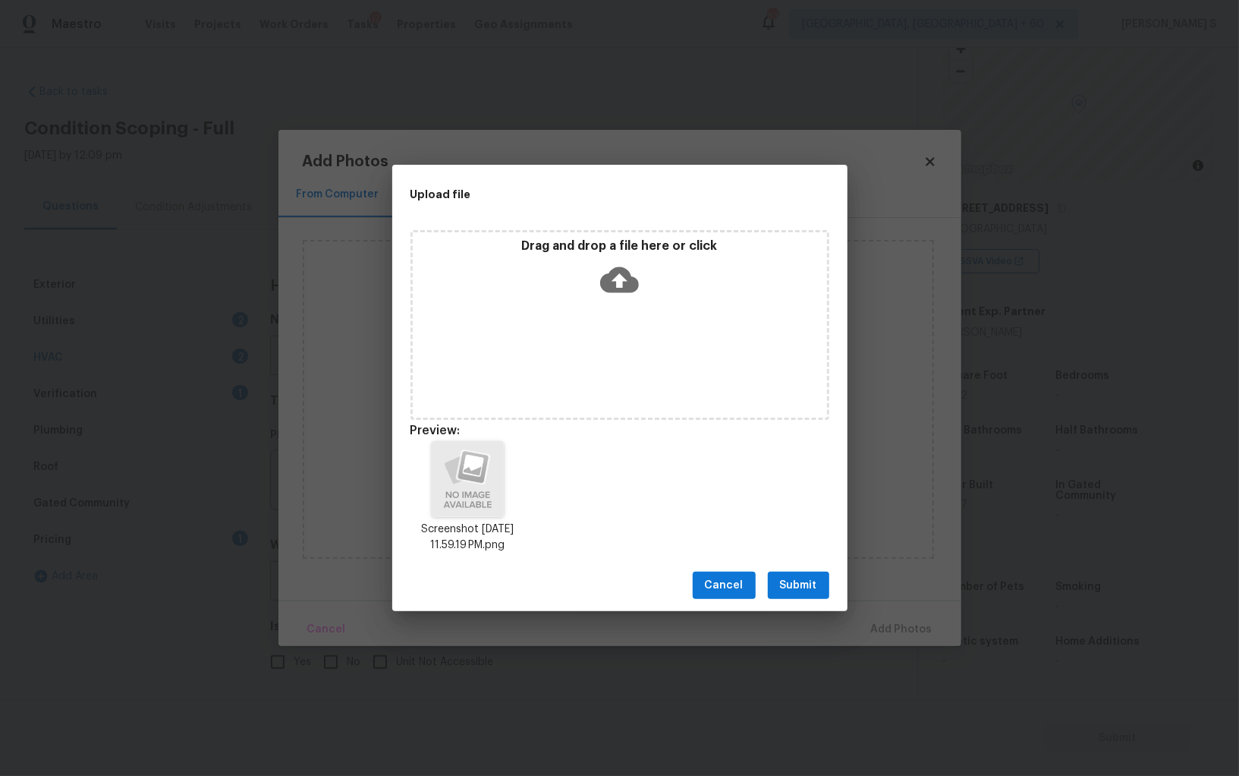
click at [801, 578] on span "Submit" at bounding box center [798, 585] width 37 height 19
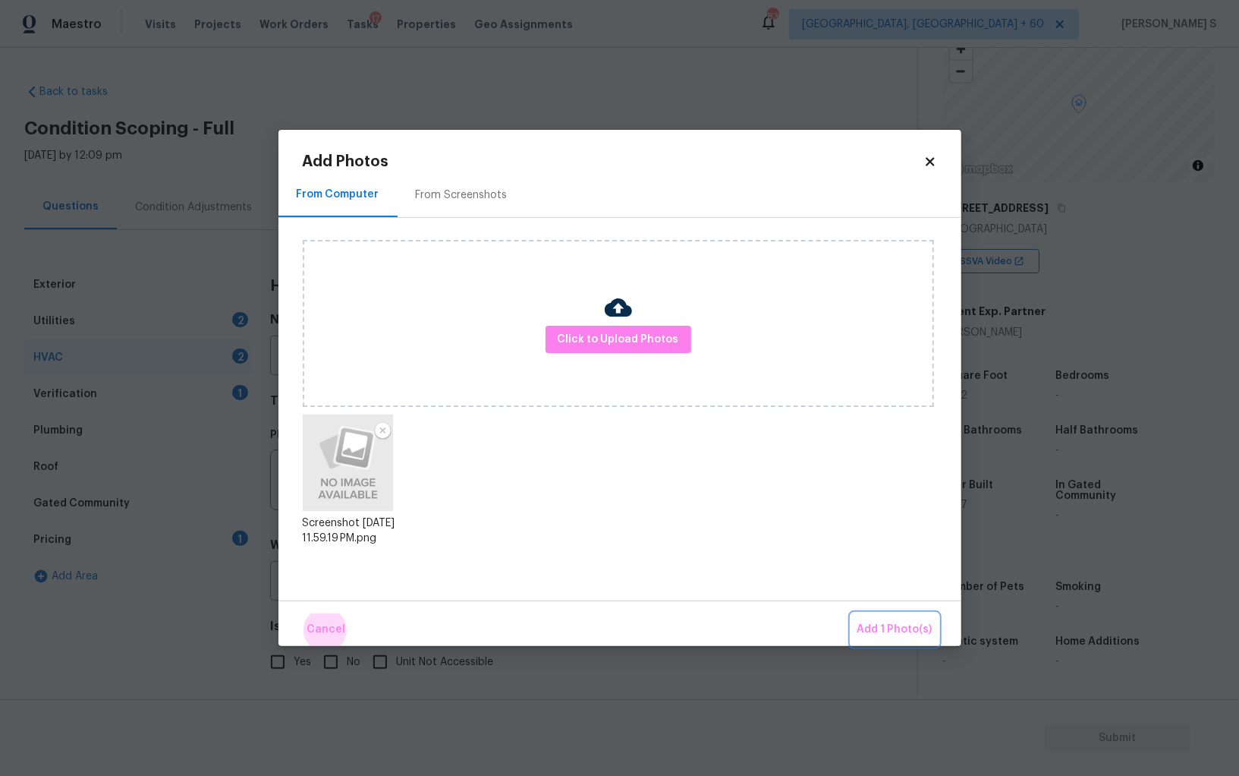
click at [852, 613] on button "Add 1 Photo(s)" at bounding box center [895, 629] width 87 height 33
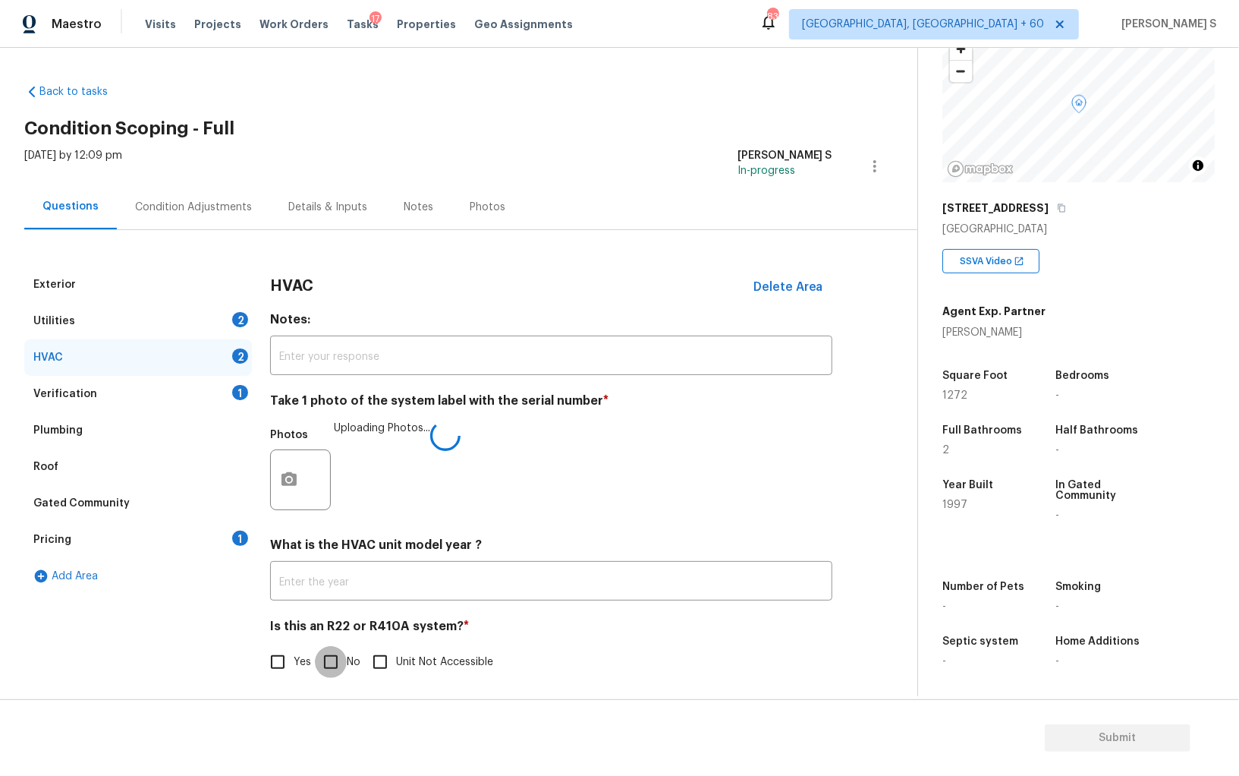
click at [337, 664] on input "No" at bounding box center [331, 662] width 32 height 32
checkbox input "true"
click at [234, 318] on div "2" at bounding box center [240, 319] width 16 height 15
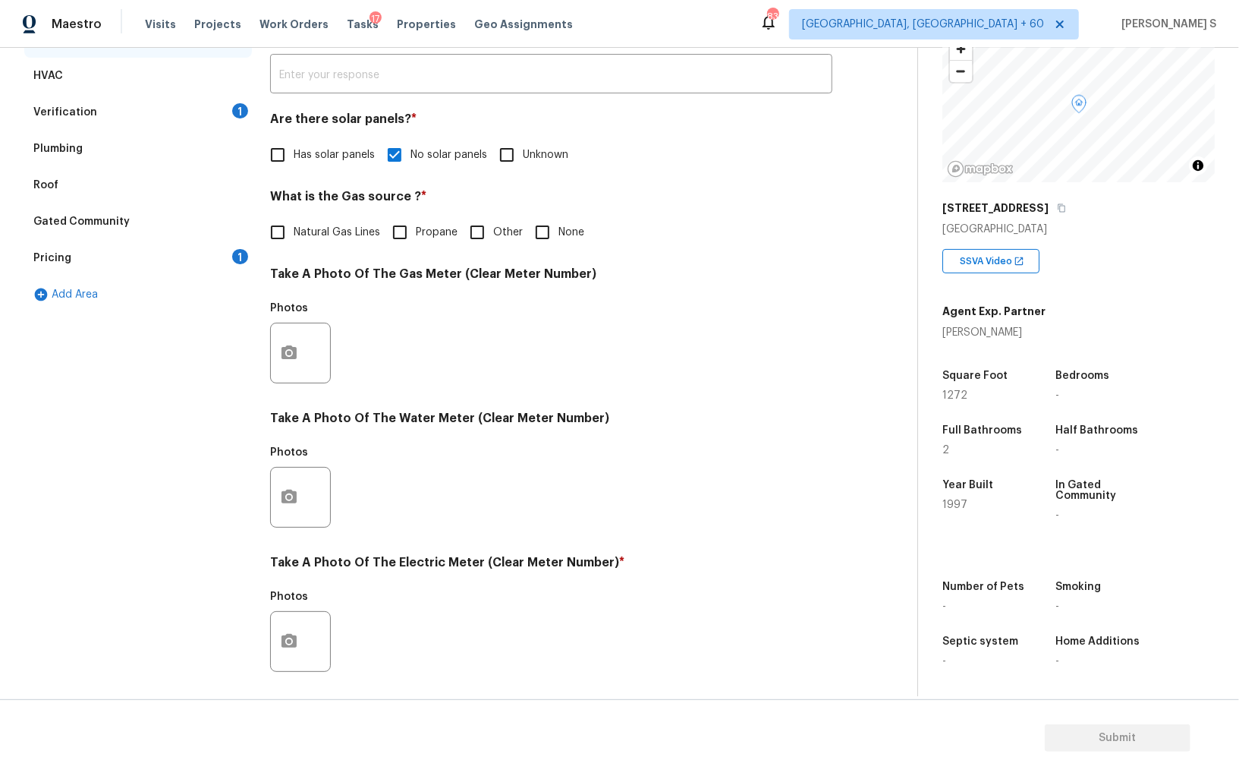
scroll to position [367, 0]
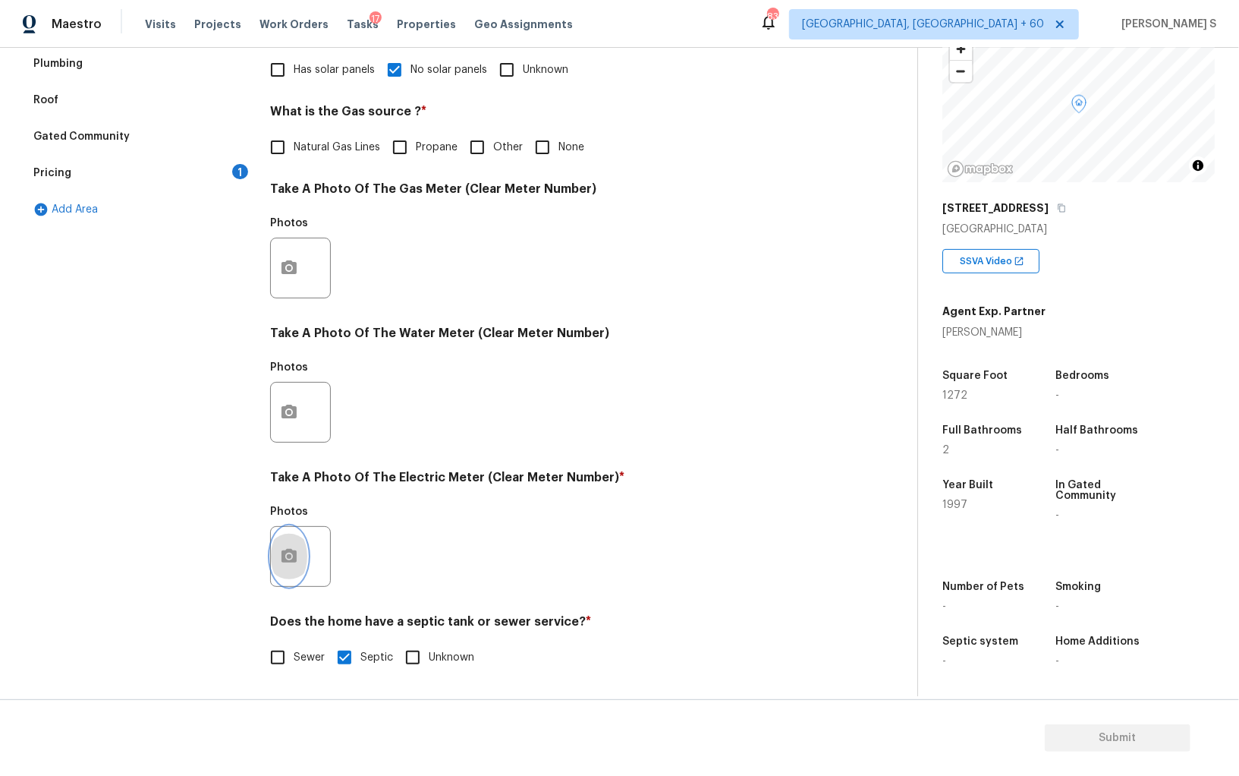
click at [292, 562] on icon "button" at bounding box center [289, 556] width 18 height 18
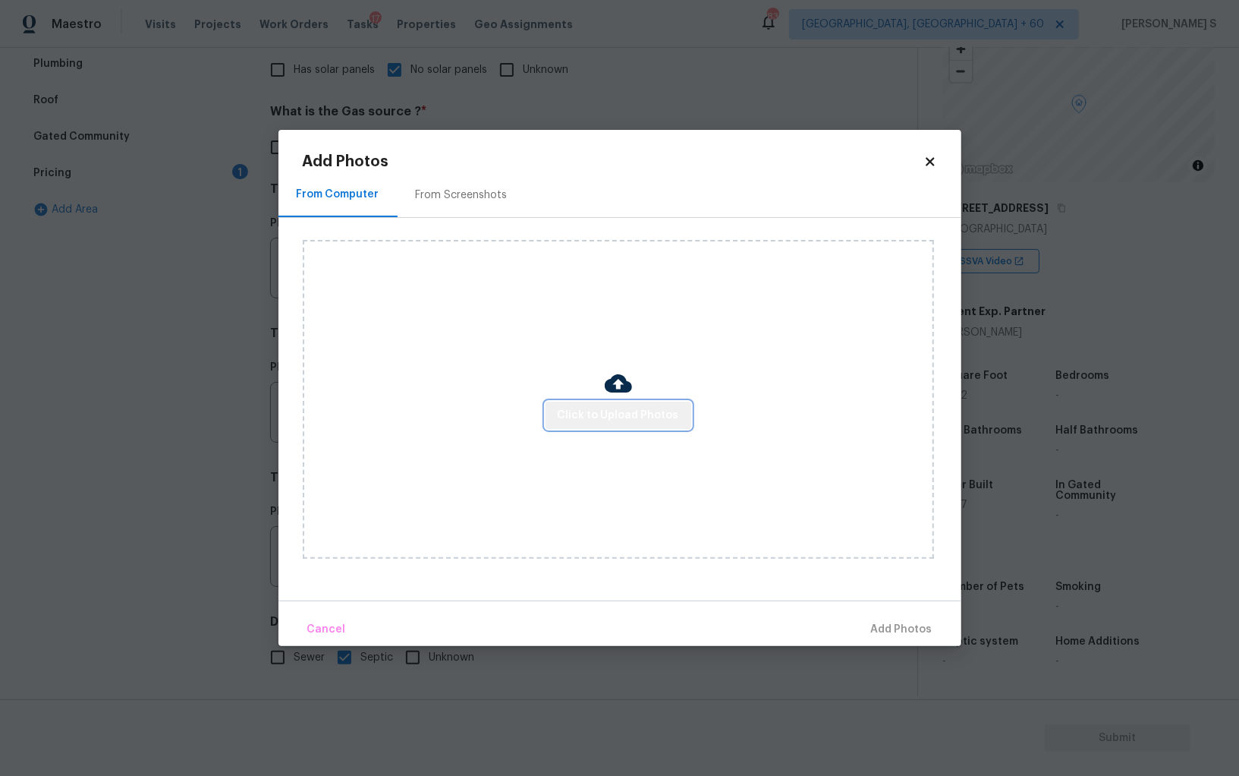
click at [637, 406] on span "Click to Upload Photos" at bounding box center [618, 415] width 121 height 19
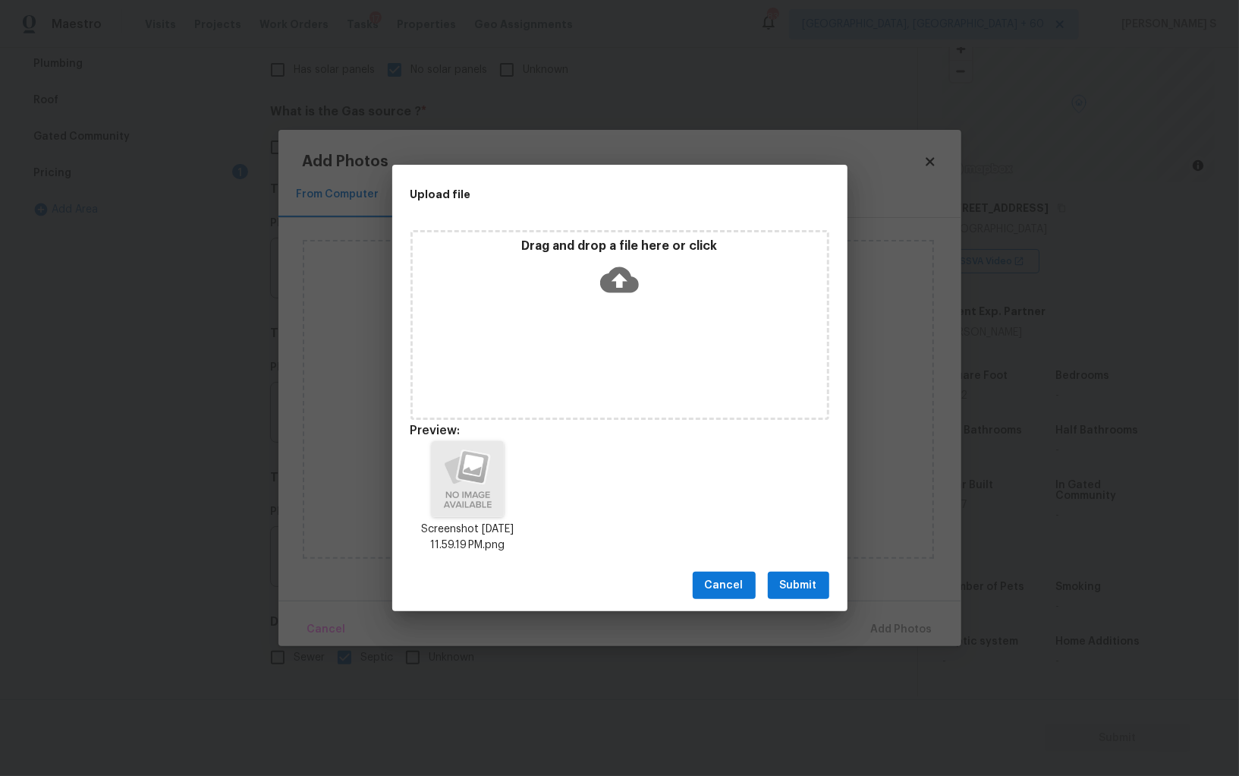
click at [804, 591] on span "Submit" at bounding box center [798, 585] width 37 height 19
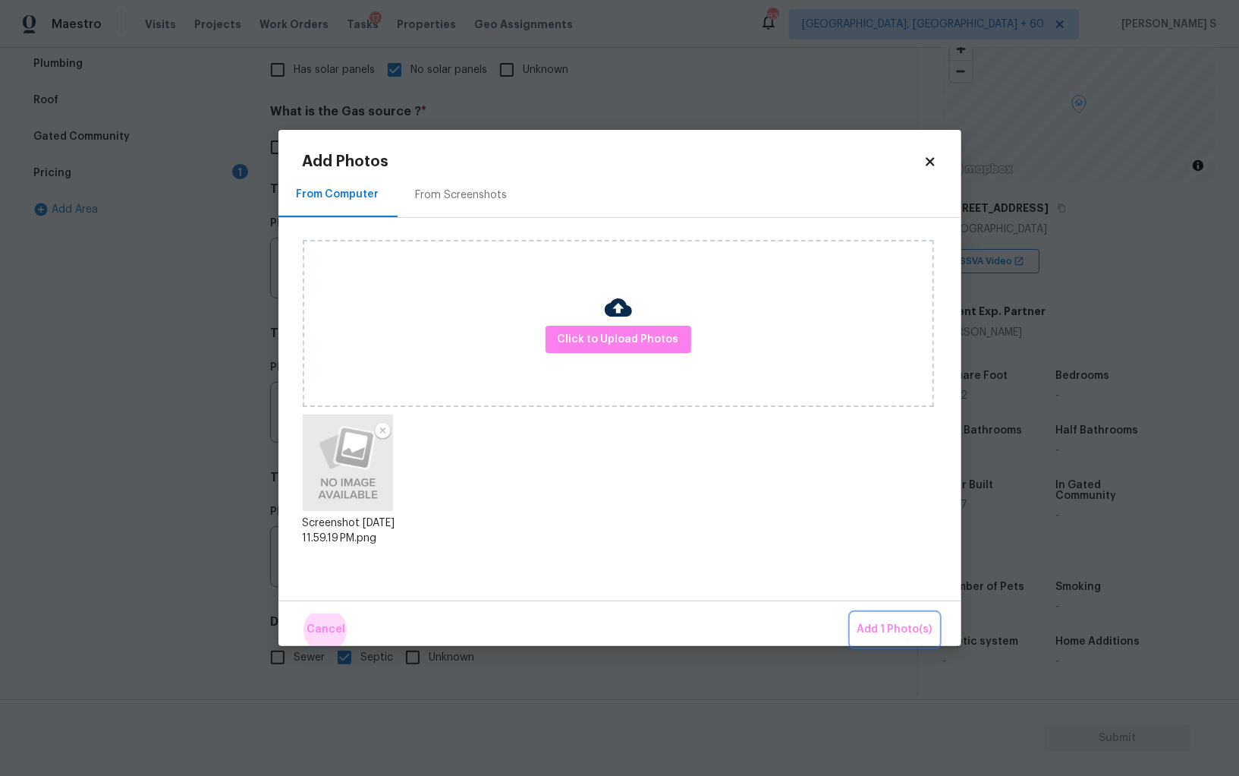
click at [852, 613] on button "Add 1 Photo(s)" at bounding box center [895, 629] width 87 height 33
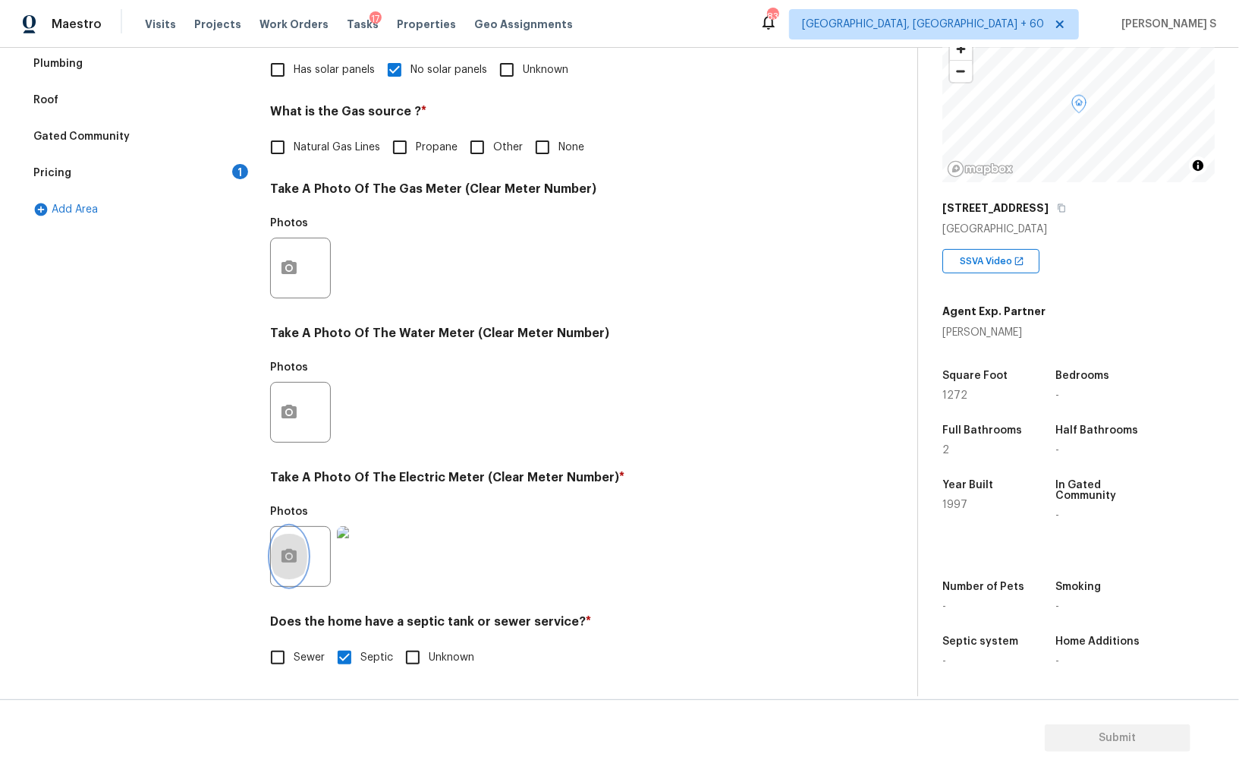
scroll to position [0, 0]
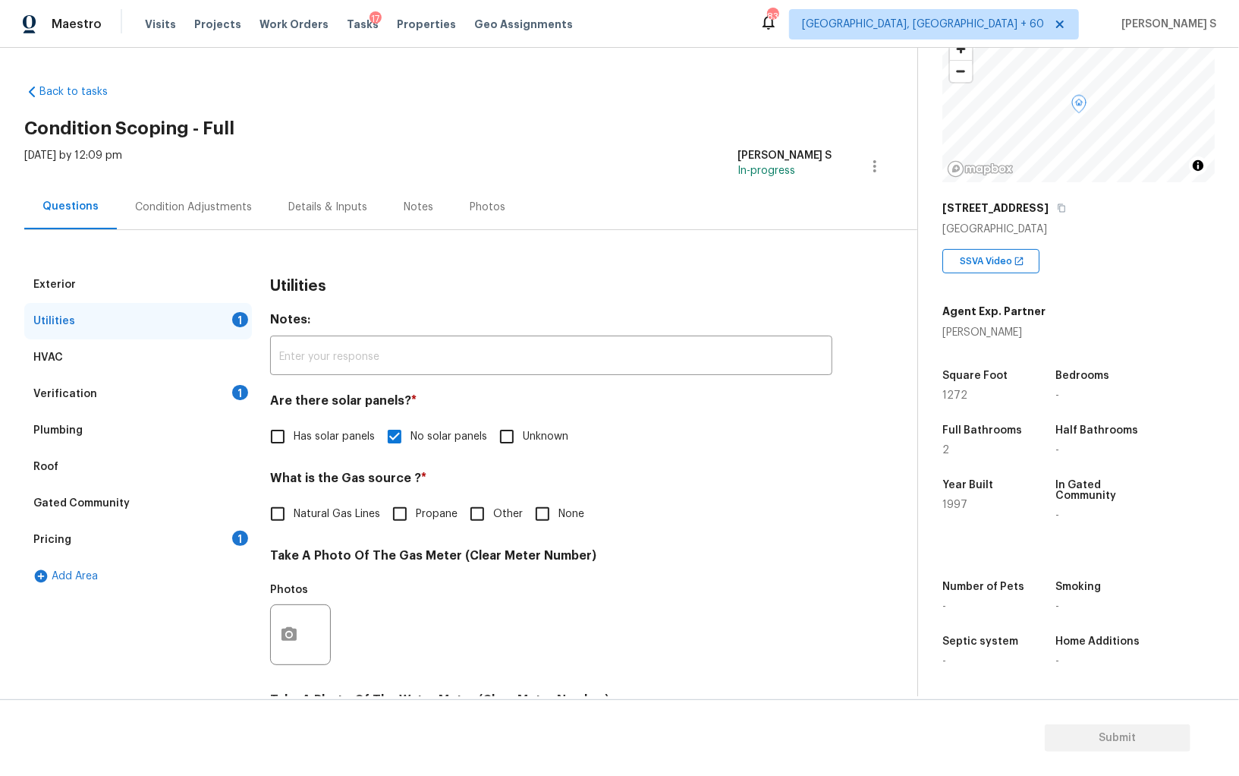
click at [232, 543] on div "Pricing 1" at bounding box center [138, 539] width 228 height 36
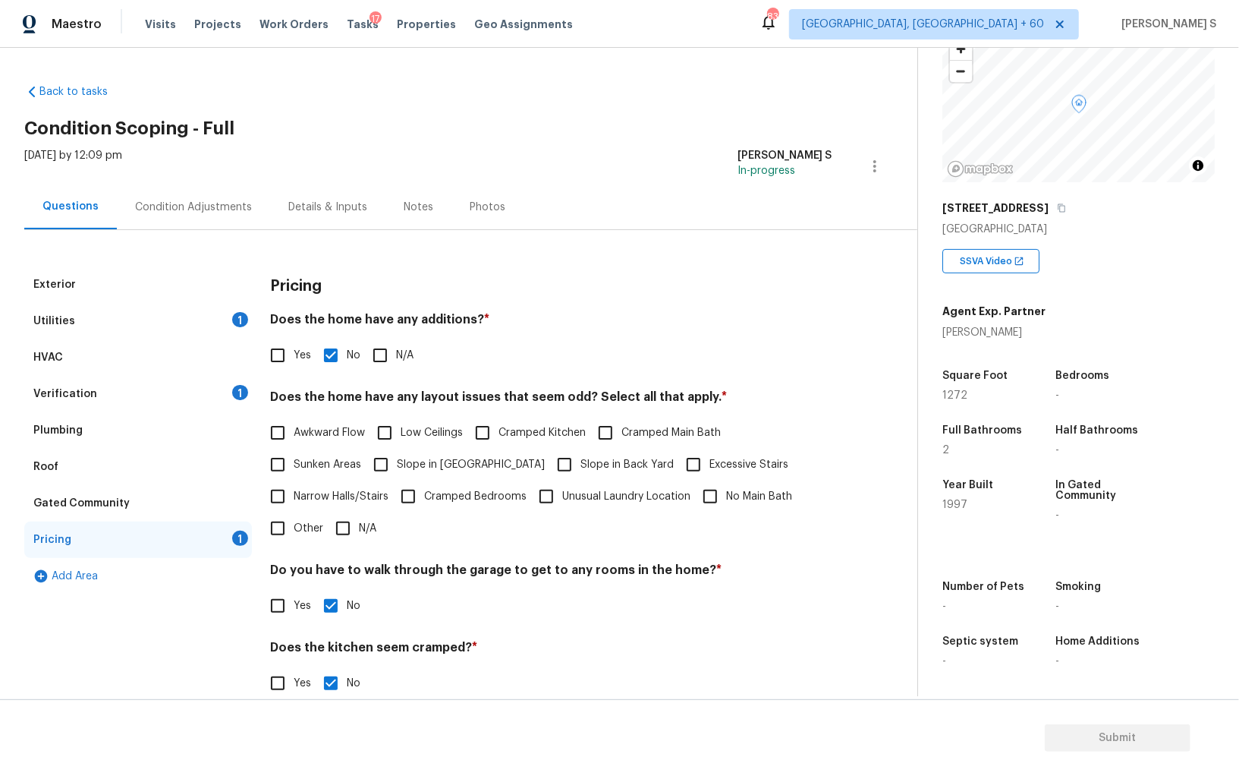
click at [209, 209] on div "Condition Adjustments" at bounding box center [193, 207] width 117 height 15
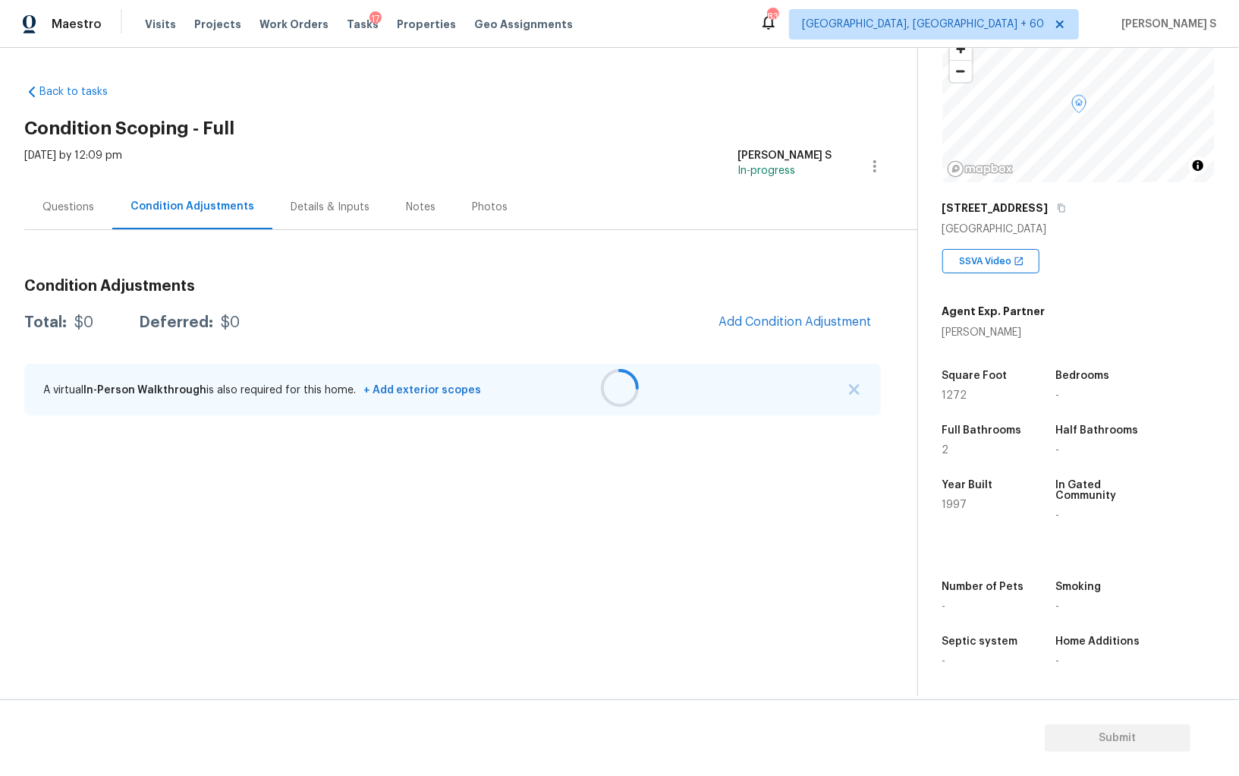
click at [774, 333] on div at bounding box center [619, 388] width 1239 height 776
click at [724, 317] on div at bounding box center [619, 388] width 1239 height 776
click at [779, 321] on div at bounding box center [619, 388] width 1239 height 776
click at [727, 304] on div at bounding box center [619, 388] width 1239 height 776
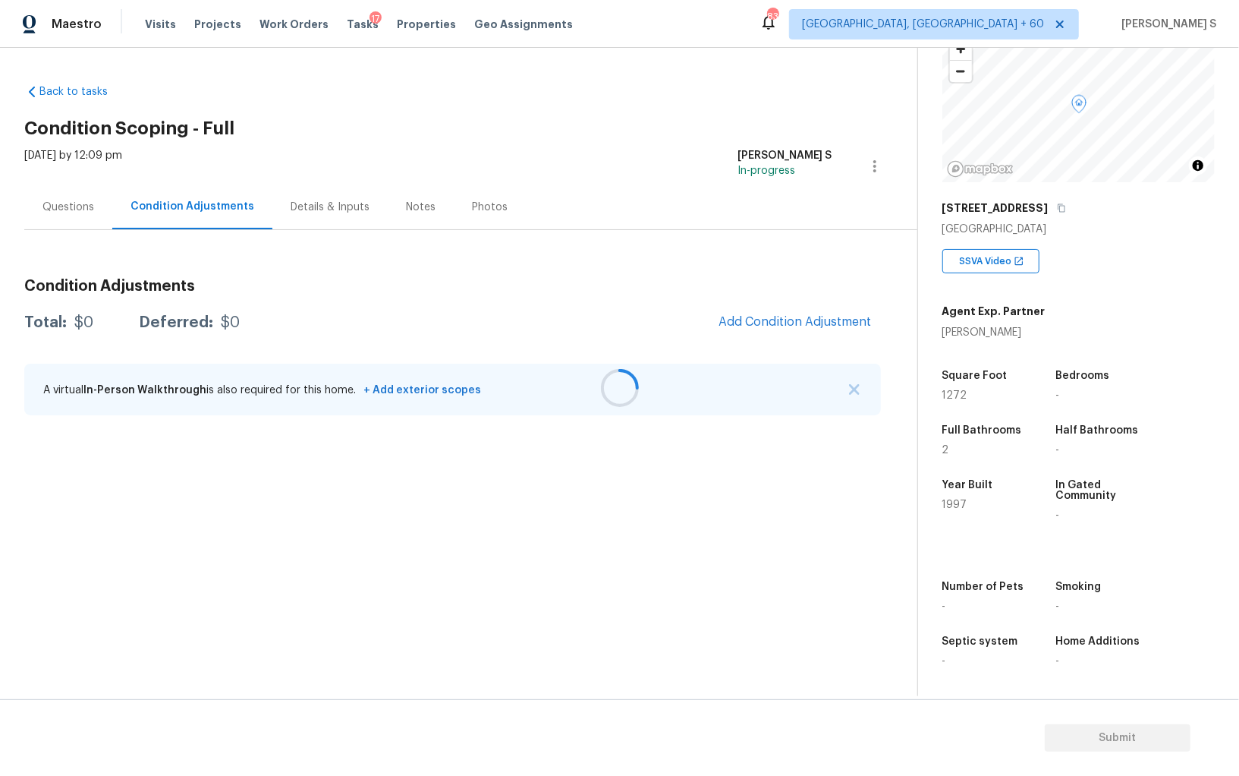
click at [758, 318] on div at bounding box center [619, 388] width 1239 height 776
click at [801, 326] on div at bounding box center [619, 388] width 1239 height 776
click at [767, 316] on div at bounding box center [619, 388] width 1239 height 776
click at [757, 302] on div "Condition Adjustments Total: $0 Deferred: $0 Add Condition Adjustment A virtual…" at bounding box center [452, 347] width 857 height 162
click at [770, 319] on span "Add Condition Adjustment" at bounding box center [795, 322] width 153 height 14
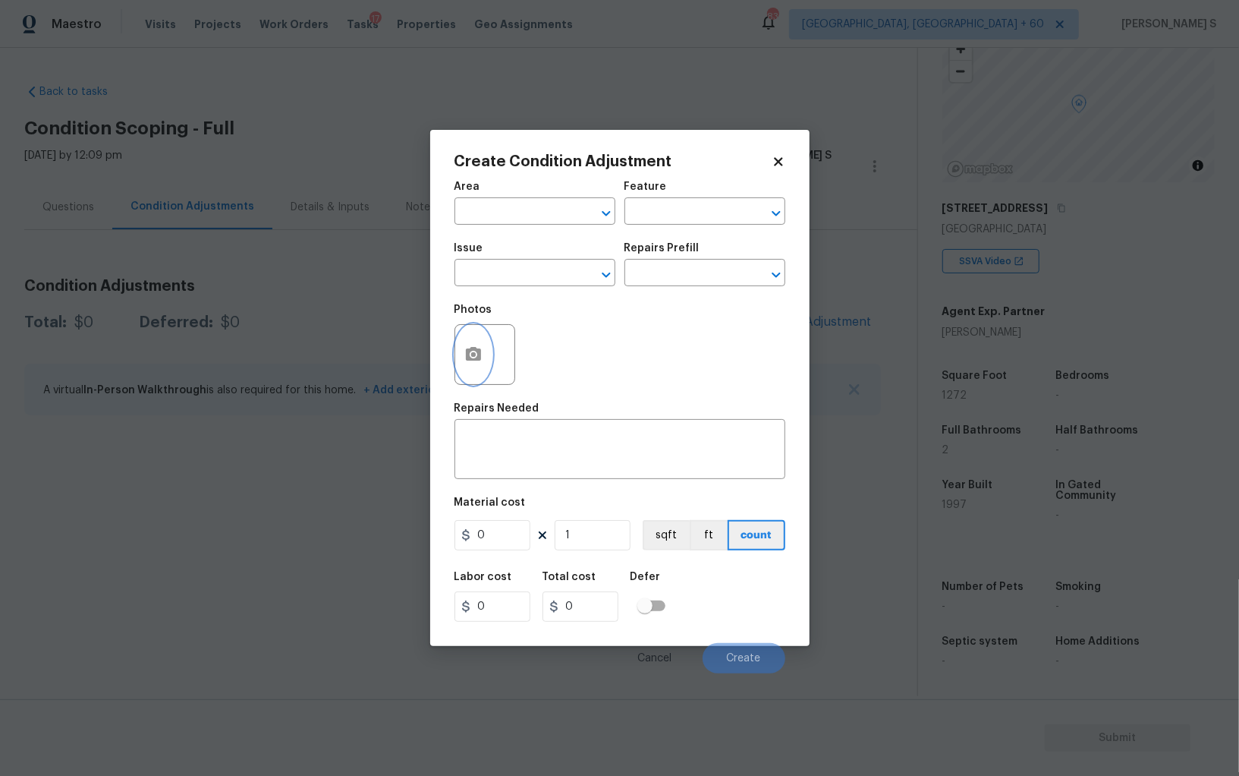
click at [477, 342] on button "button" at bounding box center [473, 354] width 36 height 59
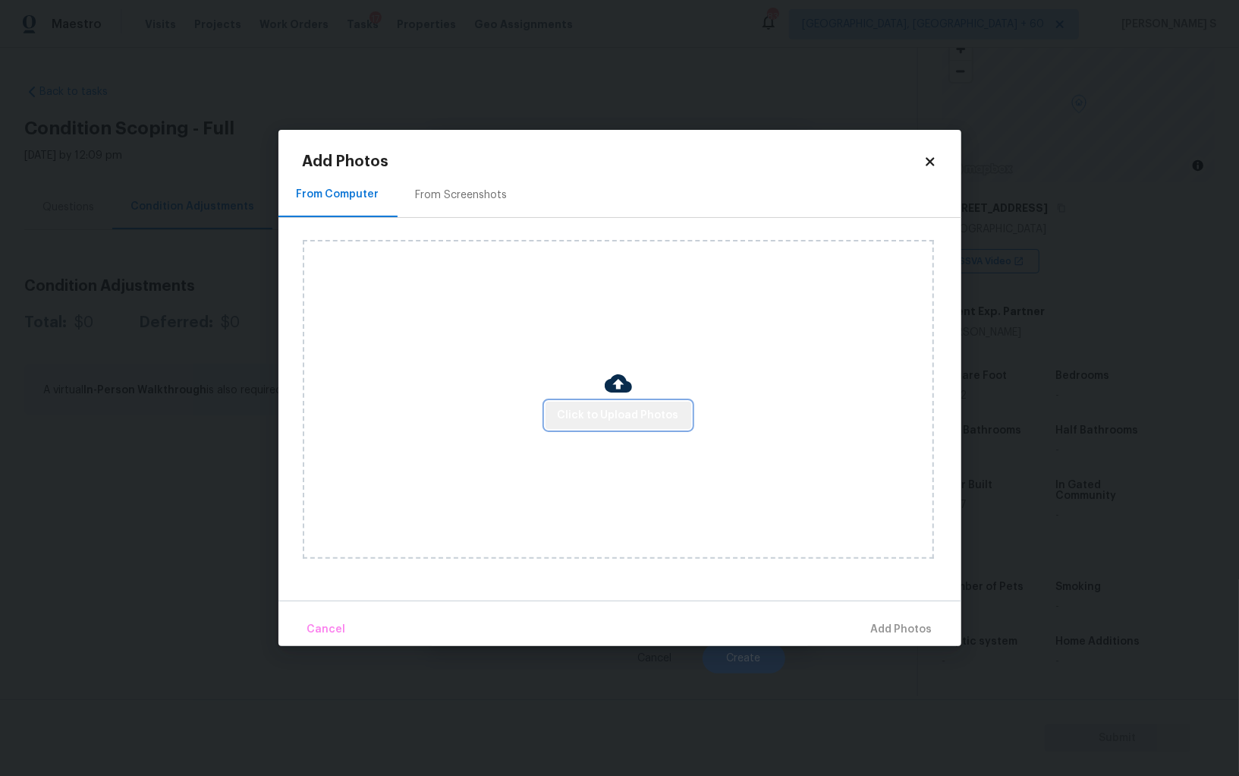
click at [639, 406] on span "Click to Upload Photos" at bounding box center [618, 415] width 121 height 19
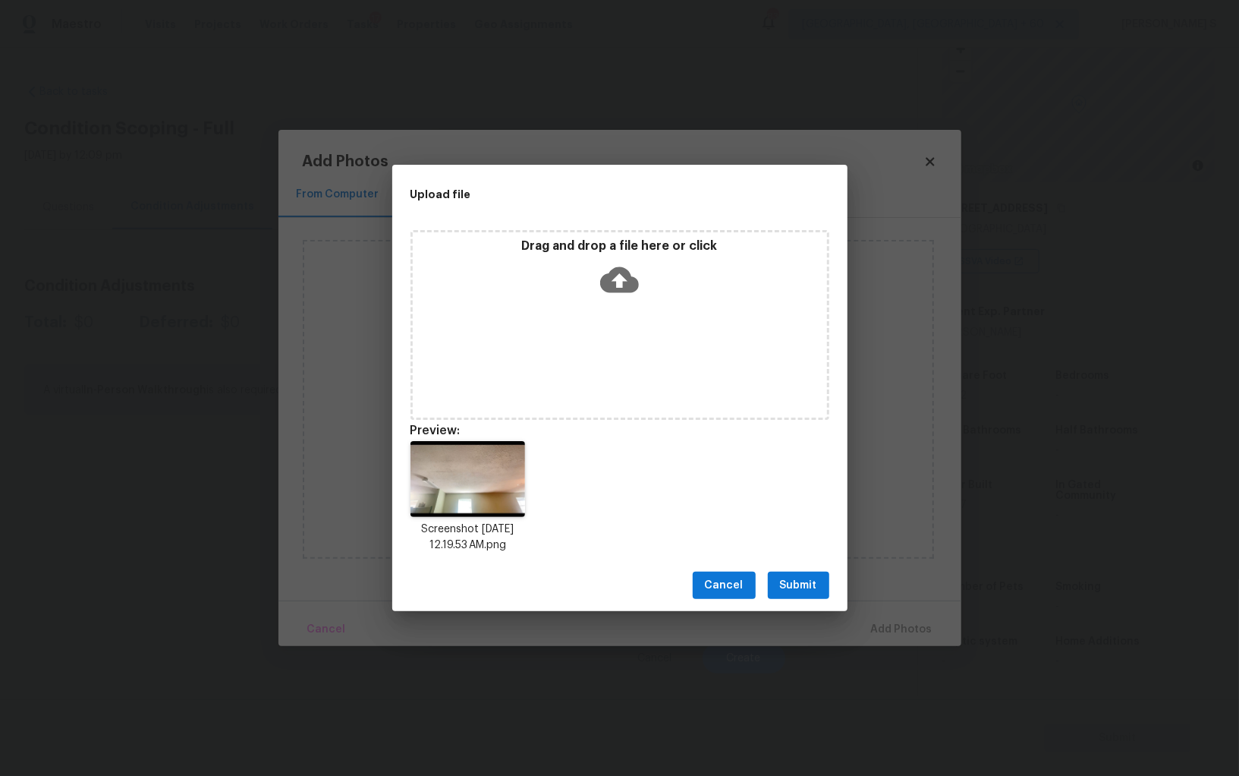
click at [812, 581] on span "Submit" at bounding box center [798, 585] width 37 height 19
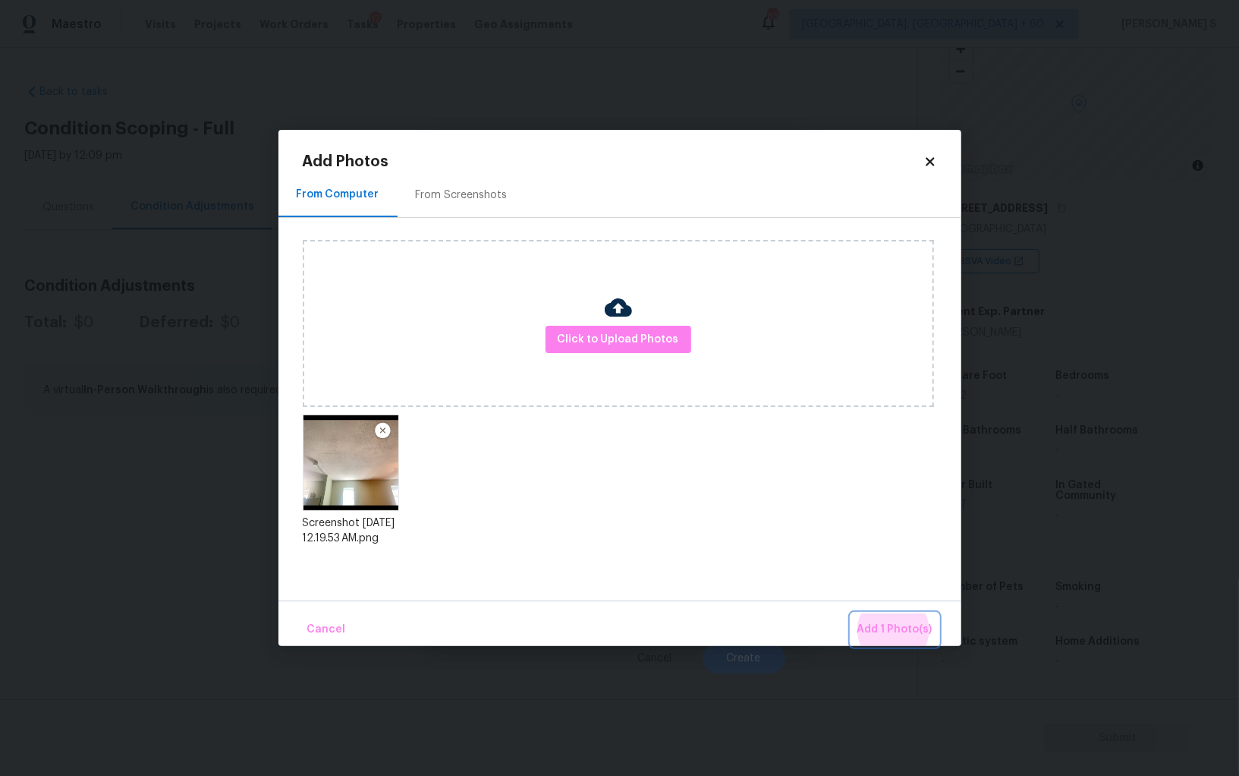
click at [852, 613] on button "Add 1 Photo(s)" at bounding box center [895, 629] width 87 height 33
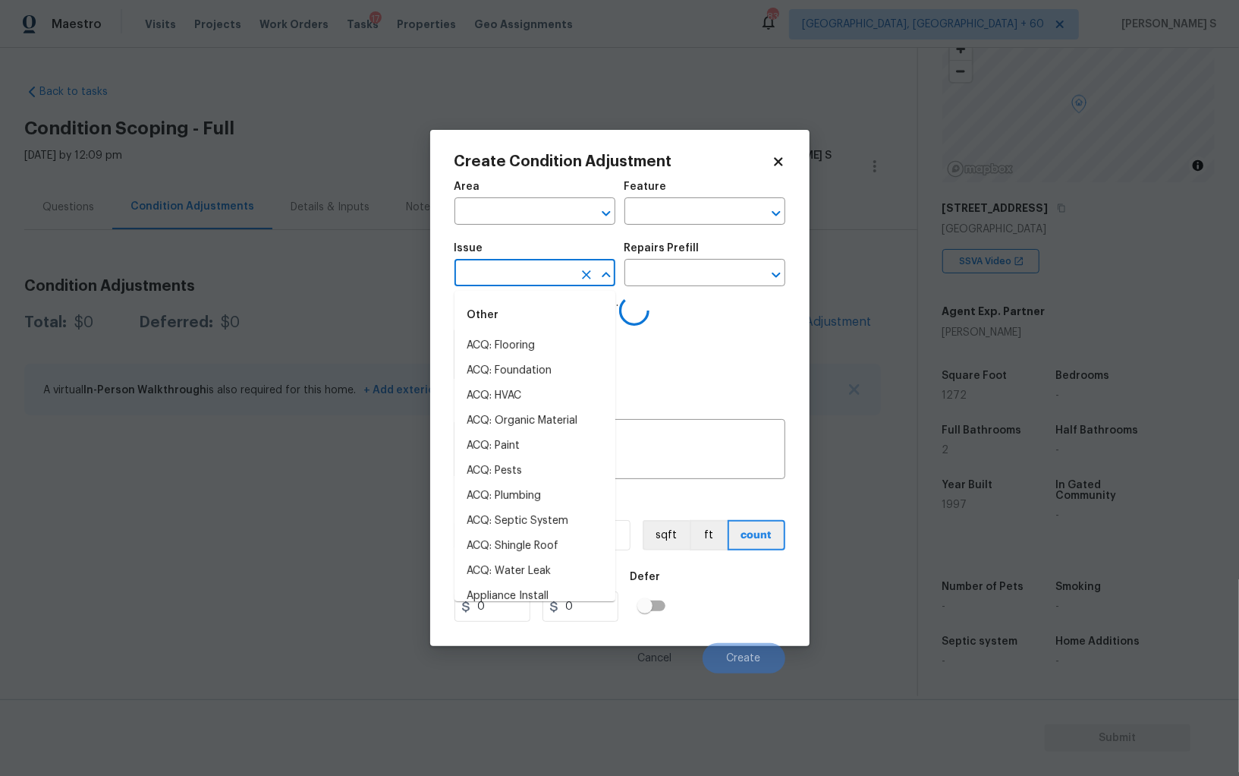
click at [536, 280] on input "text" at bounding box center [514, 275] width 118 height 24
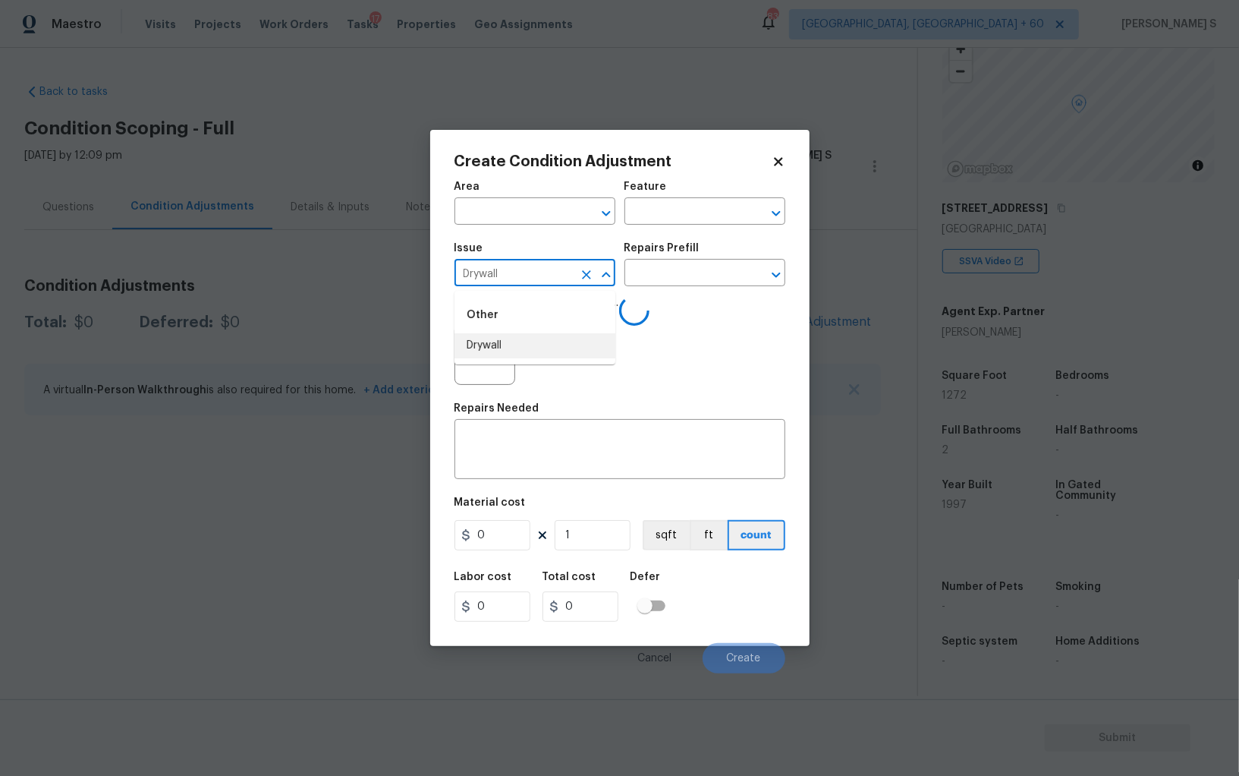
type input "Drywall"
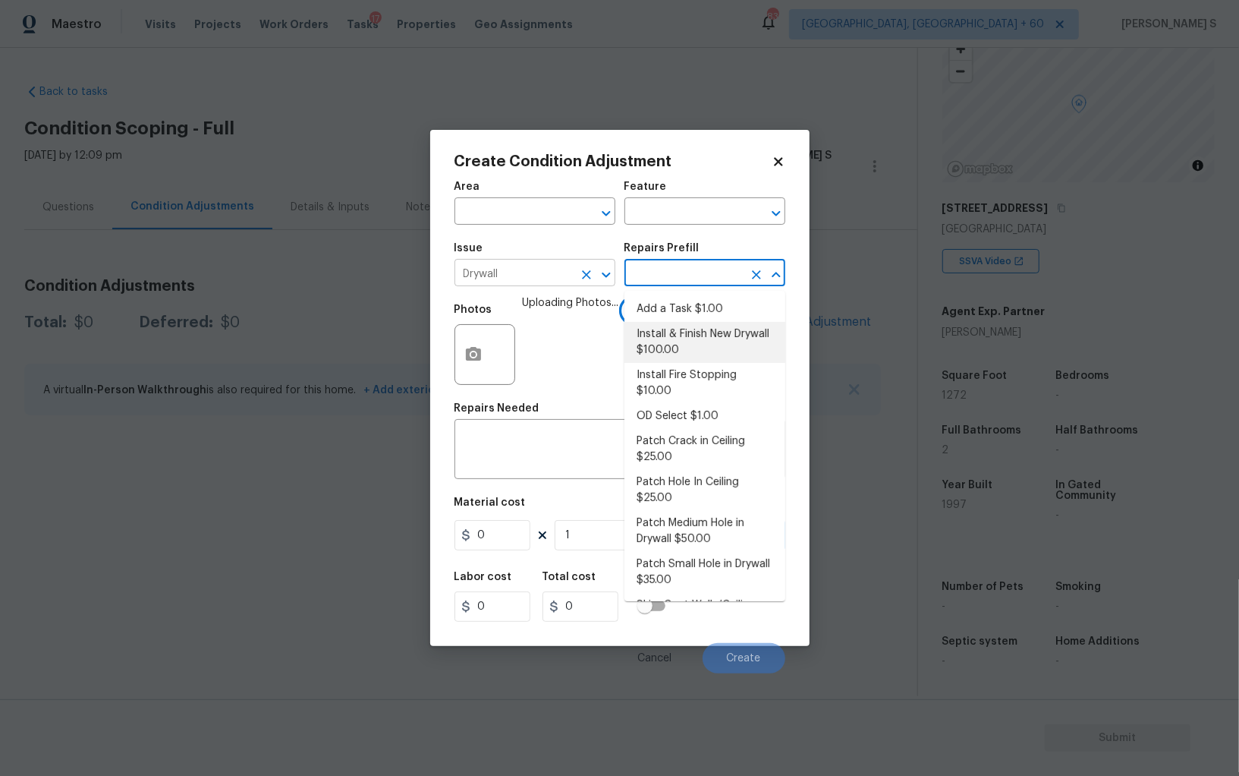
type input "Walls and Ceiling"
type textarea "Remove the existing damaged drywall and replace with new. Ensure that the new d…"
type input "100"
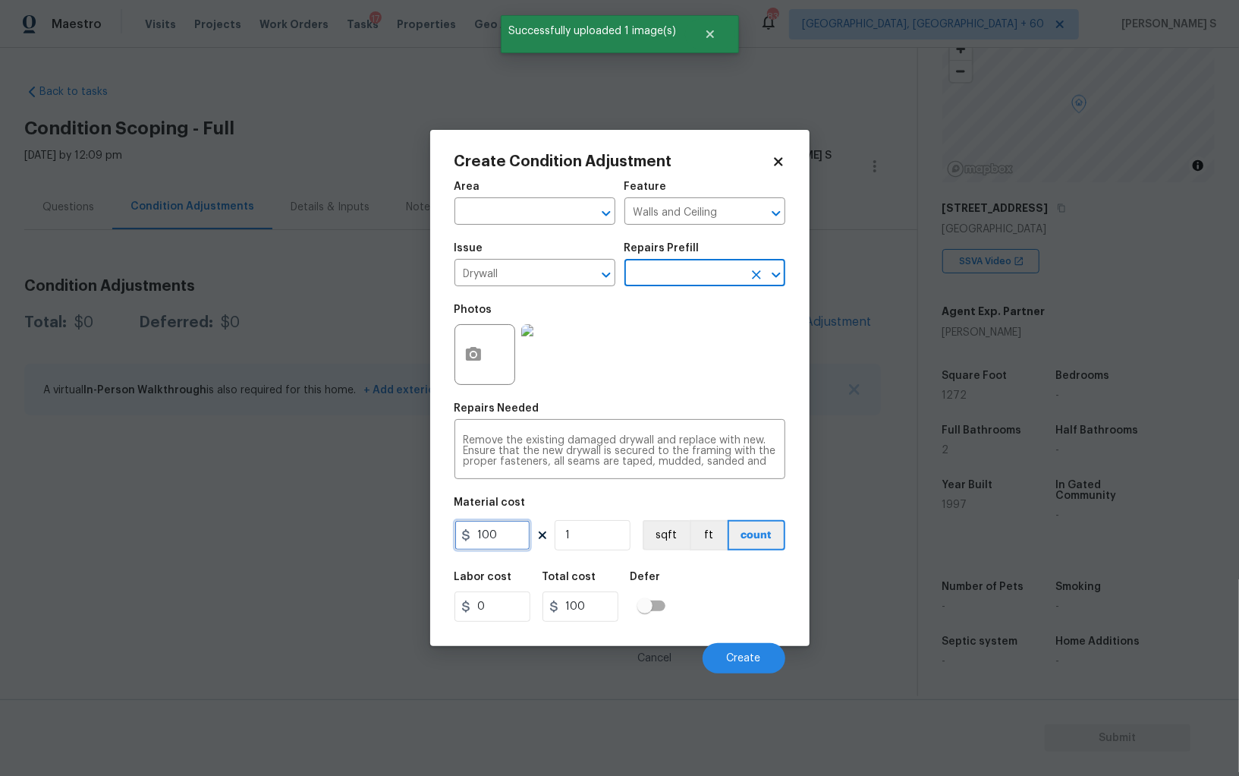
click at [507, 532] on input "100" at bounding box center [493, 535] width 76 height 30
type input "200"
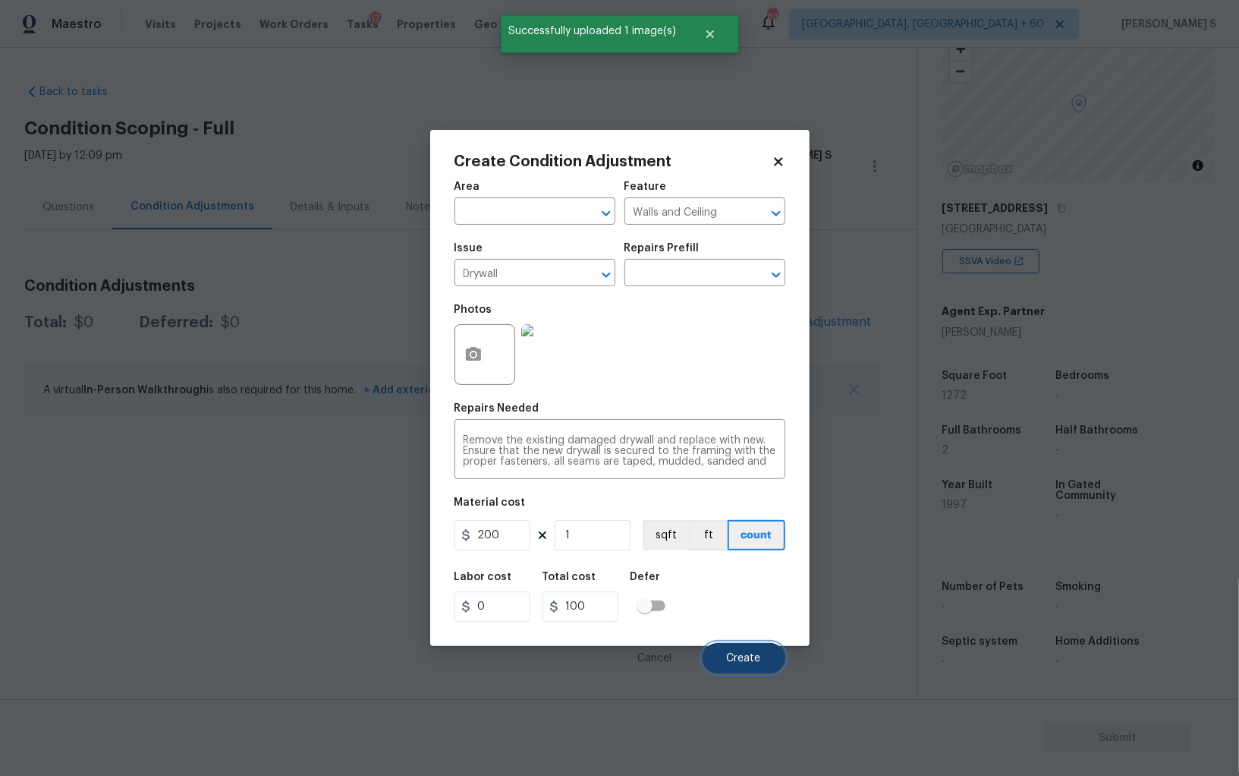
type input "200"
click at [729, 653] on button "Create" at bounding box center [744, 658] width 83 height 30
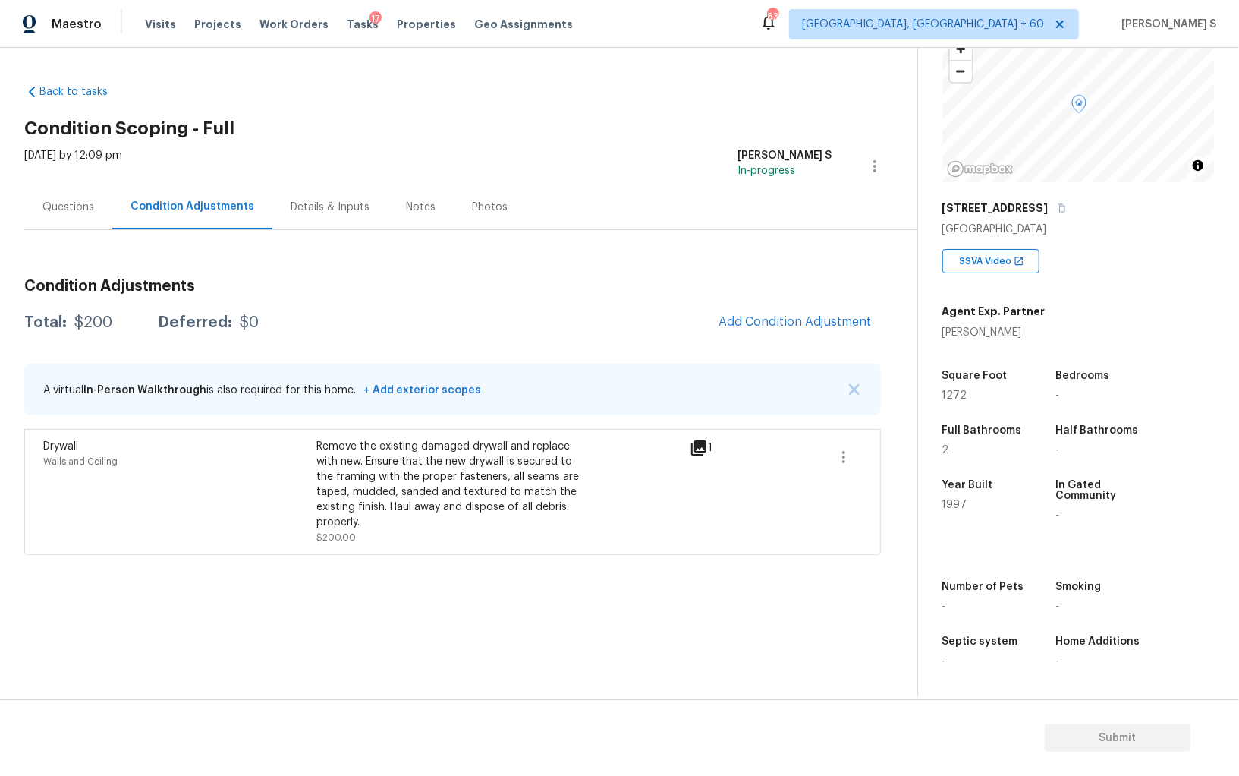
click at [849, 306] on span "Add Condition Adjustment" at bounding box center [796, 322] width 172 height 33
click at [824, 323] on span "Add Condition Adjustment" at bounding box center [795, 322] width 153 height 14
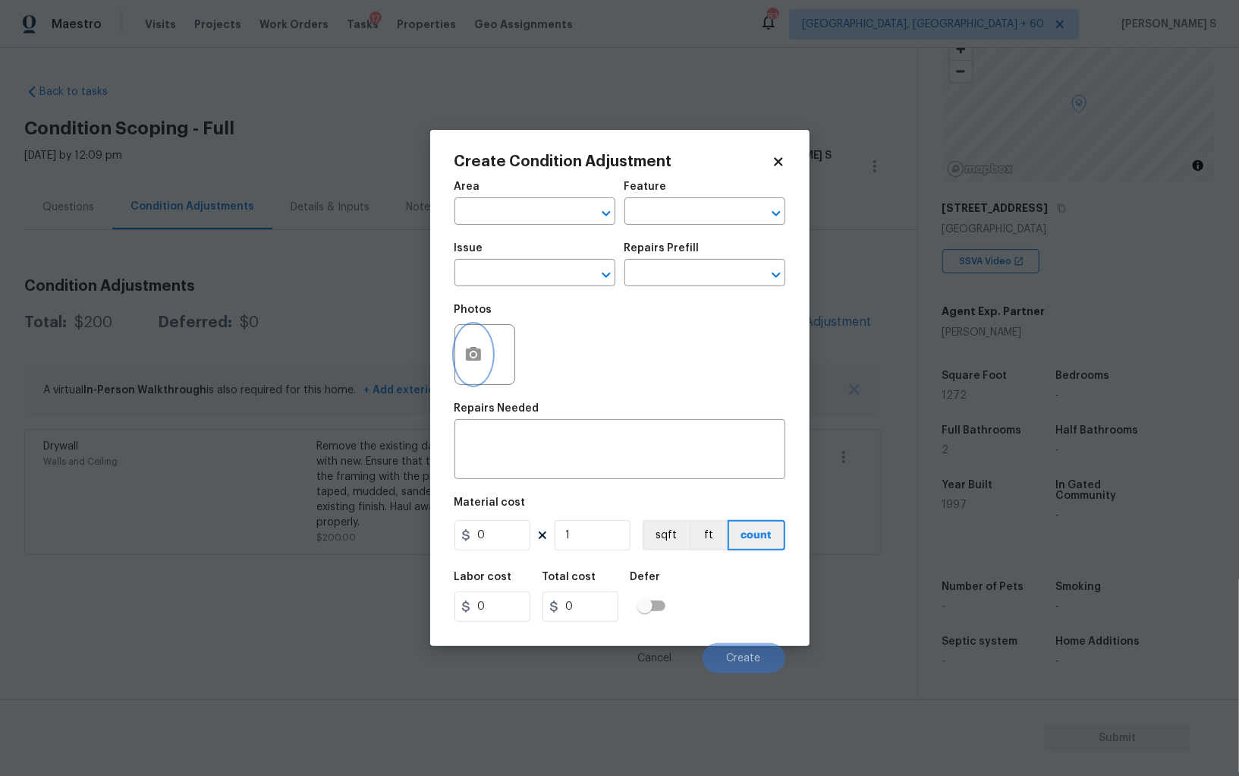
click at [464, 343] on button "button" at bounding box center [473, 354] width 36 height 59
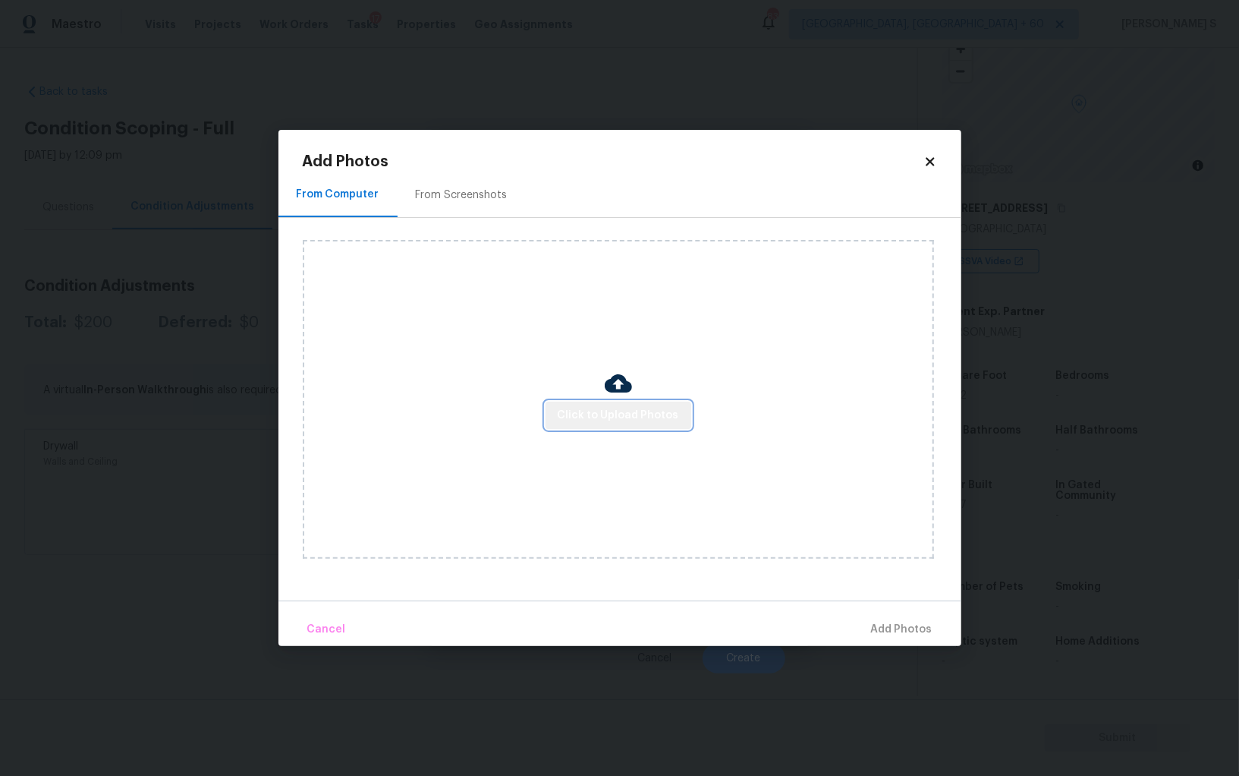
click at [643, 408] on span "Click to Upload Photos" at bounding box center [618, 415] width 121 height 19
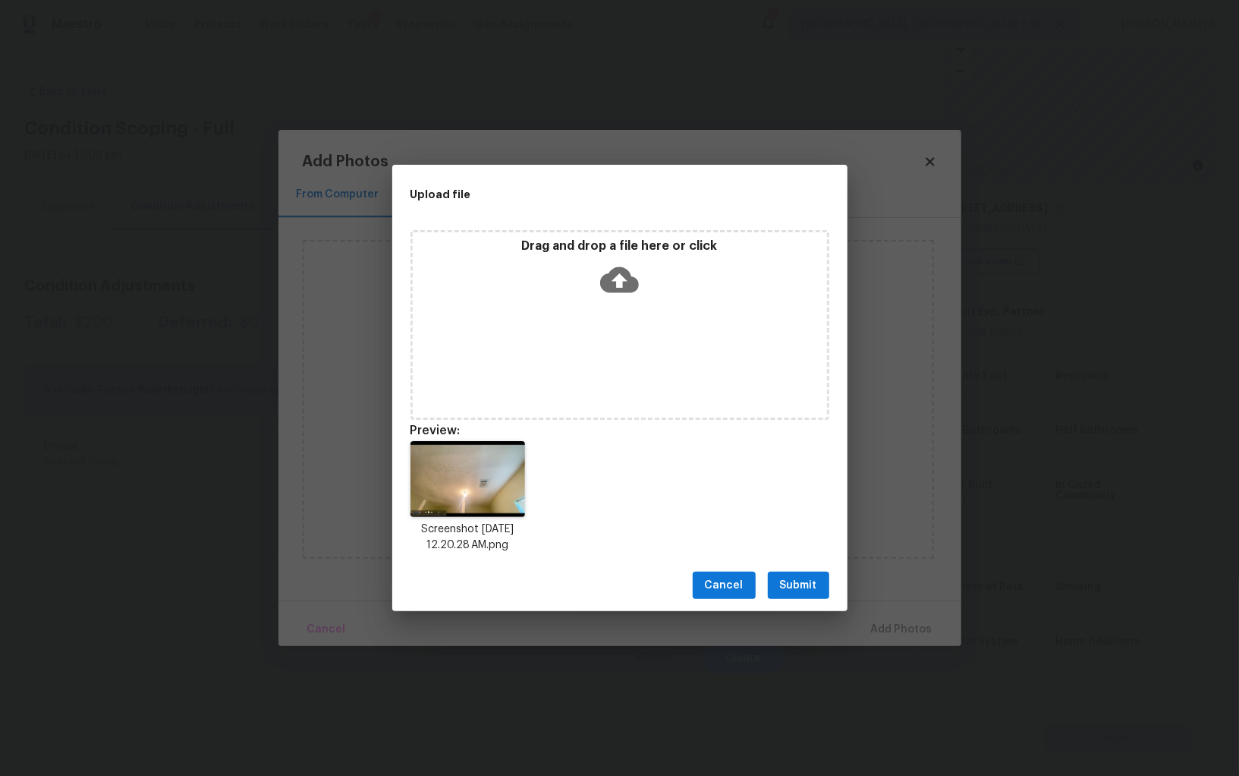
click at [795, 563] on div "Cancel Submit" at bounding box center [619, 585] width 455 height 52
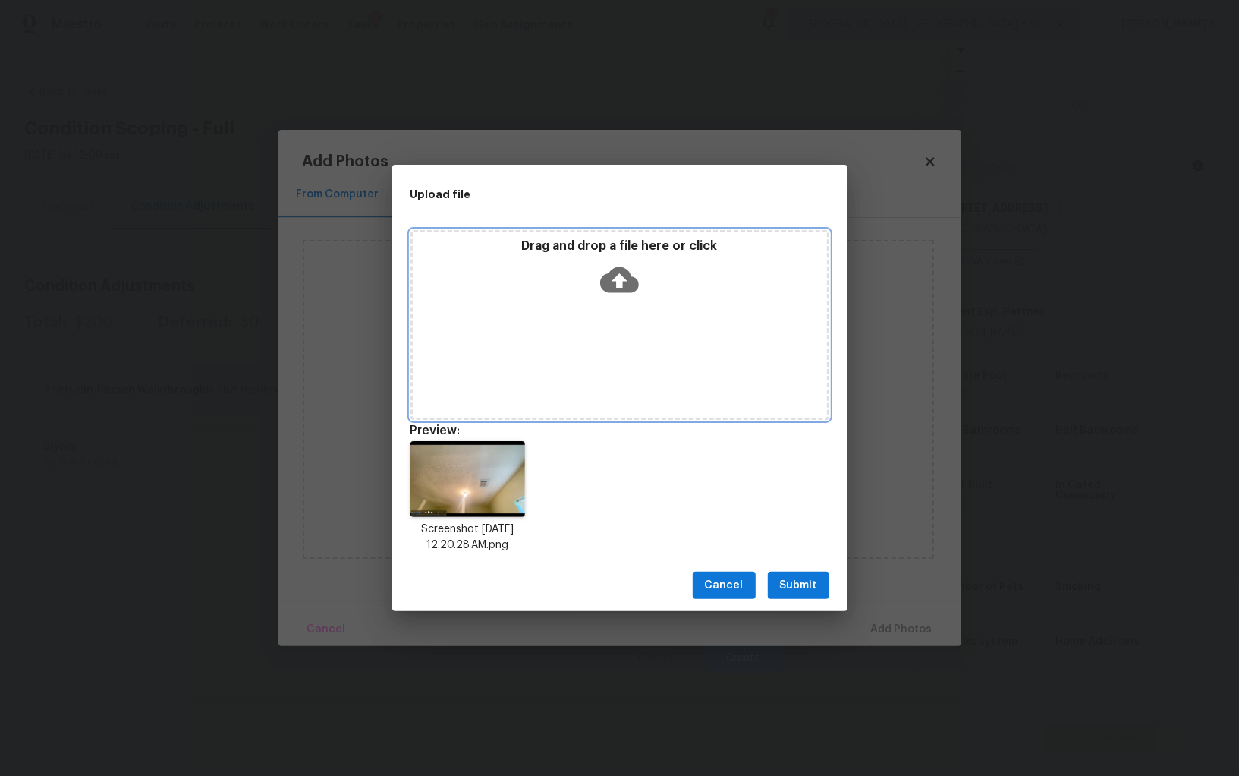
click at [800, 578] on span "Submit" at bounding box center [798, 585] width 37 height 19
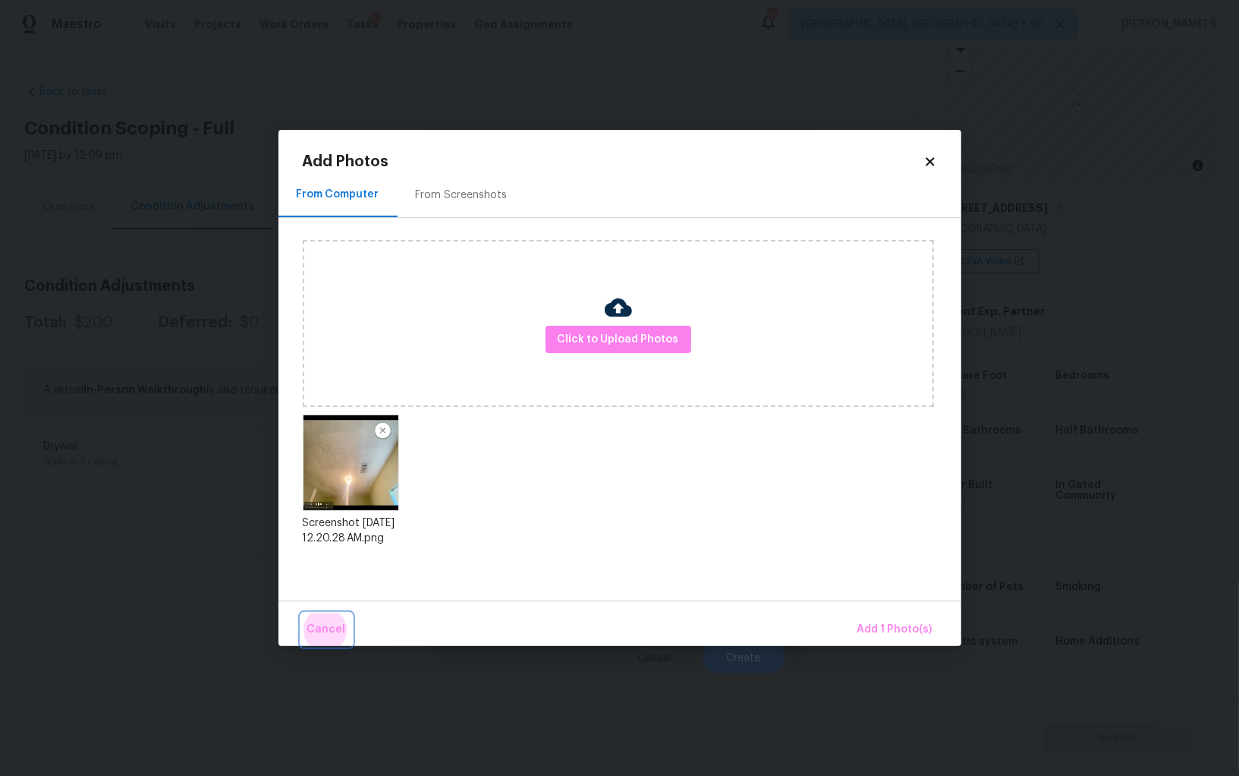
click at [301, 613] on button "Cancel" at bounding box center [326, 629] width 51 height 33
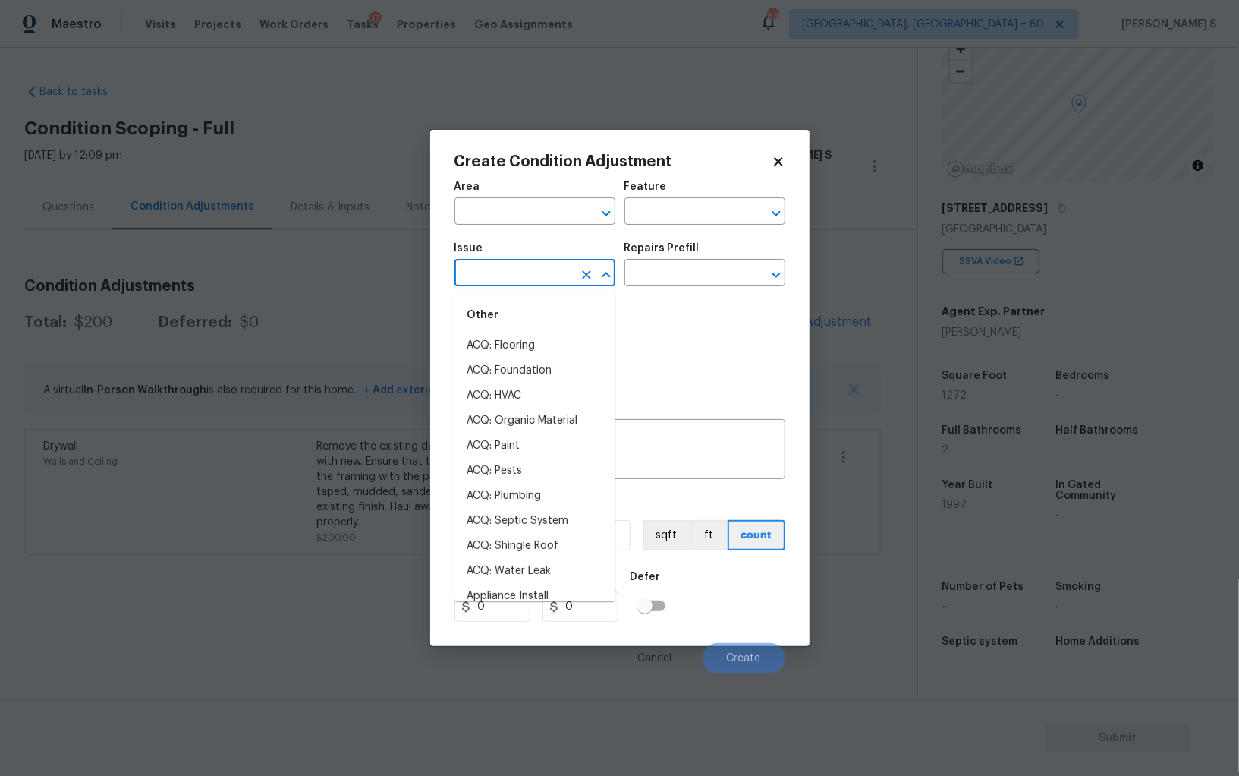
click at [536, 269] on input "text" at bounding box center [514, 275] width 118 height 24
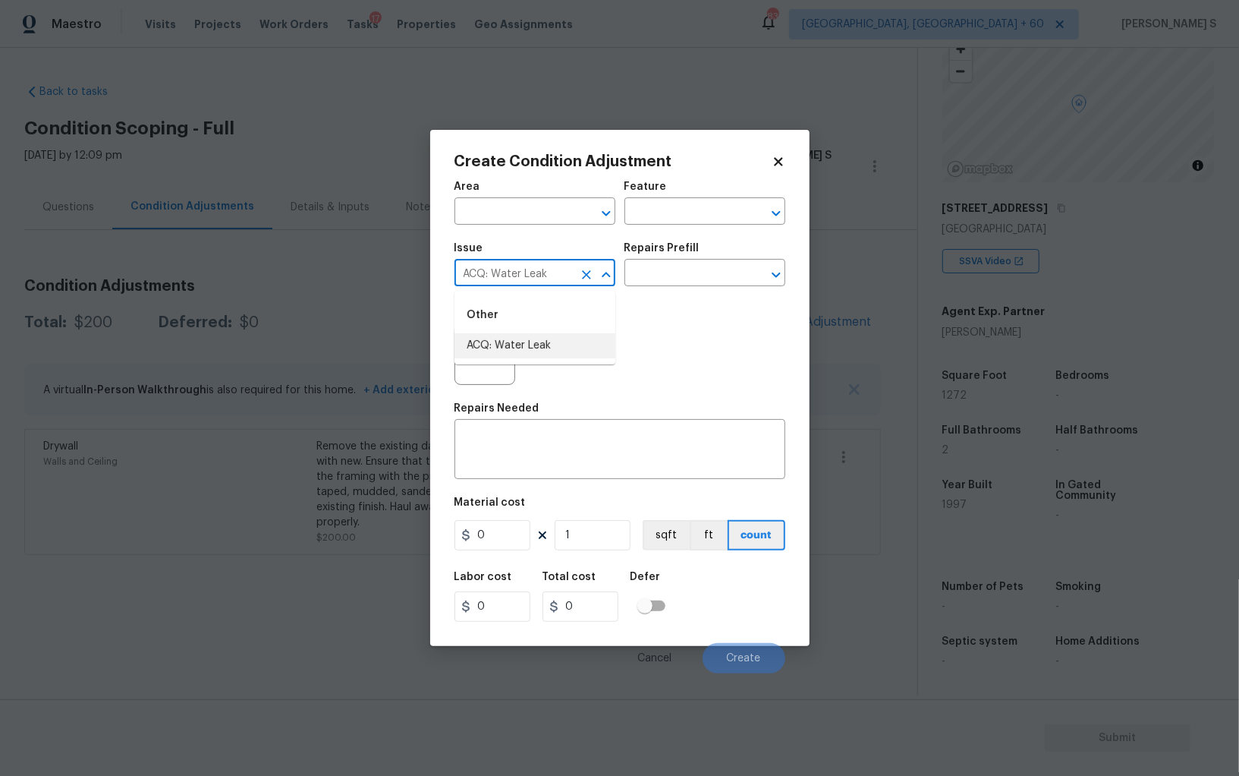
type input "ACQ: Water Leak"
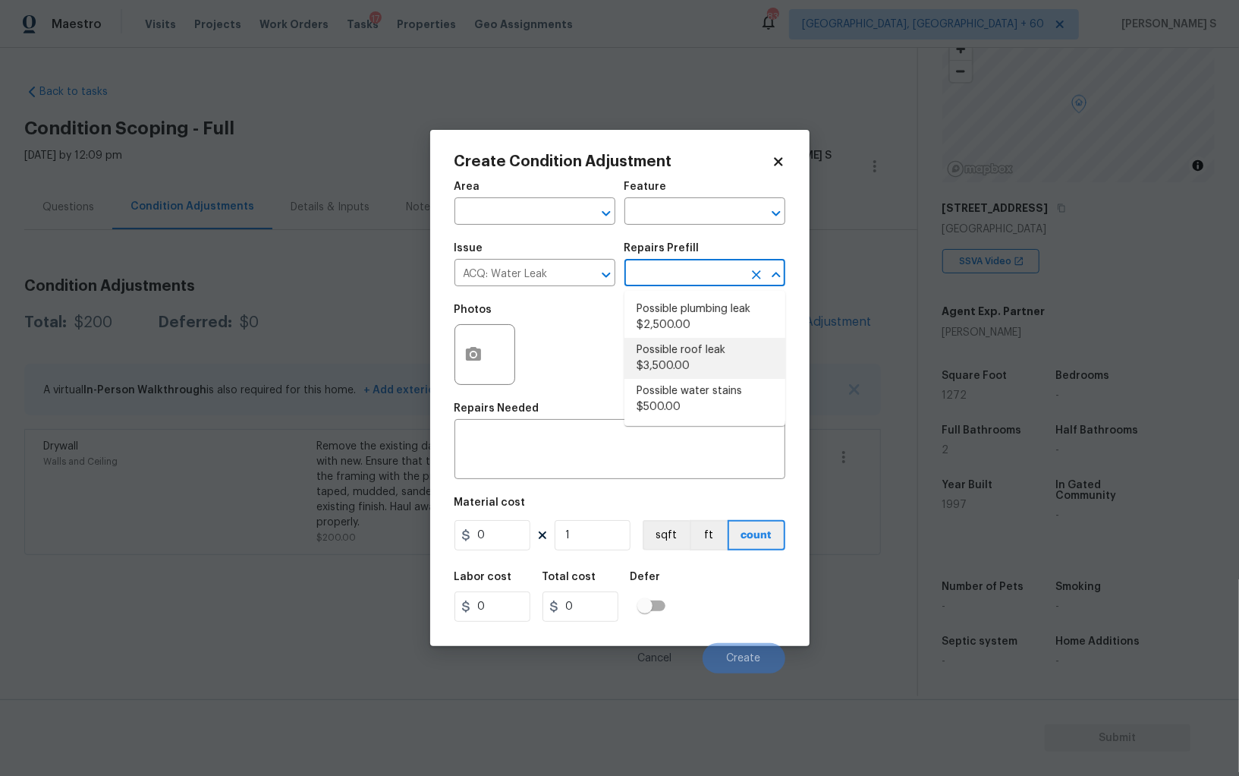
type input "Acquisition"
type textarea "Acquisition Scope: Possible roof leak"
type input "3500"
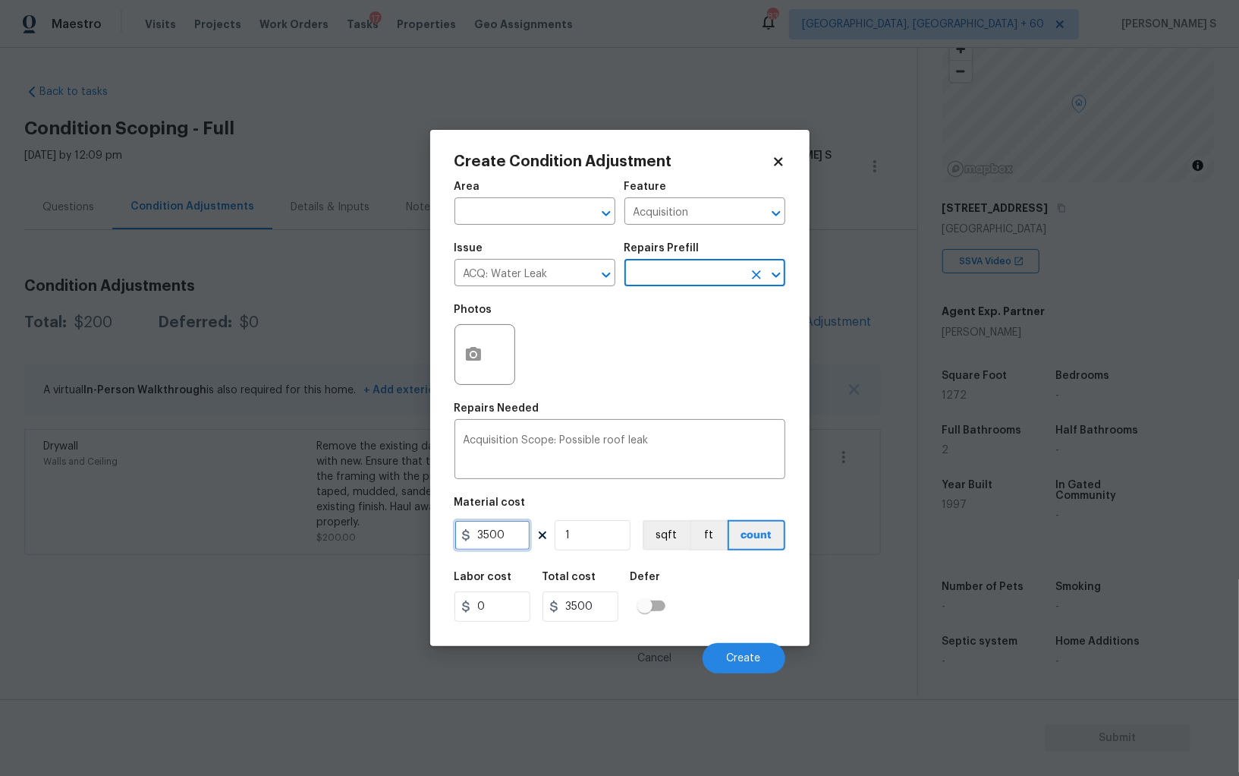
click at [497, 543] on input "3500" at bounding box center [493, 535] width 76 height 30
type input "2500"
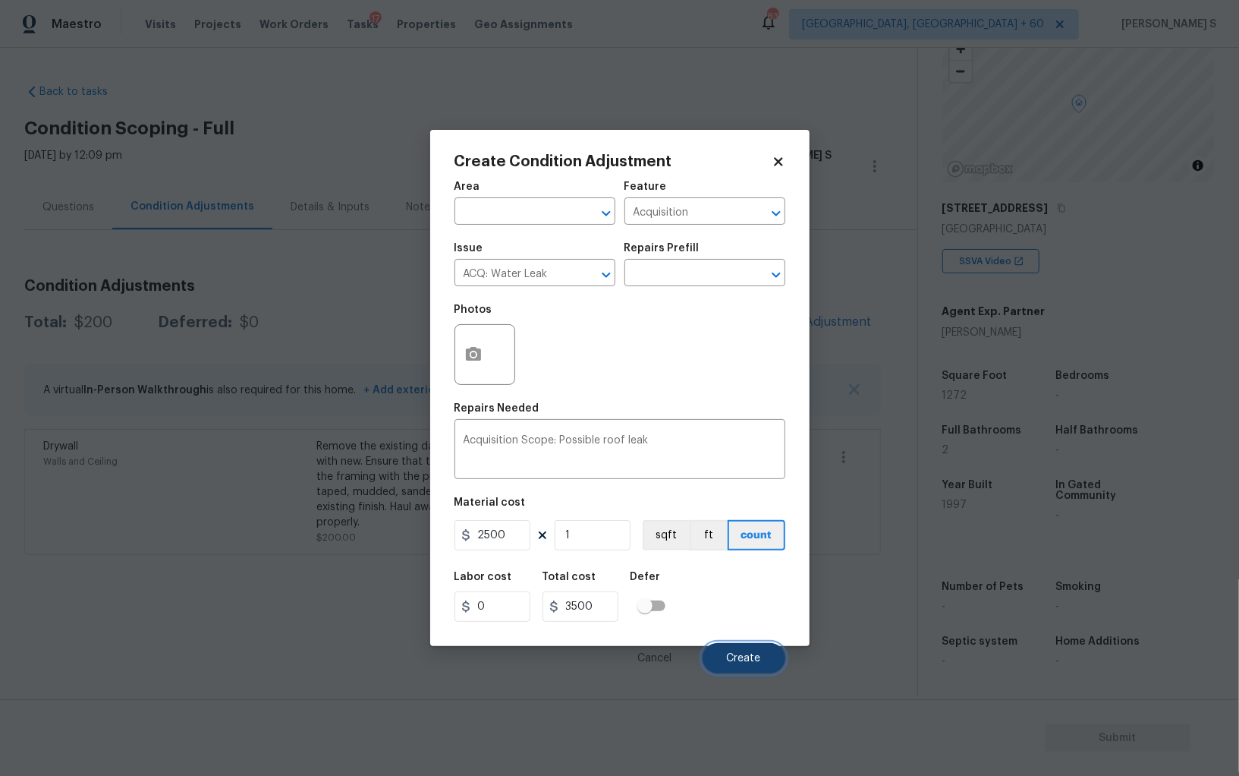
type input "2500"
click at [751, 654] on span "Create" at bounding box center [744, 658] width 34 height 11
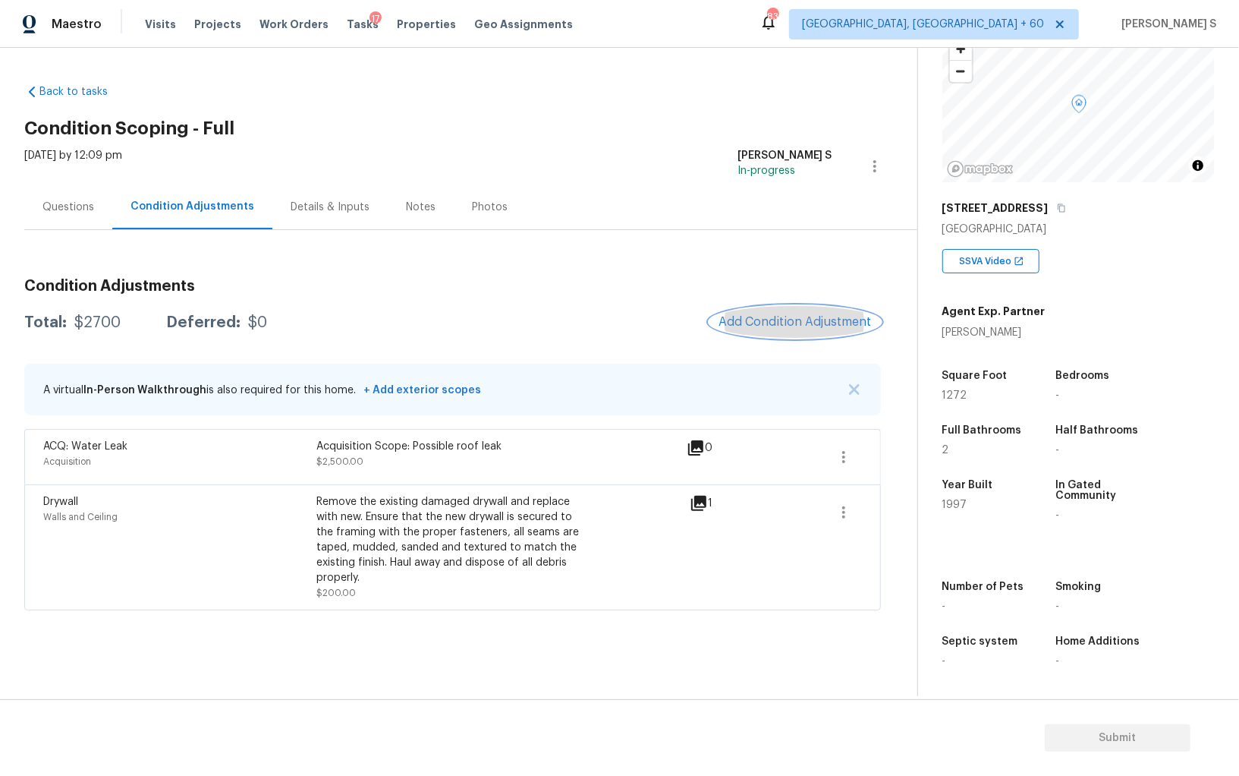
click at [751, 316] on span "Add Condition Adjustment" at bounding box center [795, 322] width 153 height 14
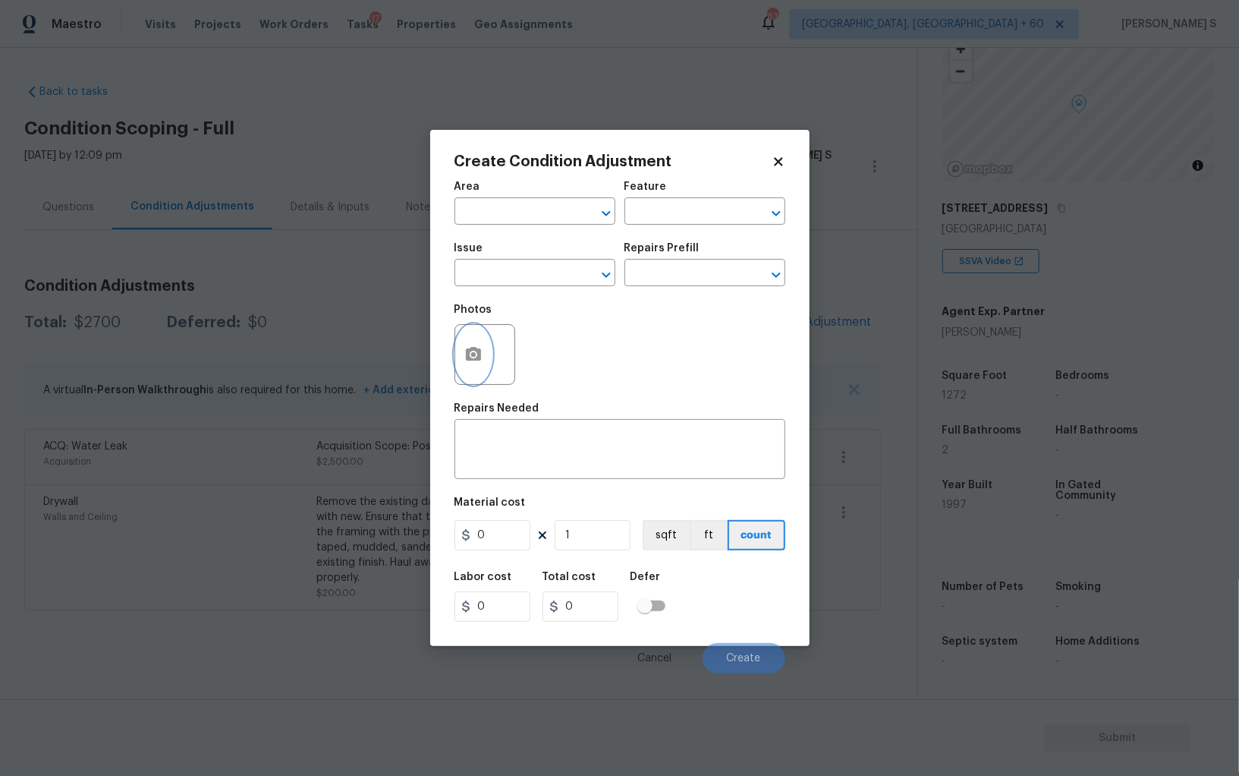
click at [480, 350] on icon "button" at bounding box center [473, 354] width 18 height 18
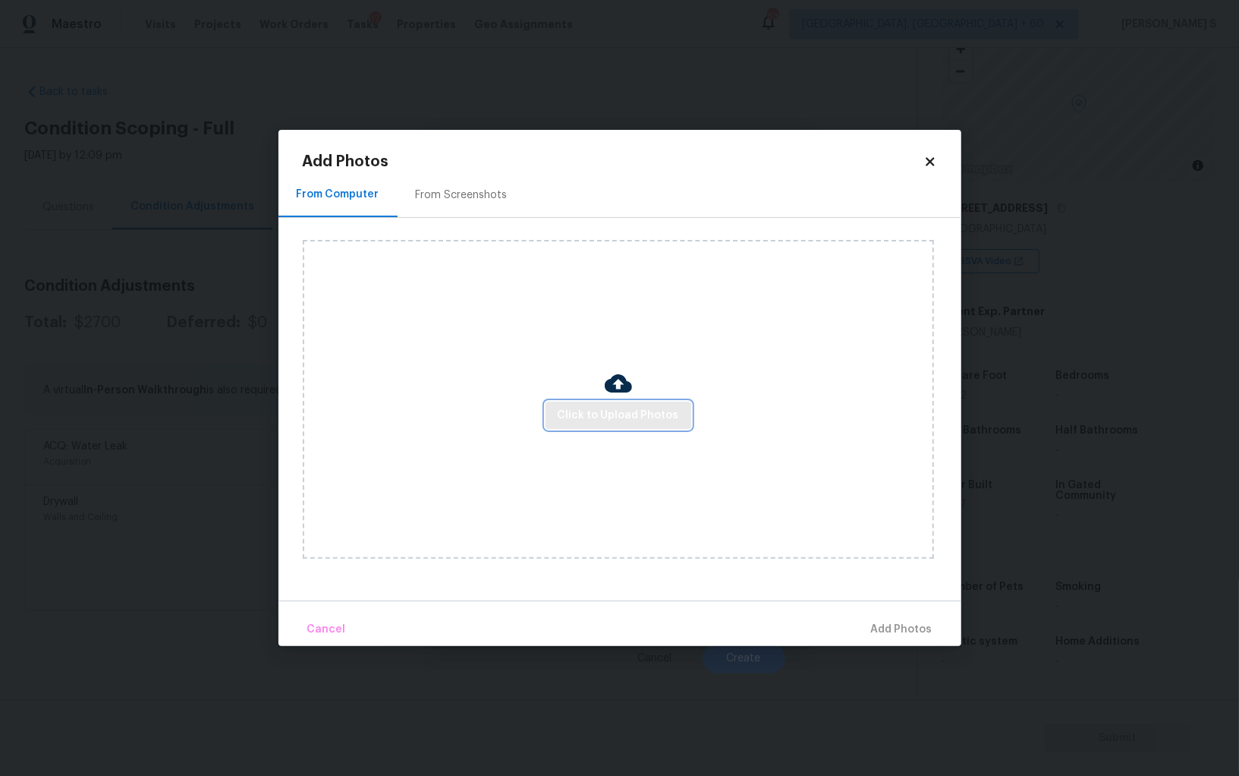
click at [679, 414] on button "Click to Upload Photos" at bounding box center [619, 415] width 146 height 28
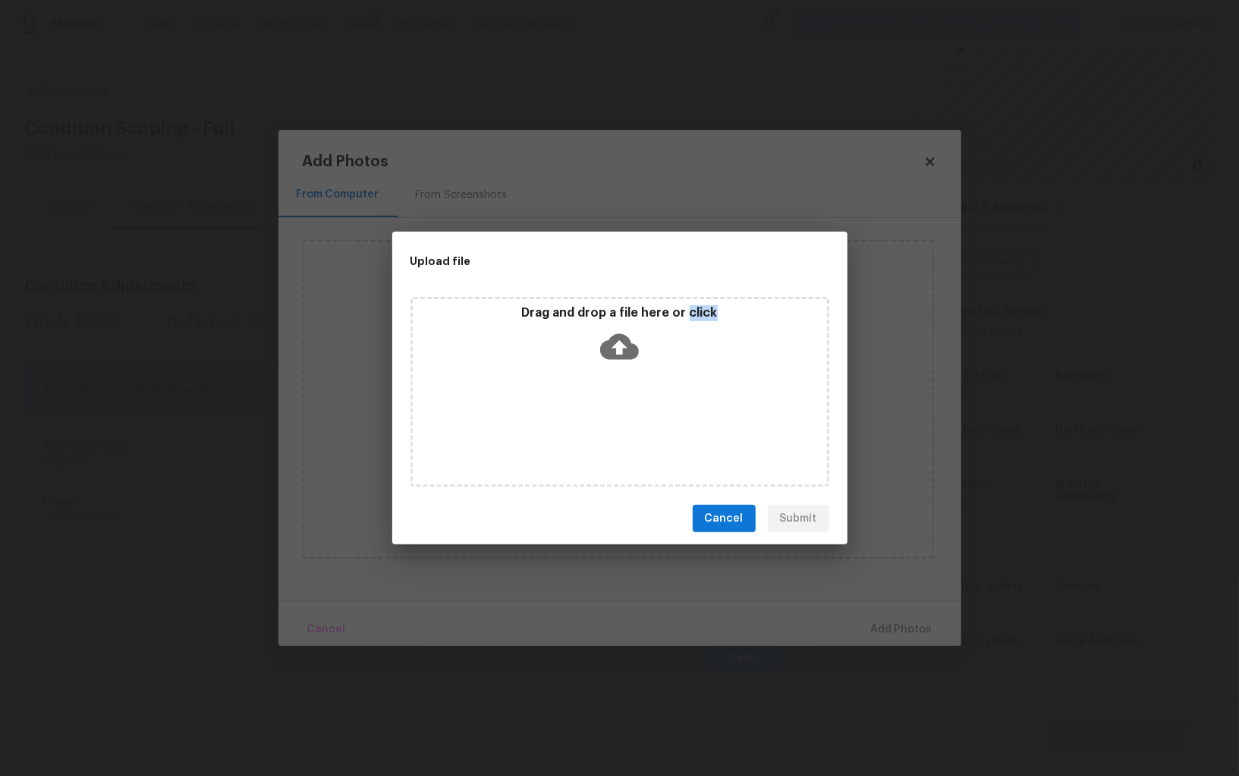
click at [679, 414] on div "Drag and drop a file here or click" at bounding box center [620, 392] width 419 height 190
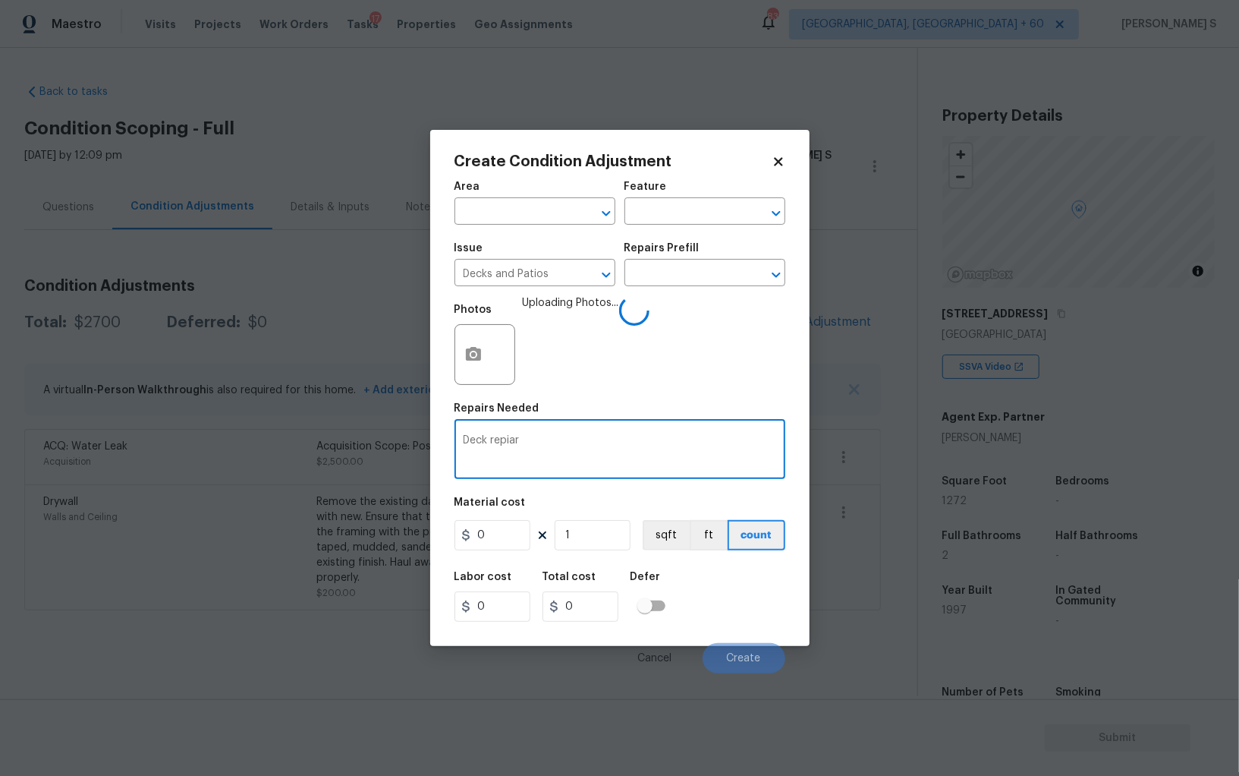
scroll to position [105, 0]
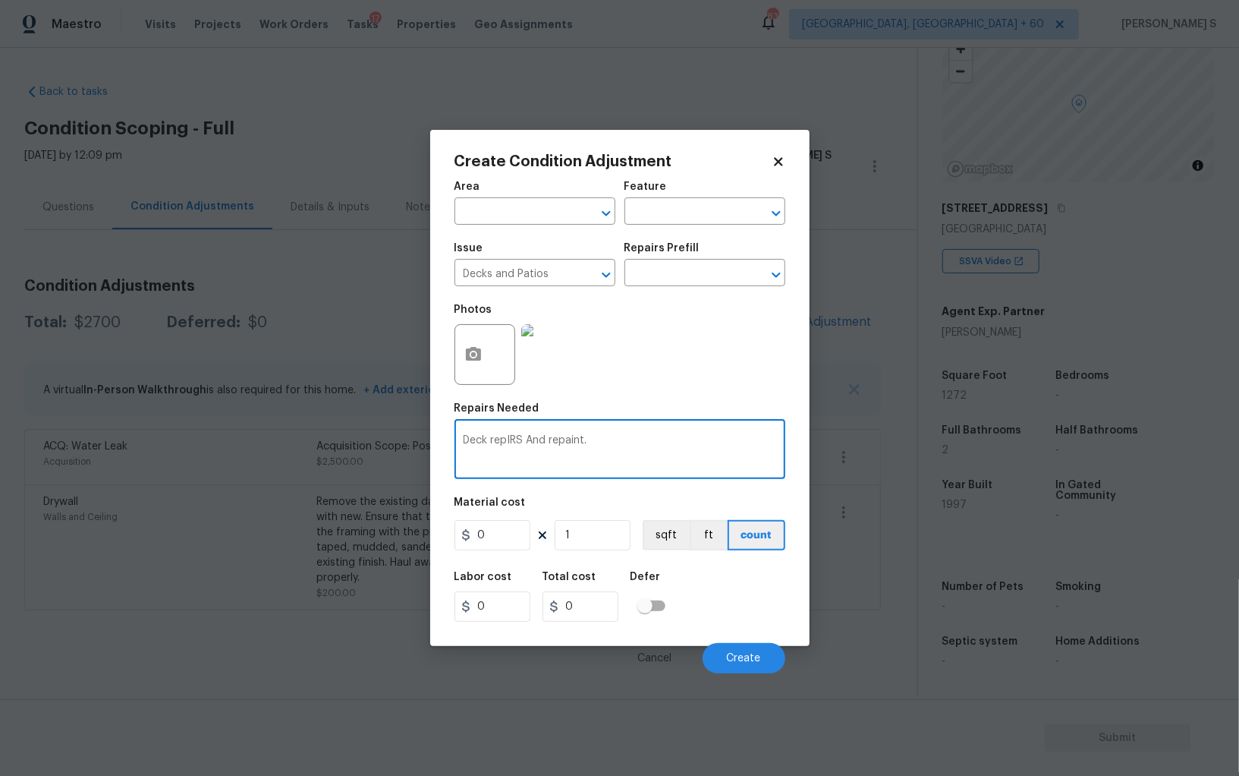
type textarea "Deck repIRS And repaint."
click at [493, 549] on input "0" at bounding box center [493, 535] width 76 height 30
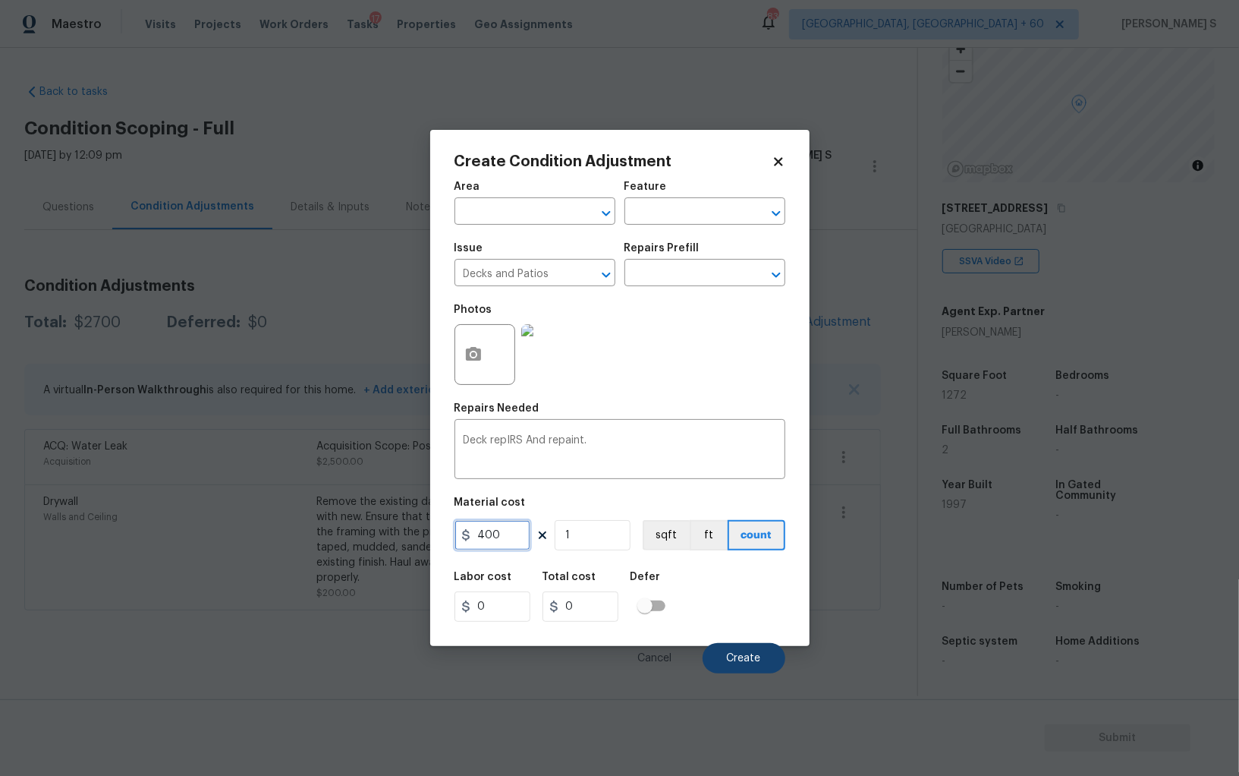
type input "400"
click at [734, 662] on span "Create" at bounding box center [744, 658] width 34 height 11
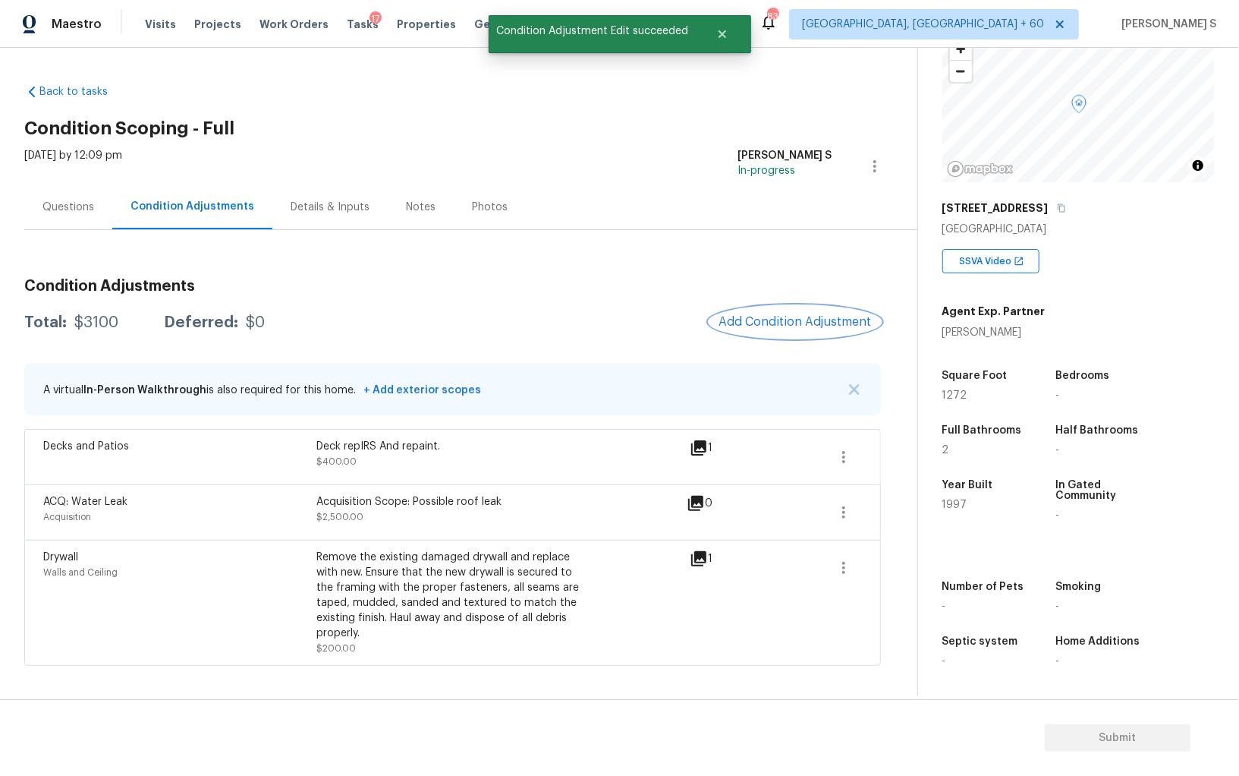
click at [797, 316] on span "Add Condition Adjustment" at bounding box center [795, 322] width 153 height 14
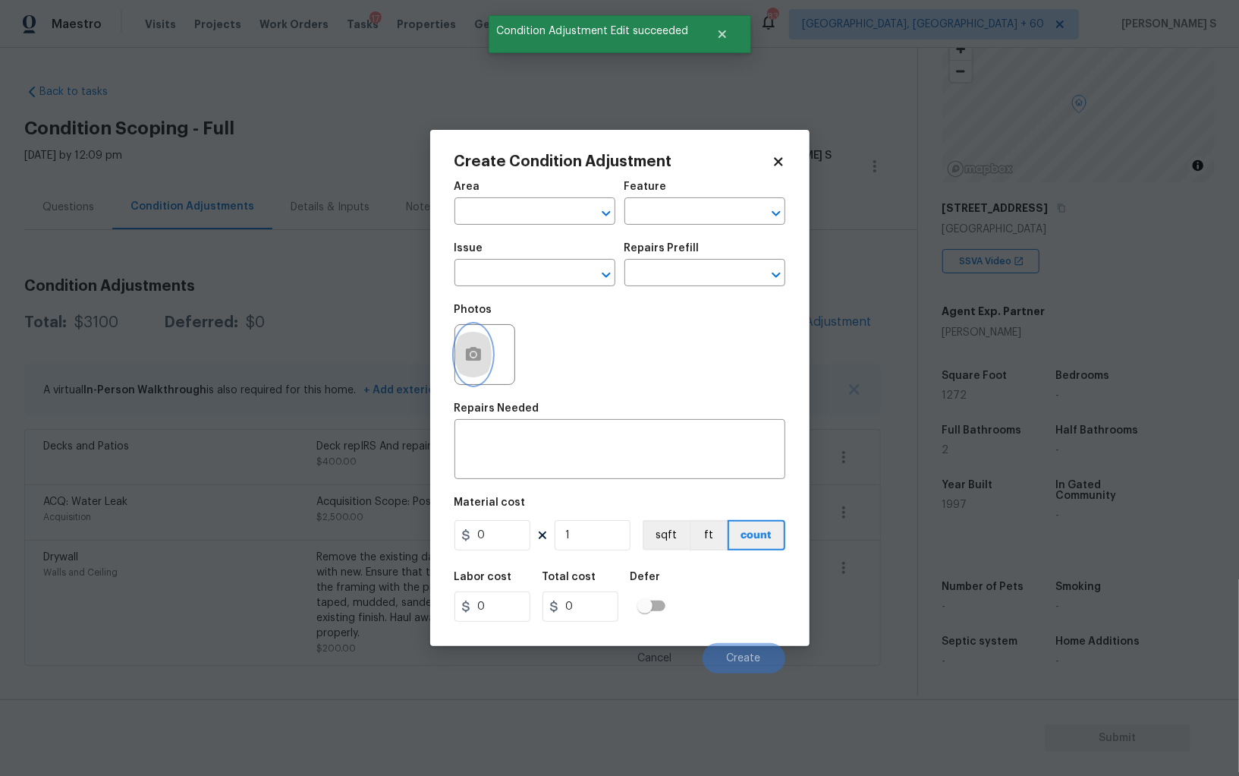
click at [462, 357] on button "button" at bounding box center [473, 354] width 36 height 59
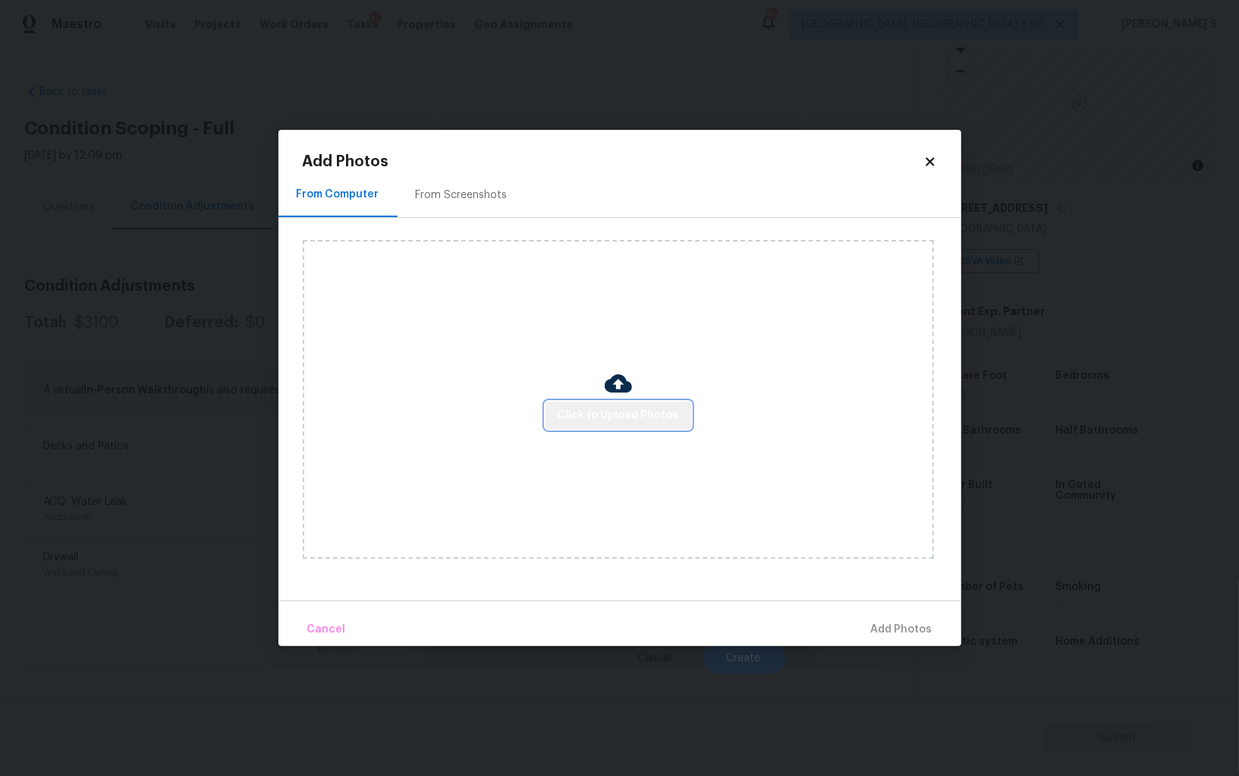
click at [668, 402] on button "Click to Upload Photos" at bounding box center [619, 415] width 146 height 28
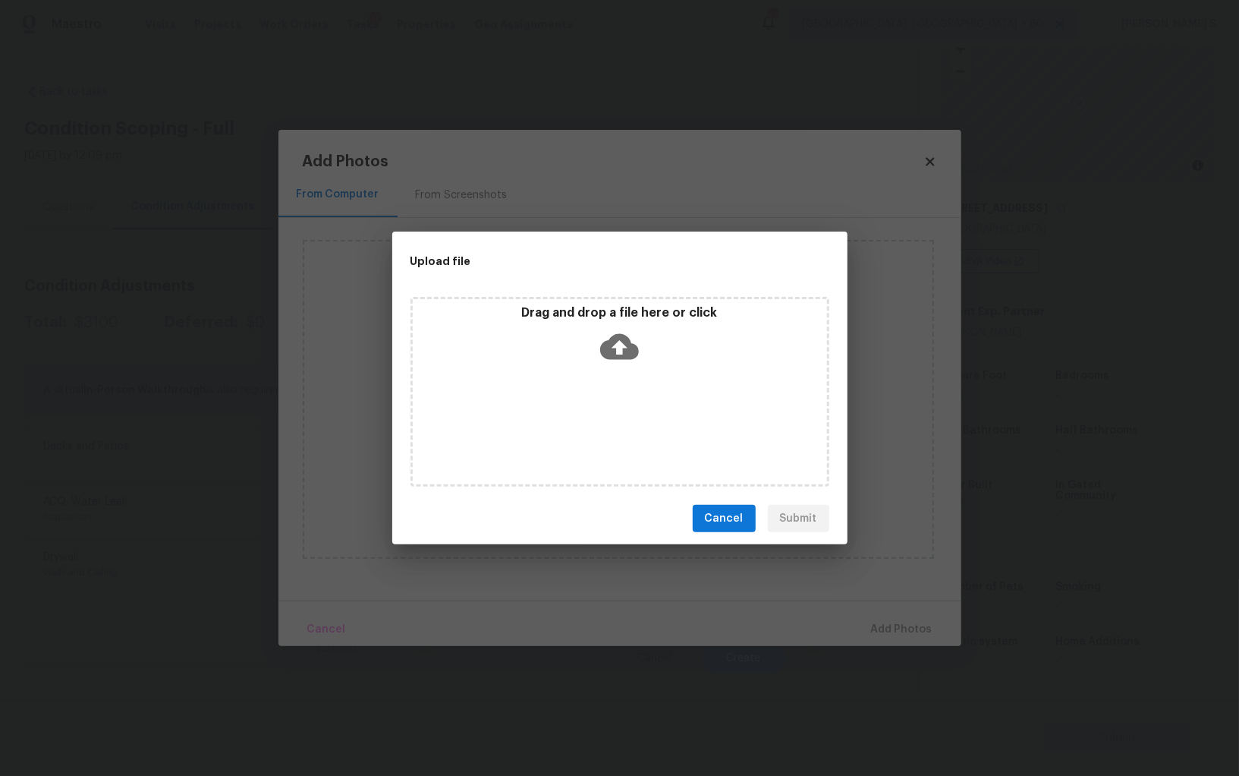
click at [668, 402] on div "Drag and drop a file here or click" at bounding box center [620, 392] width 419 height 190
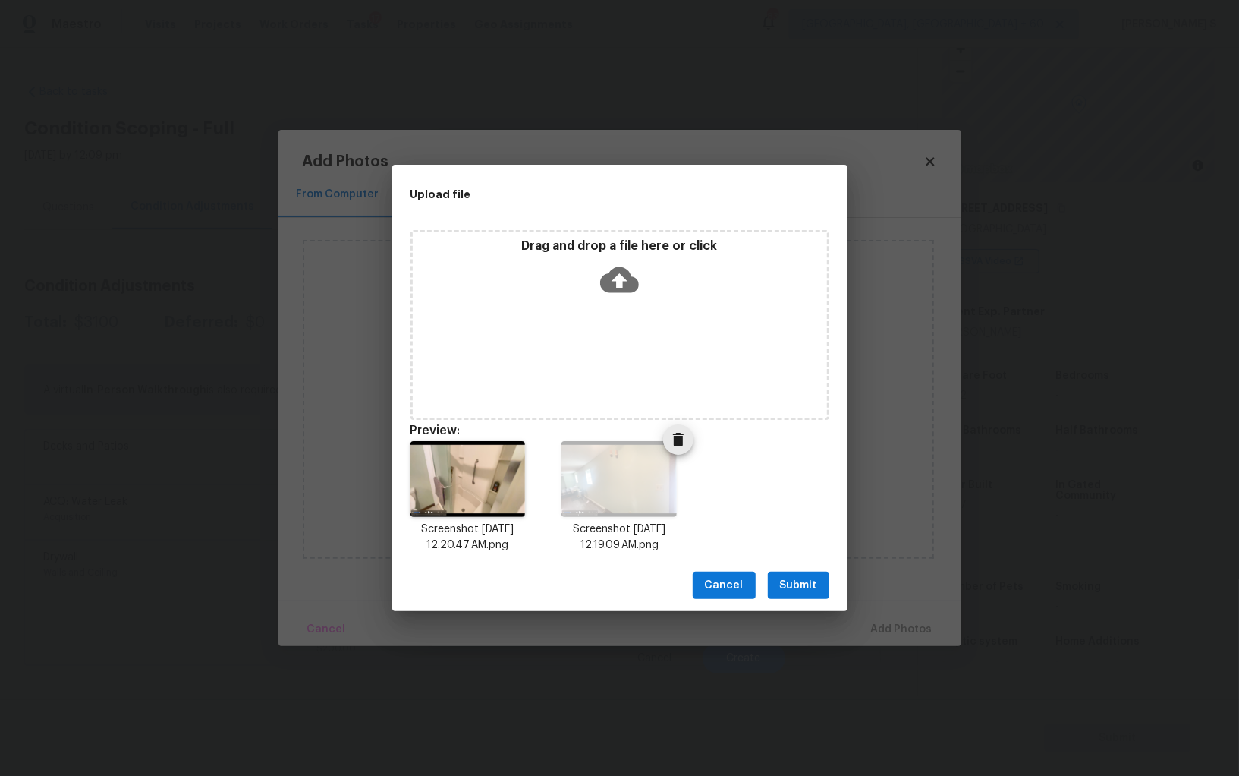
click at [676, 445] on icon "Delete" at bounding box center [678, 440] width 11 height 14
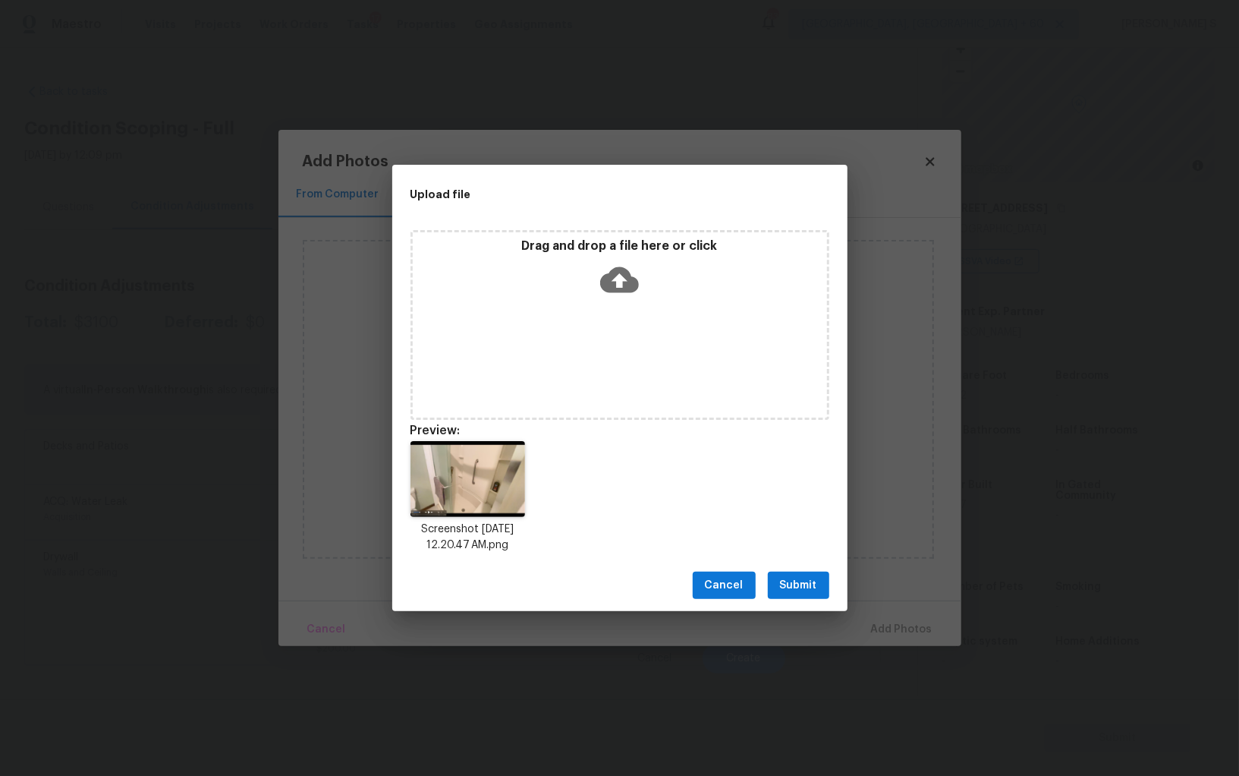
click at [806, 584] on span "Submit" at bounding box center [798, 585] width 37 height 19
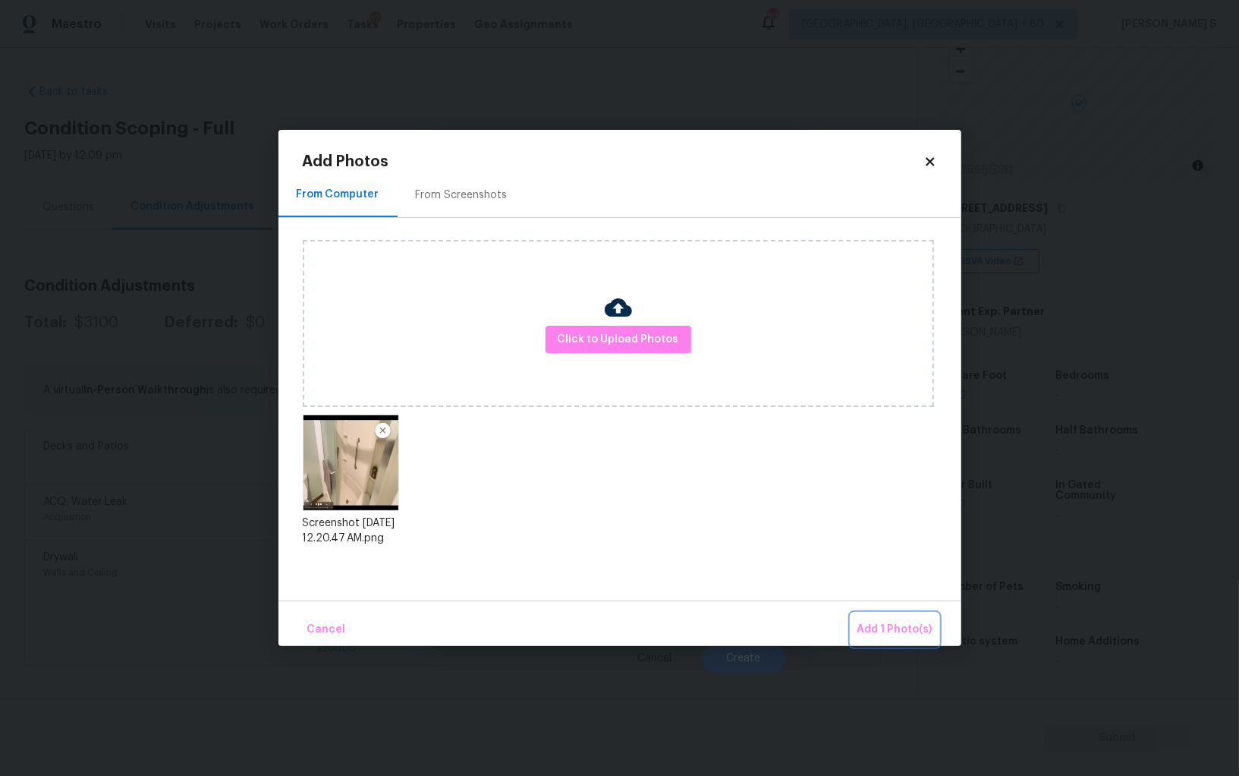
click at [894, 626] on span "Add 1 Photo(s)" at bounding box center [895, 629] width 75 height 19
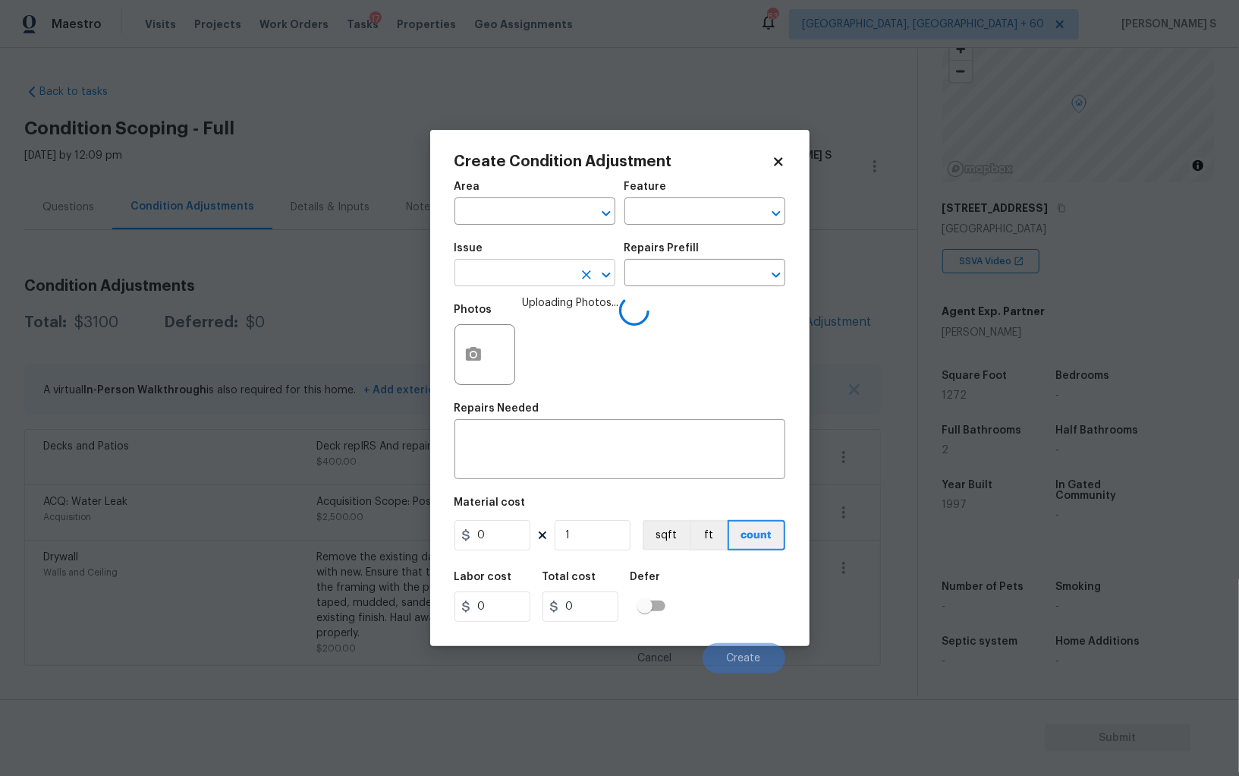
click at [491, 272] on input "text" at bounding box center [514, 275] width 118 height 24
type input "Bathroom Plumbing"
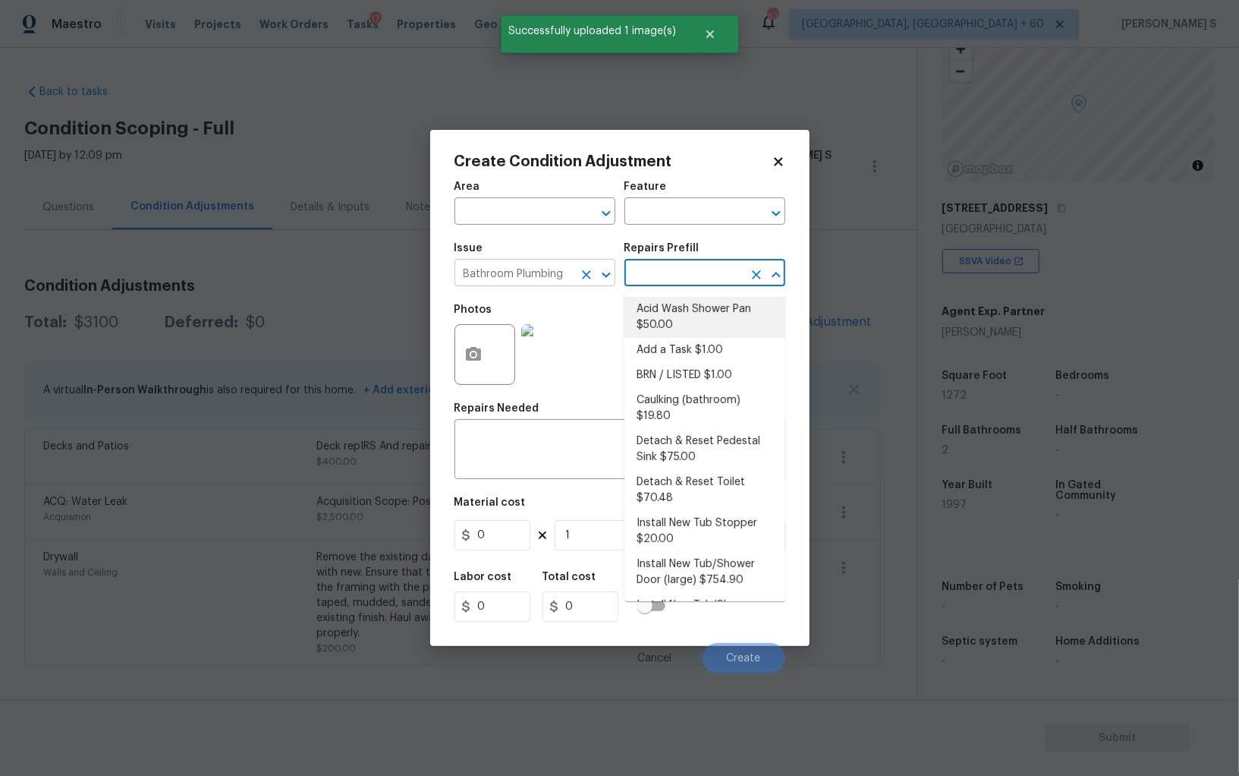
type input "Plumbing"
type textarea "Prep and acid wash/deep clean the shower pan."
type input "50"
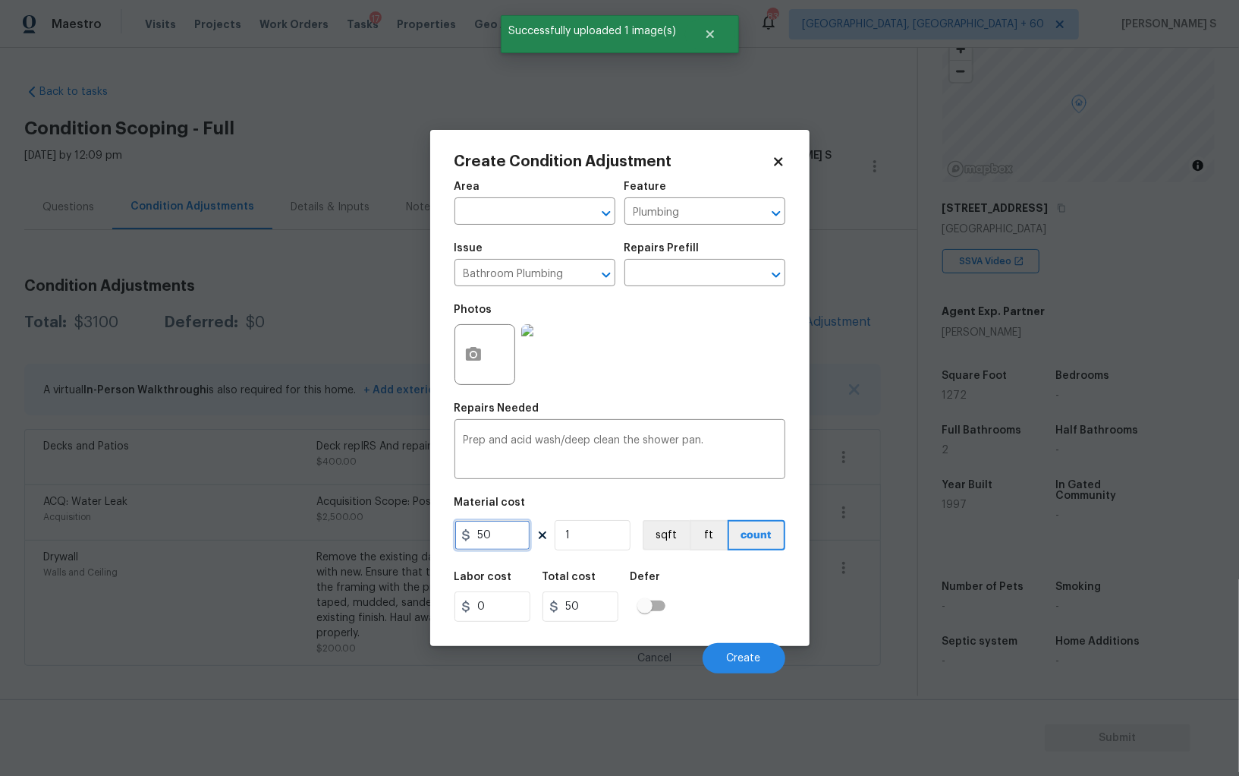
click at [494, 550] on input "50" at bounding box center [493, 535] width 76 height 30
type input "100"
click at [744, 669] on button "Create" at bounding box center [744, 658] width 83 height 30
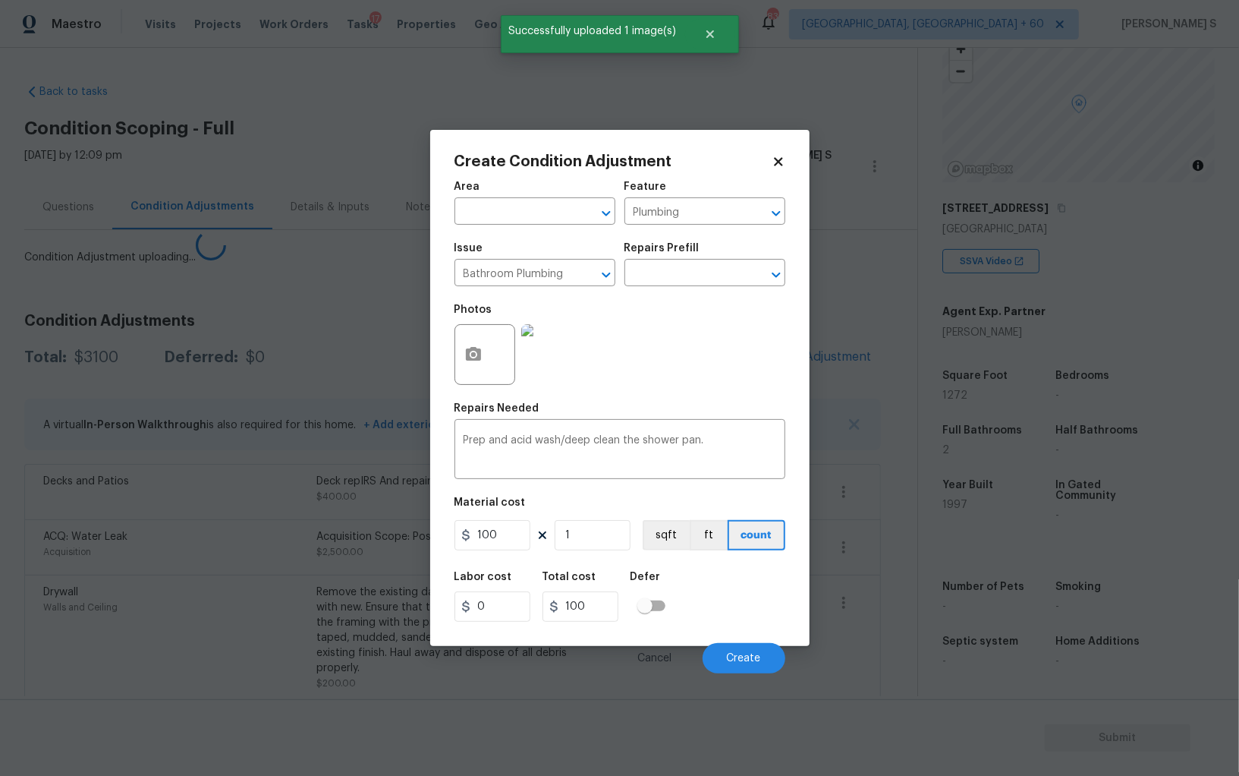
click at [169, 539] on body "Maestro Visits Projects Work Orders Tasks 17 Properties Geo Assignments 839 Alb…" at bounding box center [619, 388] width 1239 height 776
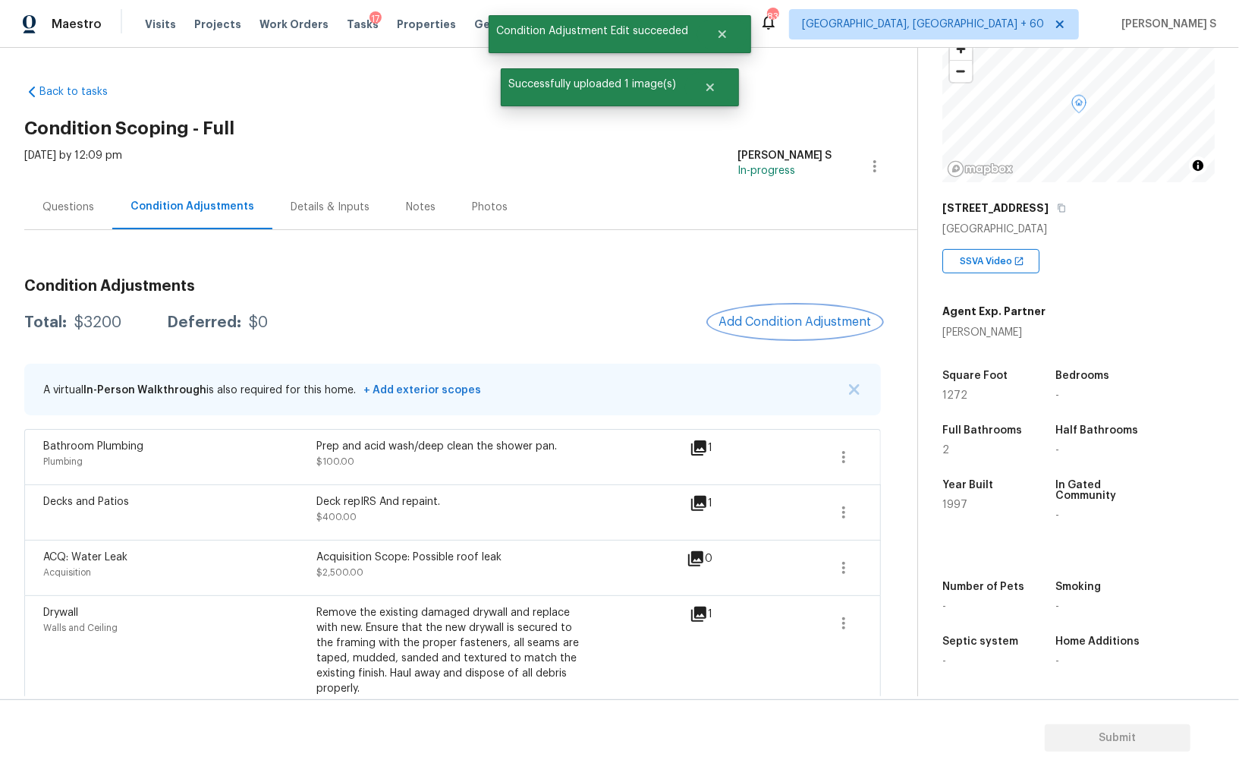
click at [817, 321] on span "Add Condition Adjustment" at bounding box center [795, 322] width 153 height 14
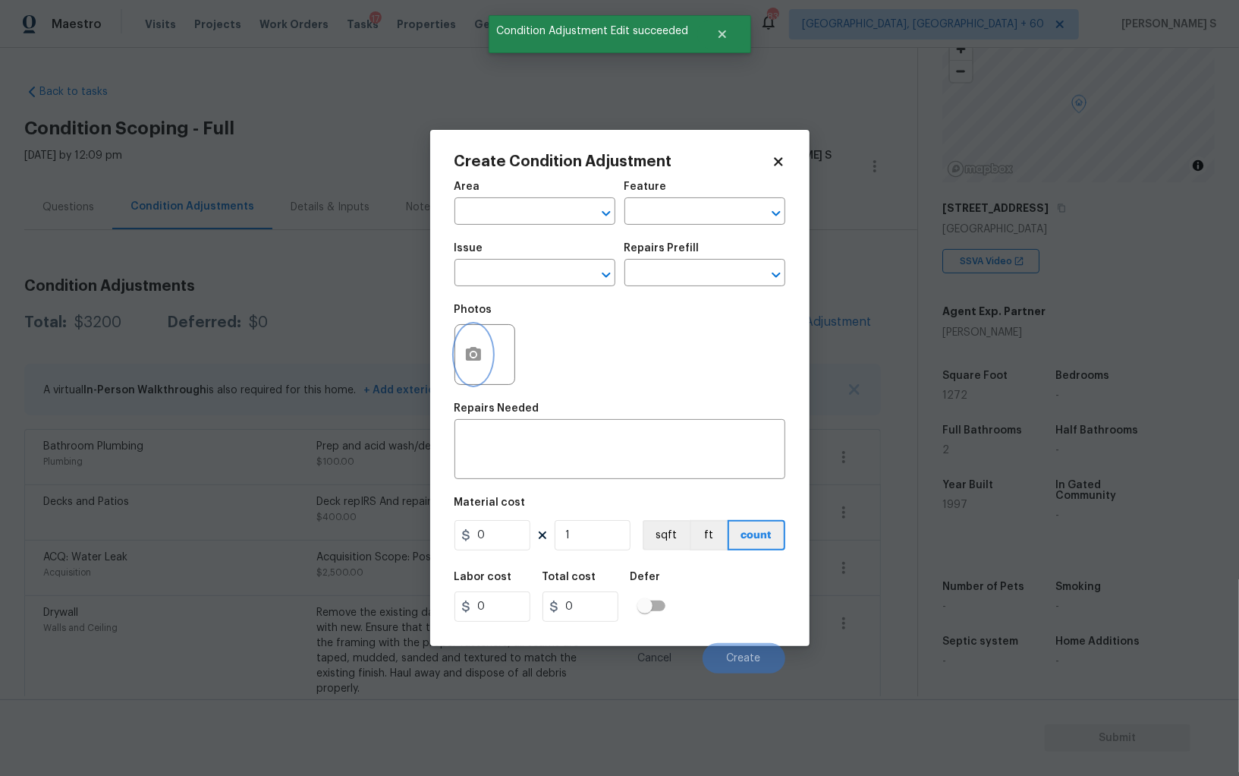
click at [486, 354] on button "button" at bounding box center [473, 354] width 36 height 59
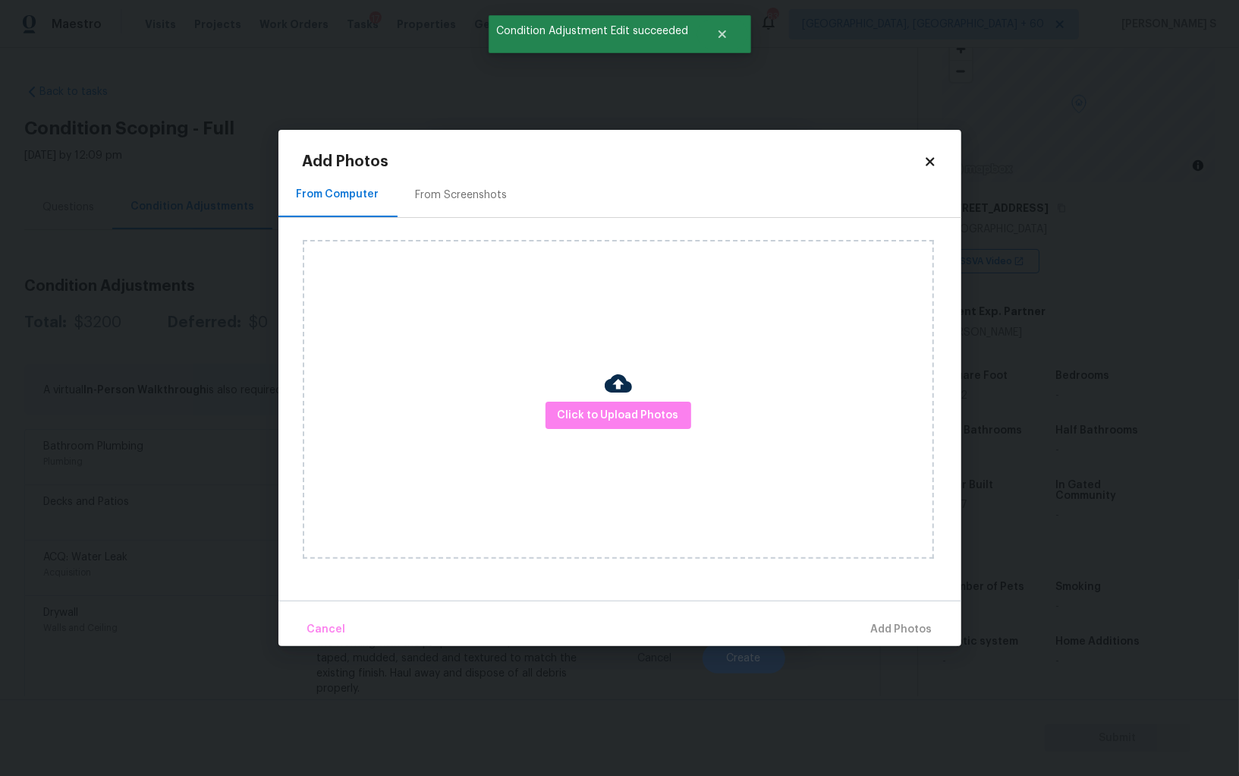
click at [439, 186] on div "From Screenshots" at bounding box center [462, 194] width 128 height 45
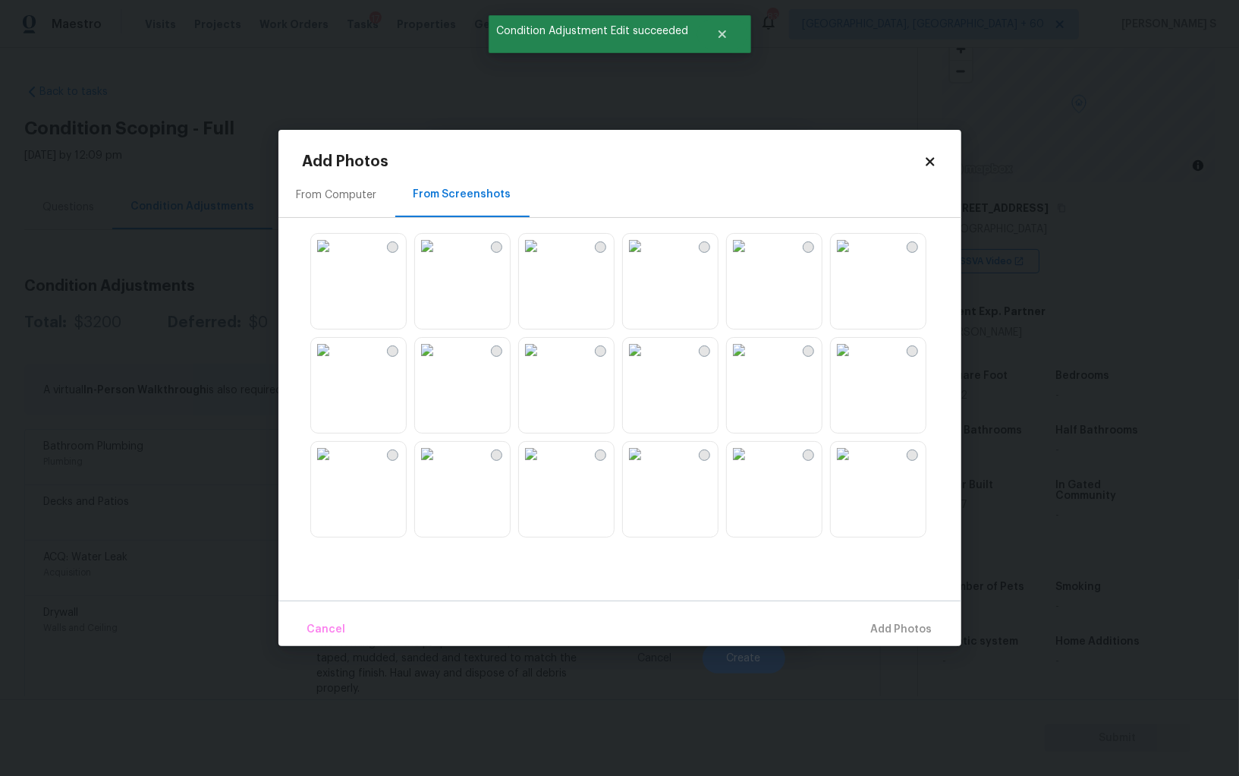
click at [855, 466] on img at bounding box center [843, 454] width 24 height 24
click at [647, 466] on img at bounding box center [635, 454] width 24 height 24
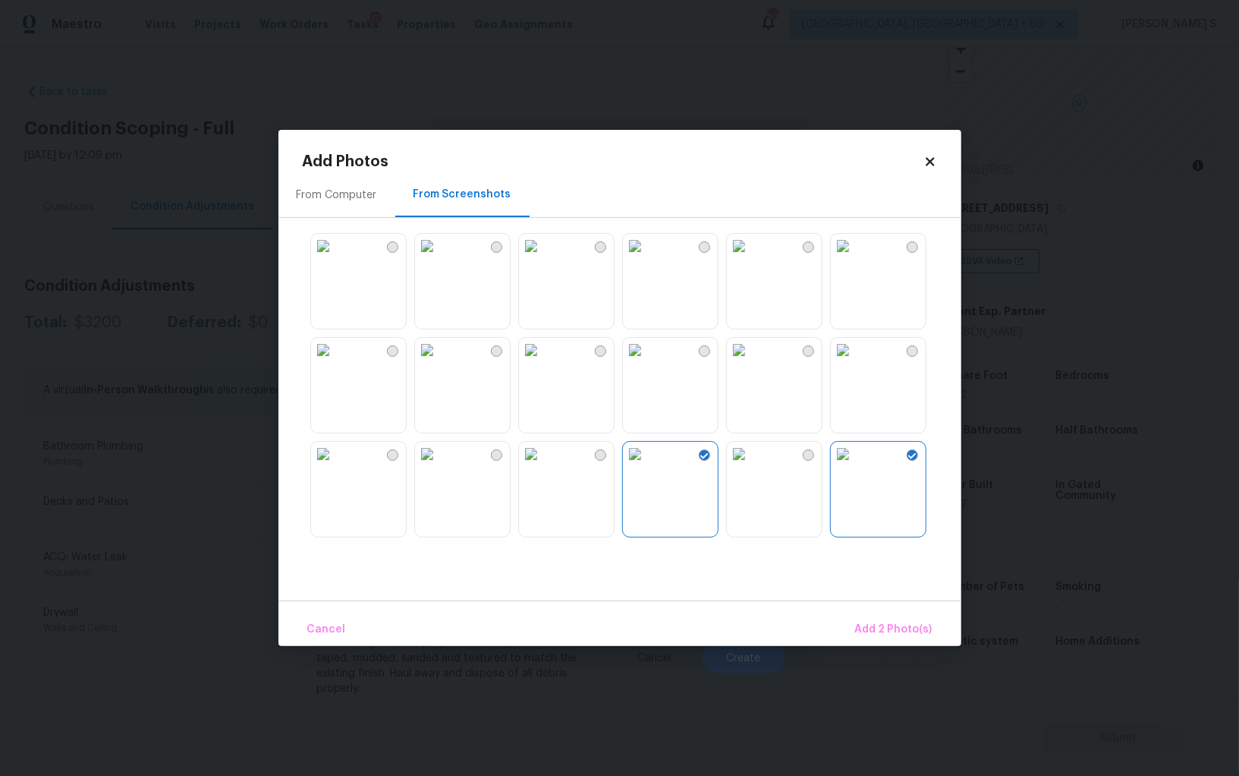
click at [647, 258] on img at bounding box center [635, 246] width 24 height 24
click at [855, 362] on img at bounding box center [843, 350] width 24 height 24
click at [880, 621] on span "Add 4 Photo(s)" at bounding box center [894, 629] width 78 height 19
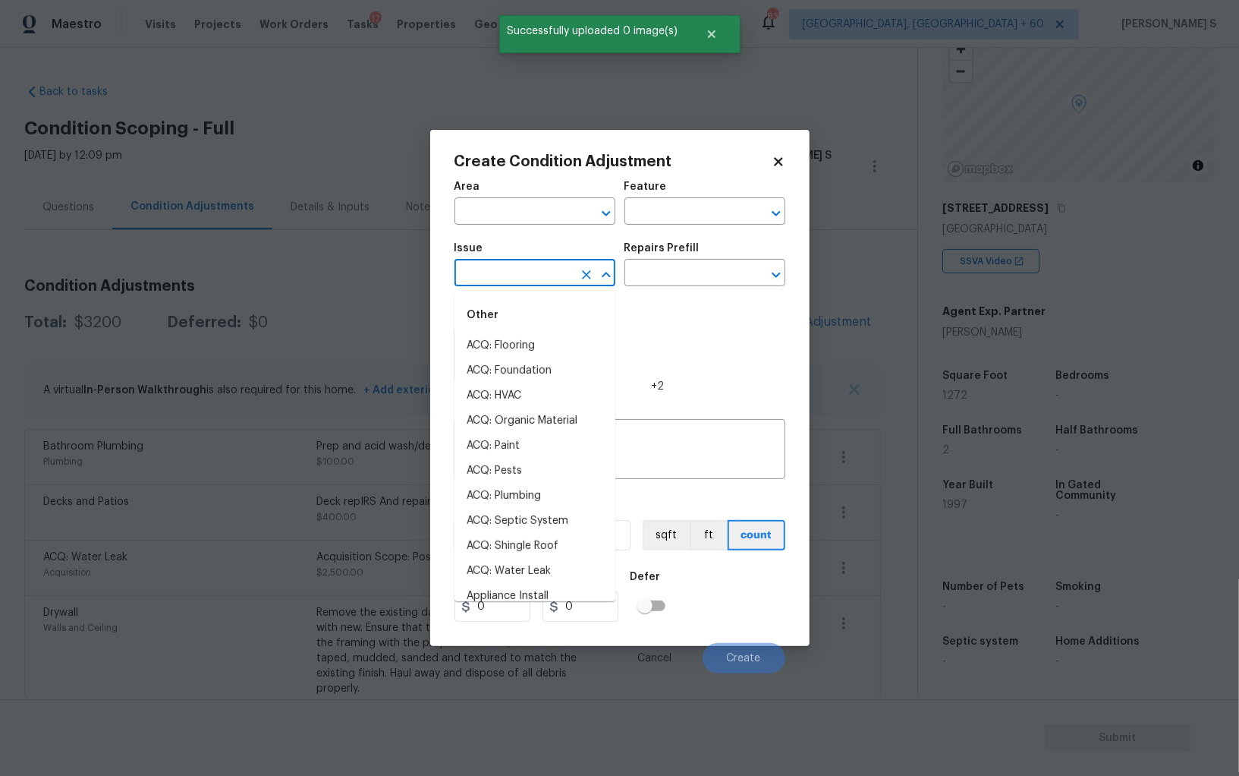
click at [541, 276] on input "text" at bounding box center [514, 275] width 118 height 24
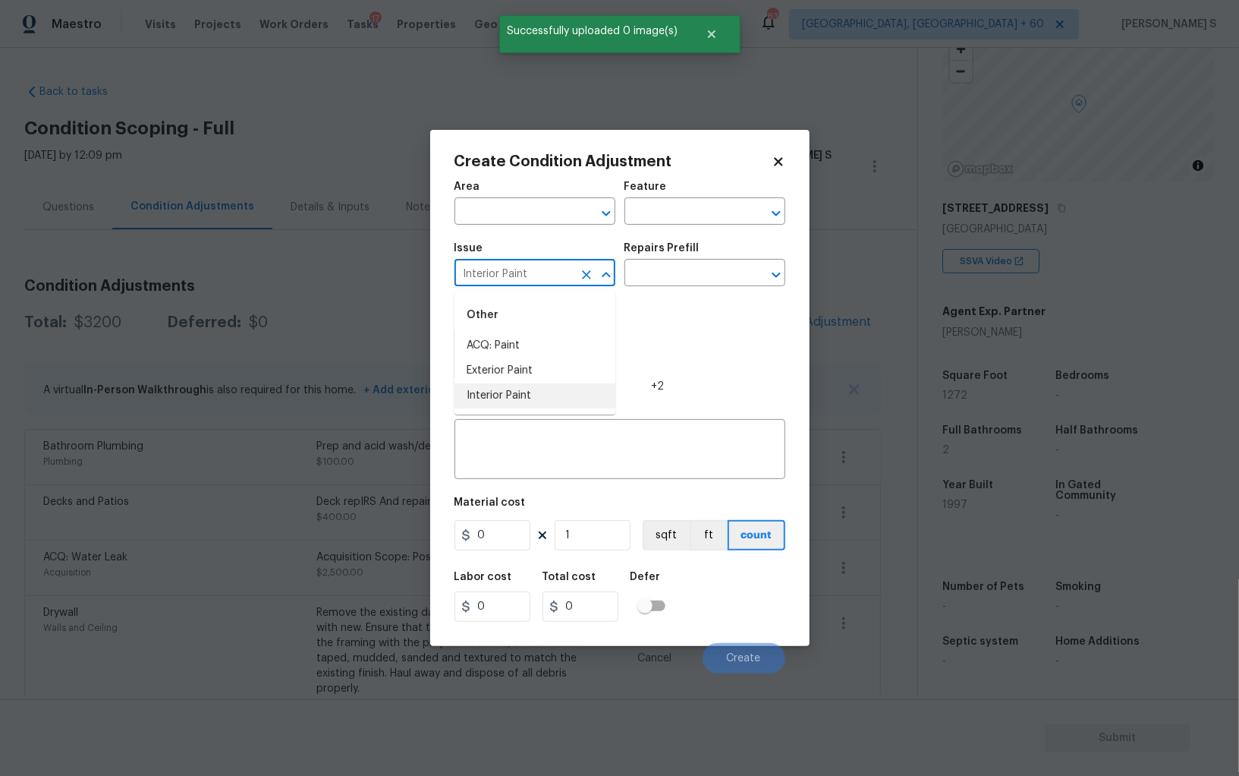
type input "Interior Paint"
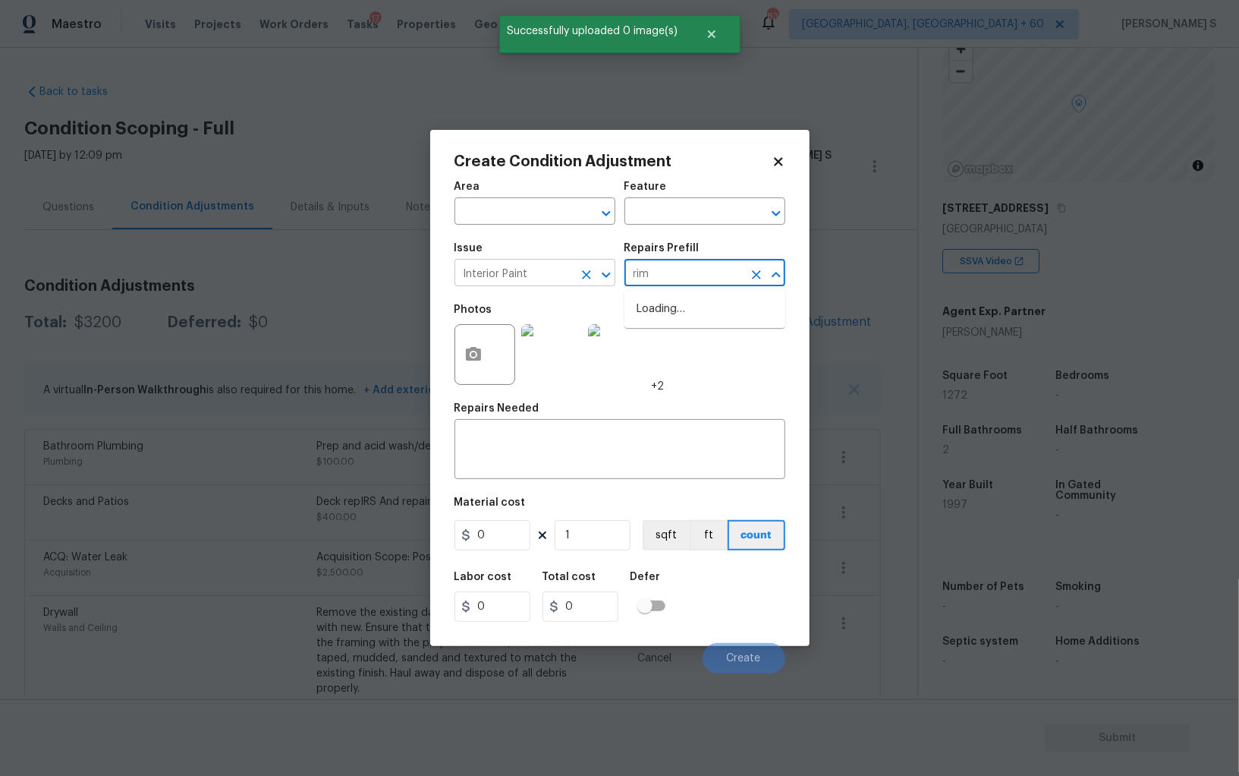
type input "rime"
type input "r"
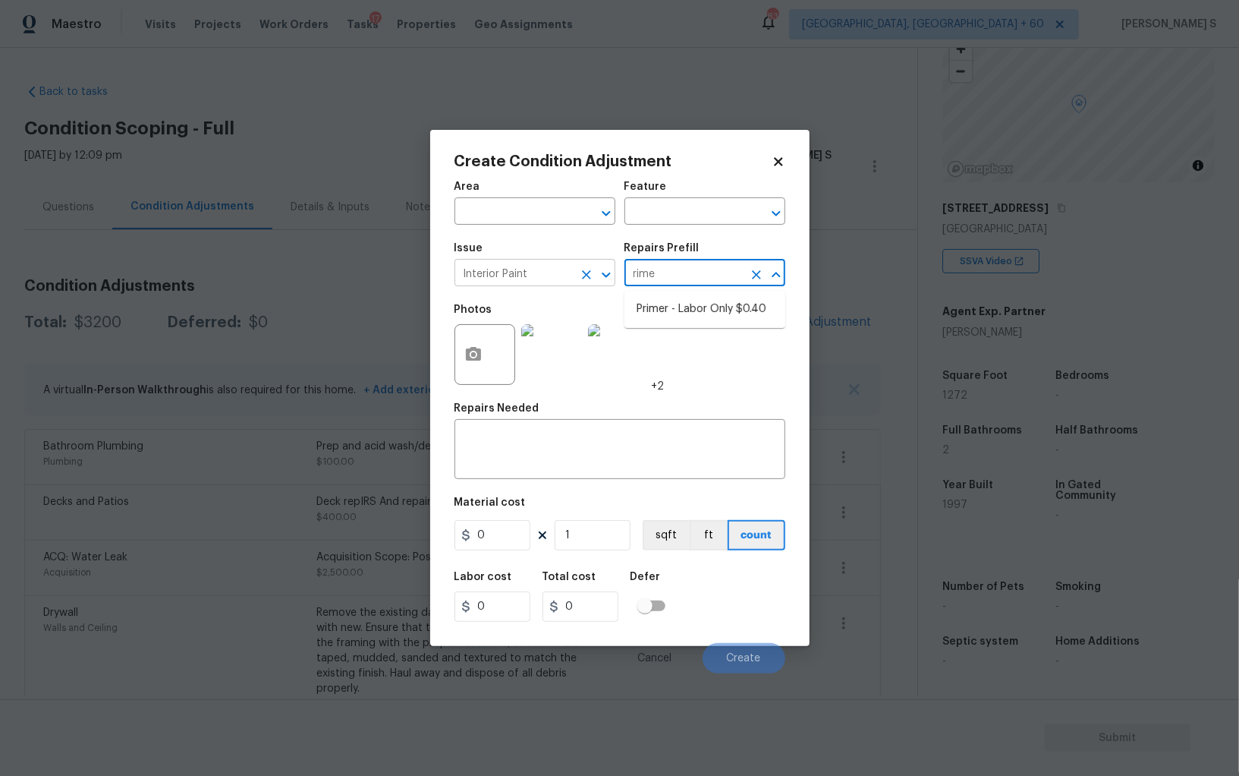
type input "rimer"
type input "Overall Paint"
type textarea "Interior primer - PRIMER PROVIDED BY OPENDOOR - All nails, screws, drywall anch…"
type input "0.4"
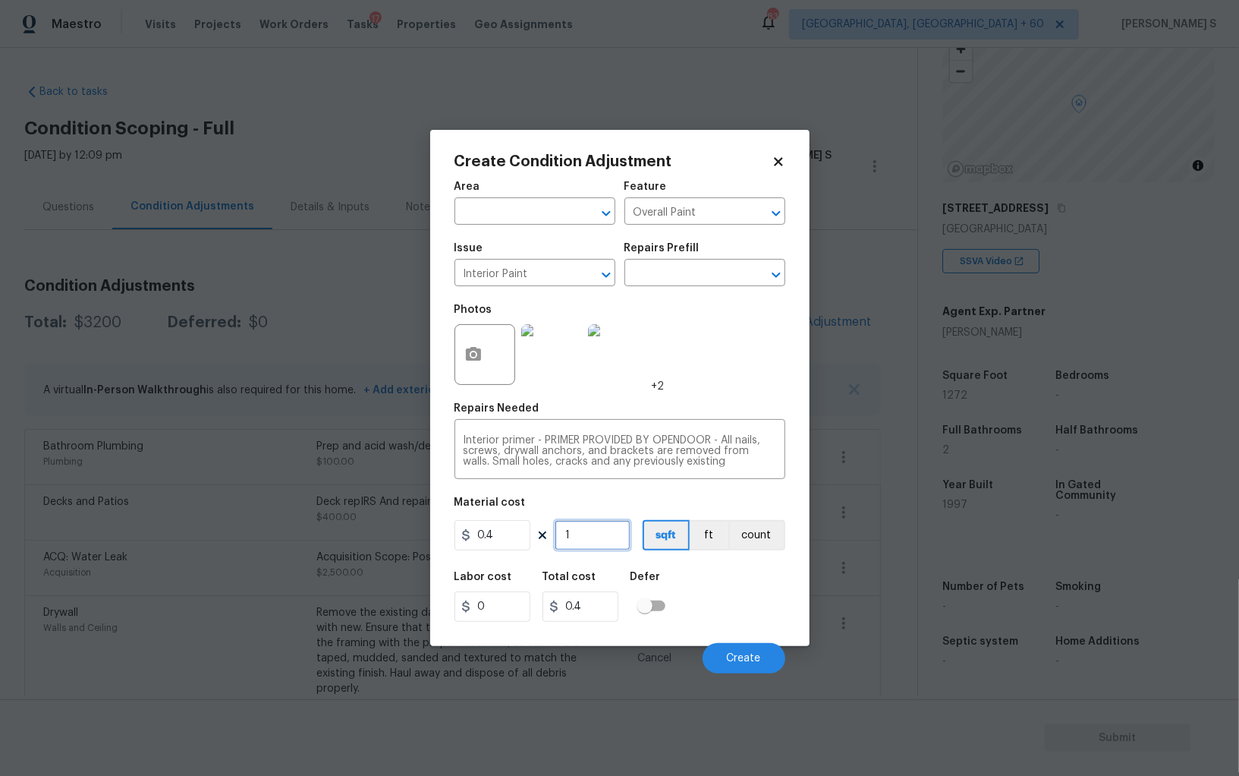
click at [598, 546] on input "1" at bounding box center [593, 535] width 76 height 30
type input "2"
type input "0.8"
type input "20"
type input "8"
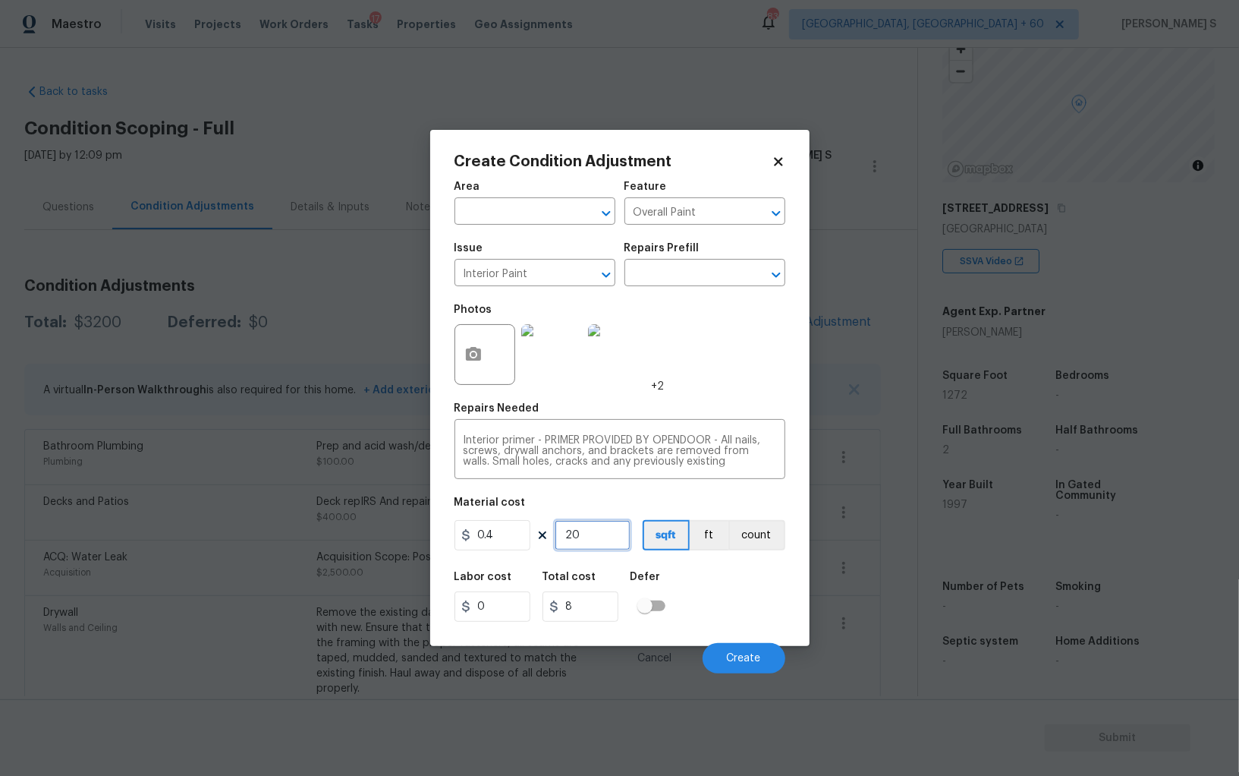
type input "200"
type input "80"
type input "1"
type input "0.4"
type input "10"
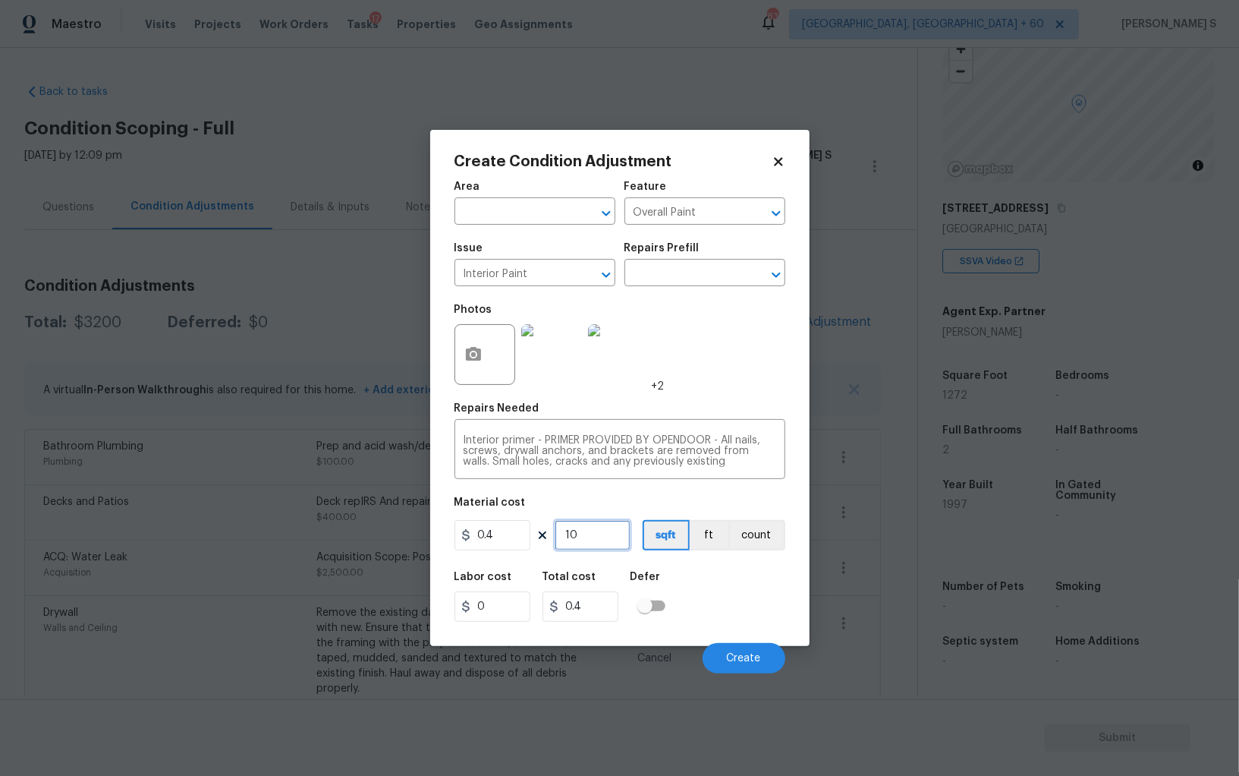
type input "4"
type input "100"
type input "40"
type input "1000"
type input "400"
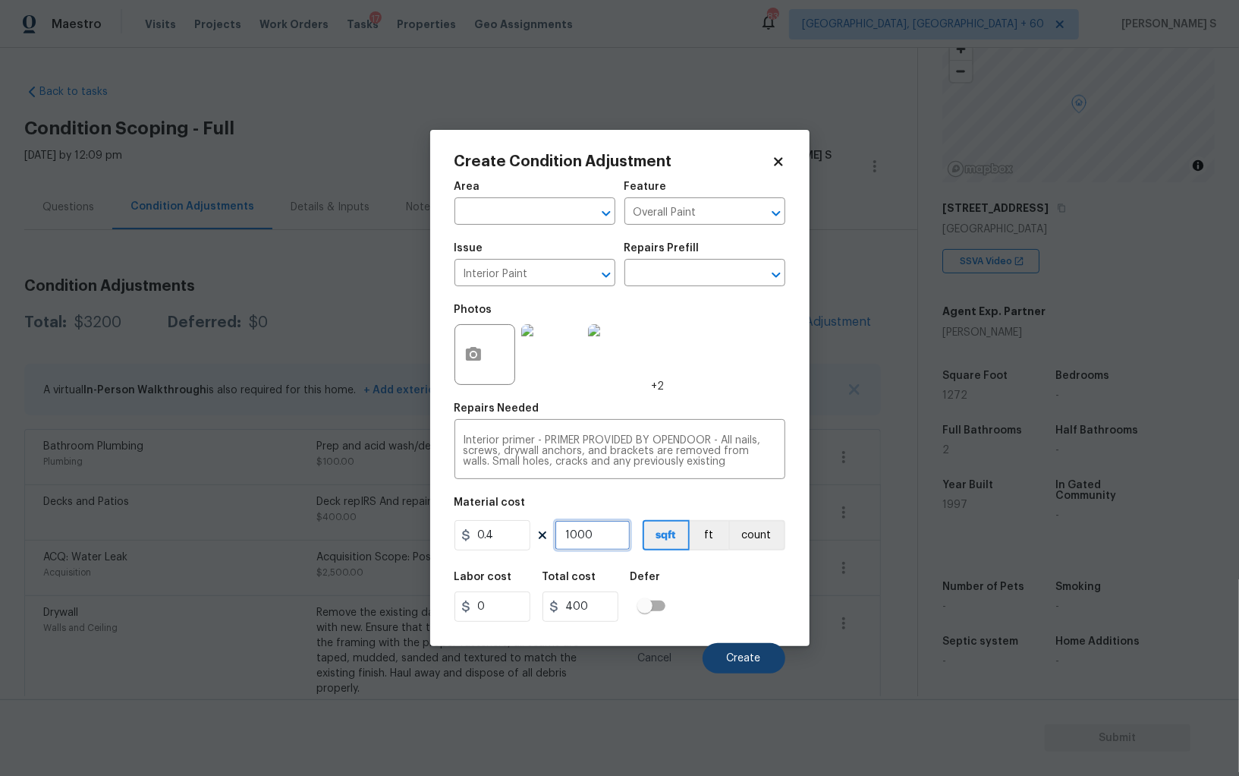
type input "1000"
click at [737, 653] on button "Create" at bounding box center [744, 658] width 83 height 30
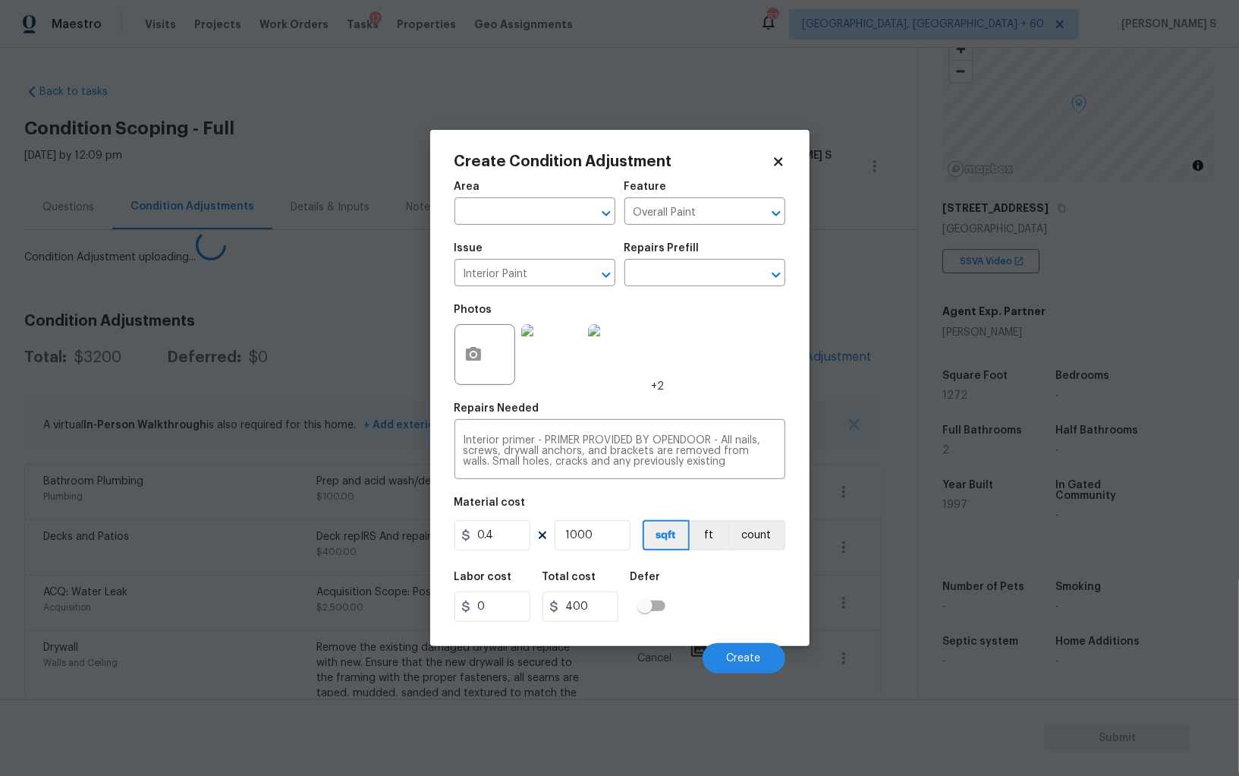
click at [206, 580] on body "Maestro Visits Projects Work Orders Tasks 17 Properties Geo Assignments 839 Alb…" at bounding box center [619, 388] width 1239 height 776
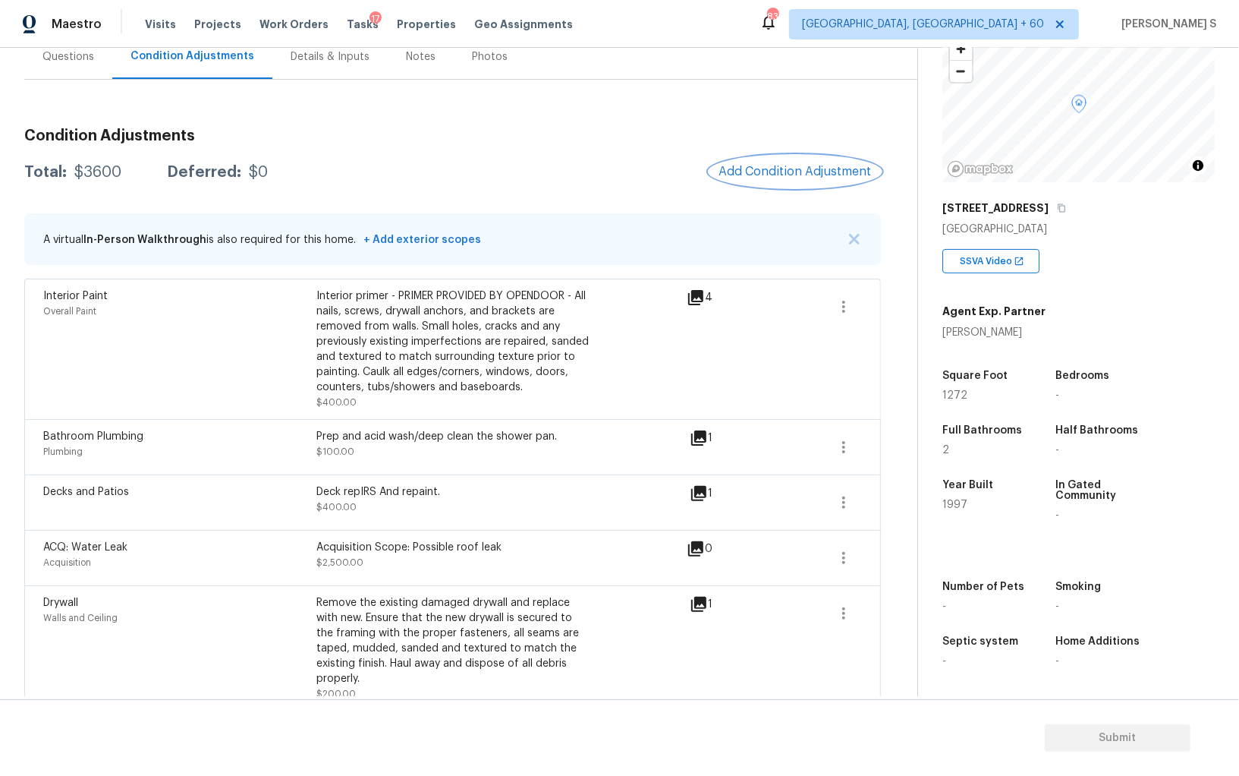
scroll to position [0, 0]
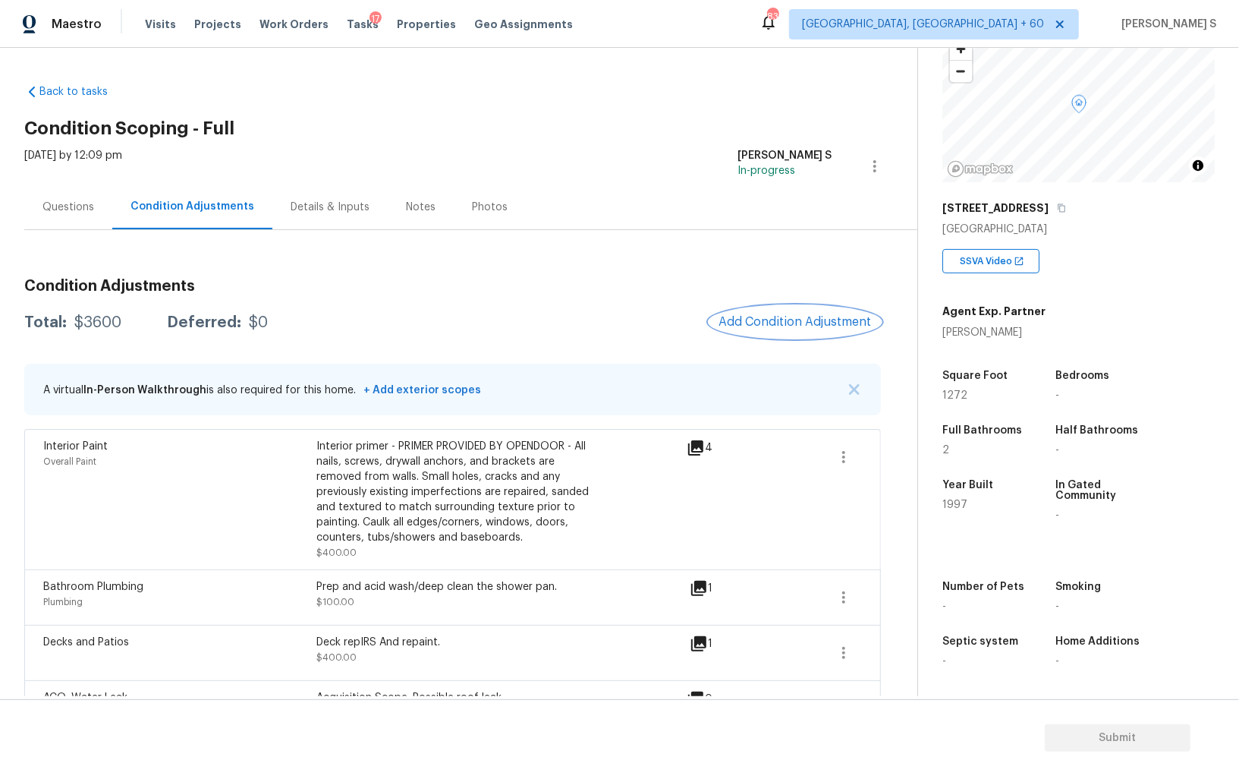
click at [760, 313] on button "Add Condition Adjustment" at bounding box center [796, 322] width 172 height 32
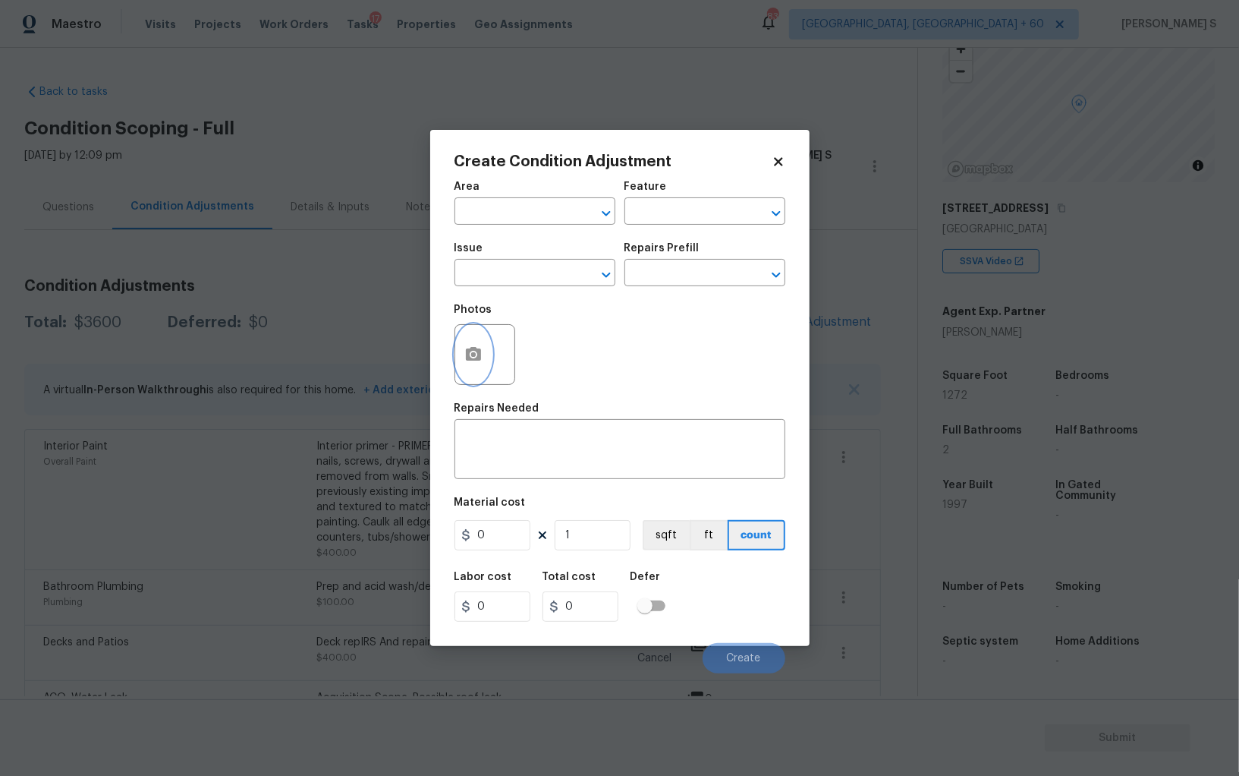
click at [486, 348] on button "button" at bounding box center [473, 354] width 36 height 59
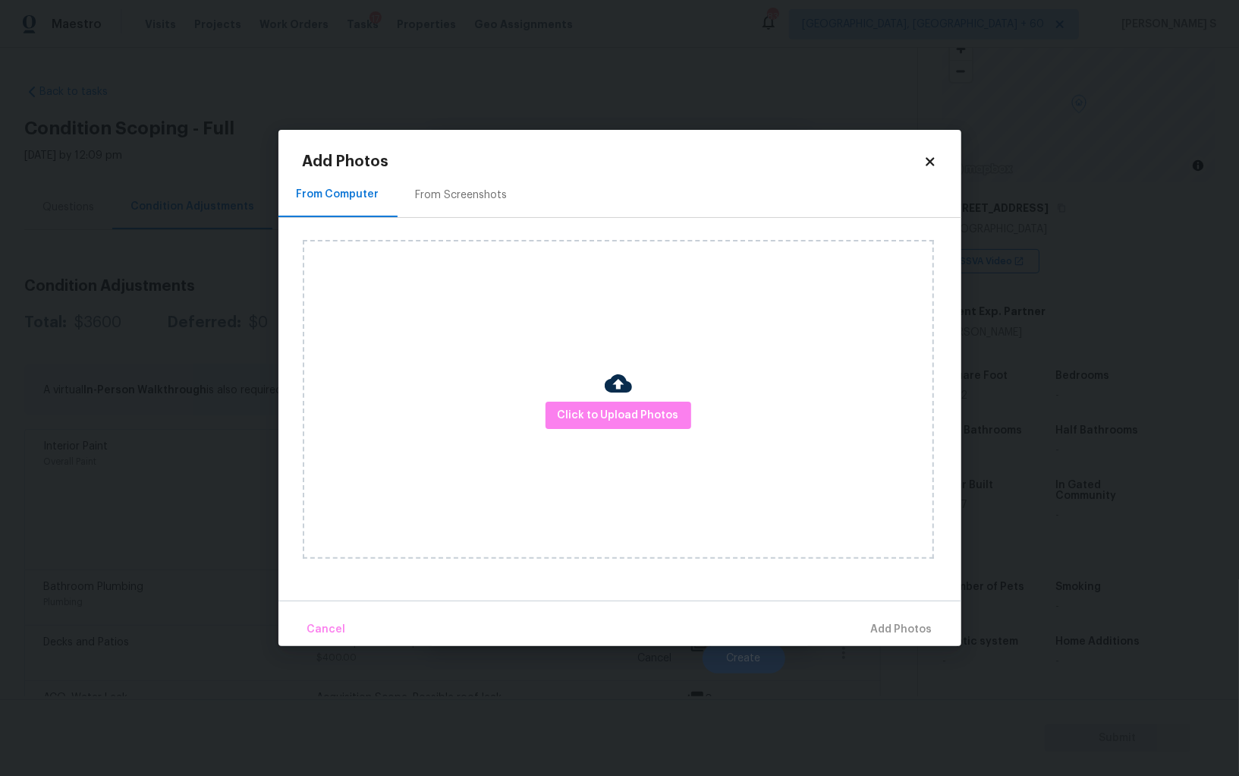
click at [486, 187] on div "From Screenshots" at bounding box center [462, 194] width 92 height 15
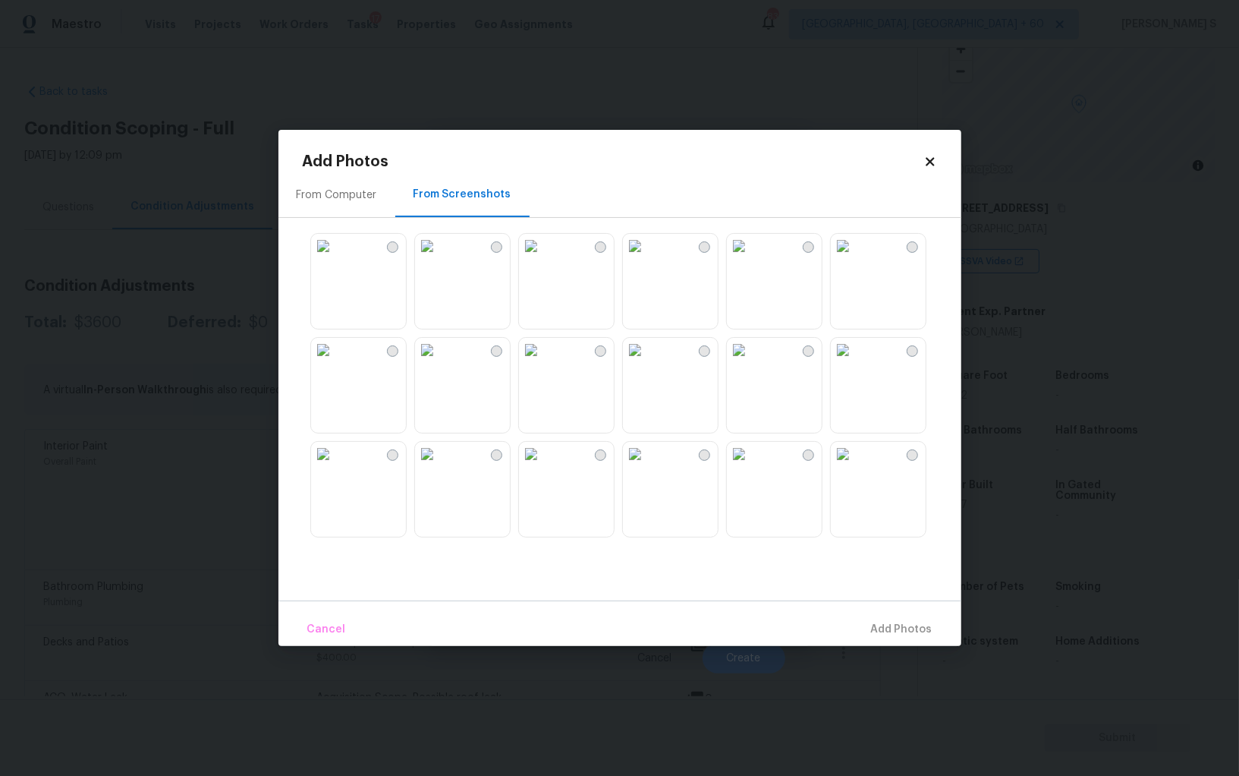
click at [647, 258] on img at bounding box center [635, 246] width 24 height 24
click at [542, 258] on img at bounding box center [531, 246] width 24 height 24
click at [439, 362] on img at bounding box center [427, 350] width 24 height 24
click at [335, 362] on img at bounding box center [323, 350] width 24 height 24
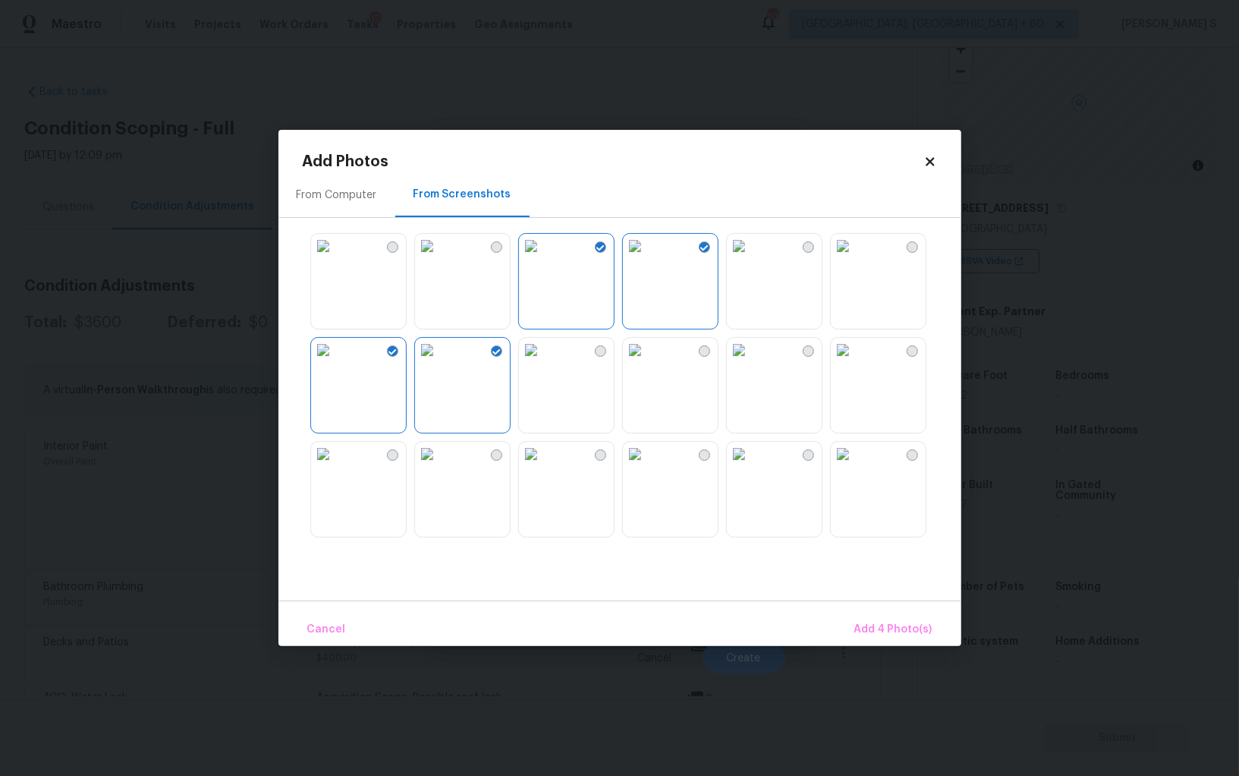
drag, startPoint x: 864, startPoint y: 401, endPoint x: 863, endPoint y: 455, distance: 53.9
click at [855, 362] on img at bounding box center [843, 350] width 24 height 24
click at [855, 466] on img at bounding box center [843, 454] width 24 height 24
click at [647, 466] on img at bounding box center [635, 454] width 24 height 24
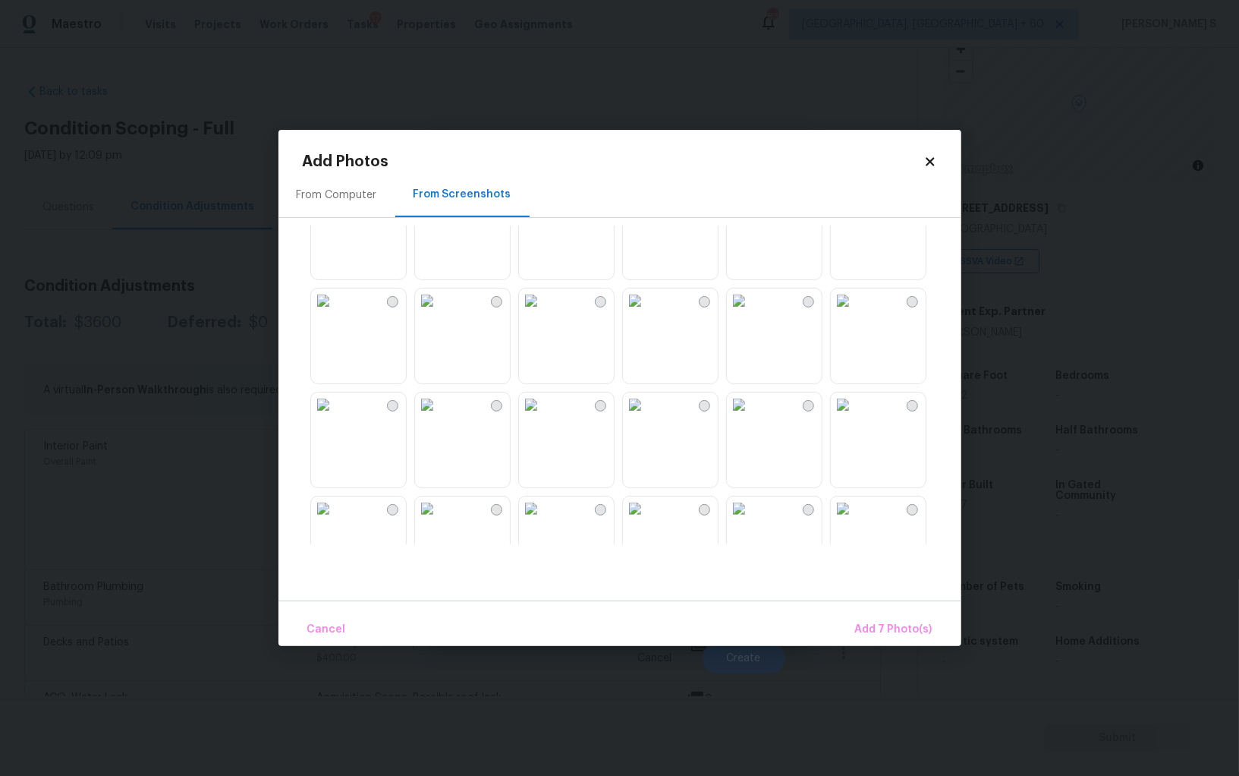
click at [647, 313] on img at bounding box center [635, 300] width 24 height 24
click at [543, 313] on img at bounding box center [531, 300] width 24 height 24
click at [891, 623] on span "Add 9 Photo(s)" at bounding box center [893, 629] width 77 height 19
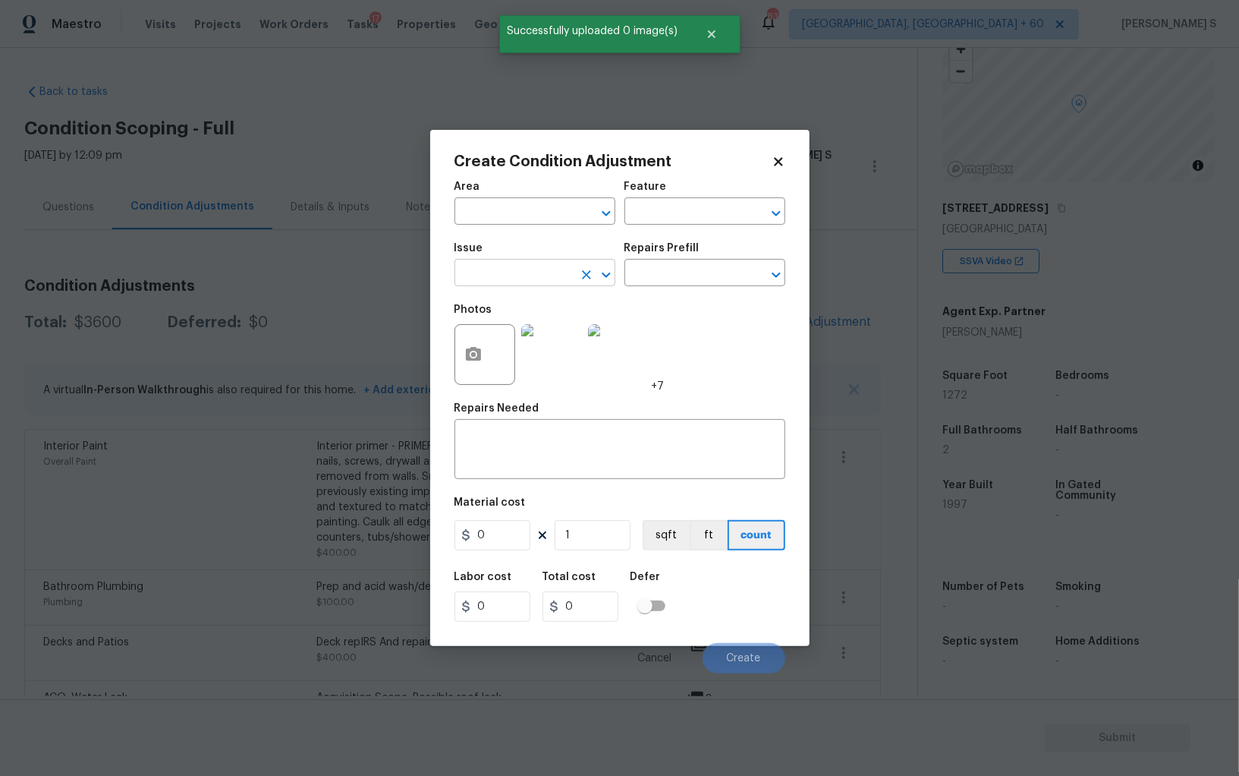
click at [543, 277] on input "text" at bounding box center [514, 275] width 118 height 24
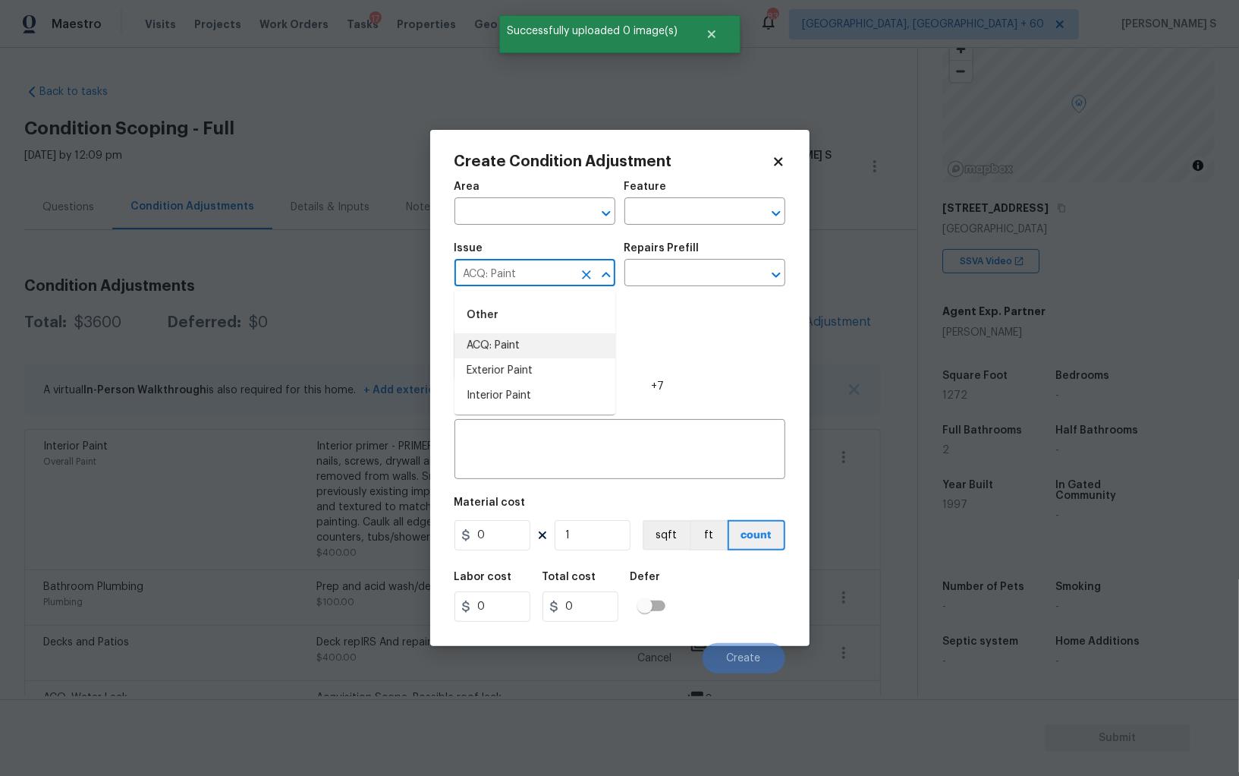
type input "ACQ: Paint"
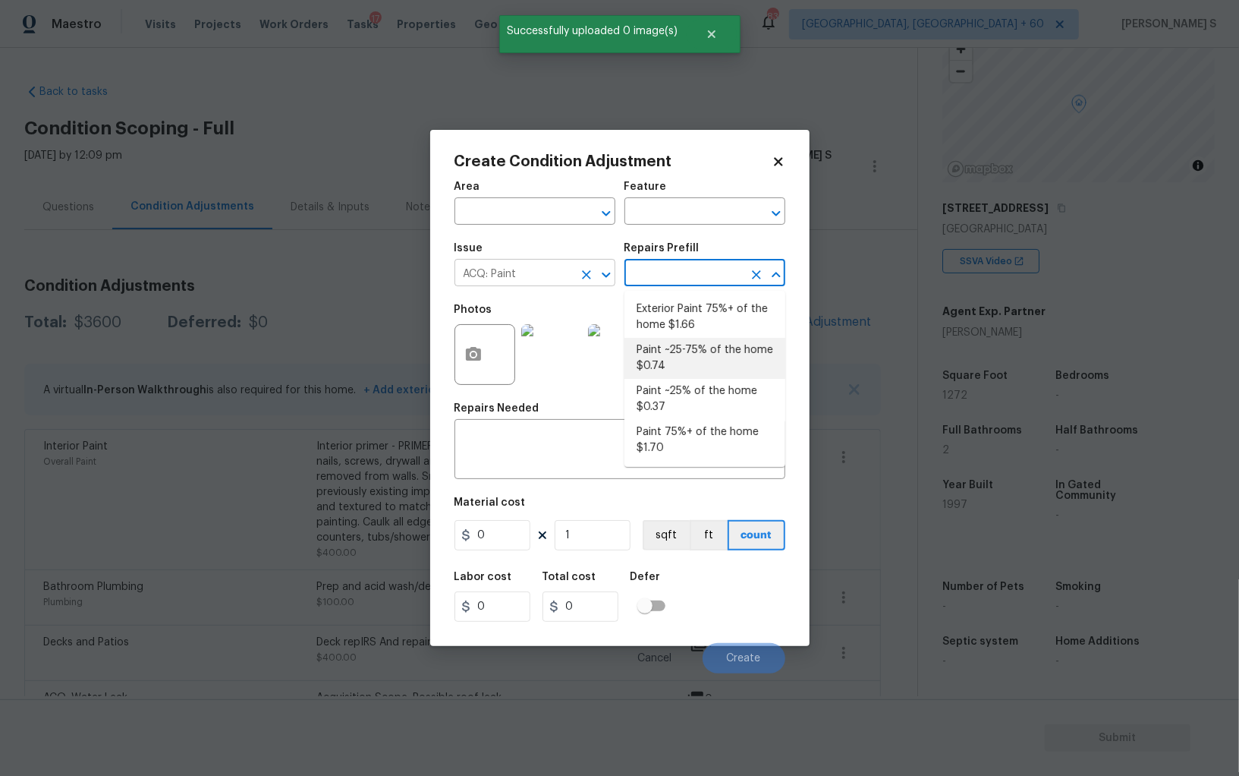
type input "Acquisition"
type textarea "Acquisition Scope: ~25 - 75% of the home needs interior paint"
type input "0.74"
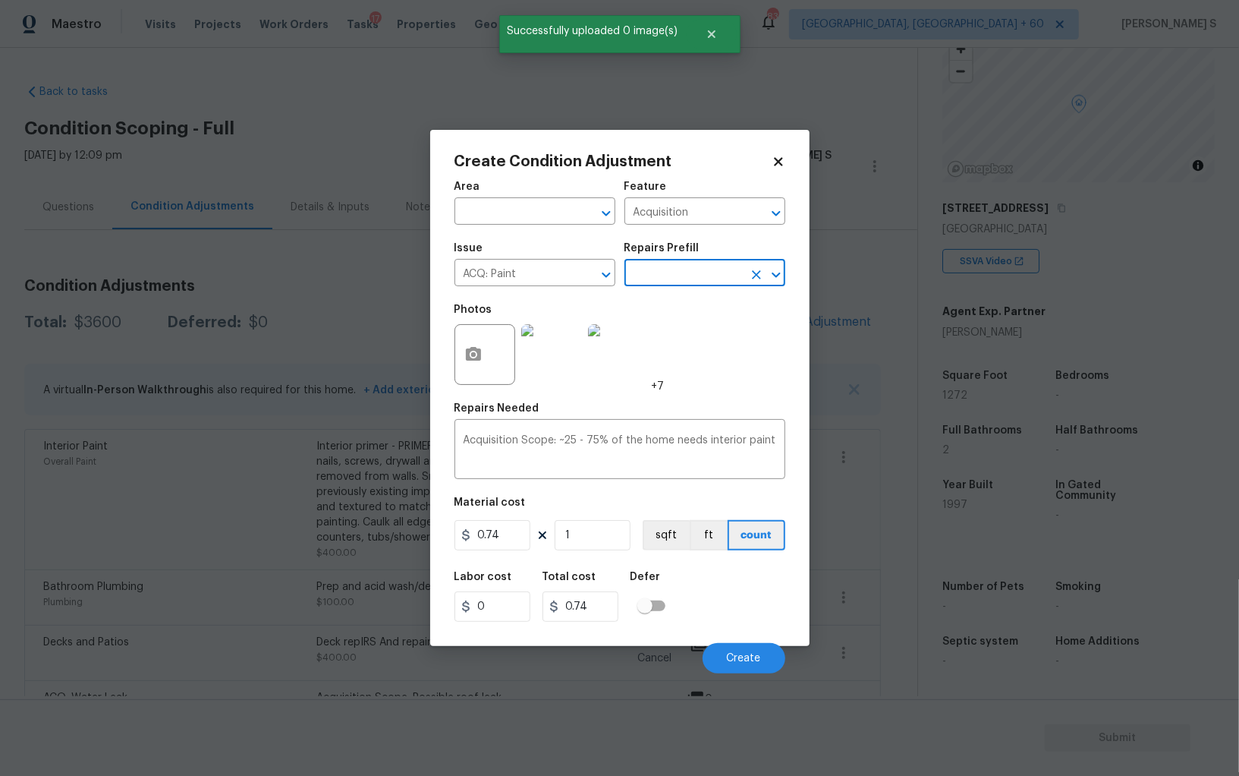
click at [619, 507] on div "Material cost" at bounding box center [620, 507] width 331 height 20
click at [609, 532] on input "1" at bounding box center [593, 535] width 76 height 30
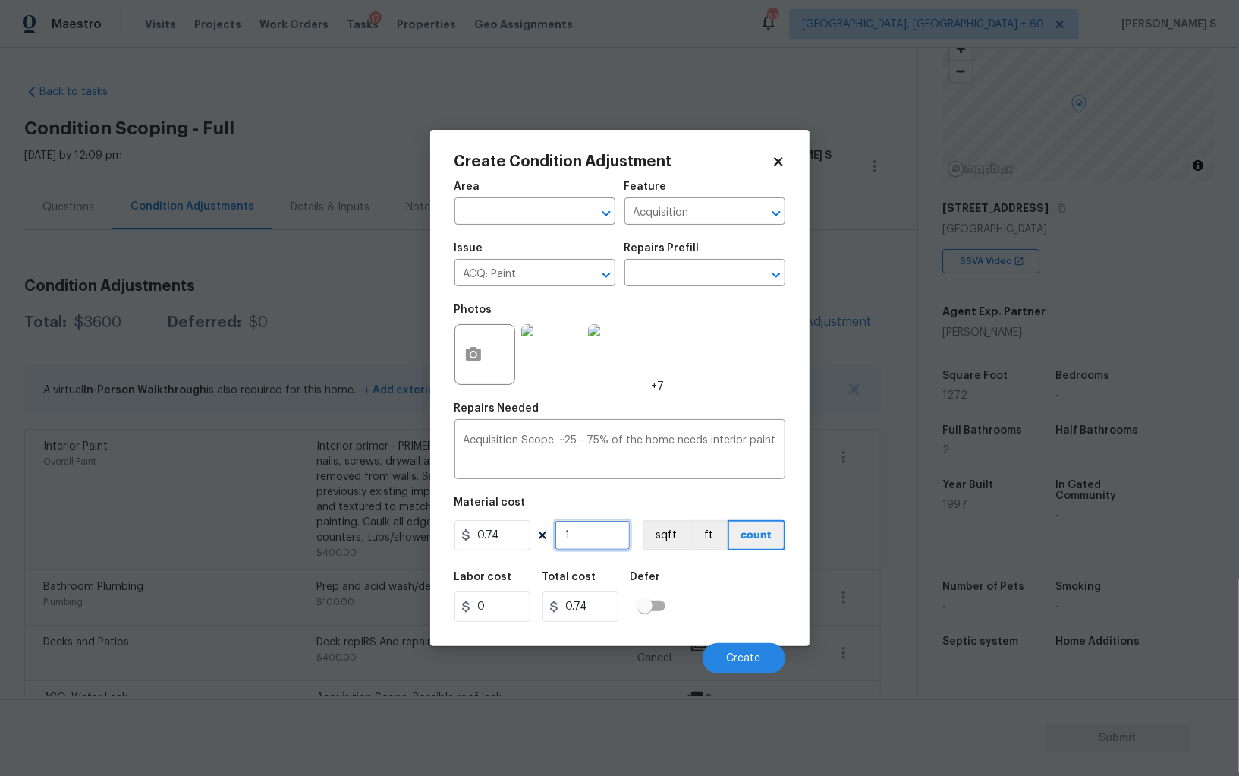
paste input "text"
type input "12"
type input "8.88"
type input "127"
type input "93.98"
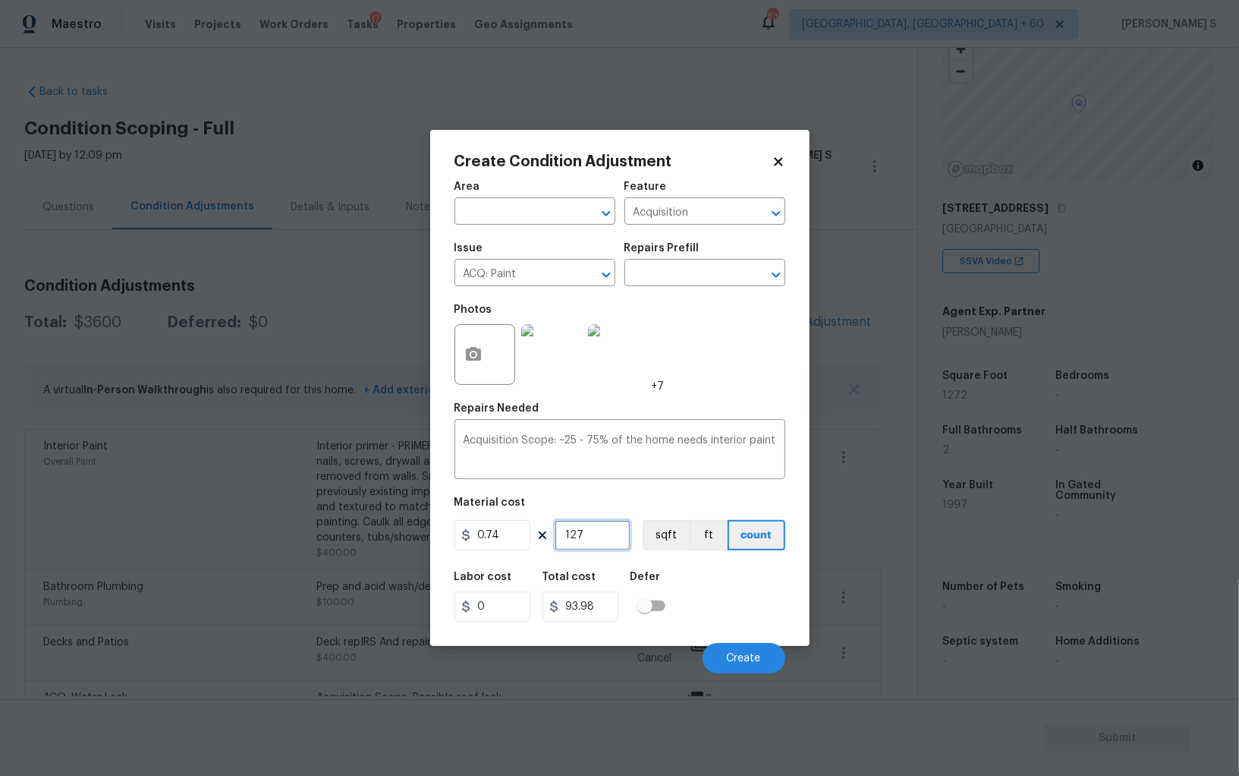
type input "1272"
type input "941.28"
type input "1272"
click at [662, 534] on button "sqft" at bounding box center [666, 535] width 47 height 30
click at [682, 578] on div "Labor cost 0 Total cost 941.28 Defer" at bounding box center [620, 596] width 331 height 68
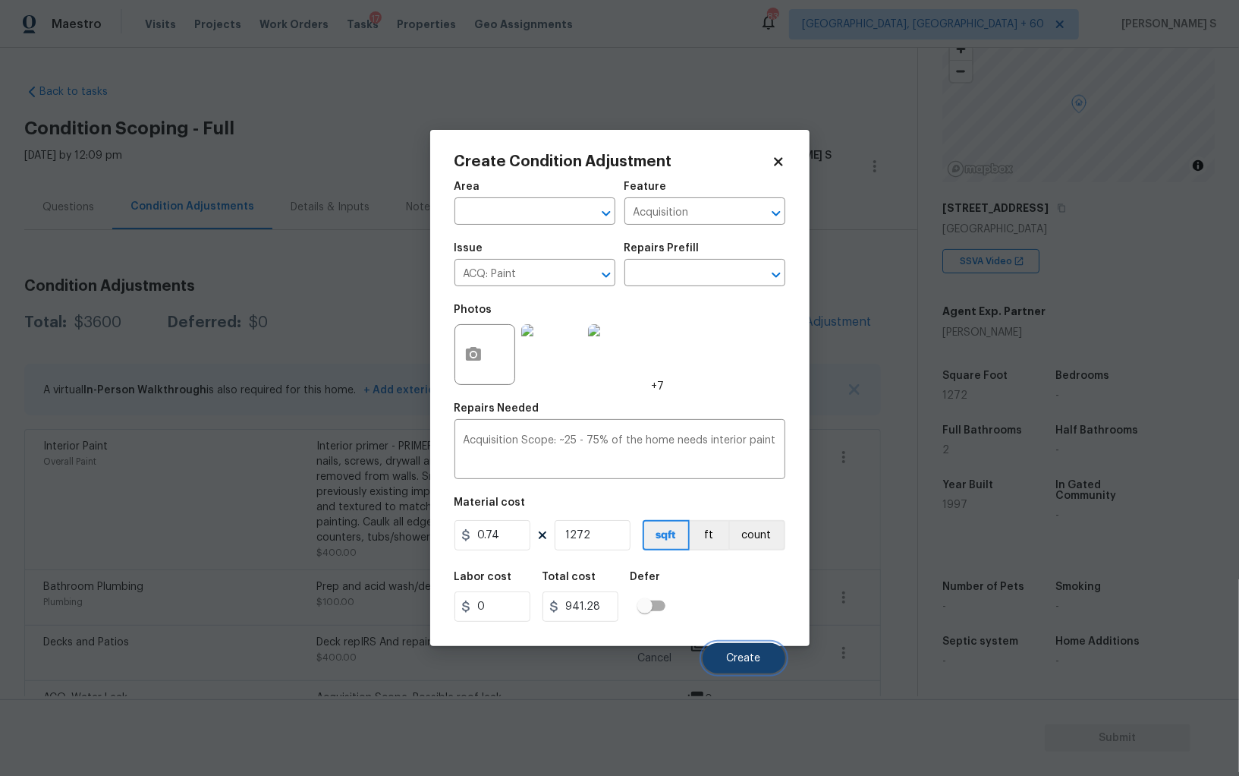
click at [734, 647] on button "Create" at bounding box center [744, 658] width 83 height 30
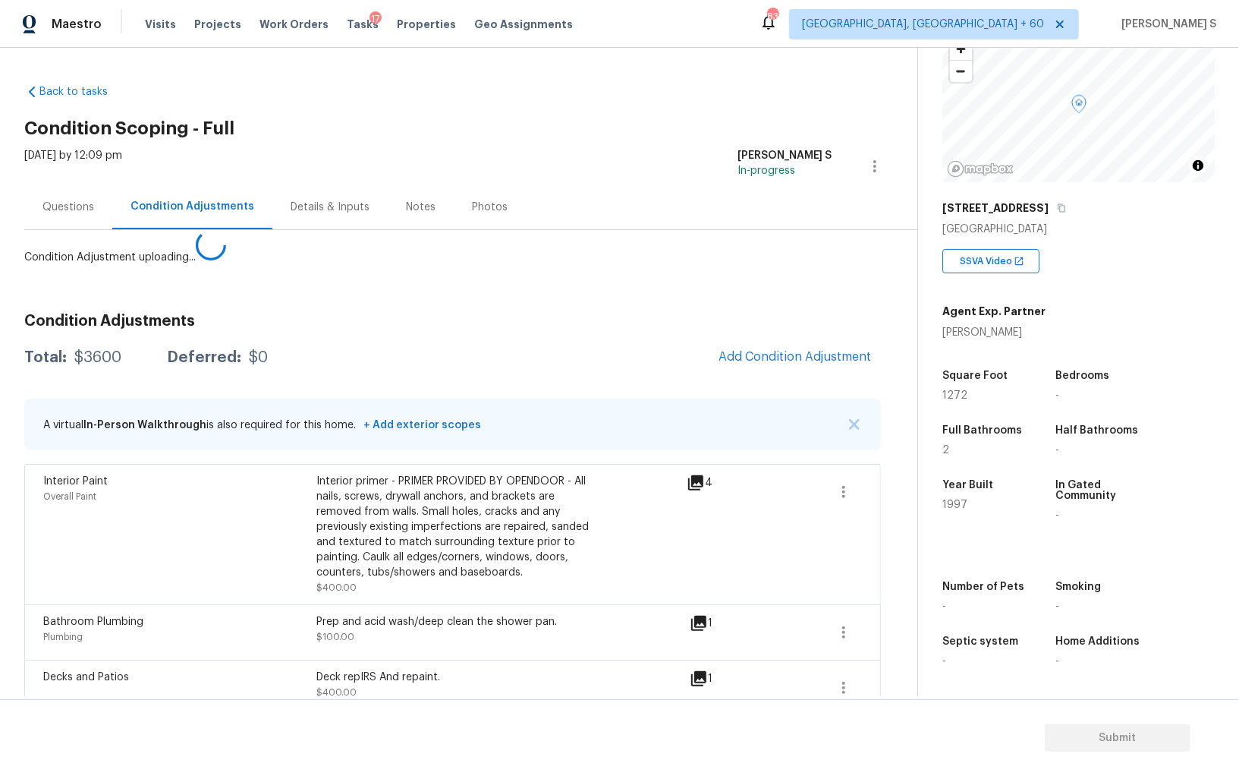
click at [295, 534] on body "Maestro Visits Projects Work Orders Tasks 17 Properties Geo Assignments 839 Alb…" at bounding box center [619, 388] width 1239 height 776
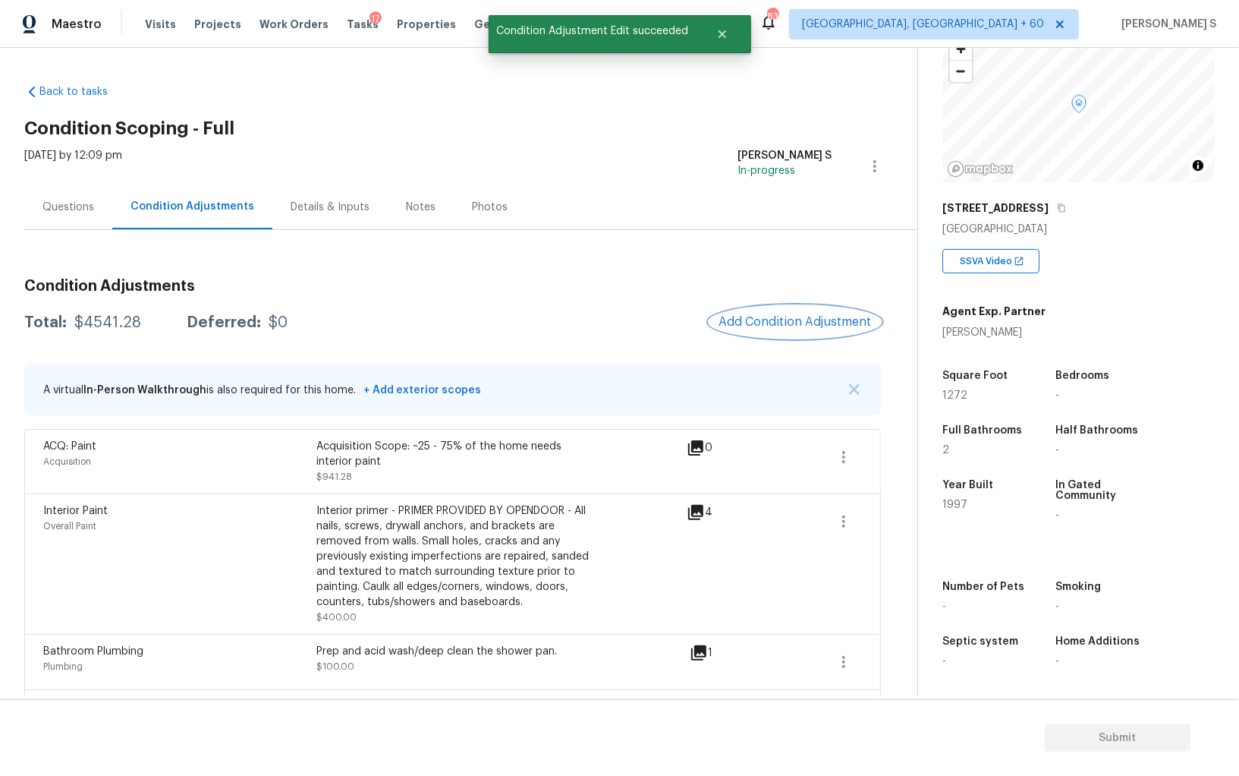
click at [814, 315] on span "Add Condition Adjustment" at bounding box center [795, 322] width 153 height 14
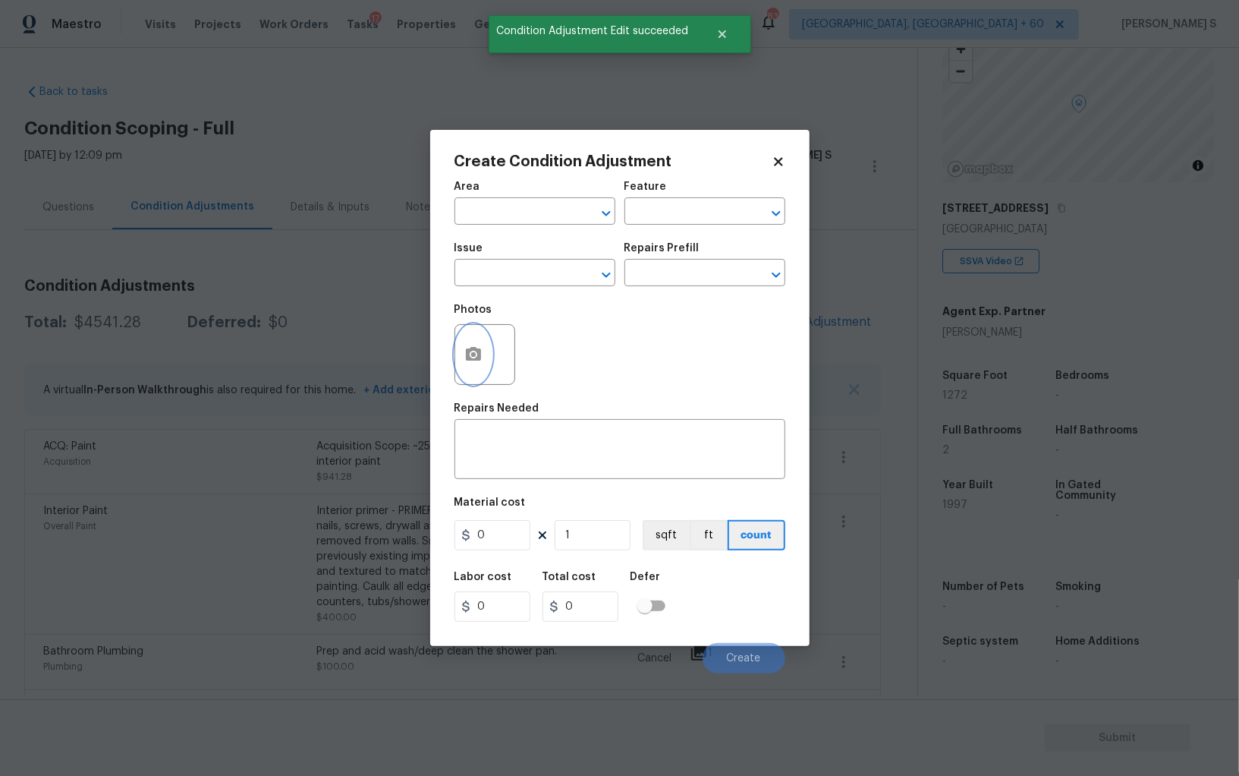
click at [468, 357] on icon "button" at bounding box center [473, 354] width 15 height 14
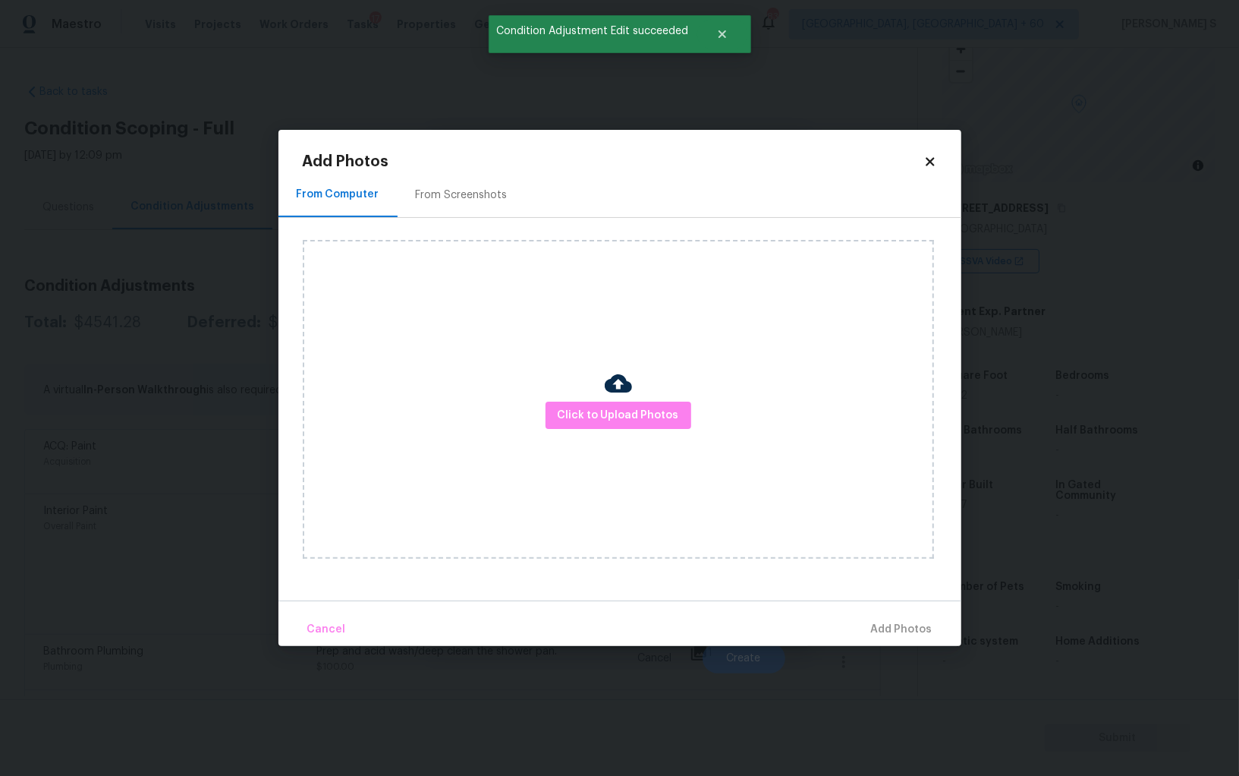
click at [462, 182] on div "From Screenshots" at bounding box center [462, 194] width 128 height 45
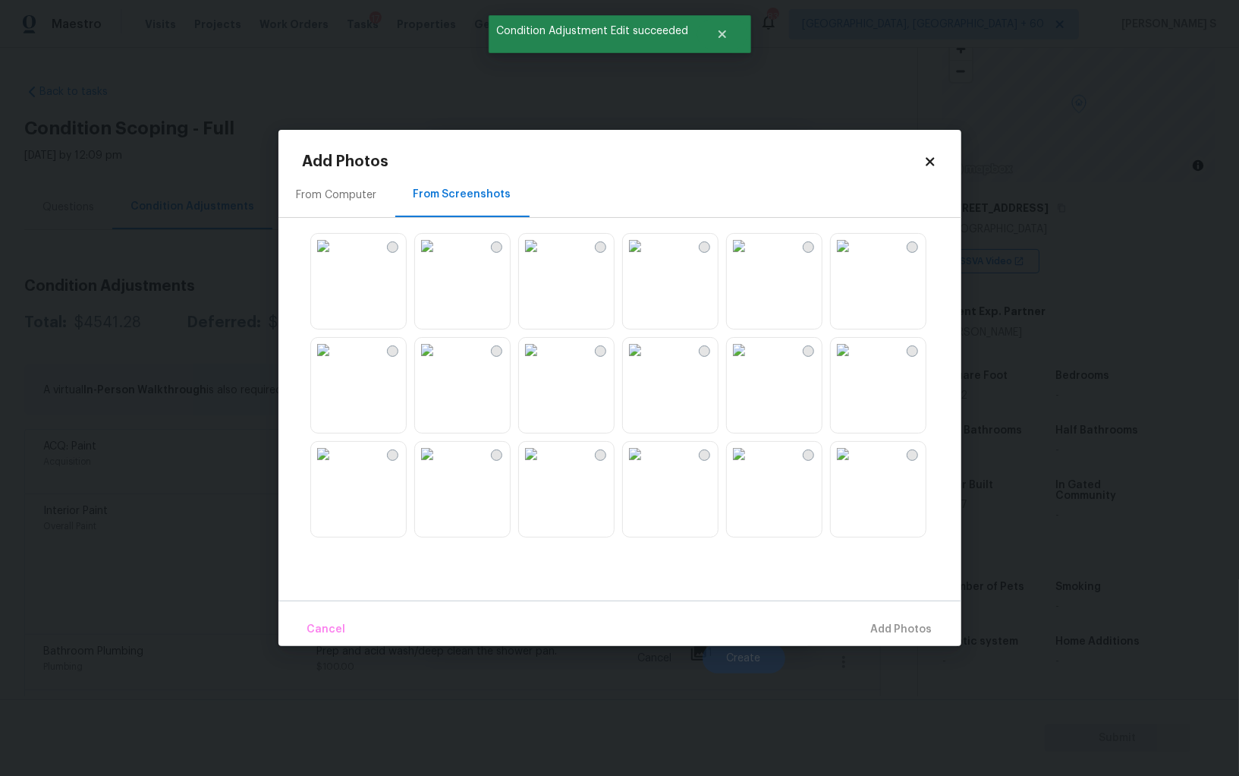
click at [543, 258] on img at bounding box center [531, 246] width 24 height 24
click at [644, 258] on img at bounding box center [635, 246] width 24 height 24
drag, startPoint x: 344, startPoint y: 263, endPoint x: 342, endPoint y: 341, distance: 78.2
click at [335, 258] on img at bounding box center [323, 246] width 24 height 24
click at [335, 362] on img at bounding box center [323, 350] width 24 height 24
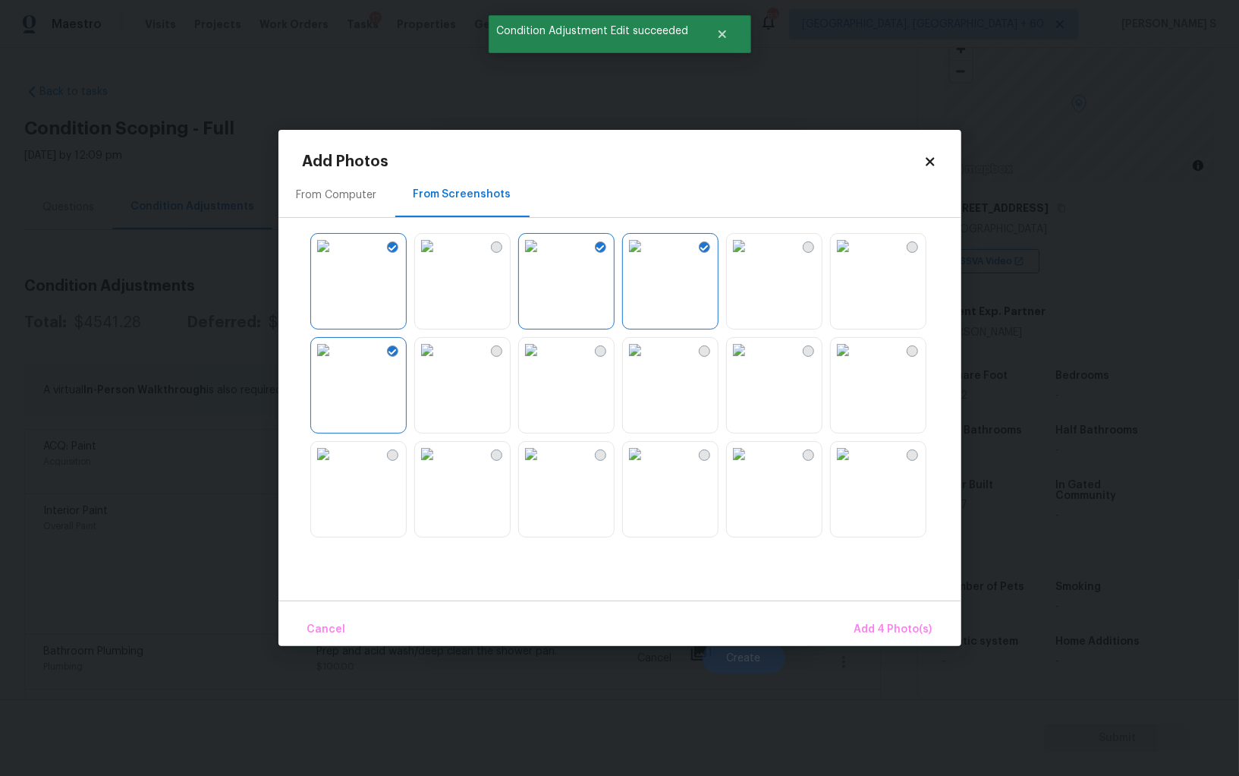
scroll to position [228, 0]
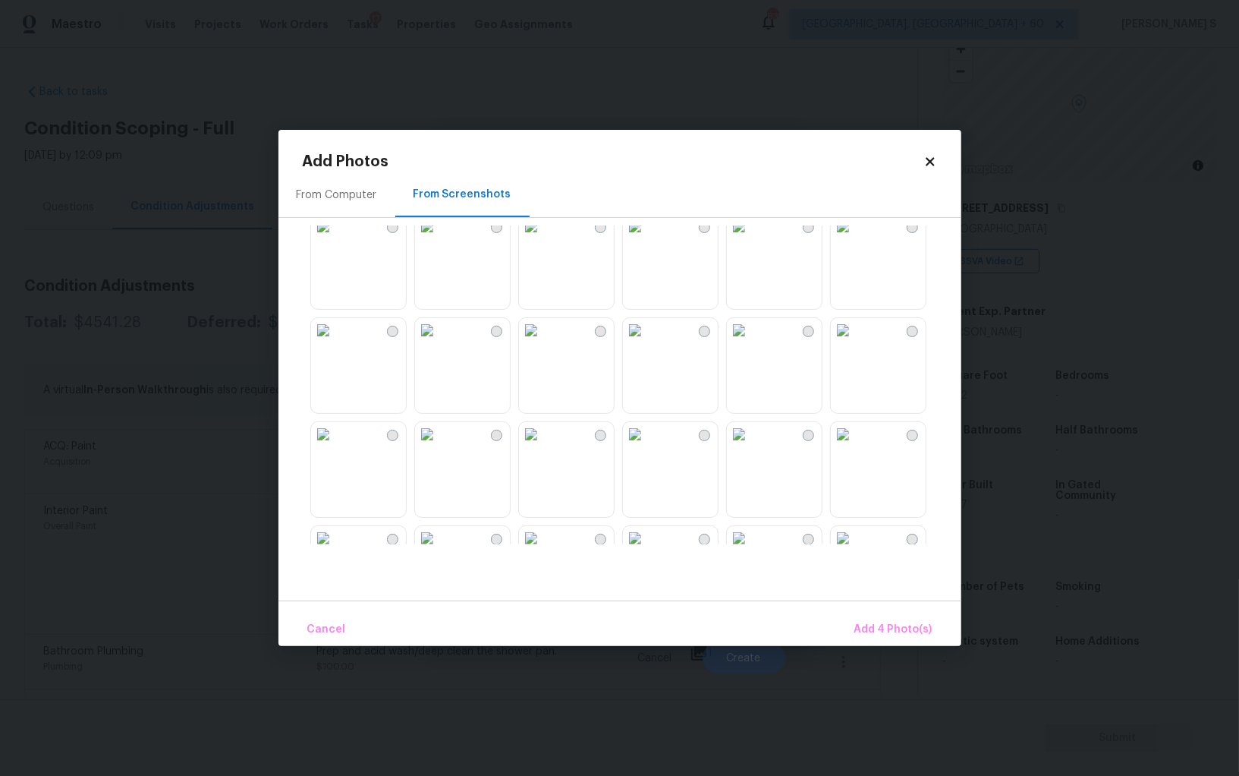
drag, startPoint x: 657, startPoint y: 281, endPoint x: 657, endPoint y: 307, distance: 25.8
click at [647, 238] on img at bounding box center [635, 226] width 24 height 24
click at [543, 446] on img at bounding box center [531, 434] width 24 height 24
click at [439, 446] on img at bounding box center [427, 434] width 24 height 24
click at [647, 446] on img at bounding box center [635, 434] width 24 height 24
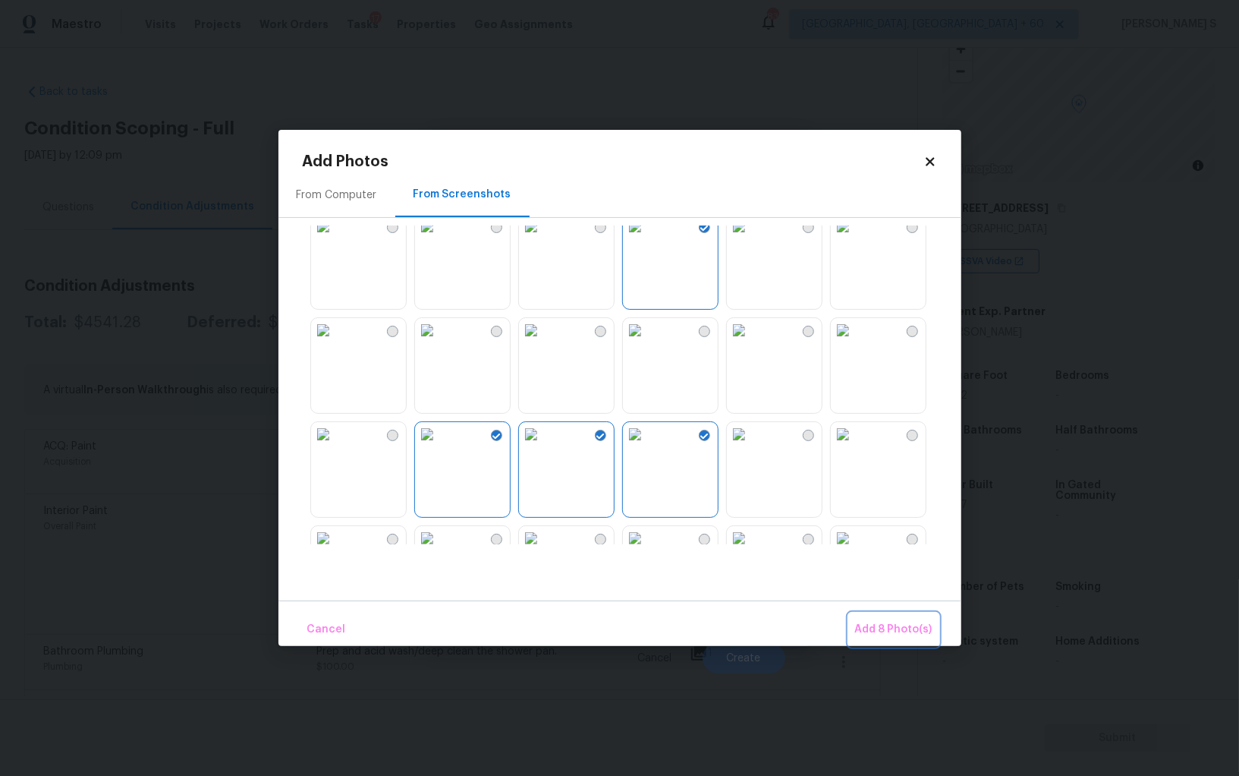
click at [927, 630] on span "Add 8 Photo(s)" at bounding box center [893, 629] width 77 height 19
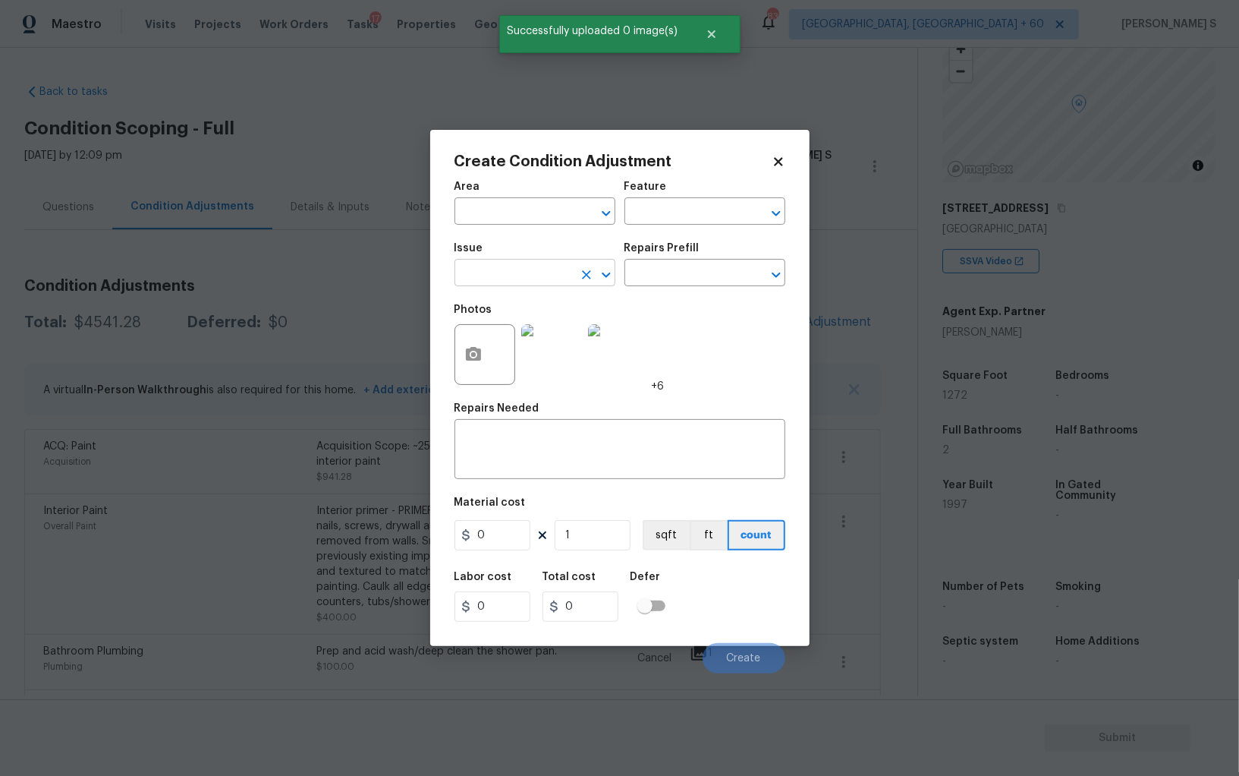
click at [486, 272] on input "text" at bounding box center [514, 275] width 118 height 24
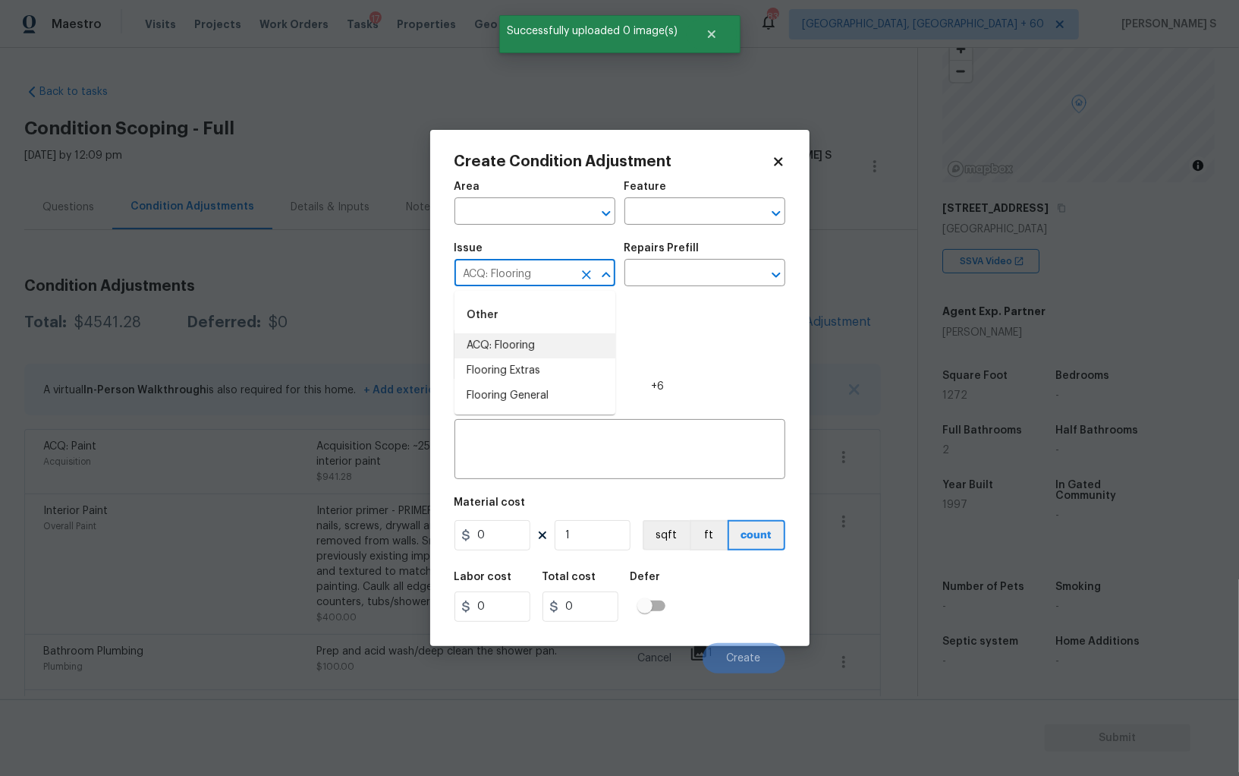
type input "ACQ: Flooring"
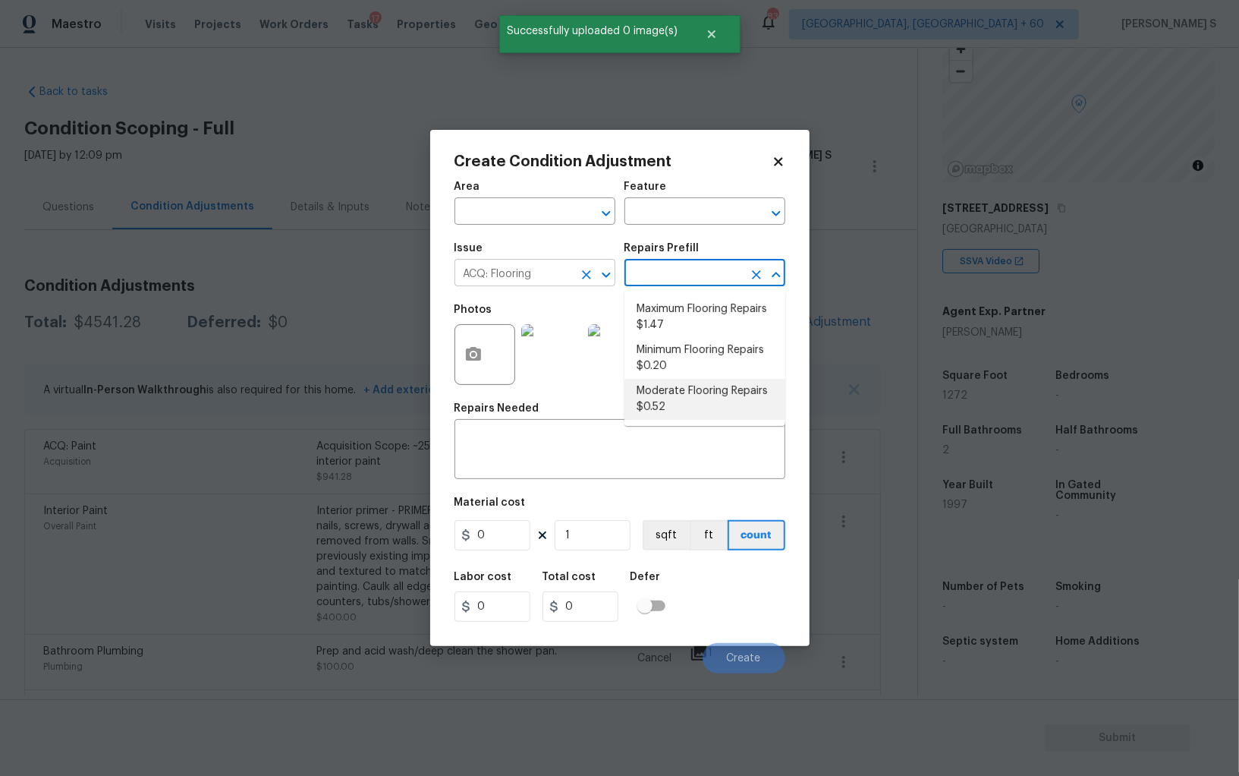
type input "Acquisition"
type textarea "Acquisition Scope: Moderate flooring repairs"
type input "0.52"
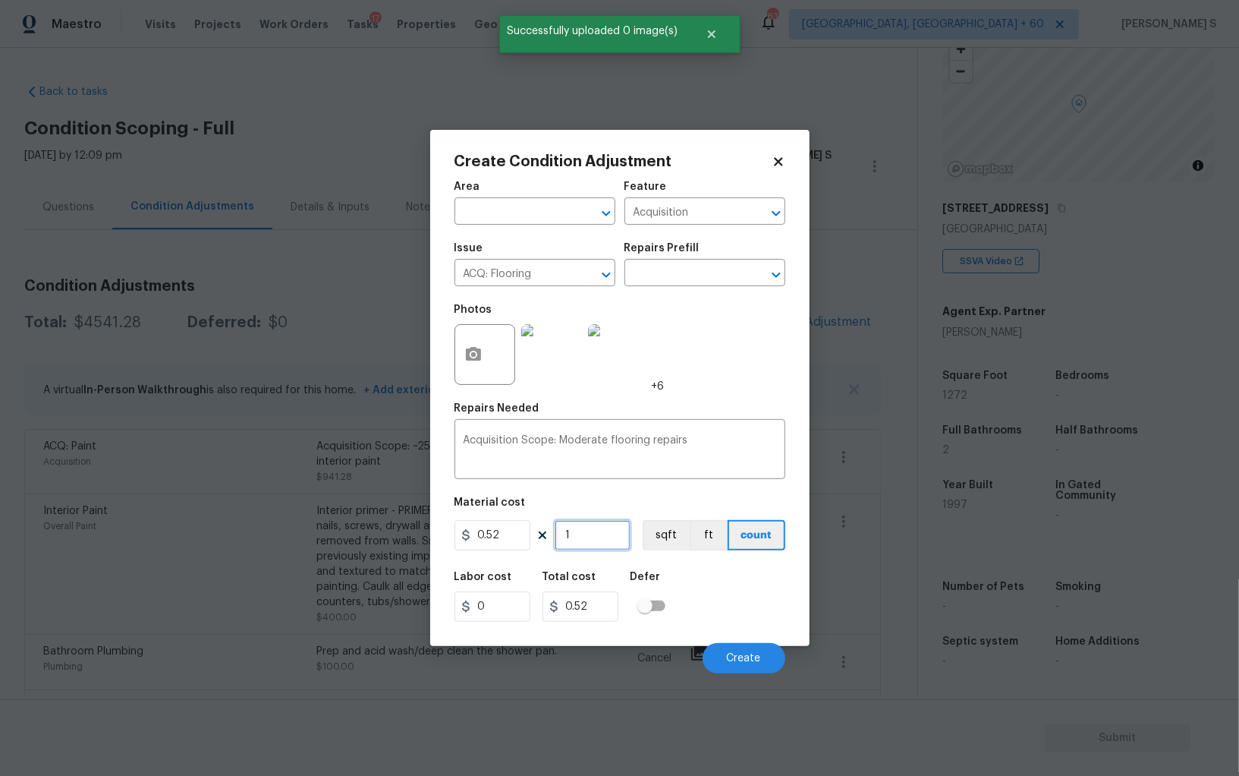
click at [589, 531] on input "1" at bounding box center [593, 535] width 76 height 30
paste input "272"
type input "1272"
type input "661.44"
type input "1272"
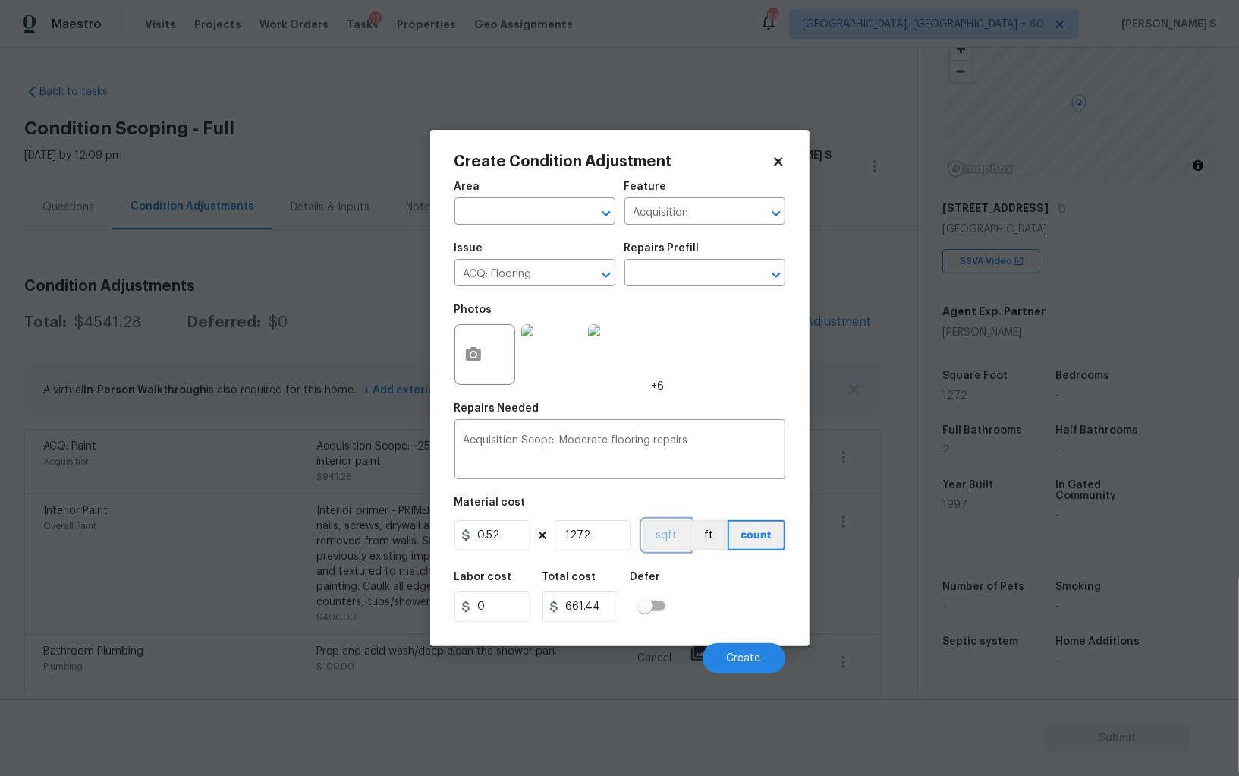
click at [663, 527] on button "sqft" at bounding box center [666, 535] width 47 height 30
click at [718, 600] on div "Labor cost 0 Total cost 661.44 Defer" at bounding box center [620, 596] width 331 height 68
click at [763, 665] on button "Create" at bounding box center [744, 658] width 83 height 30
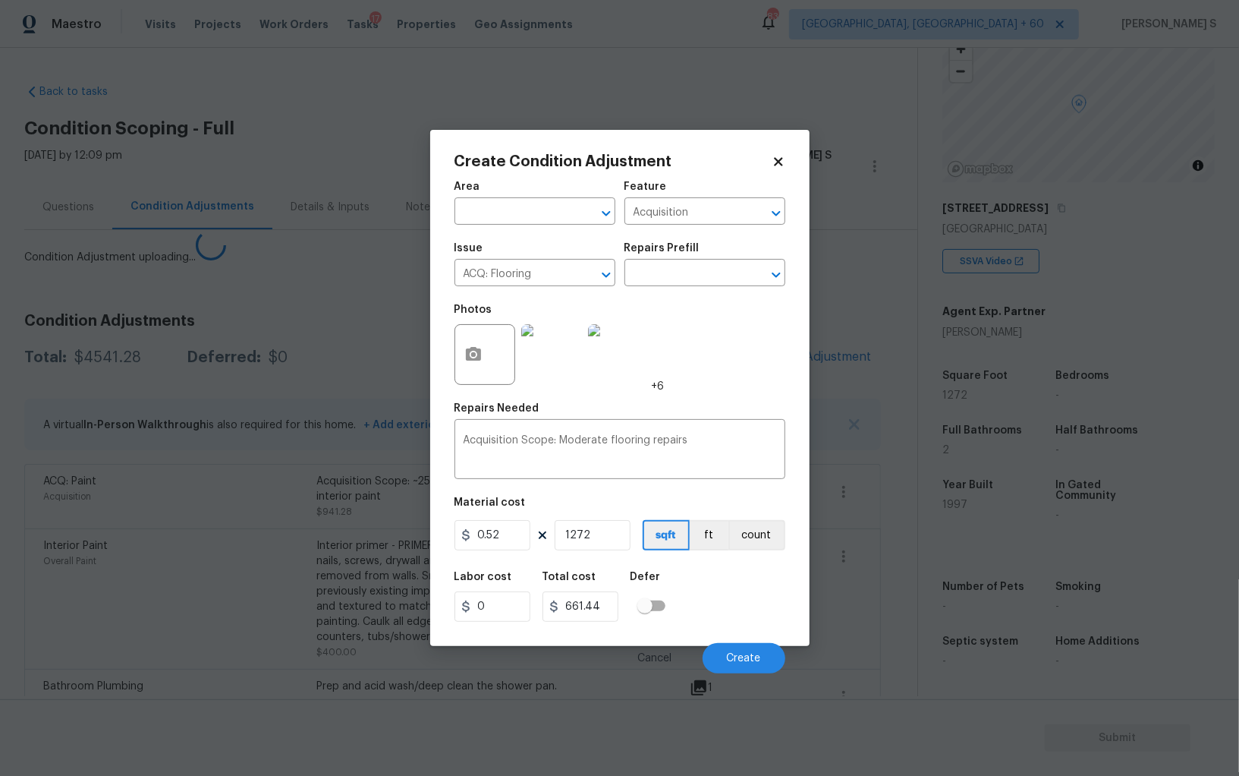
click at [435, 637] on div "Create Condition Adjustment Area ​ Feature Acquisition ​ Issue ACQ: Flooring ​ …" at bounding box center [619, 388] width 379 height 516
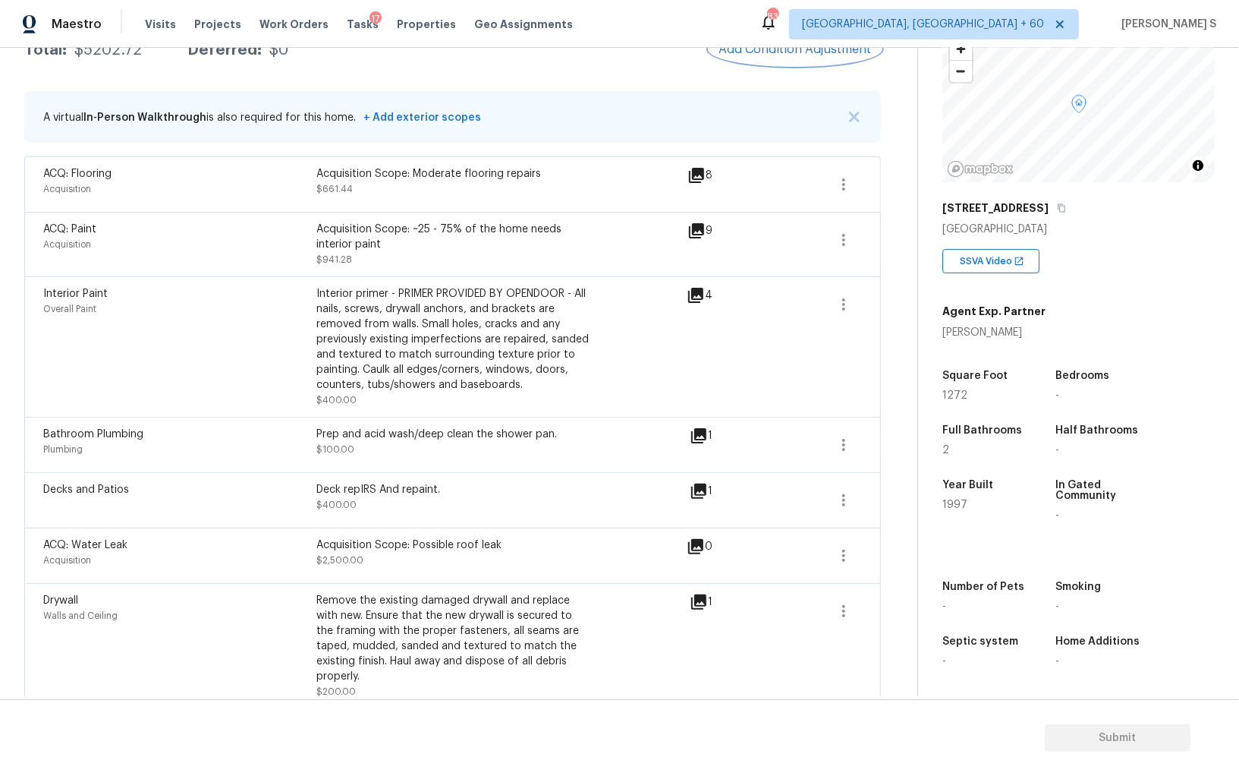
scroll to position [0, 0]
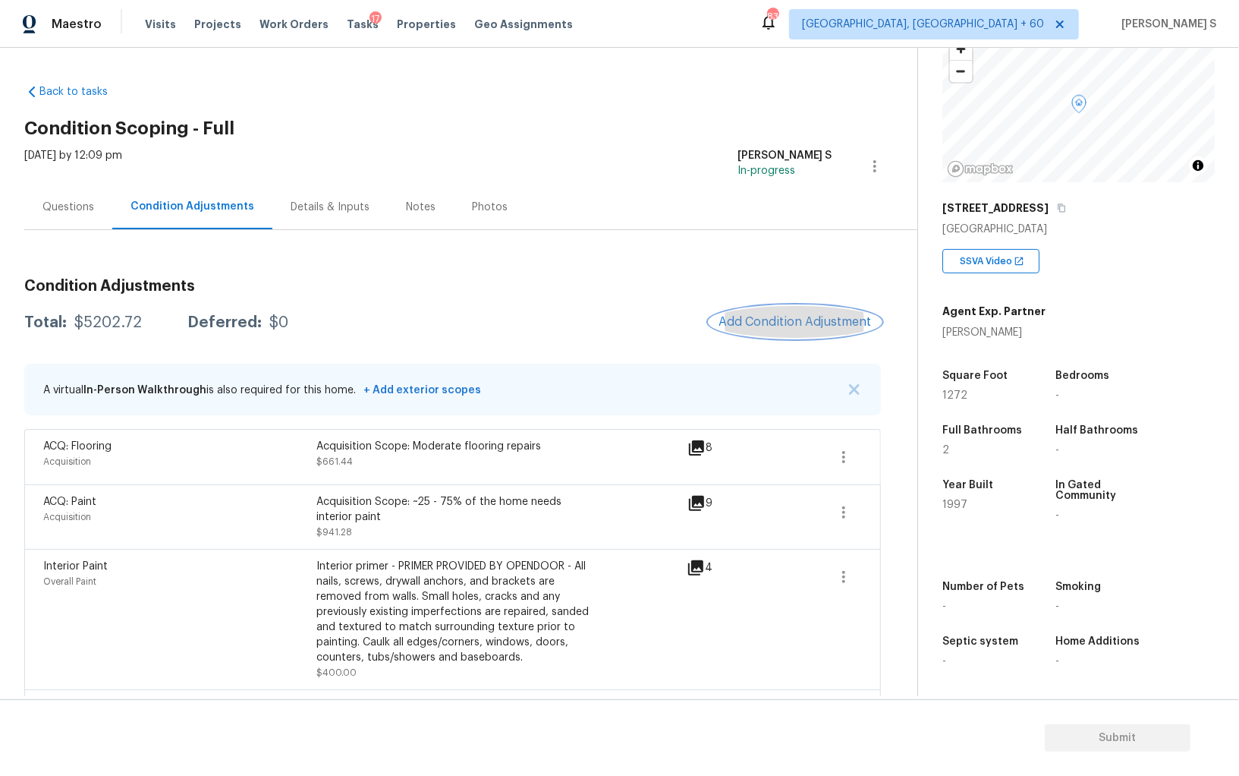
click at [812, 327] on span "Add Condition Adjustment" at bounding box center [795, 322] width 153 height 14
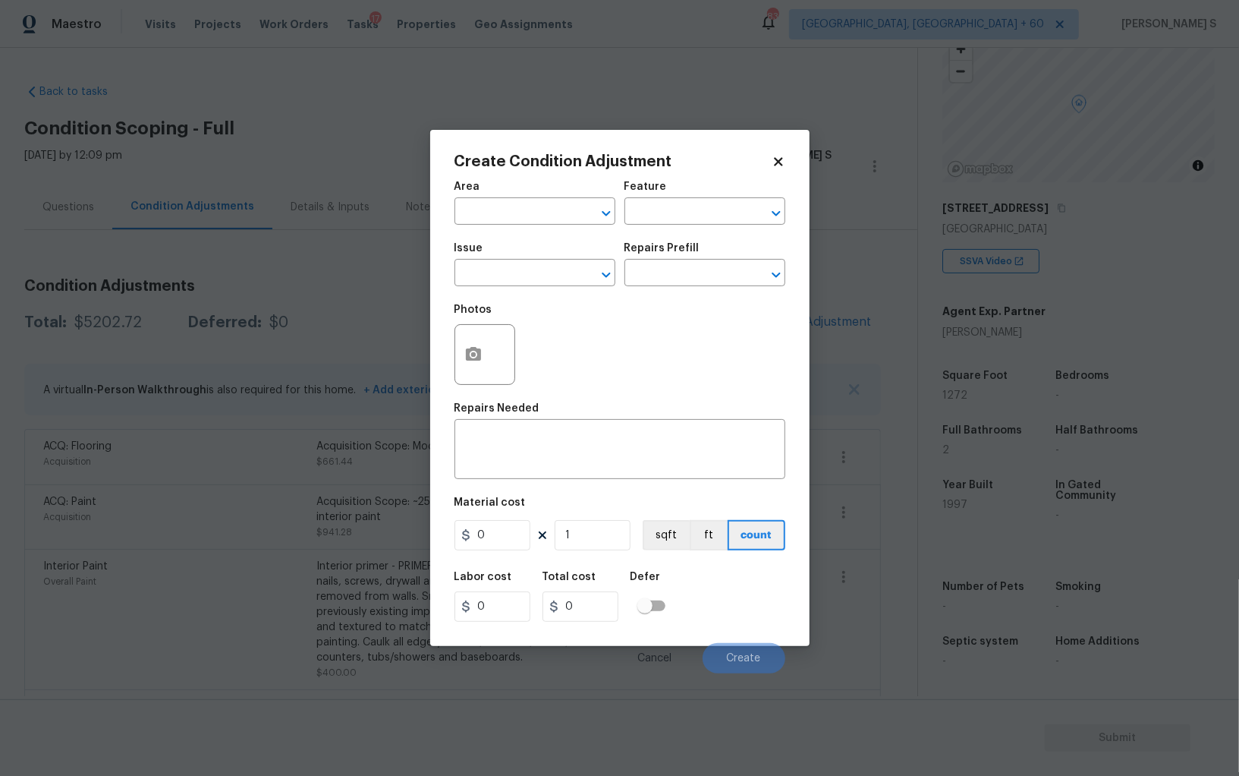
click at [501, 253] on div "Issue" at bounding box center [535, 253] width 161 height 20
click at [505, 266] on input "text" at bounding box center [514, 275] width 118 height 24
type input "Pressure Washing"
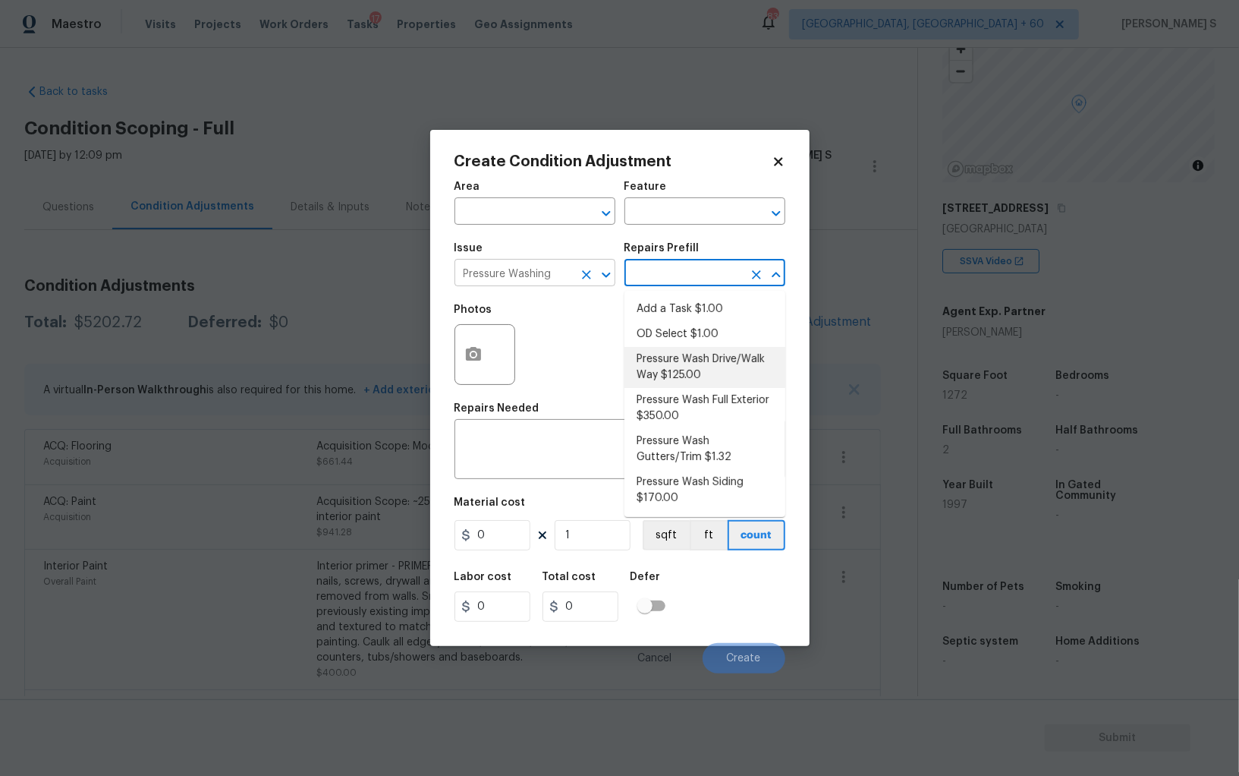
type input "Siding"
type textarea "Pressure wash the driveways/walkways as directed by the PM. Ensure that all deb…"
type input "125"
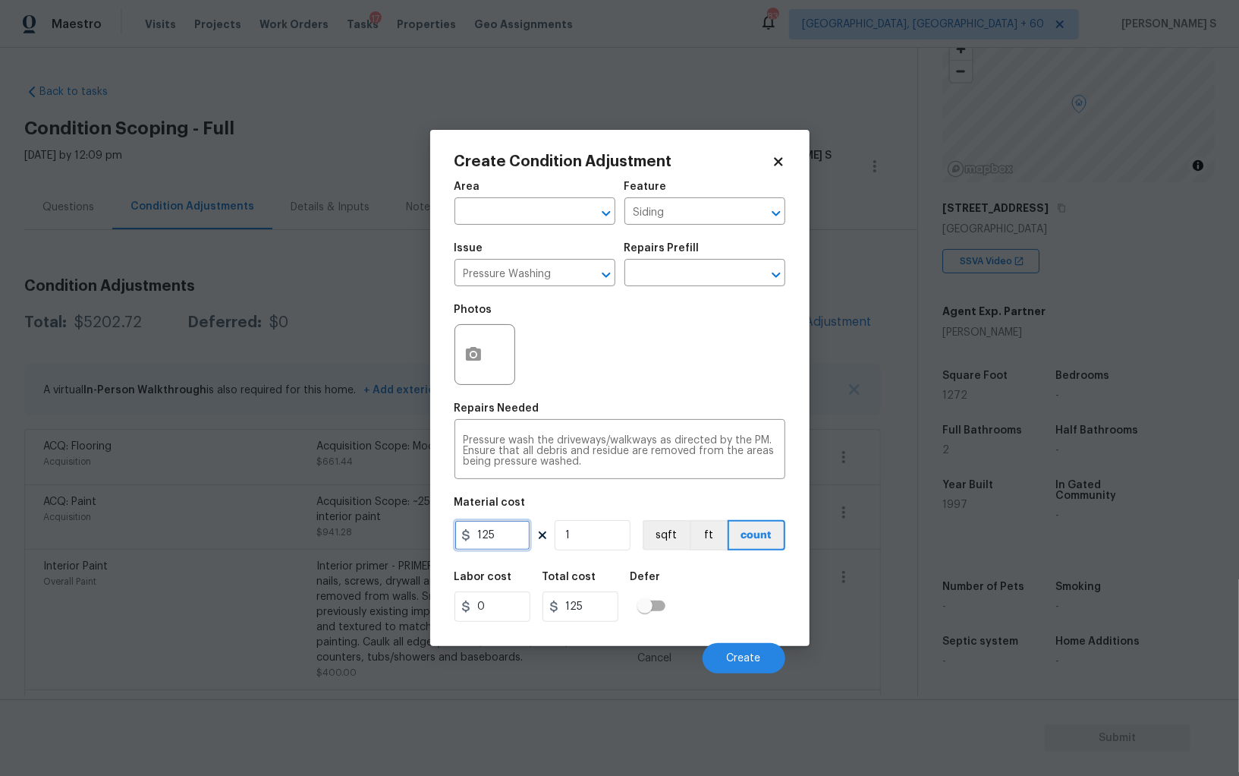
click at [503, 540] on input "125" at bounding box center [493, 535] width 76 height 30
type input "200"
click at [760, 648] on button "Create" at bounding box center [744, 658] width 83 height 30
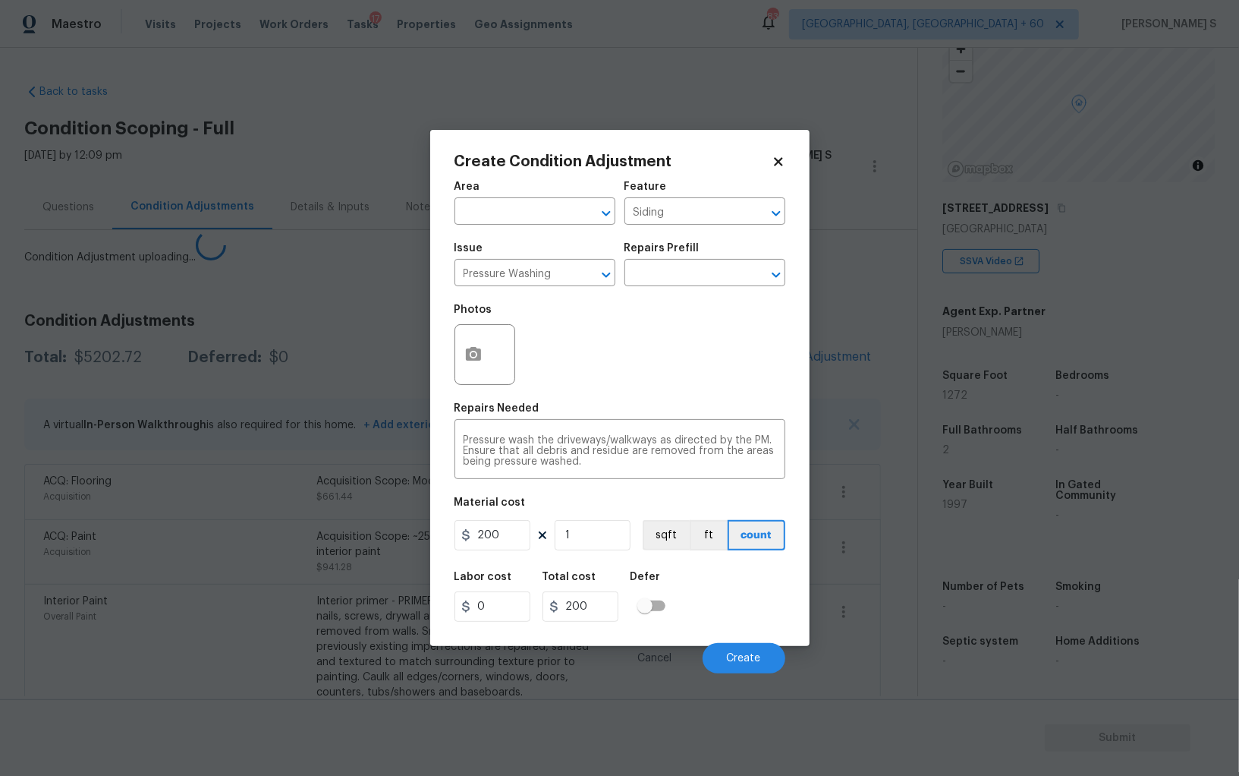
click at [194, 574] on body "Maestro Visits Projects Work Orders Tasks 17 Properties Geo Assignments 839 Alb…" at bounding box center [619, 388] width 1239 height 776
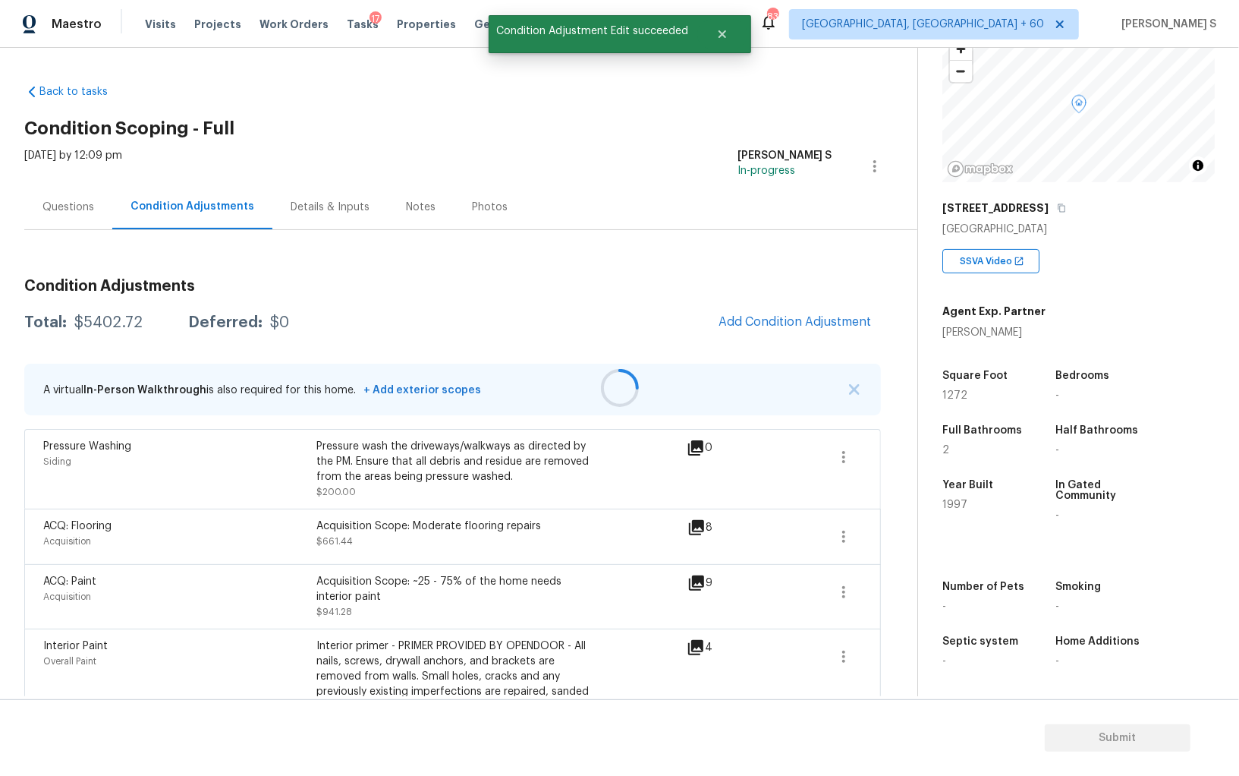
click at [798, 310] on div at bounding box center [619, 388] width 1239 height 776
drag, startPoint x: 817, startPoint y: 317, endPoint x: 857, endPoint y: 317, distance: 40.2
click at [817, 317] on div at bounding box center [619, 388] width 1239 height 776
click at [807, 325] on span "Add Condition Adjustment" at bounding box center [795, 322] width 153 height 14
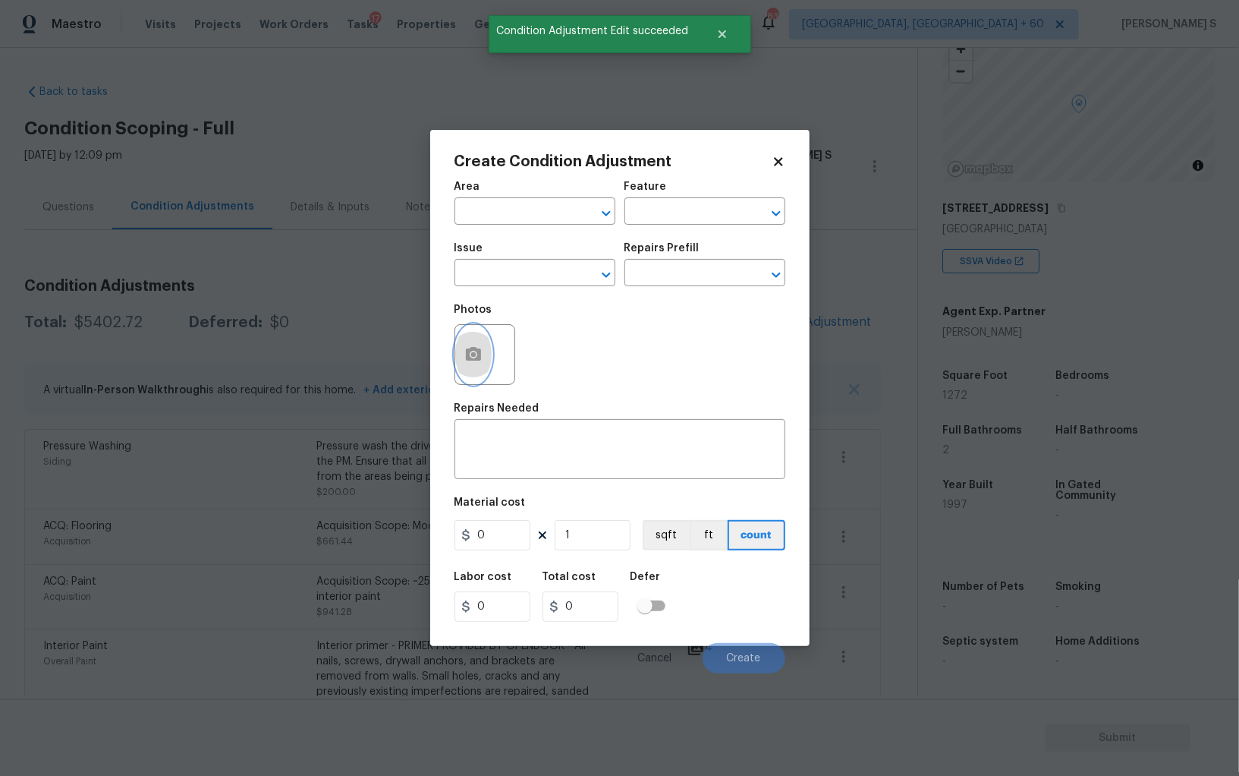
click at [466, 351] on icon "button" at bounding box center [473, 354] width 15 height 14
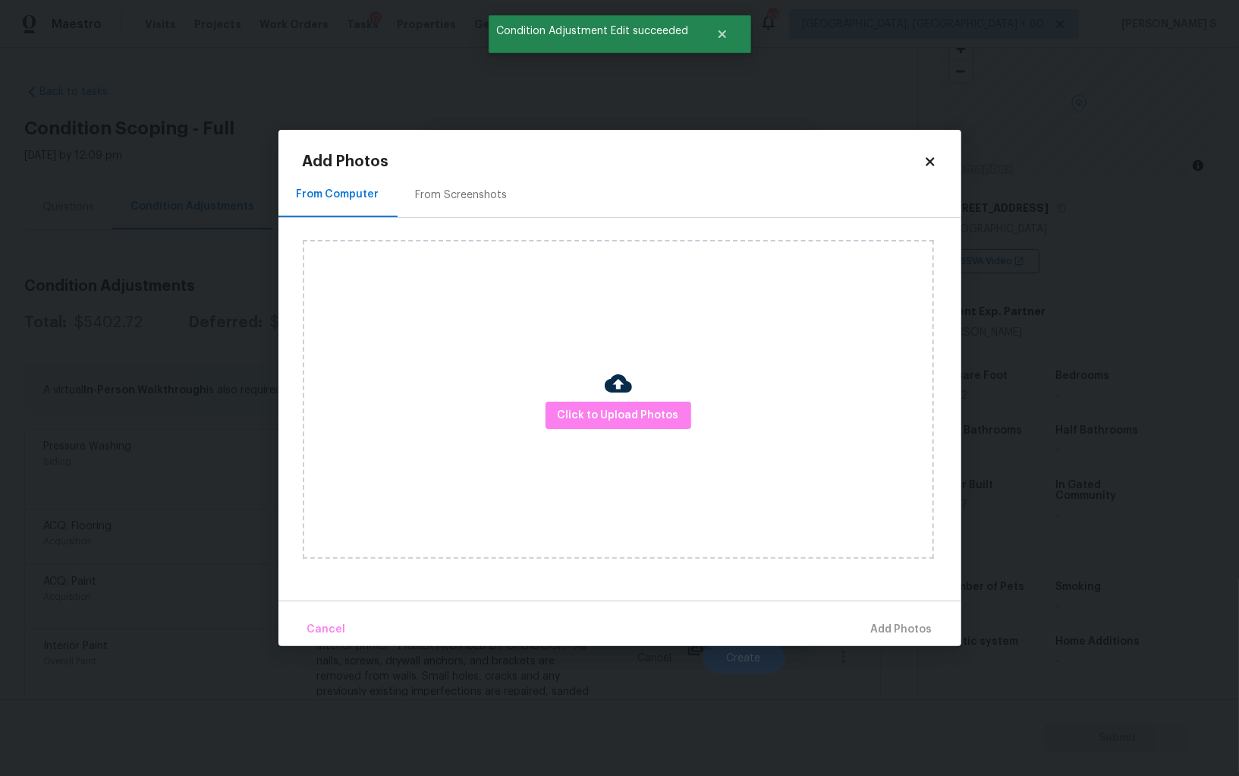
click at [449, 200] on div "From Screenshots" at bounding box center [462, 194] width 92 height 15
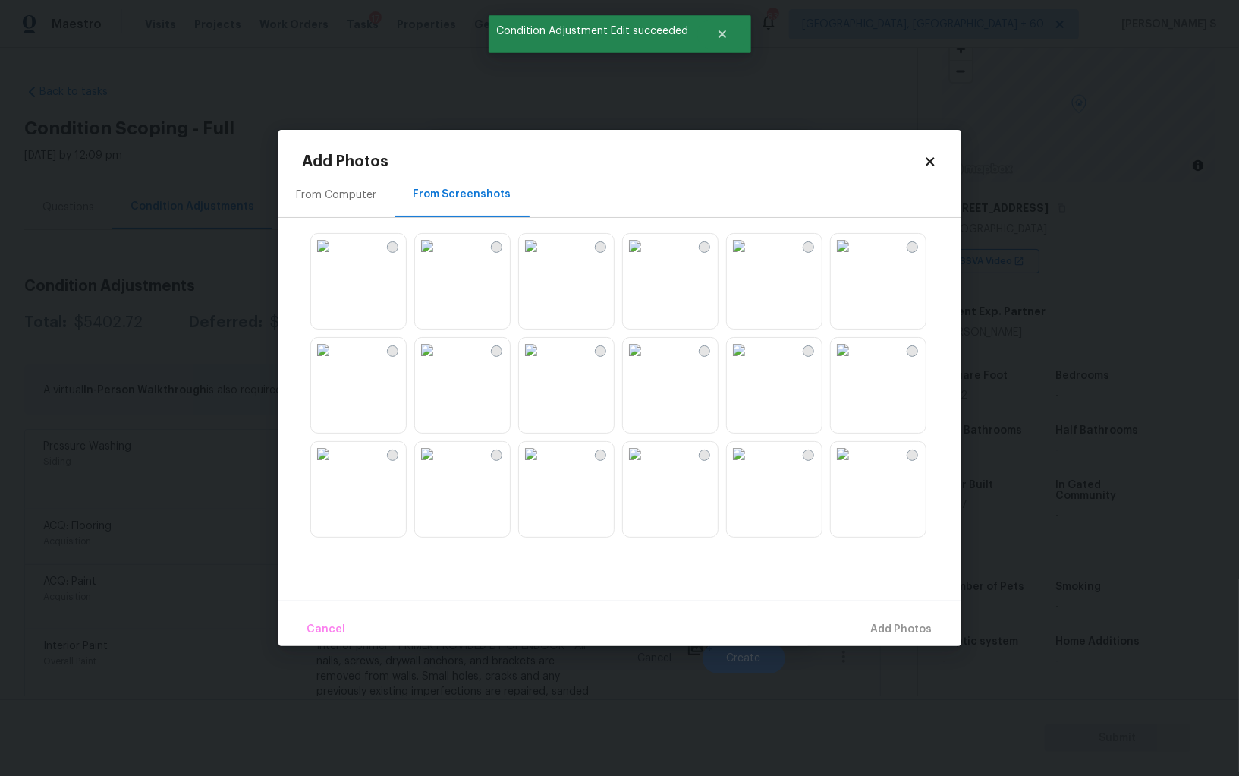
click at [647, 258] on img at bounding box center [635, 246] width 24 height 24
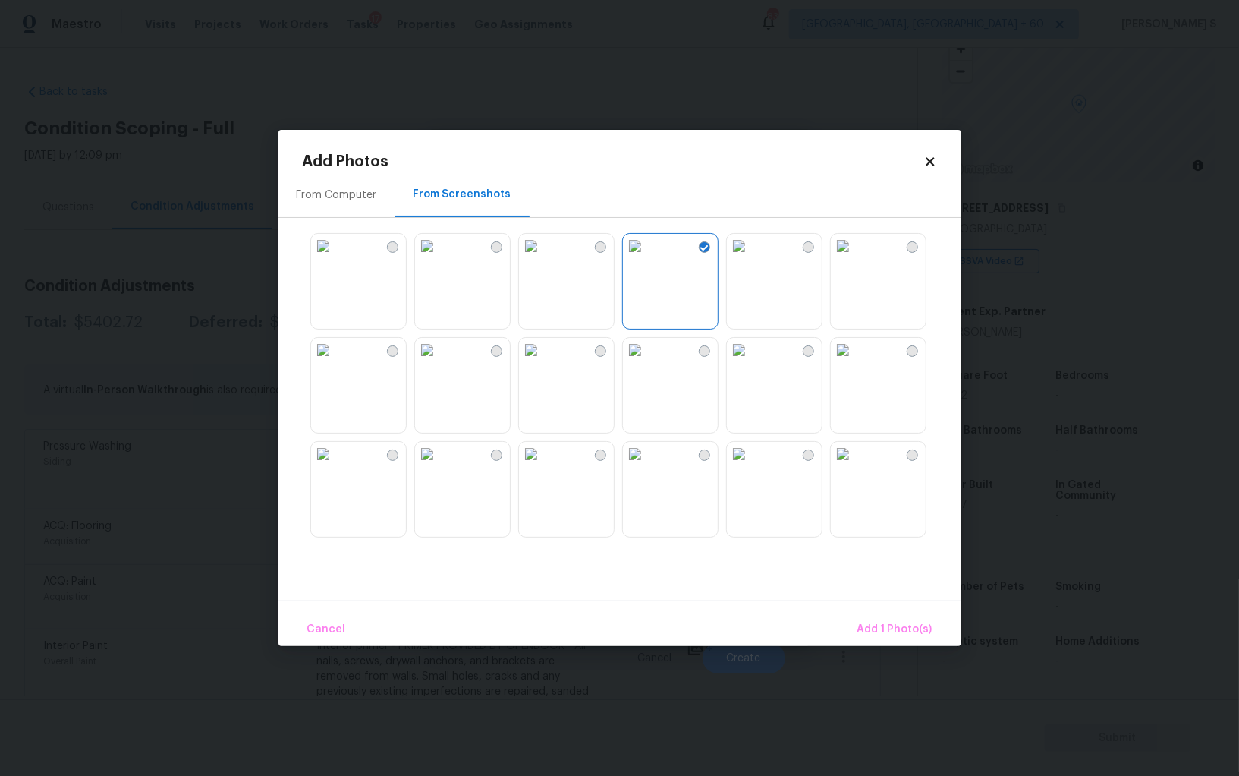
click at [750, 238] on img at bounding box center [739, 246] width 24 height 24
click at [647, 258] on img at bounding box center [635, 246] width 24 height 24
drag, startPoint x: 755, startPoint y: 359, endPoint x: 685, endPoint y: 364, distance: 70.7
click at [751, 359] on img at bounding box center [739, 350] width 24 height 24
click at [647, 362] on img at bounding box center [635, 350] width 24 height 24
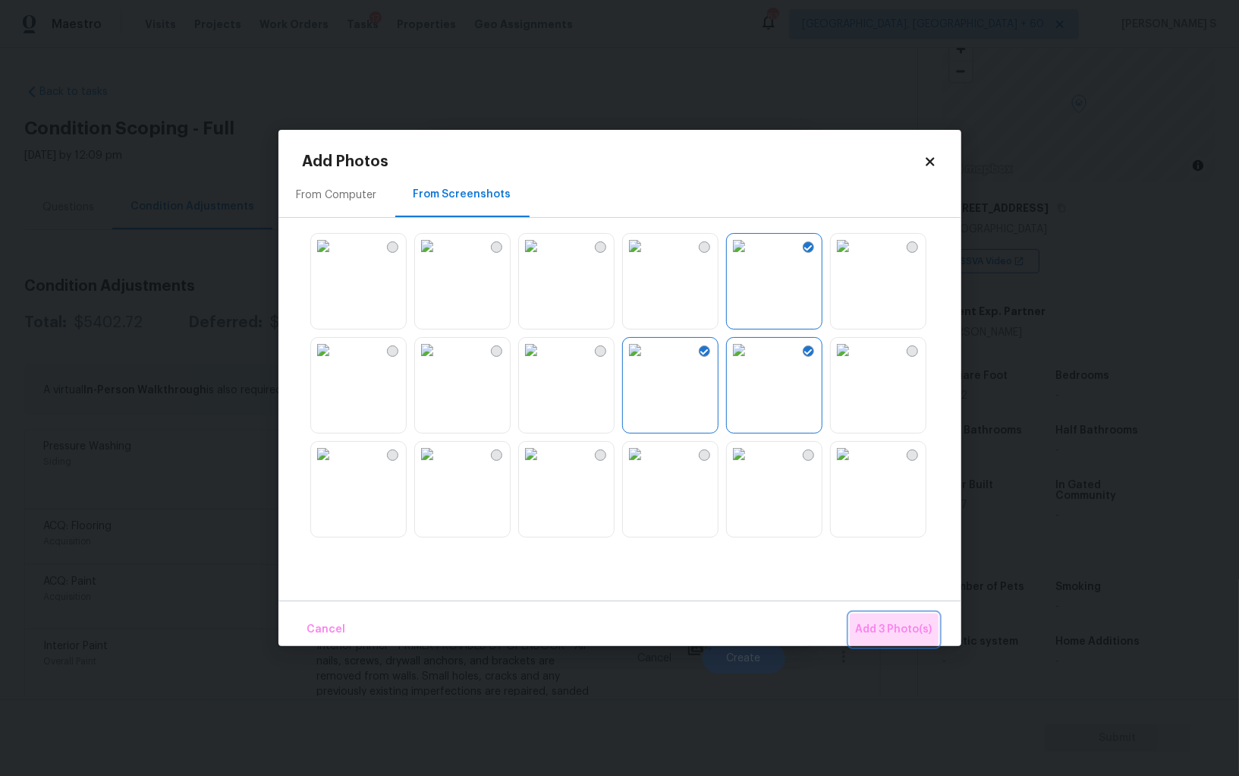
click at [897, 631] on span "Add 3 Photo(s)" at bounding box center [894, 629] width 77 height 19
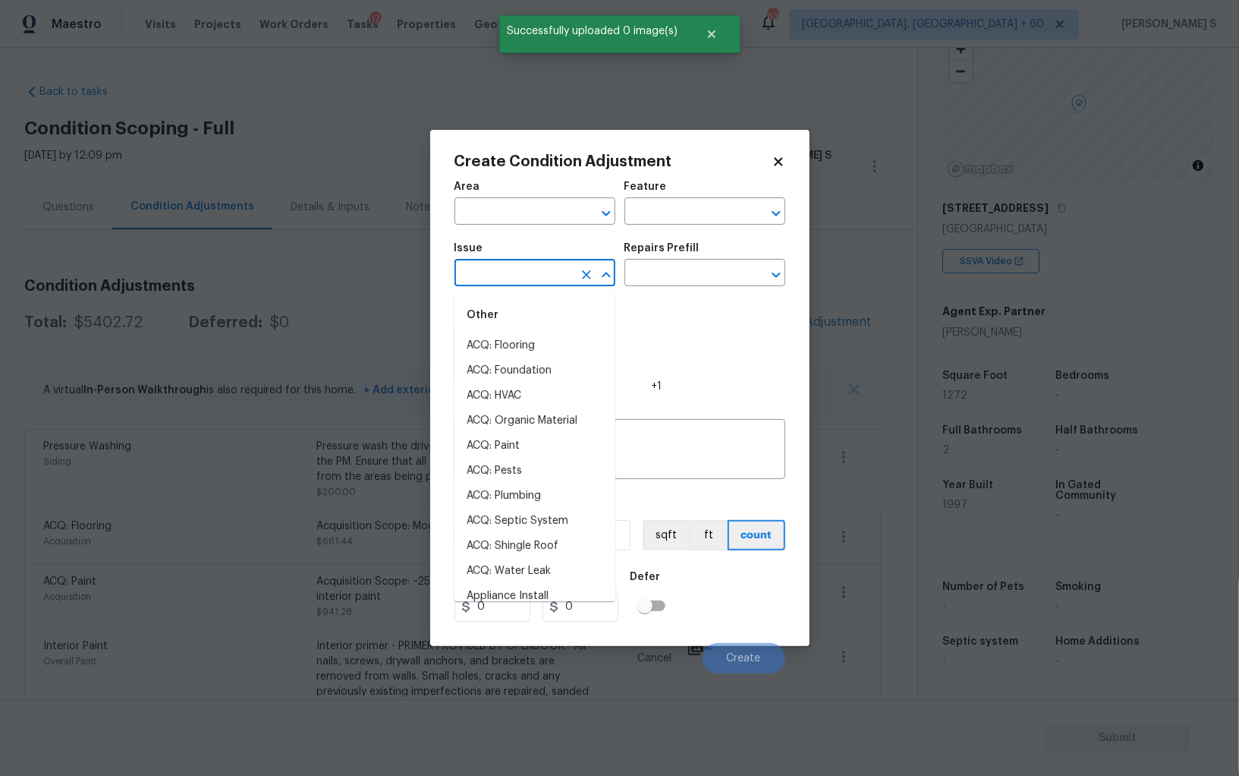
click at [530, 279] on input "text" at bounding box center [514, 275] width 118 height 24
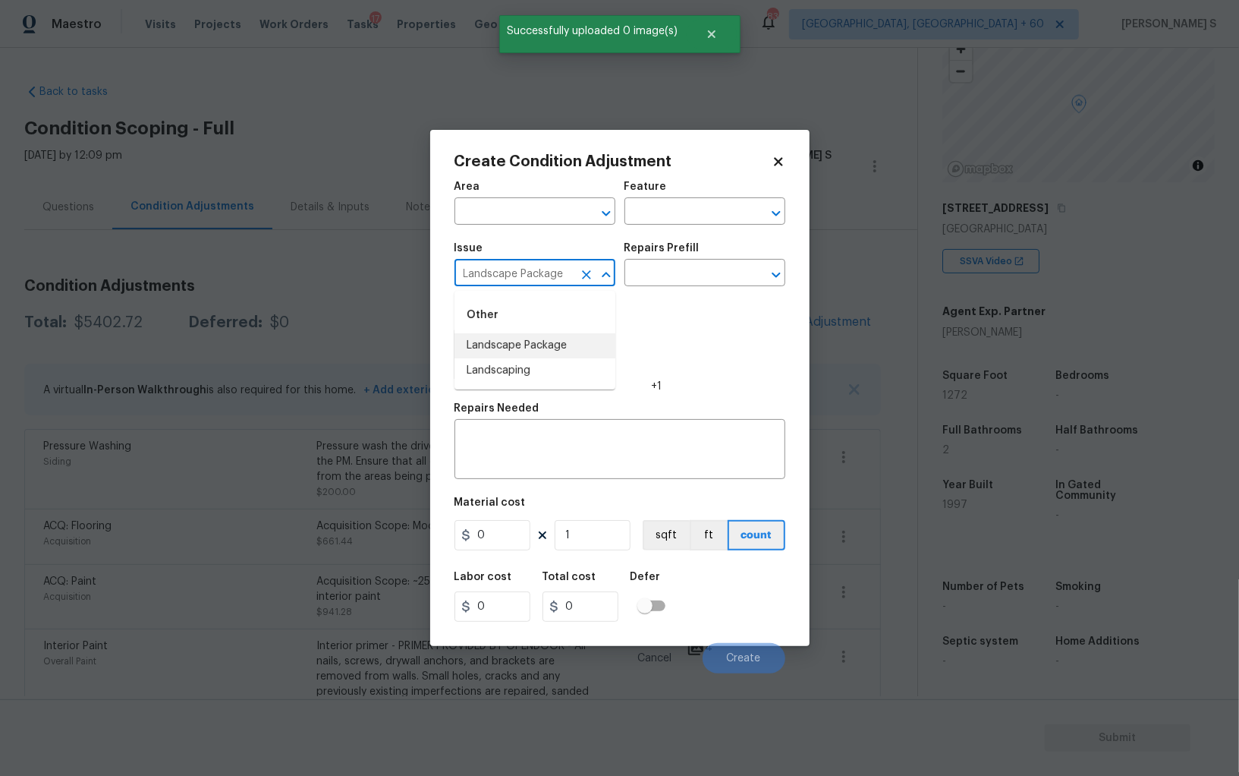
type input "Landscape Package"
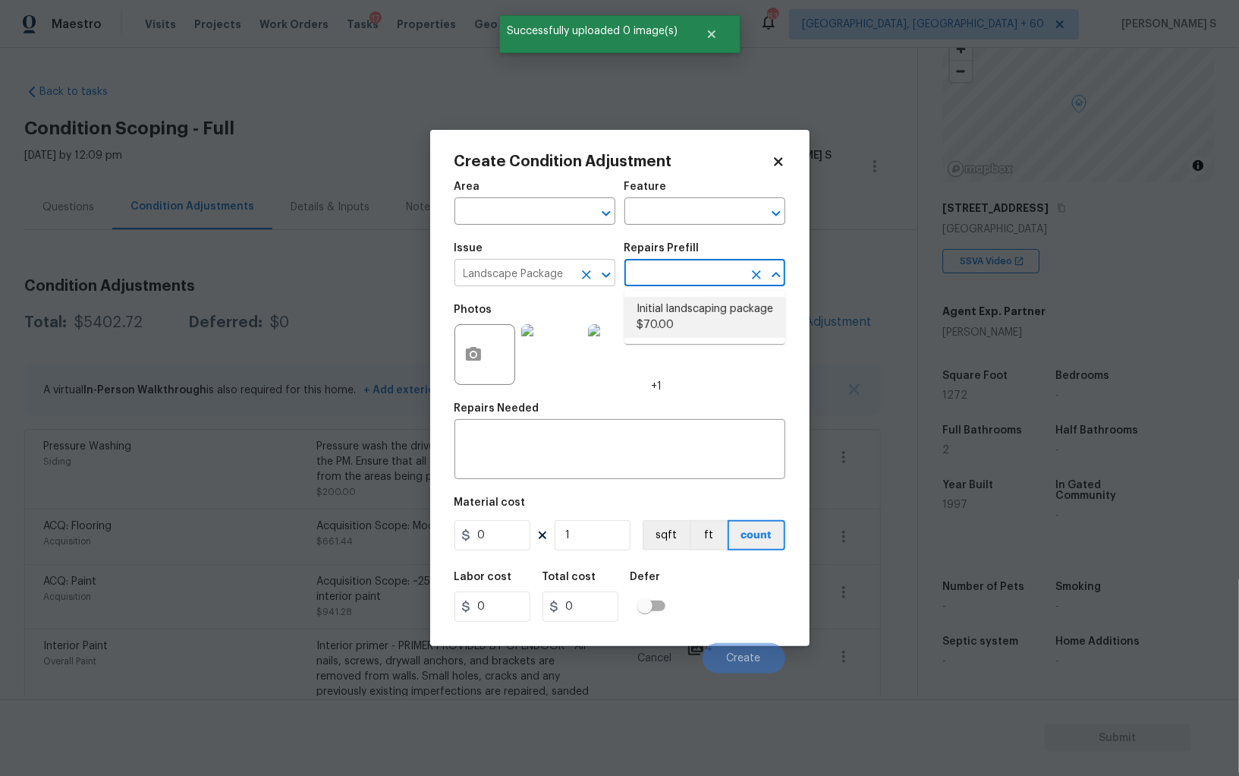
type input "Home Readiness Packages"
type textarea "Mowing of grass up to 6" in height. Mow, edge along driveways & sidewalks, trim…"
type input "70"
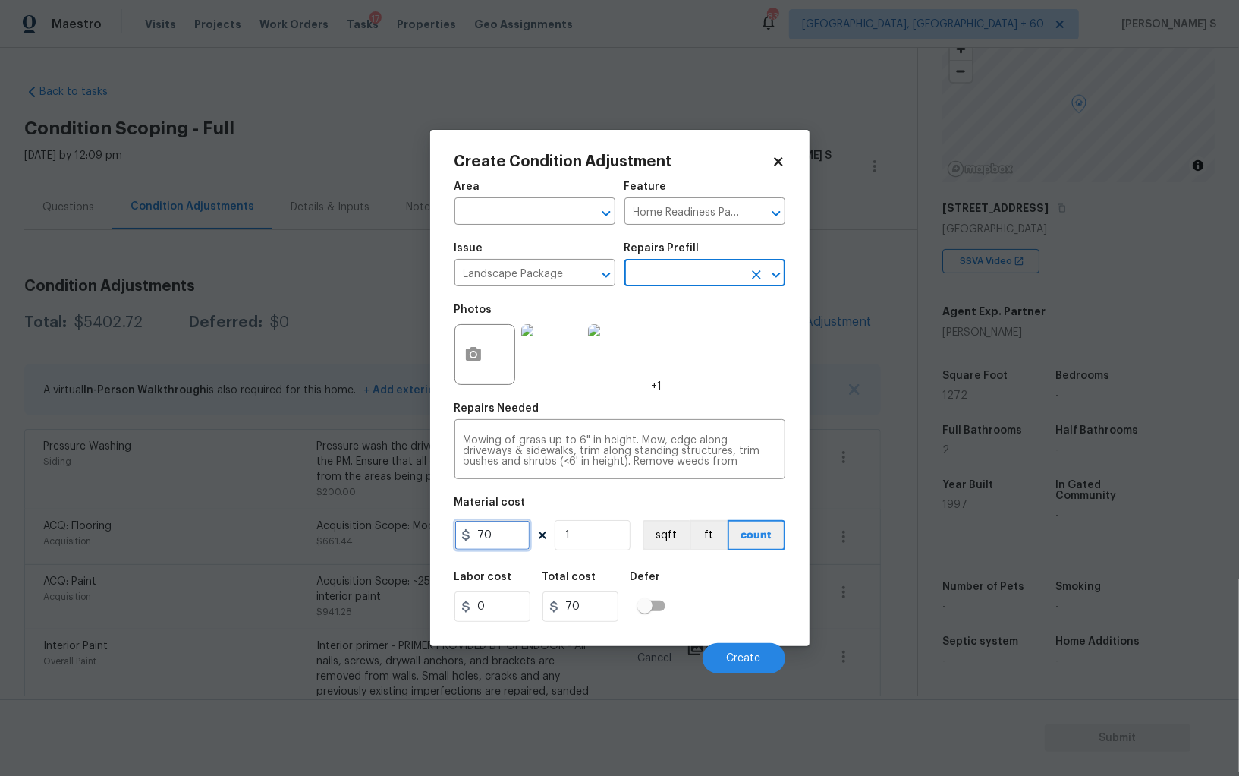
click at [499, 546] on input "70" at bounding box center [493, 535] width 76 height 30
type input "300"
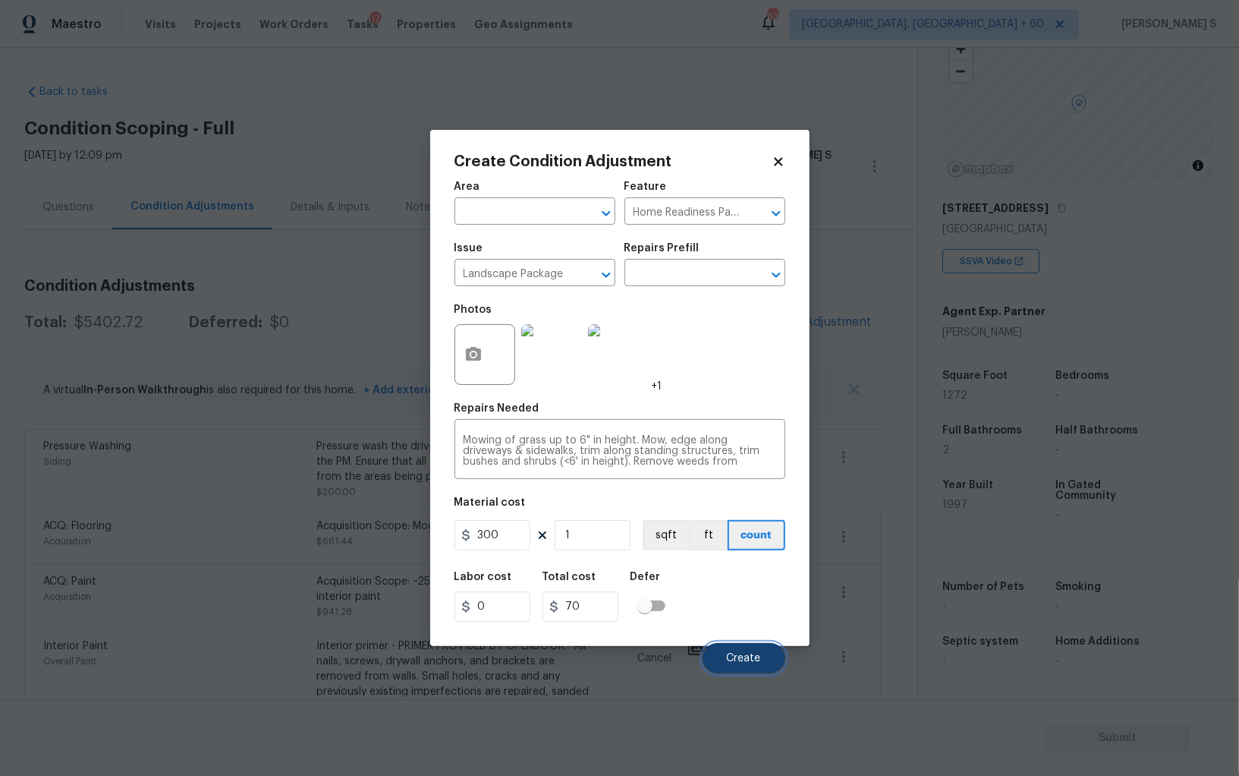
type input "300"
click at [747, 667] on button "Create" at bounding box center [744, 658] width 83 height 30
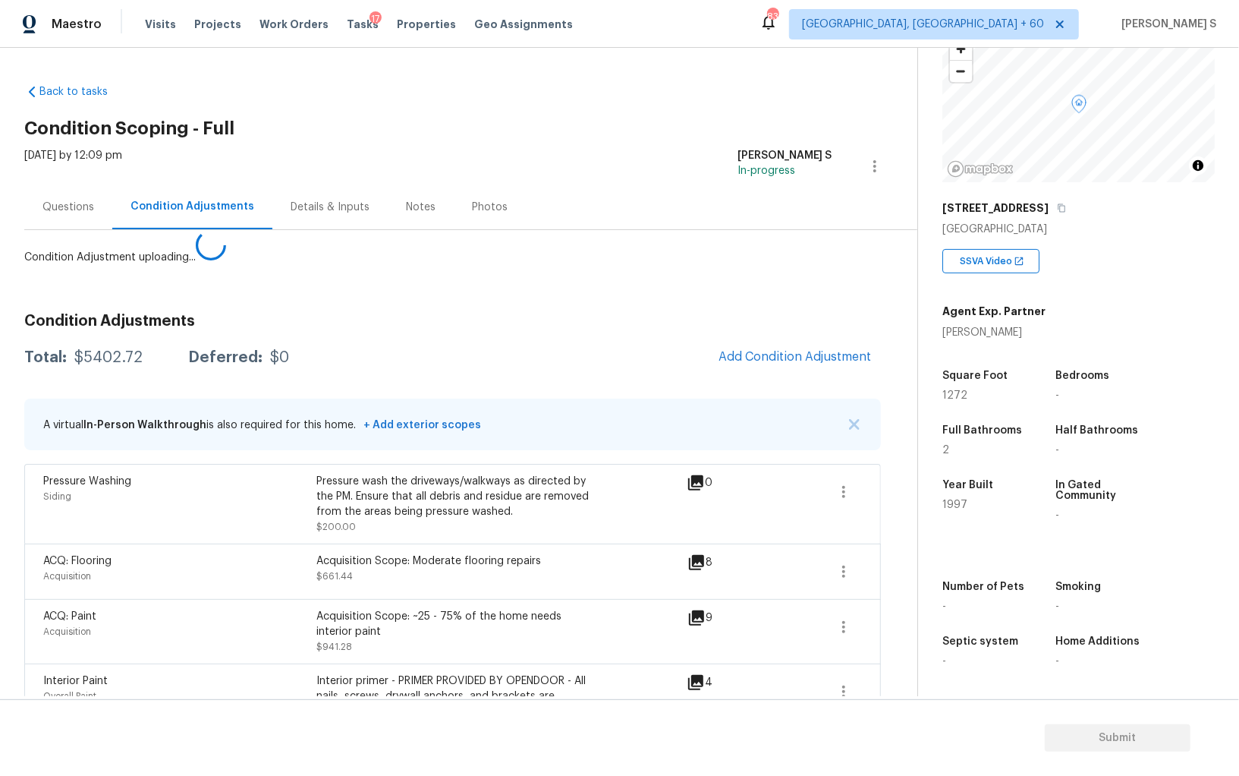
click at [178, 617] on body "Maestro Visits Projects Work Orders Tasks 17 Properties Geo Assignments 839 Alb…" at bounding box center [619, 388] width 1239 height 776
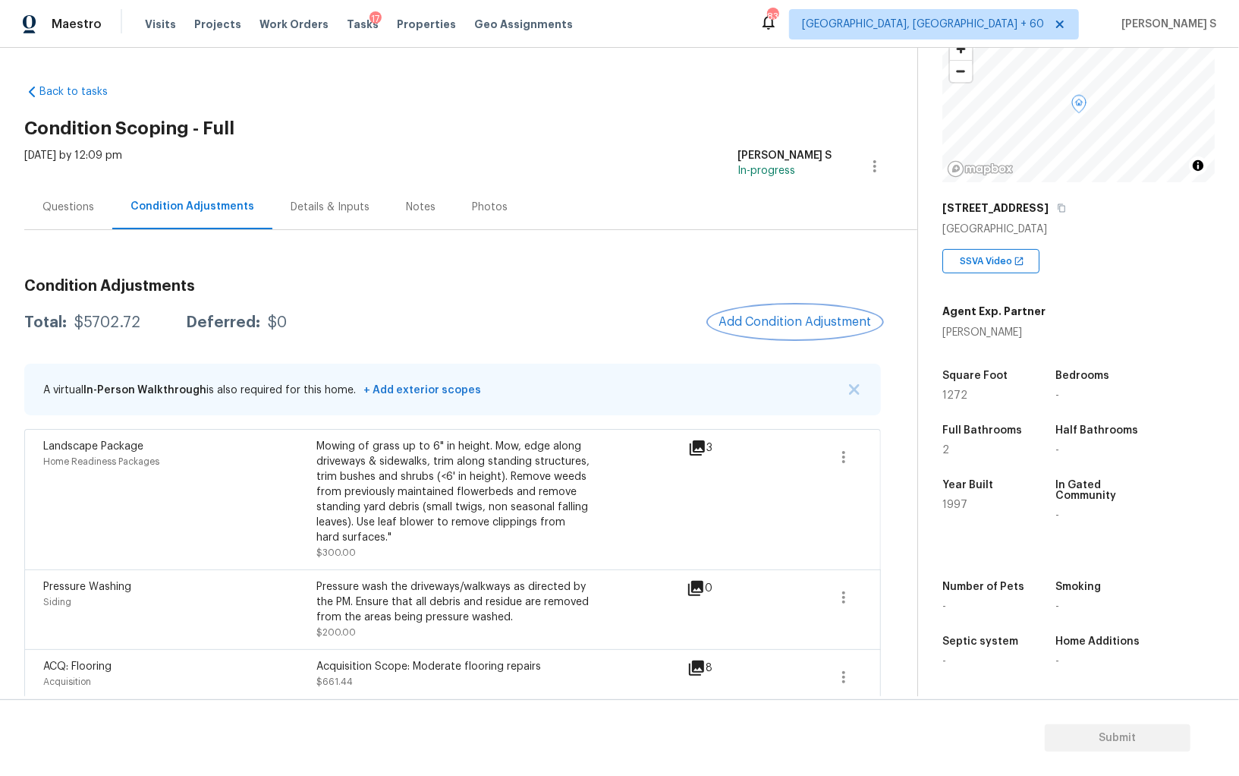
click at [747, 315] on span "Add Condition Adjustment" at bounding box center [795, 322] width 153 height 14
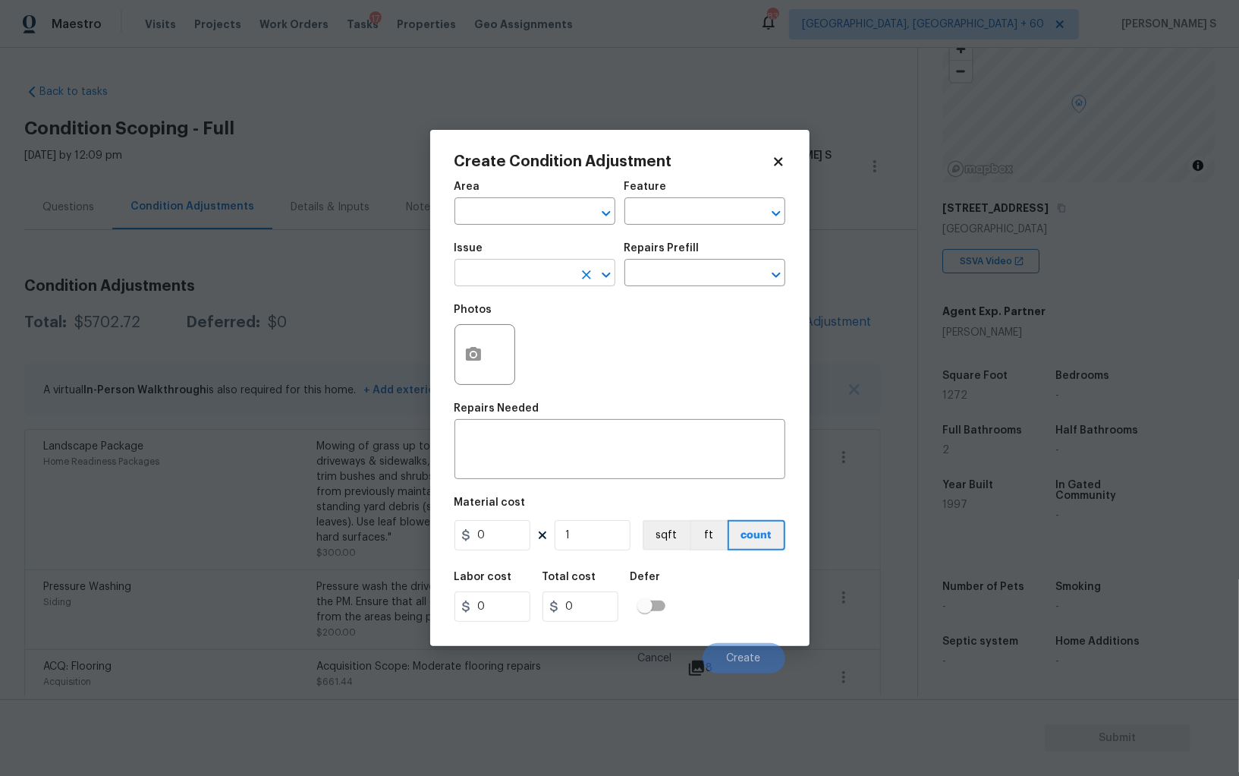
click at [518, 286] on input "text" at bounding box center [514, 275] width 118 height 24
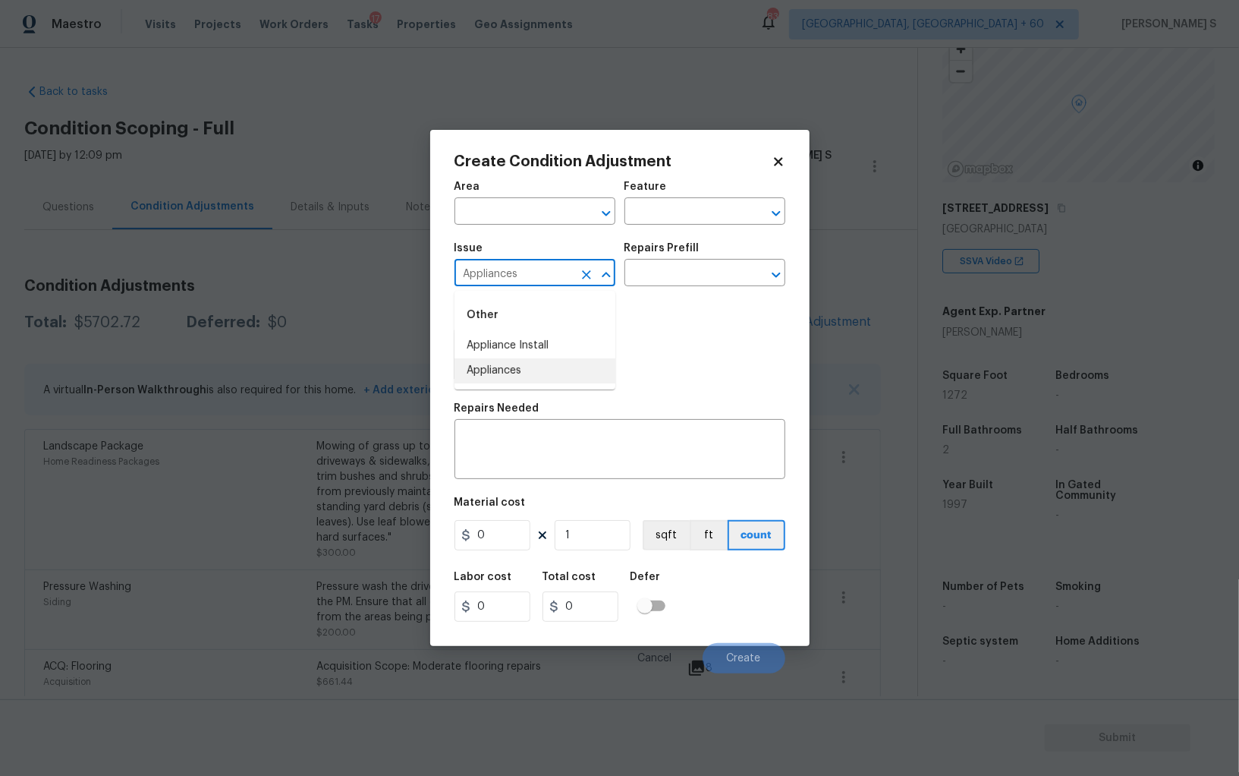
type input "Appliances"
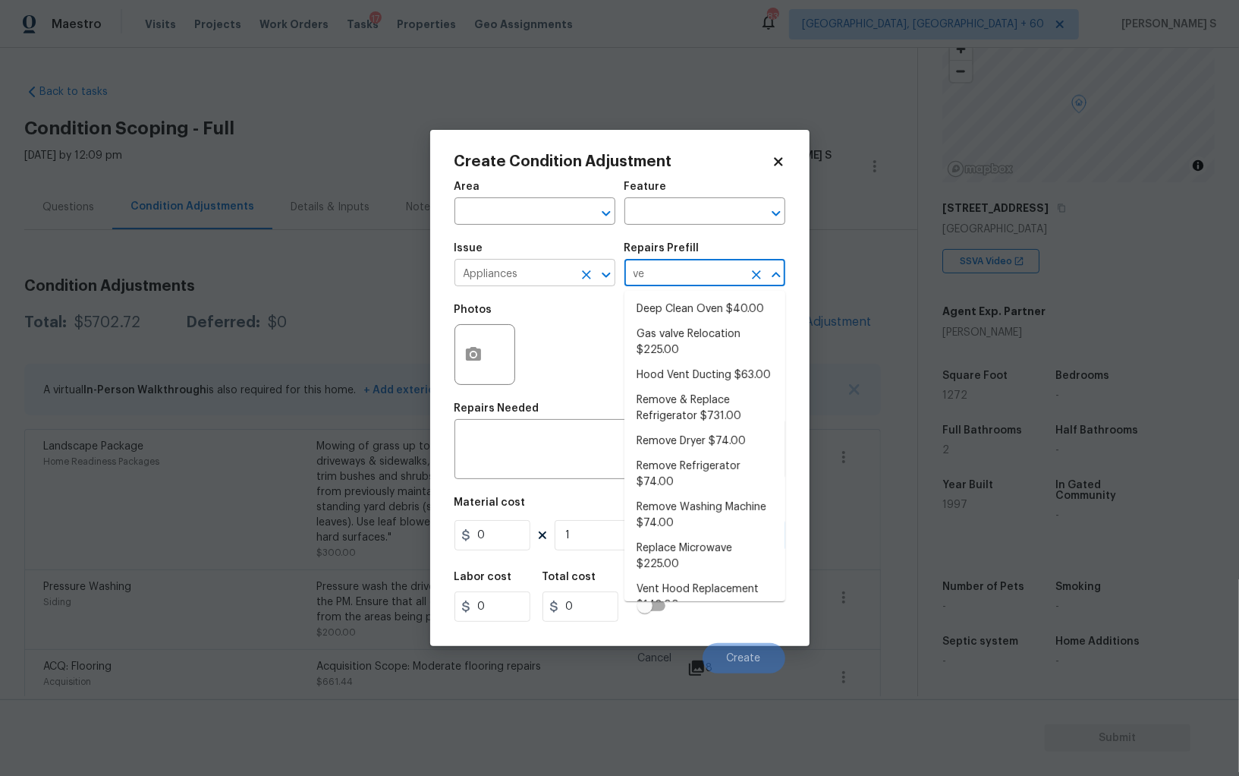
type input "ven"
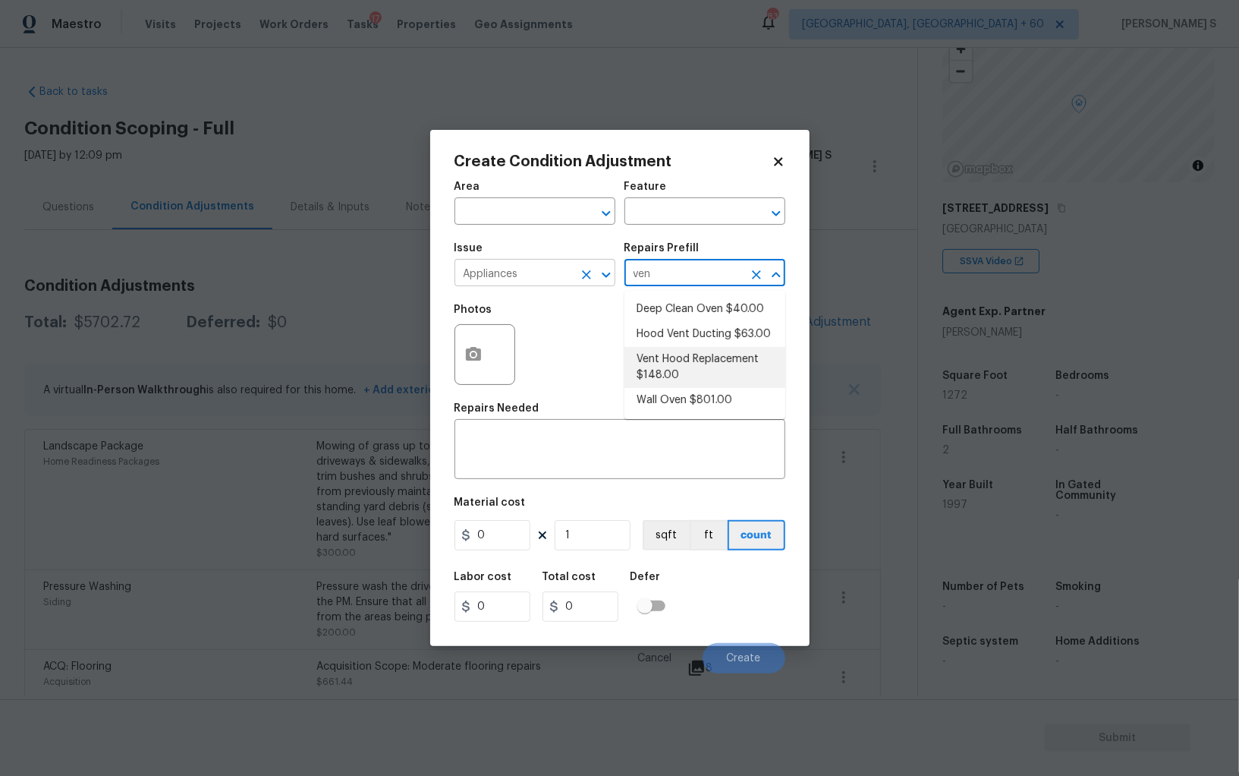
type input "Appliances"
type textarea "Remove and replace the existing hood vent with new (PM to approve finish). Ensu…"
type input "148"
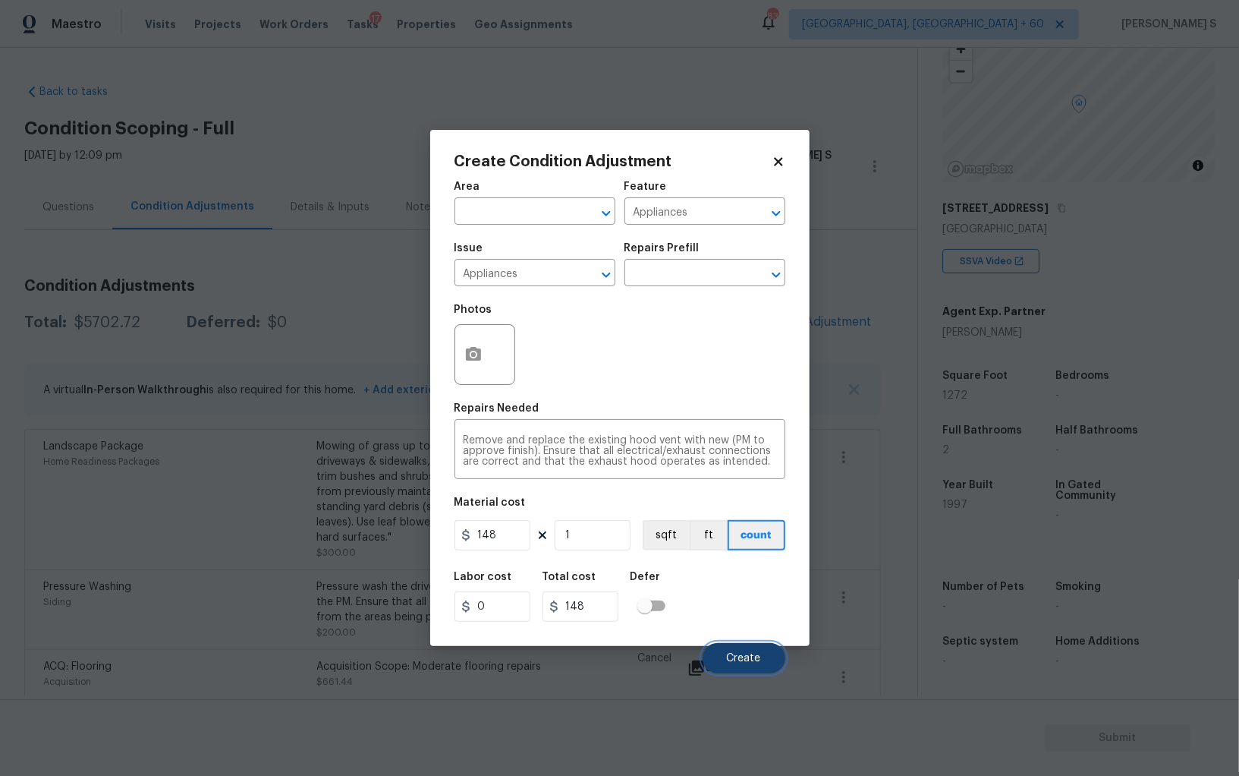
click at [760, 656] on span "Create" at bounding box center [744, 658] width 34 height 11
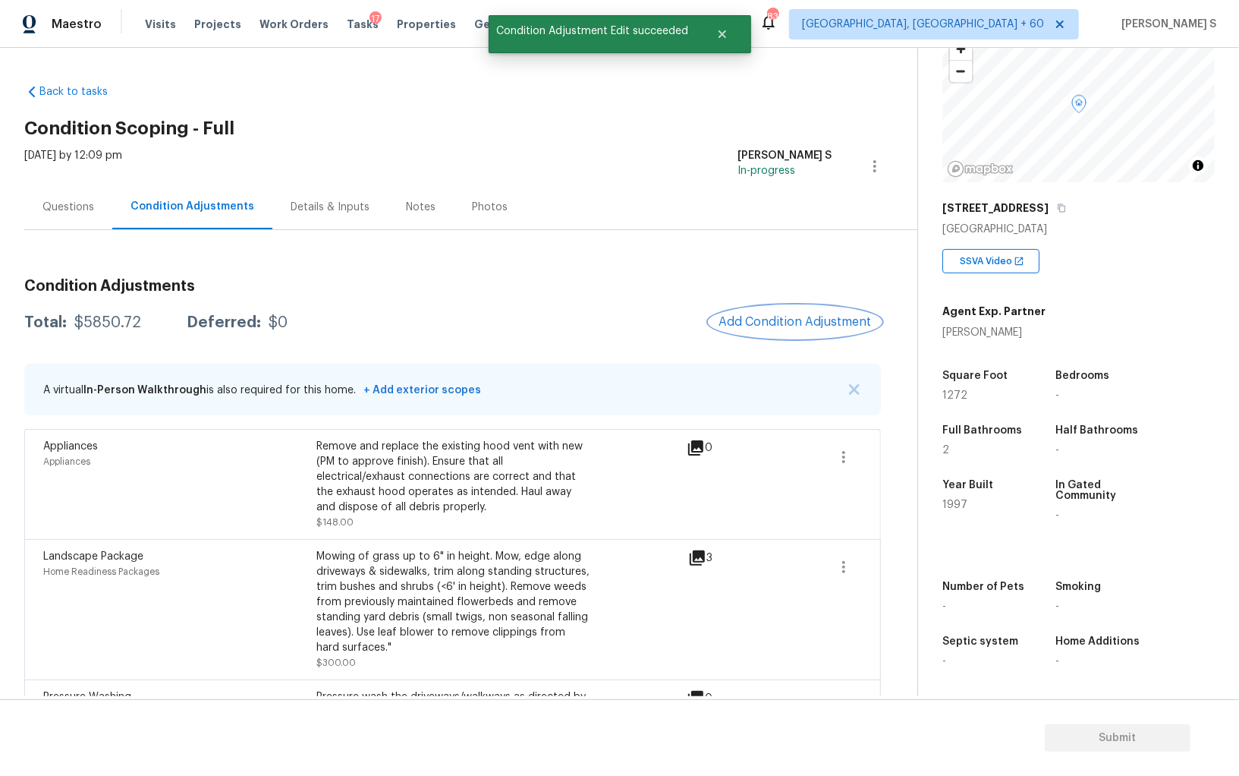
click at [795, 308] on button "Add Condition Adjustment" at bounding box center [796, 322] width 172 height 32
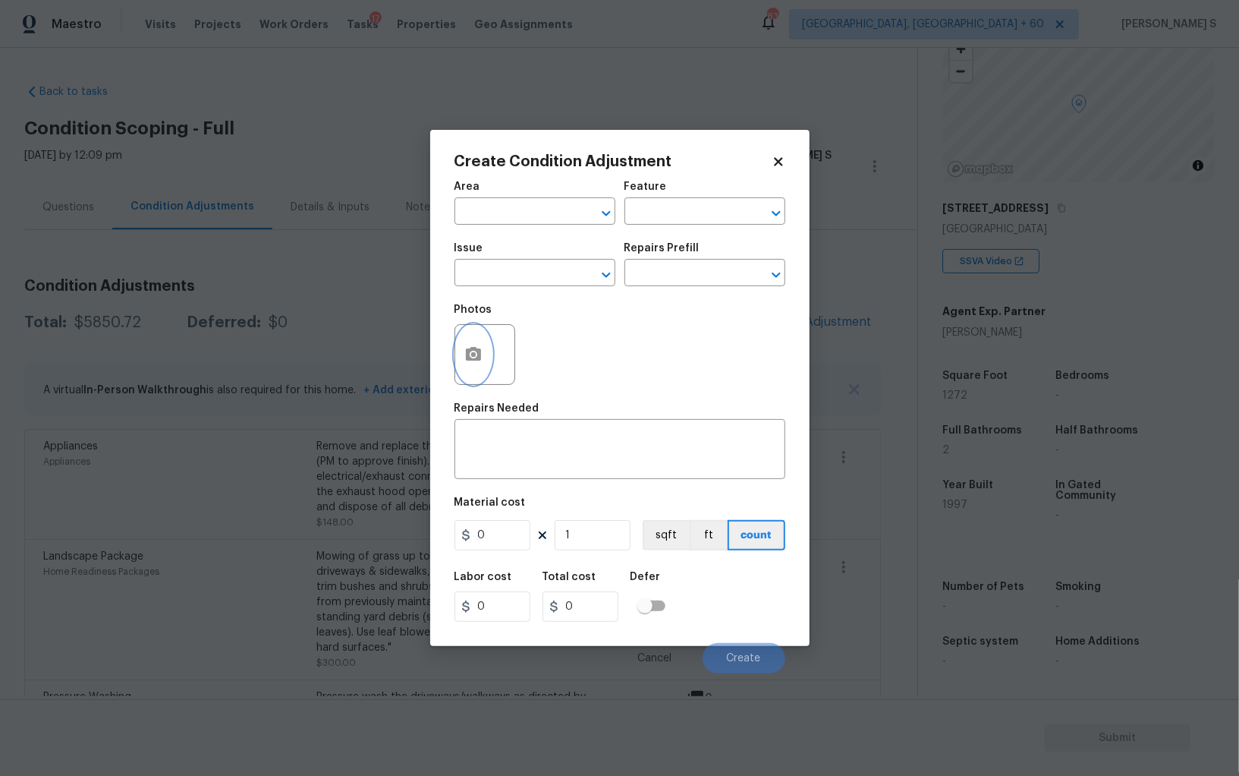
click at [475, 346] on icon "button" at bounding box center [473, 354] width 18 height 18
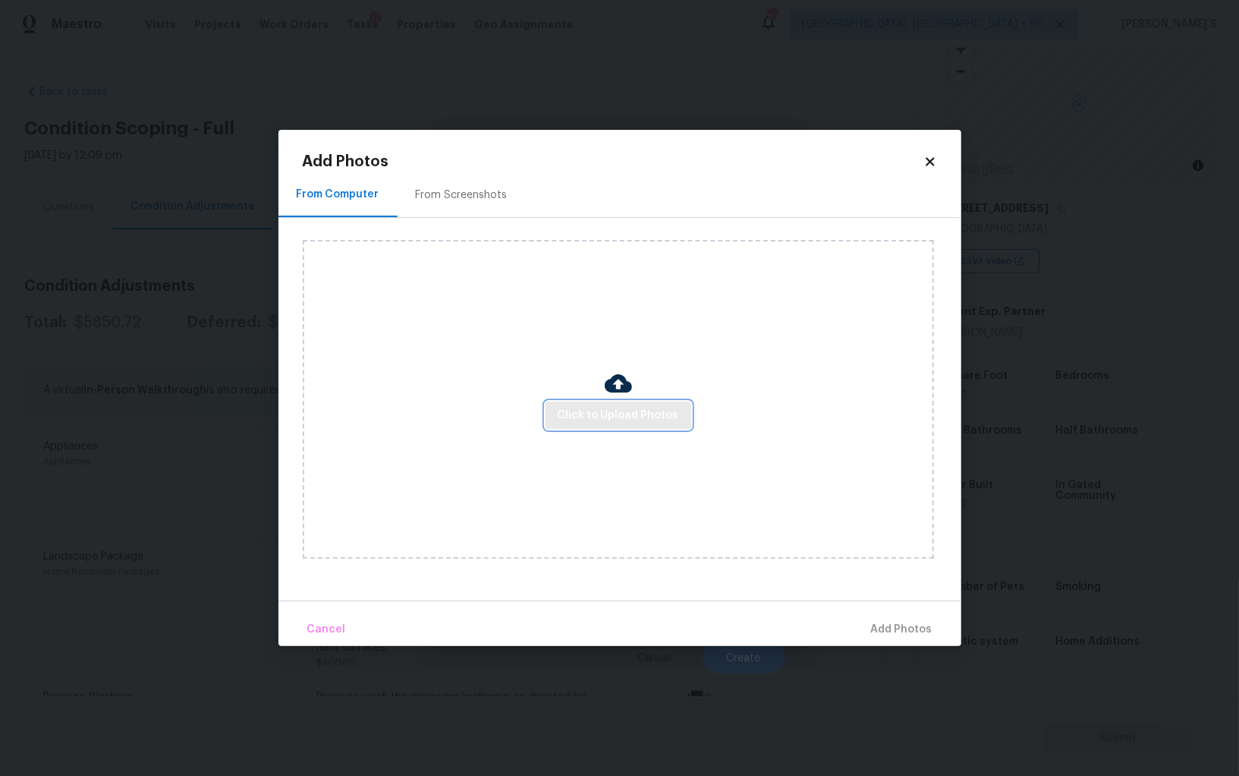
click at [588, 412] on span "Click to Upload Photos" at bounding box center [618, 415] width 121 height 19
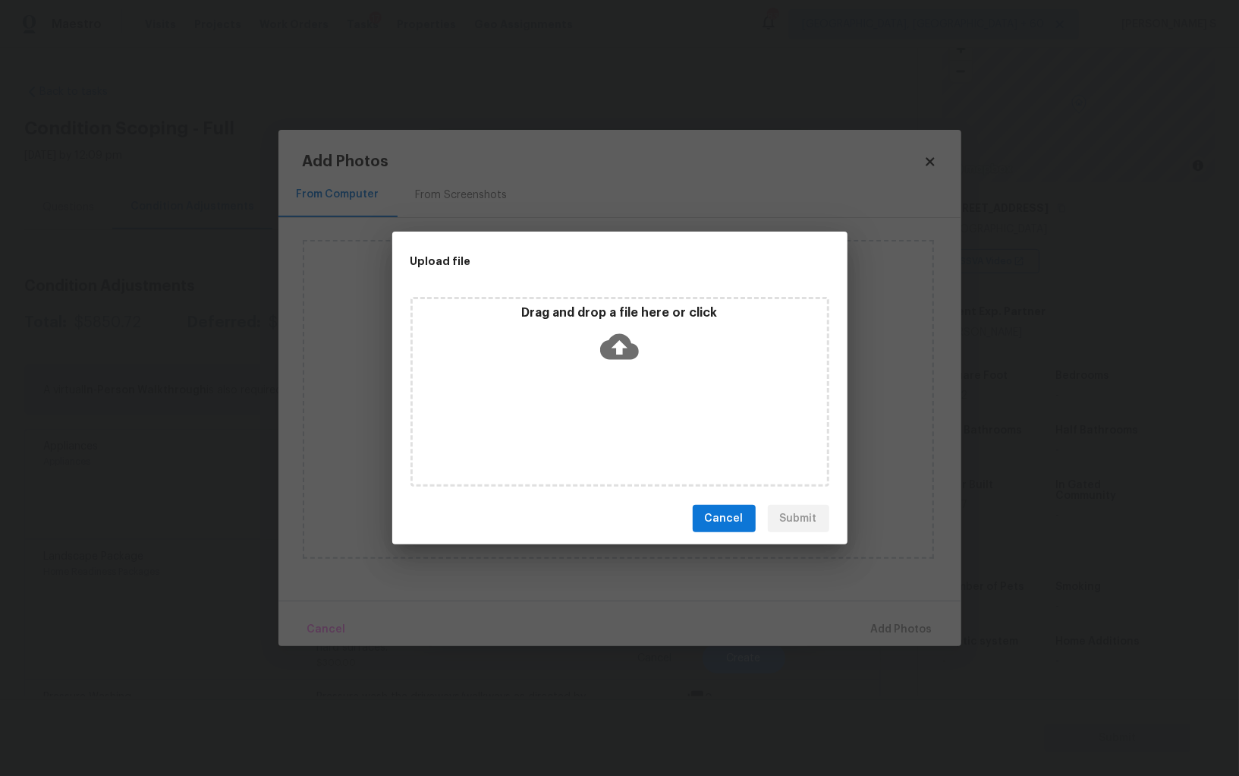
click at [588, 412] on div "Drag and drop a file here or click" at bounding box center [620, 392] width 419 height 190
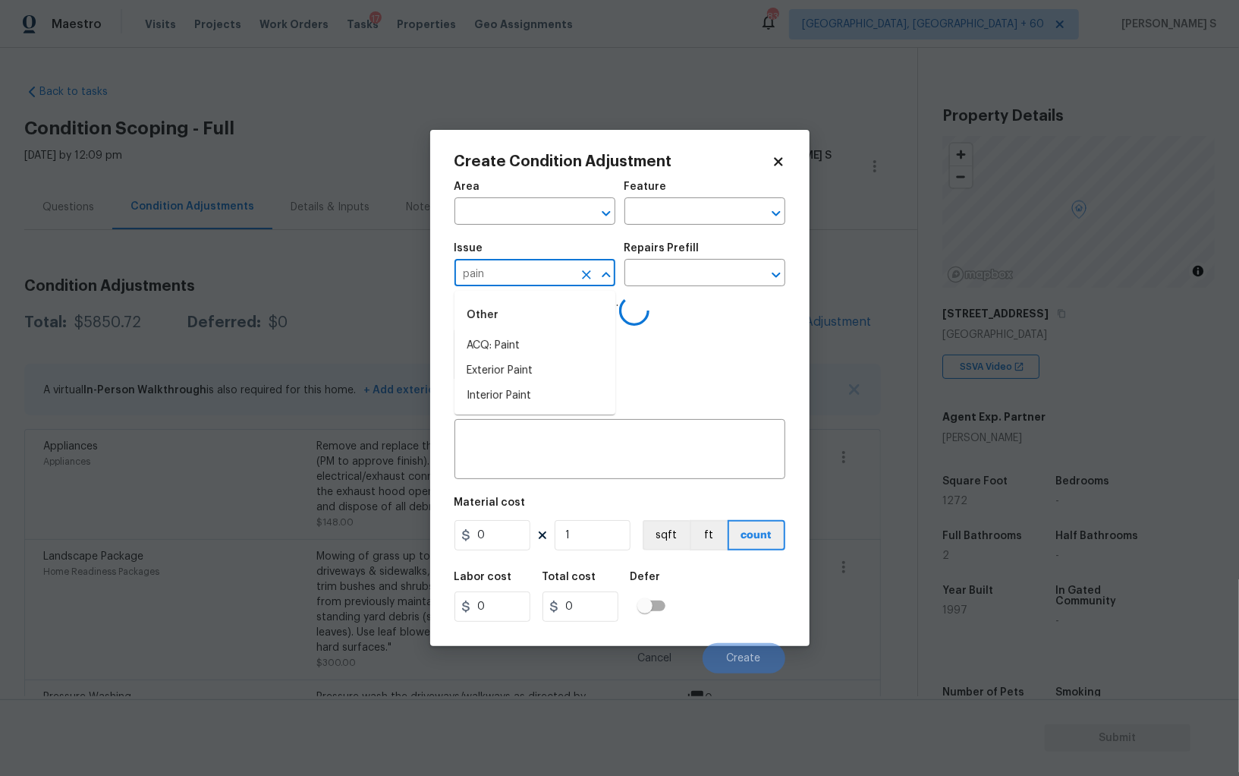
scroll to position [105, 0]
type input "pain"
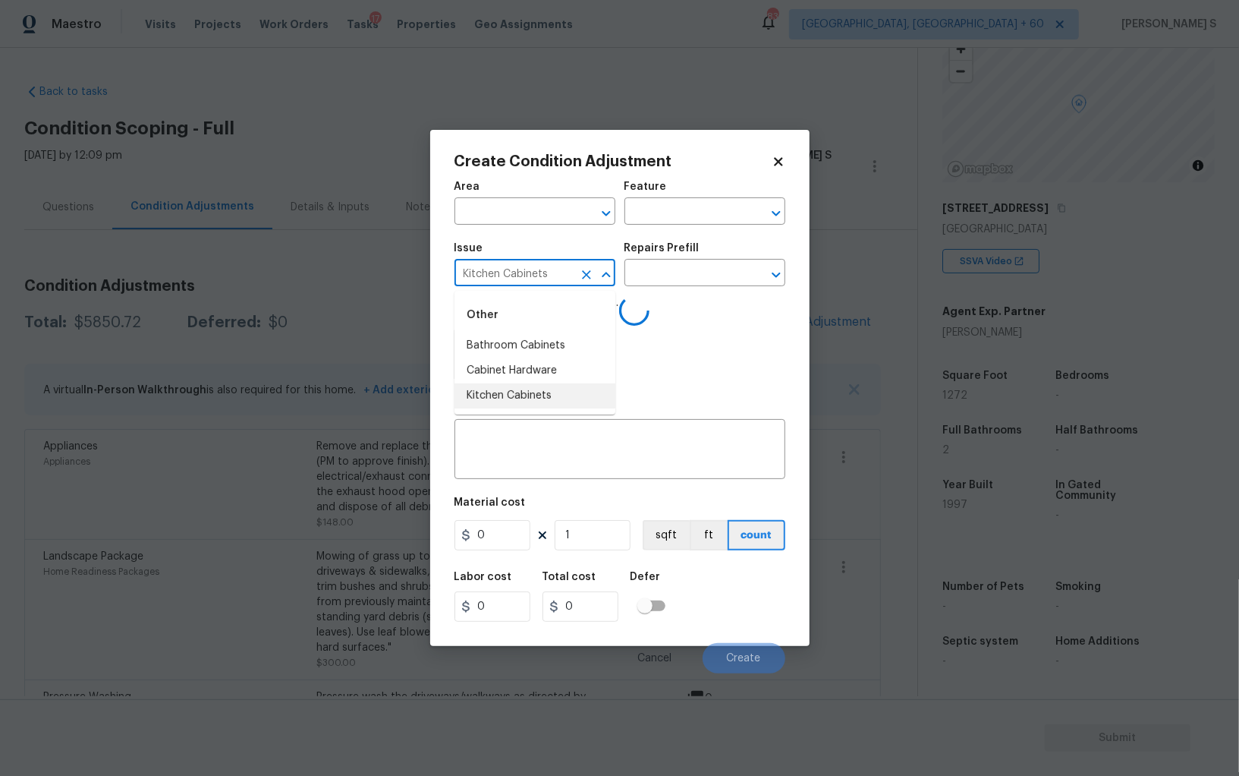
type input "Kitchen Cabinets"
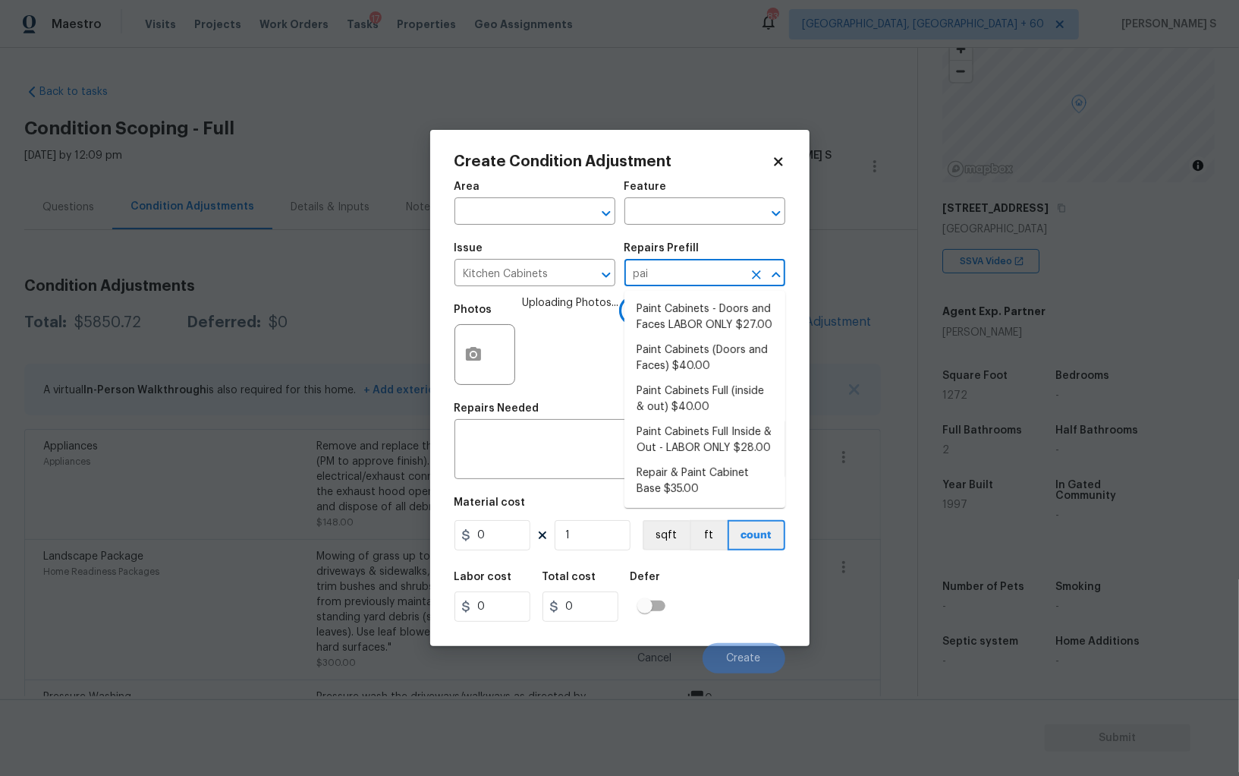
type input "pain"
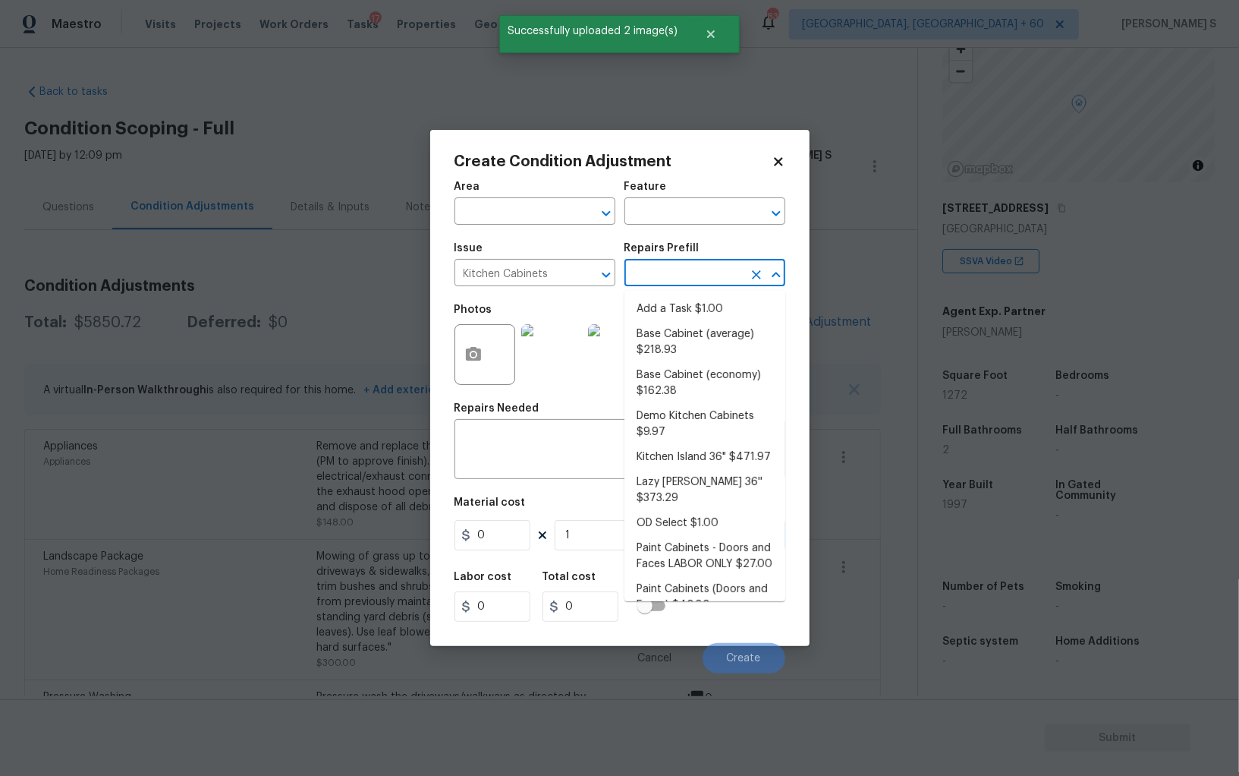
type input "p"
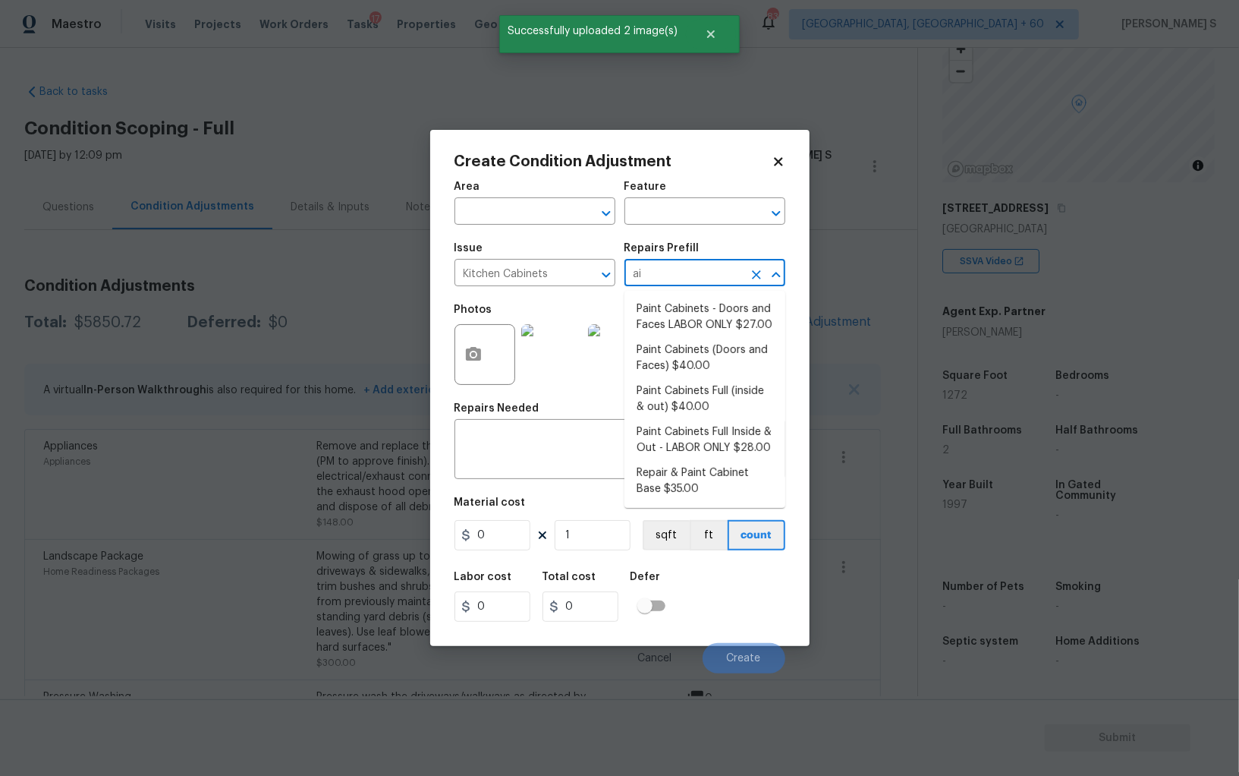
type input "ain"
type input "Cabinets"
type input "40"
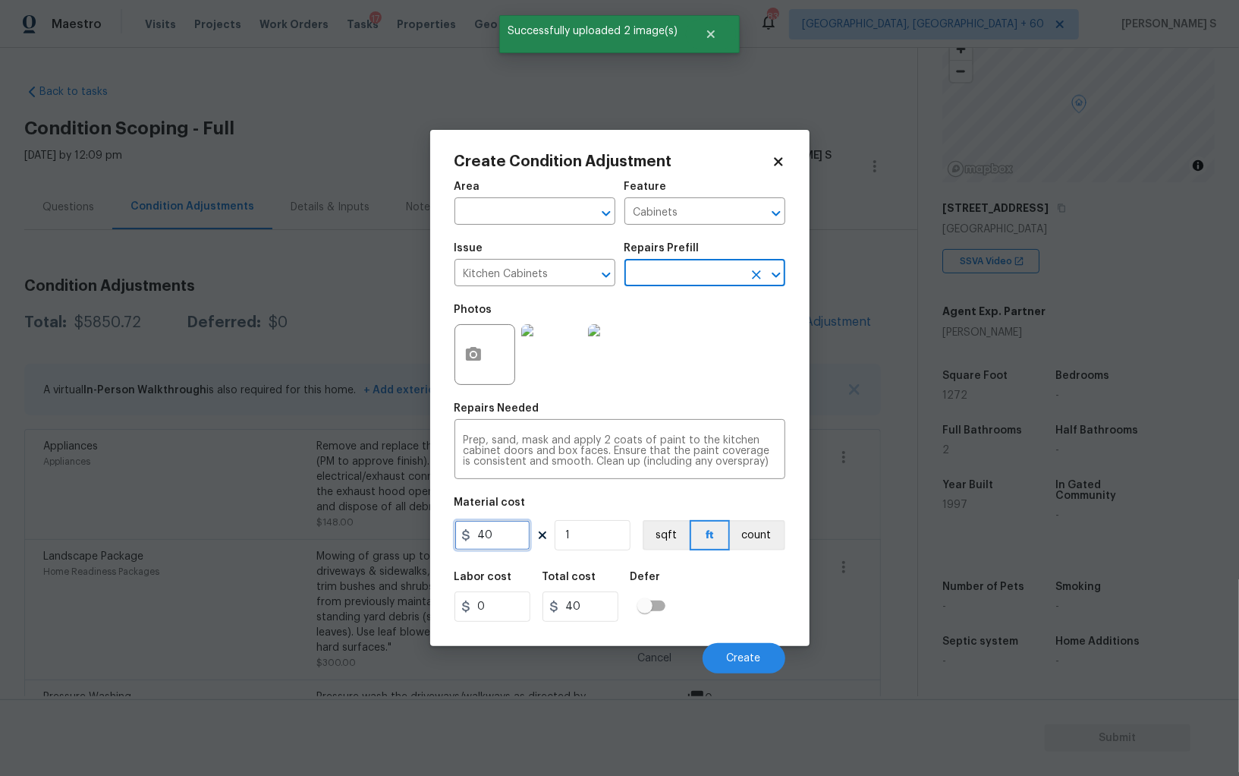
click at [514, 531] on input "40" at bounding box center [493, 535] width 76 height 30
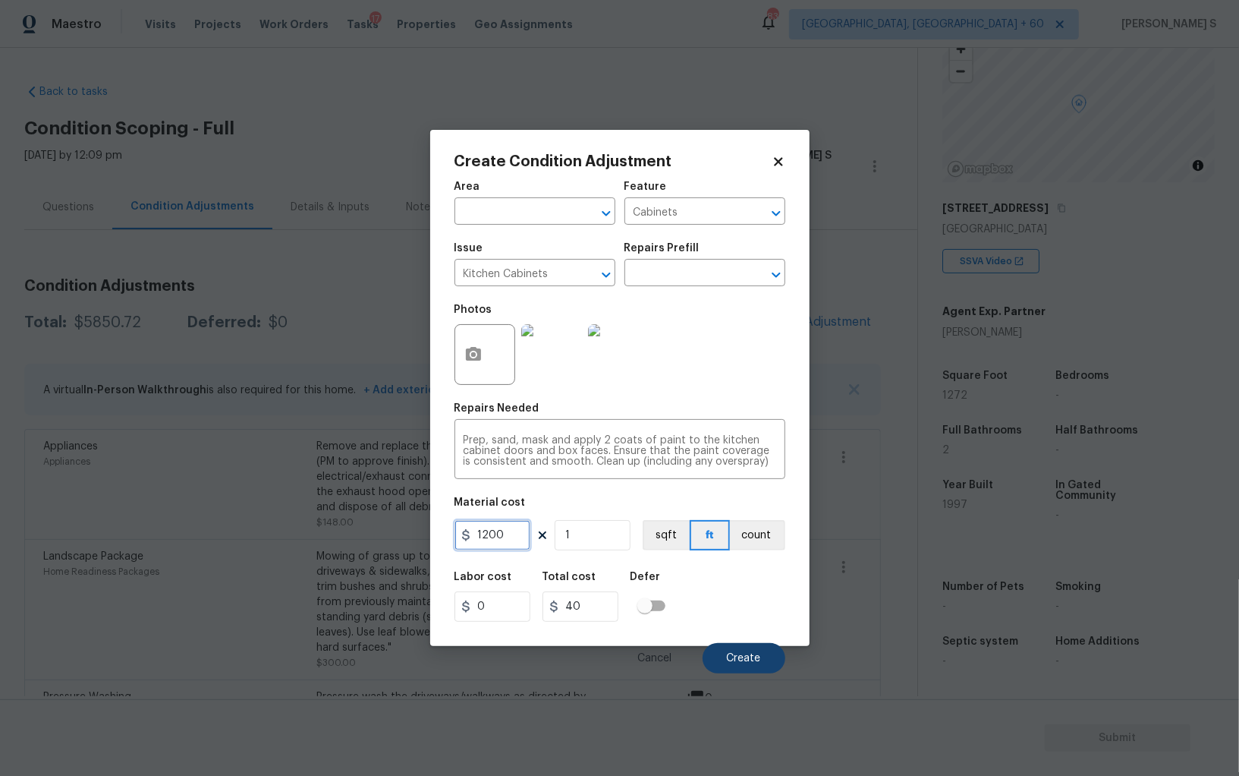
type input "1200"
click at [737, 647] on button "Create" at bounding box center [744, 658] width 83 height 30
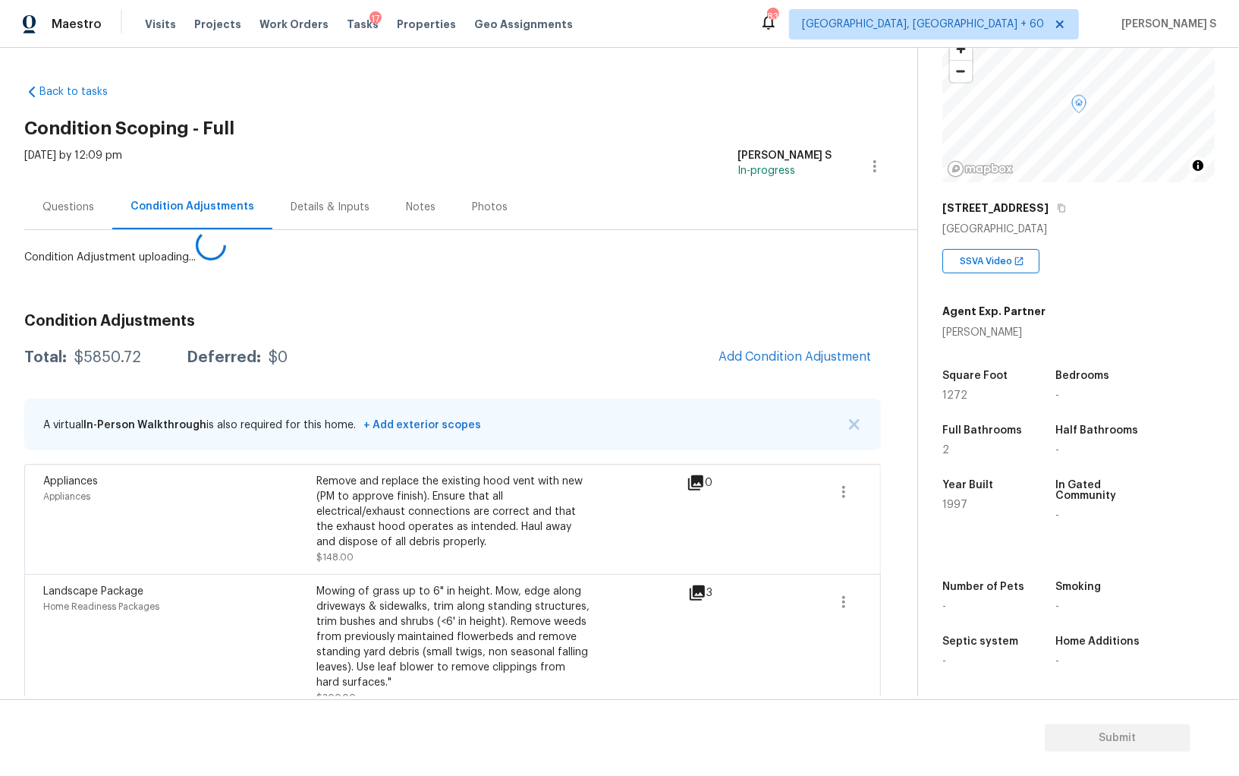
click at [161, 577] on body "Maestro Visits Projects Work Orders Tasks 17 Properties Geo Assignments 839 [GE…" at bounding box center [619, 388] width 1239 height 776
click at [108, 356] on div "$5850.72" at bounding box center [107, 357] width 67 height 15
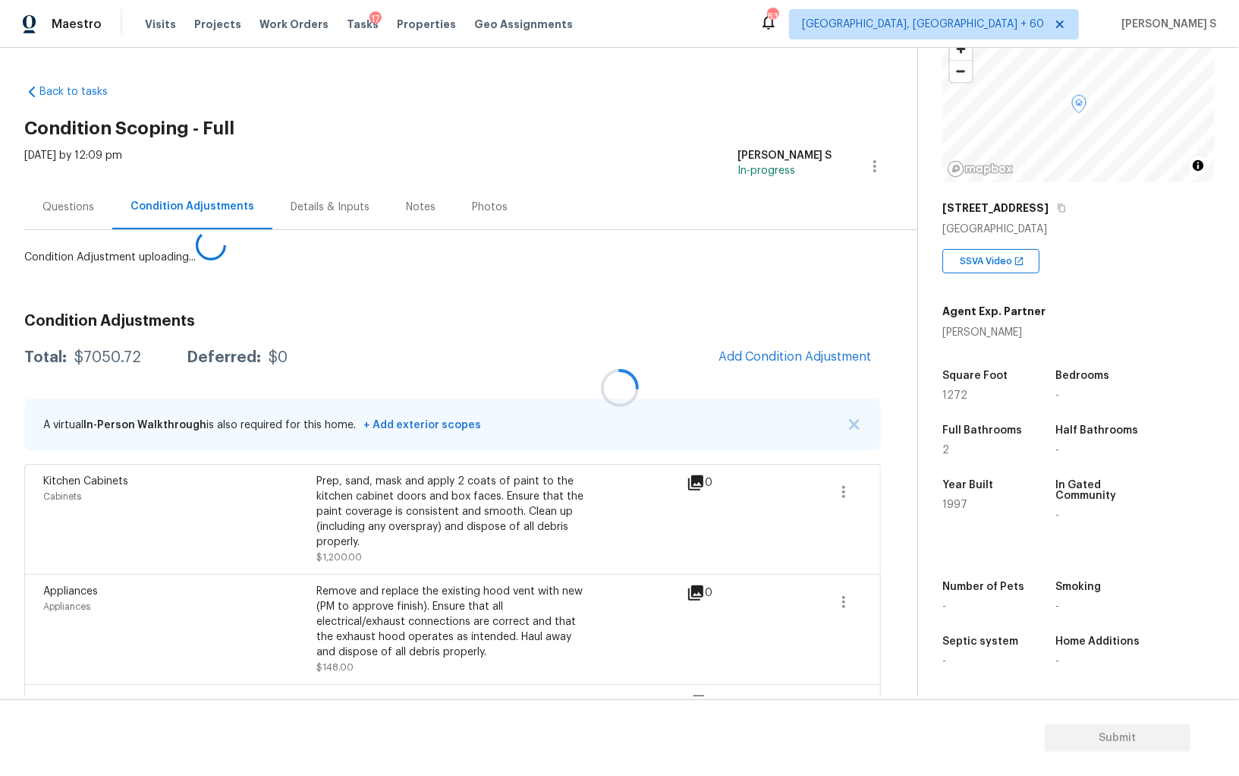
click at [108, 356] on div at bounding box center [619, 388] width 1239 height 776
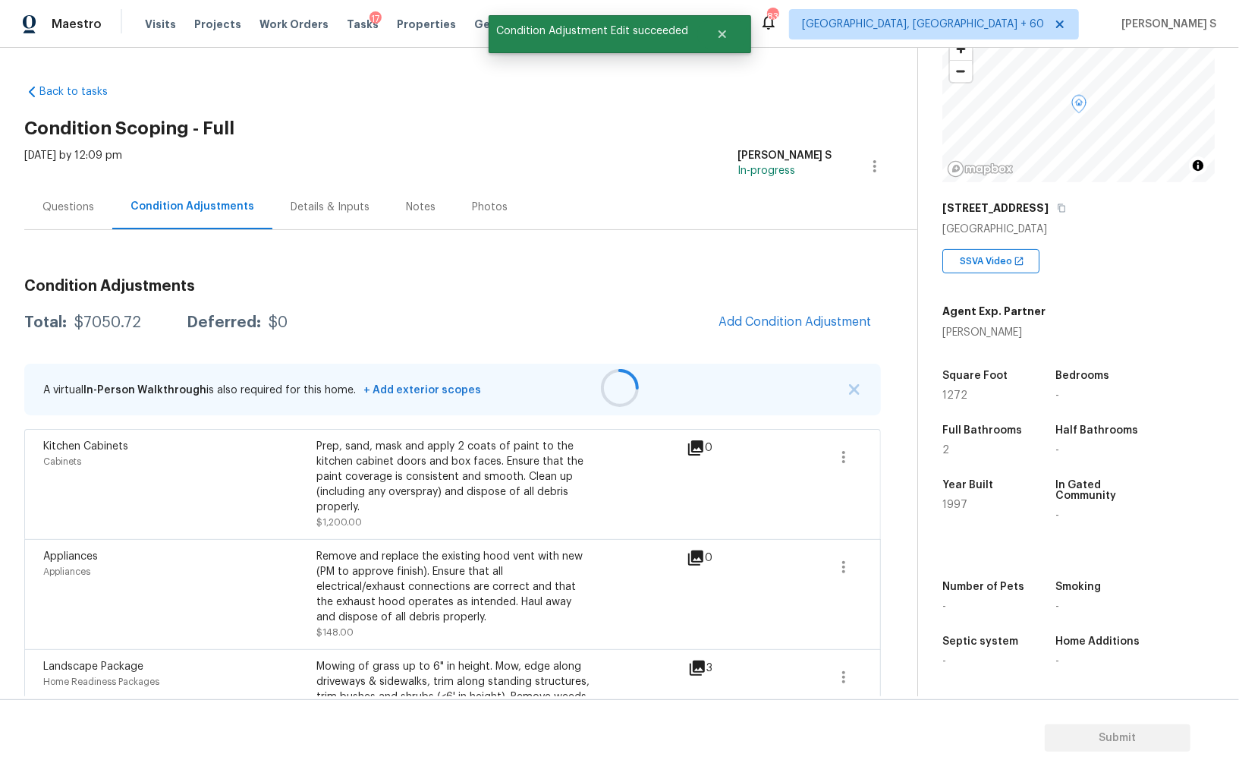
click at [108, 356] on div at bounding box center [619, 388] width 1239 height 776
click at [106, 322] on div "$7050.72" at bounding box center [107, 322] width 67 height 15
copy div "7050.72"
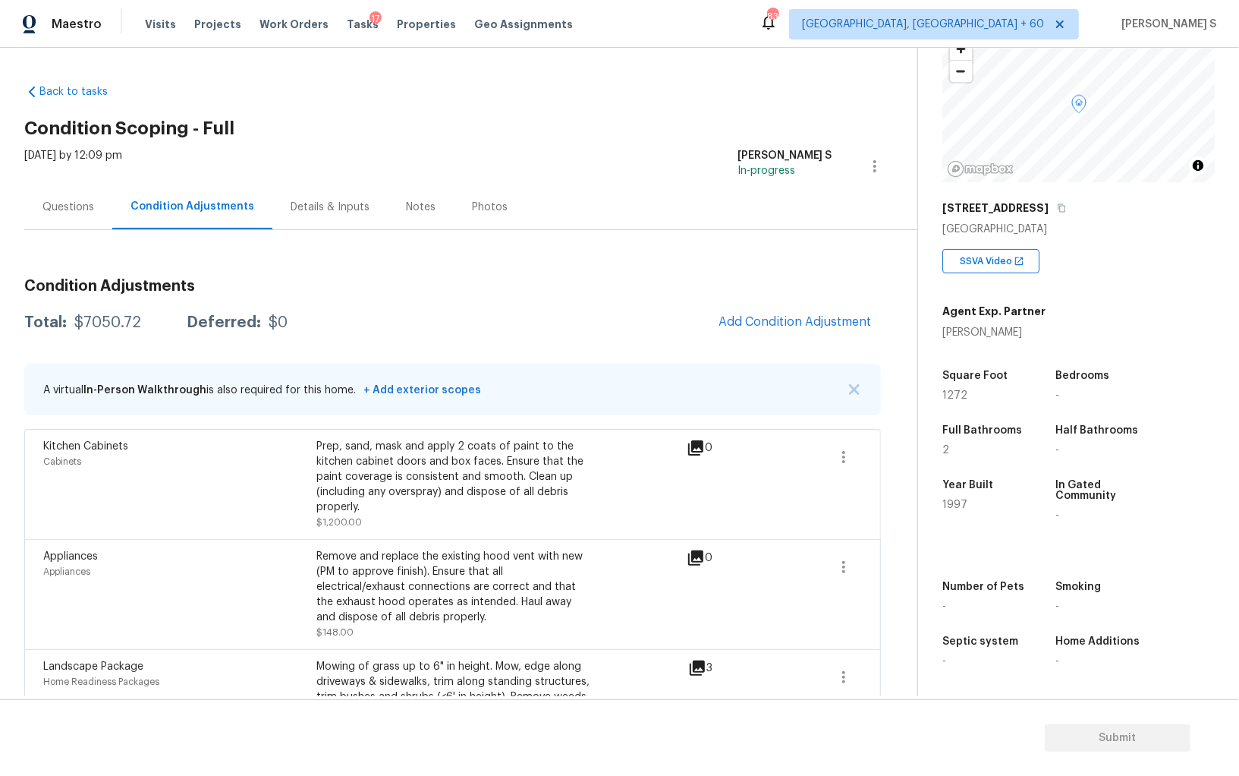
click at [76, 206] on div "Questions" at bounding box center [69, 207] width 52 height 15
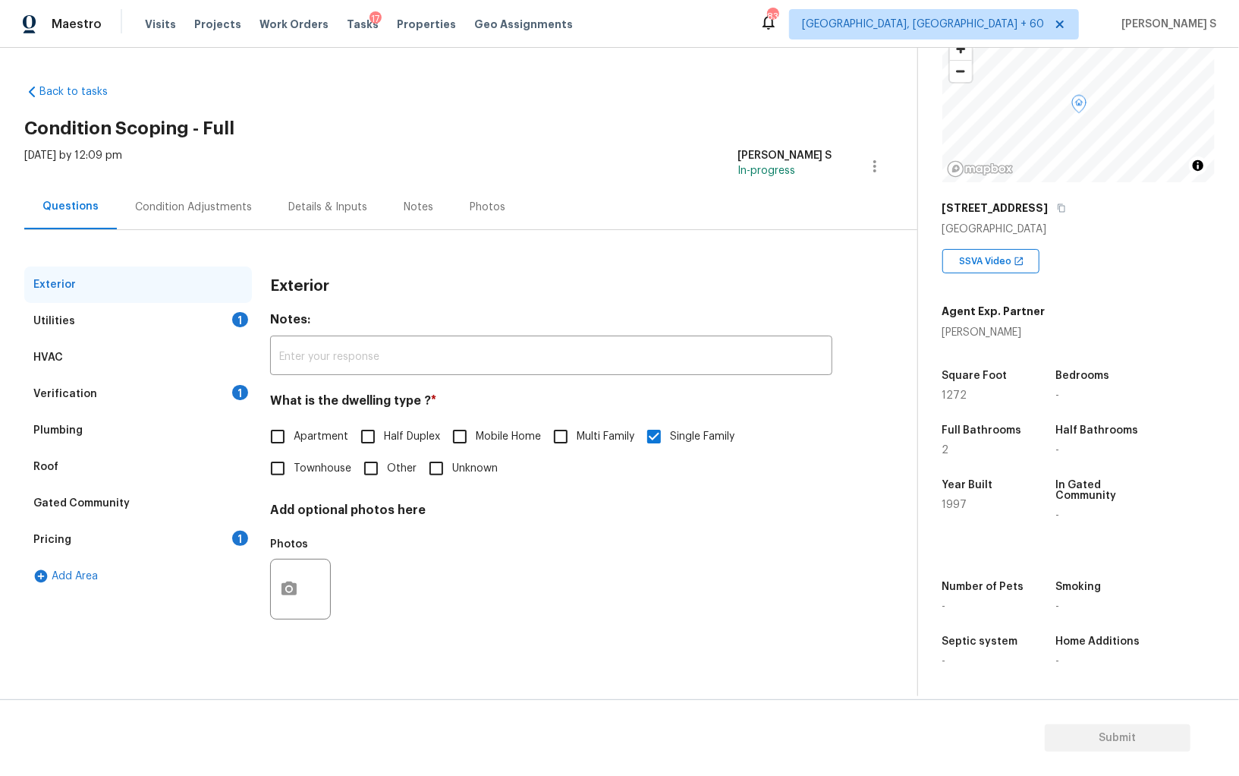
click at [209, 395] on div "Verification 1" at bounding box center [138, 394] width 228 height 36
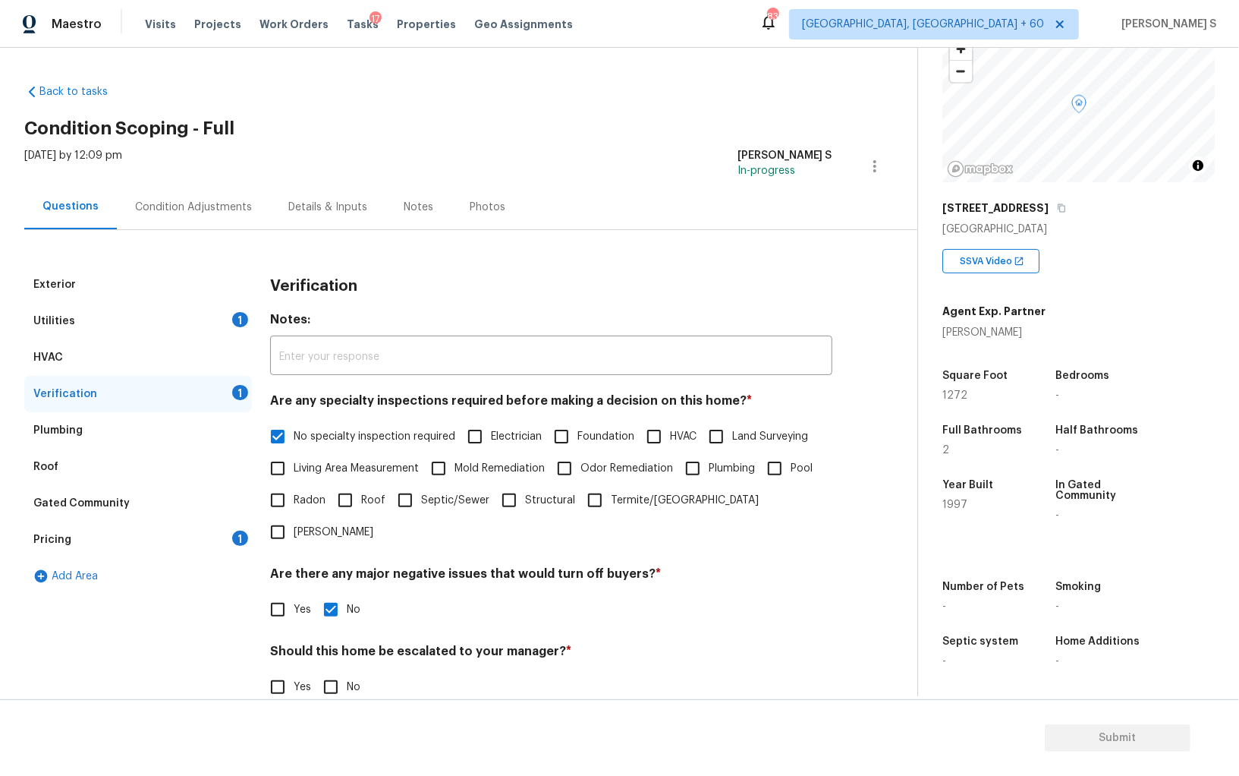
scroll to position [90, 0]
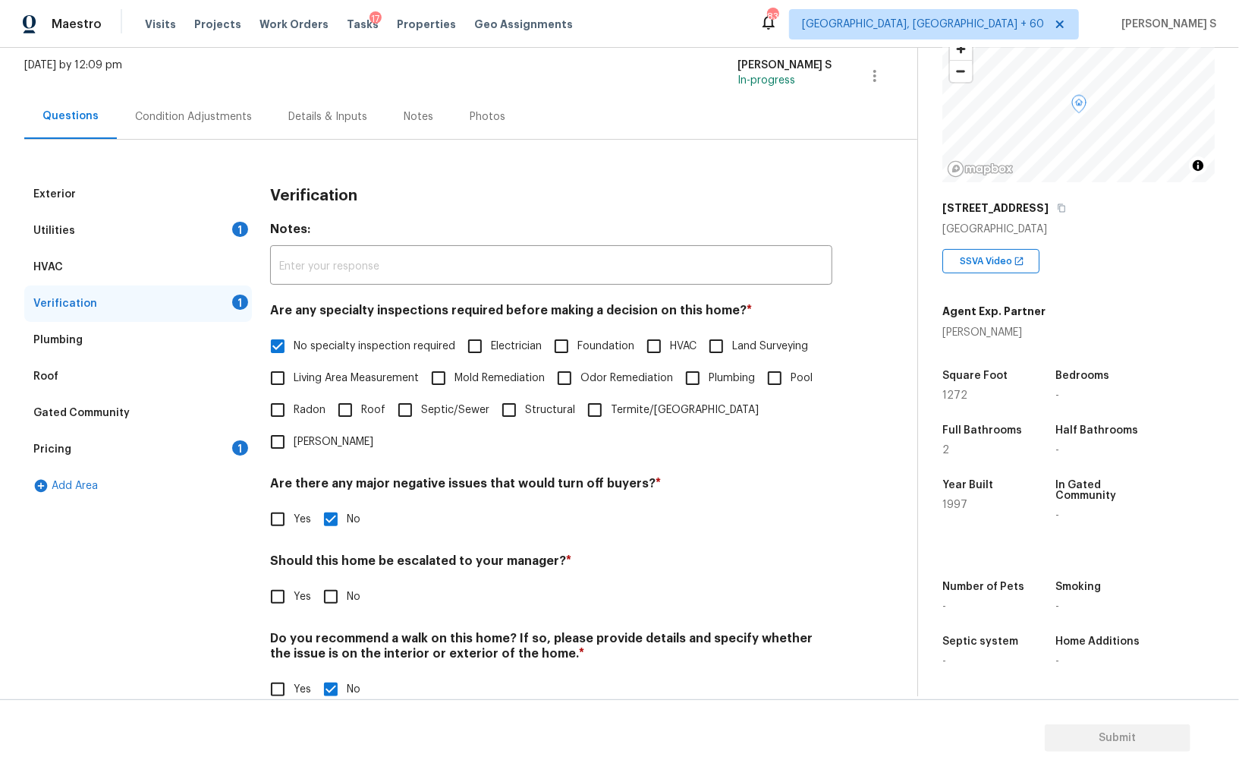
click at [319, 581] on input "No" at bounding box center [331, 597] width 32 height 32
checkbox input "true"
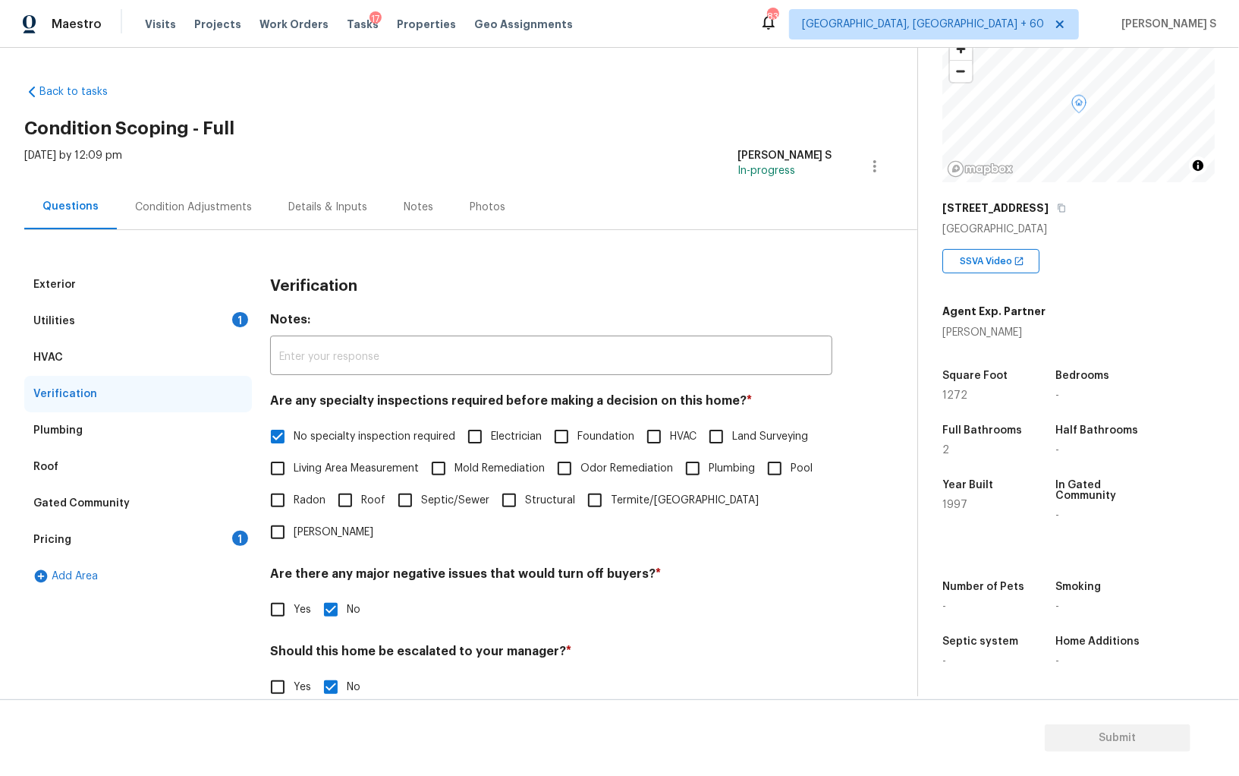
click at [242, 322] on div "1" at bounding box center [240, 319] width 16 height 15
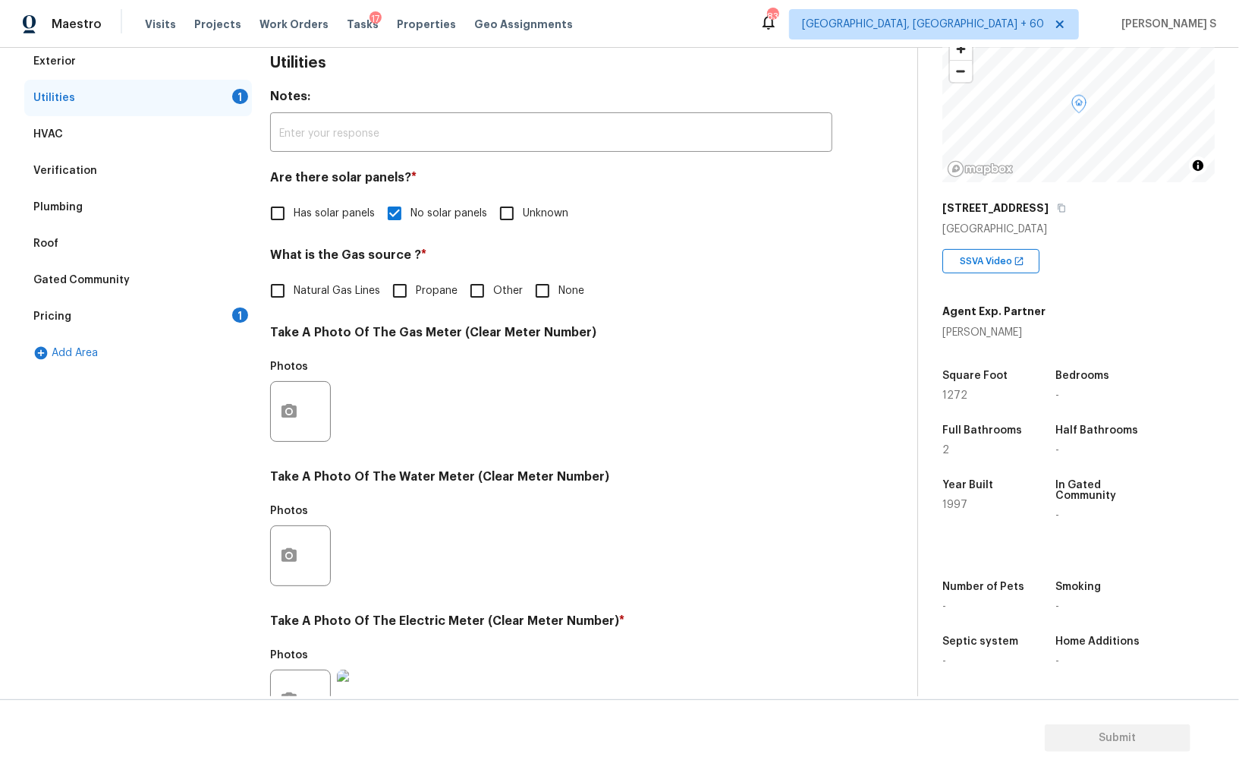
scroll to position [55, 0]
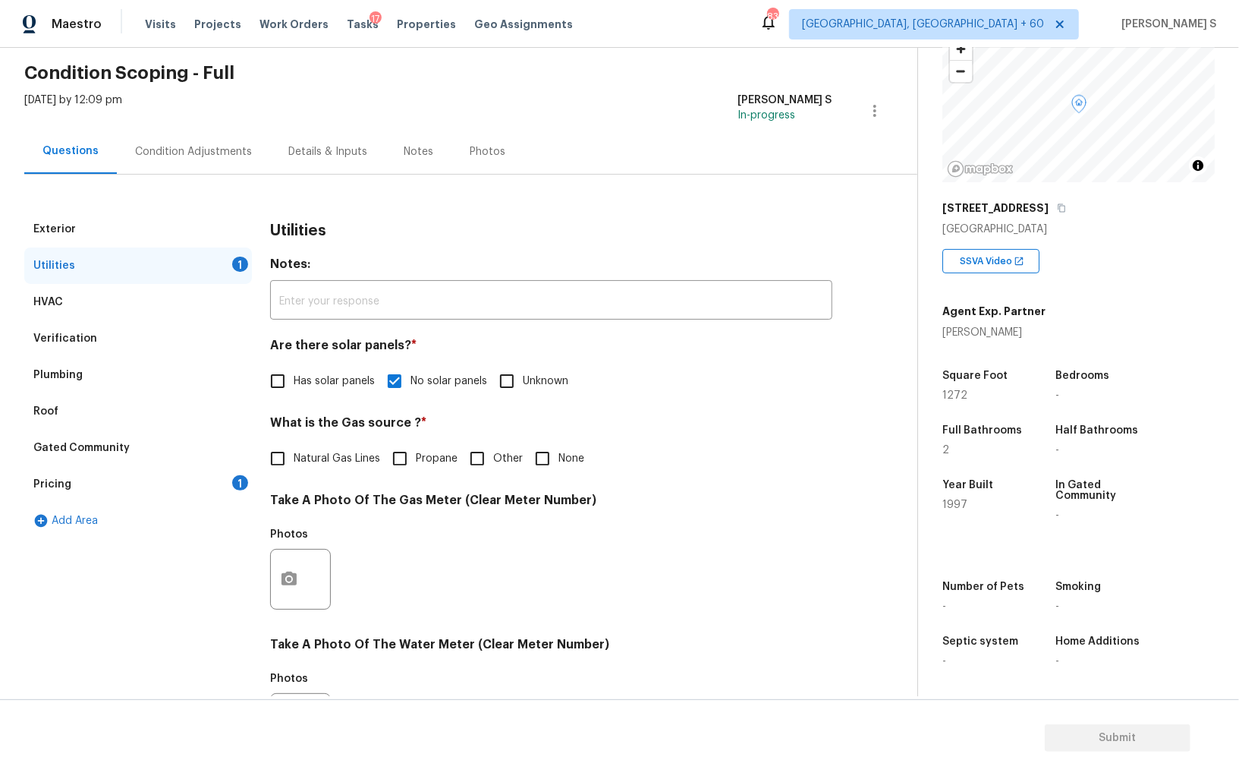
click at [555, 452] on input "None" at bounding box center [543, 458] width 32 height 32
checkbox input "true"
click at [228, 488] on div "Pricing 1" at bounding box center [138, 484] width 228 height 36
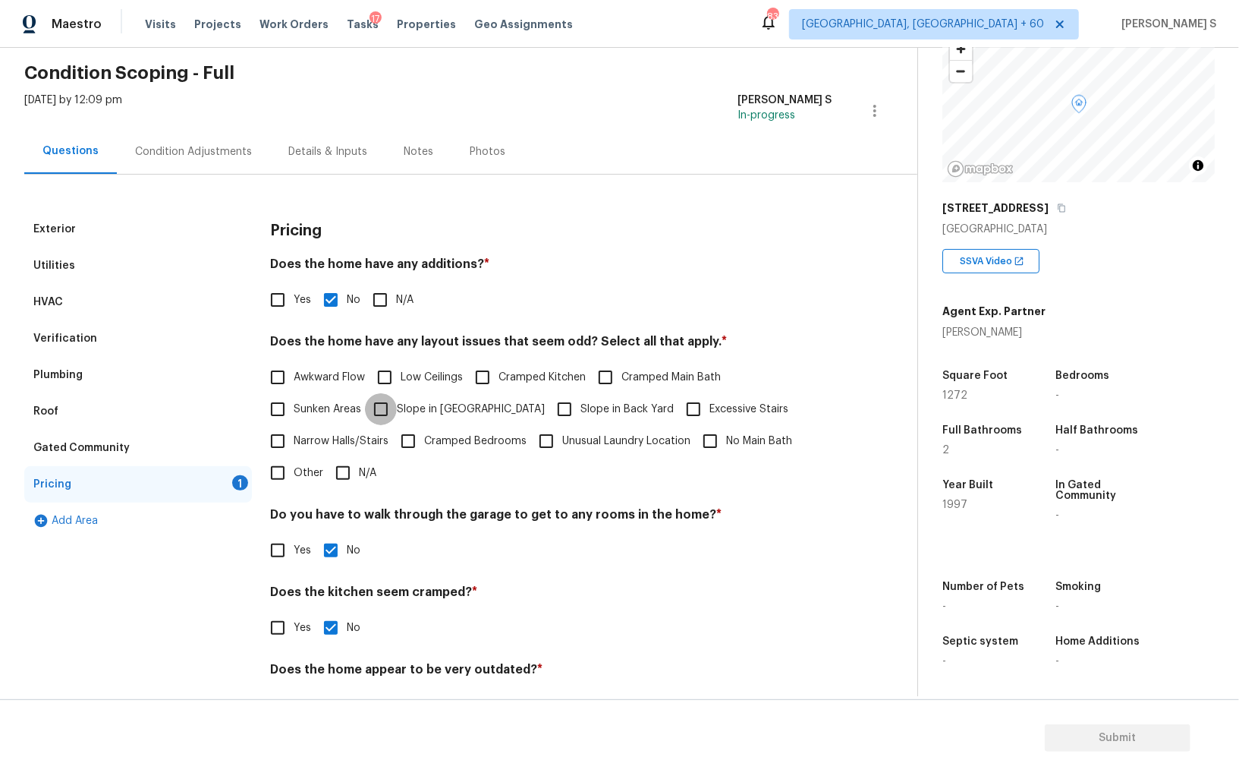
click at [385, 408] on input "Slope in [GEOGRAPHIC_DATA]" at bounding box center [381, 409] width 32 height 32
checkbox input "true"
click at [102, 326] on div "Verification" at bounding box center [138, 338] width 228 height 36
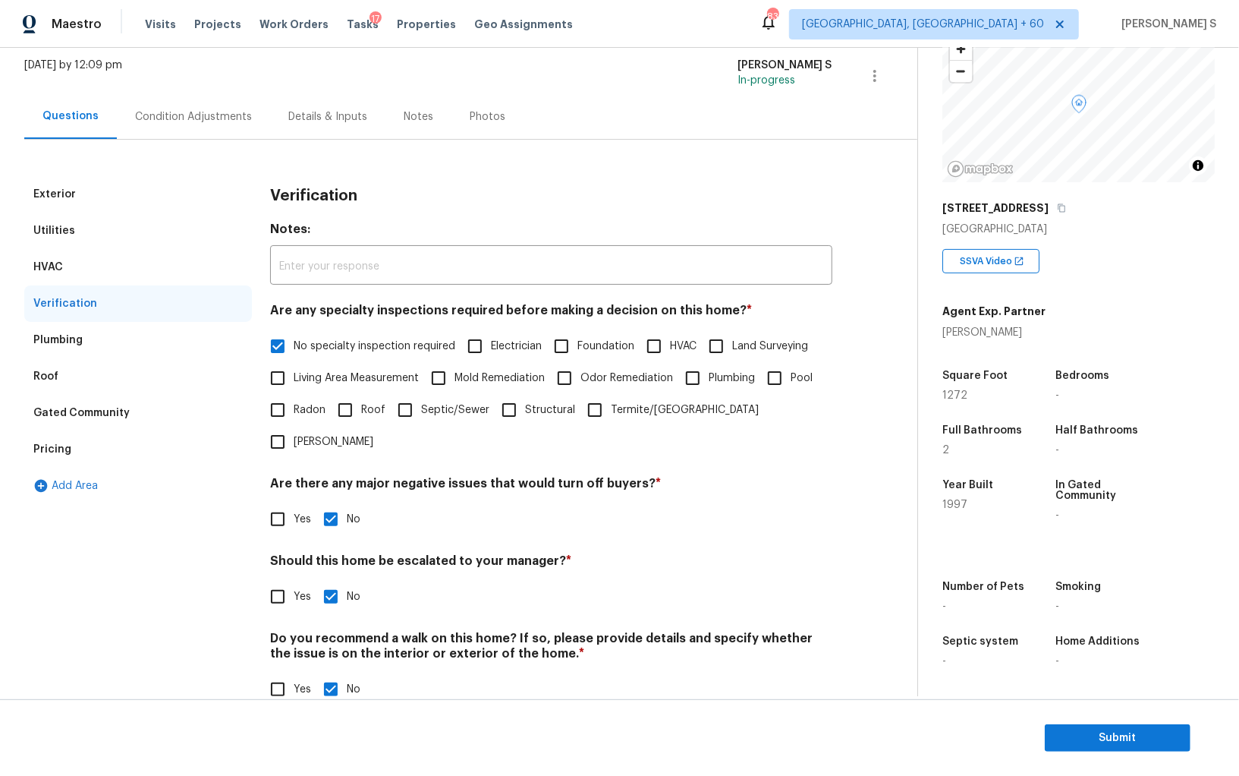
scroll to position [0, 0]
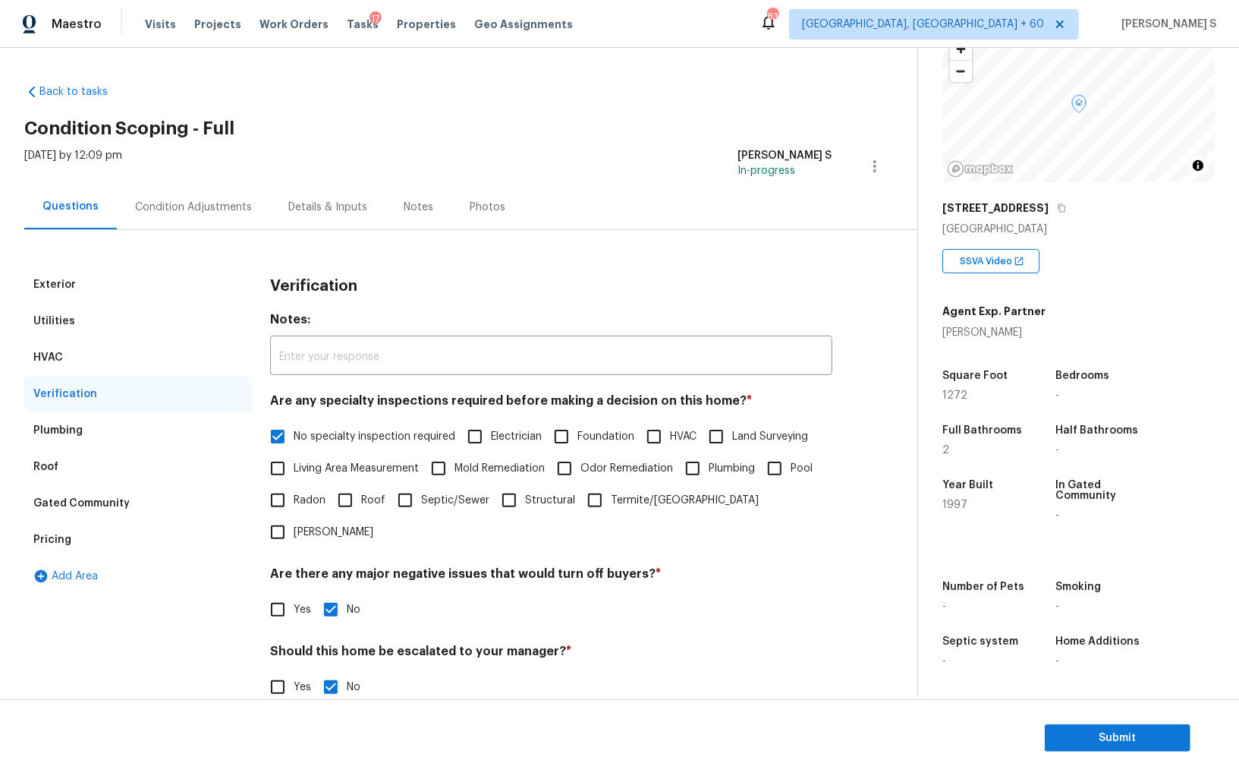
click at [121, 316] on div "Utilities" at bounding box center [138, 321] width 228 height 36
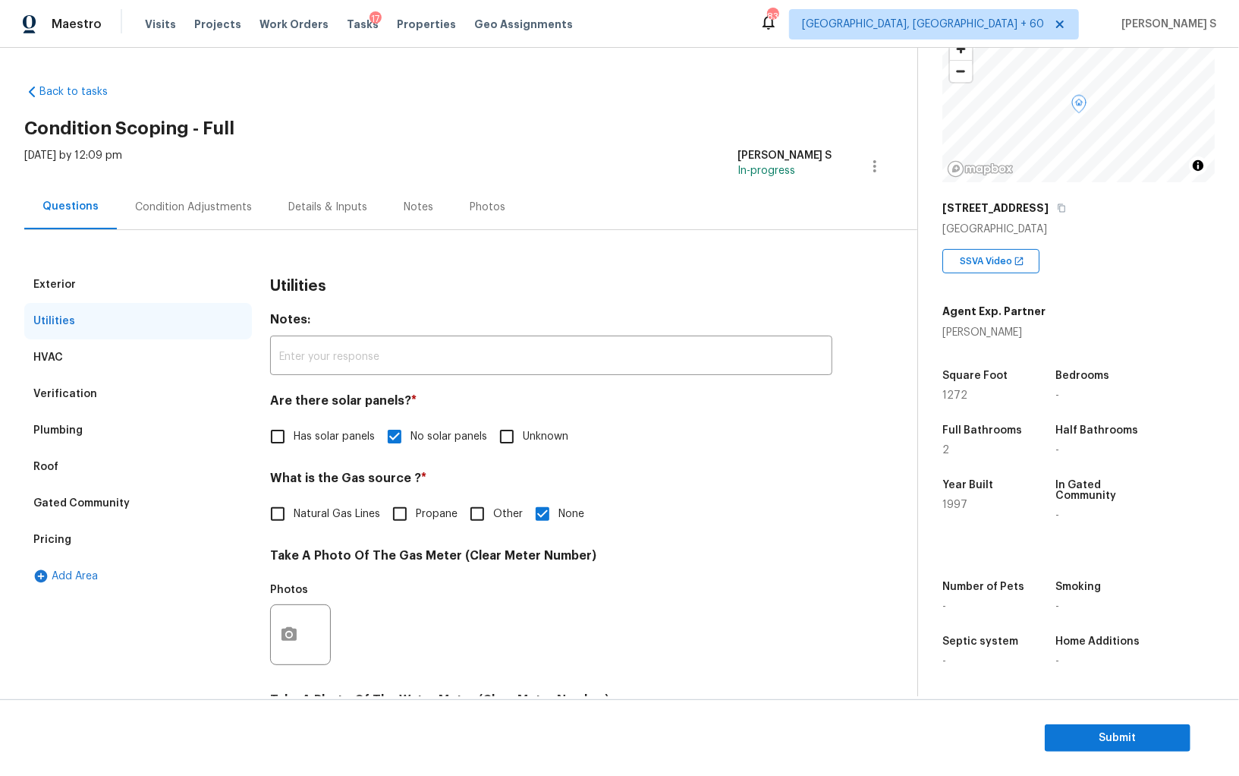
click at [286, 512] on input "Natural Gas Lines" at bounding box center [278, 514] width 32 height 32
checkbox input "true"
checkbox input "false"
click at [215, 212] on div "Condition Adjustments" at bounding box center [193, 207] width 117 height 15
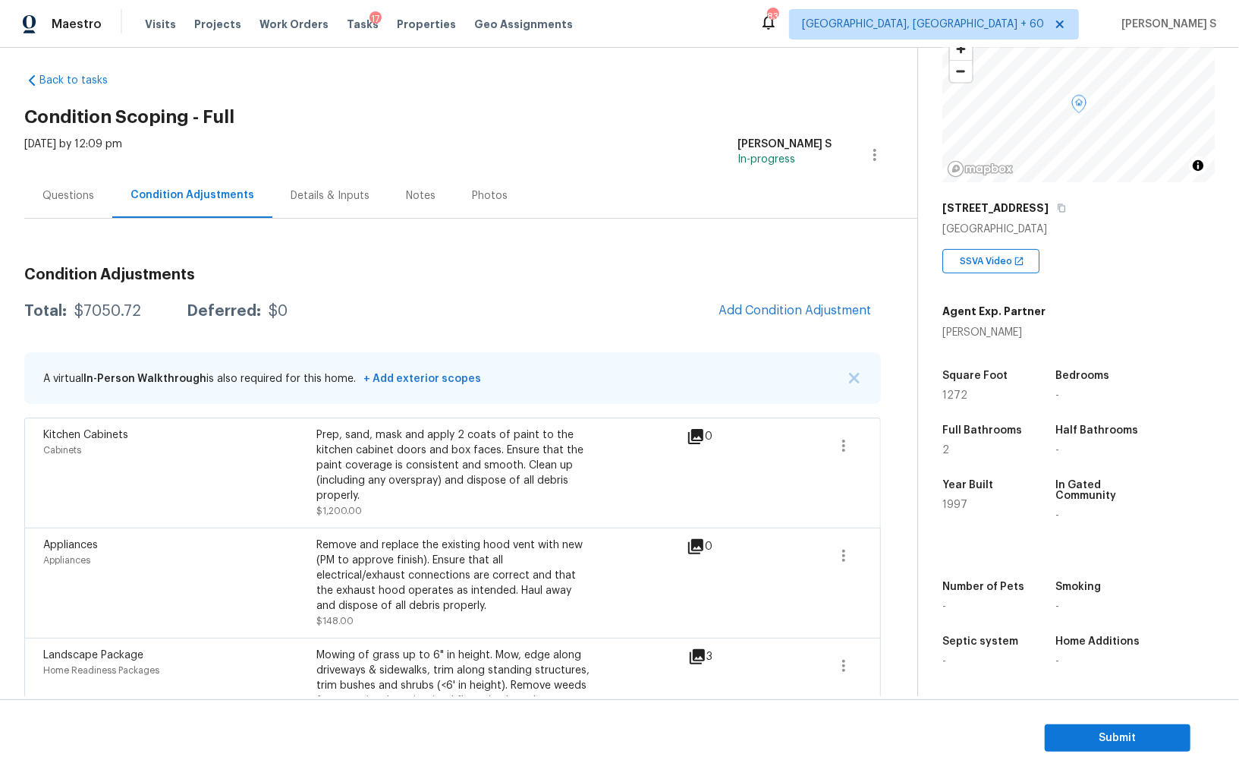
scroll to position [10, 0]
click at [1081, 737] on span "Submit" at bounding box center [1117, 738] width 121 height 19
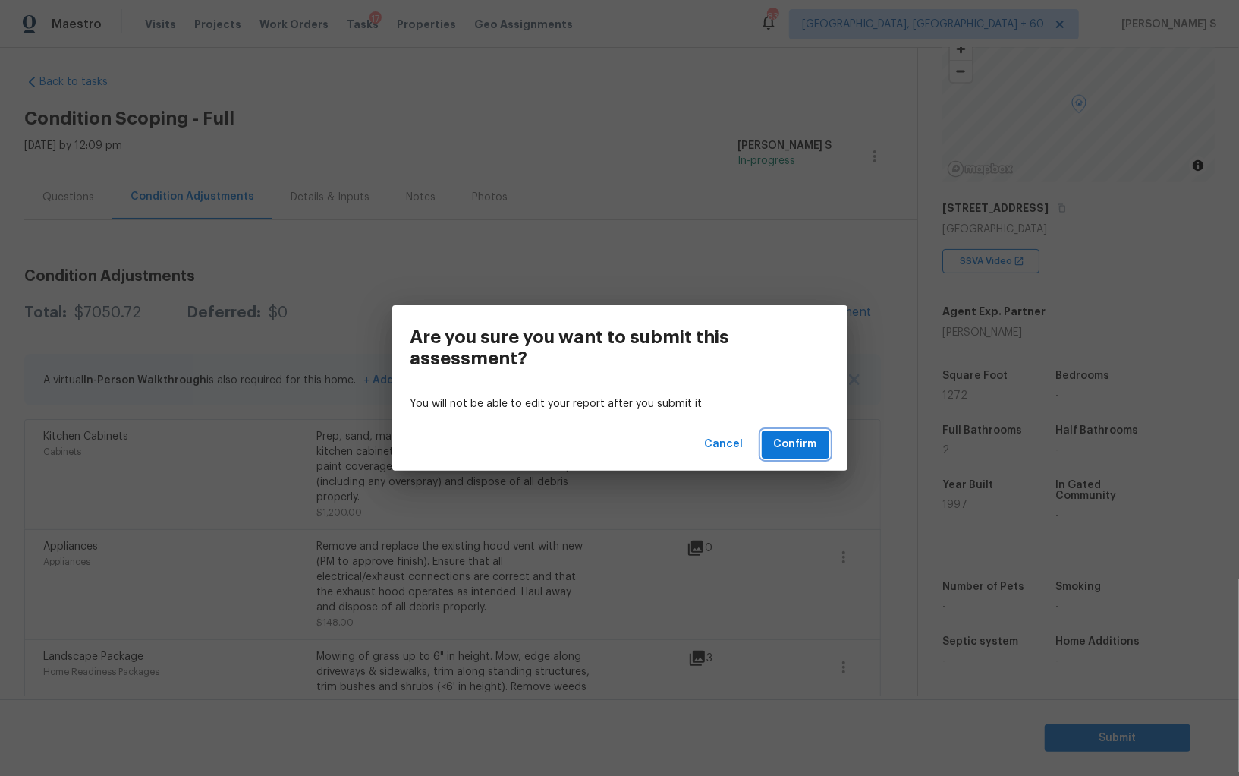
click at [823, 439] on button "Confirm" at bounding box center [796, 444] width 68 height 28
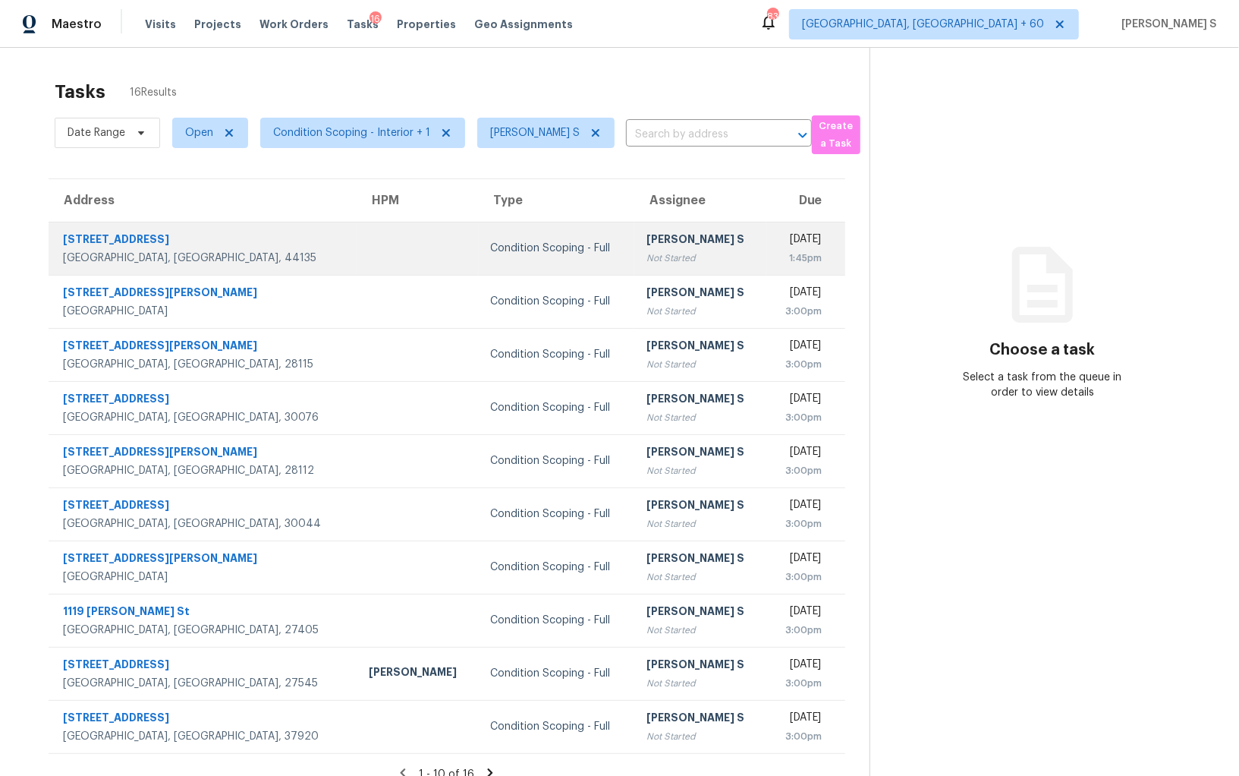
click at [634, 256] on td "[PERSON_NAME] S Not Started" at bounding box center [700, 248] width 132 height 53
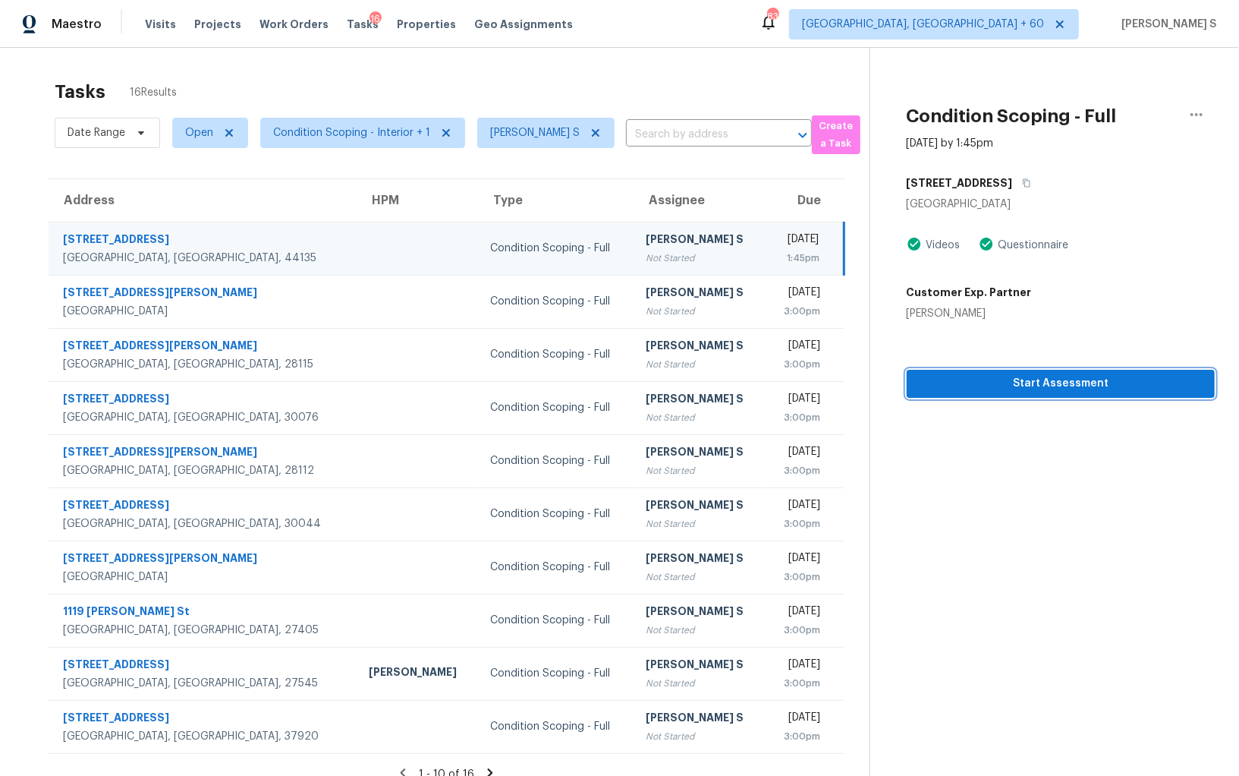
click at [936, 375] on span "Start Assessment" at bounding box center [1061, 383] width 284 height 19
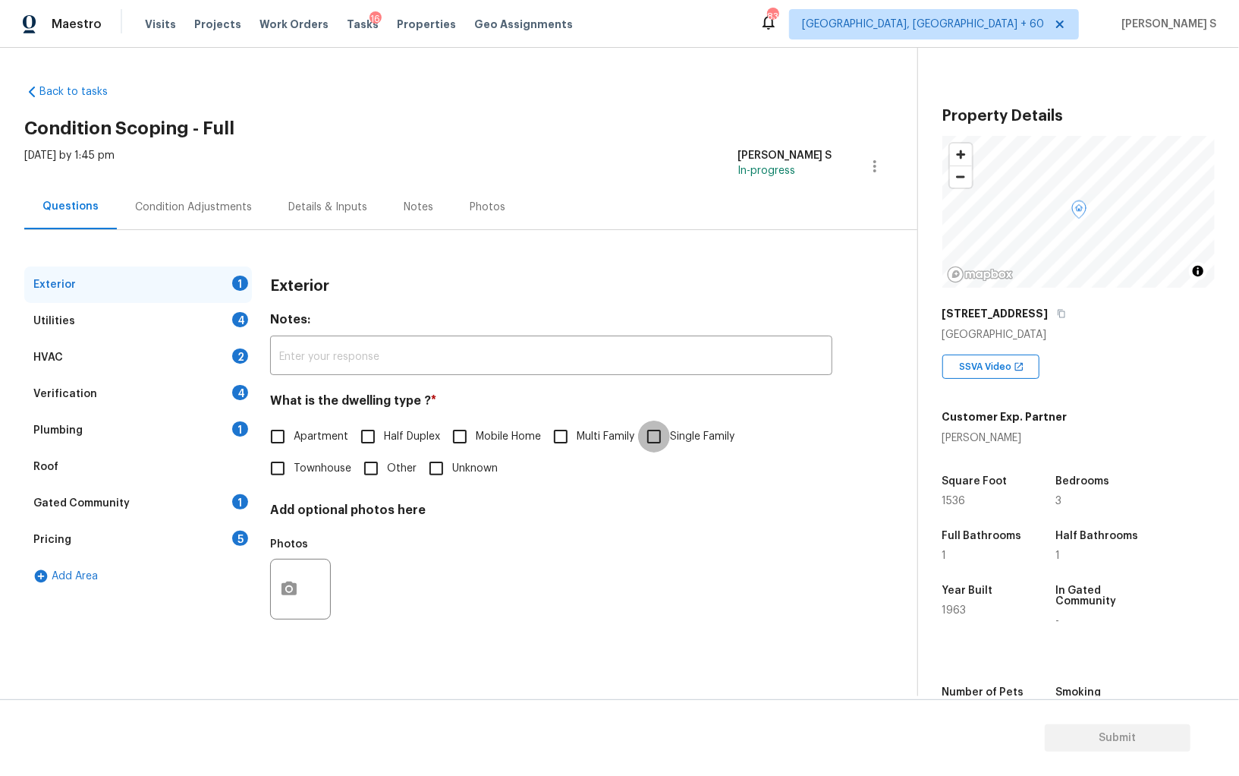
click at [648, 425] on input "Single Family" at bounding box center [654, 436] width 32 height 32
checkbox input "true"
click at [228, 312] on div "Utilities 4" at bounding box center [138, 321] width 228 height 36
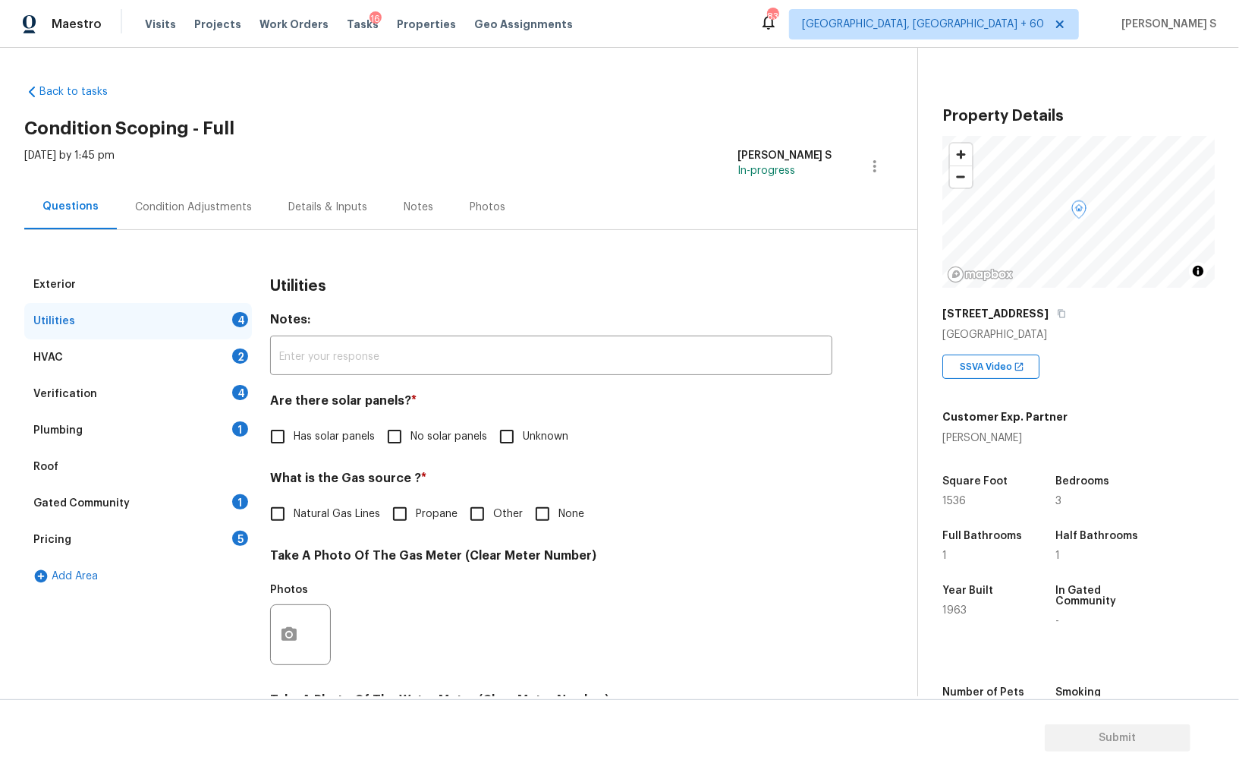
click at [400, 433] on input "No solar panels" at bounding box center [395, 436] width 32 height 32
checkbox input "true"
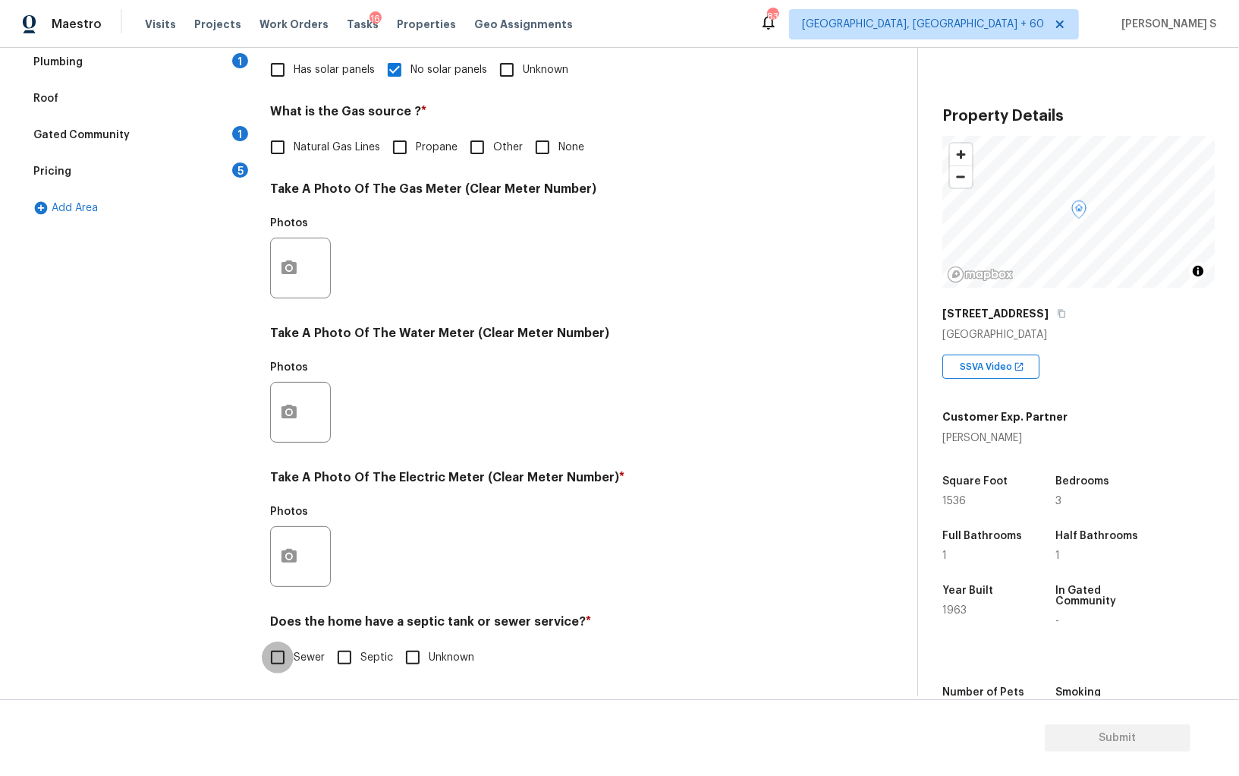
click at [288, 652] on input "Sewer" at bounding box center [278, 657] width 32 height 32
checkbox input "true"
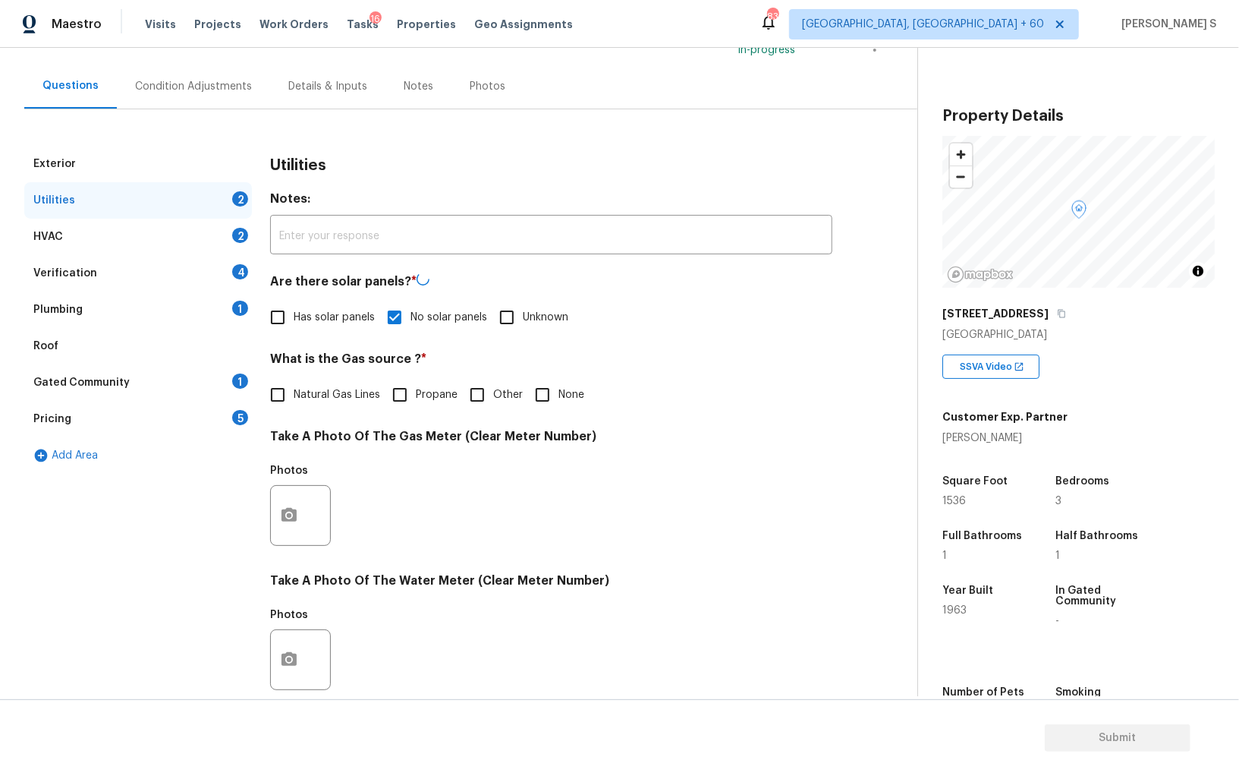
scroll to position [0, 0]
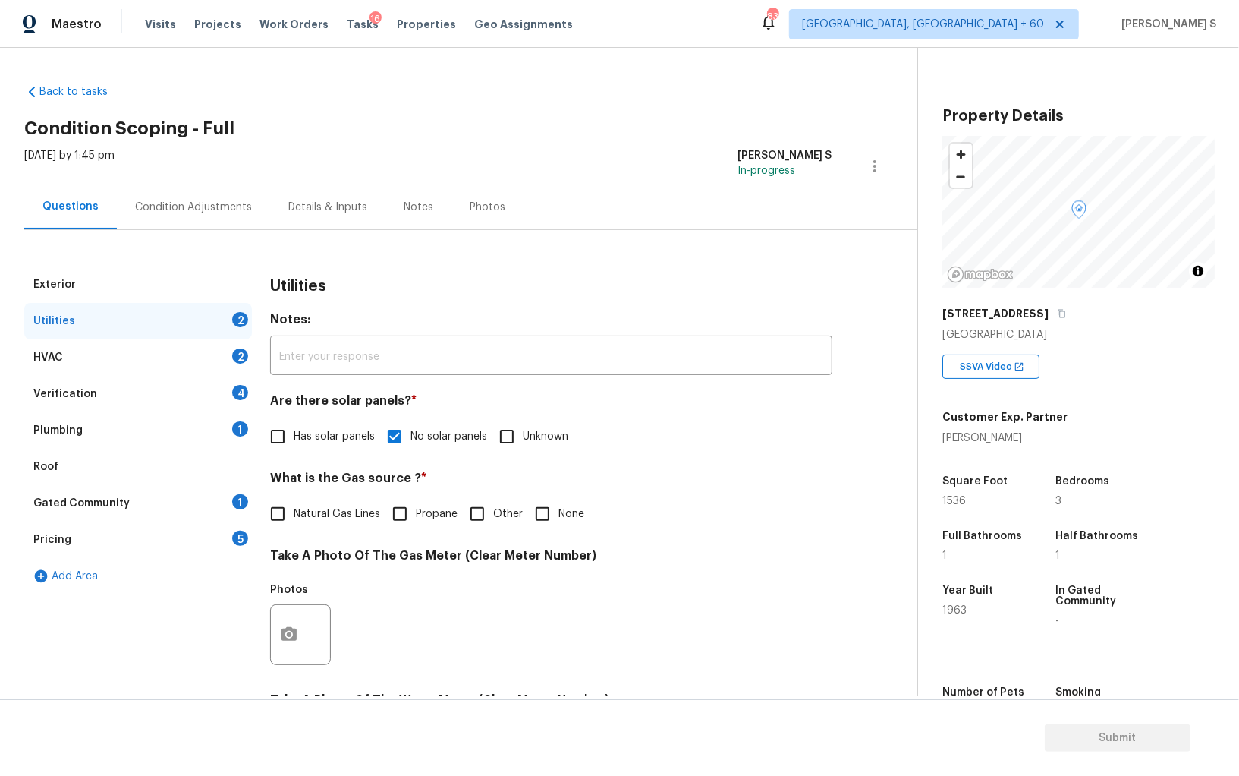
click at [231, 419] on div "Plumbing 1" at bounding box center [138, 430] width 228 height 36
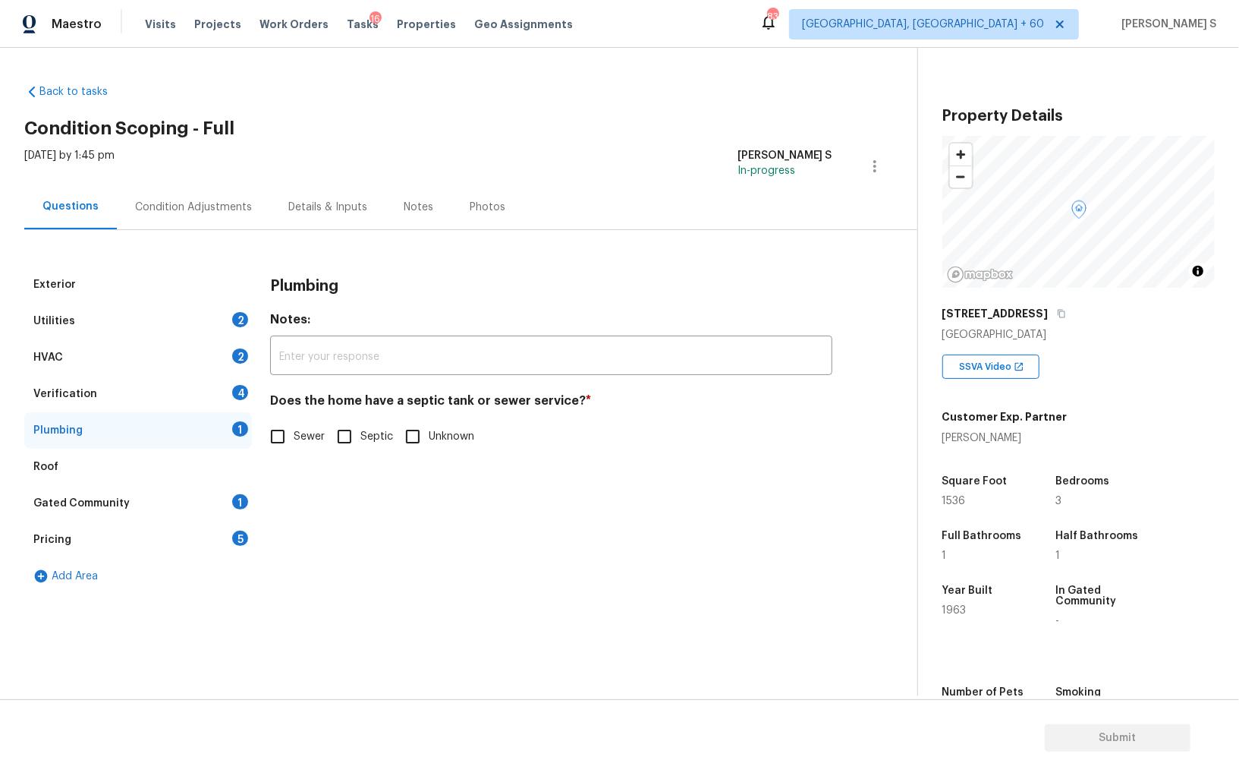
click at [285, 436] on input "Sewer" at bounding box center [278, 436] width 32 height 32
checkbox input "true"
click at [225, 501] on div "Gated Community 1" at bounding box center [138, 503] width 228 height 36
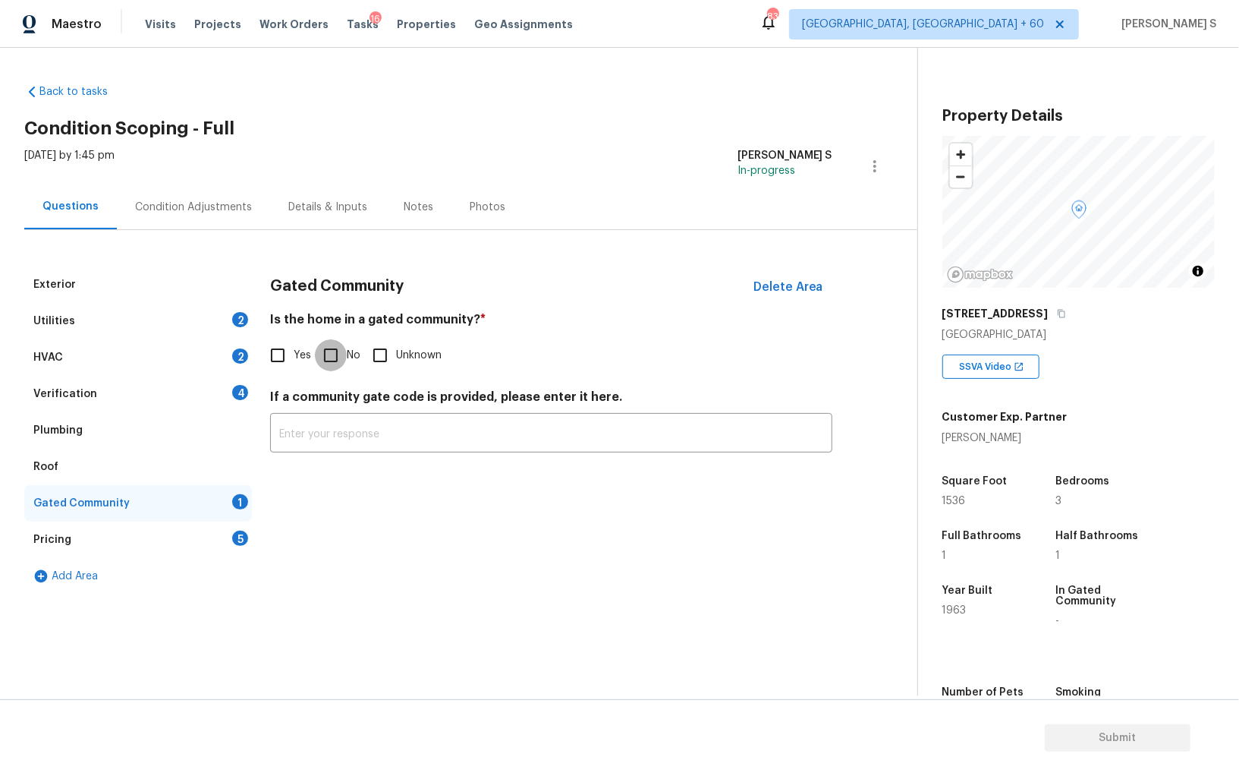
click at [331, 350] on input "No" at bounding box center [331, 355] width 32 height 32
checkbox input "true"
click at [212, 404] on div "Verification 4" at bounding box center [138, 394] width 228 height 36
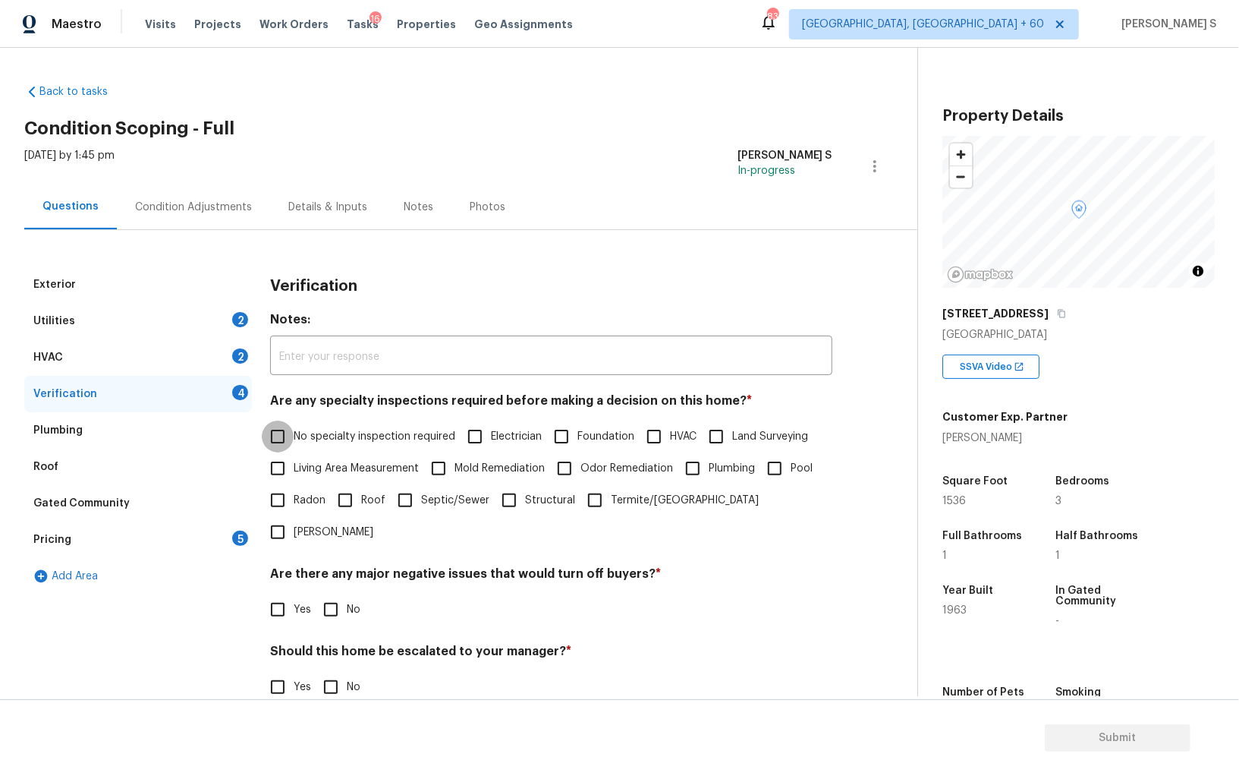
click at [274, 437] on input "No specialty inspection required" at bounding box center [278, 436] width 32 height 32
checkbox input "true"
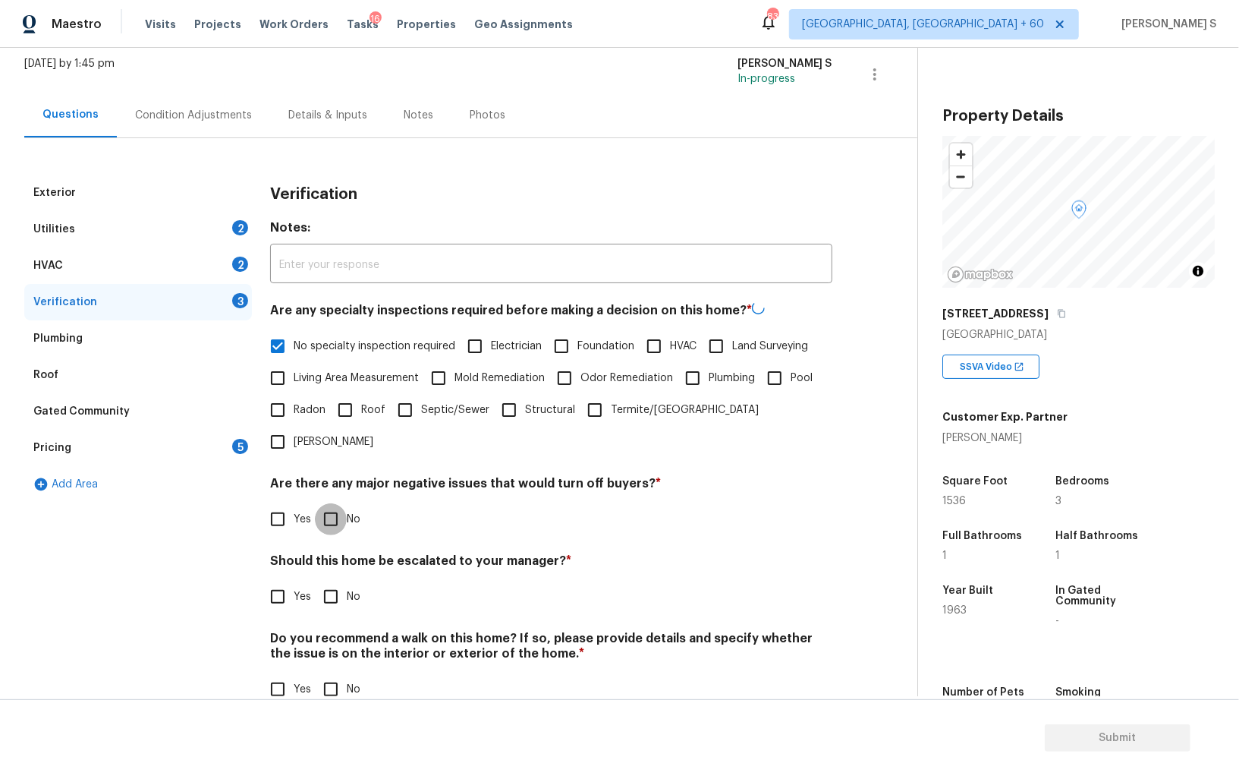
click at [336, 503] on input "No" at bounding box center [331, 519] width 32 height 32
checkbox input "true"
click at [315, 582] on input "No" at bounding box center [331, 598] width 32 height 32
checkbox input "true"
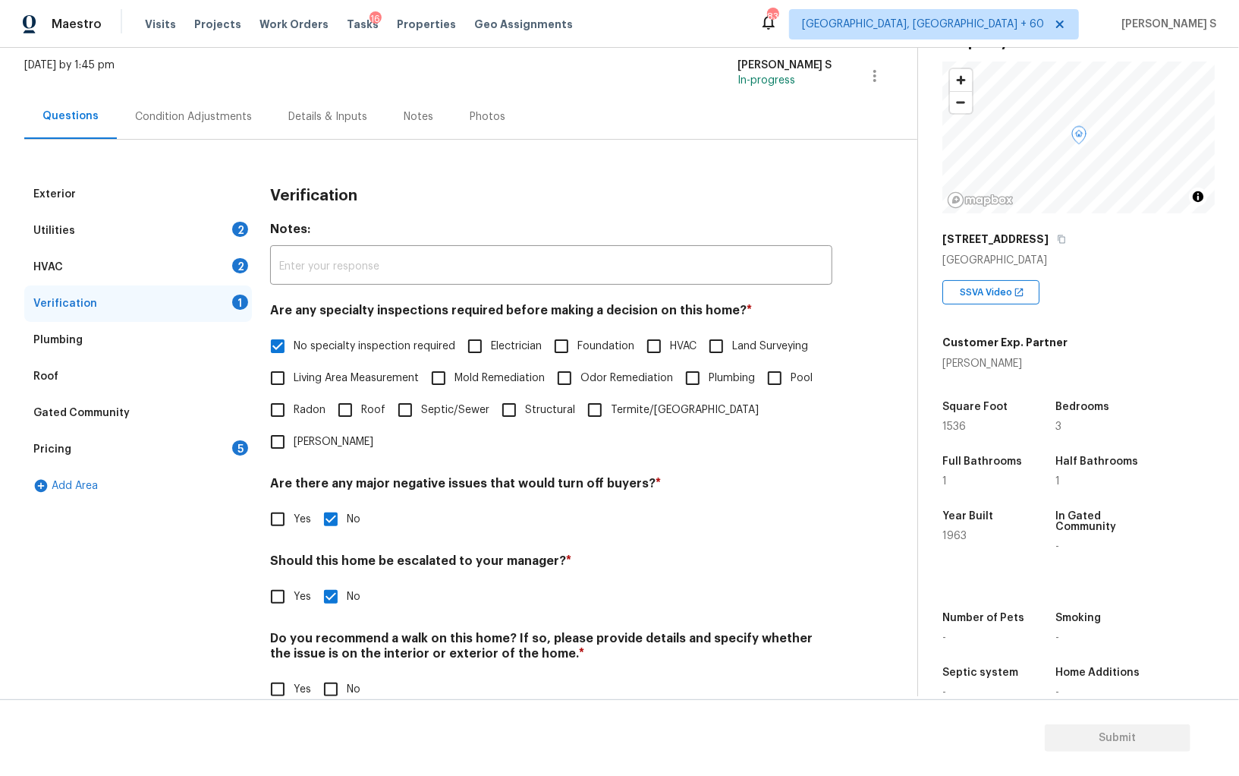
scroll to position [105, 0]
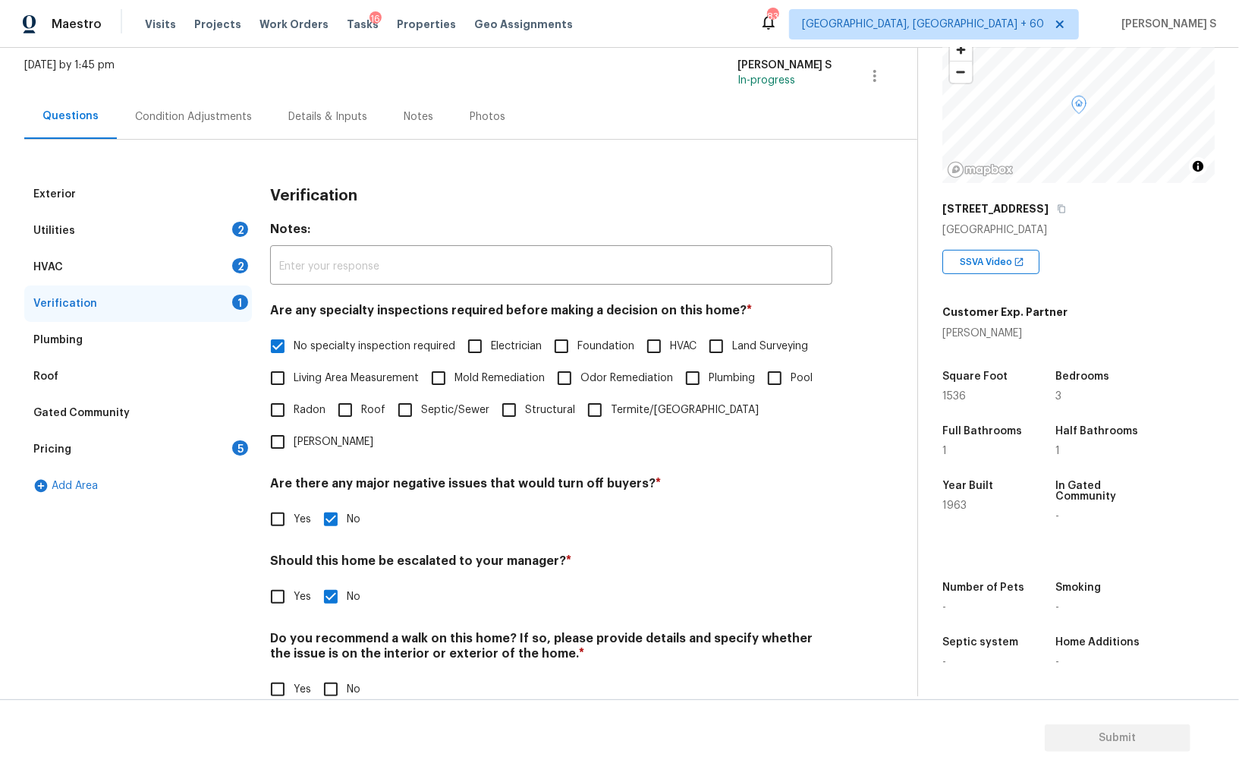
click at [327, 673] on input "No" at bounding box center [331, 689] width 32 height 32
checkbox input "true"
click at [338, 581] on input "No" at bounding box center [331, 597] width 32 height 32
checkbox input "false"
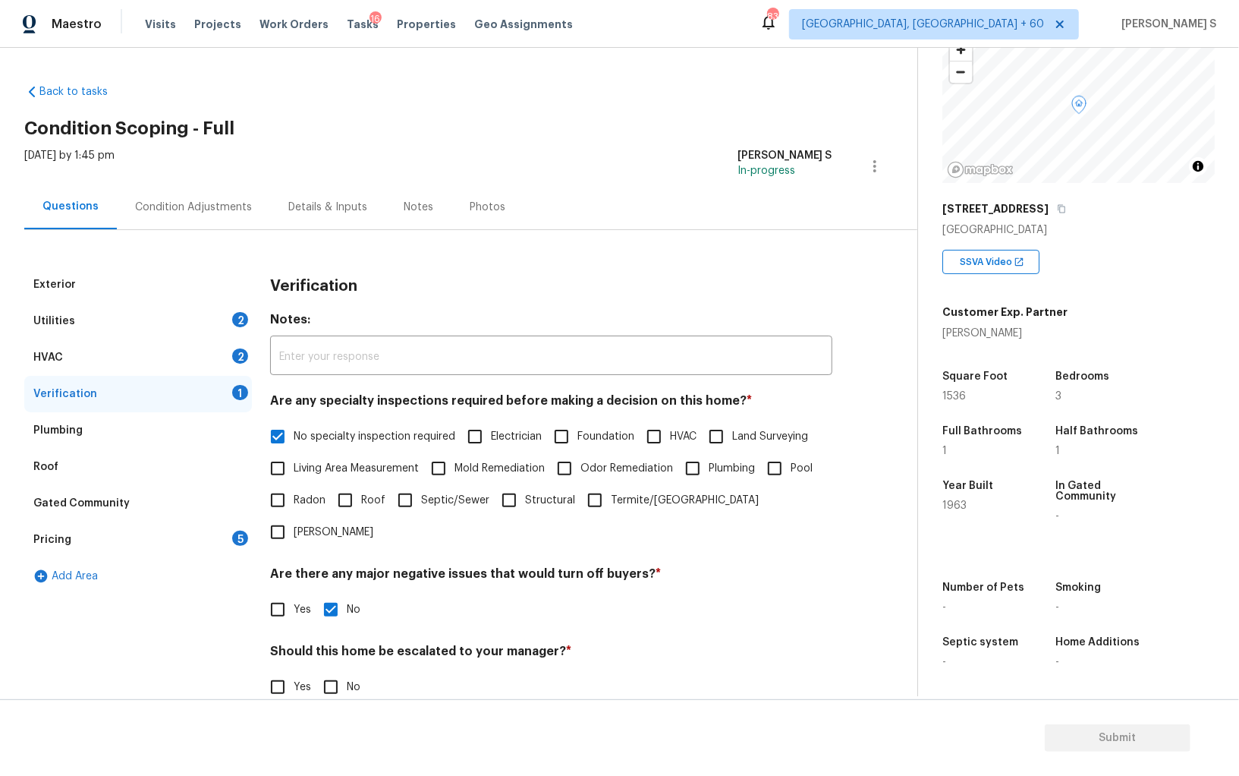
click at [220, 364] on div "HVAC 2" at bounding box center [138, 357] width 228 height 36
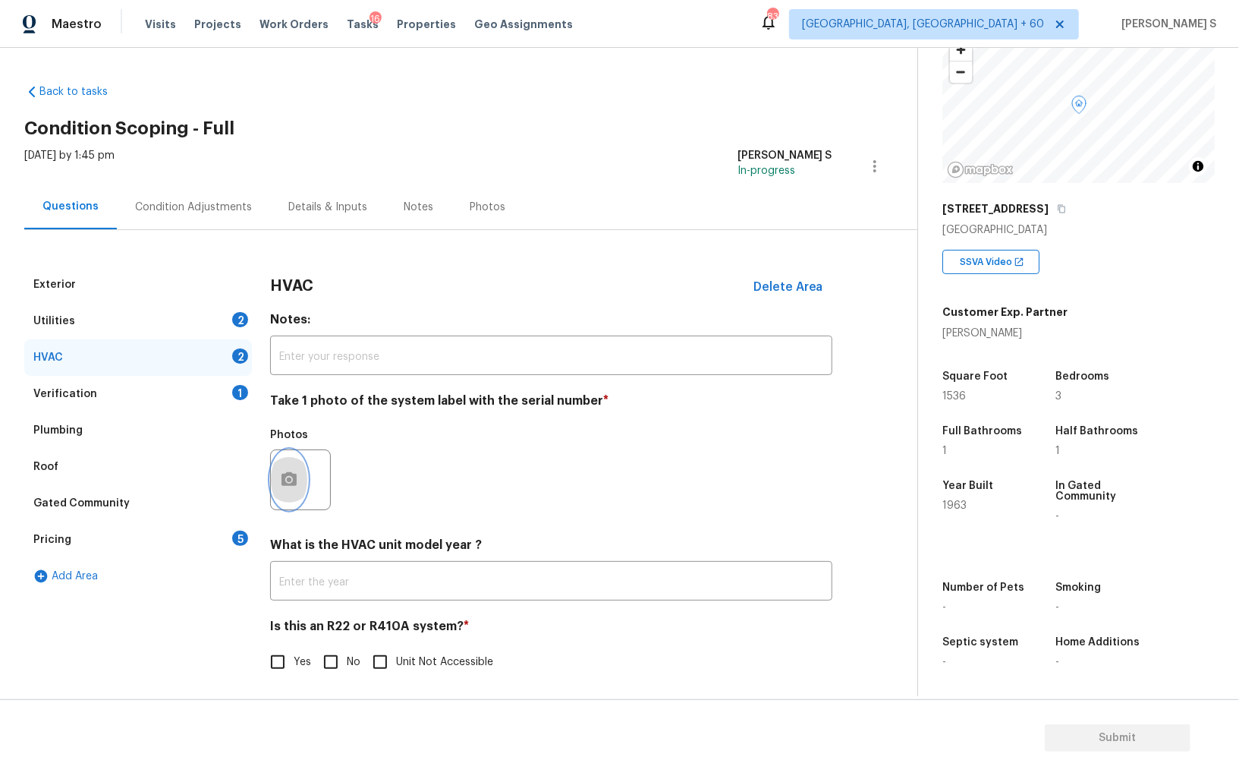
click at [284, 484] on icon "button" at bounding box center [289, 479] width 15 height 14
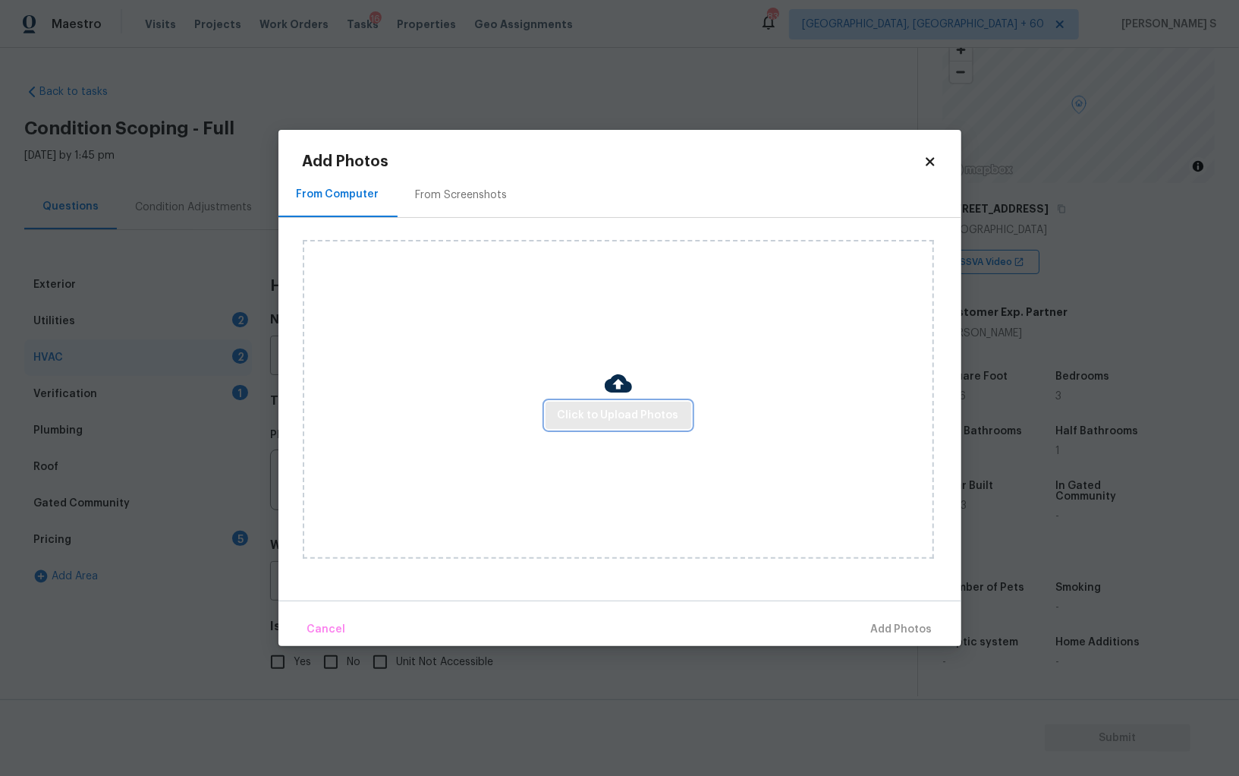
click at [618, 415] on span "Click to Upload Photos" at bounding box center [618, 415] width 121 height 19
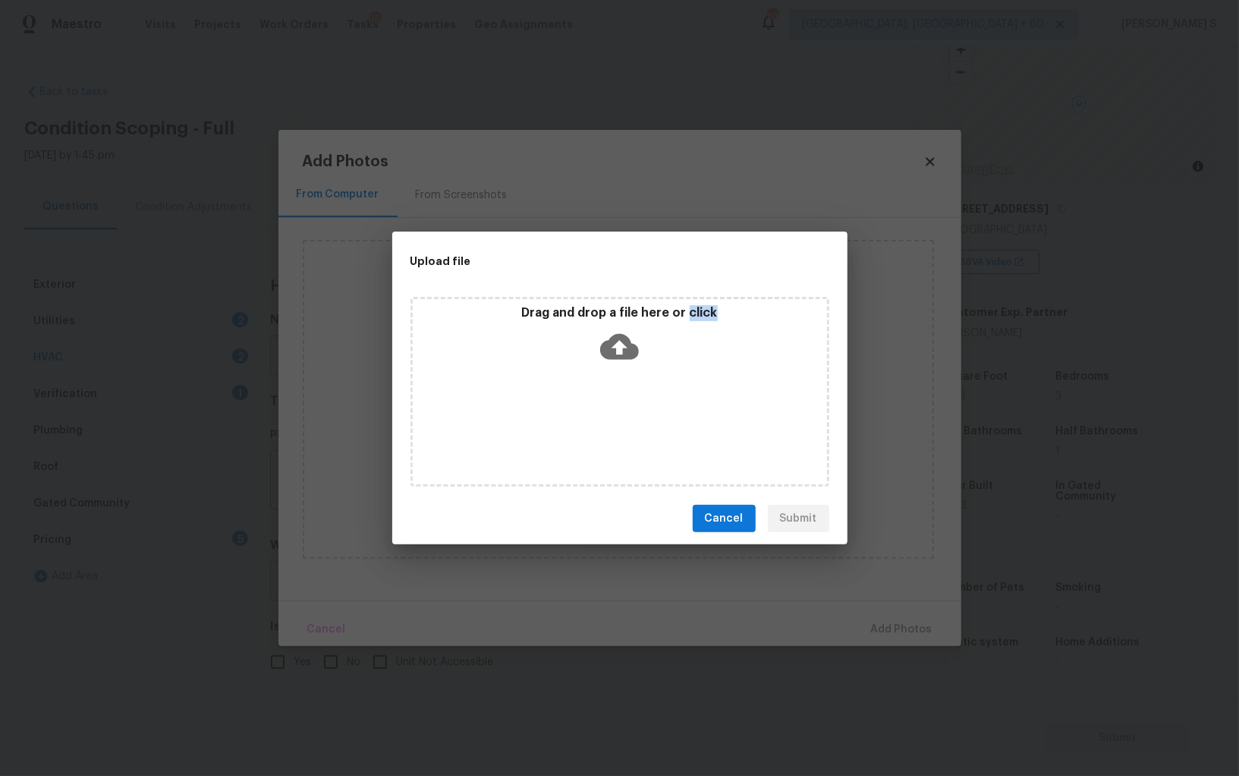
click at [618, 415] on div "Drag and drop a file here or click" at bounding box center [620, 392] width 419 height 190
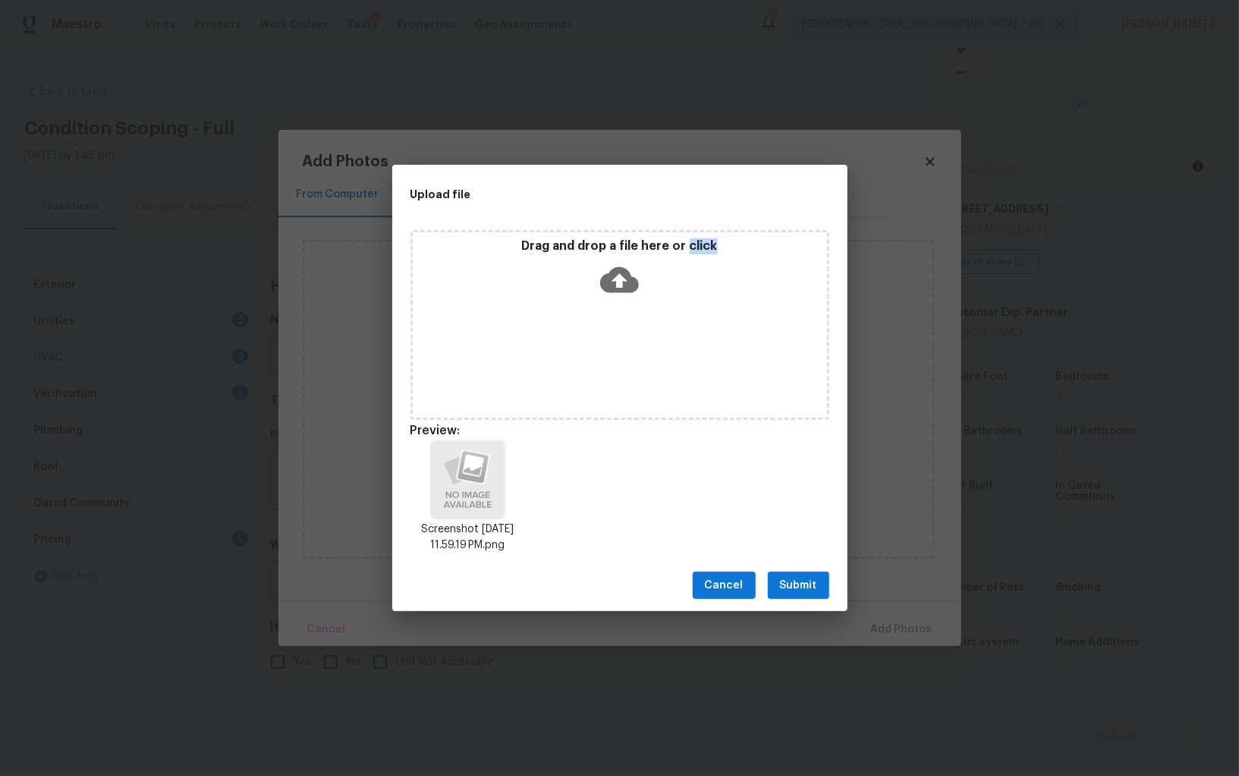
click at [814, 578] on span "Submit" at bounding box center [798, 585] width 37 height 19
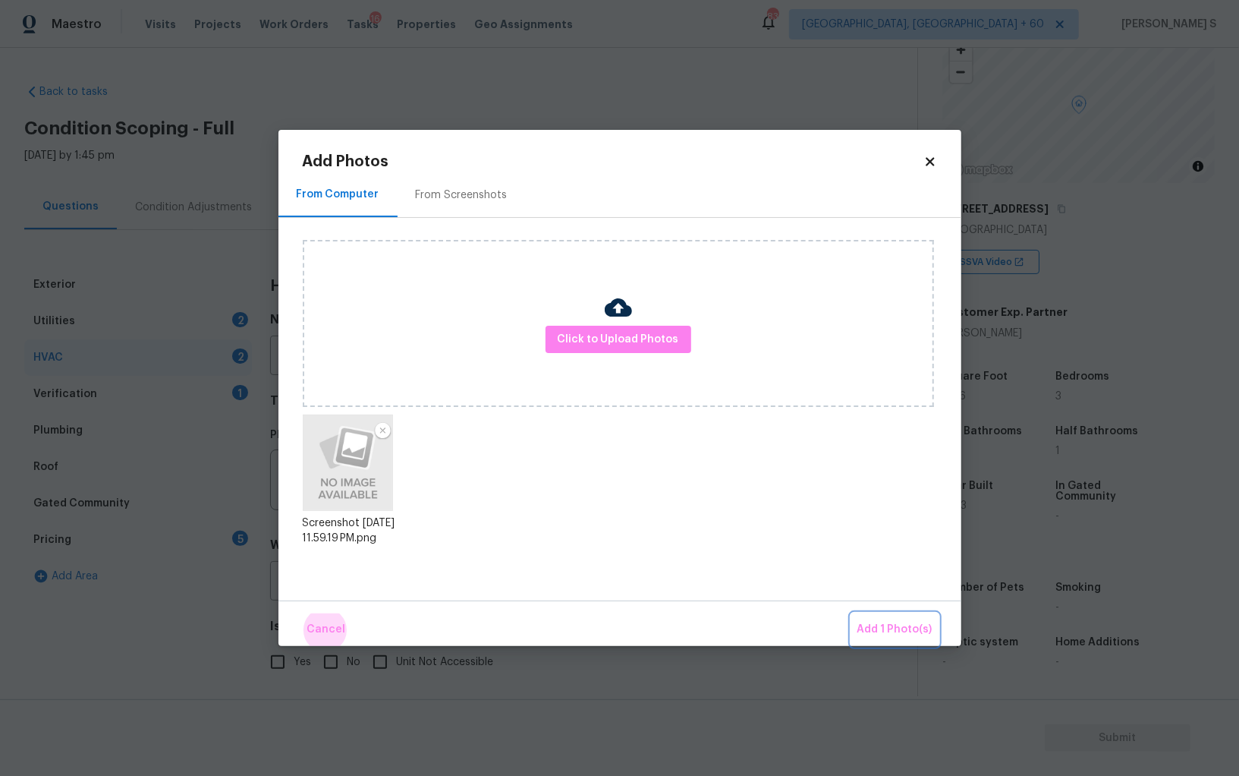
click at [852, 613] on button "Add 1 Photo(s)" at bounding box center [895, 629] width 87 height 33
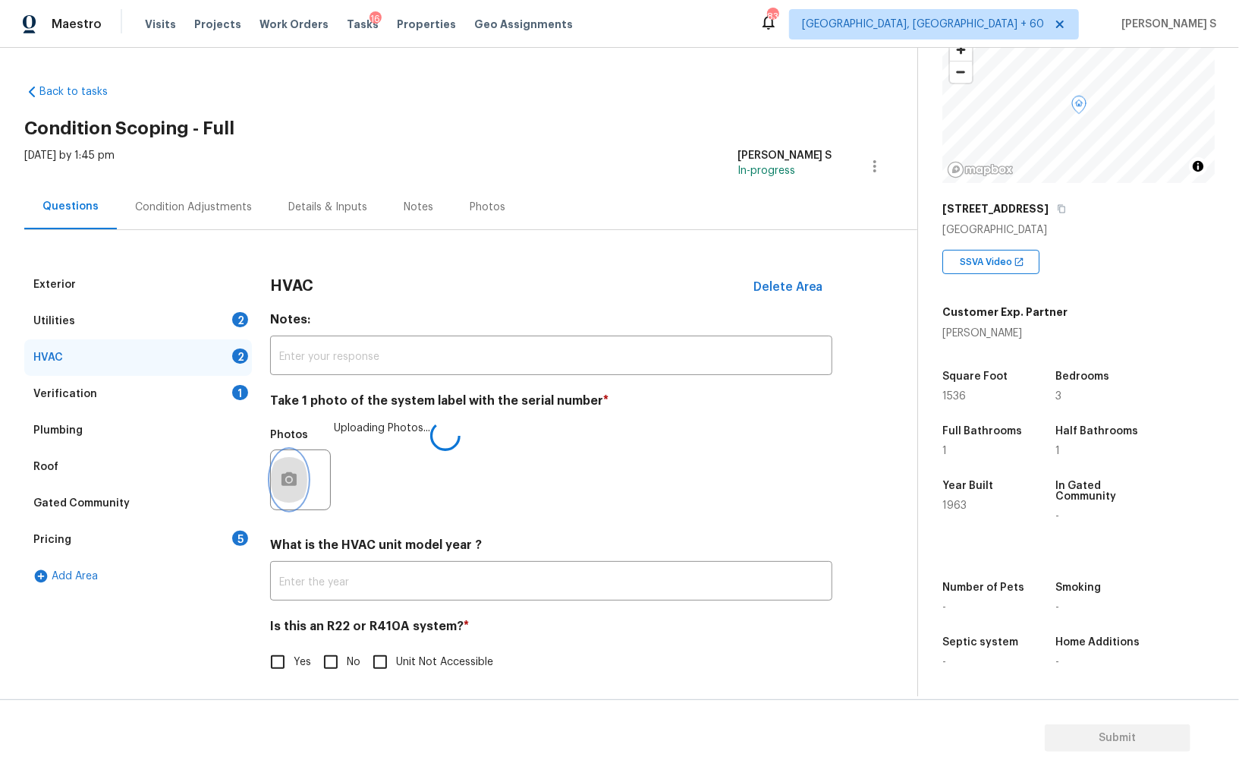
scroll to position [5, 0]
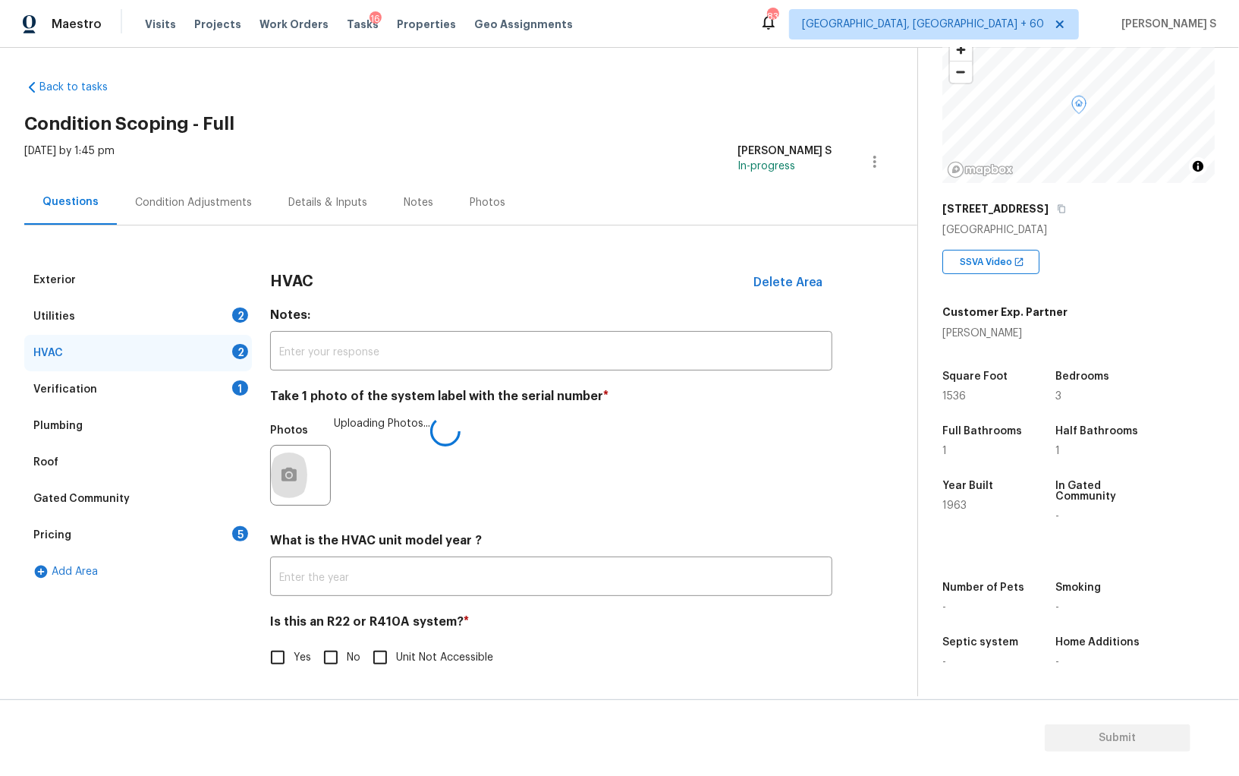
click at [338, 646] on input "No" at bounding box center [331, 657] width 32 height 32
checkbox input "true"
click at [220, 321] on div "Utilities 2" at bounding box center [138, 316] width 228 height 36
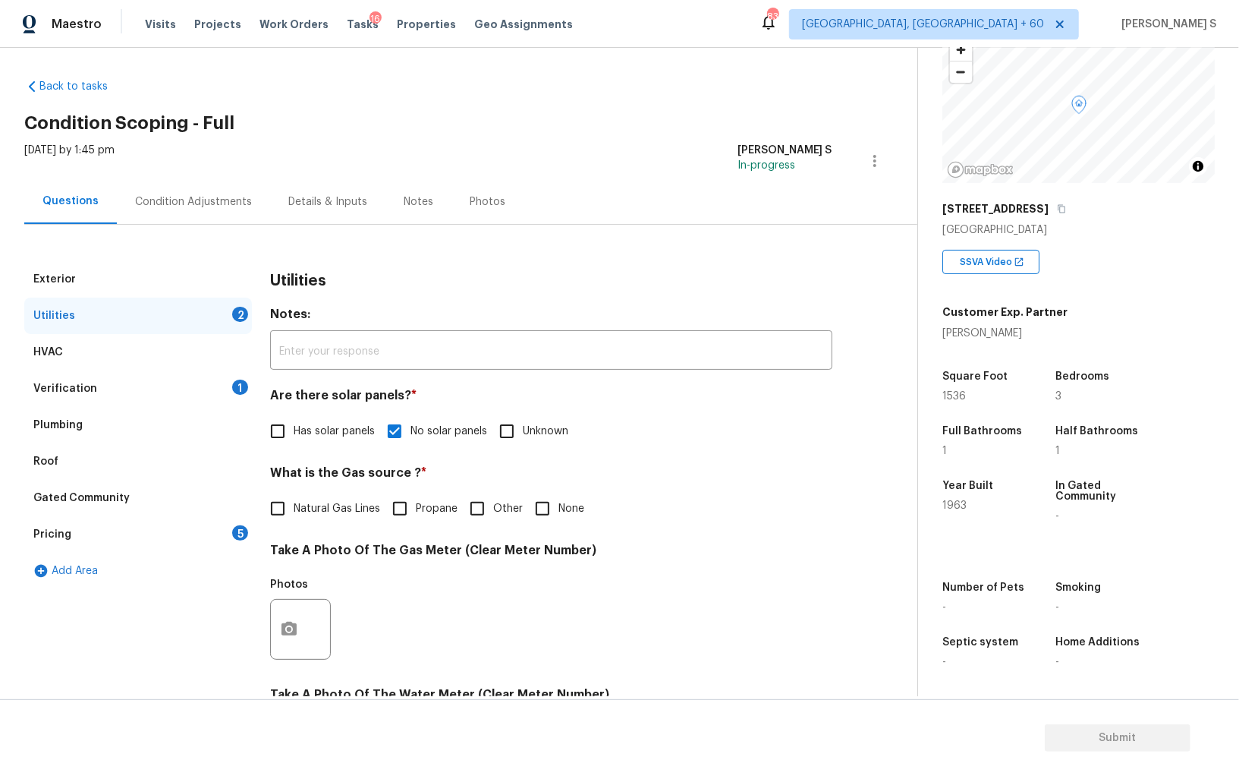
scroll to position [367, 0]
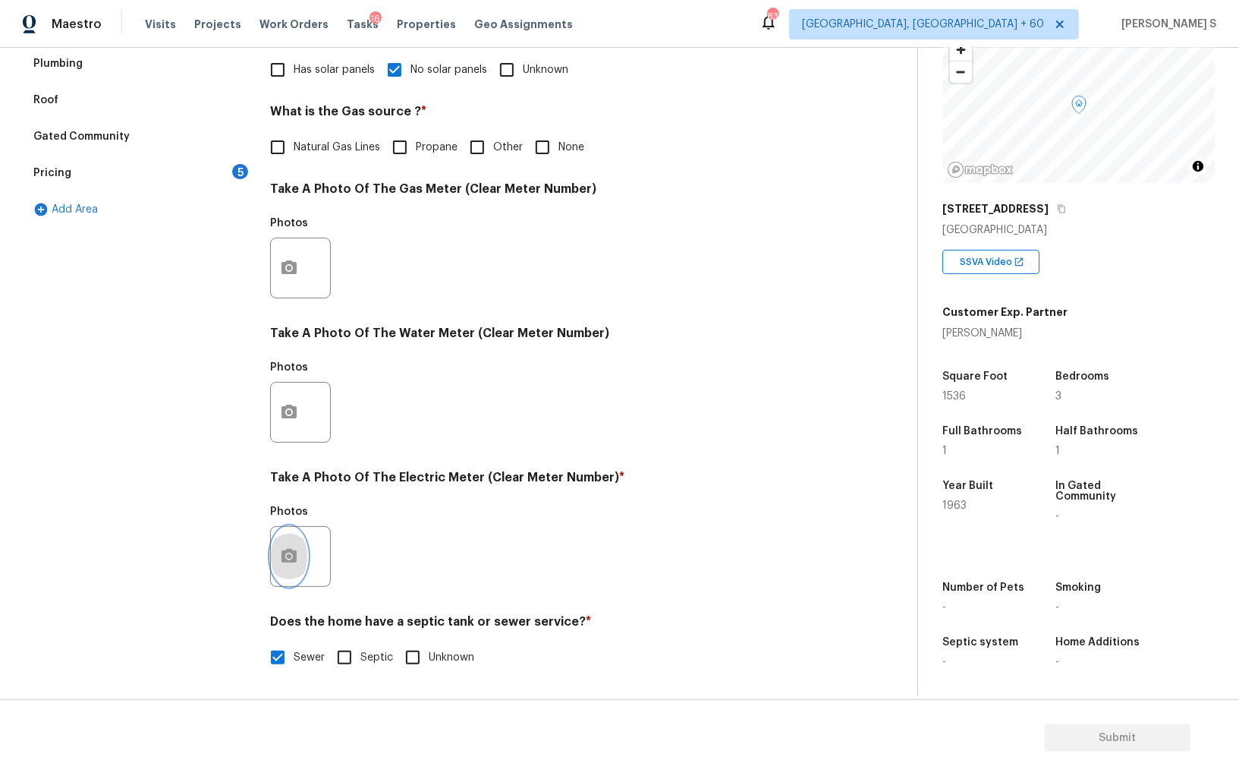
click at [291, 534] on button "button" at bounding box center [289, 556] width 36 height 59
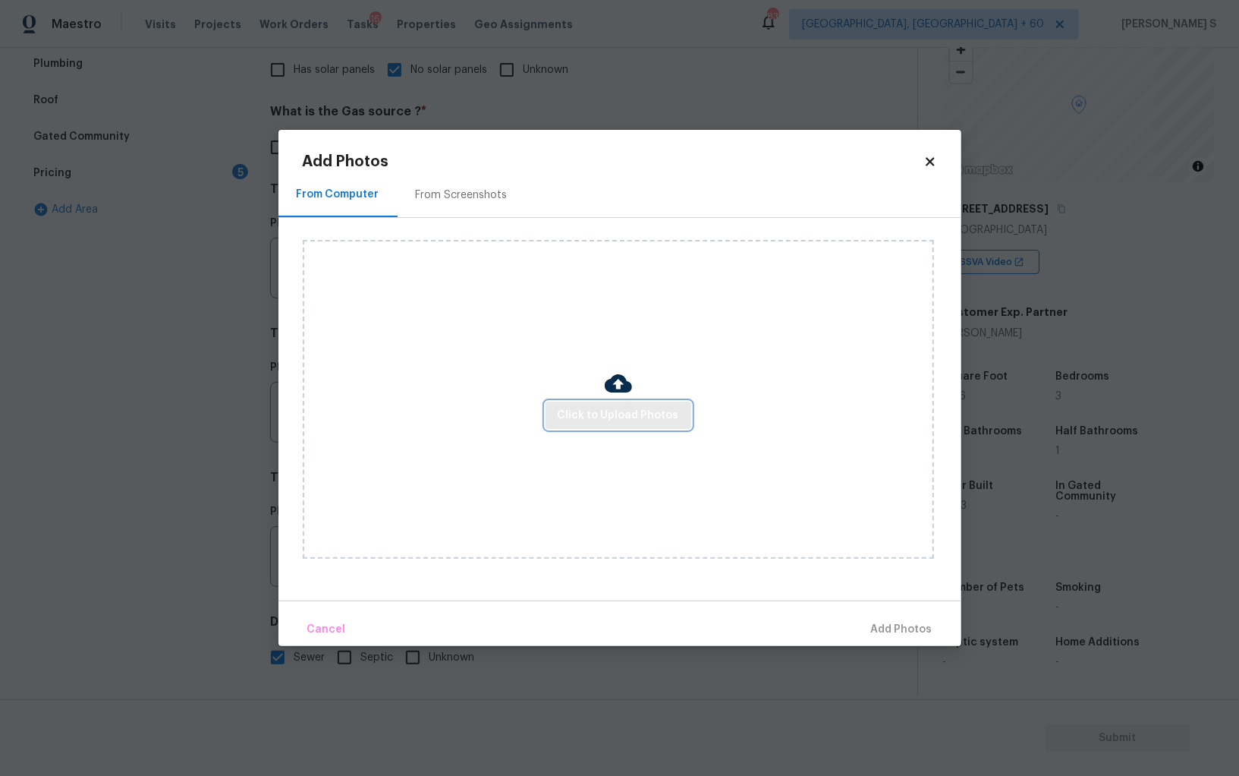
click at [603, 404] on button "Click to Upload Photos" at bounding box center [619, 415] width 146 height 28
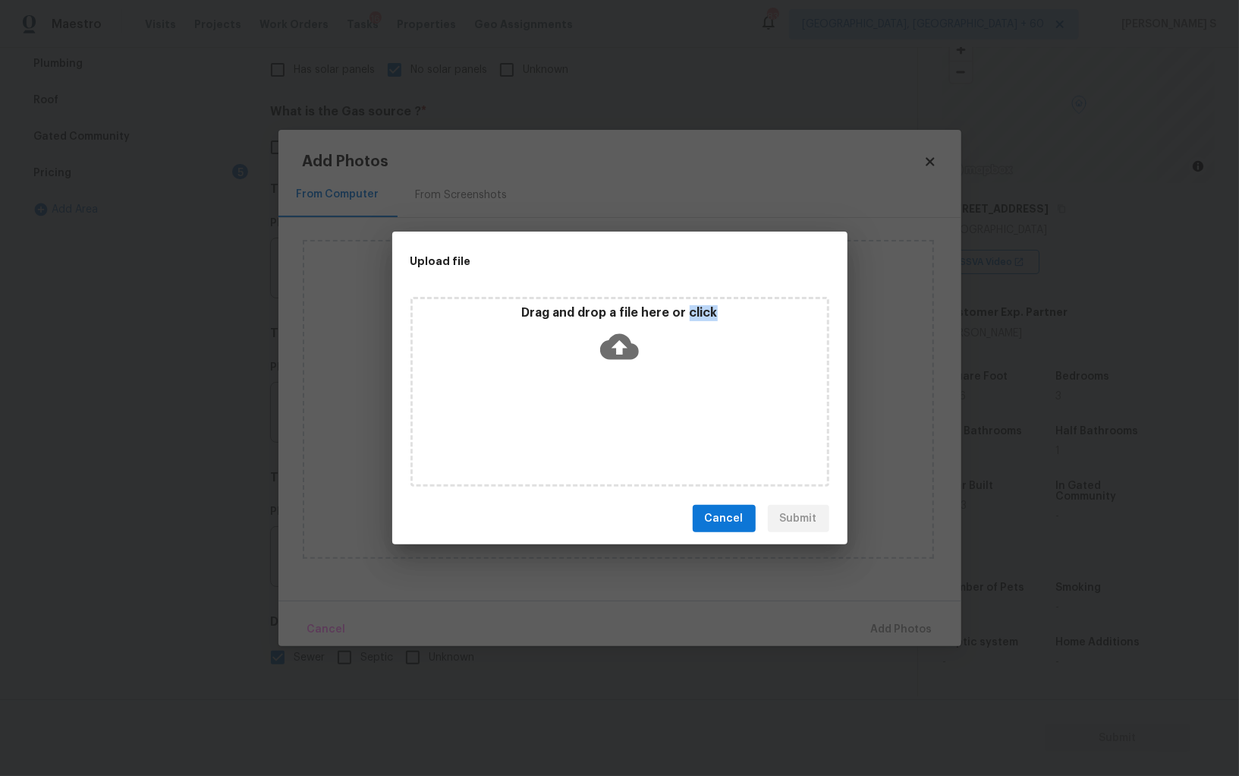
click at [603, 404] on div "Drag and drop a file here or click" at bounding box center [620, 392] width 419 height 190
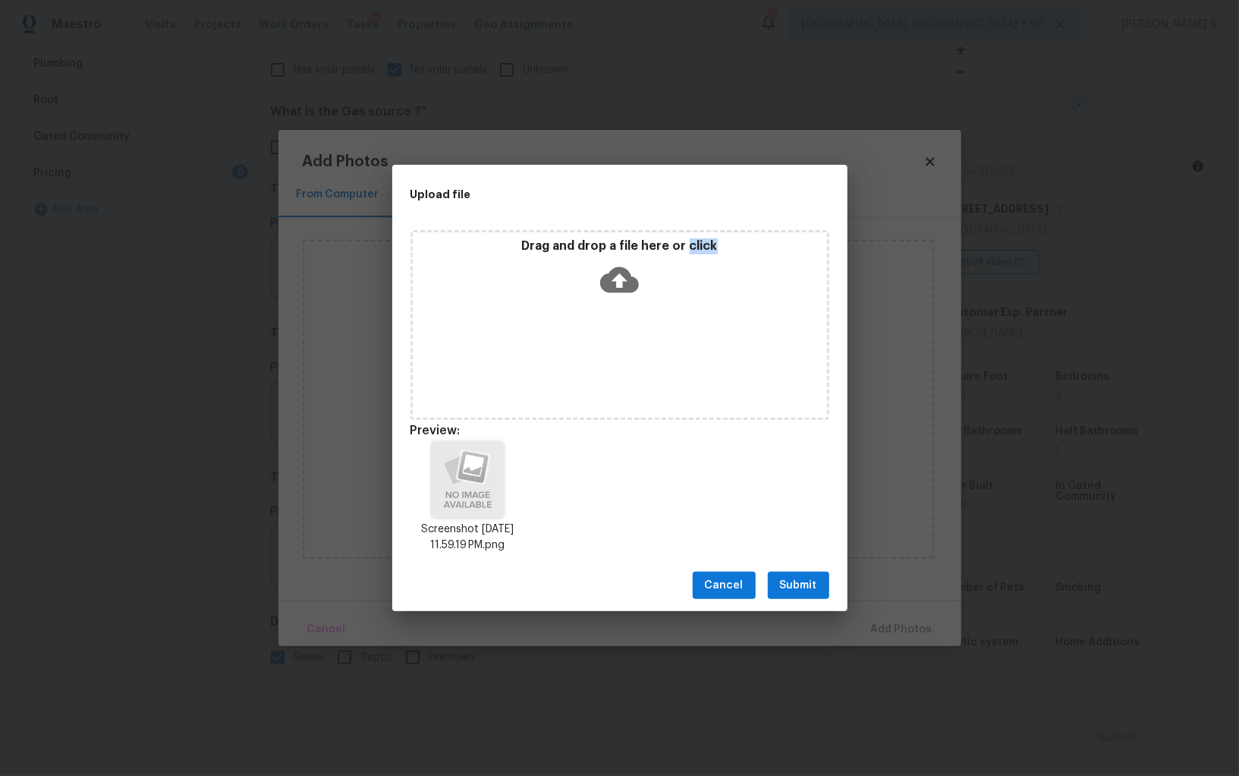
click at [805, 576] on span "Submit" at bounding box center [798, 585] width 37 height 19
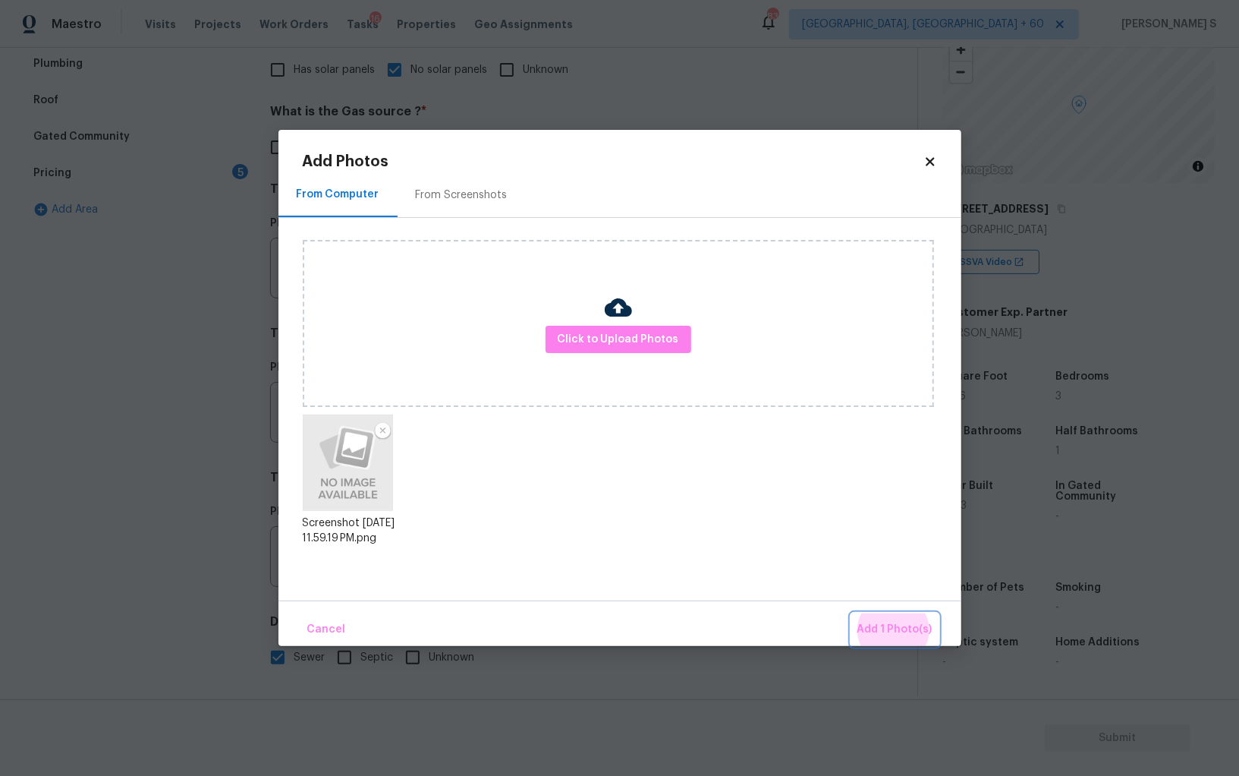
click at [852, 613] on button "Add 1 Photo(s)" at bounding box center [895, 629] width 87 height 33
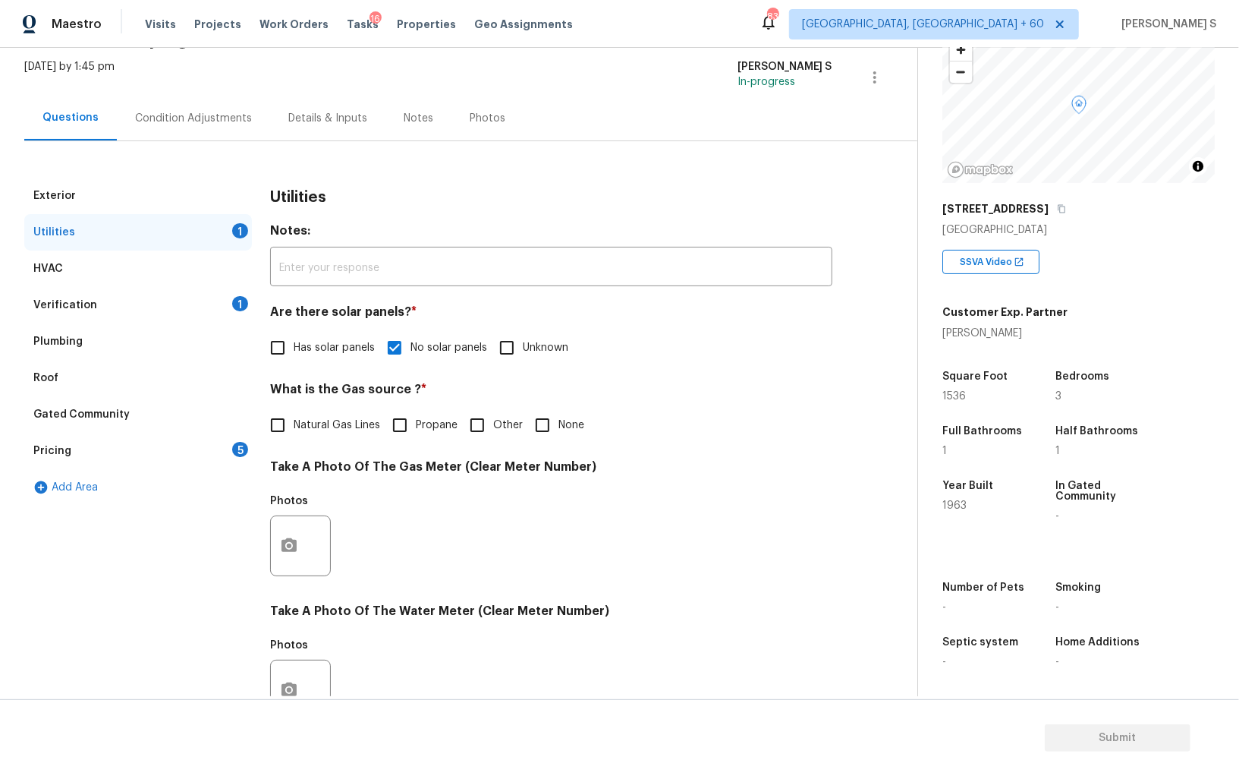
scroll to position [0, 0]
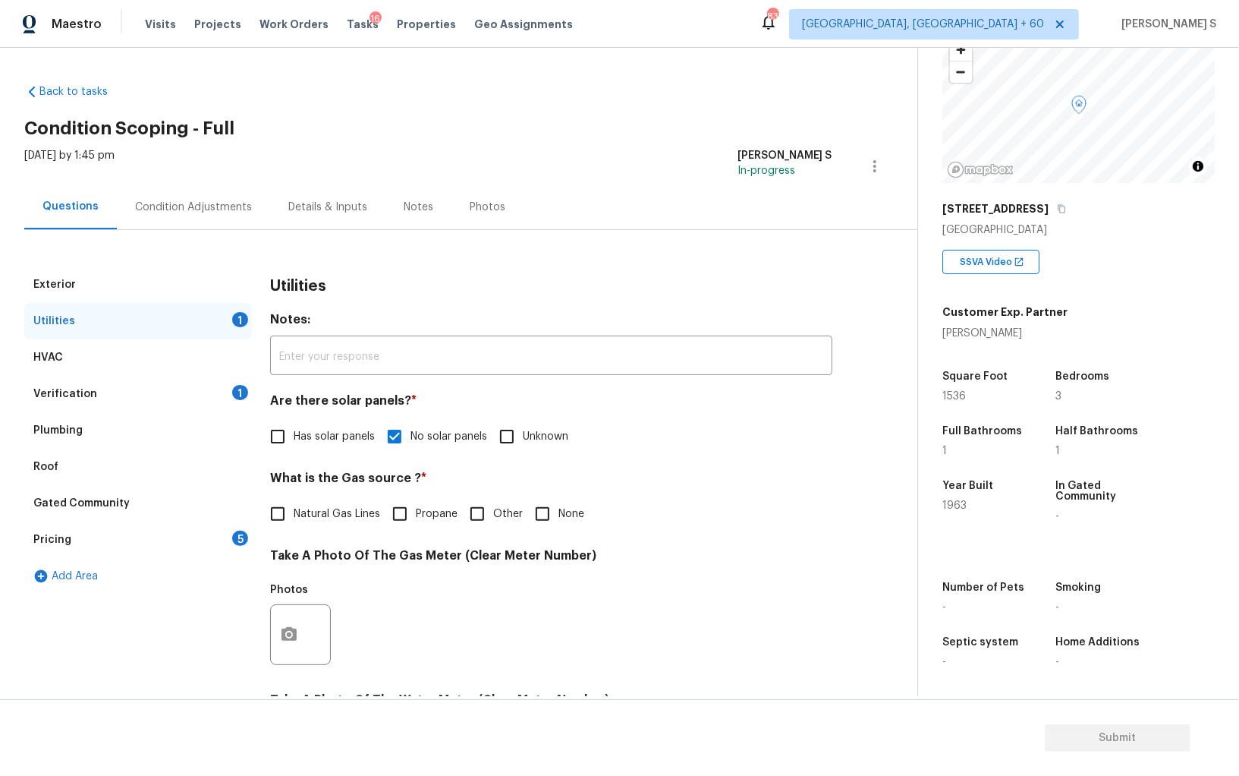
click at [174, 205] on div "Condition Adjustments" at bounding box center [193, 207] width 117 height 15
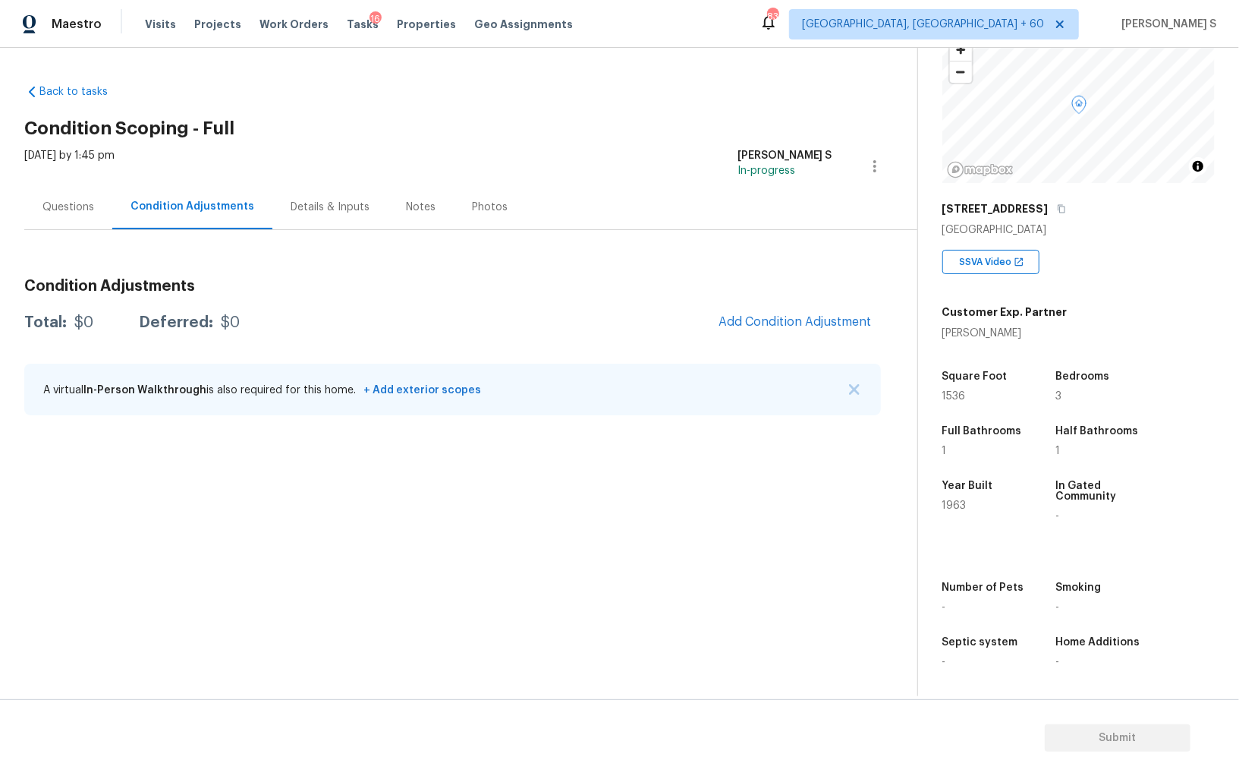
click at [807, 339] on div "Condition Adjustments Total: $0 Deferred: $0 Add Condition Adjustment A virtual…" at bounding box center [452, 347] width 857 height 162
click at [778, 330] on button "Add Condition Adjustment" at bounding box center [796, 322] width 172 height 32
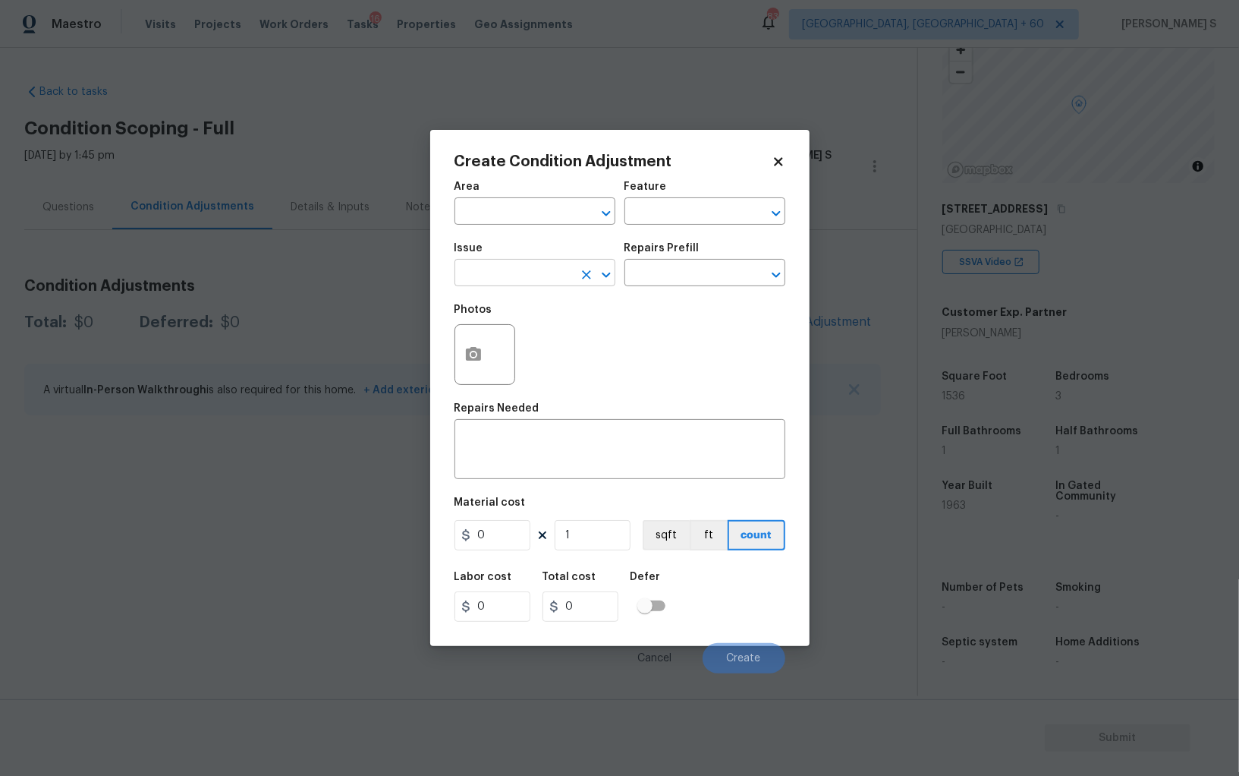
click at [516, 274] on input "text" at bounding box center [514, 275] width 118 height 24
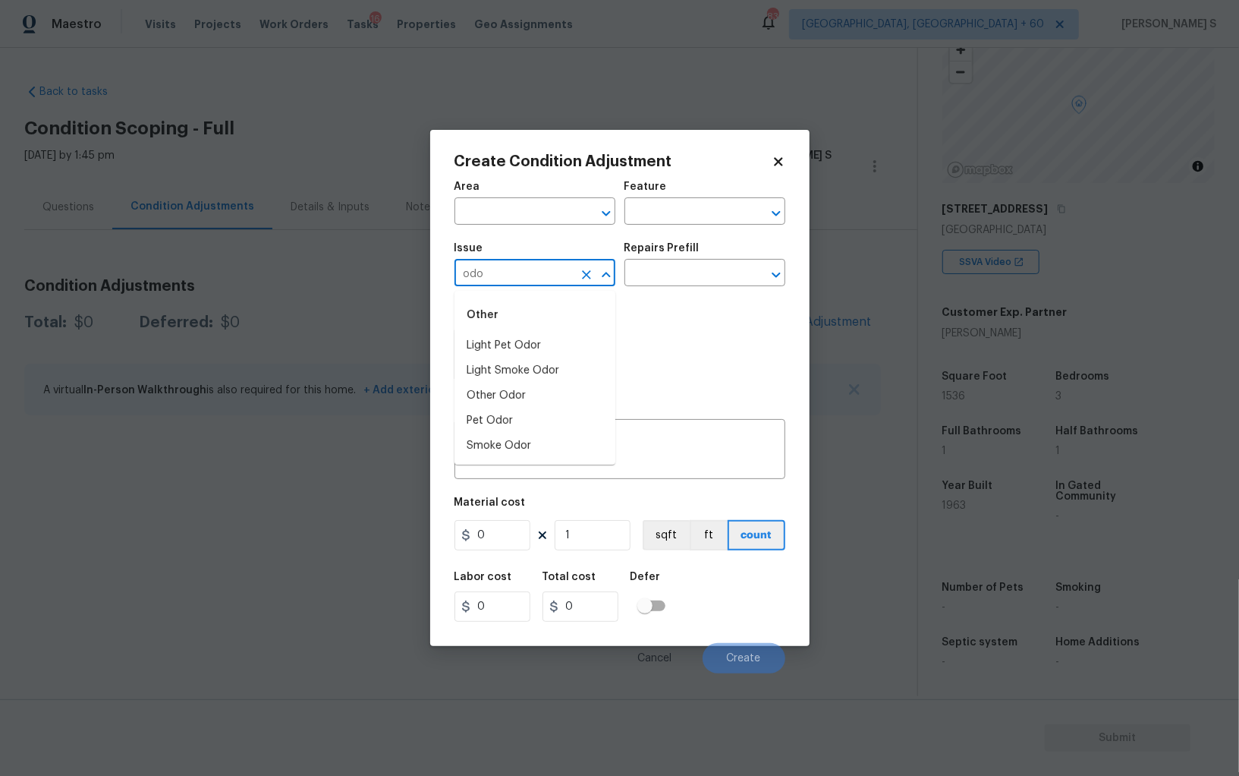
type input "odor"
type input "Light Pet Odor"
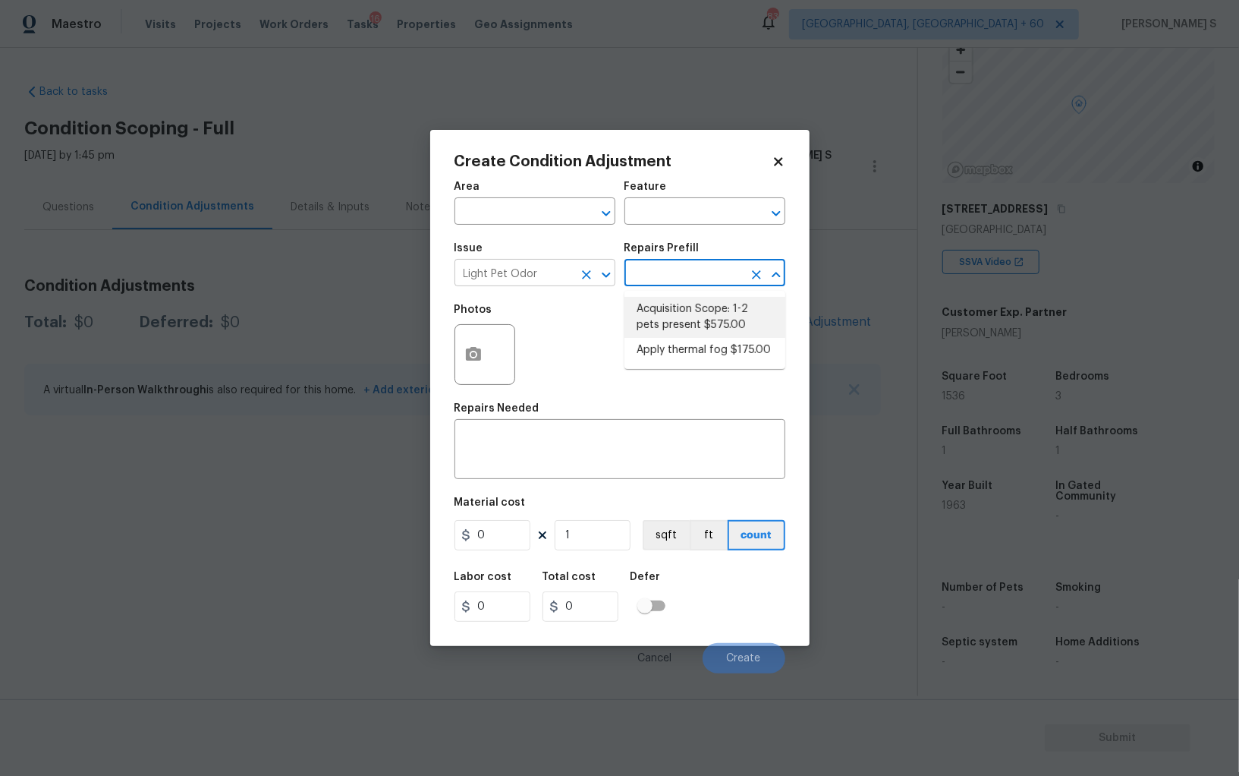
type textarea "Acquisition Scope: 1-2 pets present"
type input "575"
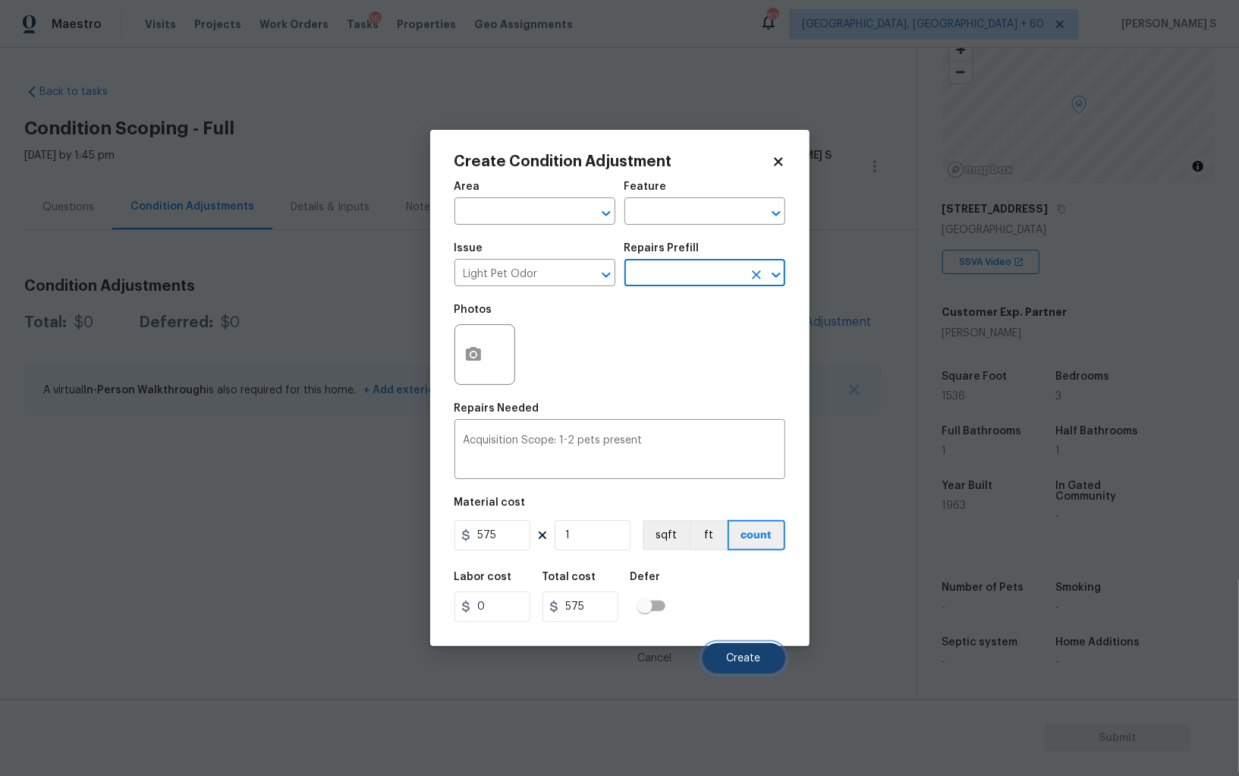
click at [739, 653] on button "Create" at bounding box center [744, 658] width 83 height 30
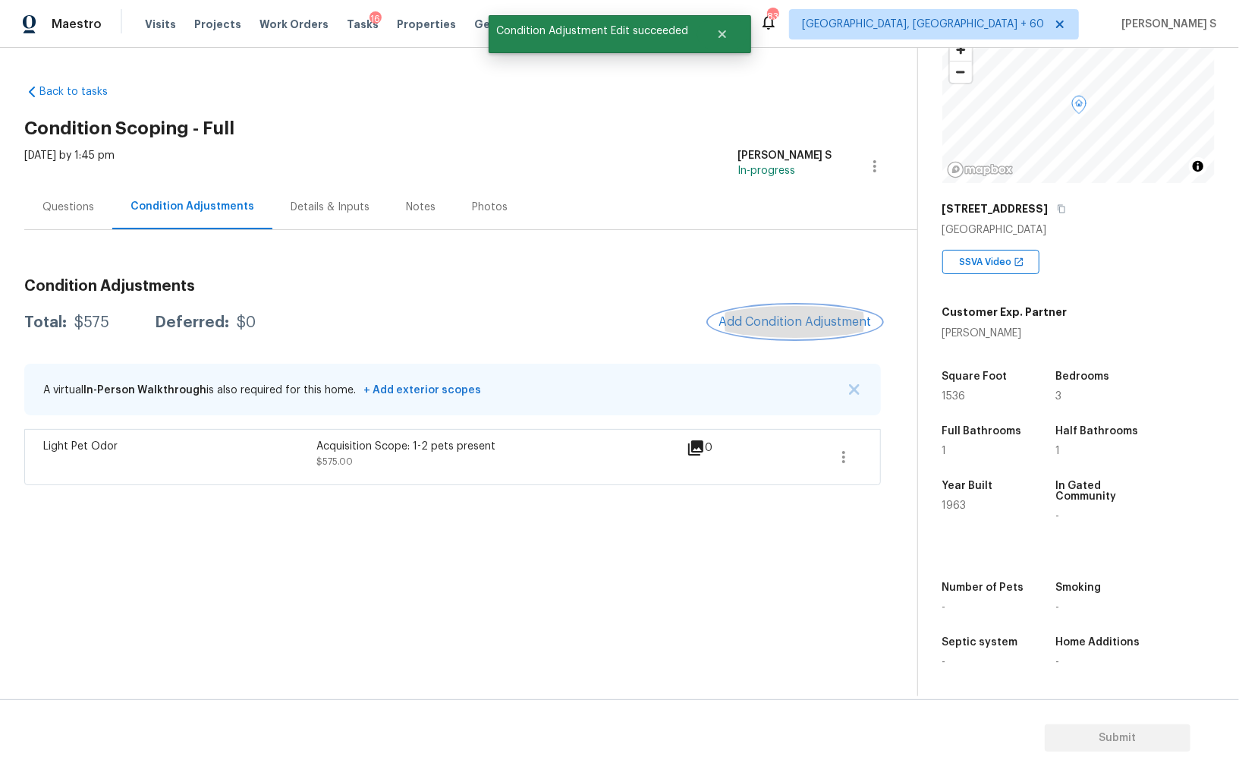
click at [770, 326] on span "Add Condition Adjustment" at bounding box center [795, 322] width 153 height 14
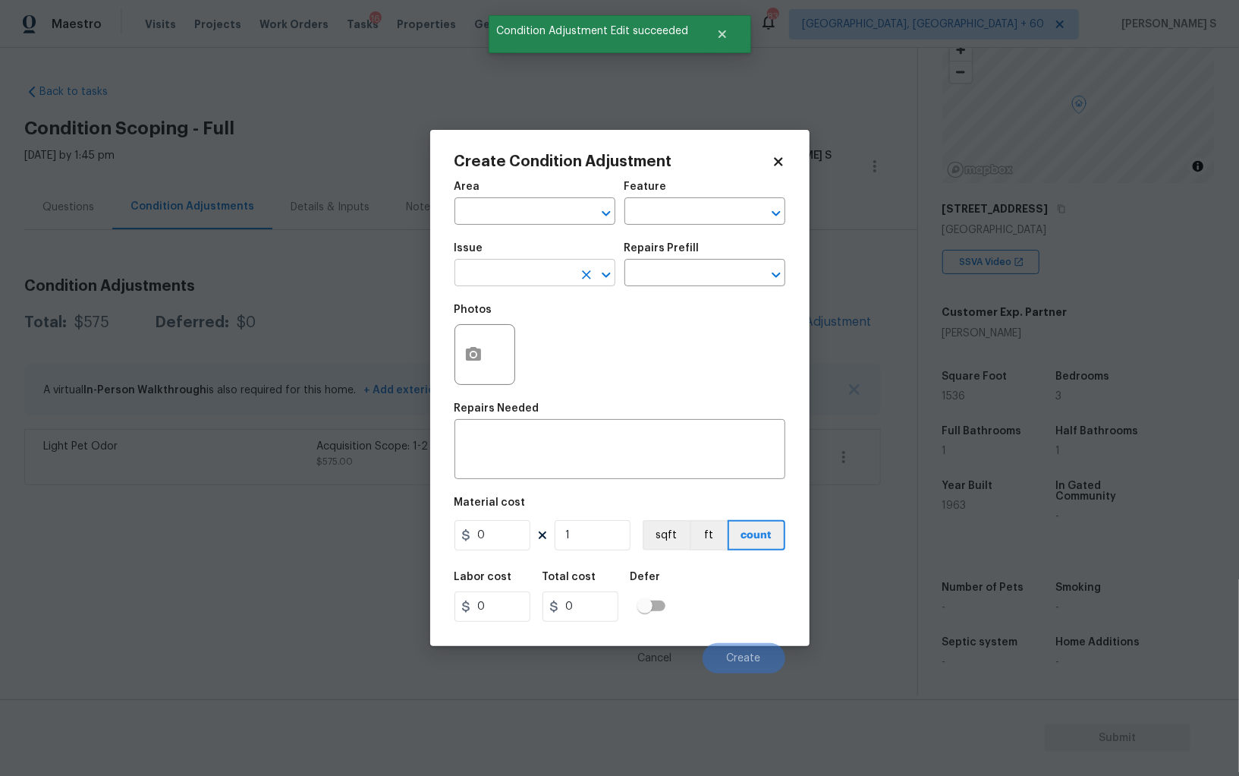
click at [483, 284] on input "text" at bounding box center [514, 275] width 118 height 24
type input "ACQ: HVAC"
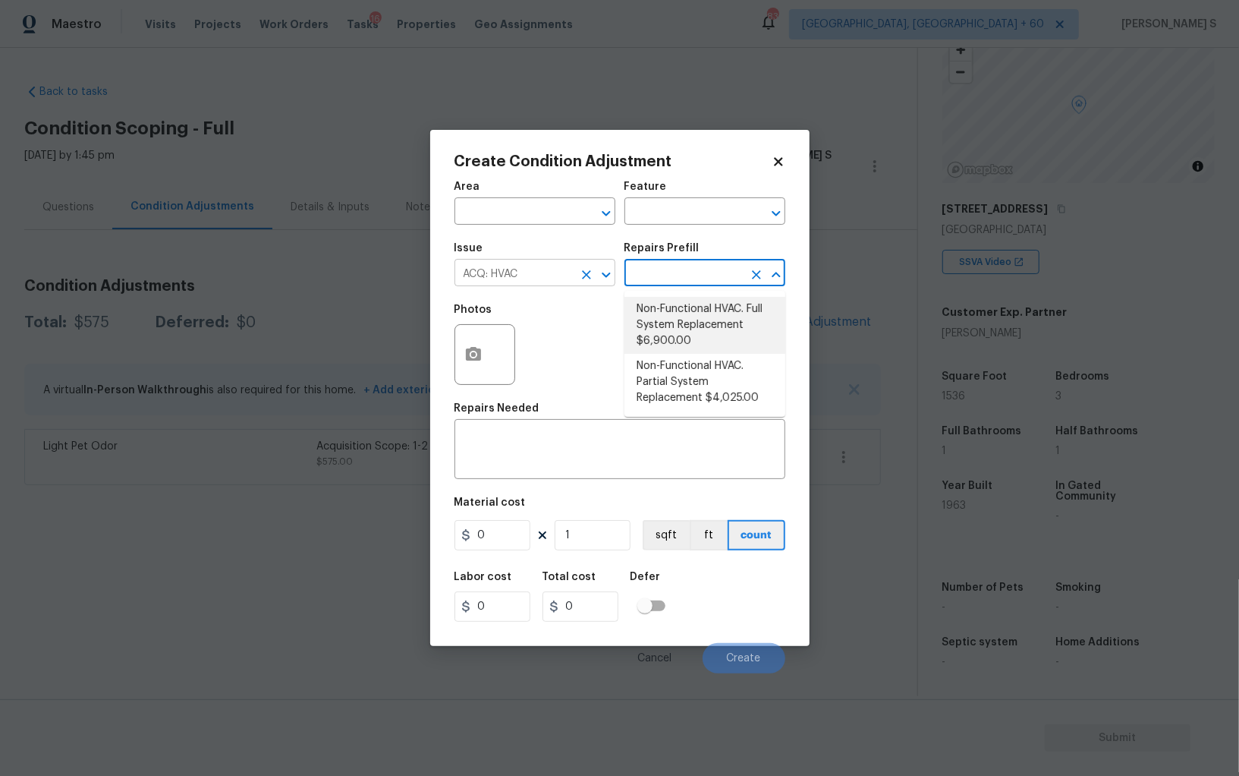
type input "Acquisition"
type textarea "Acquisition Scope: Full System Replacement"
type input "6900"
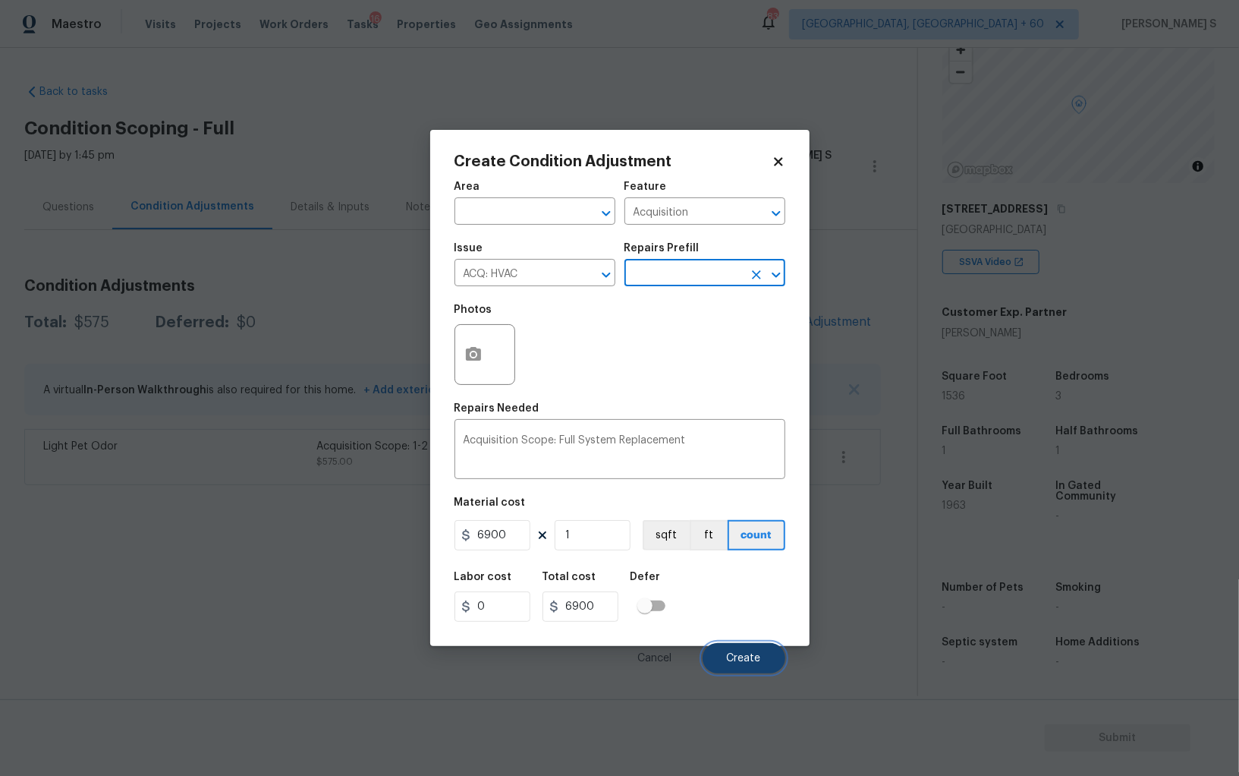
click at [729, 665] on button "Create" at bounding box center [744, 658] width 83 height 30
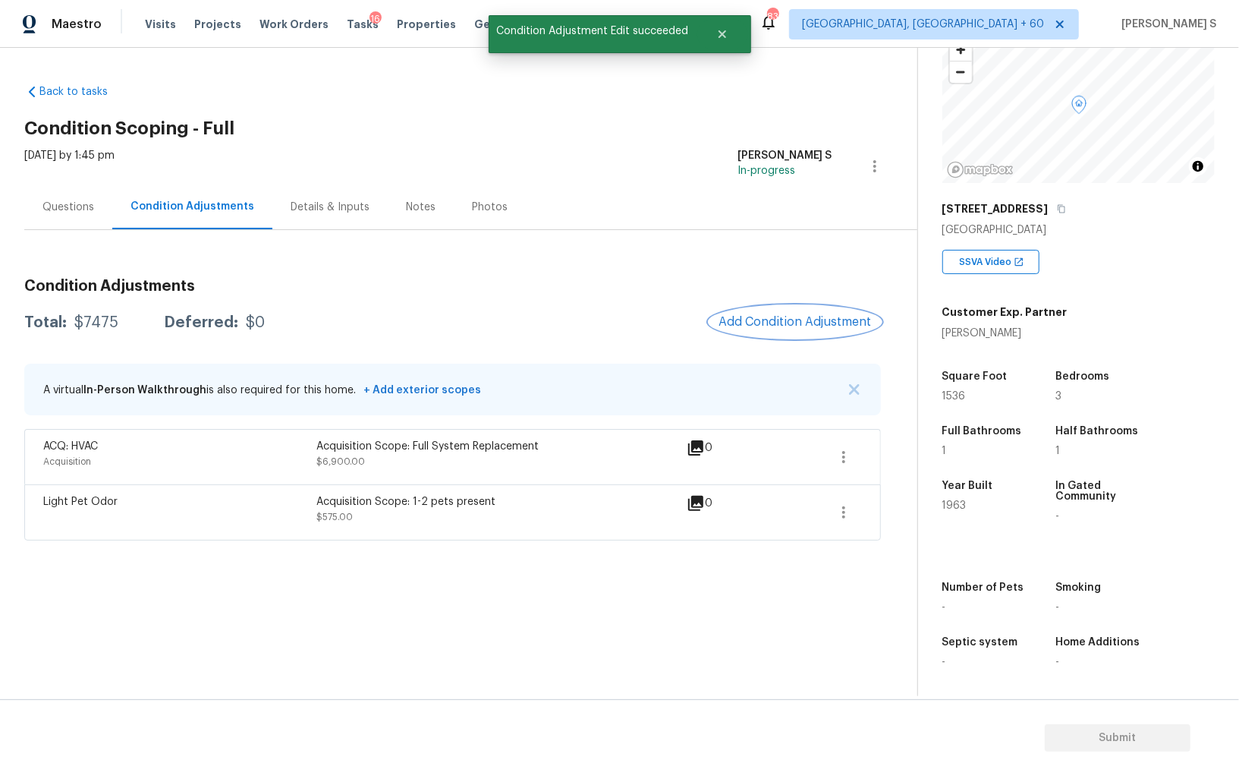
click at [765, 328] on span "Add Condition Adjustment" at bounding box center [795, 322] width 153 height 14
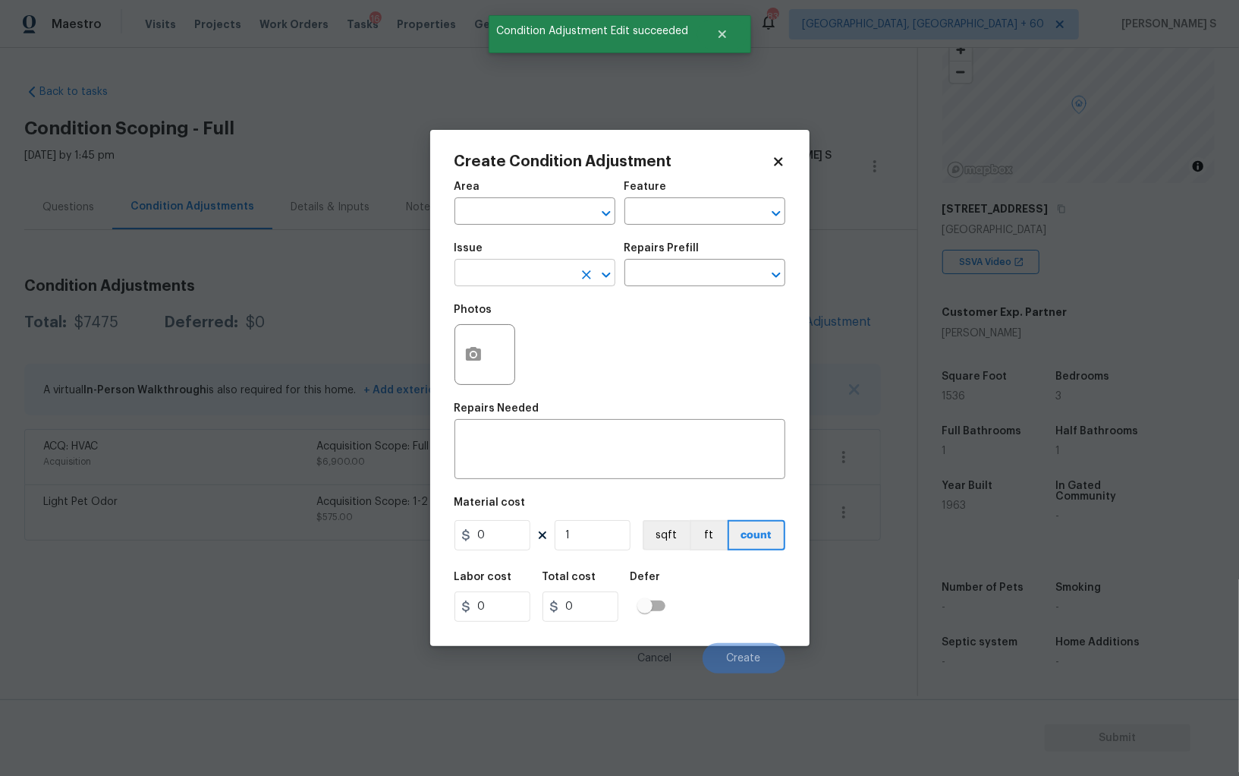
click at [511, 272] on input "text" at bounding box center [514, 275] width 118 height 24
type input "Pressure Washing"
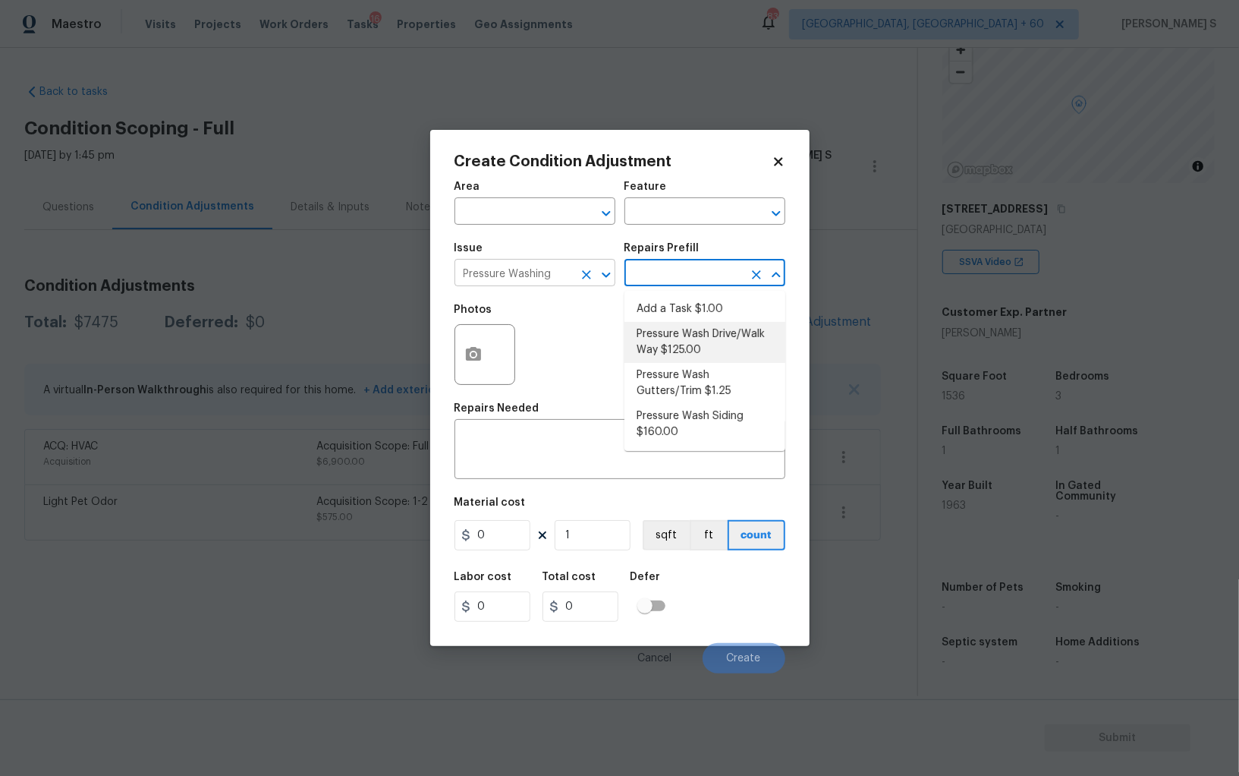
type input "Siding"
type textarea "Pressure wash the driveways/walkways as directed by the PM. Ensure that all deb…"
type input "125"
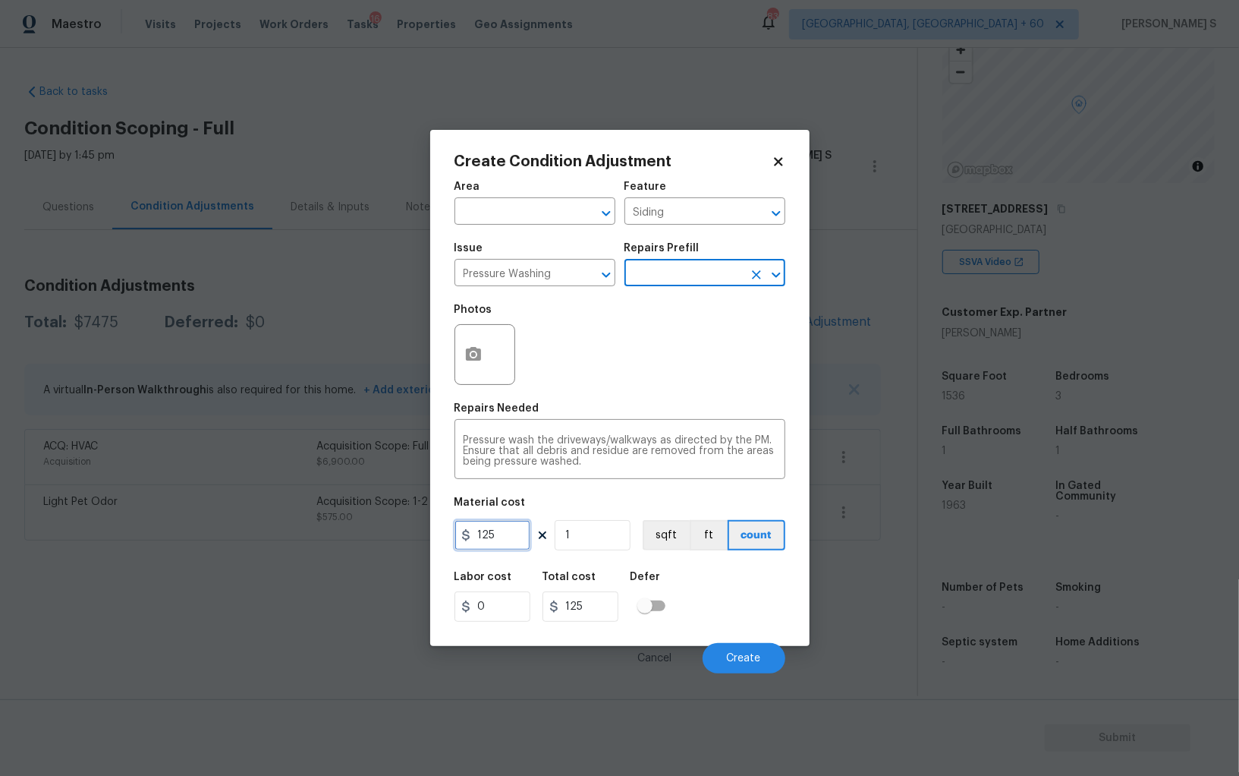
click at [507, 531] on input "125" at bounding box center [493, 535] width 76 height 30
type input "200"
click at [756, 640] on div "Cancel Create" at bounding box center [620, 652] width 331 height 43
click at [756, 644] on div "Cancel Create" at bounding box center [620, 652] width 331 height 43
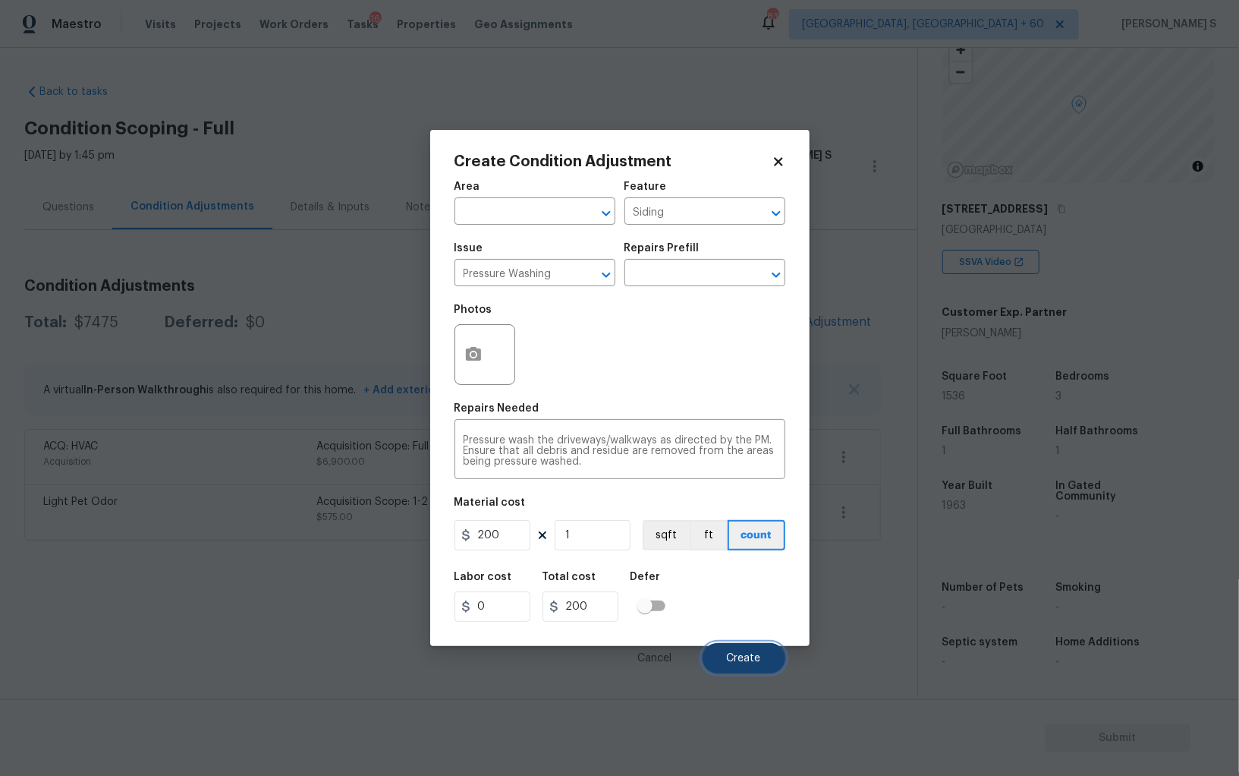
click at [757, 648] on button "Create" at bounding box center [744, 658] width 83 height 30
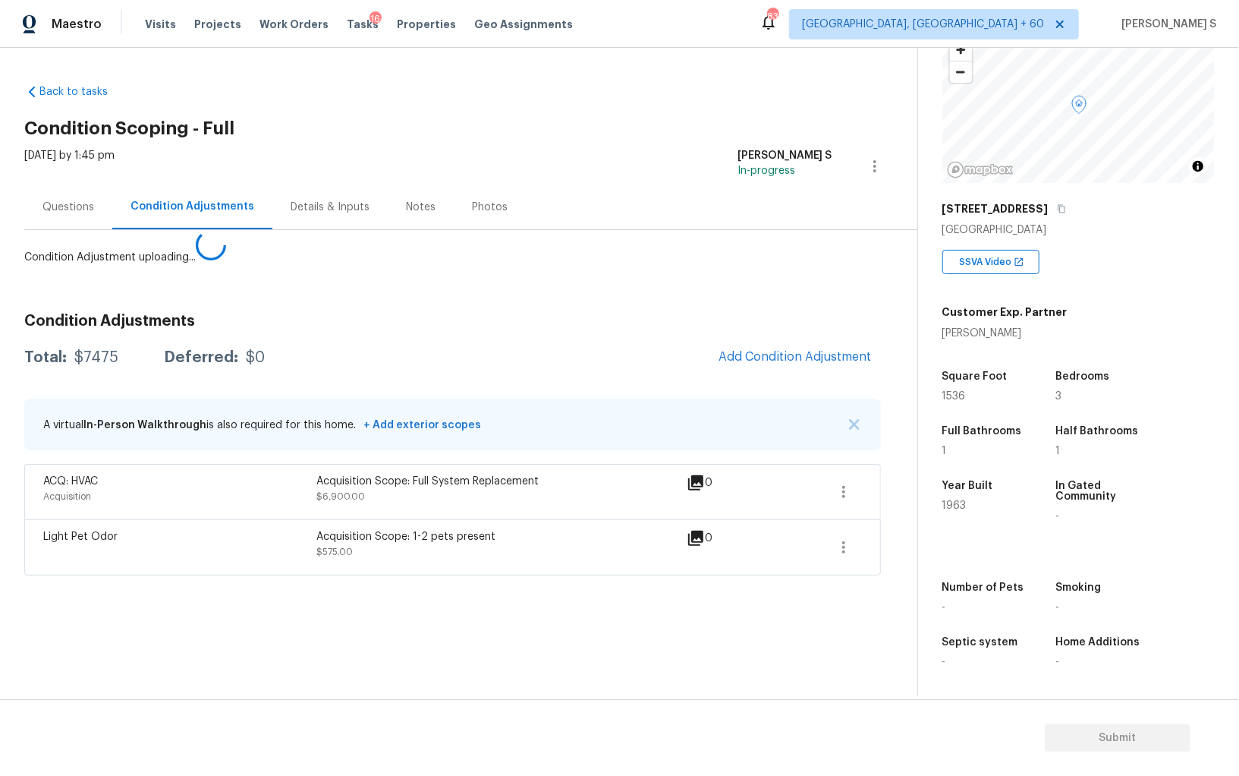
click at [335, 554] on body "Maestro Visits Projects Work Orders Tasks 16 Properties Geo Assignments 839 Alb…" at bounding box center [619, 388] width 1239 height 776
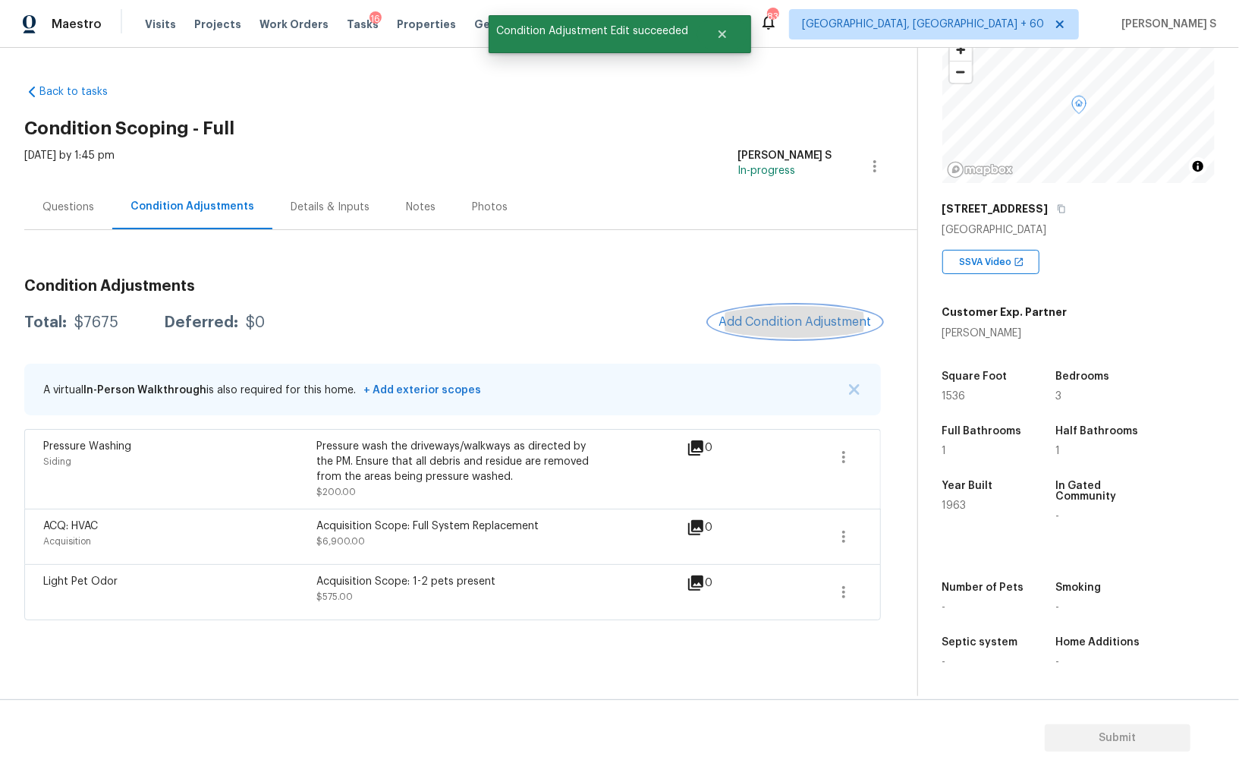
click at [836, 313] on button "Add Condition Adjustment" at bounding box center [796, 322] width 172 height 32
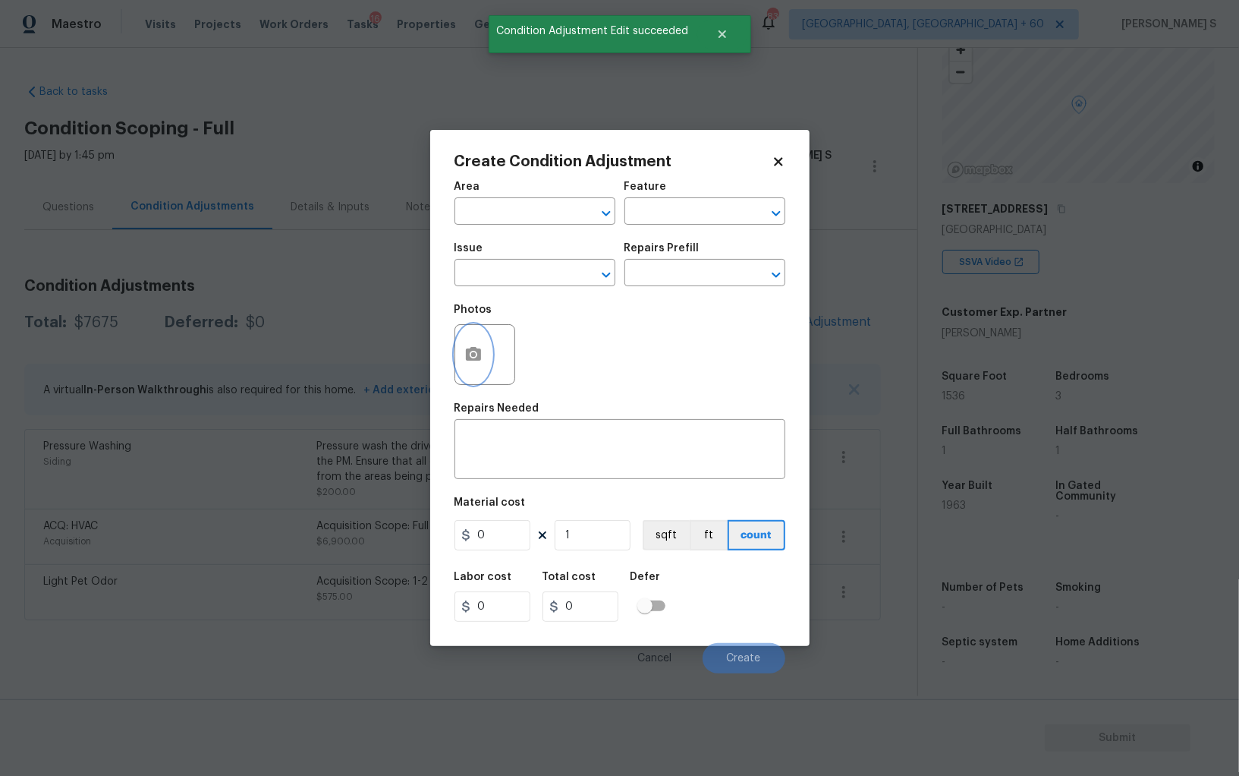
click at [475, 348] on icon "button" at bounding box center [473, 354] width 18 height 18
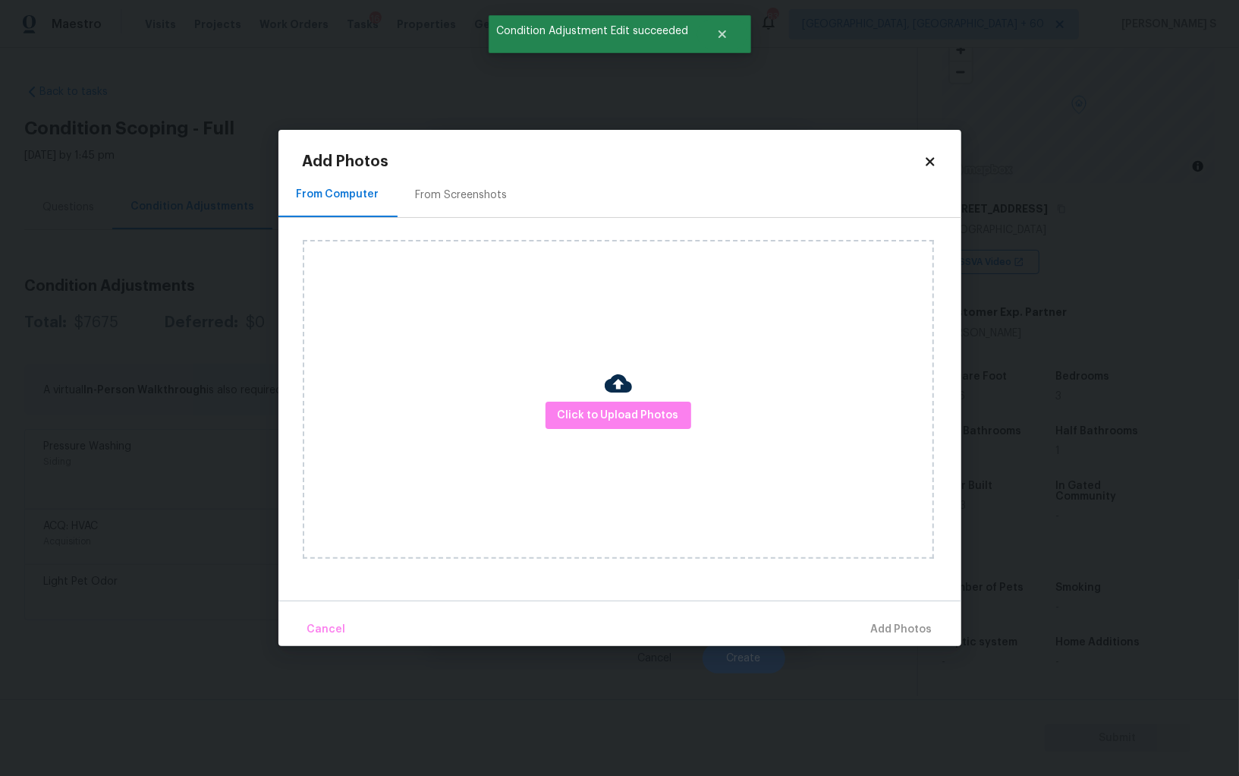
click at [460, 176] on div "From Screenshots" at bounding box center [462, 194] width 128 height 45
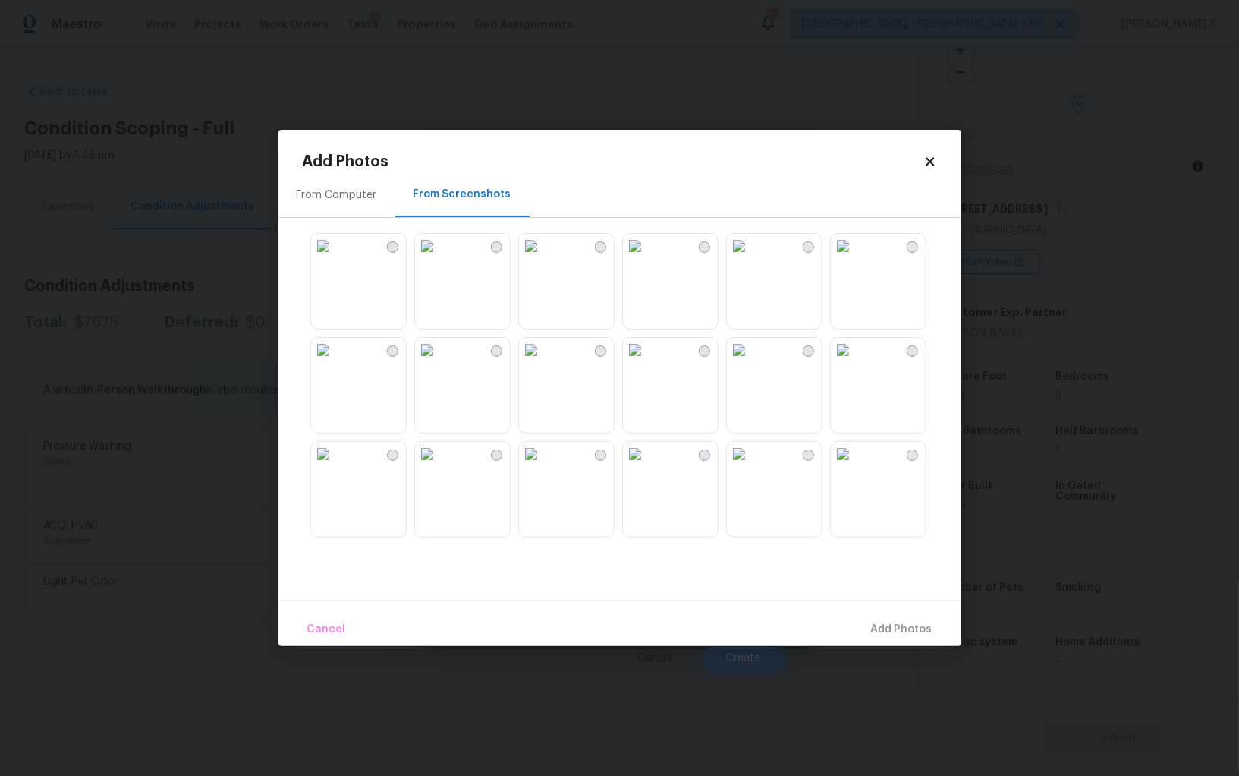
click at [855, 258] on img at bounding box center [843, 246] width 24 height 24
click at [543, 258] on img at bounding box center [531, 246] width 24 height 24
click at [647, 258] on img at bounding box center [635, 246] width 24 height 24
click at [335, 362] on img at bounding box center [323, 350] width 24 height 24
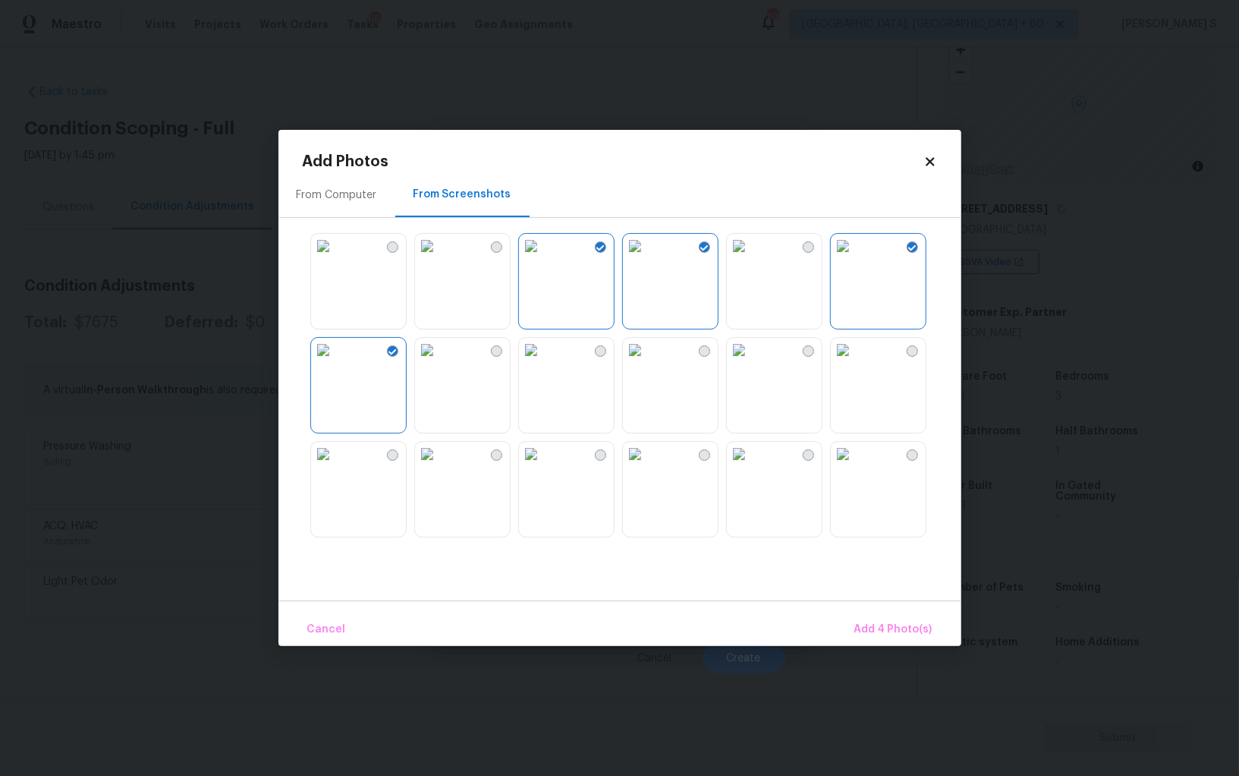
click at [439, 466] on img at bounding box center [427, 454] width 24 height 24
click at [886, 622] on span "Add 5 Photo(s)" at bounding box center [894, 629] width 77 height 19
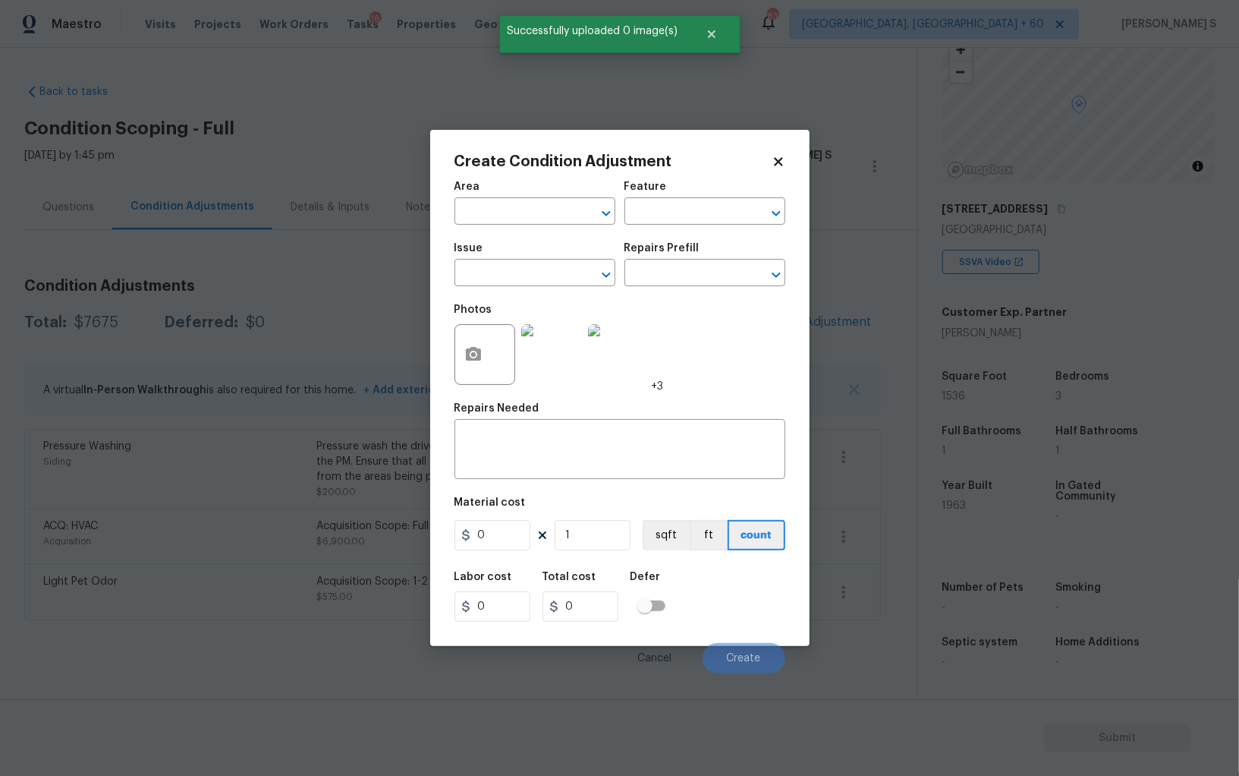
click at [560, 288] on span "Issue ​" at bounding box center [535, 264] width 161 height 61
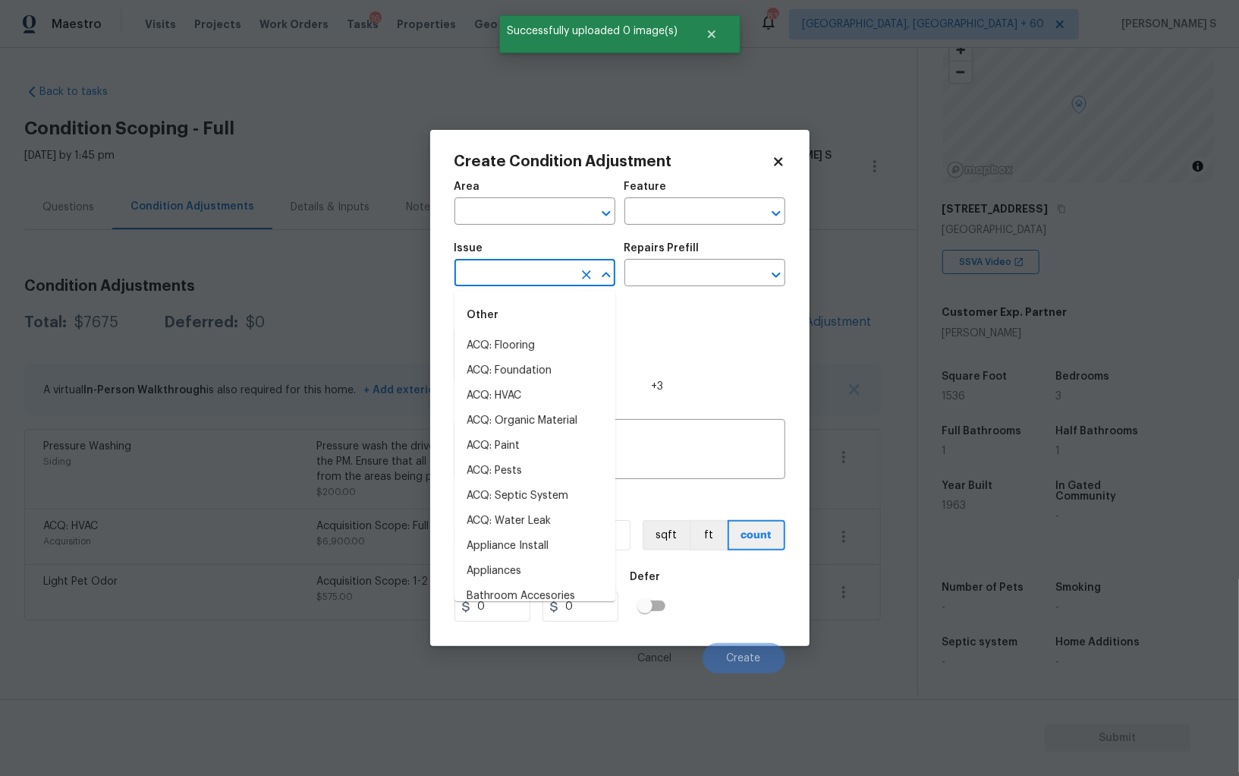
click at [556, 282] on input "text" at bounding box center [514, 275] width 118 height 24
click at [556, 282] on input "l" at bounding box center [514, 275] width 118 height 24
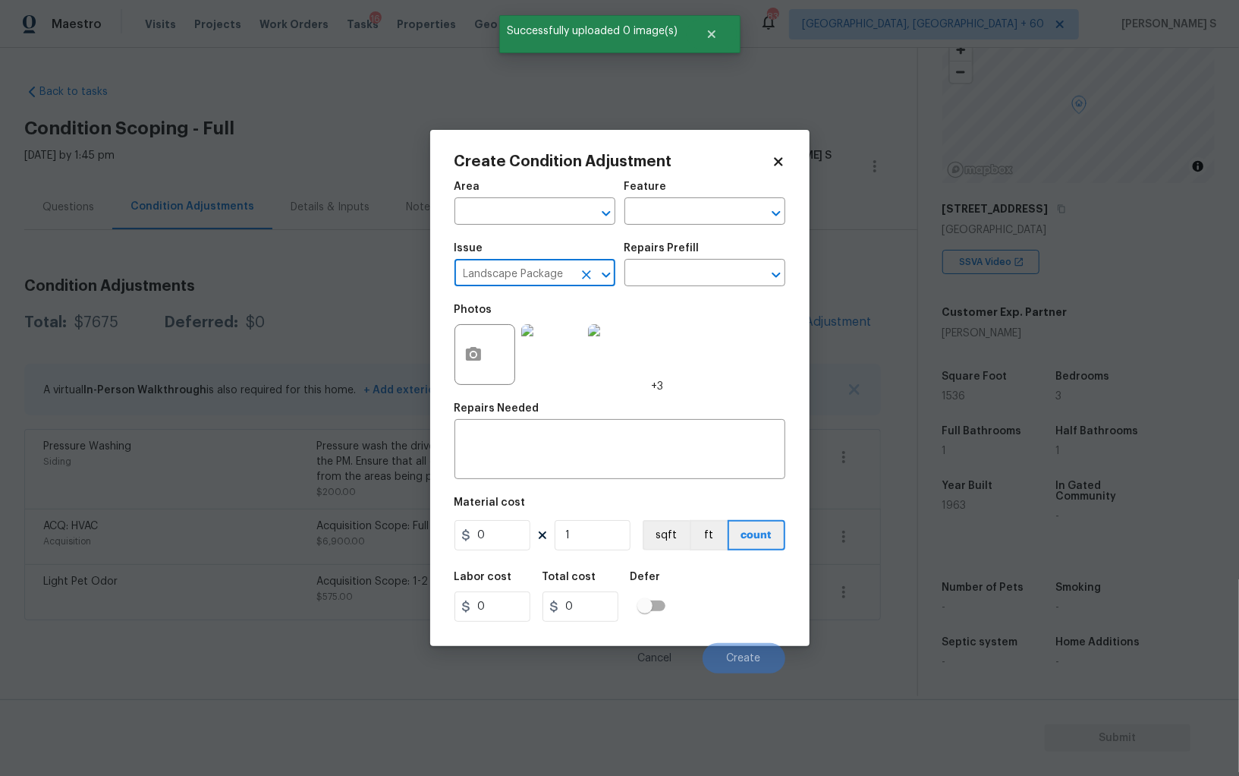
type input "Landscape Package"
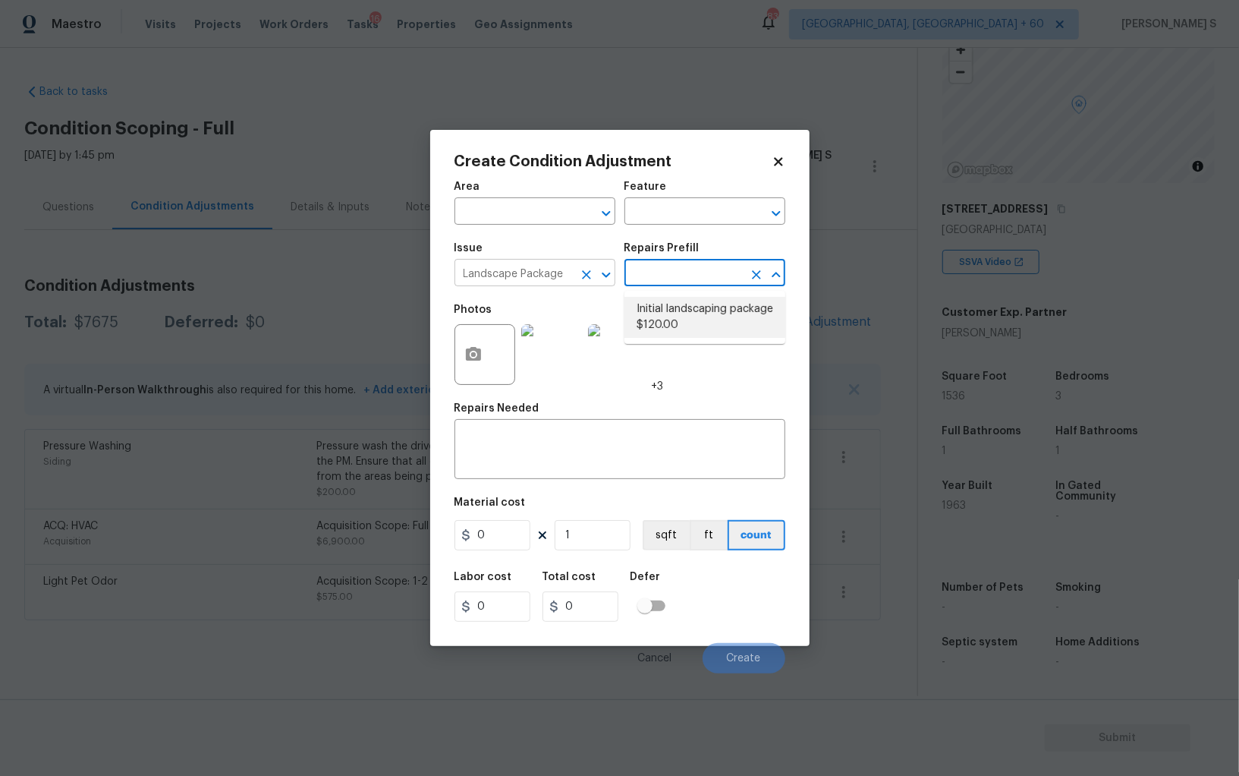
type input "Home Readiness Packages"
type textarea "Mowing of grass up to 6" in height. Mow, edge along driveways & sidewalks, trim…"
type input "120"
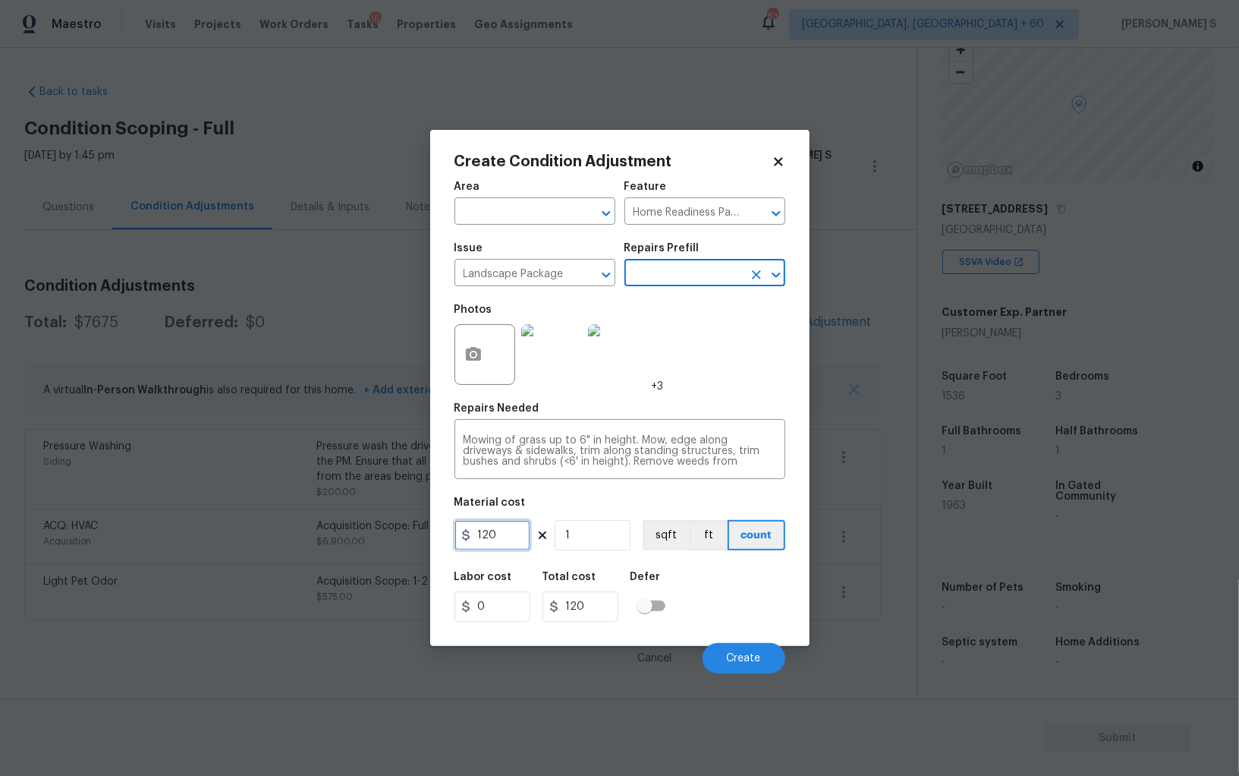
click at [491, 543] on input "120" at bounding box center [493, 535] width 76 height 30
type input "300"
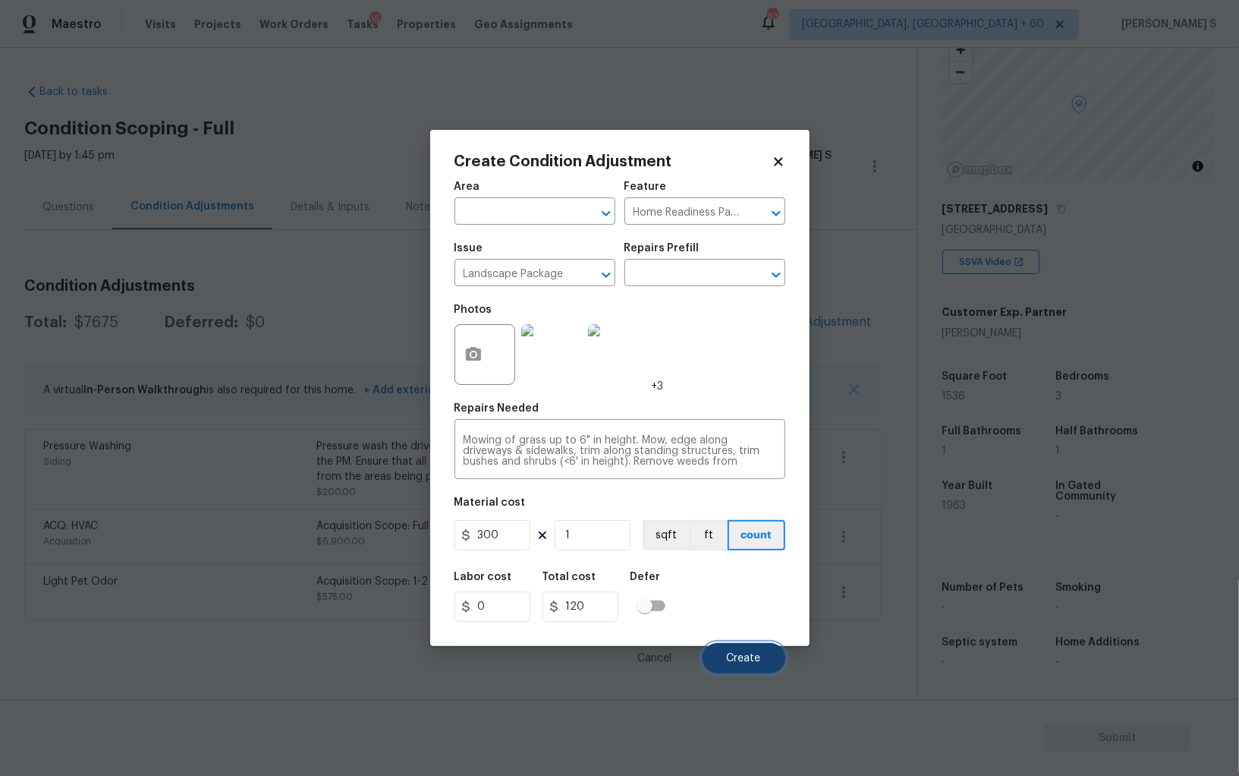
type input "300"
click at [754, 650] on button "Create" at bounding box center [744, 658] width 83 height 30
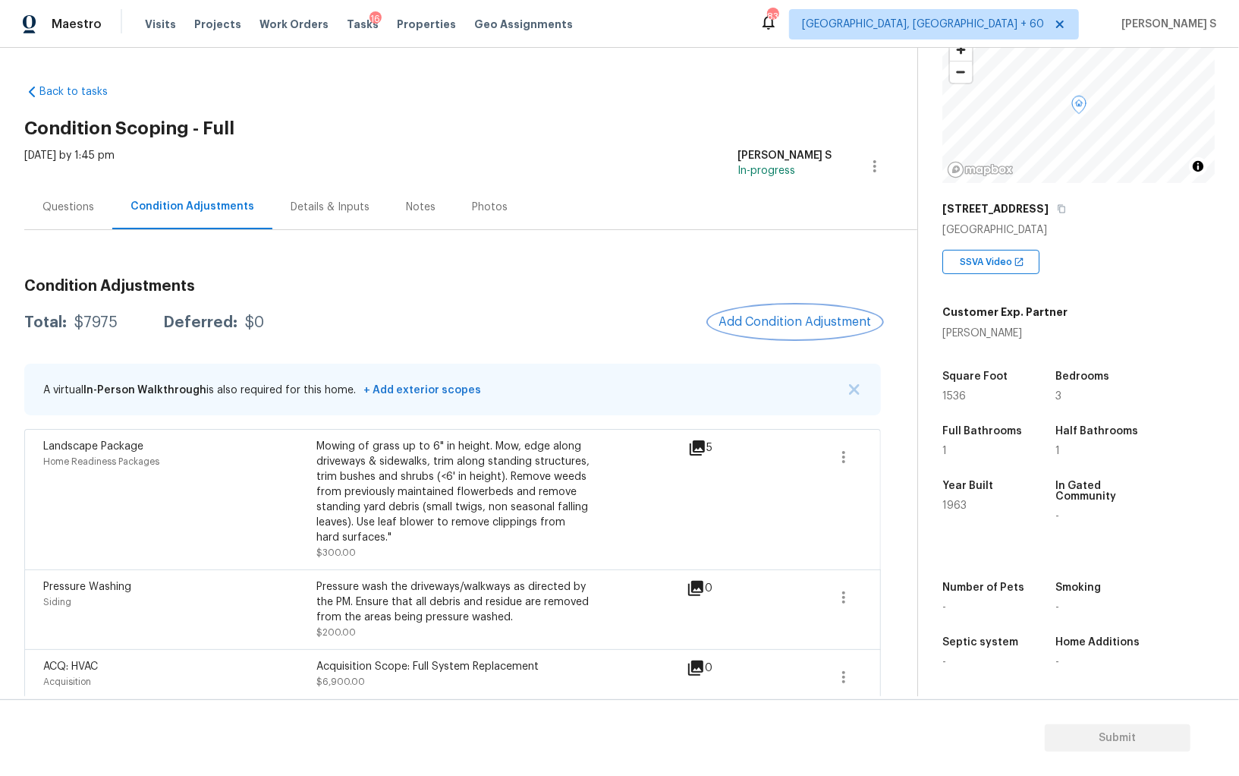
scroll to position [67, 0]
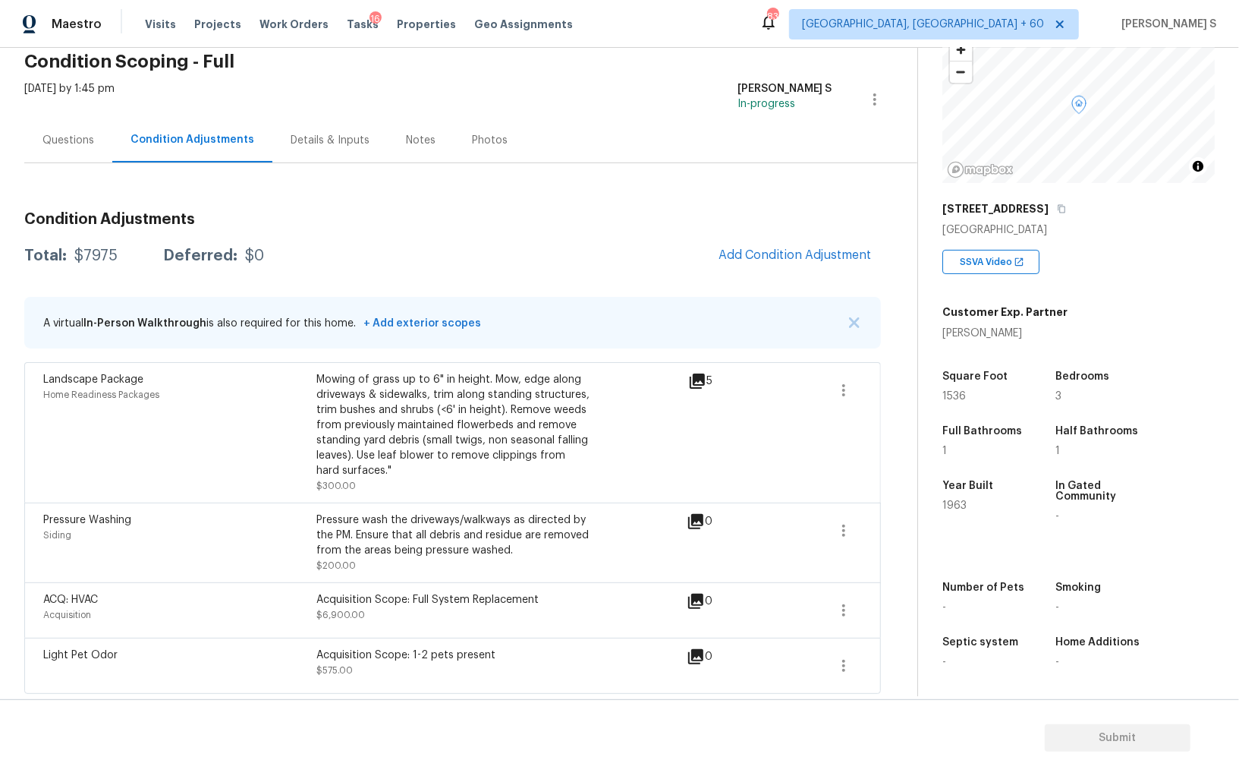
click at [56, 129] on div "Questions" at bounding box center [68, 140] width 88 height 45
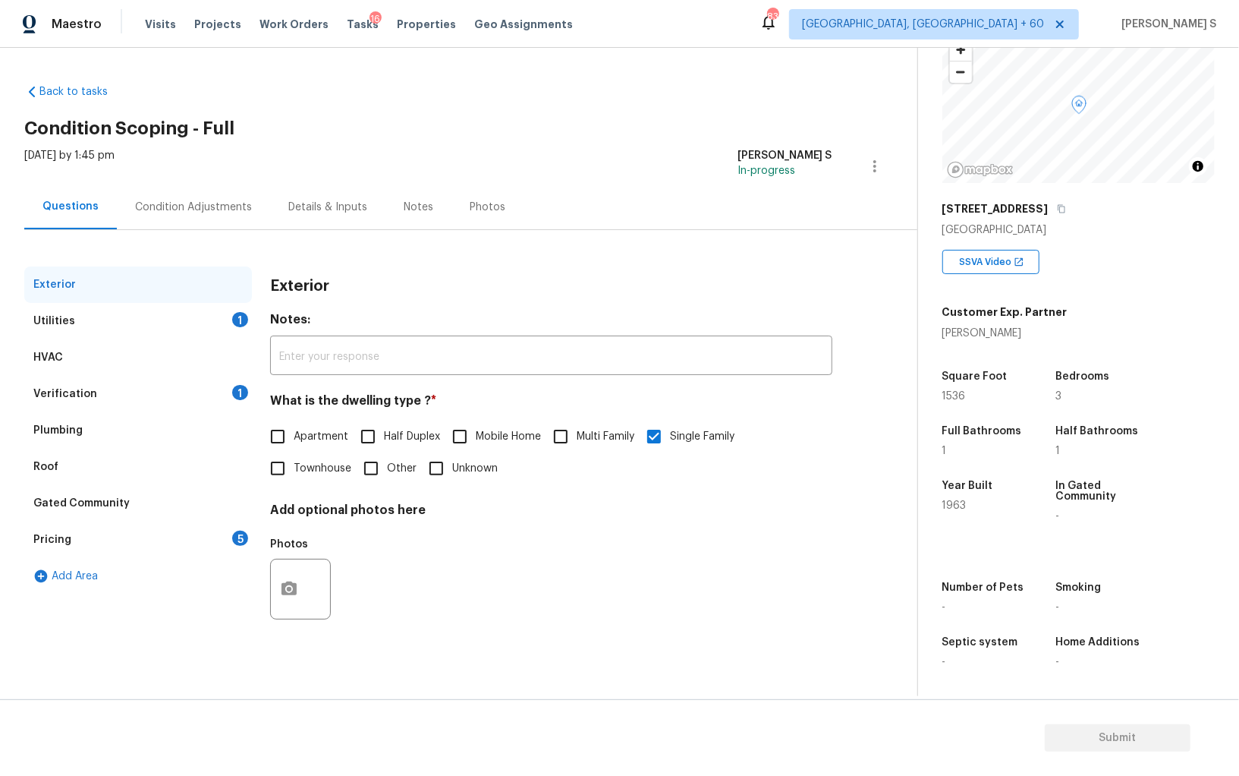
click at [67, 532] on div "Pricing" at bounding box center [52, 539] width 38 height 15
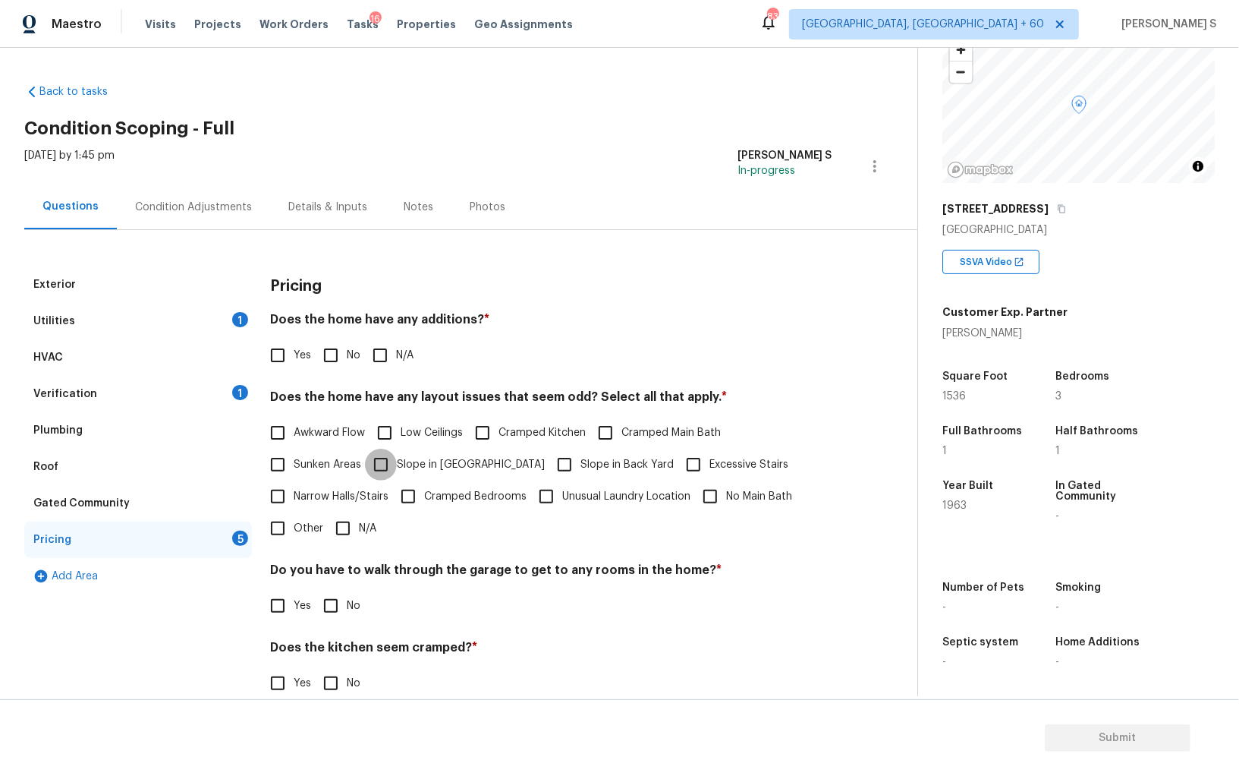
click at [392, 476] on input "Slope in [GEOGRAPHIC_DATA]" at bounding box center [381, 465] width 32 height 32
checkbox input "true"
click at [332, 363] on input "No" at bounding box center [331, 355] width 32 height 32
checkbox input "true"
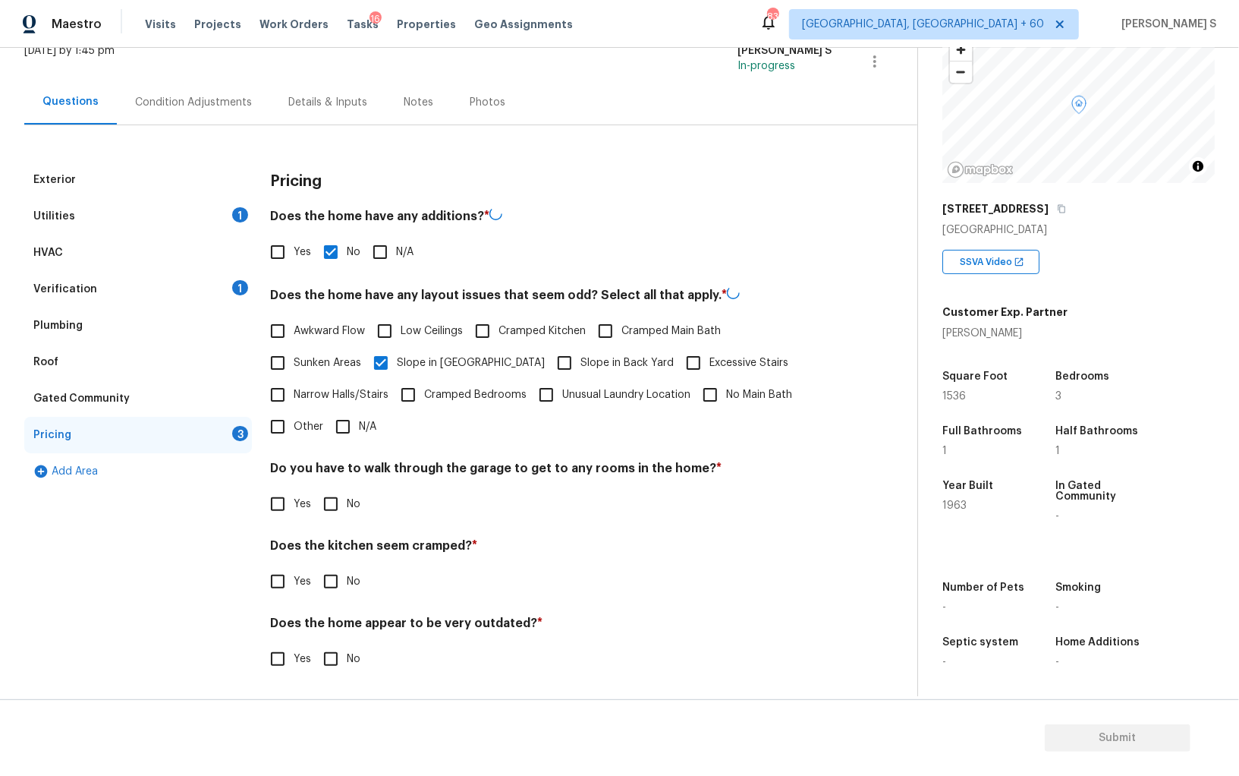
scroll to position [104, 0]
click at [335, 508] on input "No" at bounding box center [331, 503] width 32 height 32
checkbox input "true"
click at [315, 565] on input "No" at bounding box center [331, 581] width 32 height 32
checkbox input "true"
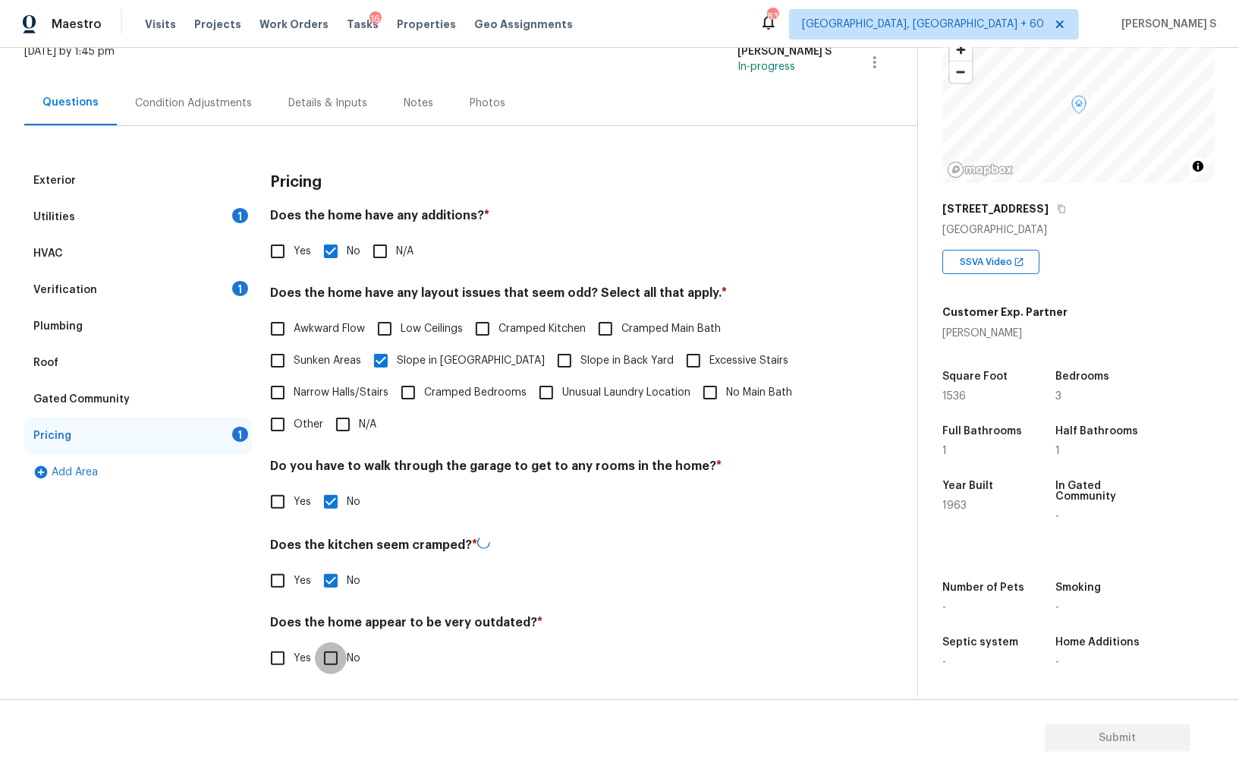
click at [315, 642] on input "No" at bounding box center [331, 658] width 32 height 32
checkbox input "true"
click at [191, 104] on div "Condition Adjustments" at bounding box center [193, 104] width 117 height 15
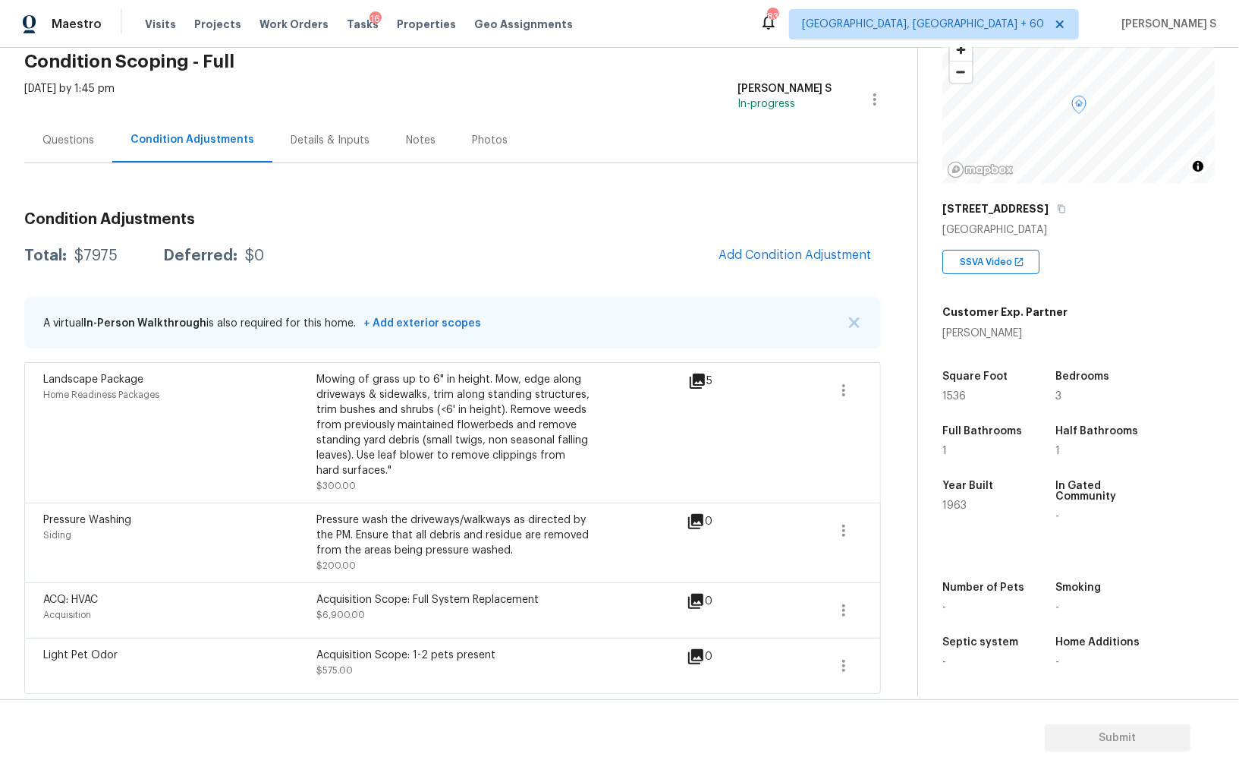
scroll to position [68, 0]
click at [830, 639] on div "Light Pet Odor Acquisition Scope: 1-2 pets present $575.00 0" at bounding box center [452, 665] width 857 height 56
click at [843, 660] on icon "button" at bounding box center [843, 665] width 3 height 12
click at [908, 636] on div "Back to tasks Condition Scoping - Full Tue, Sep 02 2025 by 1:45 pm Anbu Jebakum…" at bounding box center [470, 351] width 893 height 693
click at [846, 661] on icon "button" at bounding box center [844, 665] width 18 height 18
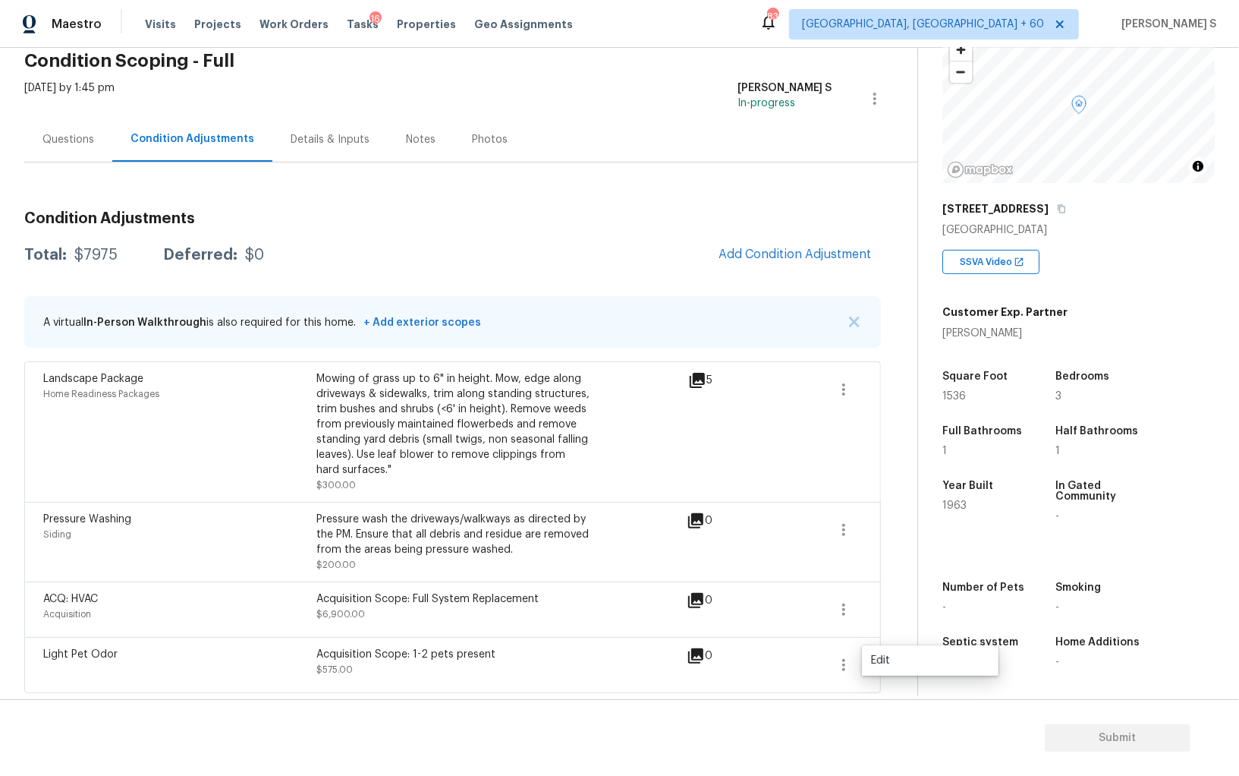
click at [889, 661] on div "Edit" at bounding box center [930, 660] width 118 height 15
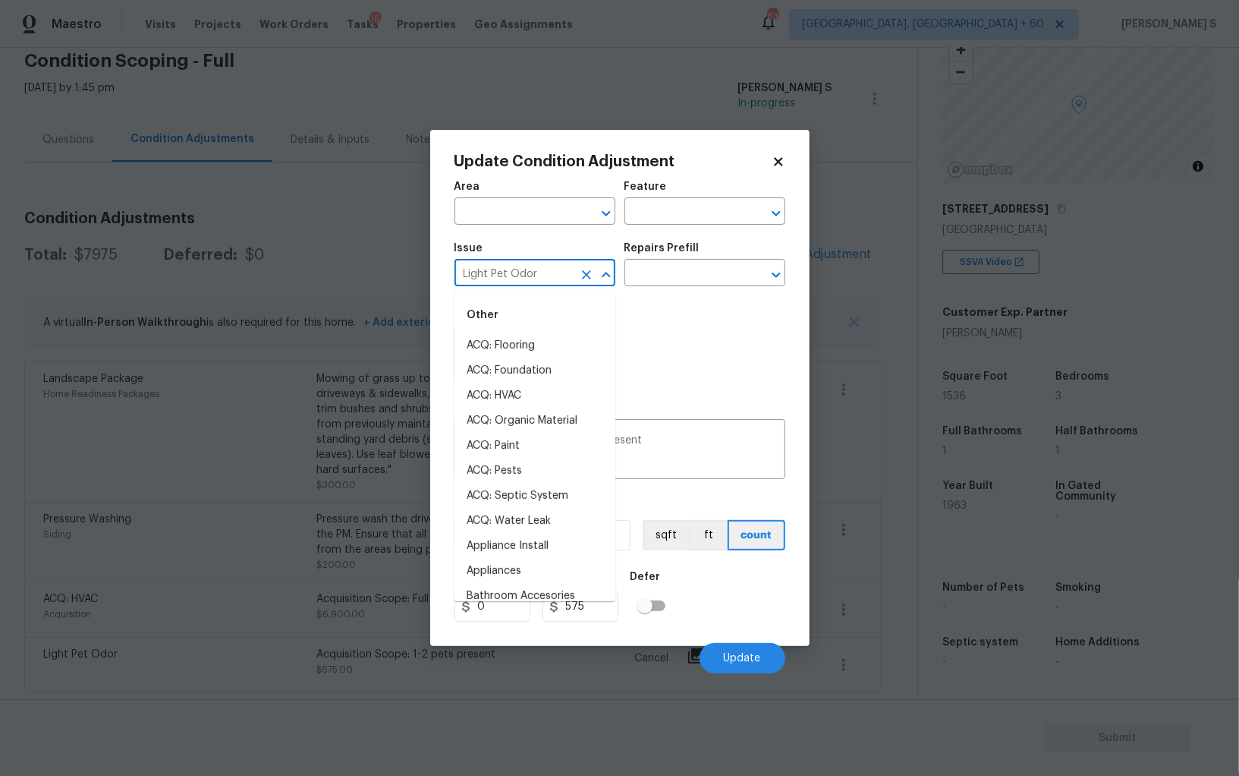
click at [522, 264] on input "Light Pet Odor" at bounding box center [514, 275] width 118 height 24
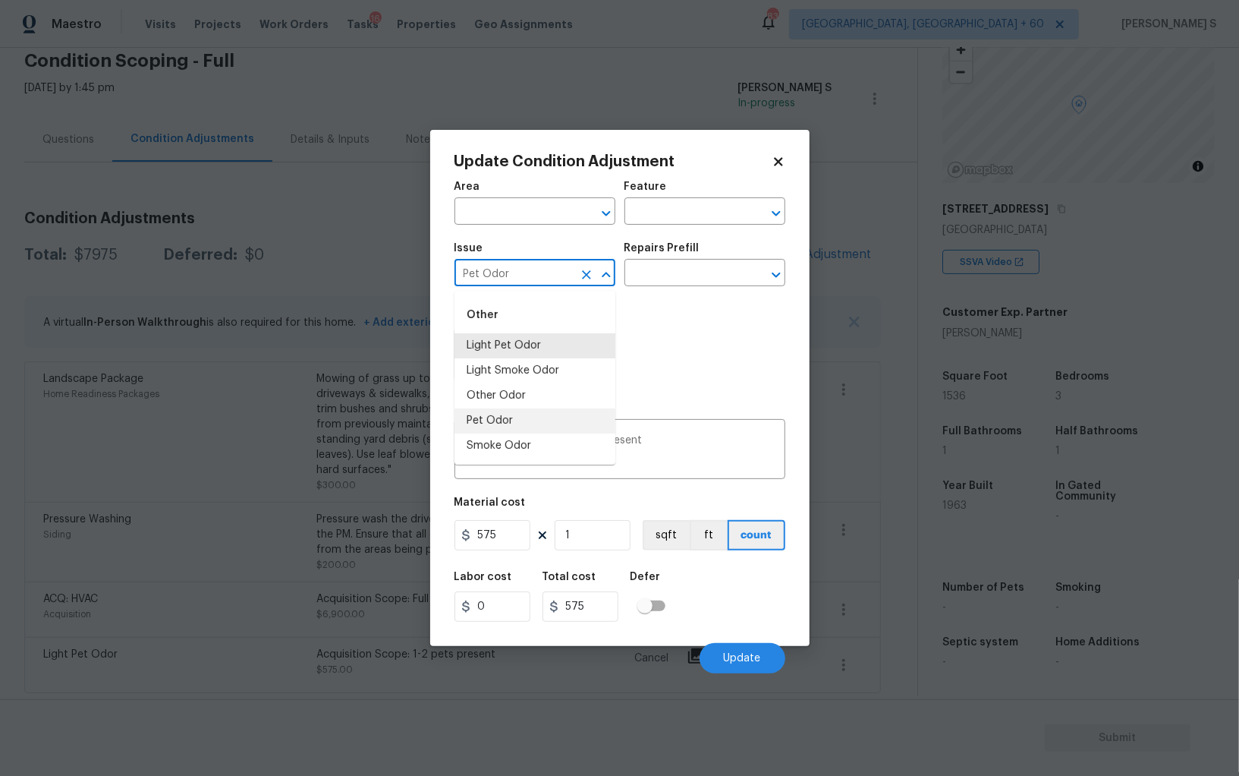
type input "Pet Odor"
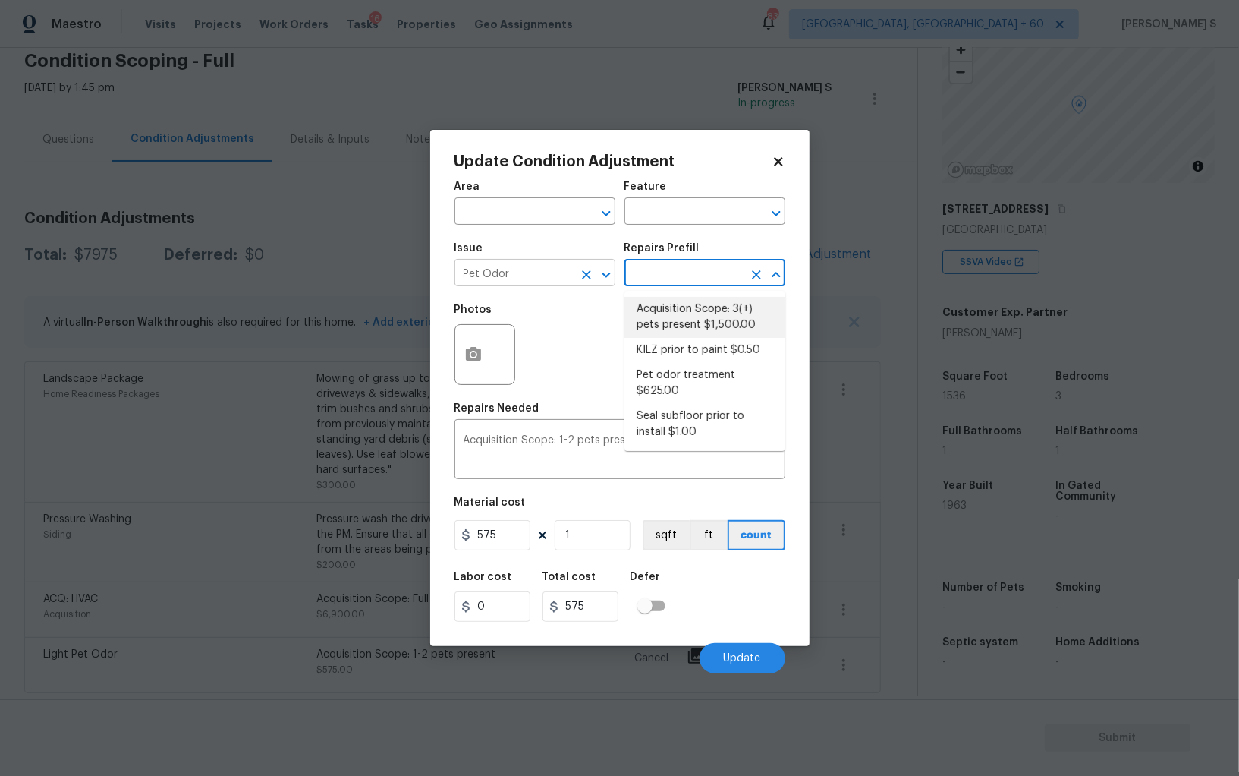
type textarea "Acquisition Scope: 3(+) pets present"
type input "1500"
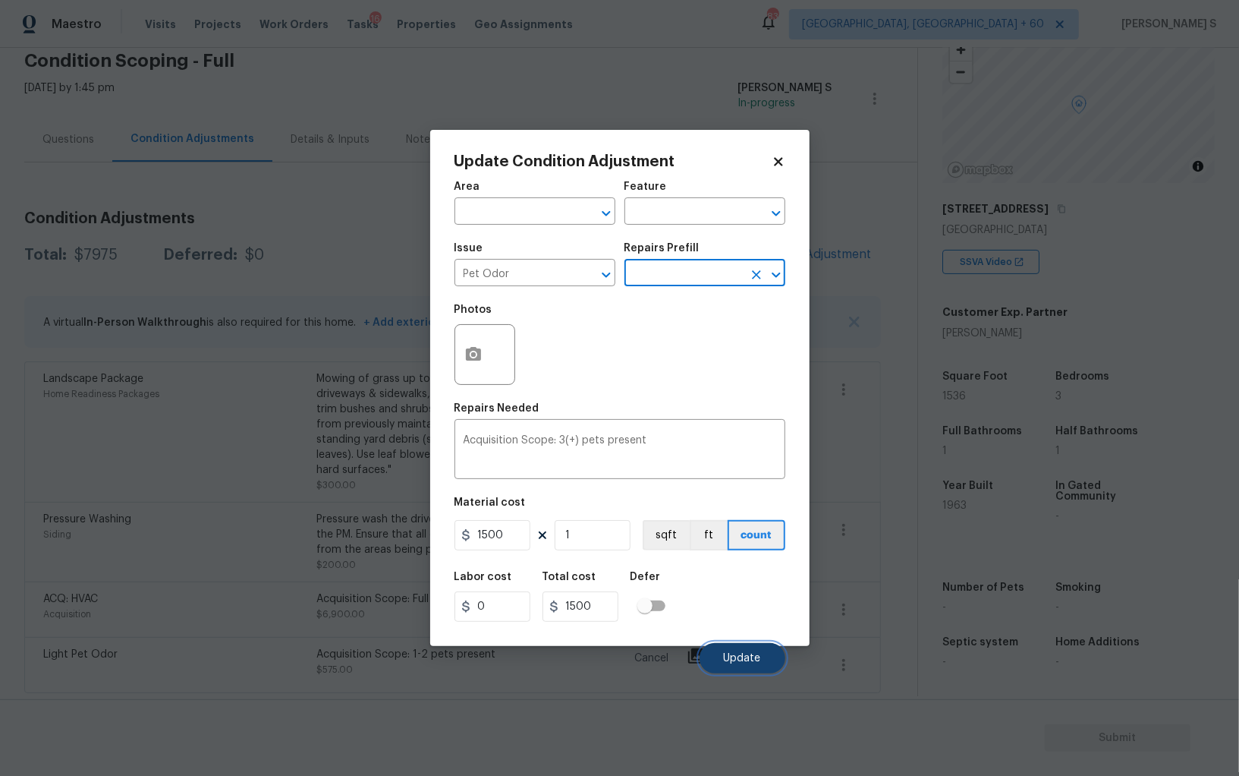
click at [748, 669] on button "Update" at bounding box center [743, 658] width 86 height 30
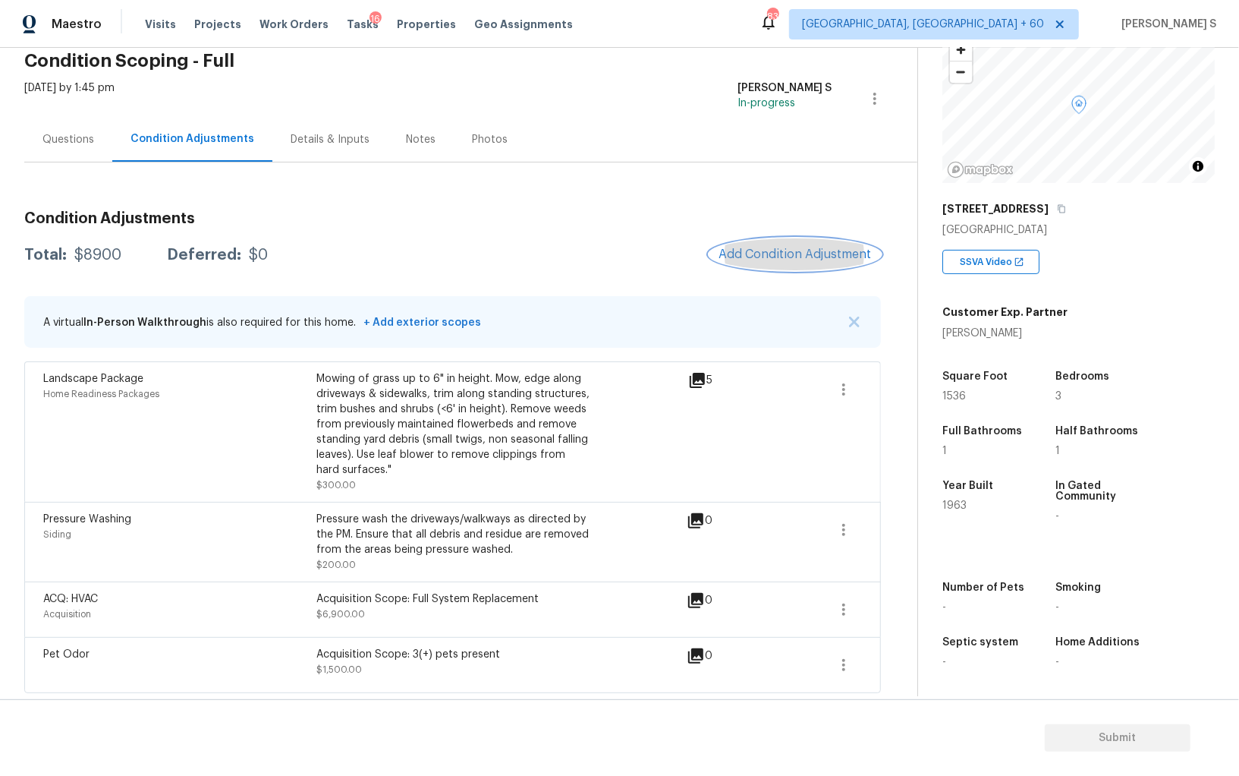
click at [755, 257] on span "Add Condition Adjustment" at bounding box center [795, 254] width 153 height 14
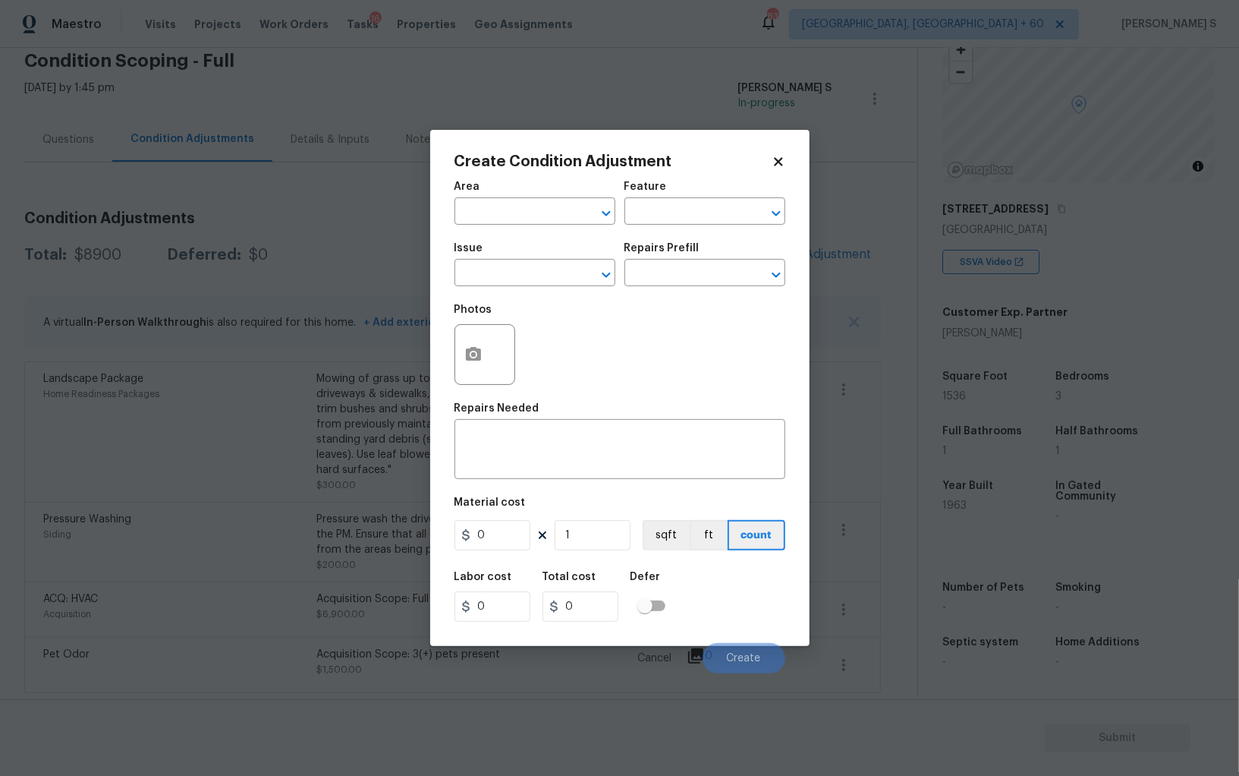
click at [496, 356] on div at bounding box center [485, 354] width 61 height 61
click at [470, 354] on icon "button" at bounding box center [473, 354] width 18 height 18
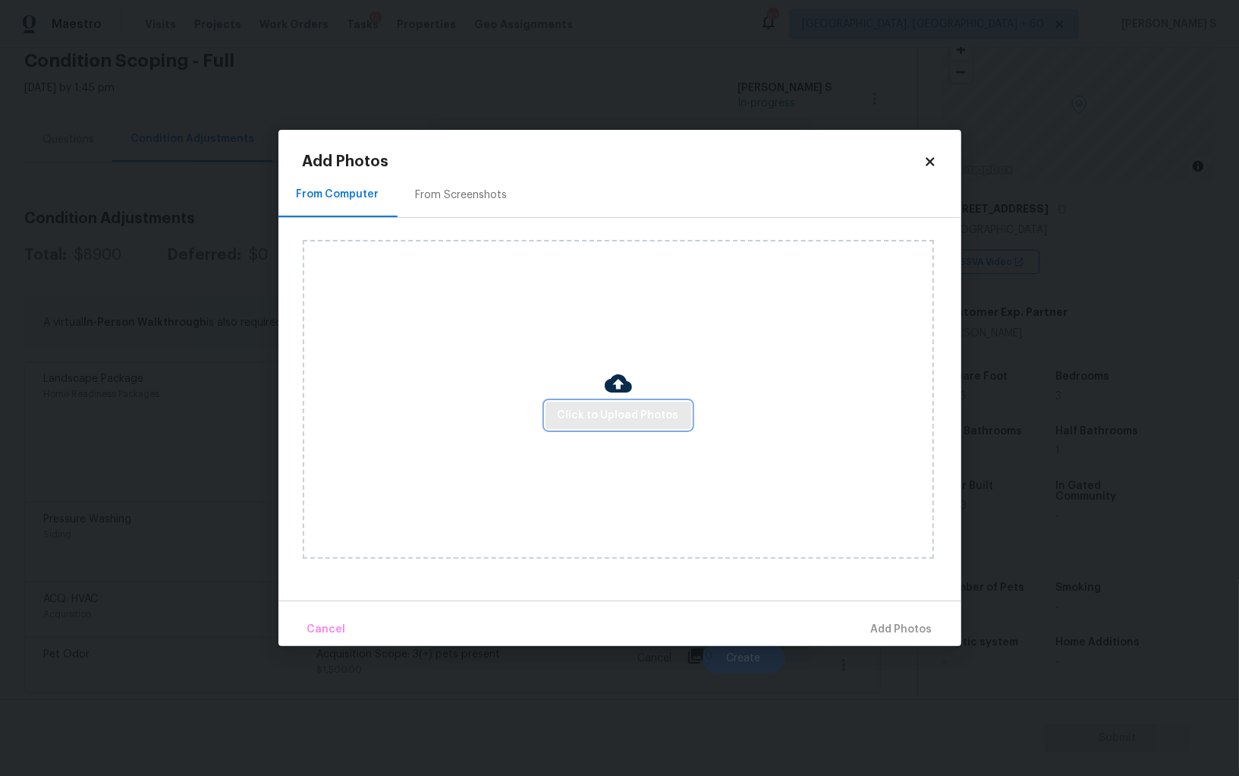
click at [640, 407] on span "Click to Upload Photos" at bounding box center [618, 415] width 121 height 19
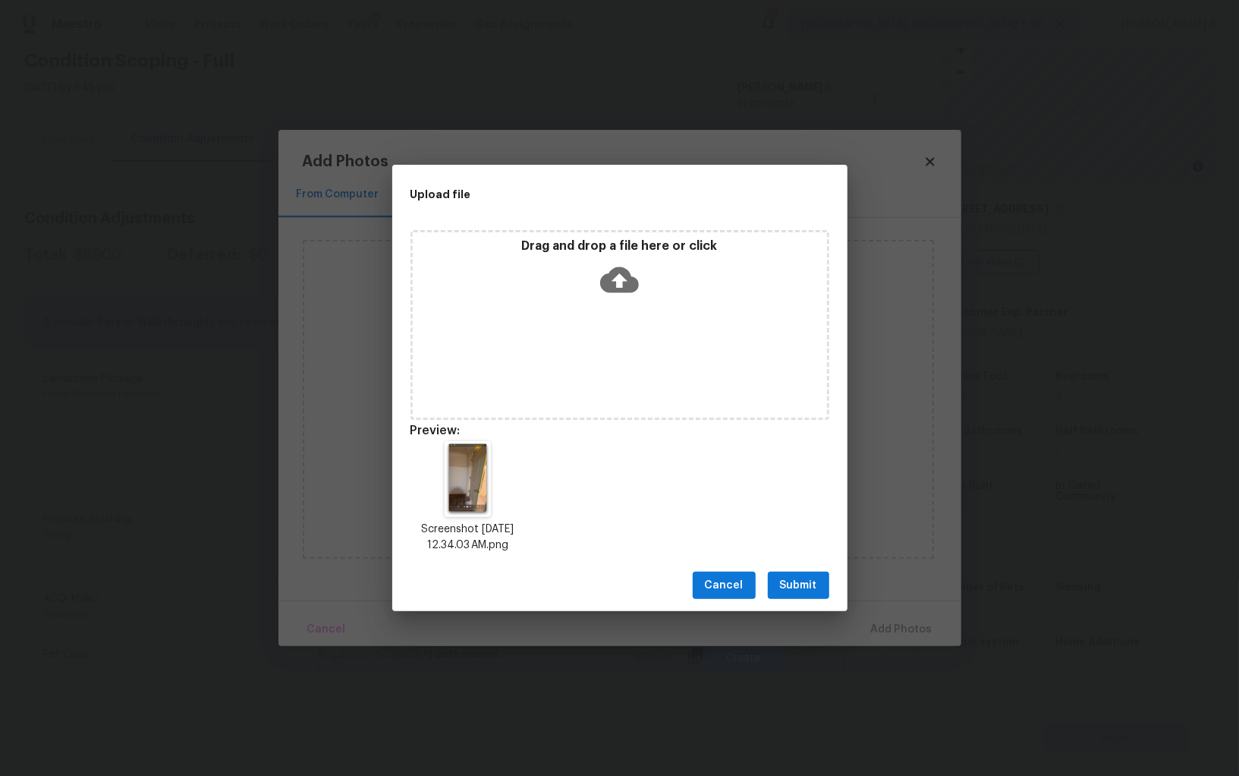
click at [818, 591] on button "Submit" at bounding box center [798, 585] width 61 height 28
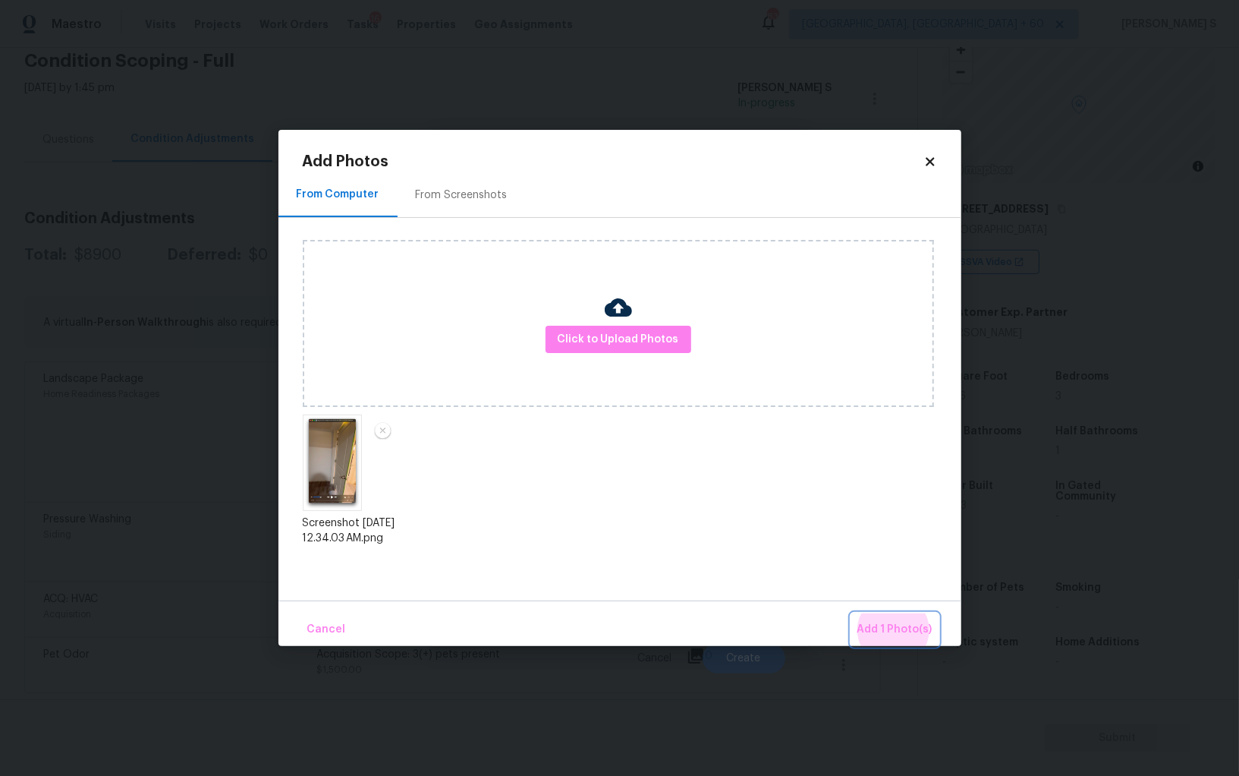
click at [852, 613] on button "Add 1 Photo(s)" at bounding box center [895, 629] width 87 height 33
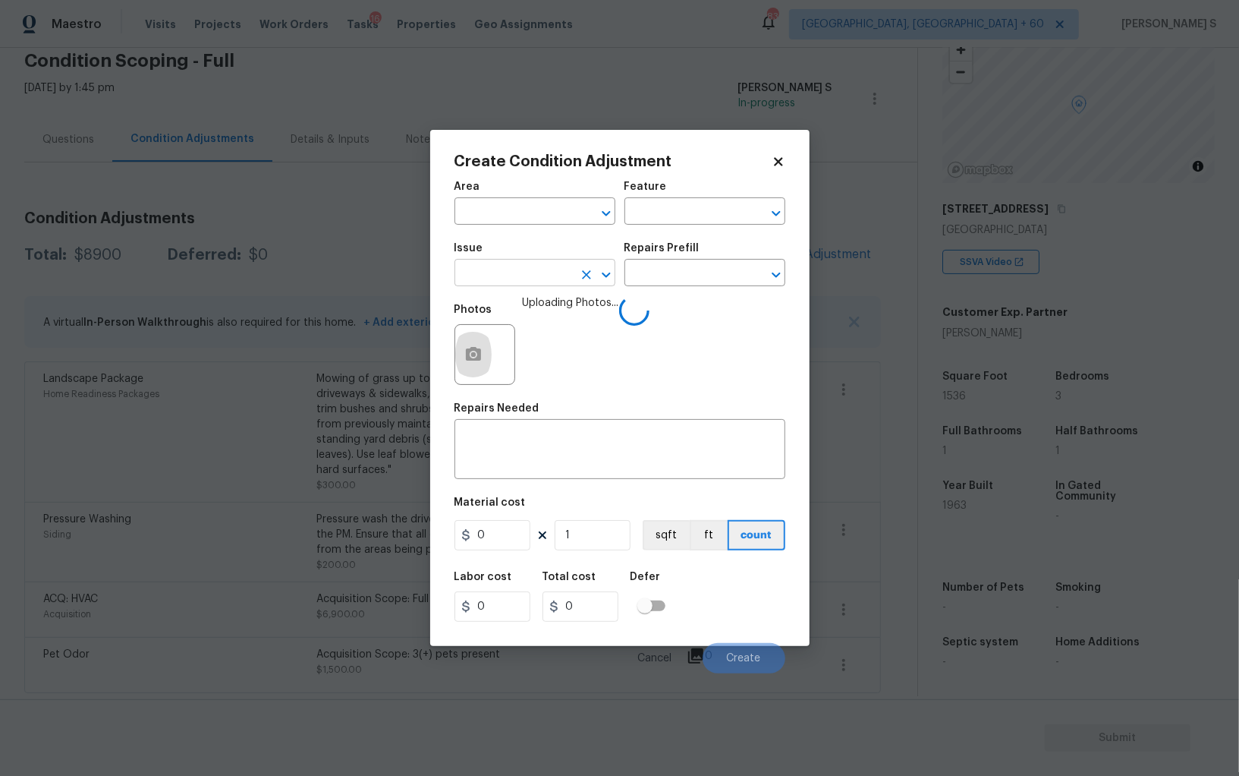
click at [540, 269] on input "text" at bounding box center [514, 275] width 118 height 24
type input "Interior Door"
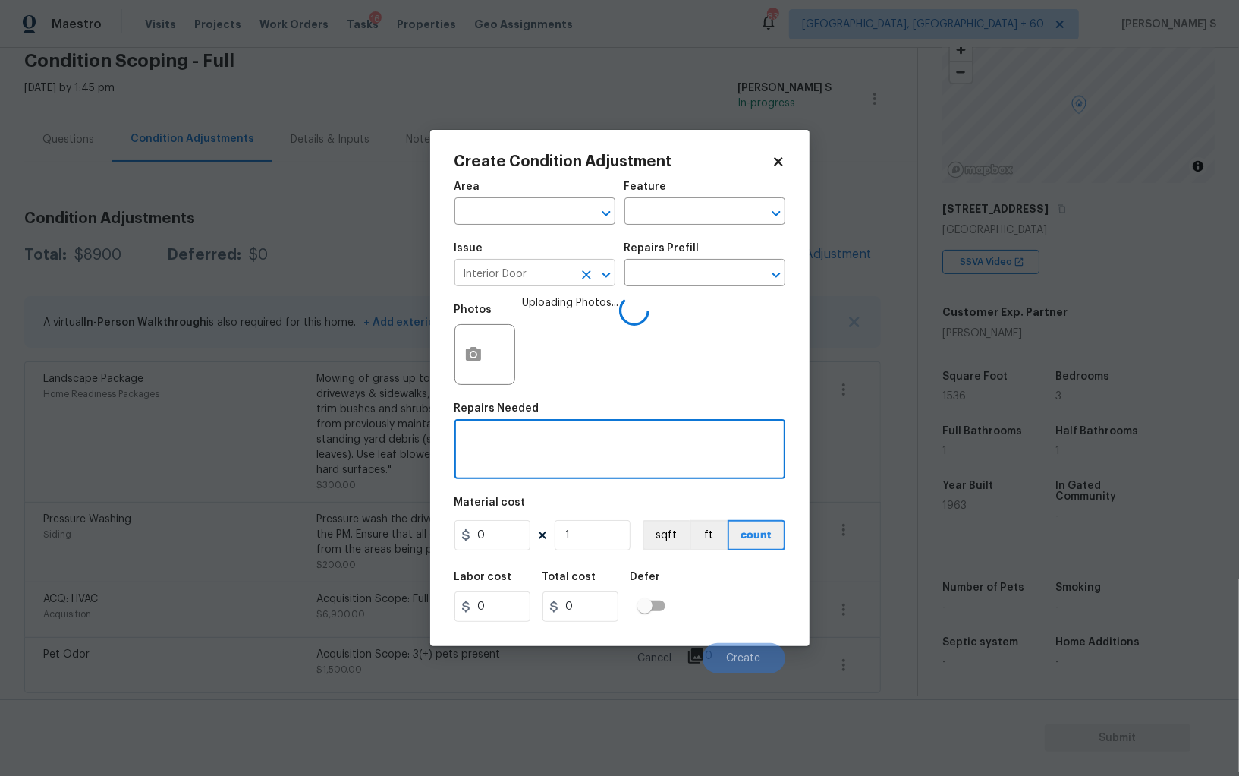
type textarea "o"
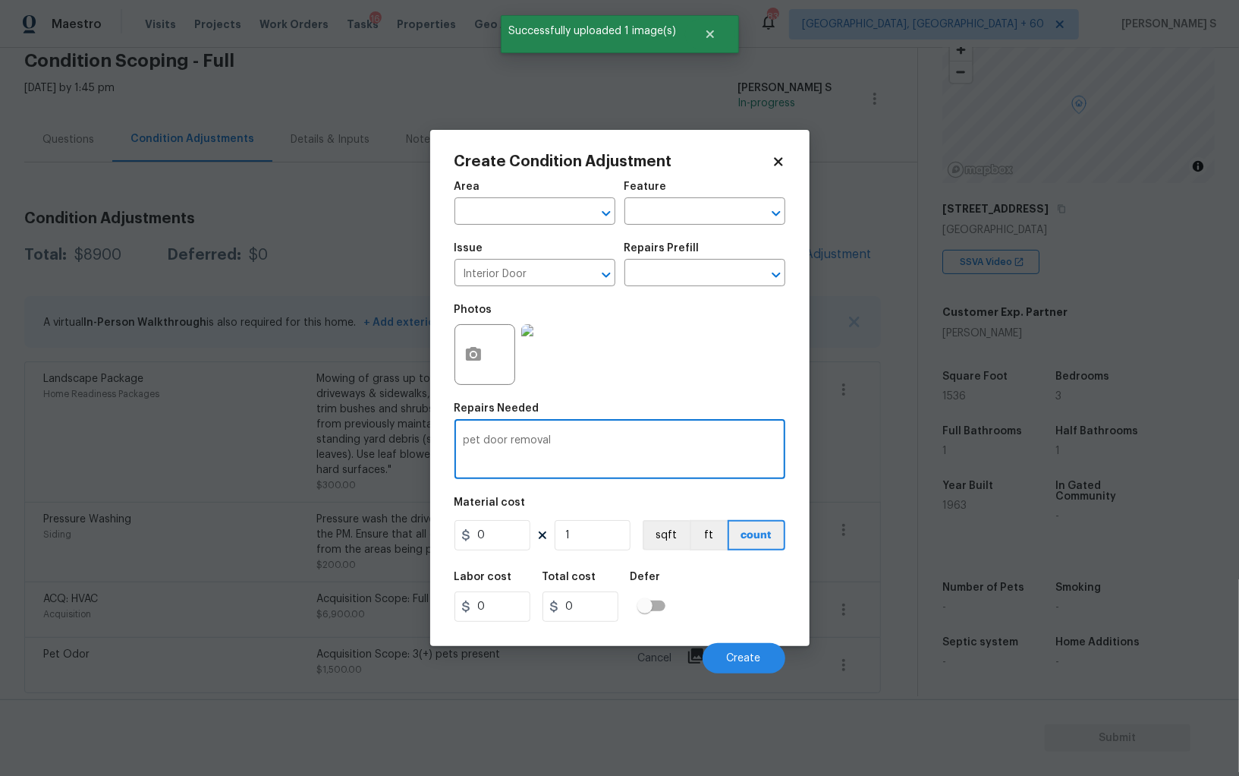
type textarea "pet door removal"
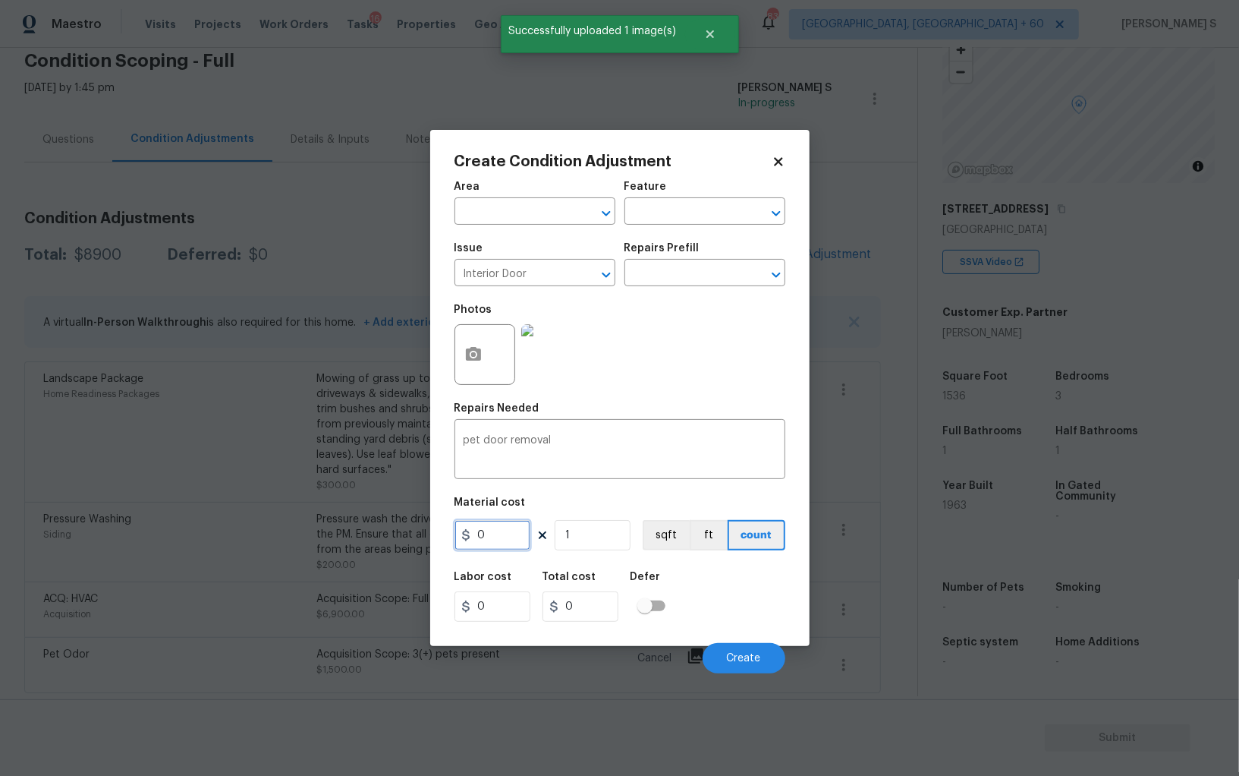
click at [494, 540] on input "0" at bounding box center [493, 535] width 76 height 30
type input "300"
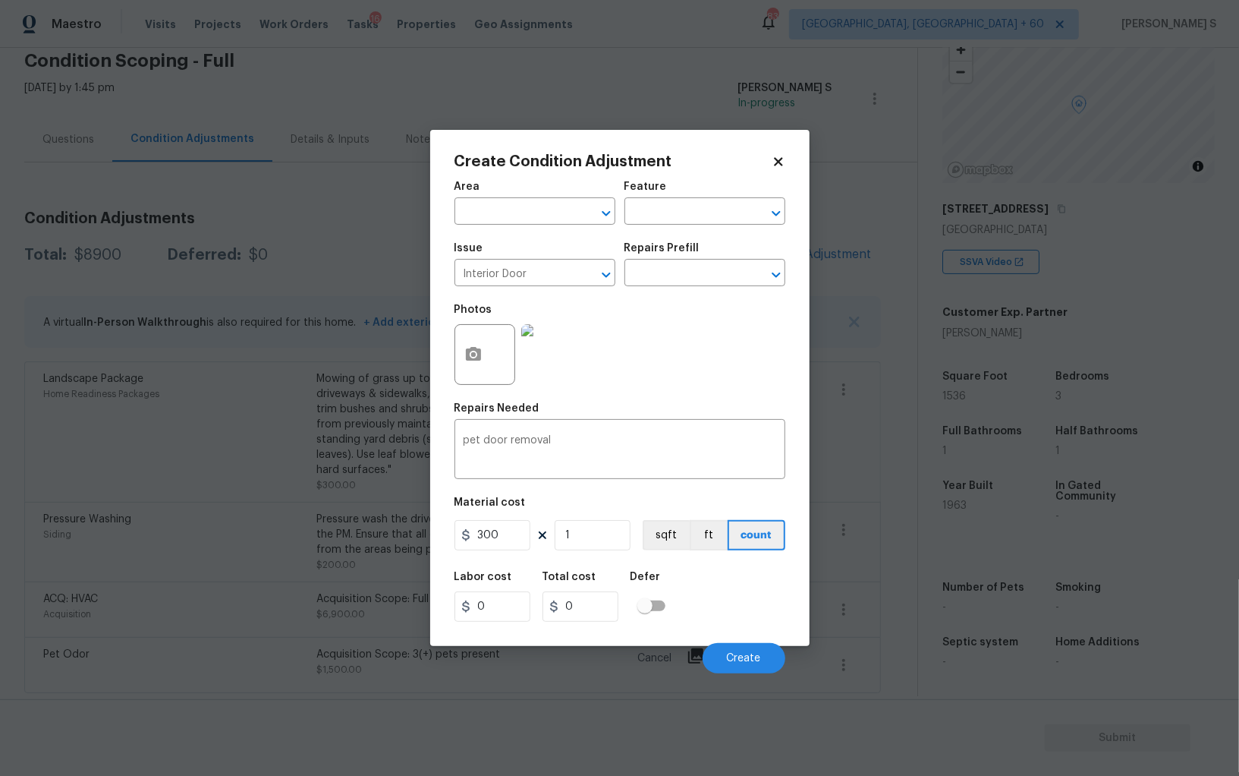
type input "300"
click at [765, 608] on div "Labor cost 0 Total cost 300 Defer" at bounding box center [620, 596] width 331 height 68
click at [760, 667] on button "Create" at bounding box center [744, 658] width 83 height 30
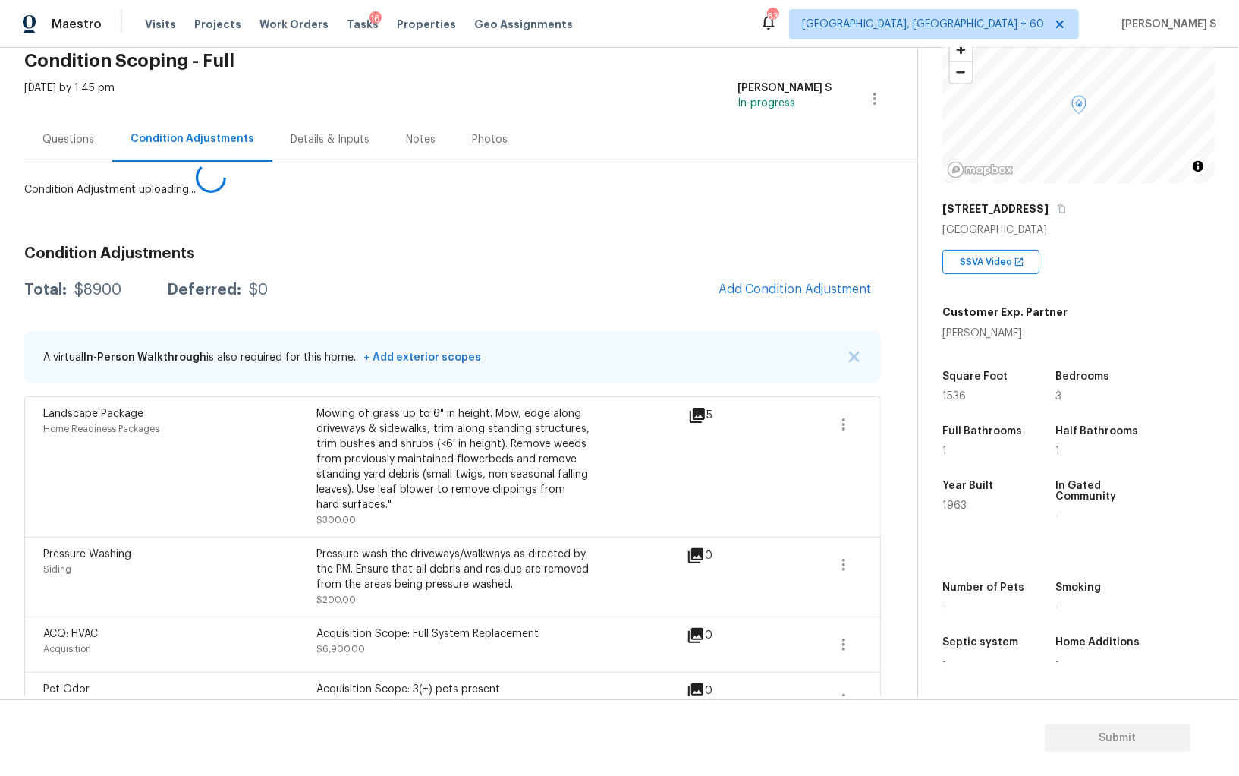
click at [172, 647] on body "Maestro Visits Projects Work Orders Tasks 16 Properties Geo Assignments 839 Alb…" at bounding box center [619, 388] width 1239 height 776
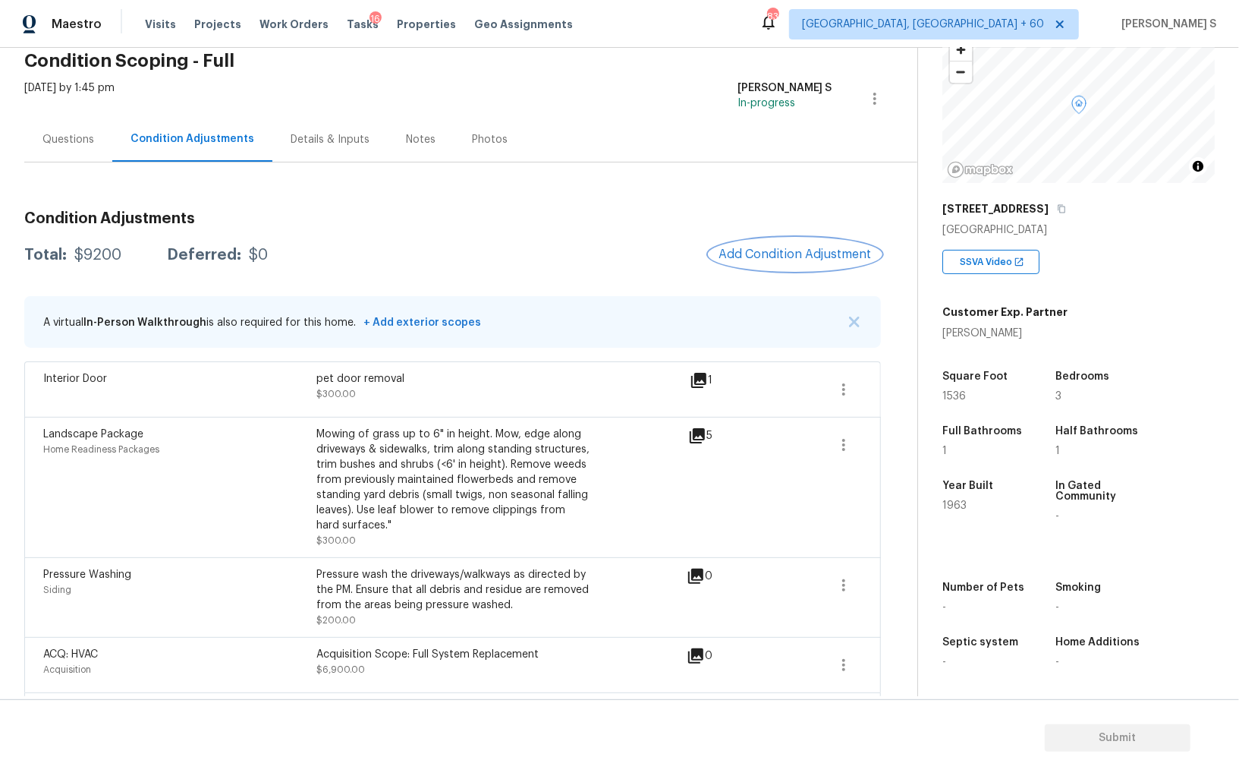
scroll to position [122, 0]
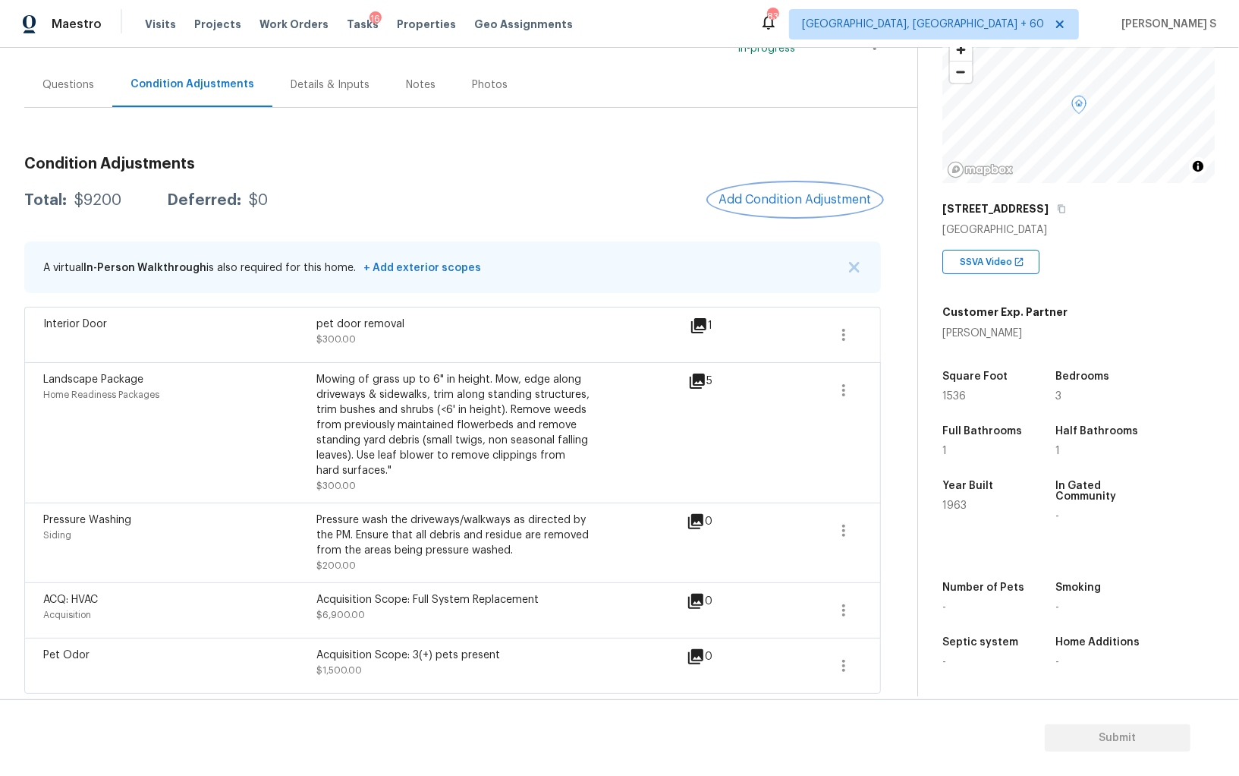
click at [744, 210] on button "Add Condition Adjustment" at bounding box center [796, 200] width 172 height 32
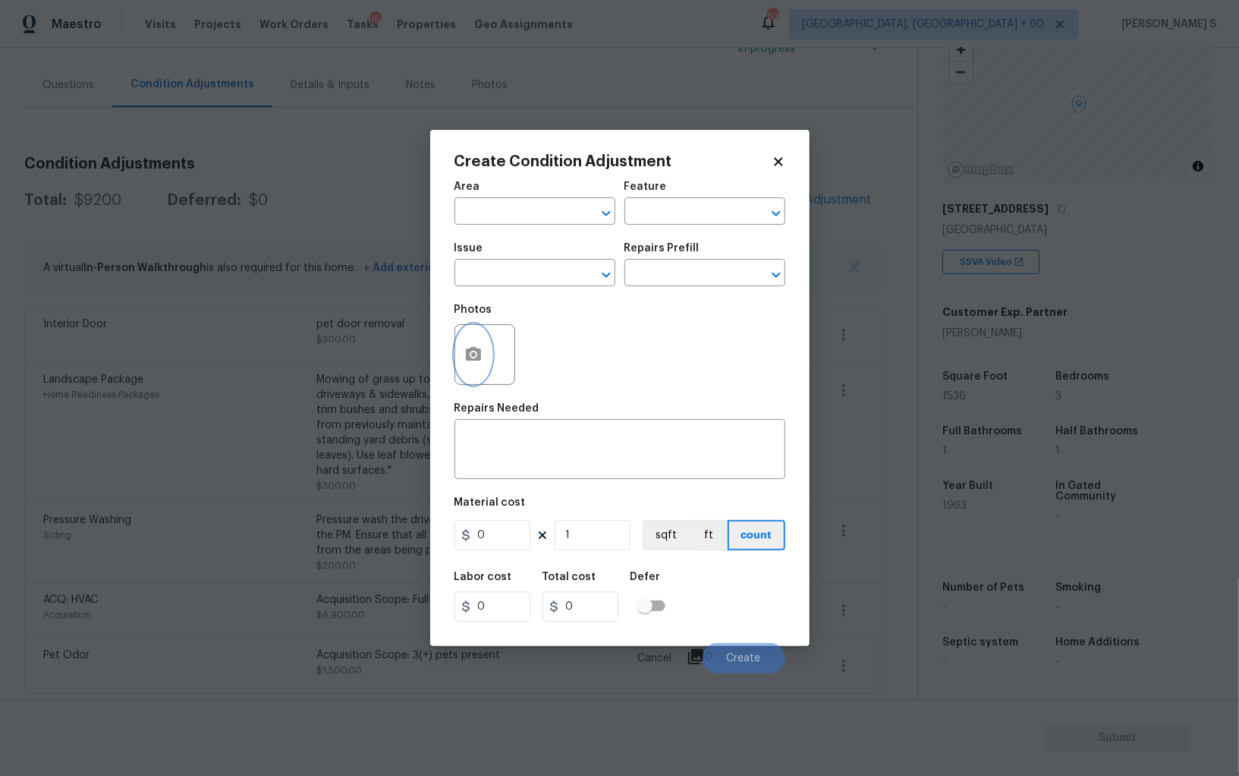
click at [482, 355] on button "button" at bounding box center [473, 354] width 36 height 59
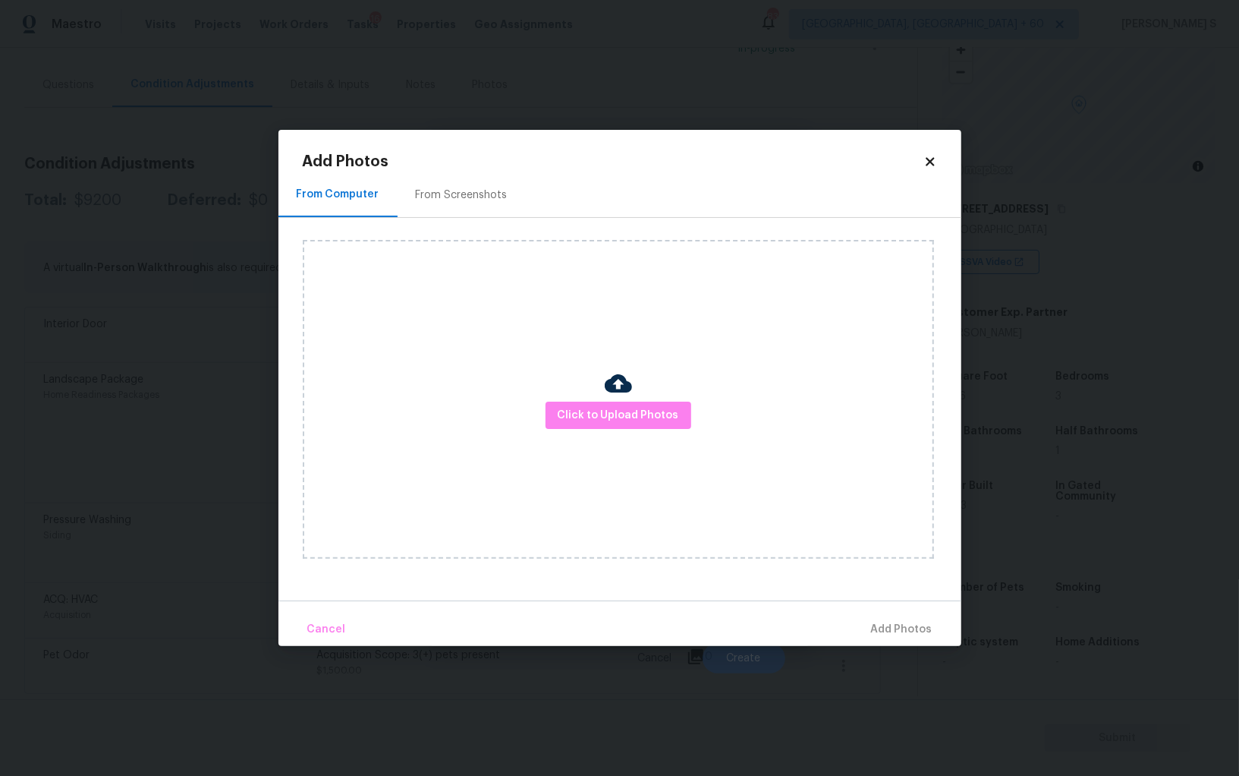
click at [463, 181] on div "From Screenshots" at bounding box center [462, 194] width 128 height 45
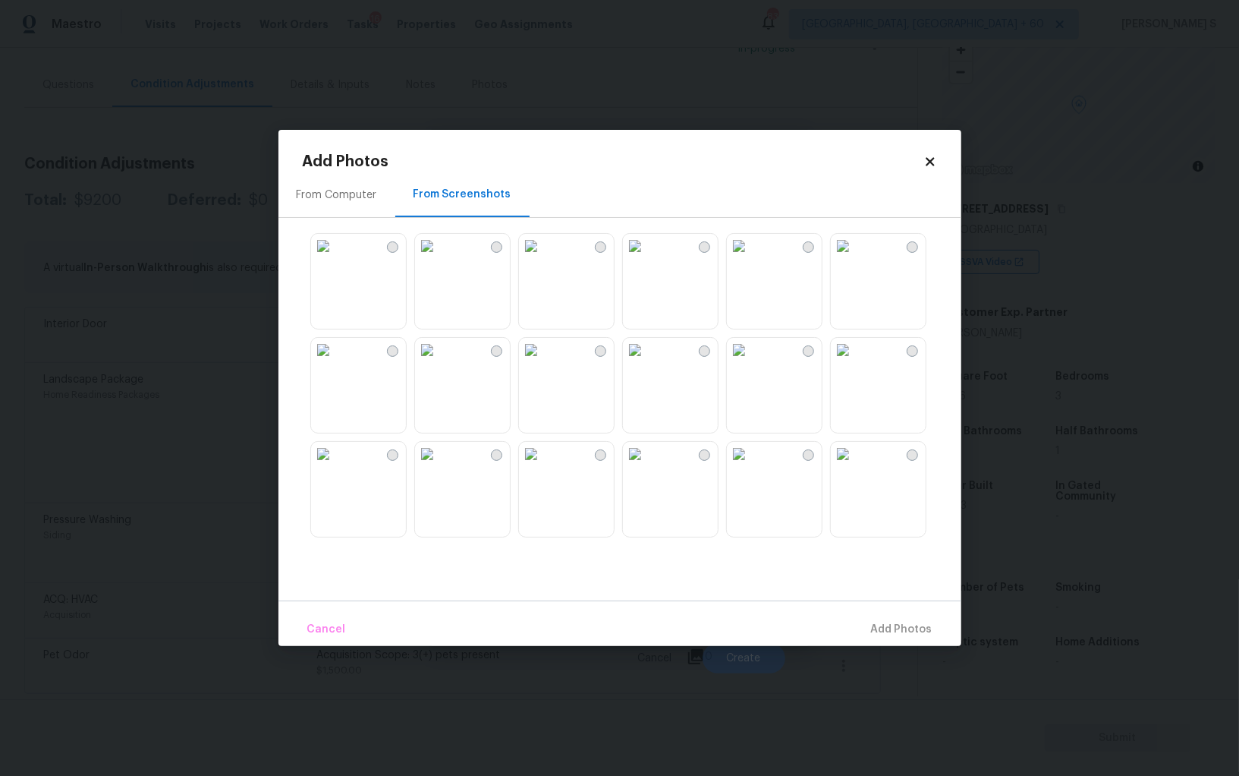
click at [647, 362] on img at bounding box center [635, 350] width 24 height 24
click at [543, 362] on img at bounding box center [531, 350] width 24 height 24
click at [855, 362] on img at bounding box center [843, 350] width 24 height 24
click at [855, 466] on img at bounding box center [843, 454] width 24 height 24
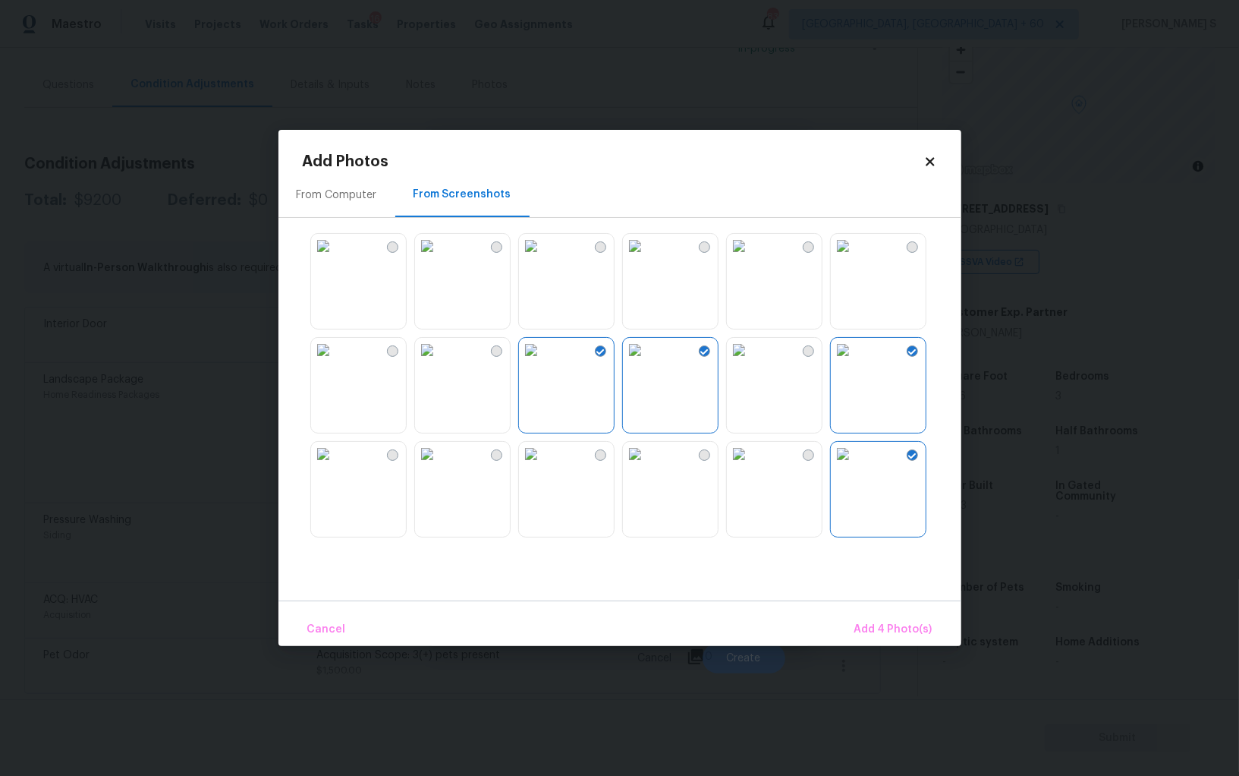
click at [751, 466] on img at bounding box center [739, 454] width 24 height 24
click at [647, 466] on img at bounding box center [635, 454] width 24 height 24
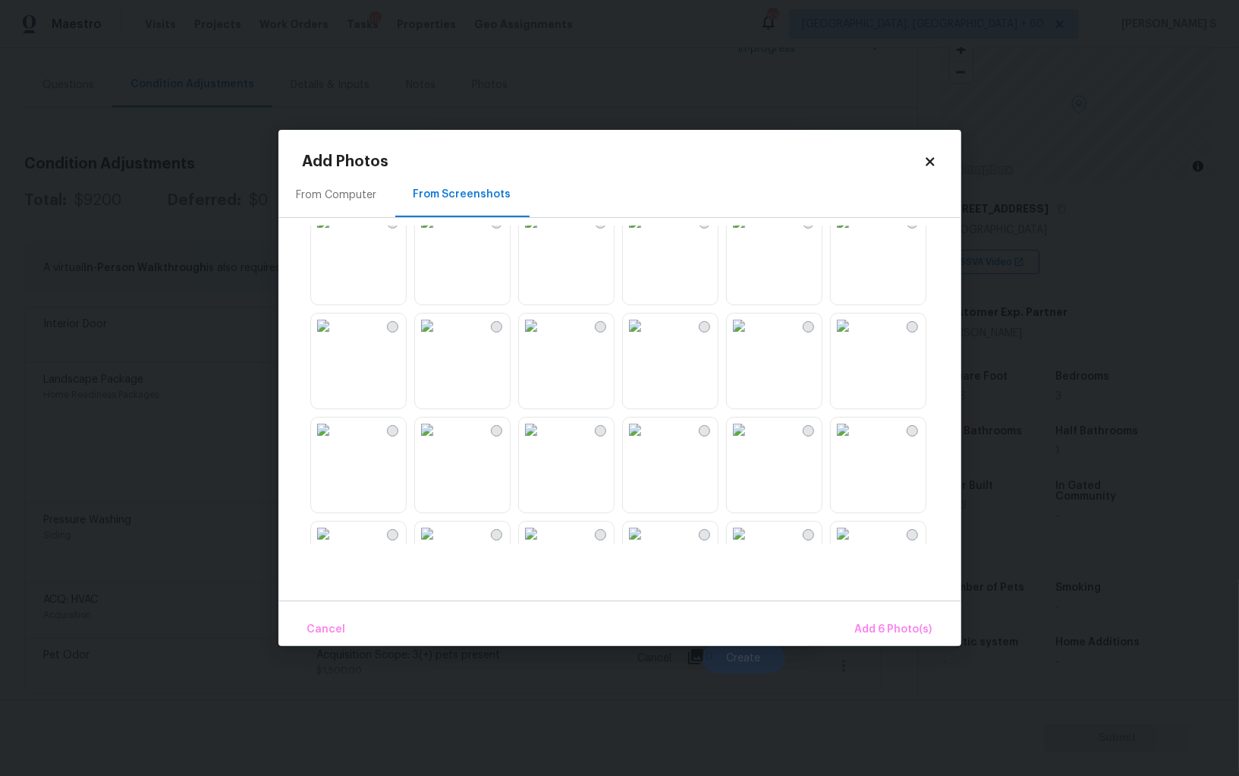
scroll to position [978, 0]
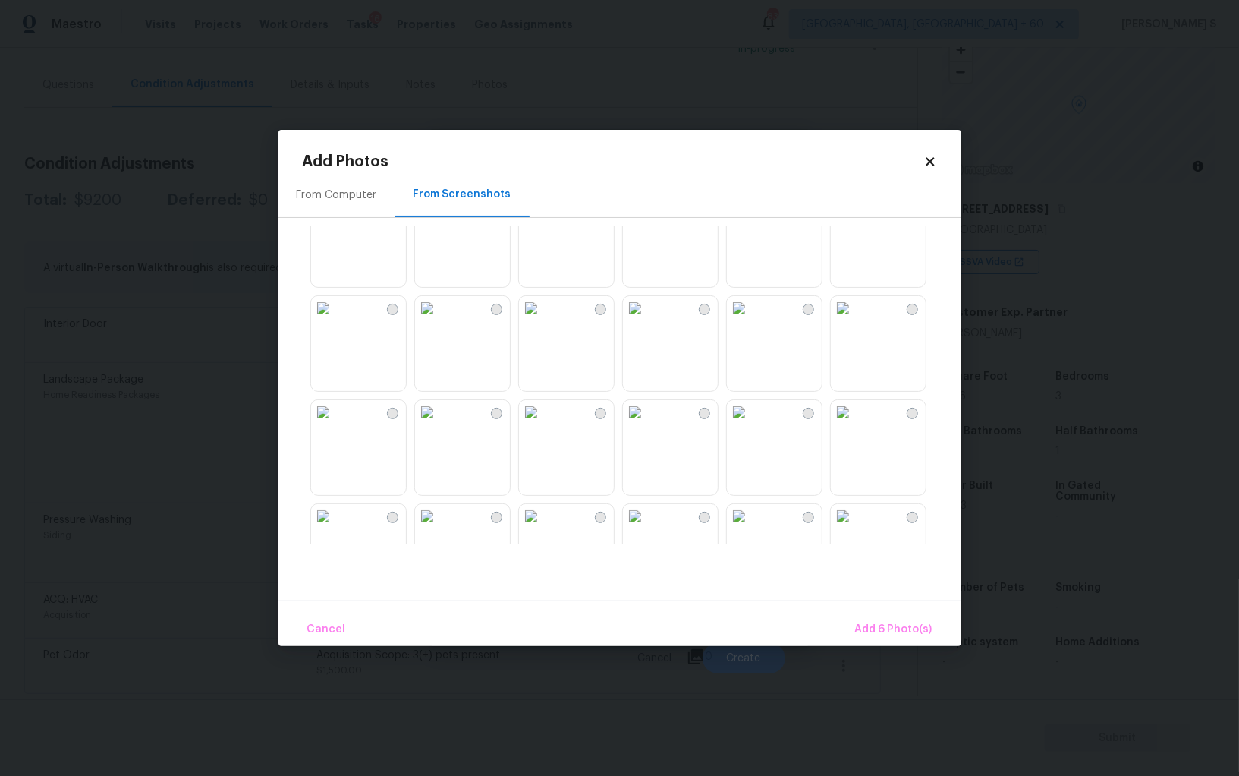
click at [647, 320] on img at bounding box center [635, 308] width 24 height 24
click at [744, 320] on img at bounding box center [739, 308] width 24 height 24
click at [751, 424] on img at bounding box center [739, 412] width 24 height 24
click at [647, 424] on img at bounding box center [635, 412] width 24 height 24
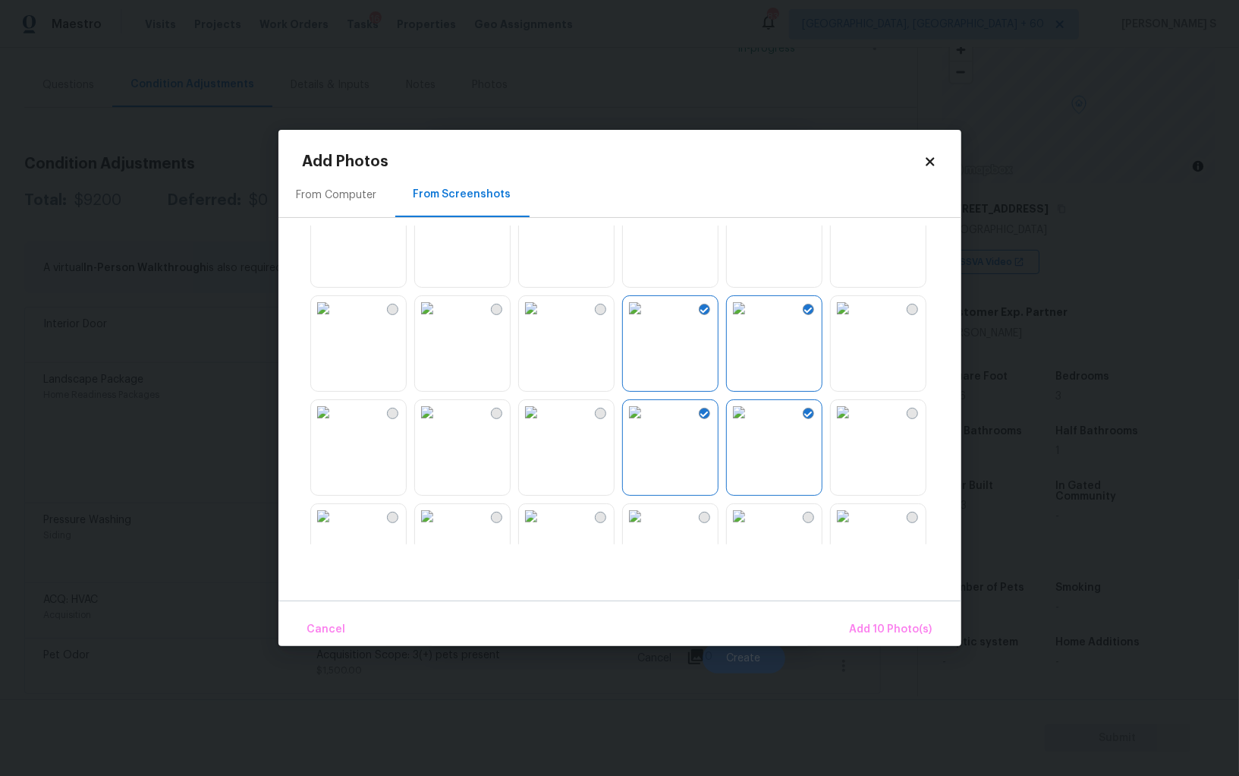
click at [543, 424] on img at bounding box center [531, 412] width 24 height 24
click at [751, 424] on img at bounding box center [739, 412] width 24 height 24
click at [893, 634] on span "Add 10 Photo(s)" at bounding box center [891, 629] width 83 height 19
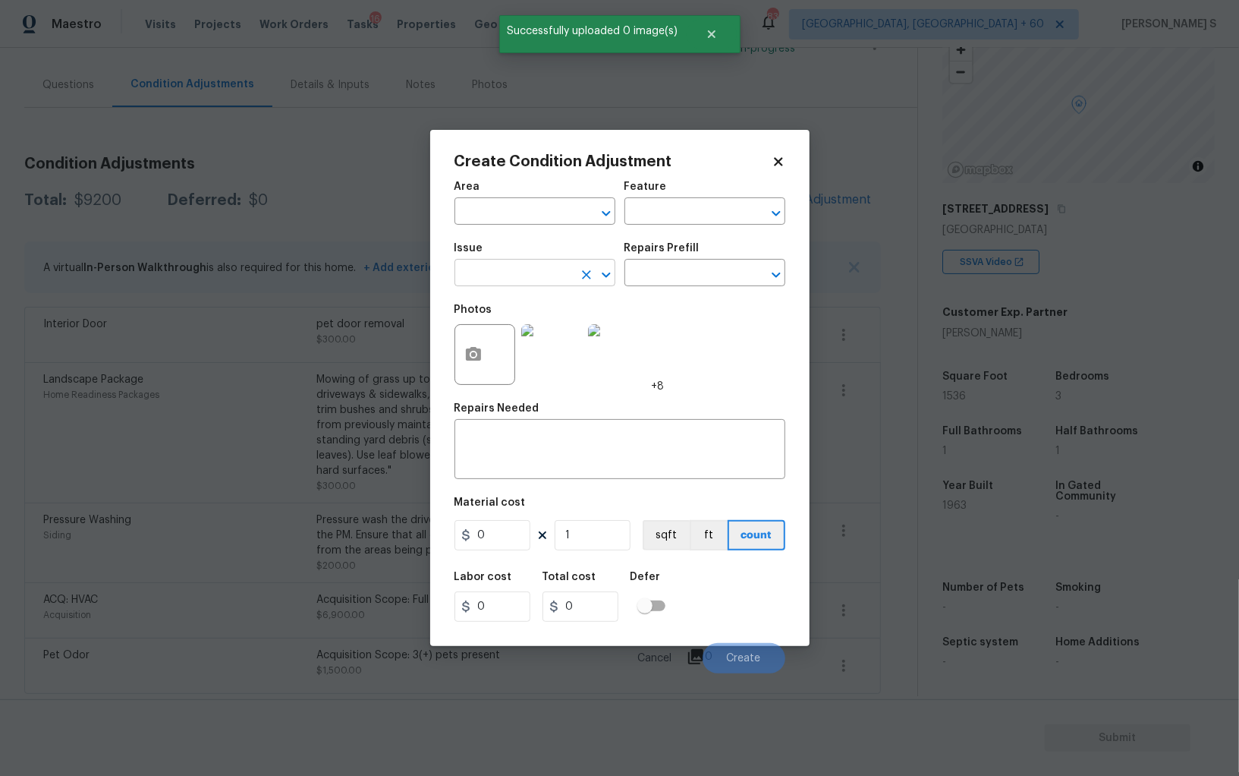
click at [546, 264] on input "text" at bounding box center [514, 275] width 118 height 24
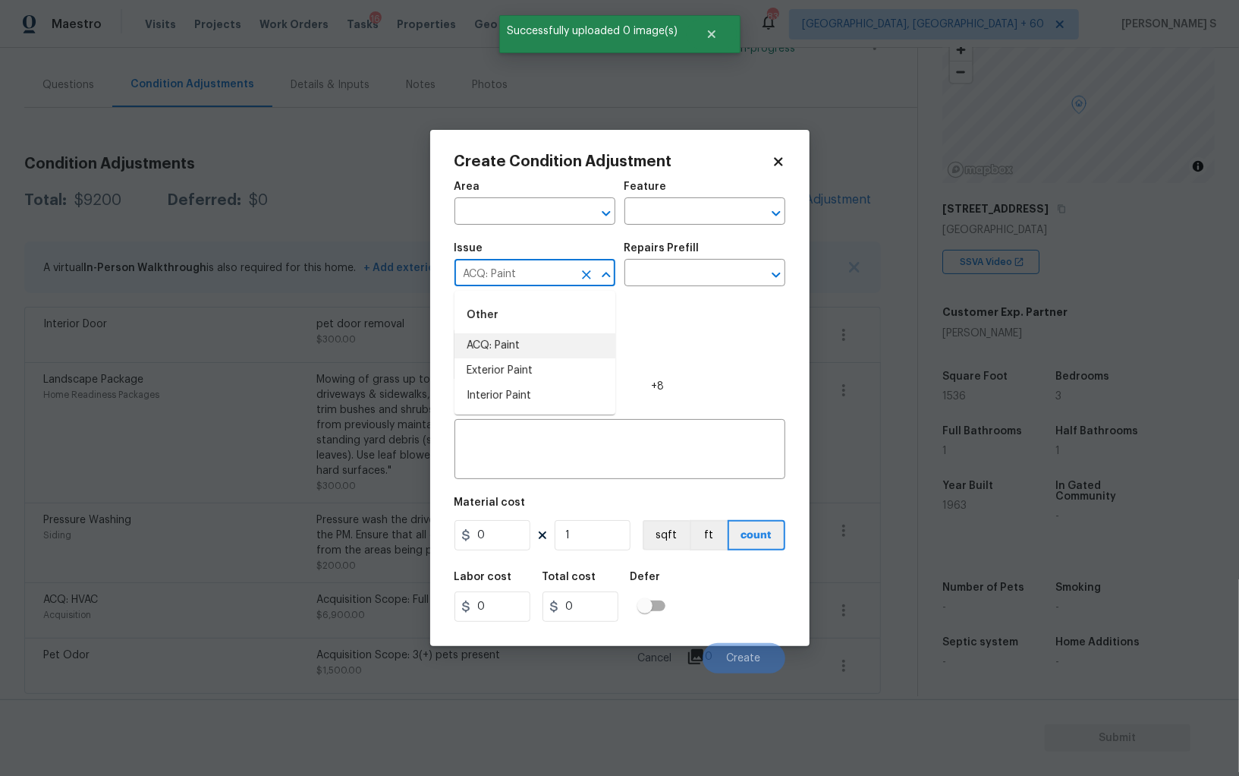
type input "ACQ: Paint"
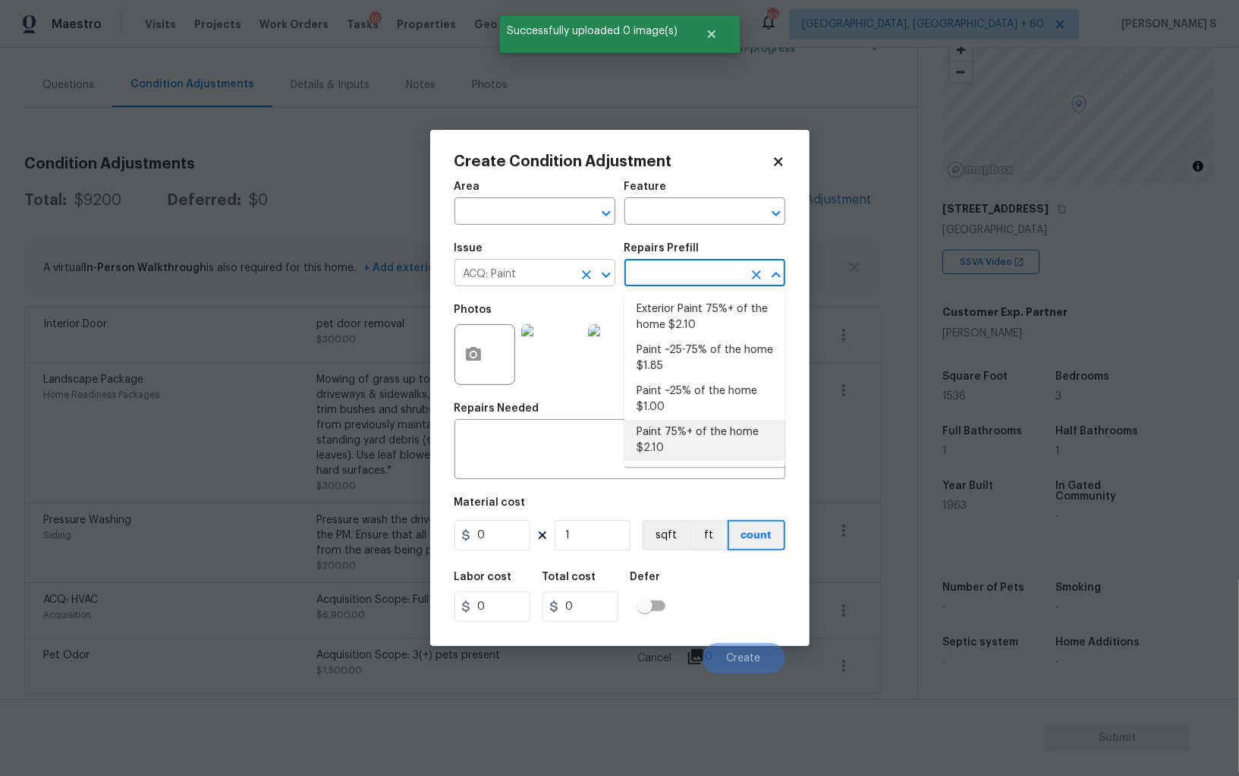
type input "Acquisition"
type textarea "Acquisition Scope: 75%+ of the home will likely require interior paint"
type input "2.1"
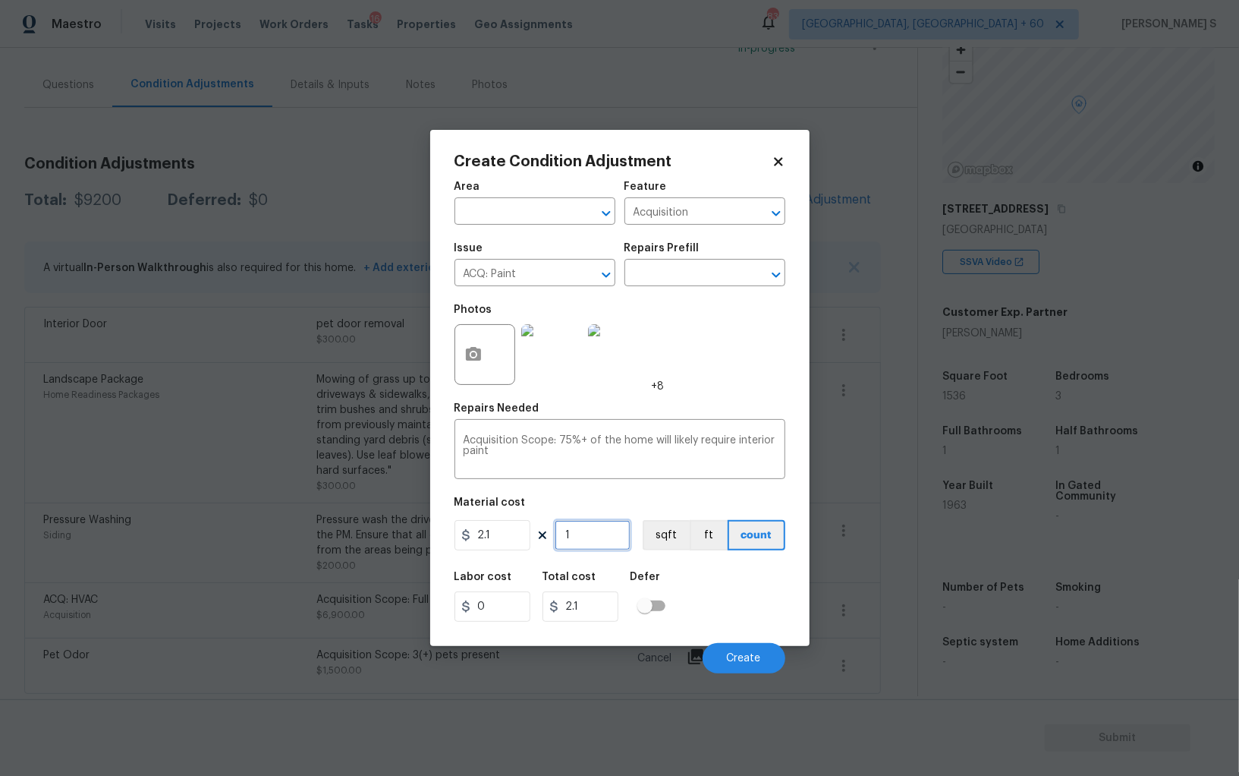
click at [603, 533] on input "1" at bounding box center [593, 535] width 76 height 30
type input "15"
type input "31.5"
type input "153"
type input "321.3"
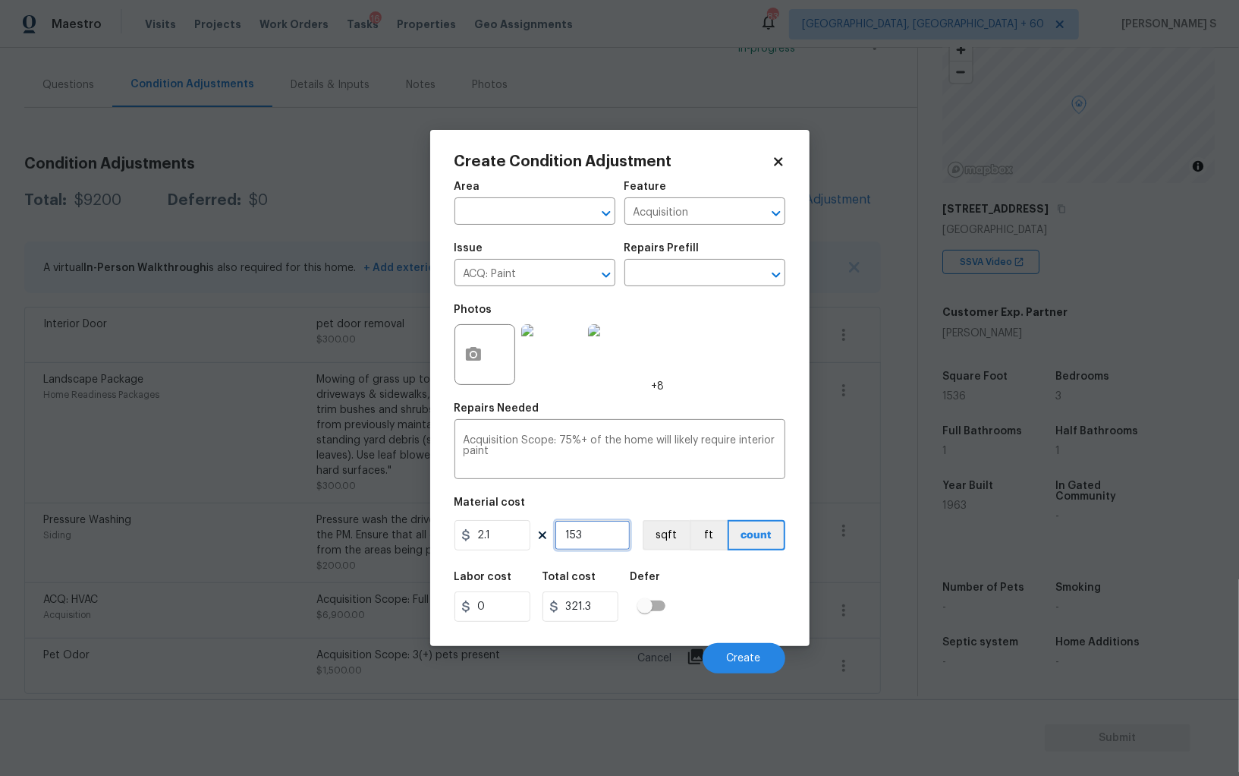
type input "1536"
type input "3225.6"
type input "1536"
click at [654, 560] on div "Area ​ Feature Acquisition ​ Issue ACQ: Paint ​ Repairs Prefill ​ Photos +8 Rep…" at bounding box center [620, 422] width 331 height 501
click at [654, 546] on button "sqft" at bounding box center [666, 535] width 47 height 30
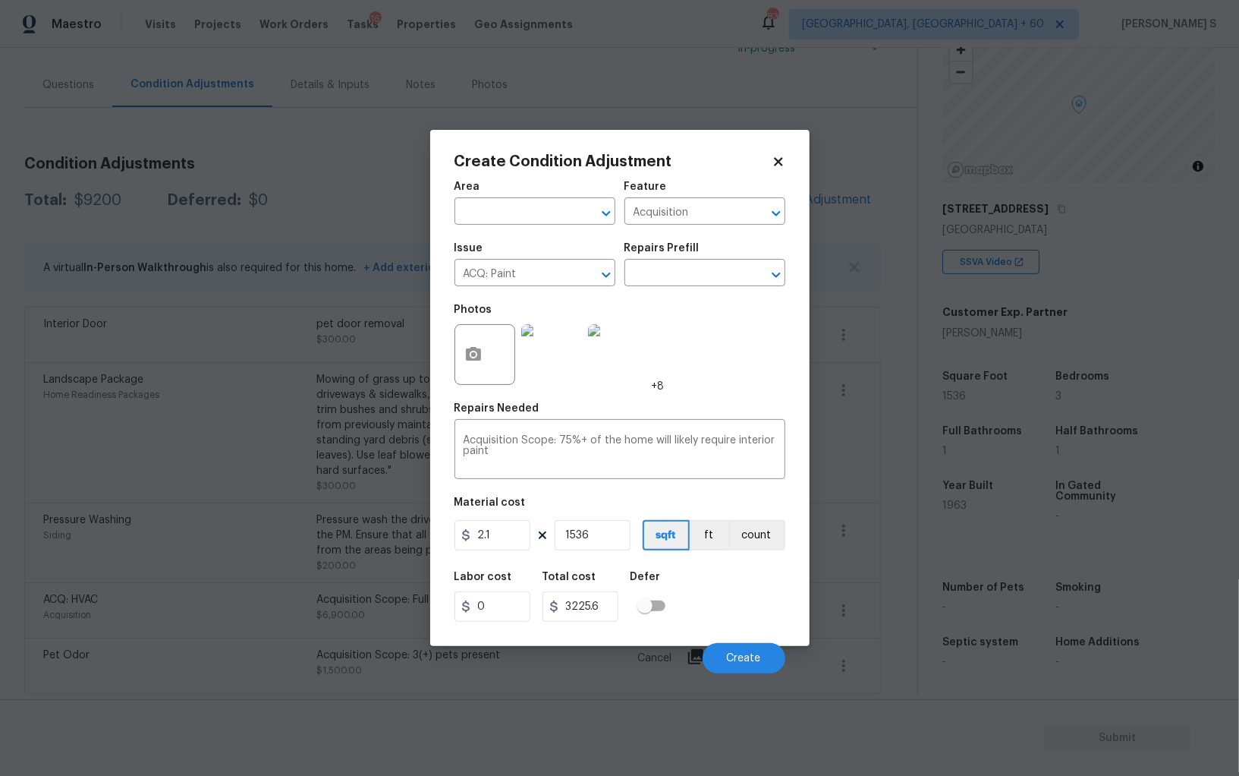
click at [675, 601] on div "Labor cost 0 Total cost 3225.6 Defer" at bounding box center [620, 596] width 331 height 68
click at [753, 663] on span "Create" at bounding box center [744, 658] width 34 height 11
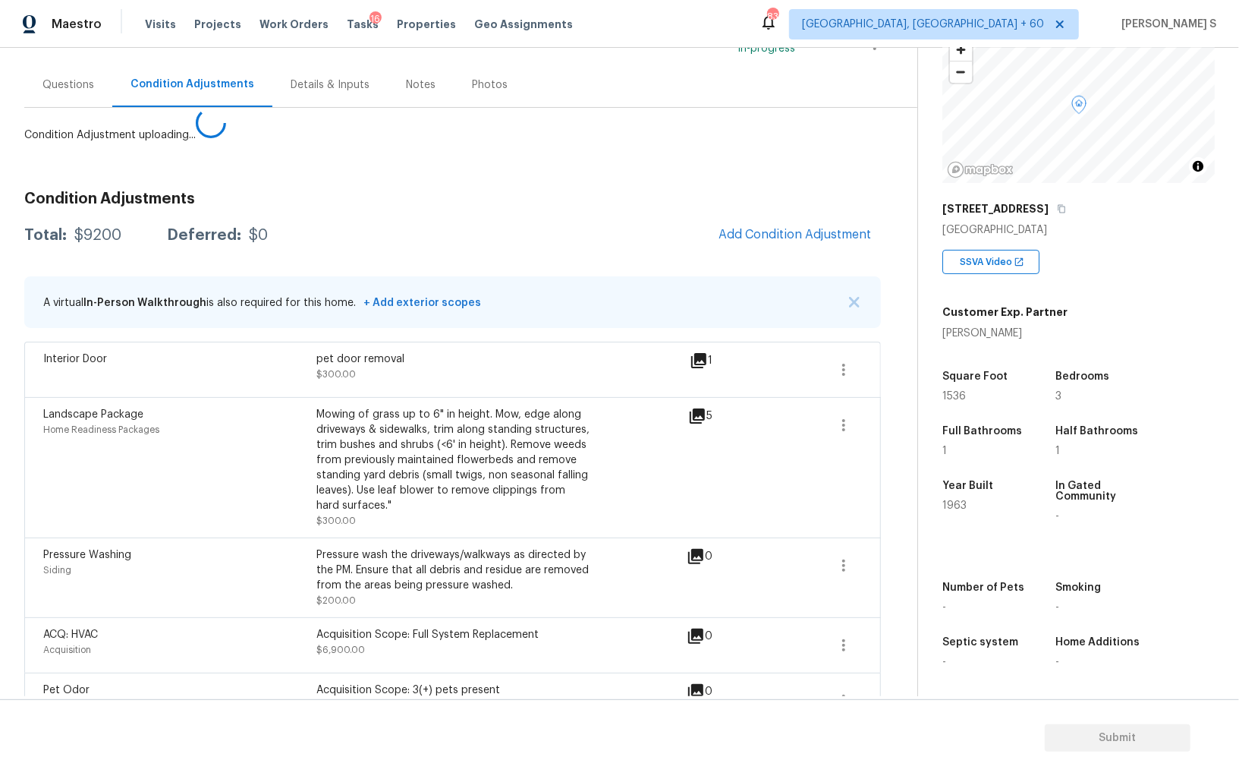
click at [292, 660] on body "Maestro Visits Projects Work Orders Tasks 16 Properties Geo Assignments 839 Alb…" at bounding box center [619, 388] width 1239 height 776
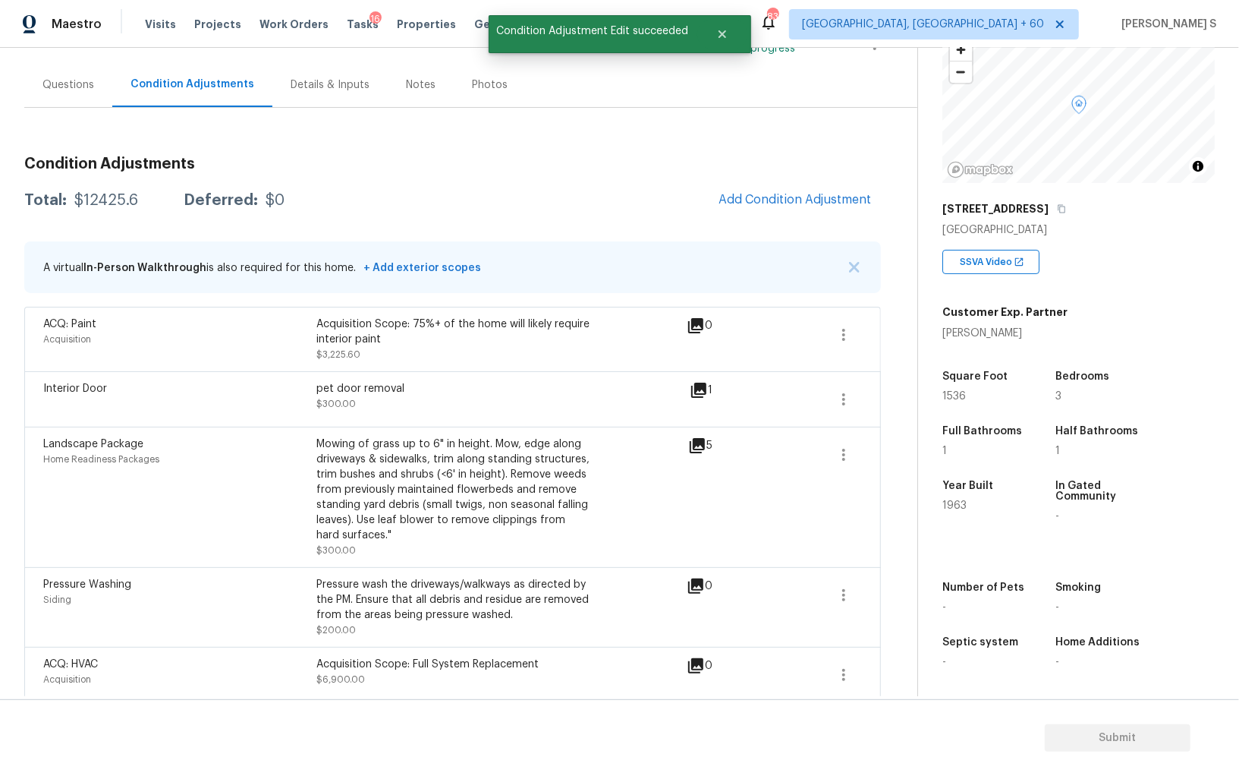
click at [776, 238] on div "Condition Adjustments Total: $12425.6 Deferred: $0 Add Condition Adjustment A v…" at bounding box center [452, 451] width 857 height 614
click at [814, 213] on button "Add Condition Adjustment" at bounding box center [796, 200] width 172 height 32
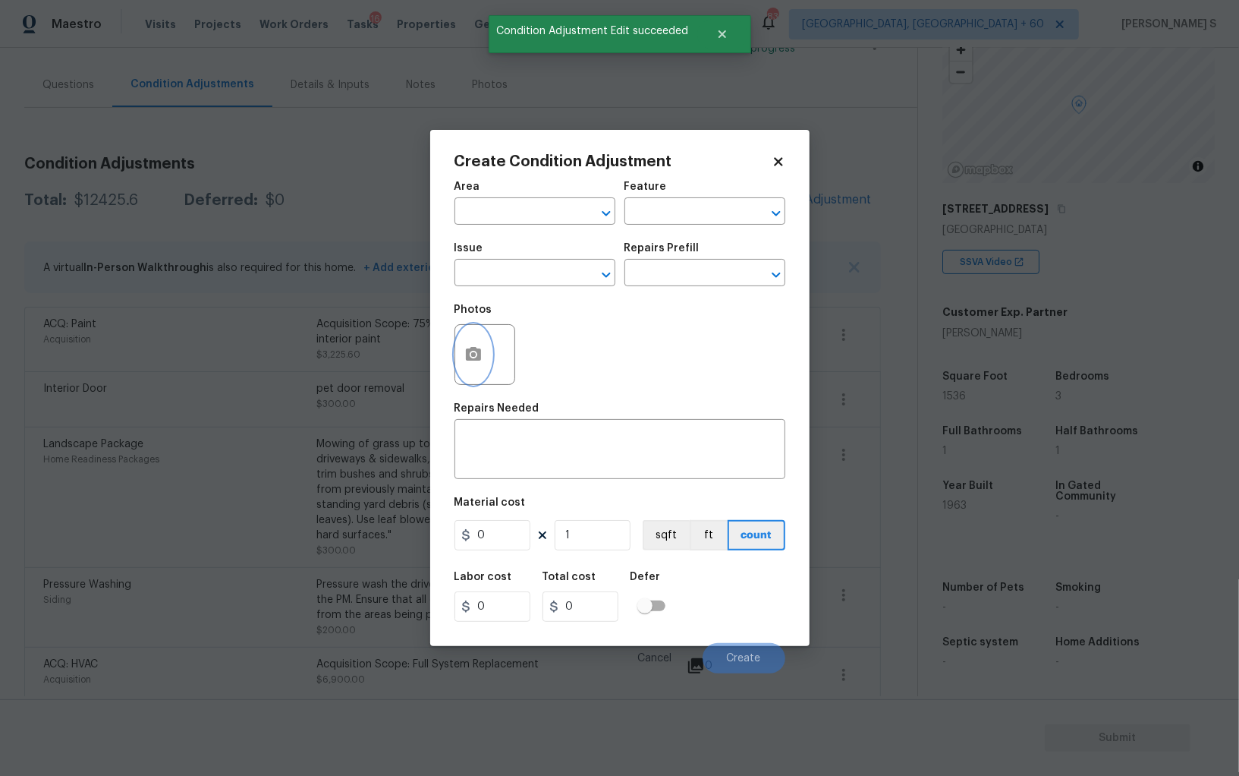
click at [475, 338] on button "button" at bounding box center [473, 354] width 36 height 59
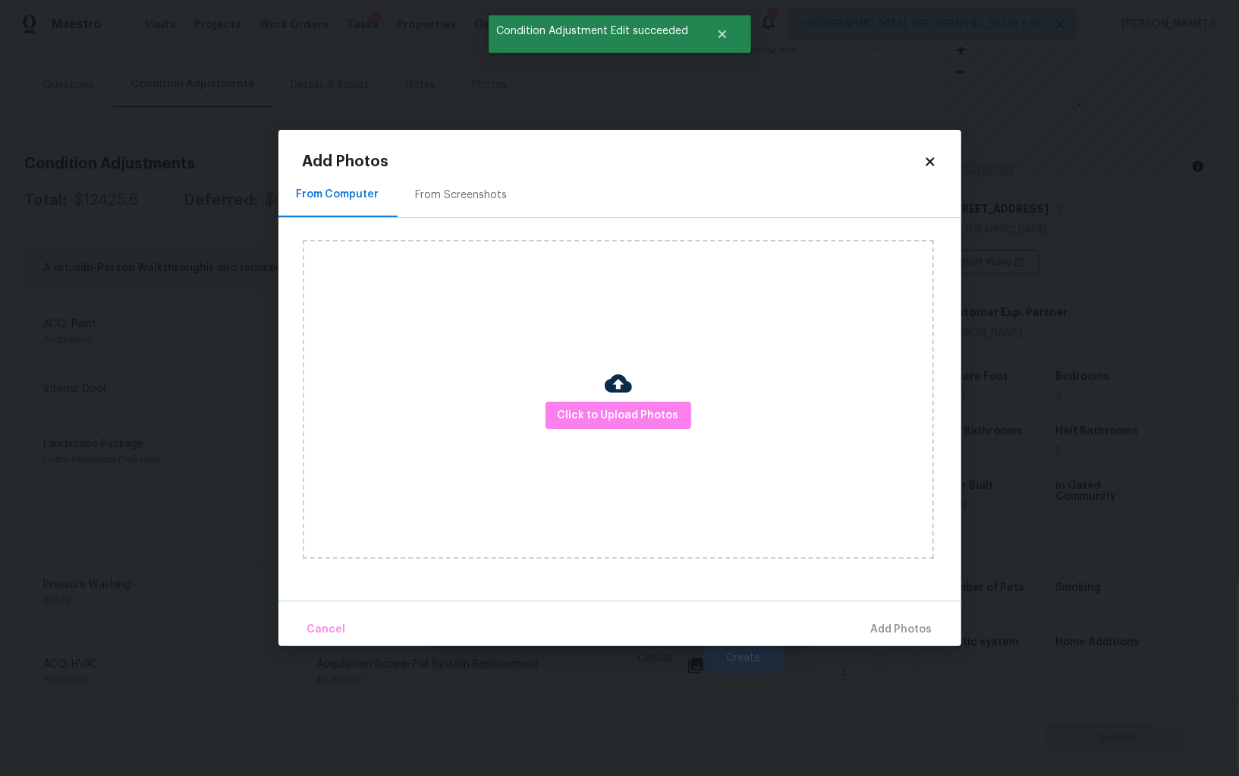
click at [485, 188] on div "From Screenshots" at bounding box center [462, 194] width 92 height 15
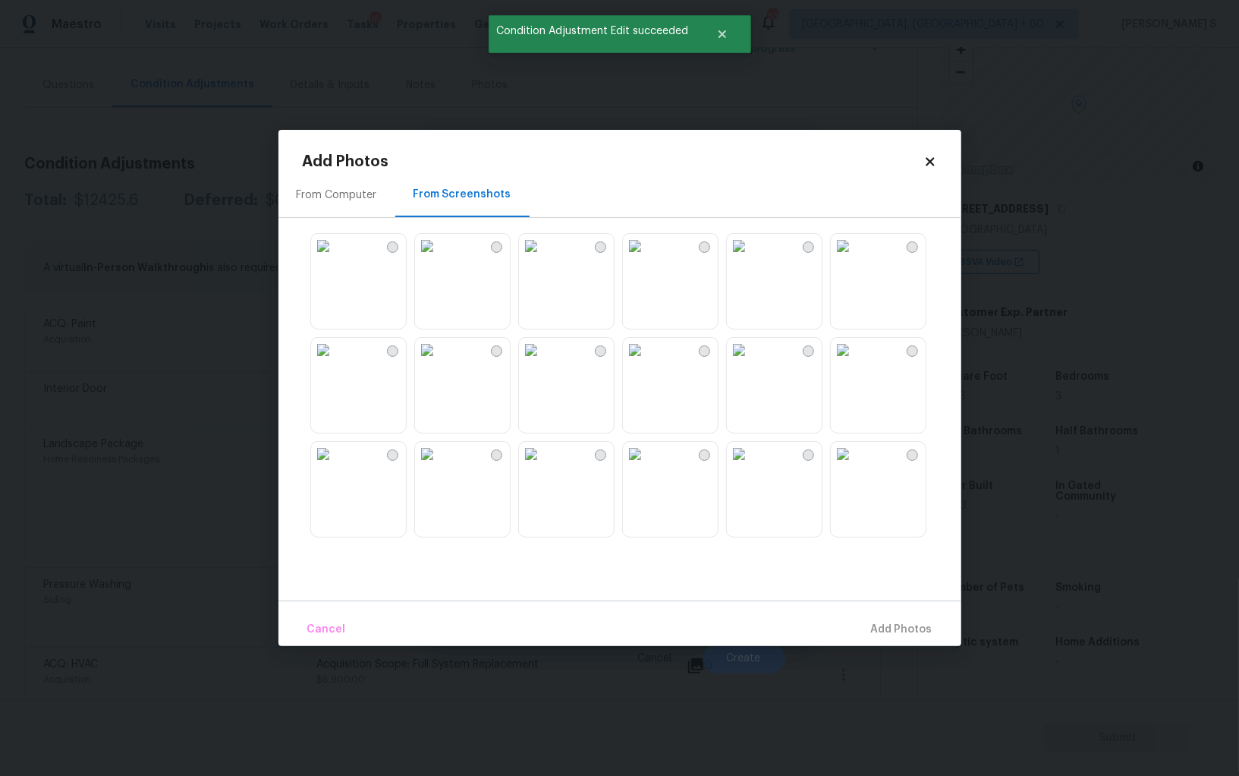
click at [439, 258] on img at bounding box center [427, 246] width 24 height 24
click at [543, 362] on img at bounding box center [531, 350] width 24 height 24
click at [635, 362] on img at bounding box center [635, 350] width 24 height 24
click at [635, 466] on img at bounding box center [635, 454] width 24 height 24
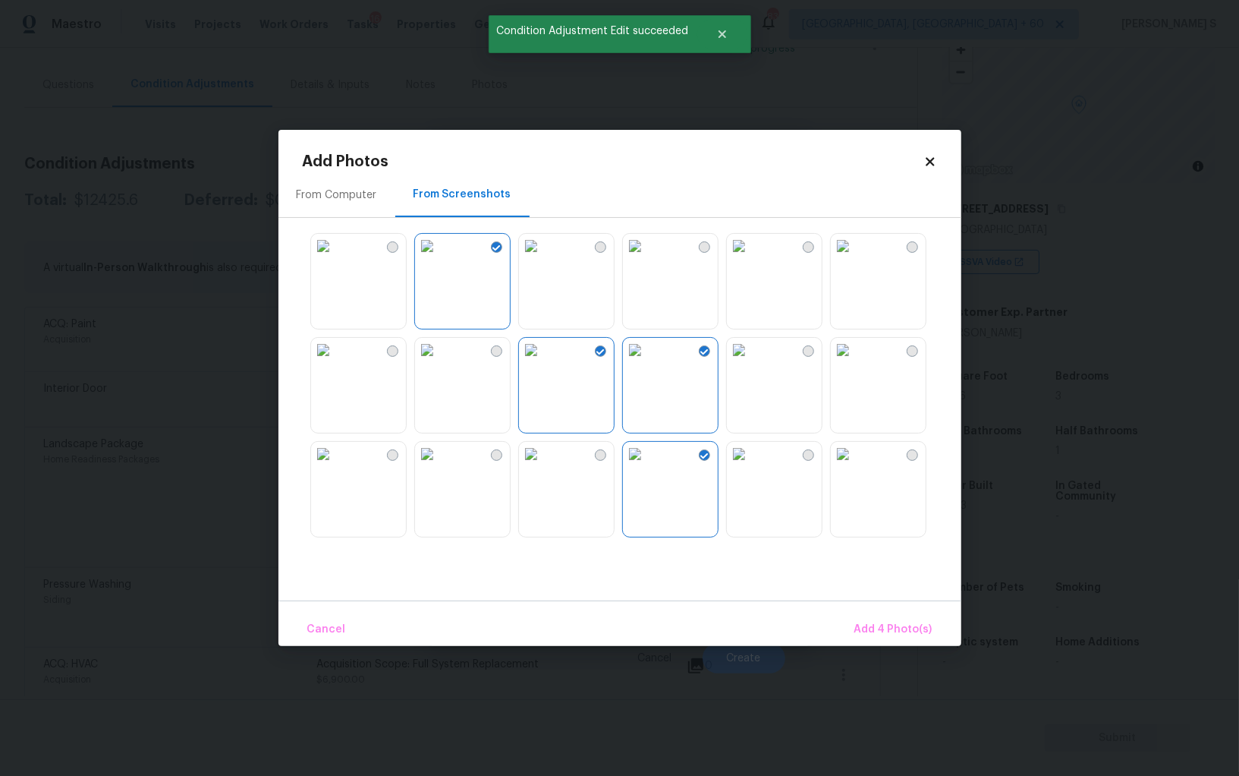
click at [543, 466] on img at bounding box center [531, 454] width 24 height 24
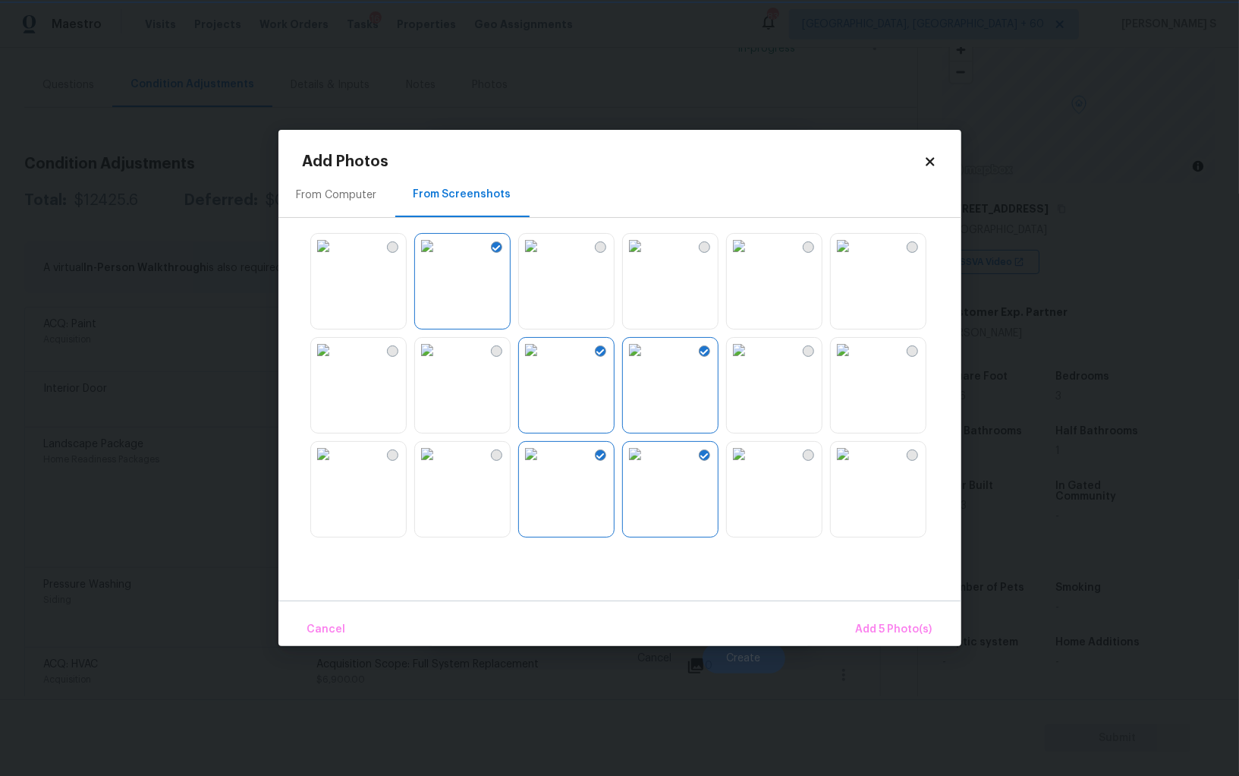
scroll to position [646, 0]
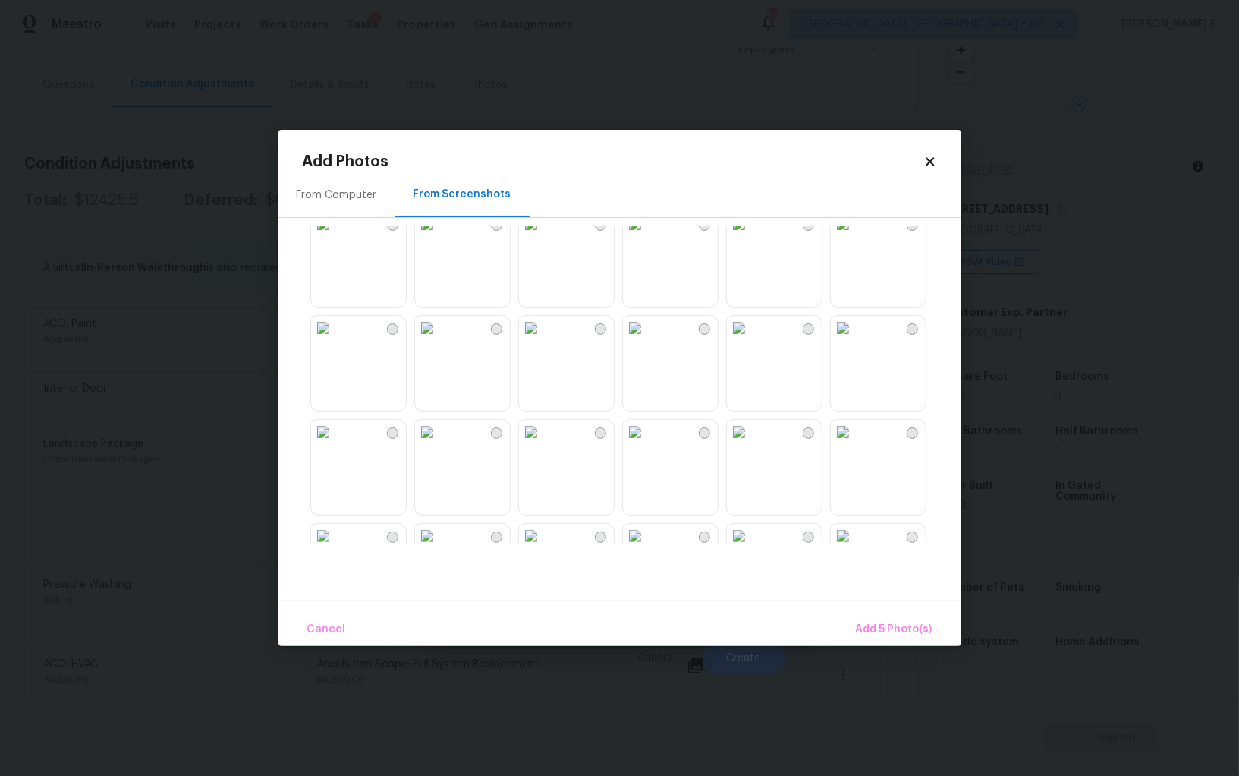
click at [855, 444] on img at bounding box center [843, 432] width 24 height 24
click at [335, 444] on img at bounding box center [323, 432] width 24 height 24
click at [439, 340] on img at bounding box center [427, 328] width 24 height 24
click at [751, 338] on img at bounding box center [739, 328] width 24 height 24
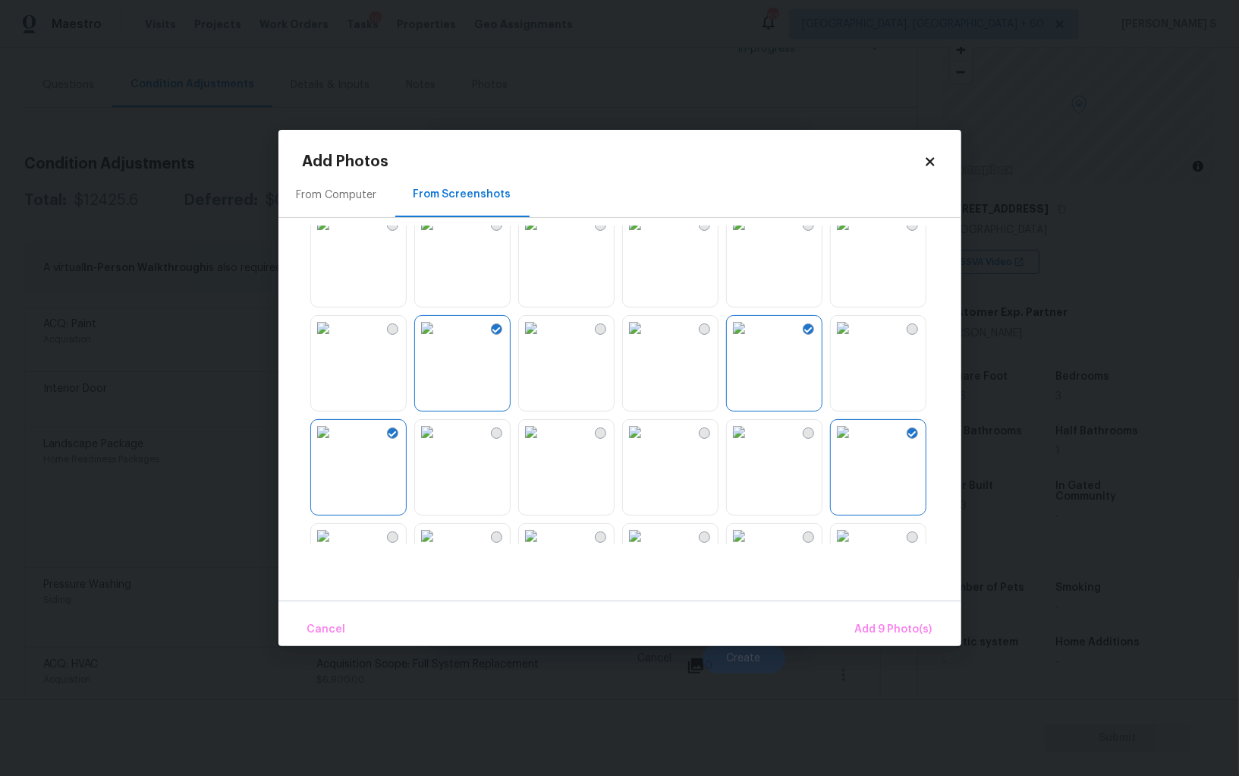
click at [855, 340] on img at bounding box center [843, 328] width 24 height 24
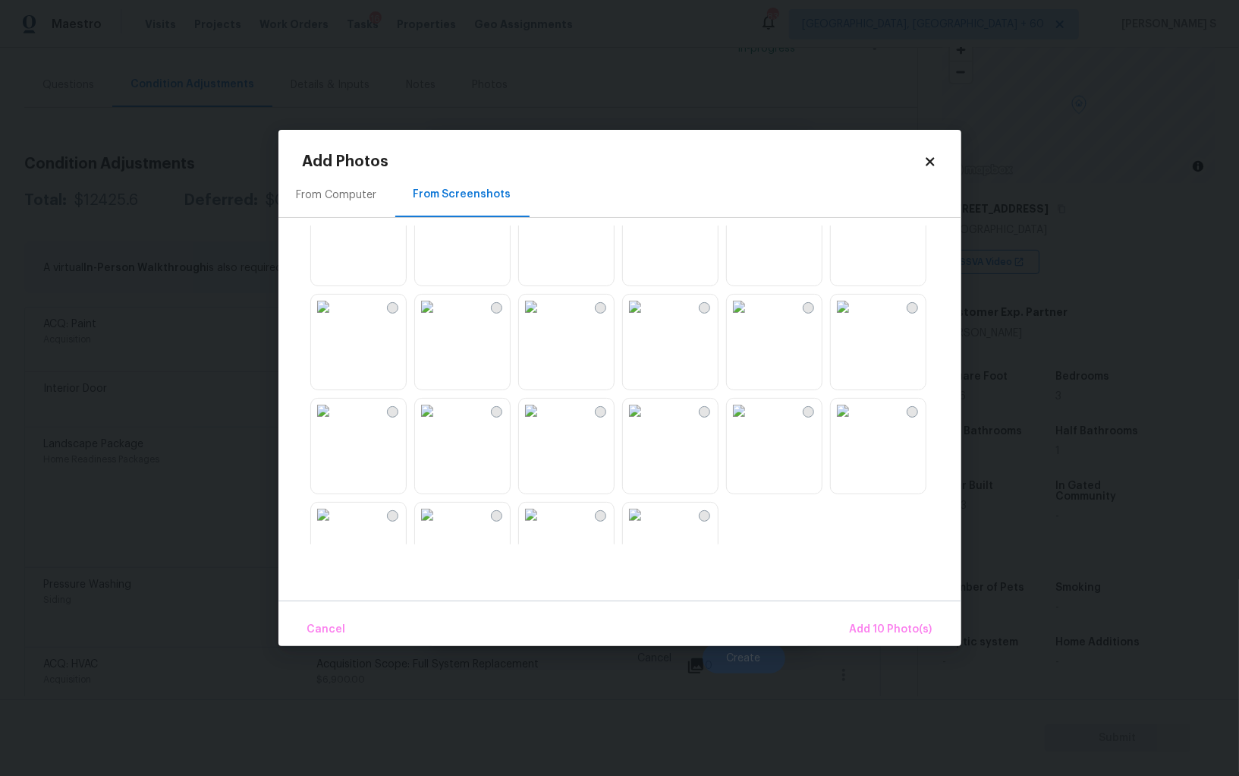
click at [751, 423] on img at bounding box center [739, 410] width 24 height 24
click at [647, 423] on img at bounding box center [635, 410] width 24 height 24
click at [415, 423] on img at bounding box center [427, 410] width 24 height 24
click at [335, 423] on img at bounding box center [323, 410] width 24 height 24
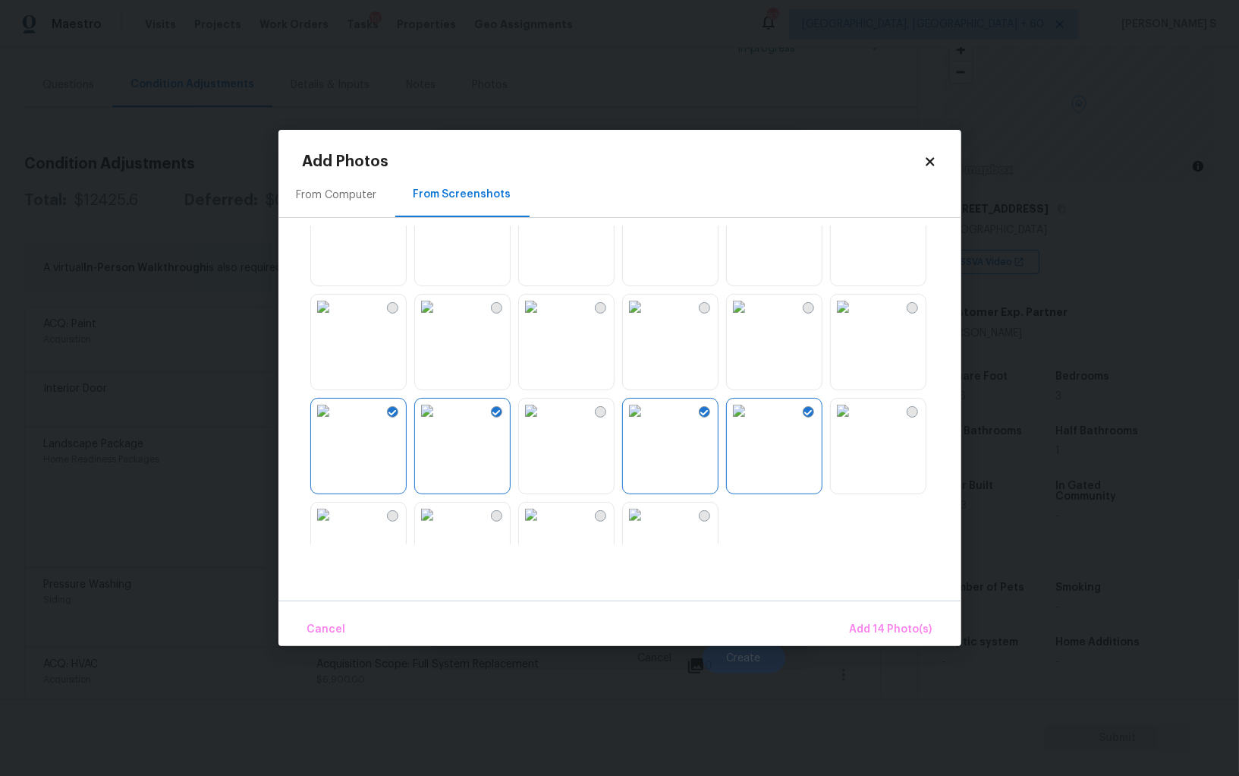
click at [335, 515] on img at bounding box center [323, 514] width 24 height 24
click at [902, 608] on div "Cancel Add 15 Photo(s)" at bounding box center [620, 623] width 683 height 46
click at [898, 622] on span "Add 15 Photo(s)" at bounding box center [892, 629] width 81 height 19
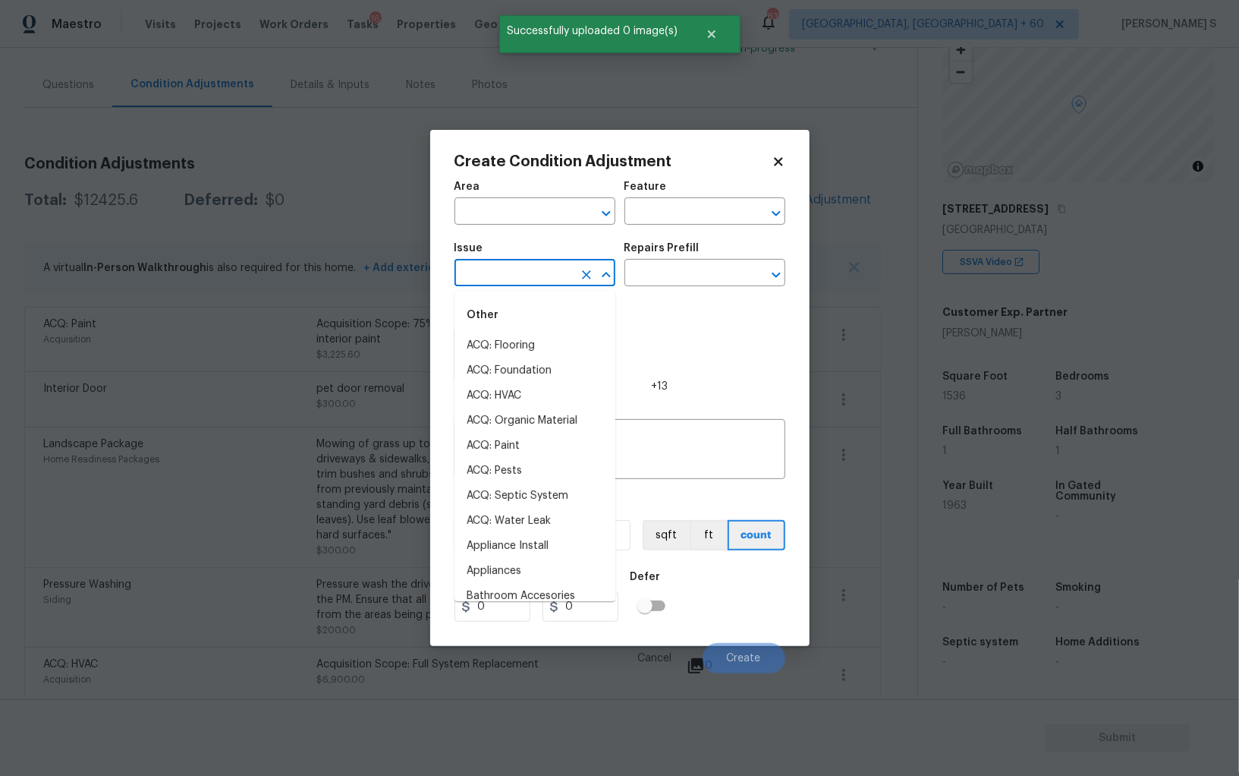
click at [538, 281] on input "text" at bounding box center [514, 275] width 118 height 24
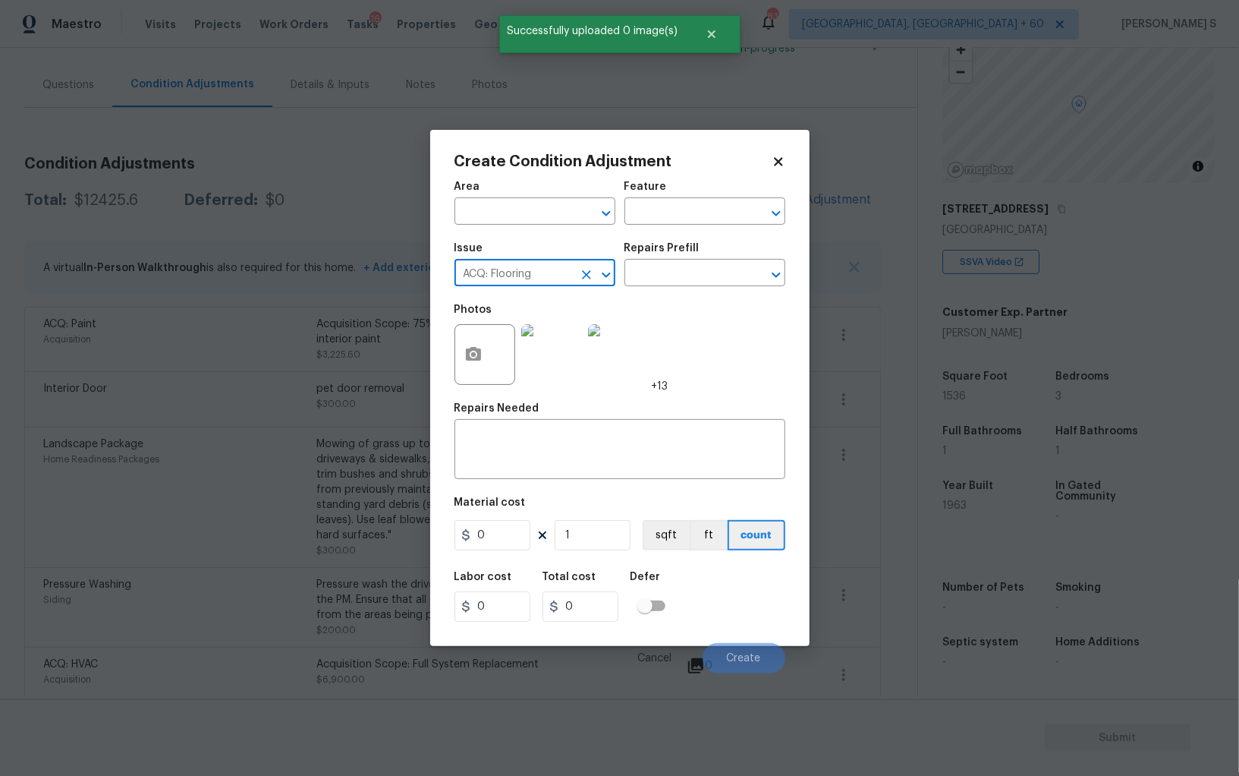
type input "ACQ: Flooring"
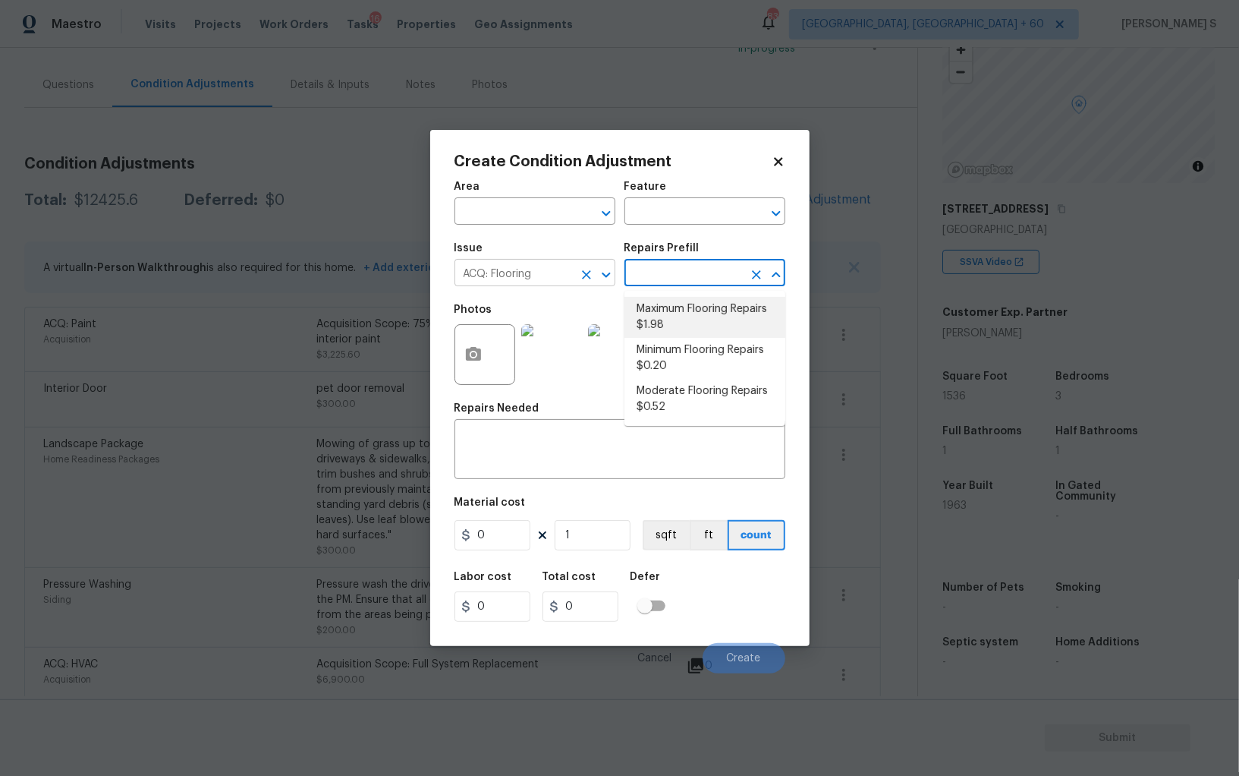
type input "Acquisition"
type textarea "Acquisition Scope: Maximum flooring repairs"
type input "1.98"
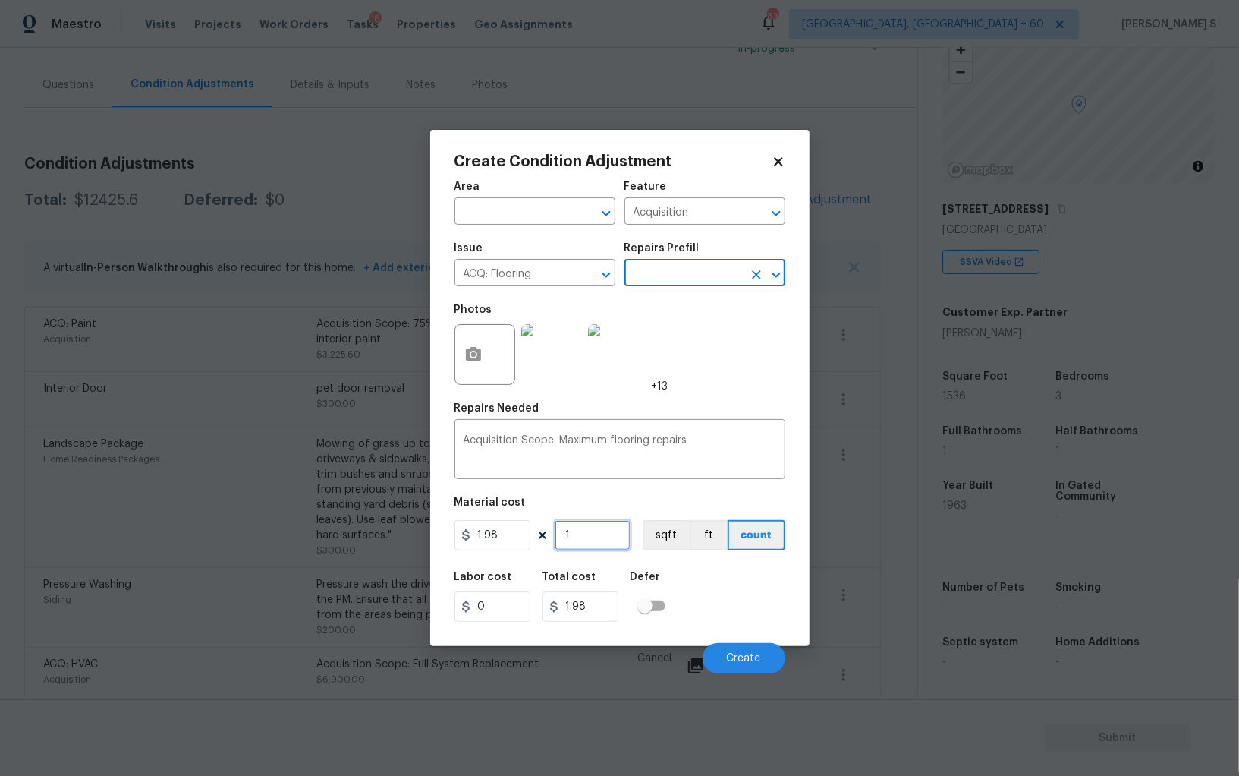
click at [606, 538] on input "1" at bounding box center [593, 535] width 76 height 30
paste input "536"
type input "1536"
type input "3041.28"
type input "1536"
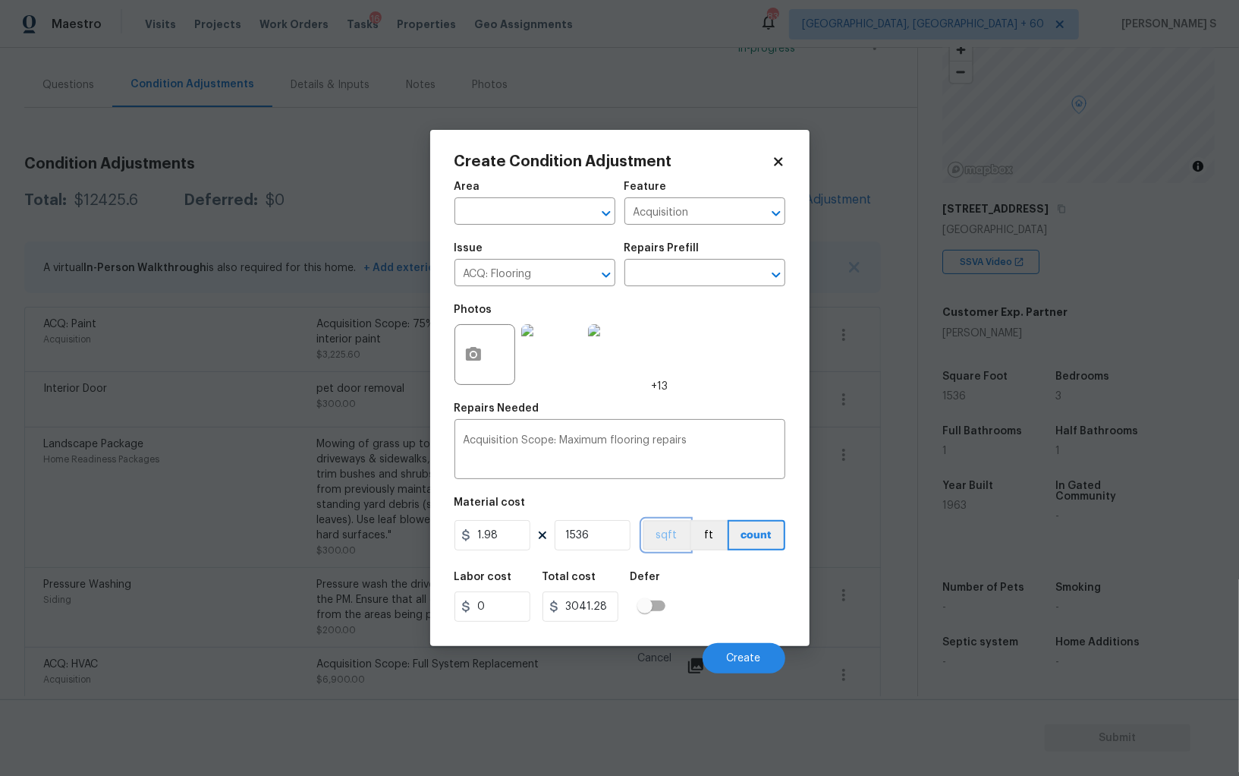
click at [669, 534] on button "sqft" at bounding box center [666, 535] width 47 height 30
click at [697, 585] on div "Labor cost 0 Total cost 3041.28 Defer" at bounding box center [620, 596] width 331 height 68
click at [741, 656] on span "Create" at bounding box center [744, 658] width 34 height 11
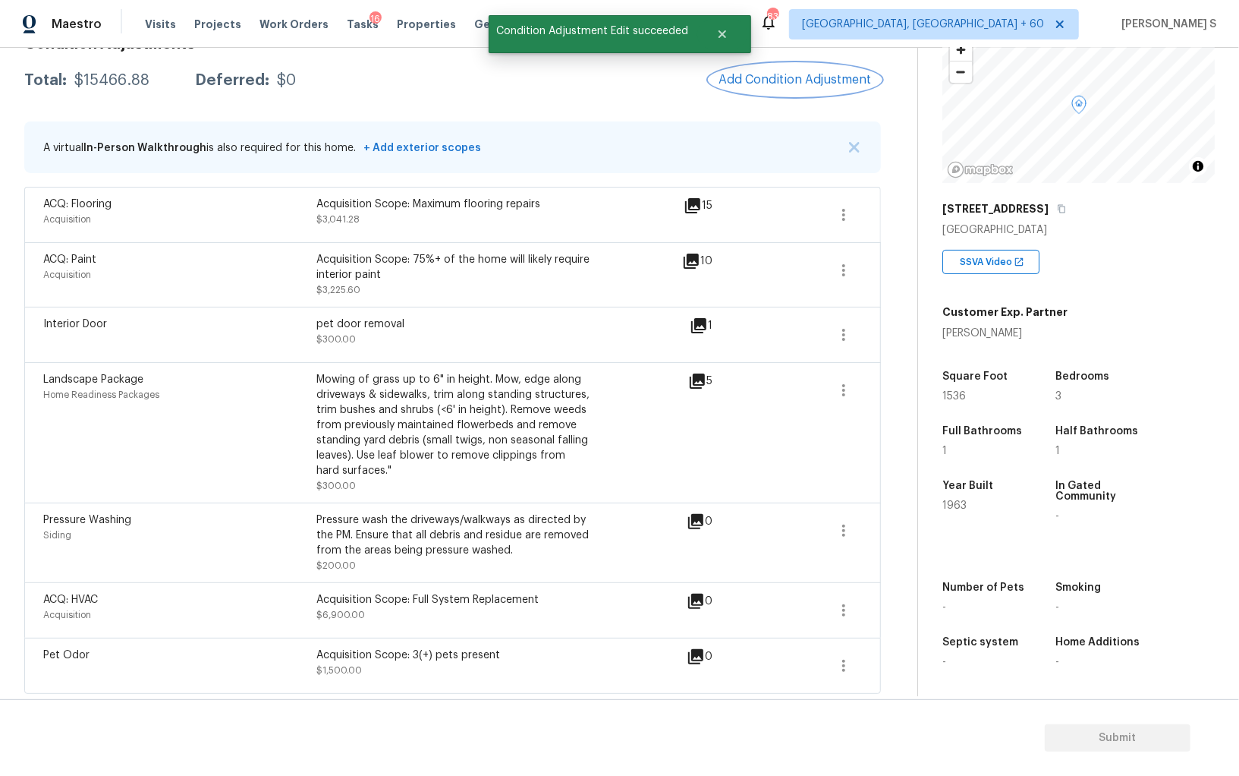
scroll to position [0, 0]
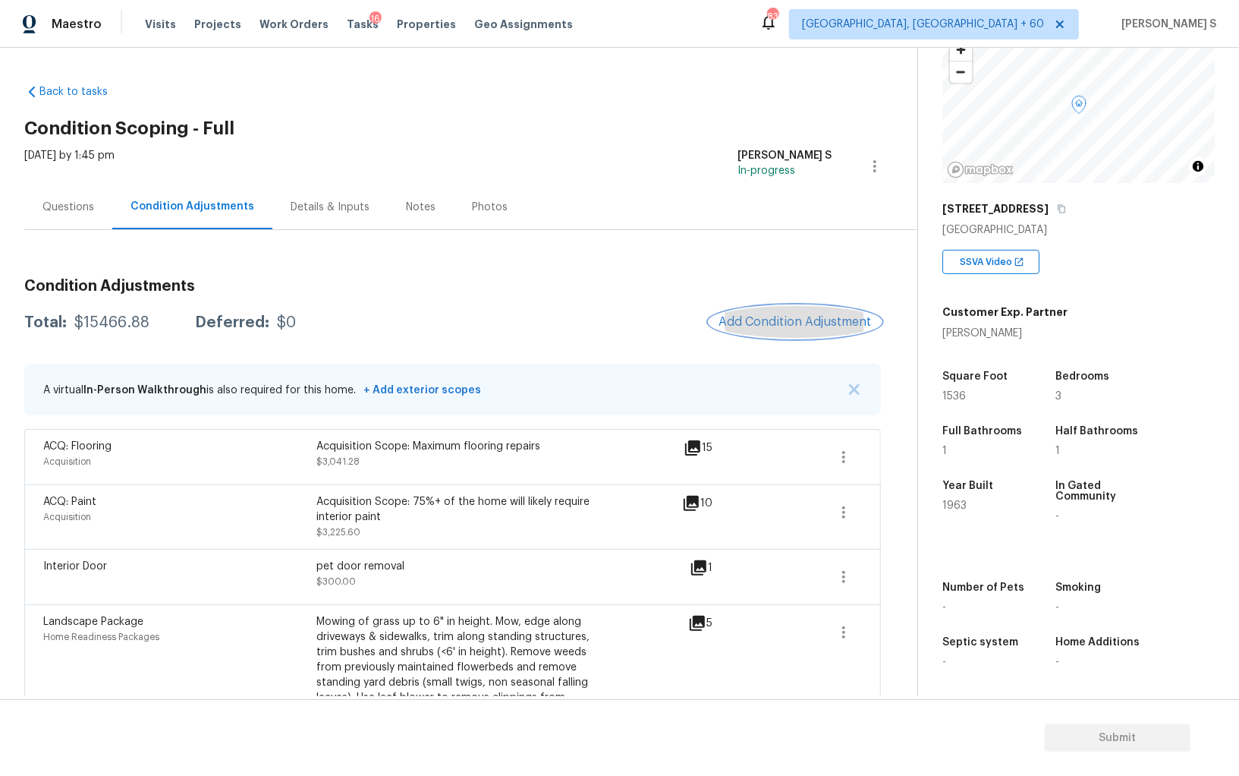
click at [762, 320] on span "Add Condition Adjustment" at bounding box center [795, 322] width 153 height 14
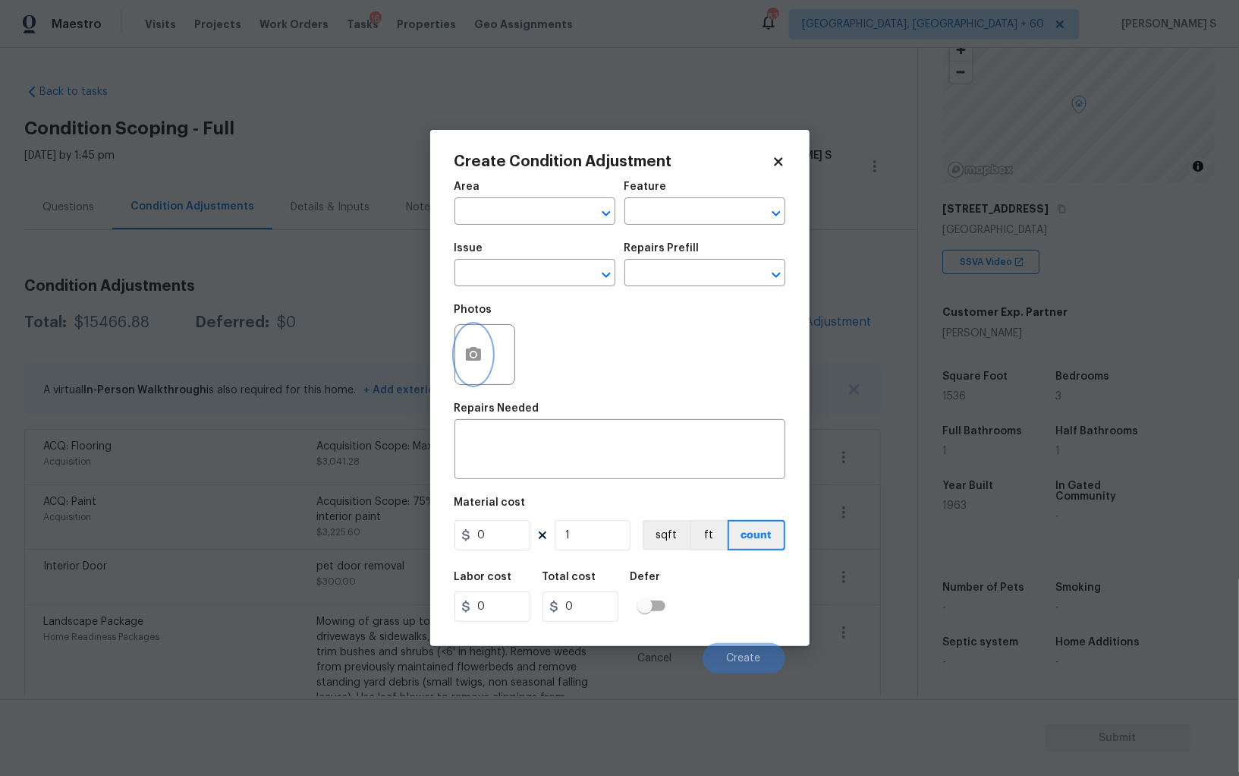
click at [479, 341] on button "button" at bounding box center [473, 354] width 36 height 59
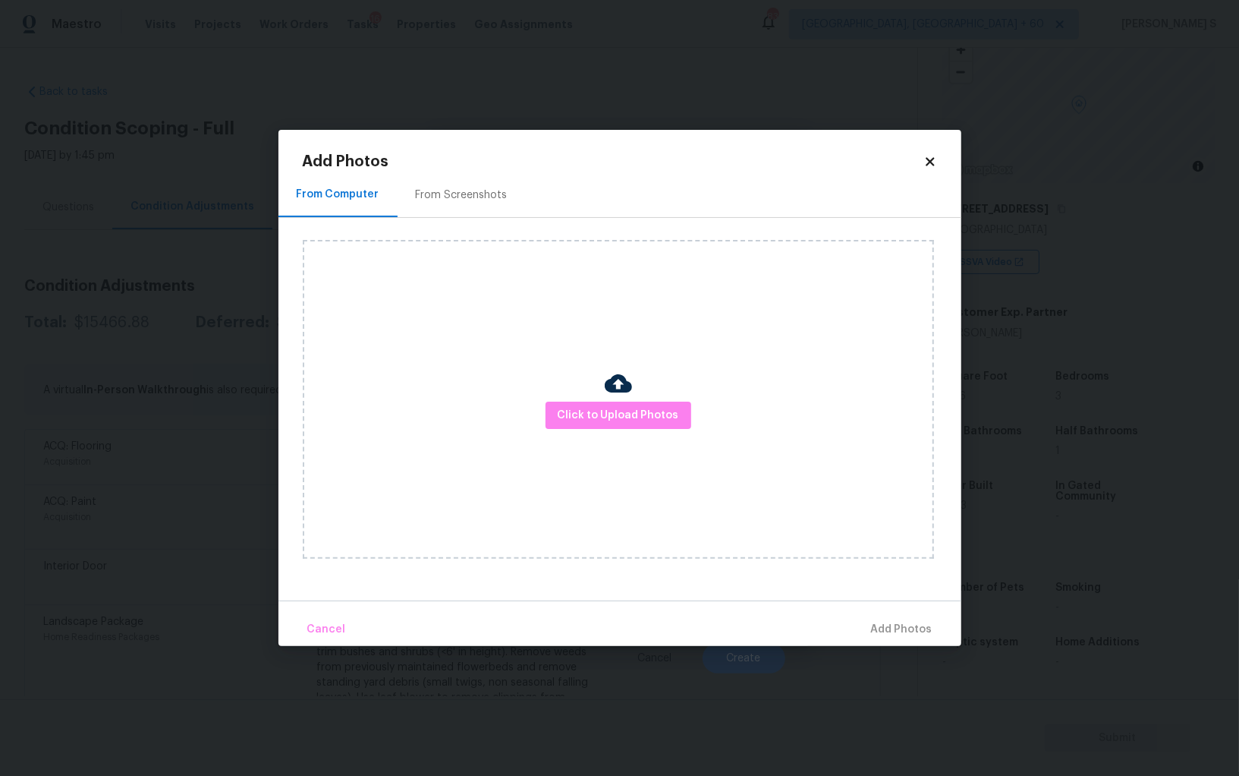
click at [462, 178] on div "From Screenshots" at bounding box center [462, 194] width 128 height 45
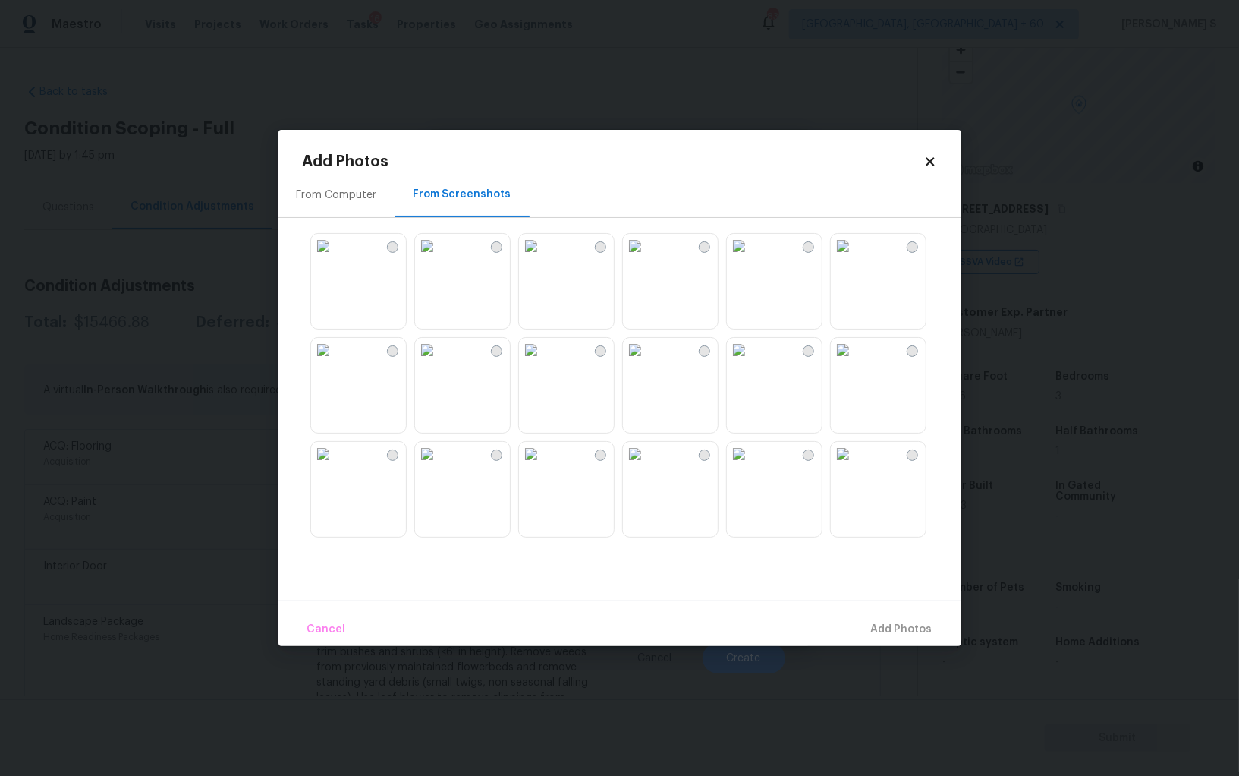
click at [439, 258] on img at bounding box center [427, 246] width 24 height 24
click at [647, 362] on img at bounding box center [635, 350] width 24 height 24
click at [543, 362] on img at bounding box center [531, 350] width 24 height 24
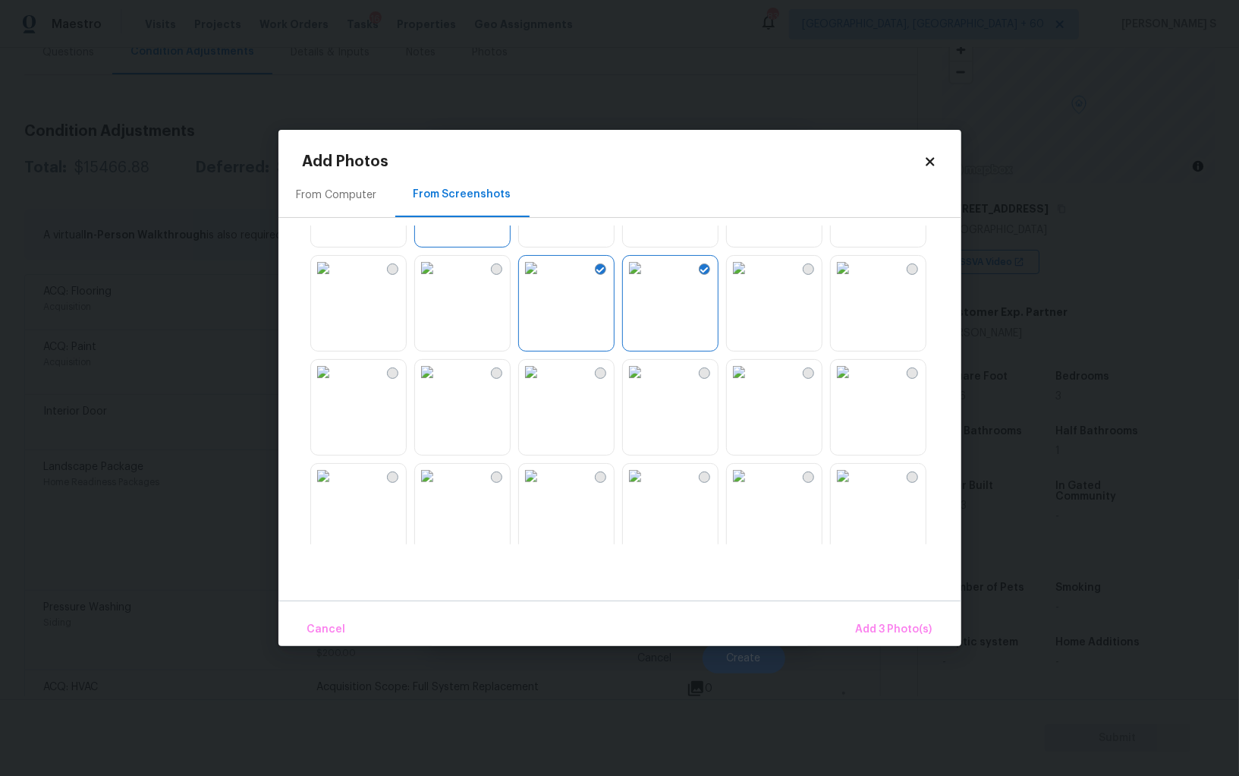
scroll to position [206, 0]
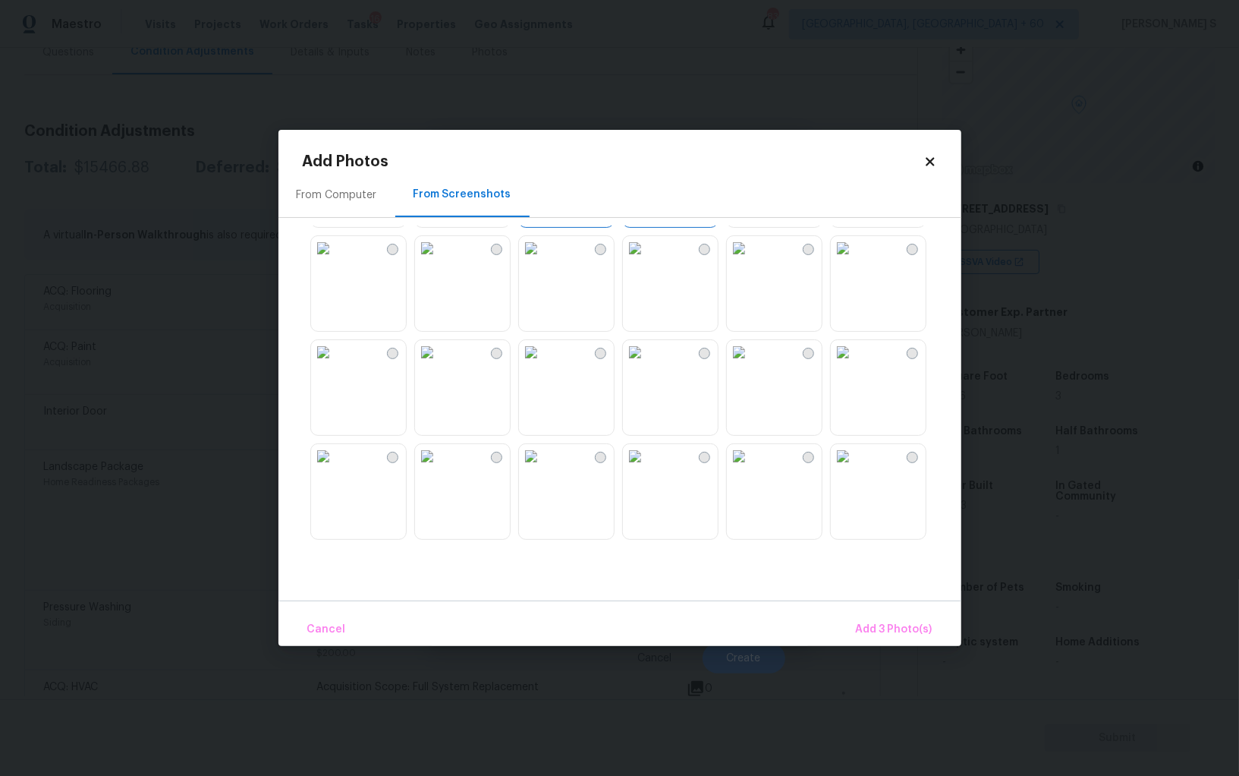
click at [855, 260] on img at bounding box center [843, 248] width 24 height 24
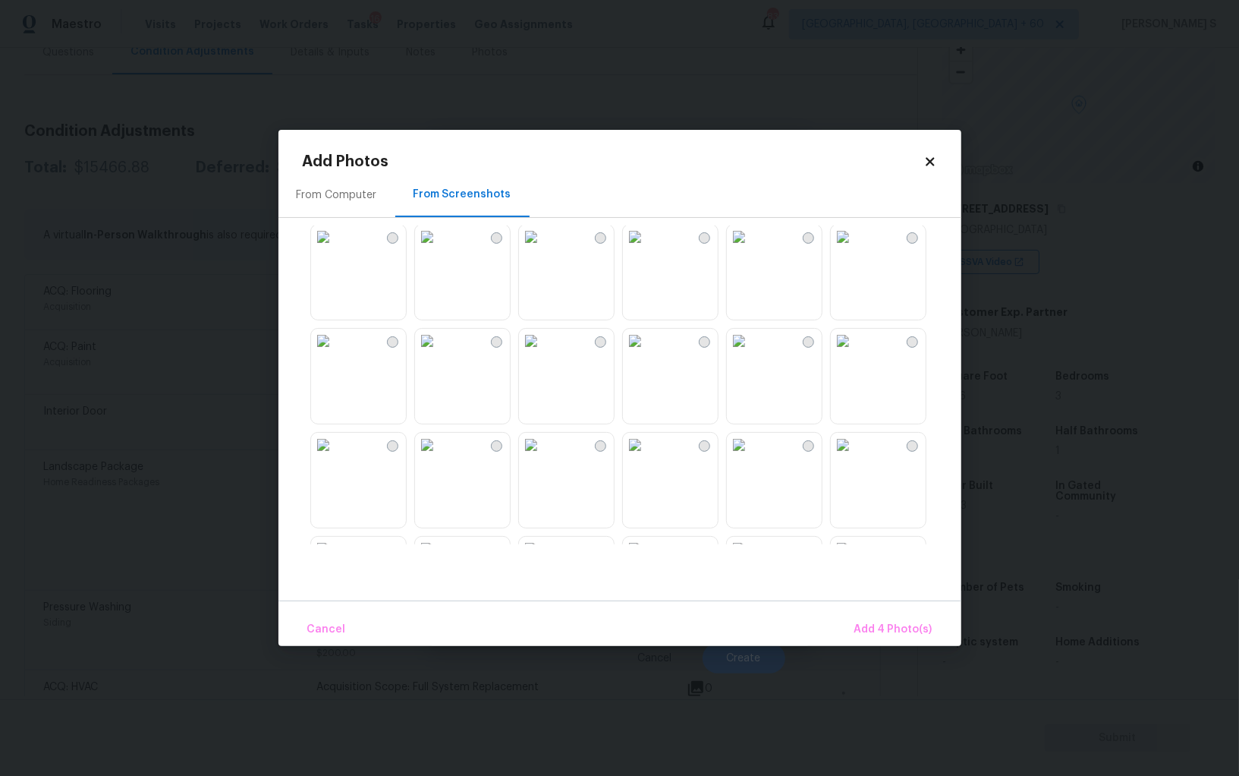
scroll to position [401, 0]
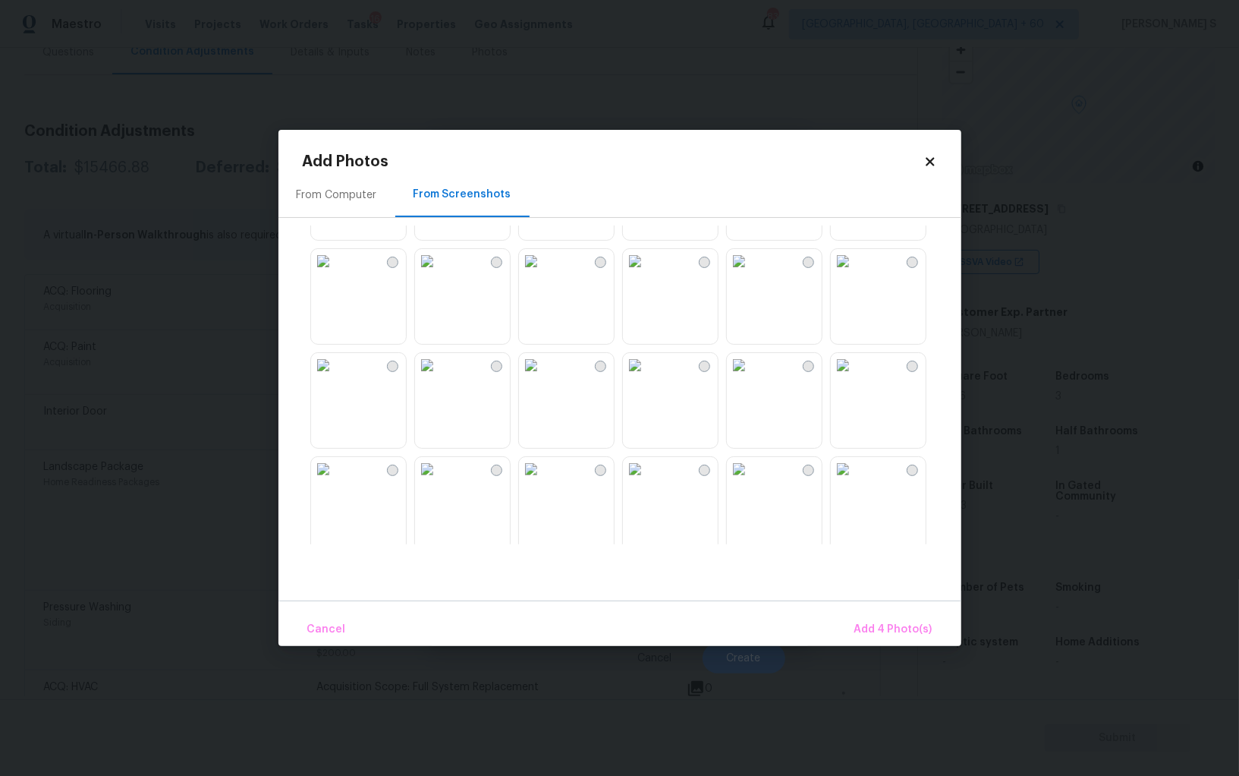
click at [543, 273] on img at bounding box center [531, 261] width 24 height 24
click at [647, 377] on img at bounding box center [635, 365] width 24 height 24
click at [751, 481] on img at bounding box center [739, 469] width 24 height 24
click at [889, 622] on span "Add 7 Photo(s)" at bounding box center [893, 629] width 77 height 19
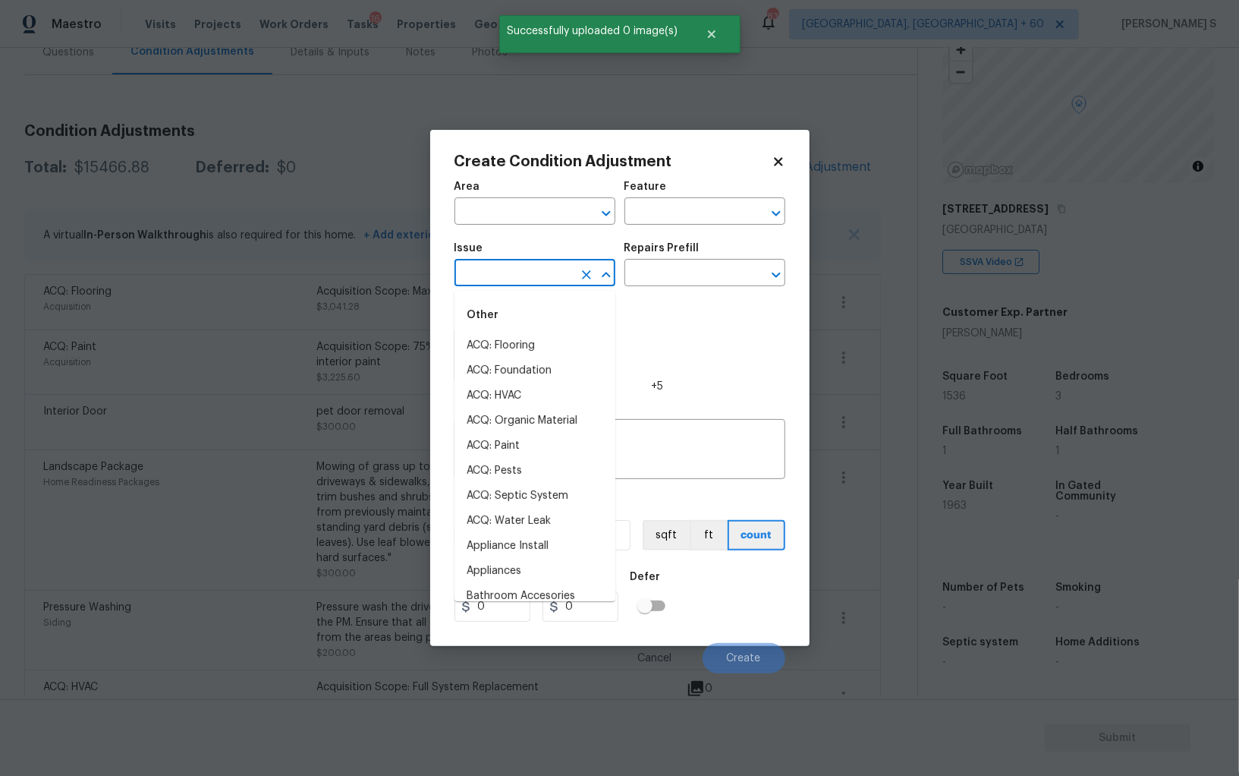
click at [515, 269] on input "text" at bounding box center [514, 275] width 118 height 24
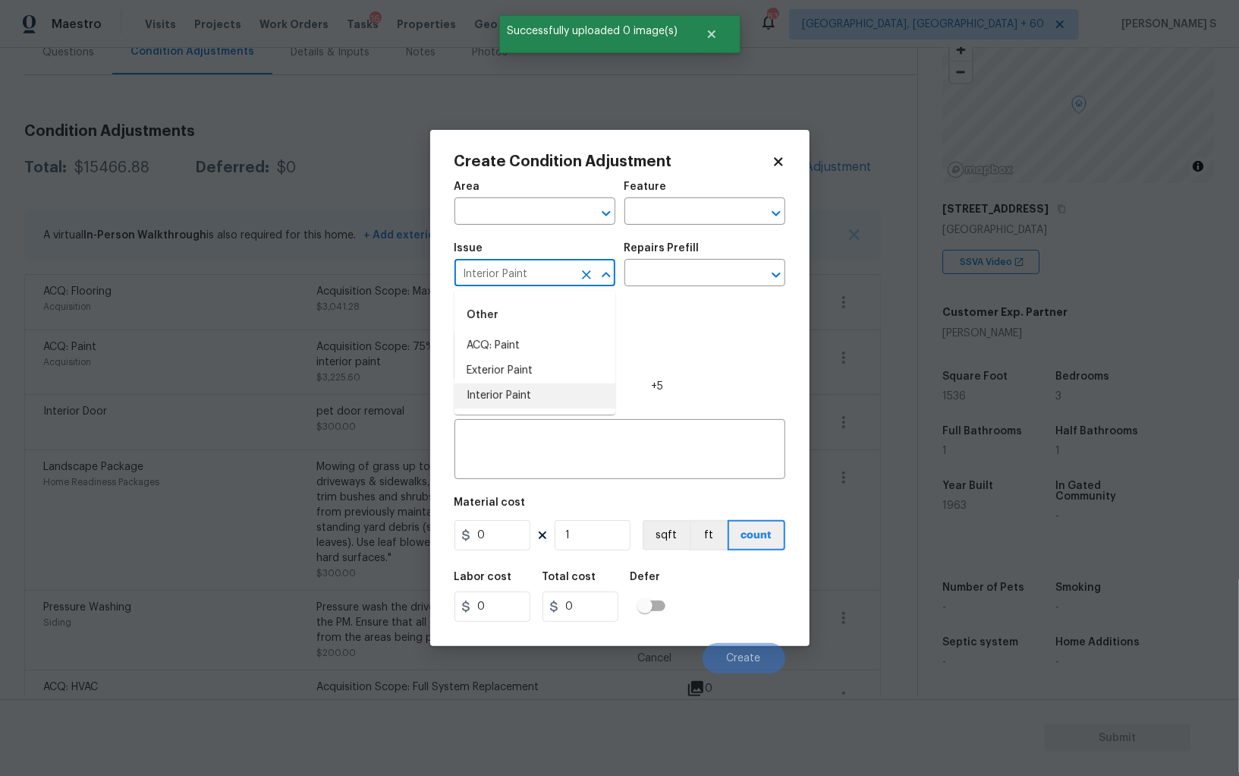
type input "Interior Paint"
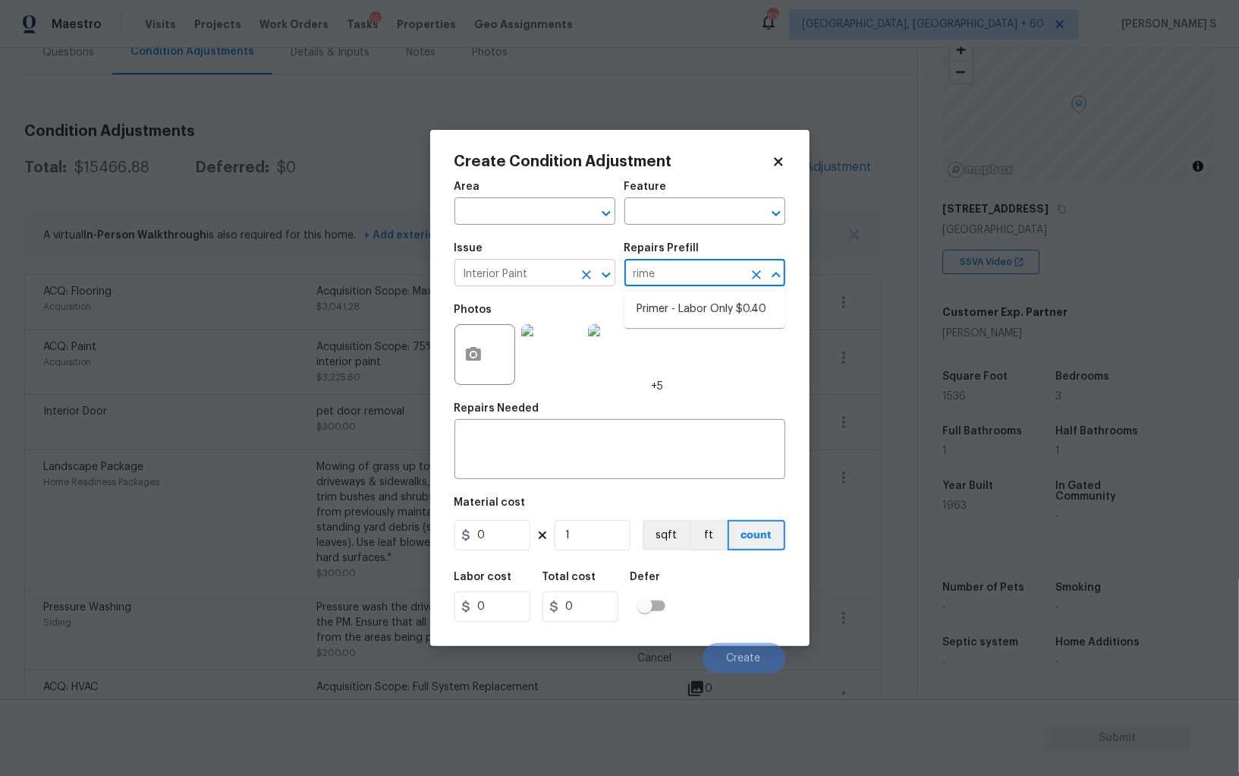
type input "rimer"
type input "Overall Paint"
type textarea "Interior primer - PRIMER PROVIDED BY OPENDOOR - All nails, screws, drywall anch…"
type input "0.4"
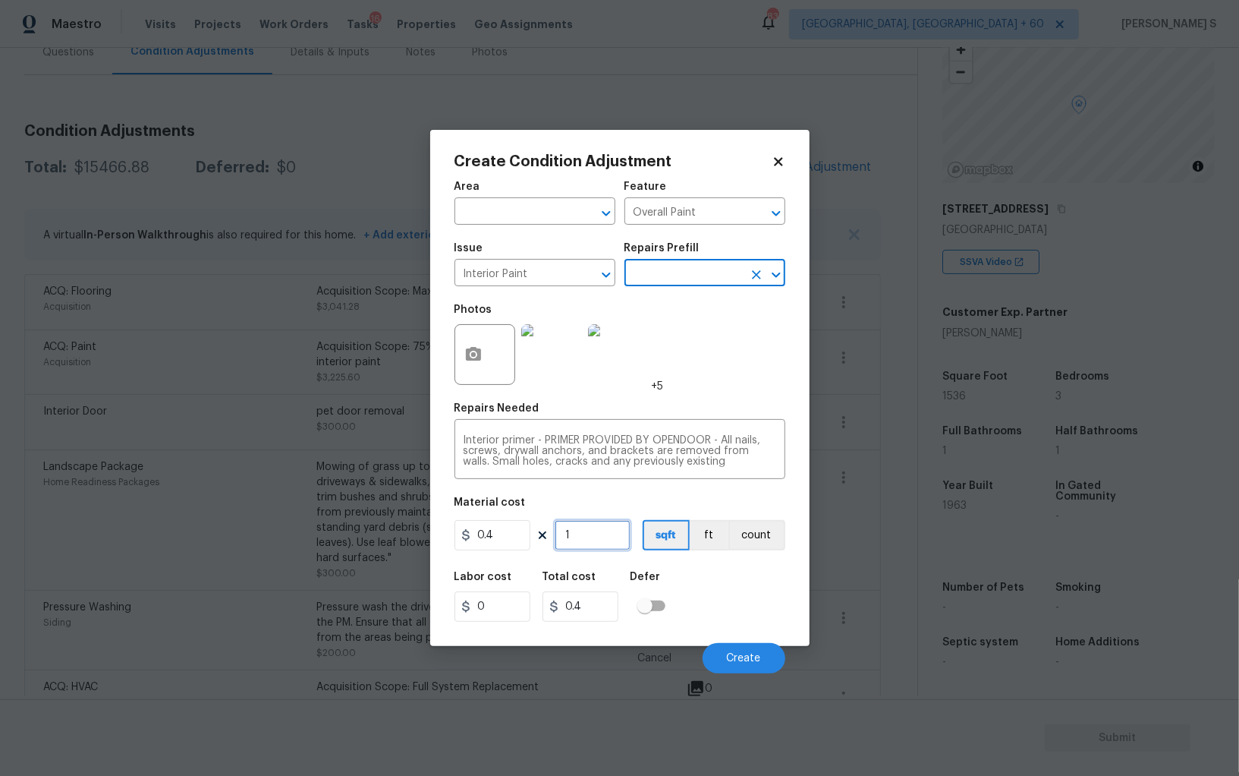
click at [569, 534] on input "1" at bounding box center [593, 535] width 76 height 30
type input "8"
type input "3.2"
type input "80"
type input "32"
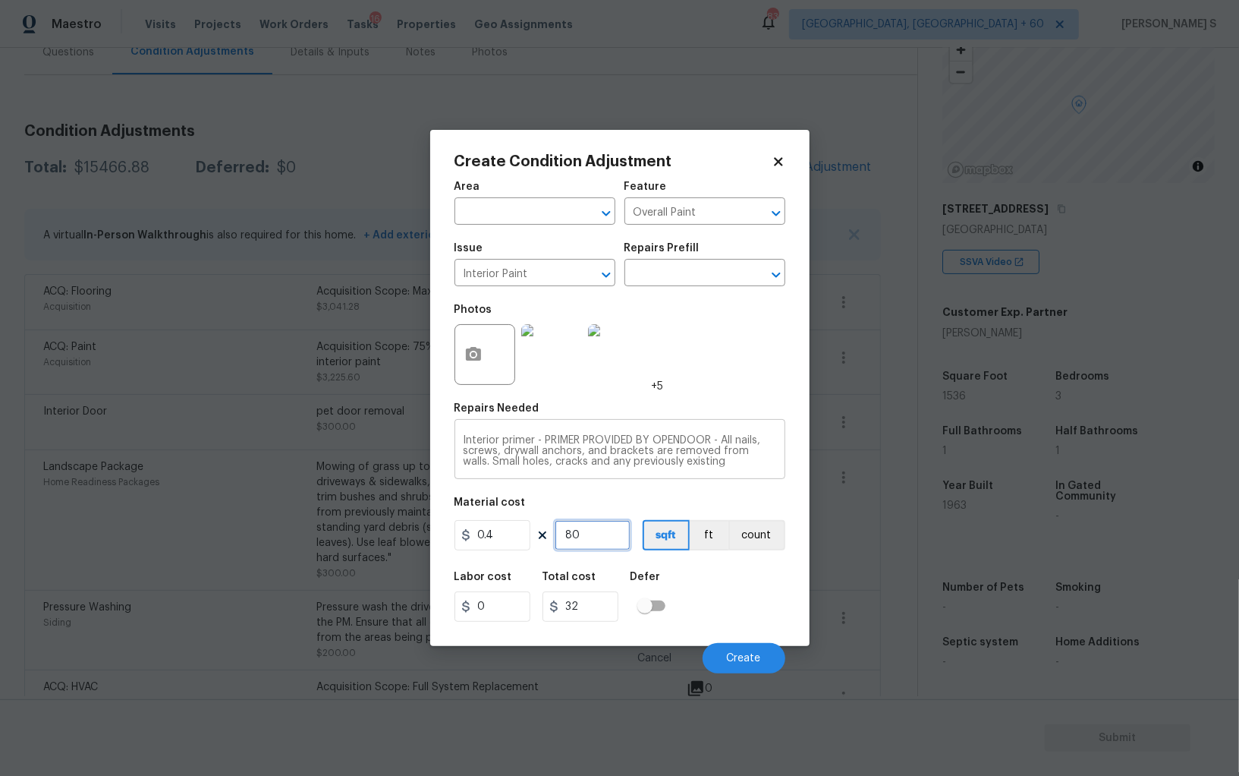
type input "800"
type input "320"
type input "800"
click at [753, 661] on span "Create" at bounding box center [744, 658] width 34 height 11
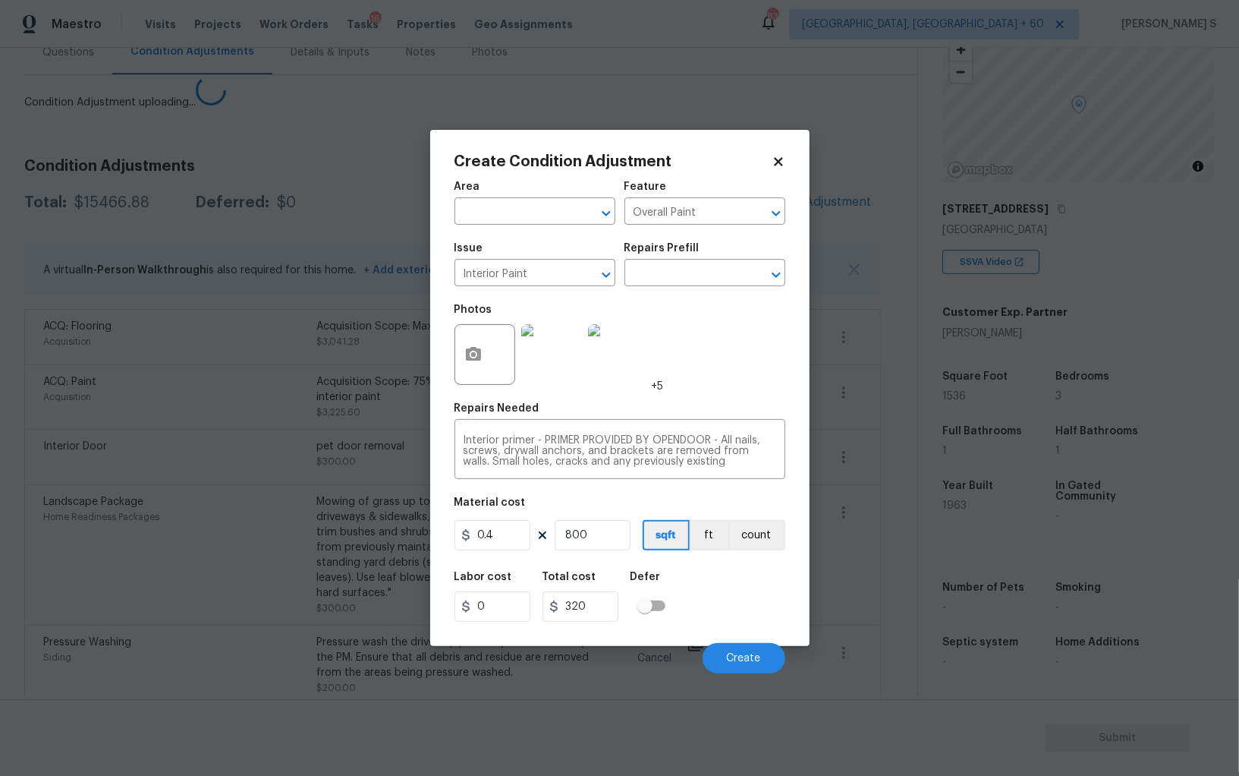
click at [333, 609] on body "Maestro Visits Projects Work Orders Tasks 16 Properties Geo Assignments 839 Alb…" at bounding box center [619, 388] width 1239 height 776
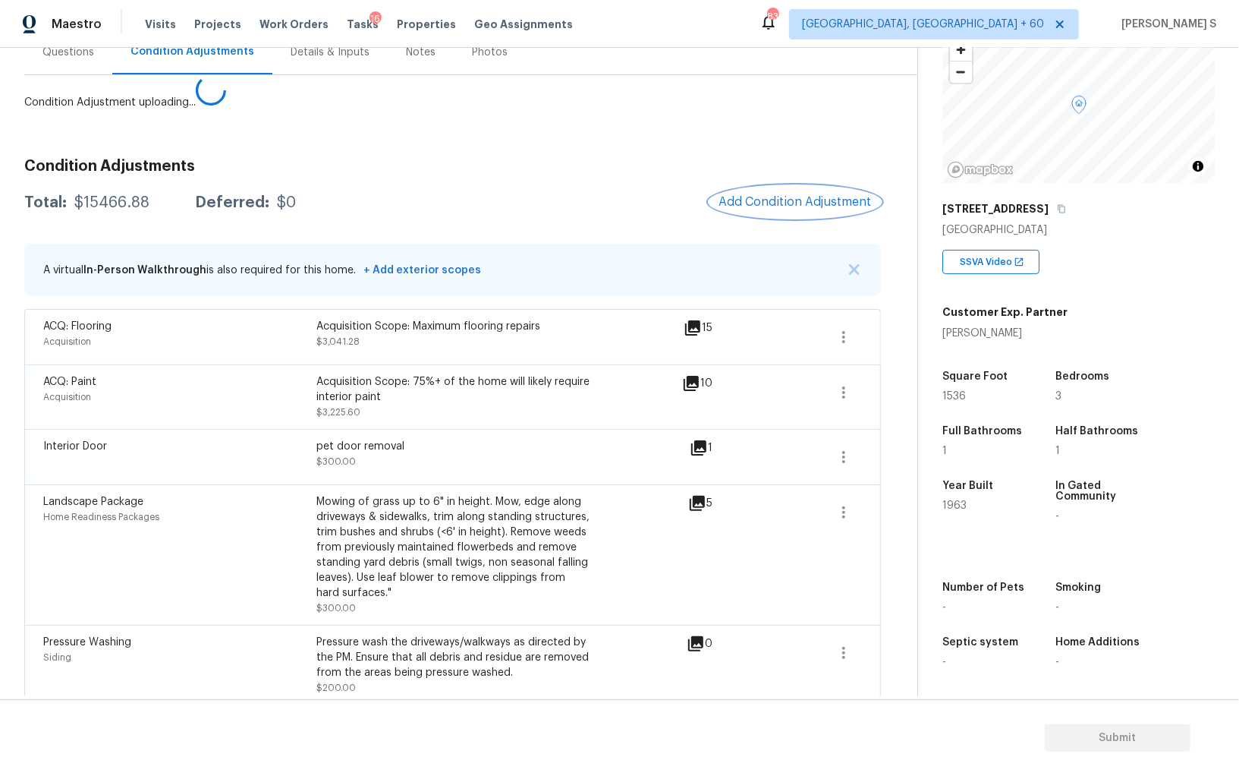
scroll to position [0, 0]
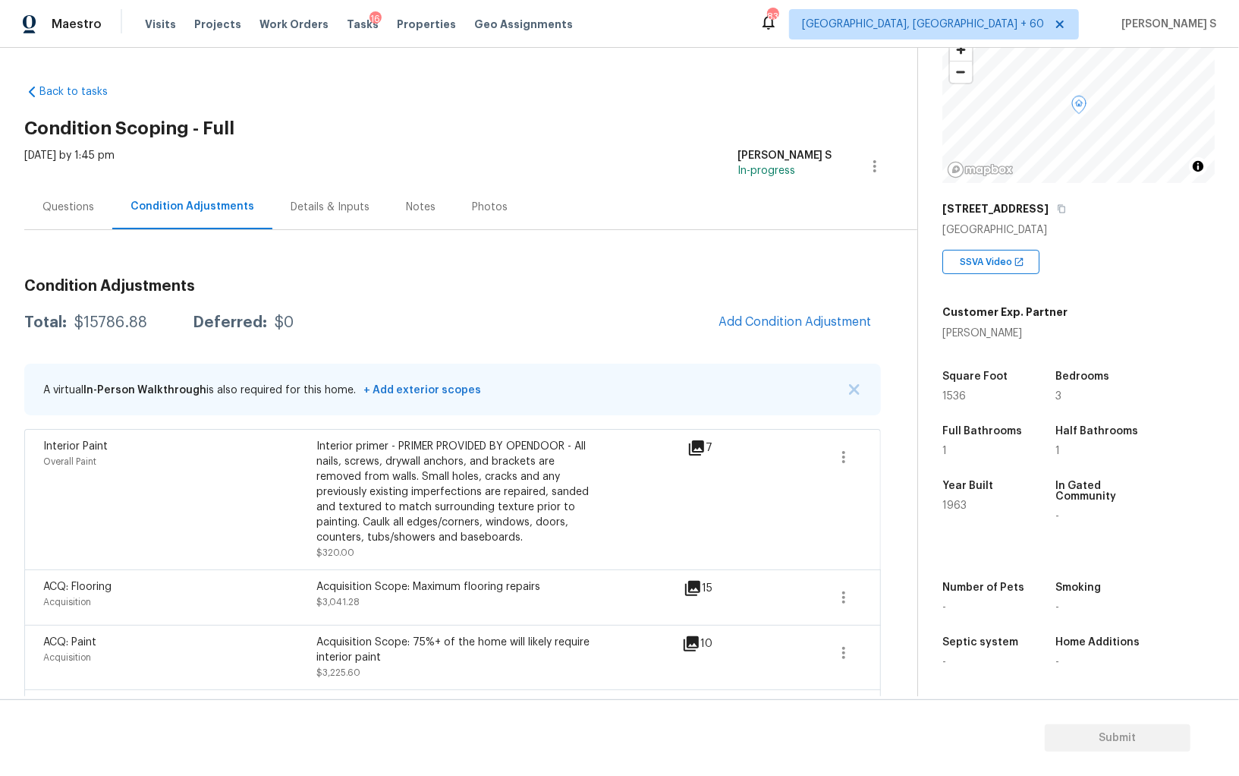
click at [61, 210] on div "Questions" at bounding box center [69, 207] width 52 height 15
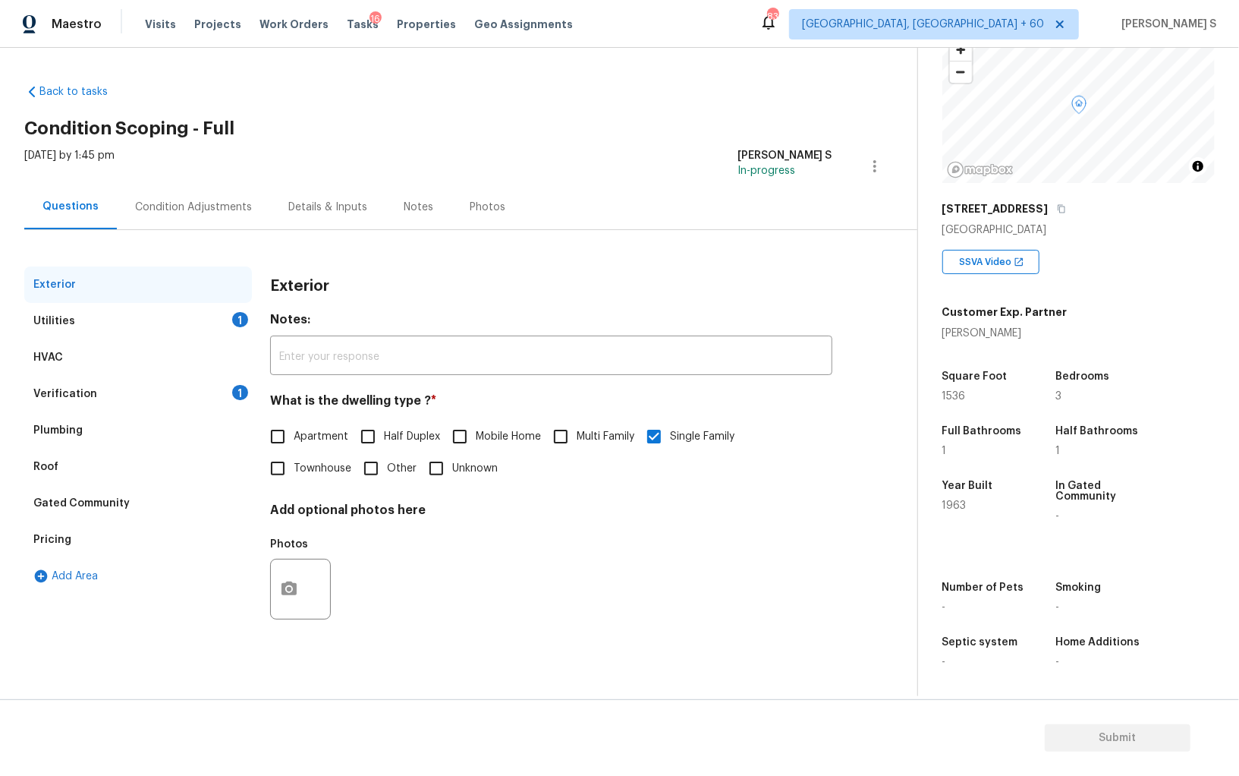
click at [62, 533] on div "Pricing" at bounding box center [52, 539] width 38 height 15
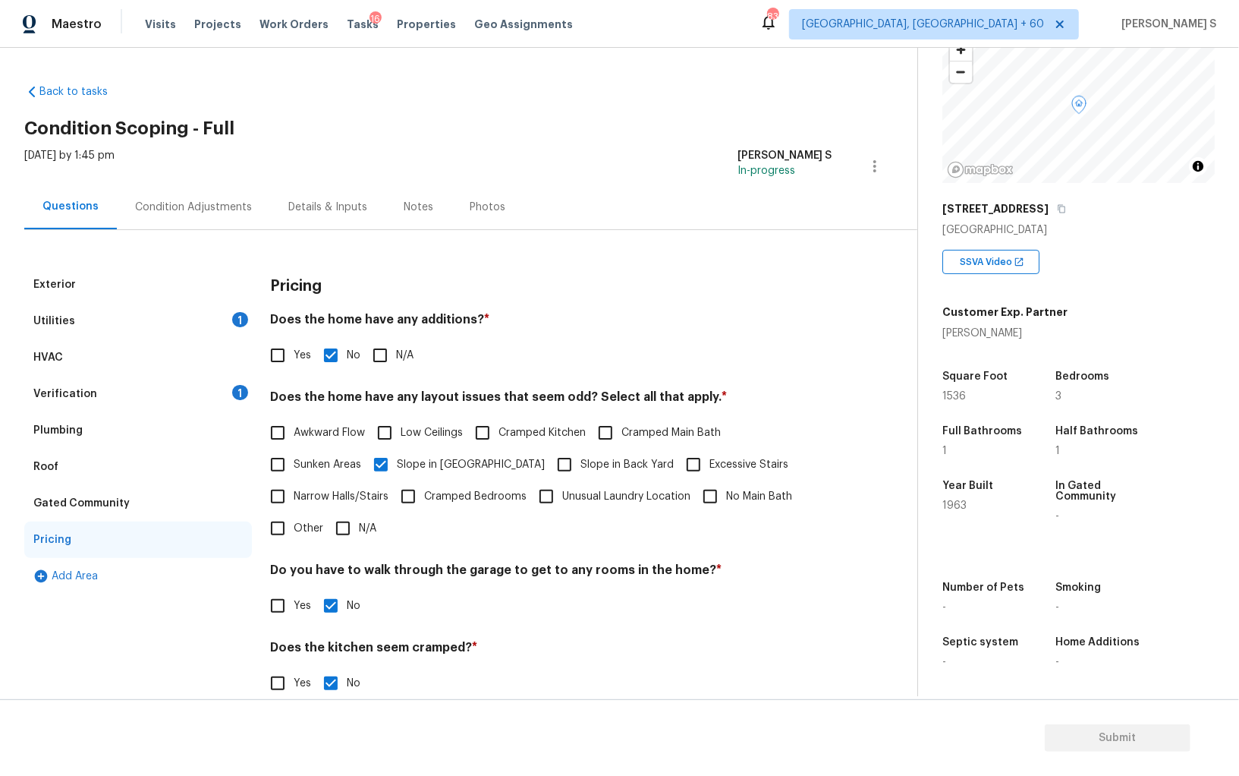
scroll to position [102, 0]
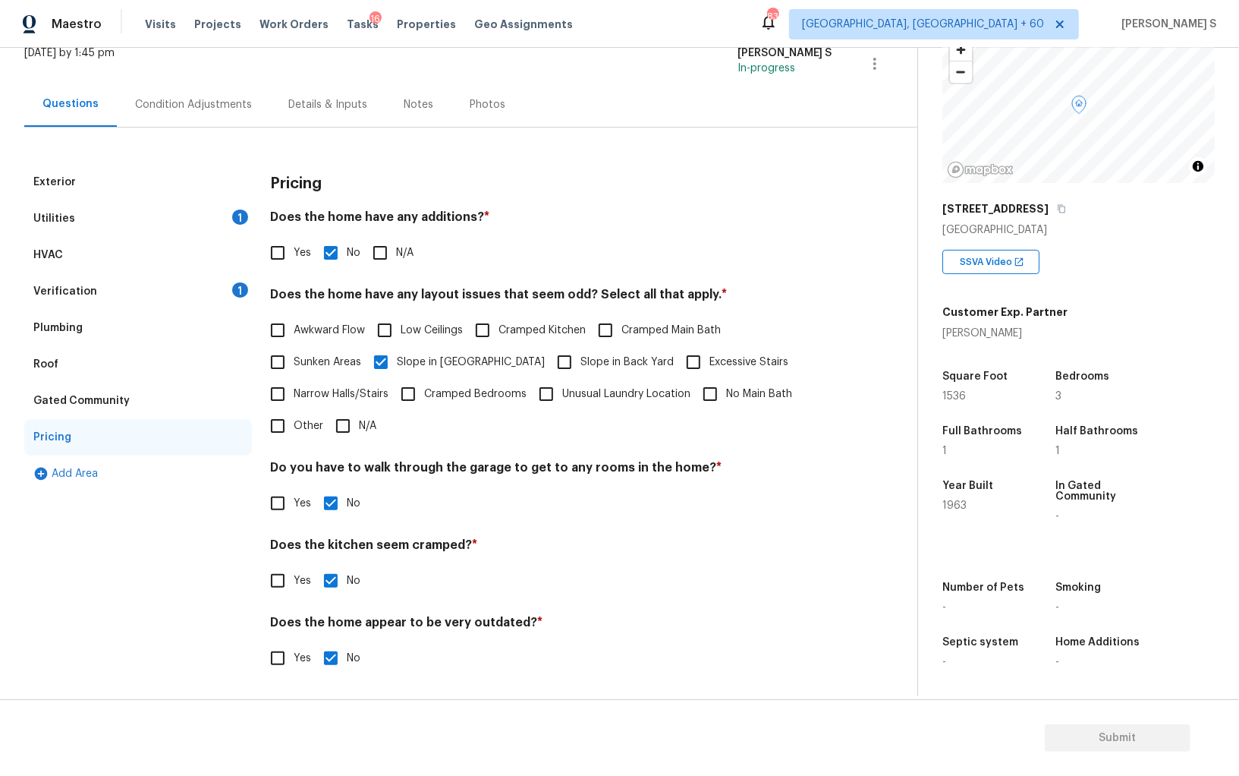
click at [265, 430] on input "Other" at bounding box center [278, 426] width 32 height 32
checkbox input "true"
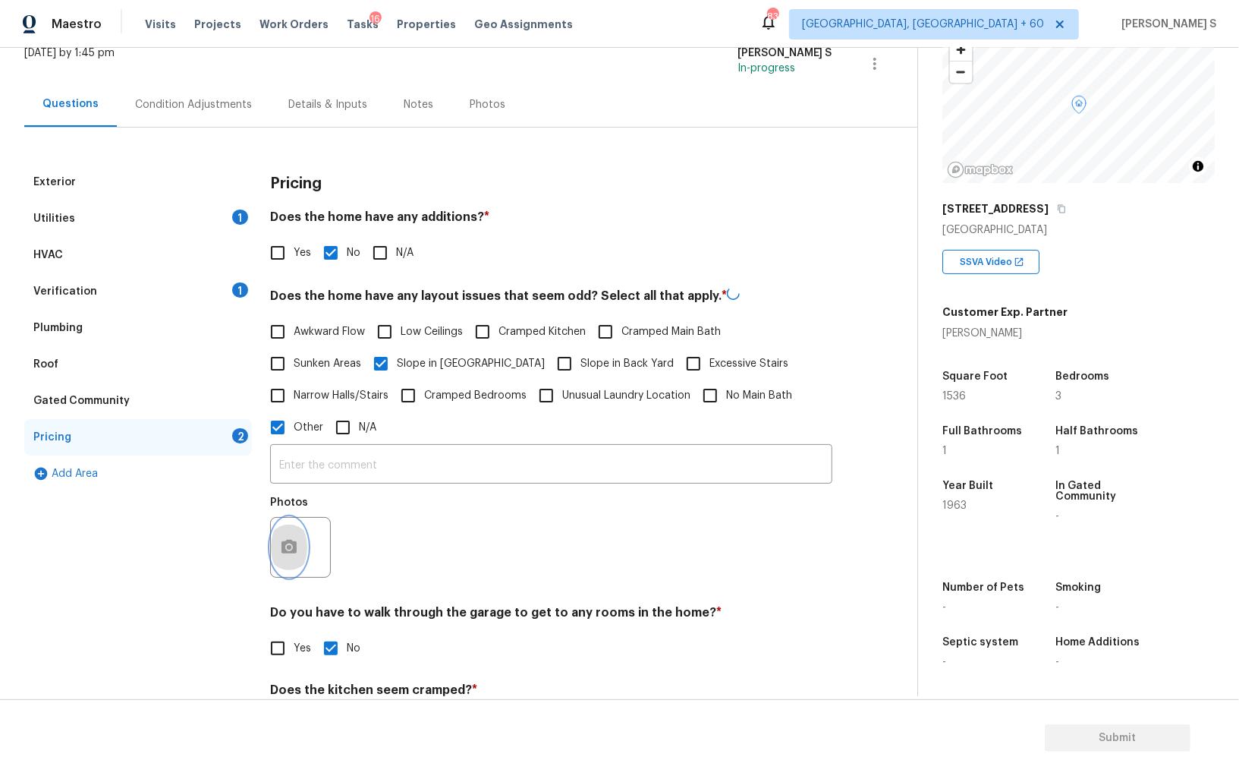
click at [301, 529] on button "button" at bounding box center [289, 547] width 36 height 59
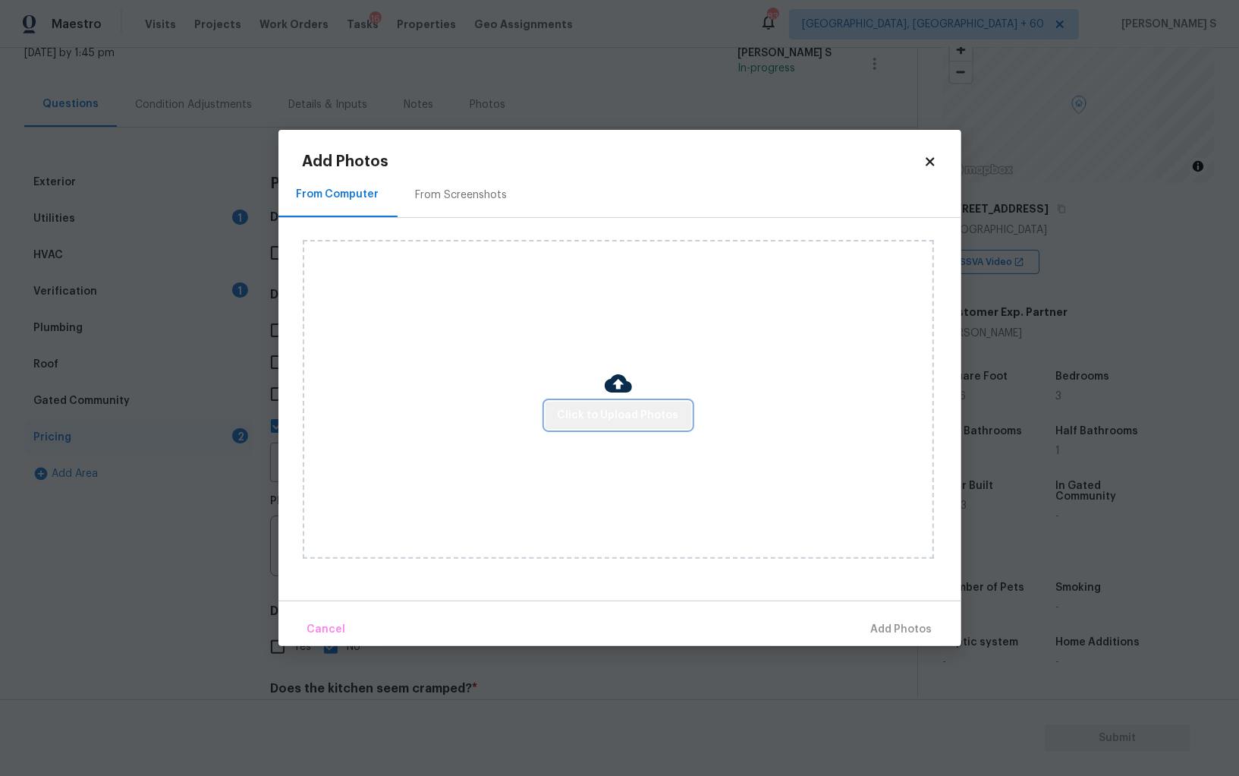
click at [678, 410] on button "Click to Upload Photos" at bounding box center [619, 415] width 146 height 28
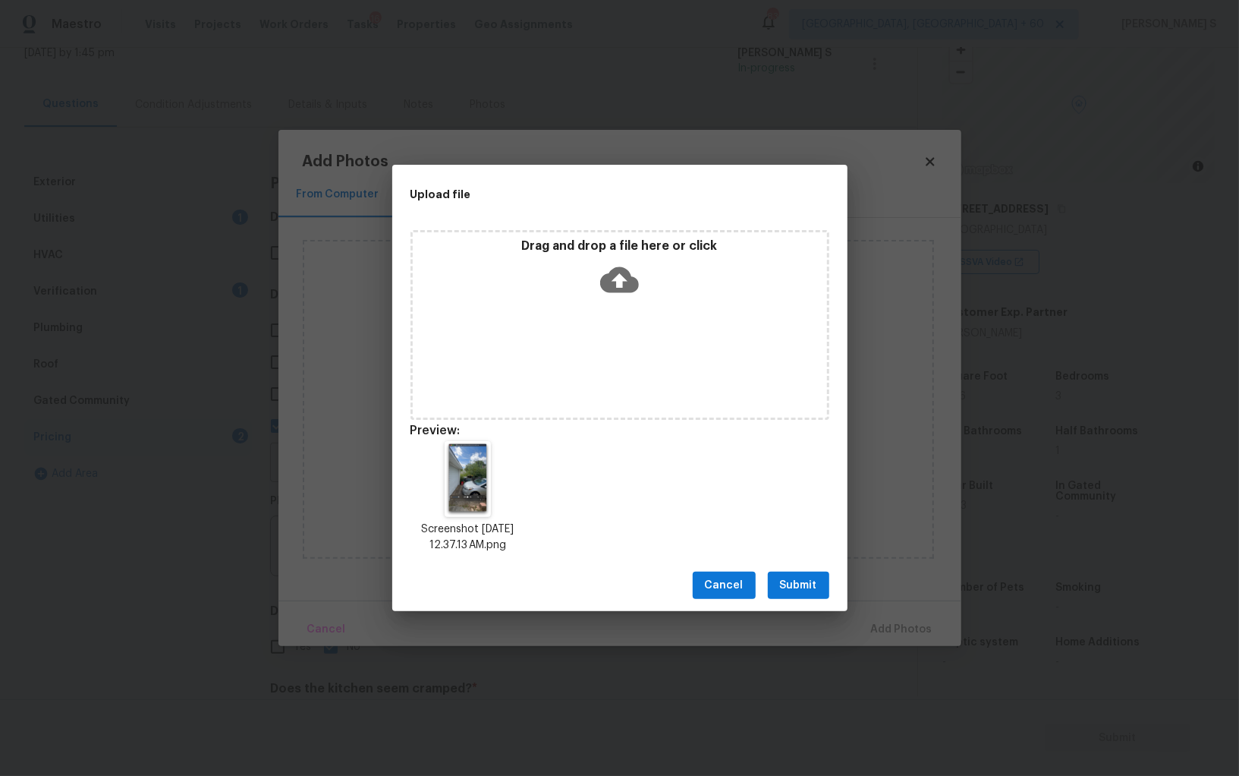
click at [817, 586] on button "Submit" at bounding box center [798, 585] width 61 height 28
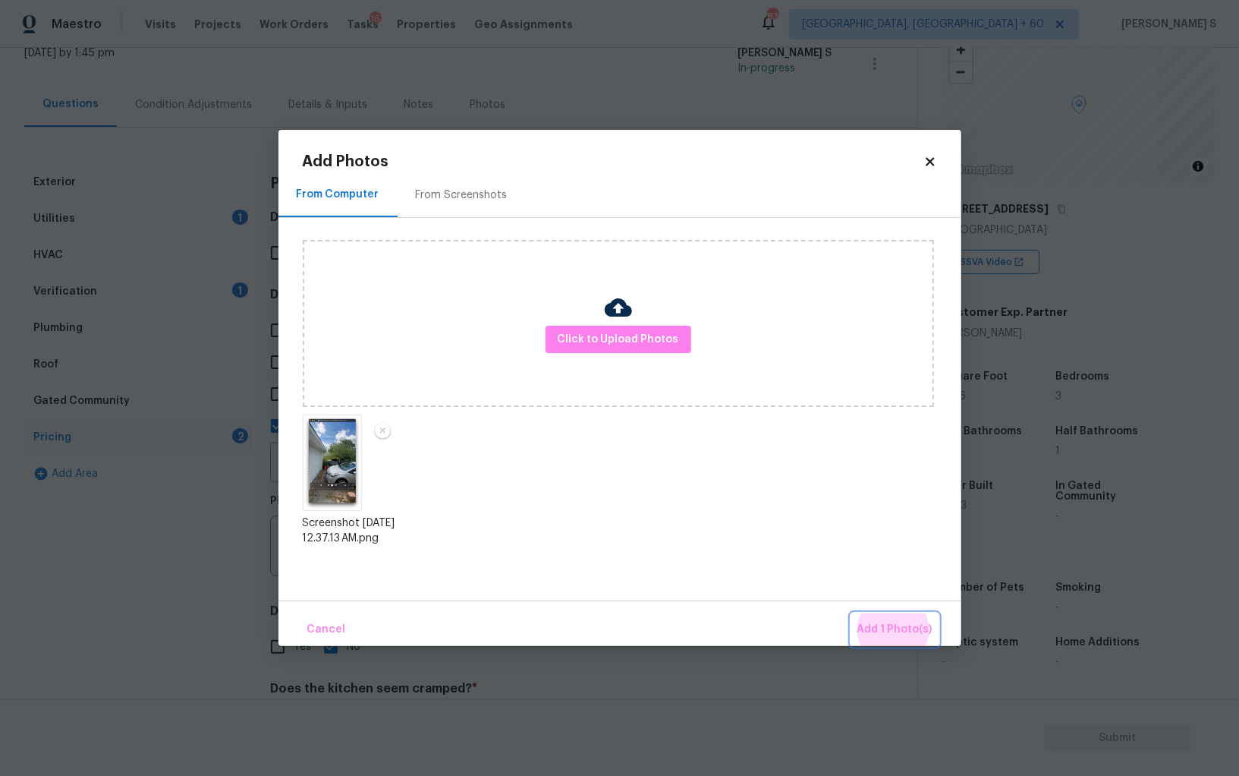
click at [852, 613] on button "Add 1 Photo(s)" at bounding box center [895, 629] width 87 height 33
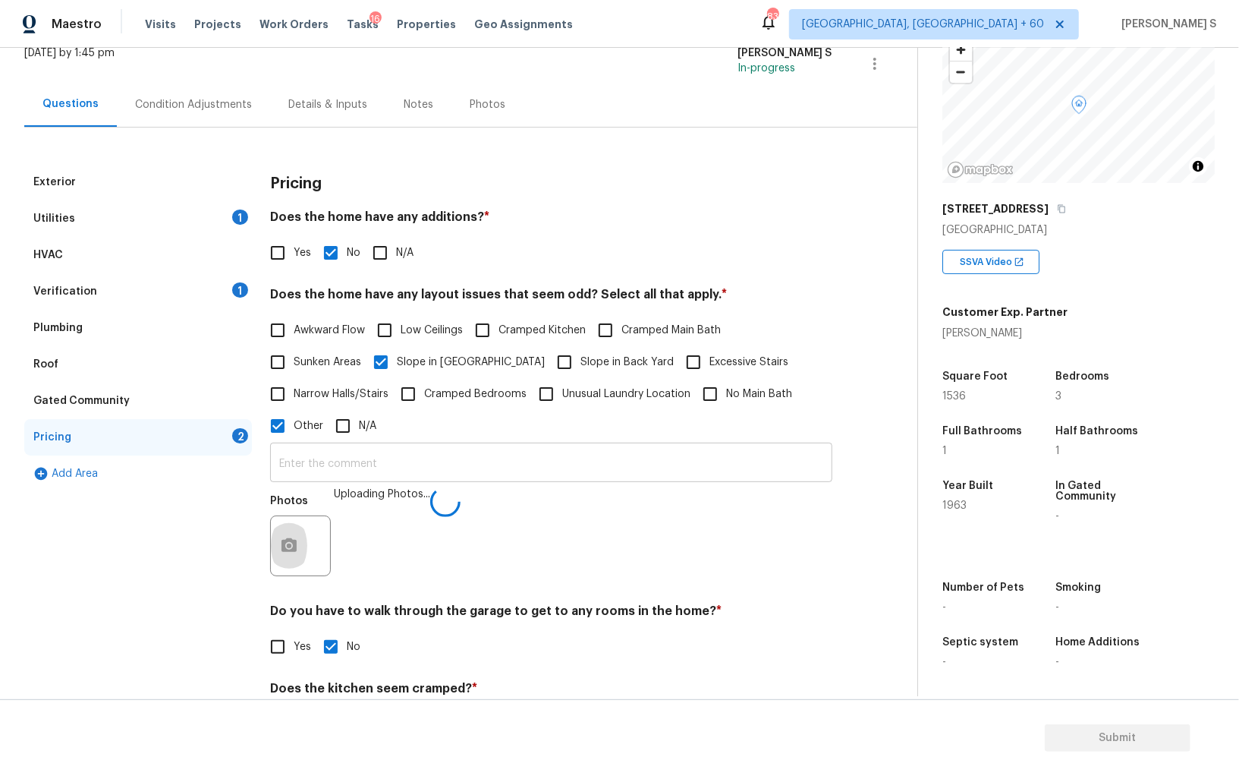
click at [641, 472] on input "text" at bounding box center [551, 464] width 562 height 36
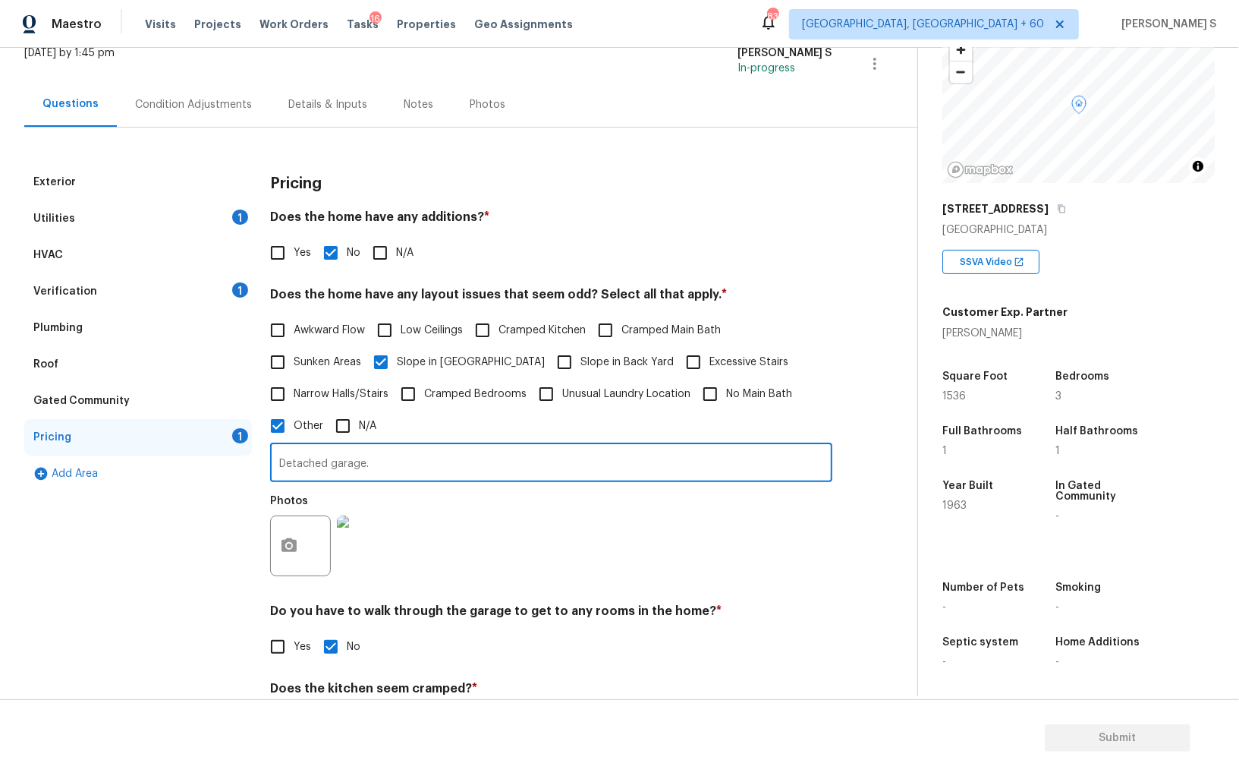
type input "Detached garage."
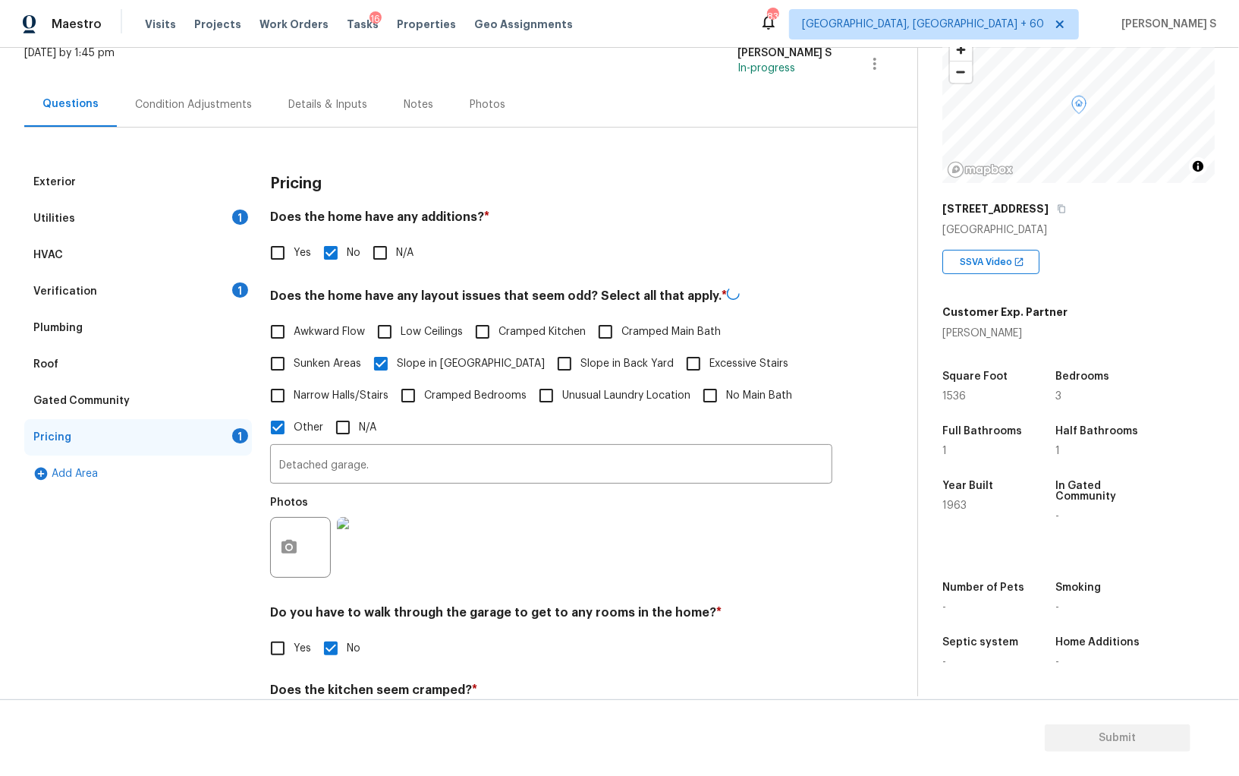
click at [394, 552] on img at bounding box center [367, 547] width 61 height 61
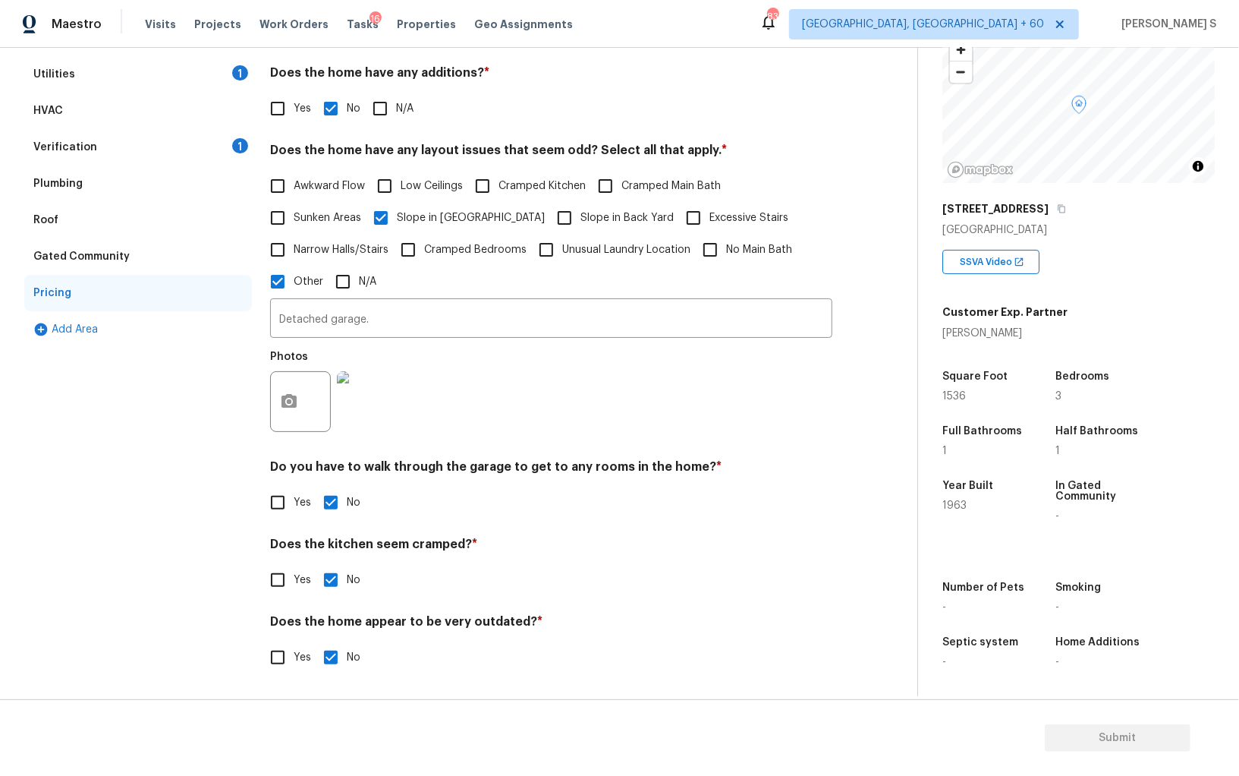
scroll to position [0, 0]
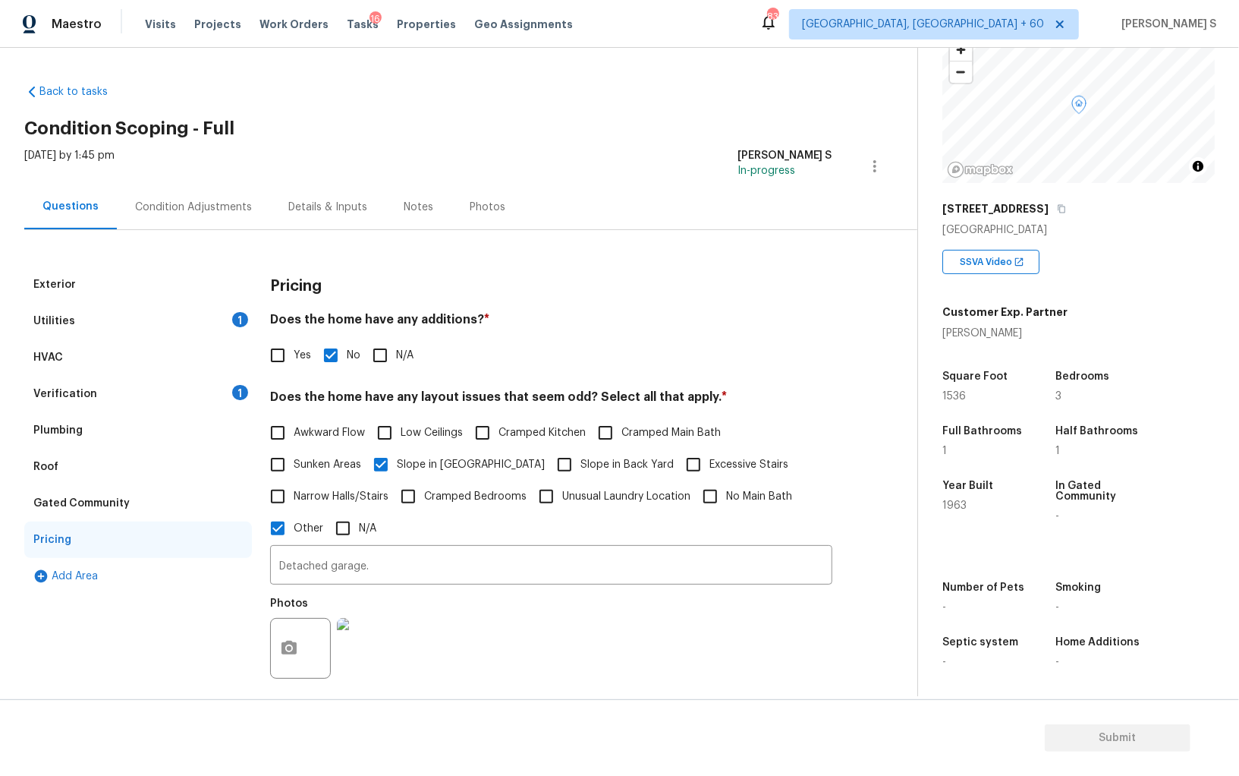
click at [223, 383] on div "Verification 1" at bounding box center [138, 394] width 228 height 36
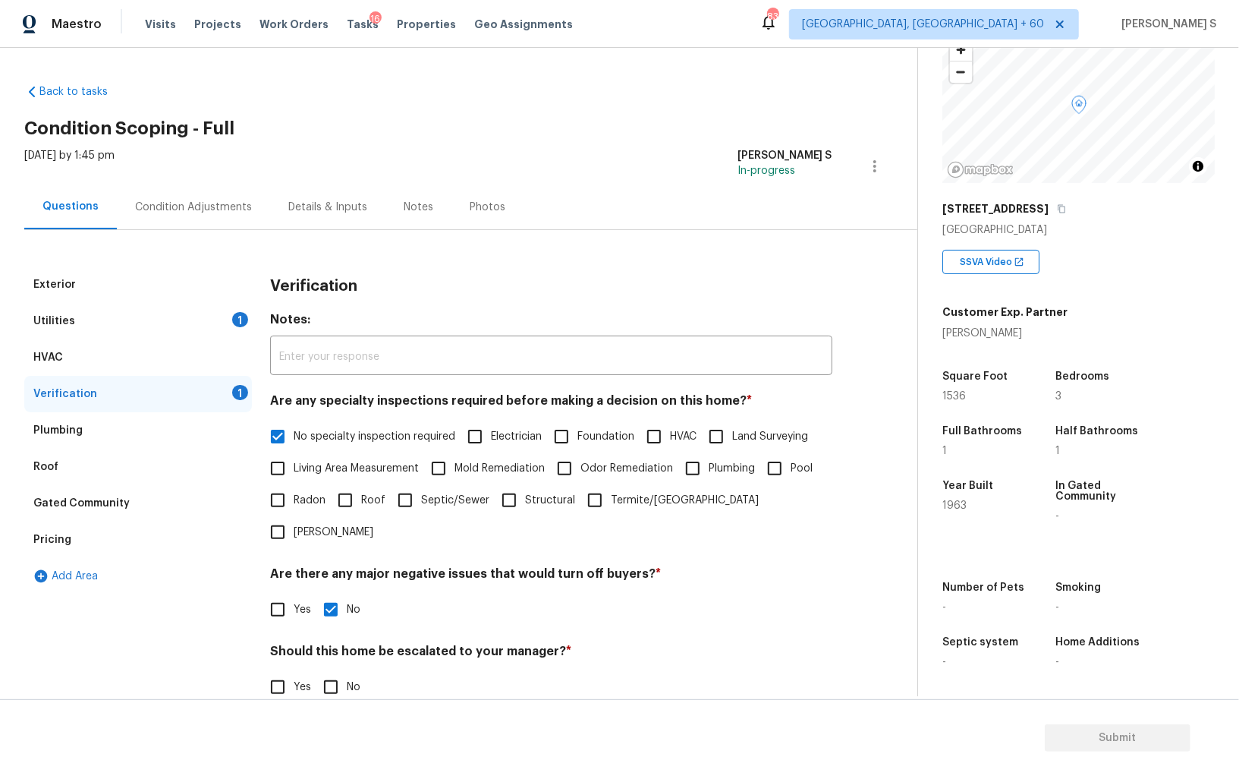
scroll to position [90, 0]
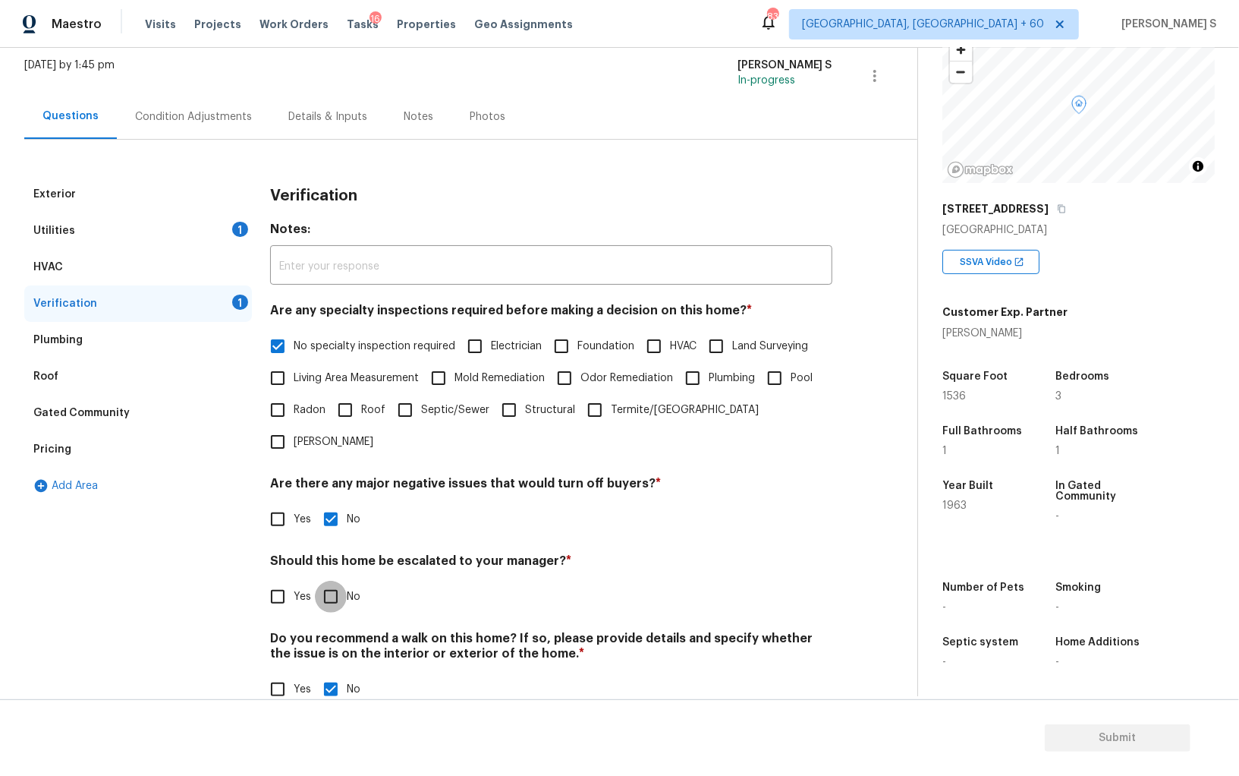
click at [326, 581] on input "No" at bounding box center [331, 597] width 32 height 32
checkbox input "true"
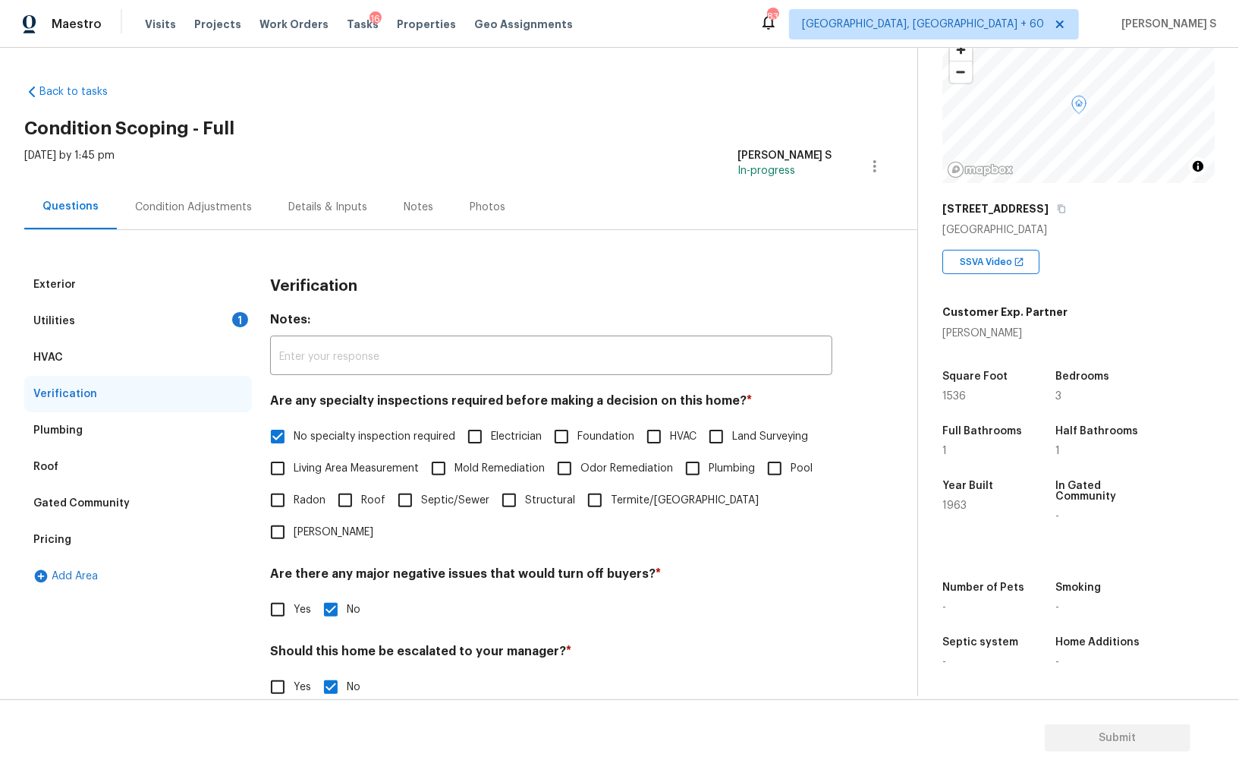
click at [241, 318] on div "1" at bounding box center [240, 319] width 16 height 15
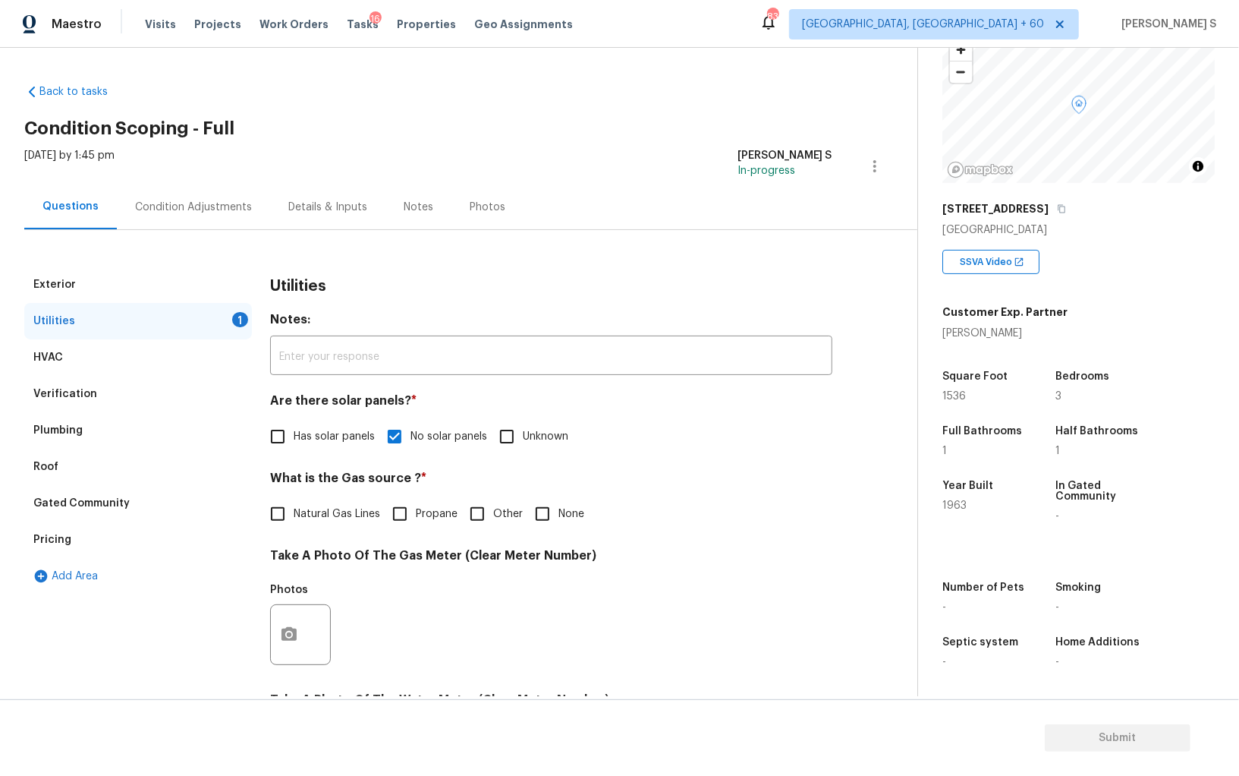
scroll to position [367, 0]
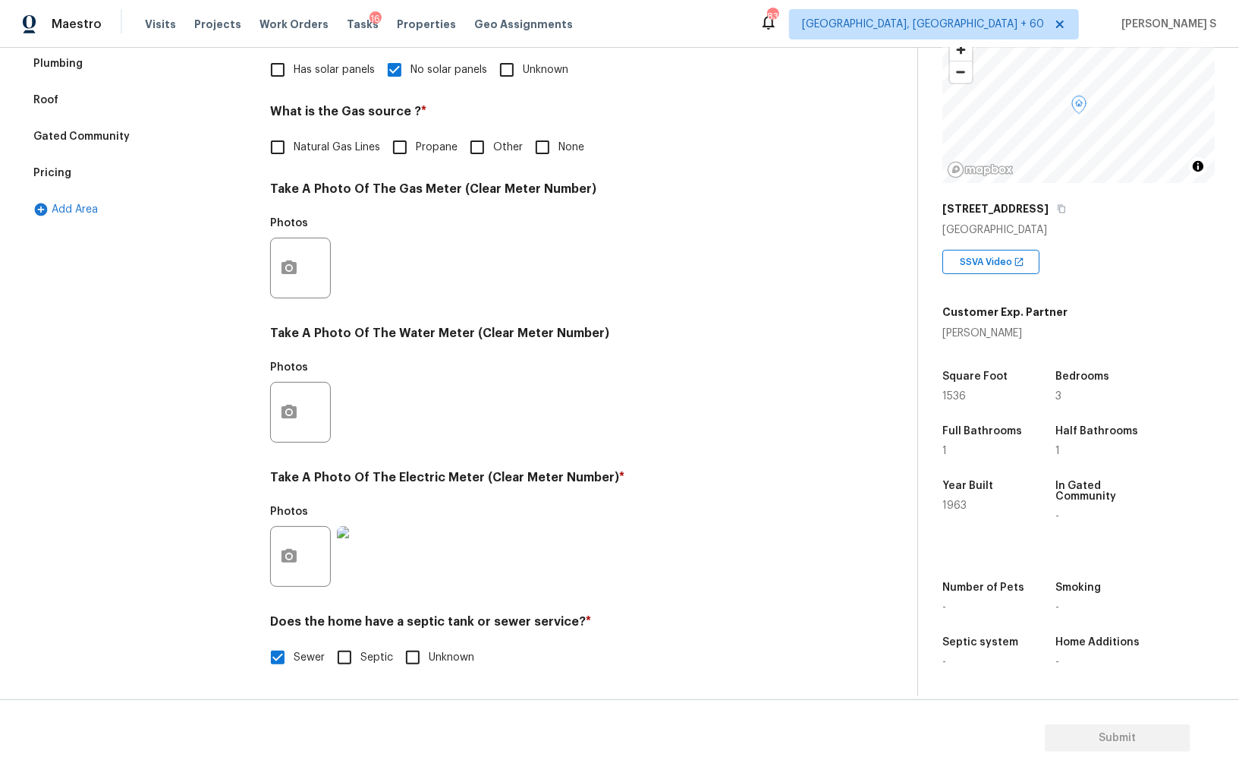
click at [548, 148] on input "None" at bounding box center [543, 147] width 32 height 32
checkbox input "true"
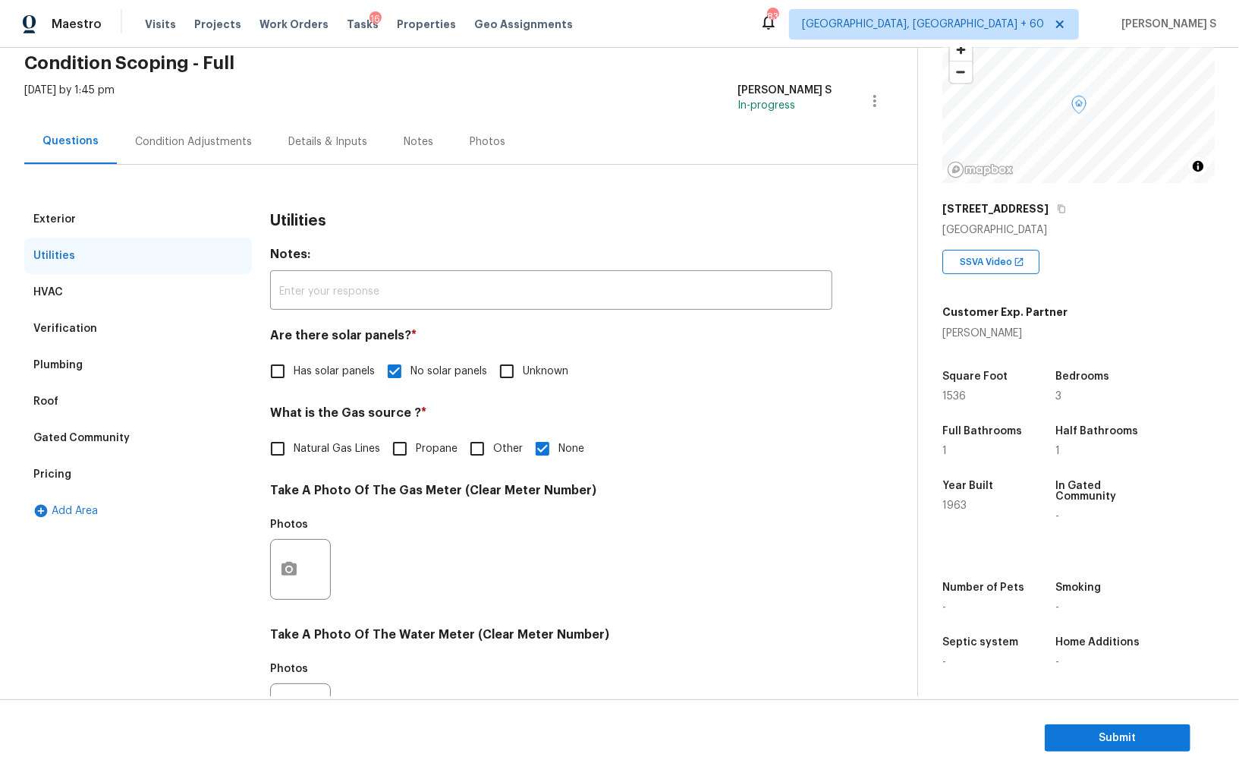
scroll to position [0, 0]
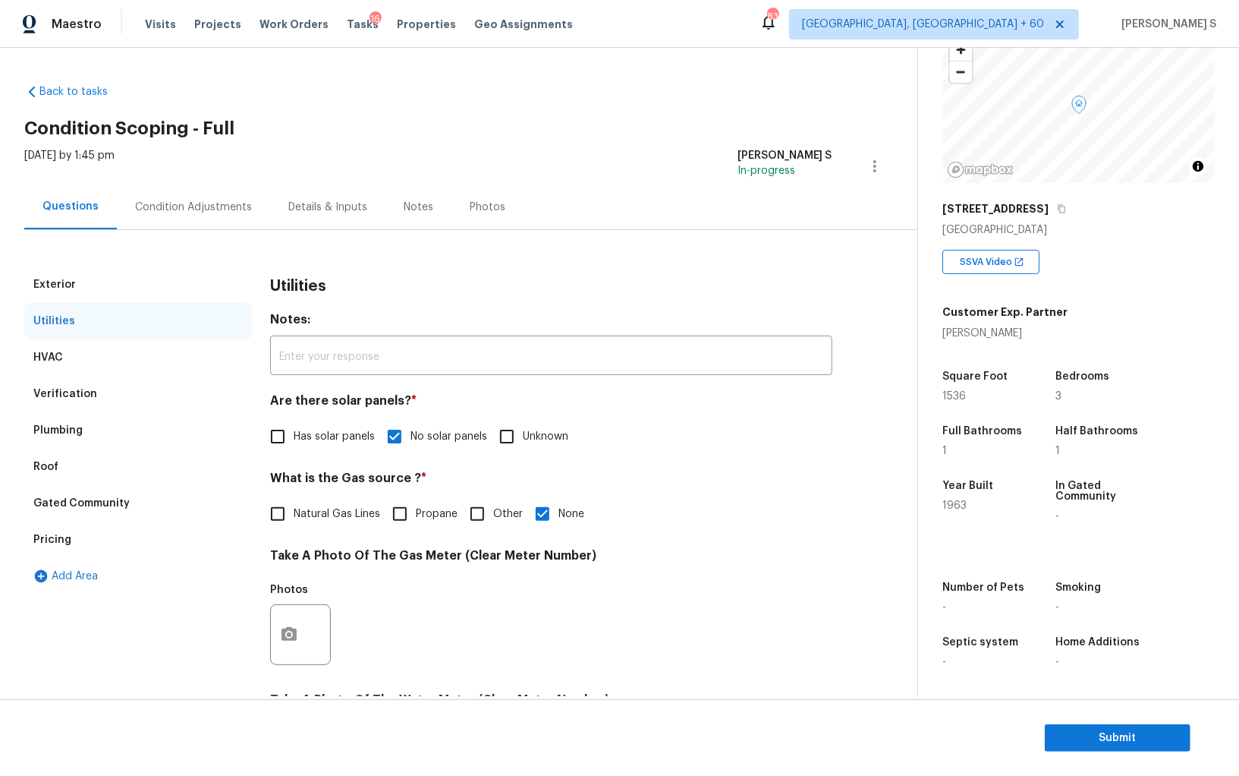
click at [199, 209] on div "Condition Adjustments" at bounding box center [193, 207] width 117 height 15
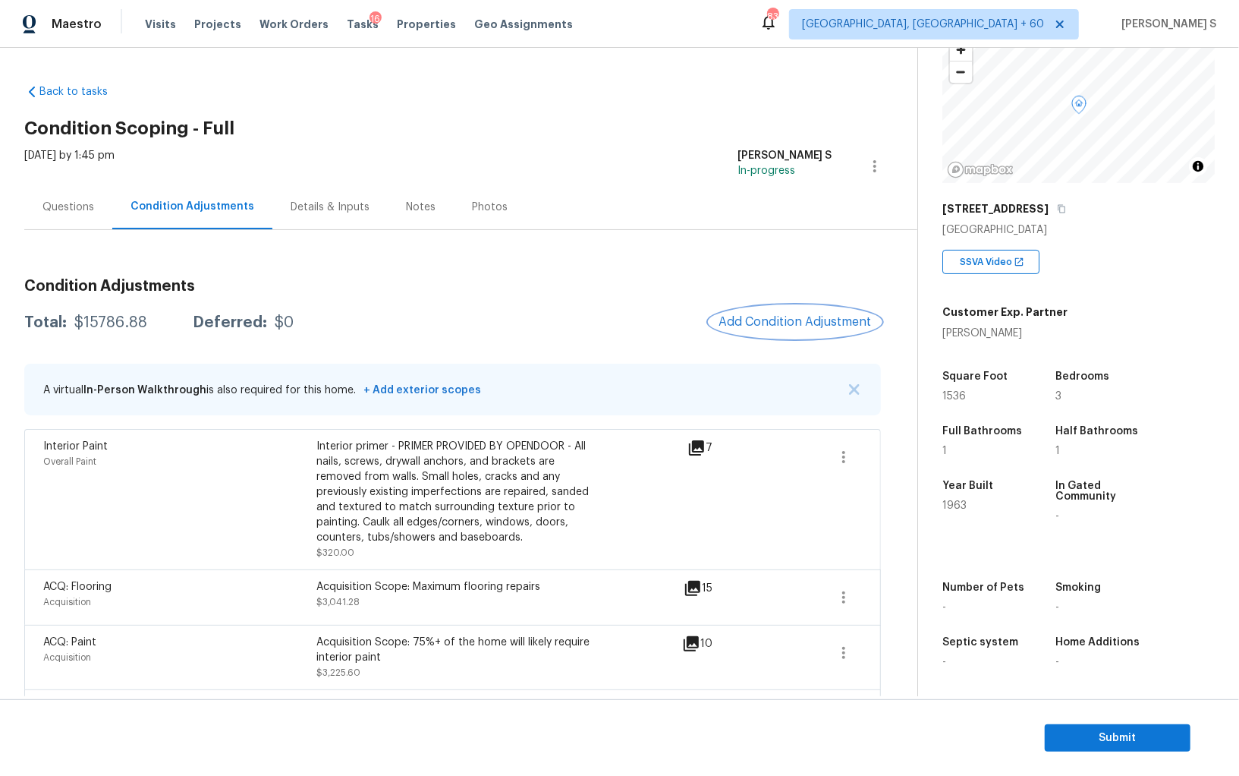
click at [789, 313] on button "Add Condition Adjustment" at bounding box center [796, 322] width 172 height 32
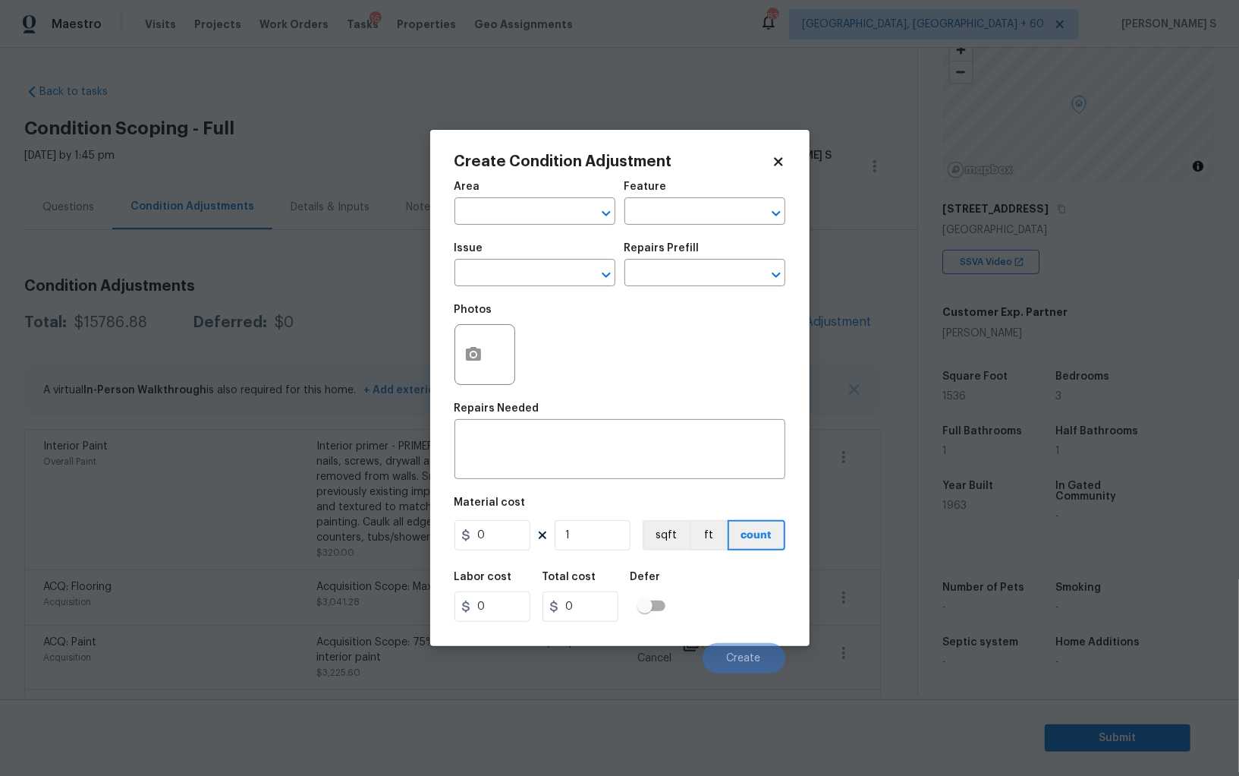
click at [452, 366] on div "Create Condition Adjustment Area ​ Feature ​ Issue ​ Repairs Prefill ​ Photos R…" at bounding box center [619, 388] width 379 height 516
click at [458, 361] on button "button" at bounding box center [473, 354] width 36 height 59
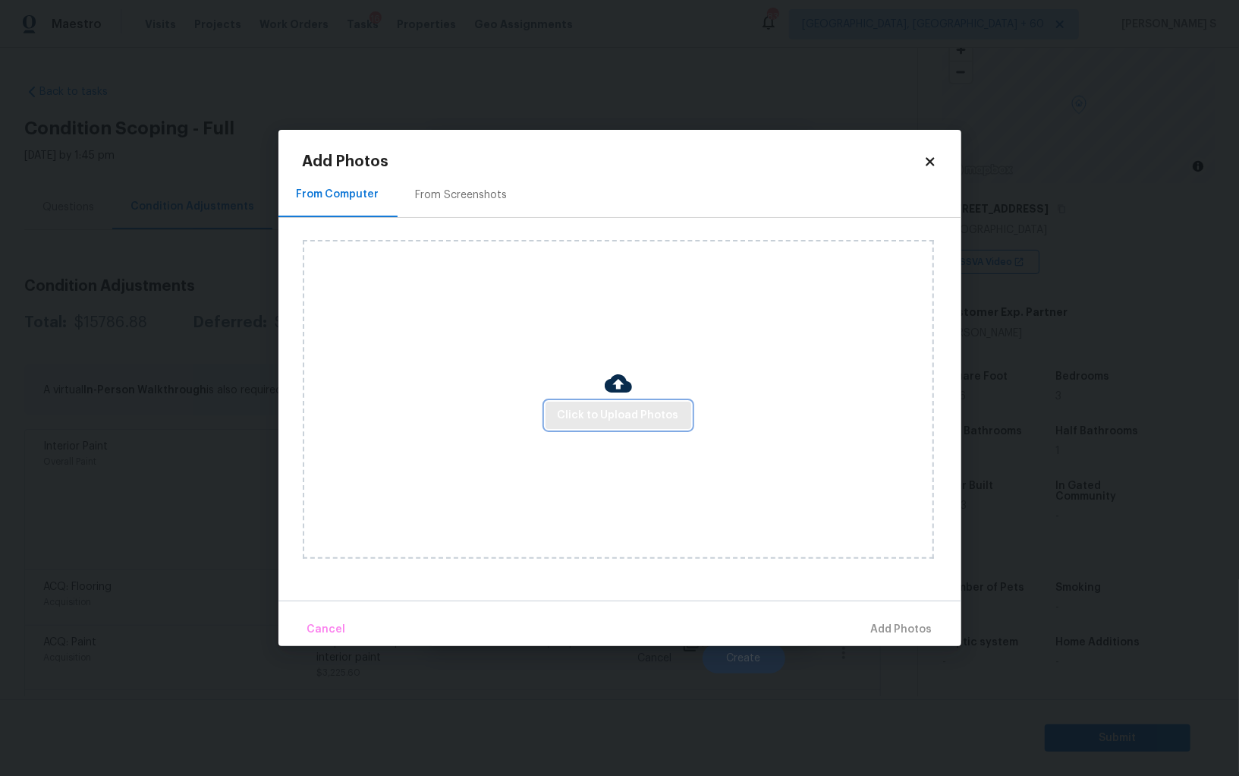
click at [561, 406] on span "Click to Upload Photos" at bounding box center [618, 415] width 121 height 19
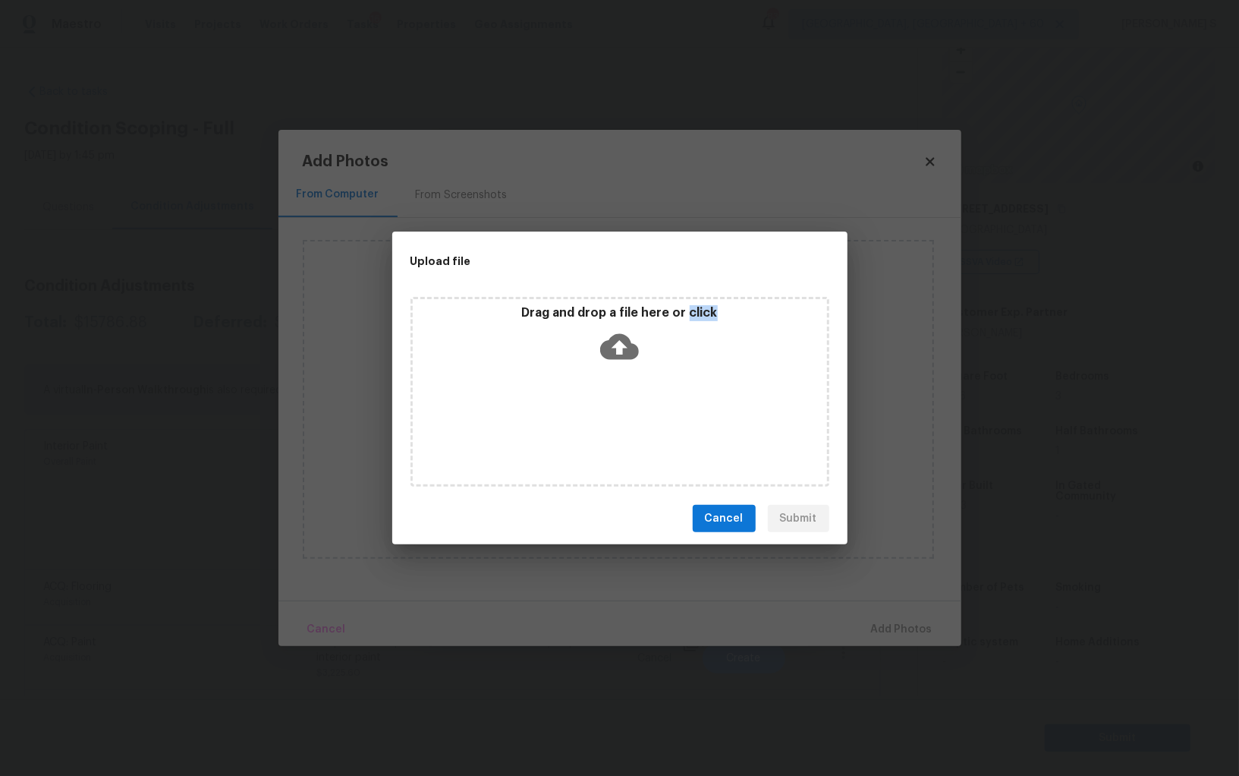
click at [561, 405] on div "Drag and drop a file here or click" at bounding box center [620, 392] width 419 height 190
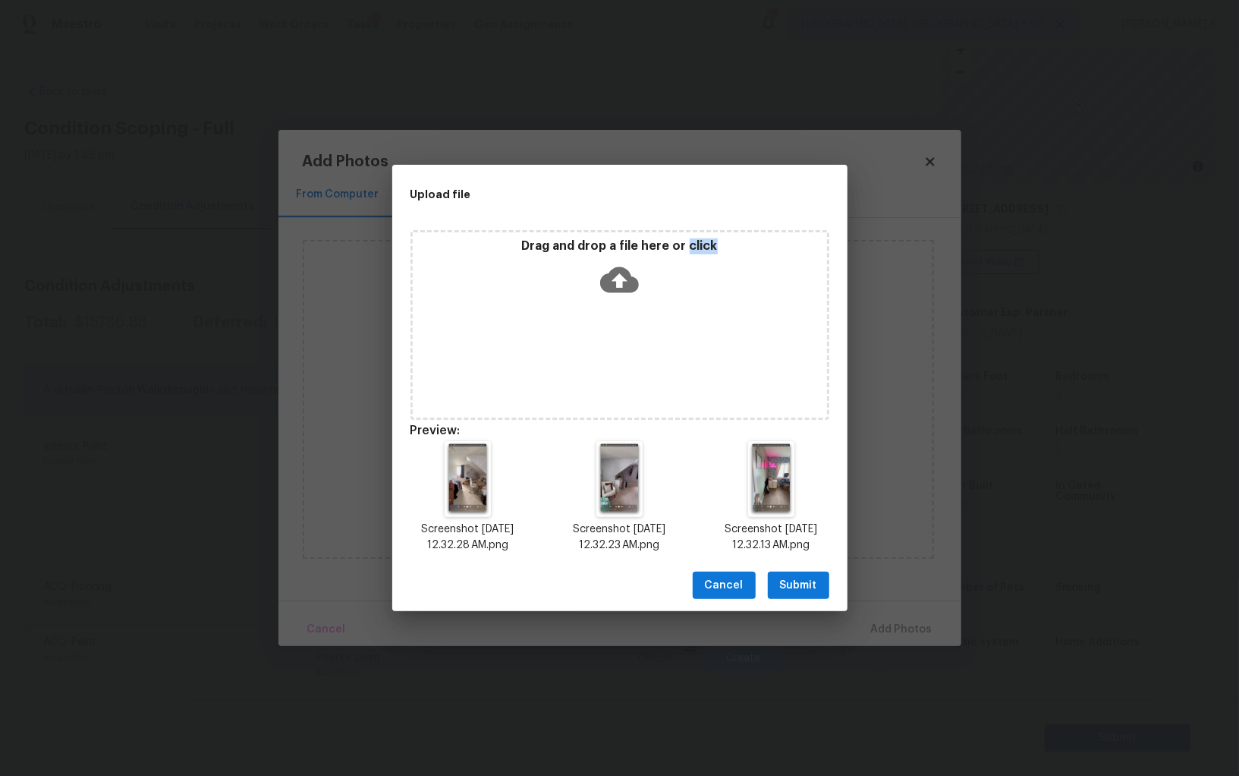
click at [797, 587] on span "Submit" at bounding box center [798, 585] width 37 height 19
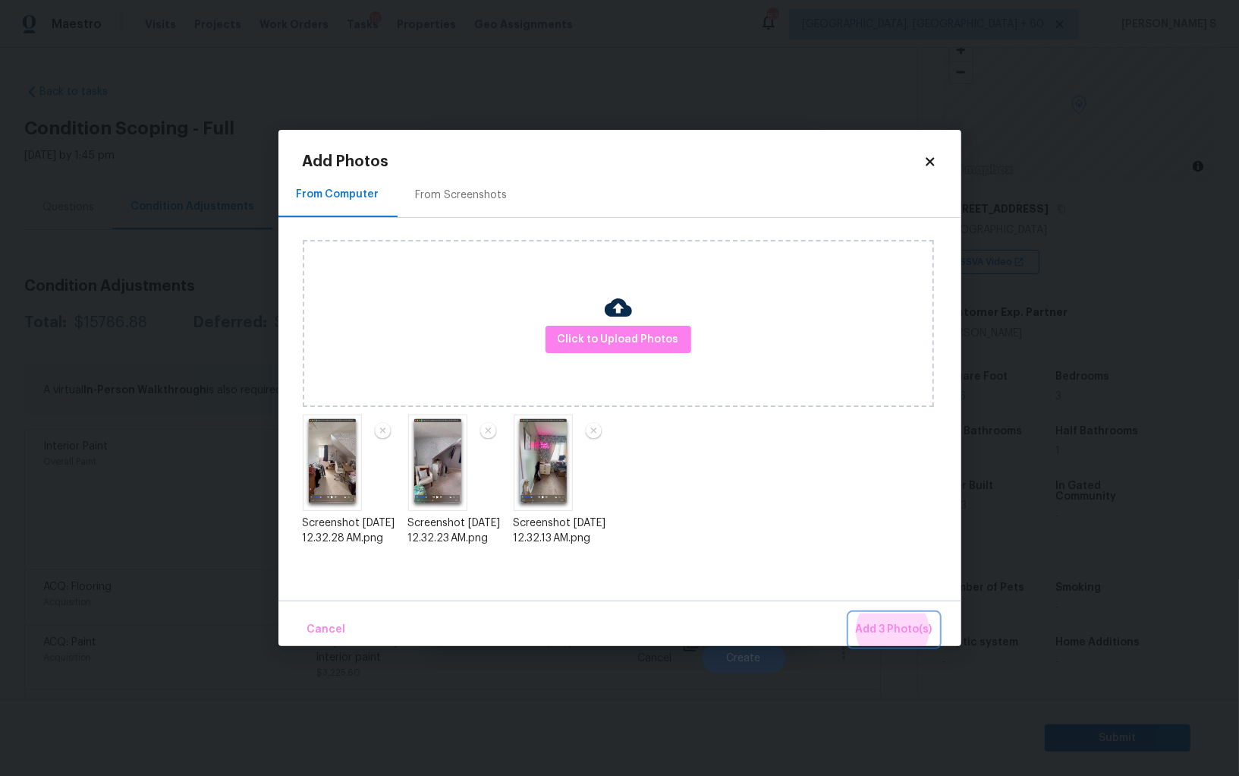
click at [850, 613] on button "Add 3 Photo(s)" at bounding box center [894, 629] width 89 height 33
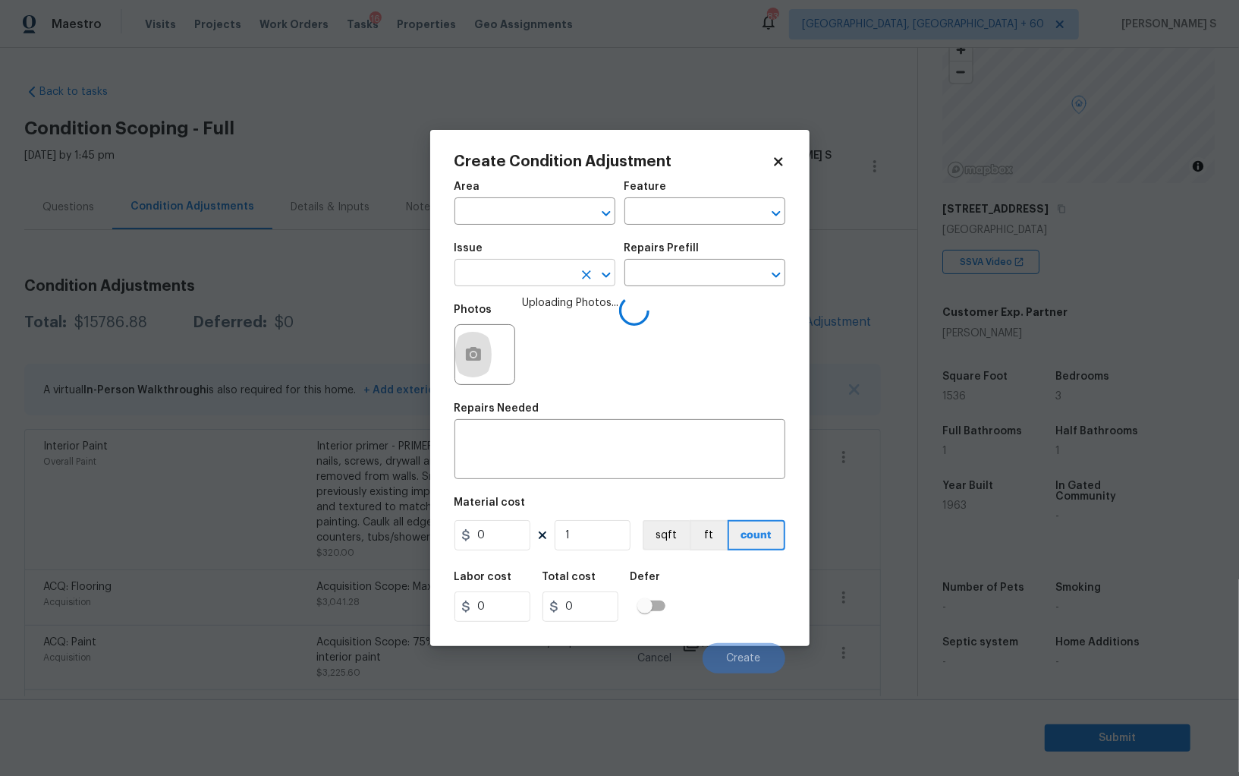
click at [531, 264] on input "text" at bounding box center [514, 275] width 118 height 24
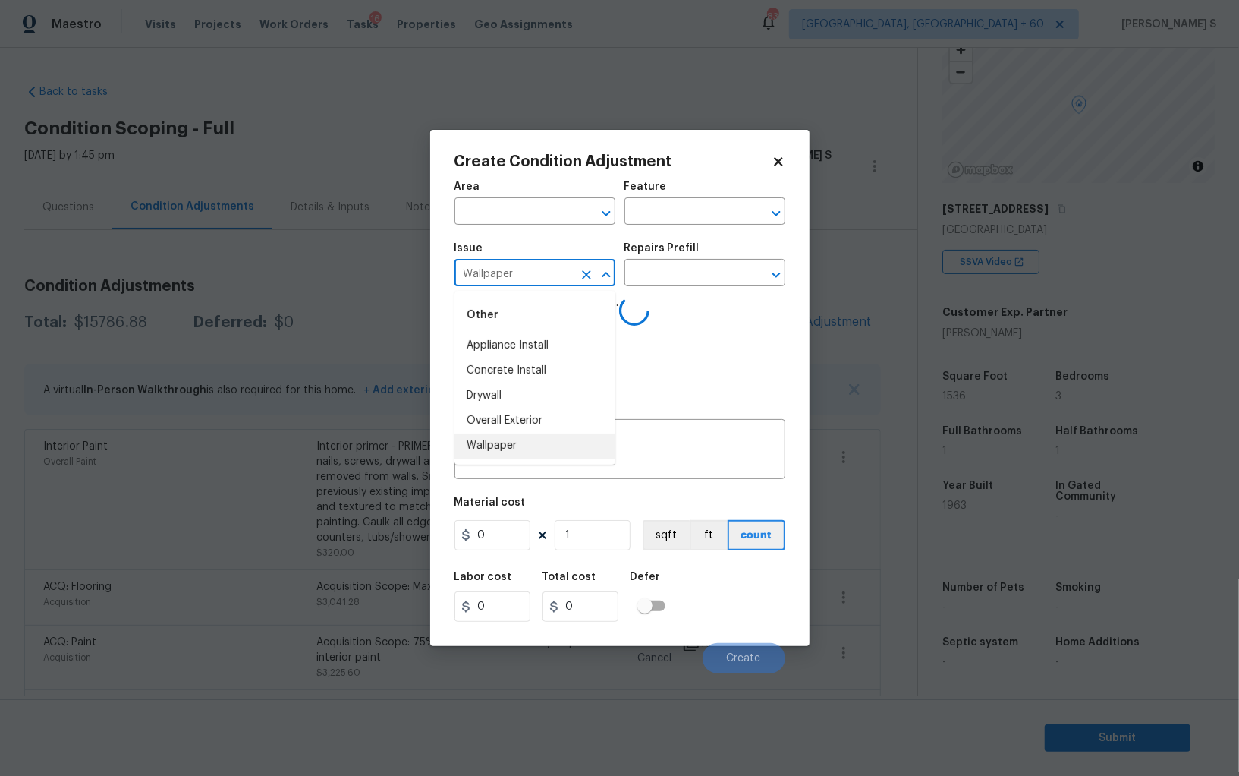
type input "Wallpaper"
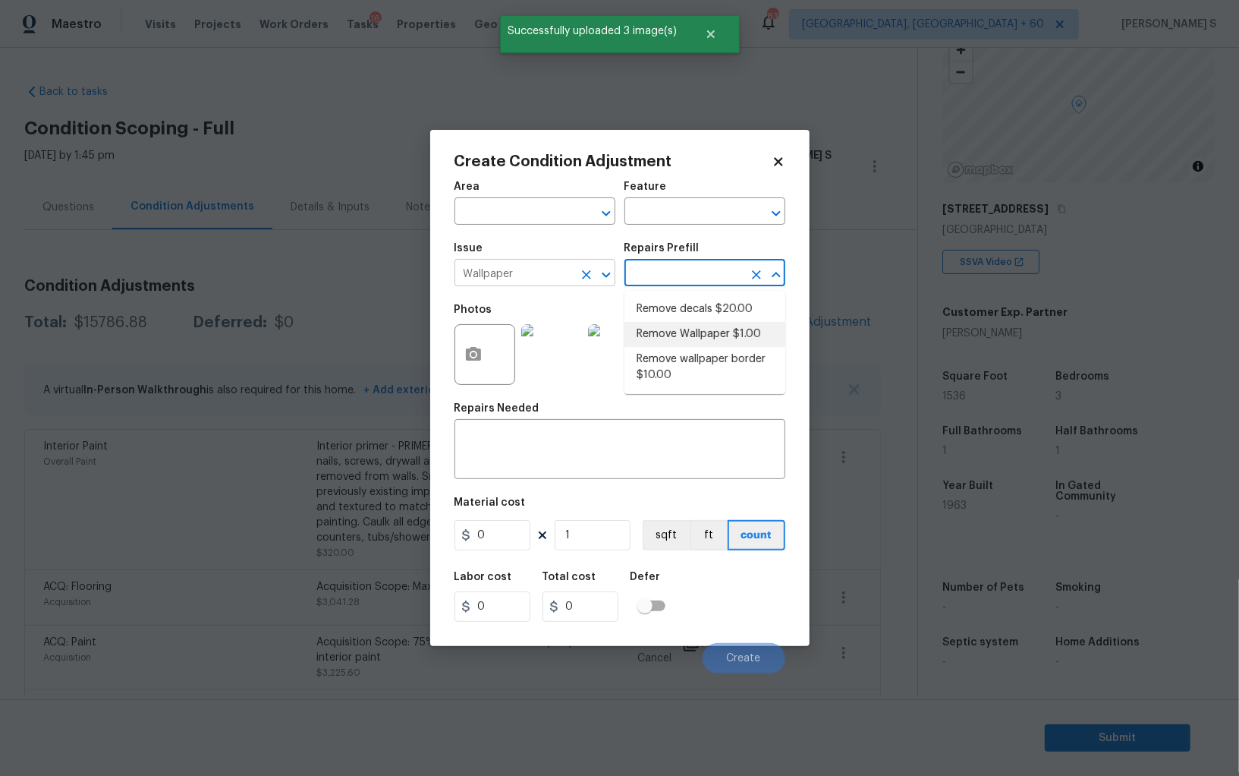
type input "Walls and Ceiling"
type input "1"
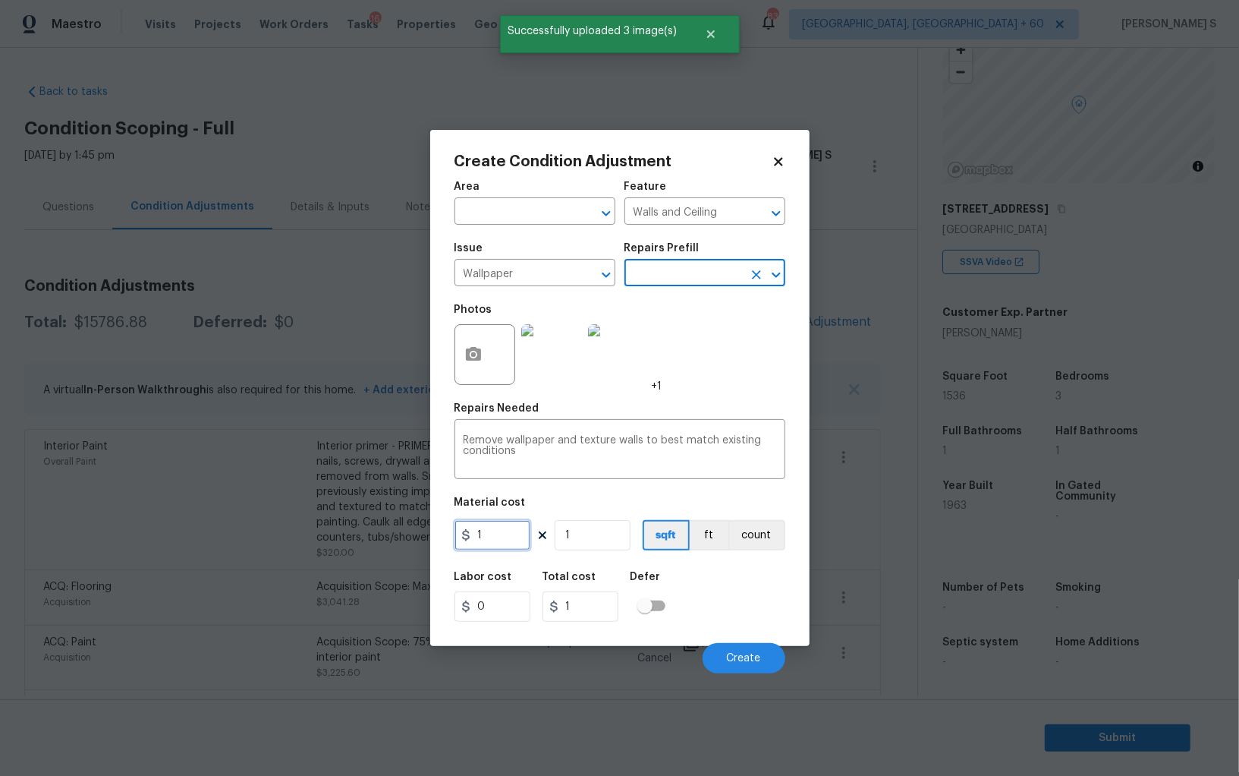
click at [499, 533] on input "1" at bounding box center [493, 535] width 76 height 30
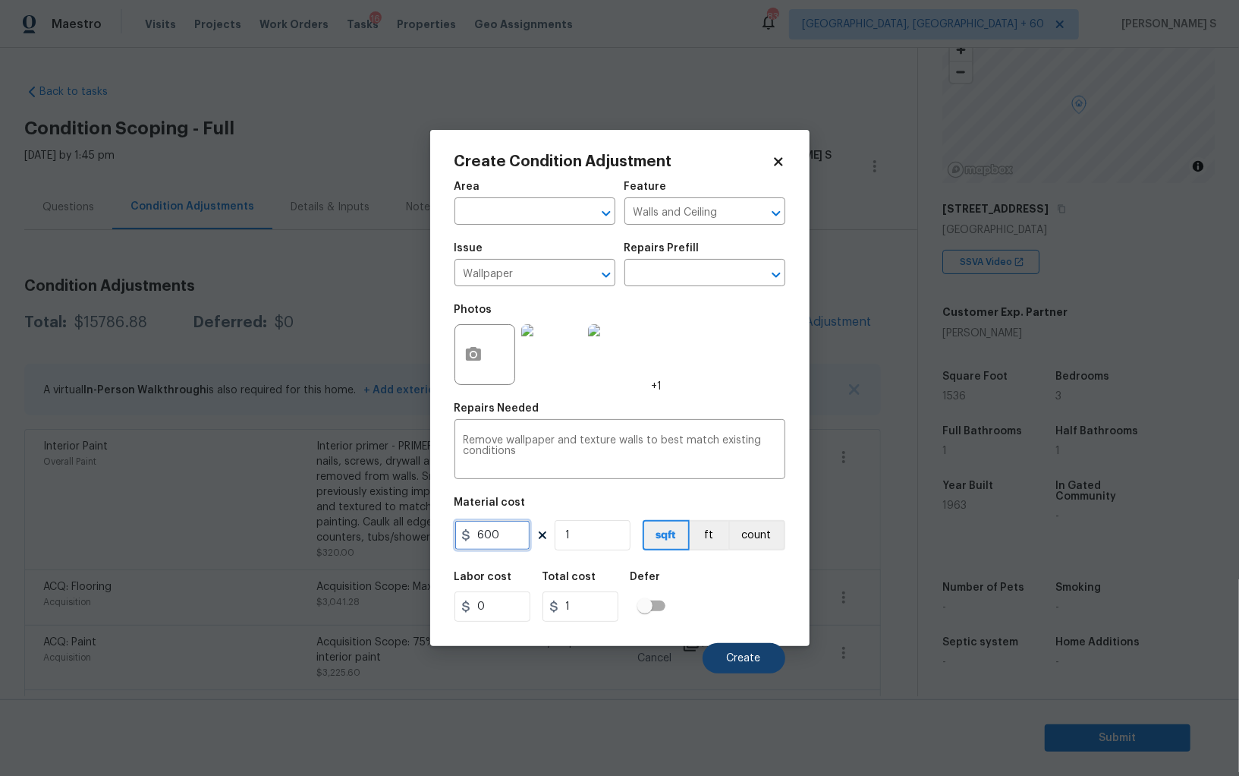
type input "600"
click at [737, 672] on button "Create" at bounding box center [744, 658] width 83 height 30
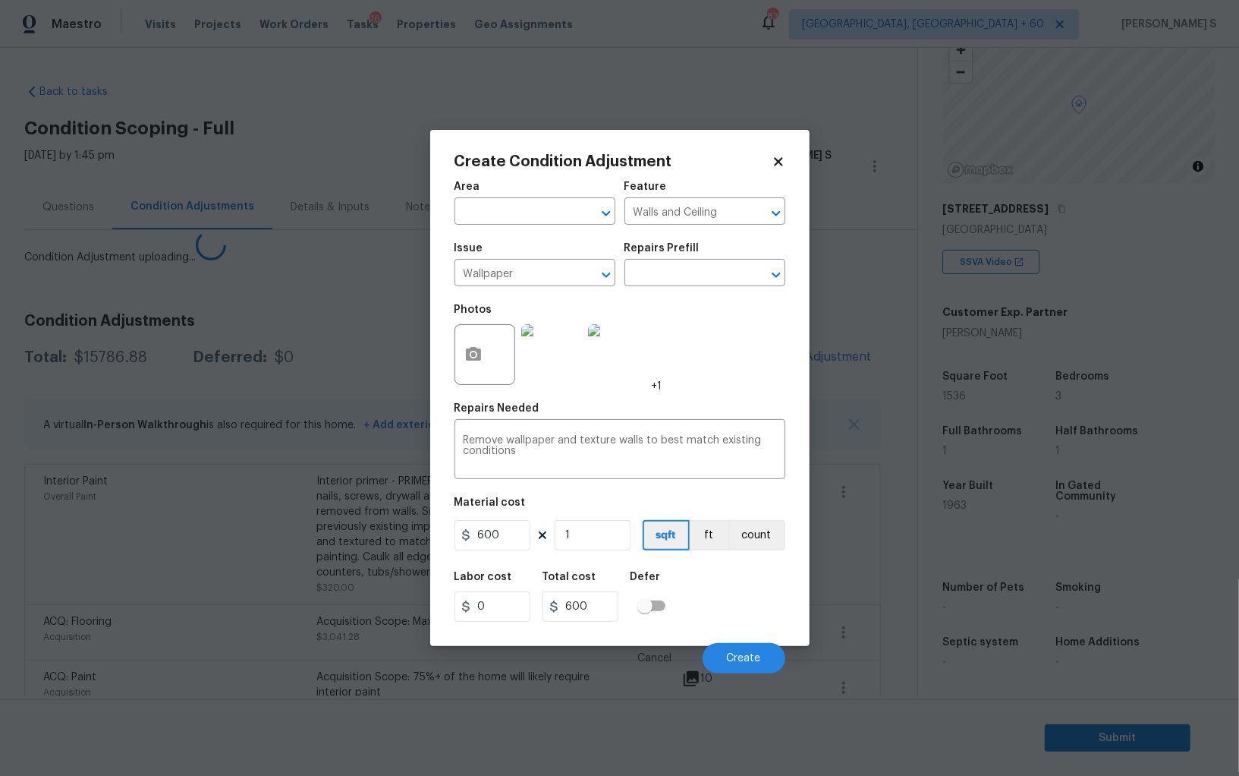
click at [288, 647] on body "Maestro Visits Projects Work Orders Tasks 16 Properties Geo Assignments 839 Alb…" at bounding box center [619, 388] width 1239 height 776
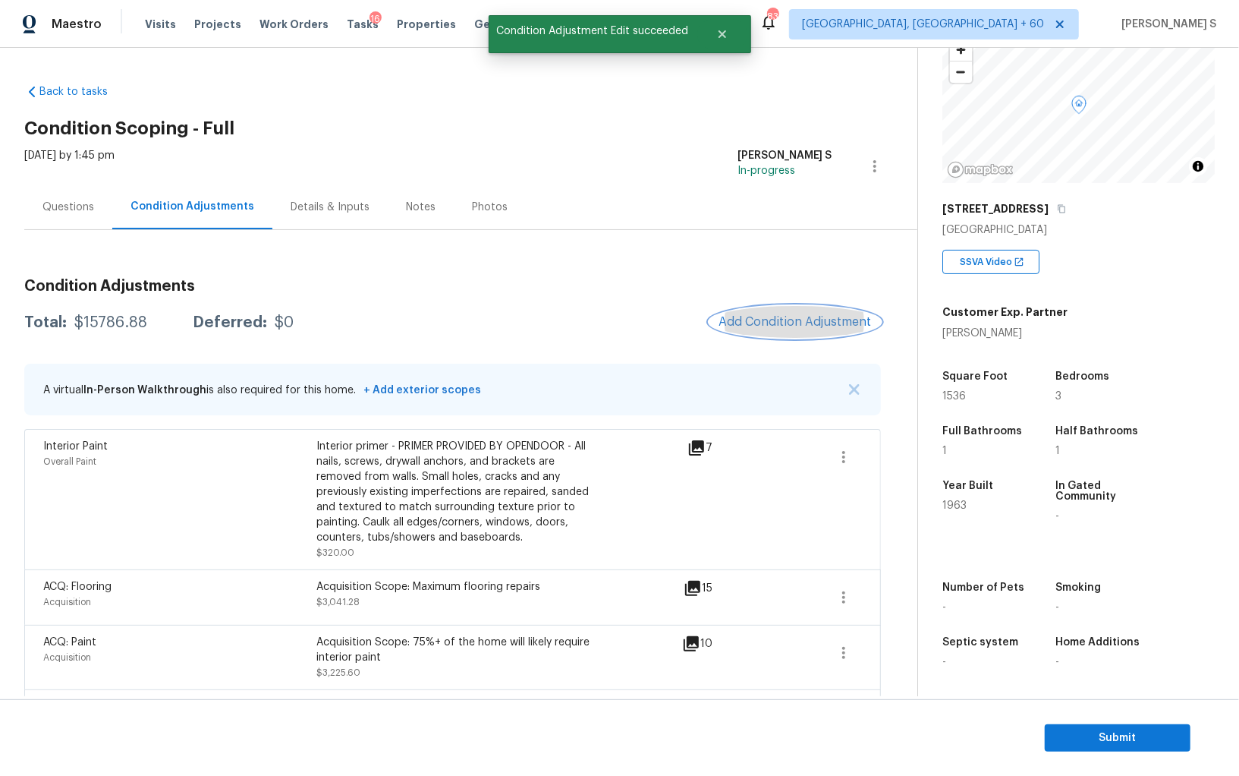
click at [801, 320] on span "Add Condition Adjustment" at bounding box center [795, 322] width 153 height 14
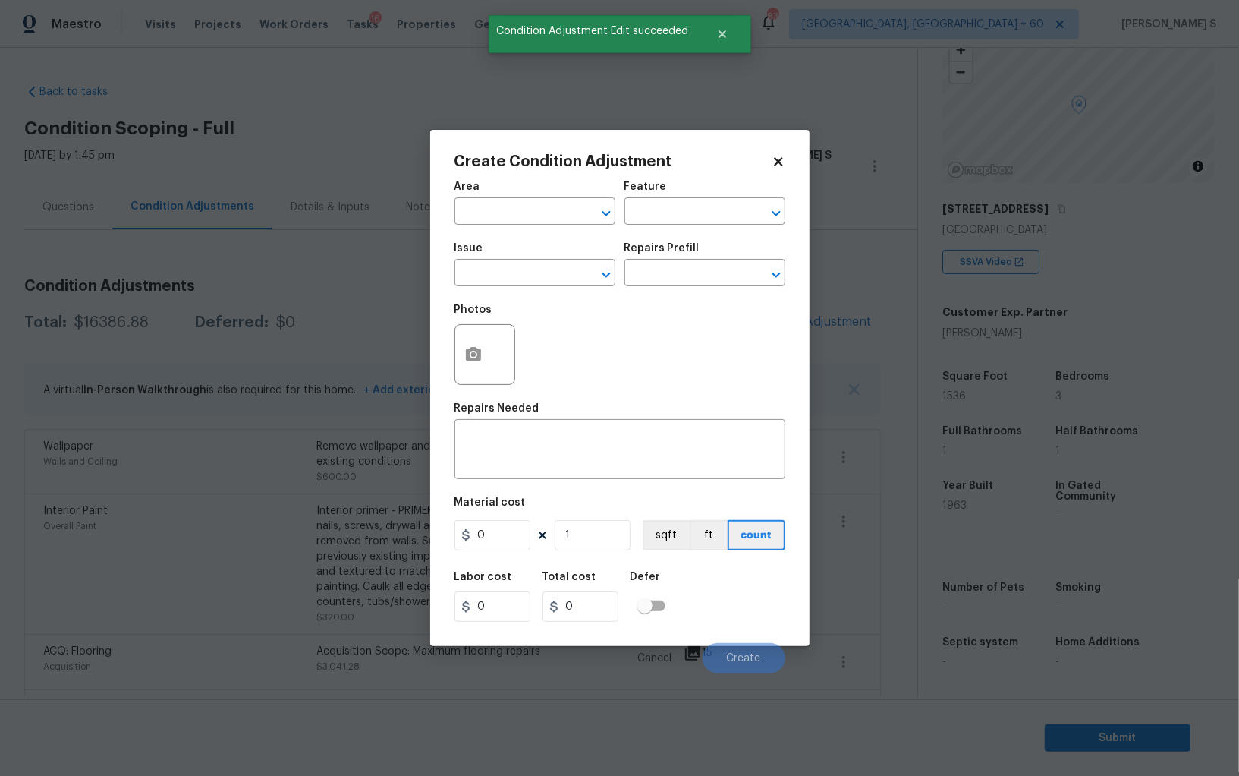
click at [453, 357] on div "Create Condition Adjustment Area ​ Feature ​ Issue ​ Repairs Prefill ​ Photos R…" at bounding box center [619, 388] width 379 height 516
click at [492, 355] on div at bounding box center [485, 354] width 61 height 61
click at [477, 357] on icon "button" at bounding box center [473, 354] width 15 height 14
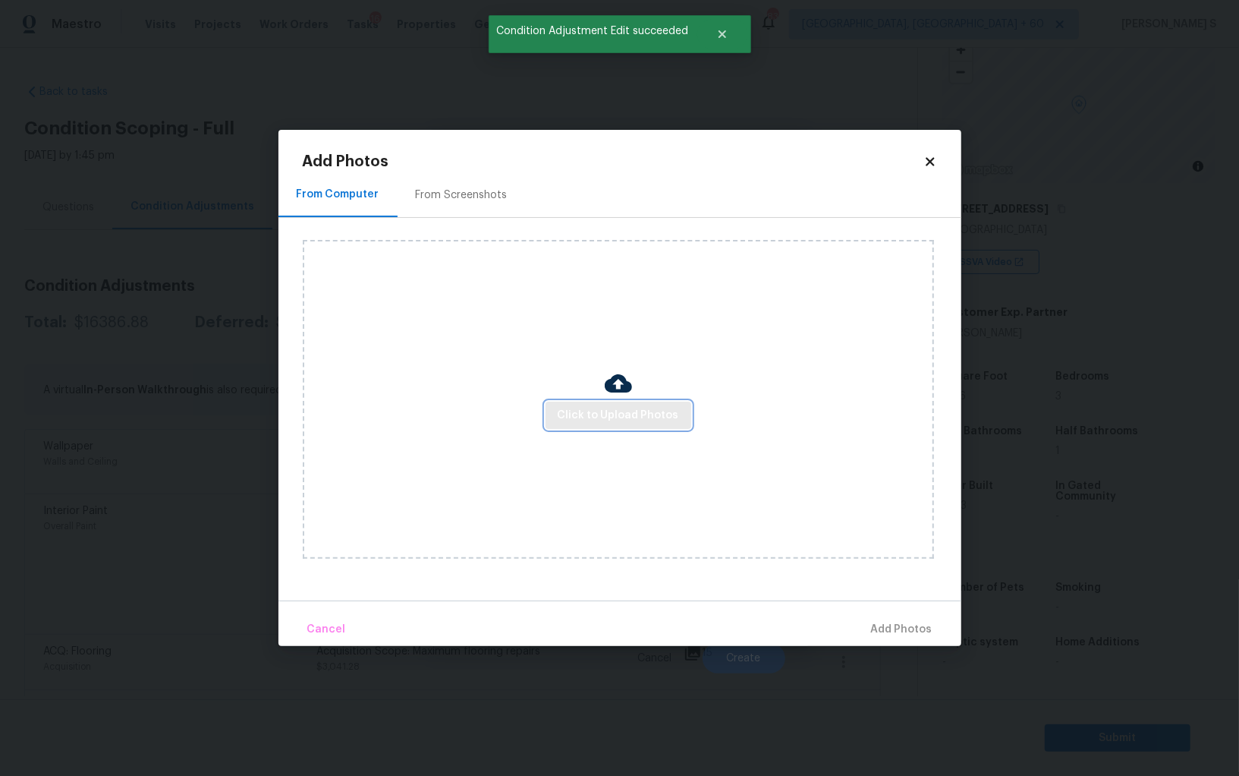
click at [681, 414] on button "Click to Upload Photos" at bounding box center [619, 415] width 146 height 28
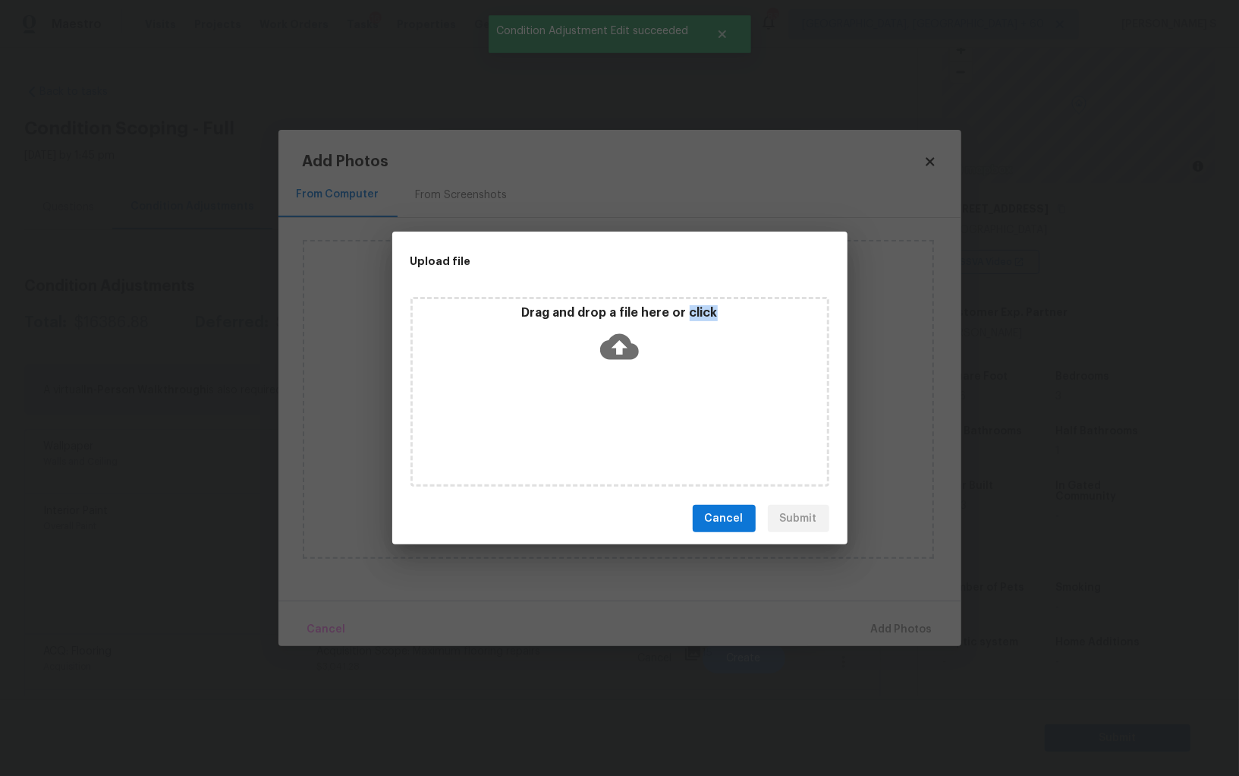
click at [681, 414] on div "Drag and drop a file here or click" at bounding box center [620, 392] width 419 height 190
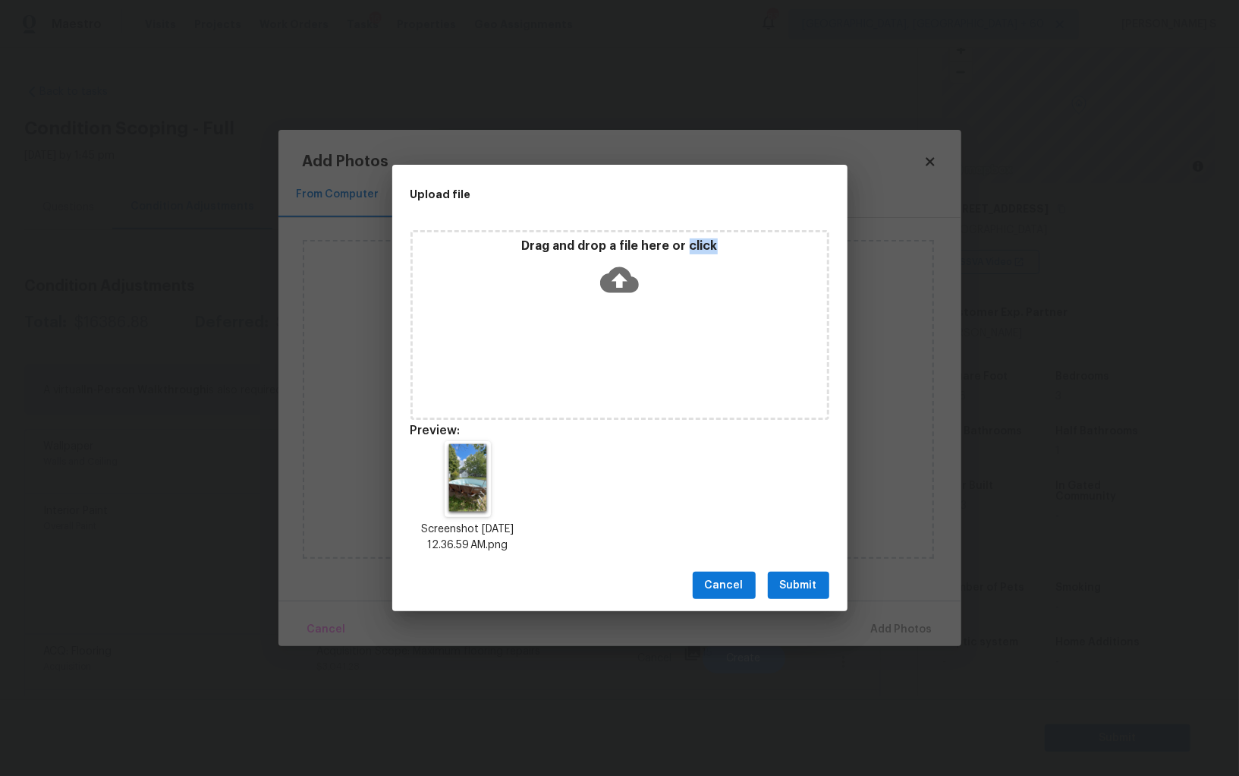
click at [808, 597] on button "Submit" at bounding box center [798, 585] width 61 height 28
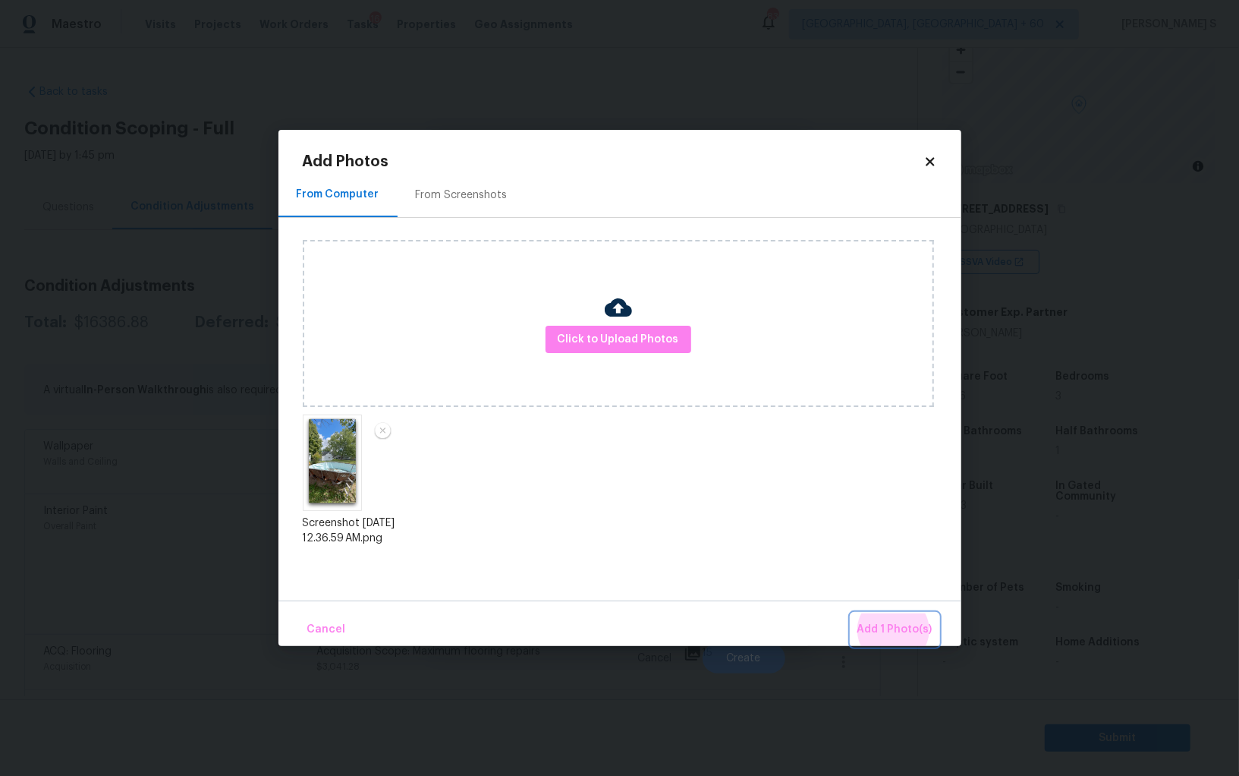
click at [852, 613] on button "Add 1 Photo(s)" at bounding box center [895, 629] width 87 height 33
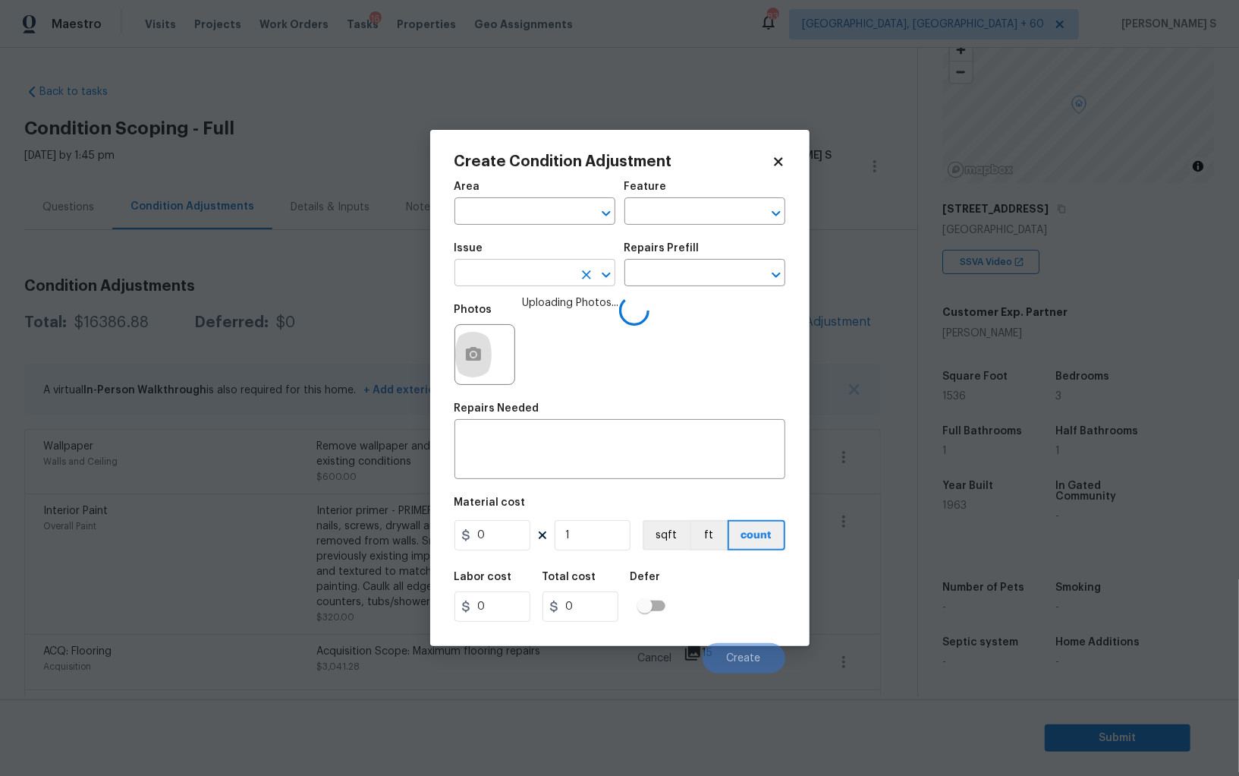
click at [531, 286] on input "text" at bounding box center [514, 275] width 118 height 24
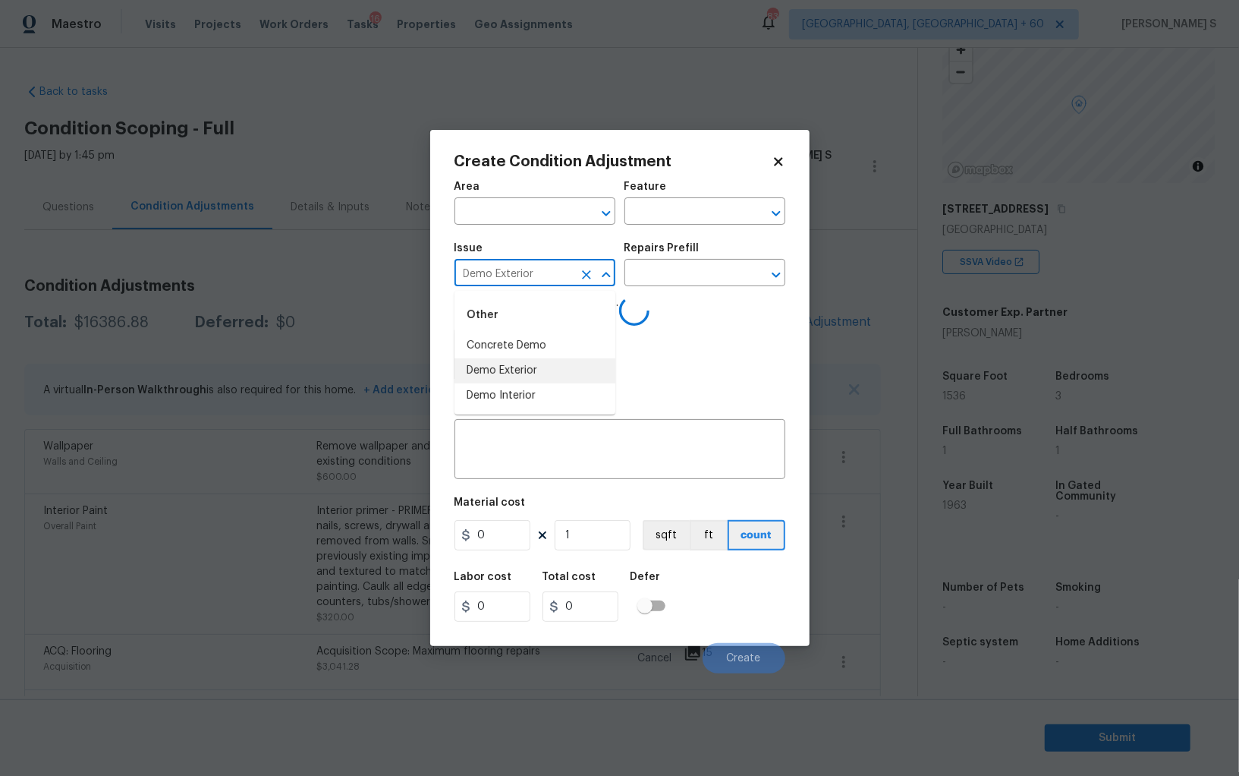
type input "Demo Exterior"
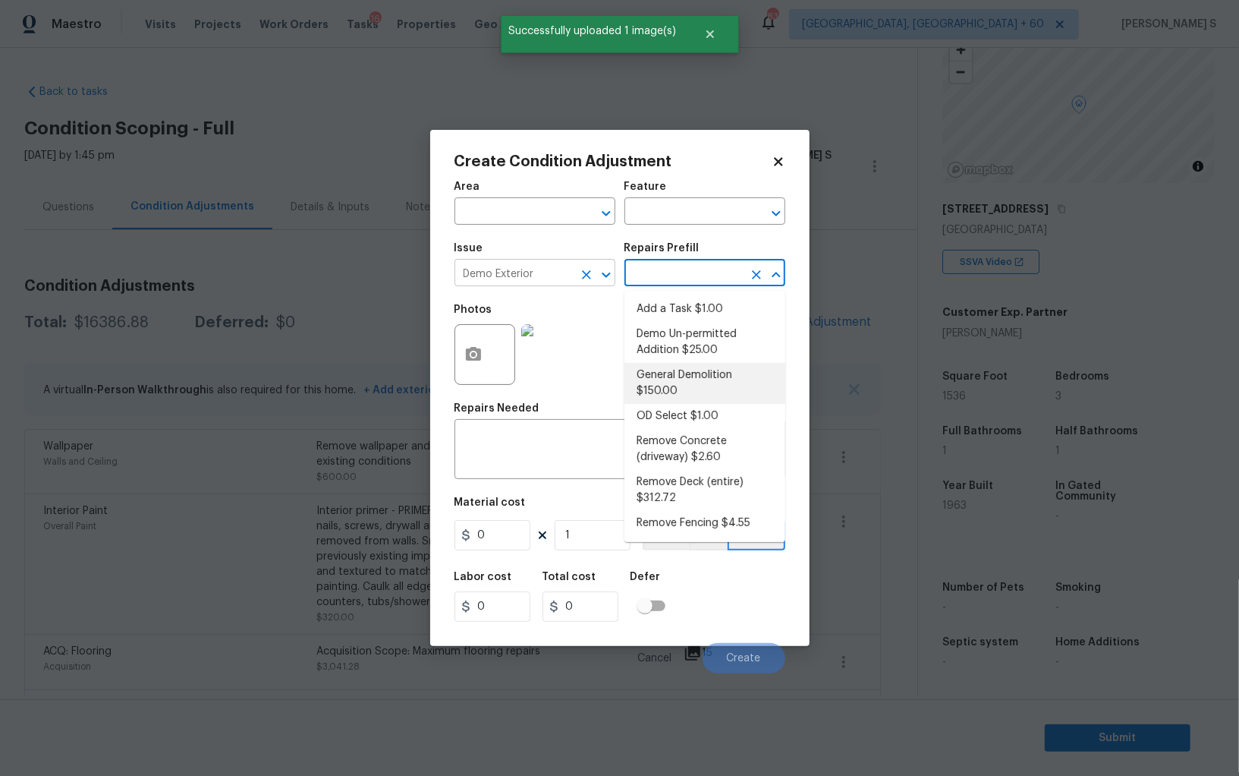
type input "Demolition"
type textarea "Decks, sheds, above ground pools,"
type input "150"
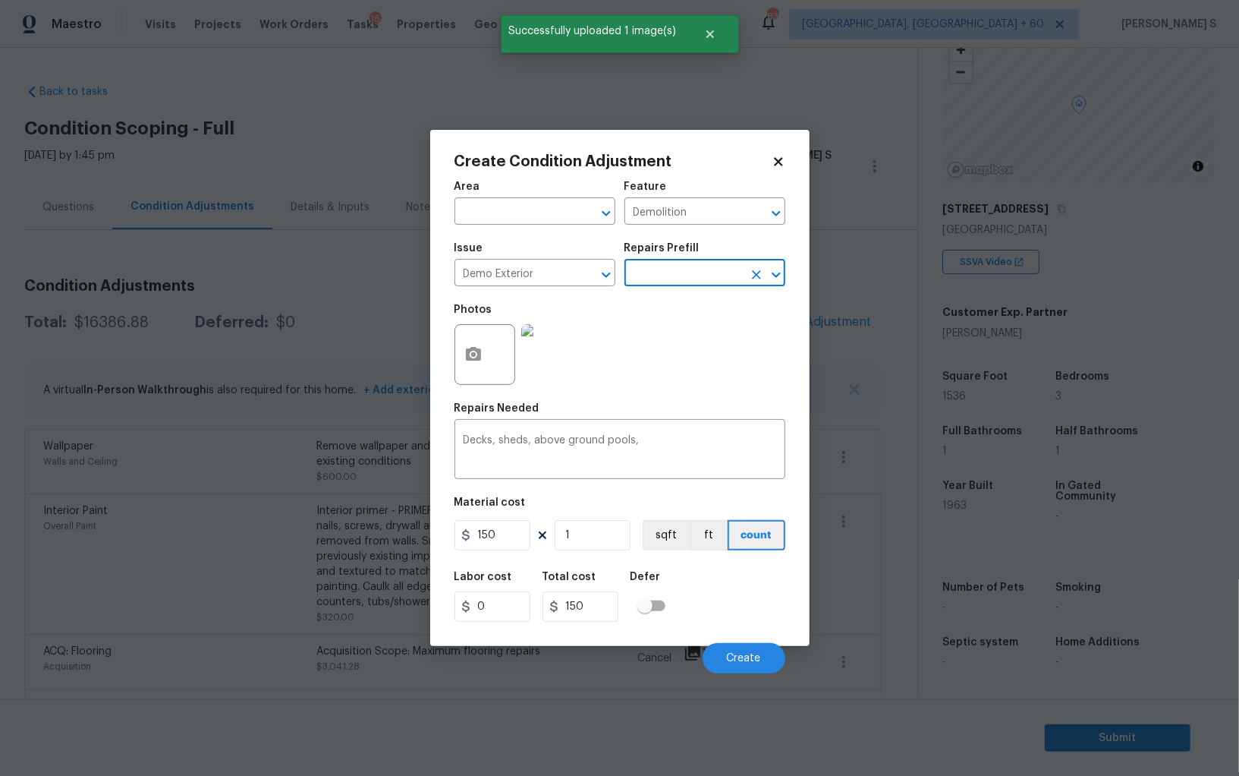
click at [521, 553] on figure "Material cost 150 1 sqft ft count" at bounding box center [620, 525] width 331 height 56
click at [515, 540] on input "150" at bounding box center [493, 535] width 76 height 30
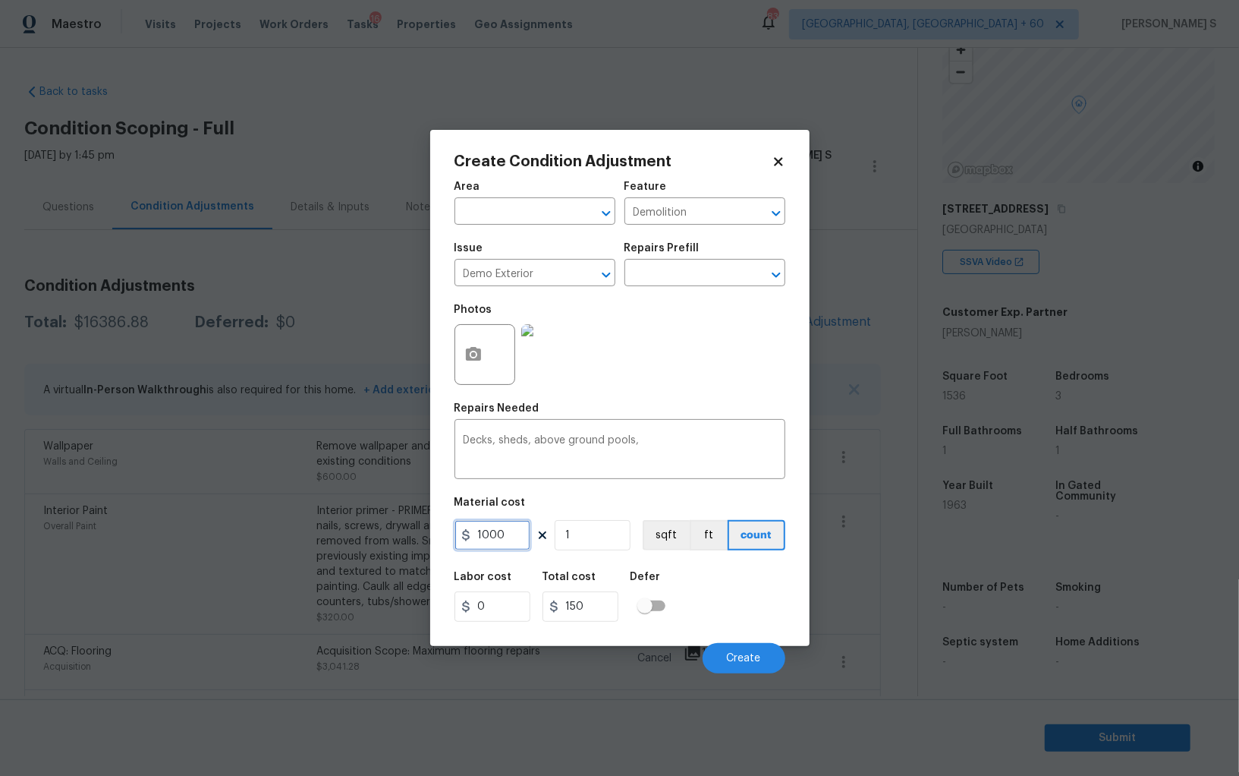
type input "1000"
drag, startPoint x: 749, startPoint y: 610, endPoint x: 782, endPoint y: 613, distance: 33.5
click at [749, 610] on div "Labor cost 0 Total cost 1000 Defer" at bounding box center [620, 596] width 331 height 68
click at [752, 646] on button "Create" at bounding box center [744, 658] width 83 height 30
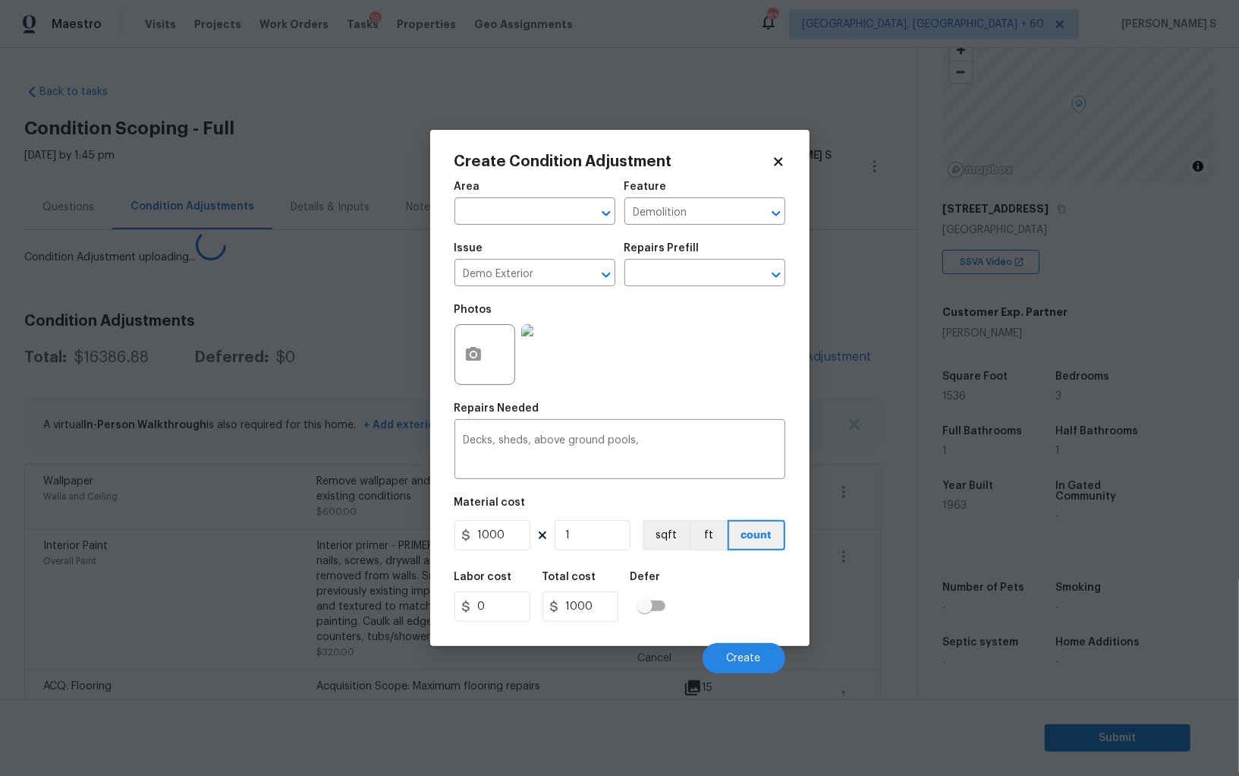
click at [164, 566] on body "Maestro Visits Projects Work Orders Tasks 16 Properties Geo Assignments 839 Alb…" at bounding box center [619, 388] width 1239 height 776
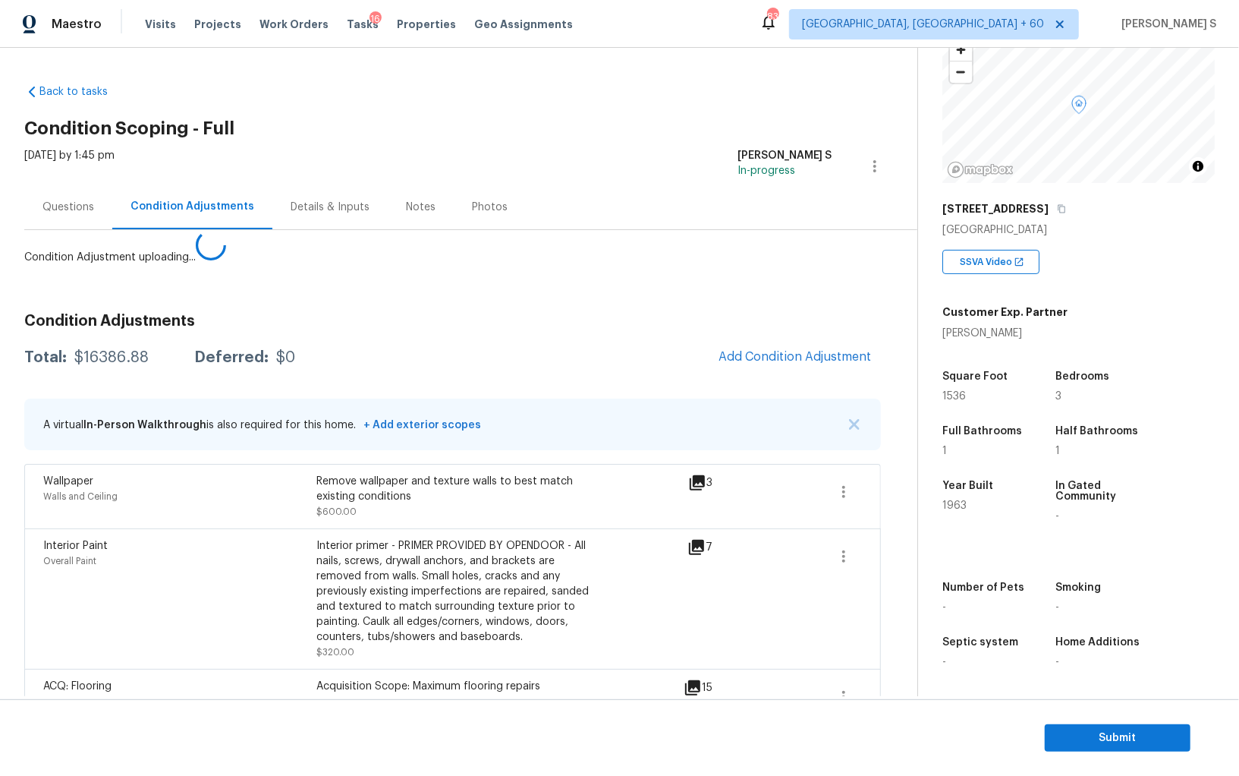
click at [787, 335] on div "Condition Adjustments Total: $16386.88 Deferred: $0 Add Condition Adjustment A …" at bounding box center [452, 738] width 857 height 874
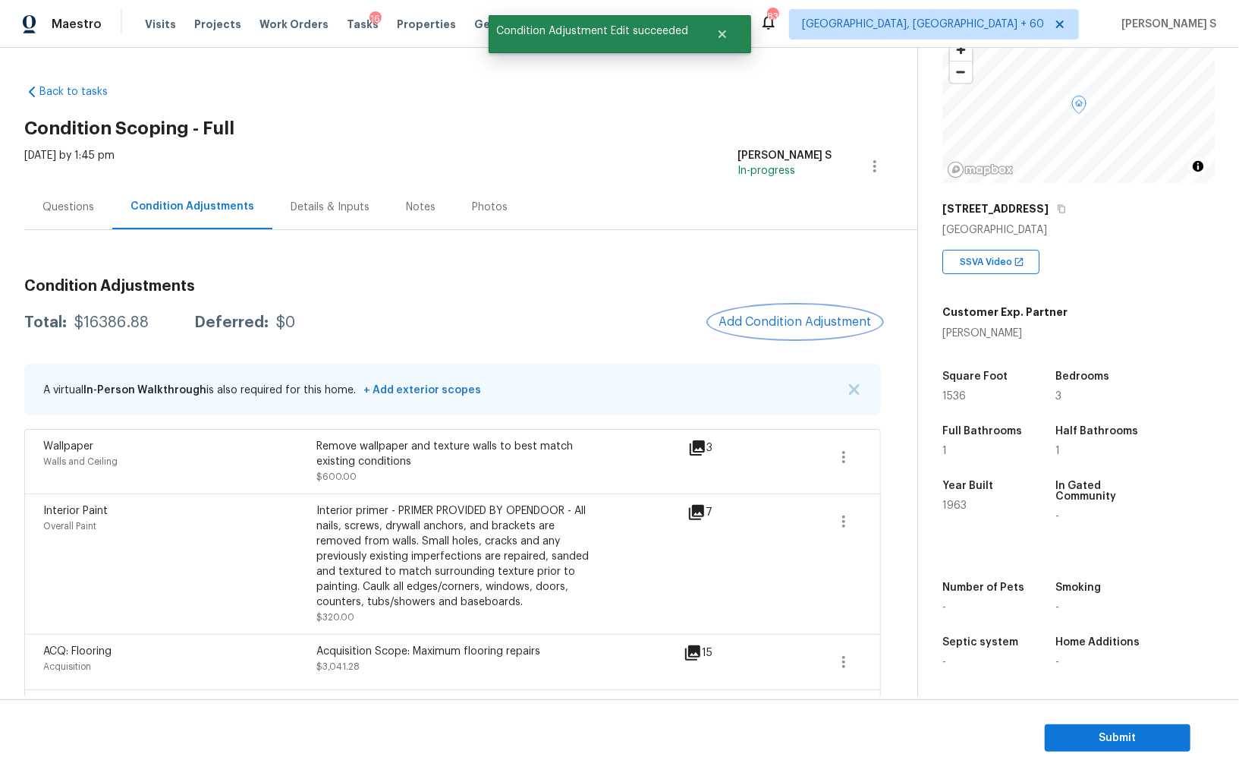
click at [789, 323] on span "Add Condition Adjustment" at bounding box center [795, 322] width 153 height 14
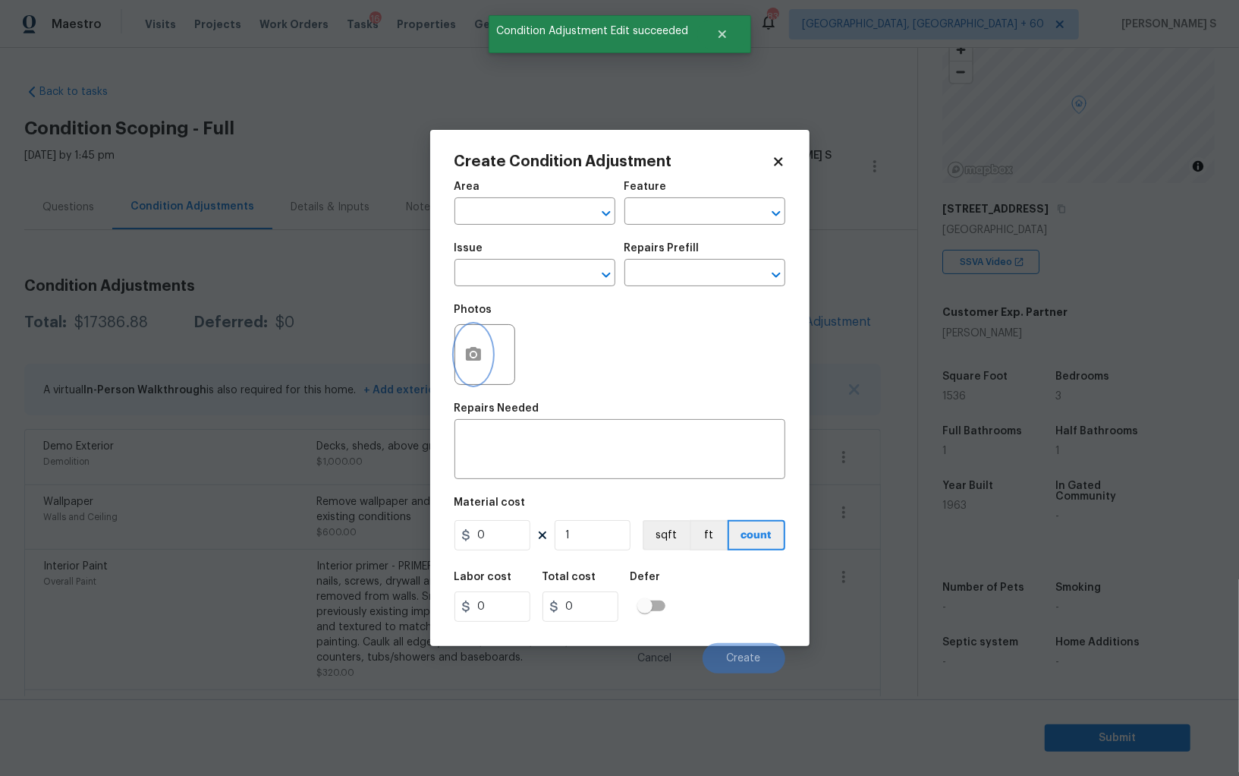
click at [468, 358] on icon "button" at bounding box center [473, 354] width 15 height 14
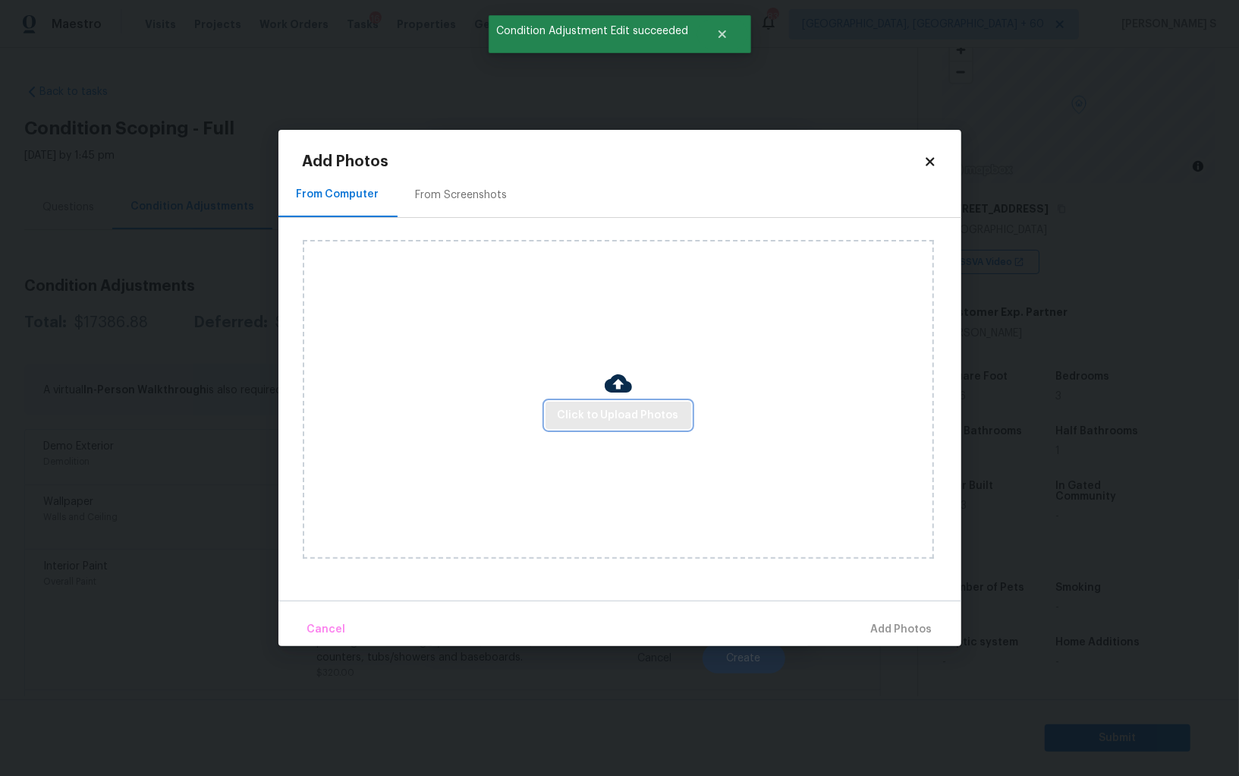
click at [619, 408] on span "Click to Upload Photos" at bounding box center [618, 415] width 121 height 19
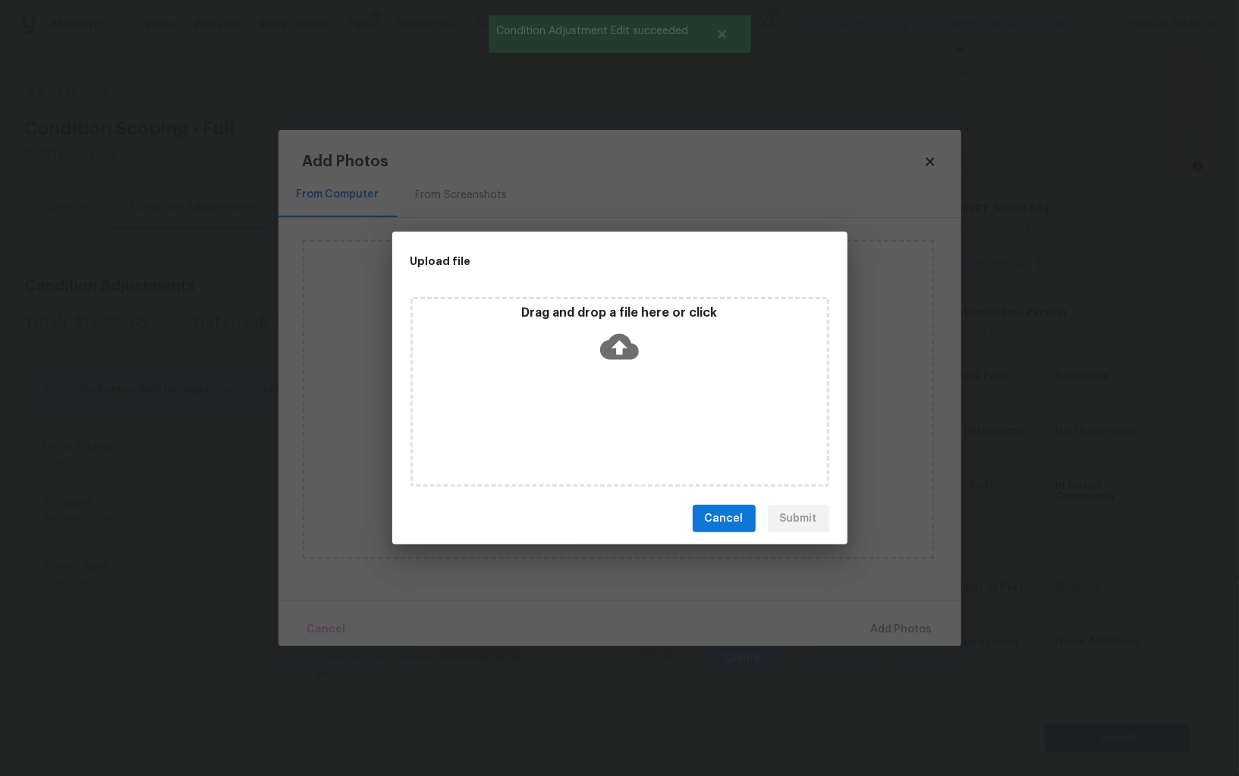
click at [619, 408] on div "Drag and drop a file here or click" at bounding box center [620, 392] width 419 height 190
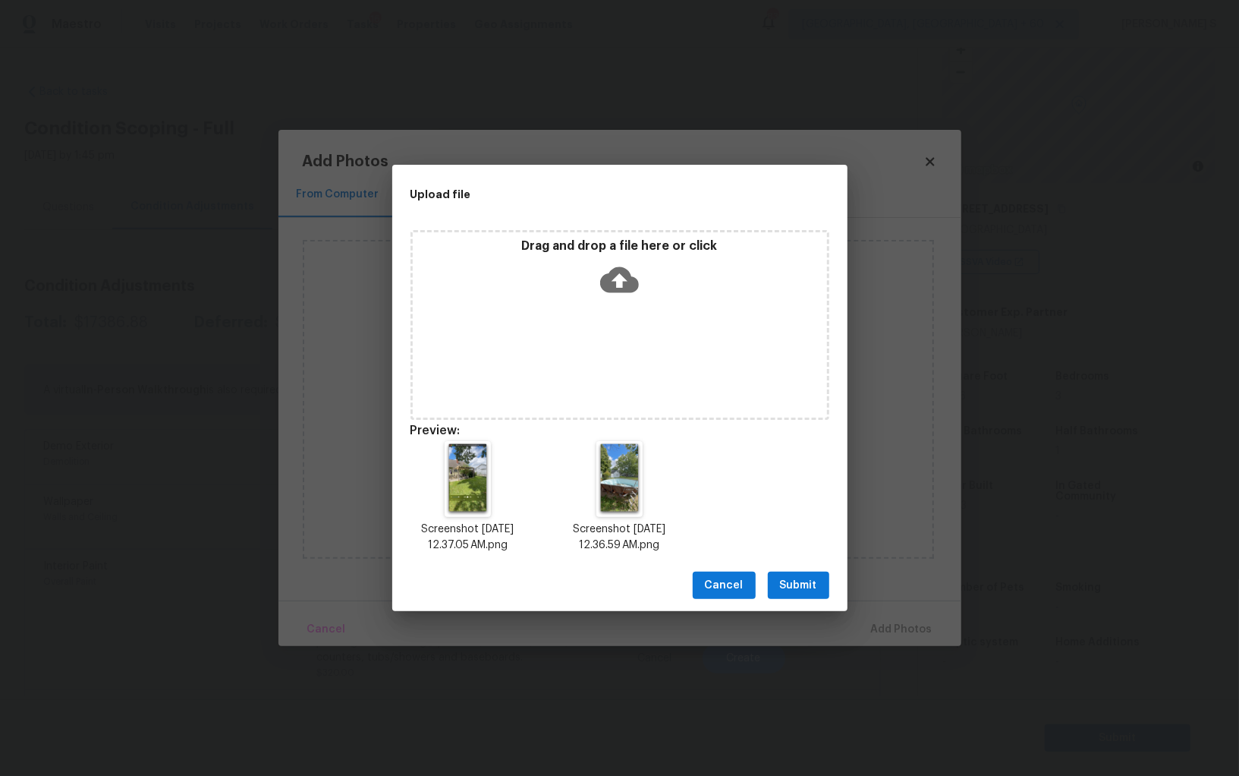
click at [817, 600] on div "Cancel Submit" at bounding box center [619, 585] width 455 height 52
click at [813, 581] on span "Submit" at bounding box center [798, 585] width 37 height 19
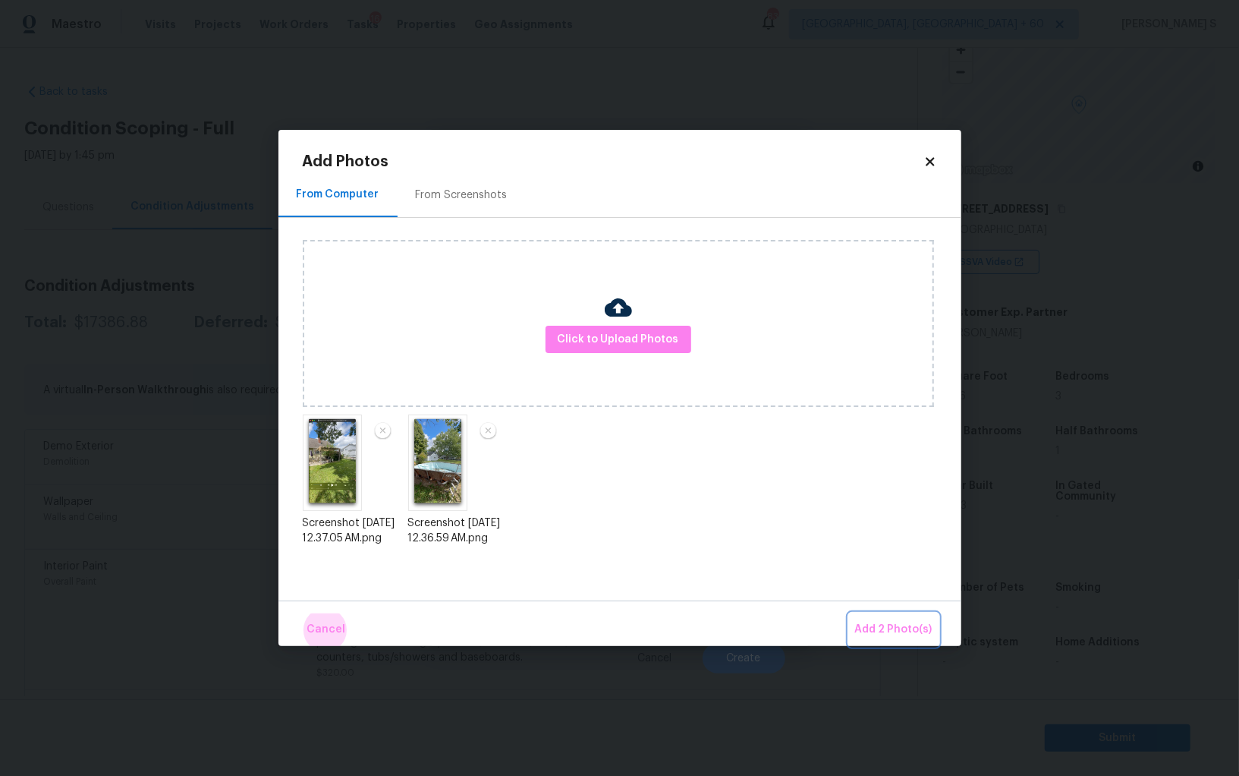
click at [849, 613] on button "Add 2 Photo(s)" at bounding box center [894, 629] width 90 height 33
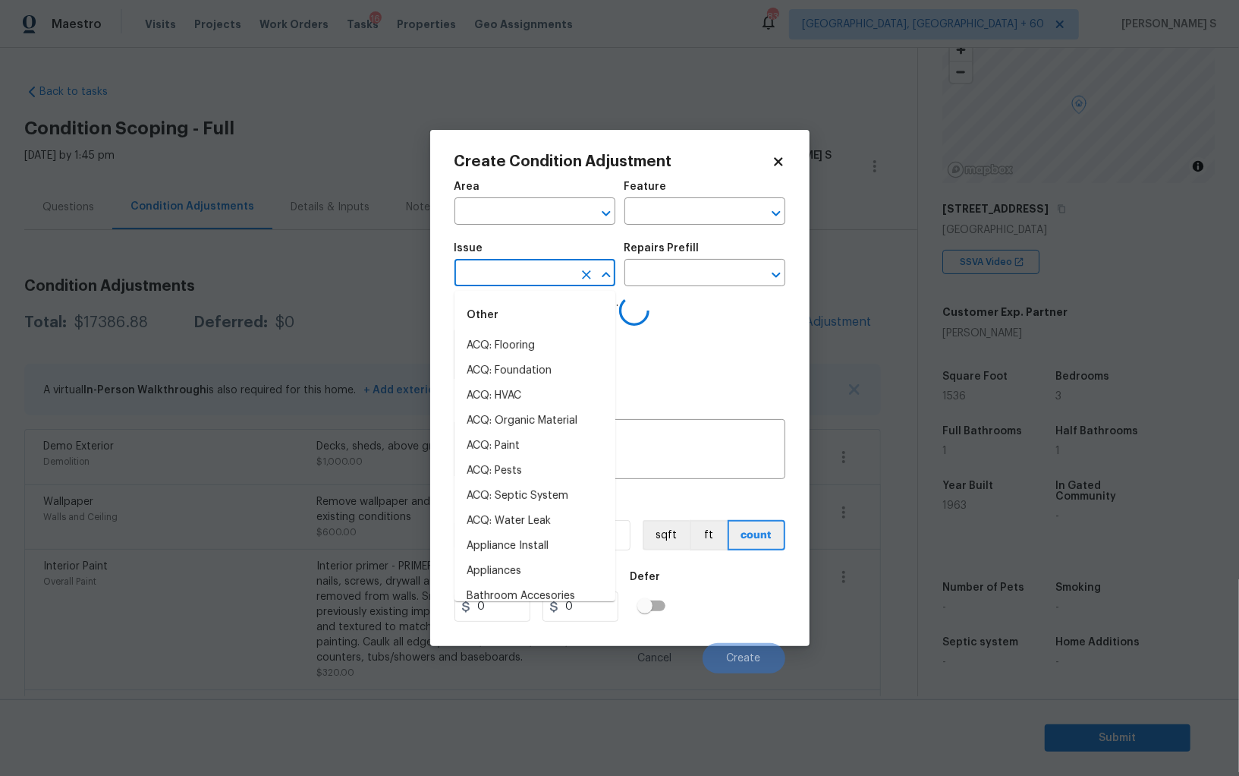
click at [521, 283] on input "text" at bounding box center [514, 275] width 118 height 24
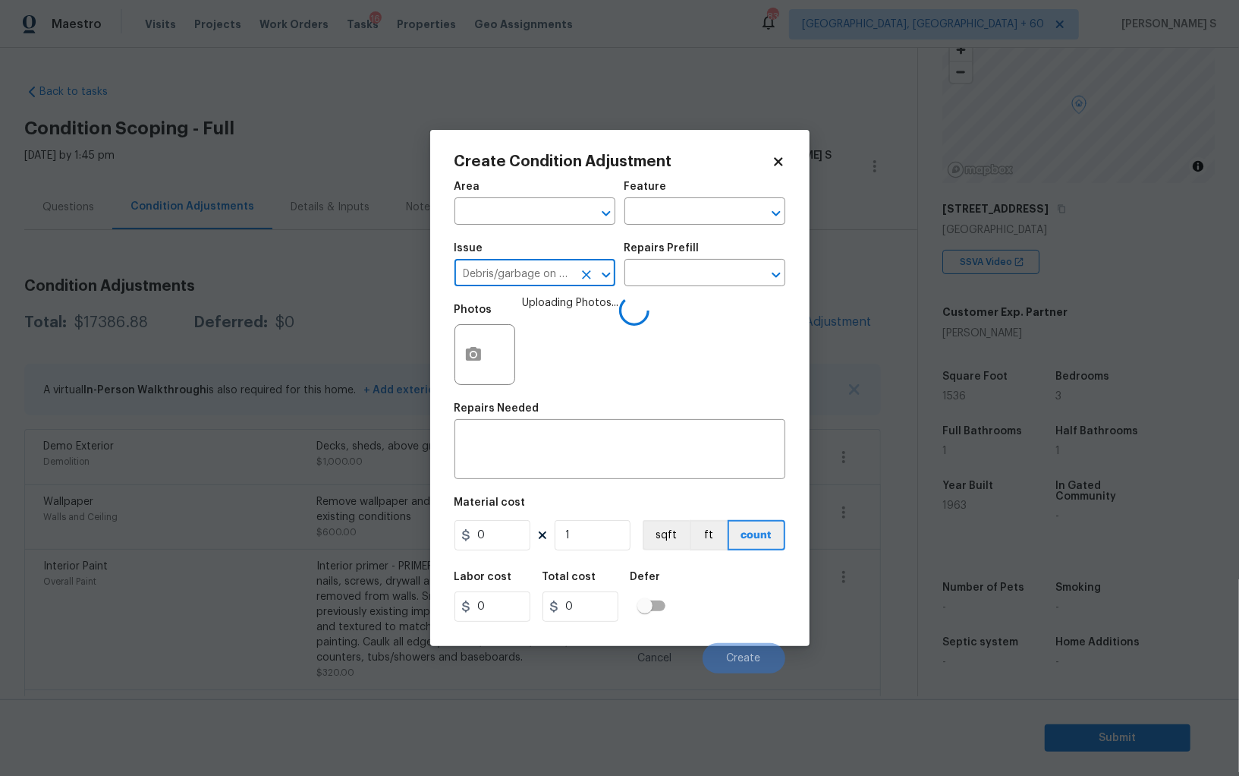
type input "Debris/garbage on site"
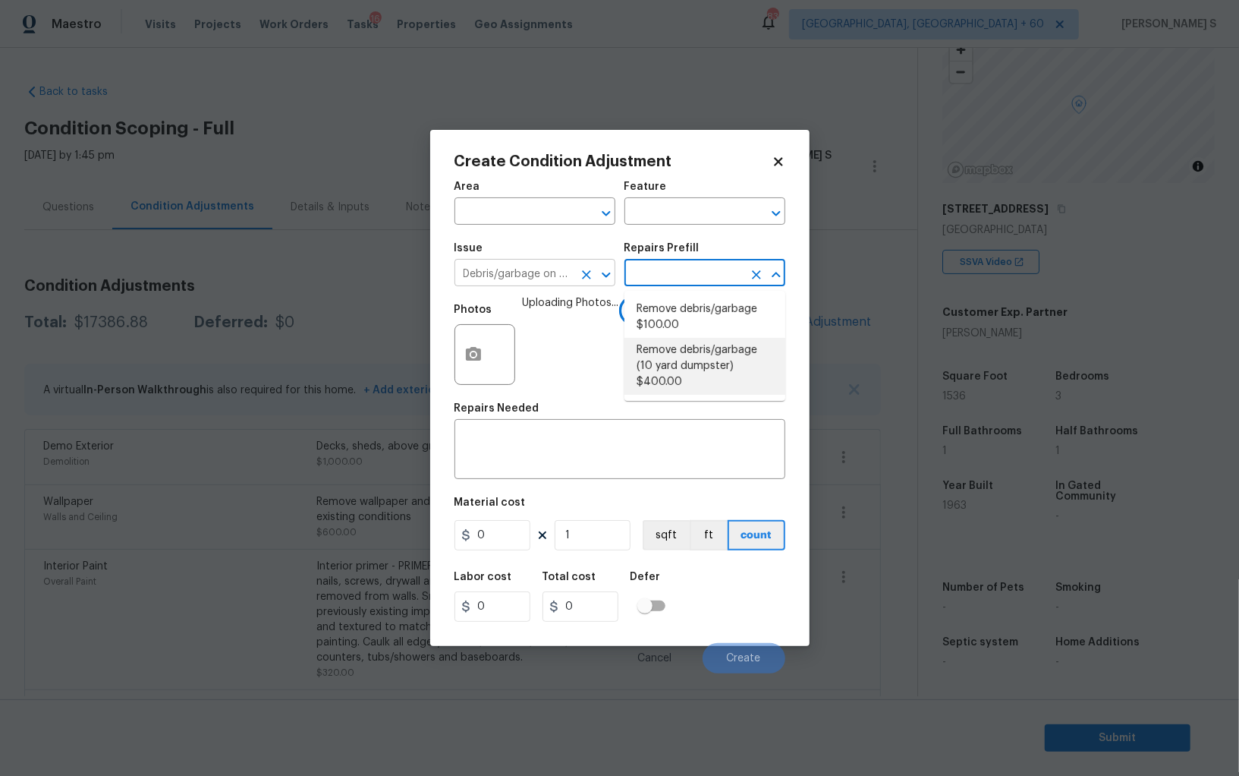
type textarea "Remove debris/garbage and haul away to legal disposal facility (10 yd dumpster)"
type input "400"
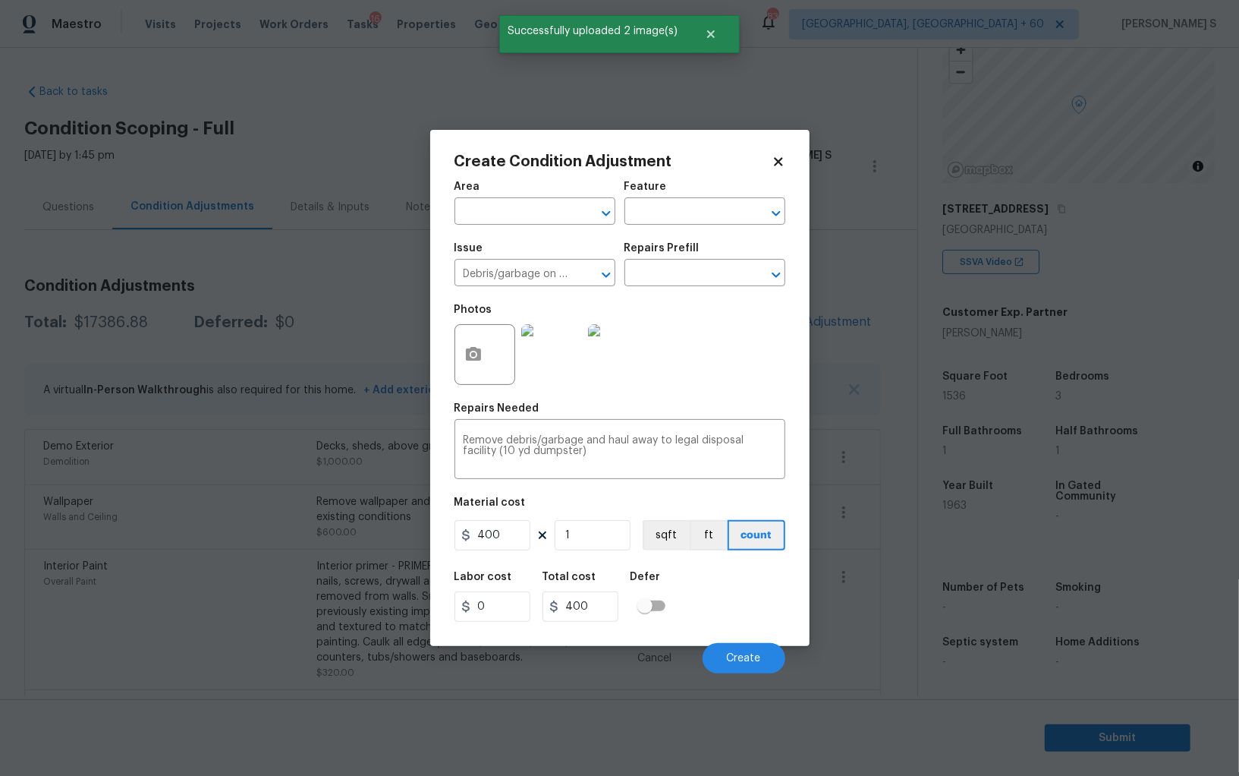
click at [765, 624] on div "Labor cost 0 Total cost 400 Defer" at bounding box center [620, 596] width 331 height 68
click at [746, 666] on button "Create" at bounding box center [744, 658] width 83 height 30
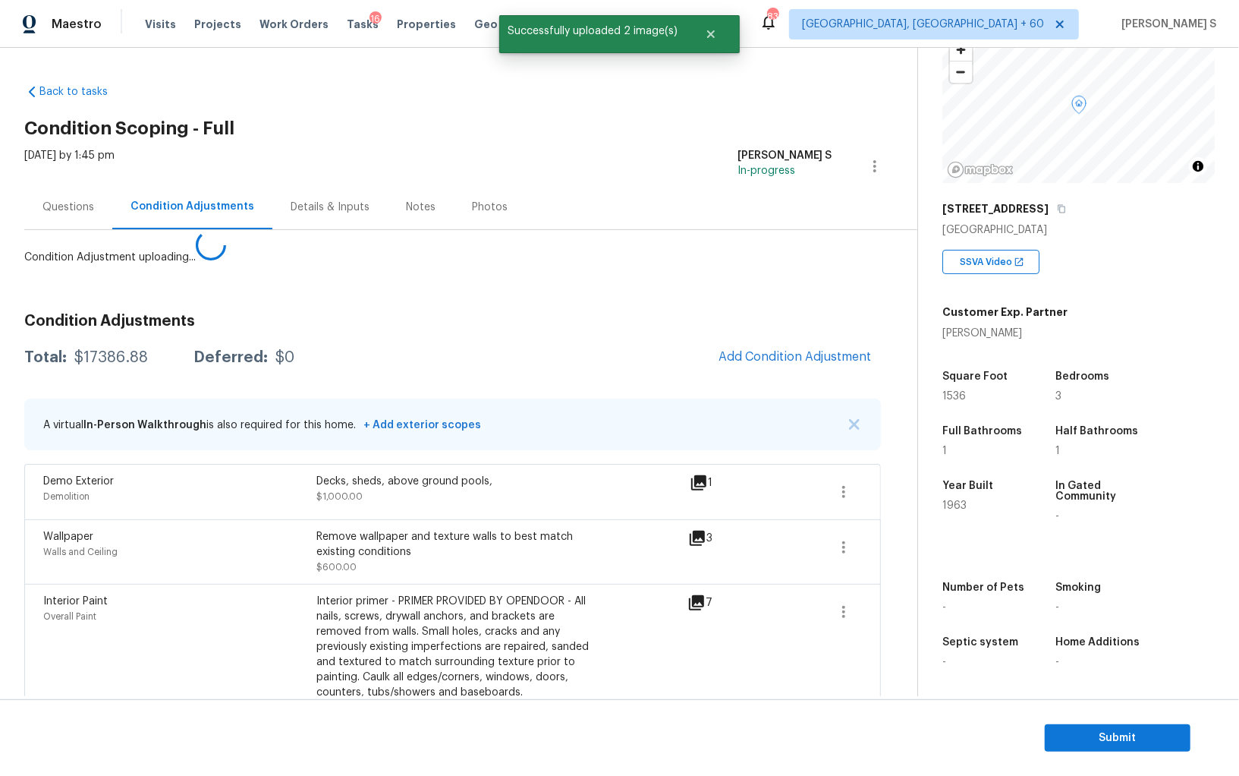
click at [263, 597] on body "Maestro Visits Projects Work Orders Tasks 16 Properties Geo Assignments 839 Alb…" at bounding box center [619, 388] width 1239 height 776
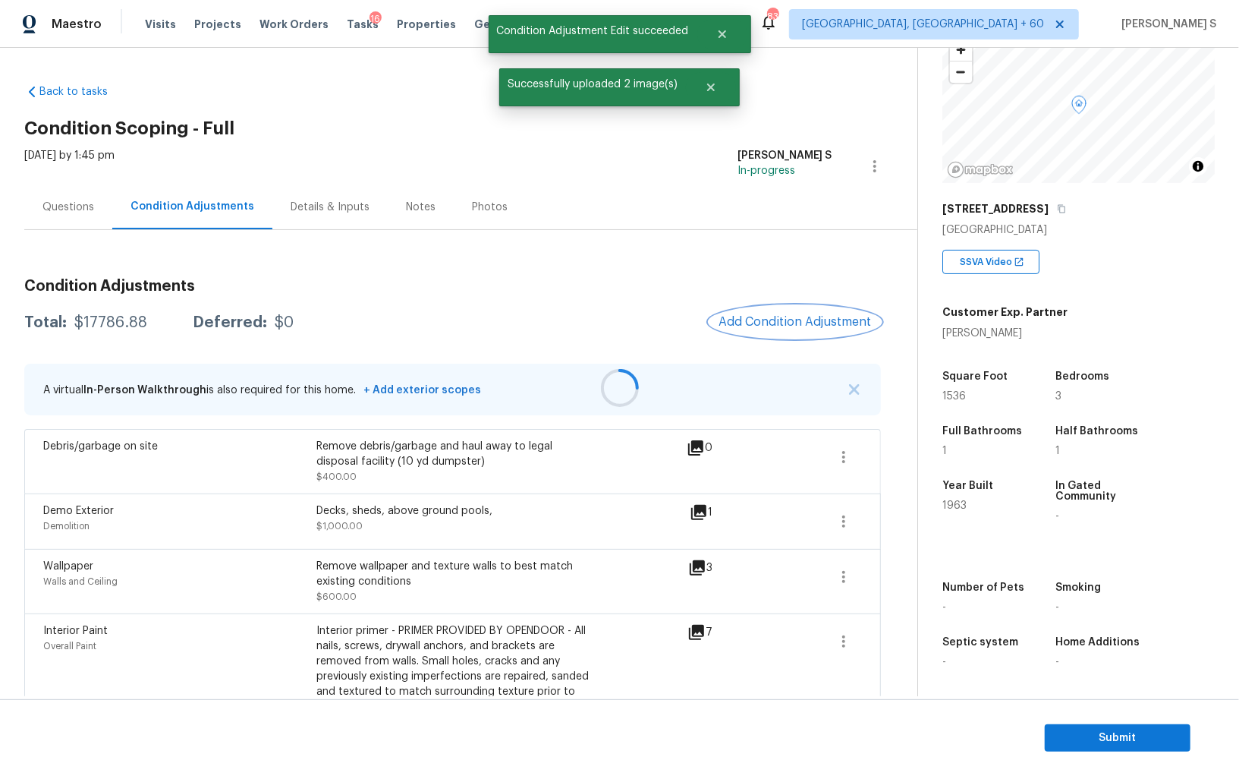
click at [803, 321] on span "Add Condition Adjustment" at bounding box center [795, 322] width 153 height 14
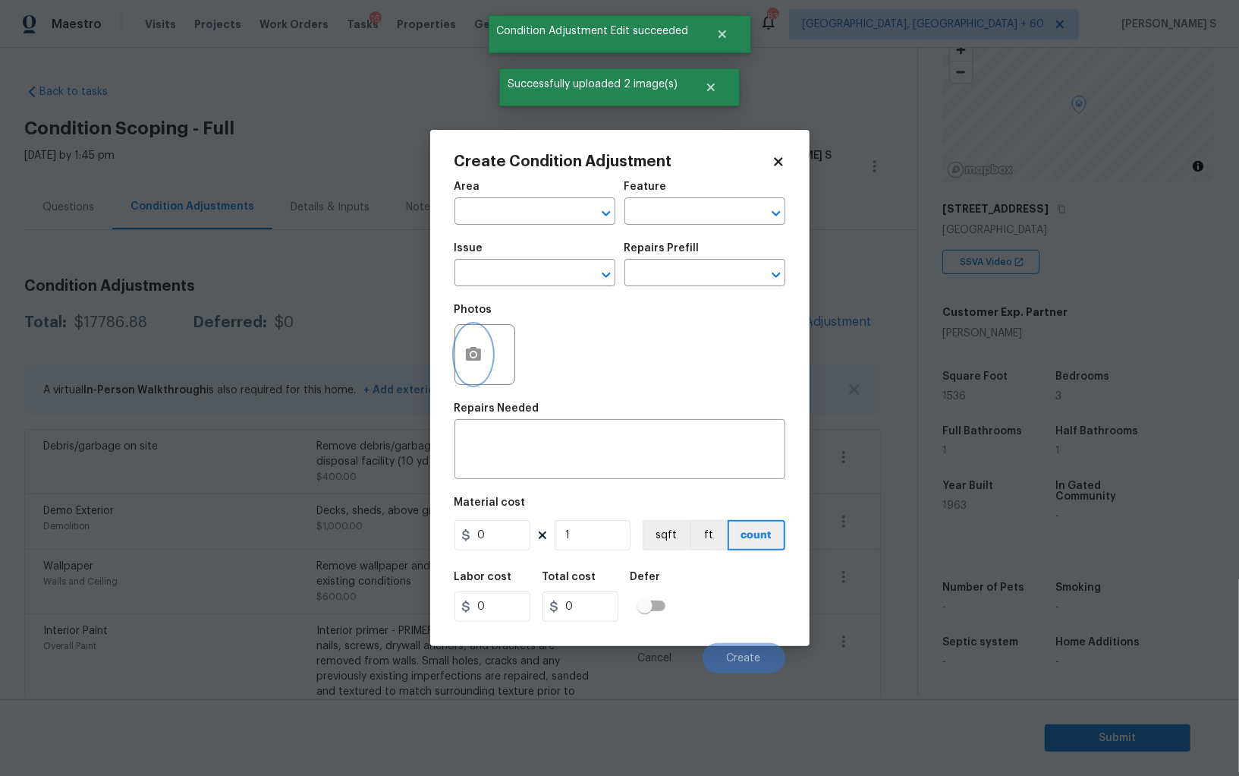
click at [473, 369] on button "button" at bounding box center [473, 354] width 36 height 59
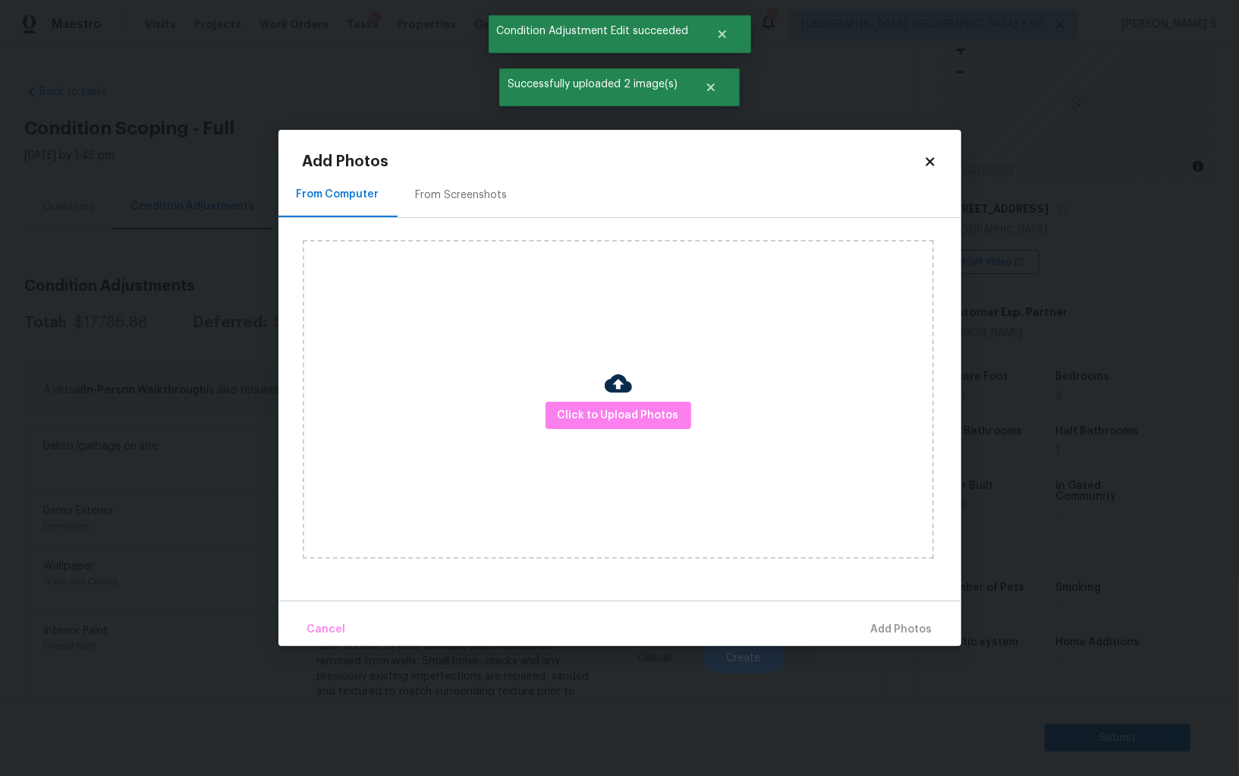
click at [632, 429] on div "Click to Upload Photos" at bounding box center [618, 399] width 631 height 319
click at [632, 426] on button "Click to Upload Photos" at bounding box center [619, 415] width 146 height 28
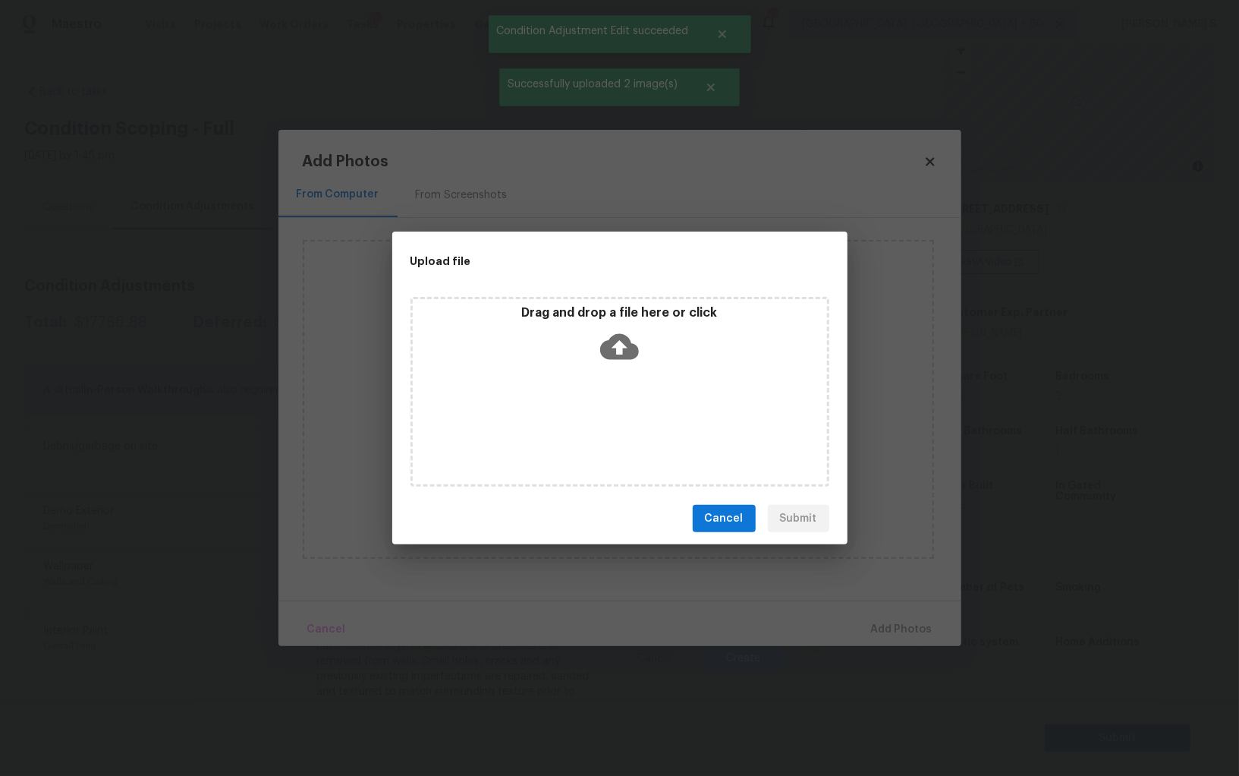
click at [632, 426] on div "Drag and drop a file here or click" at bounding box center [620, 392] width 419 height 190
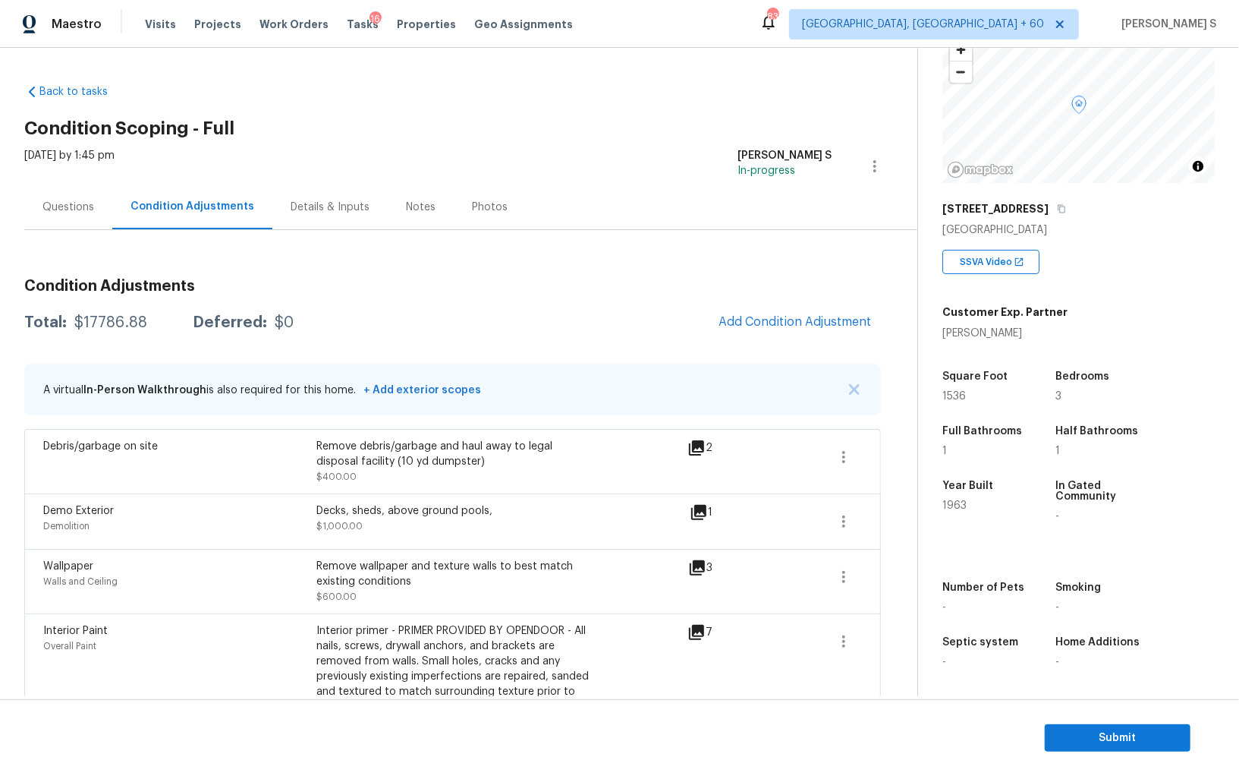
click at [217, 640] on body "Maestro Visits Projects Work Orders Tasks 16 Properties Geo Assignments 839 Alb…" at bounding box center [619, 388] width 1239 height 776
click at [217, 640] on div "Overall Paint" at bounding box center [179, 645] width 273 height 15
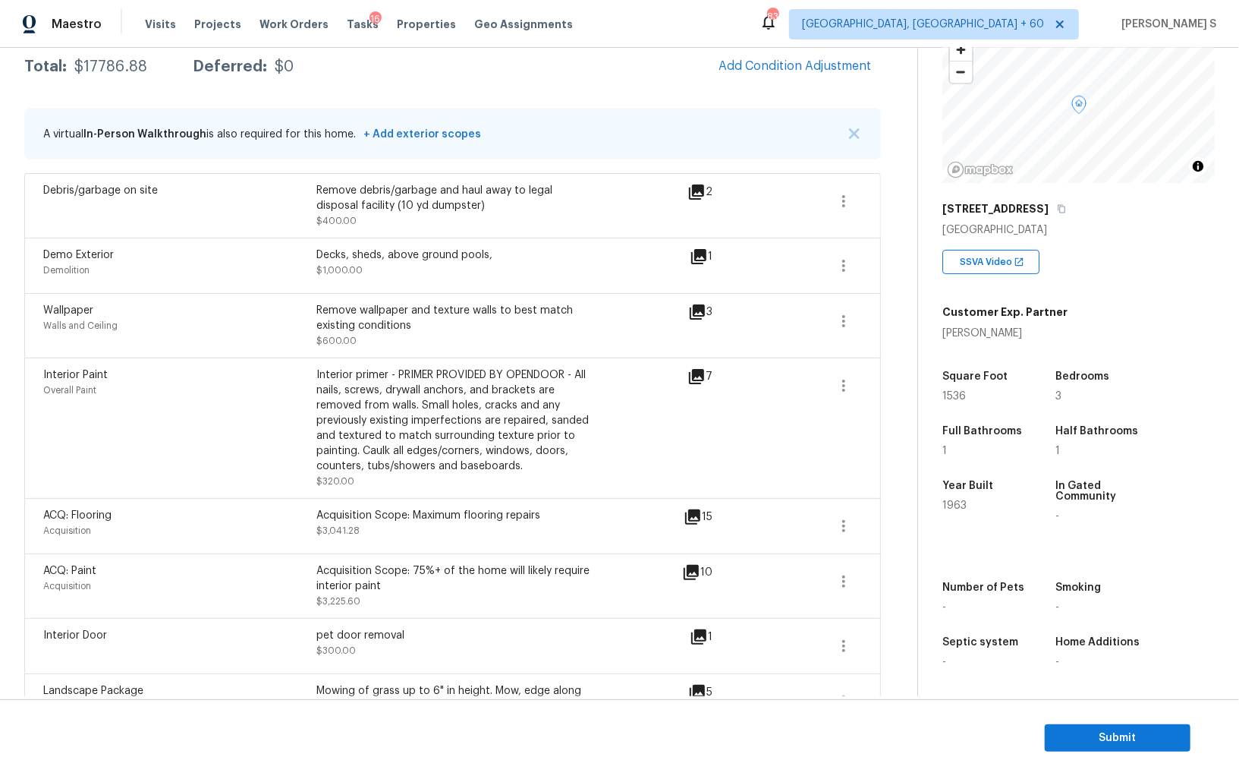
scroll to position [216, 0]
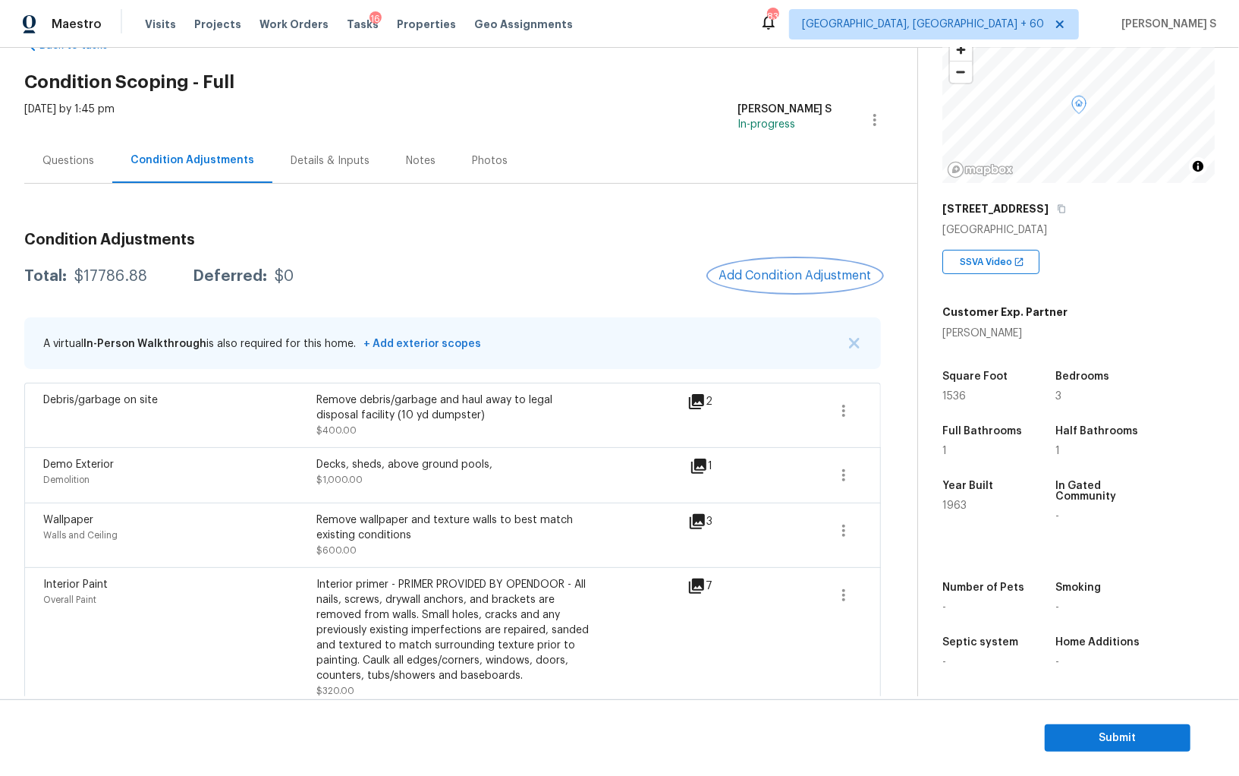
scroll to position [45, 0]
click at [738, 288] on button "Add Condition Adjustment" at bounding box center [796, 277] width 172 height 32
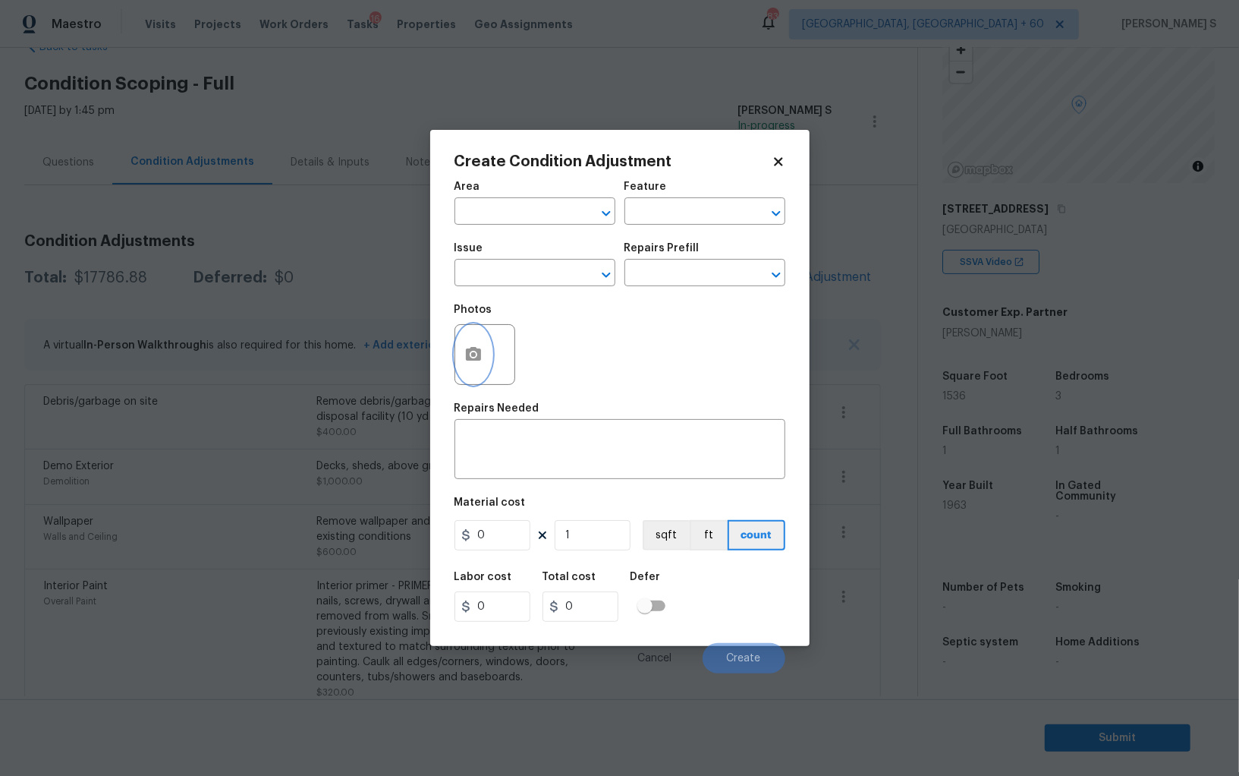
click at [468, 363] on icon "button" at bounding box center [473, 354] width 18 height 18
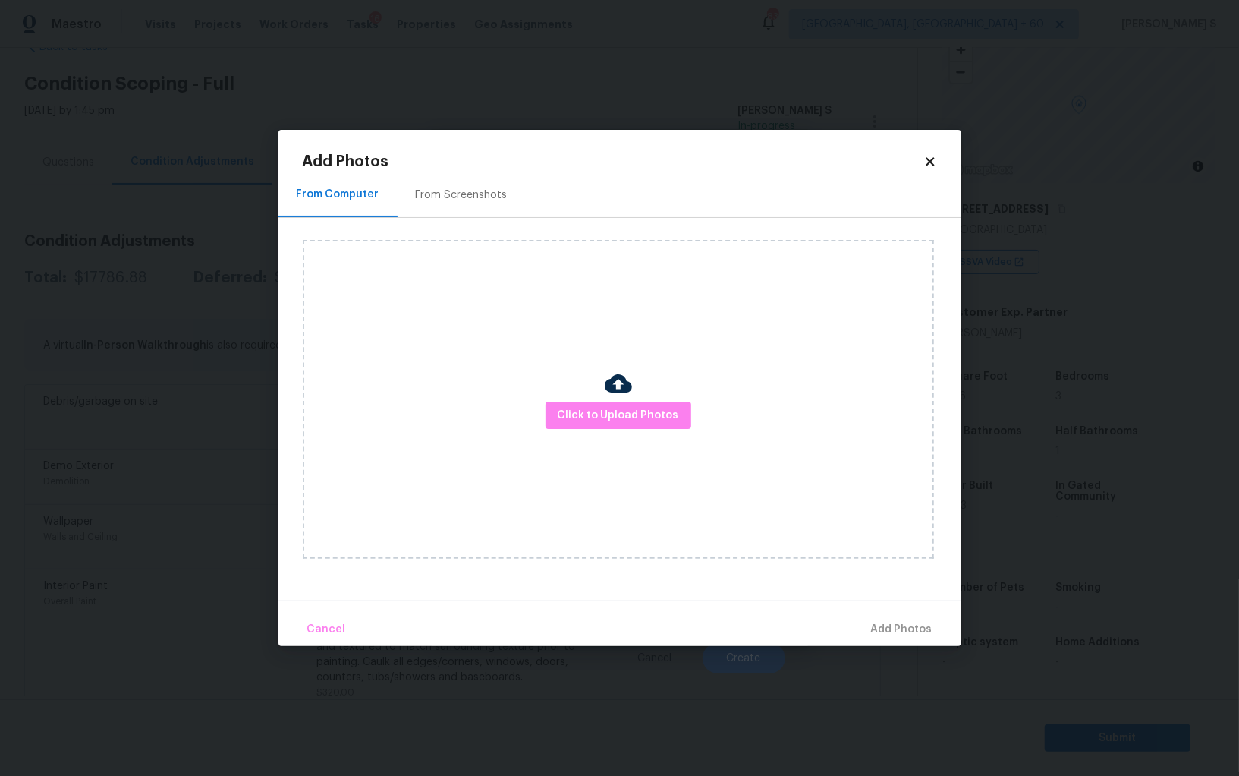
click at [631, 398] on div at bounding box center [618, 386] width 27 height 32
click at [631, 412] on span "Click to Upload Photos" at bounding box center [618, 415] width 121 height 19
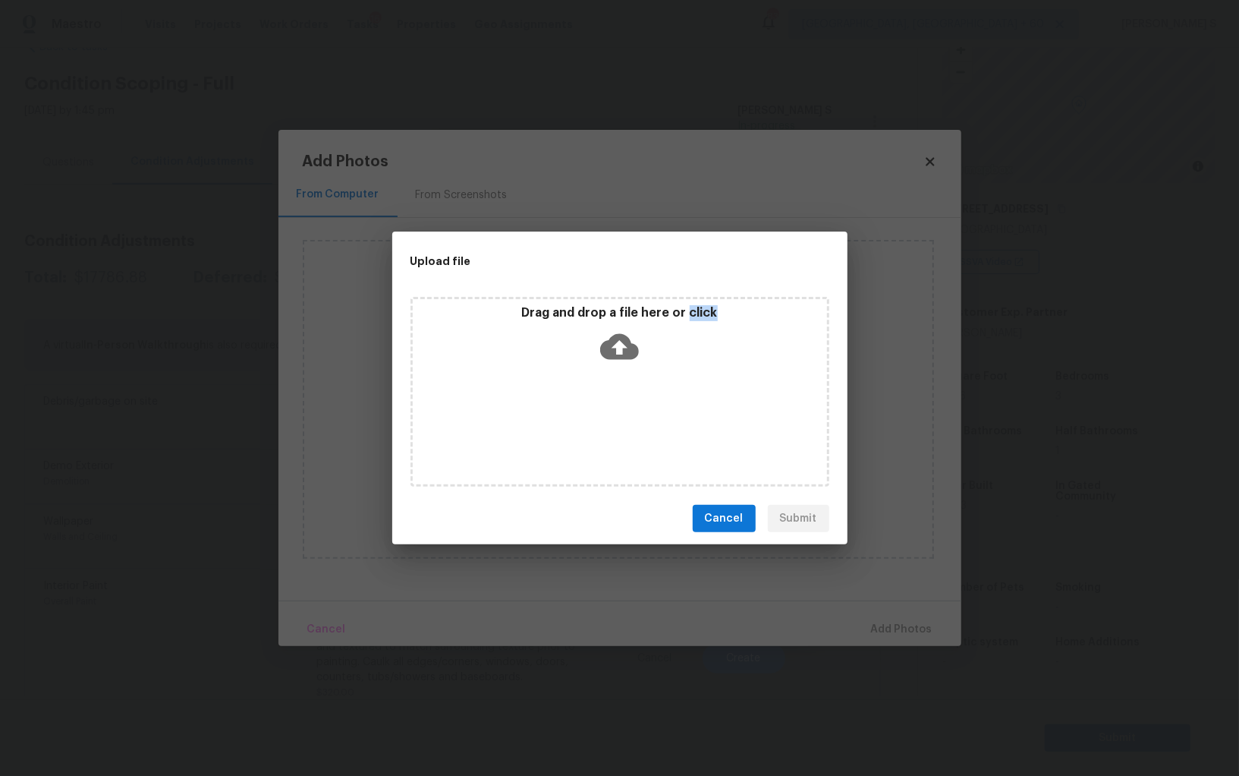
click at [631, 412] on div "Drag and drop a file here or click" at bounding box center [620, 392] width 419 height 190
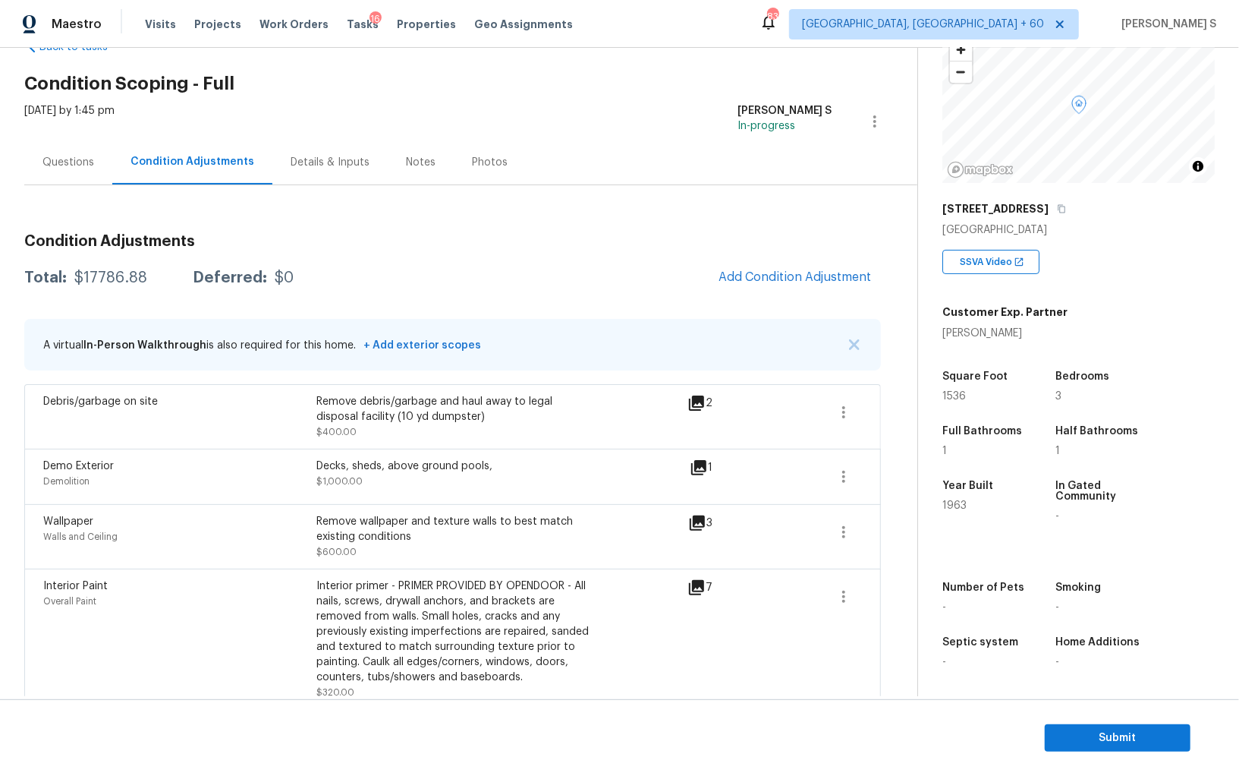
click at [234, 471] on div "Demo Exterior" at bounding box center [179, 465] width 273 height 15
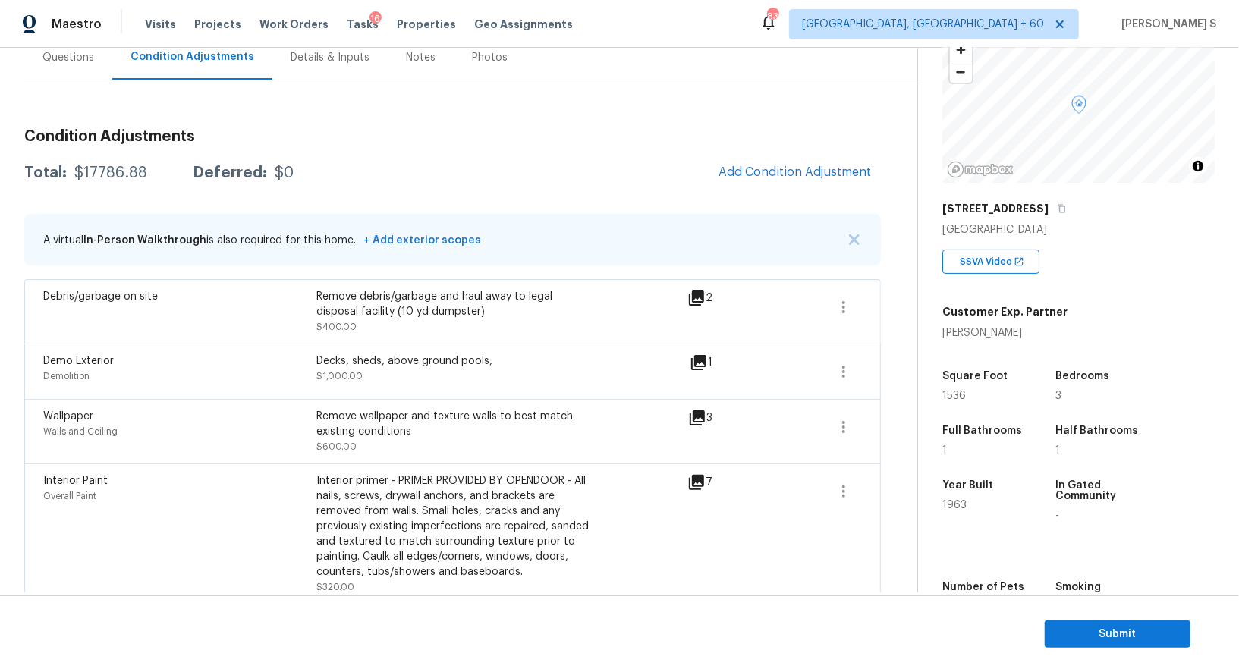
scroll to position [175, 0]
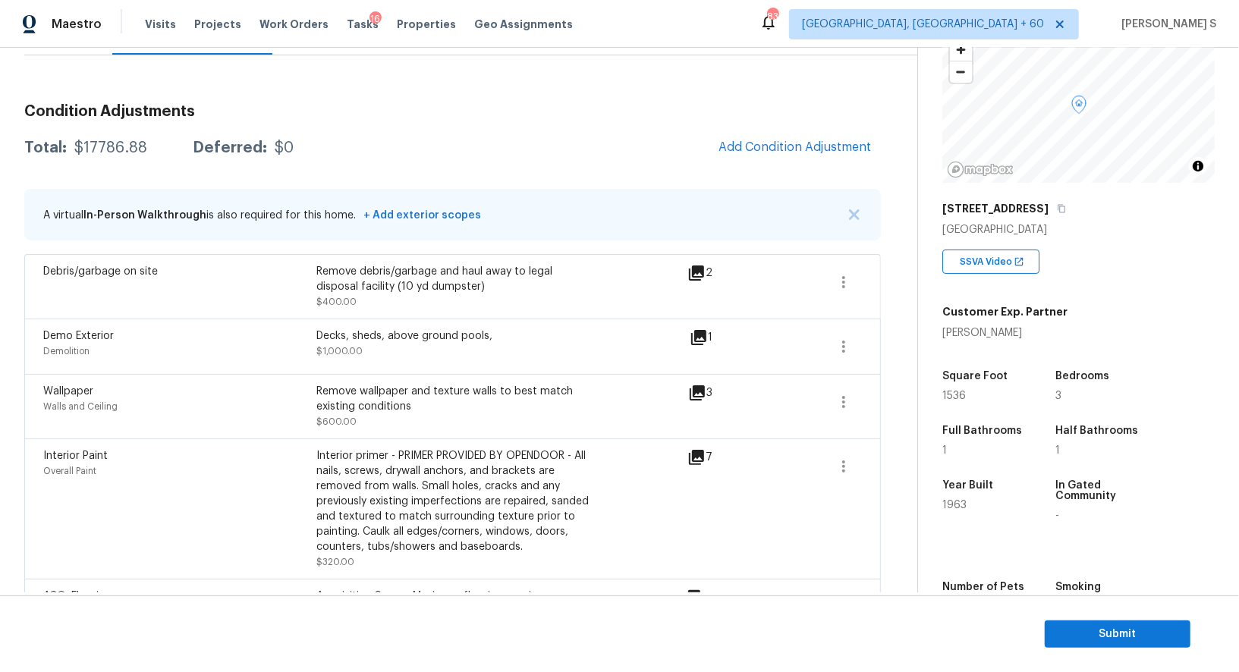
click at [114, 145] on div "$17786.88" at bounding box center [110, 147] width 73 height 15
copy div "17786.88"
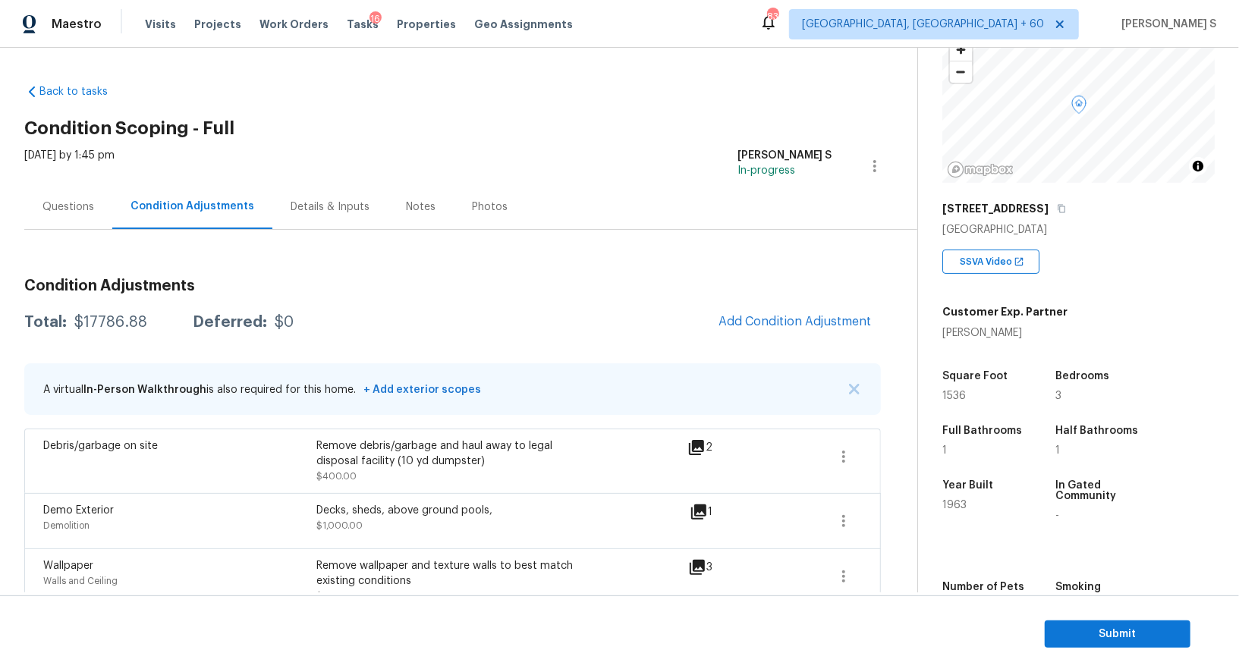
click at [83, 194] on div "Questions" at bounding box center [68, 206] width 88 height 45
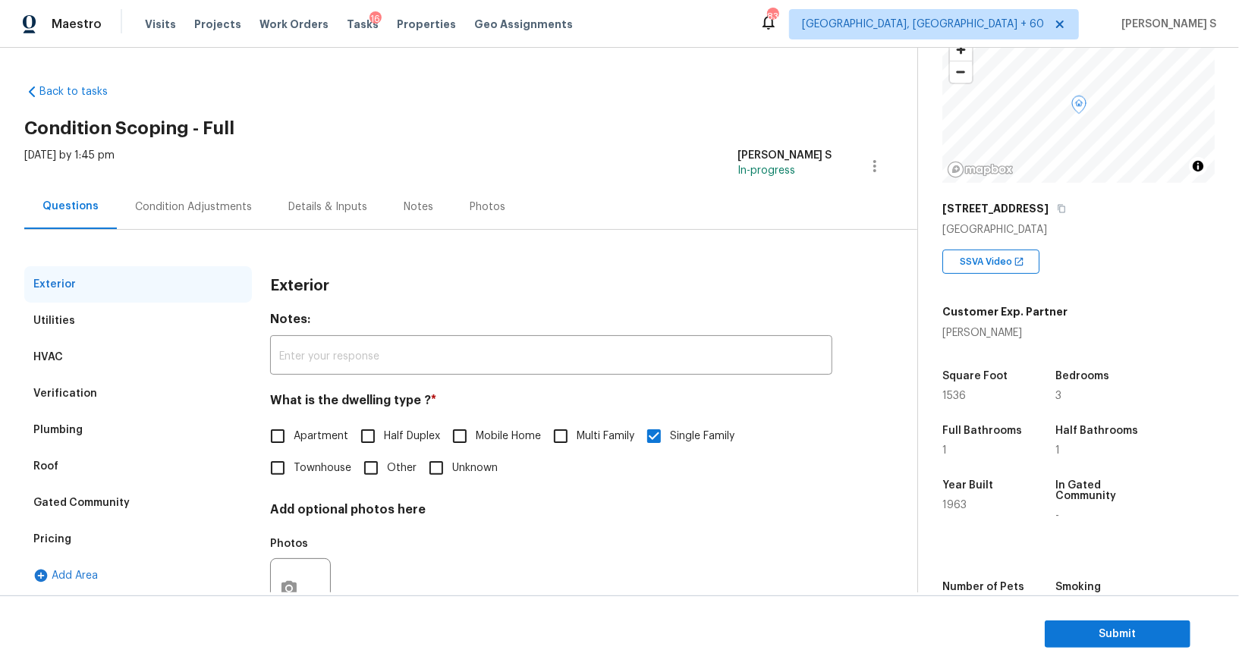
click at [97, 383] on div "Verification" at bounding box center [138, 394] width 228 height 36
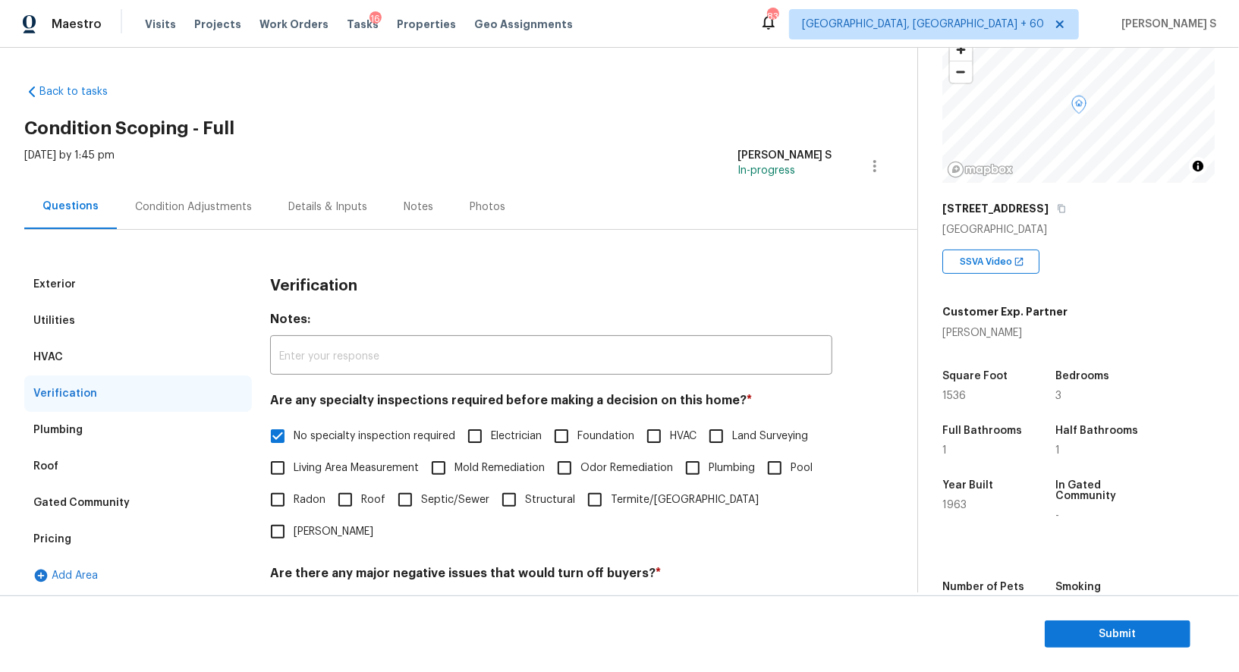
scroll to position [194, 0]
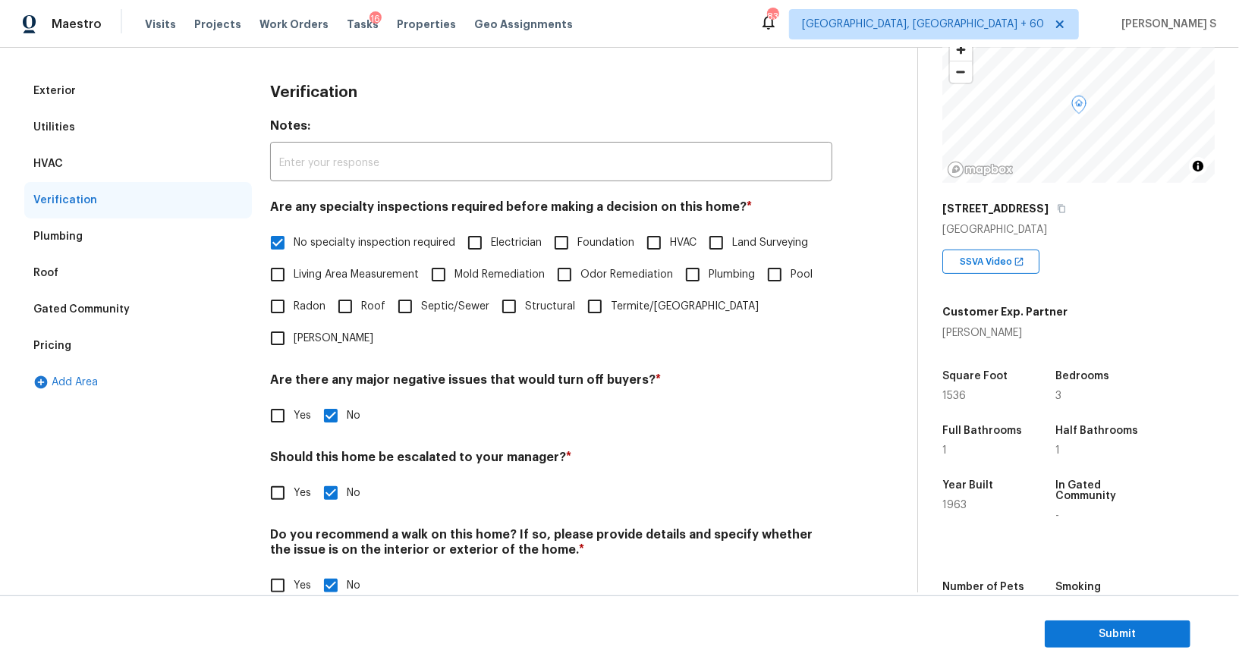
click at [73, 347] on div "Pricing" at bounding box center [138, 346] width 228 height 36
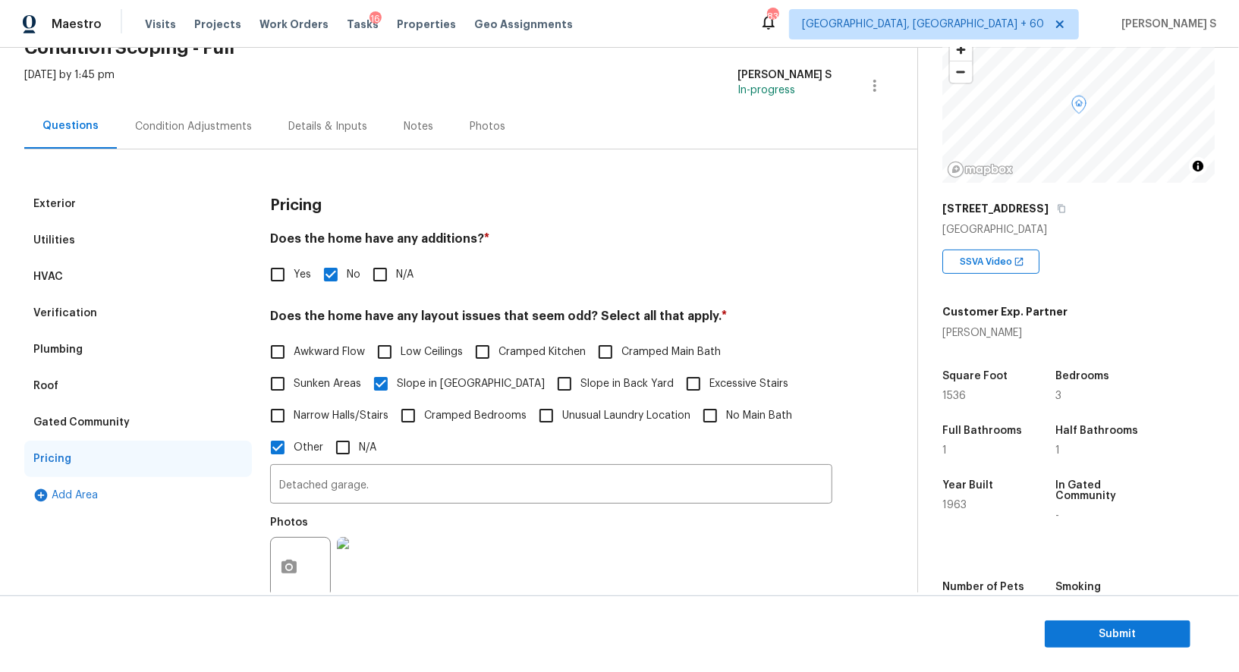
scroll to position [0, 0]
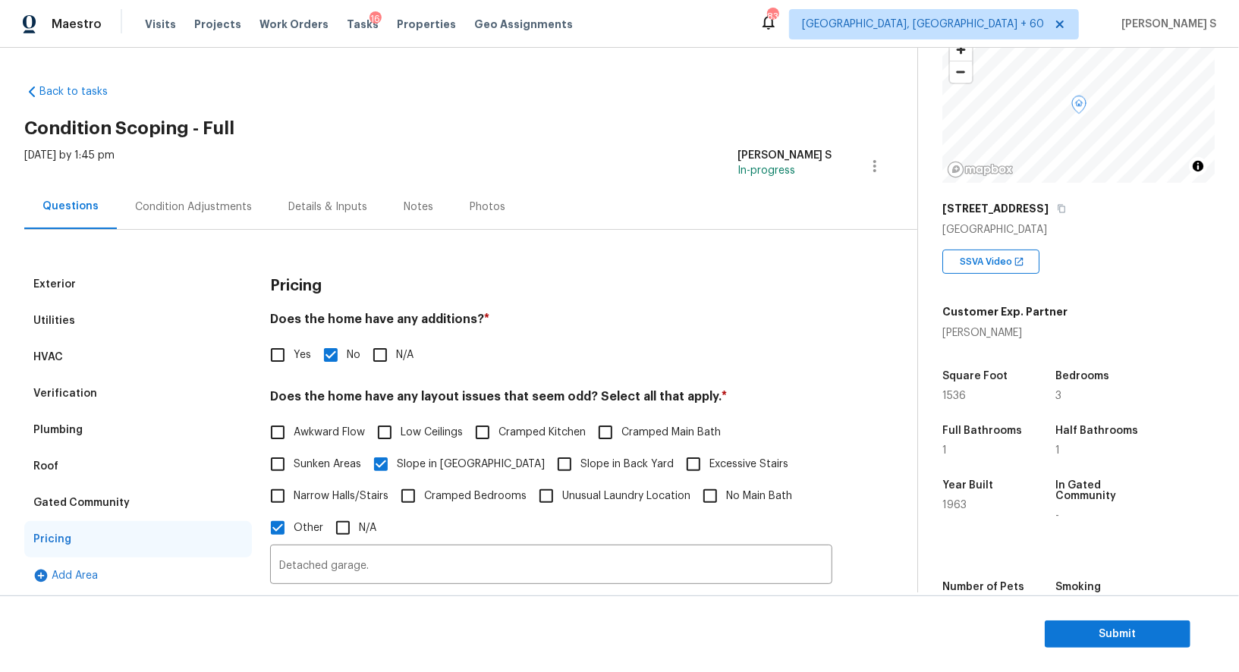
click at [213, 200] on div "Condition Adjustments" at bounding box center [193, 207] width 117 height 15
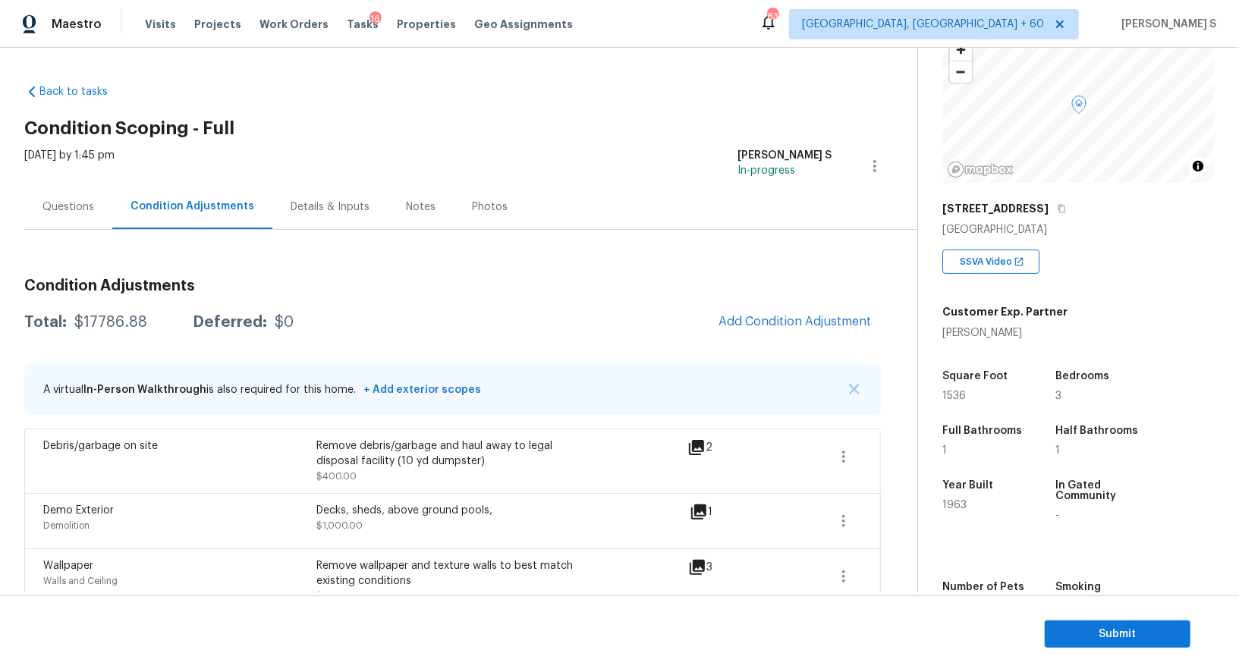
click at [96, 210] on div "Questions" at bounding box center [68, 206] width 88 height 45
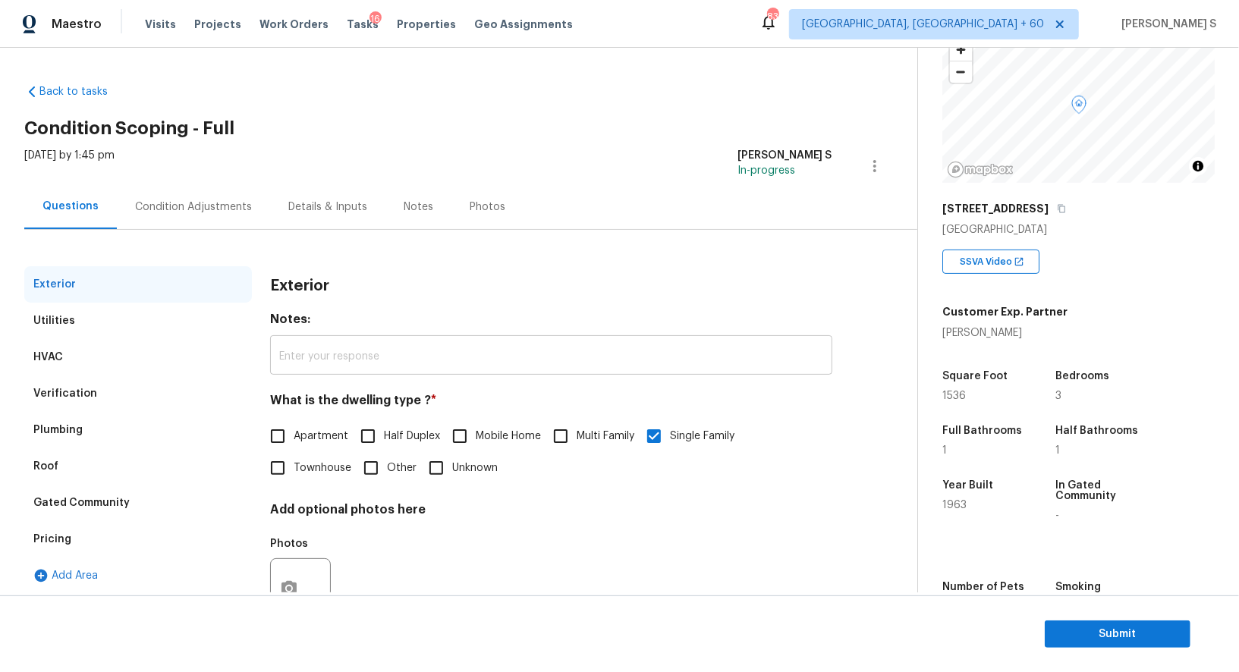
scroll to position [58, 0]
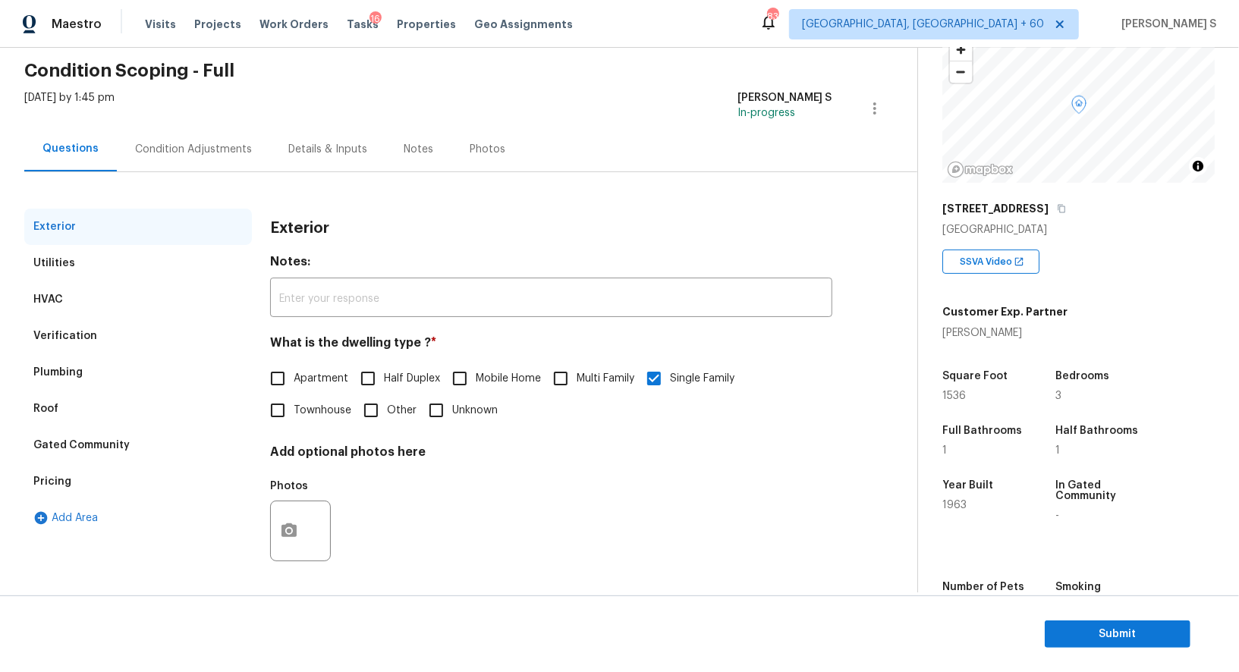
click at [51, 339] on div "Verification" at bounding box center [65, 336] width 64 height 15
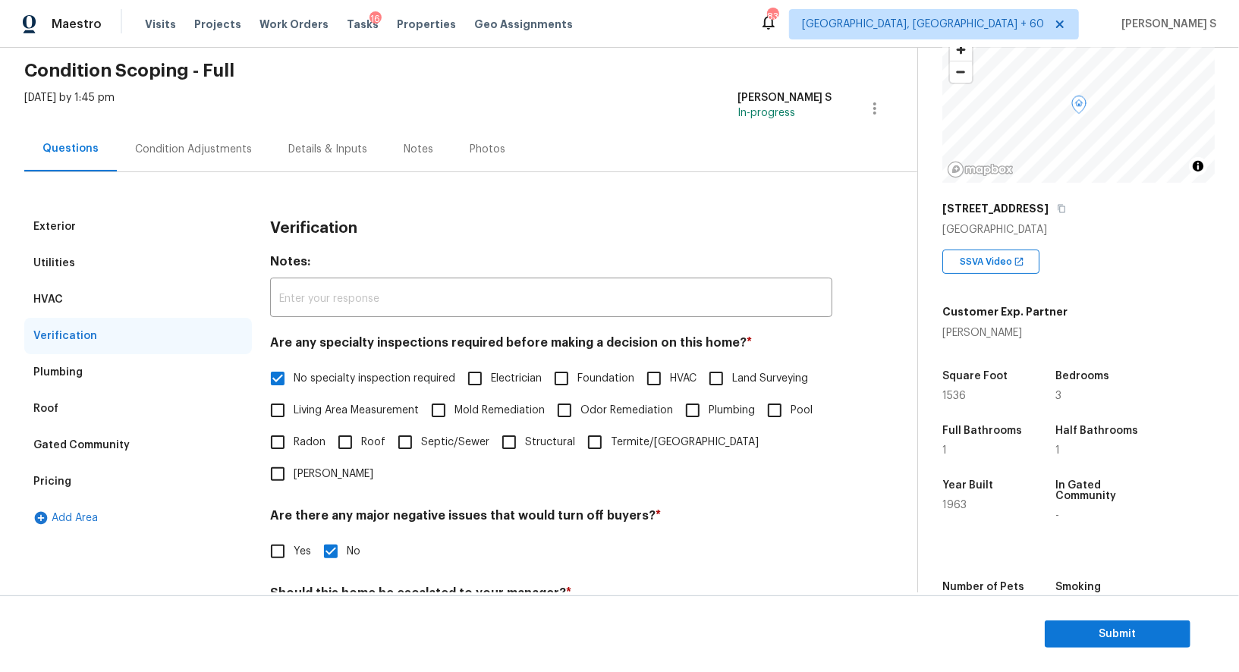
scroll to position [194, 0]
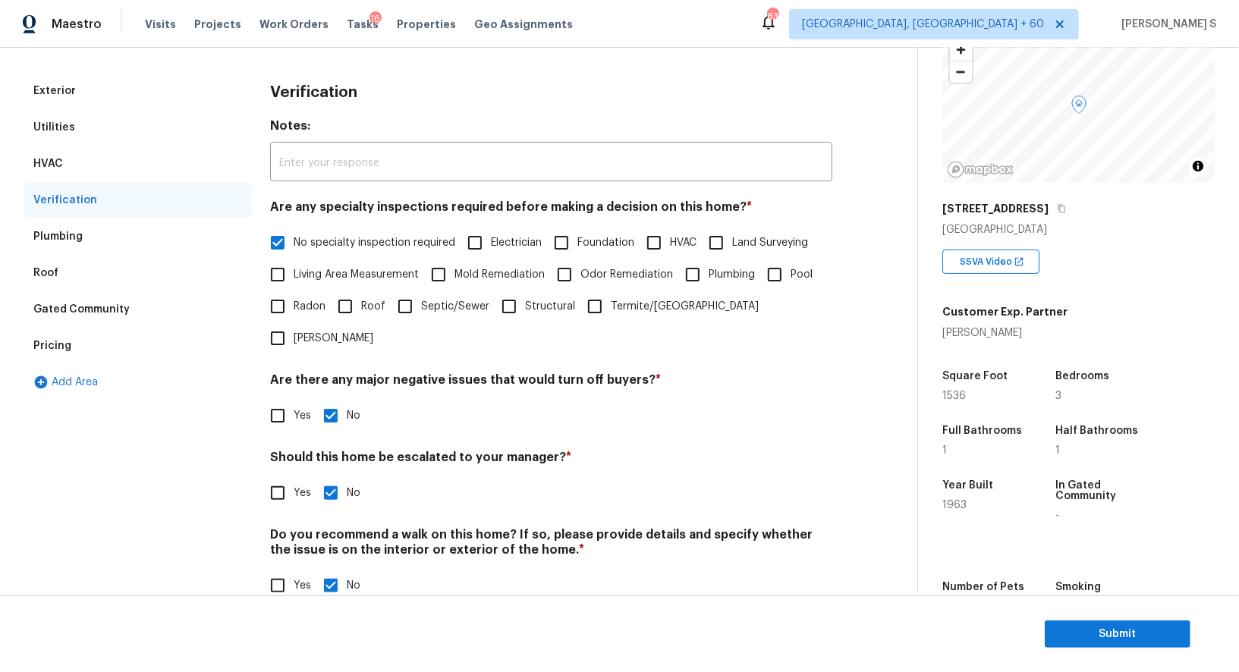
click at [26, 338] on div "Pricing" at bounding box center [138, 346] width 228 height 36
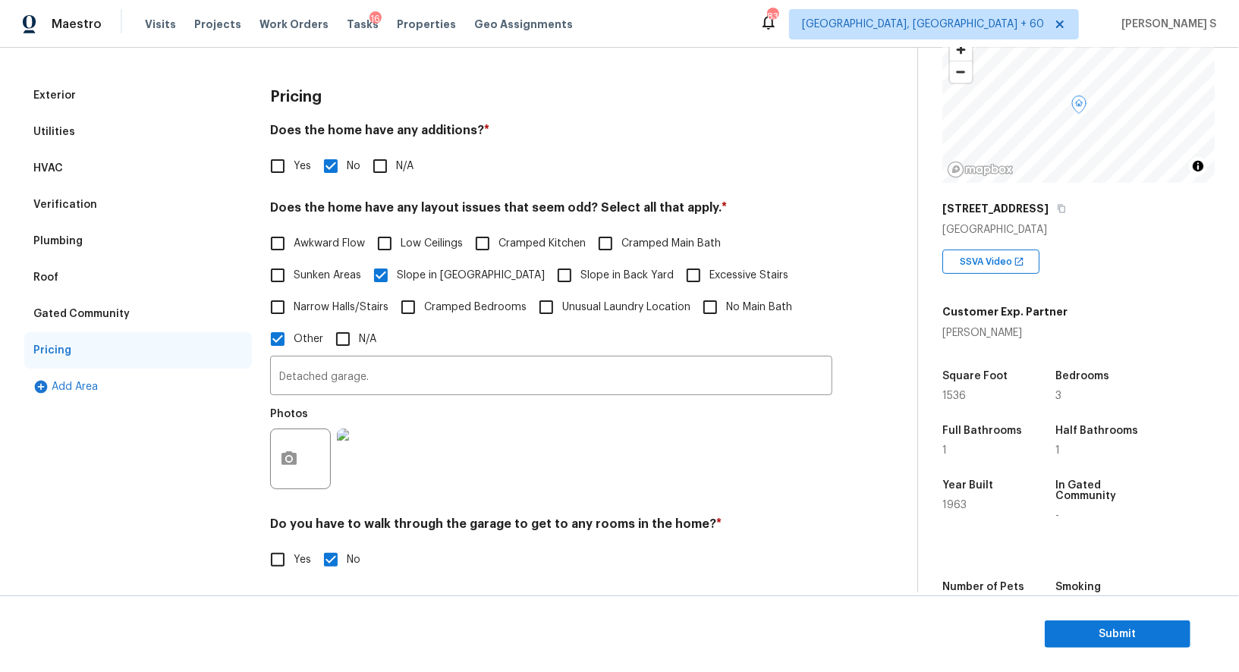
scroll to position [236, 0]
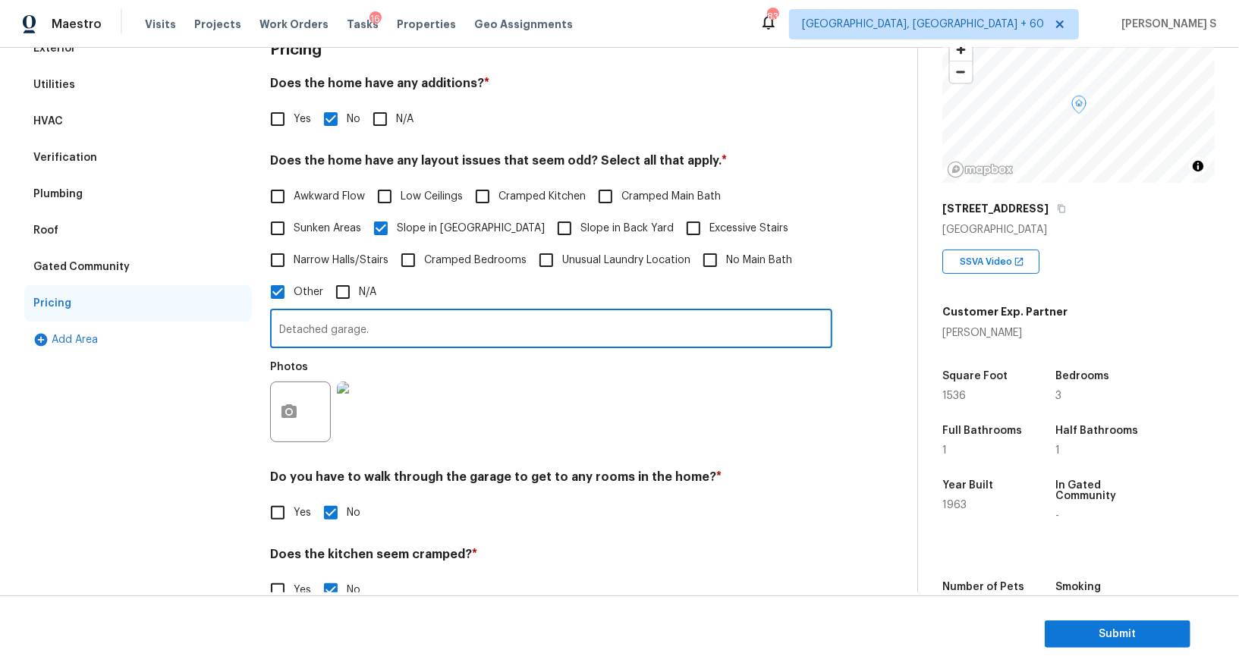
click at [400, 329] on input "Detached garage." at bounding box center [551, 331] width 562 height 36
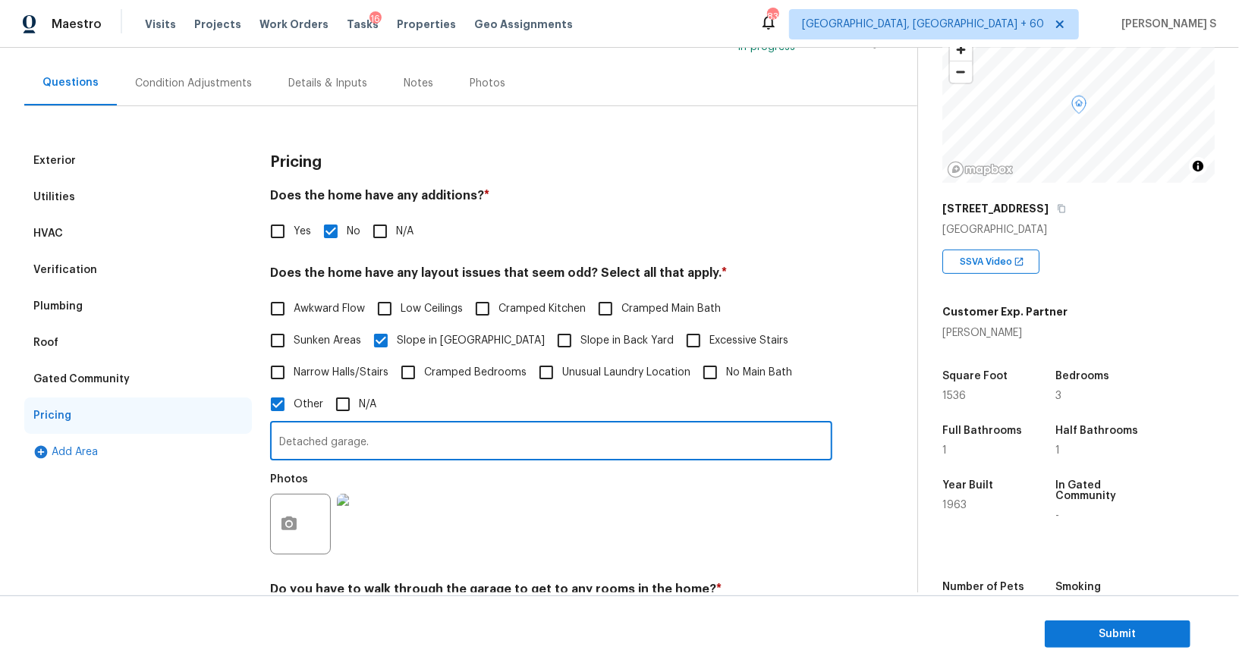
scroll to position [0, 0]
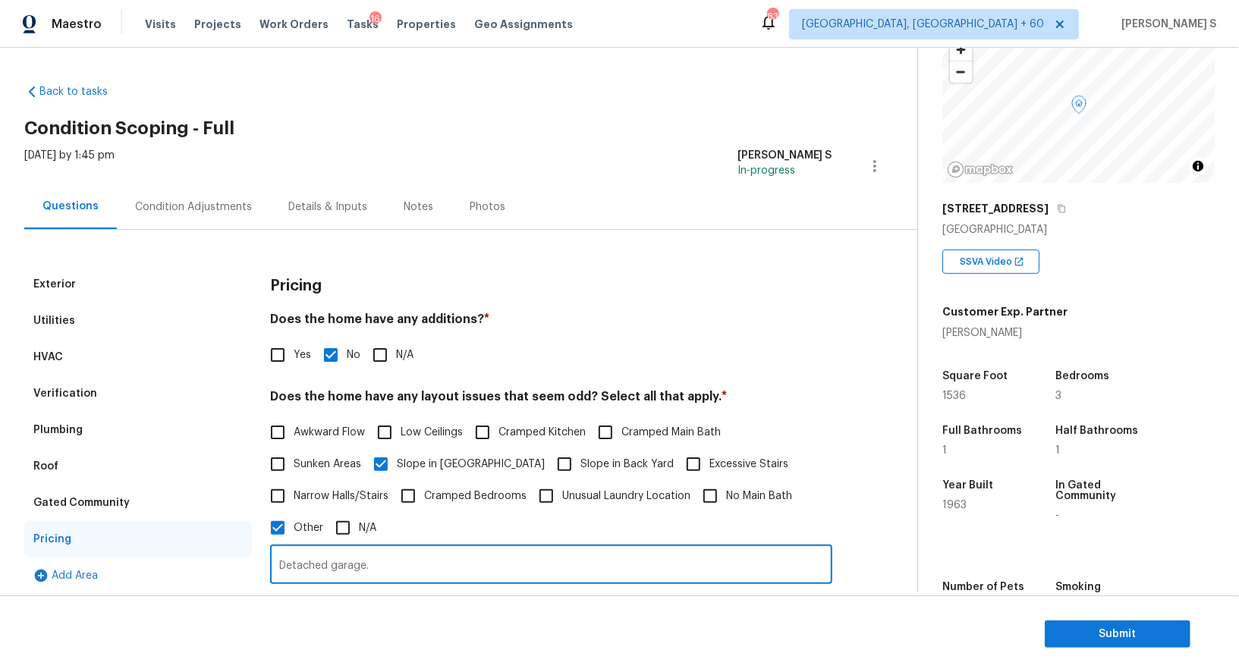
click at [71, 395] on div "Verification" at bounding box center [65, 393] width 64 height 15
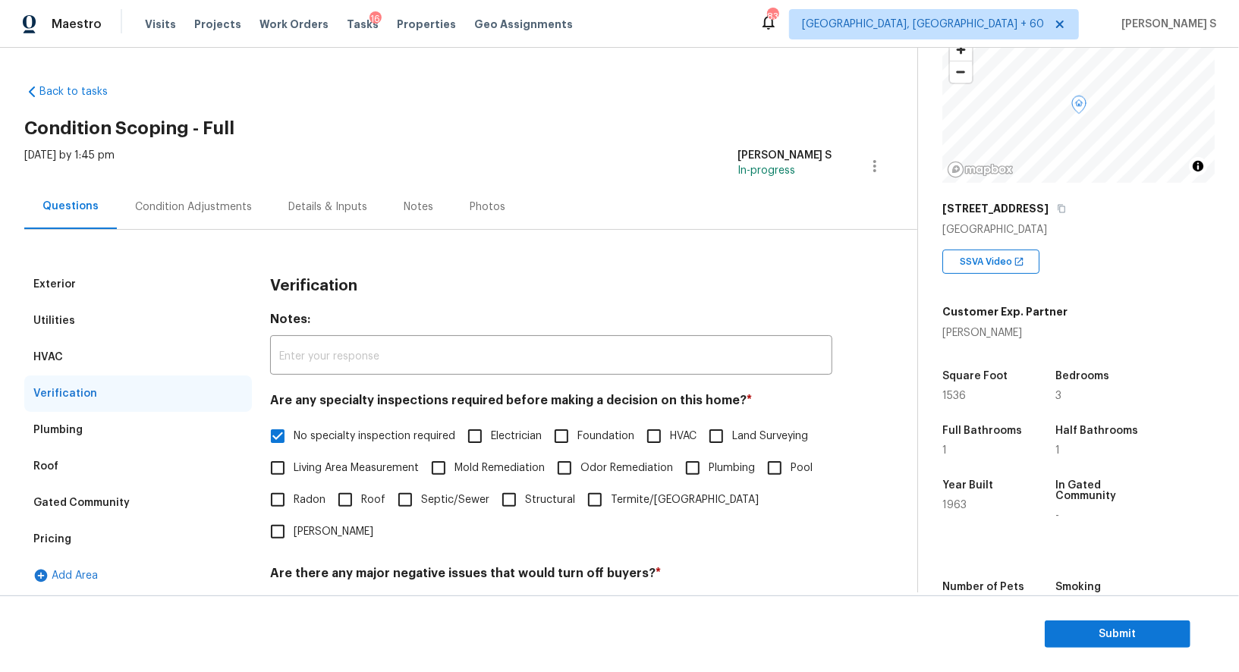
click at [206, 219] on div "Condition Adjustments" at bounding box center [193, 206] width 153 height 45
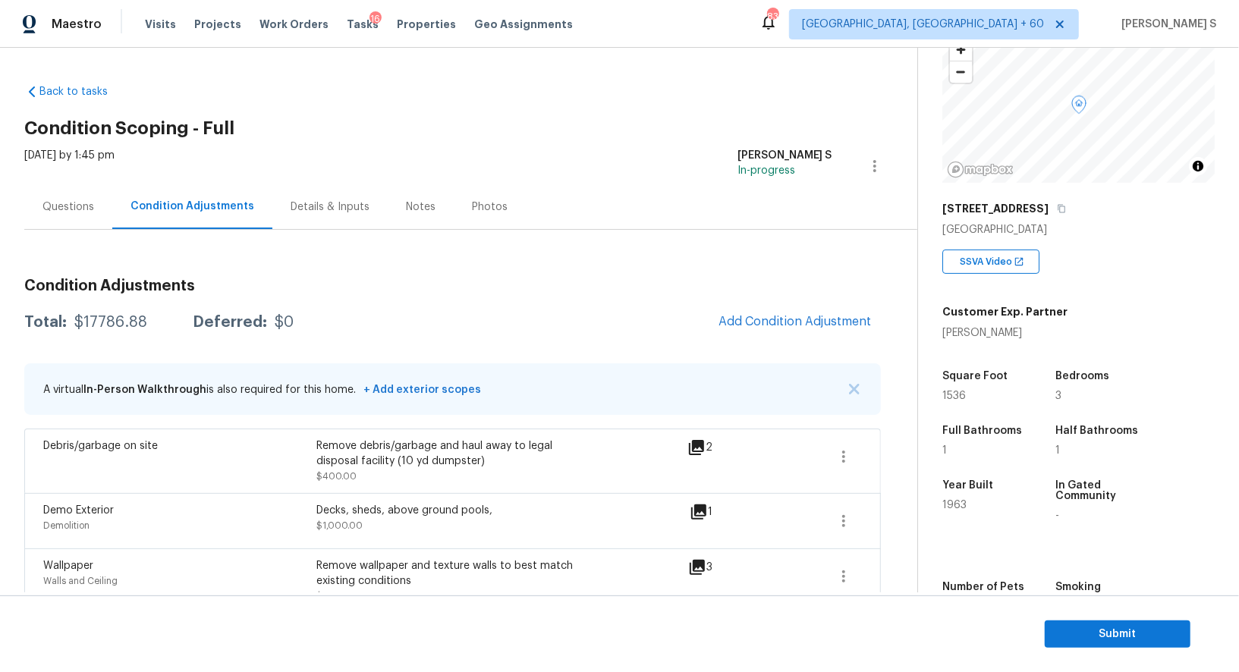
click at [119, 332] on div "Total: $17786.88 Deferred: $0 Add Condition Adjustment" at bounding box center [452, 322] width 857 height 33
click at [113, 325] on div "$17786.88" at bounding box center [110, 322] width 73 height 15
copy div "17786.88"
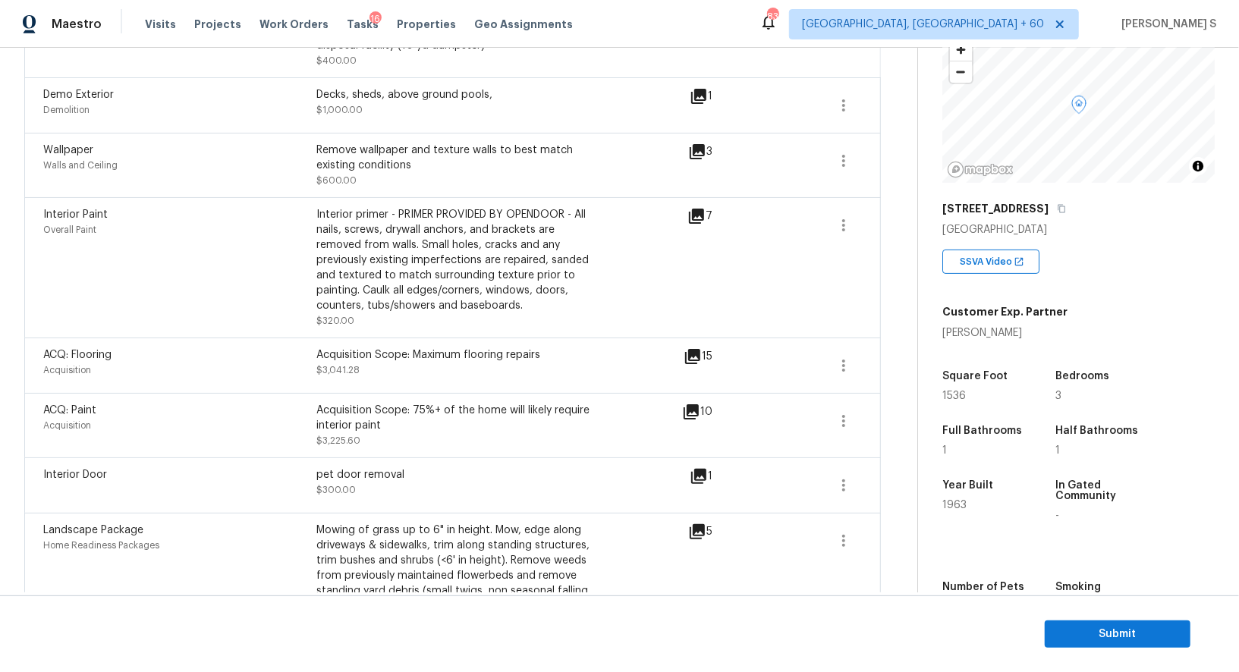
drag, startPoint x: 343, startPoint y: 476, endPoint x: 343, endPoint y: 467, distance: 9.1
click at [343, 475] on div "pet door removal" at bounding box center [452, 475] width 273 height 15
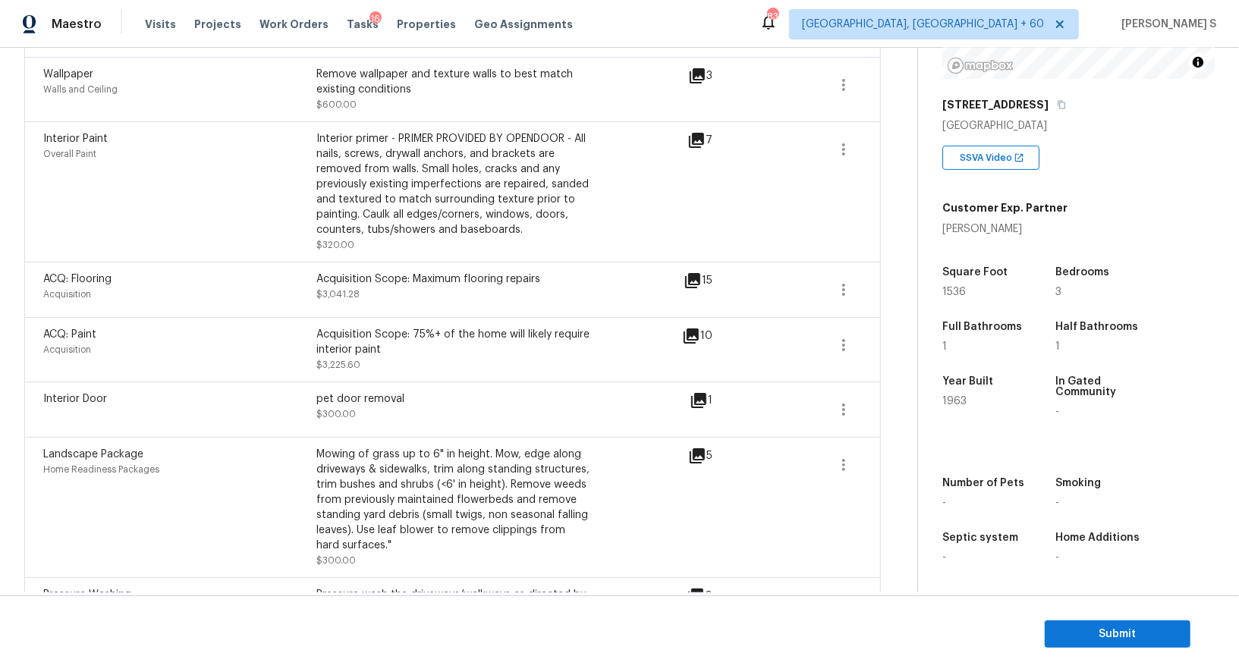
scroll to position [669, 0]
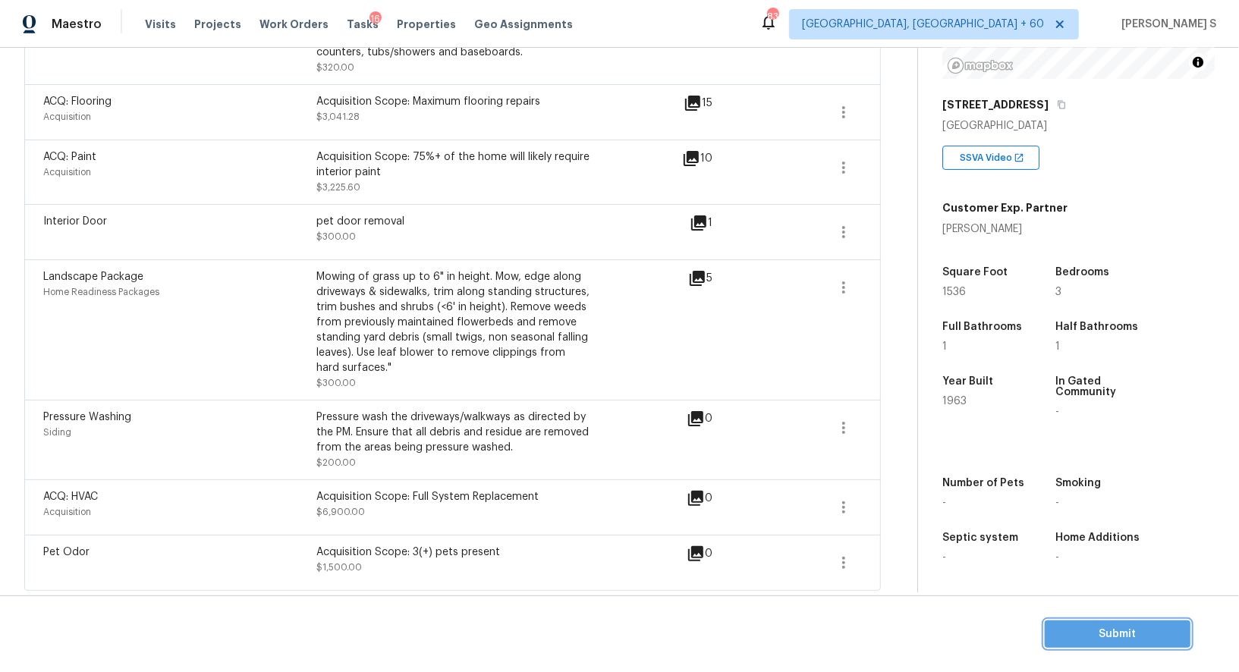
click at [1124, 624] on button "Submit" at bounding box center [1118, 635] width 146 height 28
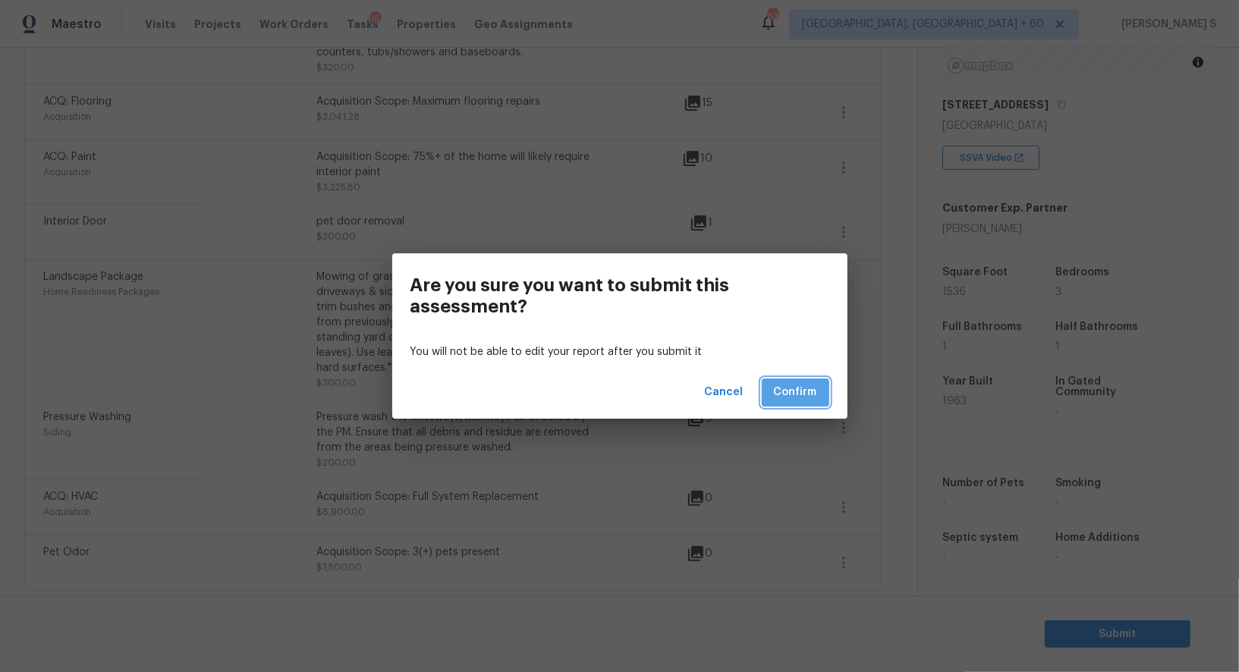
click at [805, 382] on button "Confirm" at bounding box center [796, 393] width 68 height 28
